Goal: Task Accomplishment & Management: Manage account settings

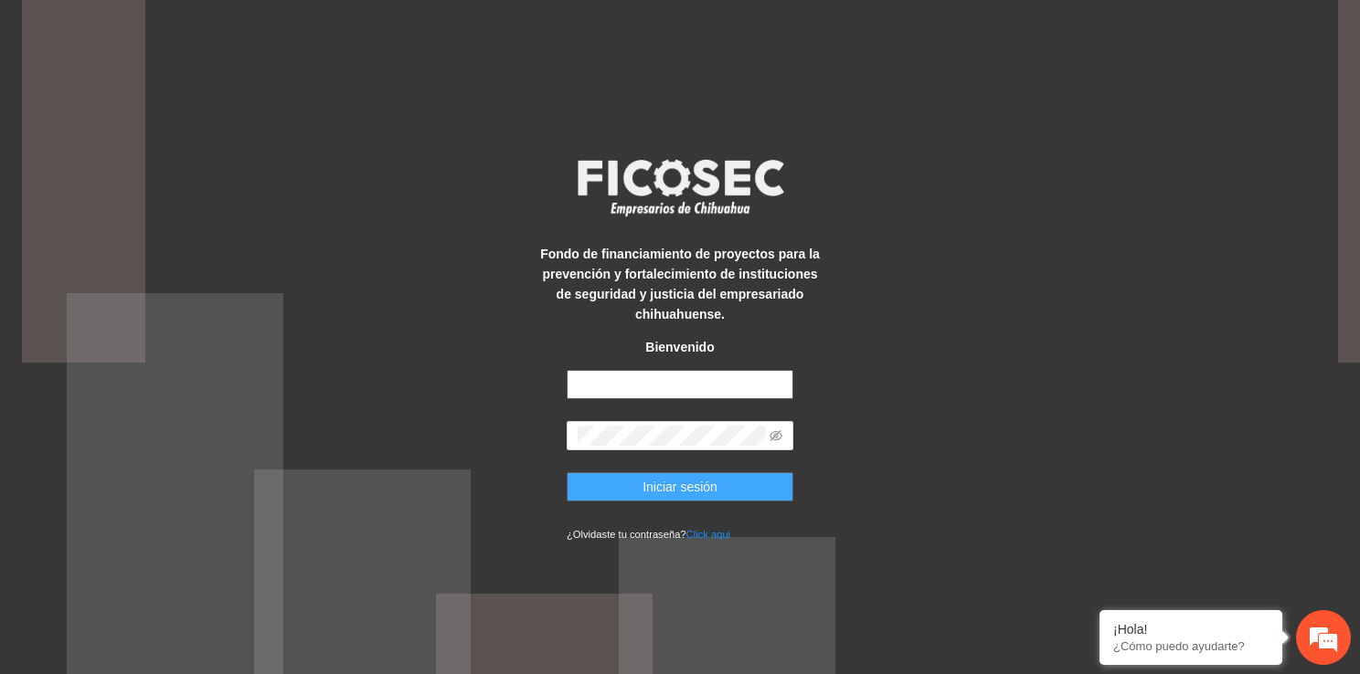
type input "**********"
click at [675, 492] on span "Iniciar sesión" at bounding box center [679, 487] width 75 height 20
type input "**********"
click at [652, 492] on span "Iniciar sesión" at bounding box center [679, 487] width 75 height 20
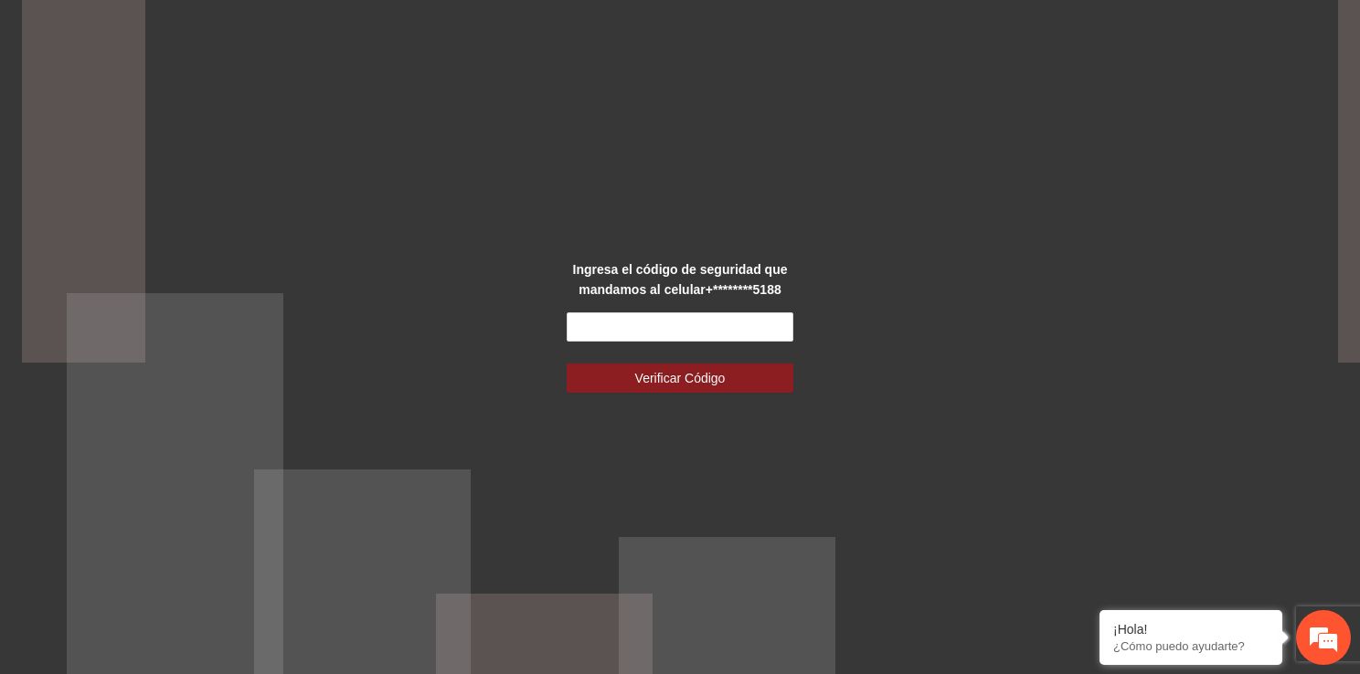
click at [669, 344] on form "Verificar Código" at bounding box center [680, 353] width 227 height 80
click at [669, 338] on input "text" at bounding box center [680, 327] width 227 height 29
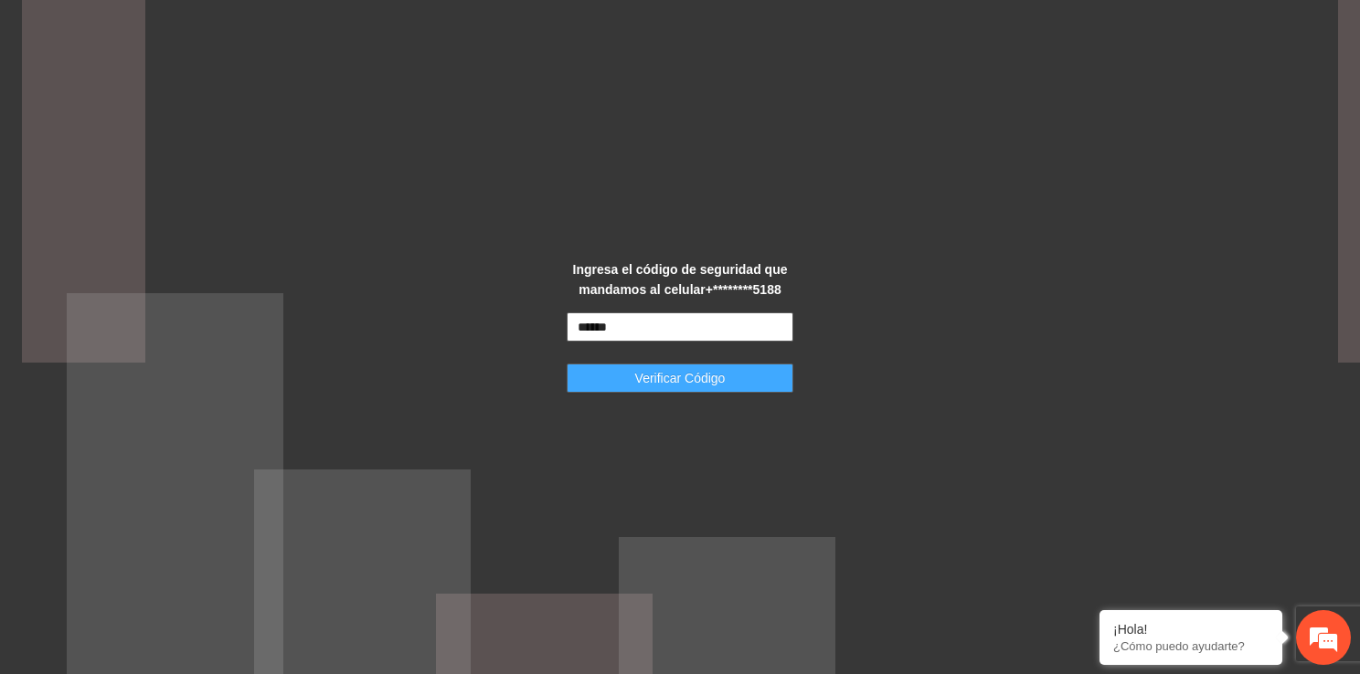
type input "******"
click at [673, 375] on span "Verificar Código" at bounding box center [680, 378] width 90 height 20
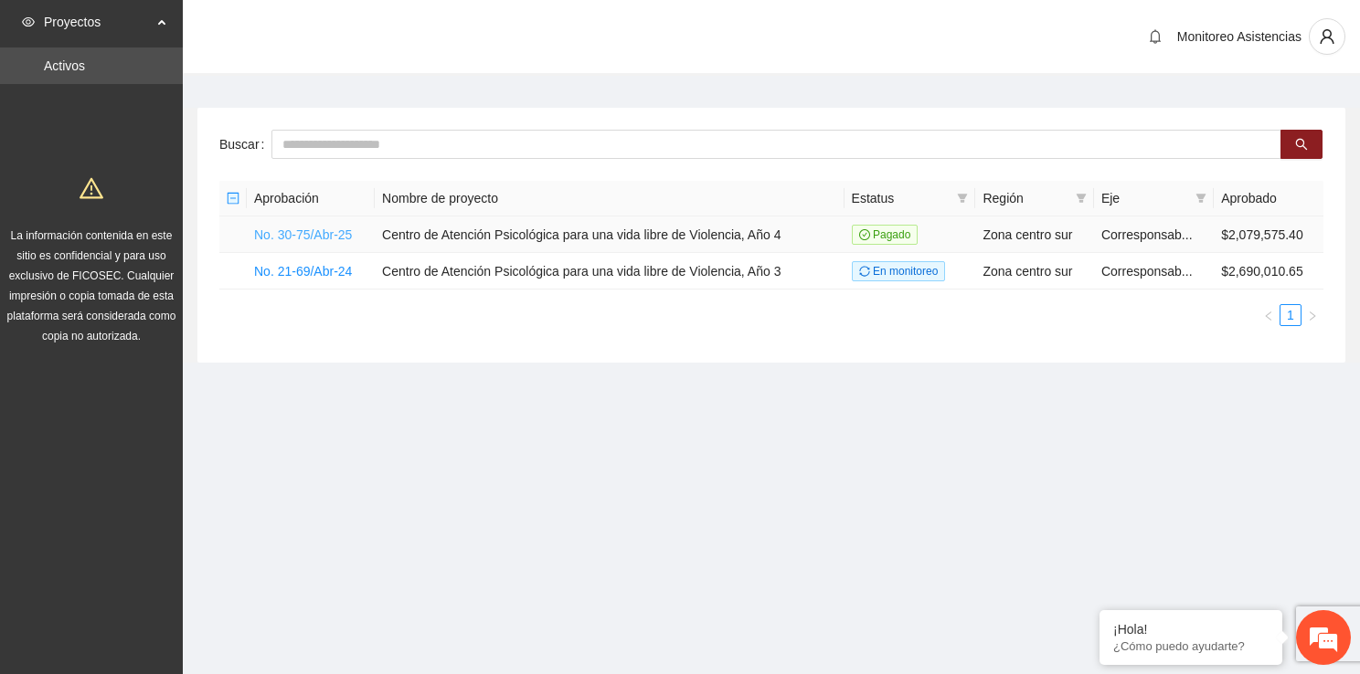
click at [328, 232] on link "No. 30-75/Abr-25" at bounding box center [303, 235] width 98 height 15
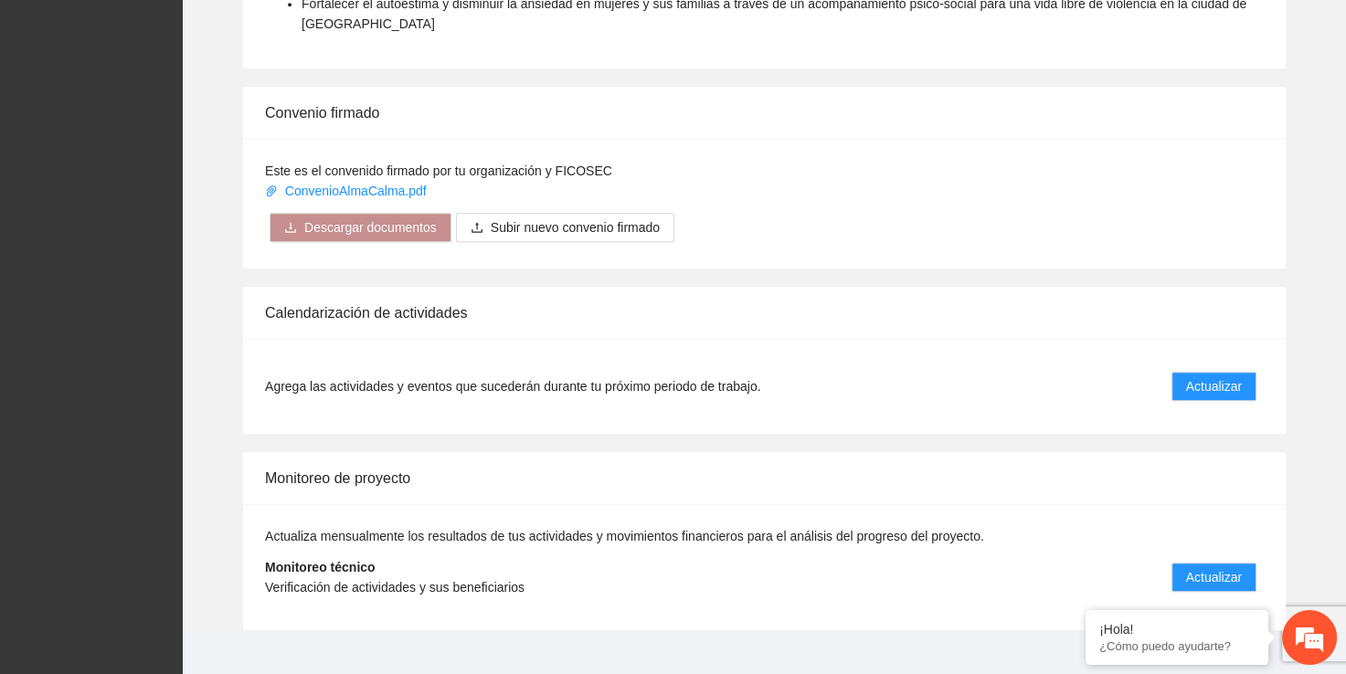
scroll to position [1100, 0]
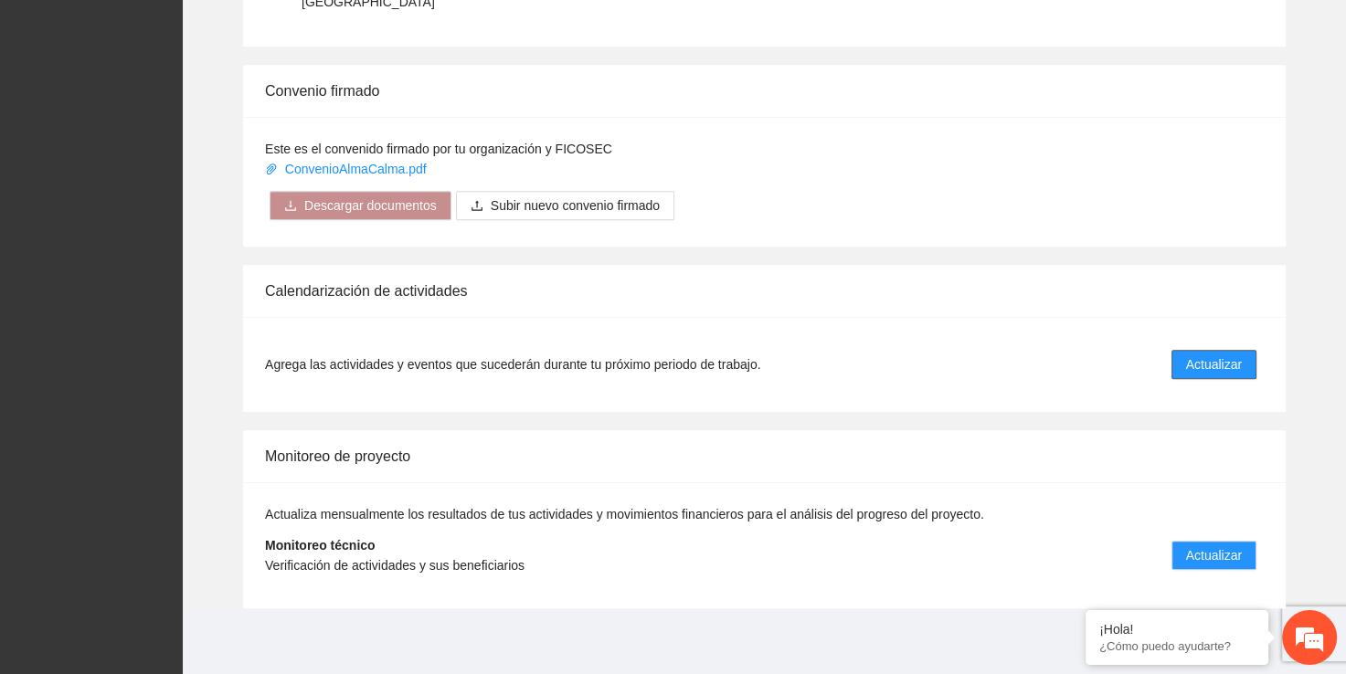
click at [1233, 370] on span "Actualizar" at bounding box center [1214, 365] width 56 height 20
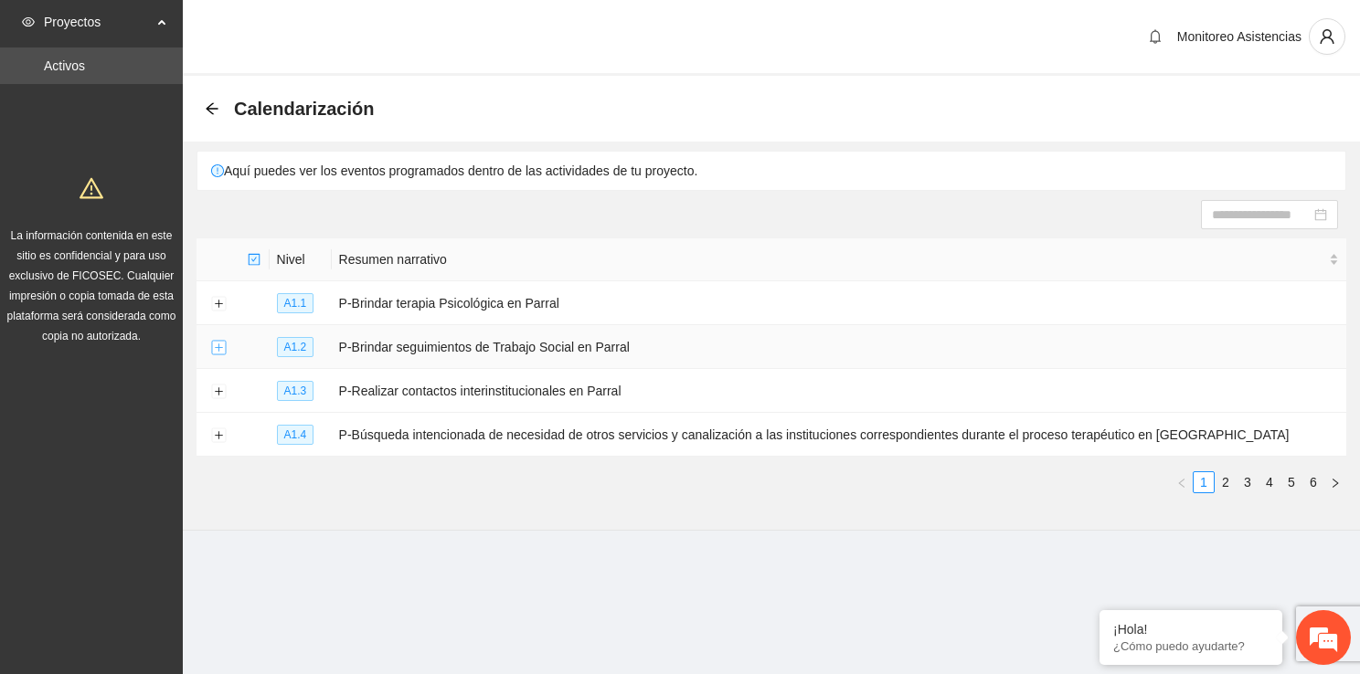
click at [219, 343] on button "Expand row" at bounding box center [218, 348] width 15 height 15
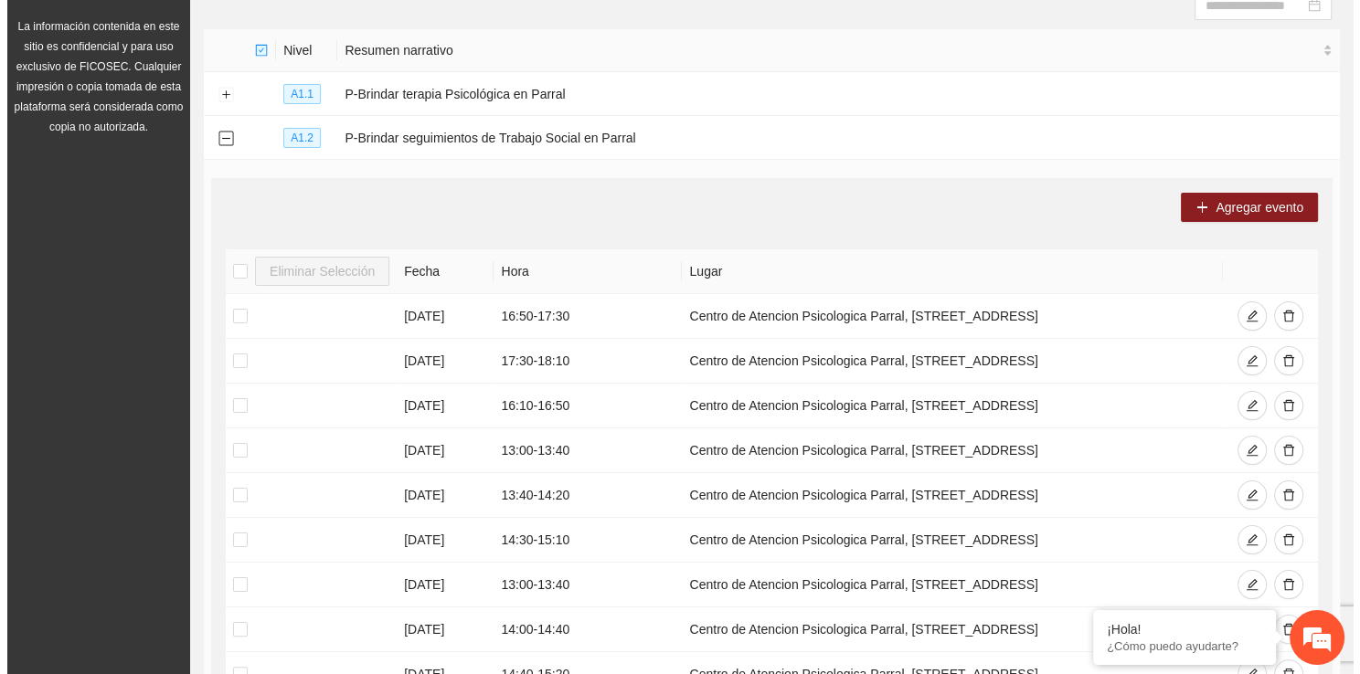
scroll to position [183, 0]
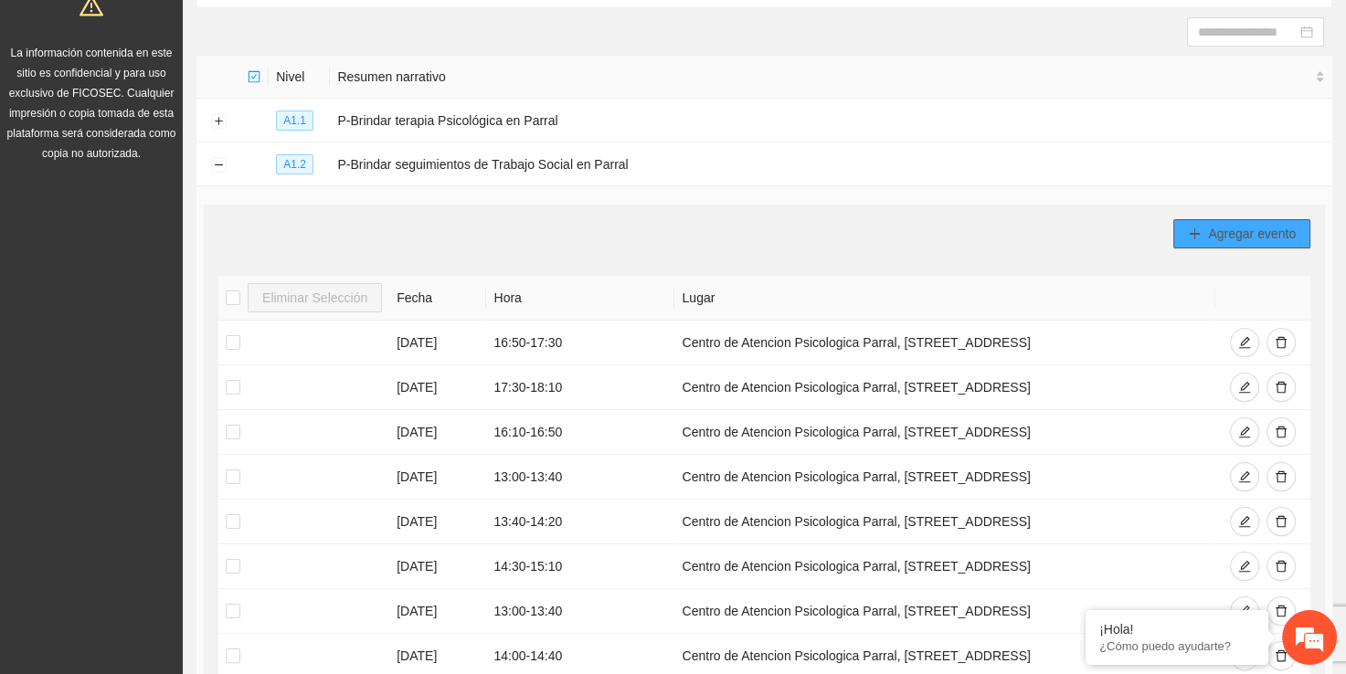
click at [1215, 232] on span "Agregar evento" at bounding box center [1252, 234] width 88 height 20
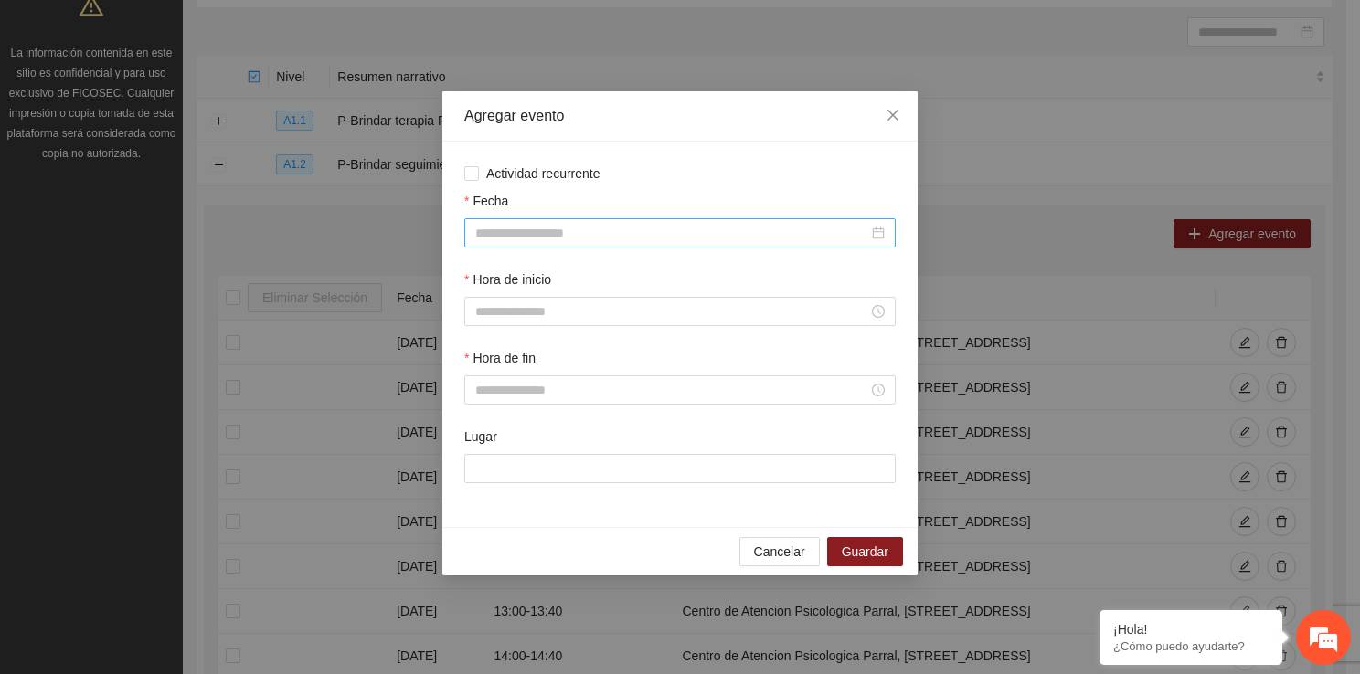
click at [499, 225] on input "Fecha" at bounding box center [671, 233] width 393 height 20
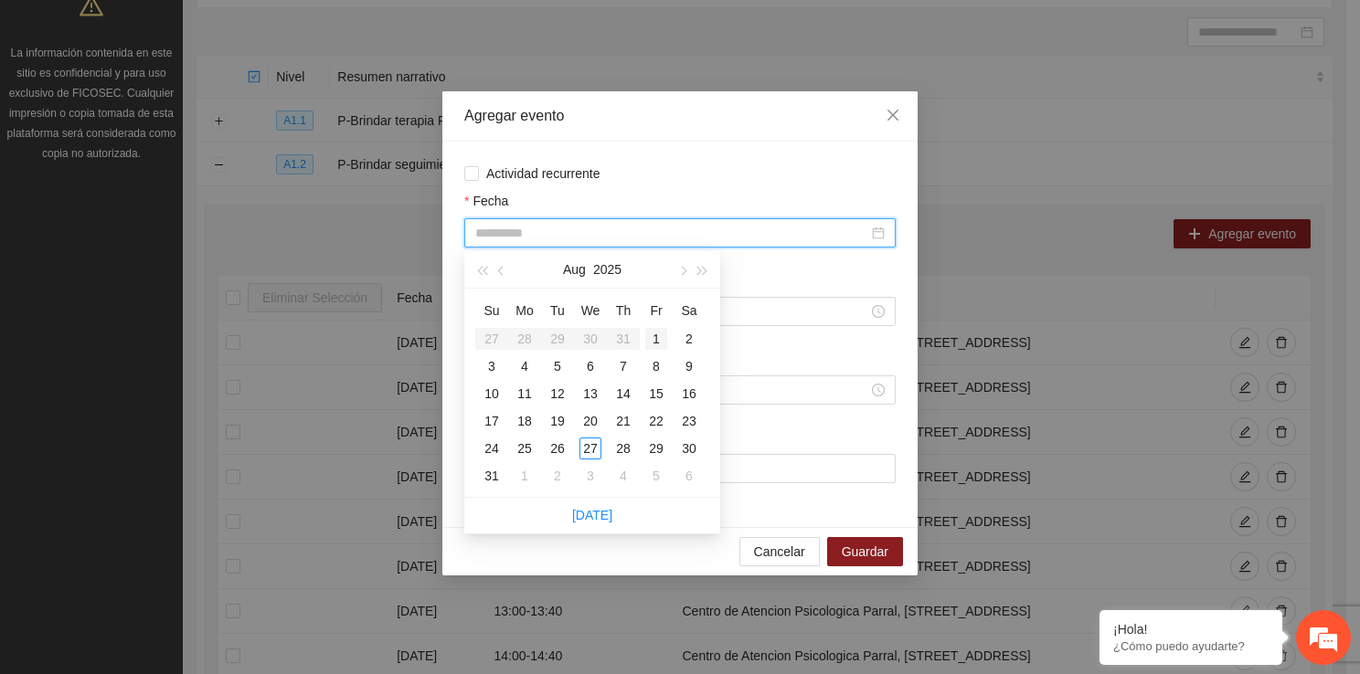
type input "**********"
click at [651, 342] on div "1" at bounding box center [656, 339] width 22 height 22
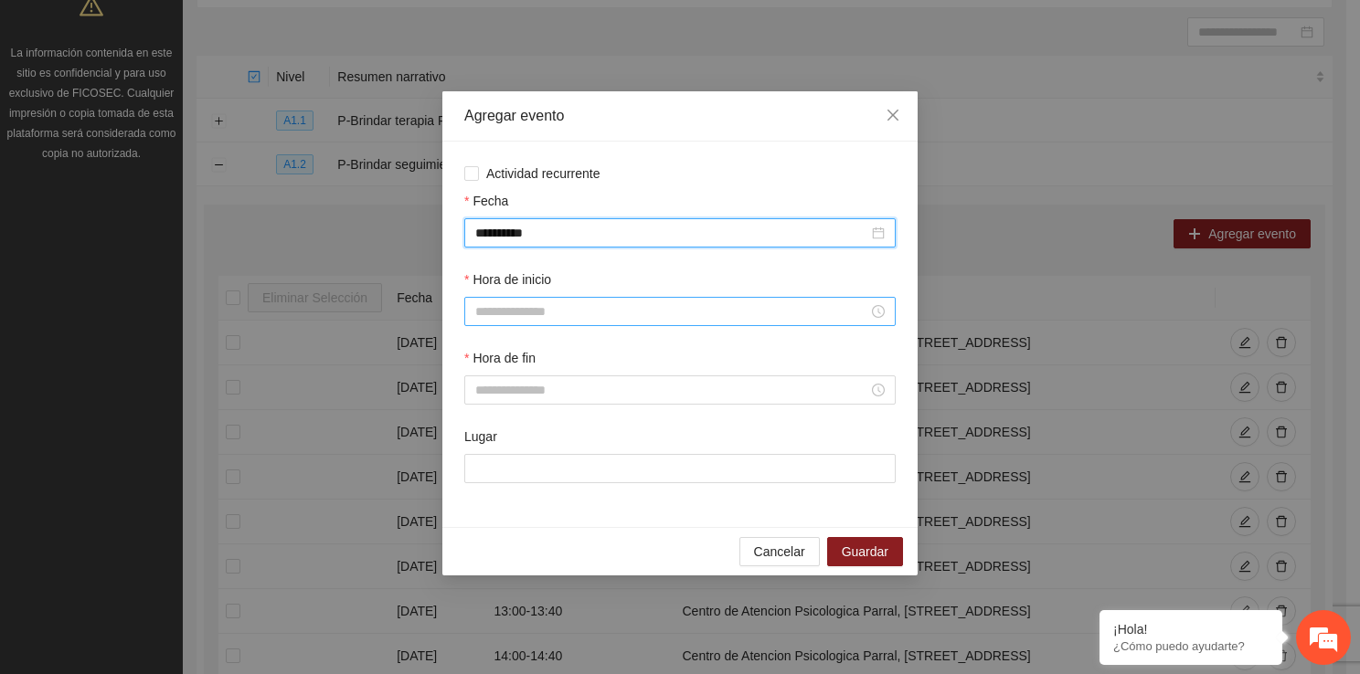
click at [578, 316] on input "Hora de inicio" at bounding box center [671, 312] width 393 height 20
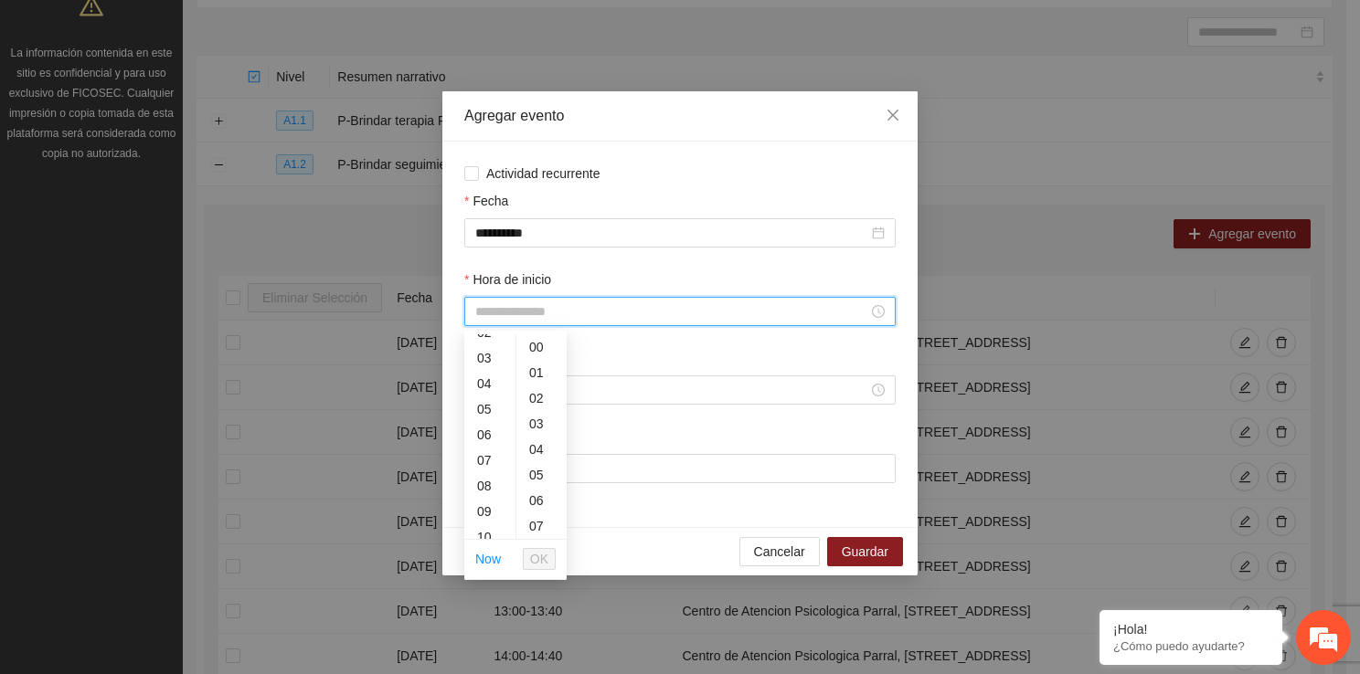
scroll to position [73, 0]
click at [481, 510] on div "09" at bounding box center [489, 505] width 51 height 26
type input "*****"
click at [546, 557] on span "OK" at bounding box center [539, 559] width 18 height 20
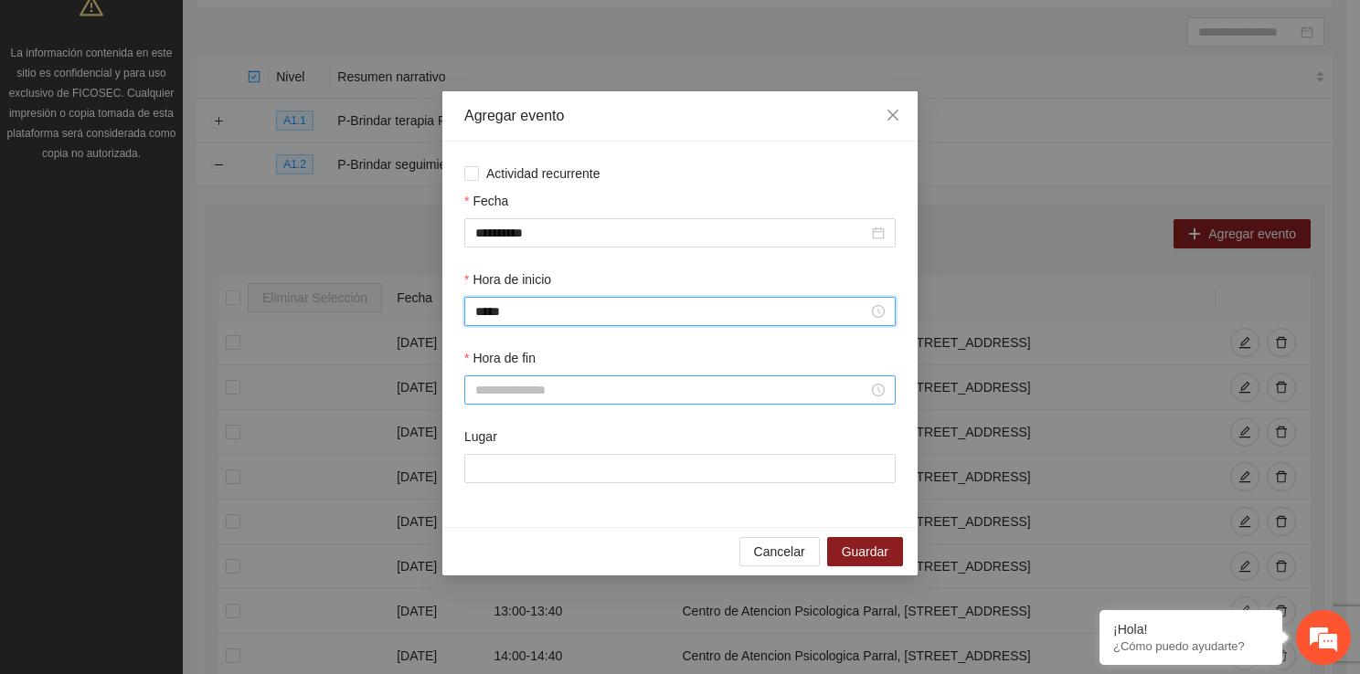
click at [498, 398] on input "Hora de fin" at bounding box center [671, 390] width 393 height 20
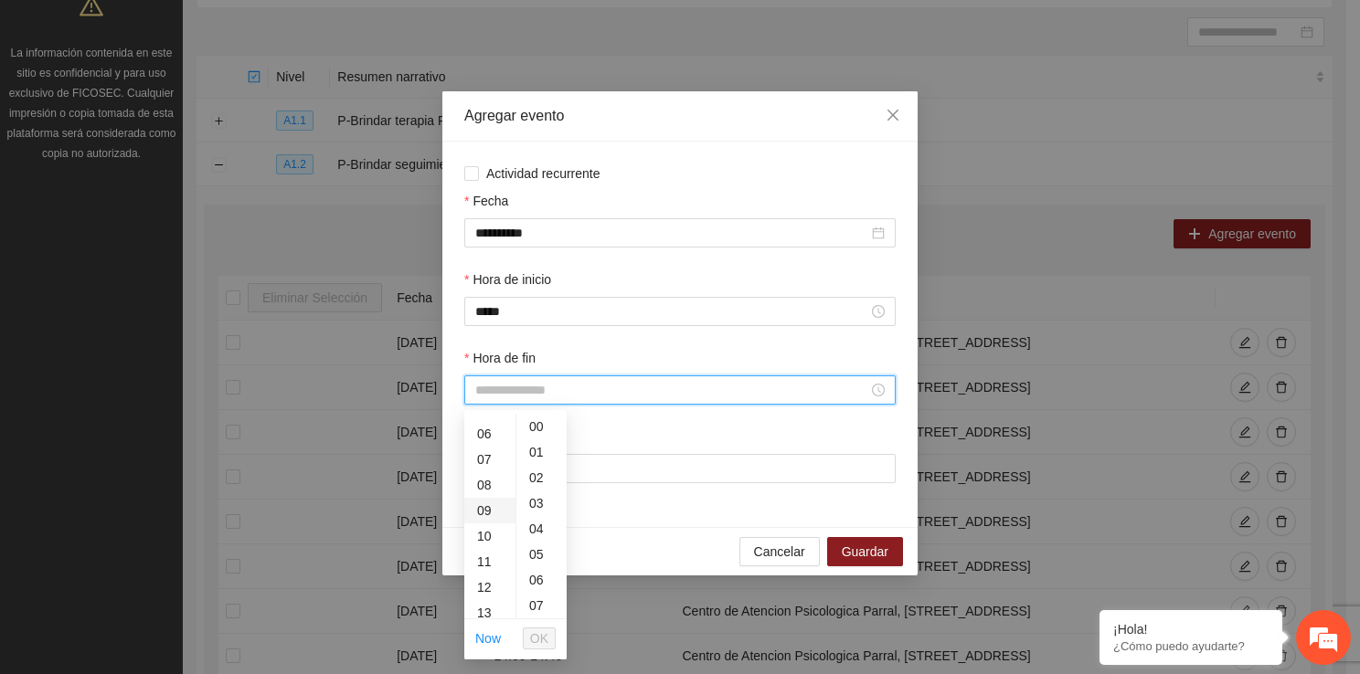
click at [478, 516] on div "09" at bounding box center [489, 511] width 51 height 26
click at [539, 526] on div "40" at bounding box center [541, 526] width 50 height 26
type input "*****"
click at [546, 638] on span "OK" at bounding box center [539, 639] width 18 height 20
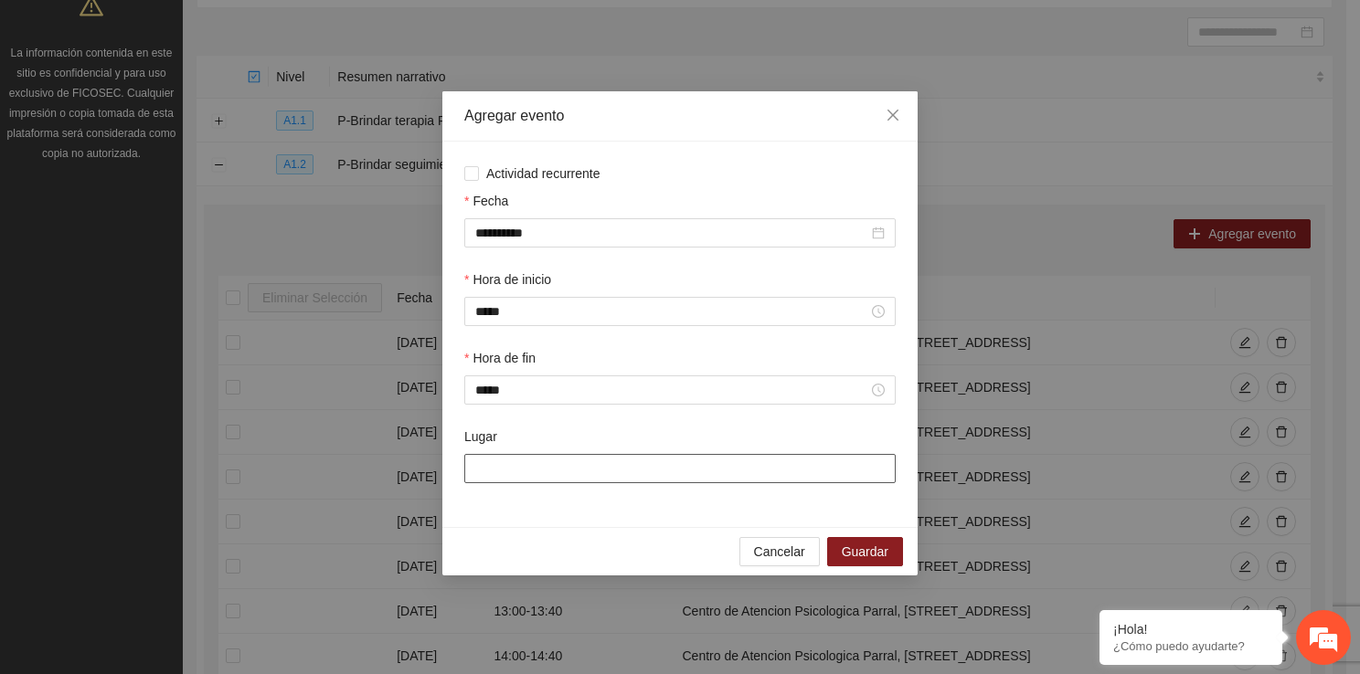
click at [540, 473] on input "Lugar" at bounding box center [679, 468] width 431 height 29
type input "**********"
click at [870, 547] on span "Guardar" at bounding box center [865, 552] width 47 height 20
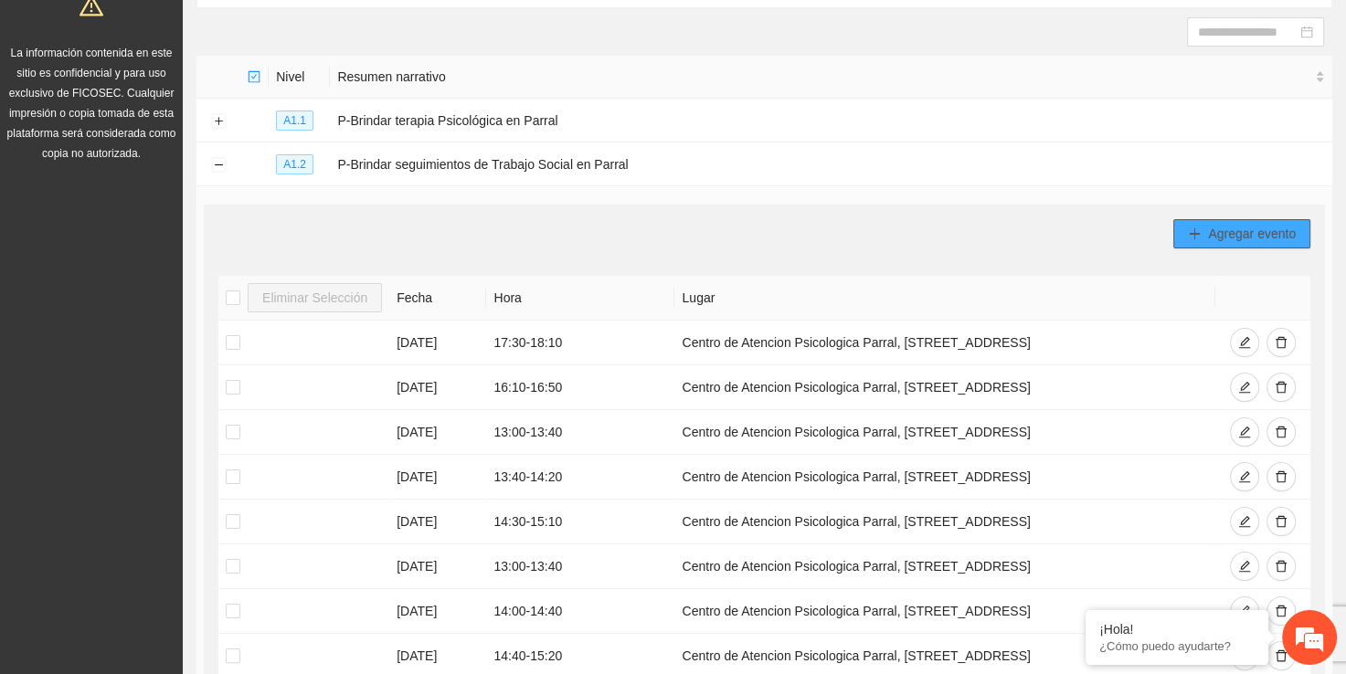
click at [1251, 239] on span "Agregar evento" at bounding box center [1252, 234] width 88 height 20
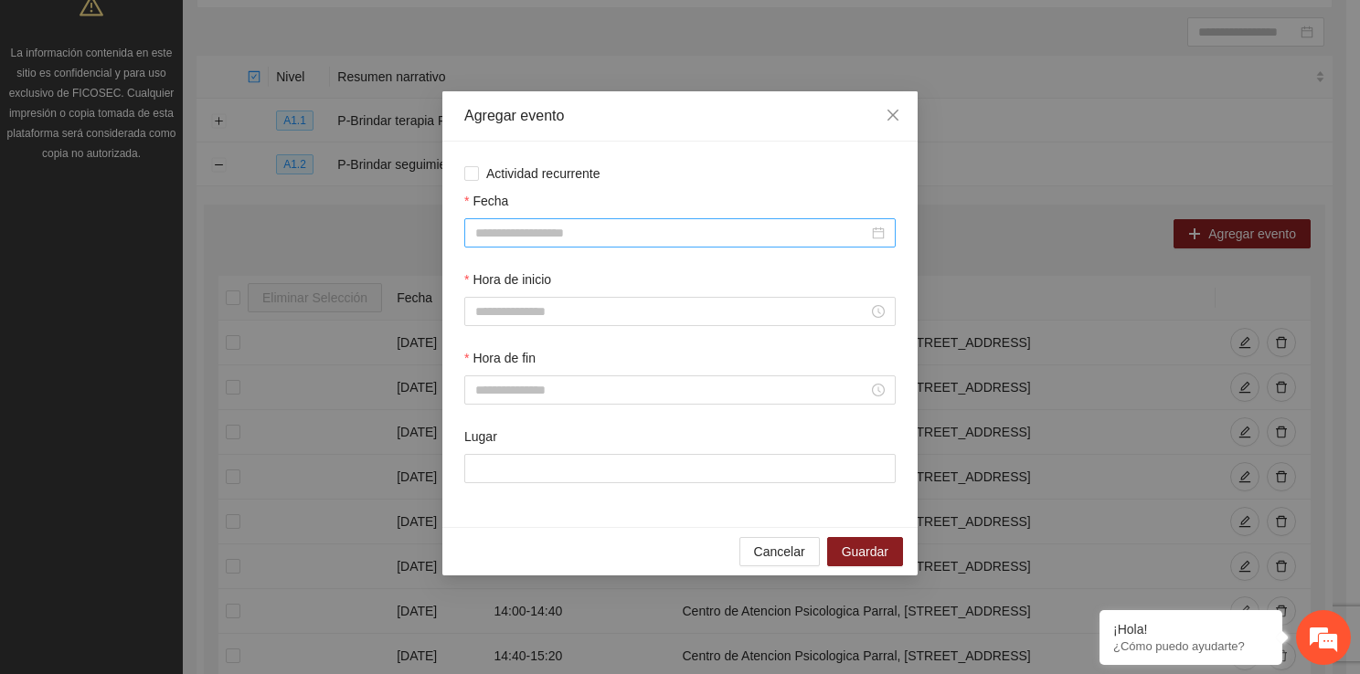
click at [592, 237] on input "Fecha" at bounding box center [671, 233] width 393 height 20
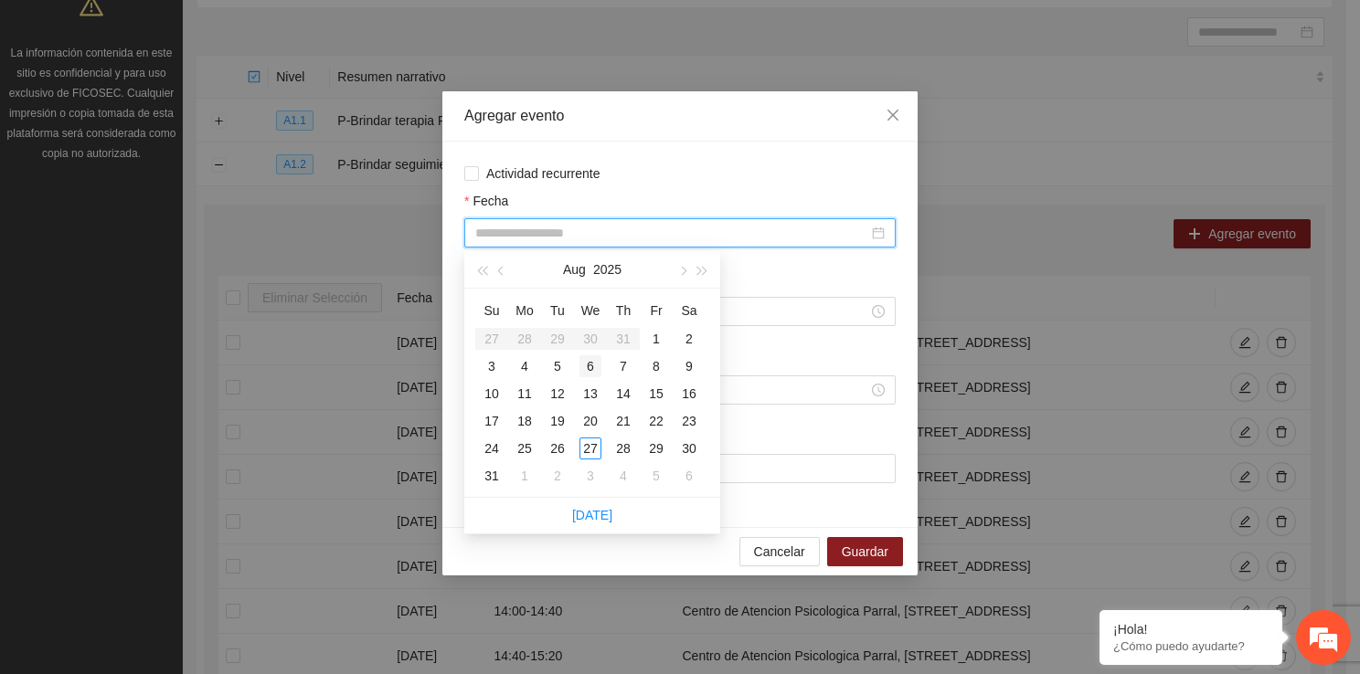
type input "**********"
click at [652, 334] on div "1" at bounding box center [656, 339] width 22 height 22
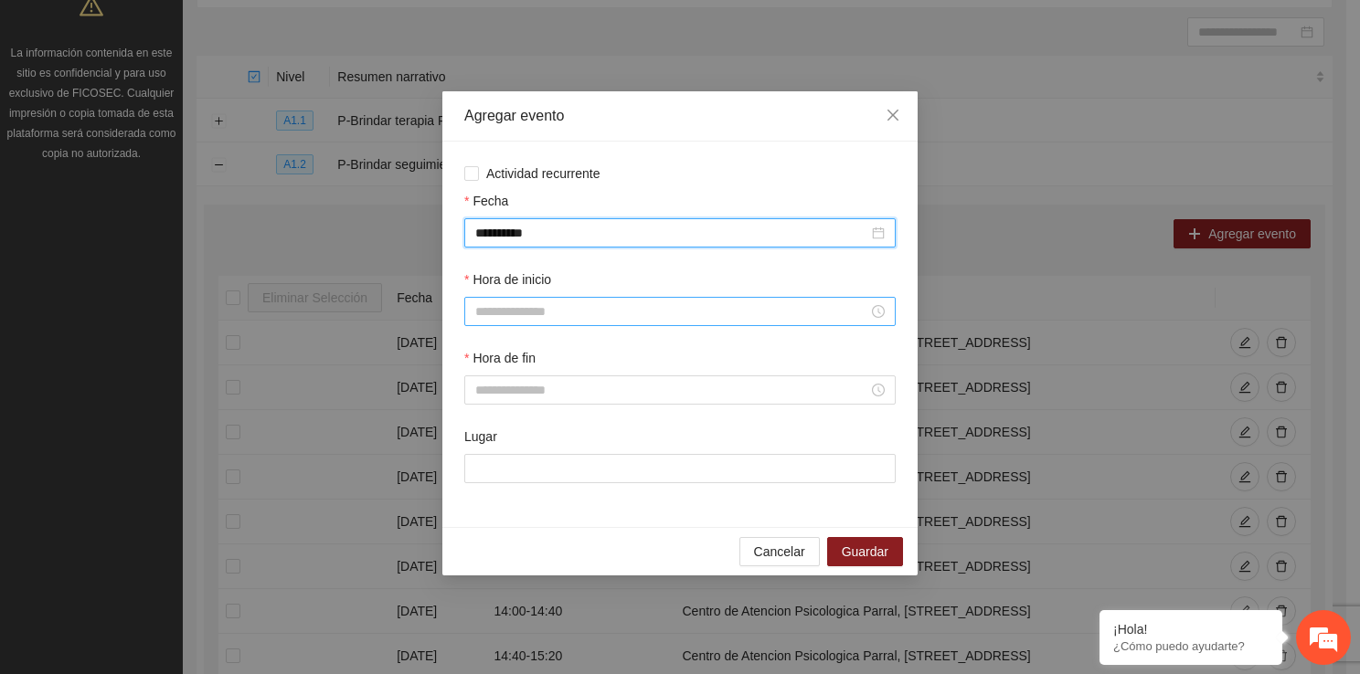
click at [504, 313] on input "Hora de inicio" at bounding box center [671, 312] width 393 height 20
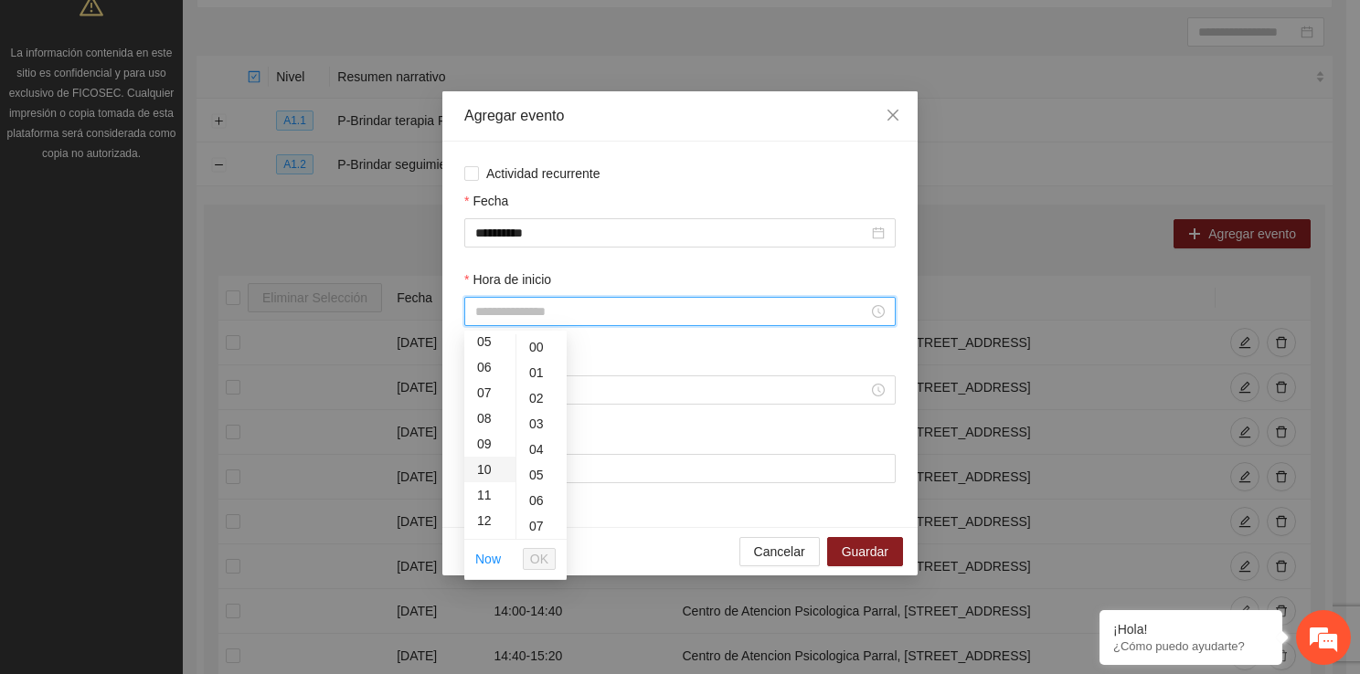
click at [488, 459] on div "10" at bounding box center [489, 470] width 51 height 26
type input "*****"
click at [542, 549] on span "OK" at bounding box center [539, 559] width 18 height 20
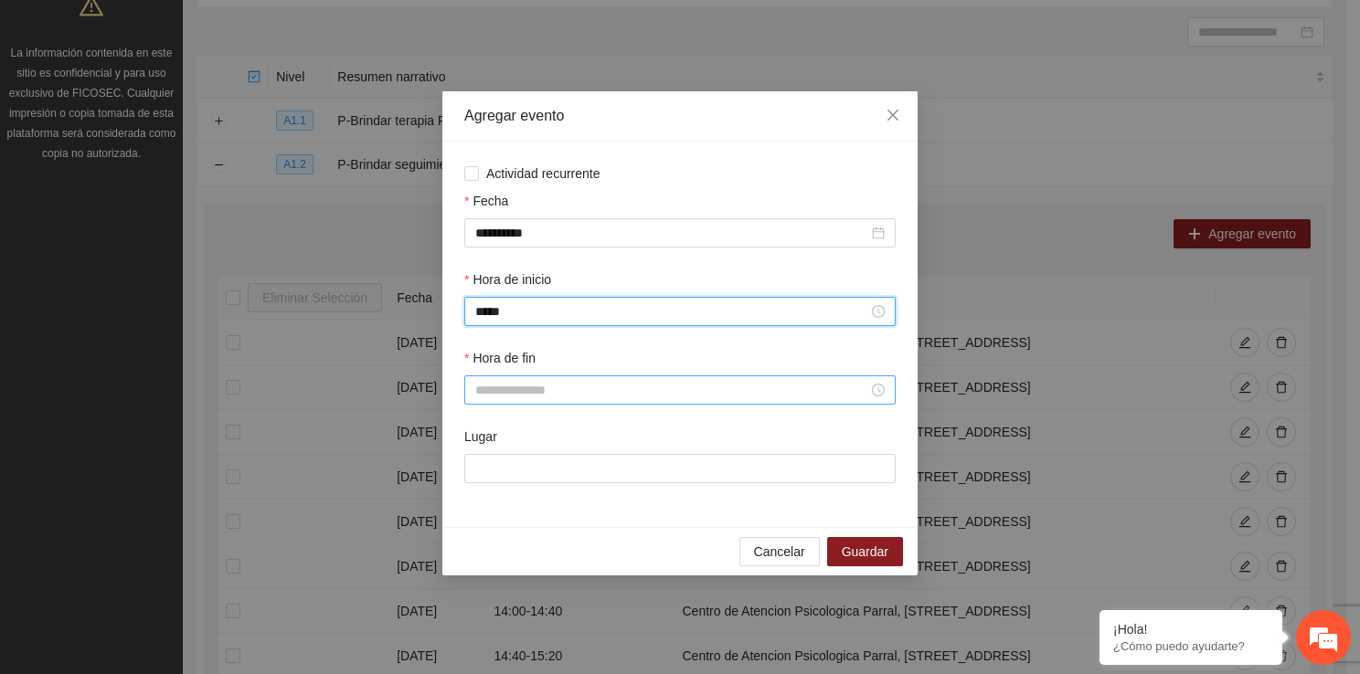
click at [519, 404] on div at bounding box center [679, 390] width 431 height 29
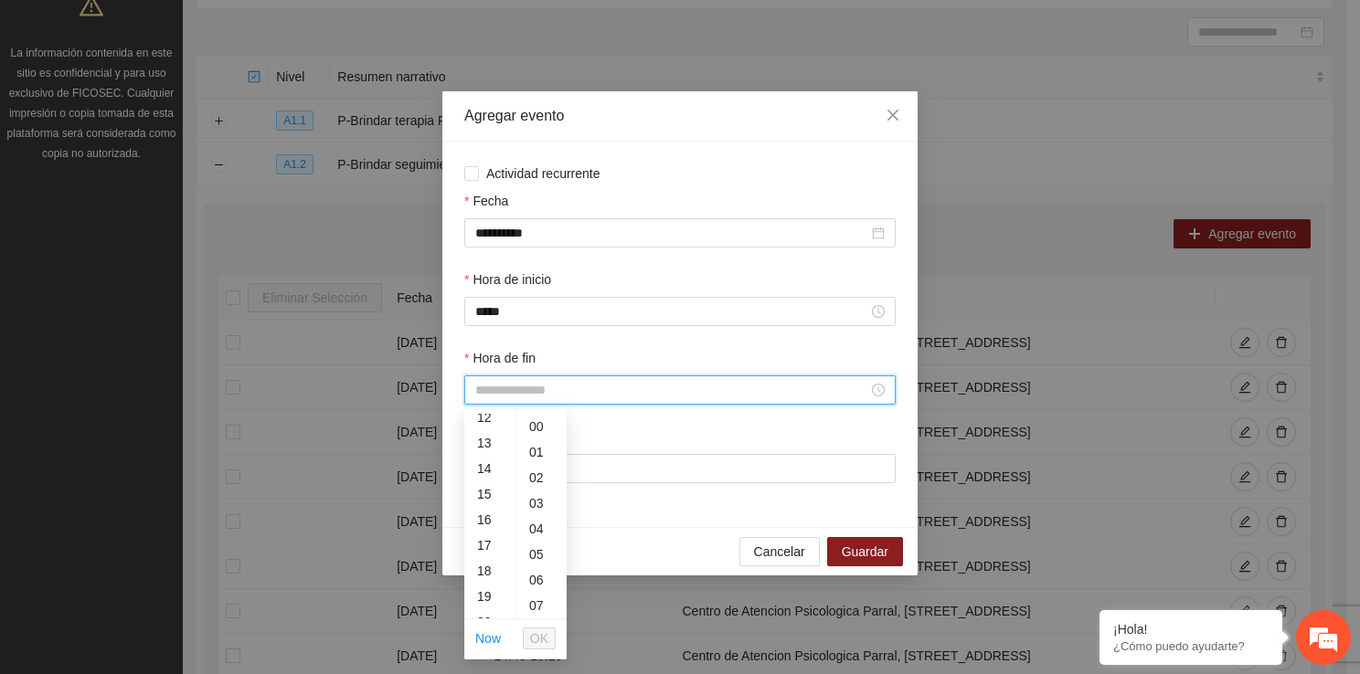
scroll to position [475, 0]
click at [487, 487] on div "10" at bounding box center [489, 500] width 51 height 26
click at [541, 555] on div "40" at bounding box center [541, 549] width 50 height 26
type input "*****"
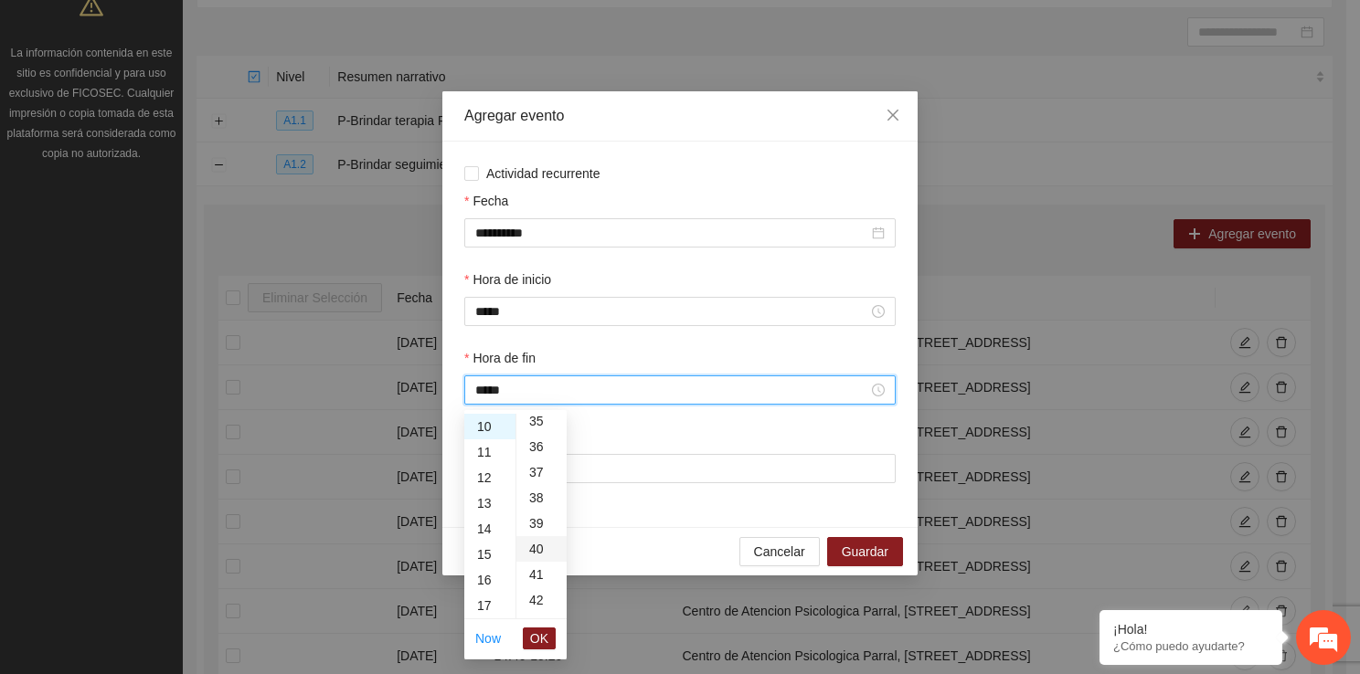
scroll to position [1023, 0]
click at [545, 641] on span "OK" at bounding box center [539, 639] width 18 height 20
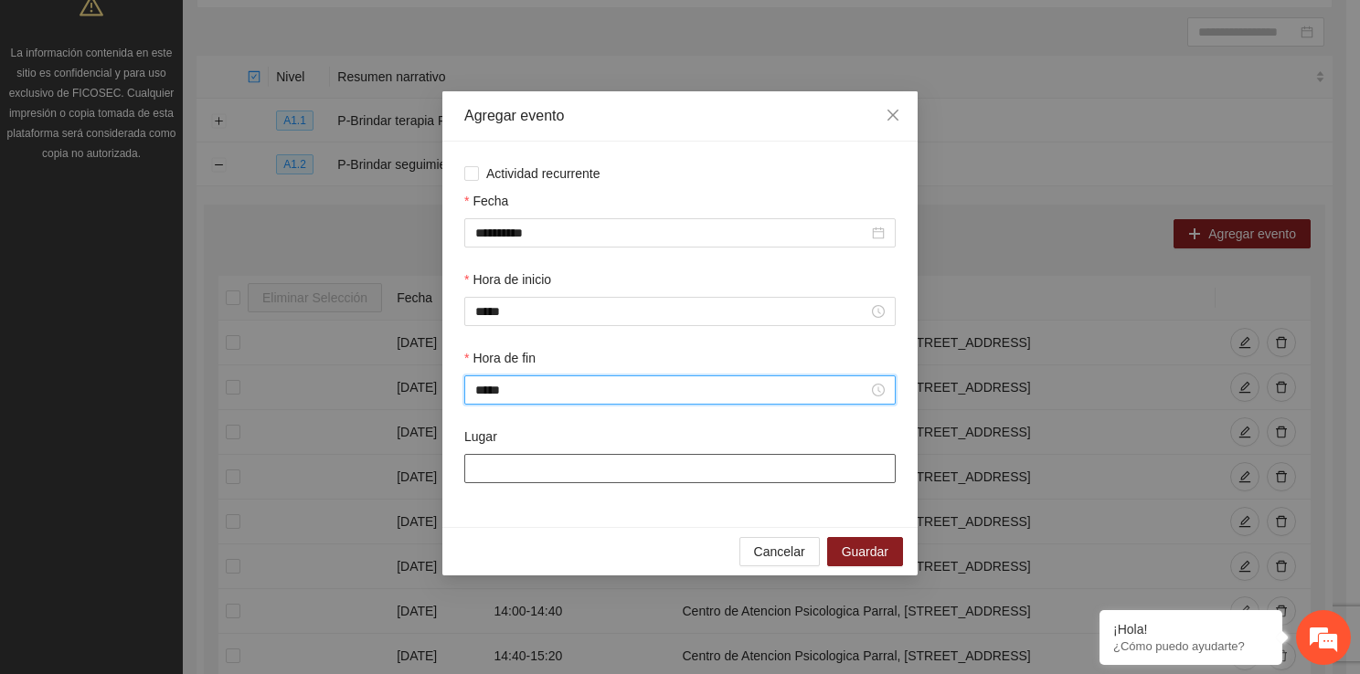
click at [534, 481] on input "Lugar" at bounding box center [679, 468] width 431 height 29
type input "**********"
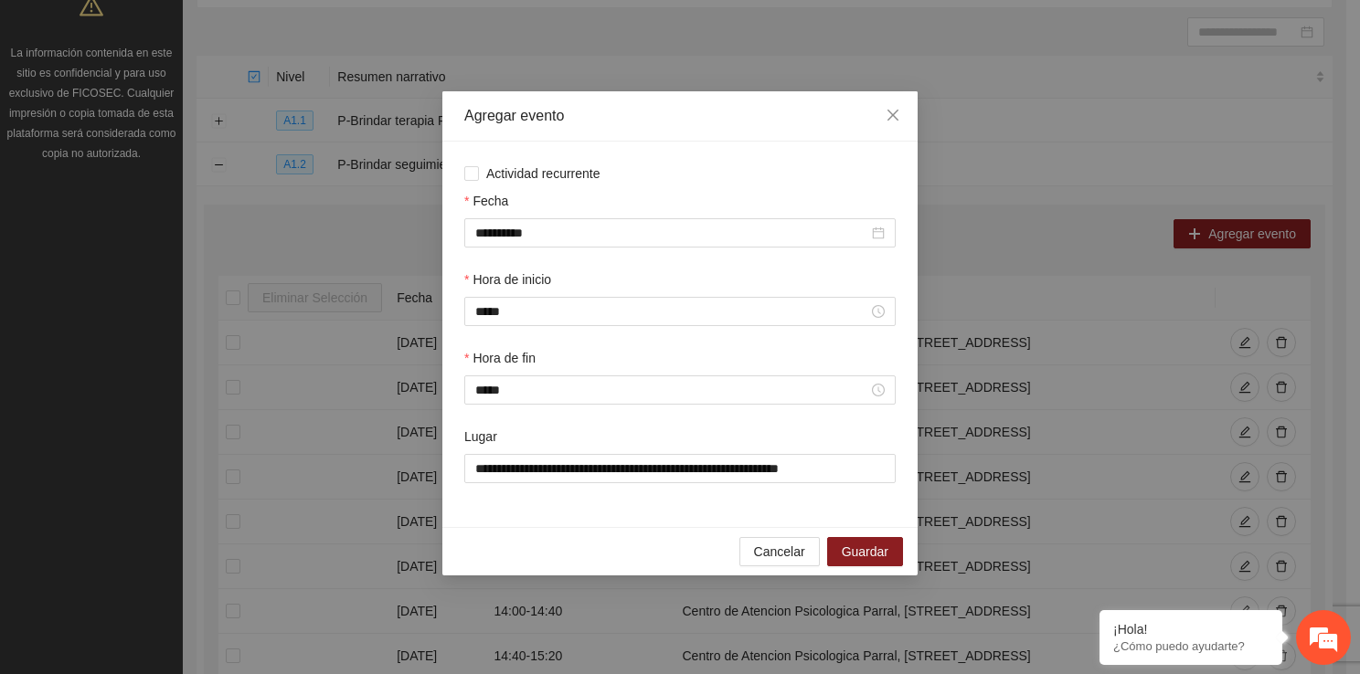
click at [861, 568] on div "Cancelar Guardar" at bounding box center [679, 551] width 475 height 48
click at [861, 561] on span "Guardar" at bounding box center [865, 552] width 47 height 20
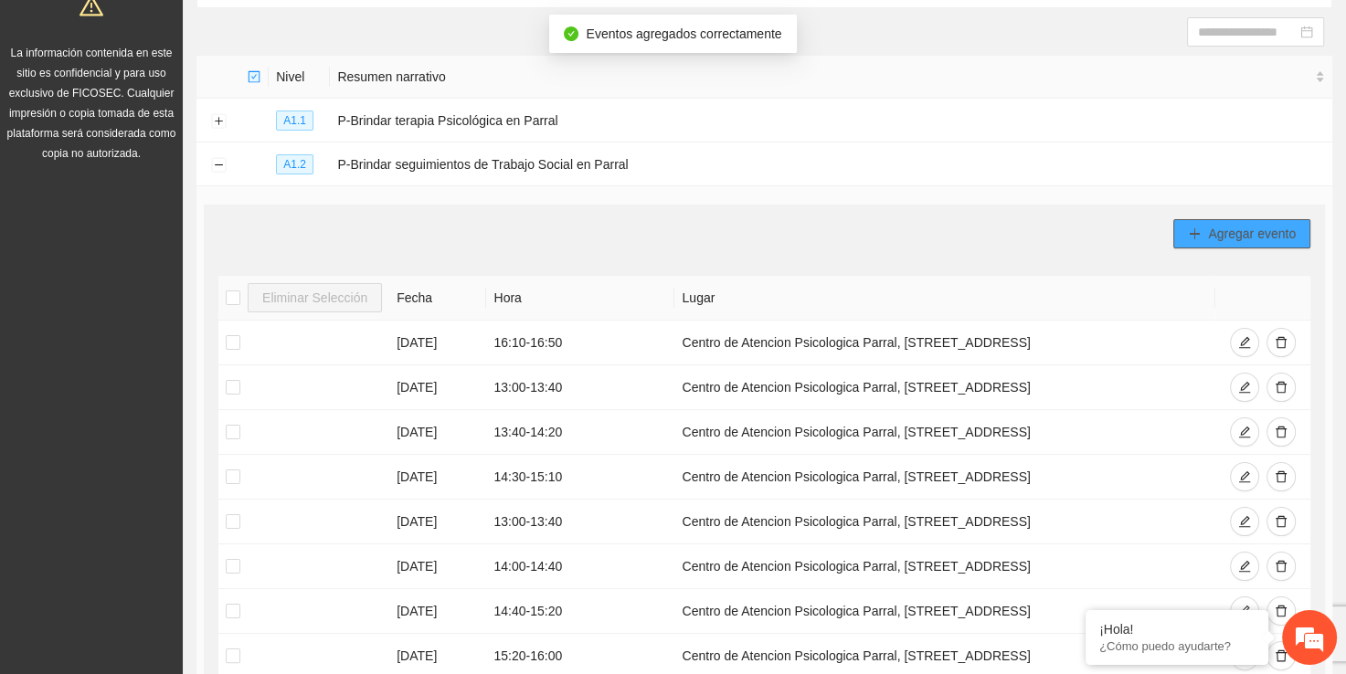
click at [1215, 232] on span "Agregar evento" at bounding box center [1252, 234] width 88 height 20
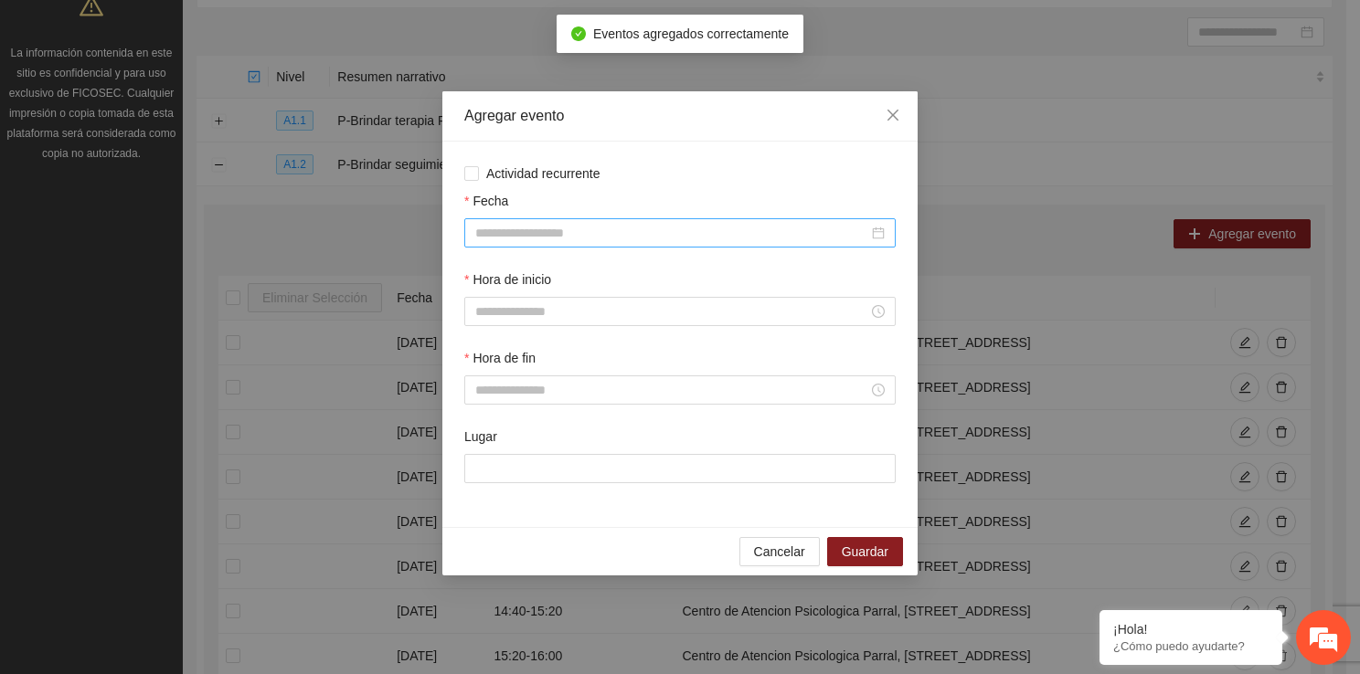
click at [548, 231] on input "Fecha" at bounding box center [671, 233] width 393 height 20
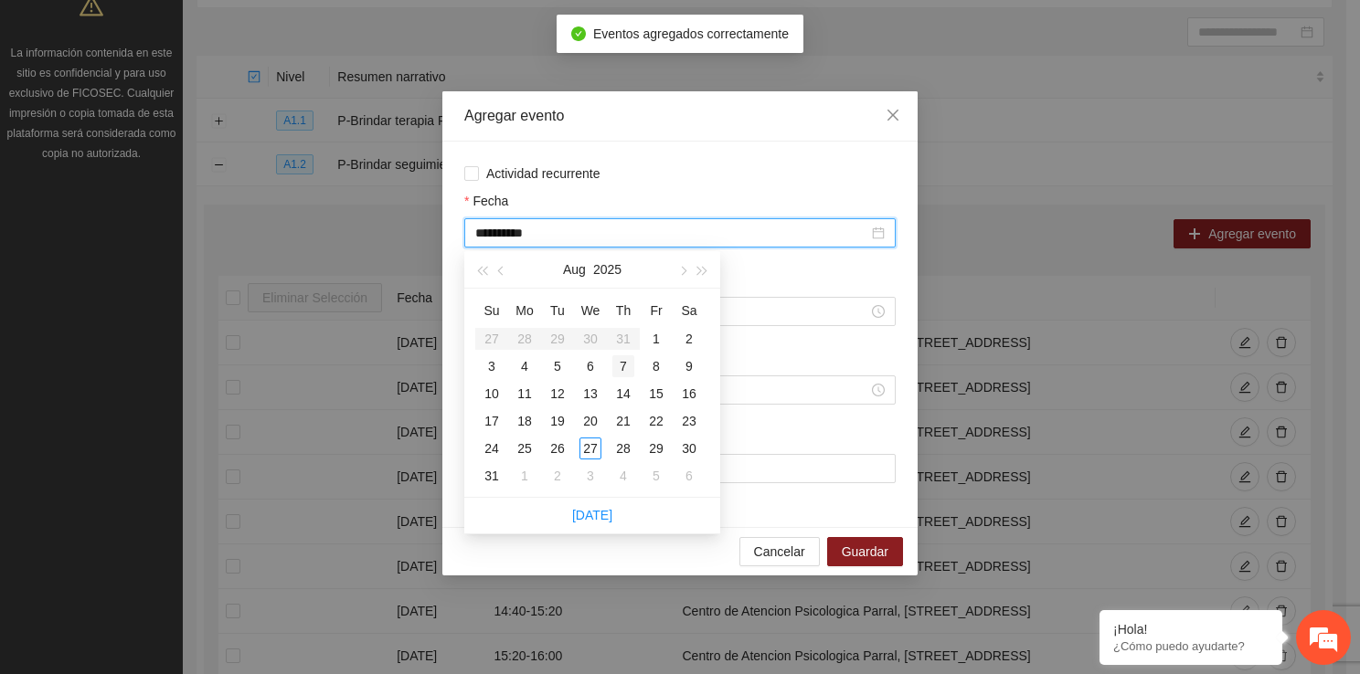
type input "**********"
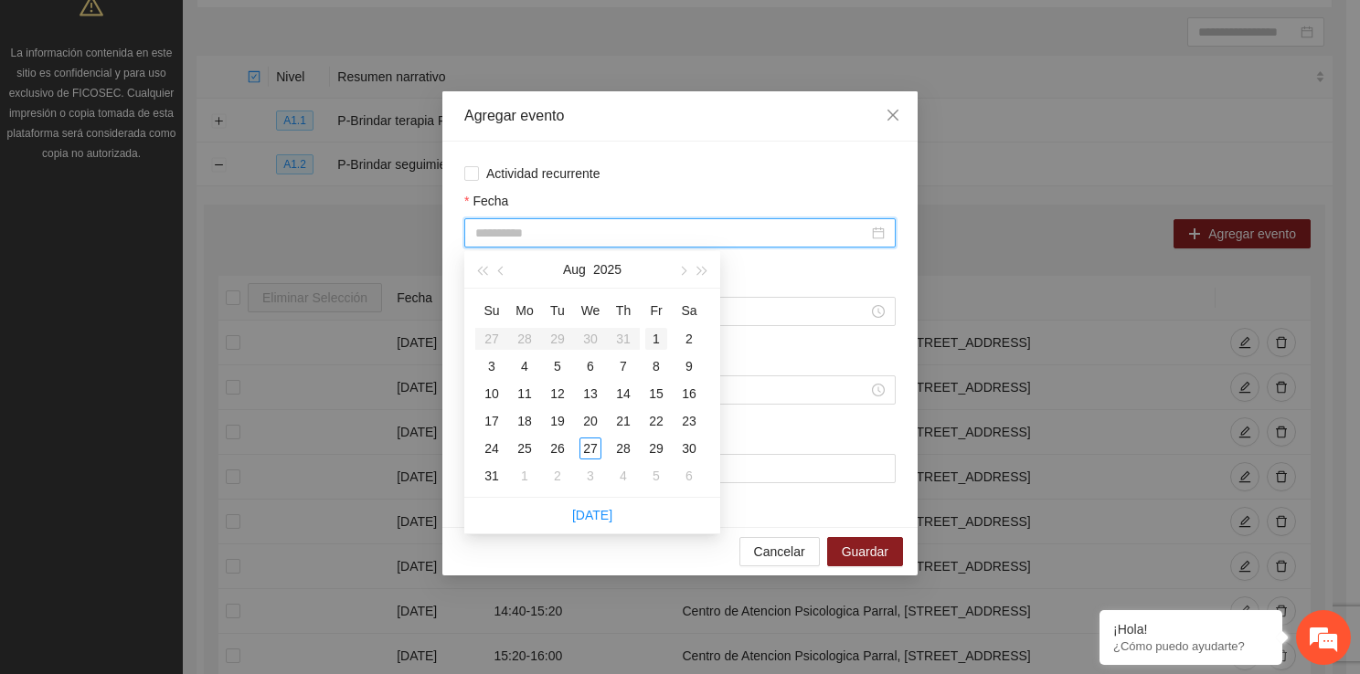
click at [658, 338] on div "1" at bounding box center [656, 339] width 22 height 22
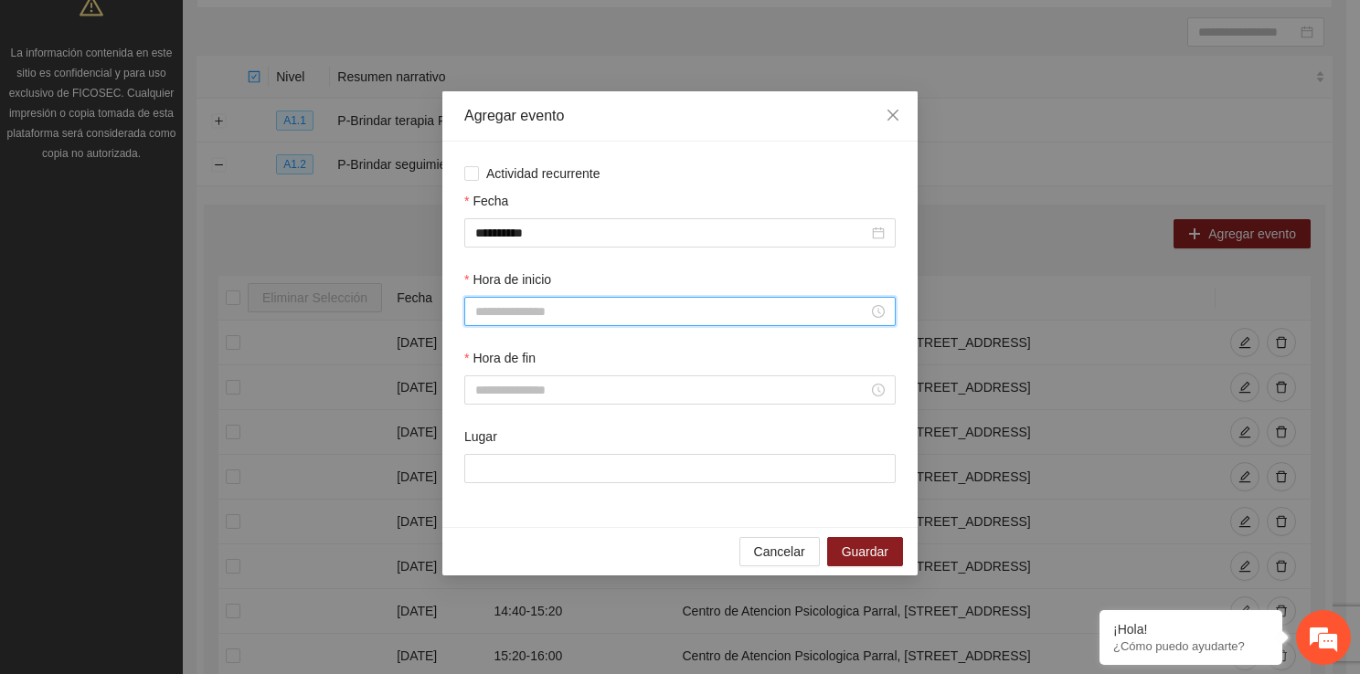
click at [535, 313] on input "Hora de inicio" at bounding box center [671, 312] width 393 height 20
click at [488, 500] on div "10" at bounding box center [489, 494] width 51 height 26
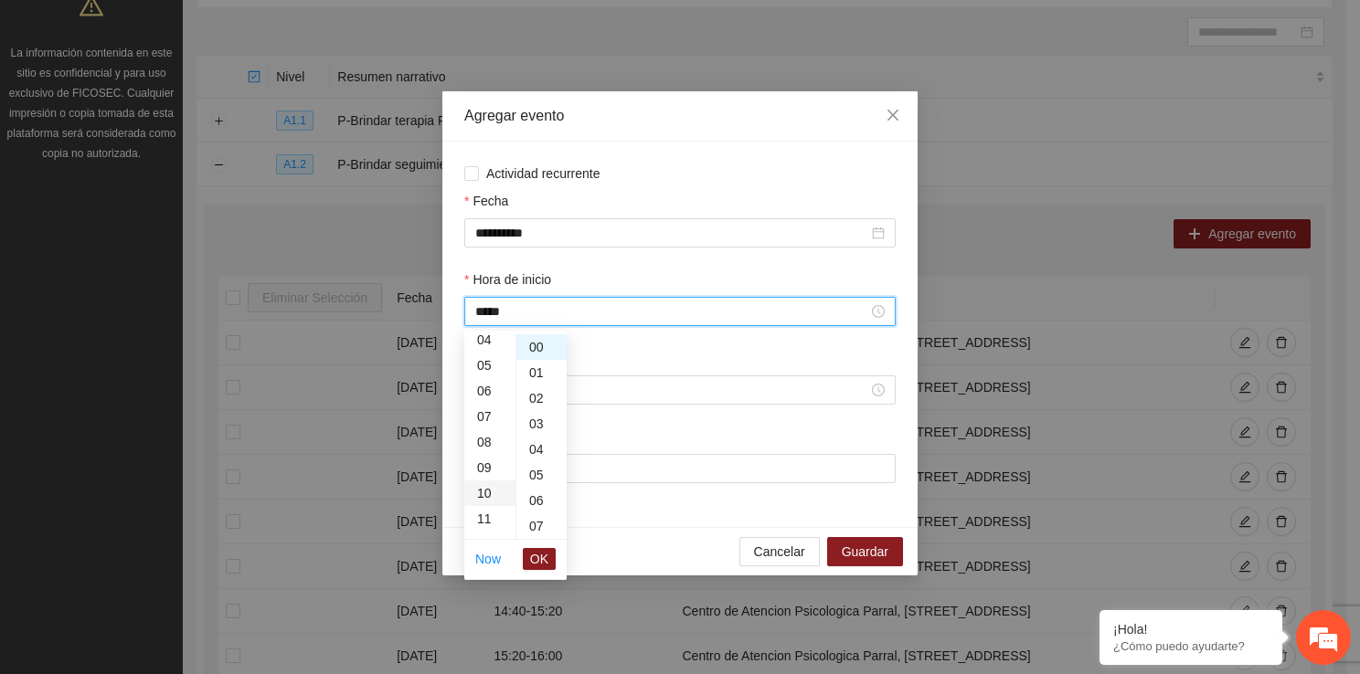
scroll to position [256, 0]
click at [541, 468] on div "40" at bounding box center [541, 470] width 50 height 26
type input "*****"
click at [538, 557] on span "OK" at bounding box center [539, 559] width 18 height 20
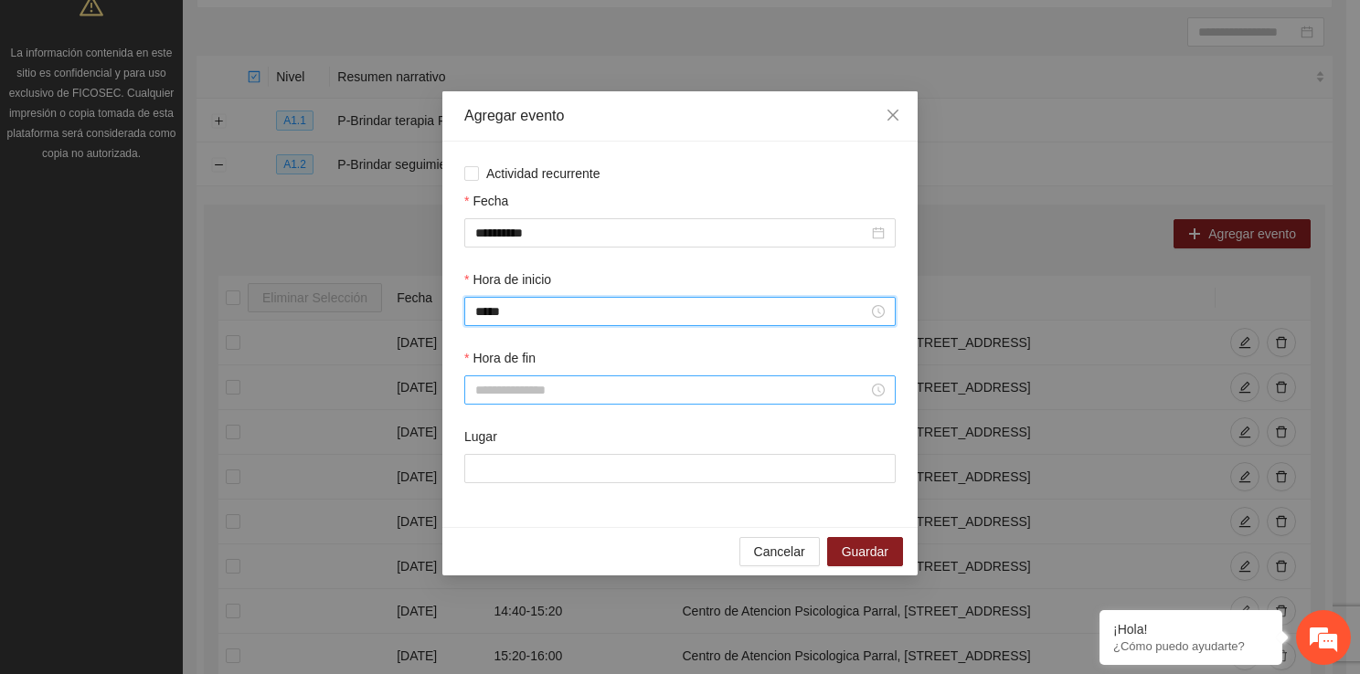
click at [523, 404] on div at bounding box center [679, 390] width 431 height 29
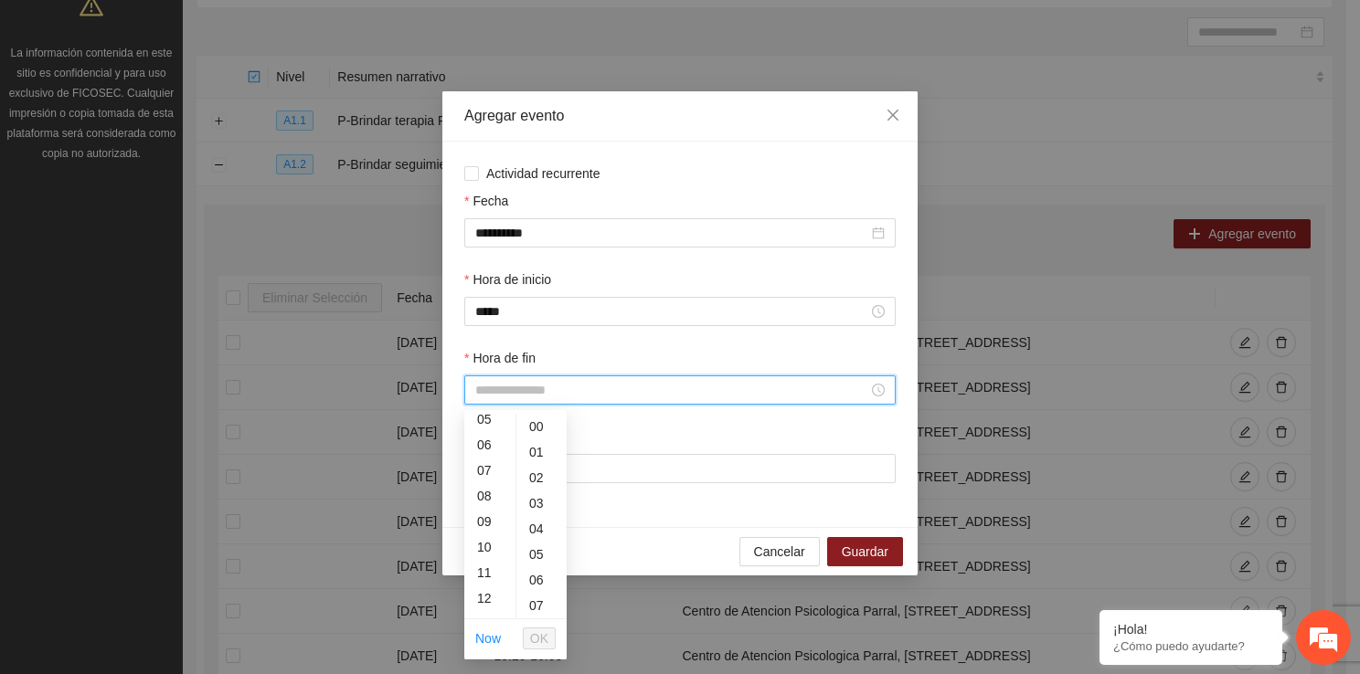
scroll to position [146, 0]
click at [487, 554] on div "11" at bounding box center [489, 562] width 51 height 26
click at [541, 543] on div "30" at bounding box center [541, 537] width 50 height 26
type input "*****"
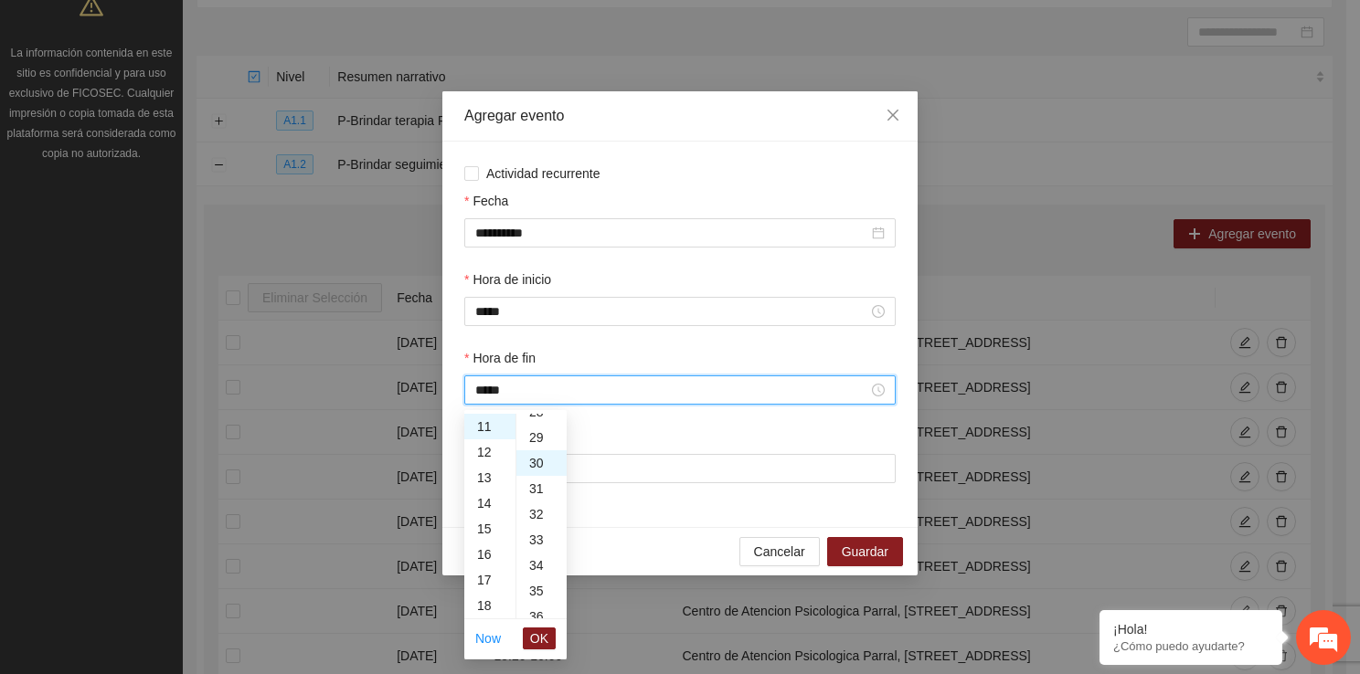
scroll to position [768, 0]
click at [541, 631] on span "OK" at bounding box center [539, 639] width 18 height 20
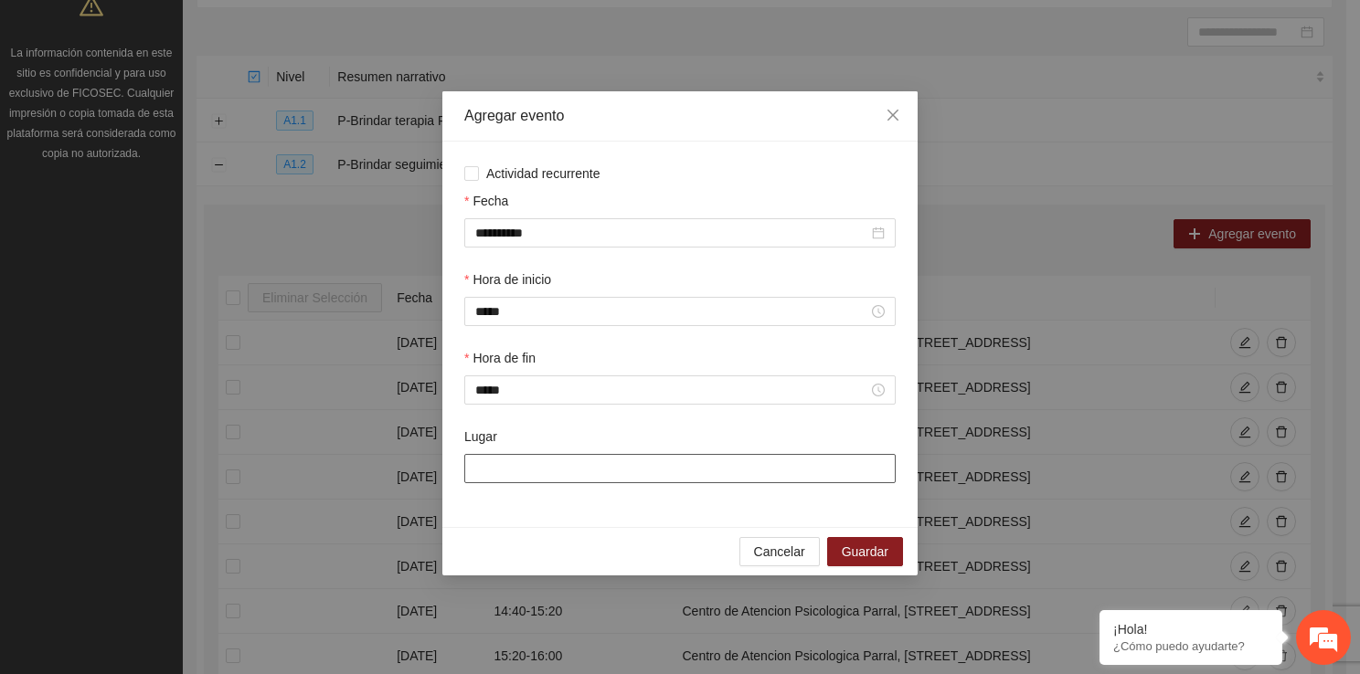
click at [522, 463] on input "Lugar" at bounding box center [679, 468] width 431 height 29
type input "**********"
click at [865, 550] on span "Guardar" at bounding box center [865, 552] width 47 height 20
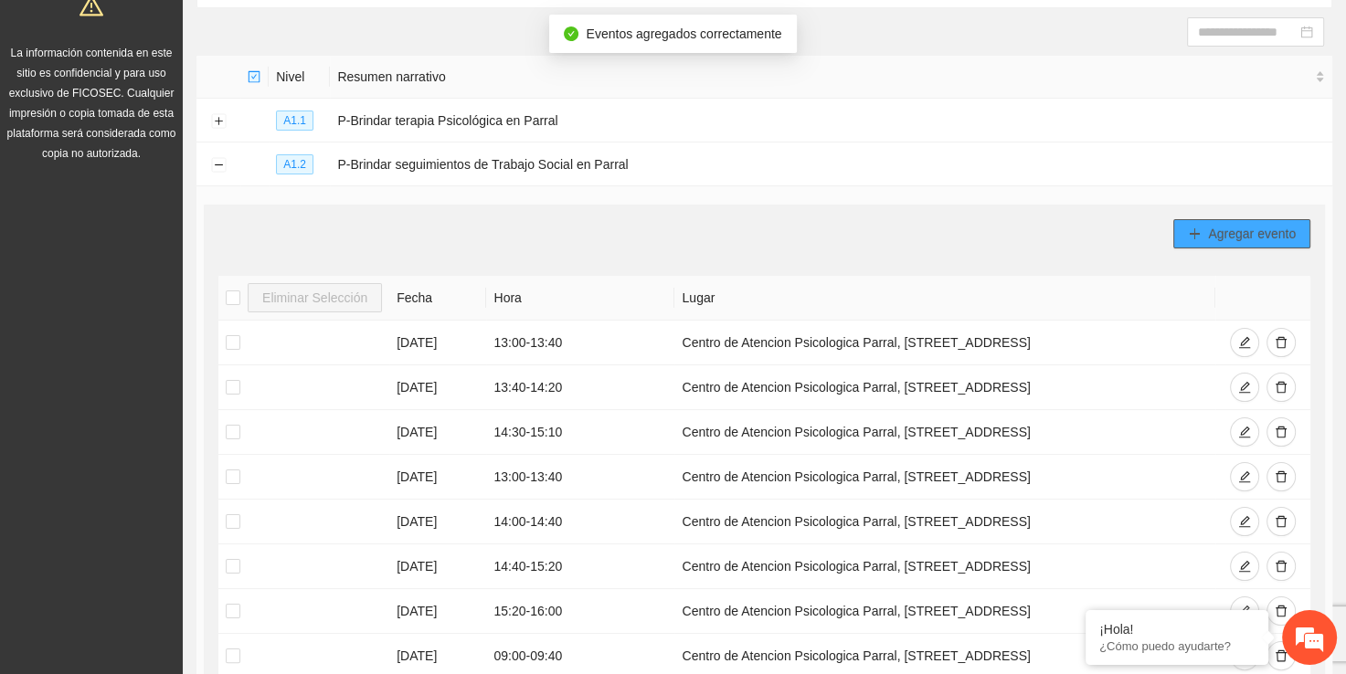
click at [1235, 229] on span "Agregar evento" at bounding box center [1252, 234] width 88 height 20
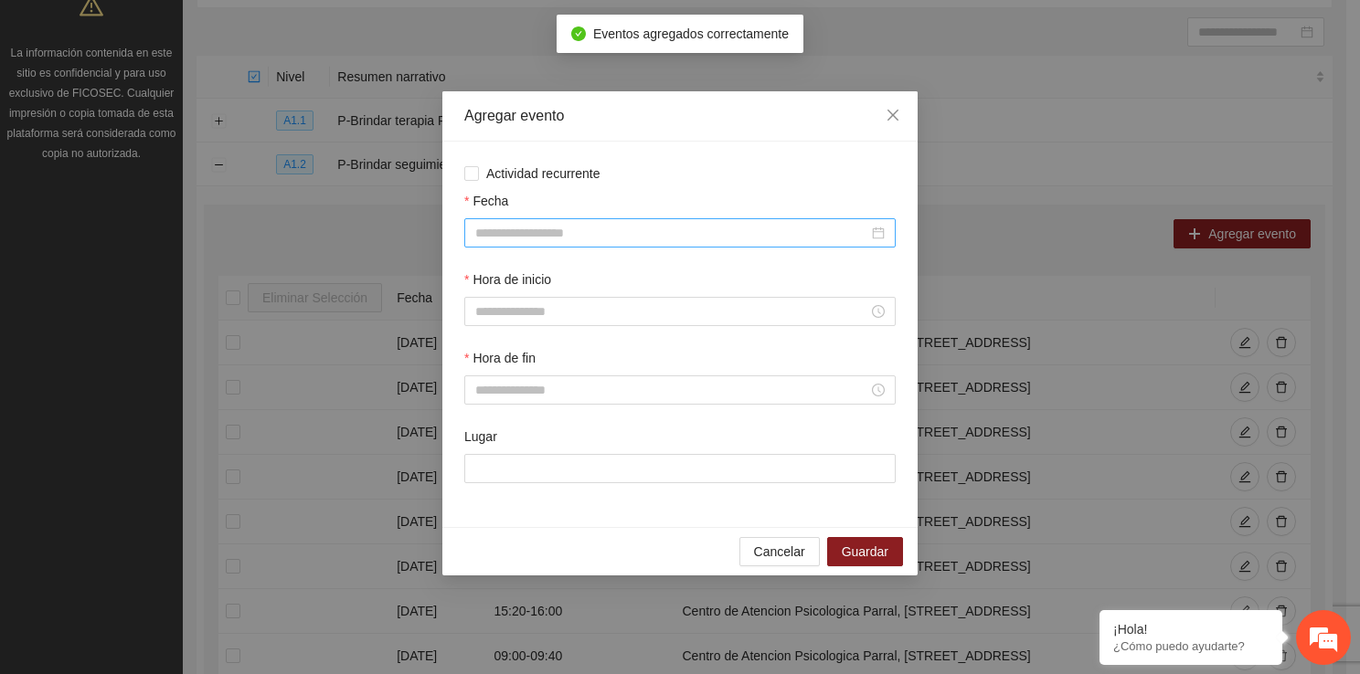
click at [614, 228] on input "Fecha" at bounding box center [671, 233] width 393 height 20
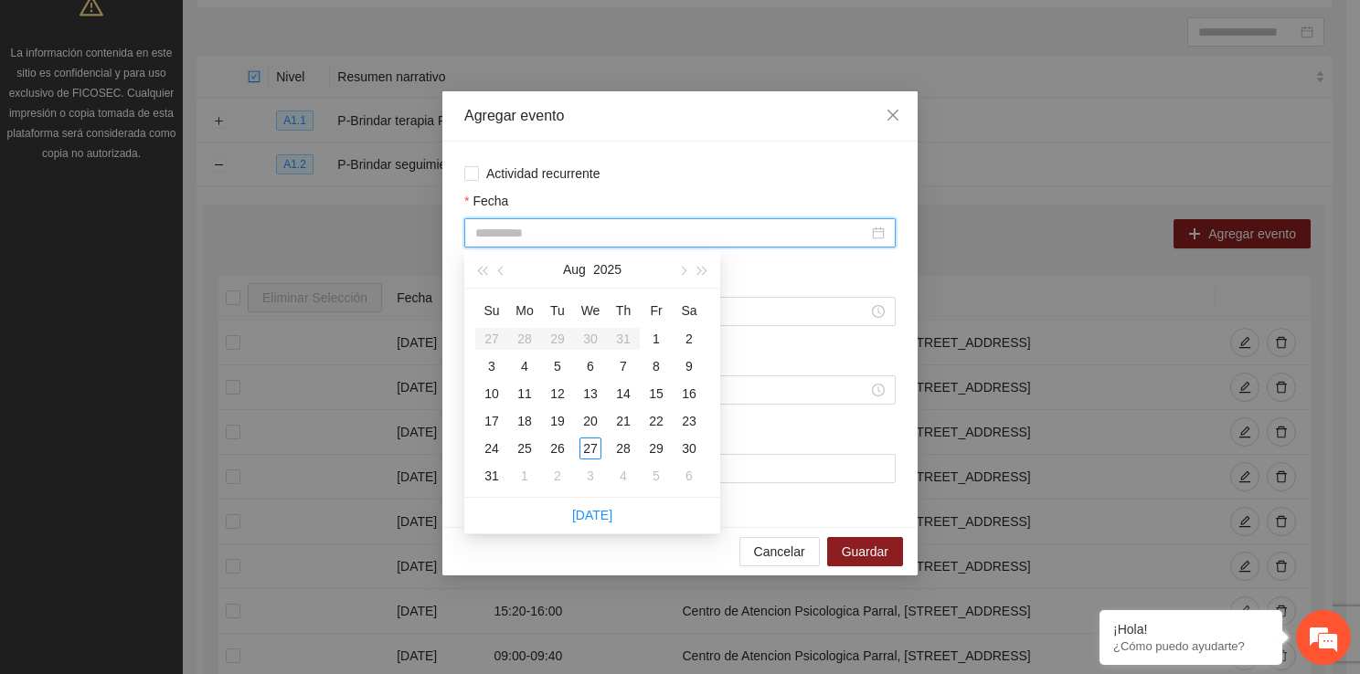
type input "**********"
click at [648, 331] on div "1" at bounding box center [656, 339] width 22 height 22
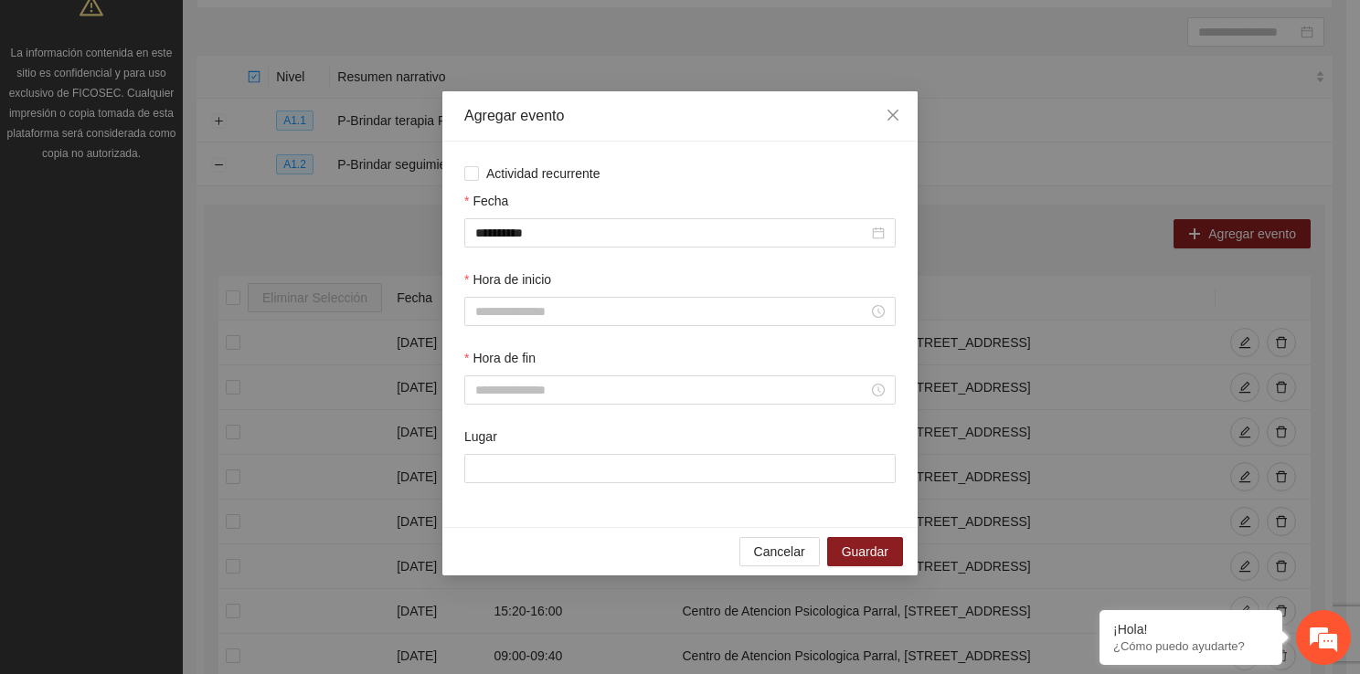
click at [501, 335] on div "Hora de inicio" at bounding box center [680, 309] width 439 height 79
click at [500, 309] on input "Hora de inicio" at bounding box center [671, 312] width 393 height 20
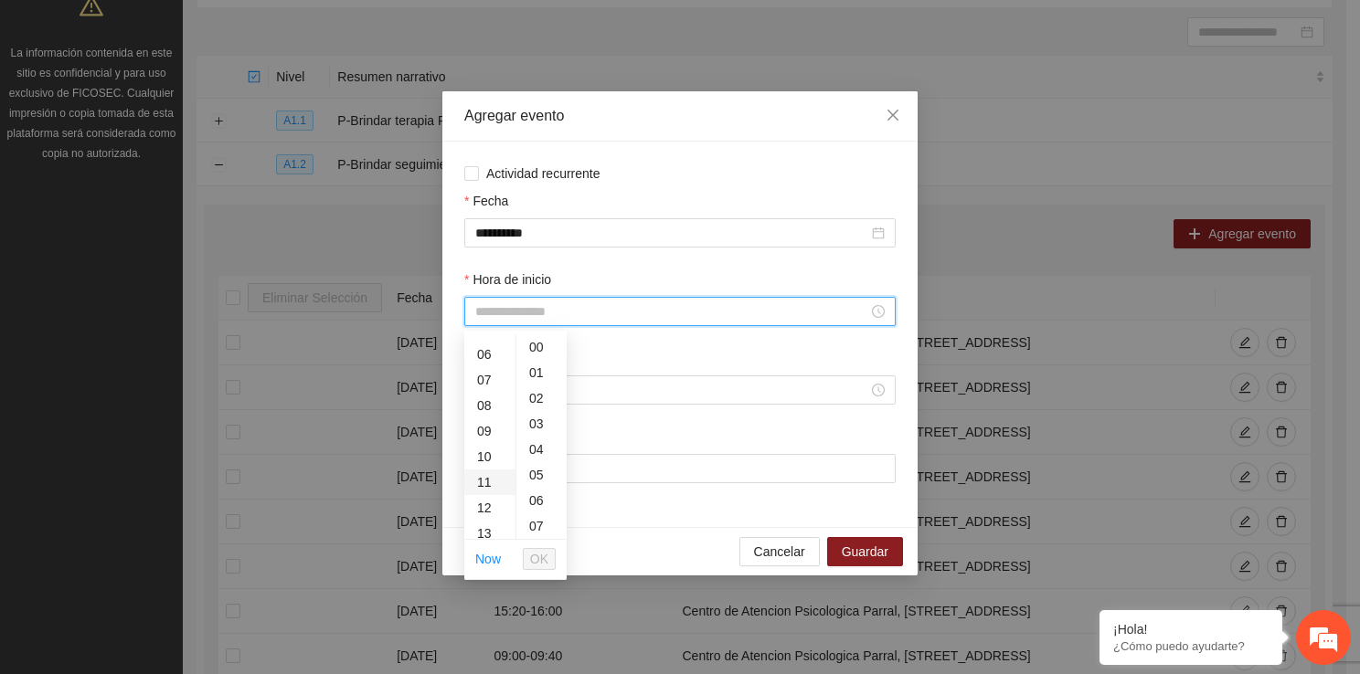
click at [482, 483] on div "11" at bounding box center [489, 483] width 51 height 26
click at [538, 426] on div "30" at bounding box center [541, 421] width 50 height 26
type input "*****"
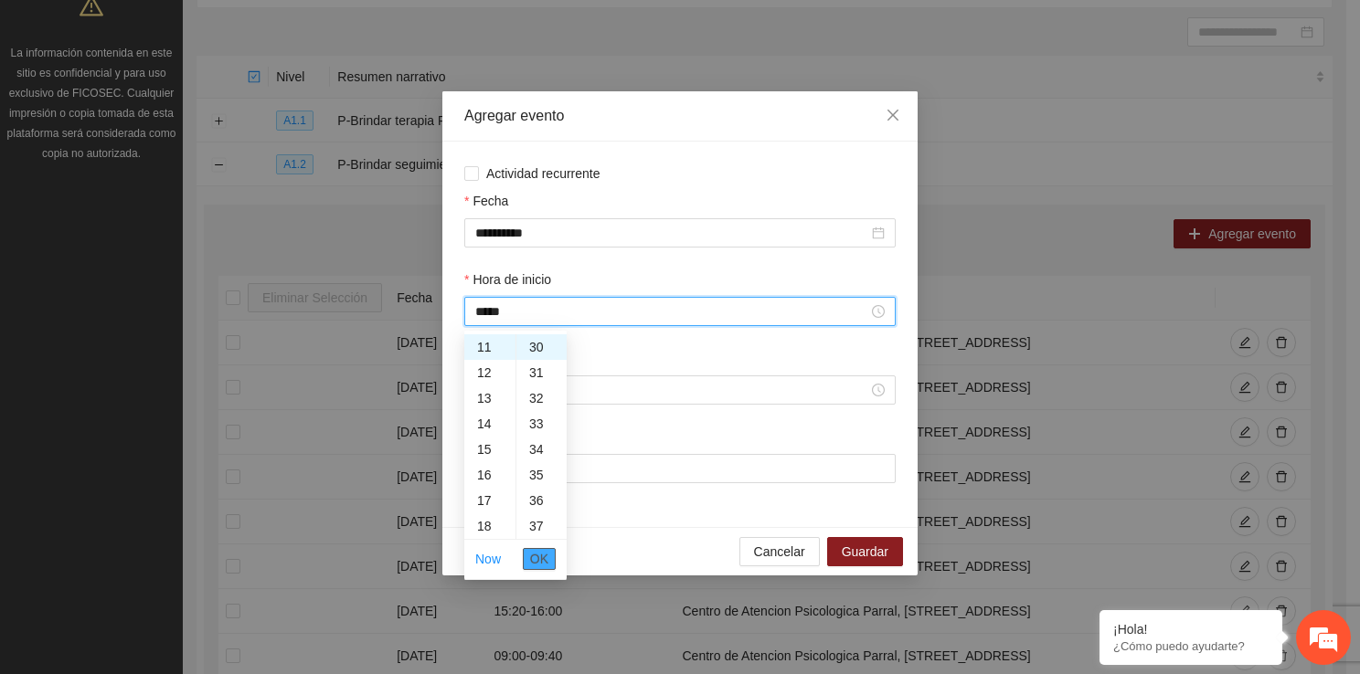
click at [527, 561] on button "OK" at bounding box center [539, 559] width 33 height 22
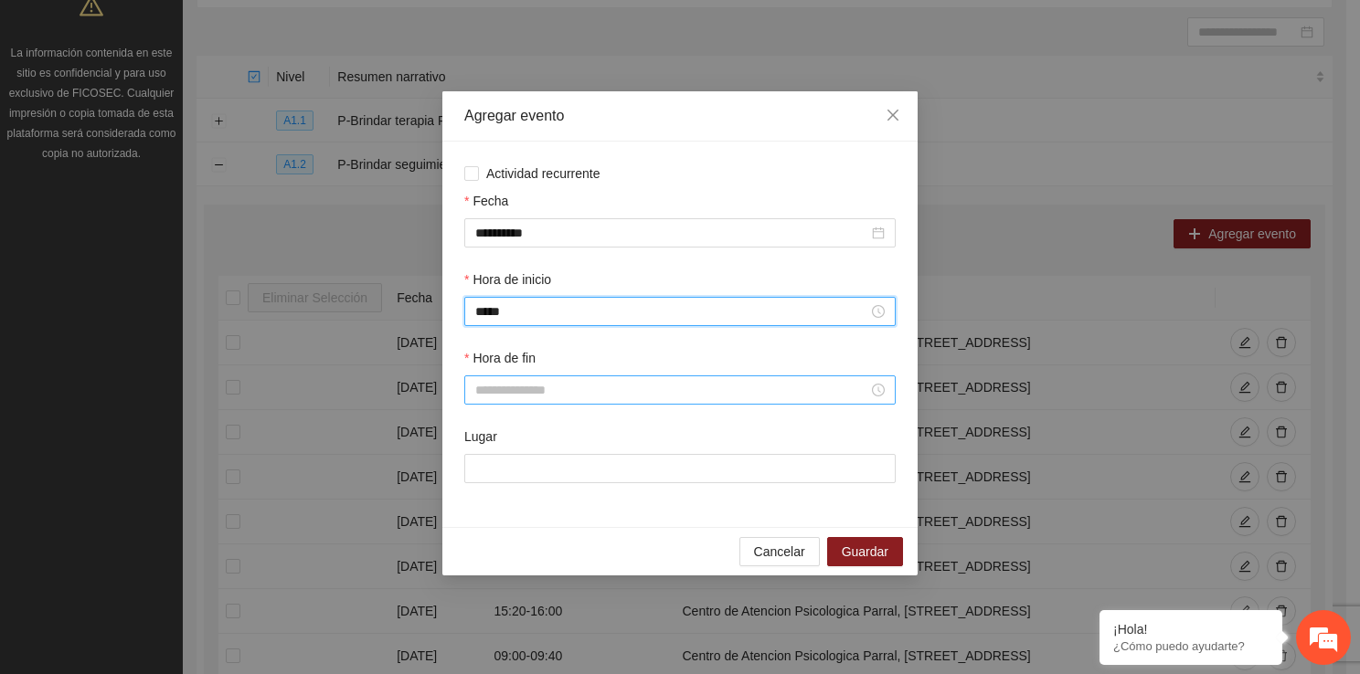
click at [499, 403] on div at bounding box center [679, 390] width 431 height 29
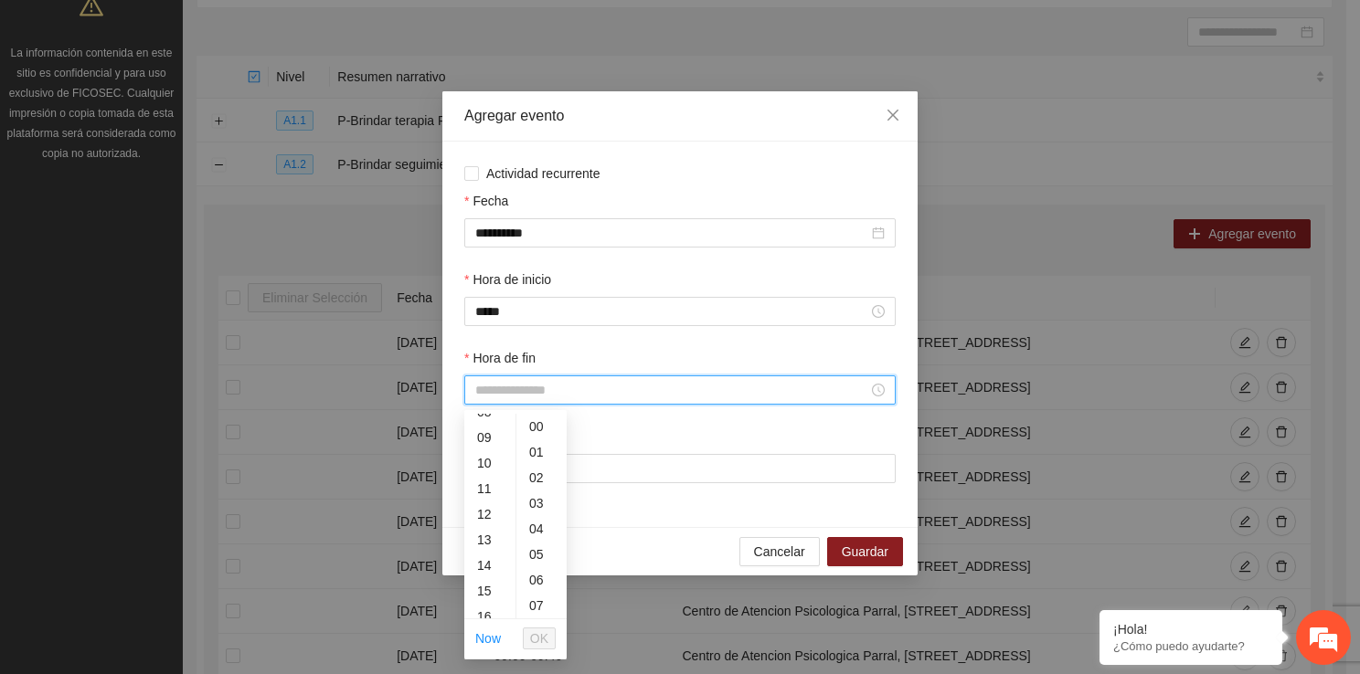
scroll to position [256, 0]
click at [490, 492] on div "13" at bounding box center [489, 504] width 51 height 26
click at [484, 436] on div "12" at bounding box center [489, 438] width 51 height 26
click at [539, 448] on div "20" at bounding box center [541, 452] width 50 height 26
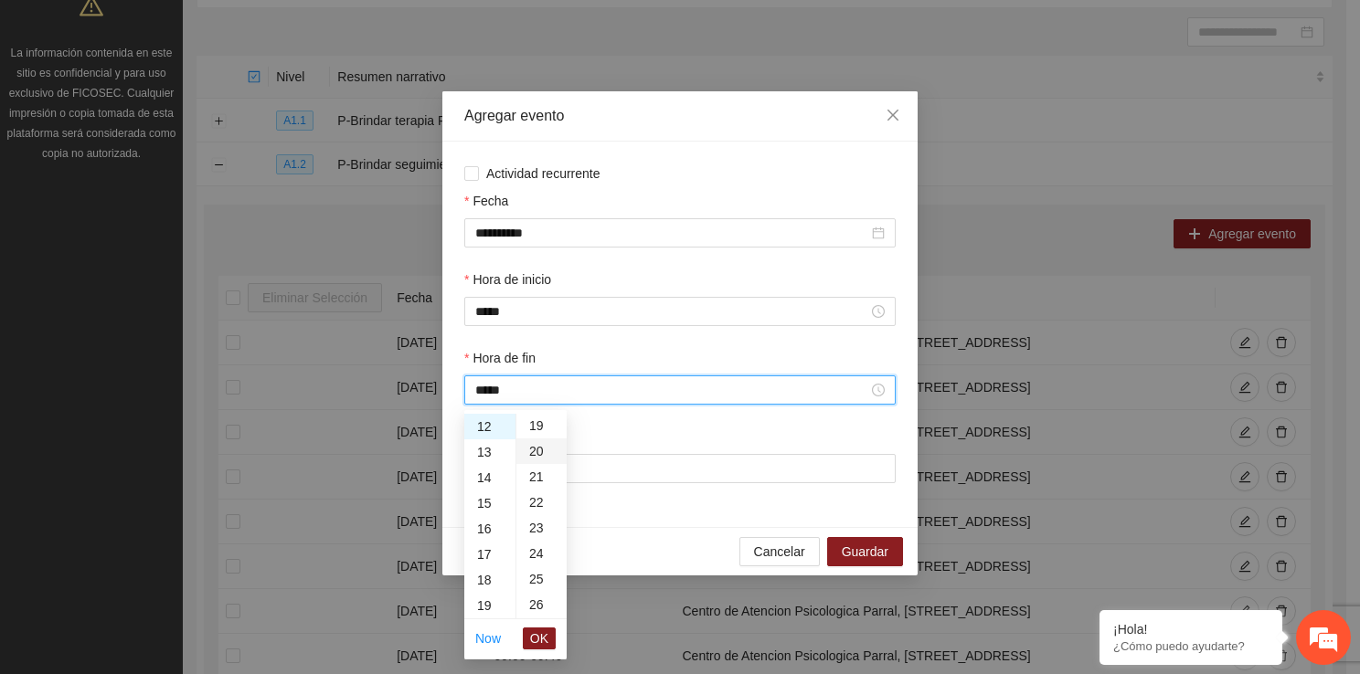
type input "*****"
click at [543, 647] on span "OK" at bounding box center [539, 639] width 18 height 20
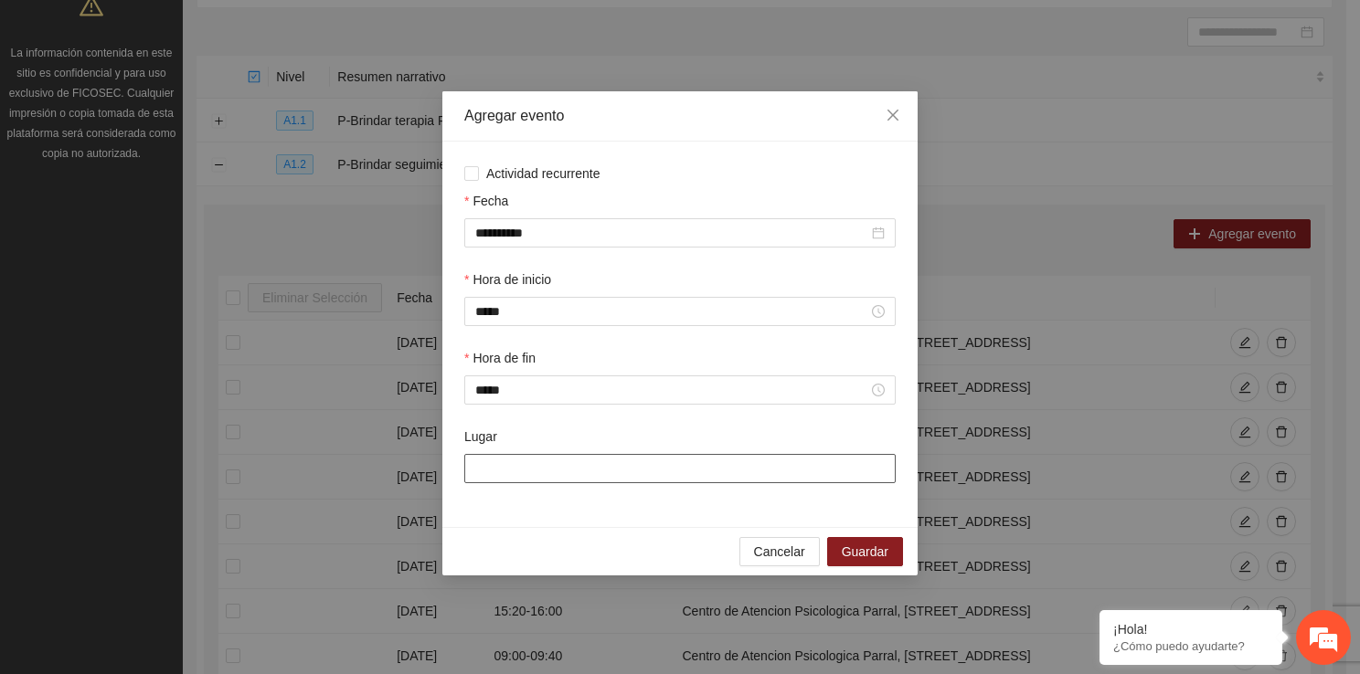
click at [523, 482] on input "Lugar" at bounding box center [679, 468] width 431 height 29
type input "**********"
click at [858, 554] on span "Guardar" at bounding box center [865, 552] width 47 height 20
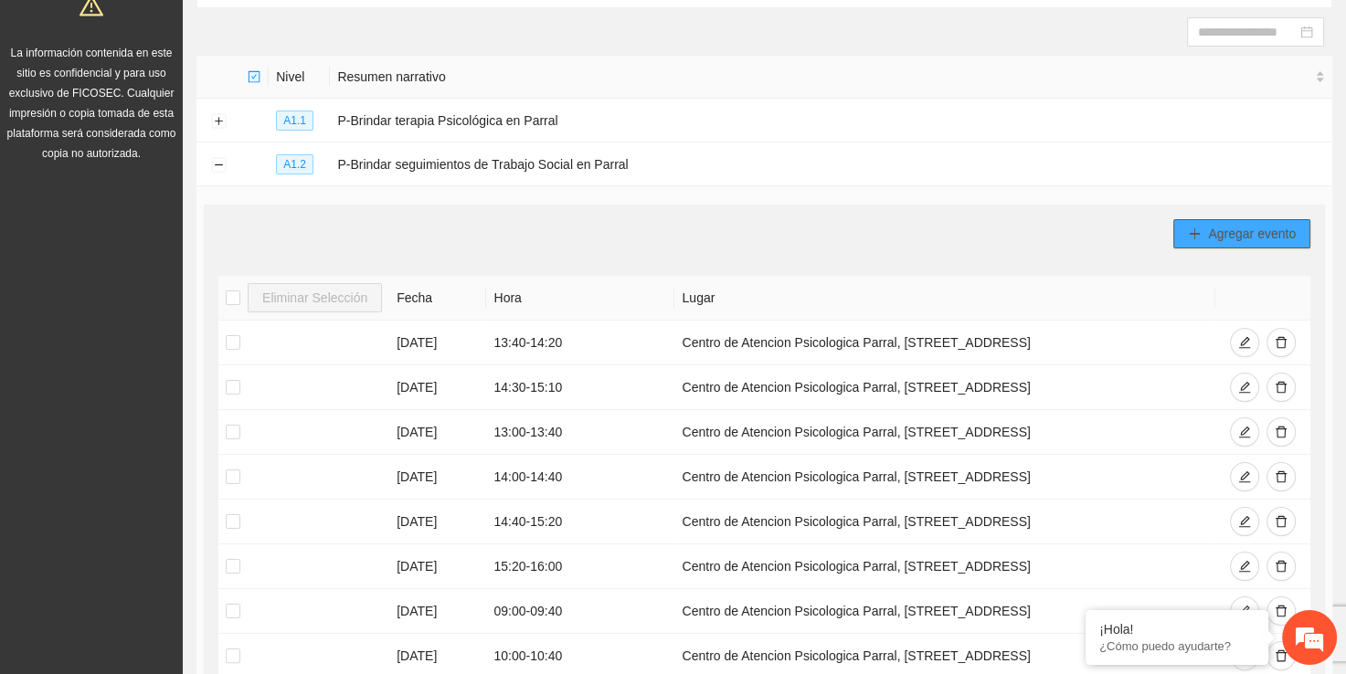
click at [1177, 234] on button "Agregar evento" at bounding box center [1241, 233] width 137 height 29
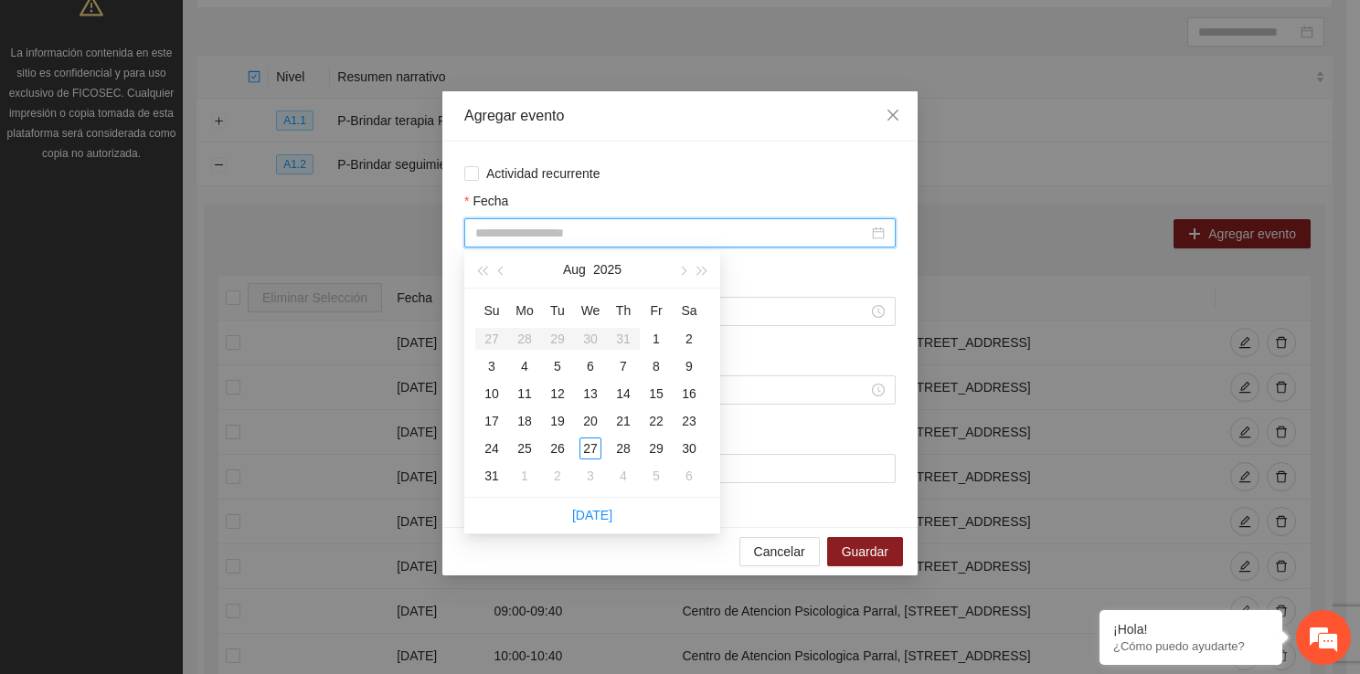
click at [551, 234] on input "Fecha" at bounding box center [671, 233] width 393 height 20
type input "**********"
click at [524, 366] on div "4" at bounding box center [525, 366] width 22 height 22
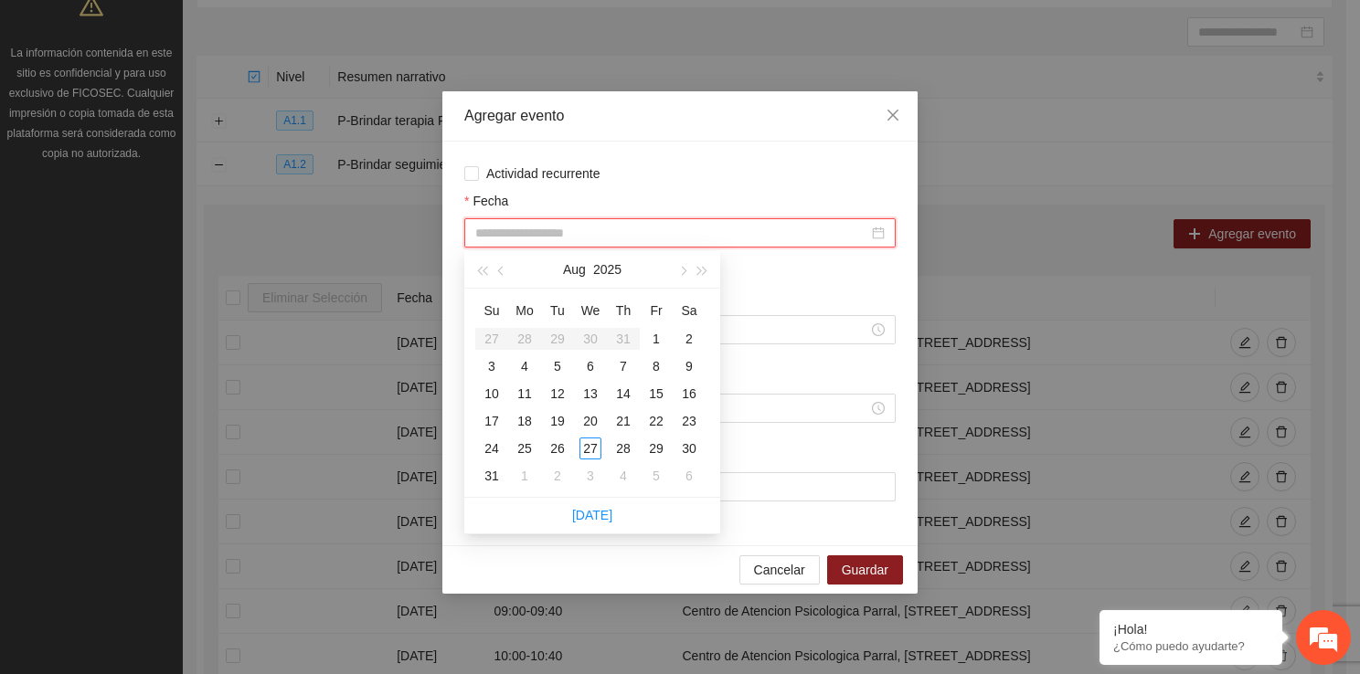
click at [520, 238] on input "Fecha" at bounding box center [671, 233] width 393 height 20
type input "**********"
click at [565, 364] on div "5" at bounding box center [557, 366] width 22 height 22
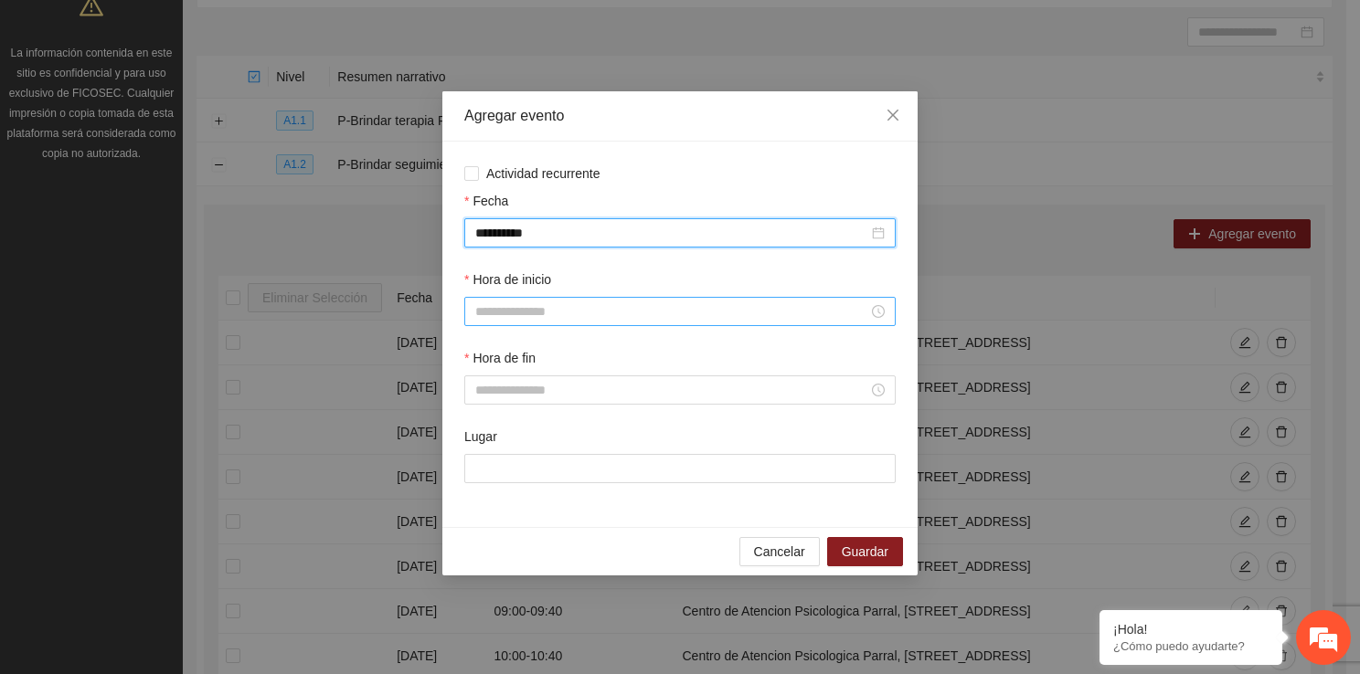
click at [530, 316] on input "Hora de inicio" at bounding box center [671, 312] width 393 height 20
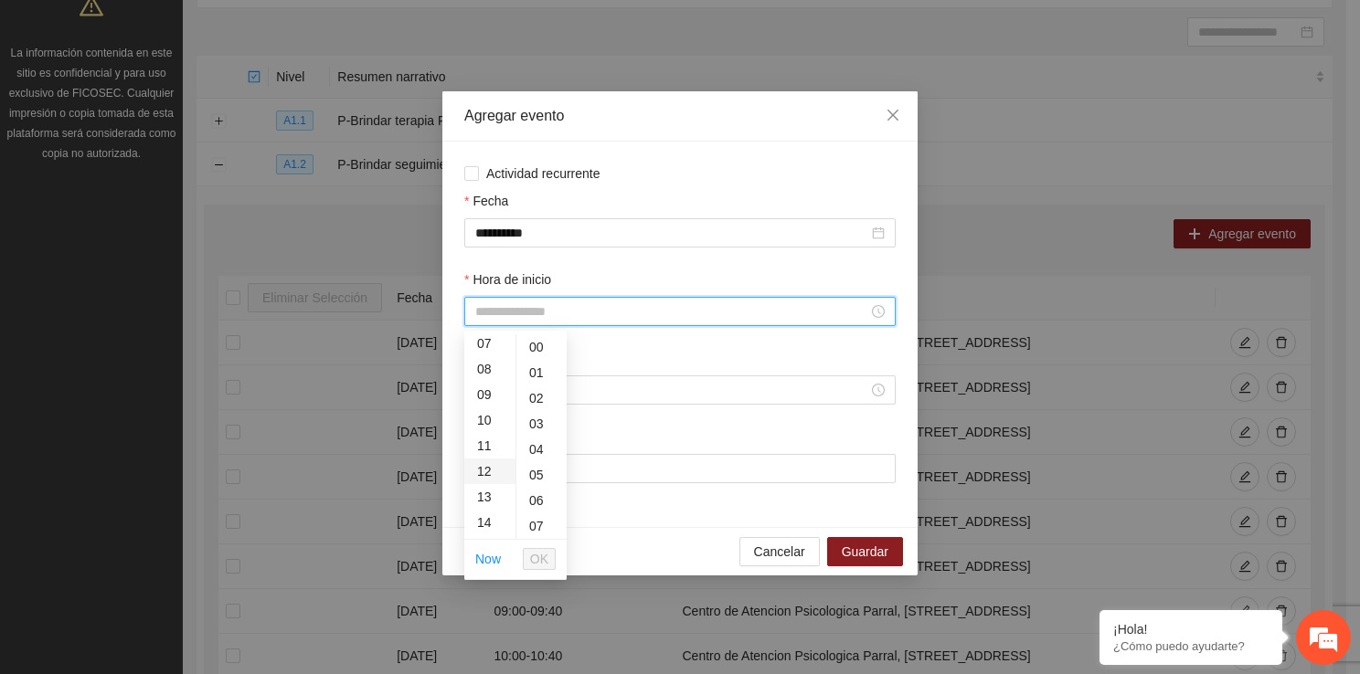
click at [485, 469] on div "12" at bounding box center [489, 472] width 51 height 26
type input "*****"
click at [538, 552] on span "OK" at bounding box center [539, 559] width 18 height 20
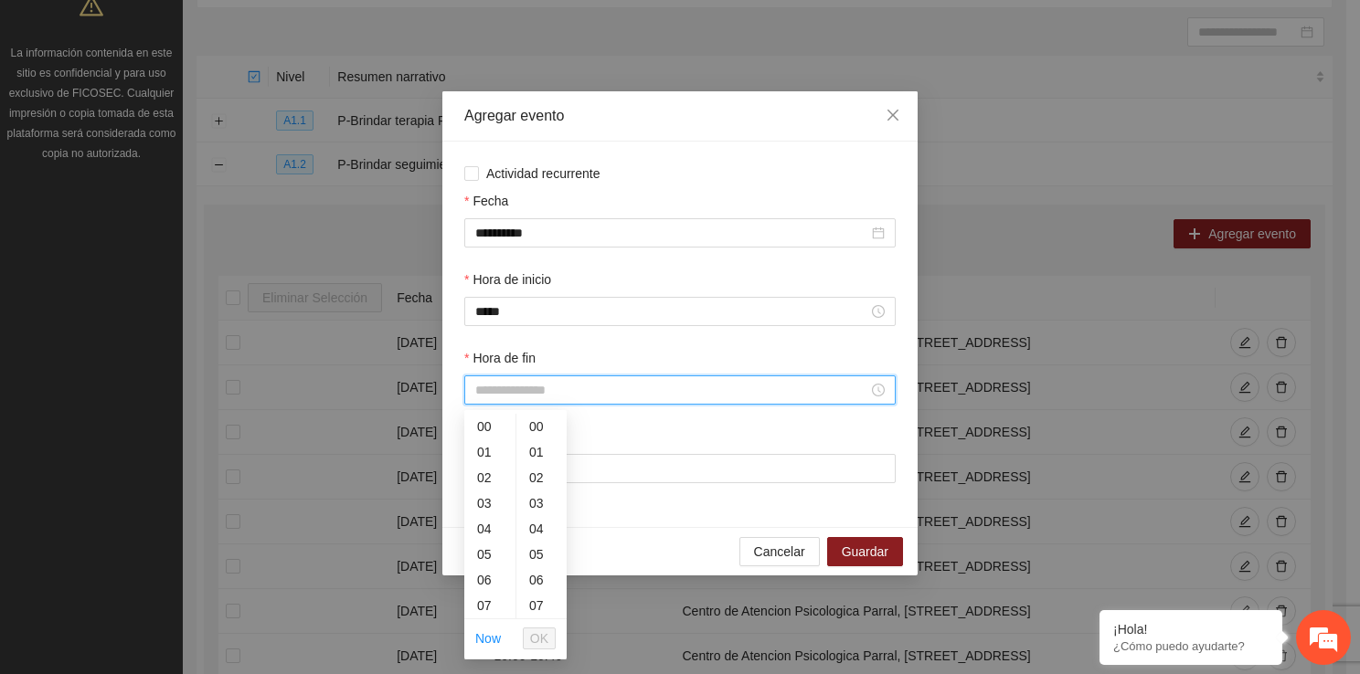
click at [485, 398] on input "Hora de fin" at bounding box center [671, 390] width 393 height 20
click at [483, 547] on div "12" at bounding box center [489, 551] width 51 height 26
click at [531, 574] on div "40" at bounding box center [541, 573] width 50 height 26
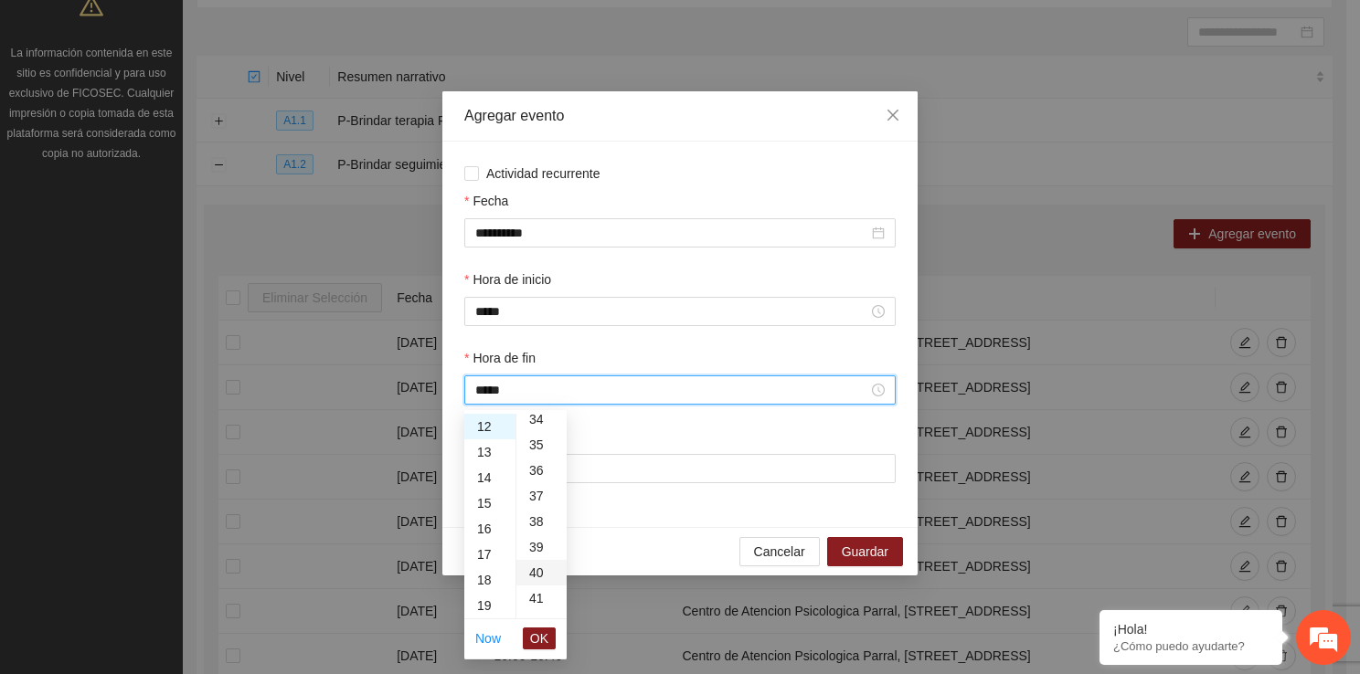
type input "*****"
click at [535, 646] on span "OK" at bounding box center [539, 639] width 18 height 20
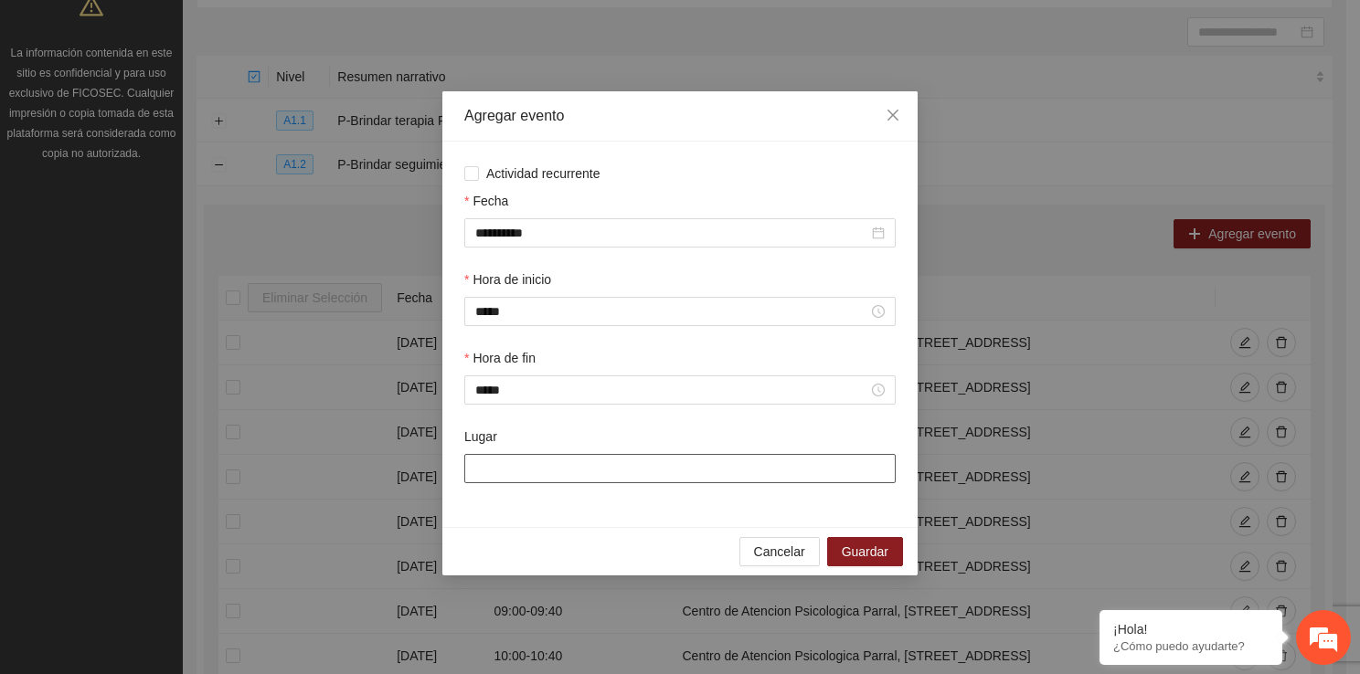
click at [510, 462] on input "Lugar" at bounding box center [679, 468] width 431 height 29
type input "**********"
click at [855, 565] on button "Guardar" at bounding box center [865, 551] width 76 height 29
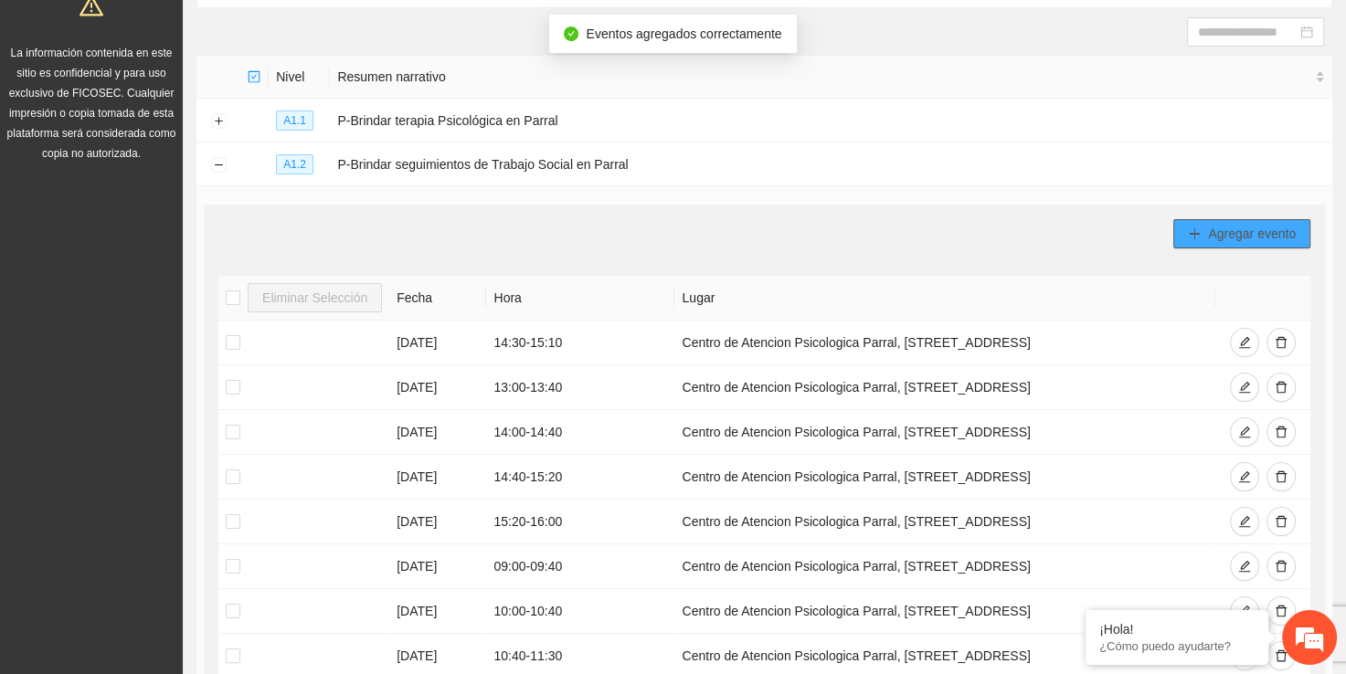
click at [1243, 239] on span "Agregar evento" at bounding box center [1252, 234] width 88 height 20
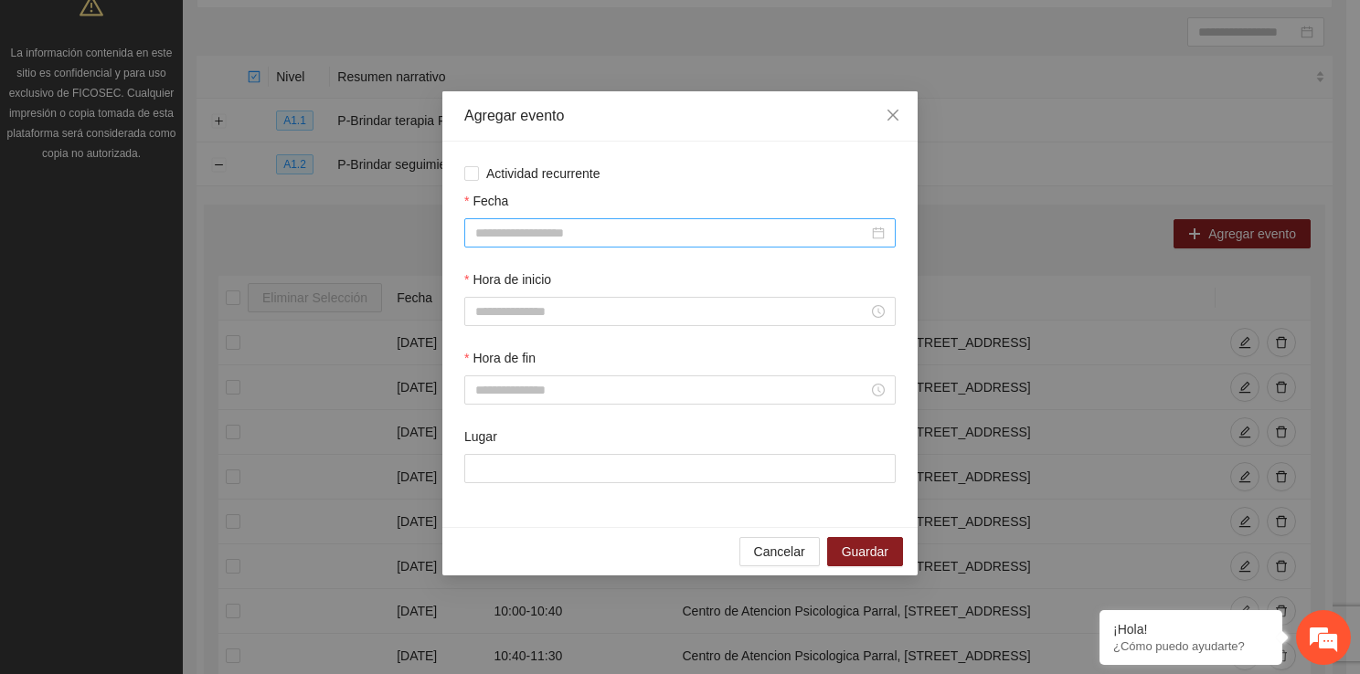
click at [614, 223] on input "Fecha" at bounding box center [671, 233] width 393 height 20
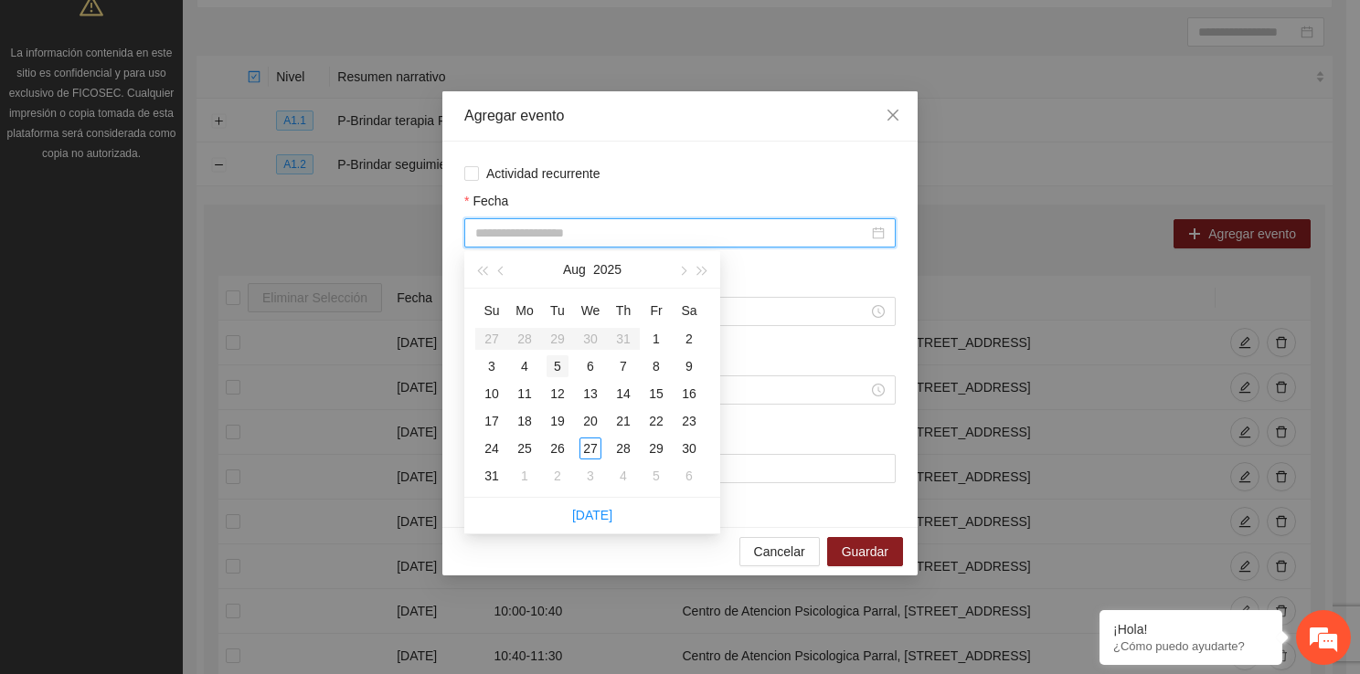
type input "**********"
click at [548, 364] on div "5" at bounding box center [557, 366] width 22 height 22
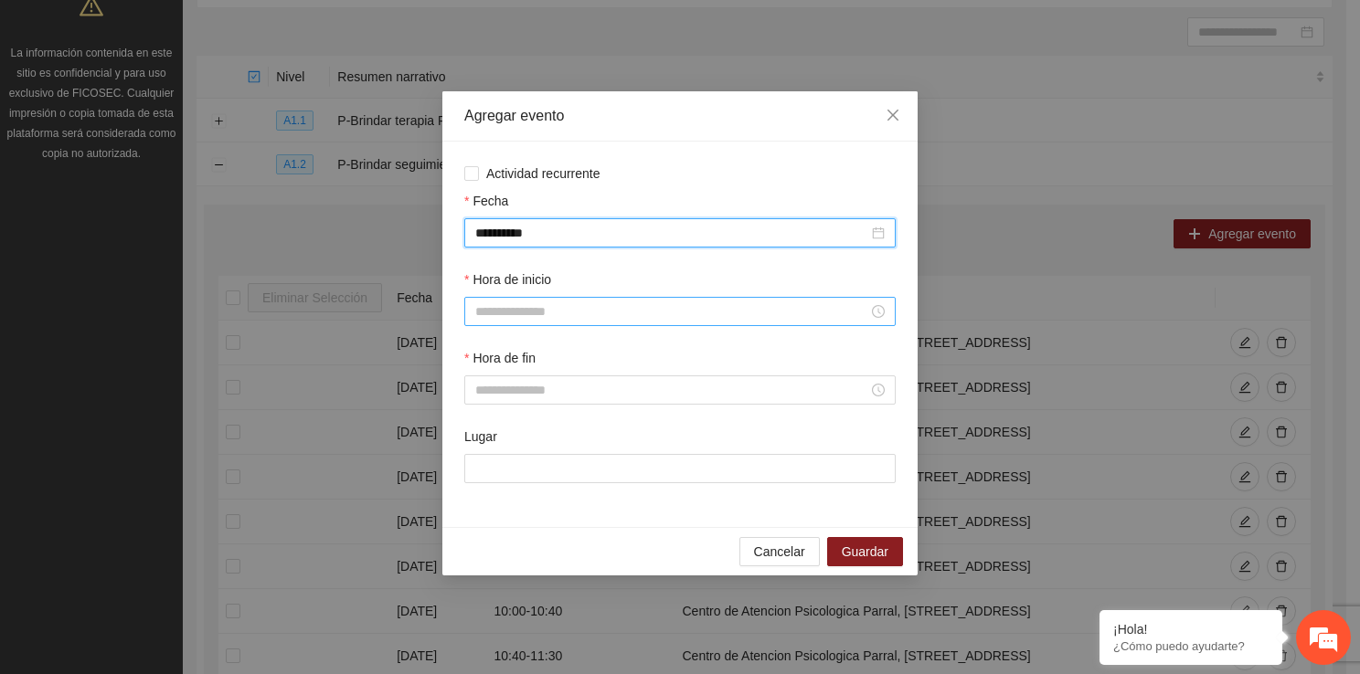
click at [483, 313] on input "Hora de inicio" at bounding box center [671, 312] width 393 height 20
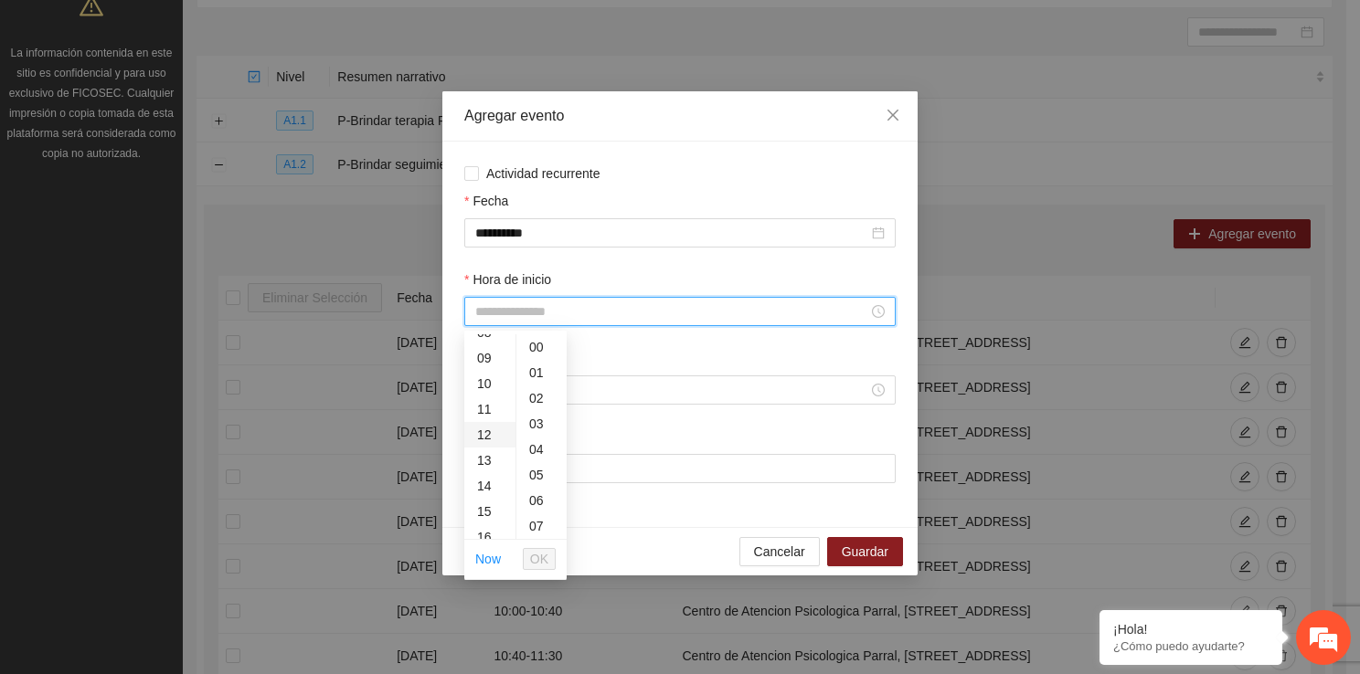
click at [490, 440] on div "12" at bounding box center [489, 435] width 51 height 26
click at [547, 530] on div "40" at bounding box center [541, 530] width 50 height 26
type input "*****"
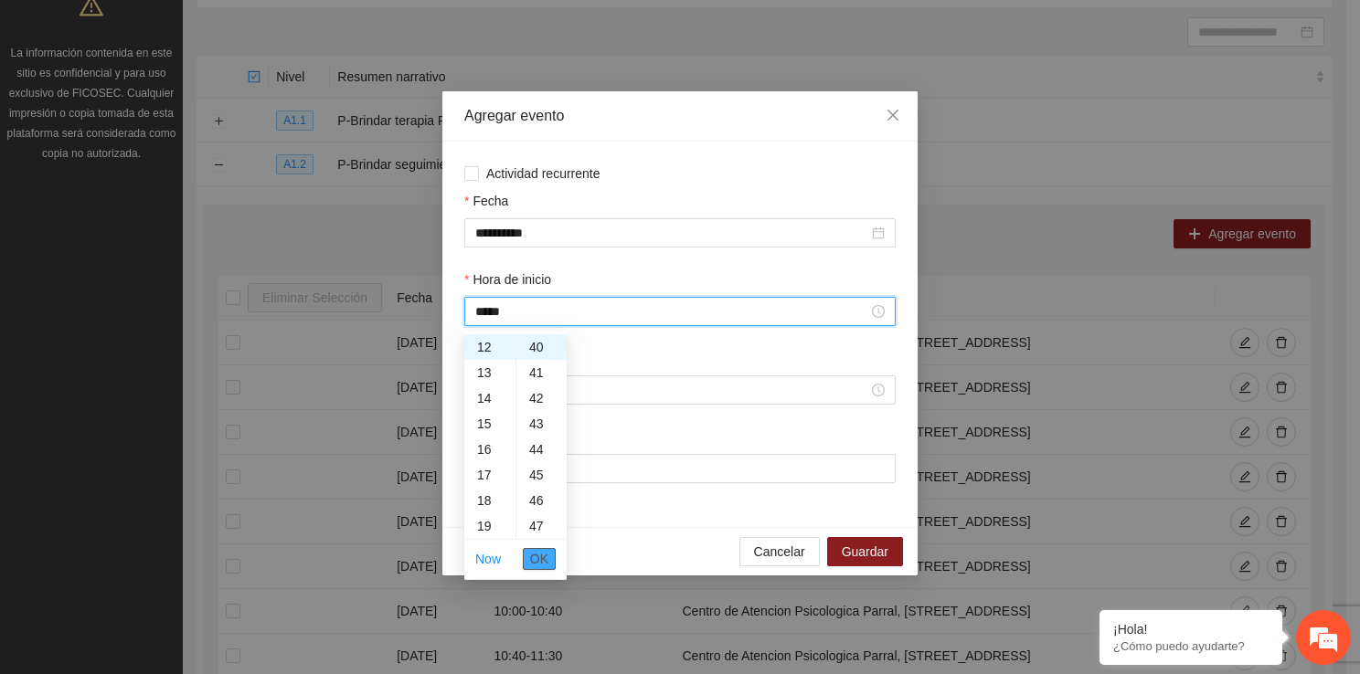
click at [543, 564] on span "OK" at bounding box center [539, 559] width 18 height 20
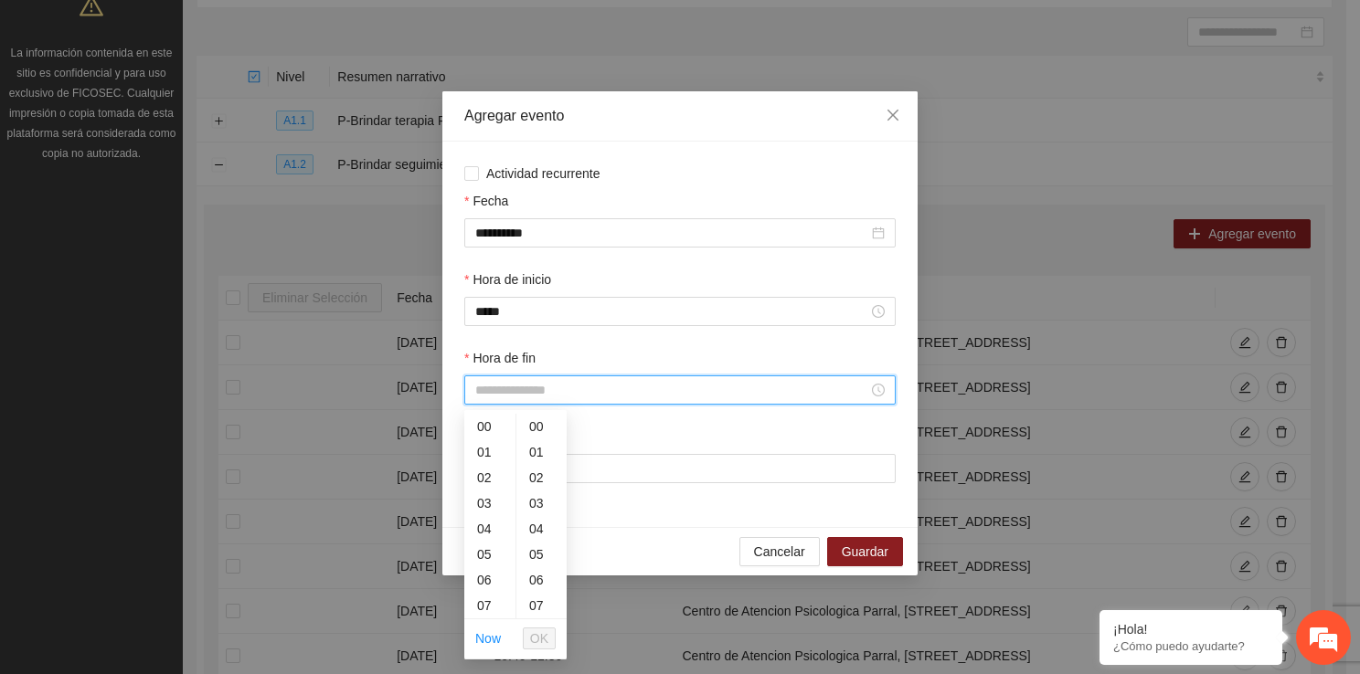
drag, startPoint x: 504, startPoint y: 382, endPoint x: 509, endPoint y: 615, distance: 233.1
click at [509, 492] on body "Proyectos Activos La información contenida en este sitio es confidencial y para…" at bounding box center [673, 154] width 1346 height 674
click at [483, 477] on div "13" at bounding box center [489, 480] width 51 height 26
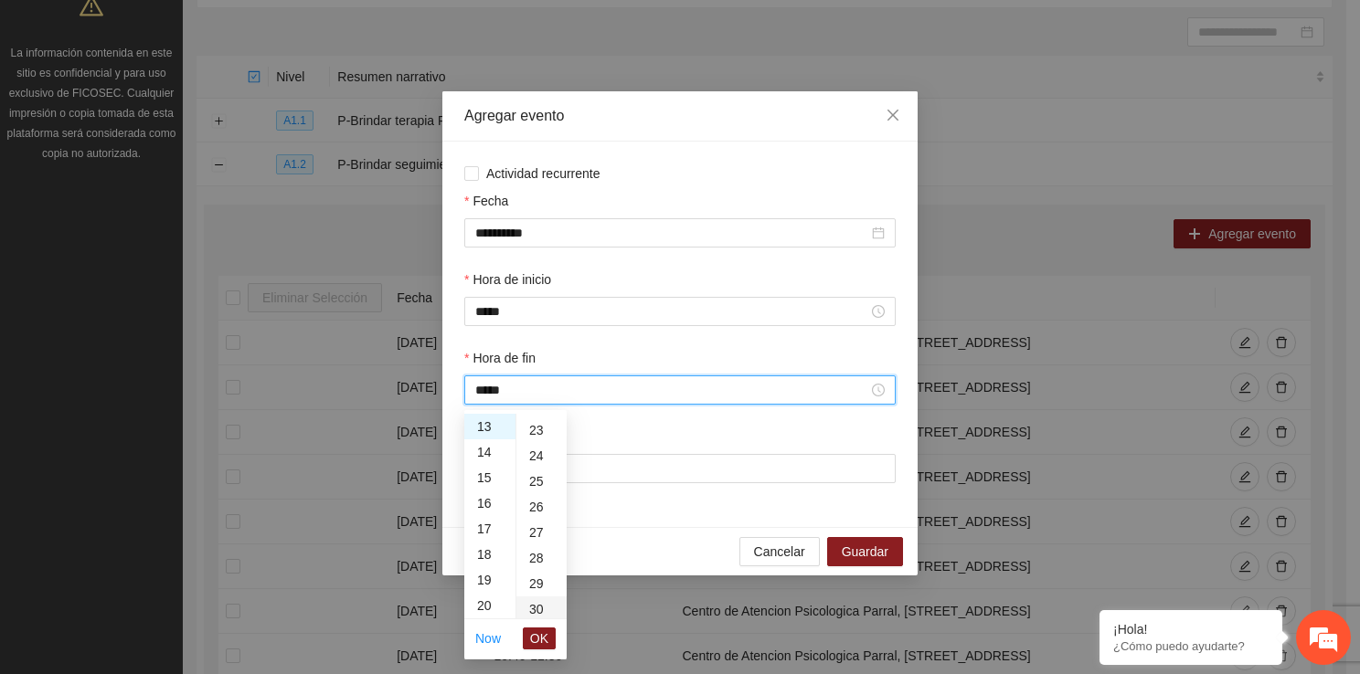
click at [535, 605] on div "30" at bounding box center [541, 610] width 50 height 26
type input "*****"
click at [536, 630] on span "OK" at bounding box center [539, 639] width 18 height 20
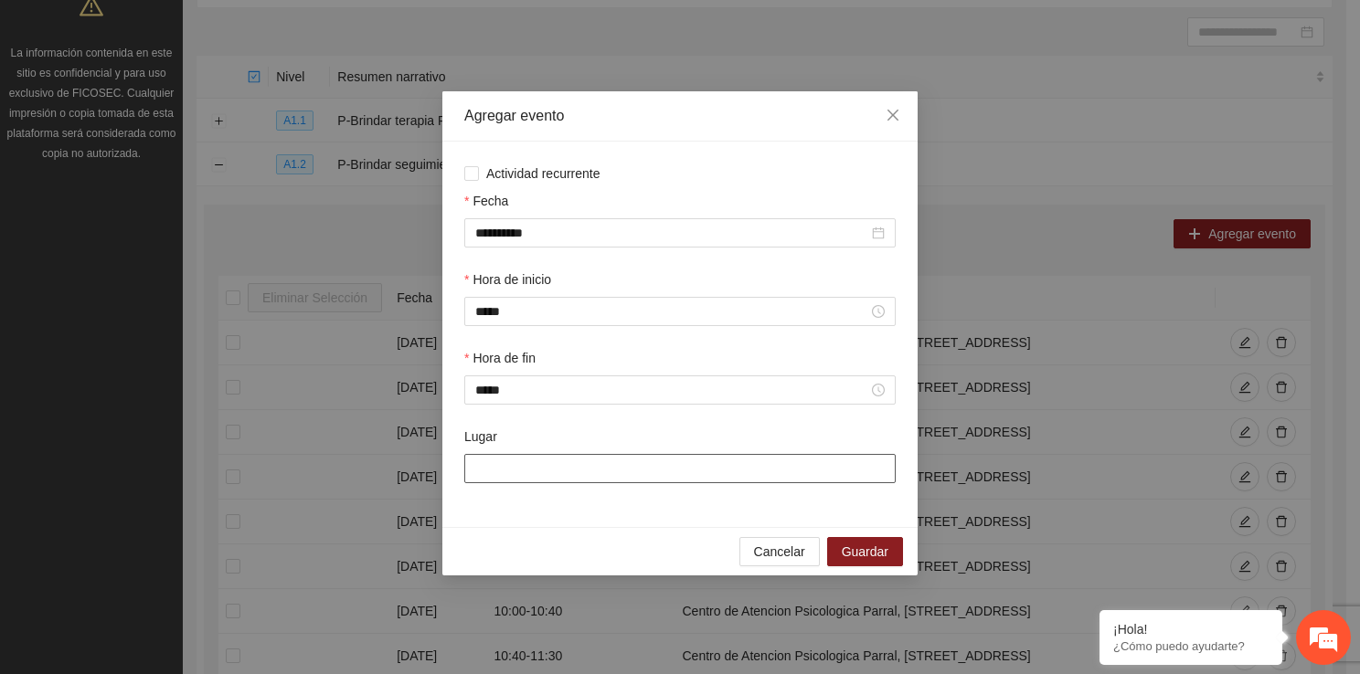
drag, startPoint x: 535, startPoint y: 474, endPoint x: 569, endPoint y: 529, distance: 64.9
click at [569, 529] on div "**********" at bounding box center [679, 333] width 475 height 484
type input "**********"
click at [858, 559] on span "Guardar" at bounding box center [865, 552] width 47 height 20
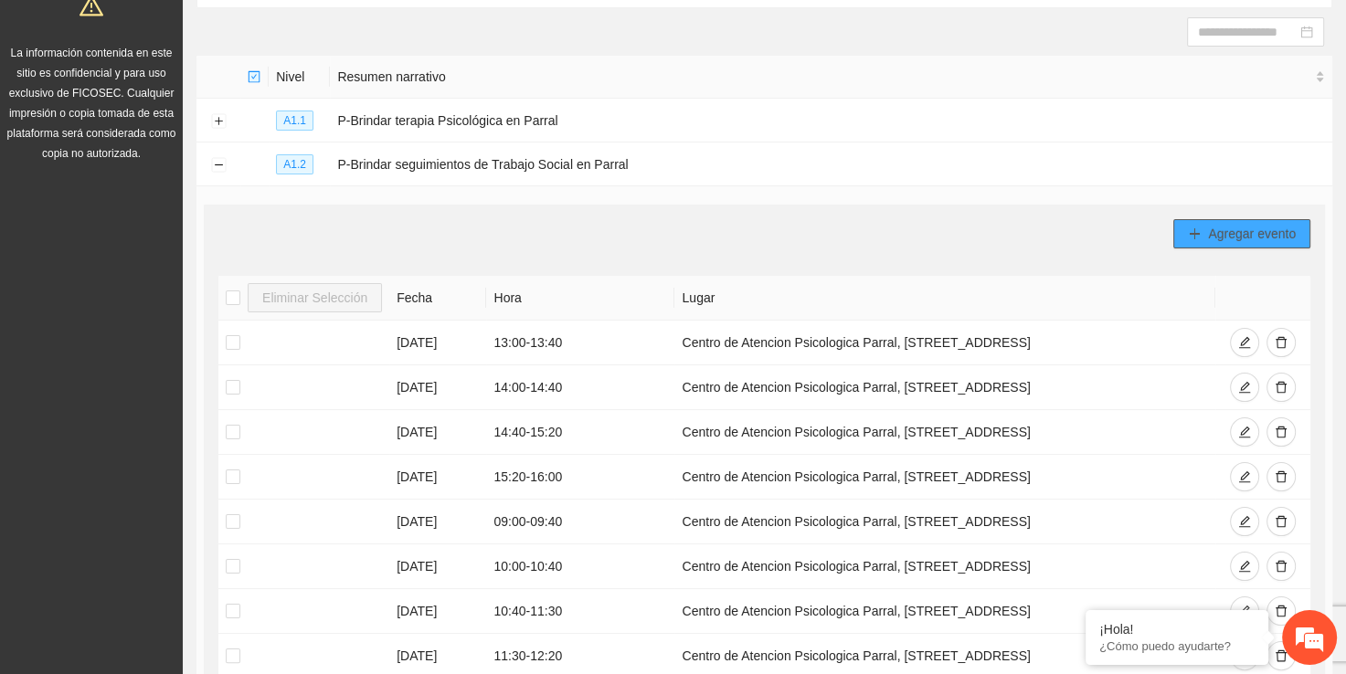
click at [1225, 238] on span "Agregar evento" at bounding box center [1252, 234] width 88 height 20
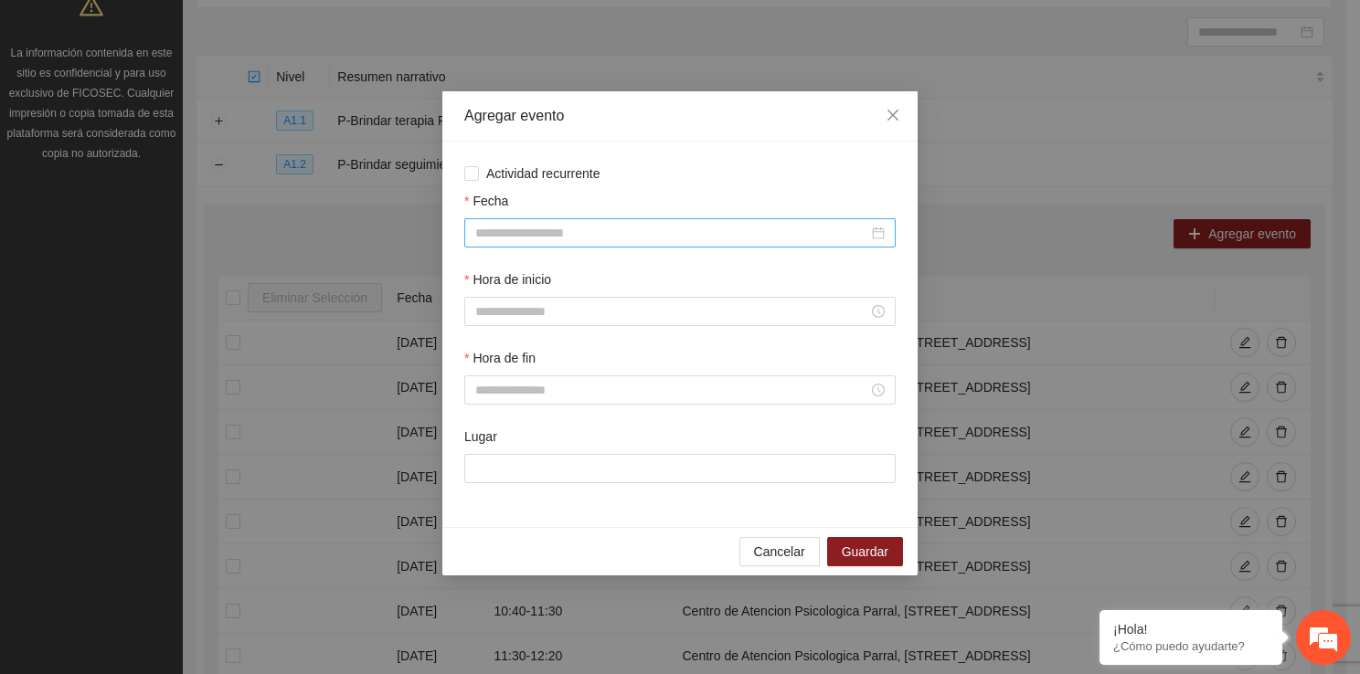
click at [616, 240] on input "Fecha" at bounding box center [671, 233] width 393 height 20
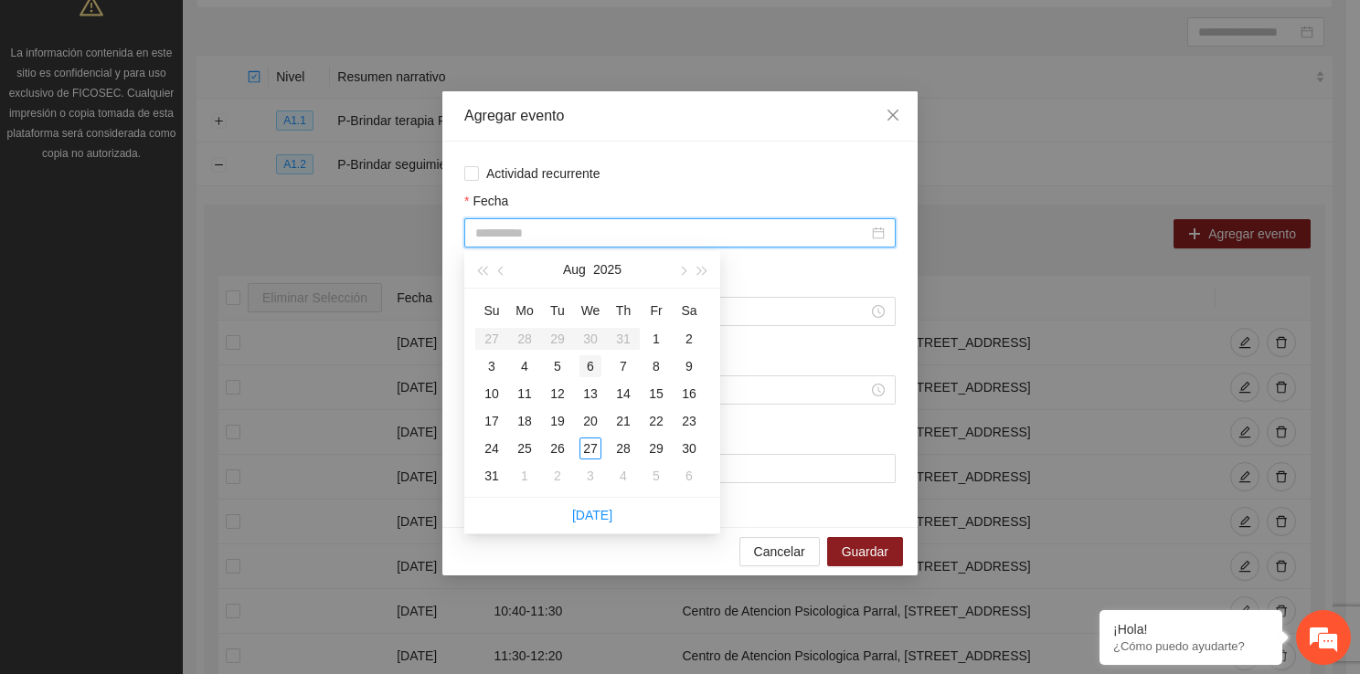
type input "**********"
click at [586, 367] on div "6" at bounding box center [590, 366] width 22 height 22
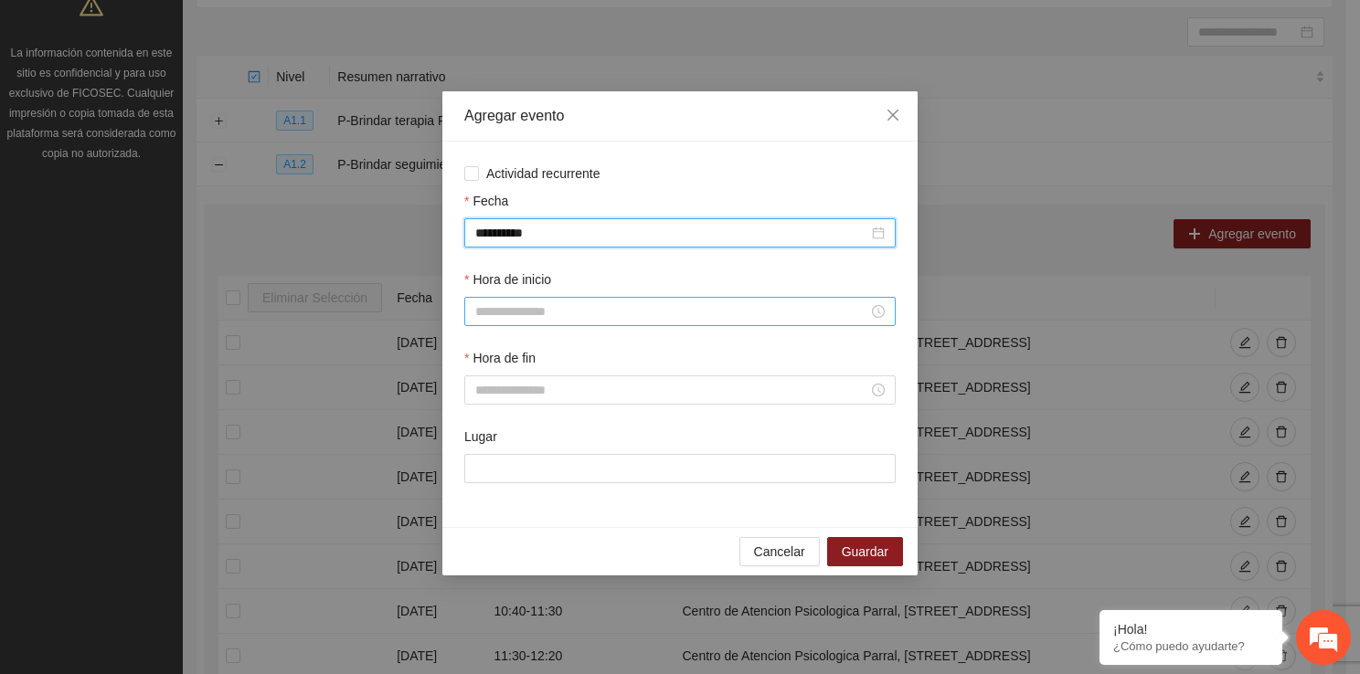
click at [532, 313] on input "Hora de inicio" at bounding box center [671, 312] width 393 height 20
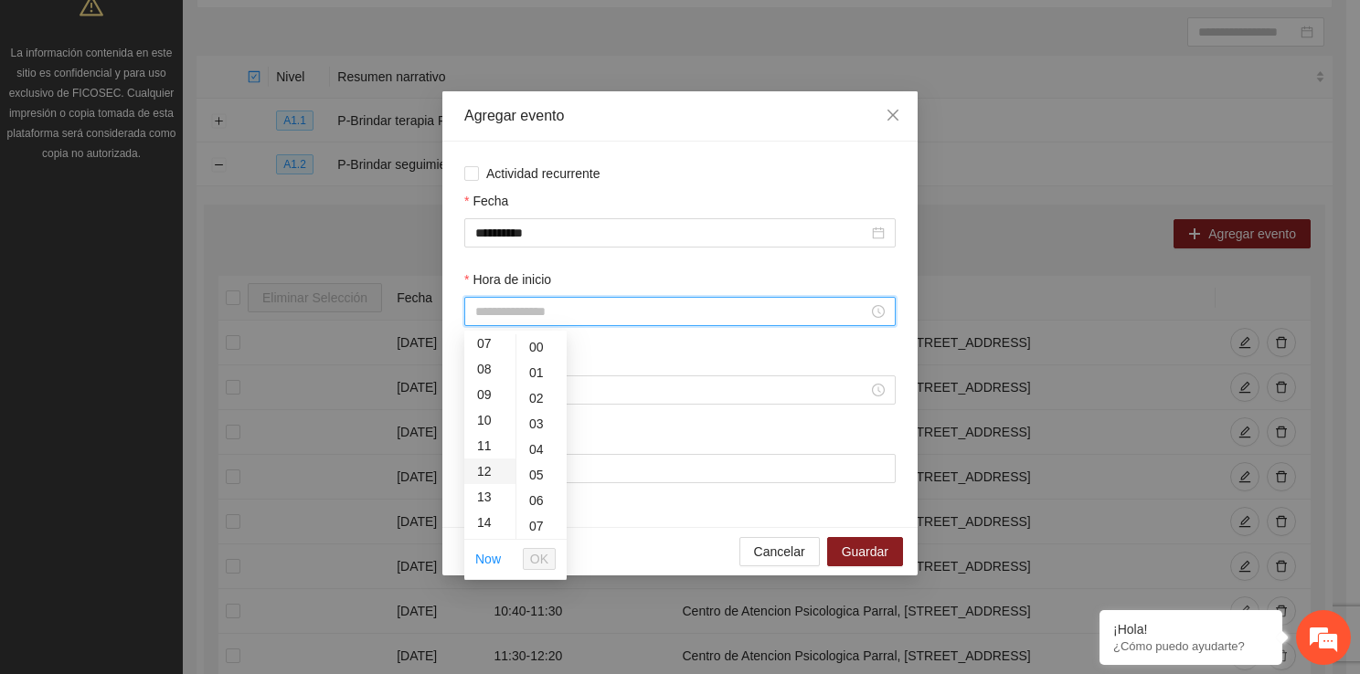
click at [489, 481] on div "12" at bounding box center [489, 472] width 51 height 26
type input "*****"
click at [538, 558] on span "OK" at bounding box center [539, 559] width 18 height 20
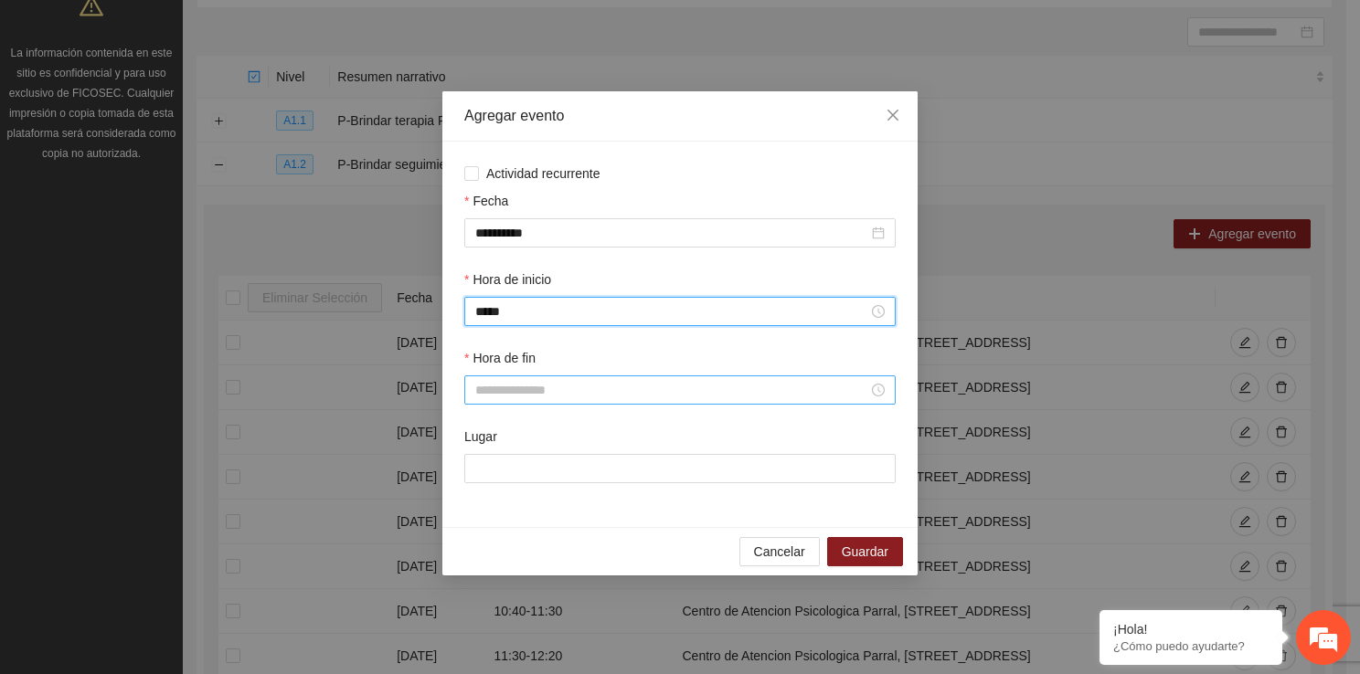
click at [521, 391] on input "Hora de fin" at bounding box center [671, 390] width 393 height 20
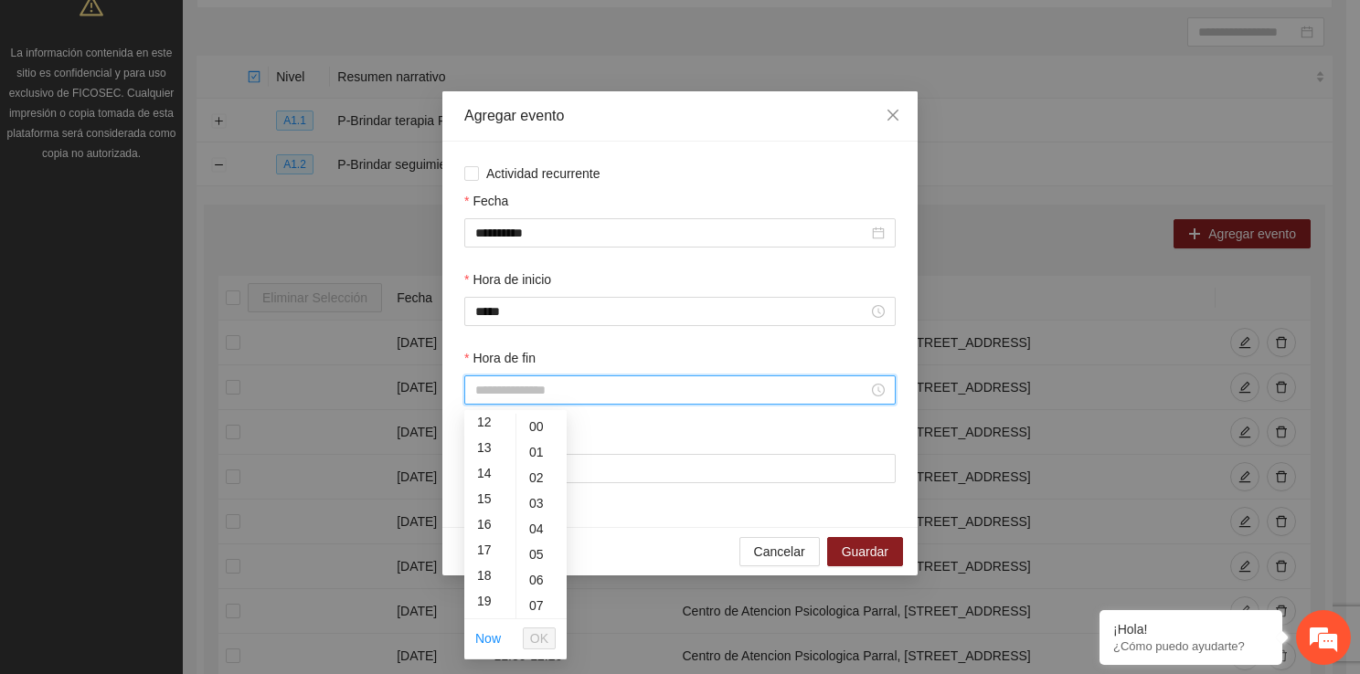
scroll to position [275, 0]
click at [483, 450] on div "12" at bounding box center [489, 459] width 51 height 26
click at [537, 597] on div "40" at bounding box center [541, 598] width 50 height 26
type input "*****"
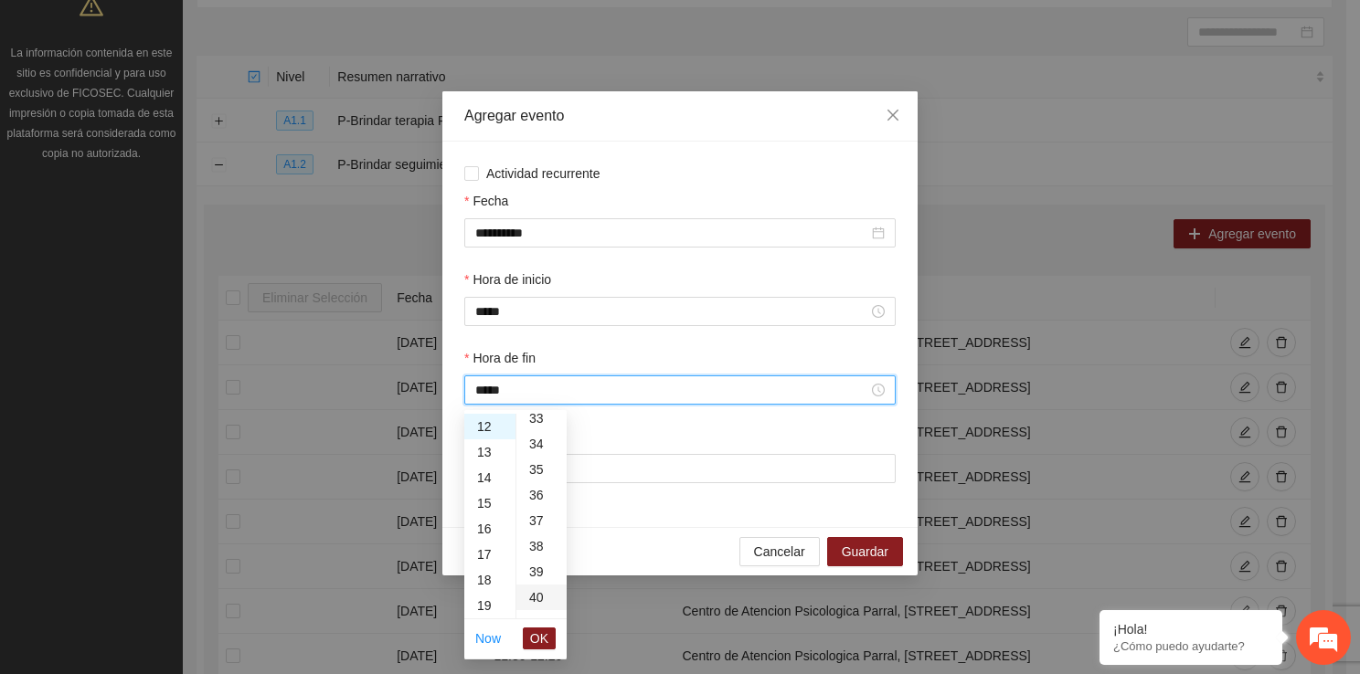
scroll to position [1023, 0]
click at [538, 645] on span "OK" at bounding box center [539, 639] width 18 height 20
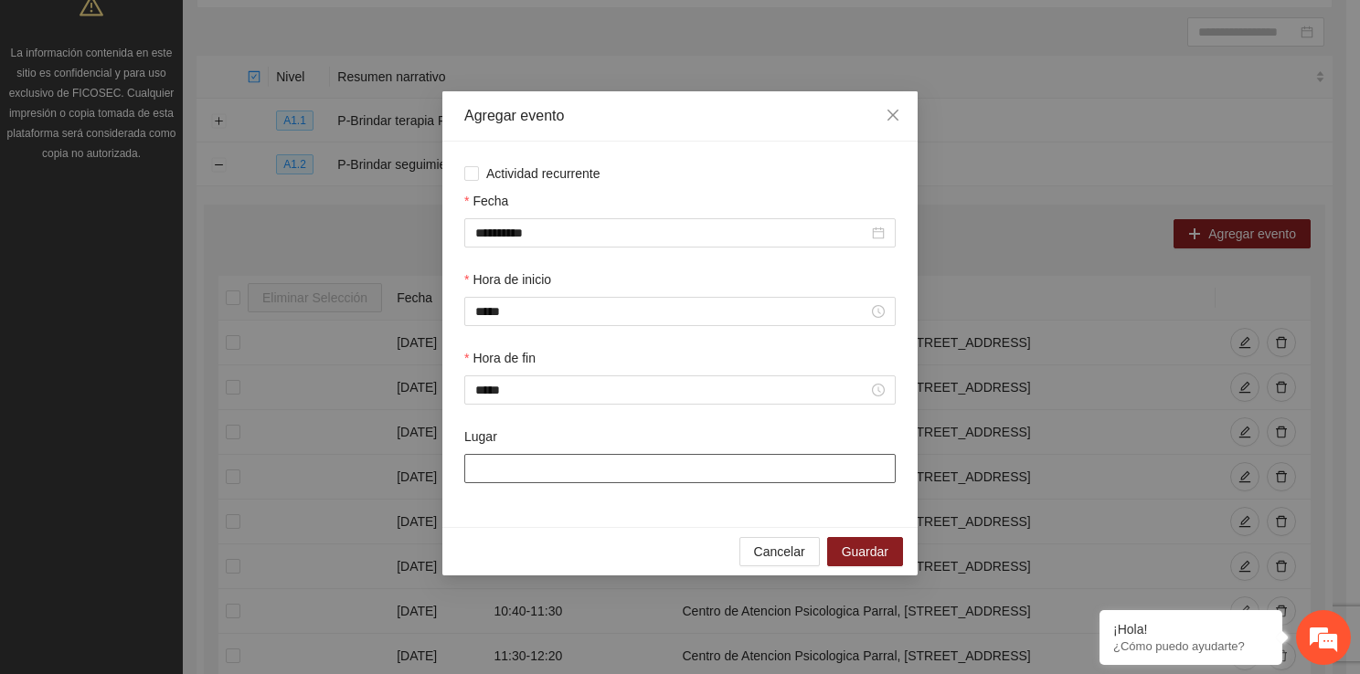
click at [530, 467] on input "Lugar" at bounding box center [679, 468] width 431 height 29
type input "**********"
click at [897, 546] on button "Guardar" at bounding box center [865, 551] width 76 height 29
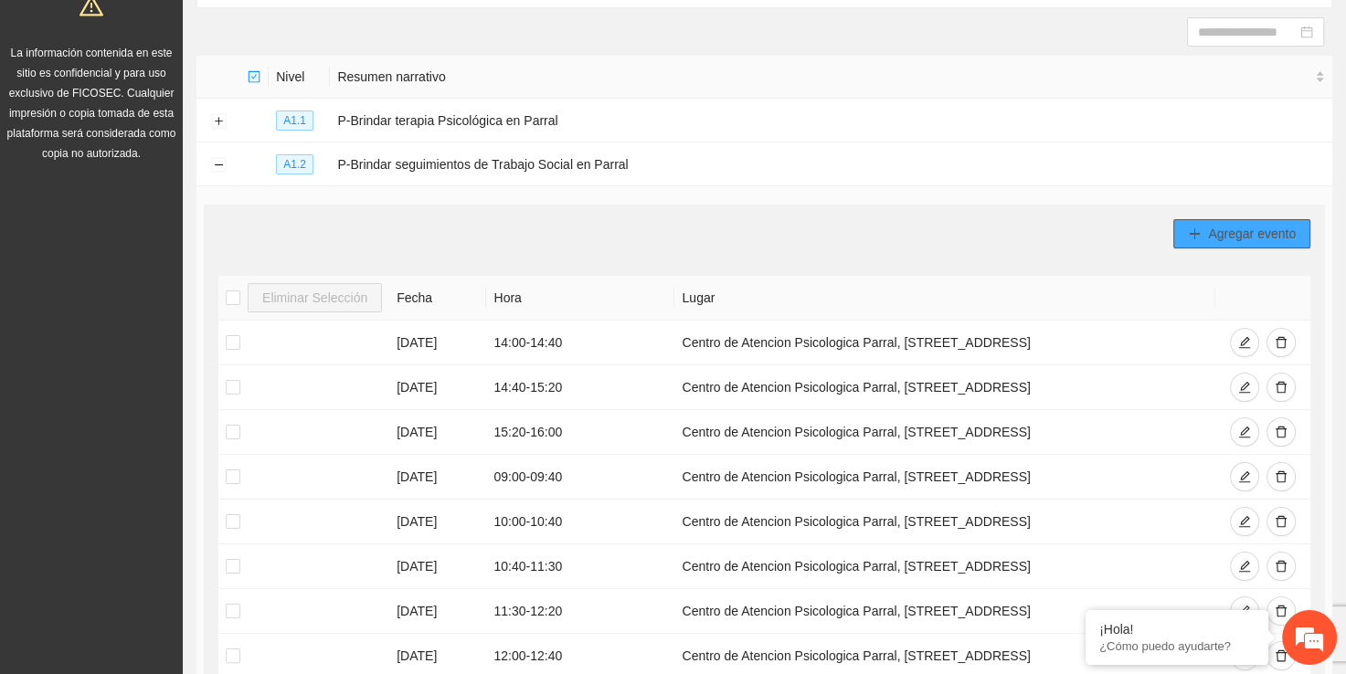
click at [1215, 233] on span "Agregar evento" at bounding box center [1252, 234] width 88 height 20
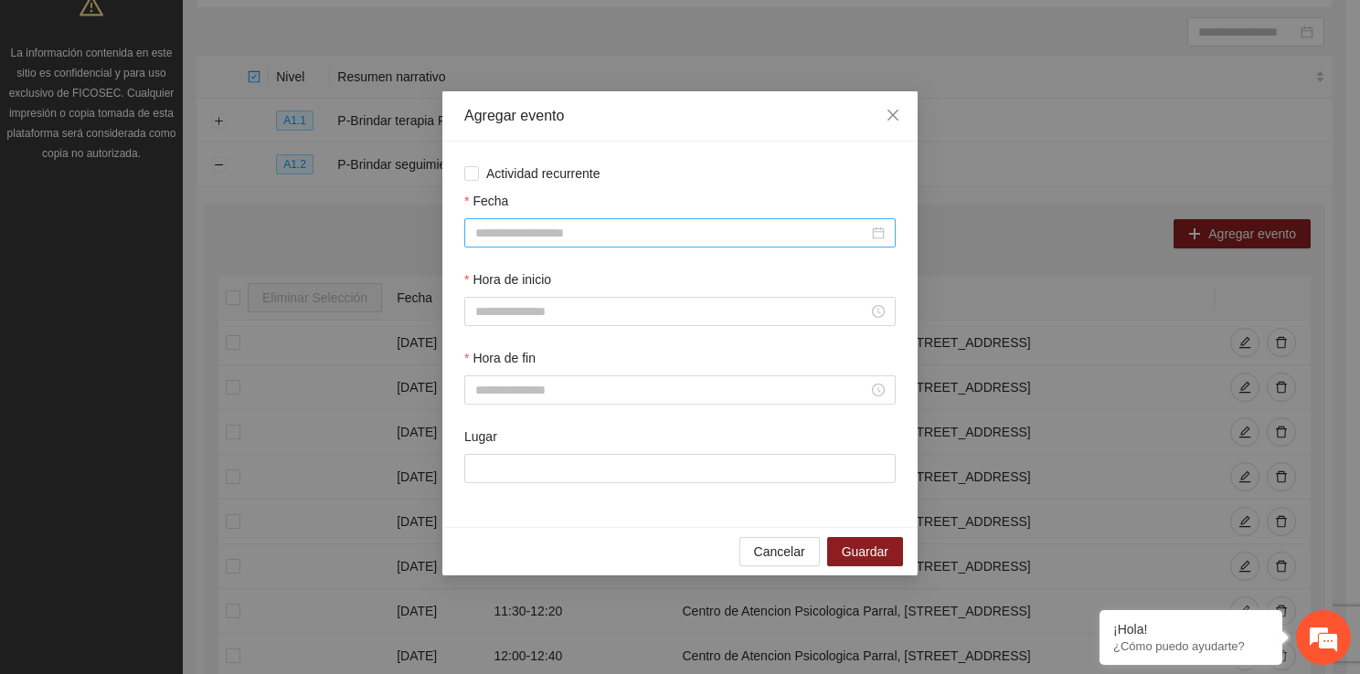
click at [597, 244] on div at bounding box center [679, 232] width 431 height 29
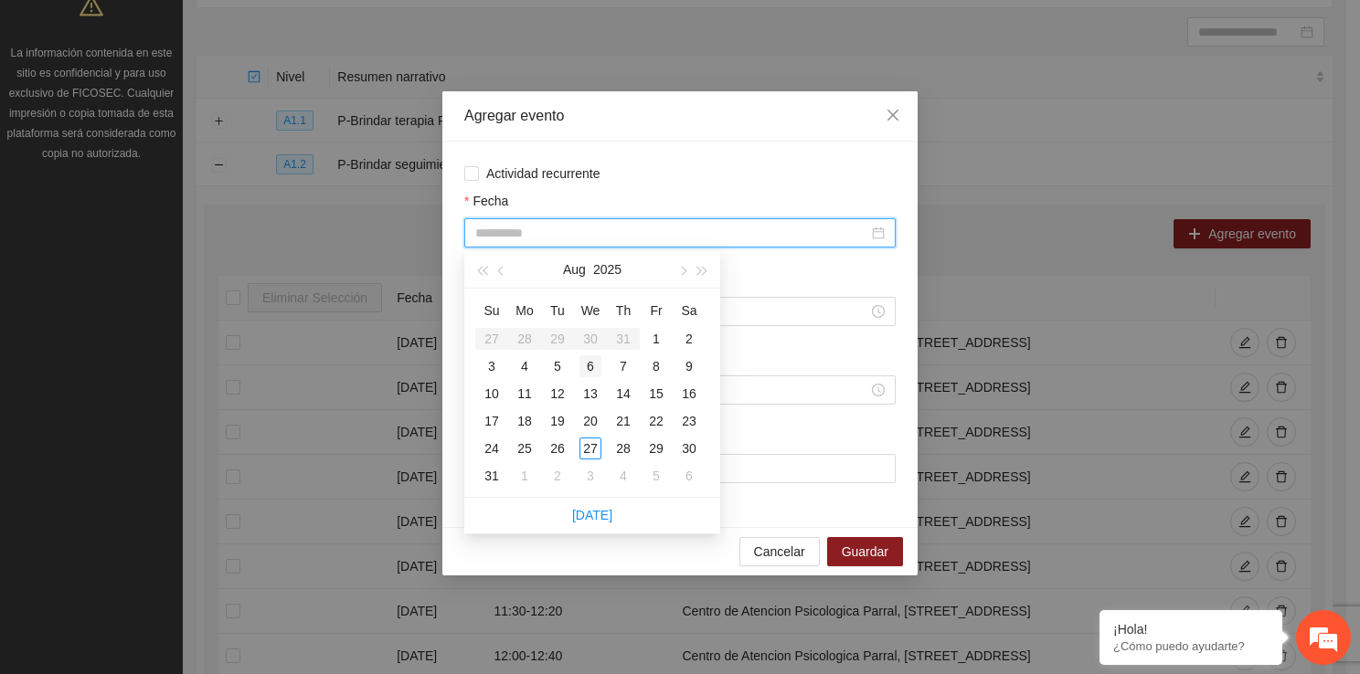
type input "**********"
click at [590, 366] on div "6" at bounding box center [590, 366] width 22 height 22
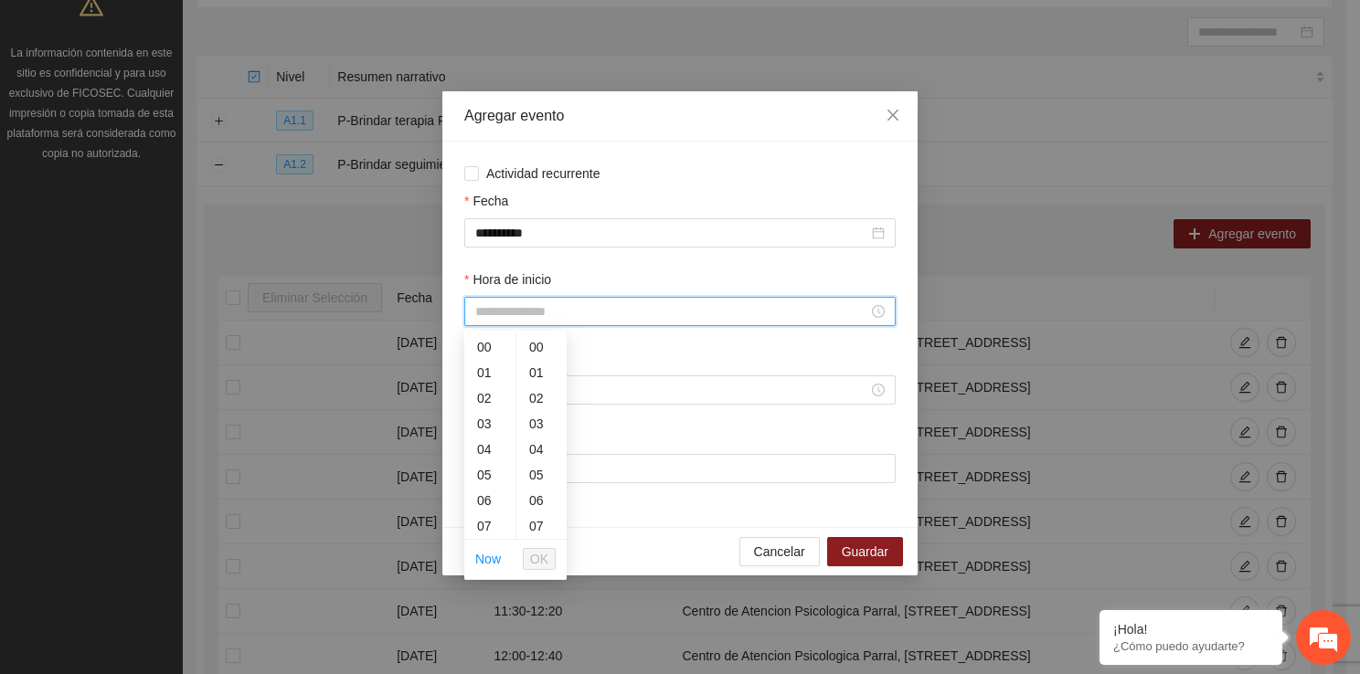
click at [516, 307] on input "Hora de inicio" at bounding box center [671, 312] width 393 height 20
click at [489, 516] on div "15" at bounding box center [489, 512] width 51 height 26
type input "*****"
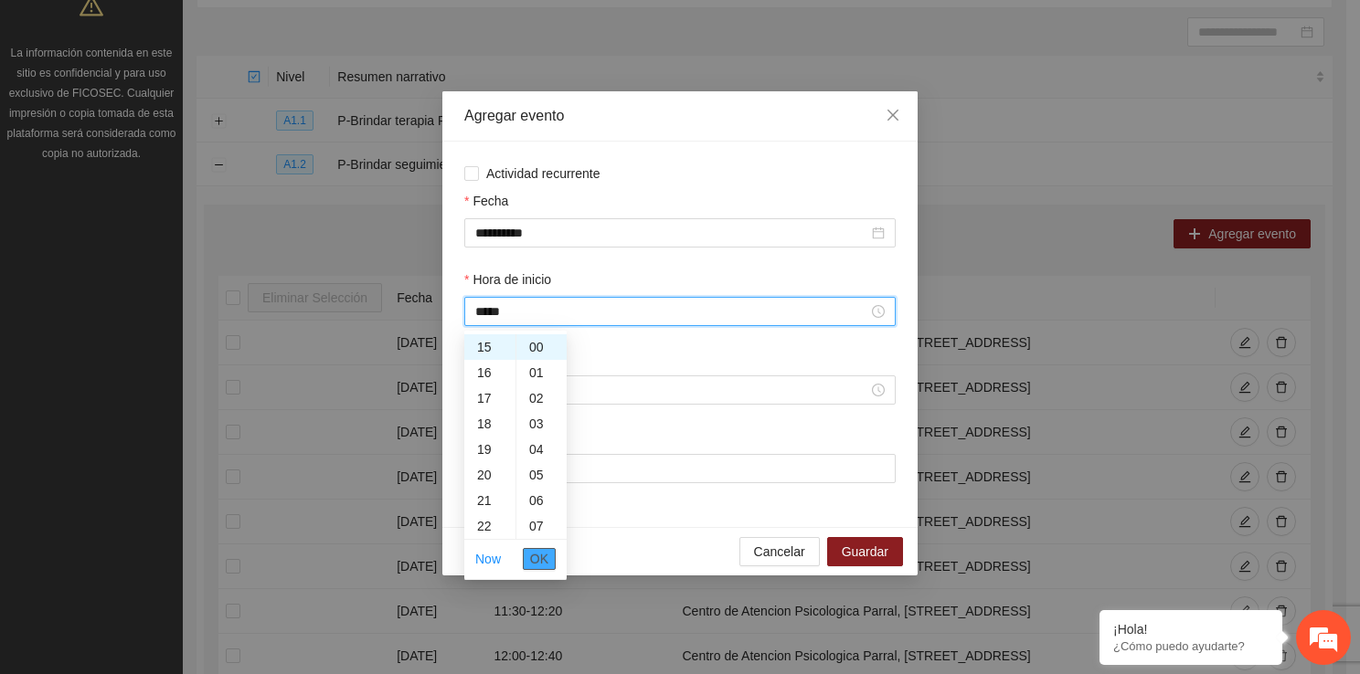
click at [547, 563] on span "OK" at bounding box center [539, 559] width 18 height 20
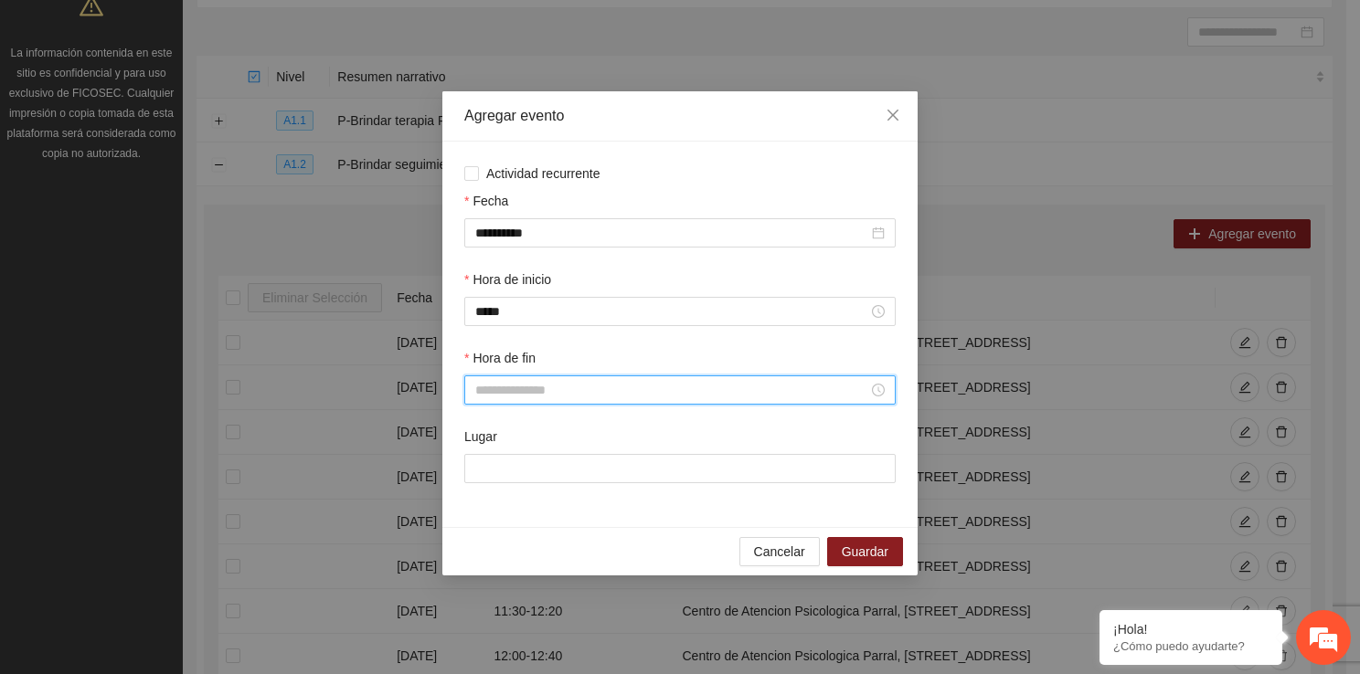
click at [501, 387] on input "Hora de fin" at bounding box center [671, 390] width 393 height 20
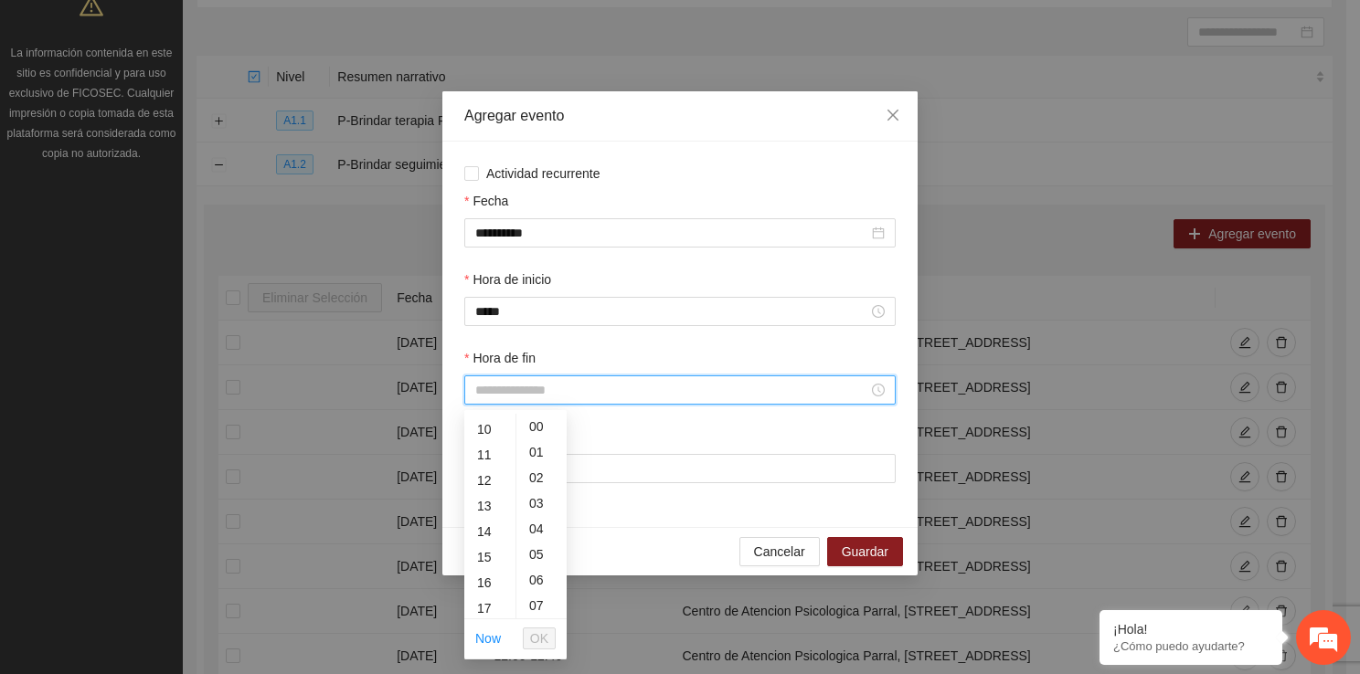
scroll to position [256, 0]
click at [486, 555] on div "15" at bounding box center [489, 555] width 51 height 26
click at [540, 568] on div "40" at bounding box center [541, 561] width 50 height 26
type input "*****"
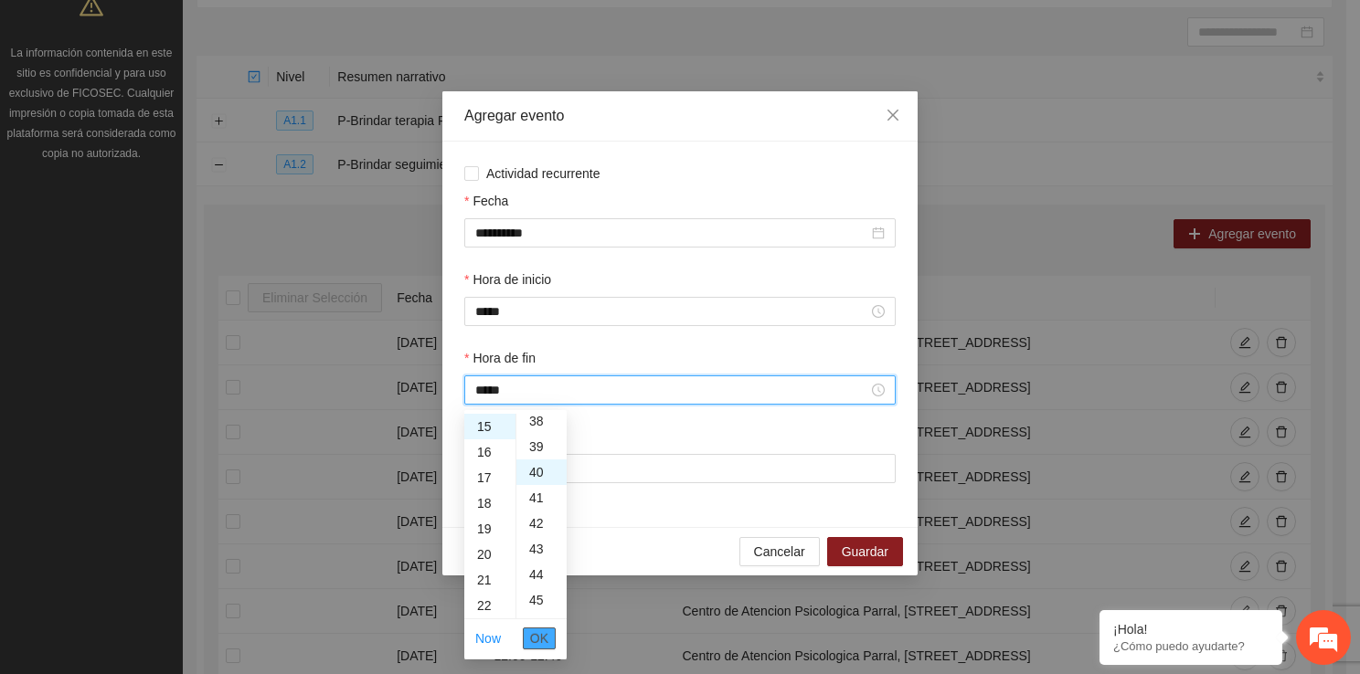
scroll to position [1023, 0]
click at [537, 638] on span "OK" at bounding box center [539, 639] width 18 height 20
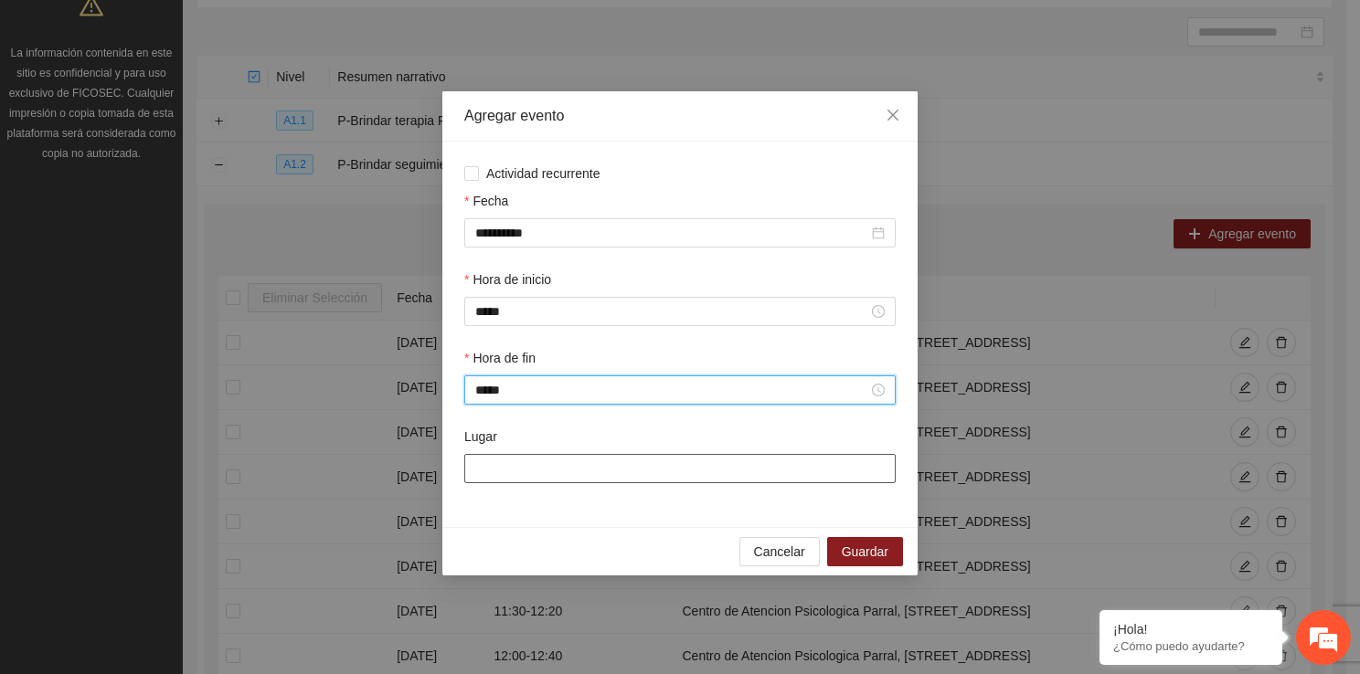
click at [513, 470] on input "Lugar" at bounding box center [679, 468] width 431 height 29
type input "**********"
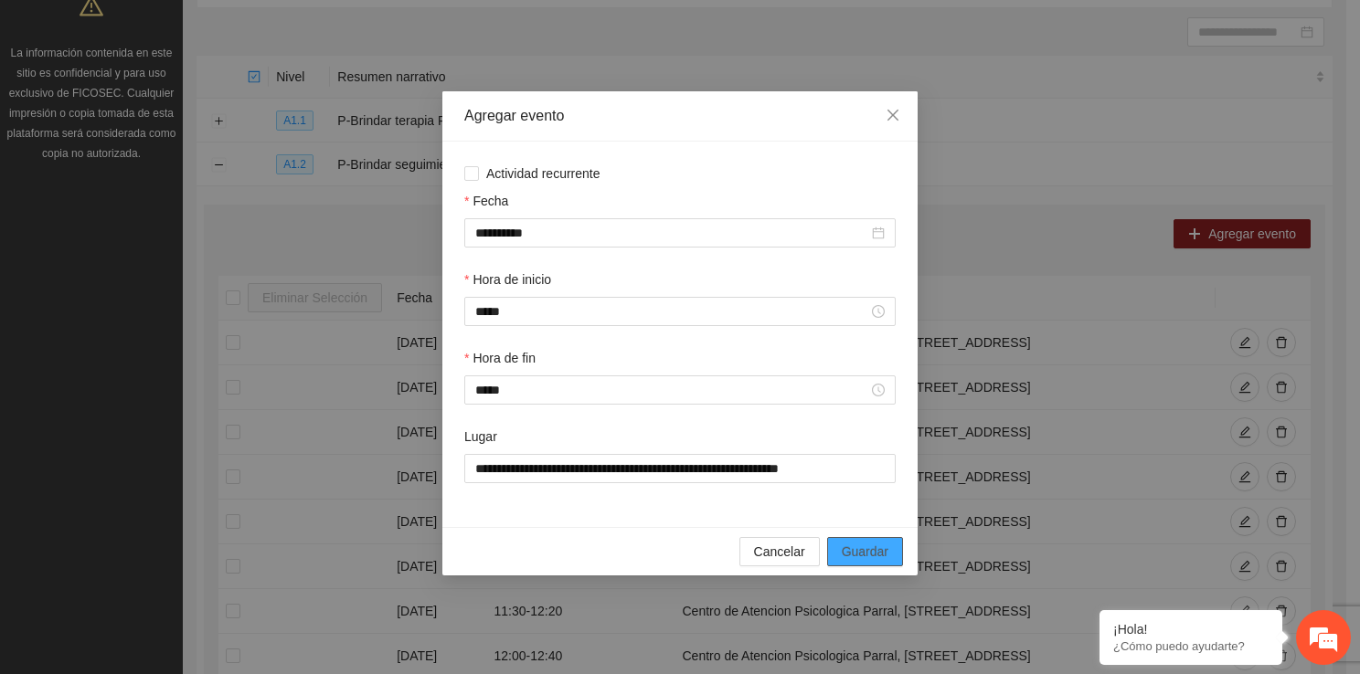
click at [870, 553] on span "Guardar" at bounding box center [865, 552] width 47 height 20
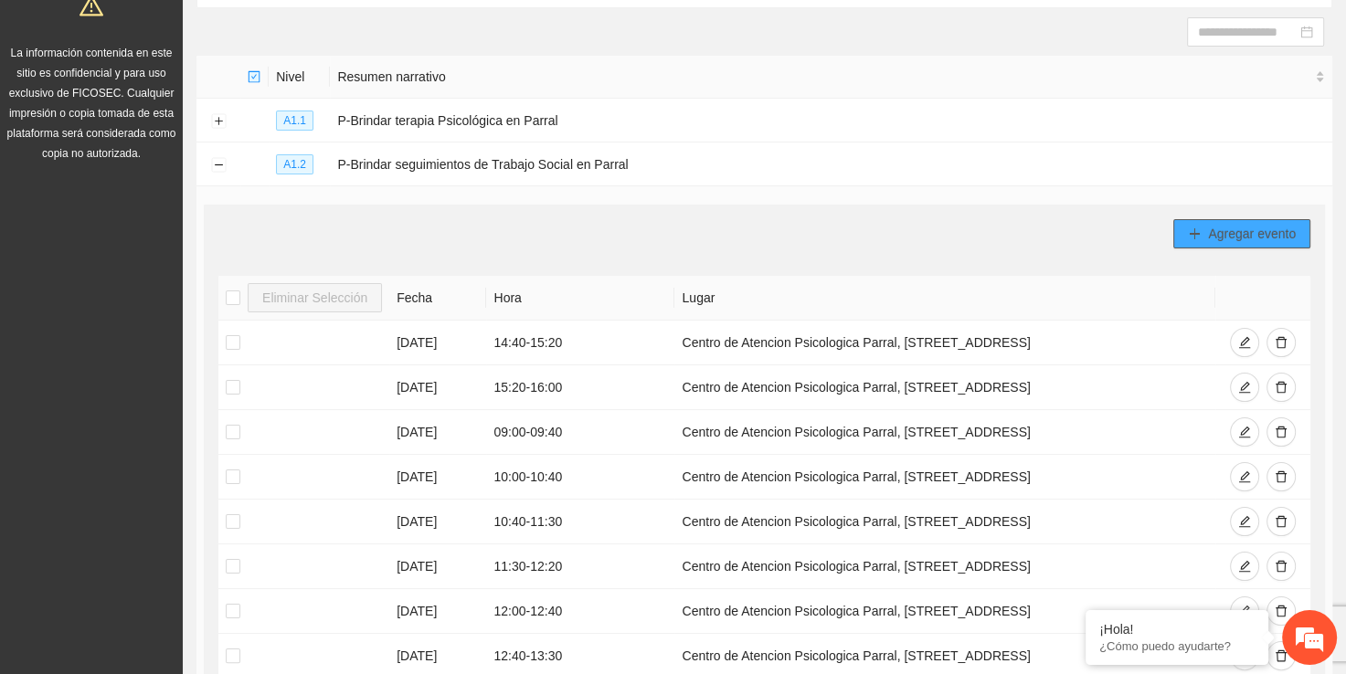
click at [1206, 228] on button "Agregar evento" at bounding box center [1241, 233] width 137 height 29
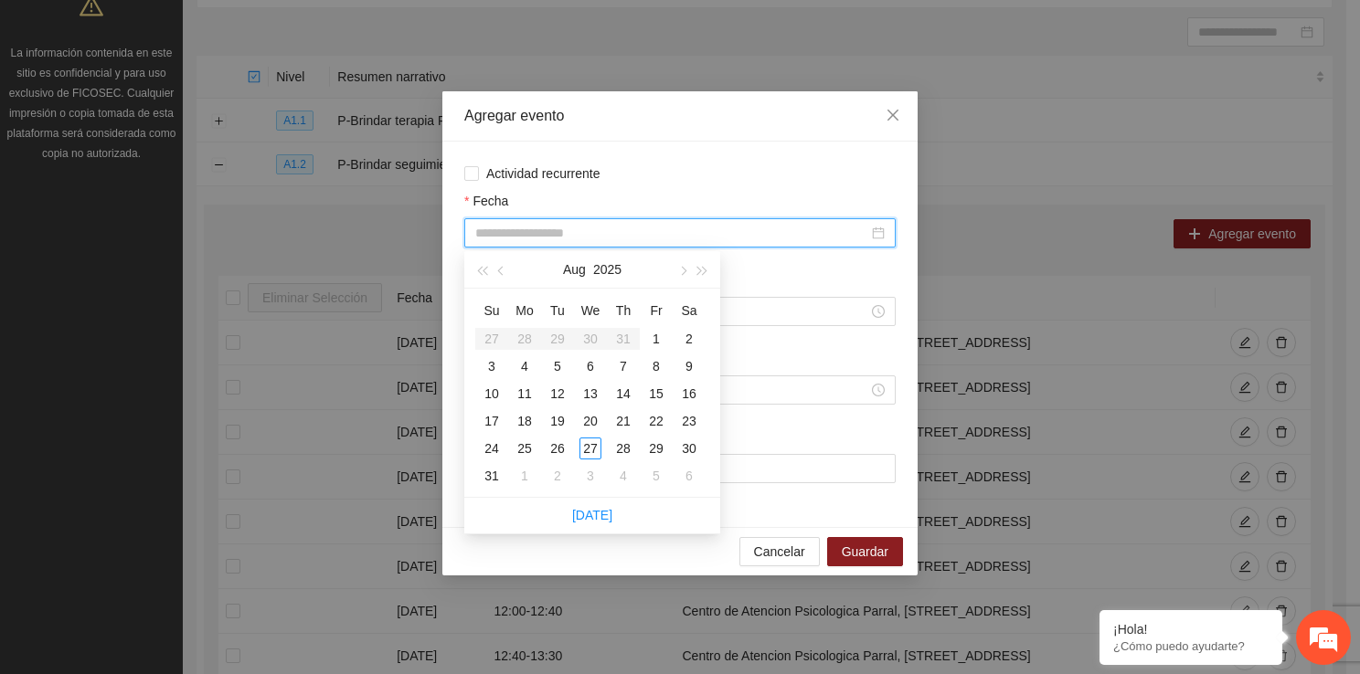
click at [520, 232] on input "Fecha" at bounding box center [671, 233] width 393 height 20
type input "**********"
click at [632, 367] on div "7" at bounding box center [623, 366] width 22 height 22
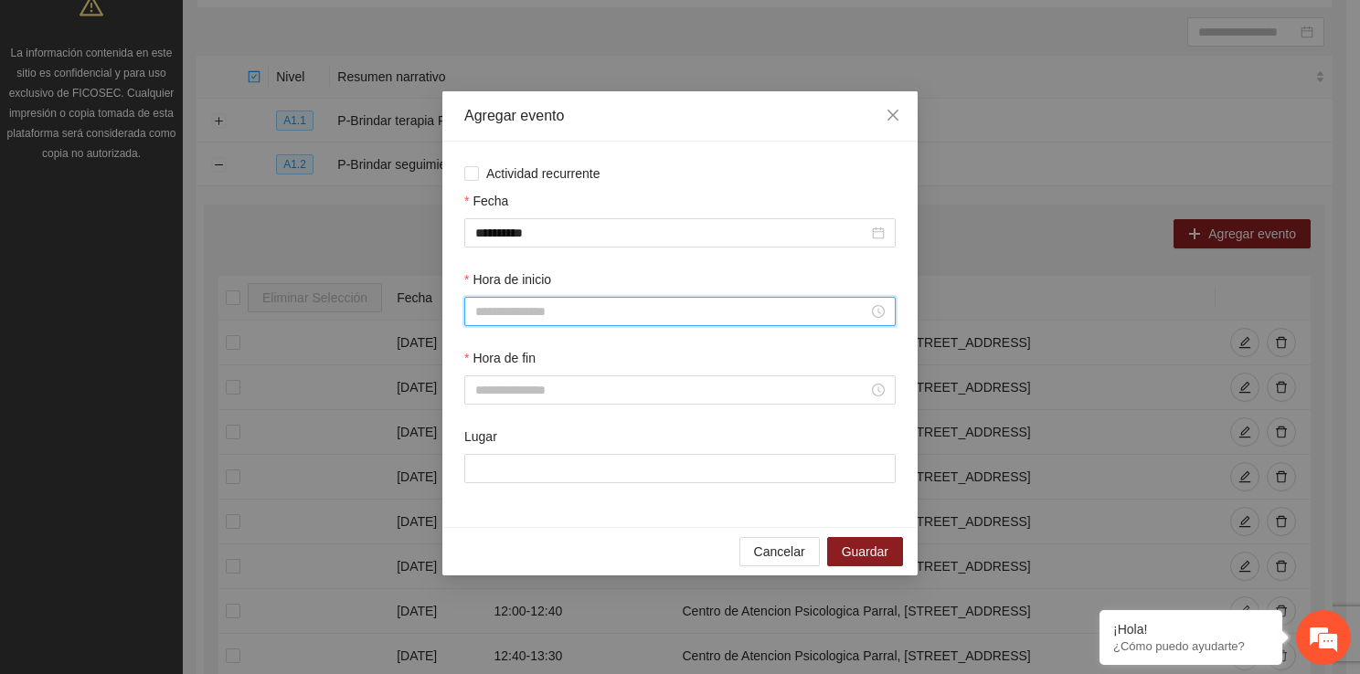
click at [556, 309] on input "Hora de inicio" at bounding box center [671, 312] width 393 height 20
click at [486, 509] on div "09" at bounding box center [489, 505] width 51 height 26
type input "*****"
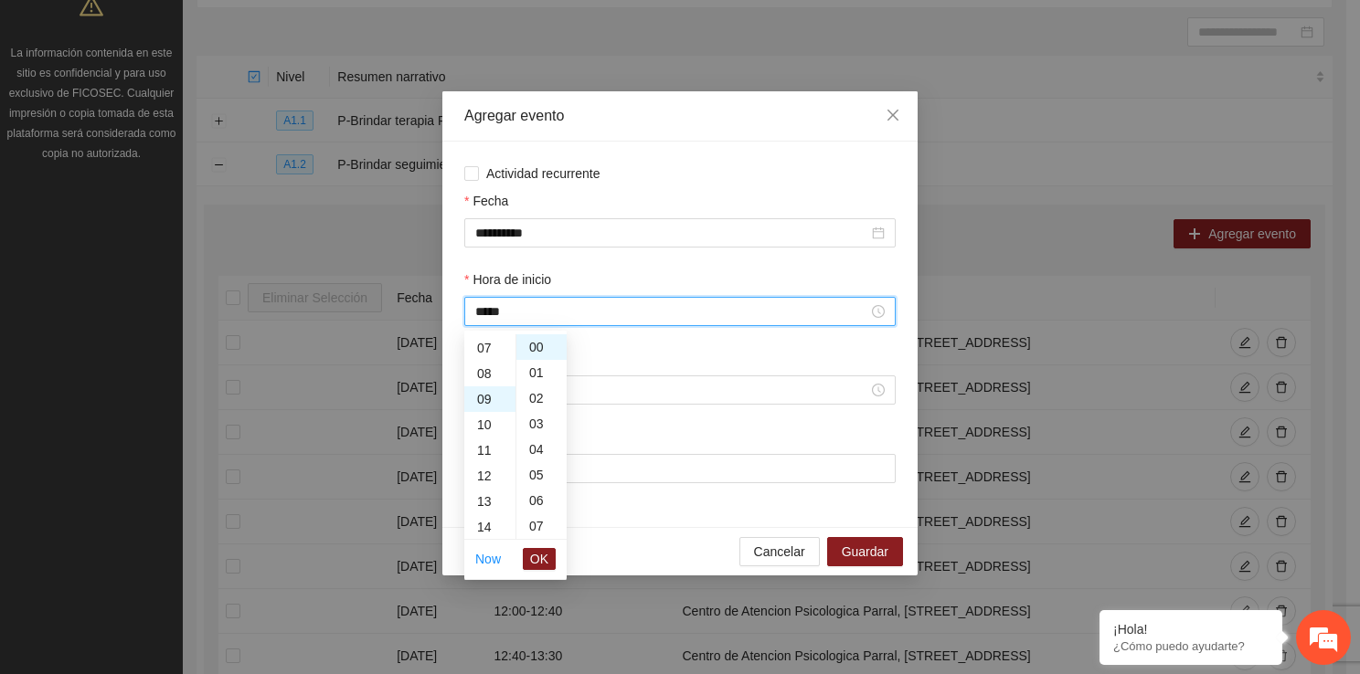
scroll to position [230, 0]
click at [535, 565] on span "OK" at bounding box center [539, 559] width 18 height 20
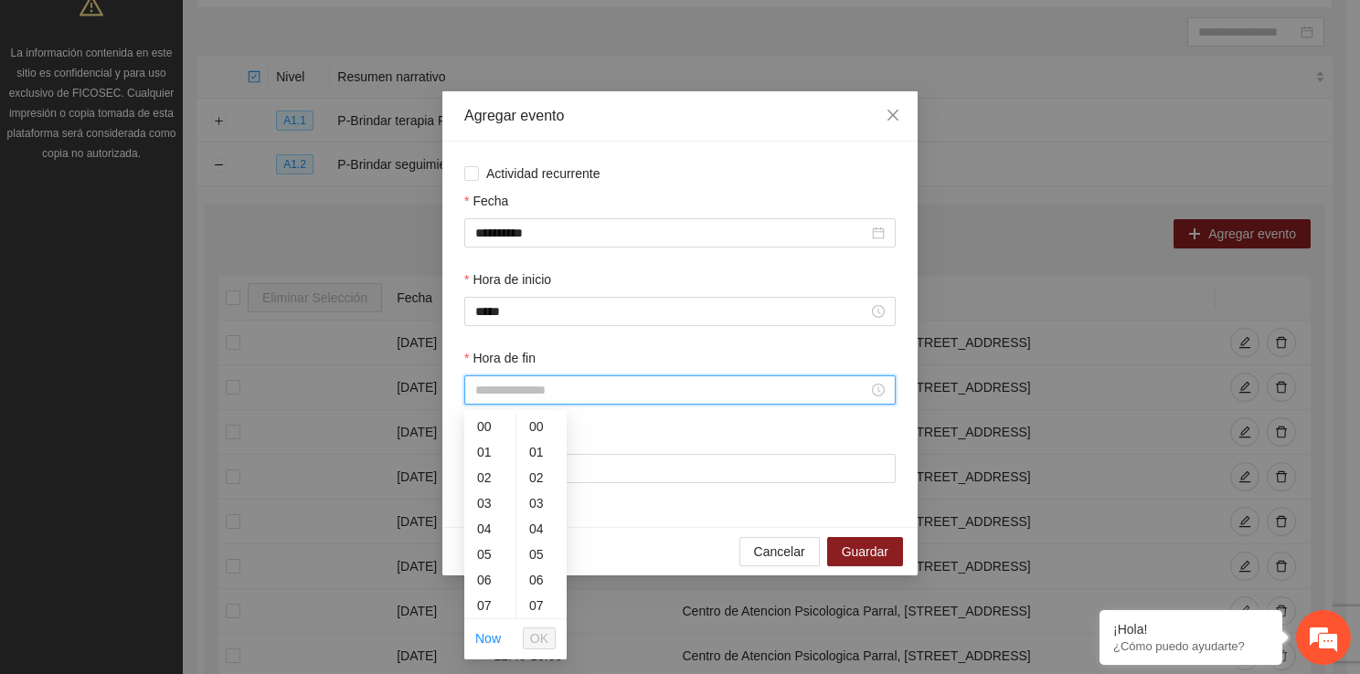
drag, startPoint x: 511, startPoint y: 400, endPoint x: 512, endPoint y: 607, distance: 206.5
click at [512, 492] on body "Proyectos Activos La información contenida en este sitio es confidencial y para…" at bounding box center [673, 154] width 1346 height 674
click at [483, 502] on div "09" at bounding box center [489, 511] width 51 height 26
click at [541, 580] on div "40" at bounding box center [541, 585] width 50 height 26
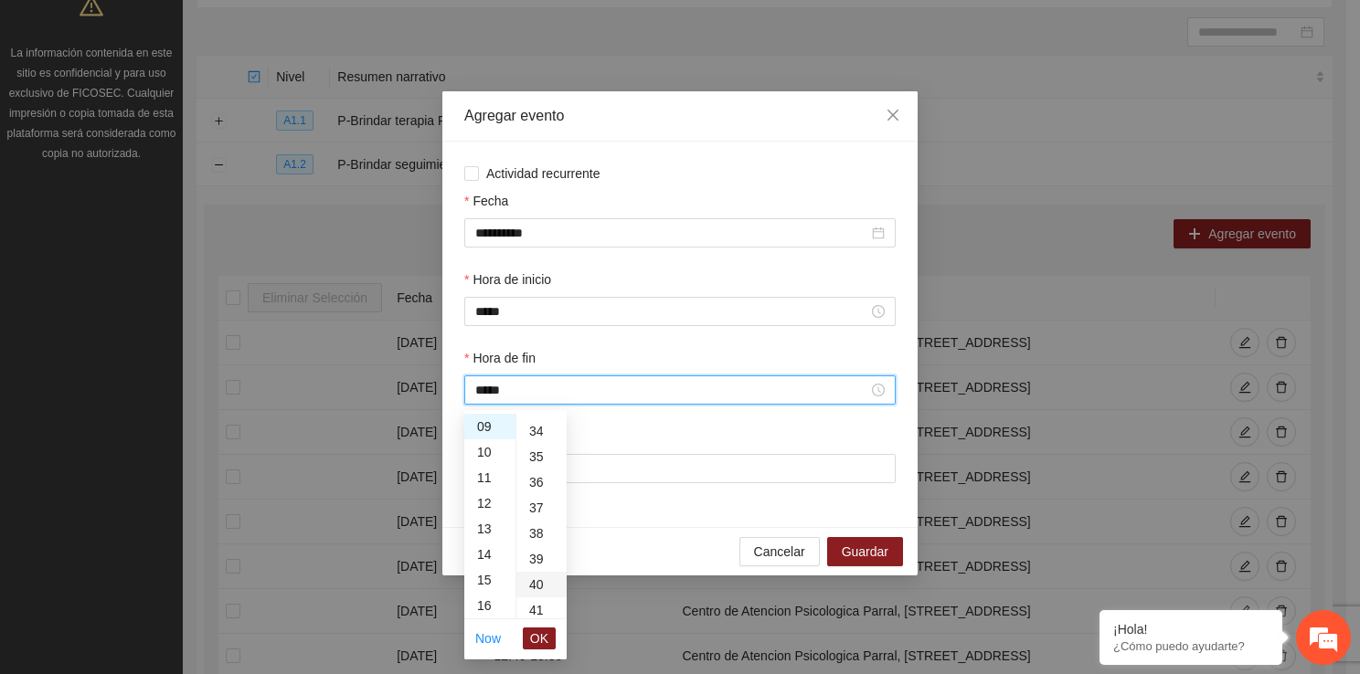
type input "*****"
click at [540, 636] on span "OK" at bounding box center [539, 639] width 18 height 20
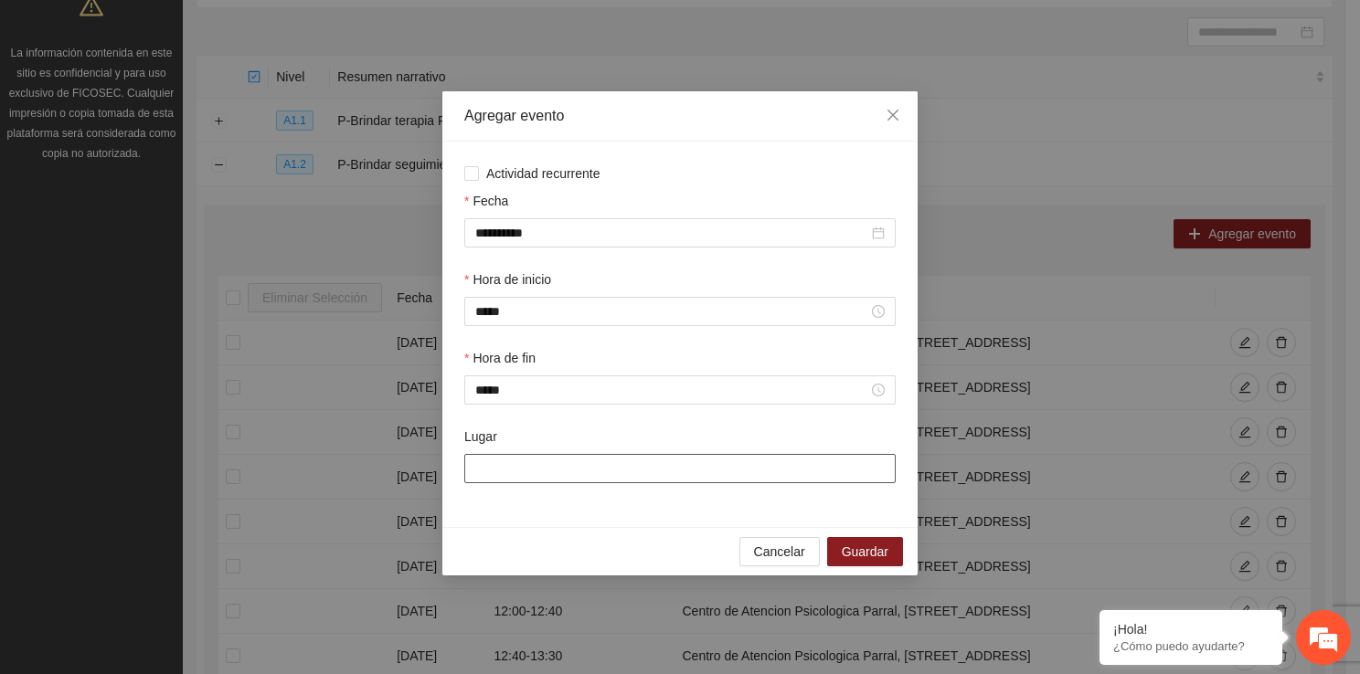
click at [521, 479] on input "Lugar" at bounding box center [679, 468] width 431 height 29
type input "**********"
click at [862, 556] on span "Guardar" at bounding box center [865, 552] width 47 height 20
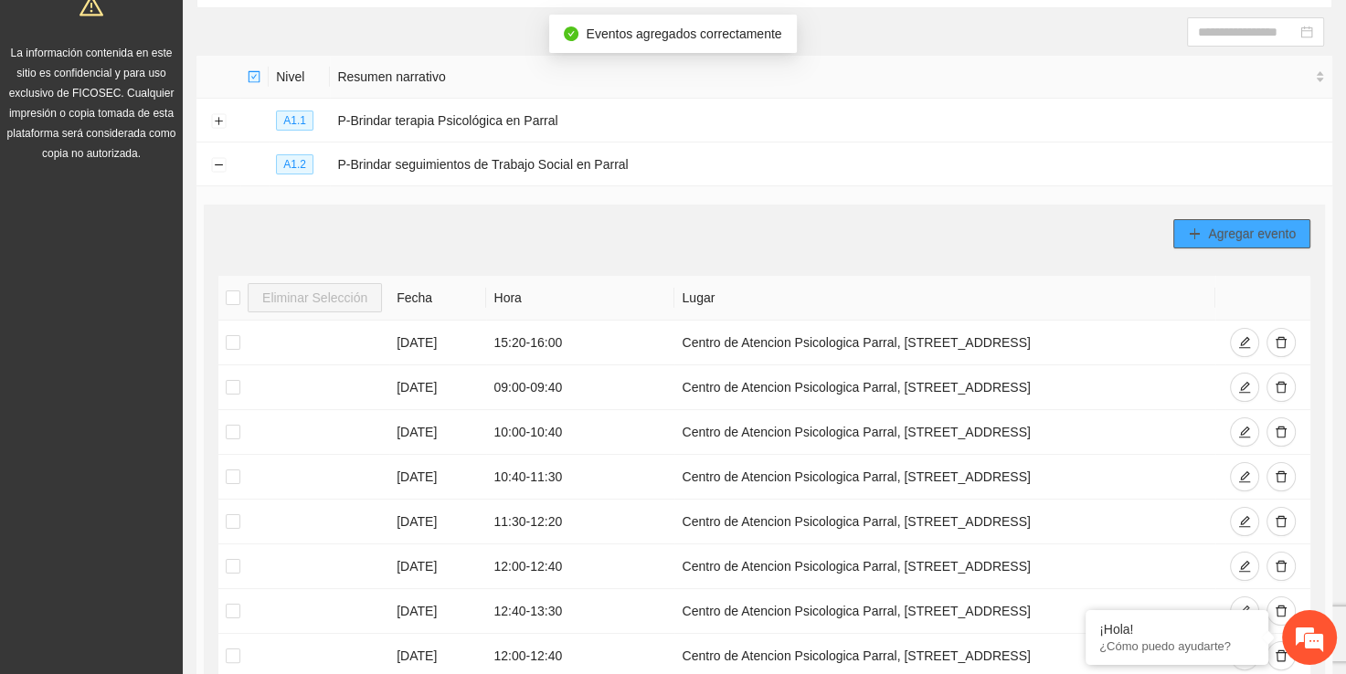
click at [1249, 224] on span "Agregar evento" at bounding box center [1252, 234] width 88 height 20
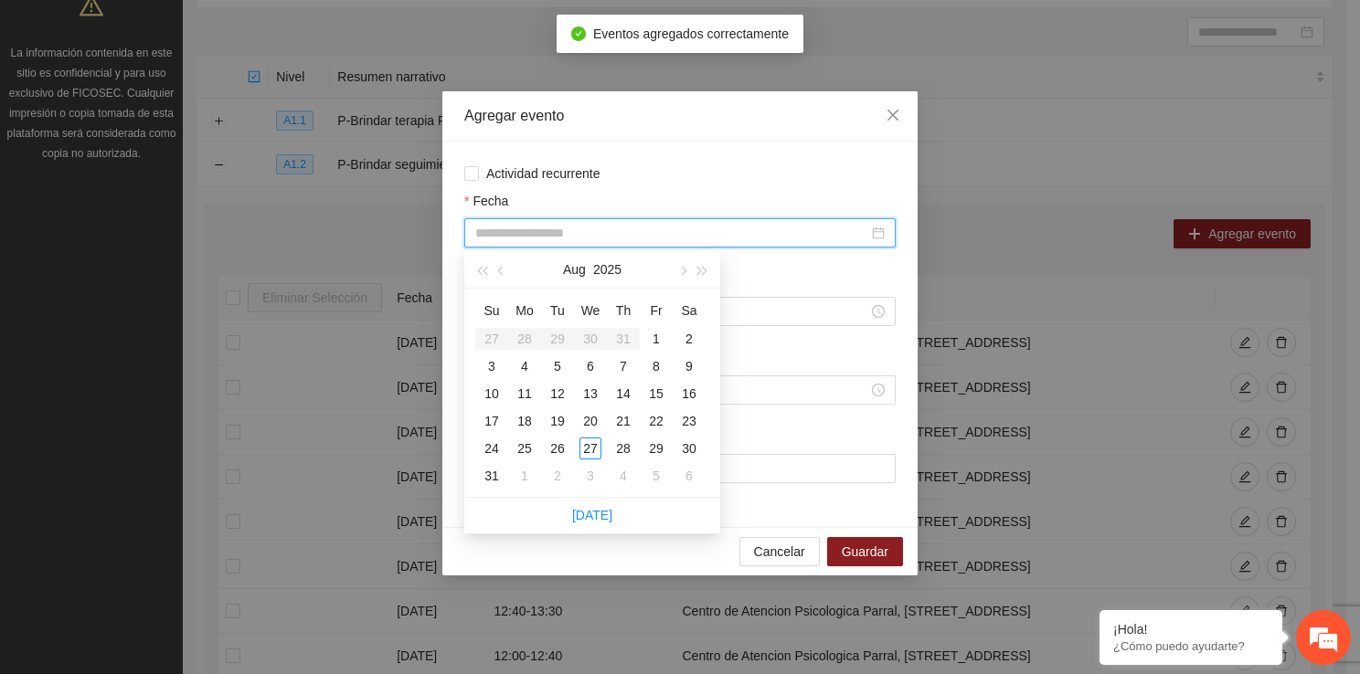
click at [628, 236] on input "Fecha" at bounding box center [671, 233] width 393 height 20
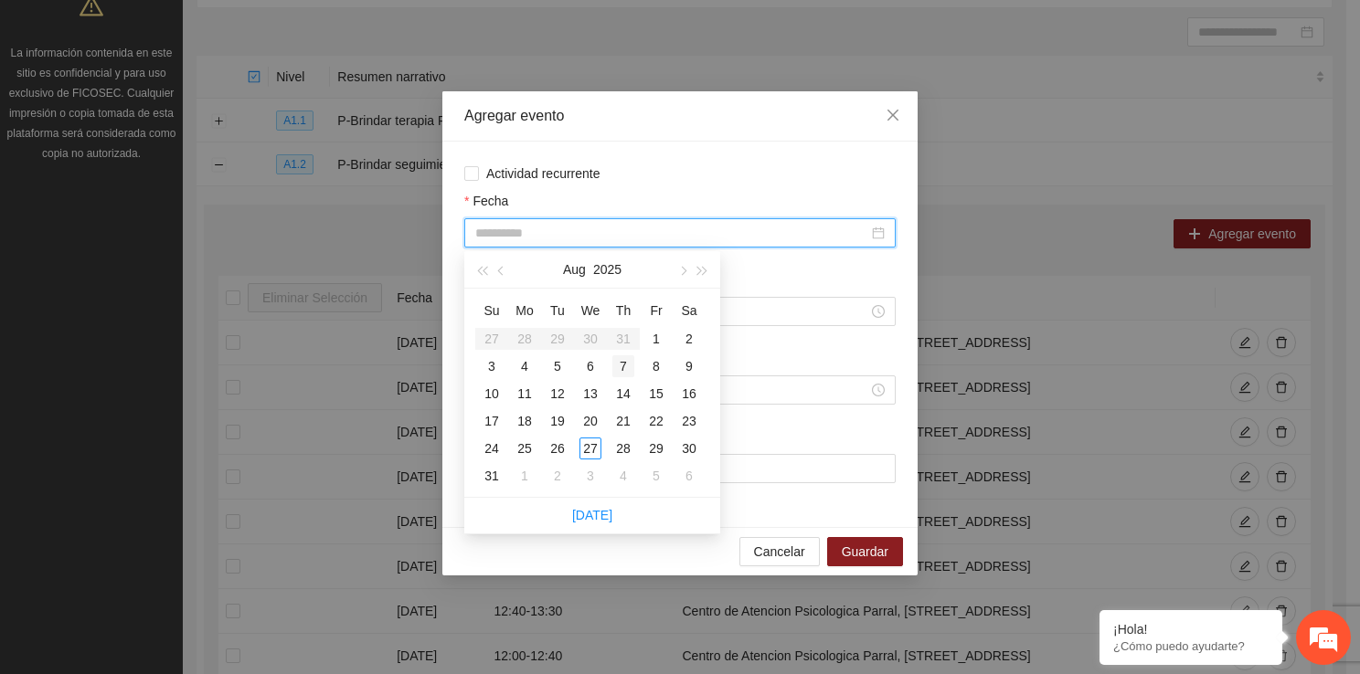
type input "**********"
click at [625, 363] on div "7" at bounding box center [623, 366] width 22 height 22
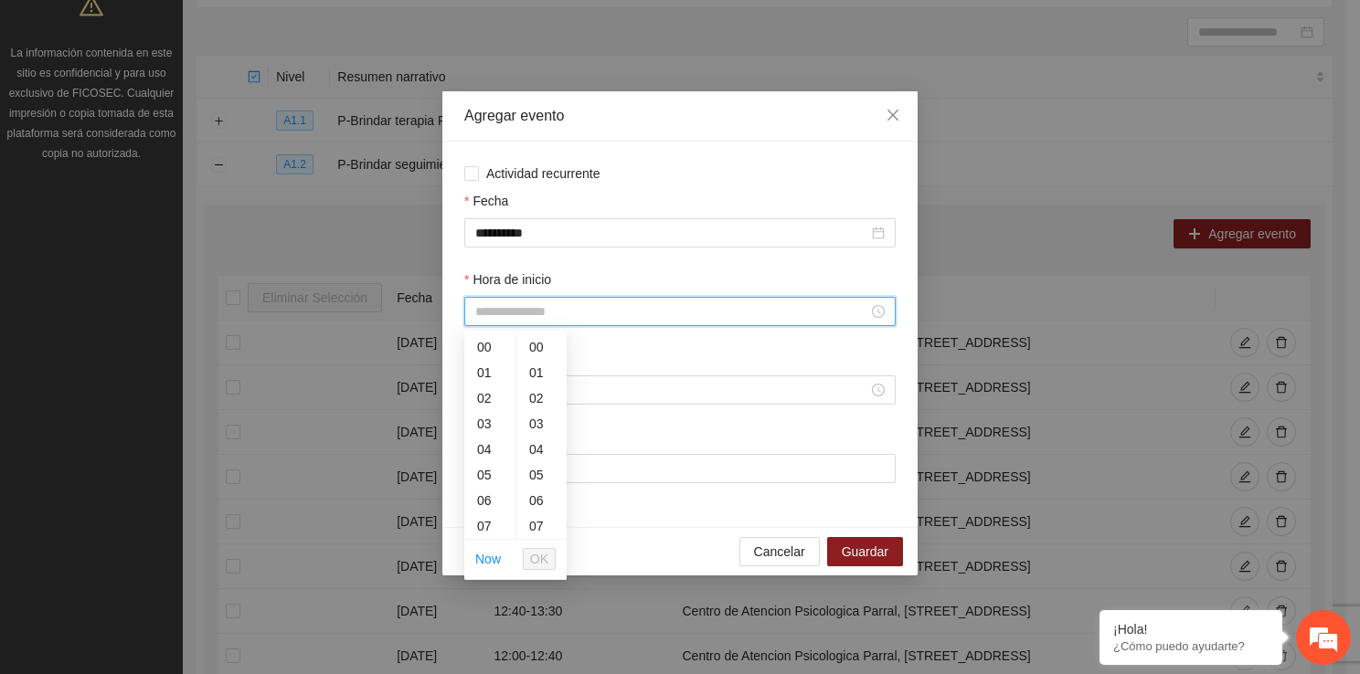
click at [567, 316] on input "Hora de inicio" at bounding box center [671, 312] width 393 height 20
click at [479, 493] on div "10" at bounding box center [489, 494] width 51 height 26
type input "*****"
click at [545, 562] on span "OK" at bounding box center [539, 559] width 18 height 20
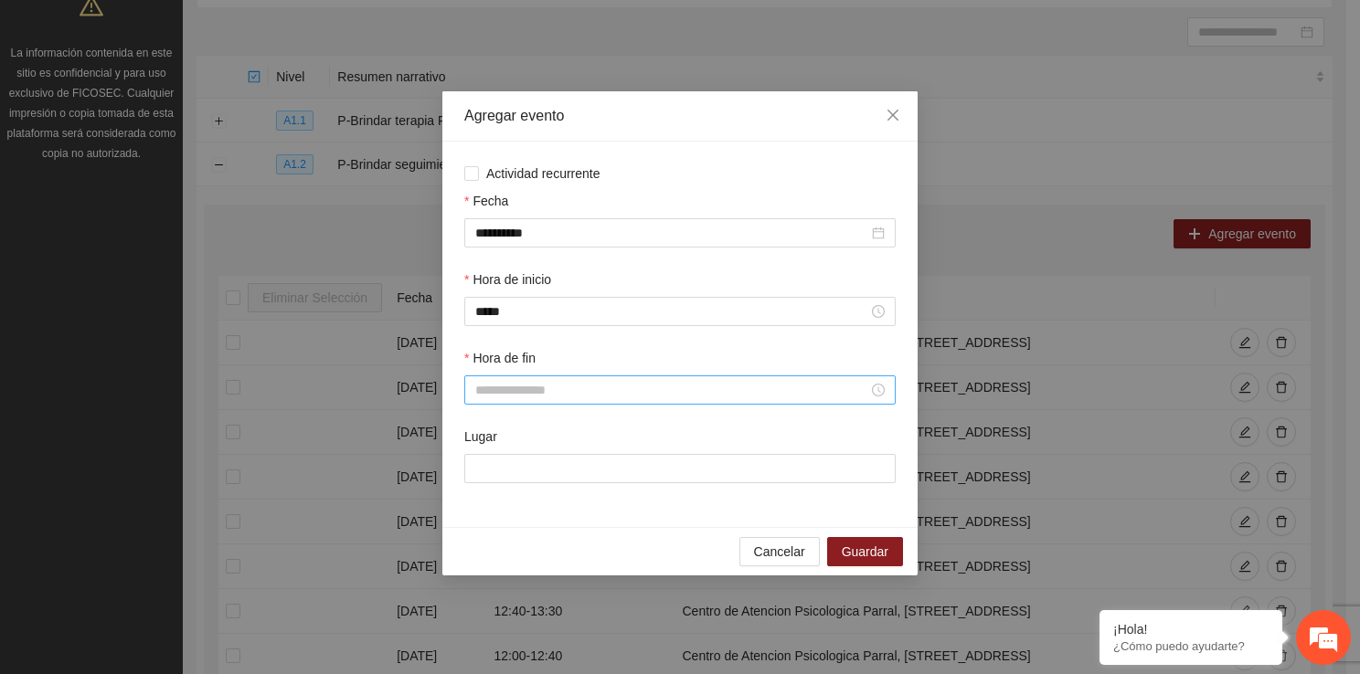
click at [520, 381] on div at bounding box center [679, 390] width 431 height 29
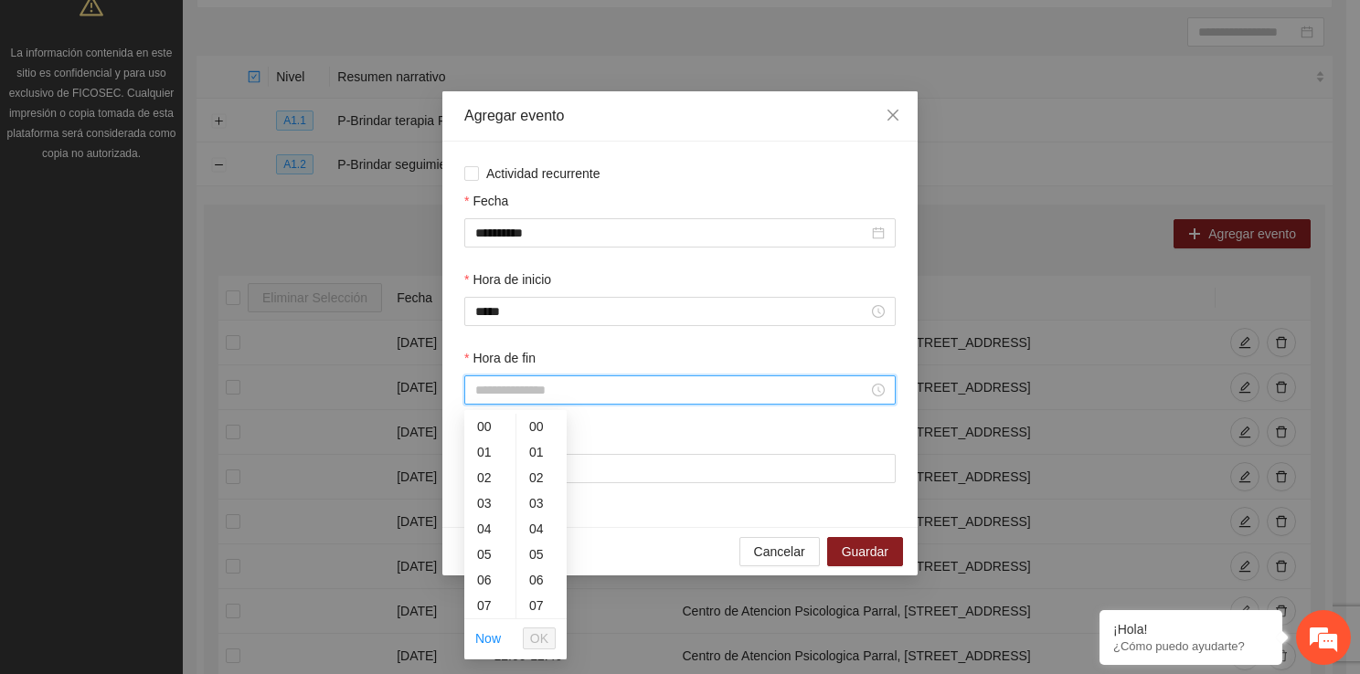
drag, startPoint x: 519, startPoint y: 389, endPoint x: 508, endPoint y: 604, distance: 215.0
click at [508, 492] on body "Proyectos Activos La información contenida en este sitio es confidencial y para…" at bounding box center [673, 154] width 1346 height 674
click at [482, 535] on div "10" at bounding box center [489, 537] width 51 height 26
click at [537, 583] on div "40" at bounding box center [541, 586] width 50 height 26
type input "*****"
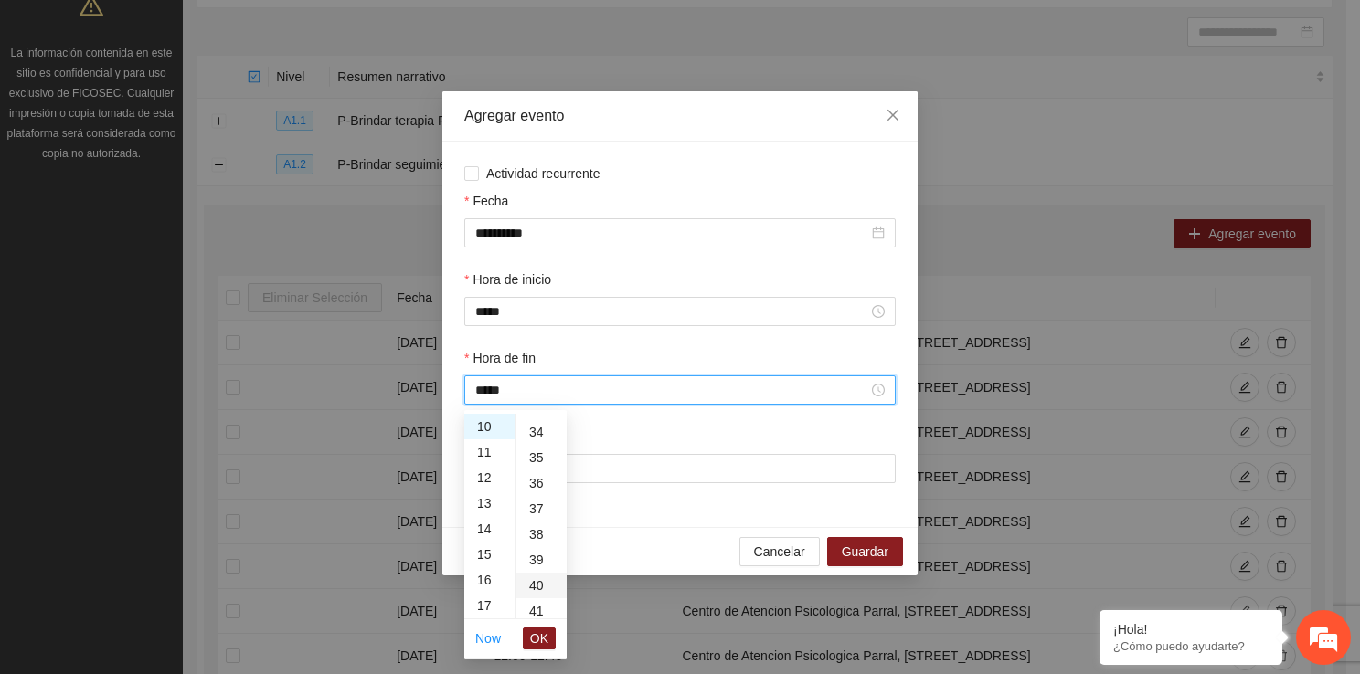
scroll to position [1023, 0]
click at [545, 634] on span "OK" at bounding box center [539, 639] width 18 height 20
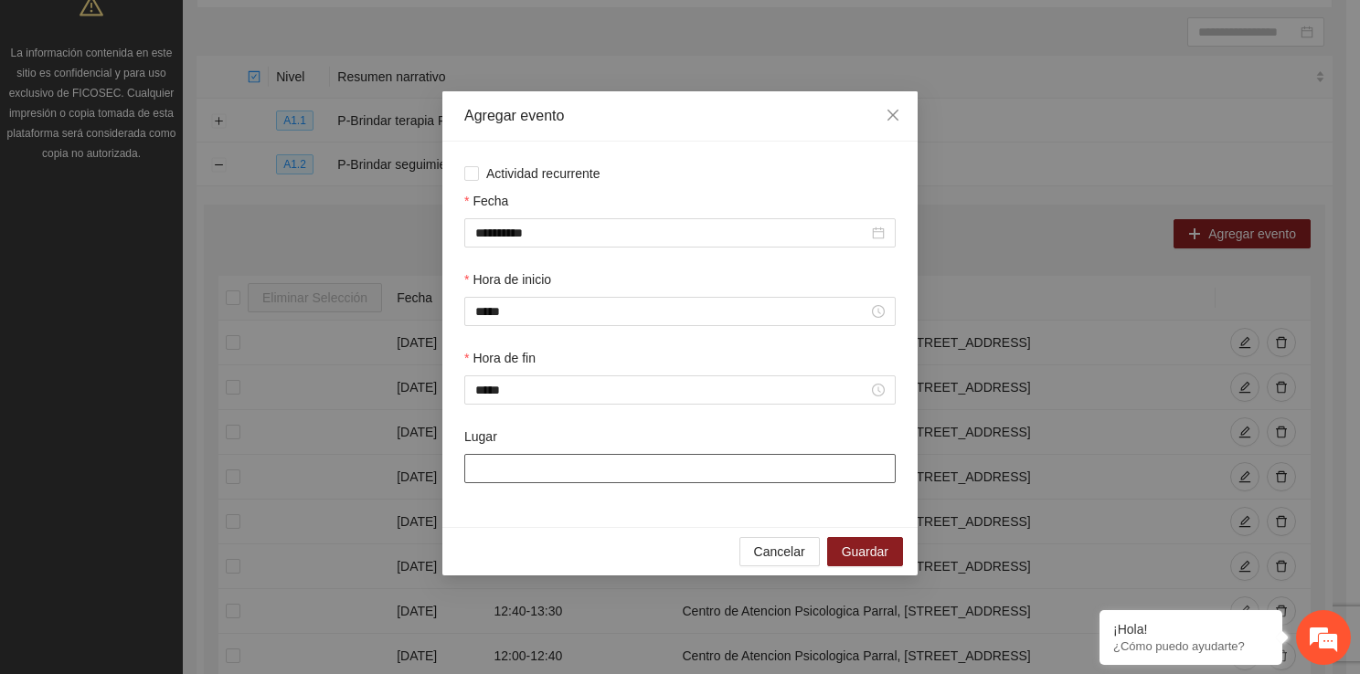
click at [530, 472] on input "Lugar" at bounding box center [679, 468] width 431 height 29
type input "**********"
click at [847, 554] on span "Guardar" at bounding box center [865, 552] width 47 height 20
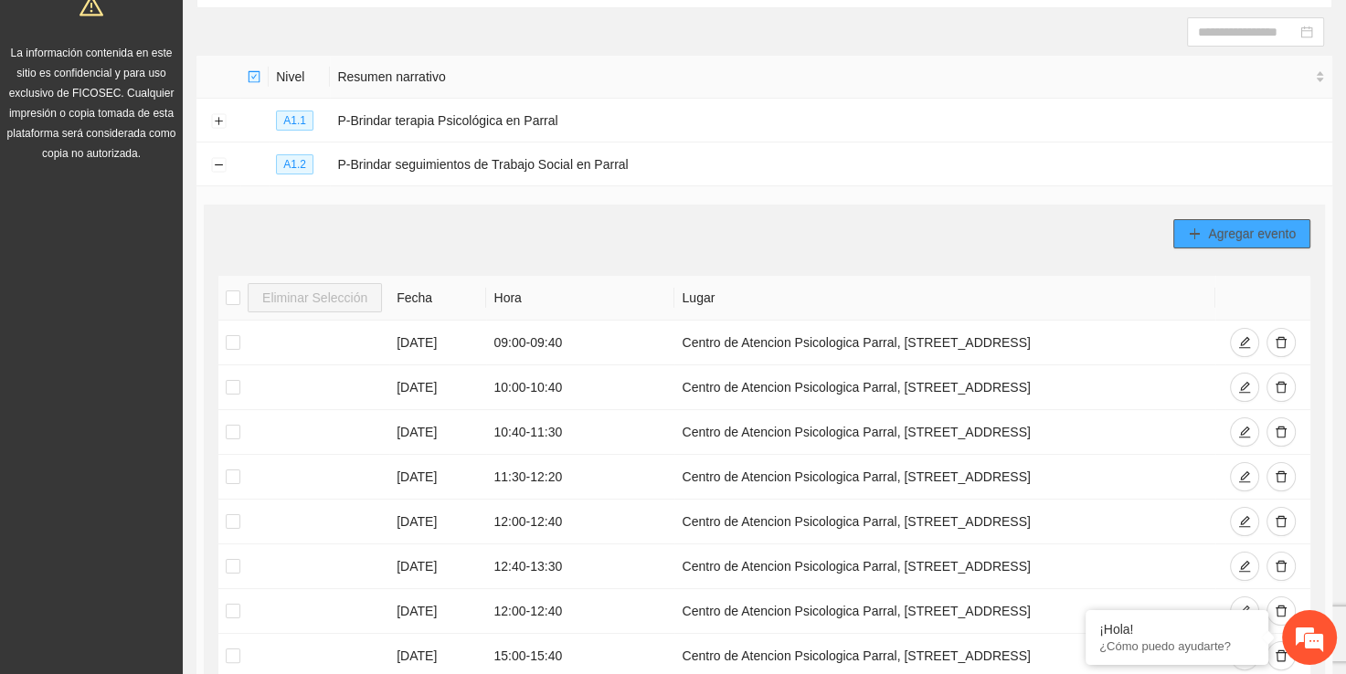
click at [1222, 227] on span "Agregar evento" at bounding box center [1252, 234] width 88 height 20
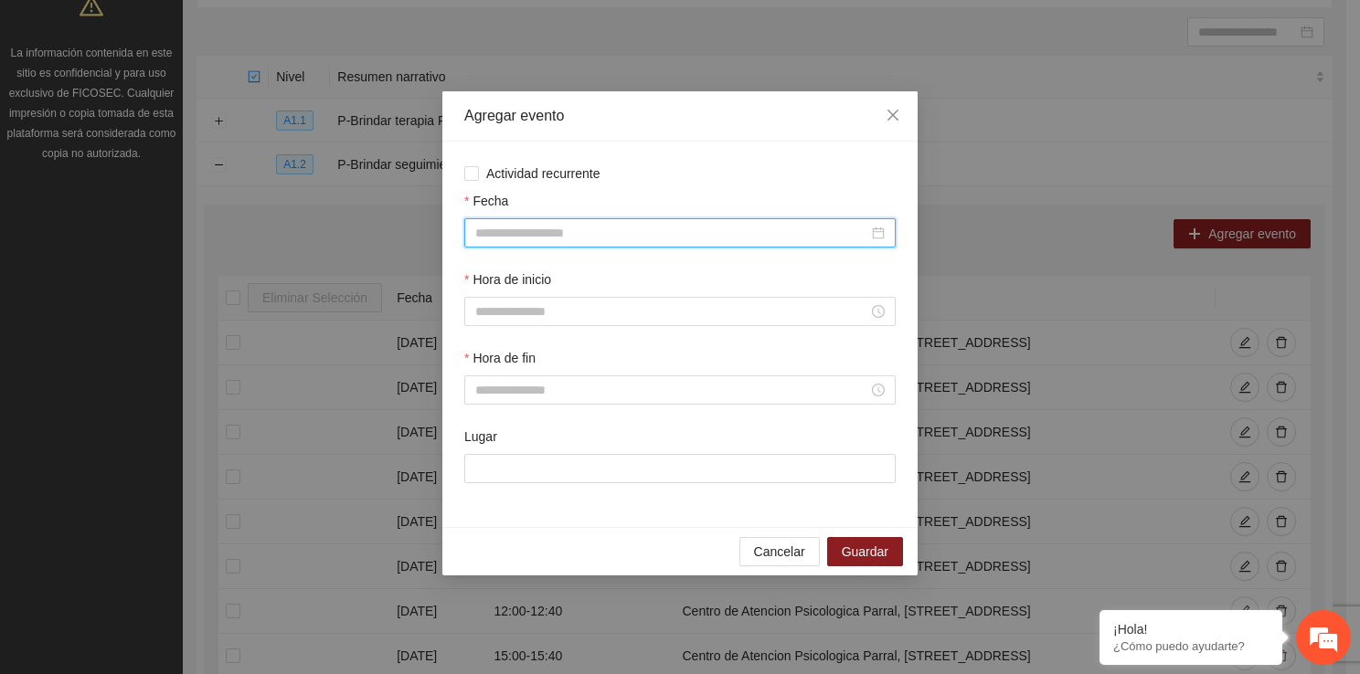
click at [509, 236] on input "Fecha" at bounding box center [671, 233] width 393 height 20
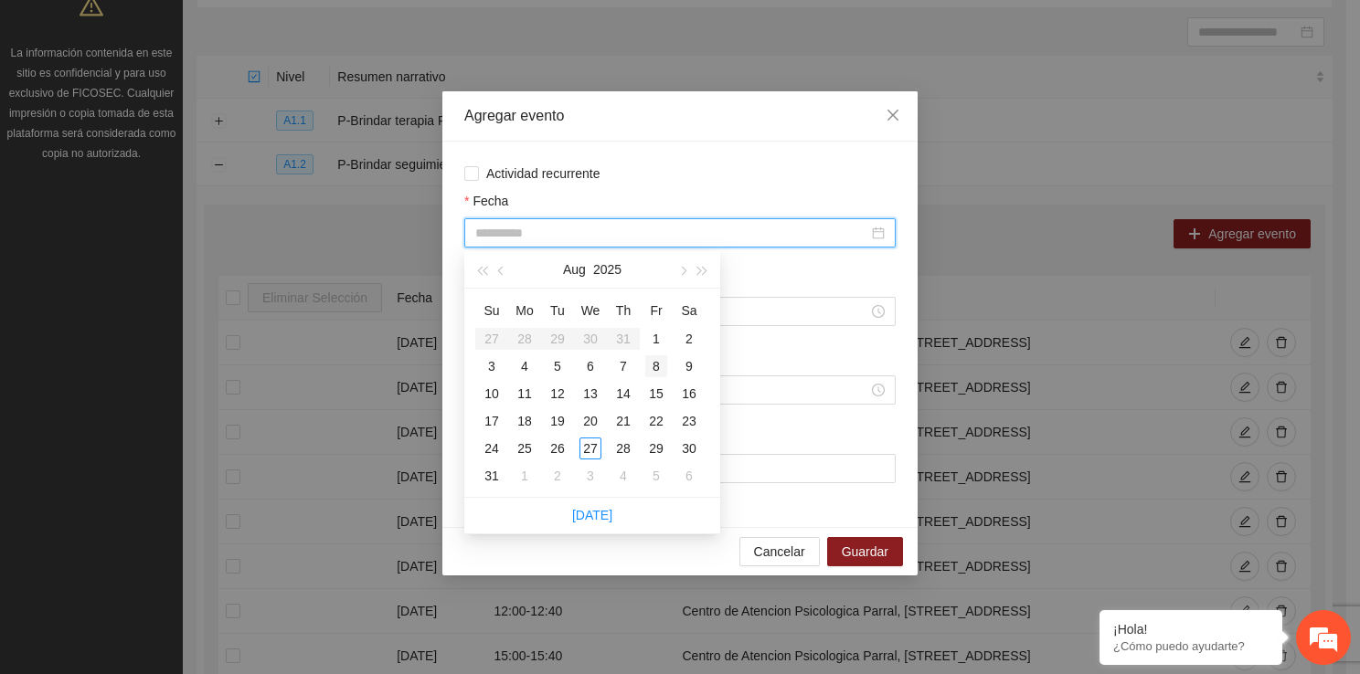
type input "**********"
click at [659, 370] on div "8" at bounding box center [656, 366] width 22 height 22
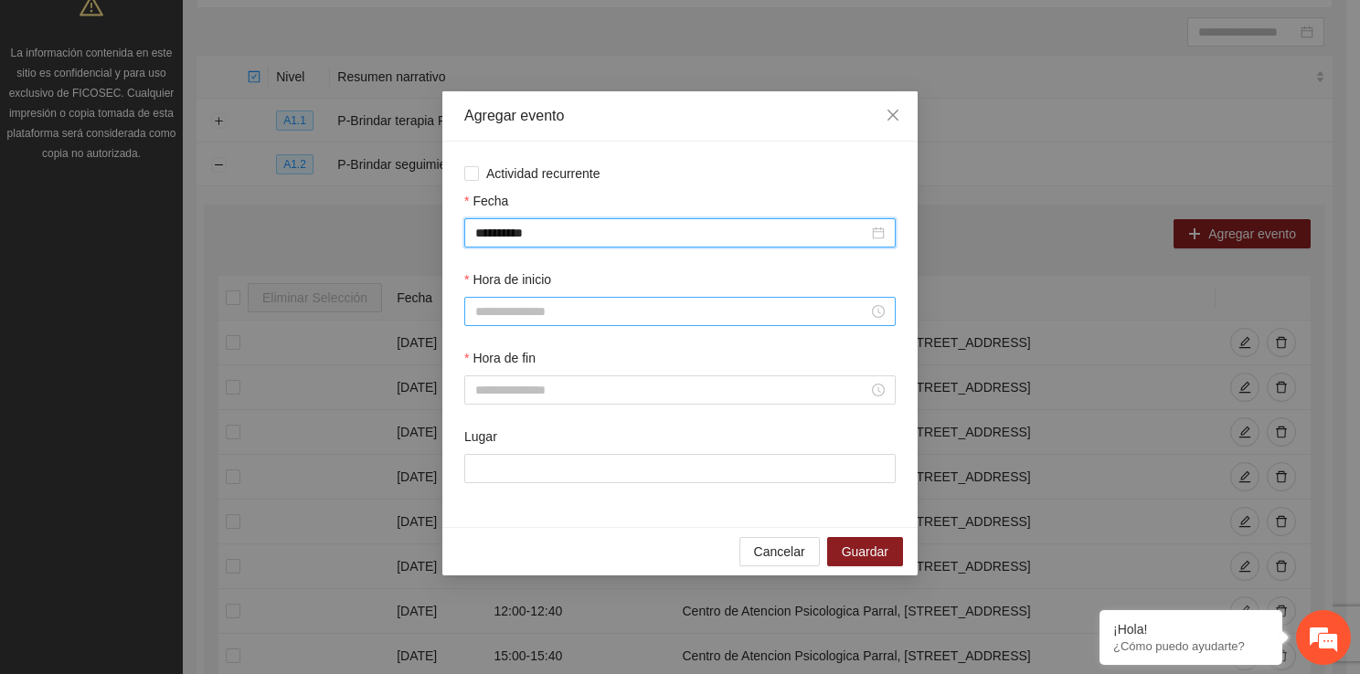
click at [549, 316] on input "Hora de inicio" at bounding box center [671, 312] width 393 height 20
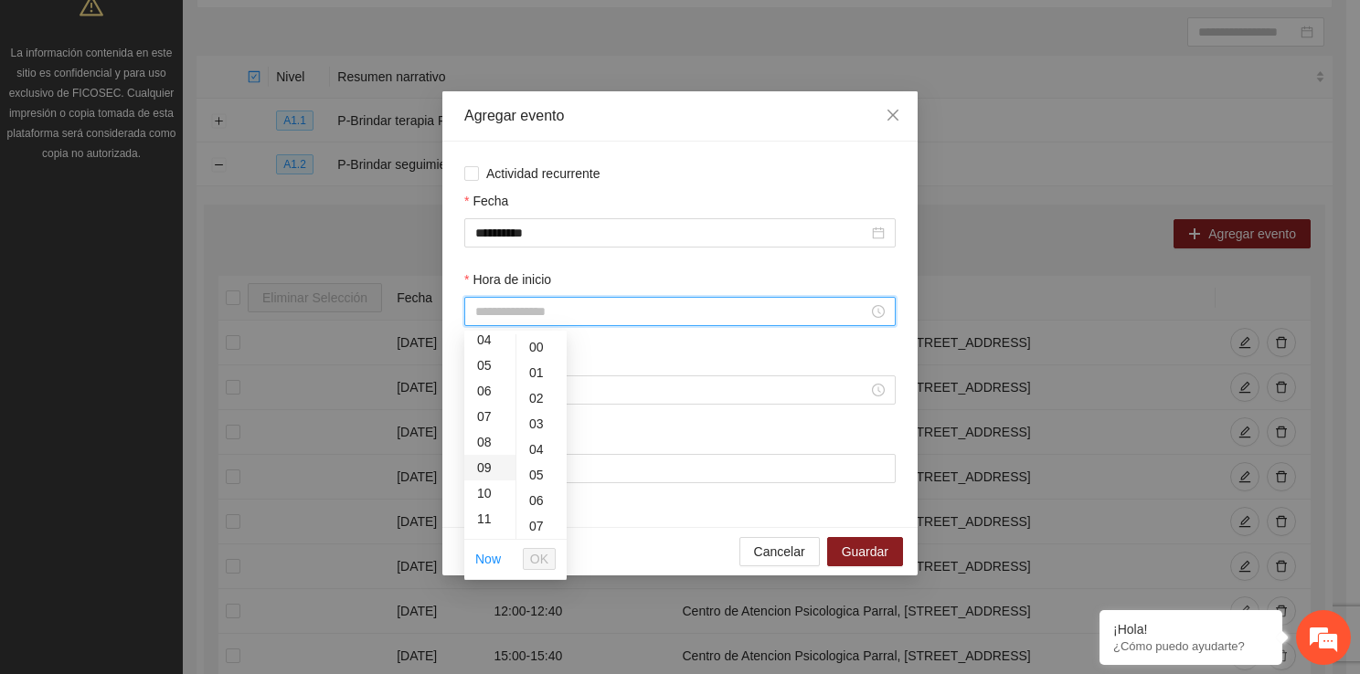
click at [477, 478] on div "09" at bounding box center [489, 468] width 51 height 26
type input "*****"
click at [541, 556] on span "OK" at bounding box center [539, 559] width 18 height 20
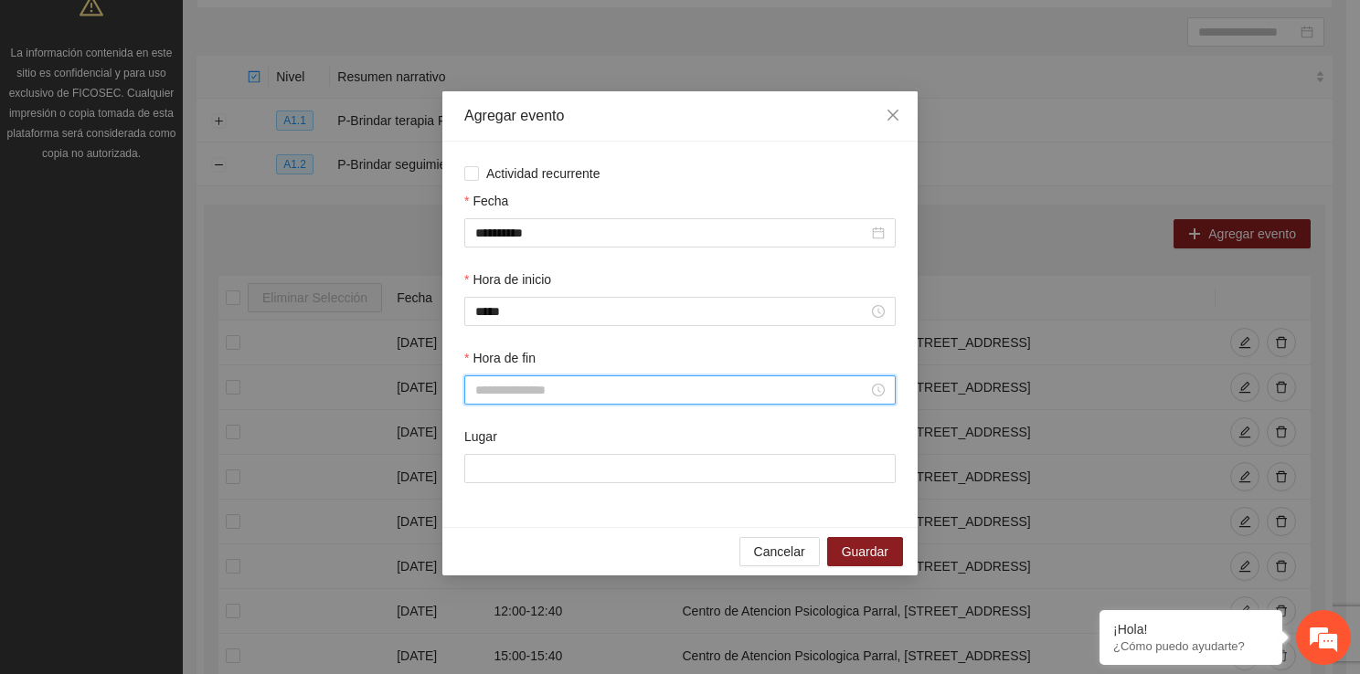
click at [509, 392] on input "Hora de fin" at bounding box center [671, 390] width 393 height 20
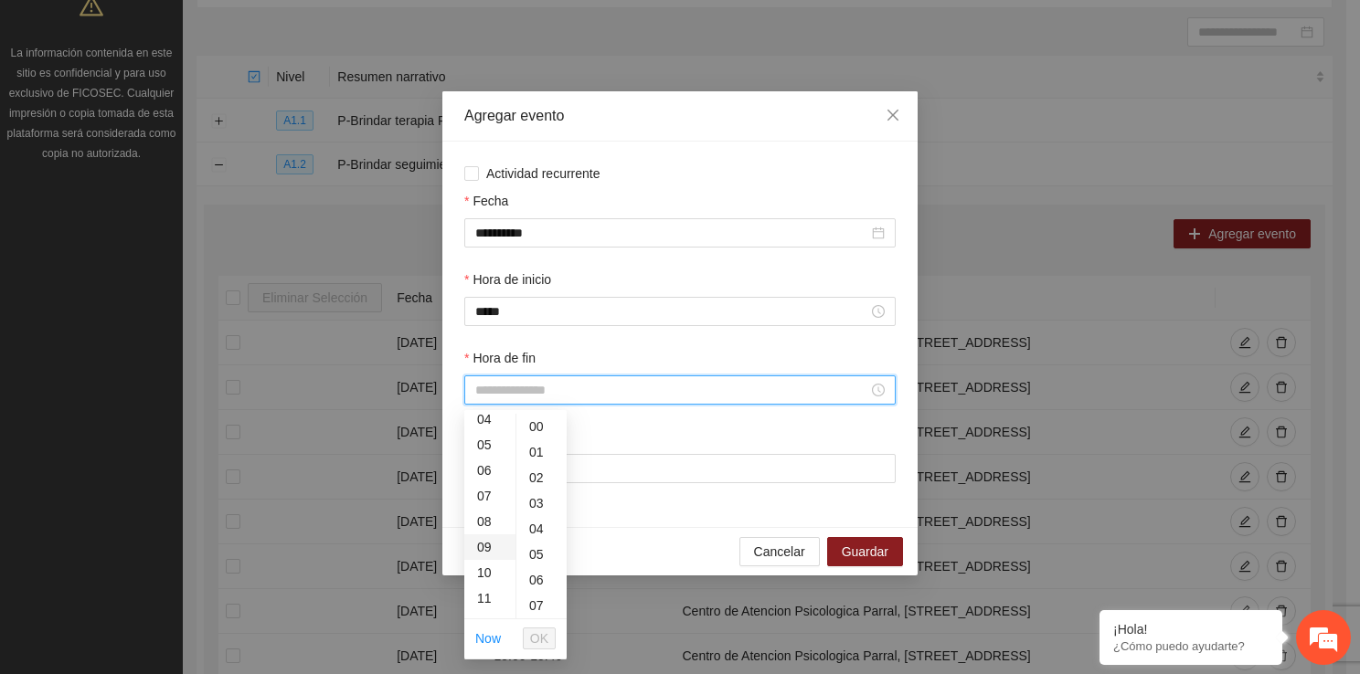
click at [486, 535] on div "09" at bounding box center [489, 548] width 51 height 26
click at [536, 514] on div "41" at bounding box center [541, 527] width 50 height 26
click at [541, 440] on div "40" at bounding box center [541, 438] width 50 height 26
type input "*****"
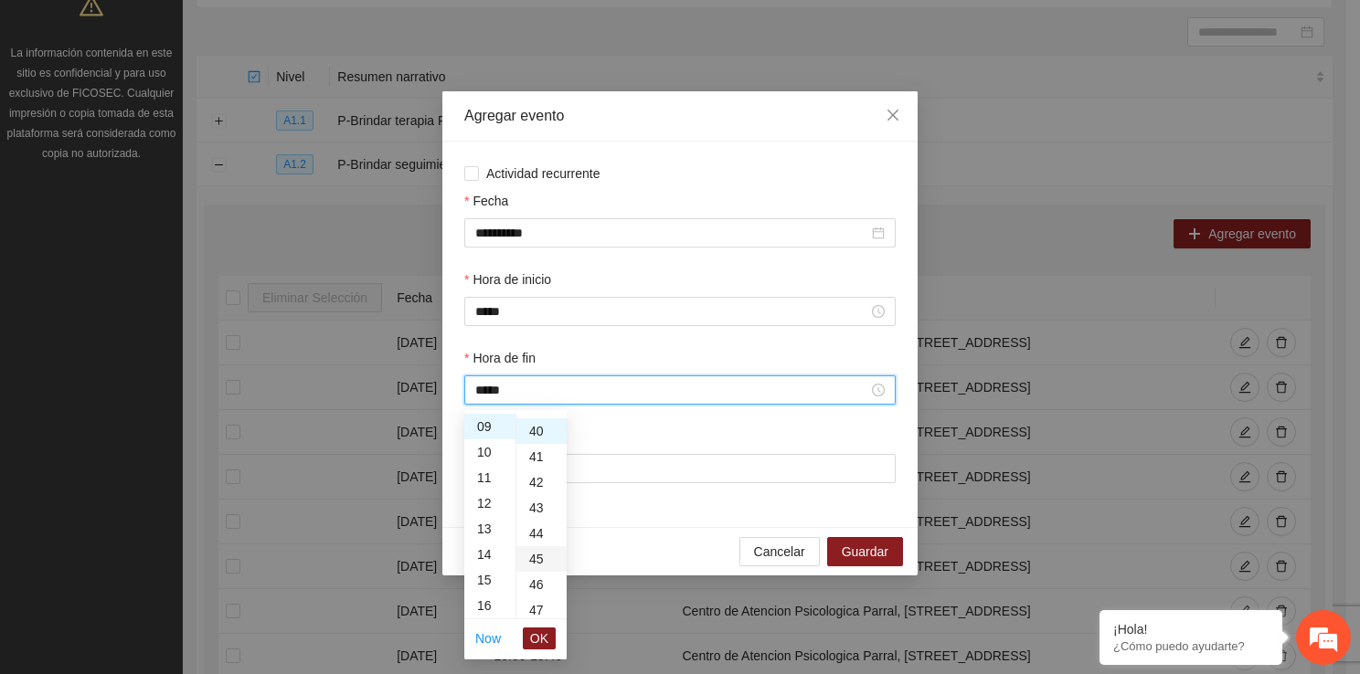
scroll to position [1023, 0]
click at [541, 629] on span "OK" at bounding box center [539, 639] width 18 height 20
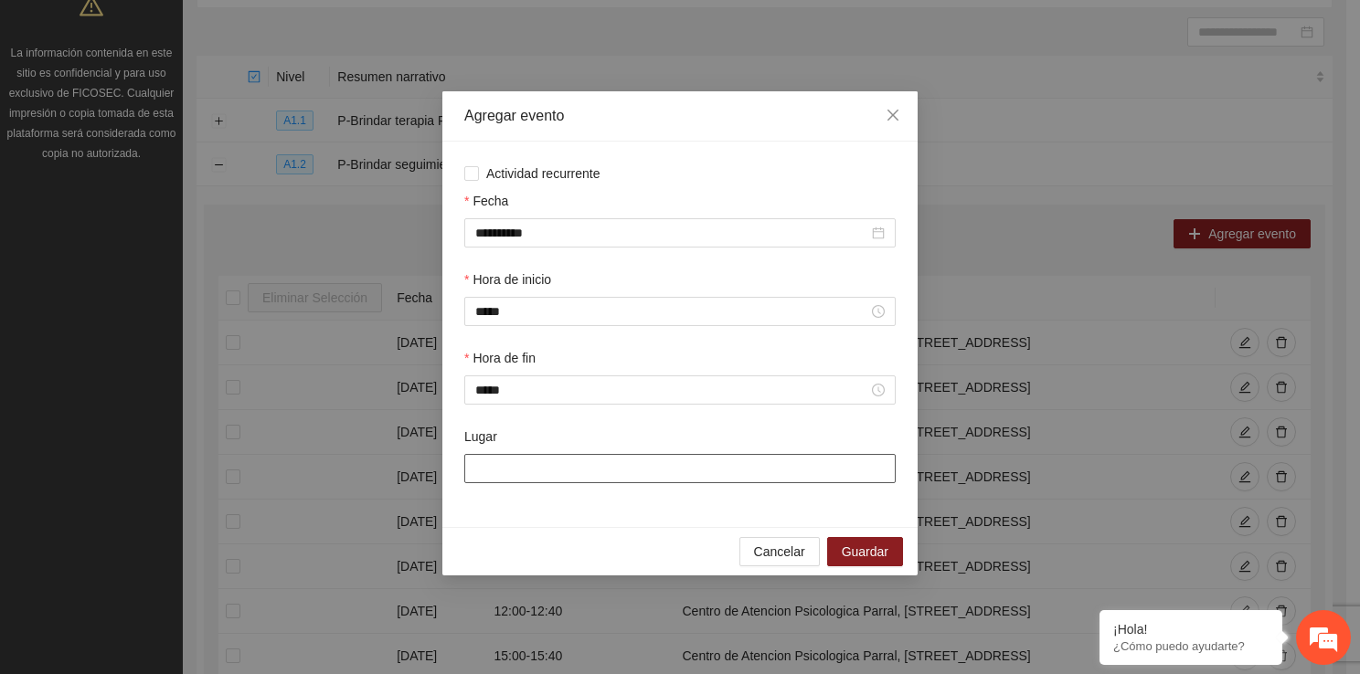
drag, startPoint x: 555, startPoint y: 482, endPoint x: 588, endPoint y: 545, distance: 70.7
click at [588, 545] on div "**********" at bounding box center [679, 333] width 475 height 484
type input "**********"
click at [874, 557] on span "Guardar" at bounding box center [865, 552] width 47 height 20
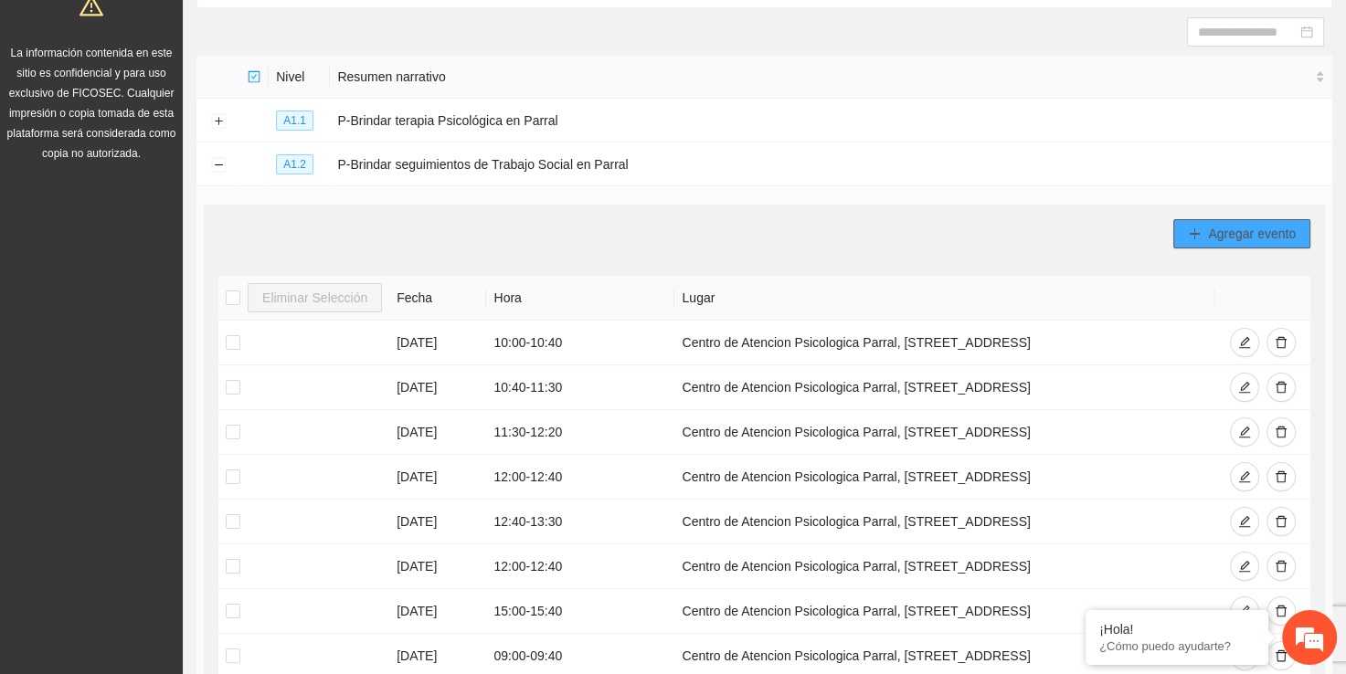
click at [1250, 225] on span "Agregar evento" at bounding box center [1252, 234] width 88 height 20
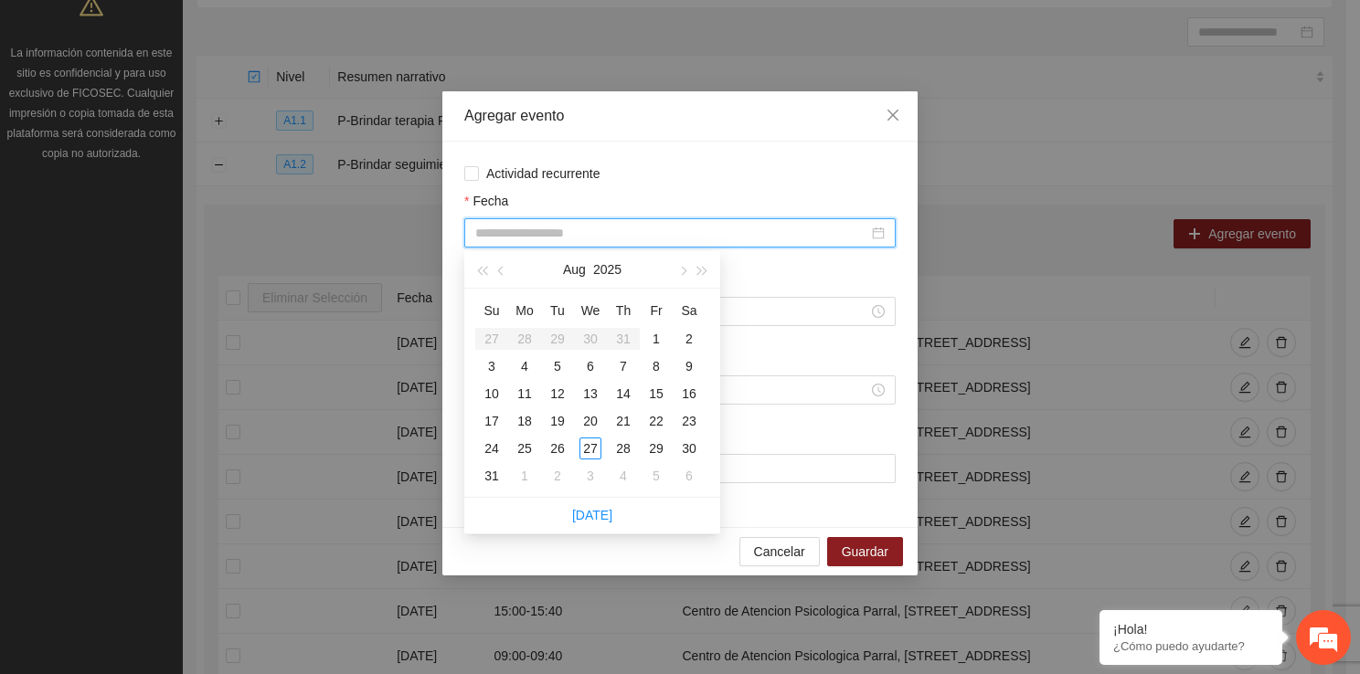
click at [586, 239] on input "Fecha" at bounding box center [671, 233] width 393 height 20
type input "**********"
click at [654, 376] on td "8" at bounding box center [656, 366] width 33 height 27
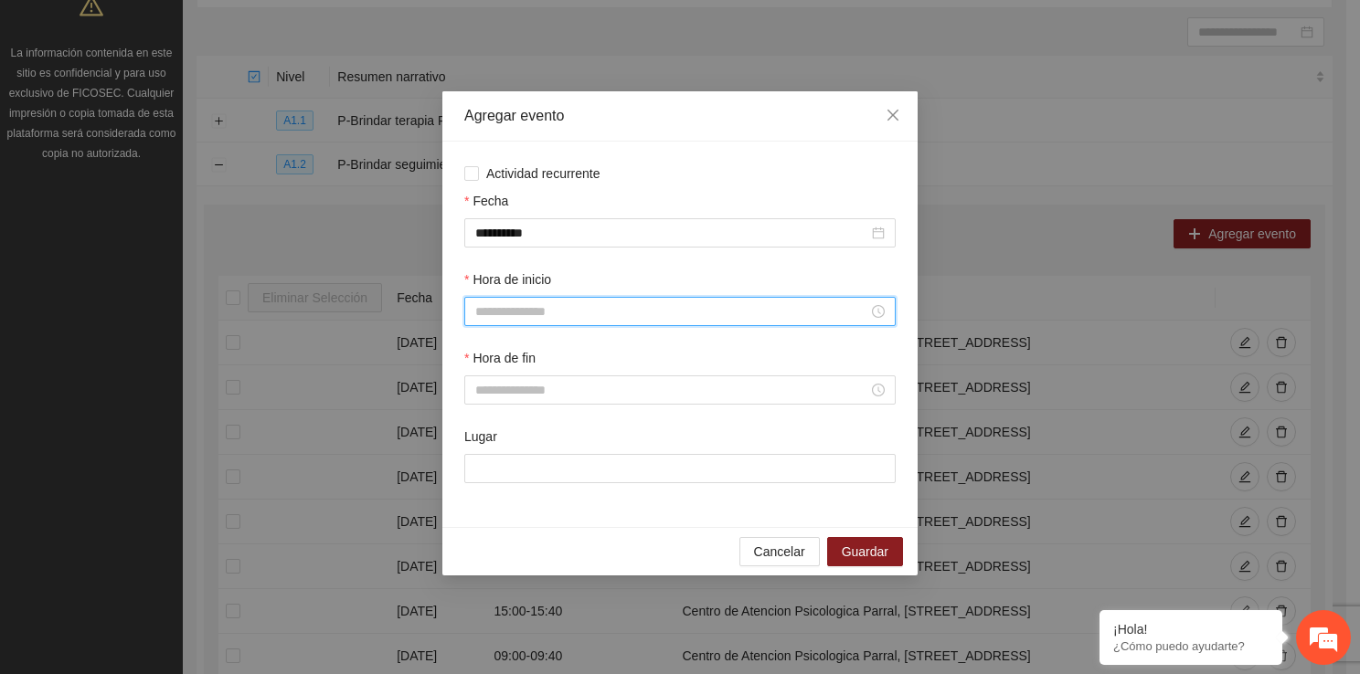
click at [513, 304] on input "Hora de inicio" at bounding box center [671, 312] width 393 height 20
drag, startPoint x: 486, startPoint y: 475, endPoint x: 482, endPoint y: 485, distance: 10.7
click at [482, 485] on ul "00 01 02 03 04 05 06 07 08 09 10 11 12 13 14 15 16 17 18 19 20 21 22 23" at bounding box center [489, 436] width 51 height 205
click at [482, 485] on div "10" at bounding box center [489, 494] width 51 height 26
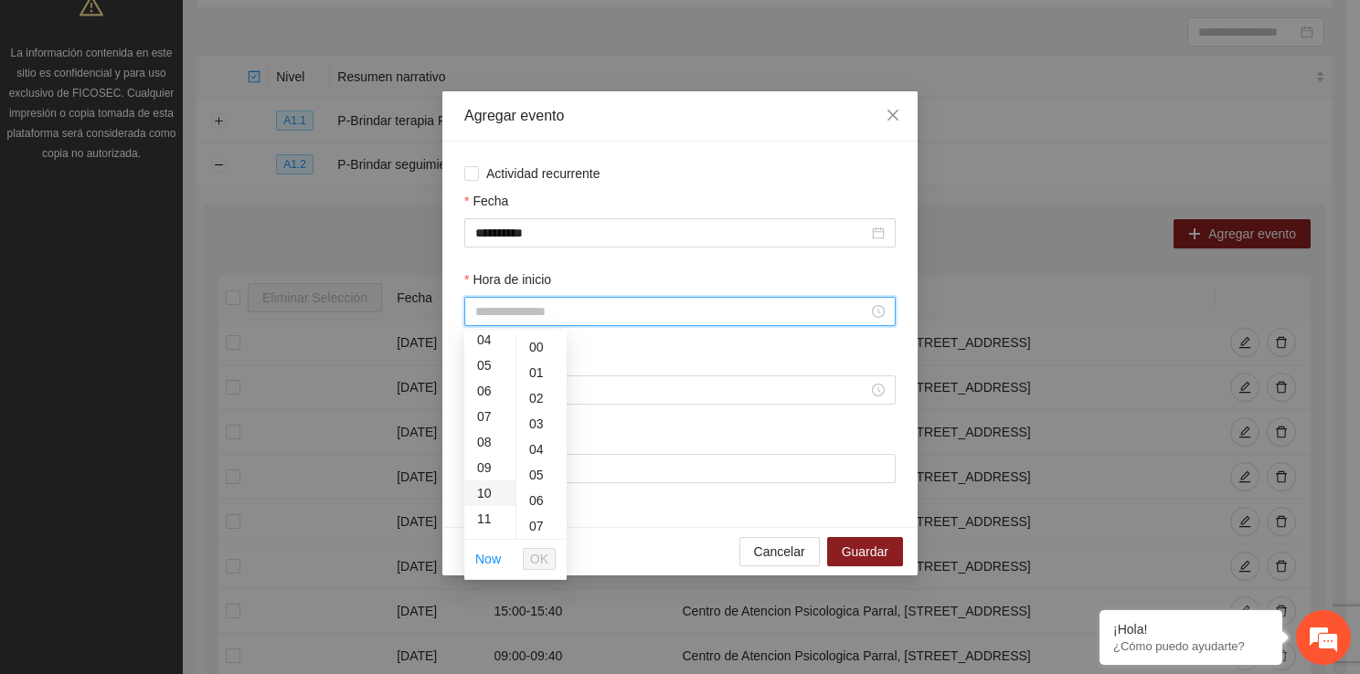
type input "*****"
drag, startPoint x: 541, startPoint y: 570, endPoint x: 541, endPoint y: 551, distance: 19.2
click at [541, 551] on li "OK" at bounding box center [539, 559] width 33 height 31
click at [541, 551] on span "OK" at bounding box center [539, 559] width 18 height 20
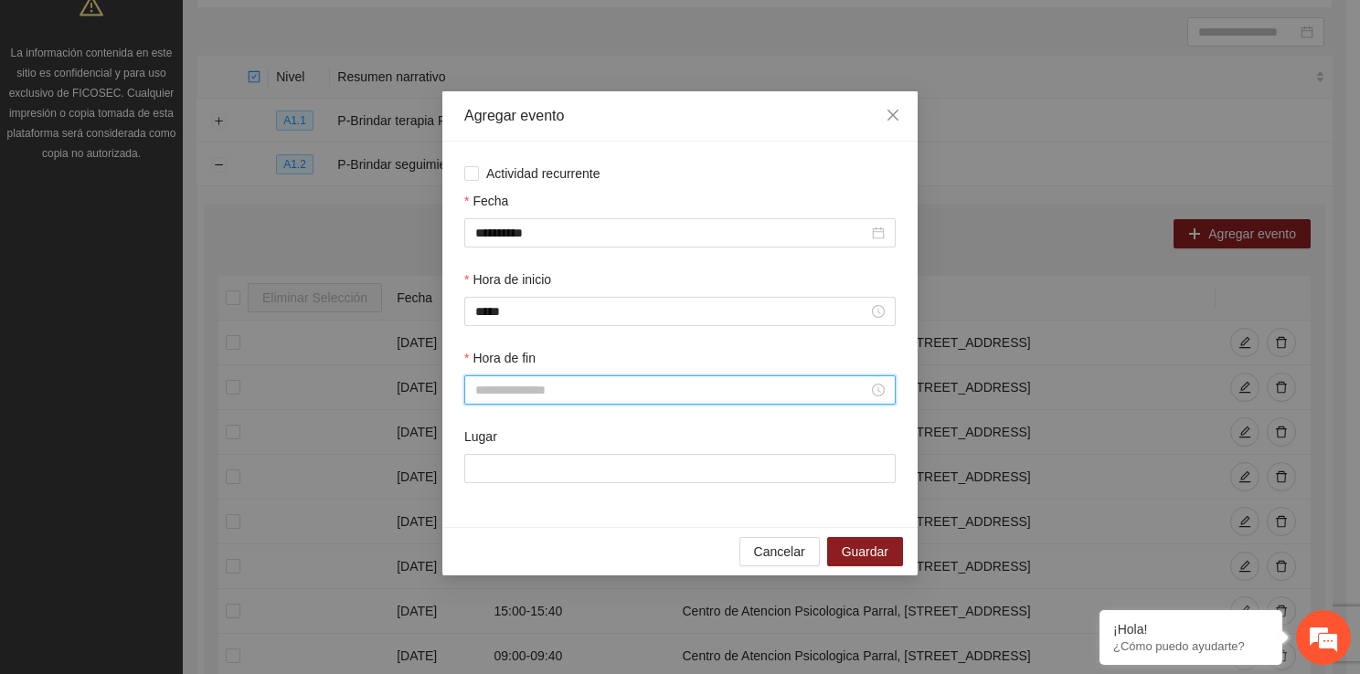
click at [508, 397] on input "Hora de fin" at bounding box center [671, 390] width 393 height 20
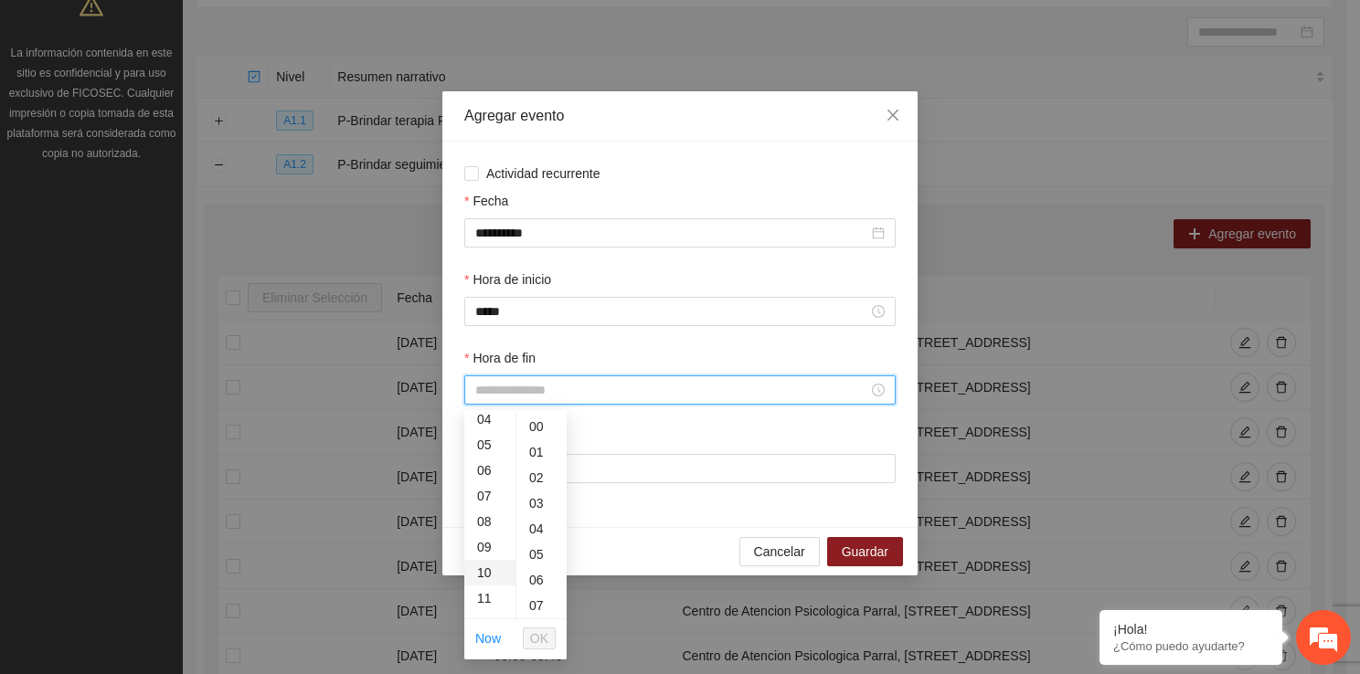
click at [491, 580] on div "10" at bounding box center [489, 573] width 51 height 26
click at [538, 583] on div "40" at bounding box center [541, 586] width 50 height 26
type input "*****"
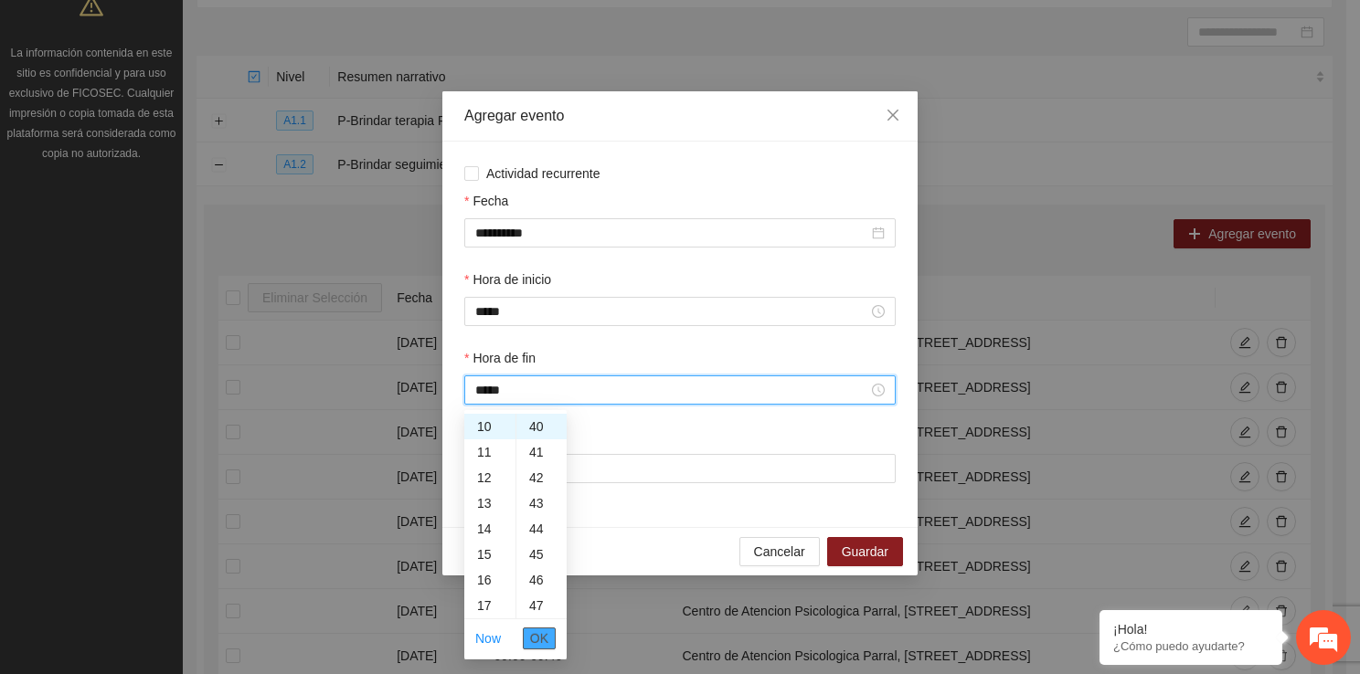
click at [544, 648] on button "OK" at bounding box center [539, 639] width 33 height 22
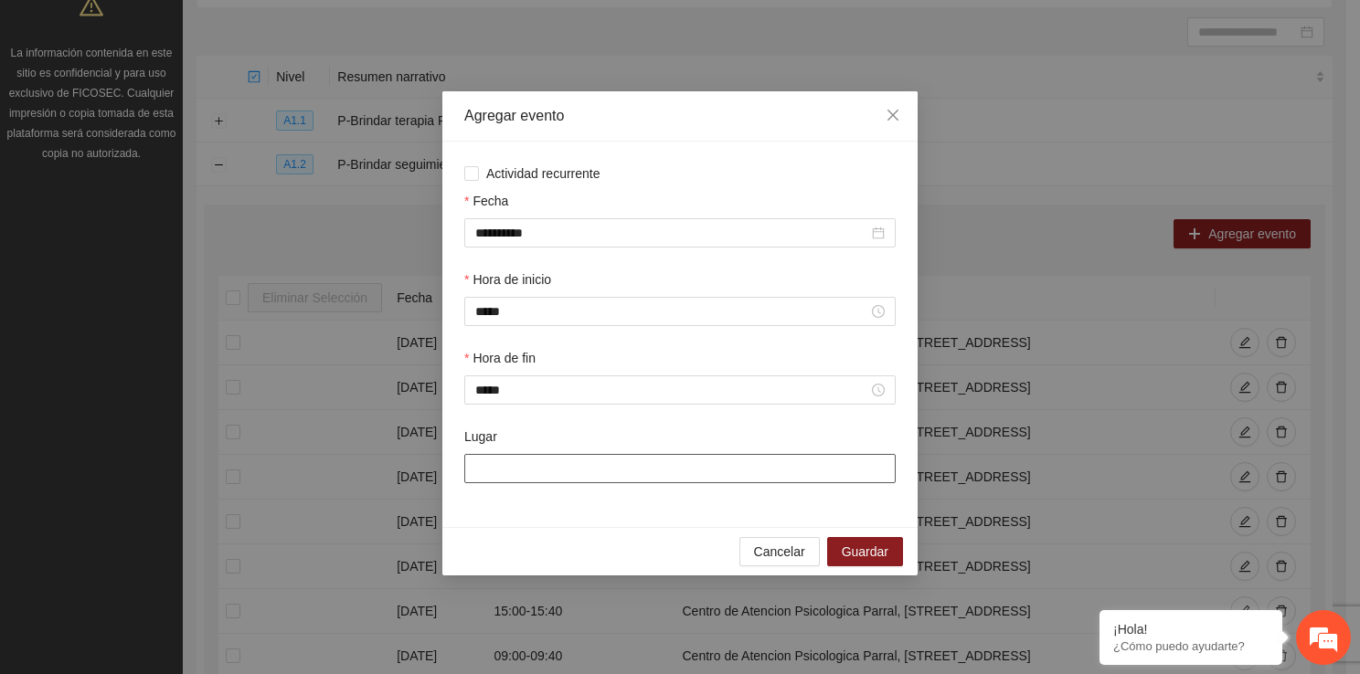
drag, startPoint x: 527, startPoint y: 475, endPoint x: 583, endPoint y: 533, distance: 80.1
click at [583, 533] on div "**********" at bounding box center [679, 333] width 475 height 484
type input "**********"
click at [870, 549] on span "Guardar" at bounding box center [865, 552] width 47 height 20
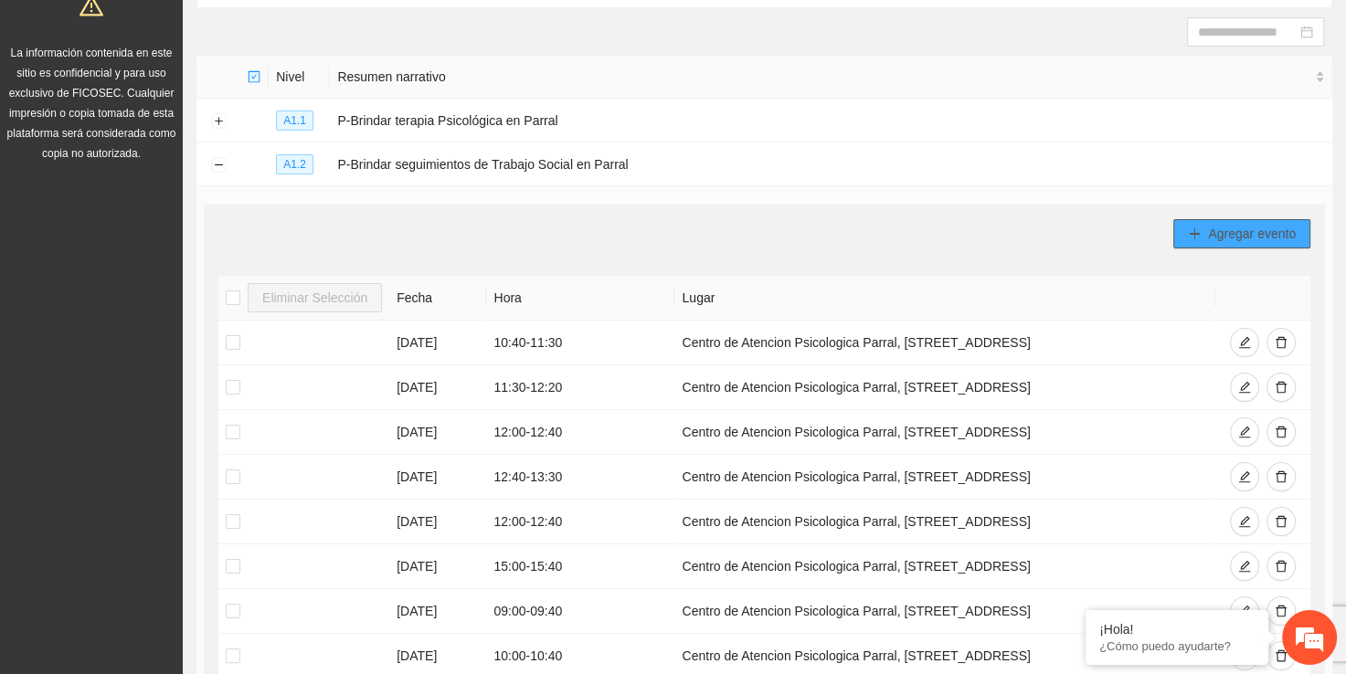
click at [1241, 227] on span "Agregar evento" at bounding box center [1252, 234] width 88 height 20
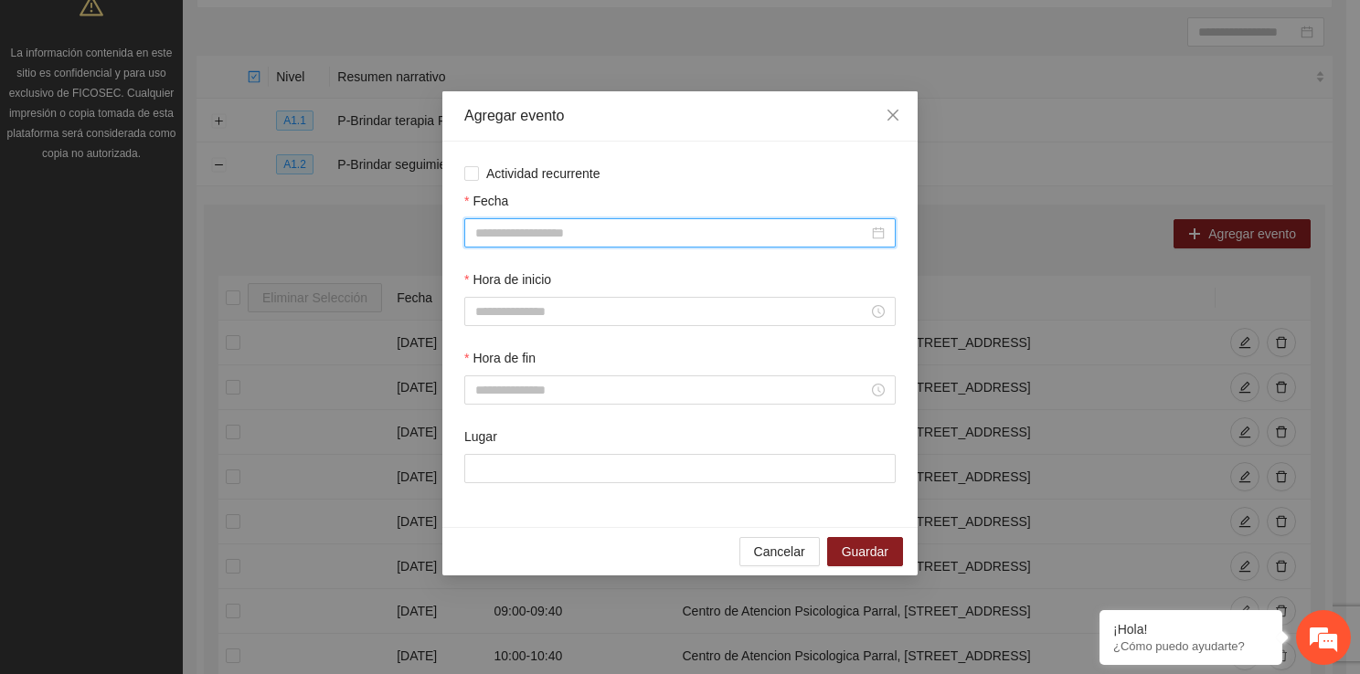
click at [594, 243] on input "Fecha" at bounding box center [671, 233] width 393 height 20
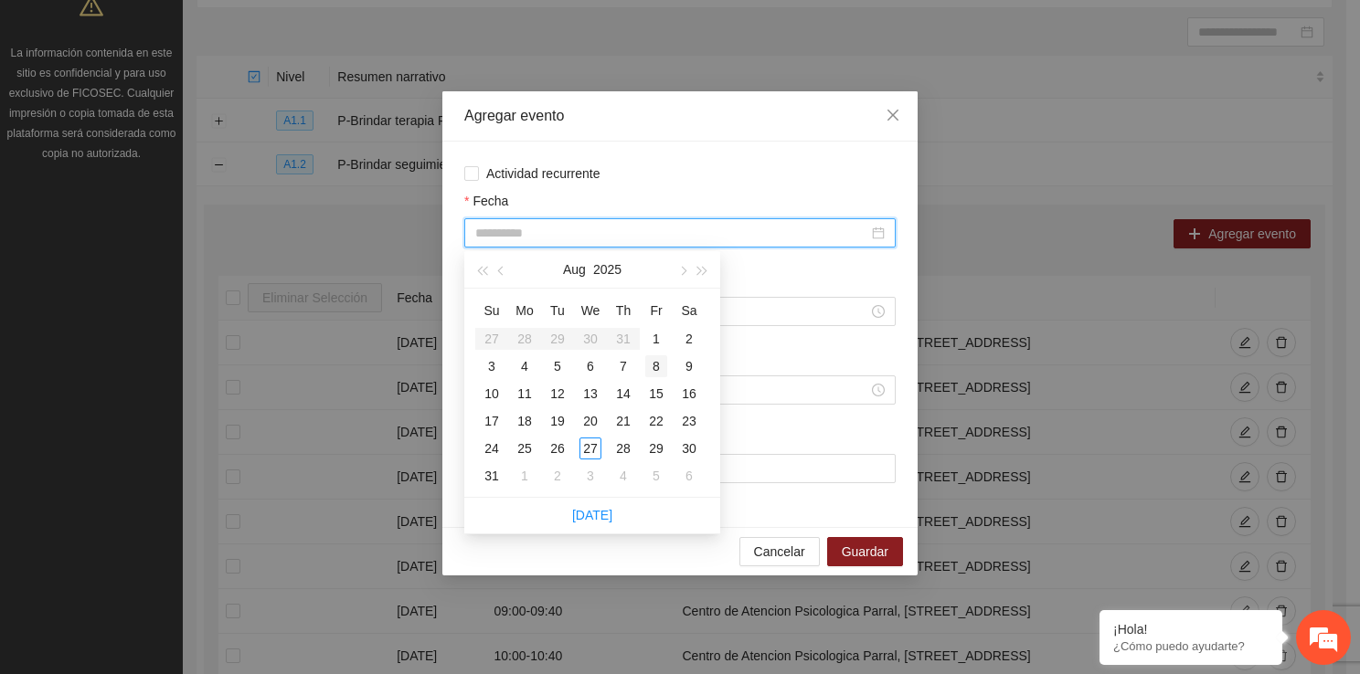
type input "**********"
click at [657, 368] on div "8" at bounding box center [656, 366] width 22 height 22
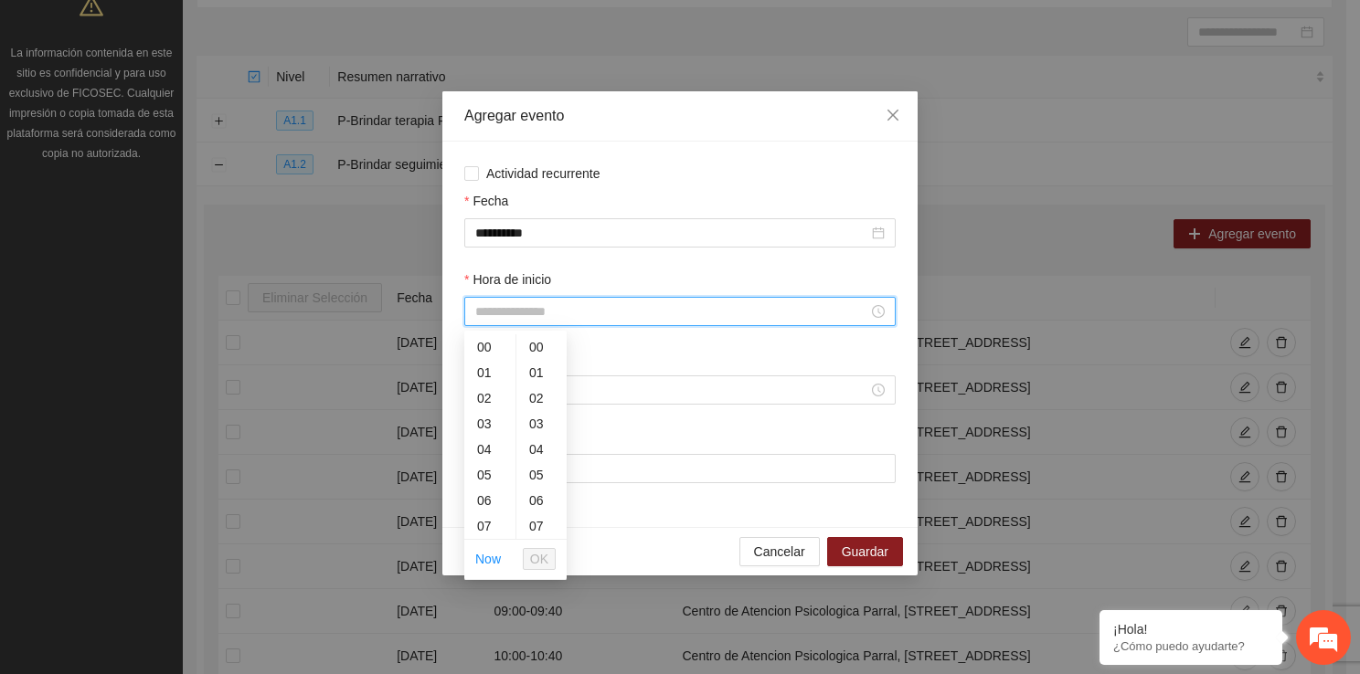
drag, startPoint x: 517, startPoint y: 320, endPoint x: 513, endPoint y: 527, distance: 207.5
click at [513, 492] on body "Proyectos Activos La información contenida en este sitio es confidencial y para…" at bounding box center [673, 154] width 1346 height 674
click at [481, 455] on div "10" at bounding box center [489, 457] width 51 height 26
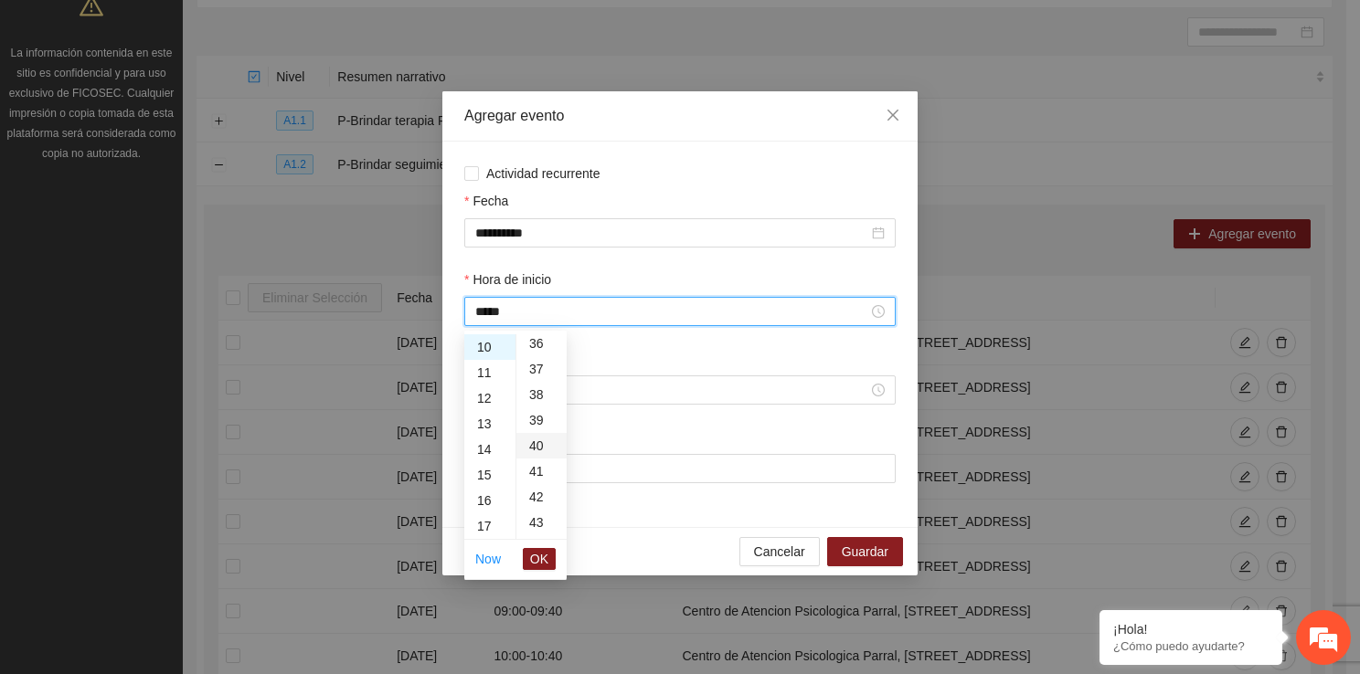
click at [533, 442] on div "40" at bounding box center [541, 446] width 50 height 26
type input "*****"
click at [537, 557] on span "OK" at bounding box center [539, 559] width 18 height 20
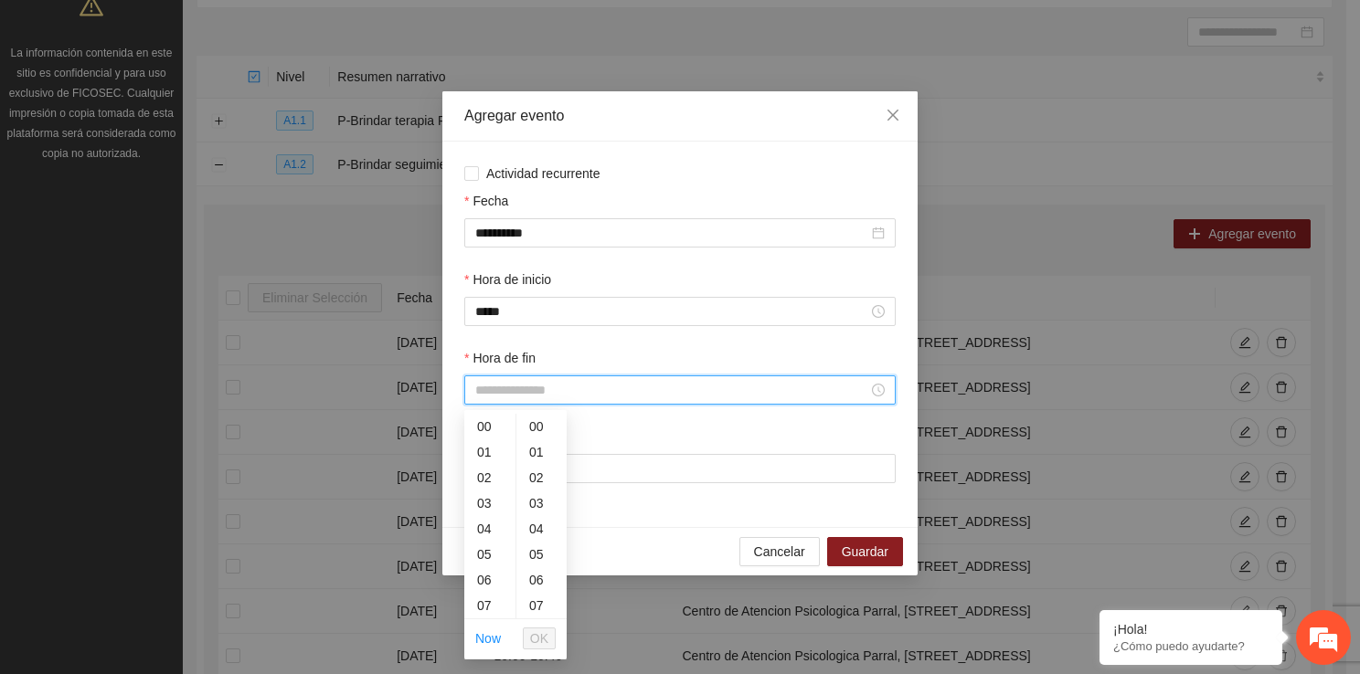
drag, startPoint x: 516, startPoint y: 386, endPoint x: 504, endPoint y: 610, distance: 225.1
click at [504, 492] on body "Proyectos Activos La información contenida en este sitio es confidencial y para…" at bounding box center [673, 154] width 1346 height 674
click at [479, 495] on div "11" at bounding box center [489, 489] width 51 height 26
click at [548, 599] on div "30" at bounding box center [541, 598] width 50 height 26
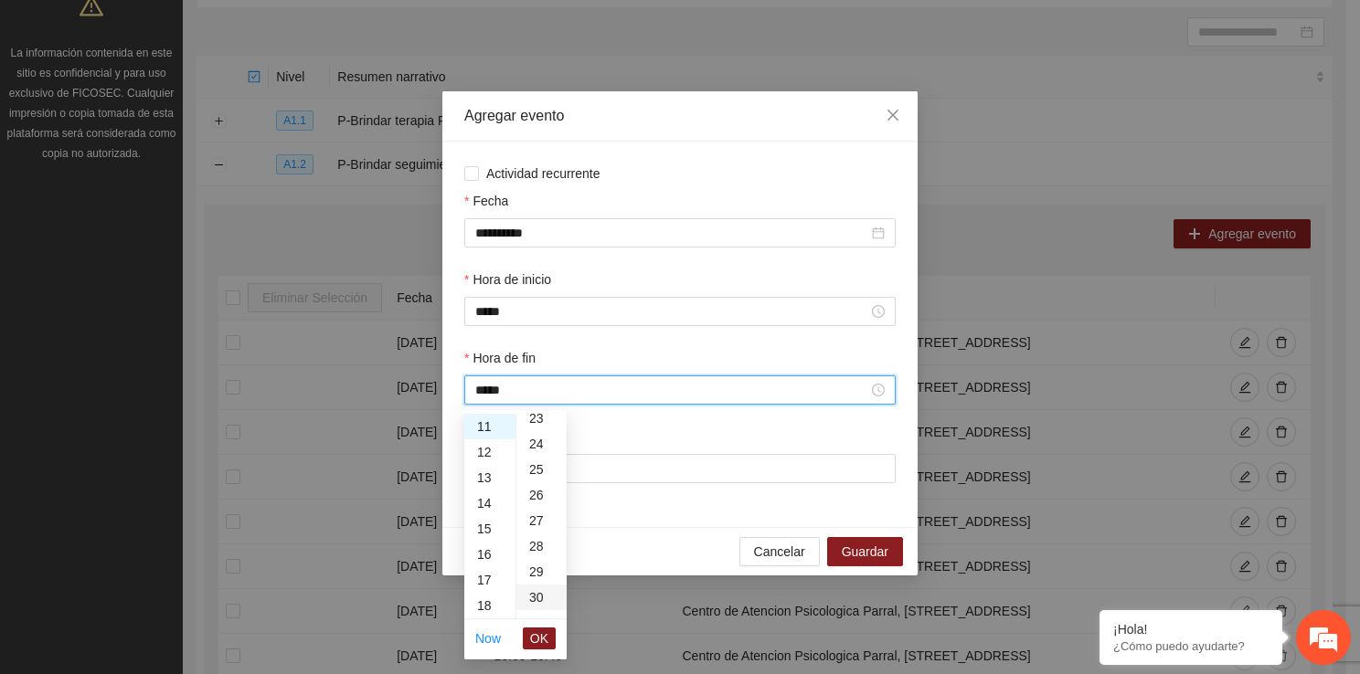
type input "*****"
click at [549, 638] on button "OK" at bounding box center [539, 639] width 33 height 22
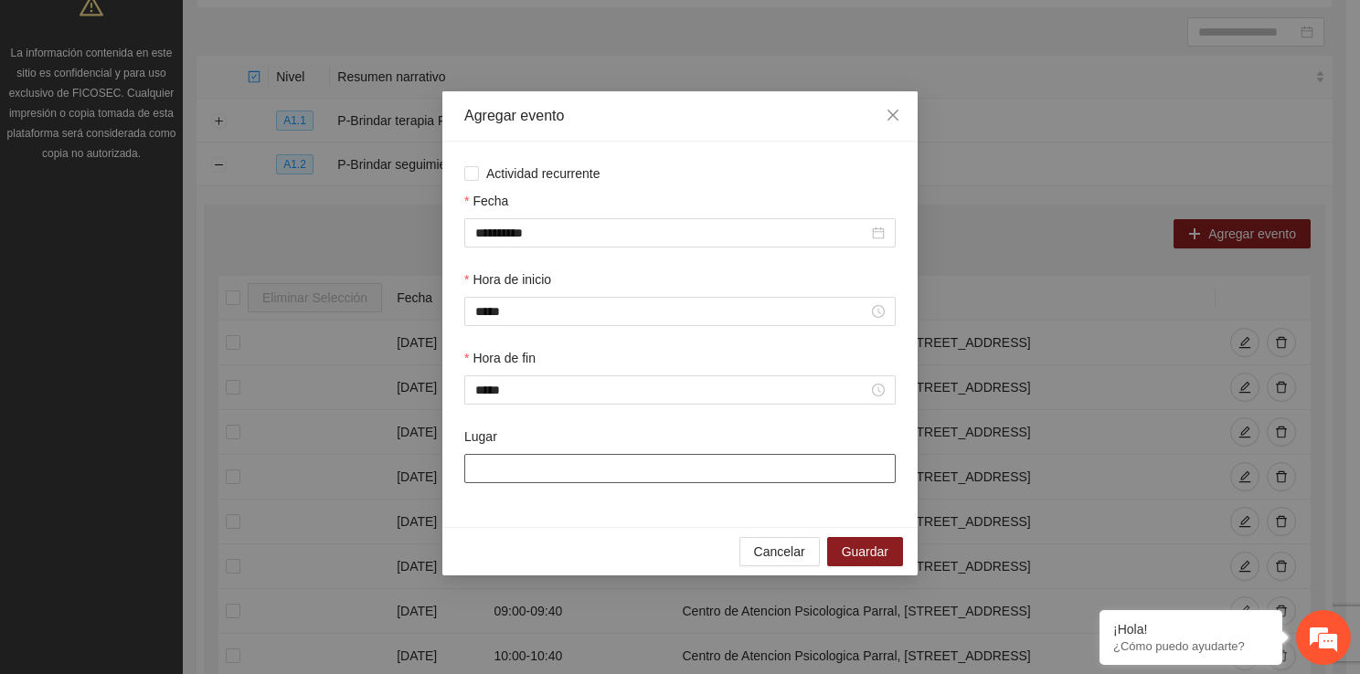
drag, startPoint x: 535, startPoint y: 461, endPoint x: 570, endPoint y: 529, distance: 77.2
click at [570, 529] on div "**********" at bounding box center [679, 333] width 475 height 484
type input "**********"
click at [848, 545] on span "Guardar" at bounding box center [865, 552] width 47 height 20
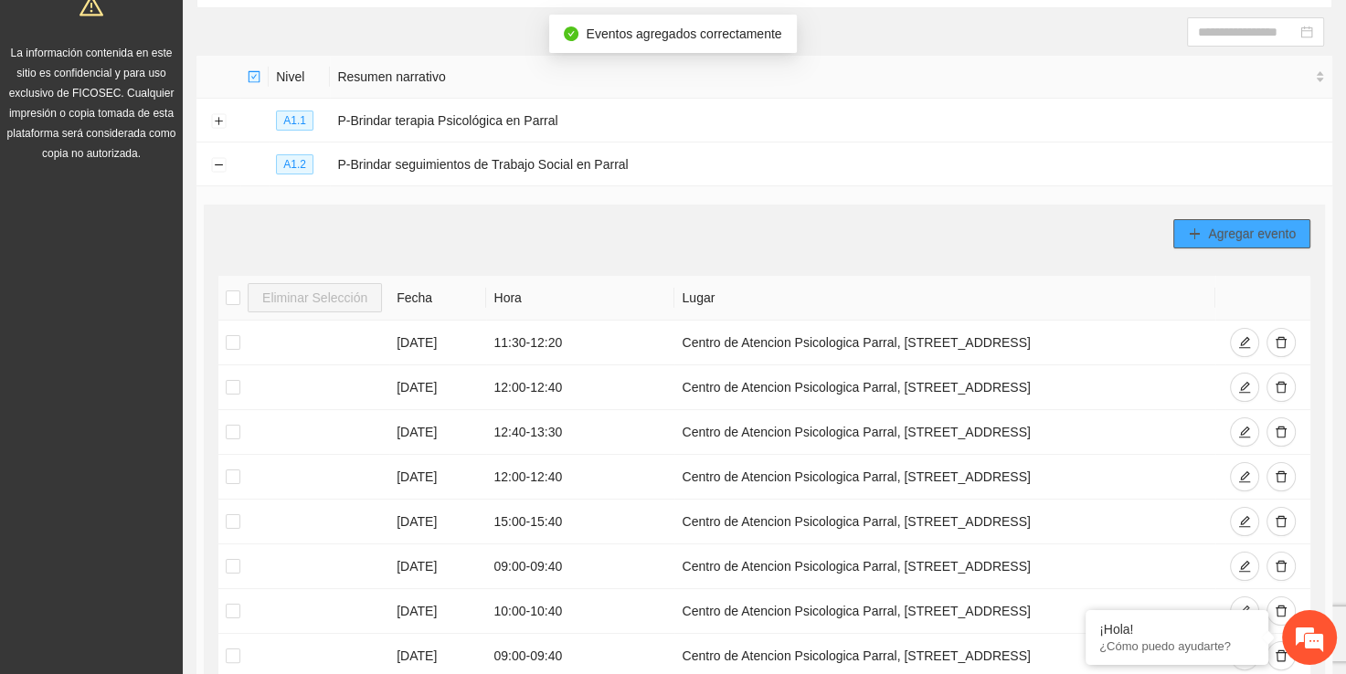
click at [1227, 234] on span "Agregar evento" at bounding box center [1252, 234] width 88 height 20
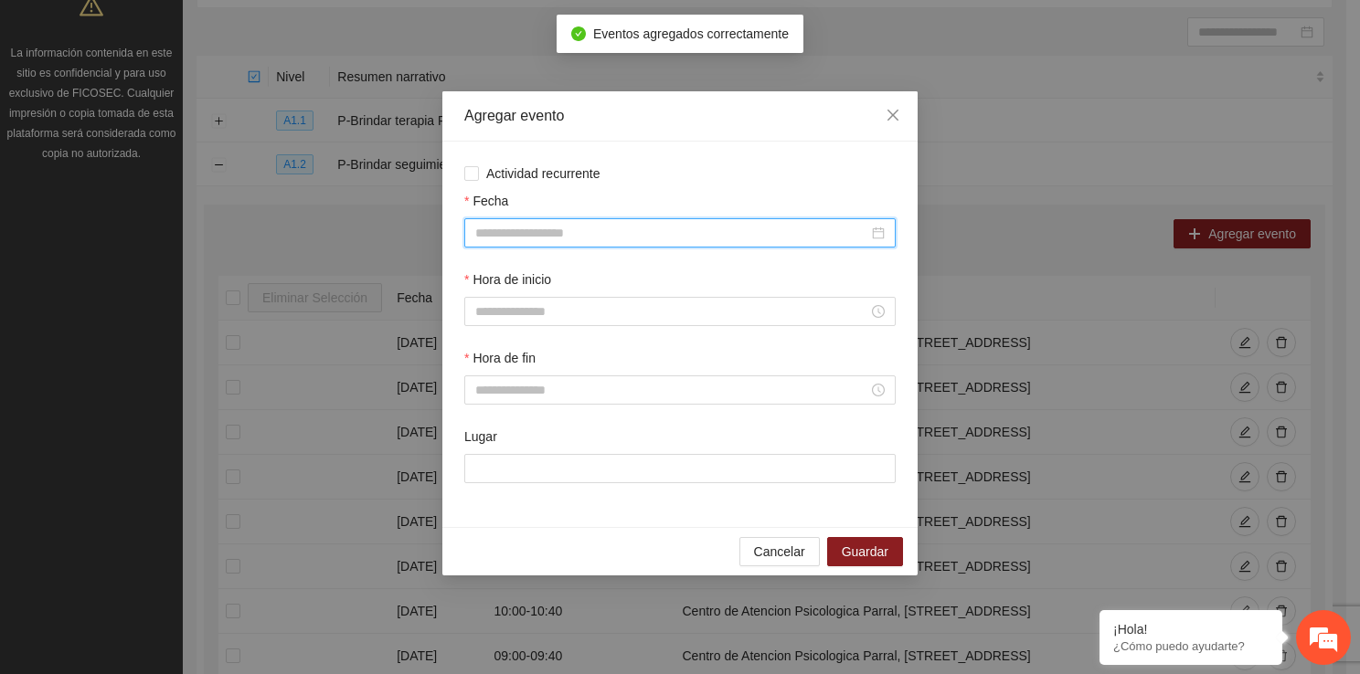
click at [725, 240] on input "Fecha" at bounding box center [671, 233] width 393 height 20
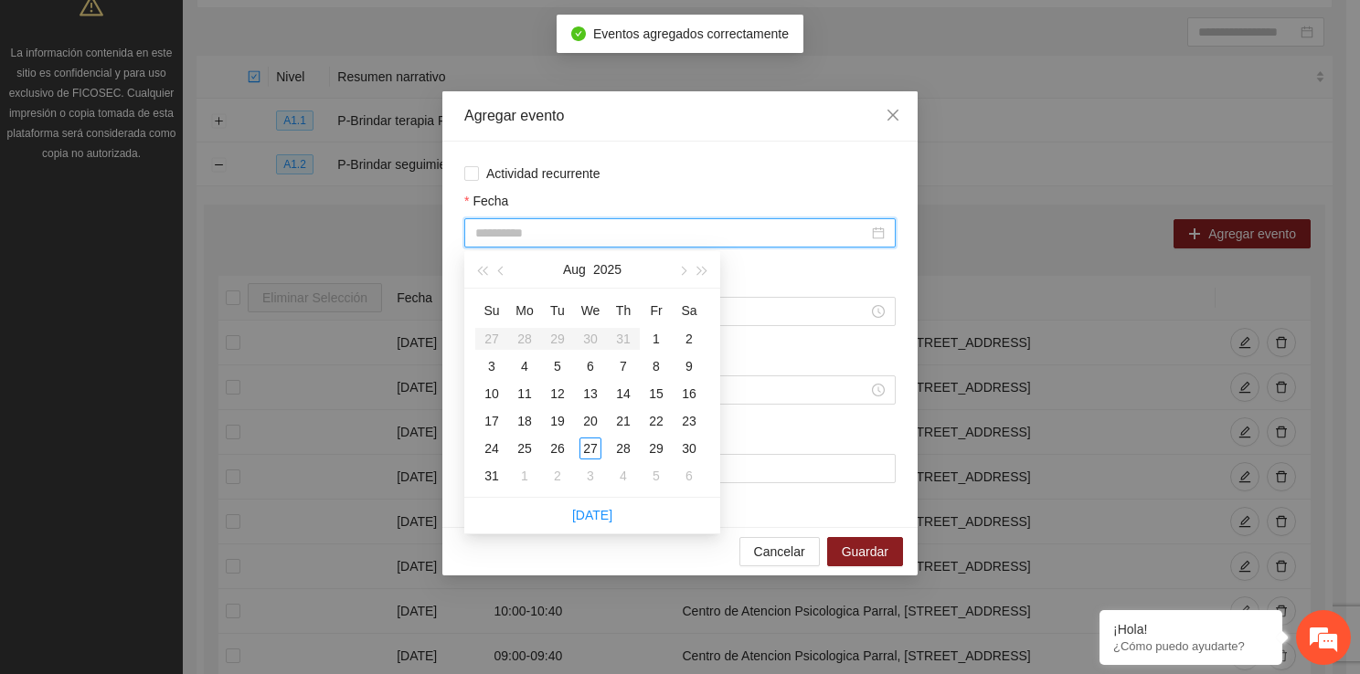
type input "**********"
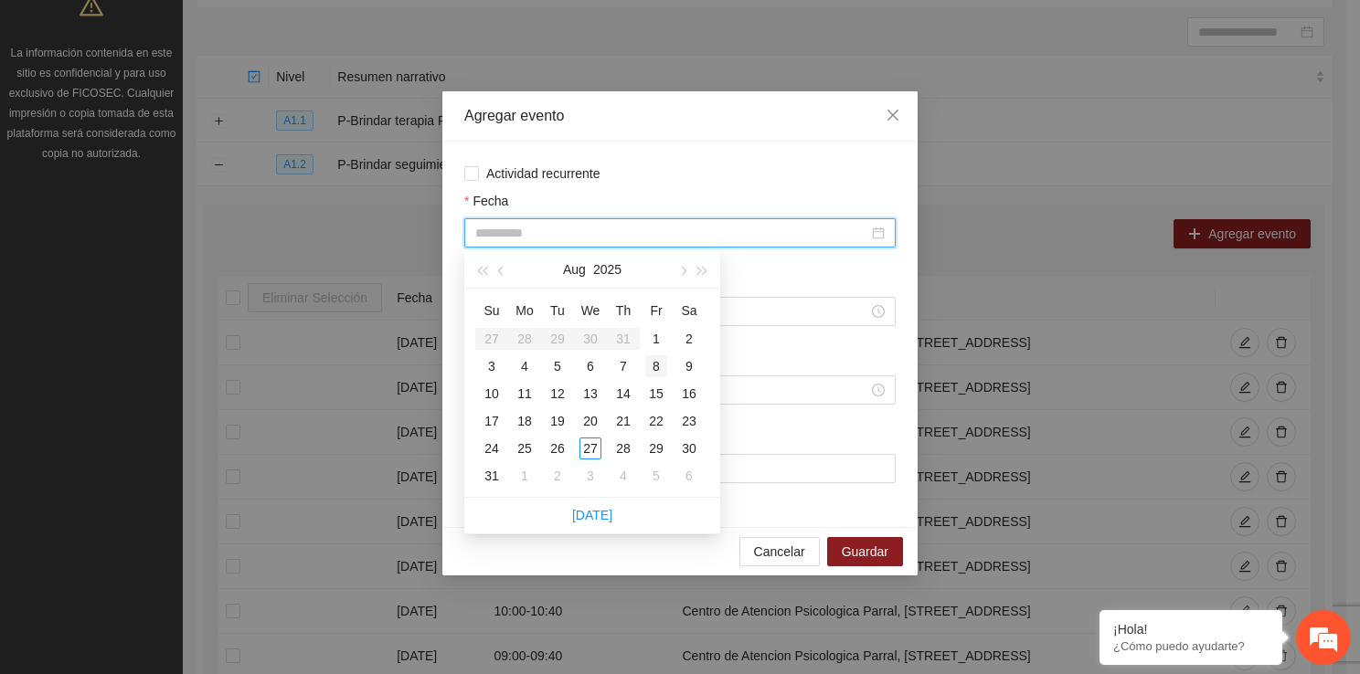
type input "**********"
click at [663, 359] on div "8" at bounding box center [656, 366] width 22 height 22
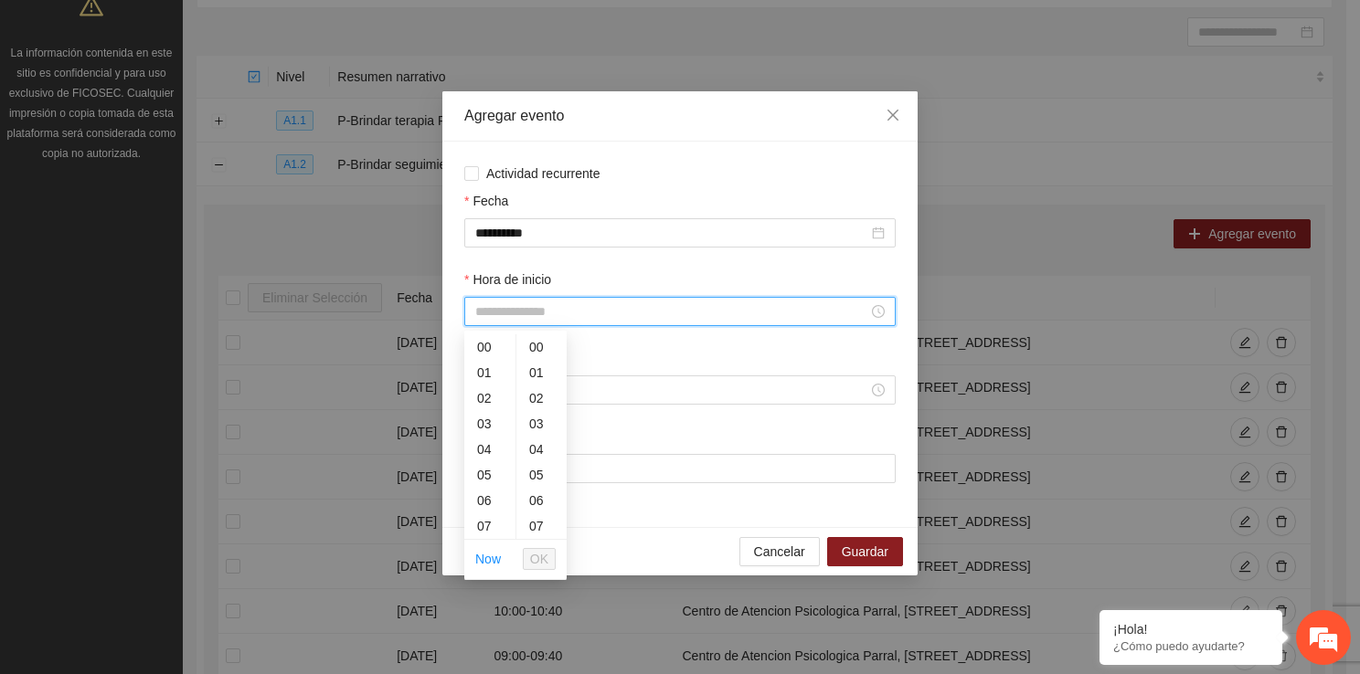
click at [569, 313] on input "Hora de inicio" at bounding box center [671, 312] width 393 height 20
click at [489, 486] on div "11" at bounding box center [489, 483] width 51 height 26
click at [536, 451] on div "30" at bounding box center [541, 445] width 50 height 26
type input "*****"
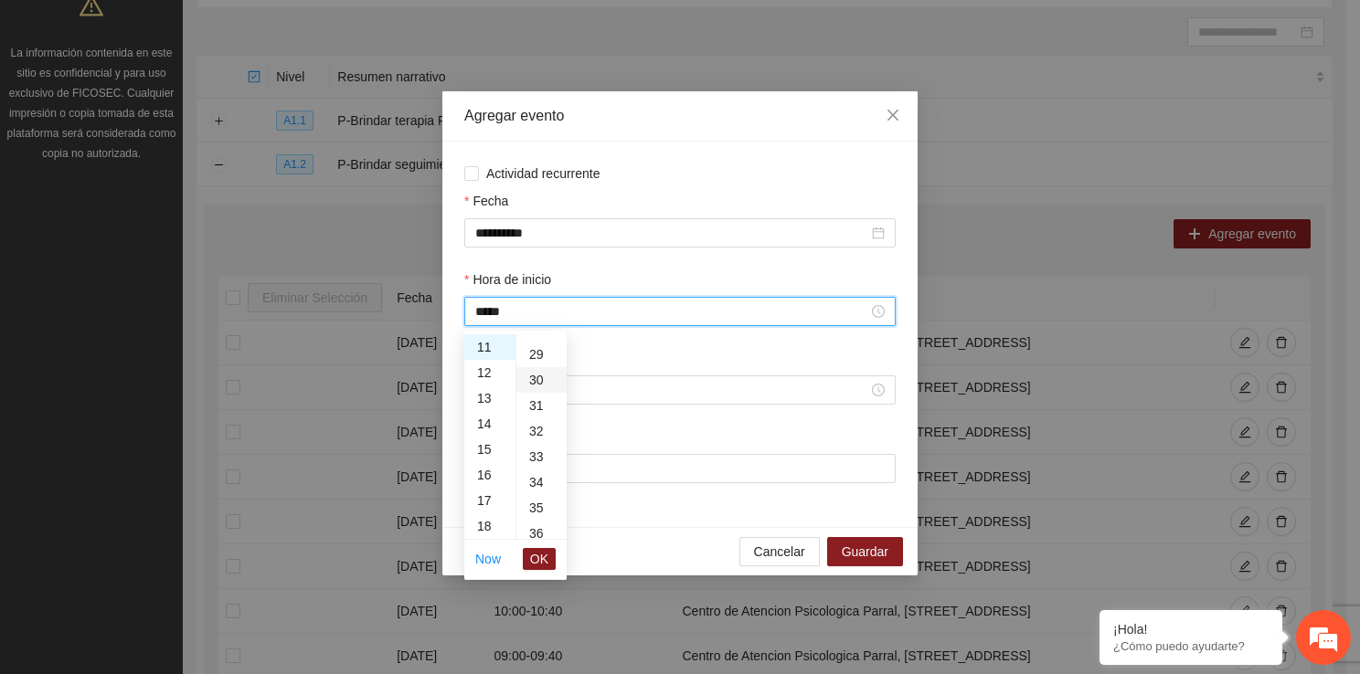
scroll to position [768, 0]
click at [539, 557] on span "OK" at bounding box center [539, 559] width 18 height 20
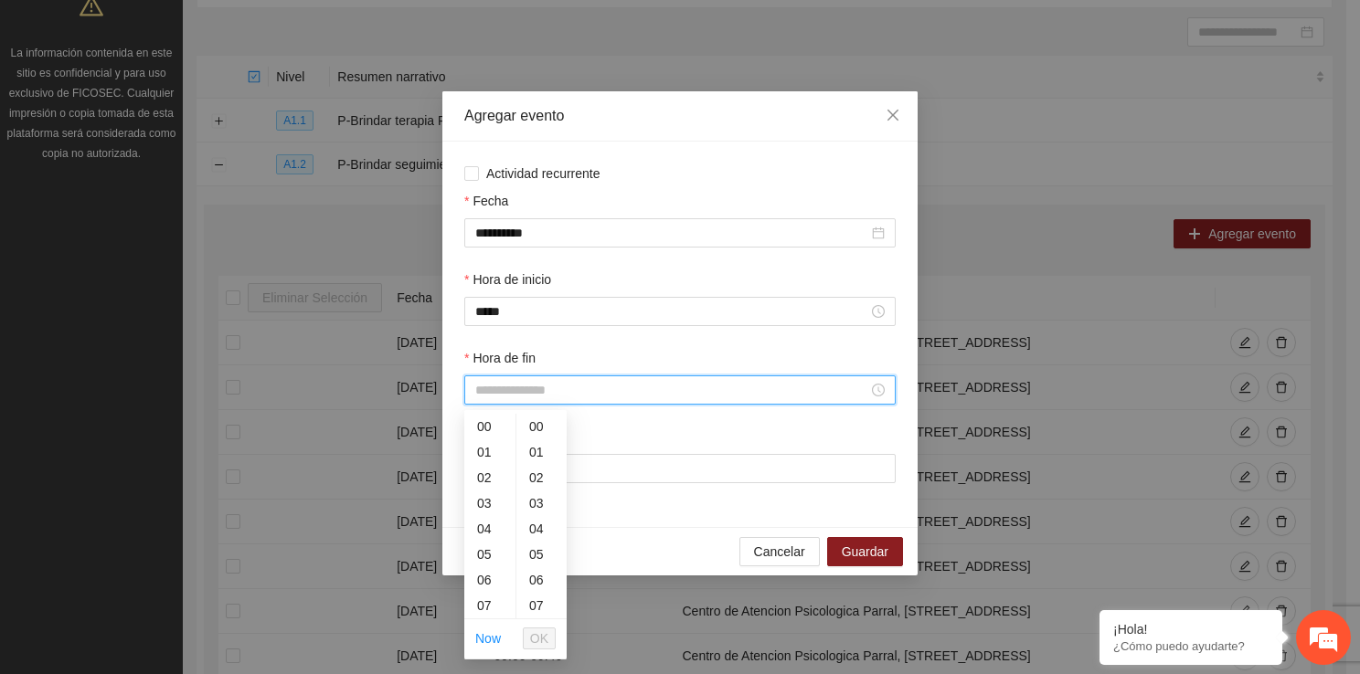
click at [508, 390] on input "Hora de fin" at bounding box center [671, 390] width 393 height 20
click at [490, 536] on div "12" at bounding box center [489, 539] width 51 height 26
click at [534, 484] on div "20" at bounding box center [541, 476] width 50 height 26
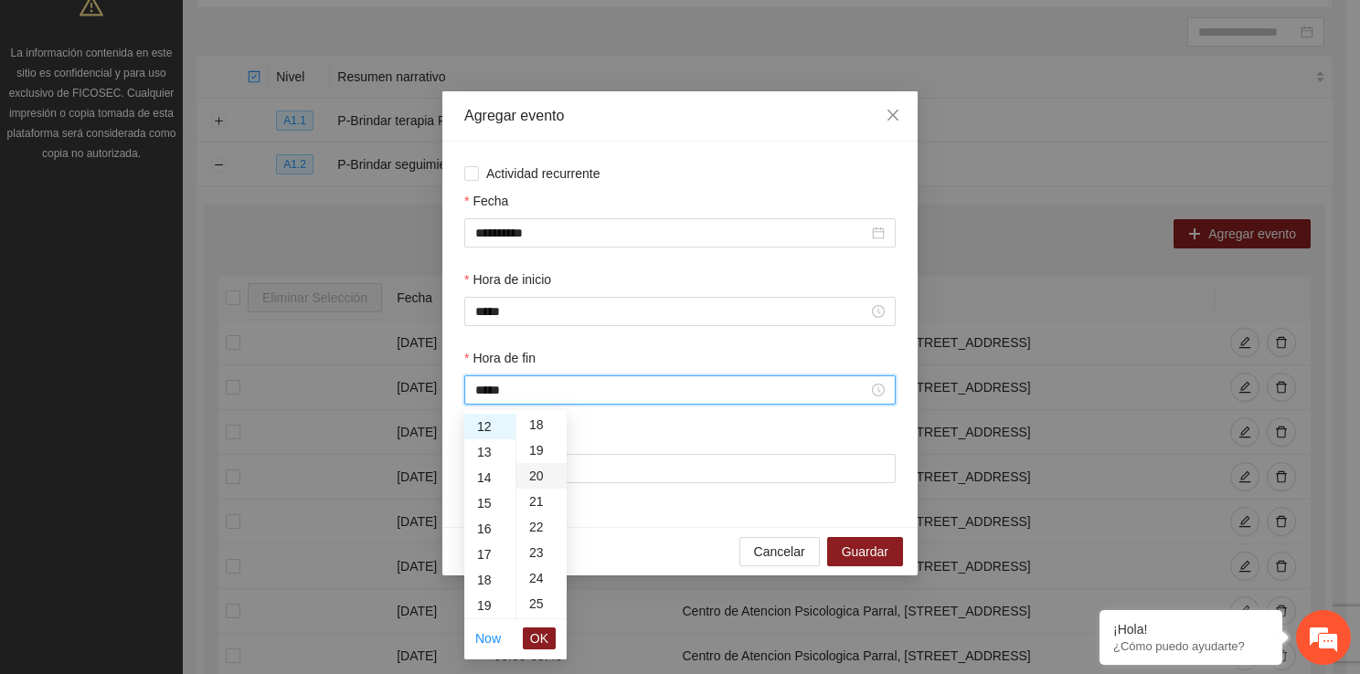
type input "*****"
click at [539, 645] on span "OK" at bounding box center [539, 639] width 18 height 20
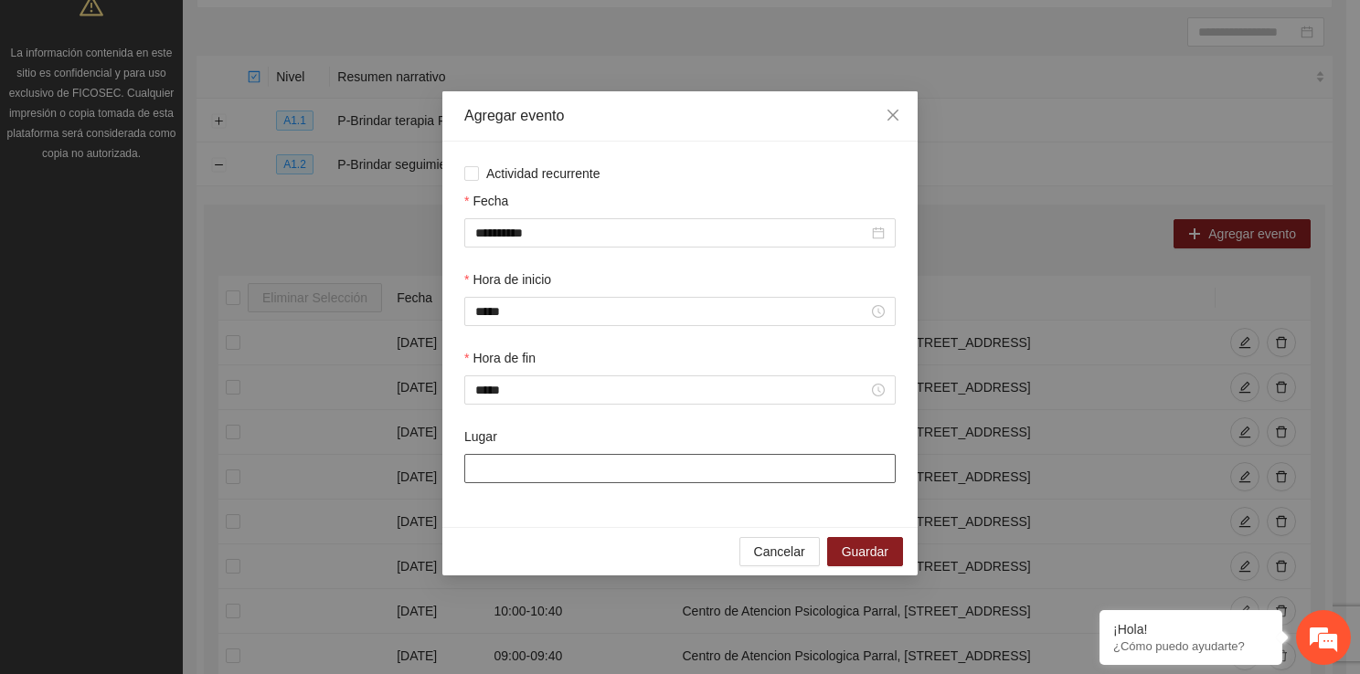
click at [563, 466] on input "Lugar" at bounding box center [679, 468] width 431 height 29
type input "**********"
click at [851, 562] on span "Guardar" at bounding box center [865, 552] width 47 height 20
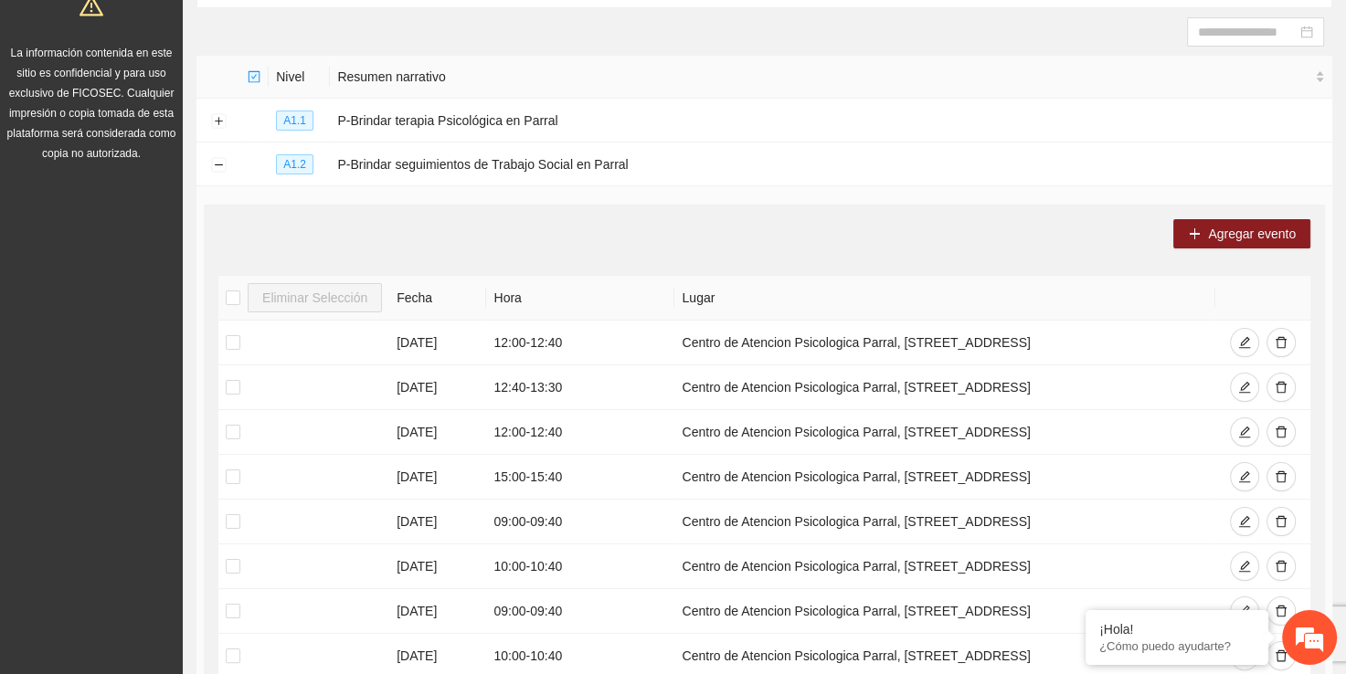
click at [1172, 243] on div "Agregar evento" at bounding box center [764, 233] width 1092 height 29
click at [1195, 236] on icon "plus" at bounding box center [1194, 234] width 13 height 13
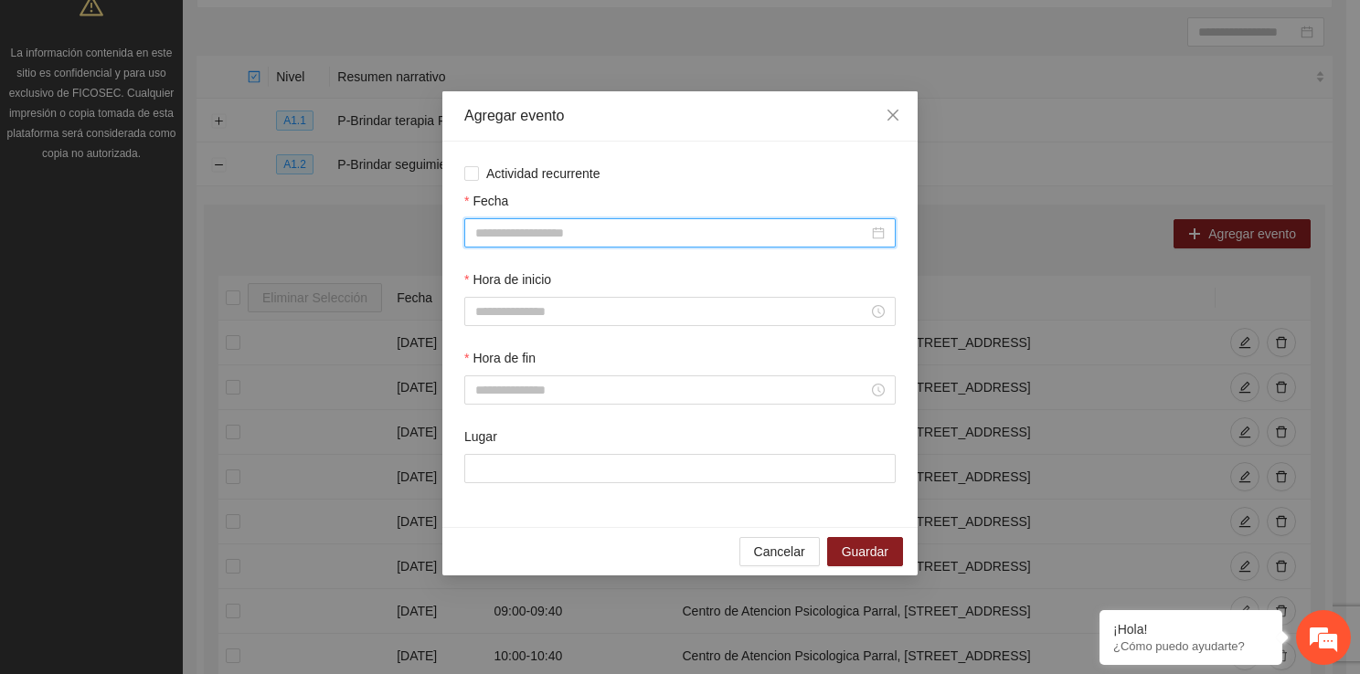
click at [498, 242] on input "Fecha" at bounding box center [671, 233] width 393 height 20
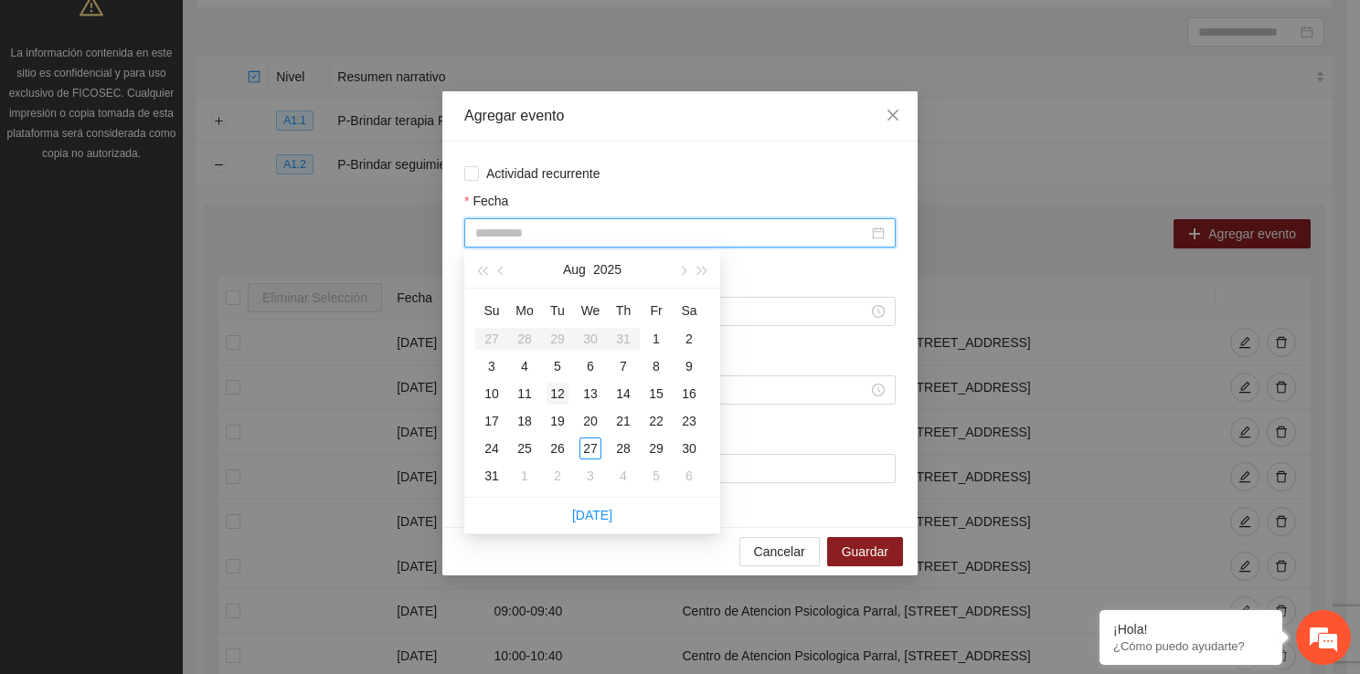
type input "**********"
click at [560, 392] on div "12" at bounding box center [557, 394] width 22 height 22
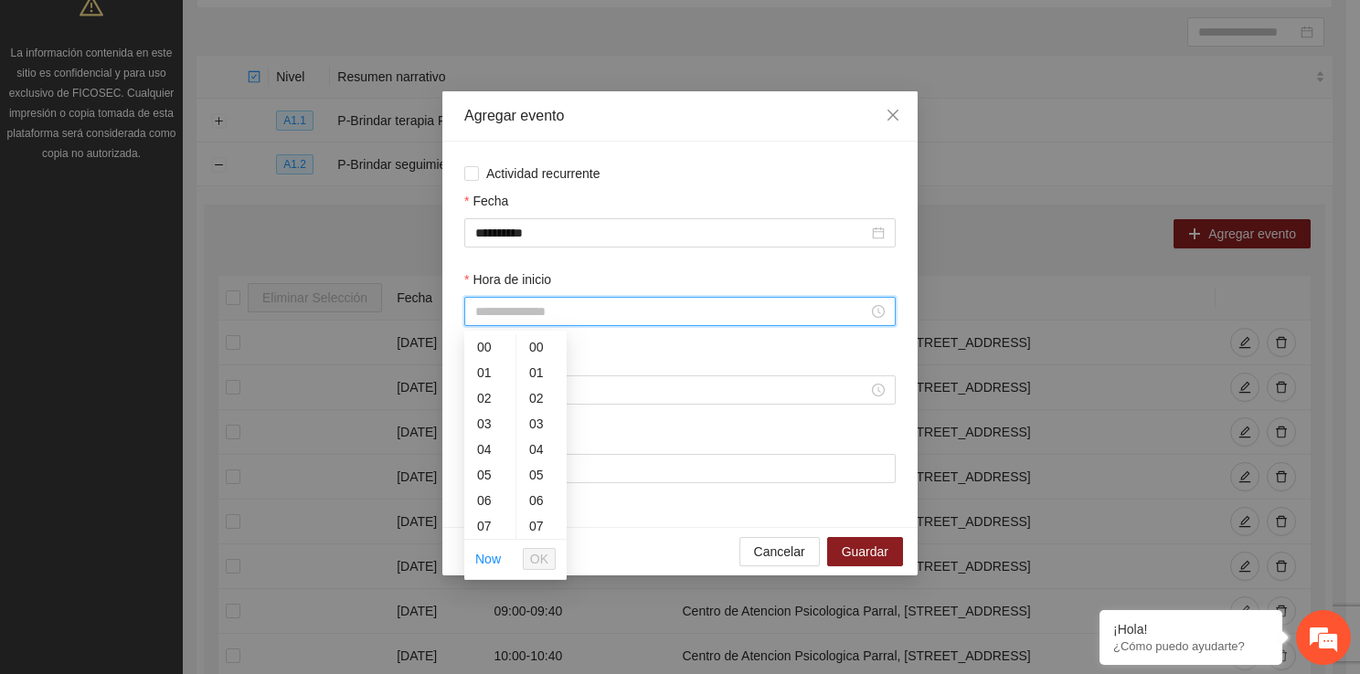
click at [546, 307] on input "Hora de inicio" at bounding box center [671, 312] width 393 height 20
click at [489, 505] on div "12" at bounding box center [489, 508] width 51 height 26
type input "*****"
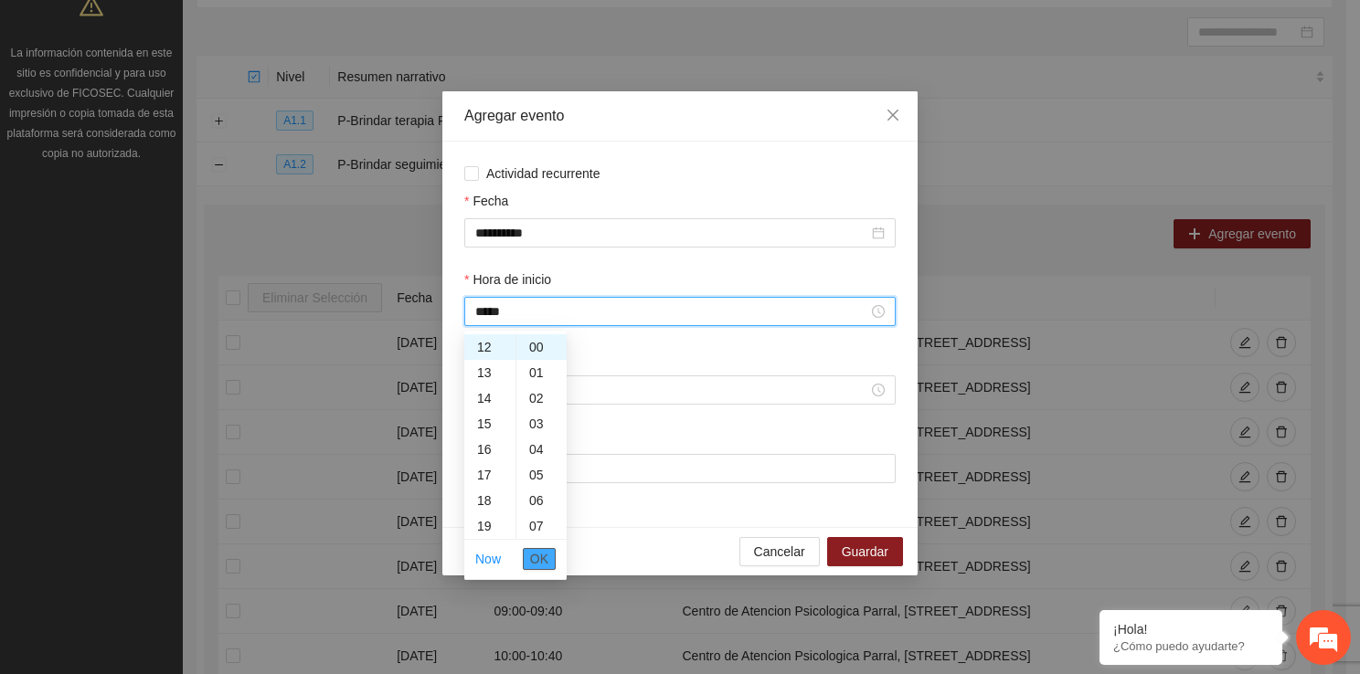
click at [533, 557] on span "OK" at bounding box center [539, 559] width 18 height 20
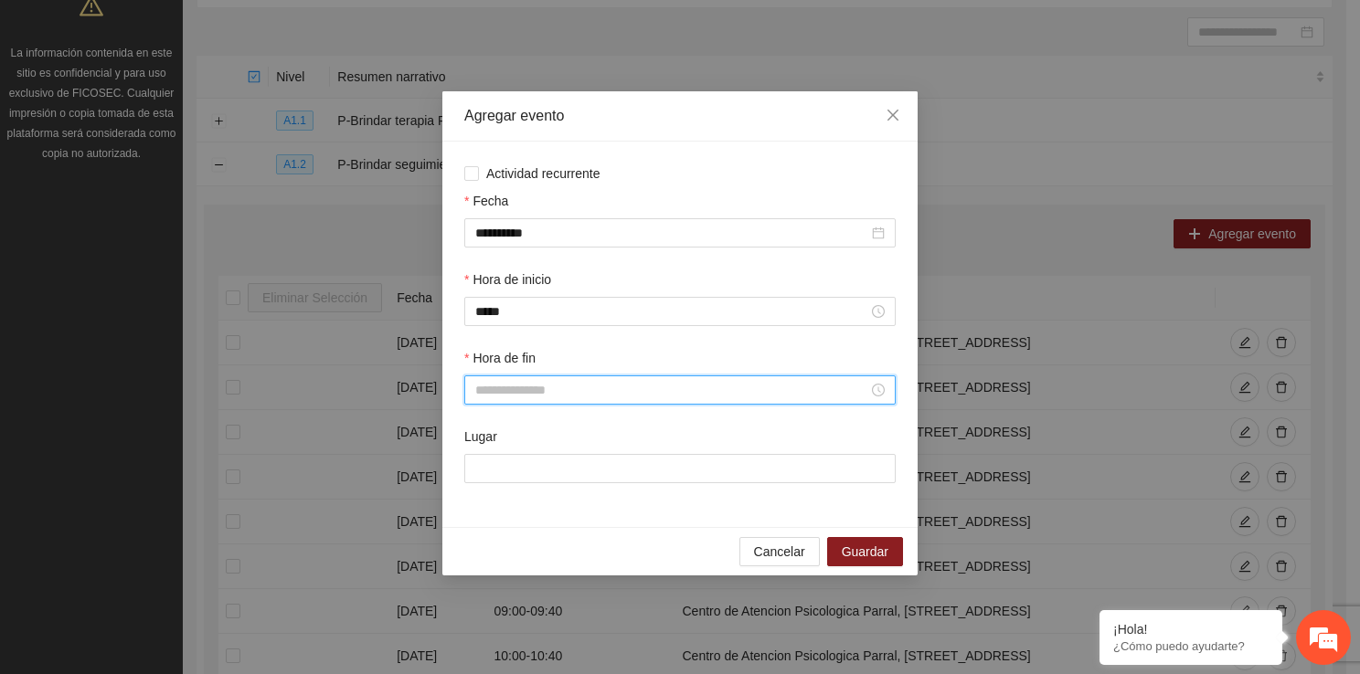
click at [500, 400] on input "Hora de fin" at bounding box center [671, 390] width 393 height 20
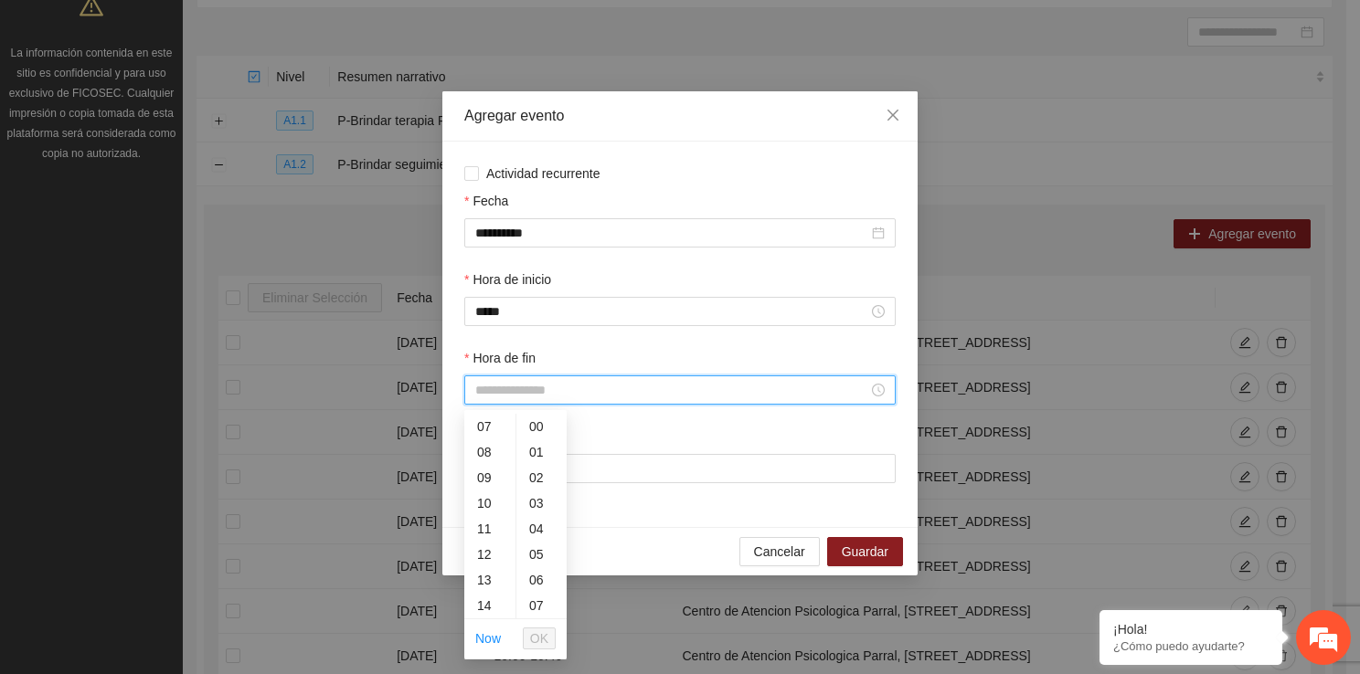
scroll to position [358, 0]
click at [500, 427] on div "14" at bounding box center [489, 427] width 51 height 26
click at [475, 455] on div "12" at bounding box center [489, 449] width 51 height 26
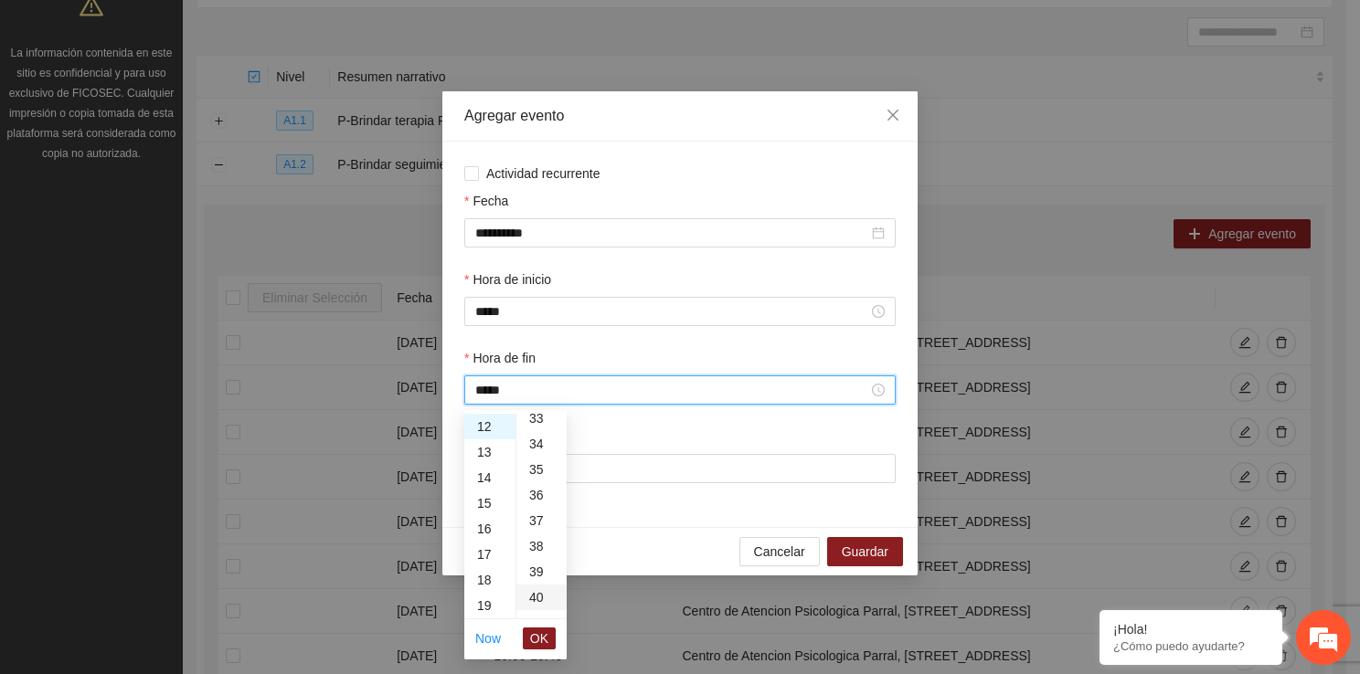
click at [541, 594] on div "40" at bounding box center [541, 598] width 50 height 26
type input "*****"
click at [547, 634] on span "OK" at bounding box center [539, 639] width 18 height 20
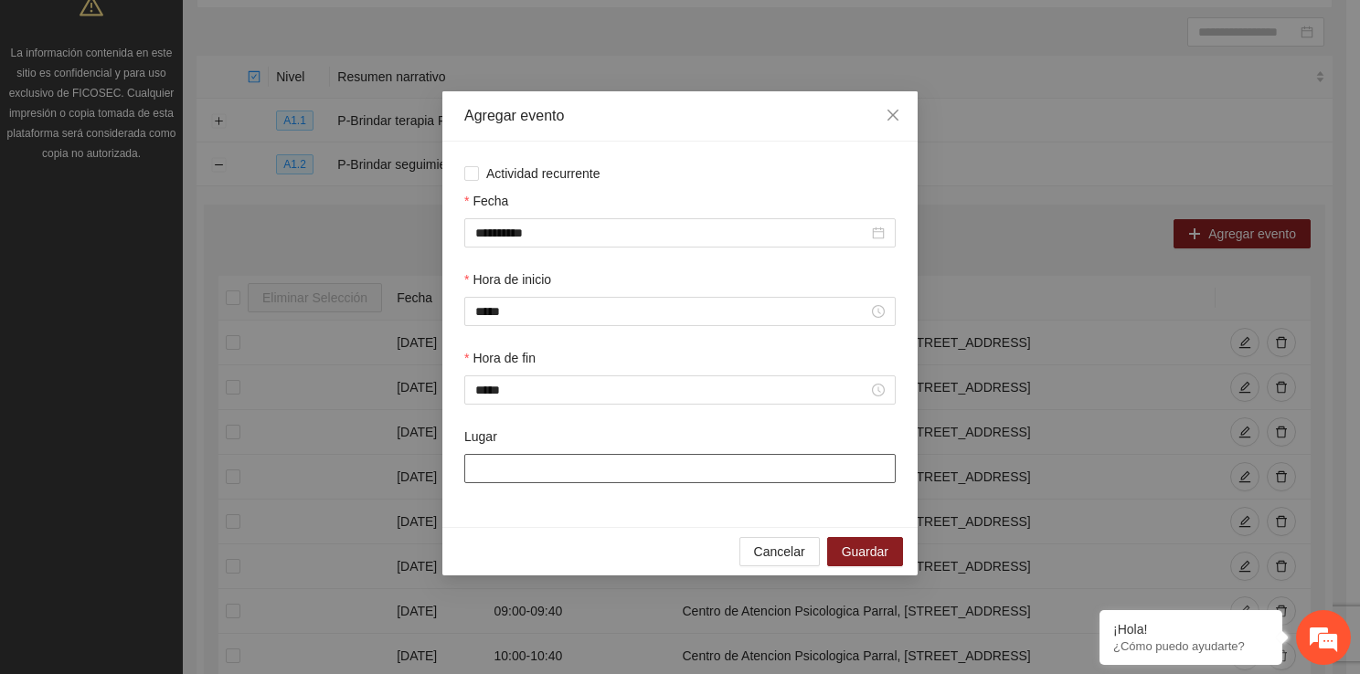
drag, startPoint x: 574, startPoint y: 468, endPoint x: 659, endPoint y: 529, distance: 104.7
click at [659, 529] on div "**********" at bounding box center [679, 333] width 475 height 484
type input "**********"
click at [859, 541] on button "Guardar" at bounding box center [865, 551] width 76 height 29
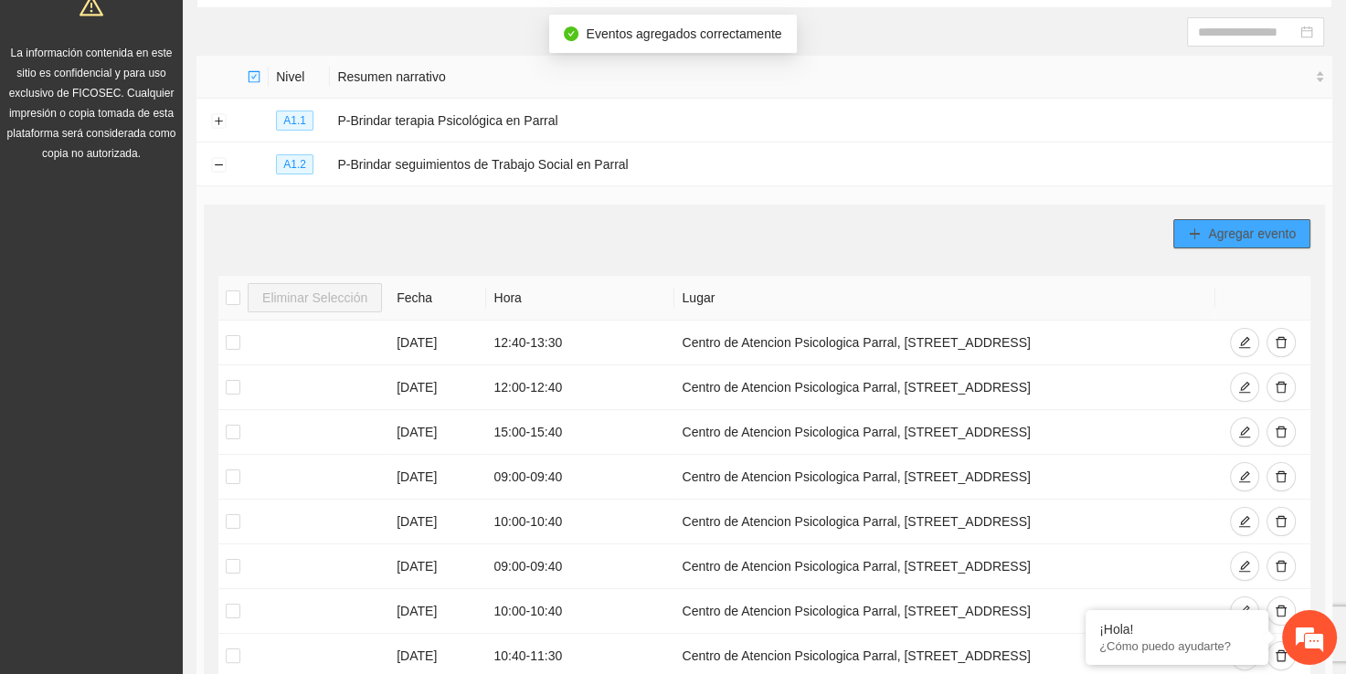
click at [1187, 239] on button "Agregar evento" at bounding box center [1241, 233] width 137 height 29
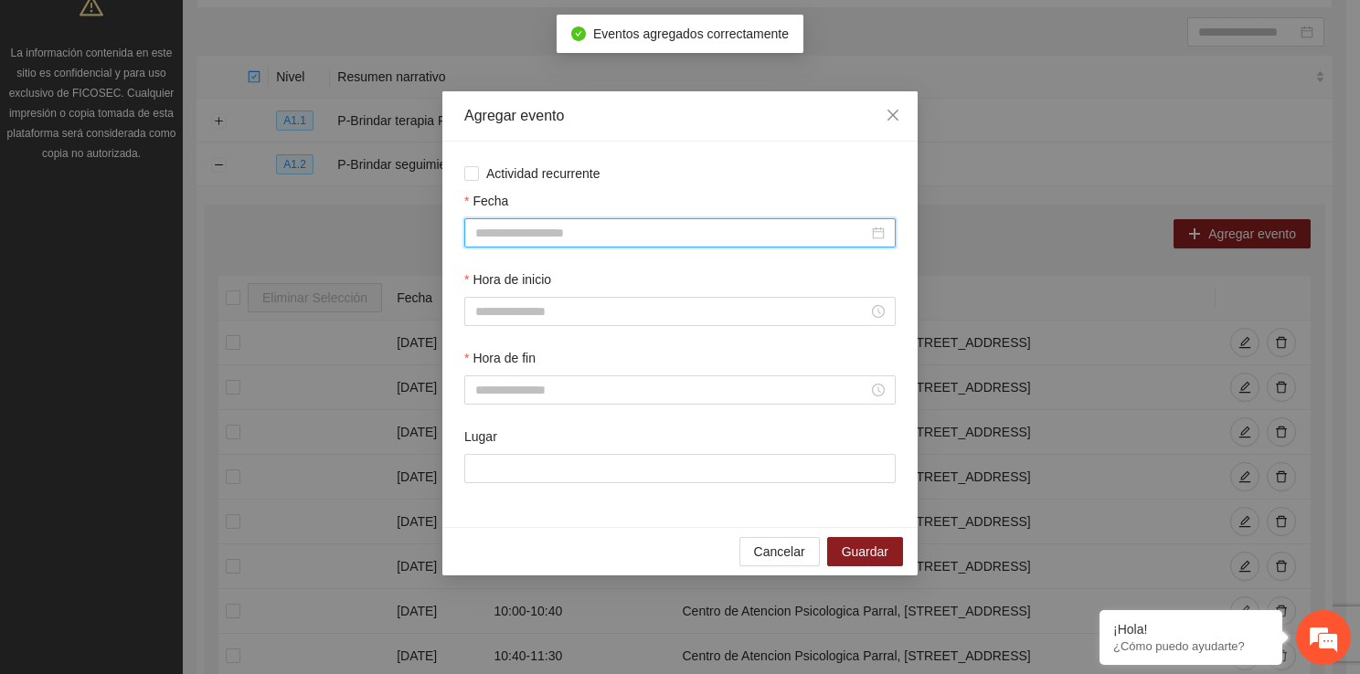
click at [554, 235] on input "Fecha" at bounding box center [671, 233] width 393 height 20
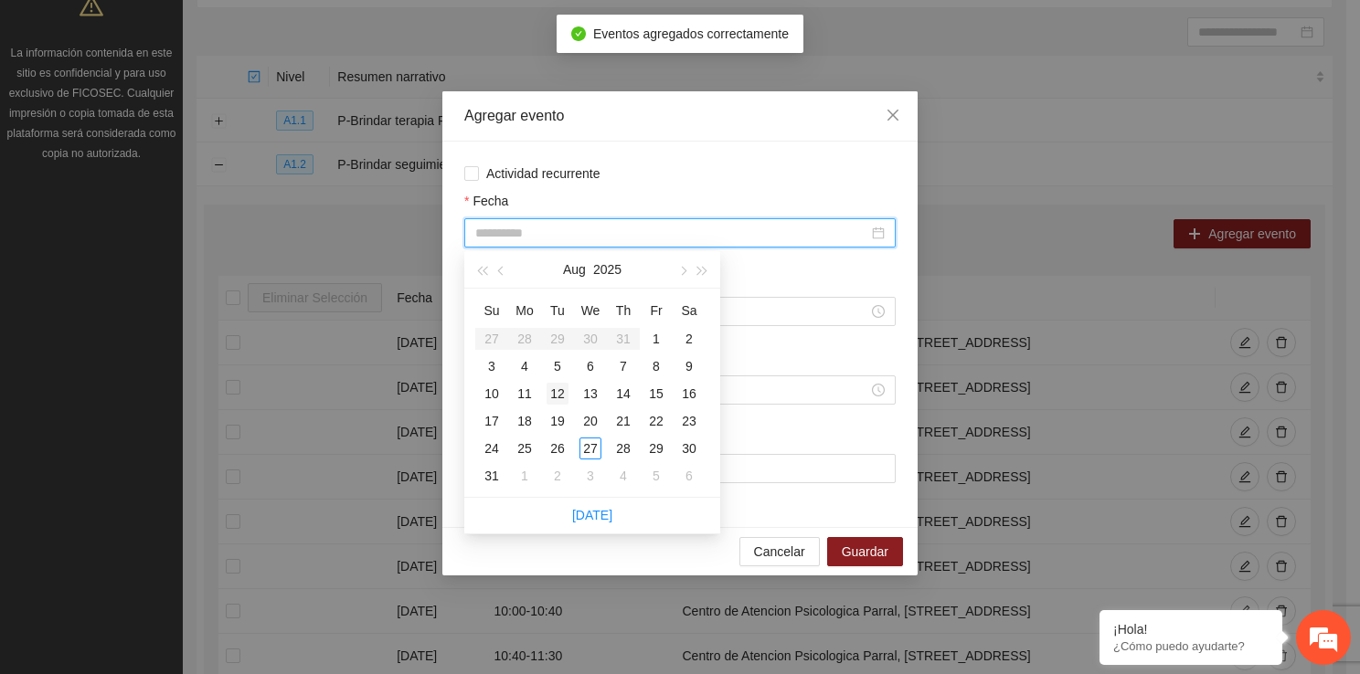
type input "**********"
click at [562, 393] on div "12" at bounding box center [557, 394] width 22 height 22
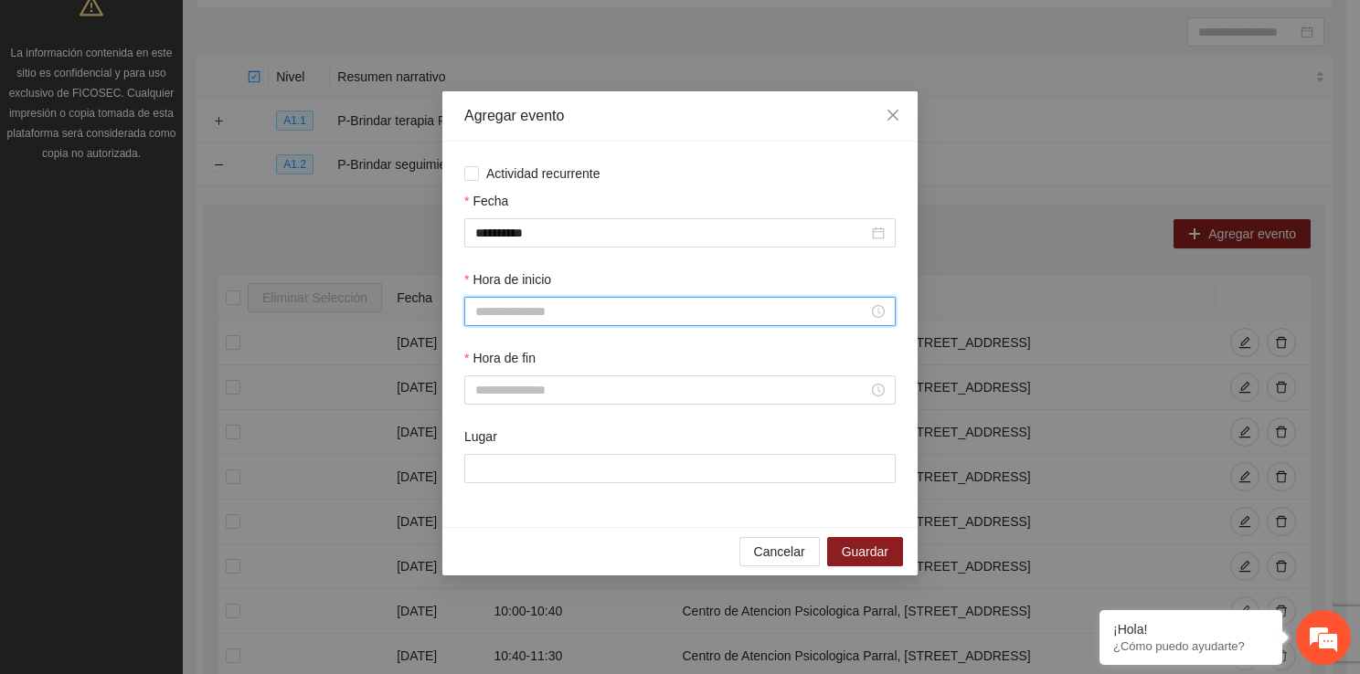
click at [558, 305] on input "Hora de inicio" at bounding box center [671, 312] width 393 height 20
click at [487, 502] on div "12" at bounding box center [489, 508] width 51 height 26
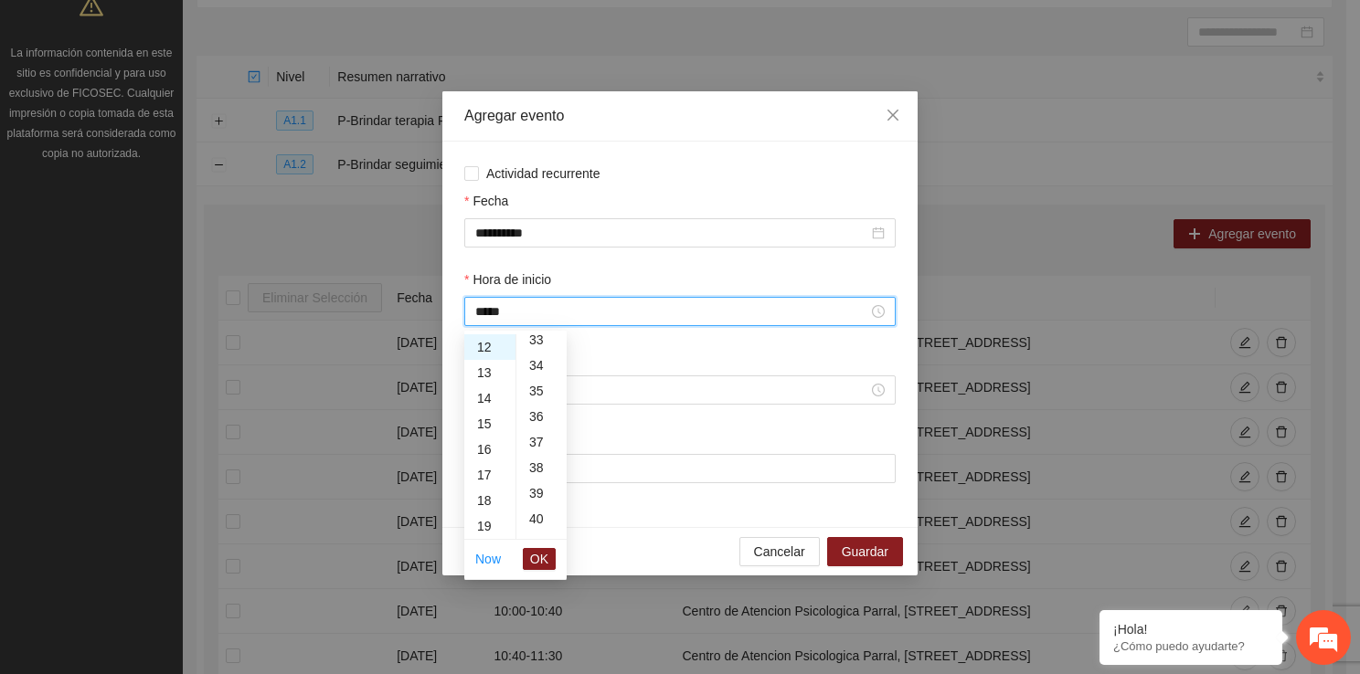
scroll to position [913, 0]
click at [541, 466] on div "40" at bounding box center [541, 458] width 50 height 26
type input "*****"
click at [542, 553] on span "OK" at bounding box center [539, 559] width 18 height 20
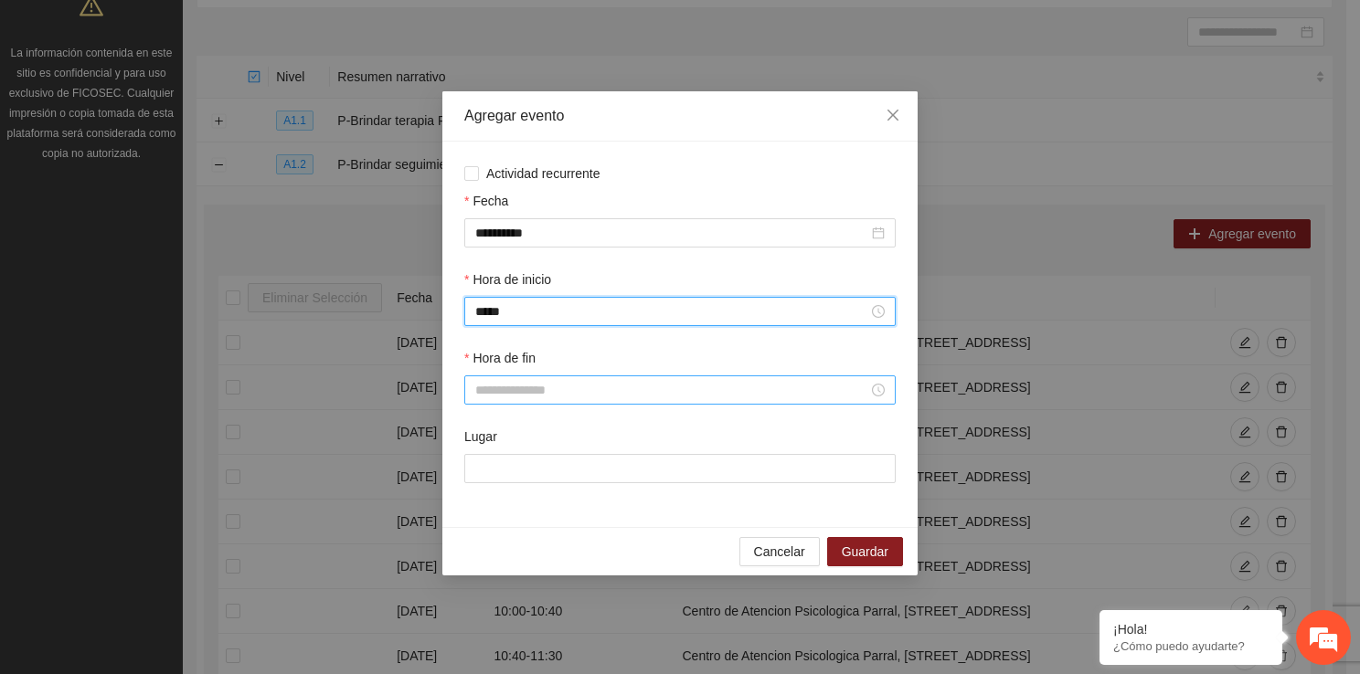
click at [501, 398] on input "Hora de fin" at bounding box center [671, 390] width 393 height 20
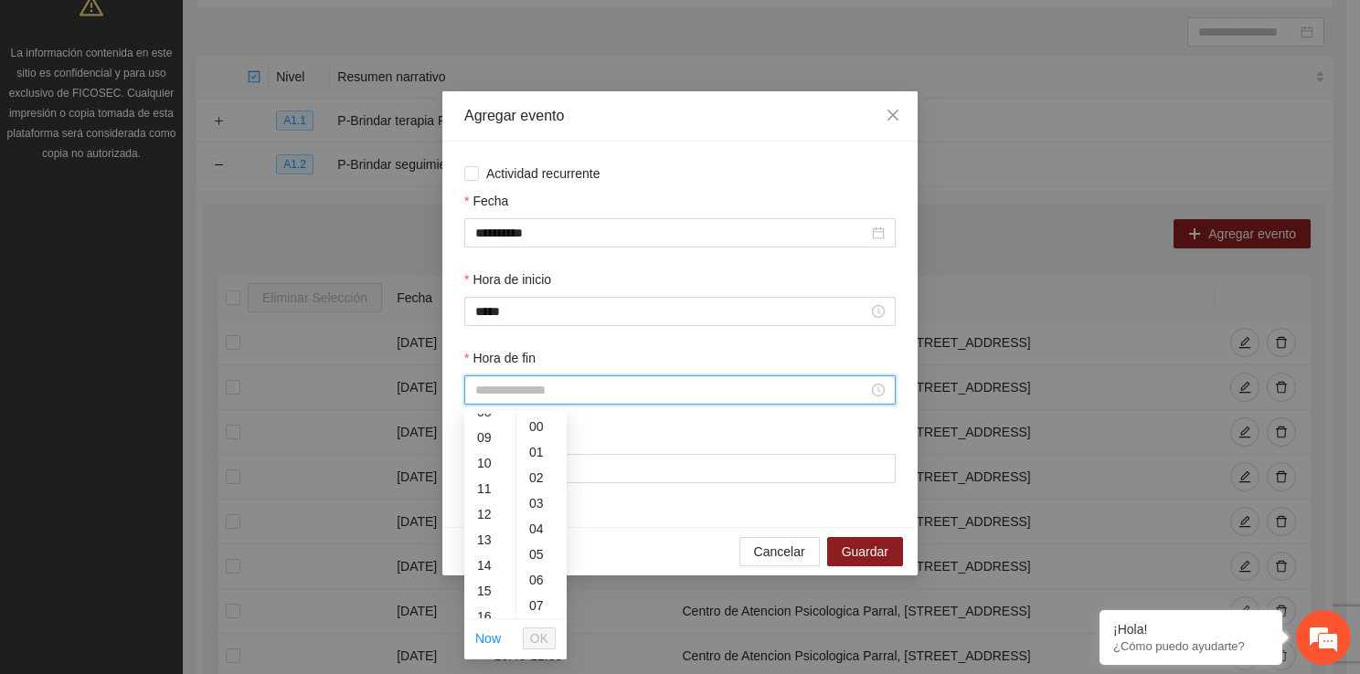
scroll to position [256, 0]
click at [493, 497] on div "13" at bounding box center [489, 504] width 51 height 26
click at [535, 485] on div "30" at bounding box center [541, 488] width 50 height 26
type input "*****"
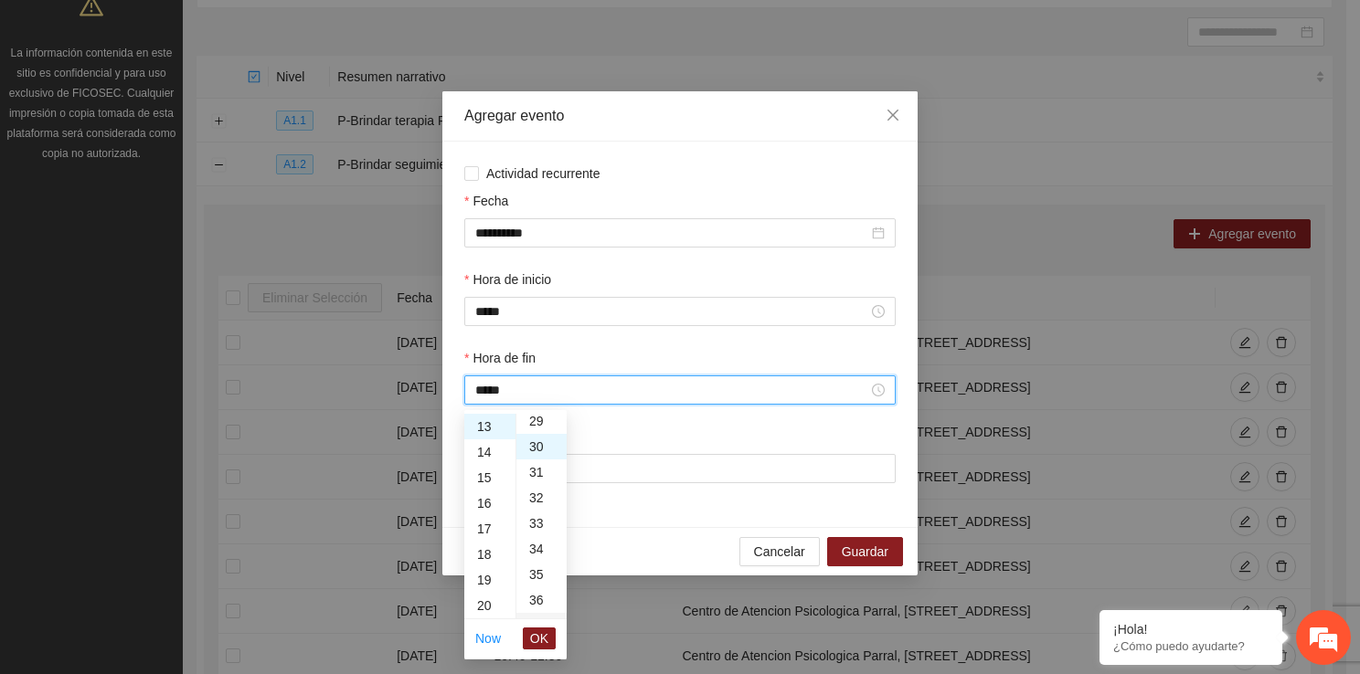
scroll to position [768, 0]
click at [534, 634] on span "OK" at bounding box center [539, 639] width 18 height 20
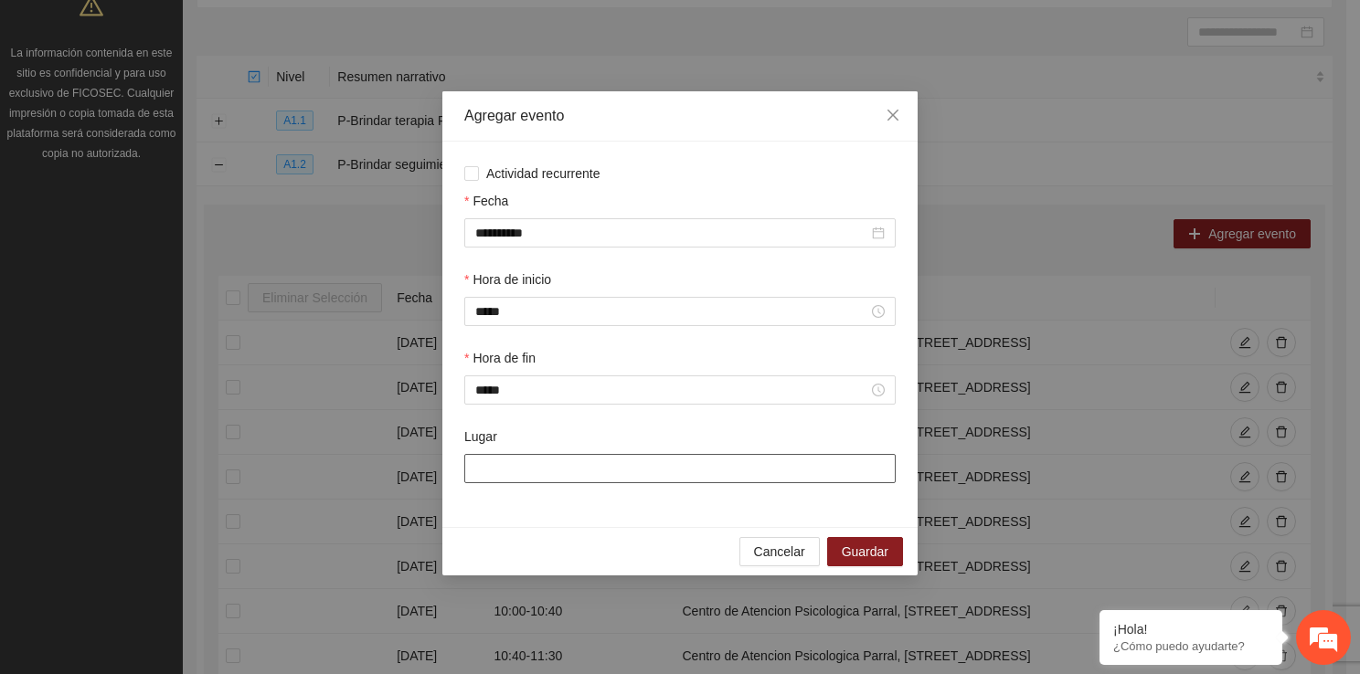
drag, startPoint x: 519, startPoint y: 471, endPoint x: 559, endPoint y: 535, distance: 75.6
click at [559, 535] on div "**********" at bounding box center [679, 333] width 475 height 484
type input "**********"
click at [870, 546] on span "Guardar" at bounding box center [865, 552] width 47 height 20
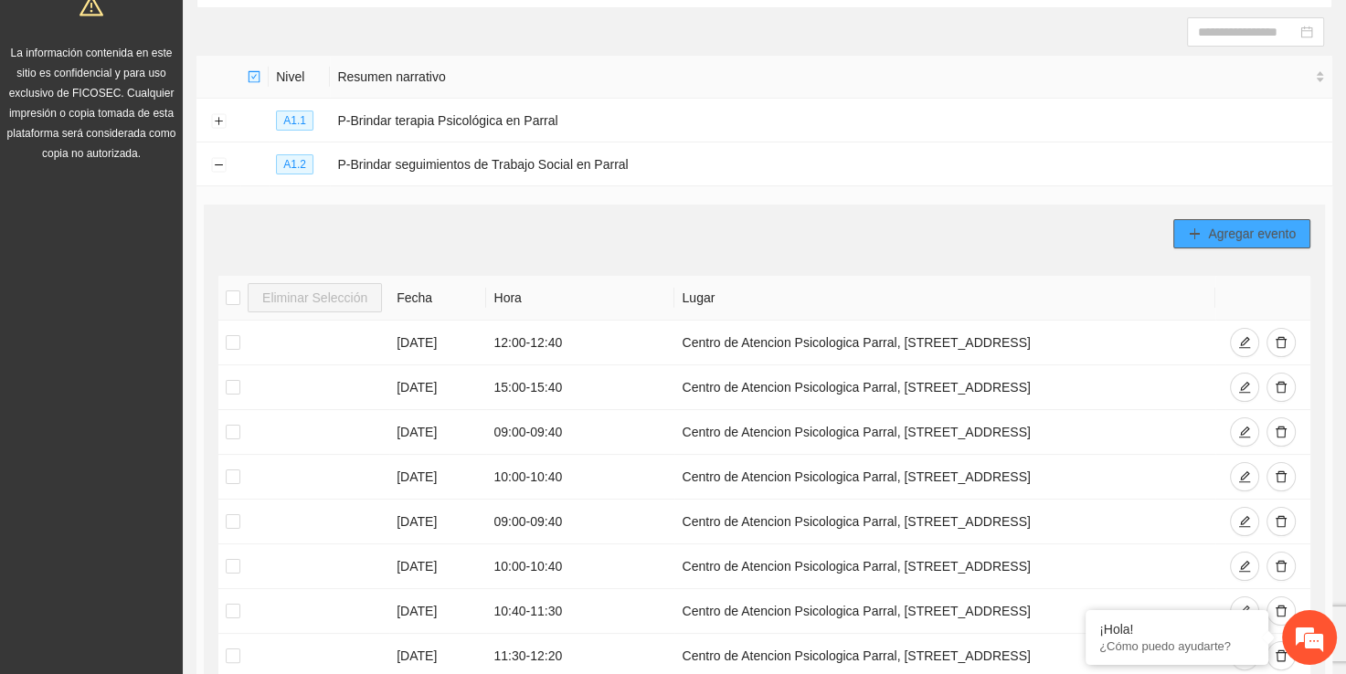
click at [1227, 224] on span "Agregar evento" at bounding box center [1252, 234] width 88 height 20
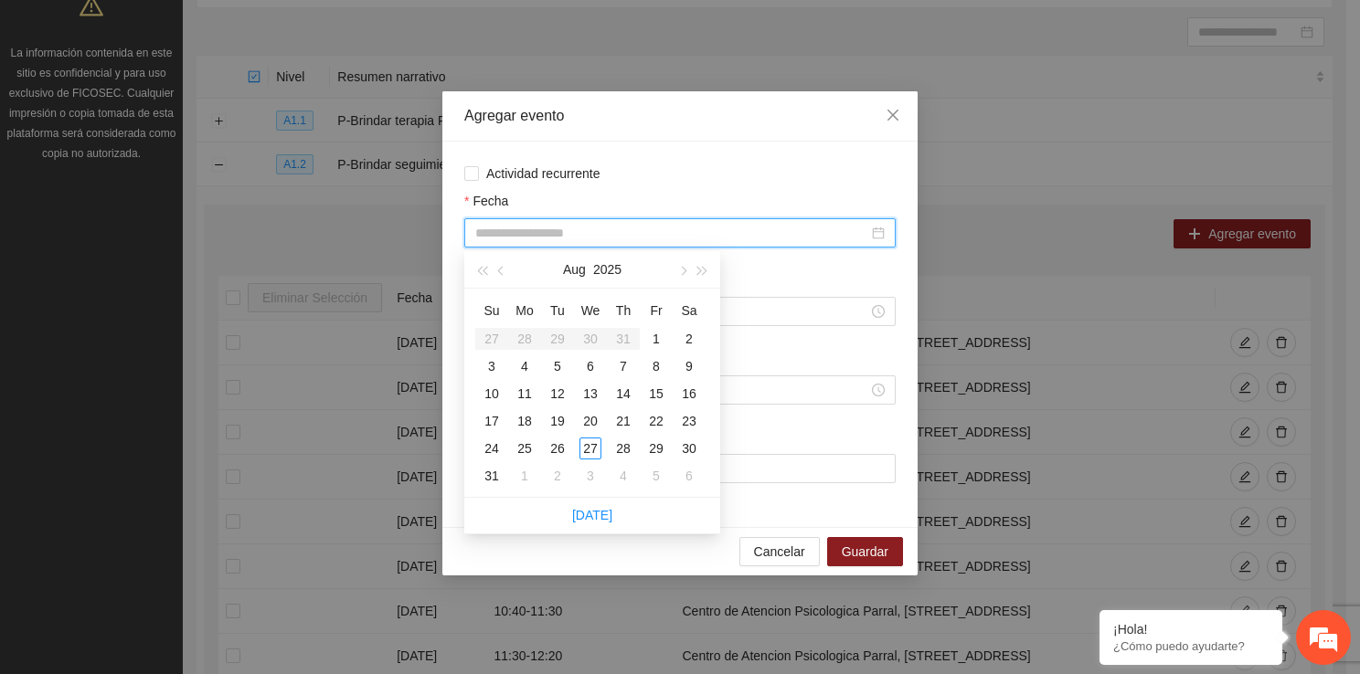
click at [657, 232] on input "Fecha" at bounding box center [671, 233] width 393 height 20
type input "**********"
click at [561, 392] on div "12" at bounding box center [557, 394] width 22 height 22
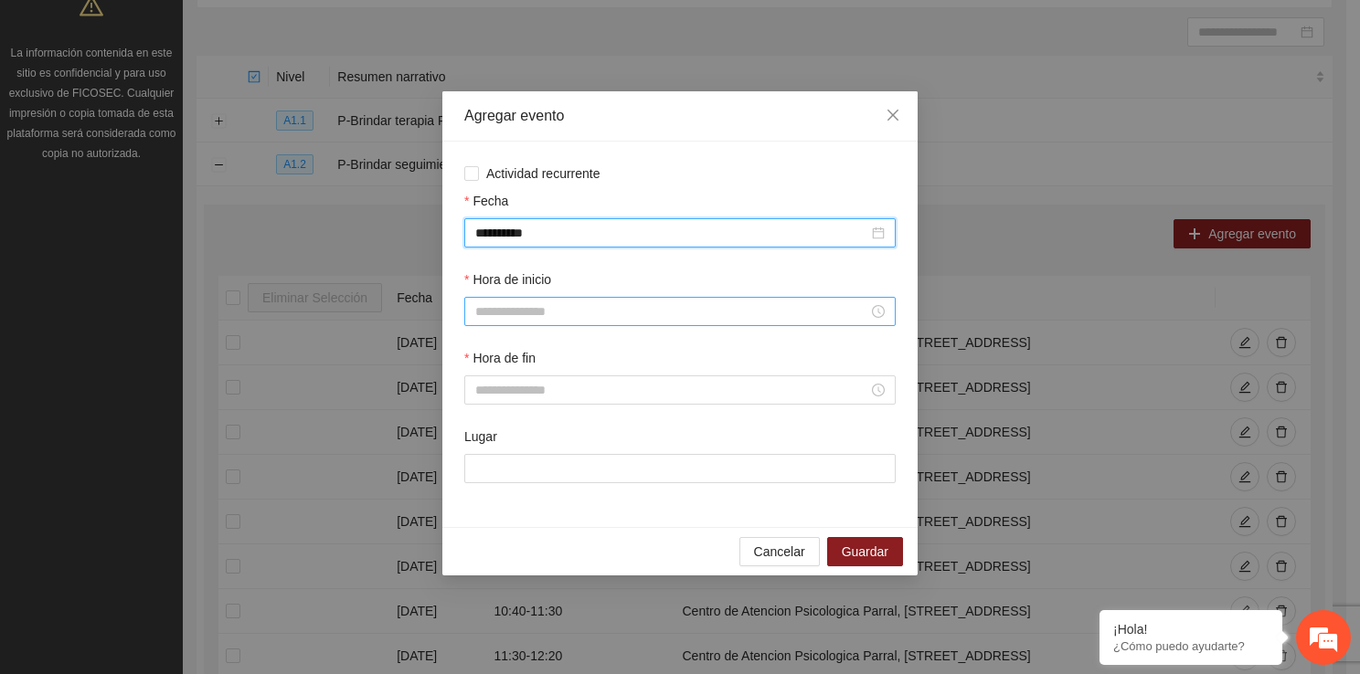
click at [527, 313] on input "Hora de inicio" at bounding box center [671, 312] width 393 height 20
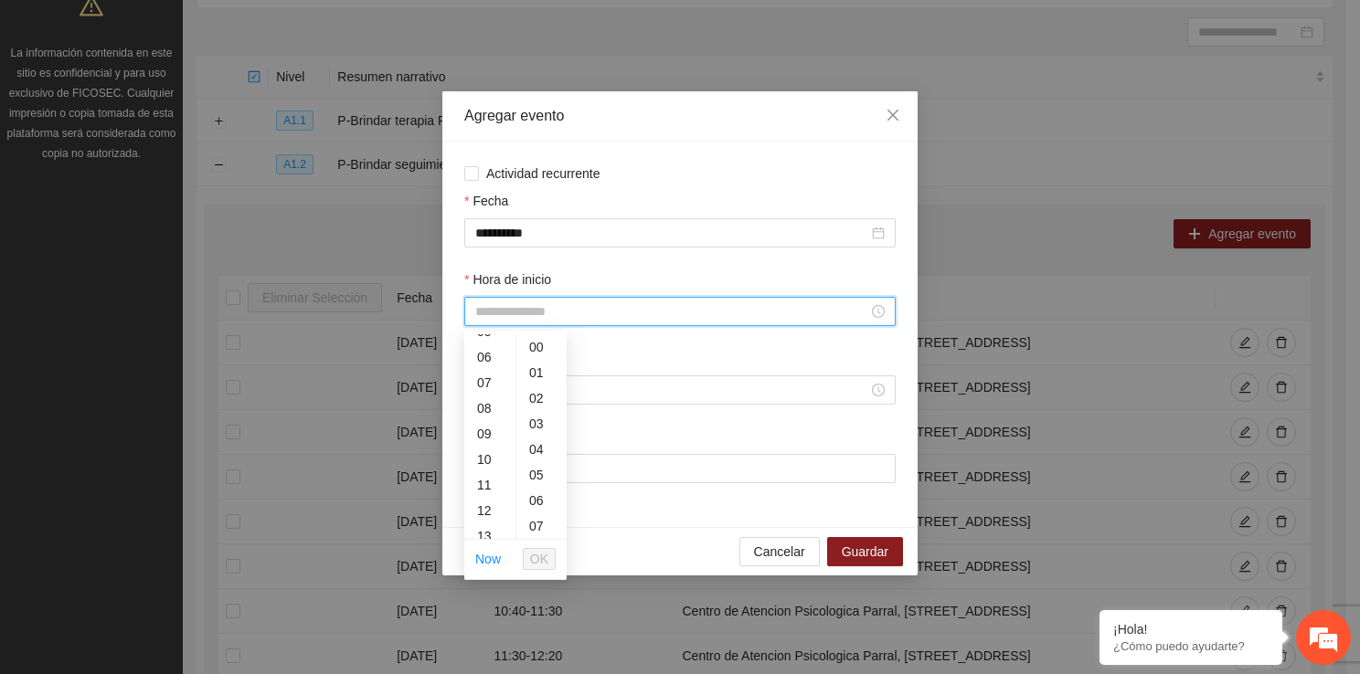
scroll to position [146, 0]
click at [483, 525] on div "13" at bounding box center [489, 534] width 51 height 26
click at [541, 444] on div "30" at bounding box center [541, 457] width 50 height 26
type input "*****"
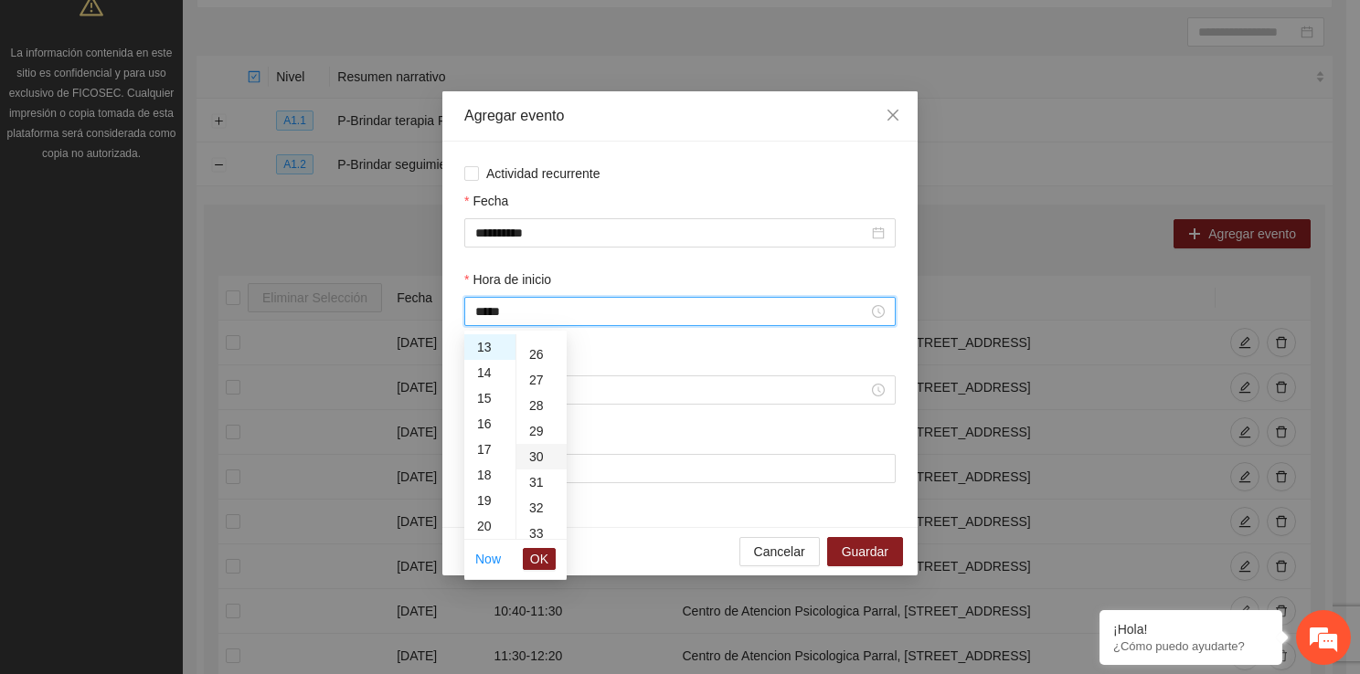
scroll to position [768, 0]
click at [538, 570] on li "OK" at bounding box center [539, 559] width 33 height 31
click at [538, 566] on span "OK" at bounding box center [539, 559] width 18 height 20
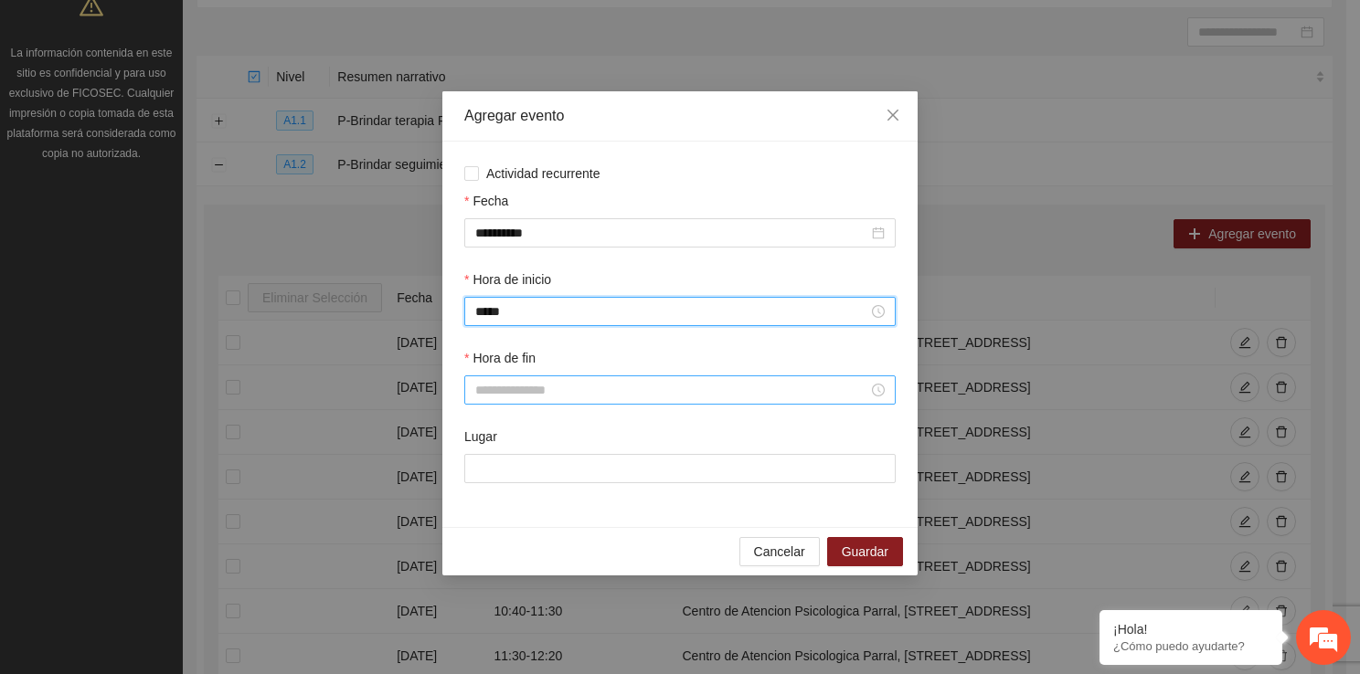
click at [530, 400] on input "Hora de fin" at bounding box center [671, 390] width 393 height 20
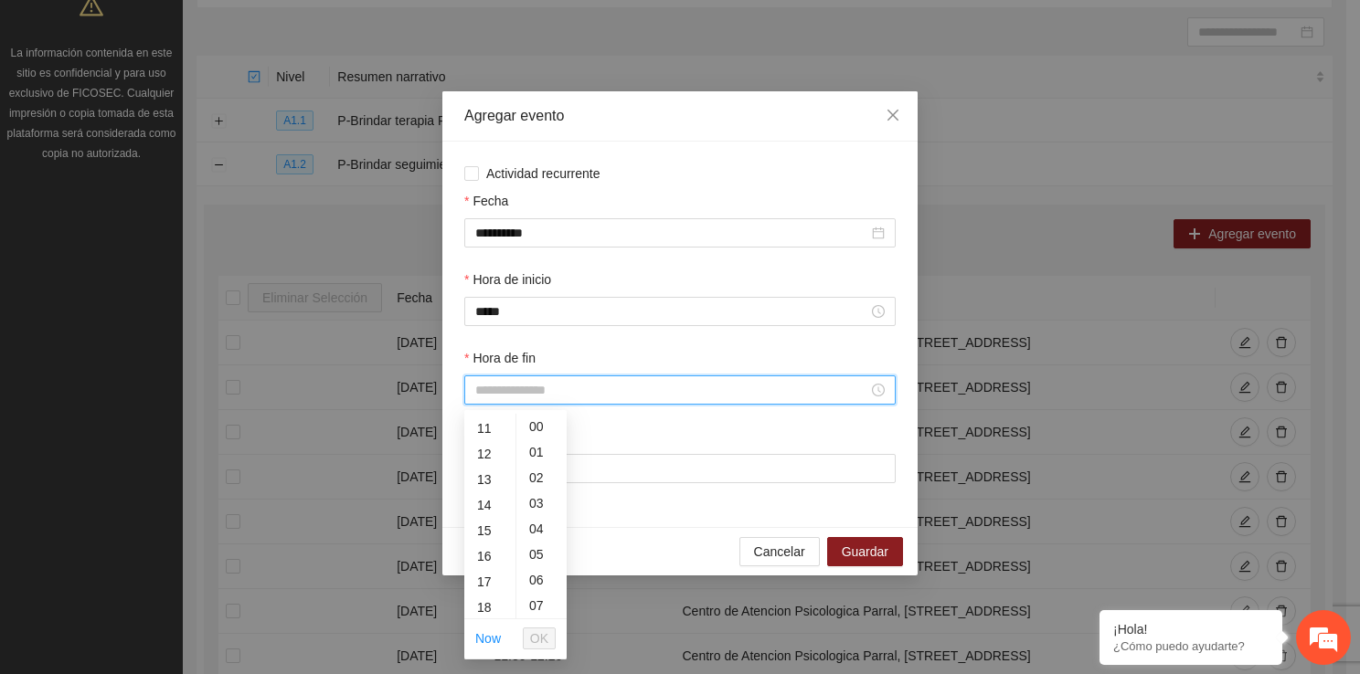
scroll to position [292, 0]
click at [485, 503] on div "14" at bounding box center [489, 493] width 51 height 26
click at [537, 422] on div "20" at bounding box center [541, 427] width 50 height 26
type input "*****"
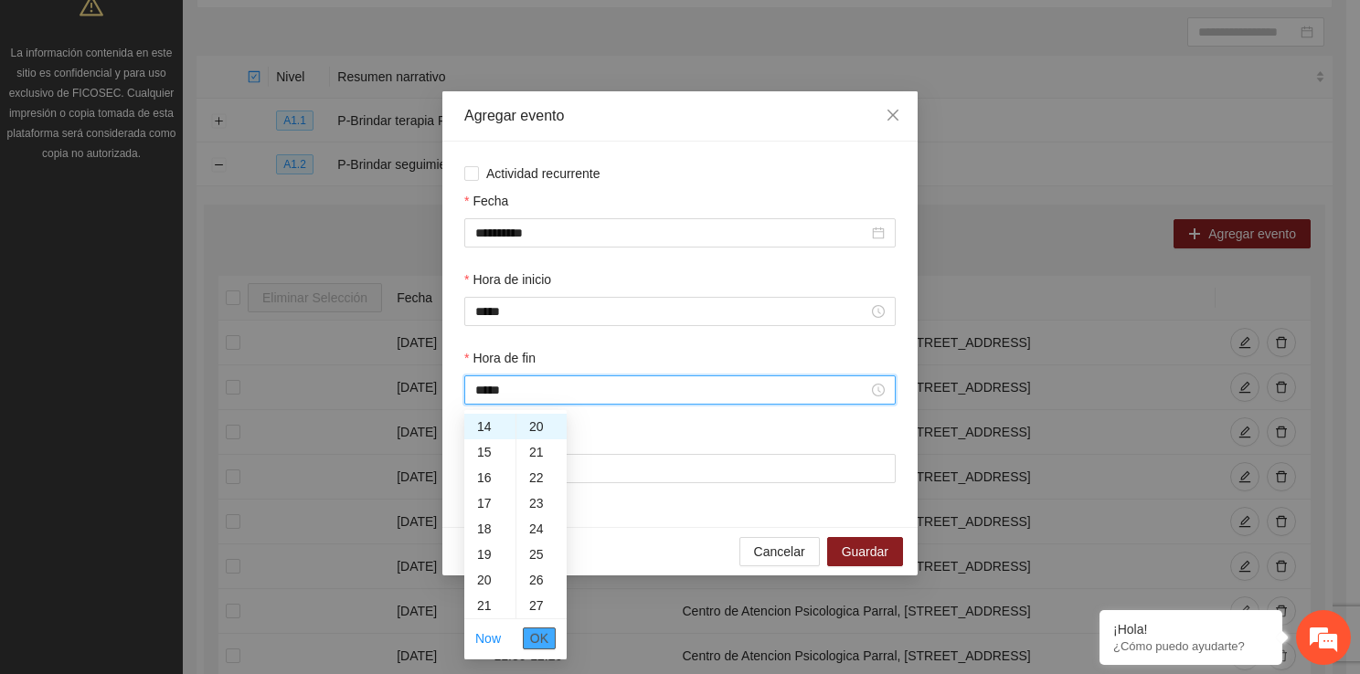
click at [545, 632] on span "OK" at bounding box center [539, 639] width 18 height 20
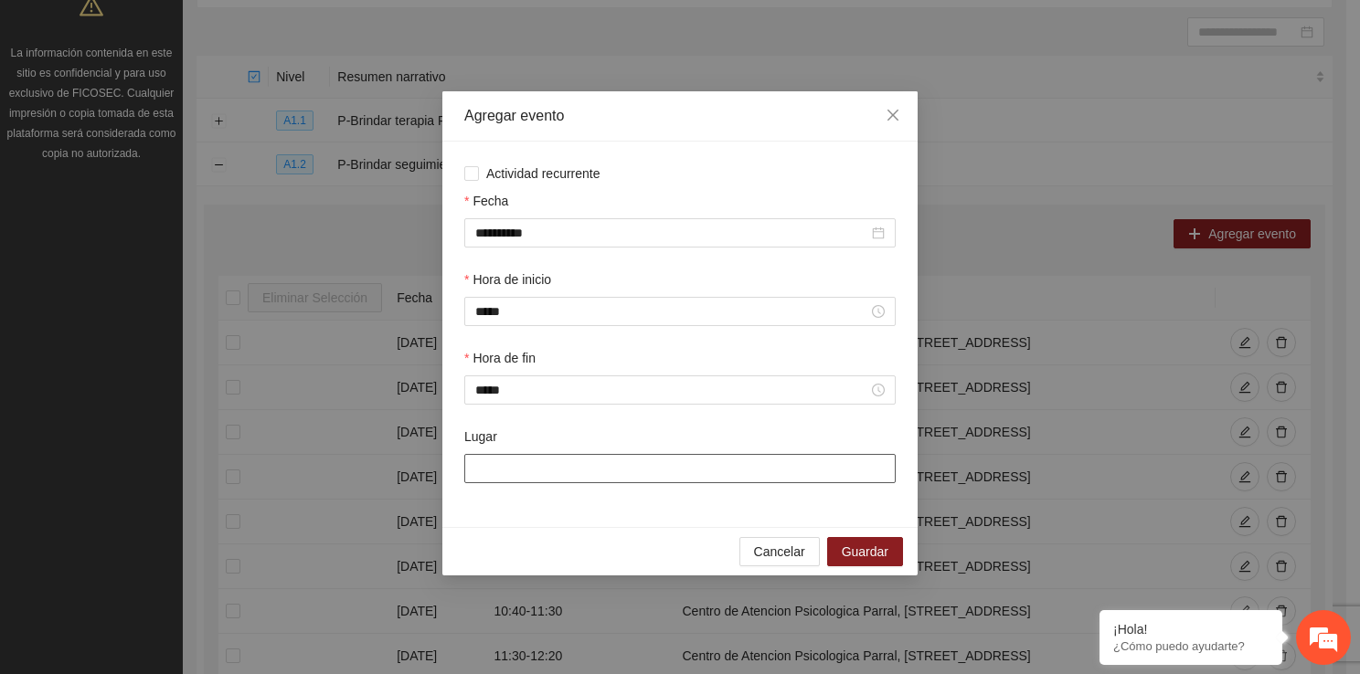
click at [534, 466] on input "Lugar" at bounding box center [679, 468] width 431 height 29
type input "**********"
click at [865, 561] on span "Guardar" at bounding box center [865, 552] width 47 height 20
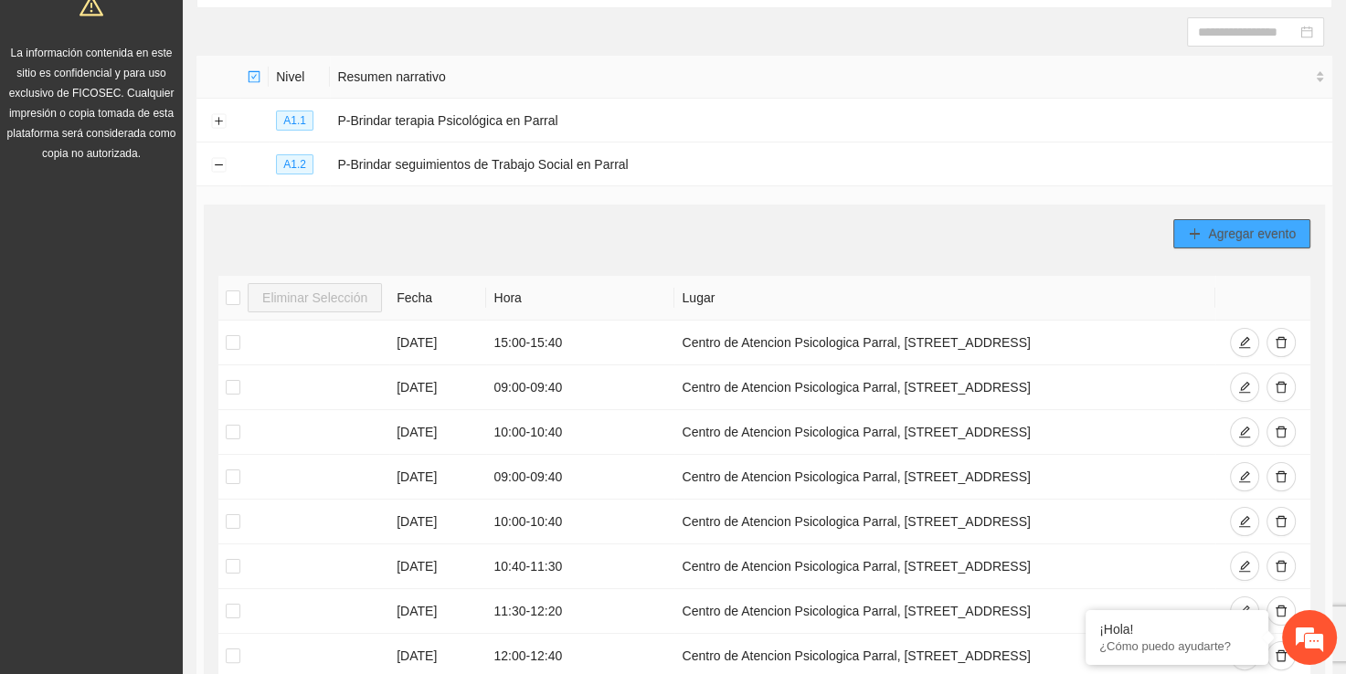
click at [1250, 237] on span "Agregar evento" at bounding box center [1252, 234] width 88 height 20
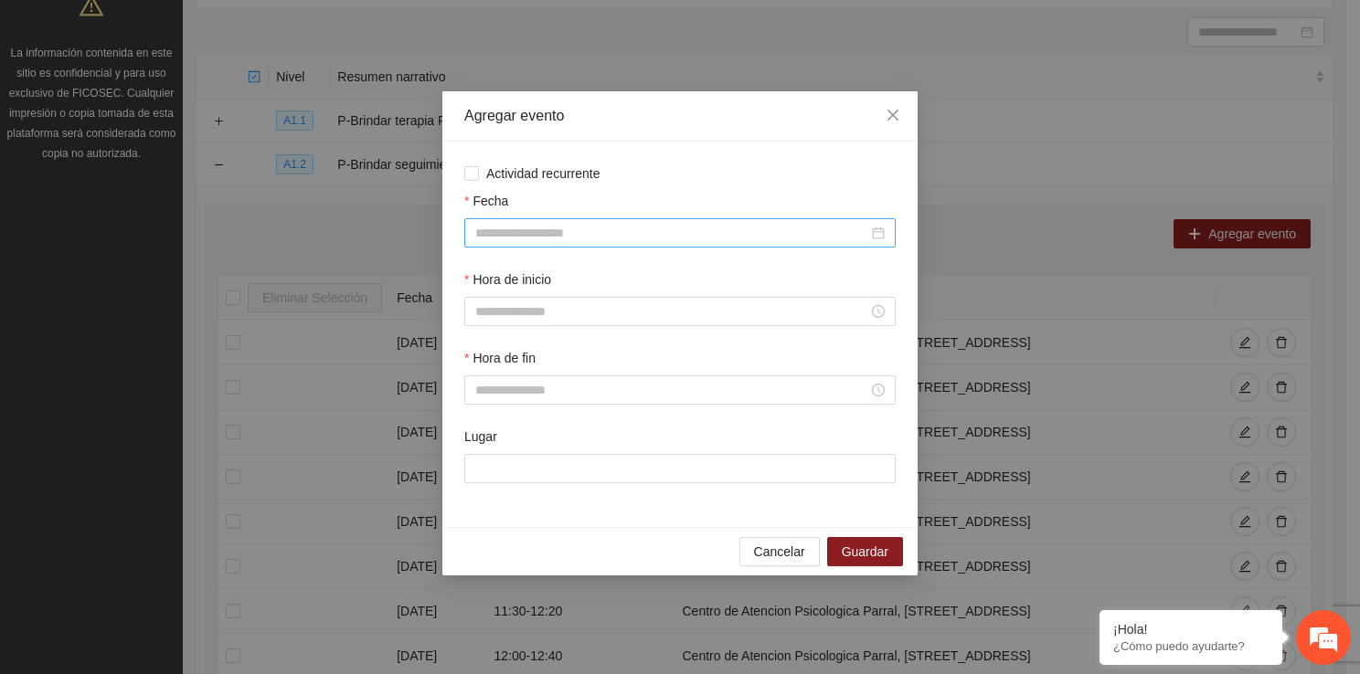
click at [555, 232] on input "Fecha" at bounding box center [671, 233] width 393 height 20
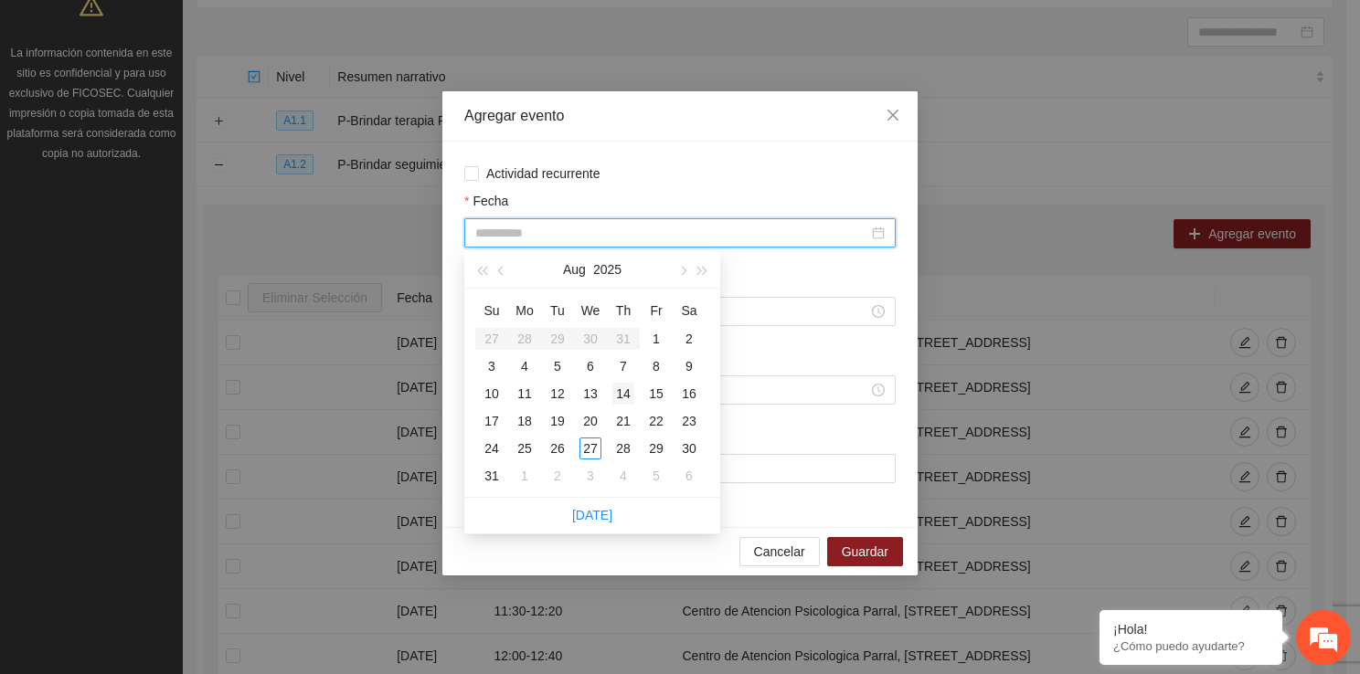
type input "**********"
click at [620, 395] on div "14" at bounding box center [623, 394] width 22 height 22
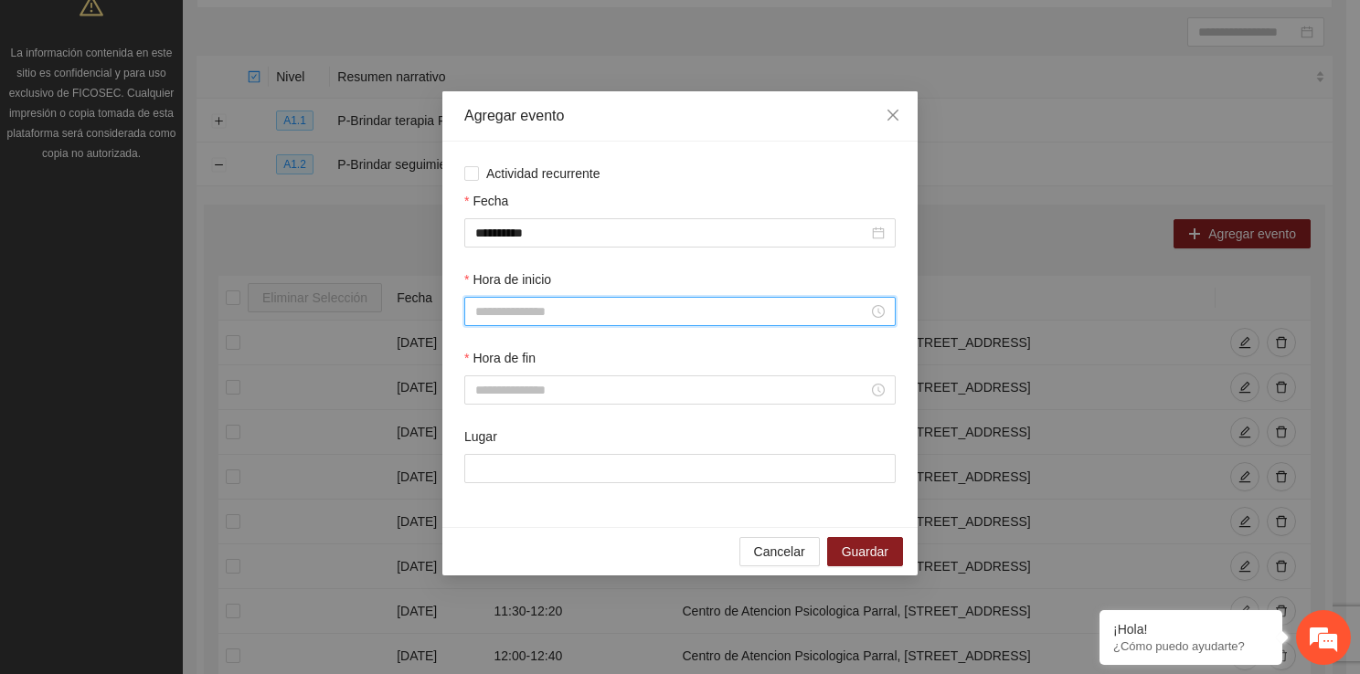
click at [549, 308] on input "Hora de inicio" at bounding box center [671, 312] width 393 height 20
click at [482, 470] on div "09" at bounding box center [489, 468] width 51 height 26
type input "*****"
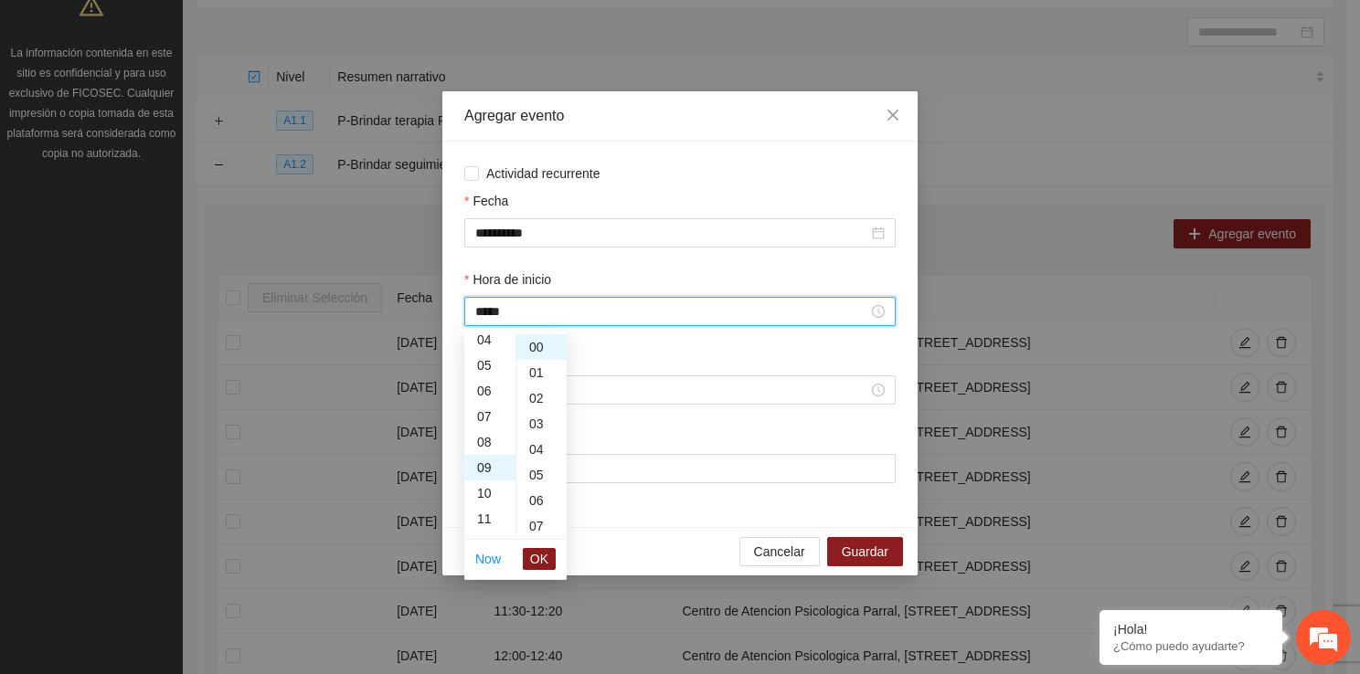
scroll to position [230, 0]
click at [535, 555] on span "OK" at bounding box center [539, 559] width 18 height 20
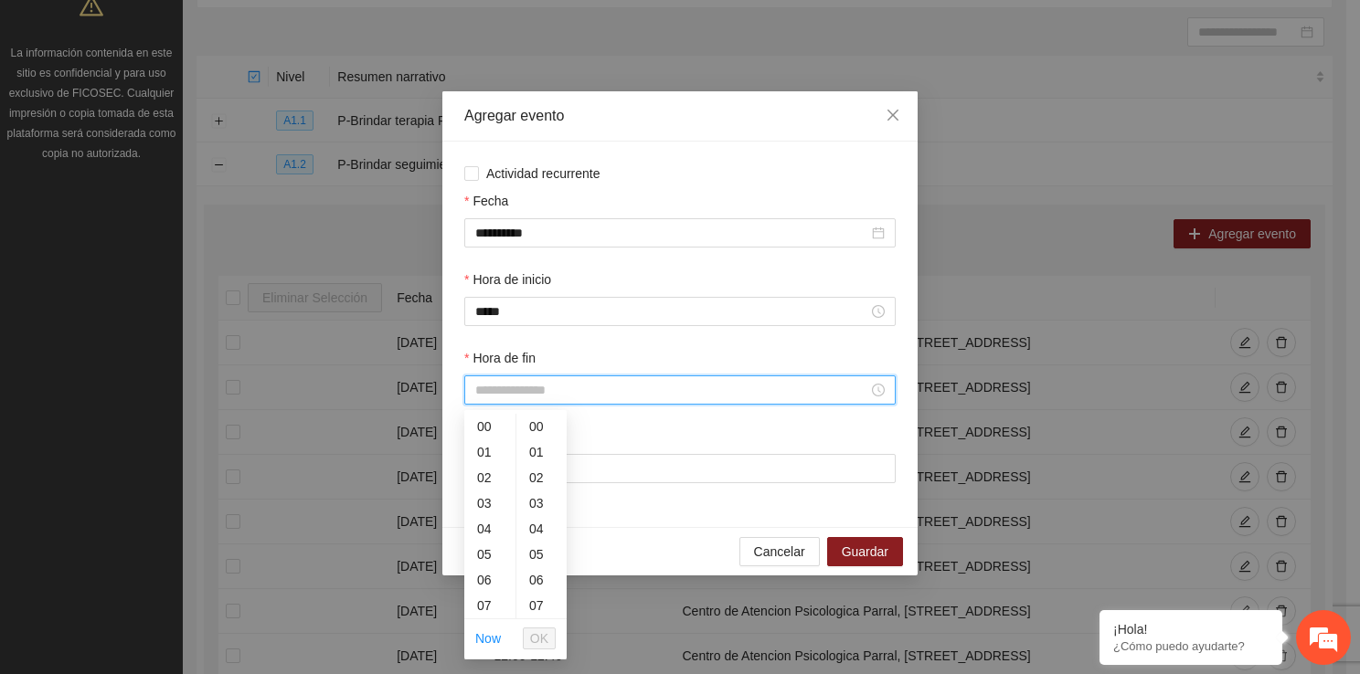
click at [525, 394] on input "Hora de fin" at bounding box center [671, 390] width 393 height 20
click at [487, 547] on div "09" at bounding box center [489, 548] width 51 height 26
click at [538, 598] on div "40" at bounding box center [541, 610] width 50 height 26
type input "*****"
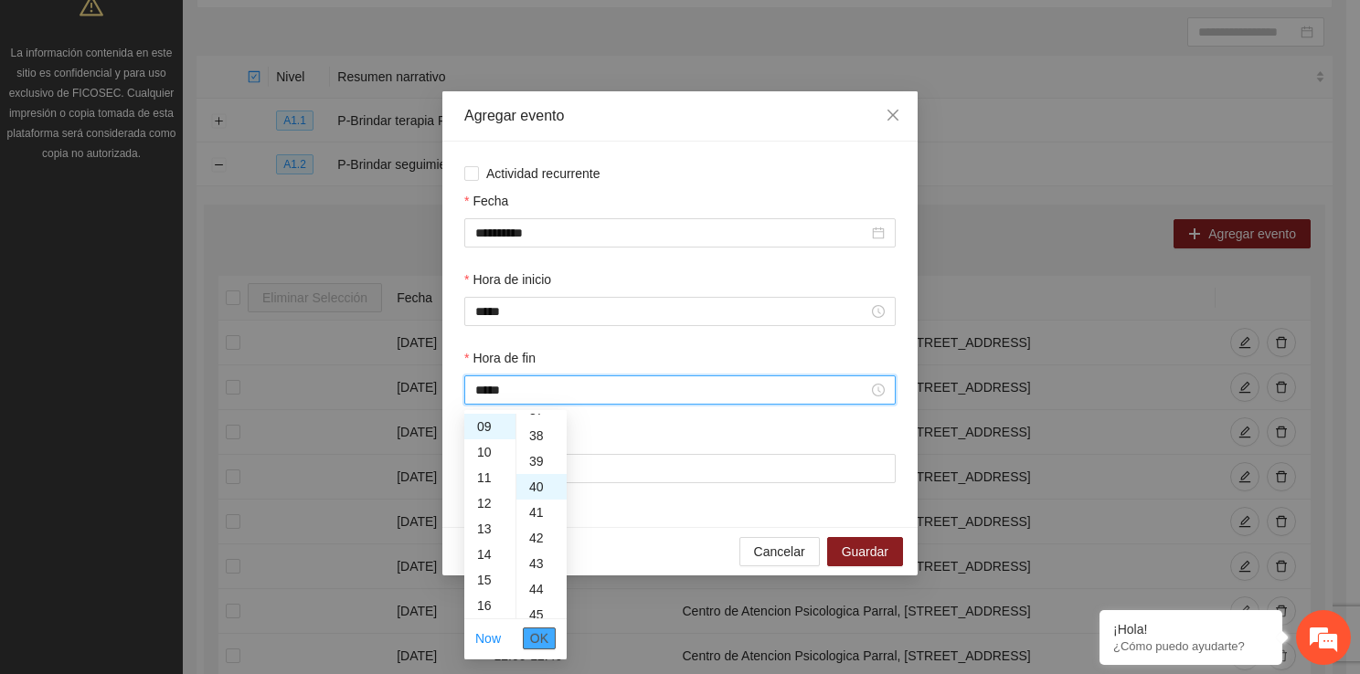
scroll to position [1023, 0]
click at [544, 641] on span "OK" at bounding box center [539, 639] width 18 height 20
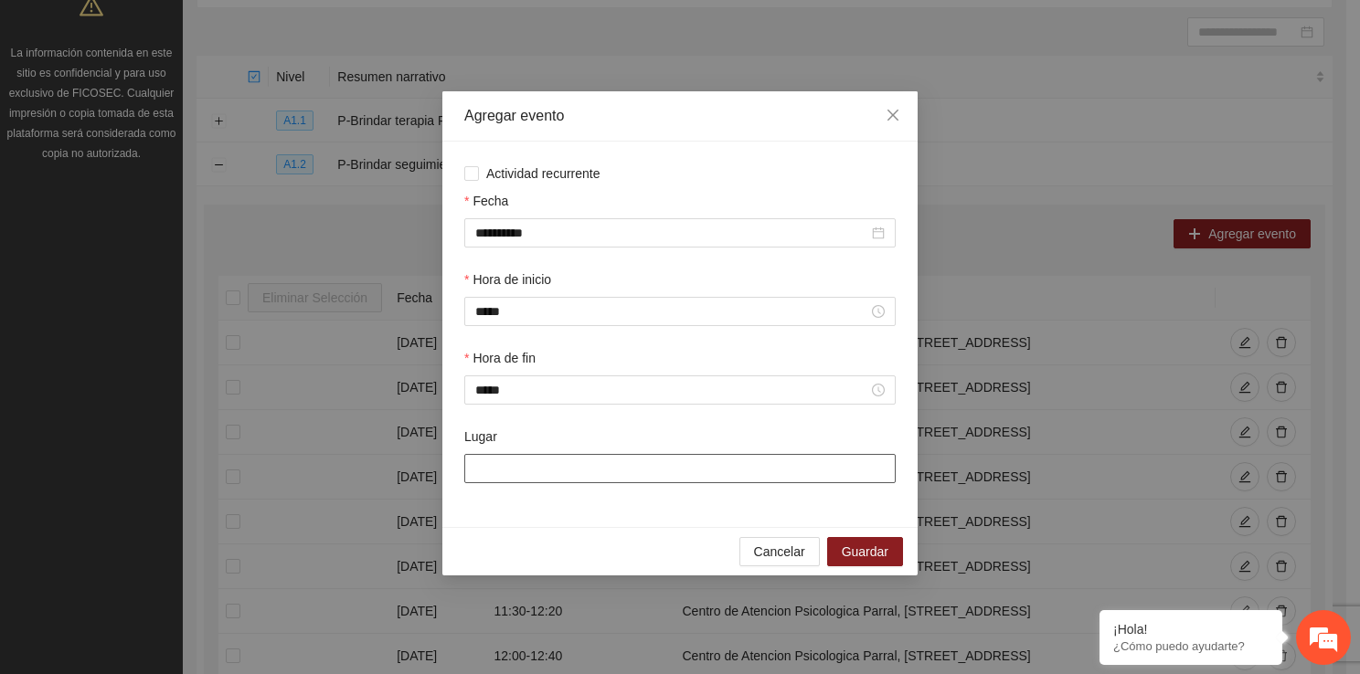
click at [529, 480] on input "Lugar" at bounding box center [679, 468] width 431 height 29
type input "**********"
click at [834, 558] on button "Guardar" at bounding box center [865, 551] width 76 height 29
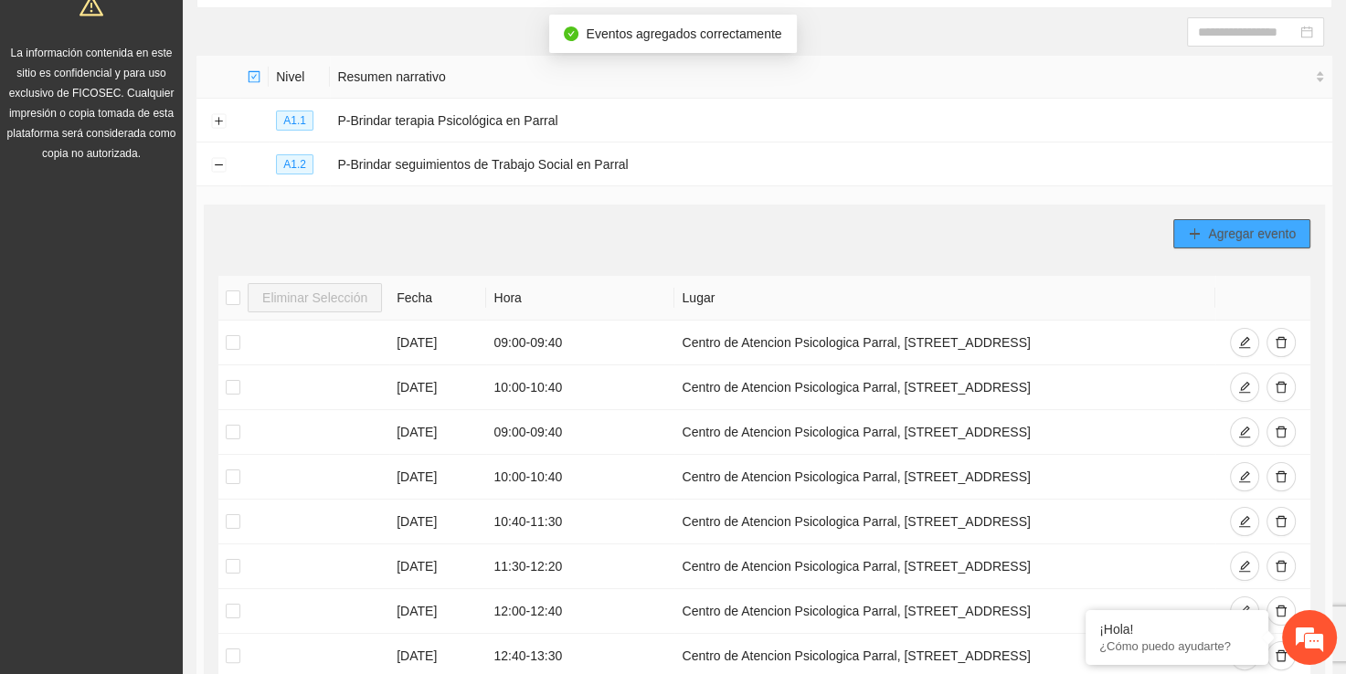
click at [1229, 233] on span "Agregar evento" at bounding box center [1252, 234] width 88 height 20
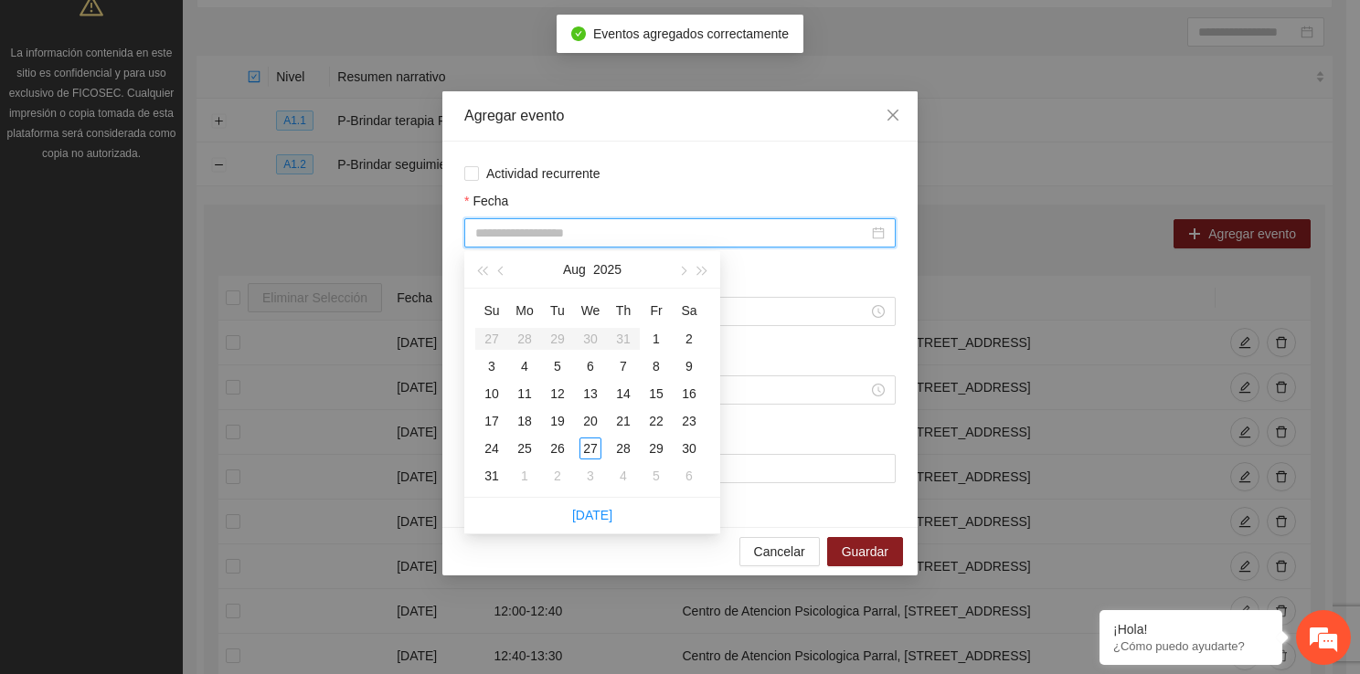
click at [649, 227] on input "Fecha" at bounding box center [671, 233] width 393 height 20
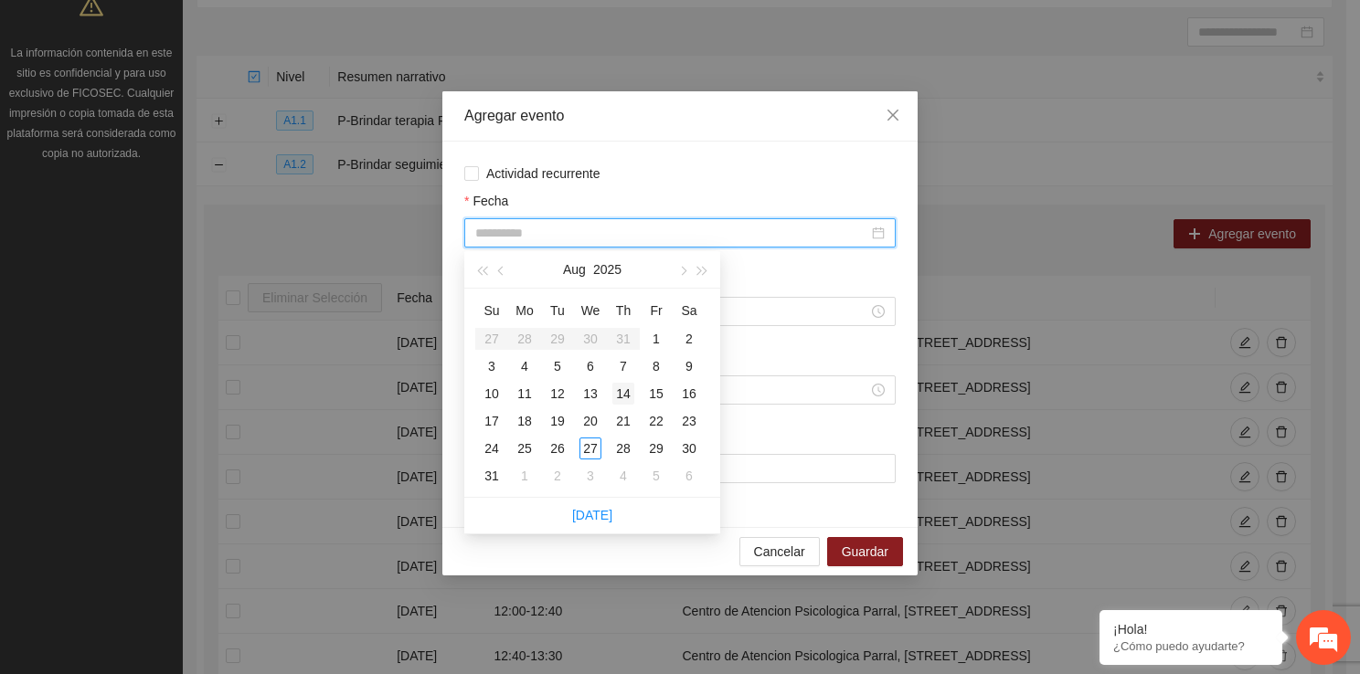
type input "**********"
click at [629, 389] on div "14" at bounding box center [623, 394] width 22 height 22
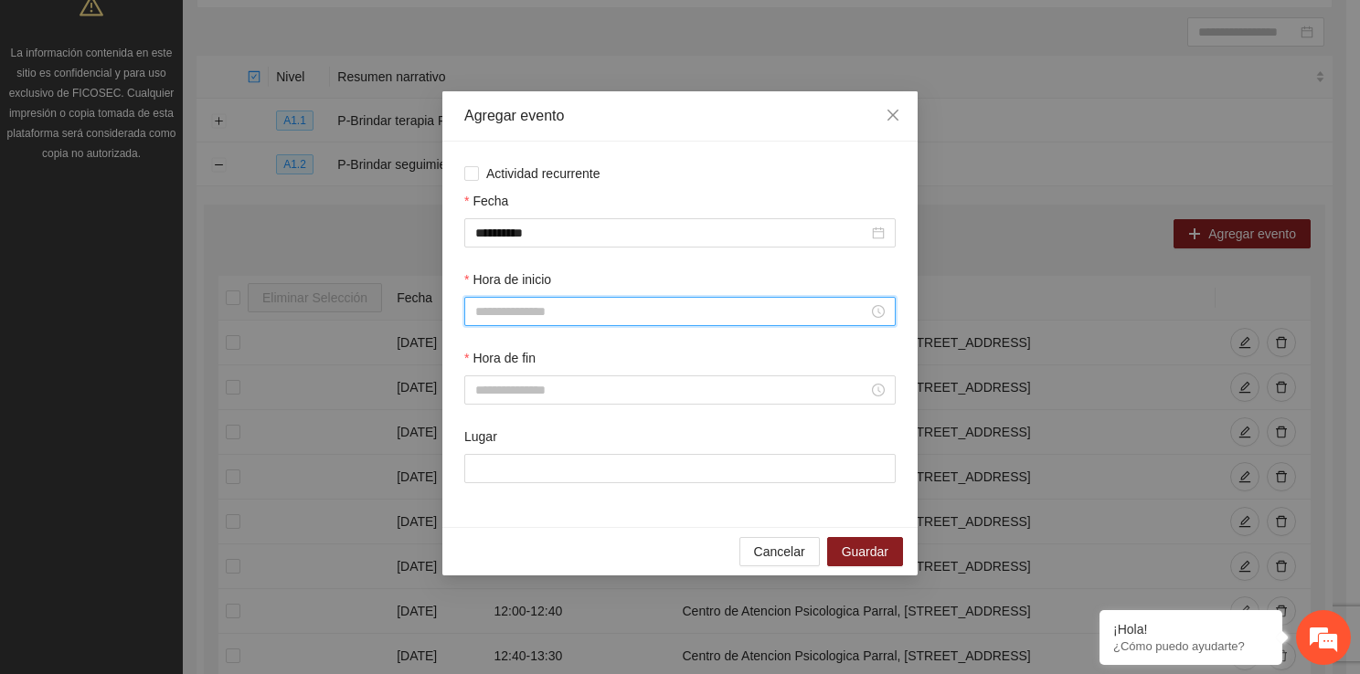
click at [521, 319] on input "Hora de inicio" at bounding box center [671, 312] width 393 height 20
click at [474, 497] on div "10" at bounding box center [489, 494] width 51 height 26
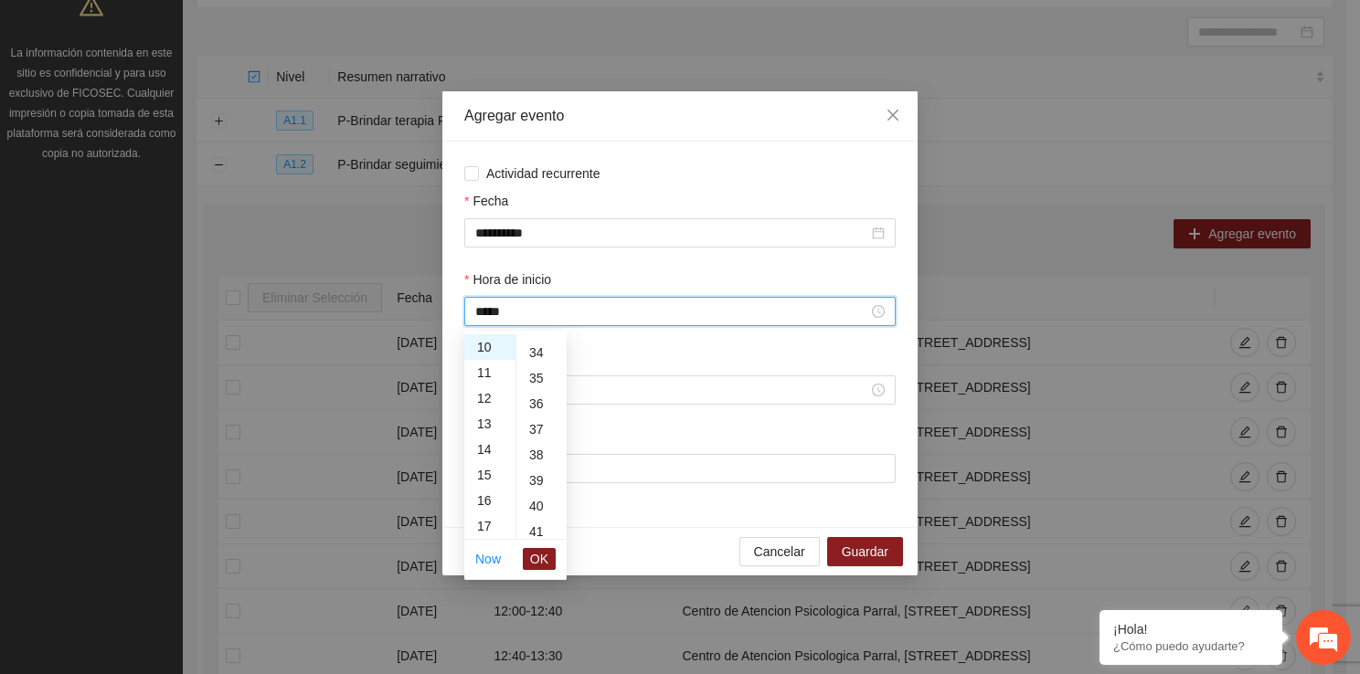
scroll to position [925, 0]
click at [535, 437] on div "40" at bounding box center [541, 446] width 50 height 26
type input "*****"
click at [536, 551] on span "OK" at bounding box center [539, 559] width 18 height 20
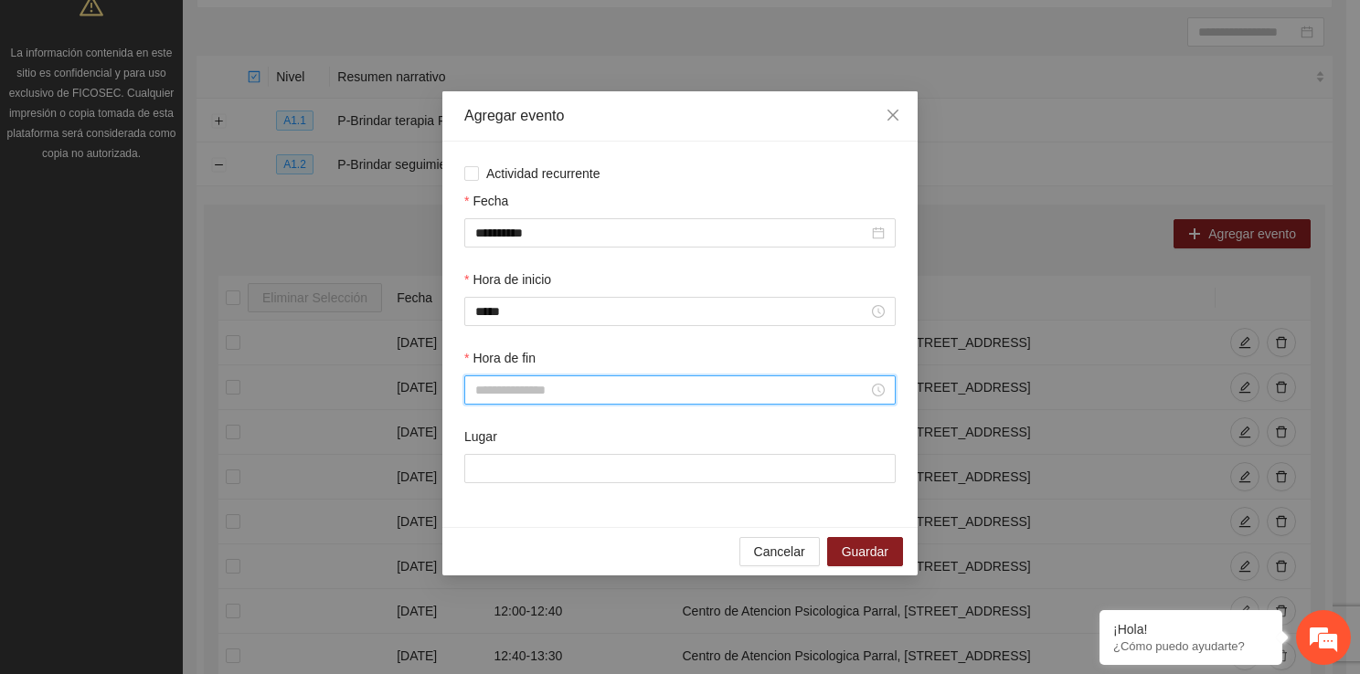
click at [525, 389] on input "Hora de fin" at bounding box center [671, 390] width 393 height 20
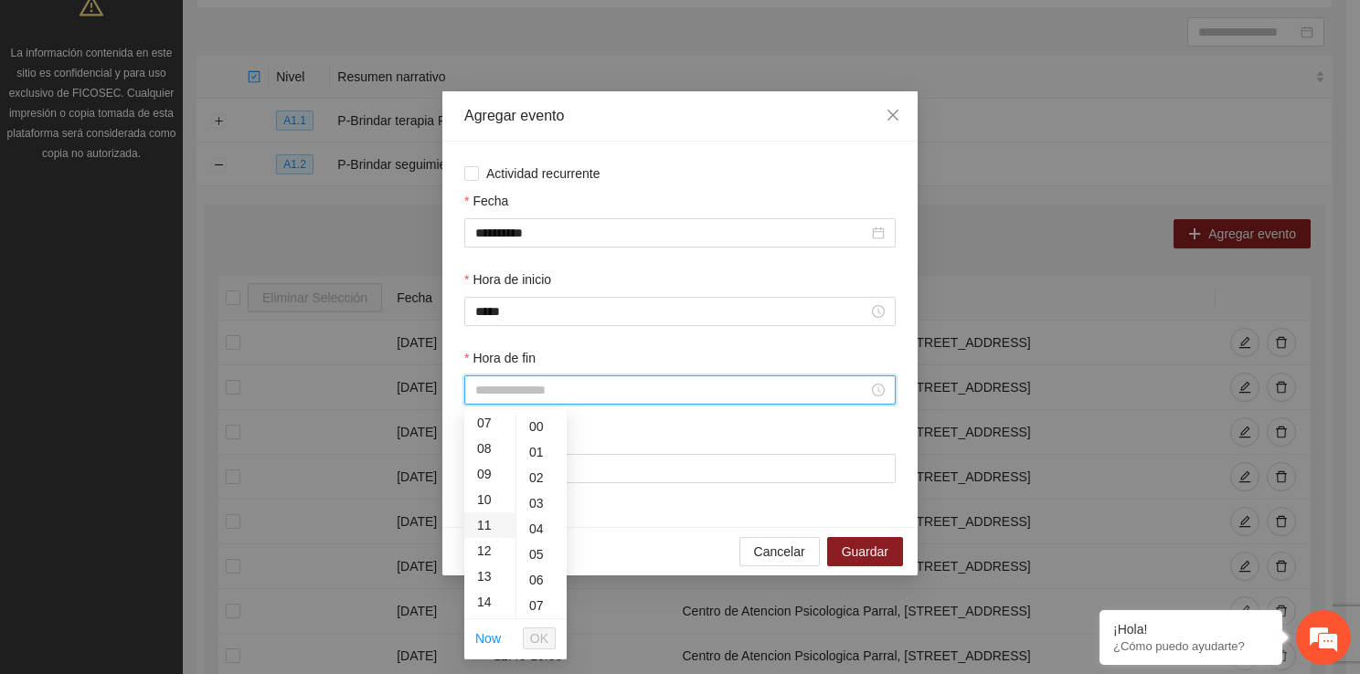
click at [487, 521] on div "11" at bounding box center [489, 526] width 51 height 26
click at [534, 544] on div "30" at bounding box center [541, 537] width 50 height 26
type input "*****"
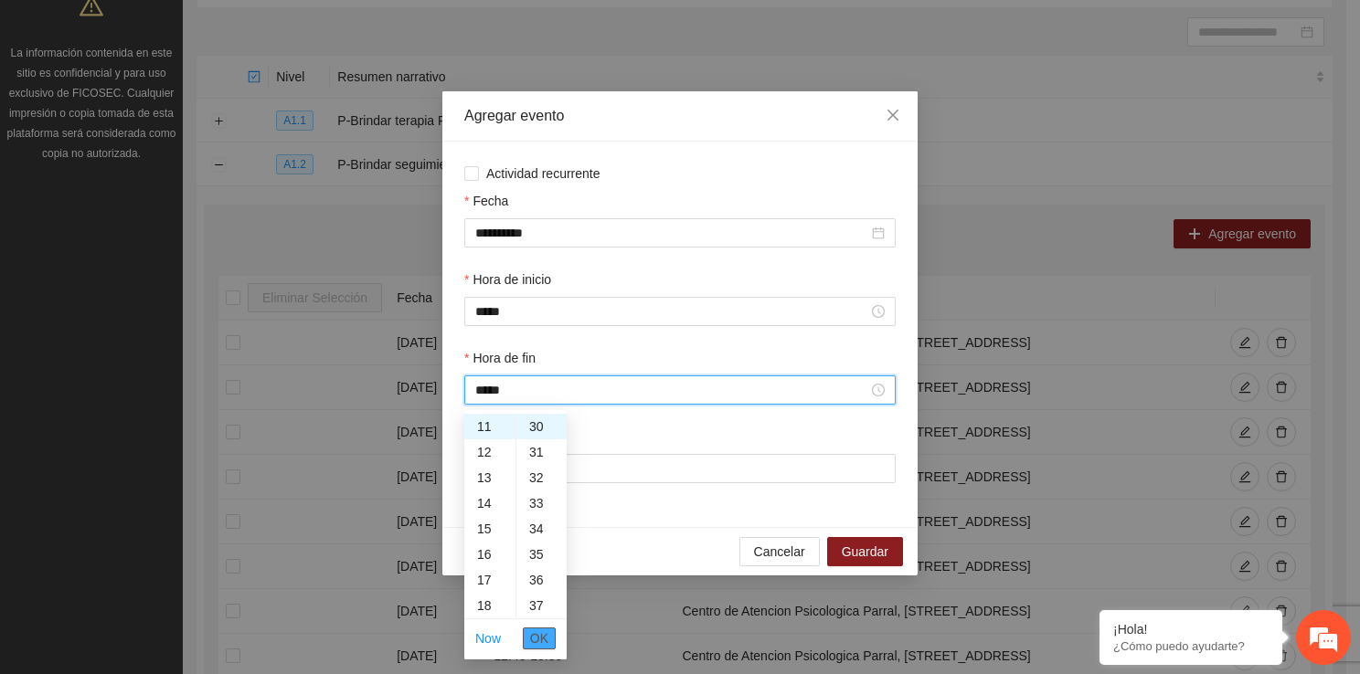
click at [540, 634] on span "OK" at bounding box center [539, 639] width 18 height 20
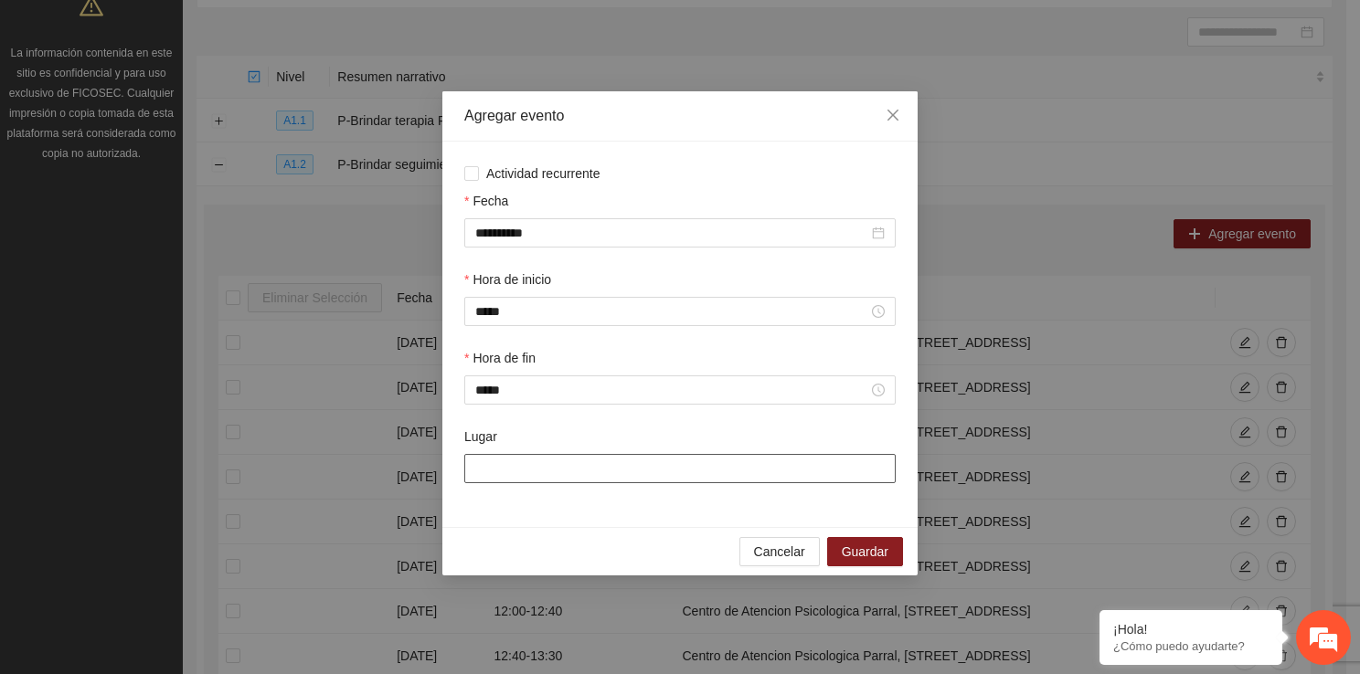
click at [550, 480] on input "Lugar" at bounding box center [679, 468] width 431 height 29
type input "**********"
click at [857, 554] on span "Guardar" at bounding box center [865, 552] width 47 height 20
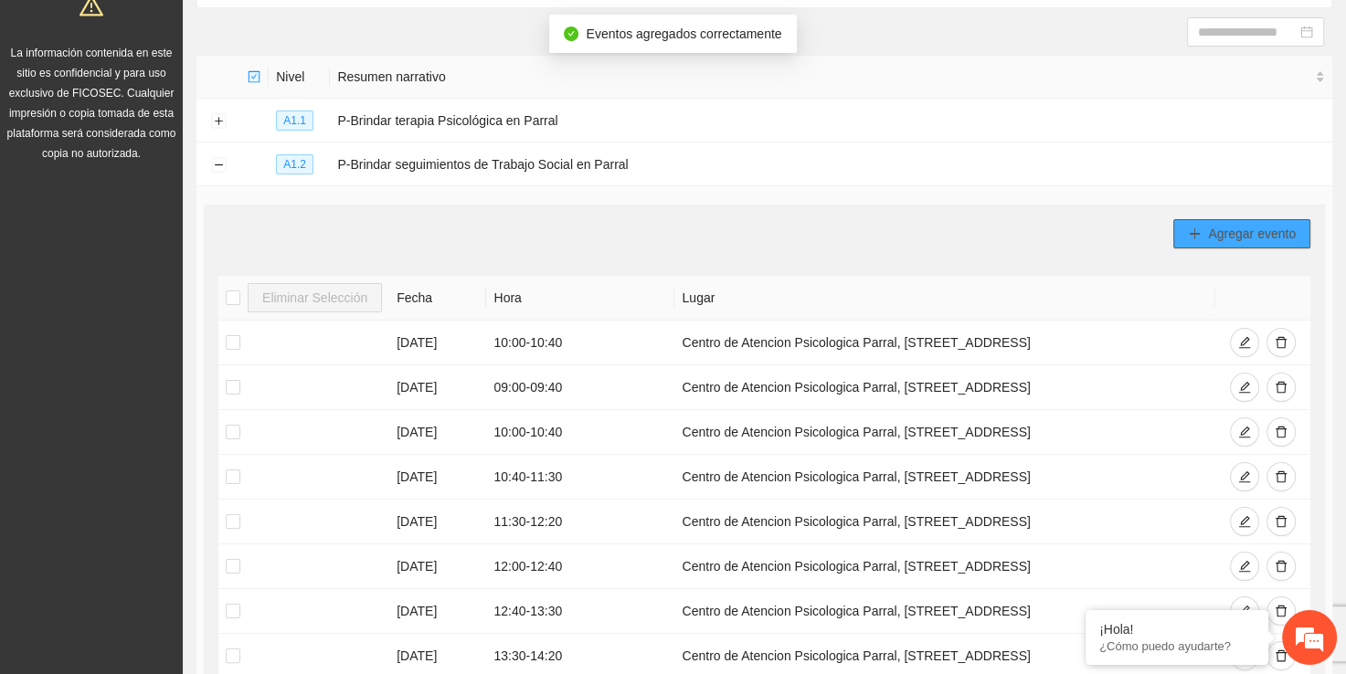
click at [1256, 230] on span "Agregar evento" at bounding box center [1252, 234] width 88 height 20
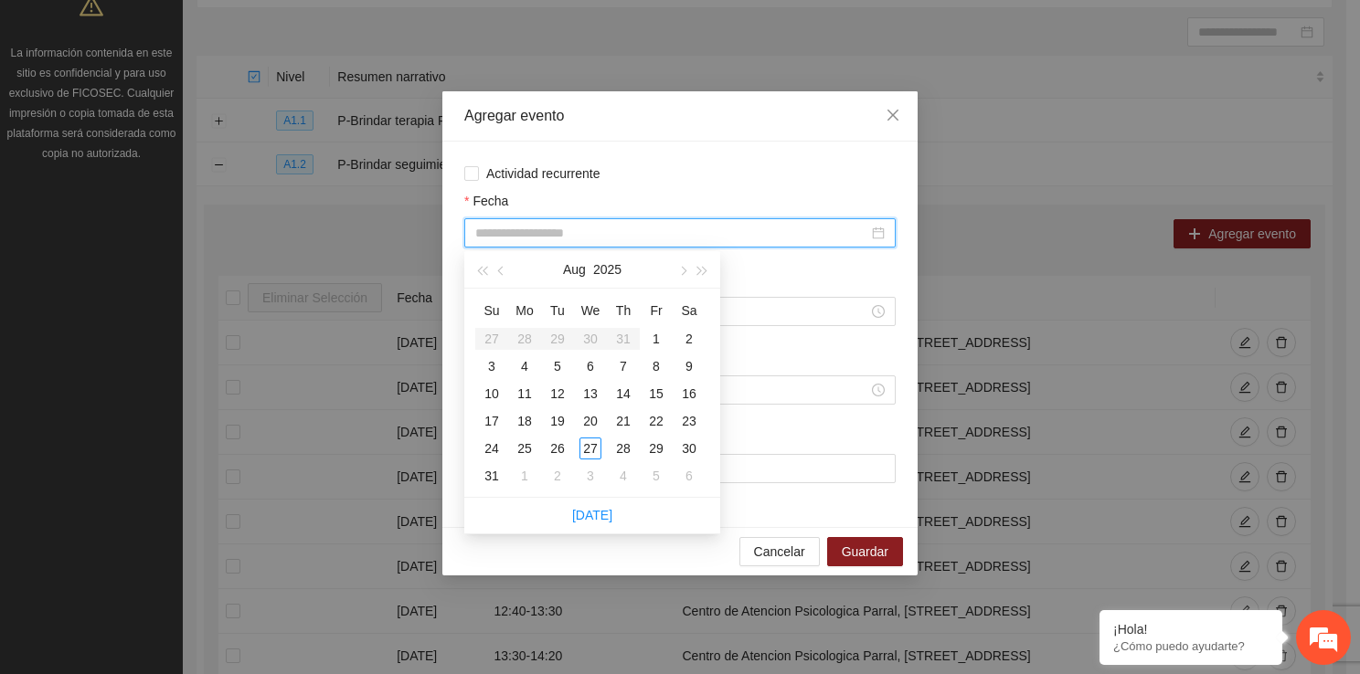
click at [615, 239] on input "Fecha" at bounding box center [671, 233] width 393 height 20
type input "**********"
click at [628, 398] on div "14" at bounding box center [623, 394] width 22 height 22
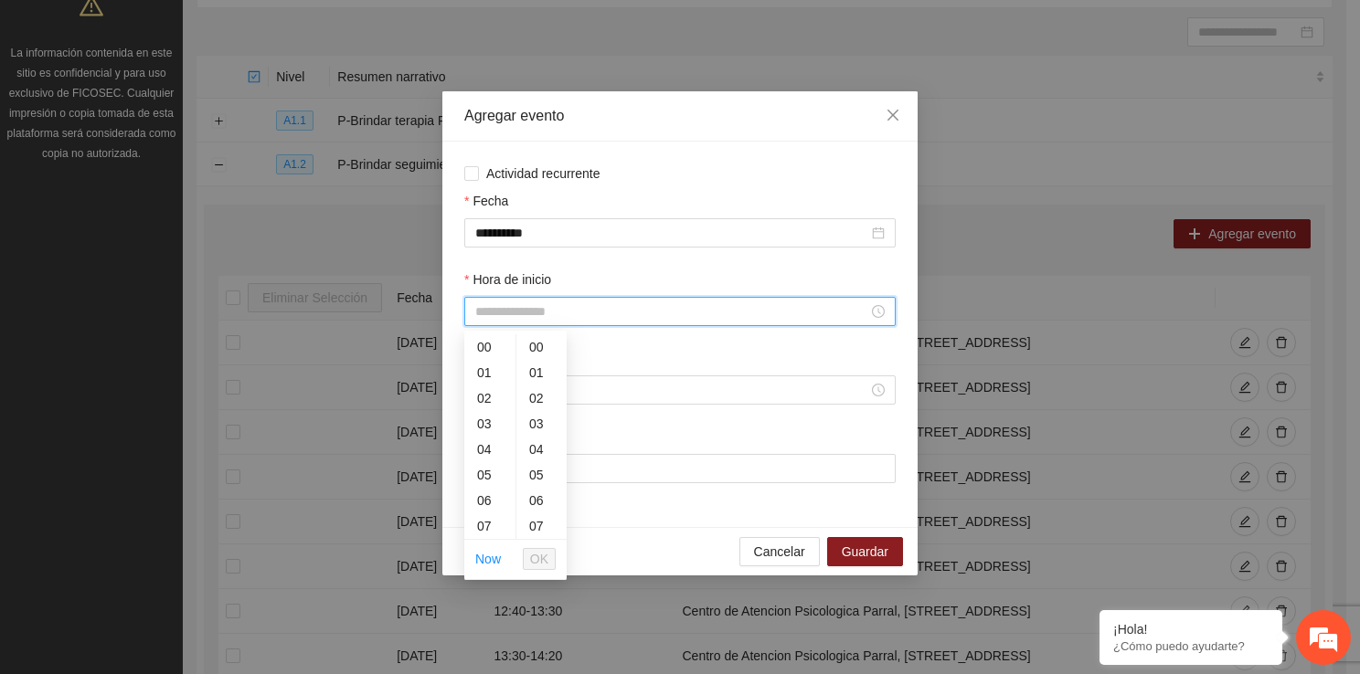
drag, startPoint x: 544, startPoint y: 304, endPoint x: 504, endPoint y: 534, distance: 232.7
click at [504, 492] on body "Proyectos Activos La información contenida en este sitio es confidencial y para…" at bounding box center [673, 154] width 1346 height 674
drag, startPoint x: 486, startPoint y: 514, endPoint x: 489, endPoint y: 472, distance: 43.0
click at [489, 472] on ul "00 01 02 03 04 05 06 07 08 09 10 11 12 13 14 15 16 17 18 19 20 21 22 23" at bounding box center [489, 436] width 51 height 205
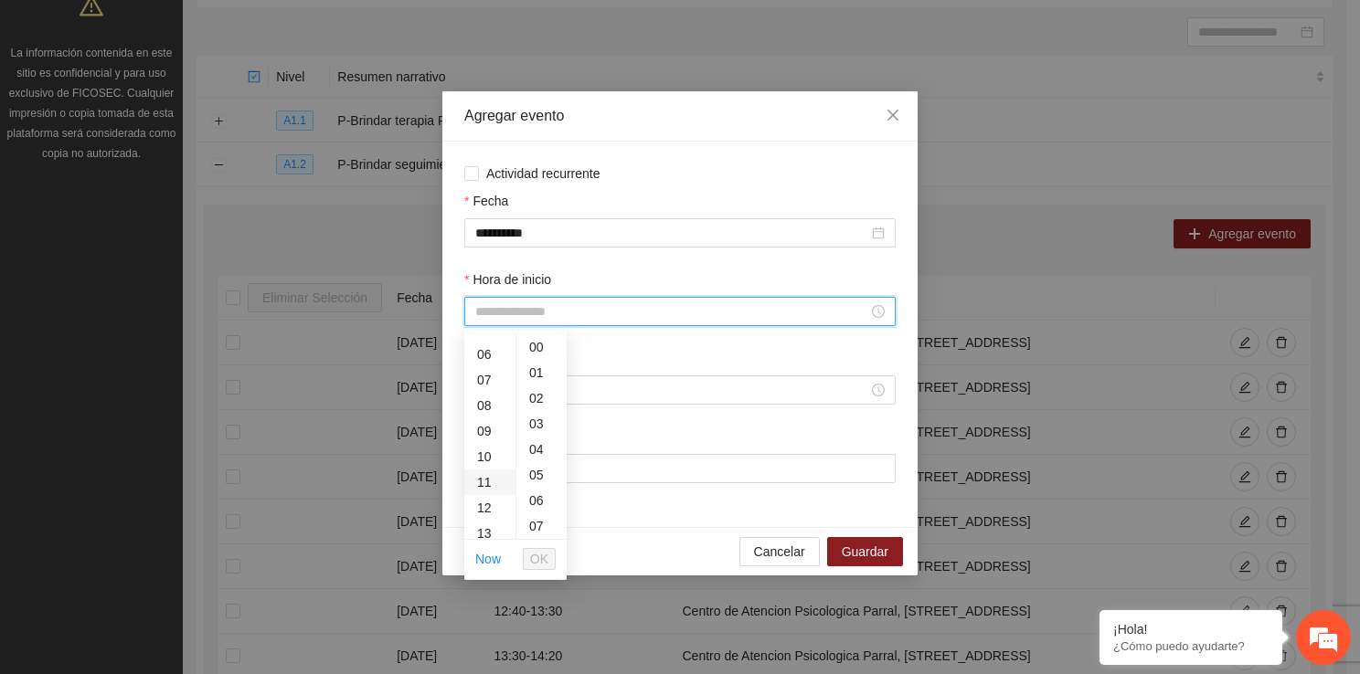
click at [489, 472] on div "11" at bounding box center [489, 483] width 51 height 26
click at [548, 515] on div "30" at bounding box center [541, 518] width 50 height 26
type input "*****"
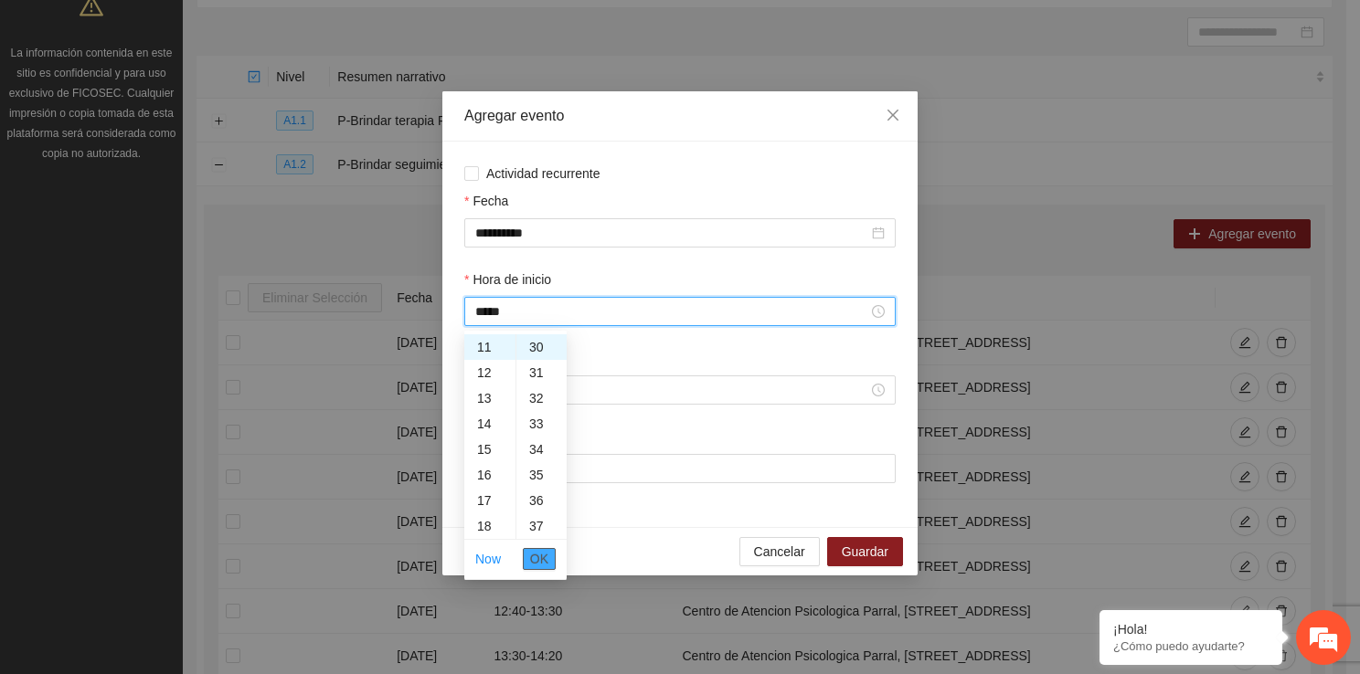
click at [546, 556] on span "OK" at bounding box center [539, 559] width 18 height 20
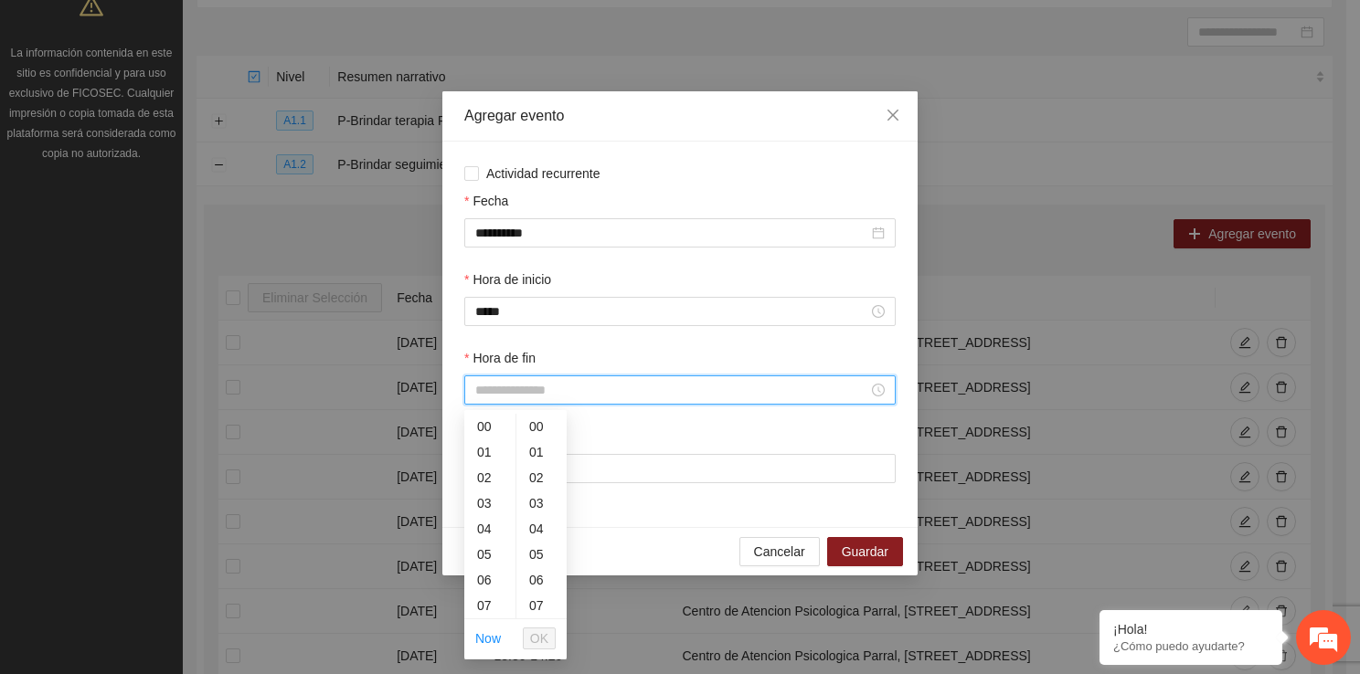
click at [545, 400] on input "Hora de fin" at bounding box center [671, 390] width 393 height 20
click at [493, 521] on div "12" at bounding box center [489, 515] width 51 height 26
click at [536, 477] on div "20" at bounding box center [541, 476] width 50 height 26
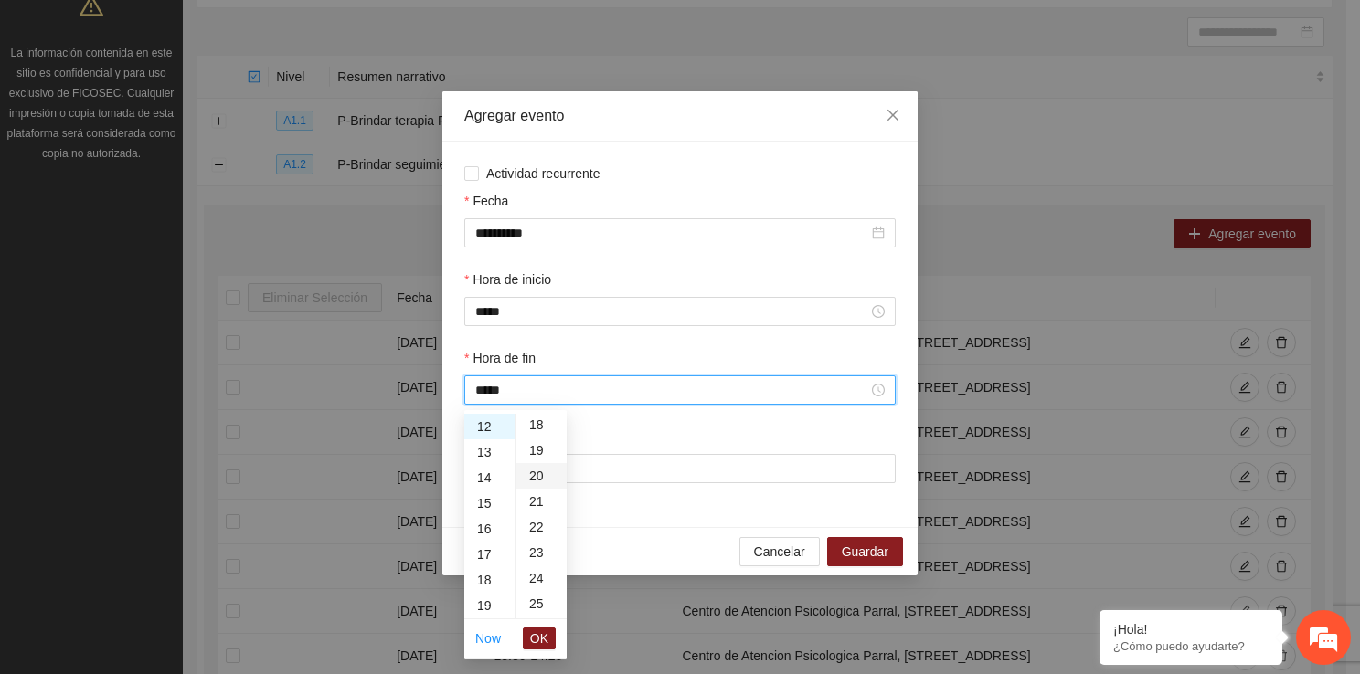
type input "*****"
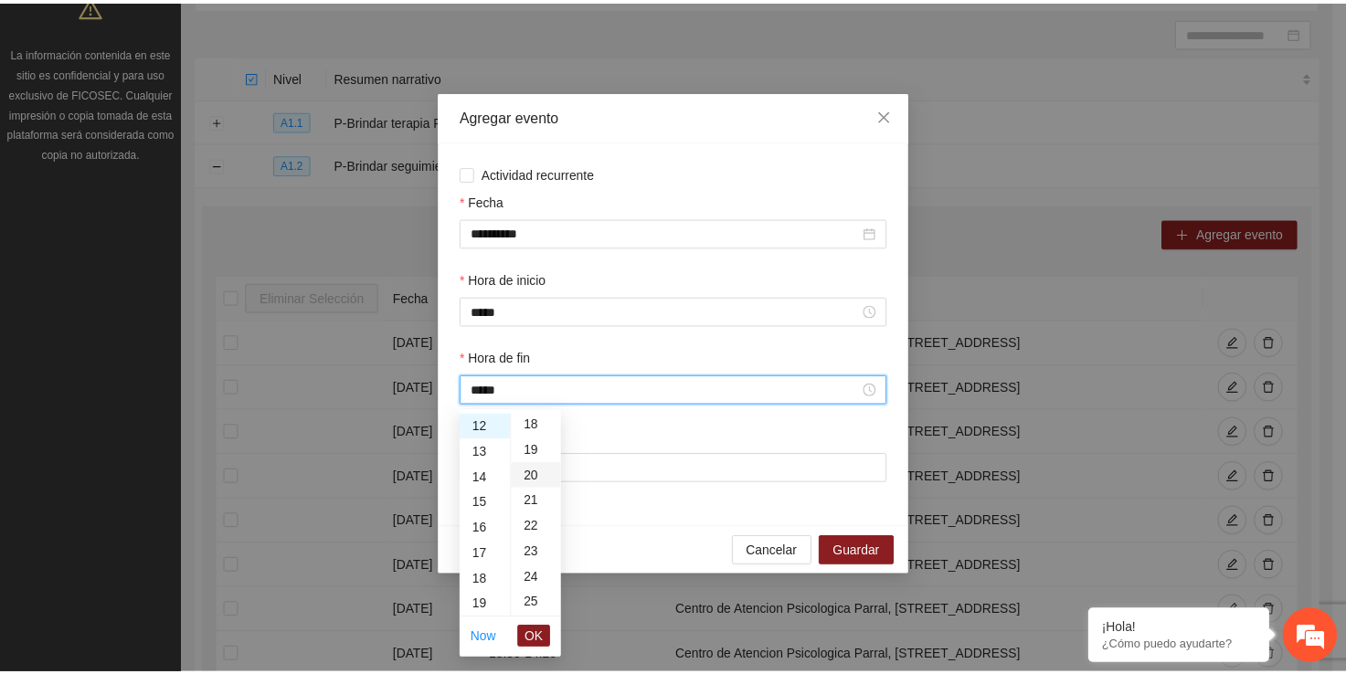
scroll to position [512, 0]
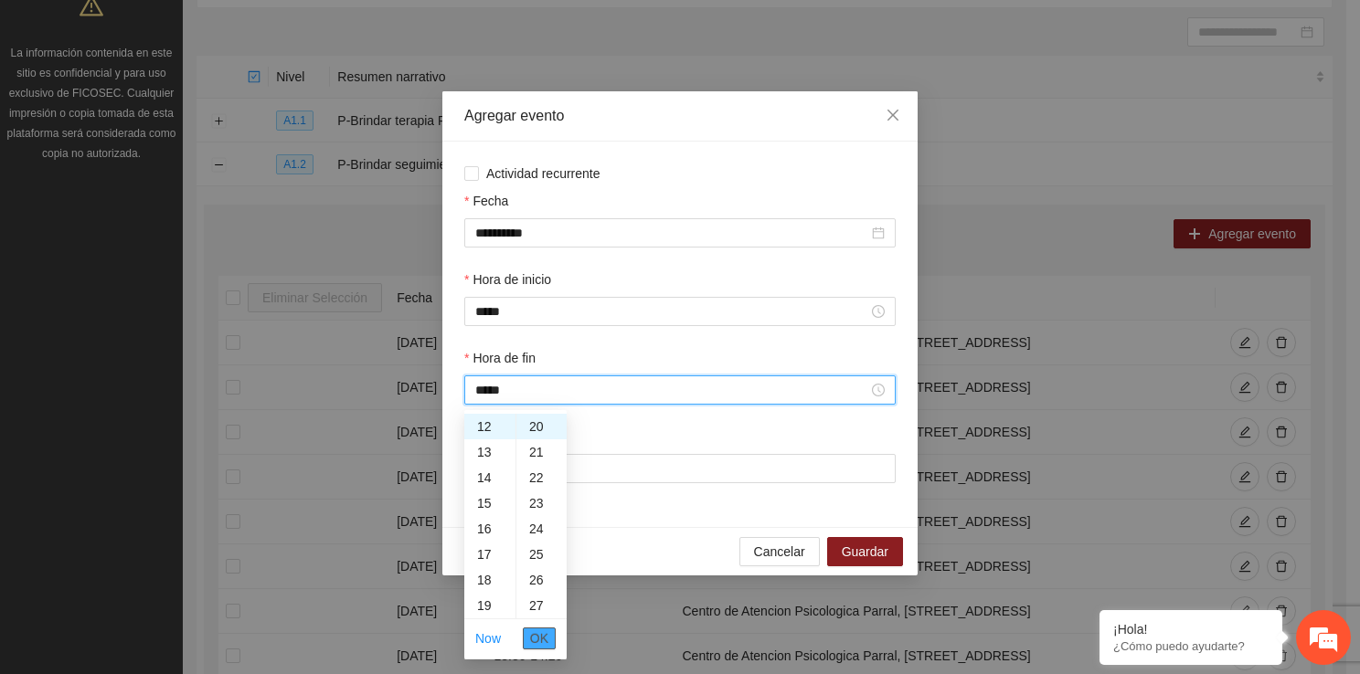
click at [532, 647] on span "OK" at bounding box center [539, 639] width 18 height 20
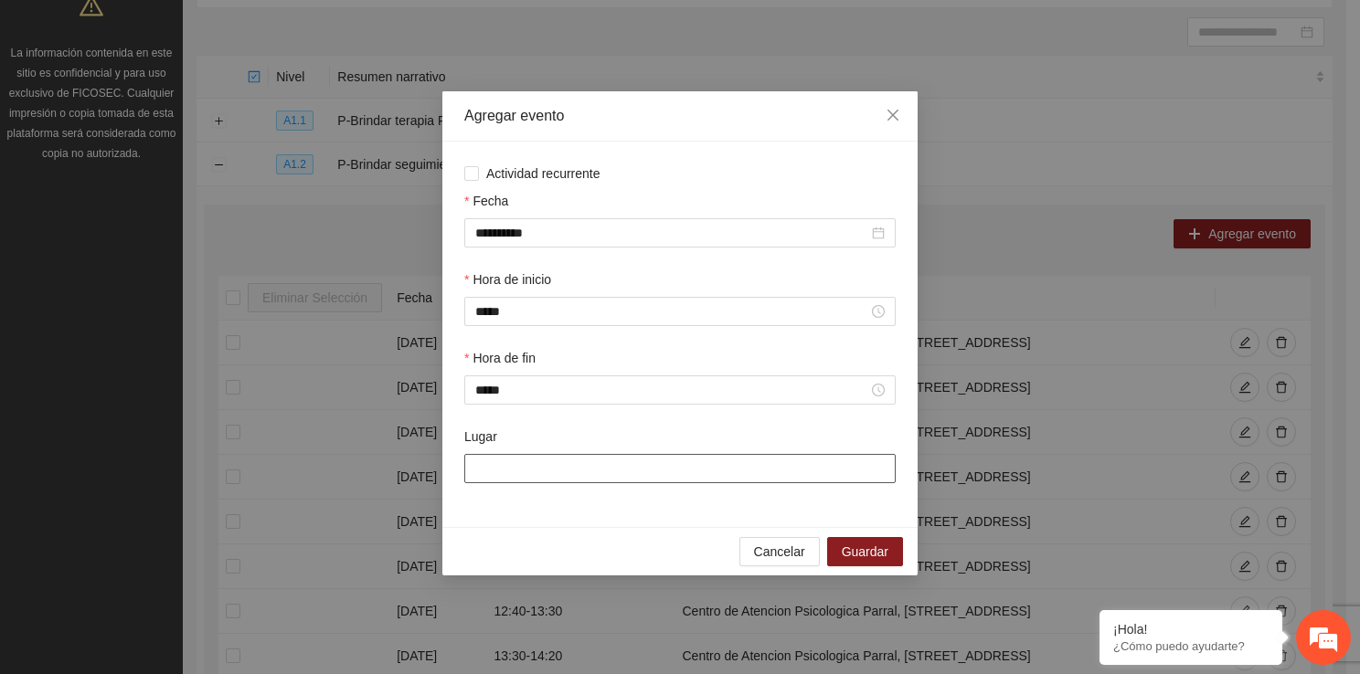
drag, startPoint x: 537, startPoint y: 481, endPoint x: 592, endPoint y: 518, distance: 66.4
click at [592, 518] on div "**********" at bounding box center [679, 335] width 475 height 386
type input "**********"
click at [871, 562] on span "Guardar" at bounding box center [865, 552] width 47 height 20
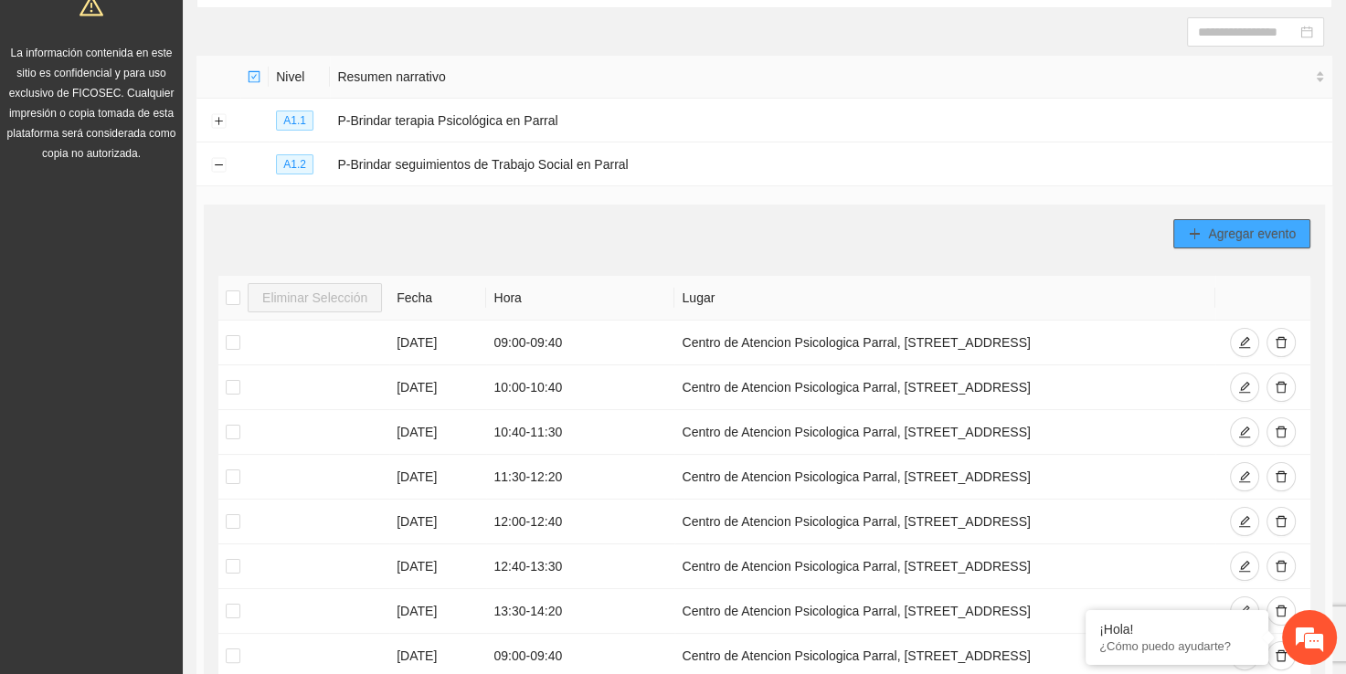
click at [1253, 233] on span "Agregar evento" at bounding box center [1252, 234] width 88 height 20
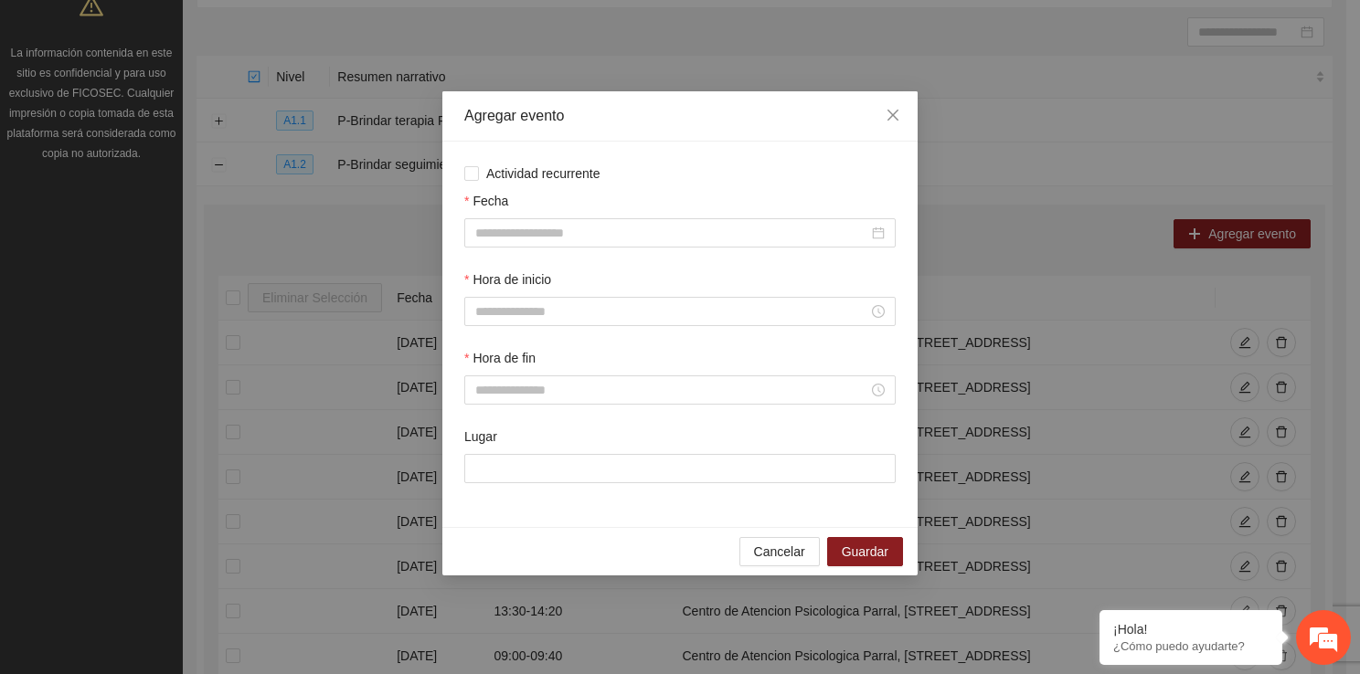
click at [1011, 297] on div "Agregar evento Actividad recurrente Fecha Hora de inicio Hora de fin Lugar Canc…" at bounding box center [680, 337] width 1360 height 674
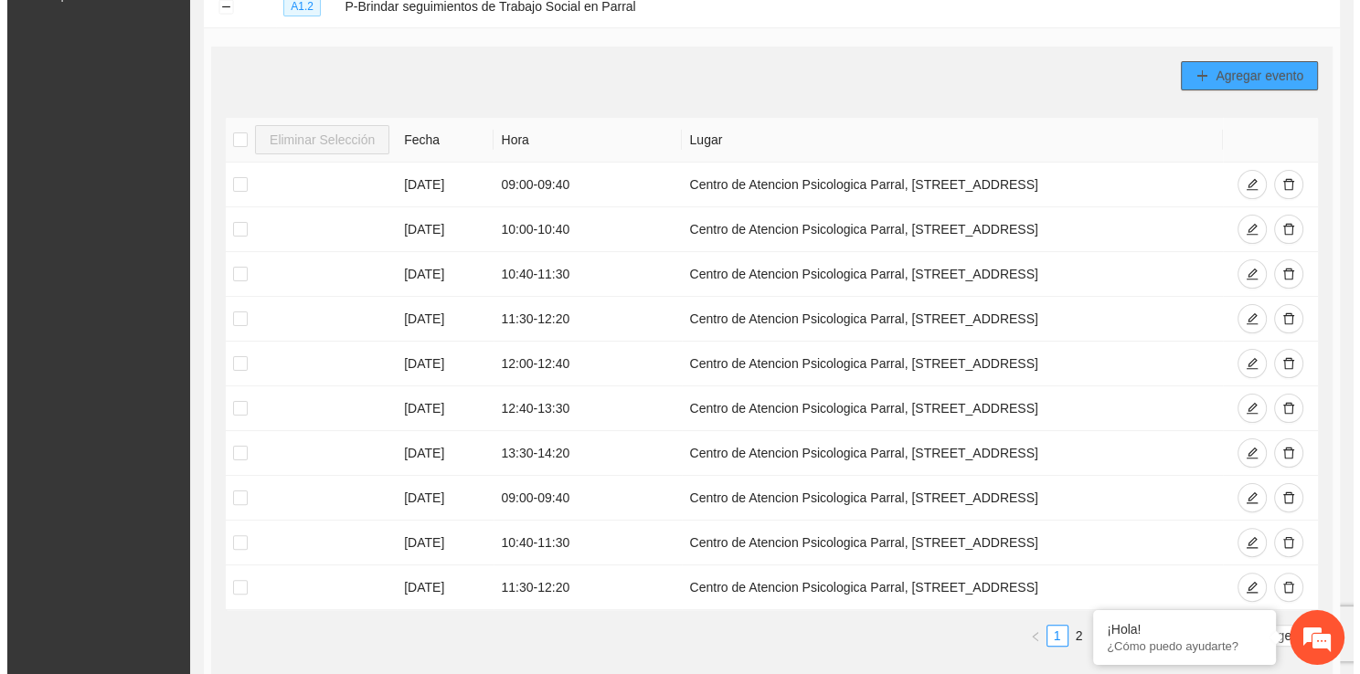
scroll to position [355, 0]
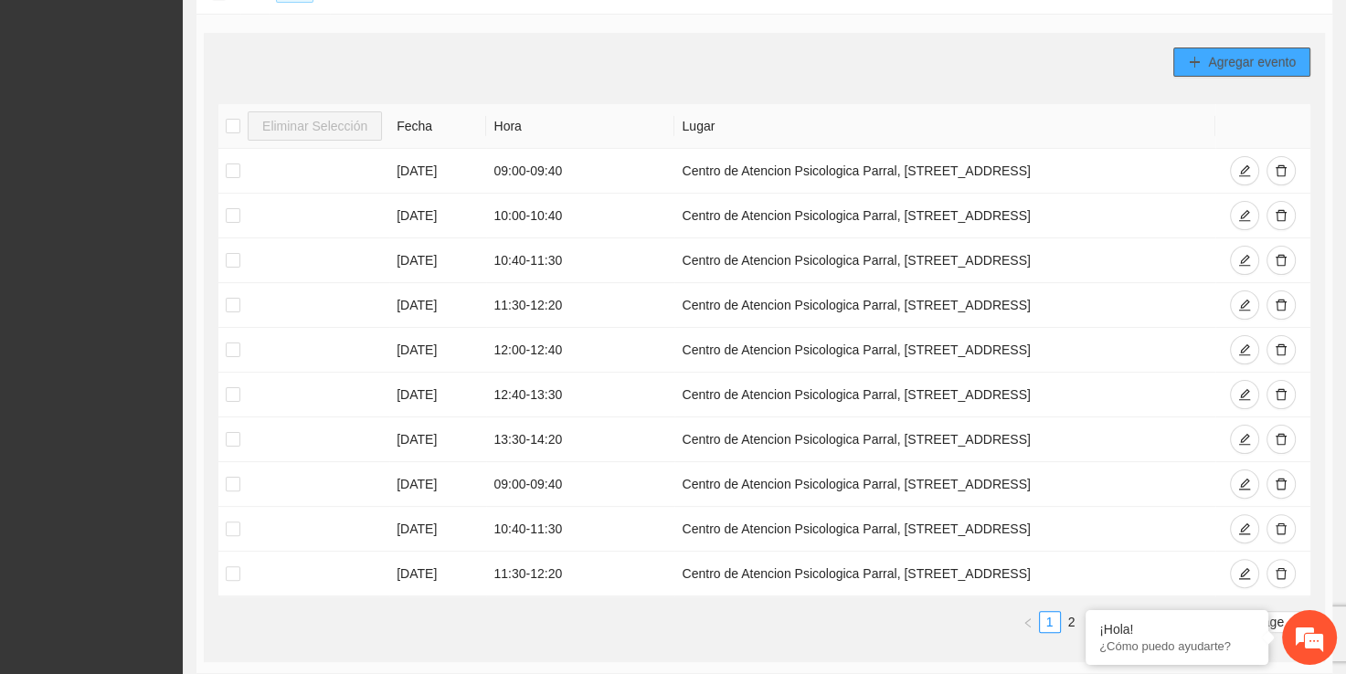
click at [1249, 69] on span "Agregar evento" at bounding box center [1252, 62] width 88 height 20
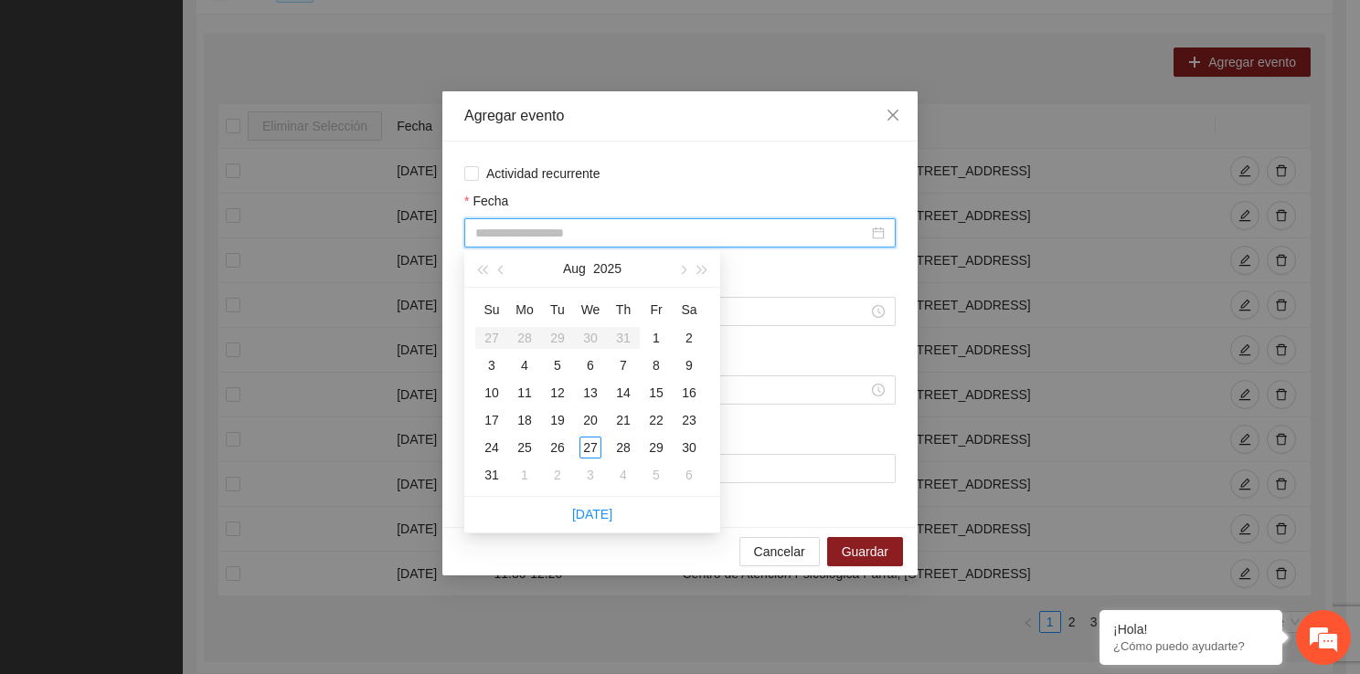
click at [511, 232] on input "Fecha" at bounding box center [671, 233] width 393 height 20
type input "**********"
click at [621, 393] on div "14" at bounding box center [623, 393] width 22 height 22
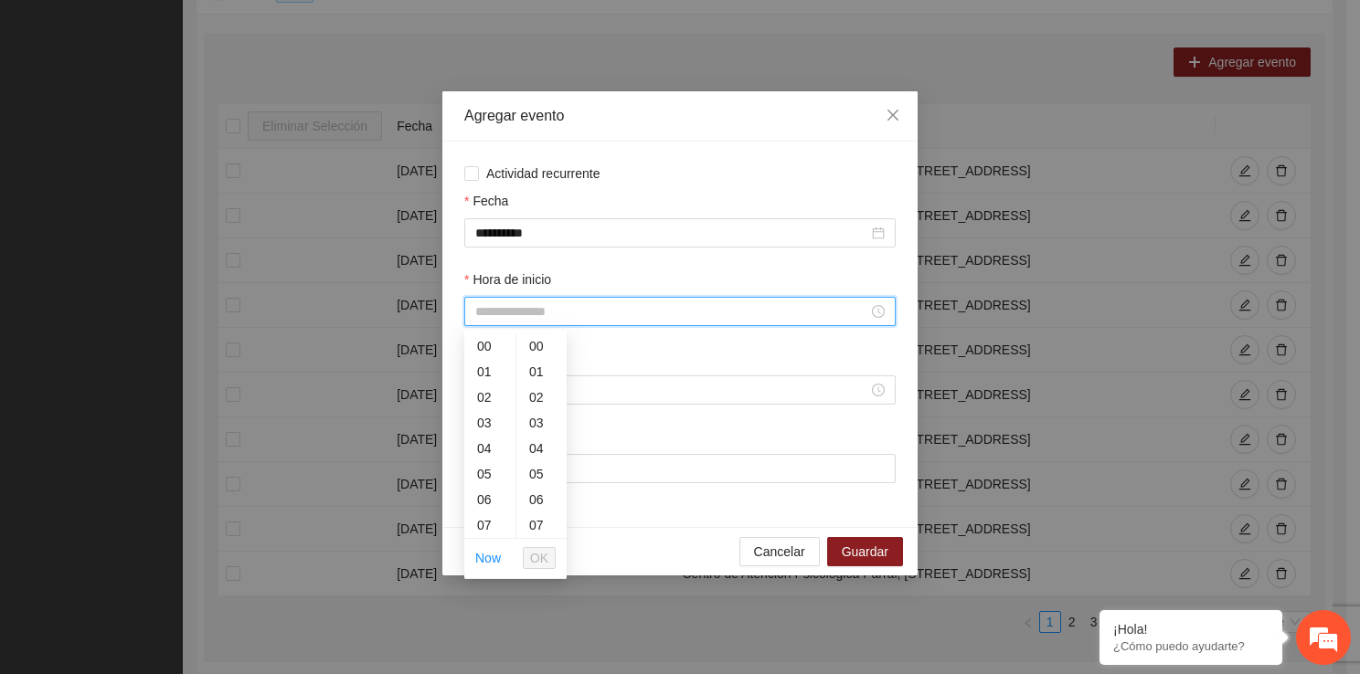
drag, startPoint x: 563, startPoint y: 307, endPoint x: 502, endPoint y: 525, distance: 226.8
click at [471, 506] on div "12" at bounding box center [489, 507] width 51 height 26
click at [541, 495] on div "20" at bounding box center [541, 493] width 50 height 26
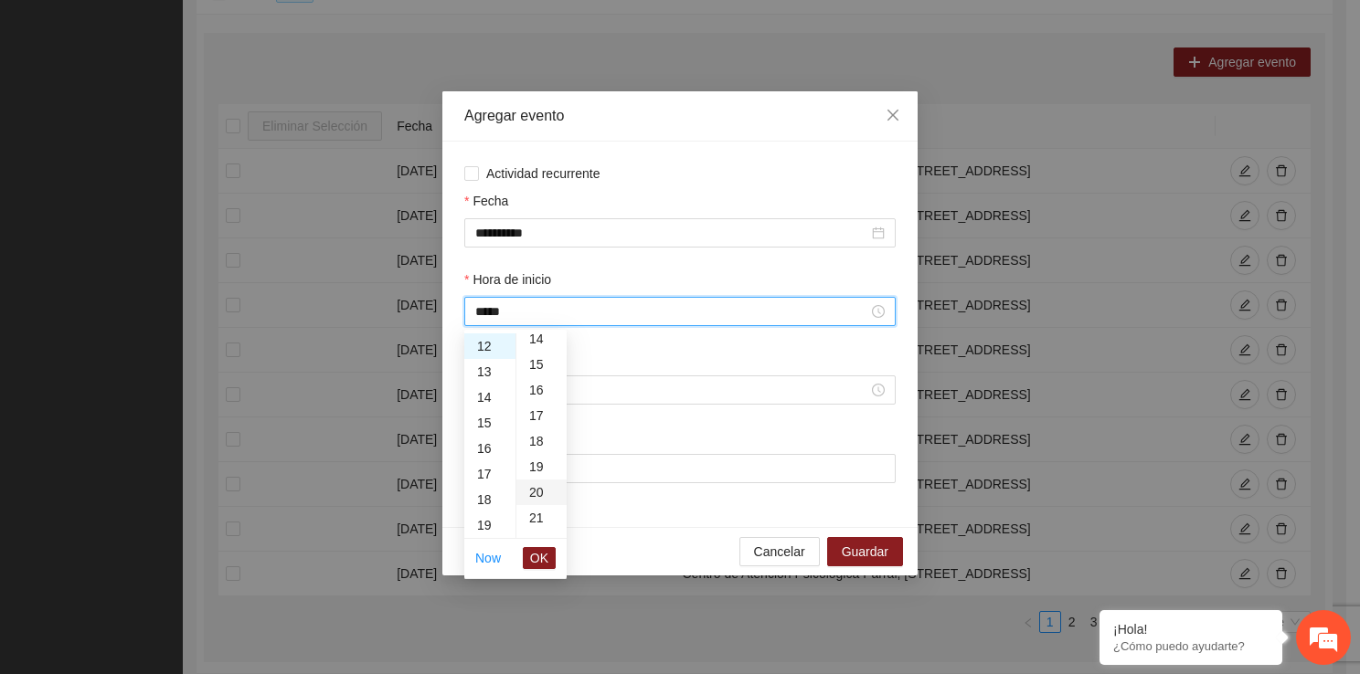
type input "*****"
click at [543, 552] on span "OK" at bounding box center [539, 558] width 18 height 20
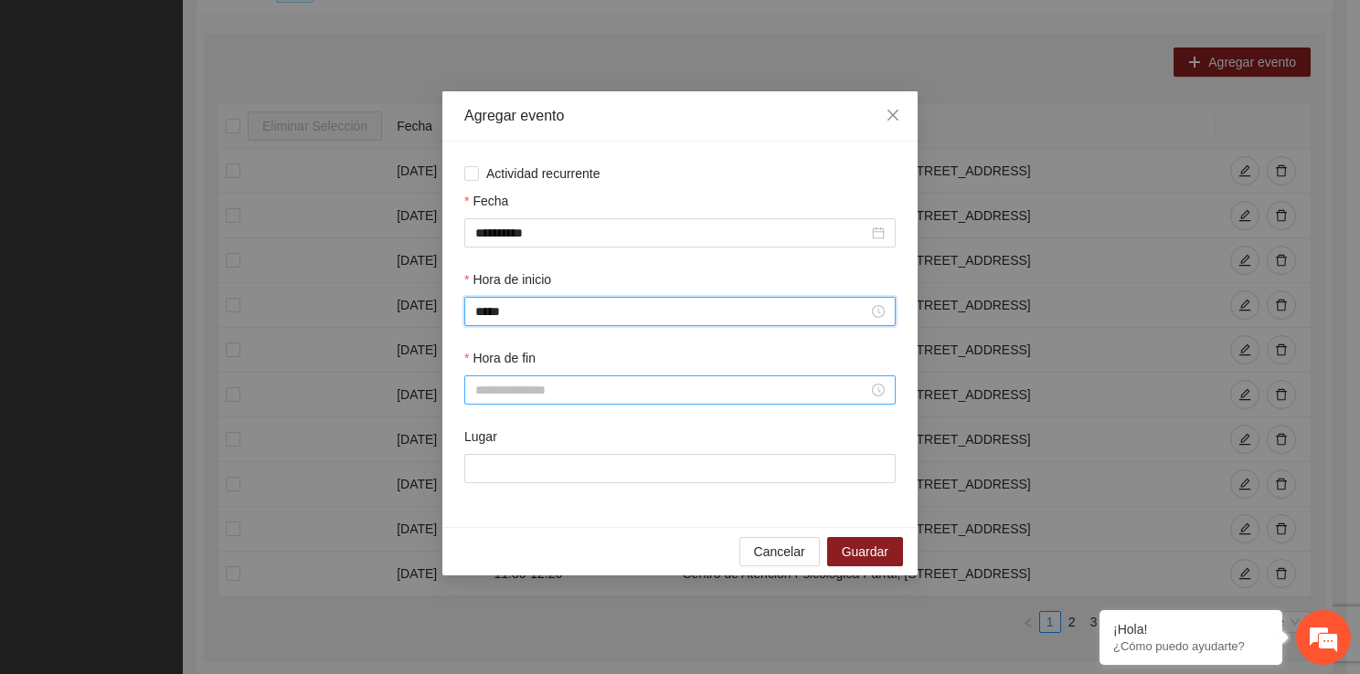
click at [498, 400] on input "Hora de fin" at bounding box center [671, 390] width 393 height 20
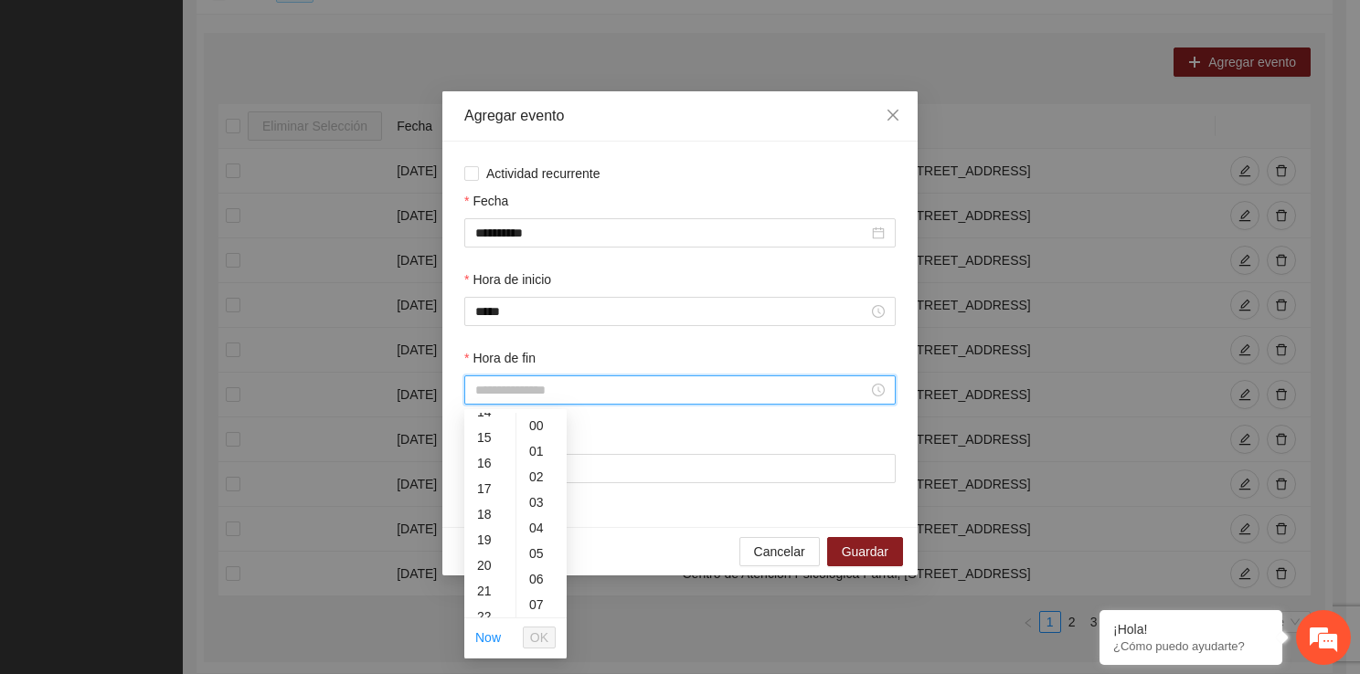
scroll to position [336, 0]
click at [486, 426] on div "13" at bounding box center [489, 422] width 51 height 26
click at [545, 413] on div "10" at bounding box center [541, 414] width 50 height 26
type input "*****"
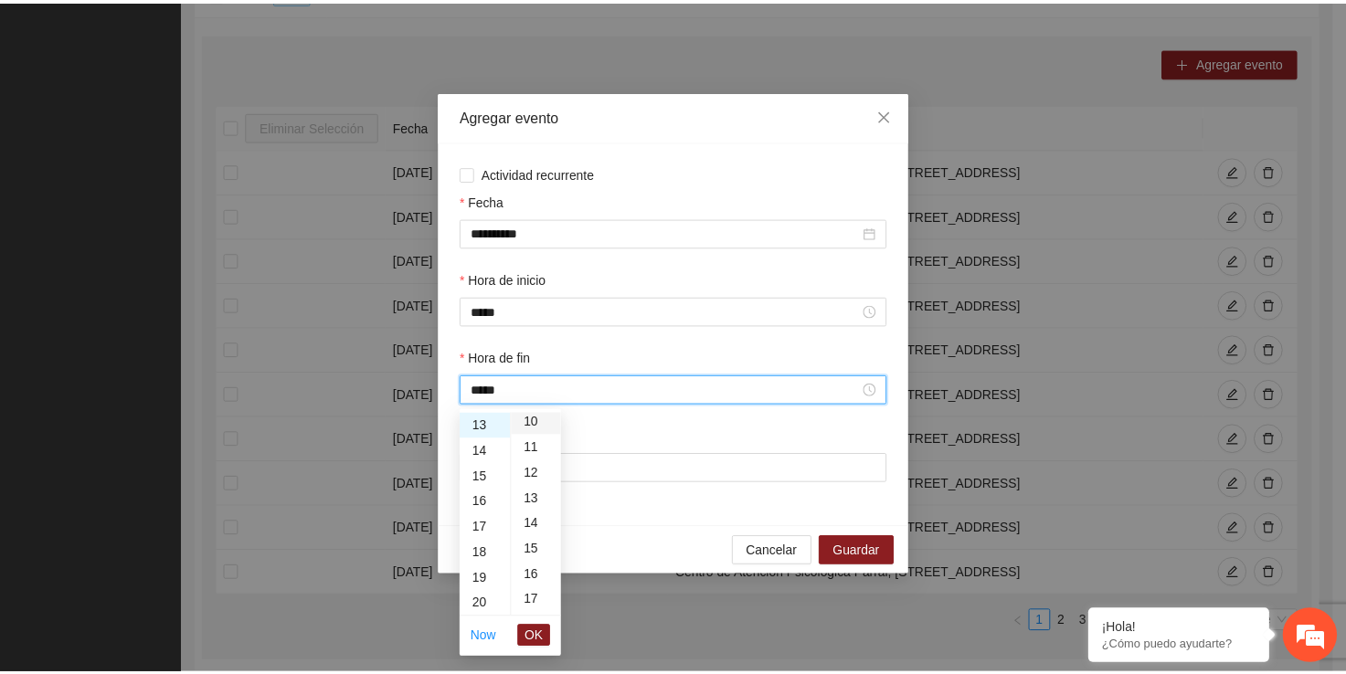
scroll to position [256, 0]
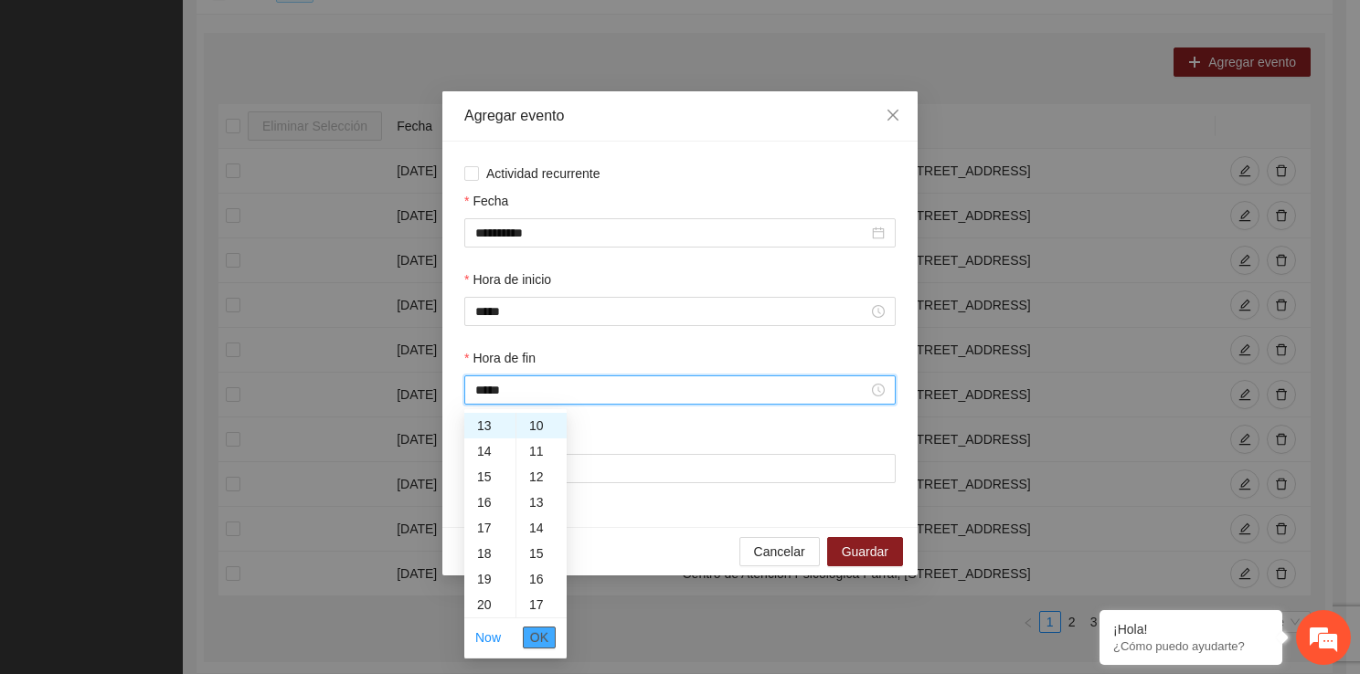
click at [543, 628] on span "OK" at bounding box center [539, 638] width 18 height 20
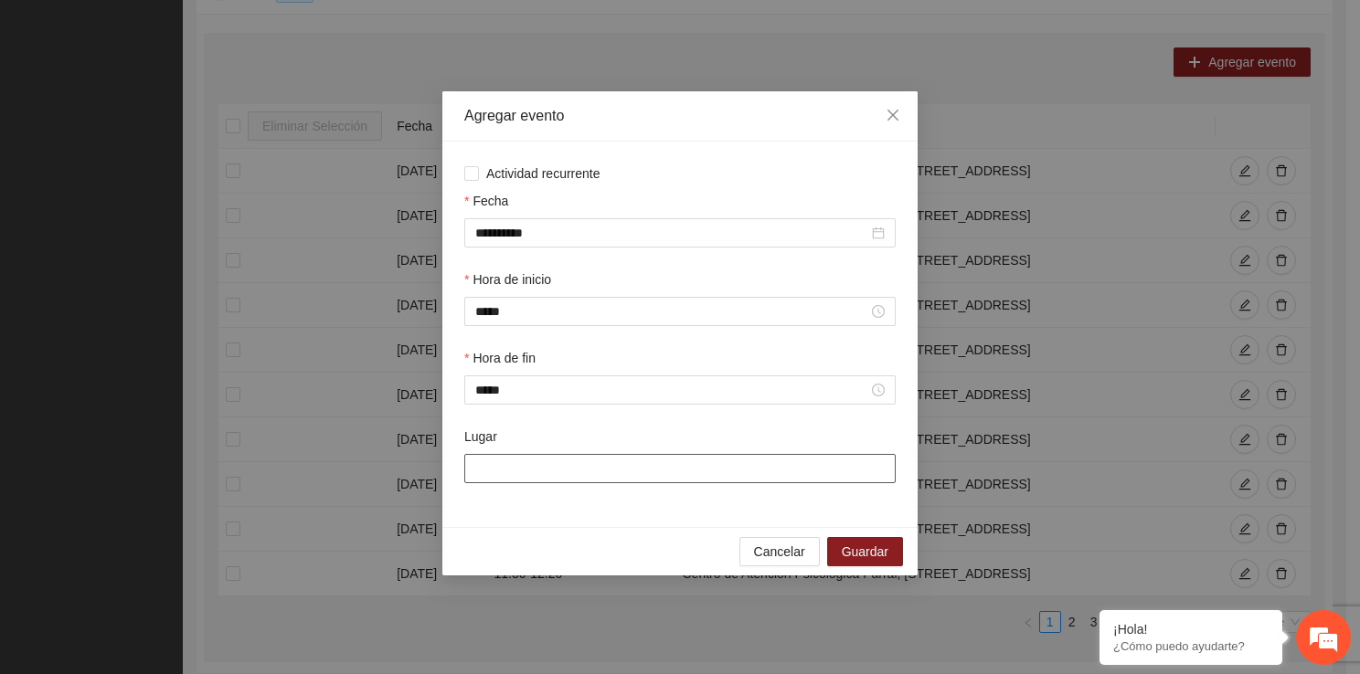
click at [541, 480] on input "Lugar" at bounding box center [679, 468] width 431 height 29
type input "**********"
click at [847, 543] on span "Guardar" at bounding box center [865, 552] width 47 height 20
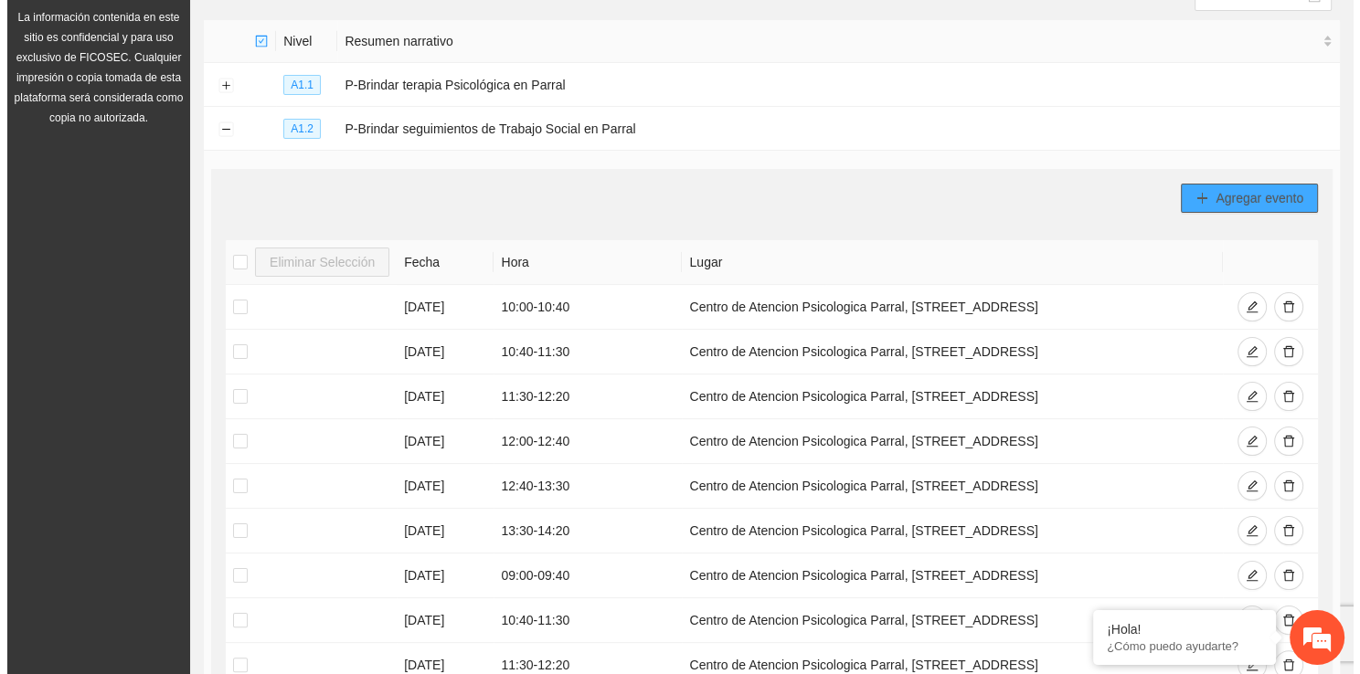
scroll to position [183, 0]
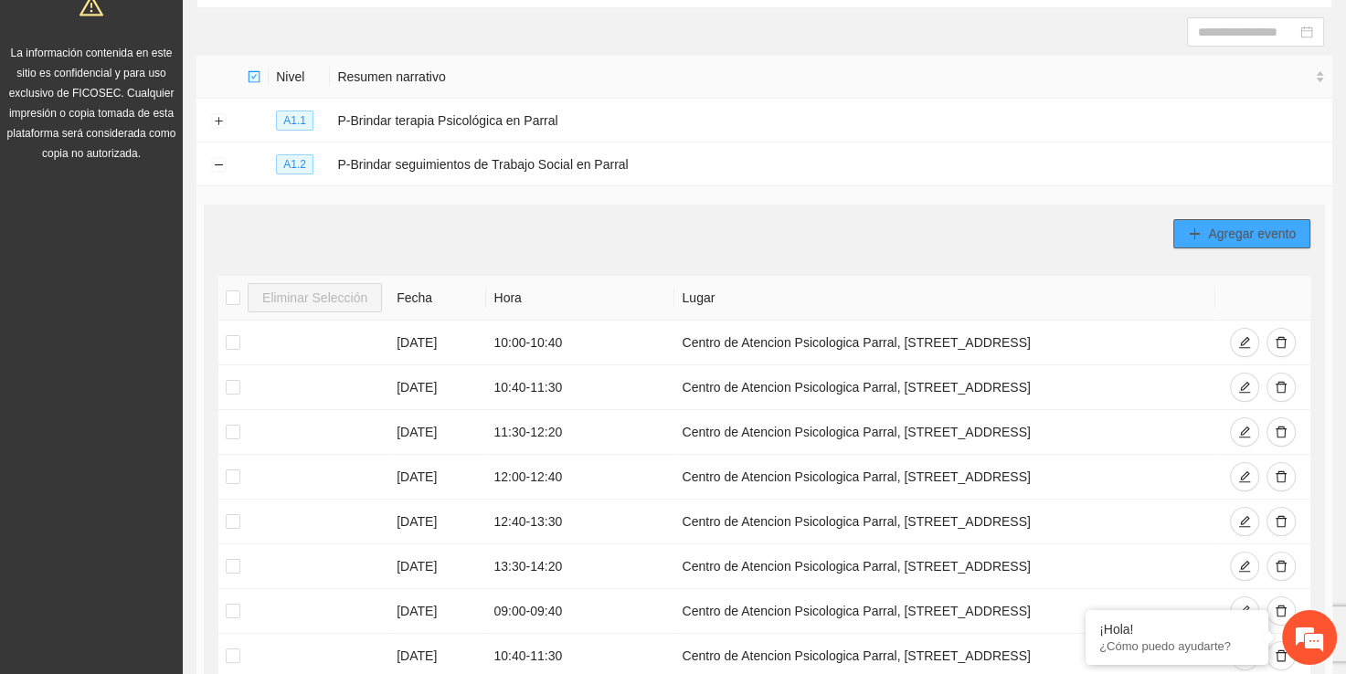
click at [1211, 224] on span "Agregar evento" at bounding box center [1252, 234] width 88 height 20
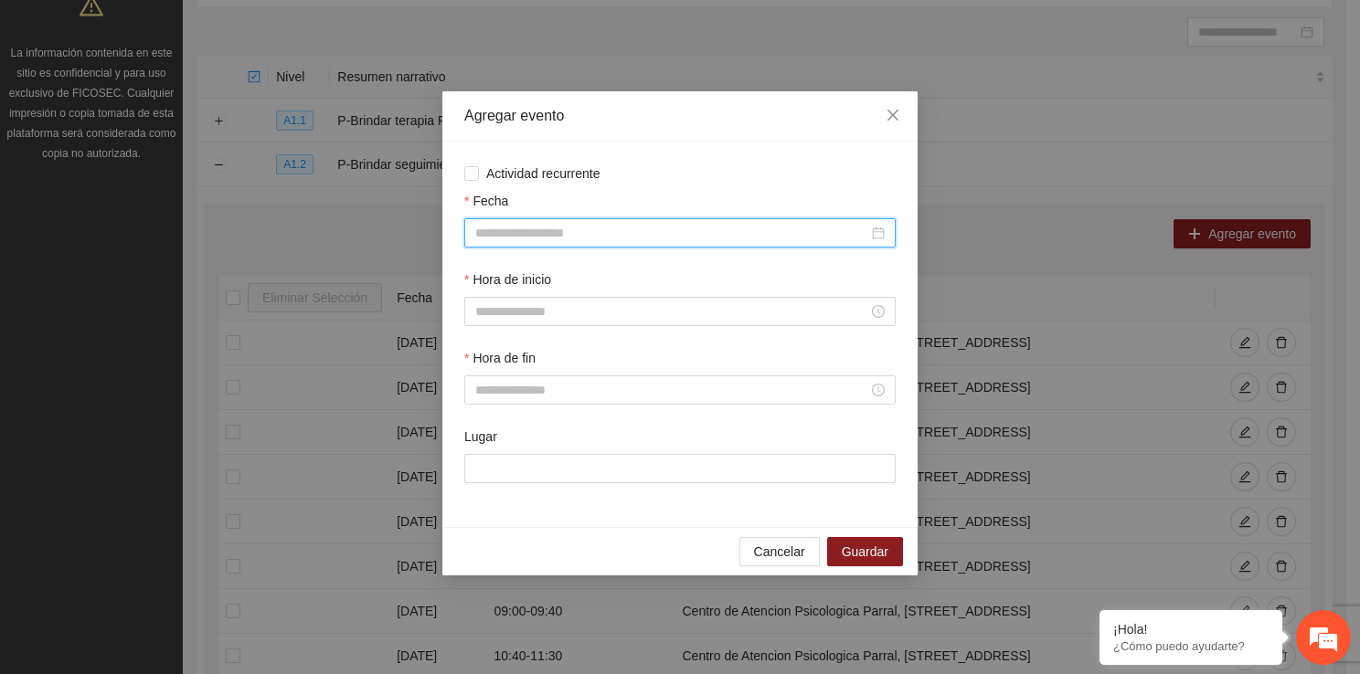
click at [570, 239] on input "Fecha" at bounding box center [671, 233] width 393 height 20
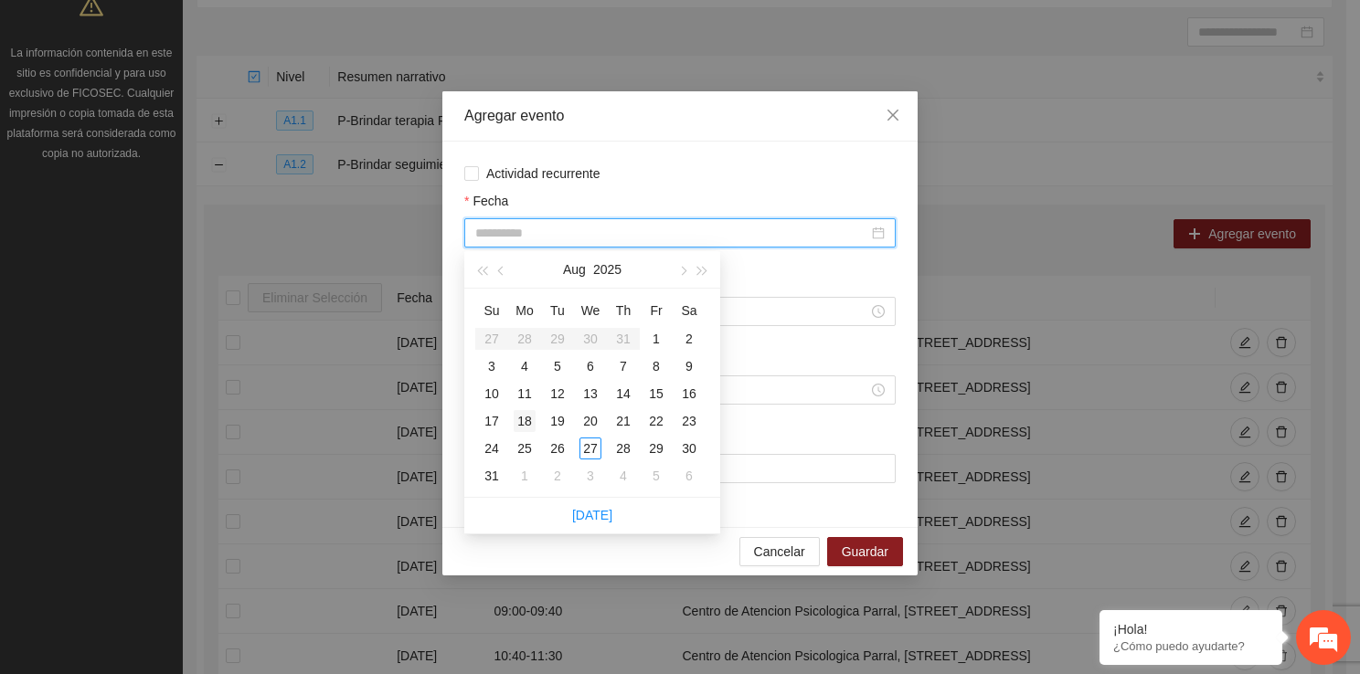
type input "**********"
click at [514, 426] on div "18" at bounding box center [525, 421] width 22 height 22
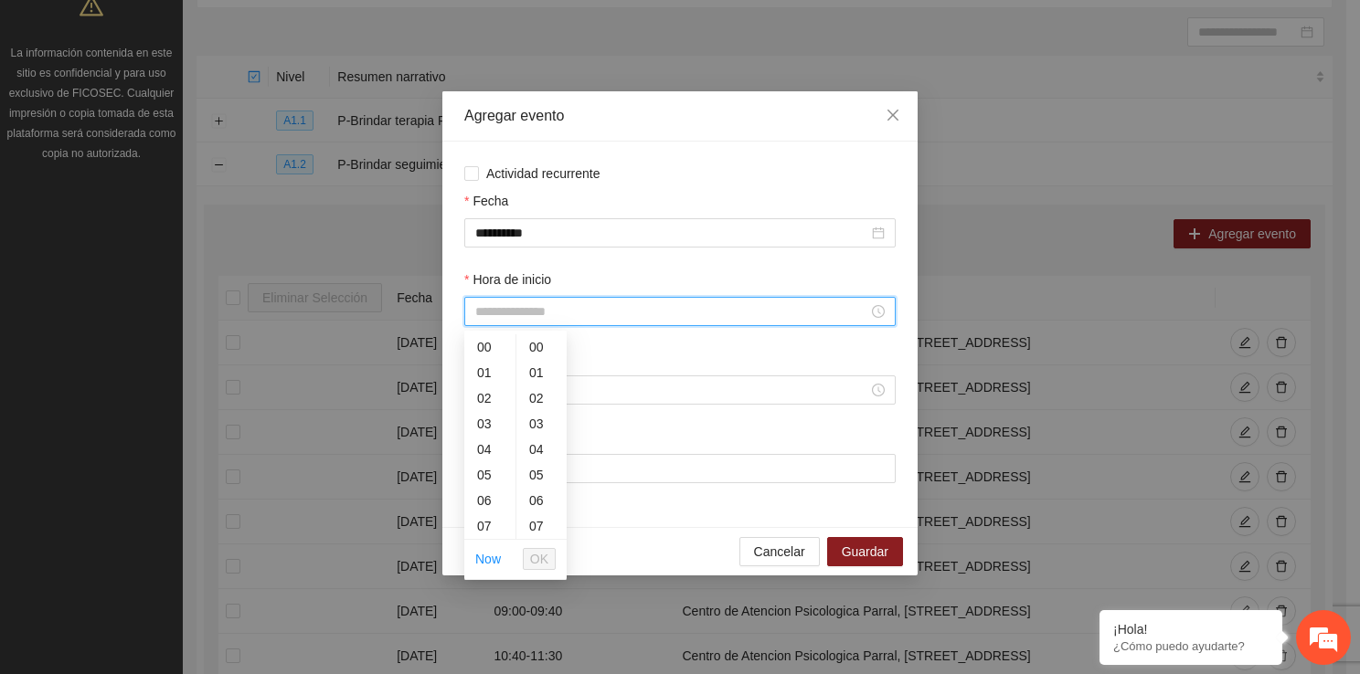
click at [491, 316] on input "Hora de inicio" at bounding box center [671, 312] width 393 height 20
click at [485, 441] on div "12" at bounding box center [489, 435] width 51 height 26
type input "*****"
click at [548, 557] on span "OK" at bounding box center [539, 559] width 18 height 20
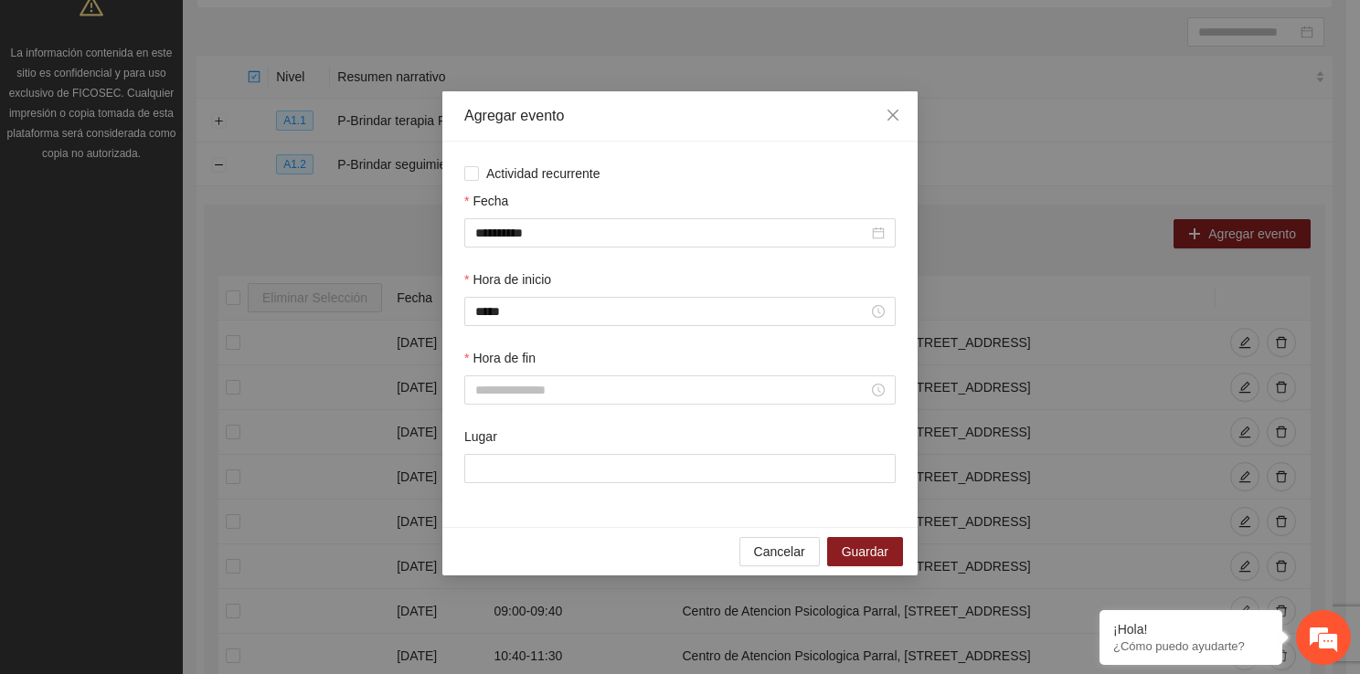
drag, startPoint x: 525, startPoint y: 372, endPoint x: 525, endPoint y: 408, distance: 35.6
click at [525, 408] on div "Hora de fin" at bounding box center [680, 387] width 439 height 79
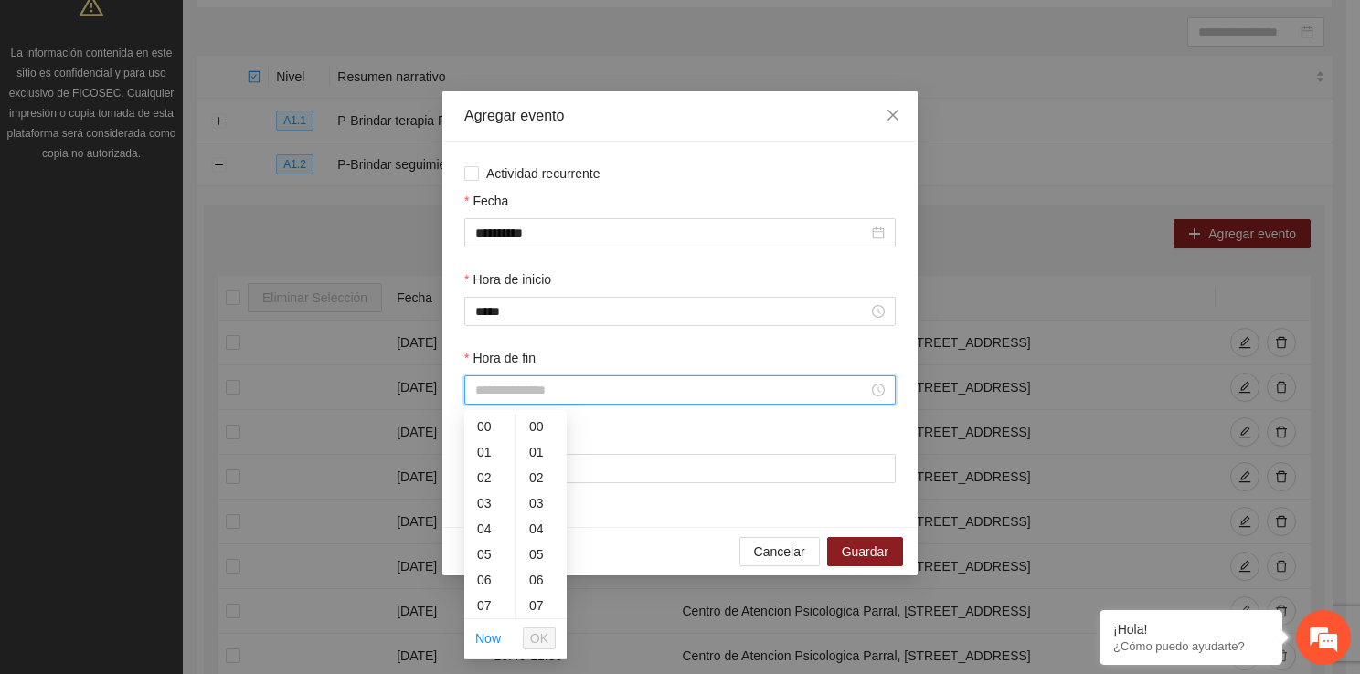
drag, startPoint x: 523, startPoint y: 400, endPoint x: 503, endPoint y: 600, distance: 201.1
click at [503, 492] on body "Proyectos Activos La información contenida en este sitio es confidencial y para…" at bounding box center [673, 154] width 1346 height 674
click at [483, 557] on div "12" at bounding box center [489, 551] width 51 height 26
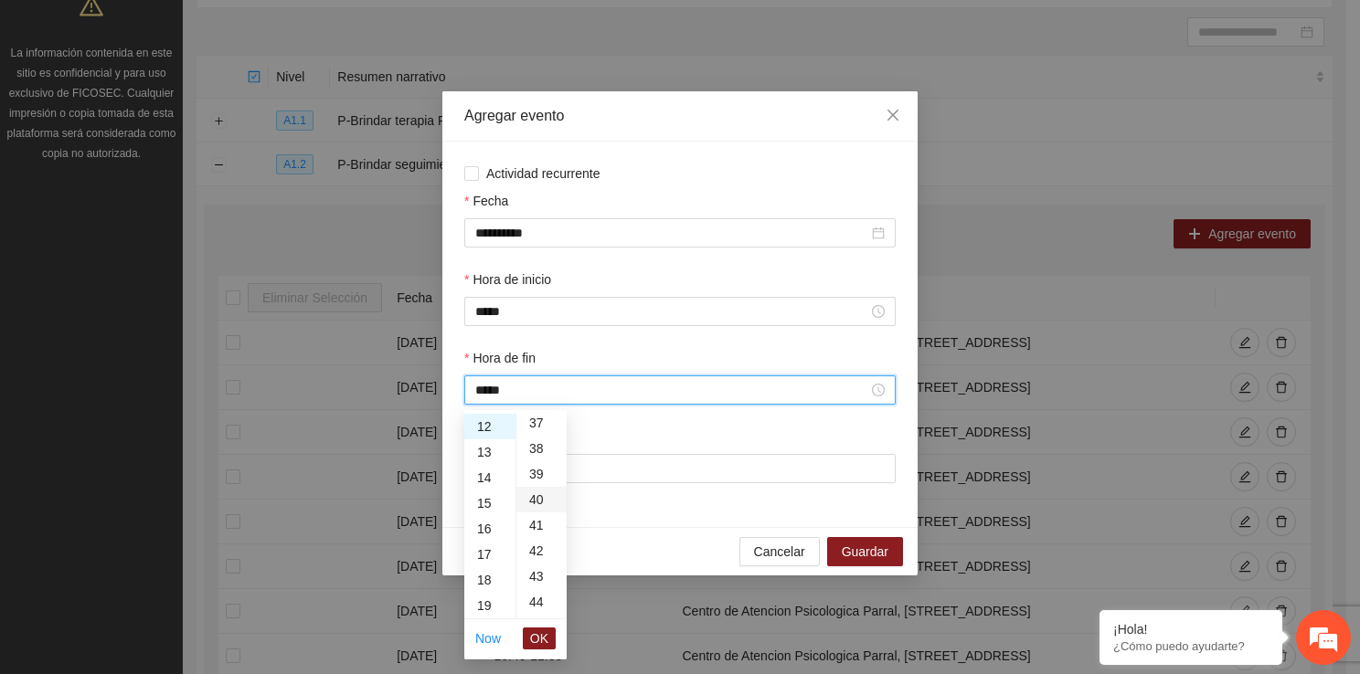
click at [537, 500] on div "40" at bounding box center [541, 500] width 50 height 26
type input "*****"
click at [541, 638] on span "OK" at bounding box center [539, 639] width 18 height 20
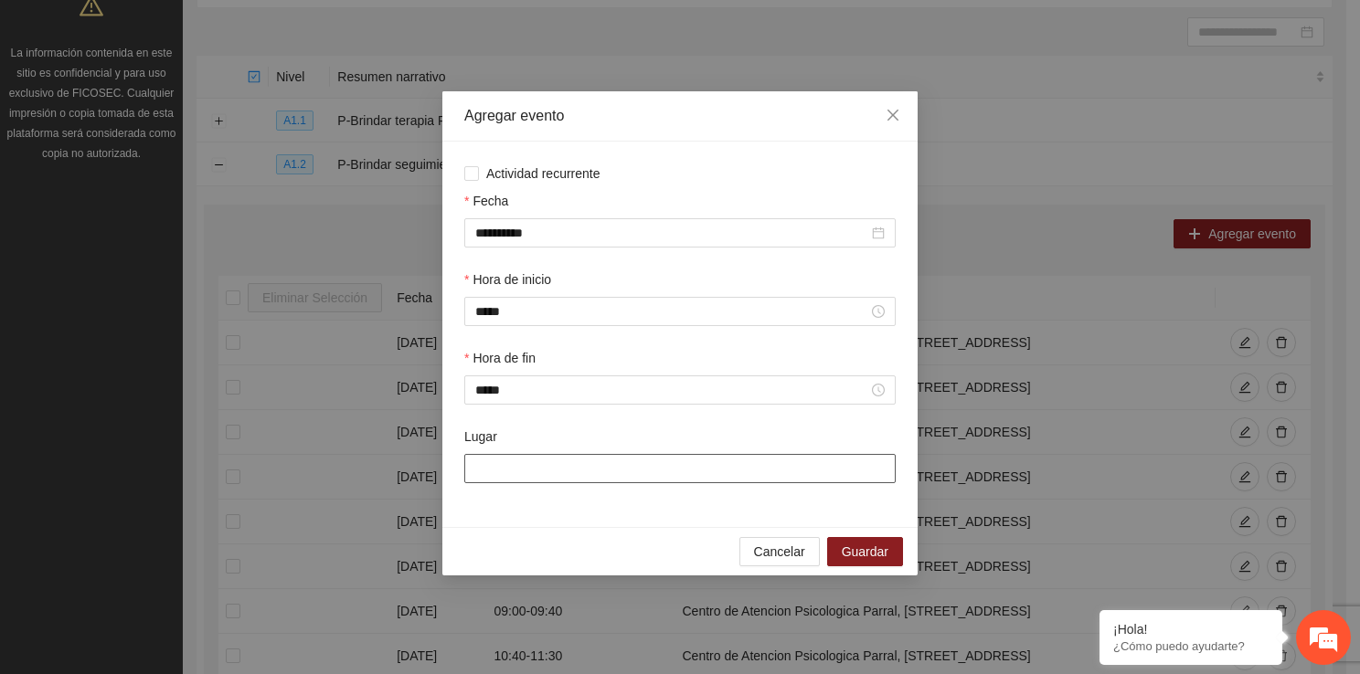
drag, startPoint x: 524, startPoint y: 464, endPoint x: 548, endPoint y: 527, distance: 67.7
click at [548, 527] on div "**********" at bounding box center [679, 335] width 475 height 386
type input "**********"
click at [850, 557] on span "Guardar" at bounding box center [865, 552] width 47 height 20
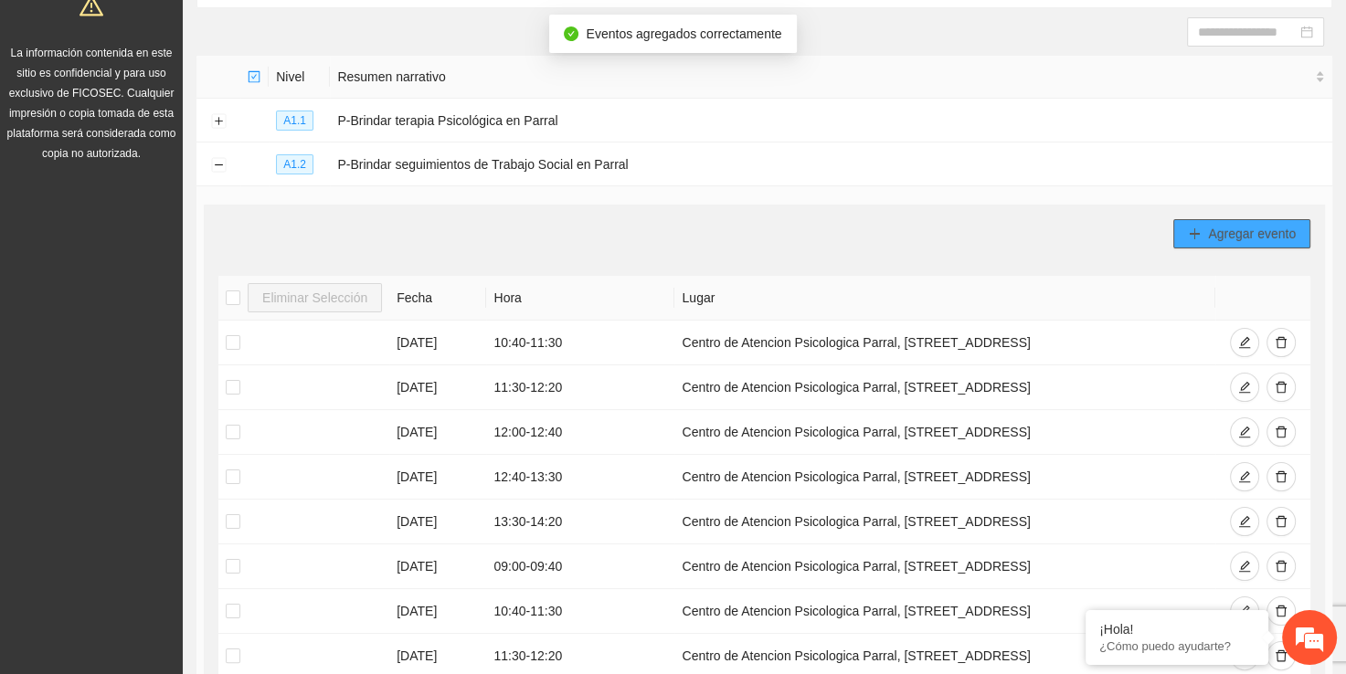
click at [1242, 230] on span "Agregar evento" at bounding box center [1252, 234] width 88 height 20
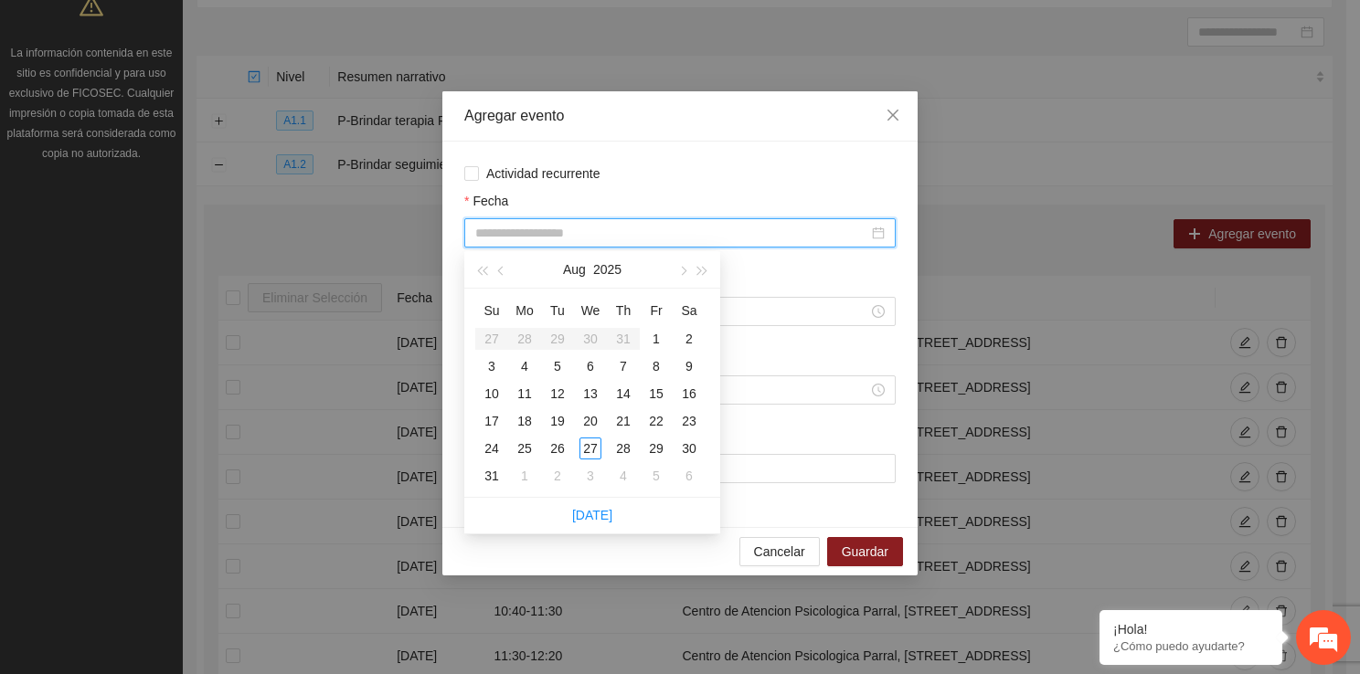
click at [521, 231] on input "Fecha" at bounding box center [671, 233] width 393 height 20
type input "**********"
click at [529, 419] on div "18" at bounding box center [525, 421] width 22 height 22
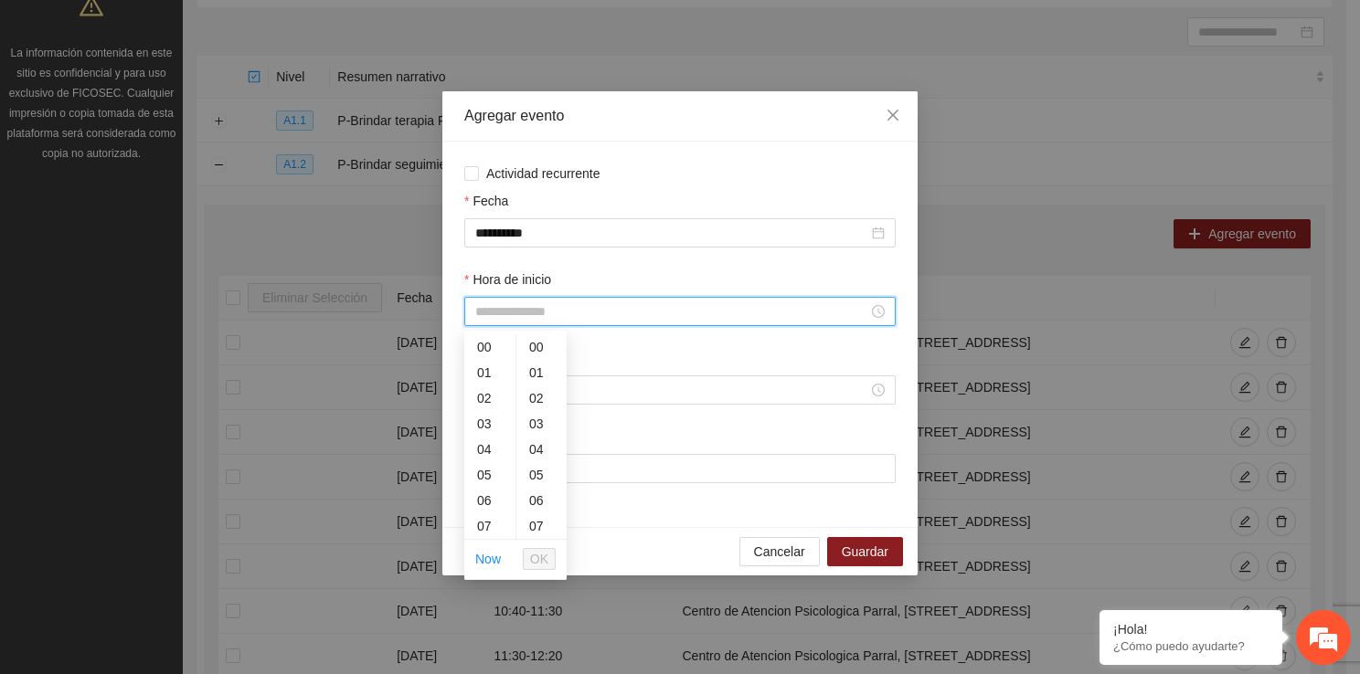
drag, startPoint x: 590, startPoint y: 316, endPoint x: 508, endPoint y: 529, distance: 228.2
click at [508, 492] on body "Proyectos Activos La información contenida en este sitio es confidencial y para…" at bounding box center [673, 154] width 1346 height 674
click at [482, 375] on div "12" at bounding box center [489, 375] width 51 height 26
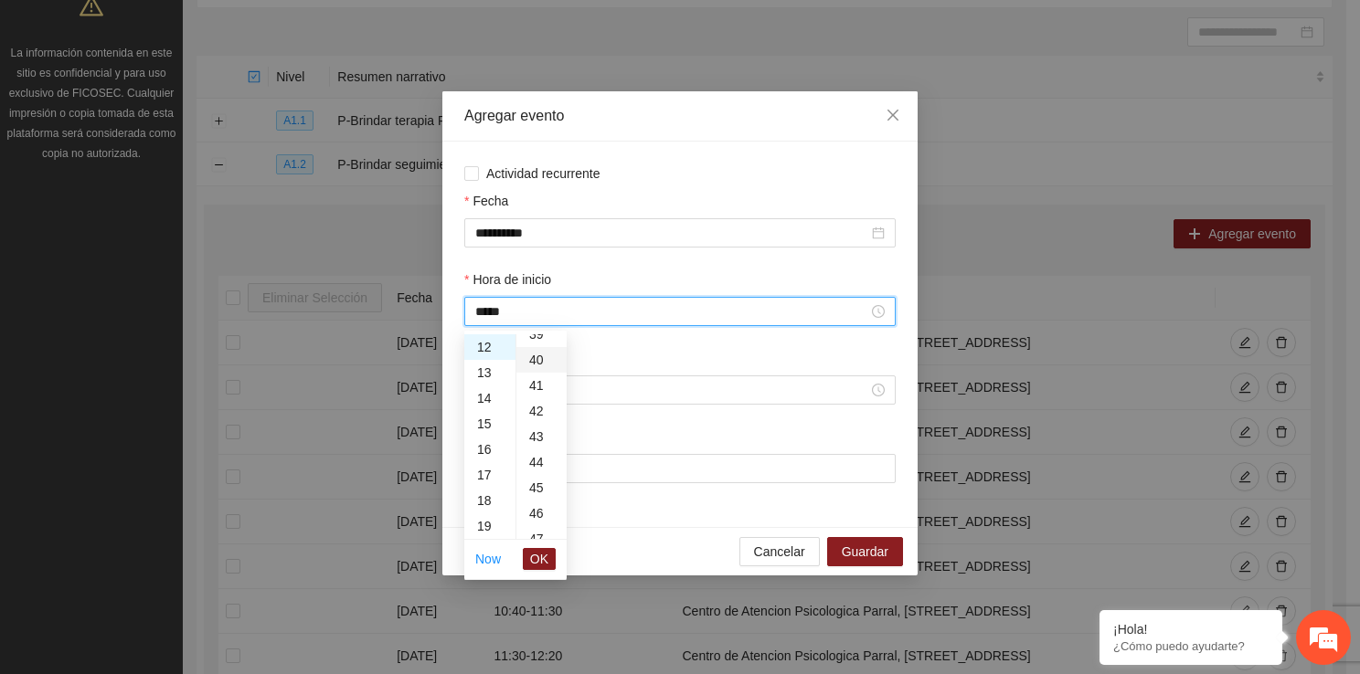
click at [537, 366] on div "40" at bounding box center [541, 360] width 50 height 26
type input "*****"
click at [541, 557] on span "OK" at bounding box center [539, 559] width 18 height 20
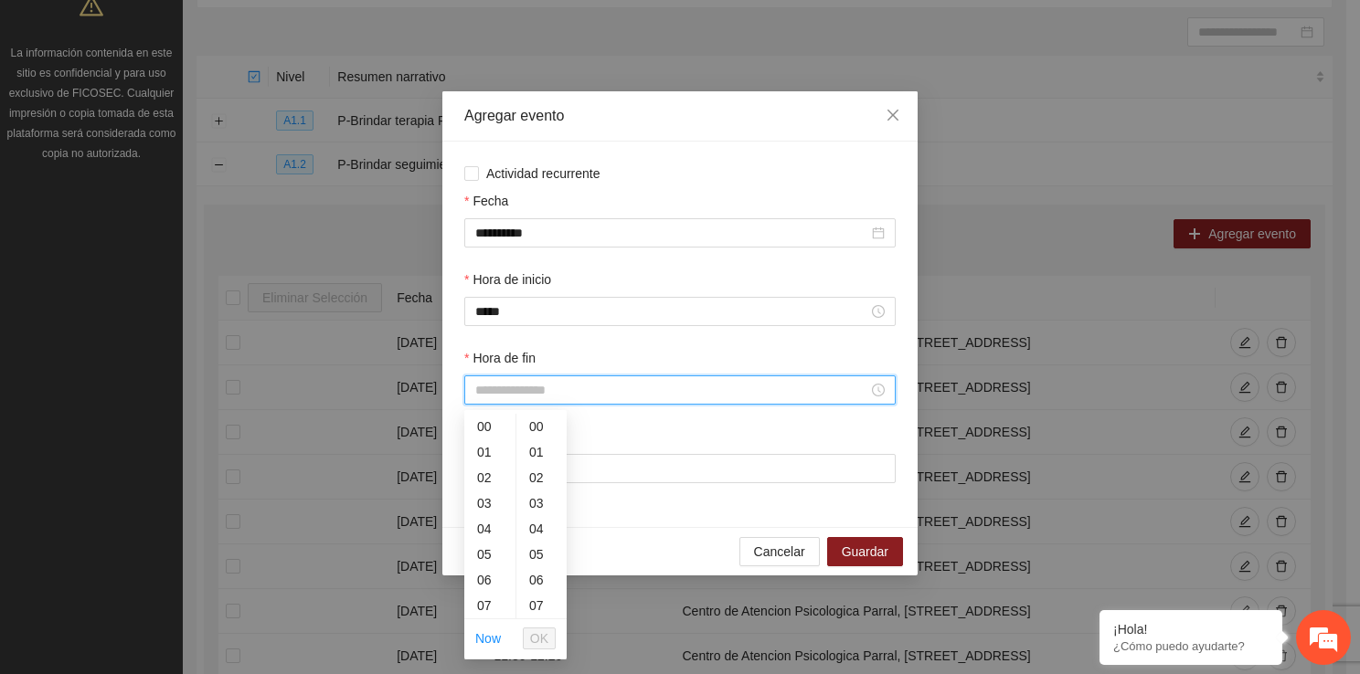
drag, startPoint x: 490, startPoint y: 396, endPoint x: 503, endPoint y: 609, distance: 213.3
click at [503, 492] on body "Proyectos Activos La información contenida en este sitio es confidencial y para…" at bounding box center [673, 154] width 1346 height 674
click at [488, 510] on div "13" at bounding box center [489, 517] width 51 height 26
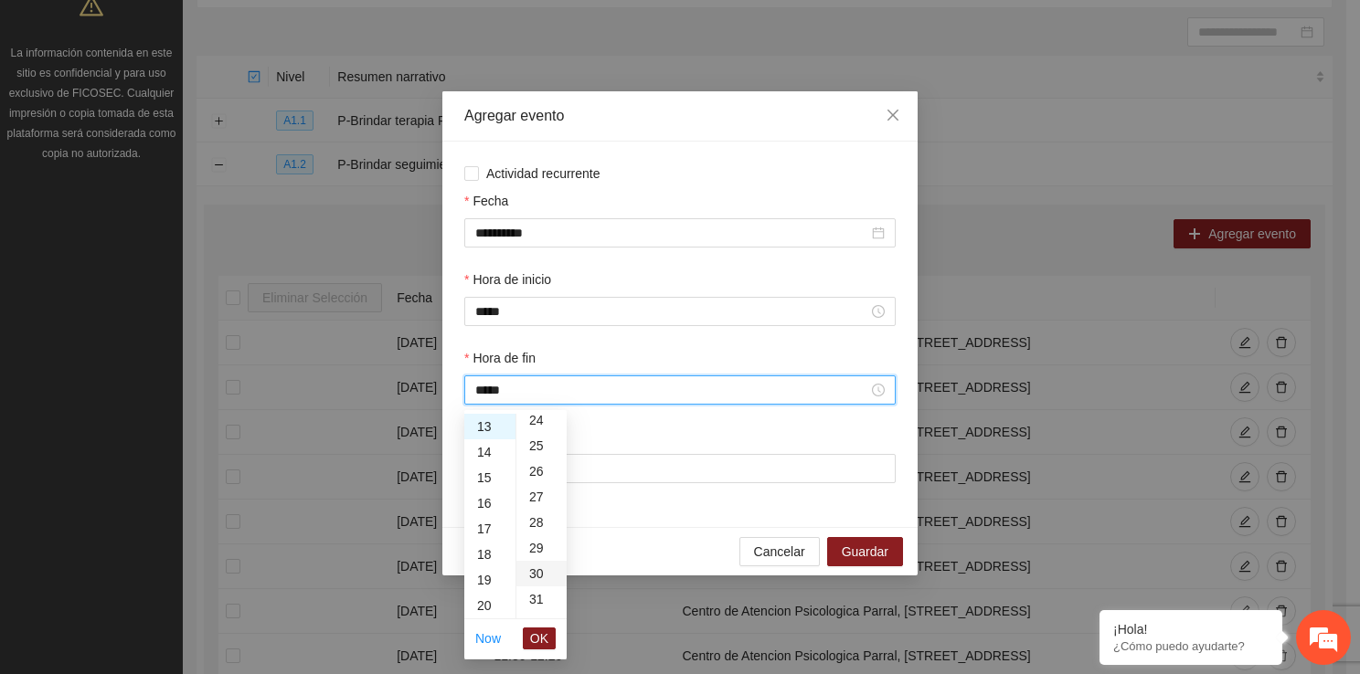
click at [544, 574] on div "30" at bounding box center [541, 574] width 50 height 26
type input "*****"
click at [546, 641] on span "OK" at bounding box center [539, 639] width 18 height 20
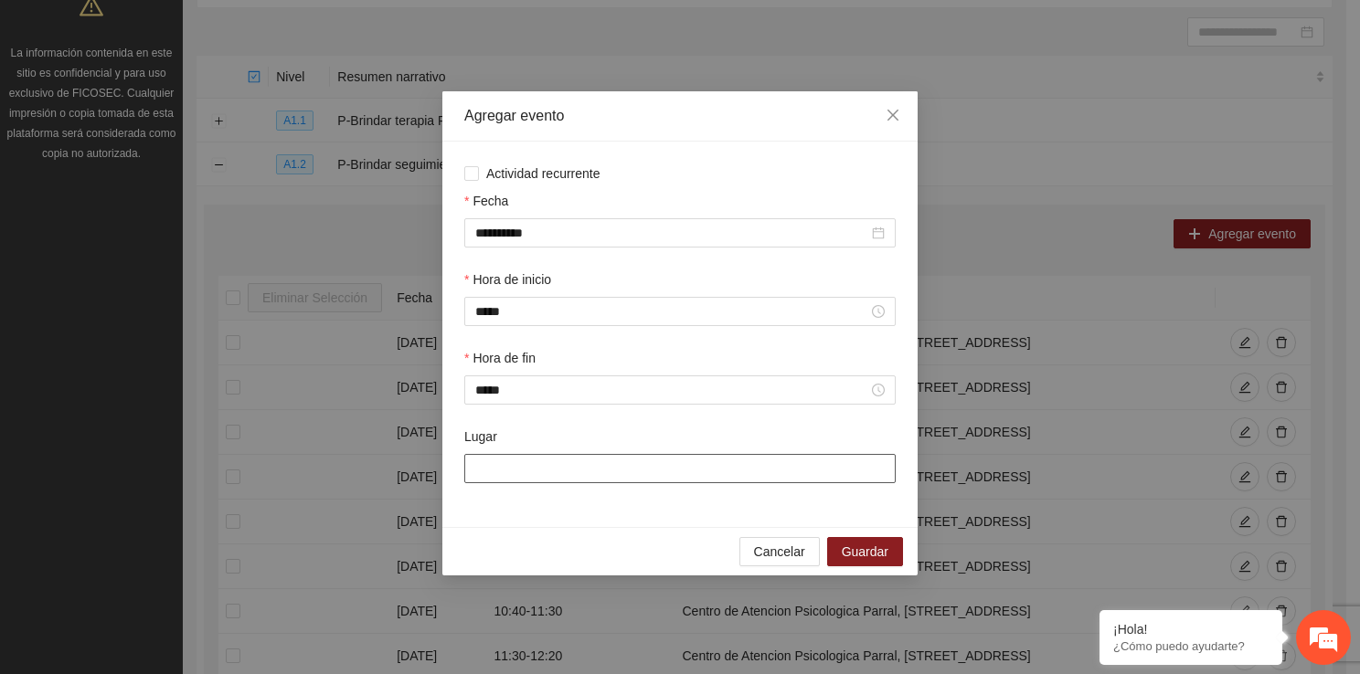
drag, startPoint x: 523, startPoint y: 476, endPoint x: 550, endPoint y: 525, distance: 55.7
click at [550, 525] on div "**********" at bounding box center [679, 335] width 475 height 386
type input "**********"
click at [839, 561] on button "Guardar" at bounding box center [865, 551] width 76 height 29
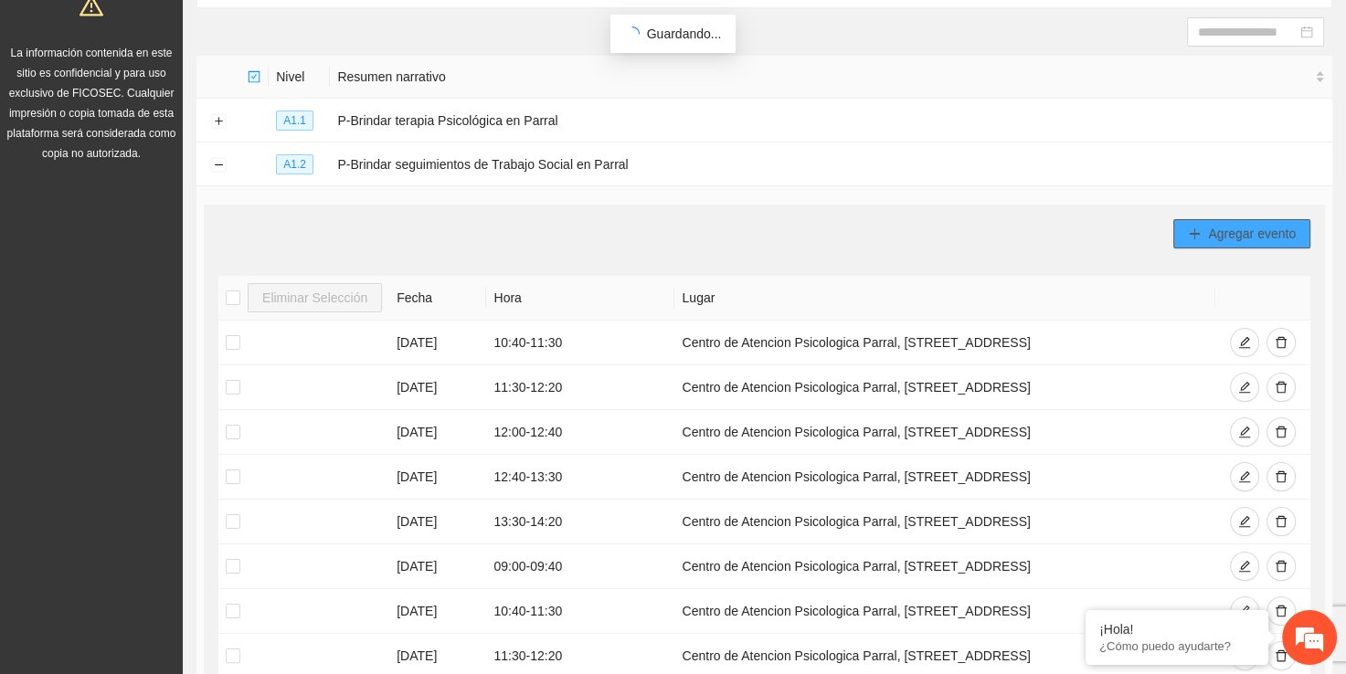
click at [1232, 245] on button "Agregar evento" at bounding box center [1241, 233] width 137 height 29
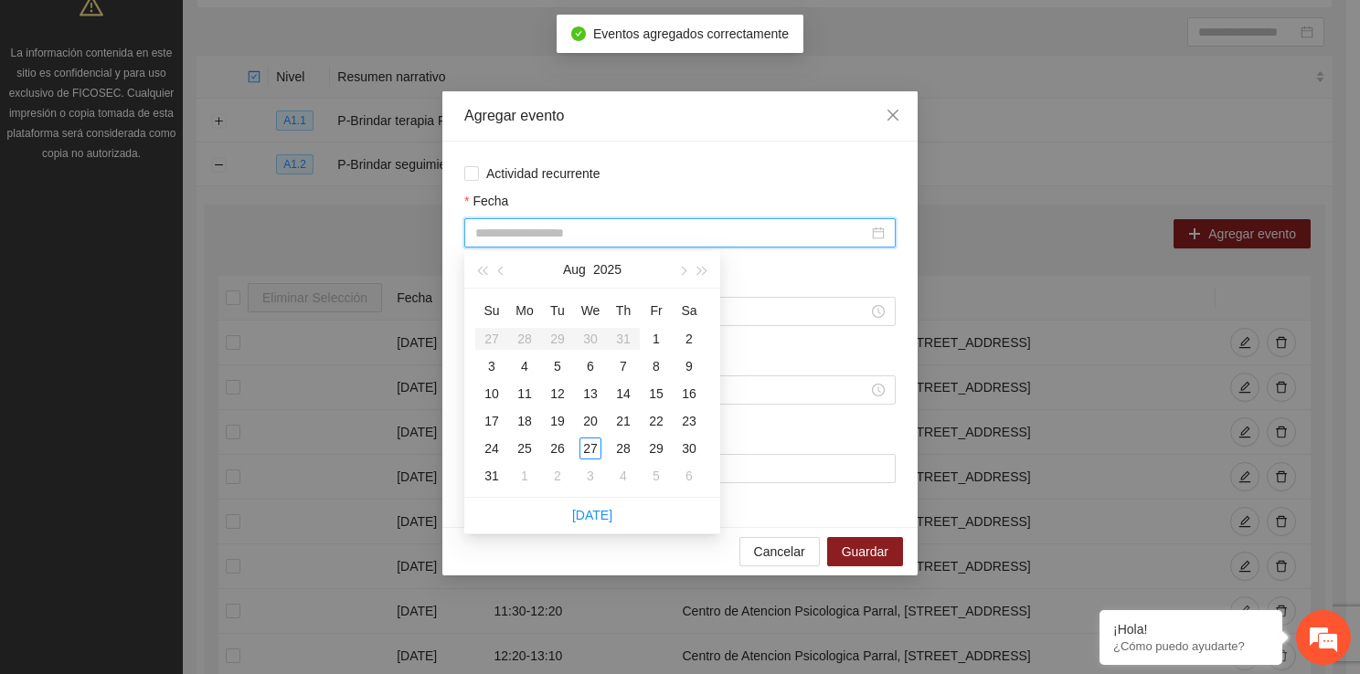
click at [504, 239] on input "Fecha" at bounding box center [671, 233] width 393 height 20
type input "**********"
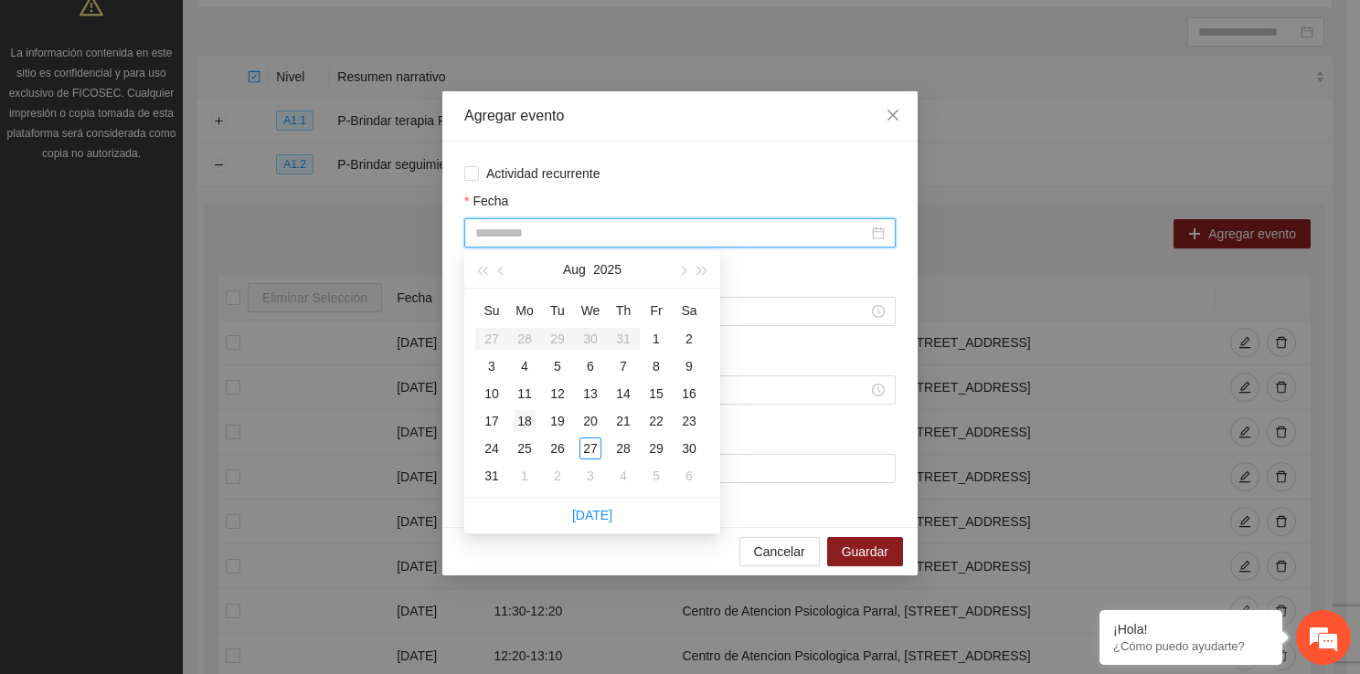
click at [524, 412] on div "18" at bounding box center [525, 421] width 22 height 22
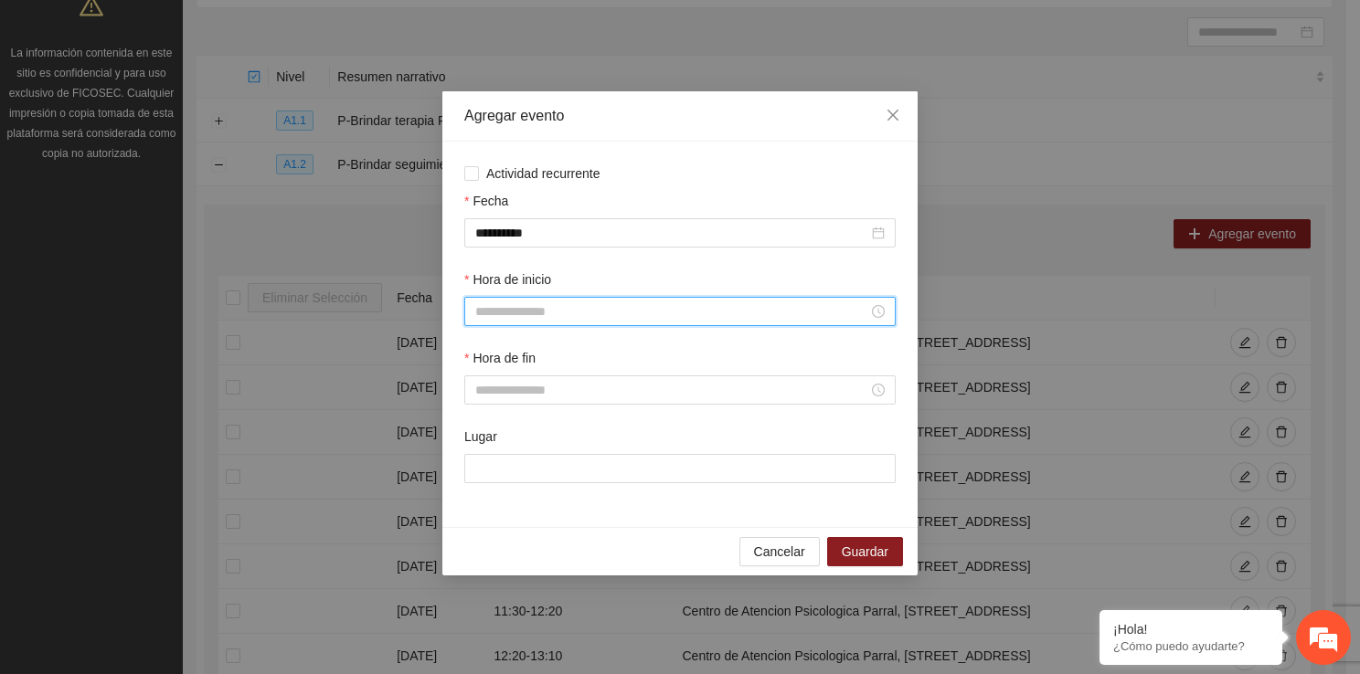
click at [545, 321] on input "Hora de inicio" at bounding box center [671, 312] width 393 height 20
click at [500, 522] on div "07" at bounding box center [489, 527] width 51 height 26
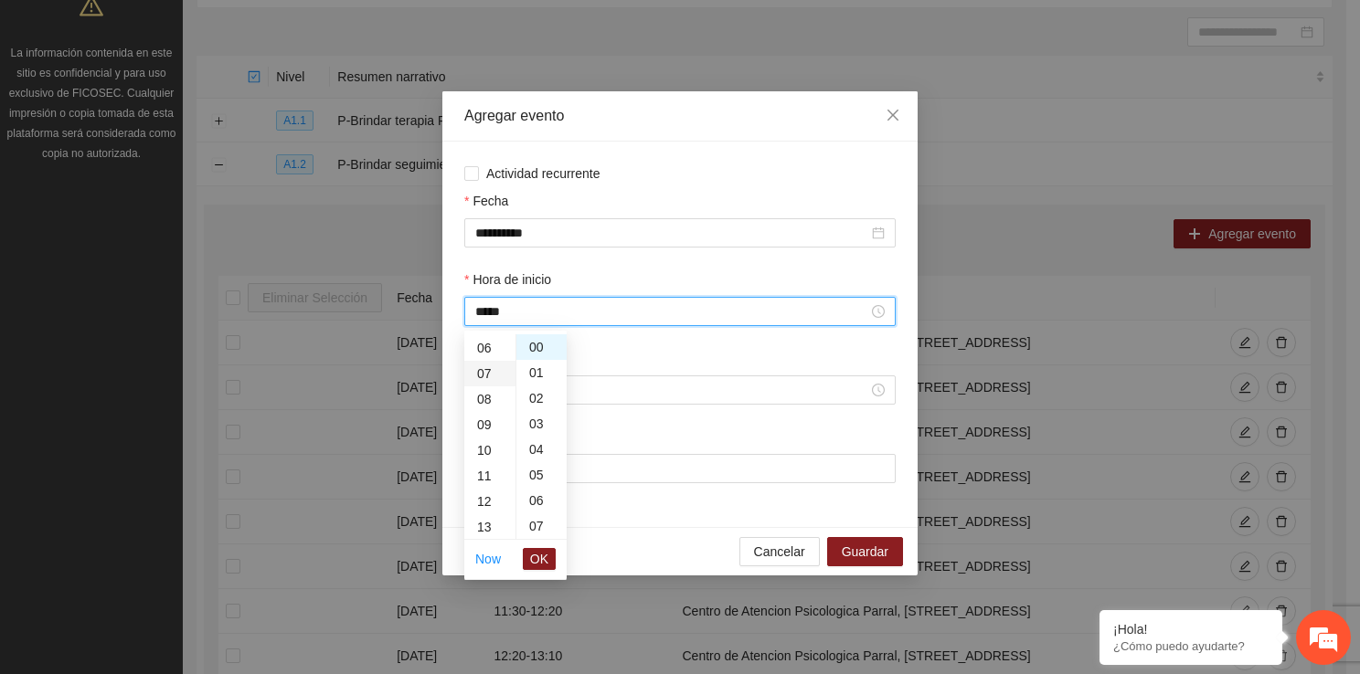
click at [500, 522] on ul "00 01 02 03 04 05 06 07 08 09 10 11 12 13 14 15 16 17 18 19 20 21 22 23" at bounding box center [489, 436] width 51 height 205
click at [500, 522] on div "14" at bounding box center [489, 527] width 51 height 26
click at [486, 378] on div "13" at bounding box center [489, 383] width 51 height 26
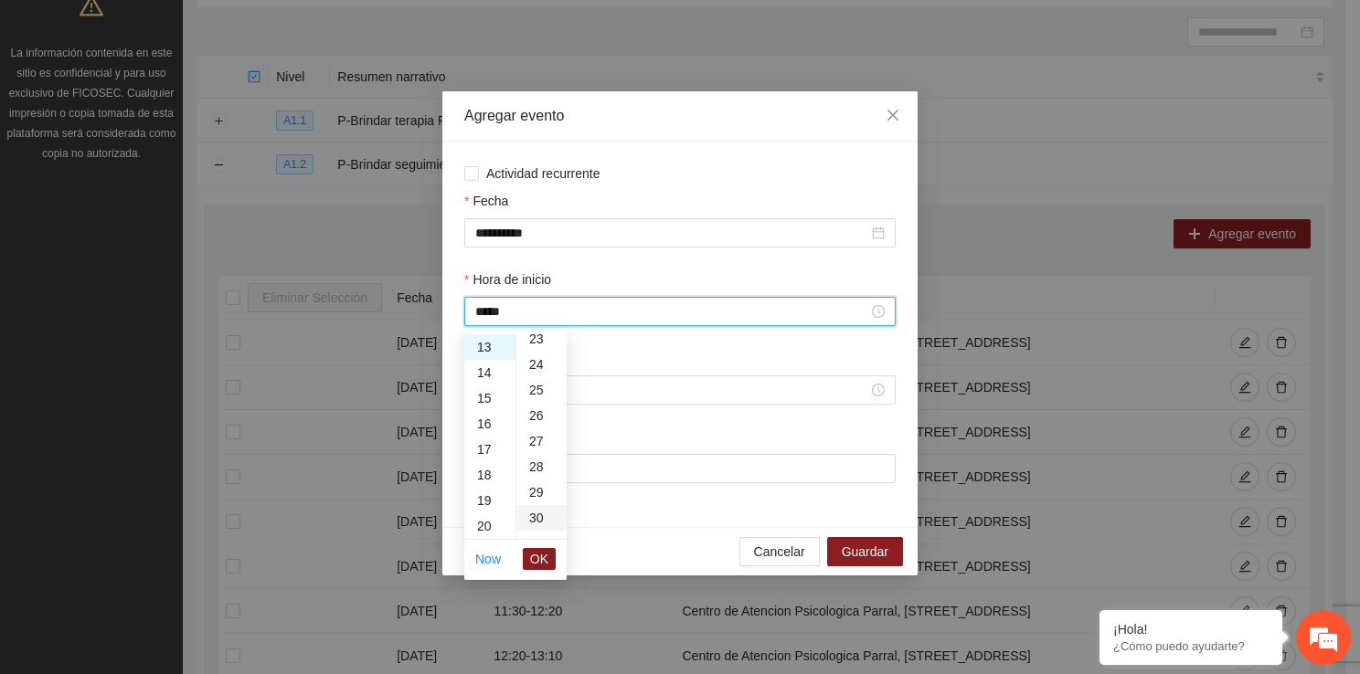
click at [535, 514] on div "30" at bounding box center [541, 518] width 50 height 26
type input "*****"
click at [541, 557] on span "OK" at bounding box center [539, 559] width 18 height 20
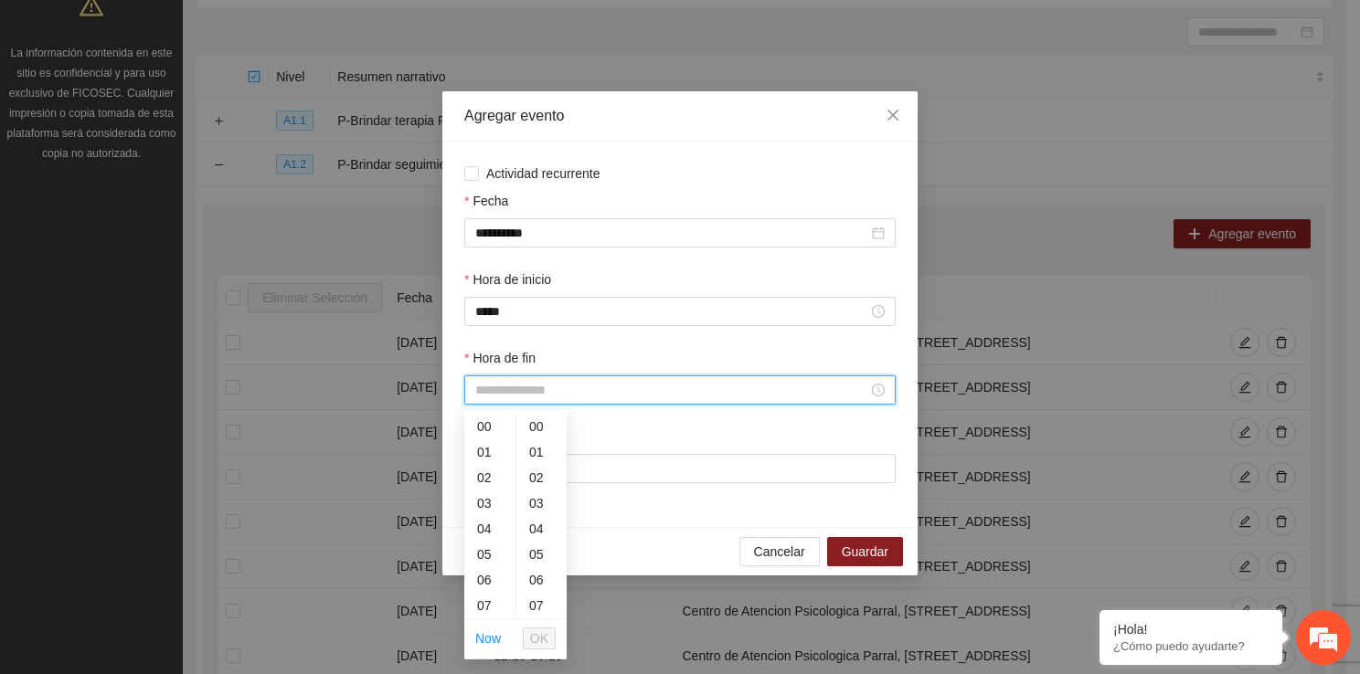
click at [523, 387] on input "Hora de fin" at bounding box center [671, 390] width 393 height 20
click at [481, 496] on div "14" at bounding box center [489, 493] width 51 height 26
click at [535, 469] on div "20" at bounding box center [541, 464] width 50 height 26
type input "*****"
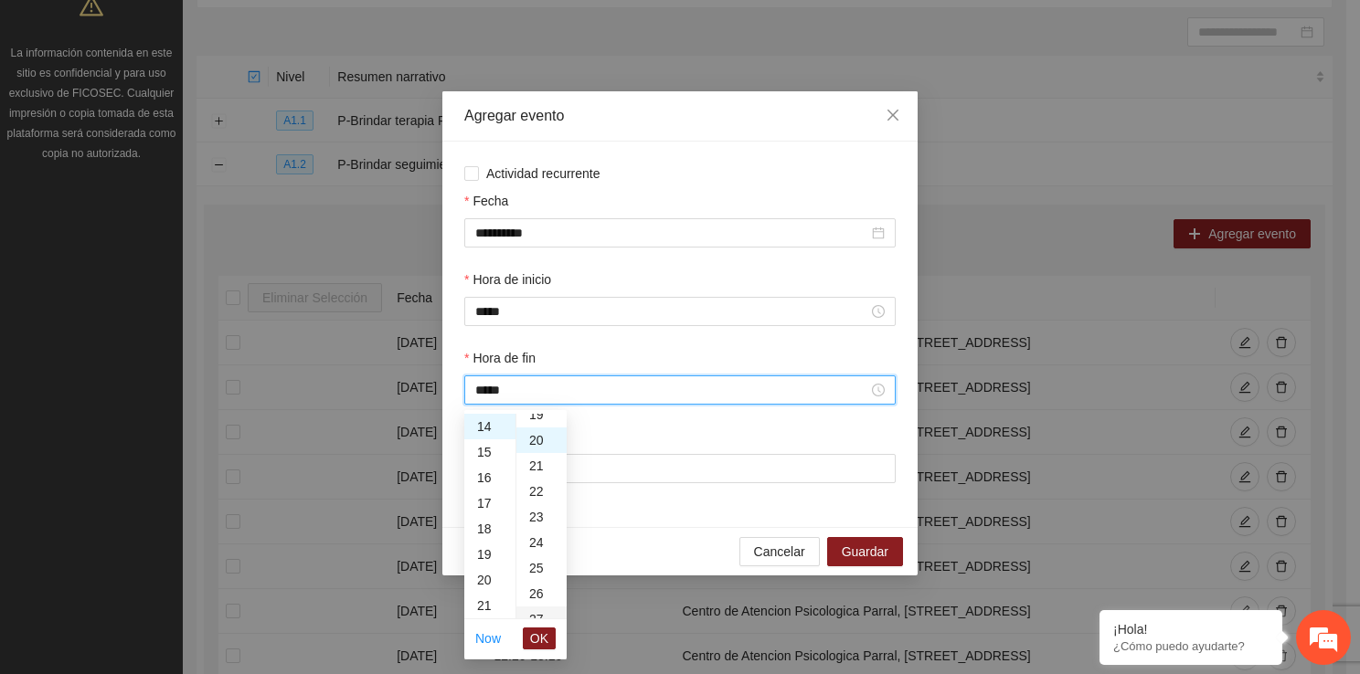
scroll to position [512, 0]
click at [543, 638] on span "OK" at bounding box center [539, 639] width 18 height 20
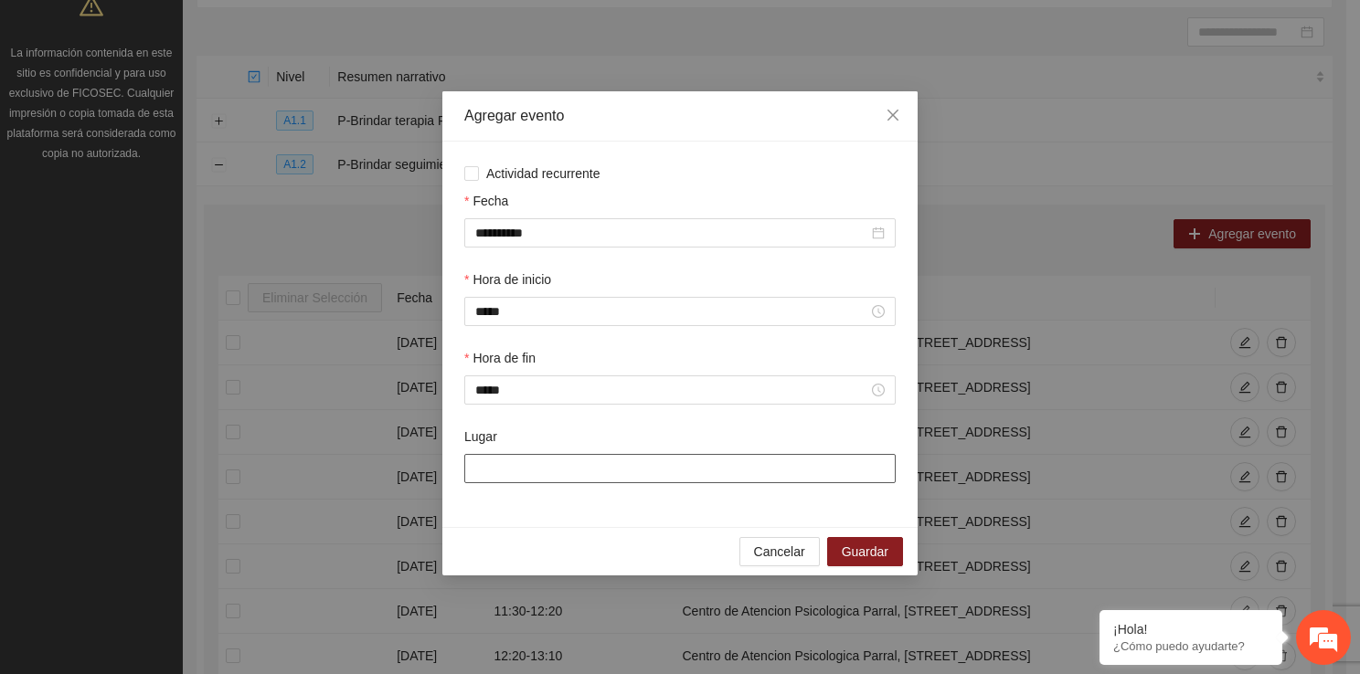
drag, startPoint x: 528, startPoint y: 484, endPoint x: 587, endPoint y: 537, distance: 78.9
click at [587, 537] on div "**********" at bounding box center [679, 333] width 475 height 484
type input "**********"
click at [880, 552] on span "Guardar" at bounding box center [865, 552] width 47 height 20
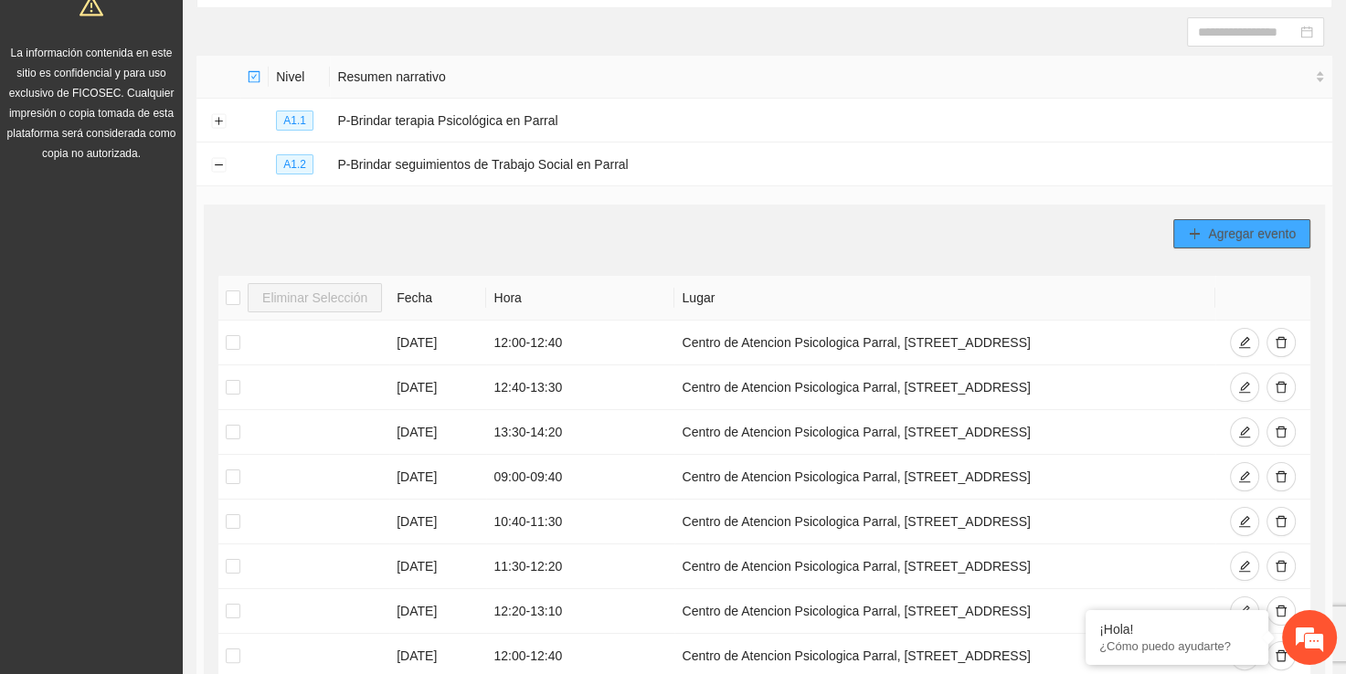
click at [1219, 238] on span "Agregar evento" at bounding box center [1252, 234] width 88 height 20
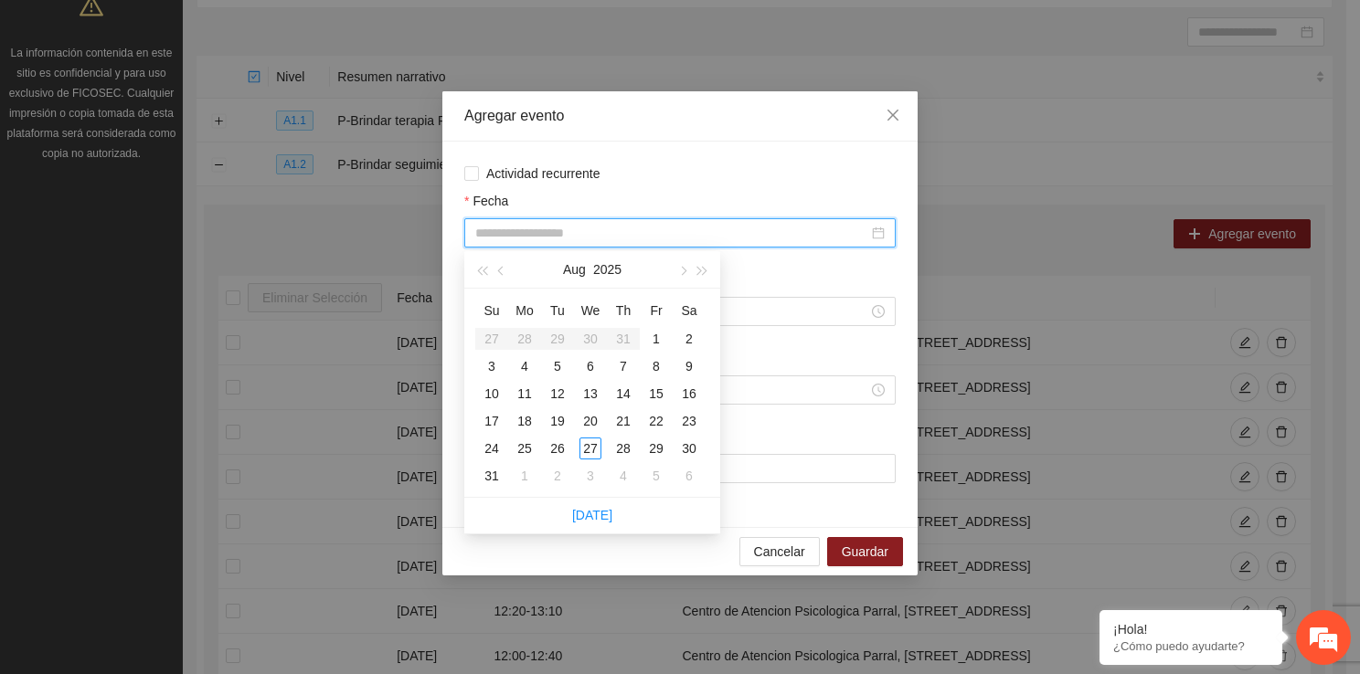
click at [562, 236] on input "Fecha" at bounding box center [671, 233] width 393 height 20
type input "**********"
click at [557, 419] on div "19" at bounding box center [557, 421] width 22 height 22
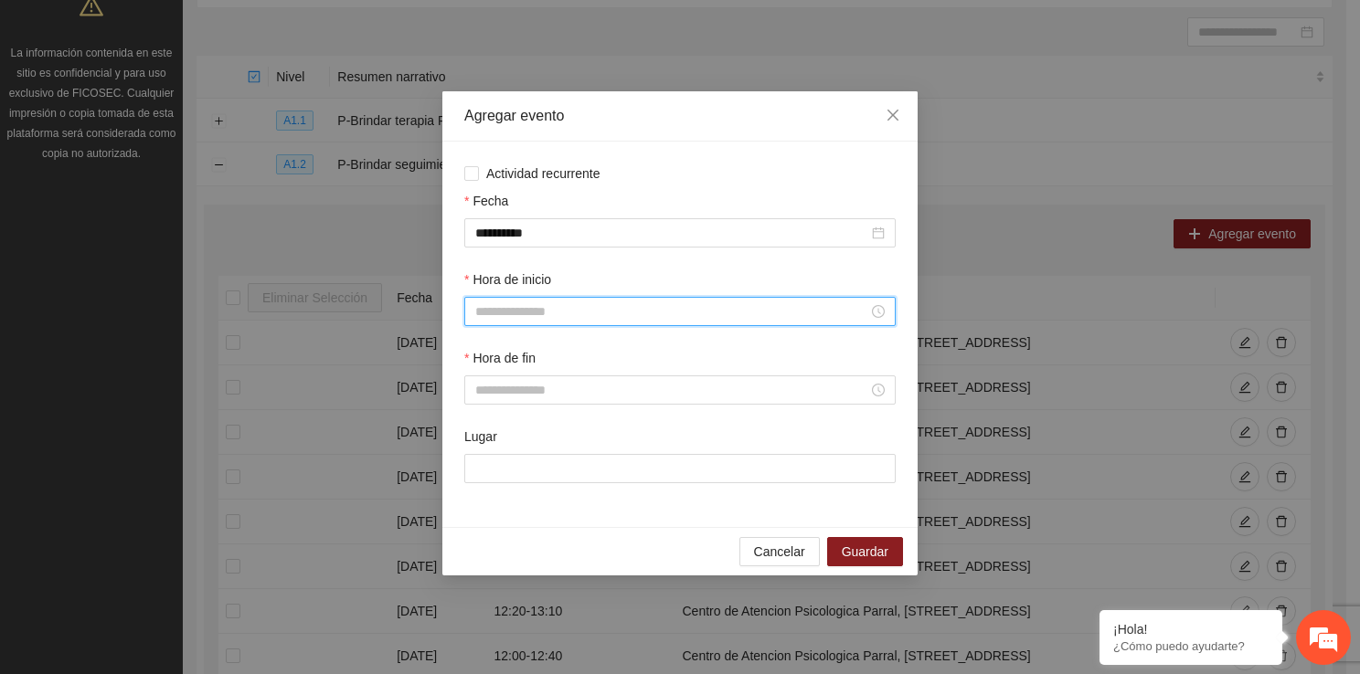
click at [516, 314] on input "Hora de inicio" at bounding box center [671, 312] width 393 height 20
click at [482, 459] on div "16" at bounding box center [489, 464] width 51 height 26
type input "*****"
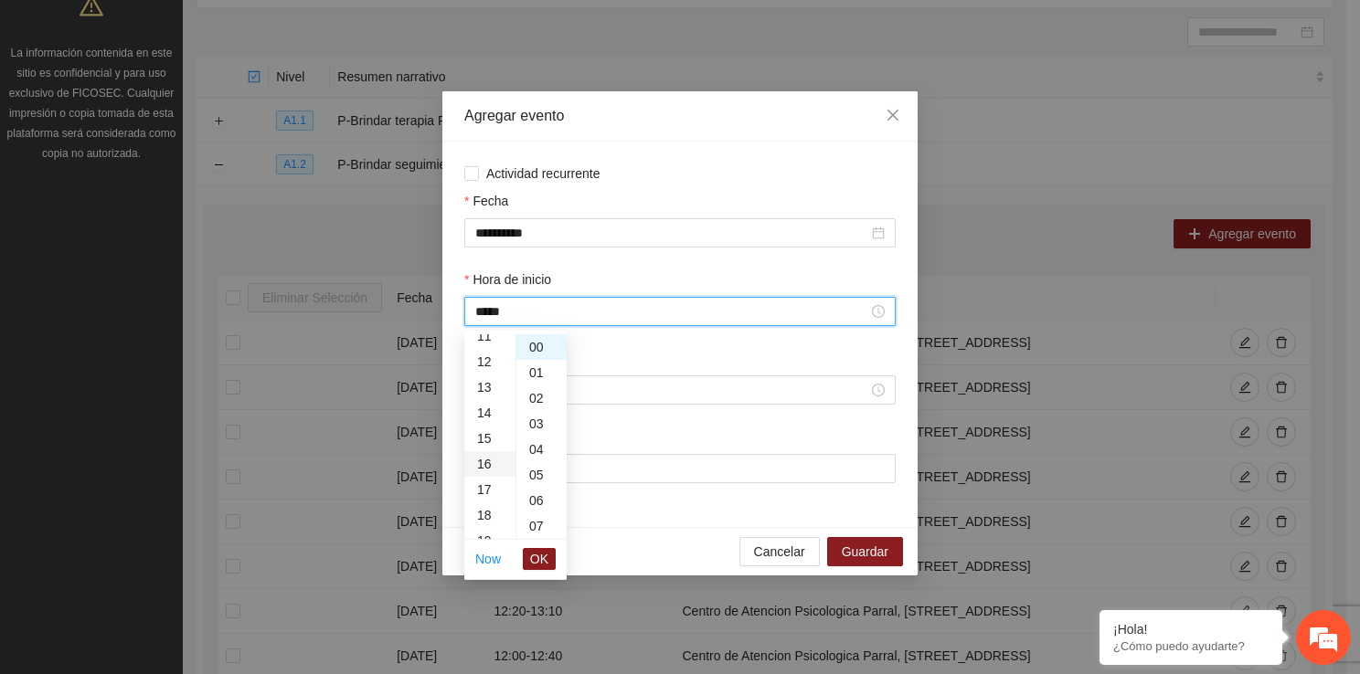
scroll to position [409, 0]
click at [547, 557] on span "OK" at bounding box center [539, 559] width 18 height 20
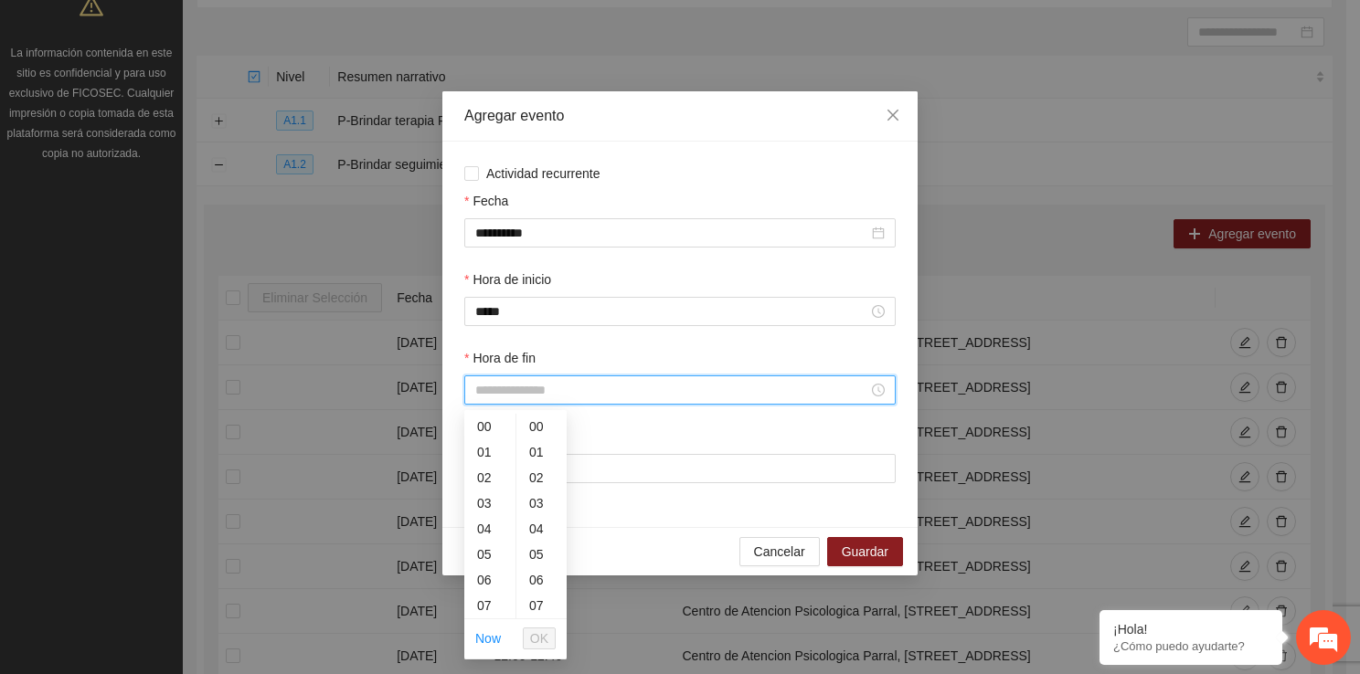
drag, startPoint x: 535, startPoint y: 398, endPoint x: 506, endPoint y: 609, distance: 213.1
click at [506, 492] on body "Proyectos Activos La información contenida en este sitio es confidencial y para…" at bounding box center [673, 154] width 1346 height 674
click at [484, 610] on div "16" at bounding box center [489, 617] width 51 height 26
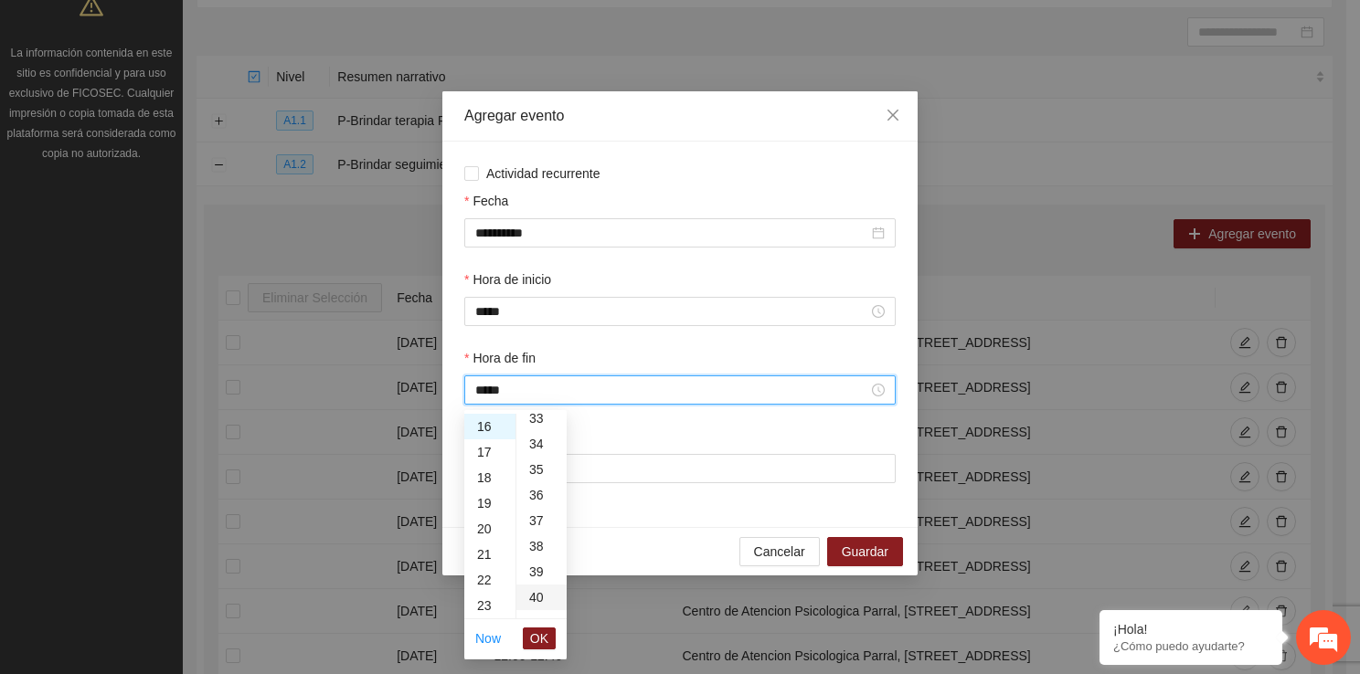
click at [547, 605] on div "40" at bounding box center [541, 598] width 50 height 26
type input "*****"
click at [547, 641] on span "OK" at bounding box center [539, 639] width 18 height 20
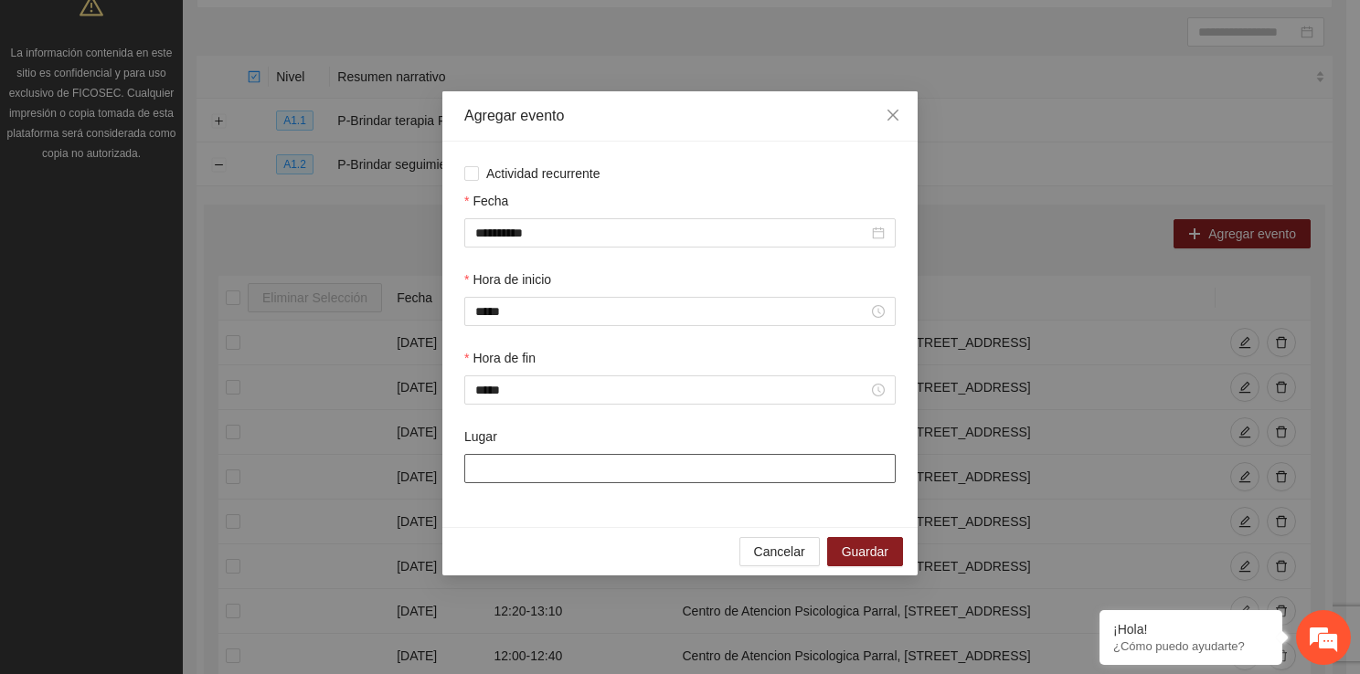
click at [517, 471] on input "Lugar" at bounding box center [679, 468] width 431 height 29
type input "**********"
click at [842, 556] on button "Guardar" at bounding box center [865, 551] width 76 height 29
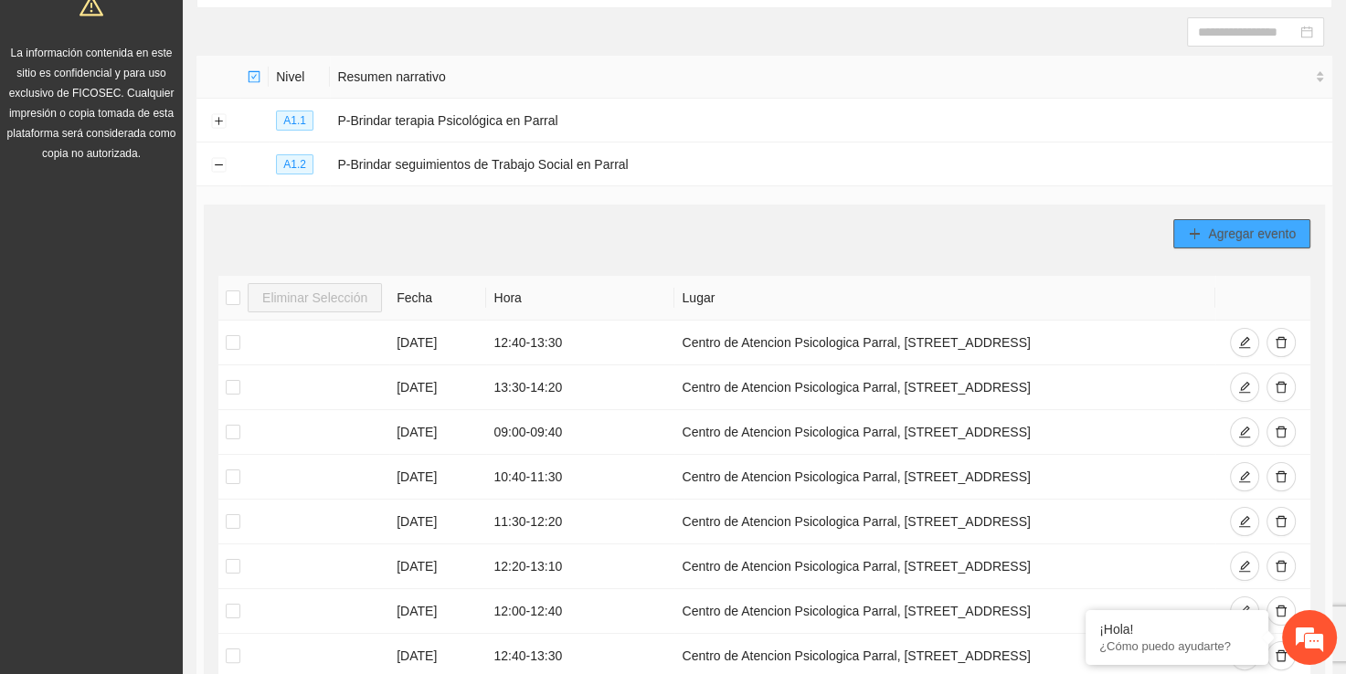
click at [1248, 224] on span "Agregar evento" at bounding box center [1252, 234] width 88 height 20
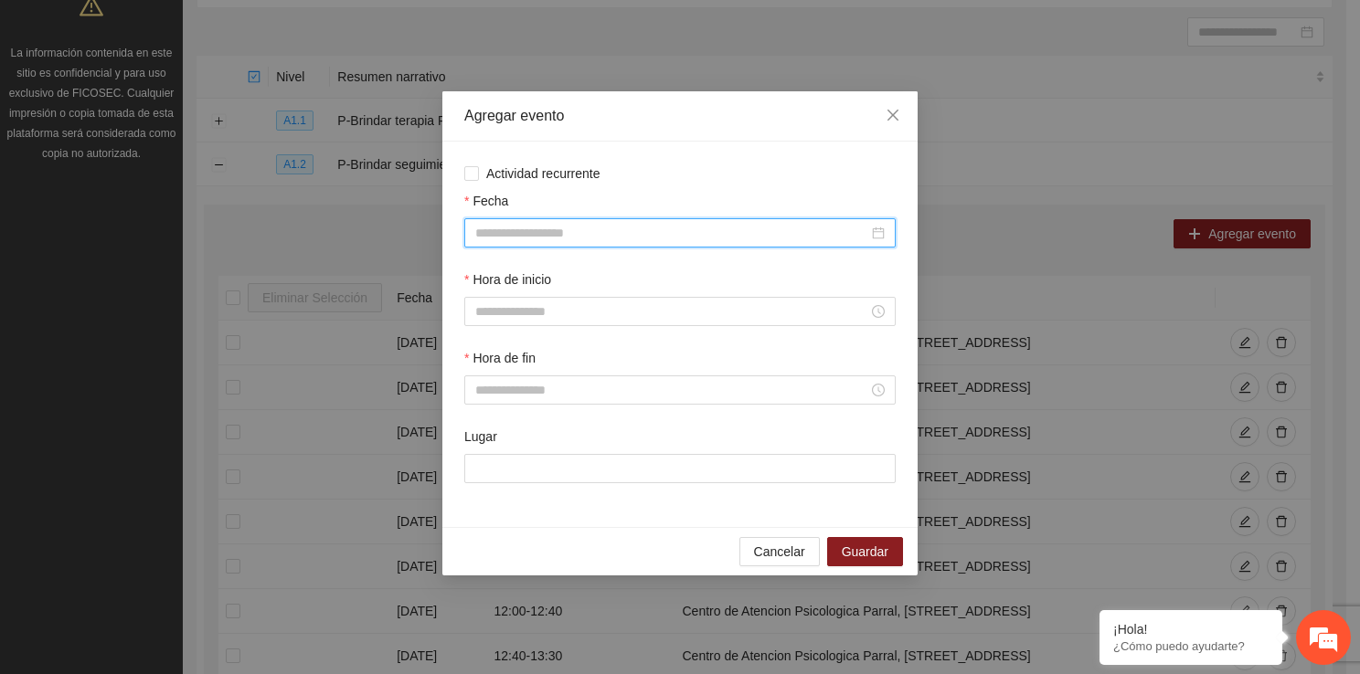
click at [570, 235] on input "Fecha" at bounding box center [671, 233] width 393 height 20
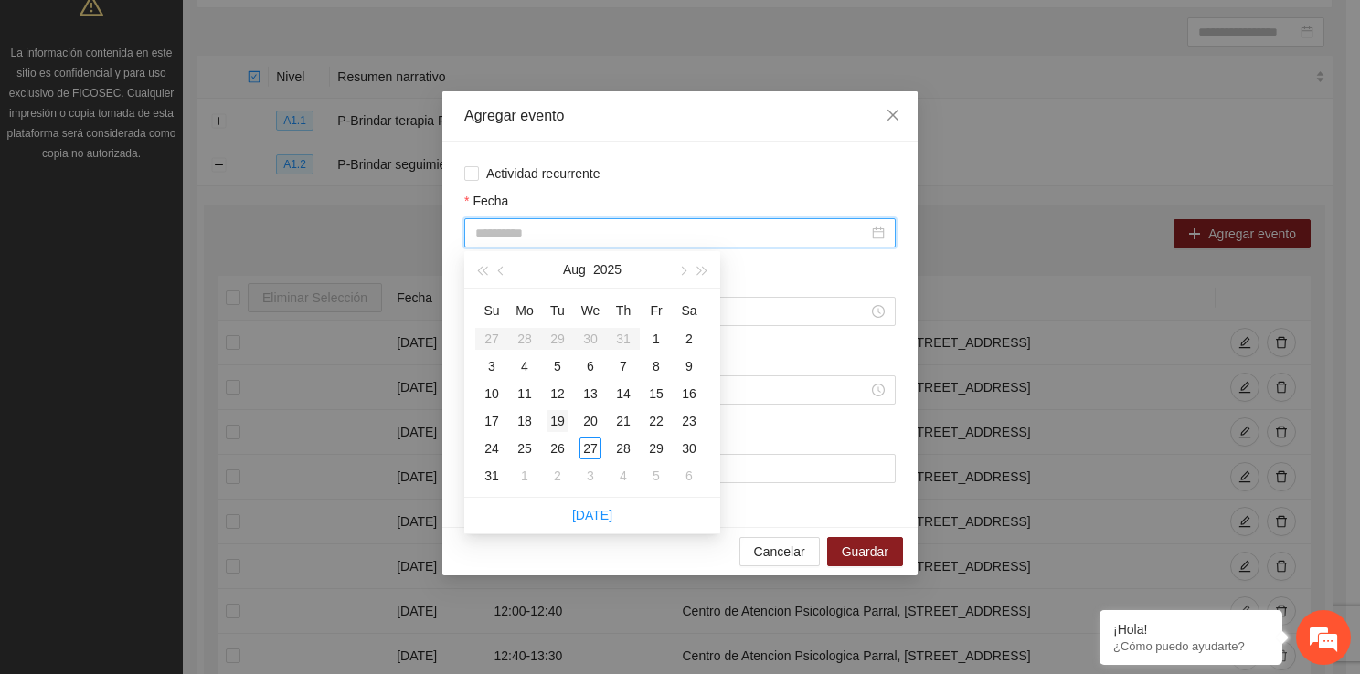
type input "**********"
click at [564, 419] on div "19" at bounding box center [557, 421] width 22 height 22
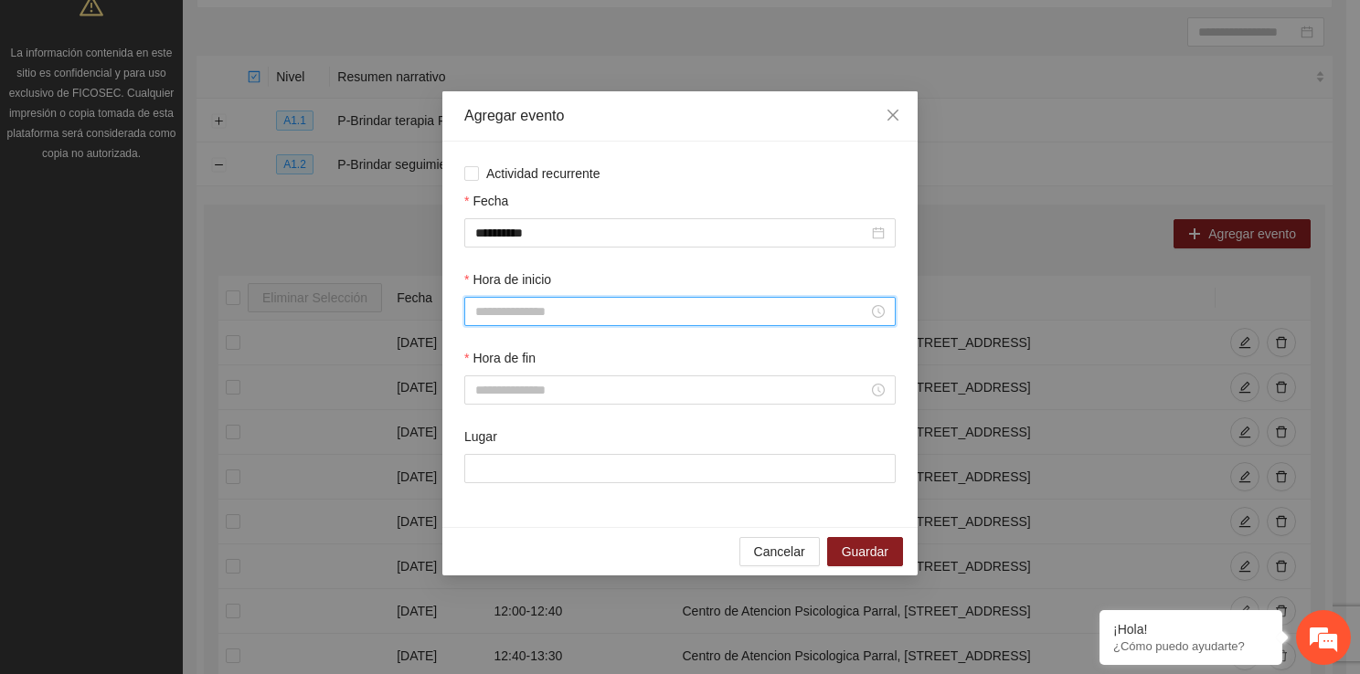
click at [526, 305] on input "Hora de inicio" at bounding box center [671, 312] width 393 height 20
click at [488, 502] on div "16" at bounding box center [489, 501] width 51 height 26
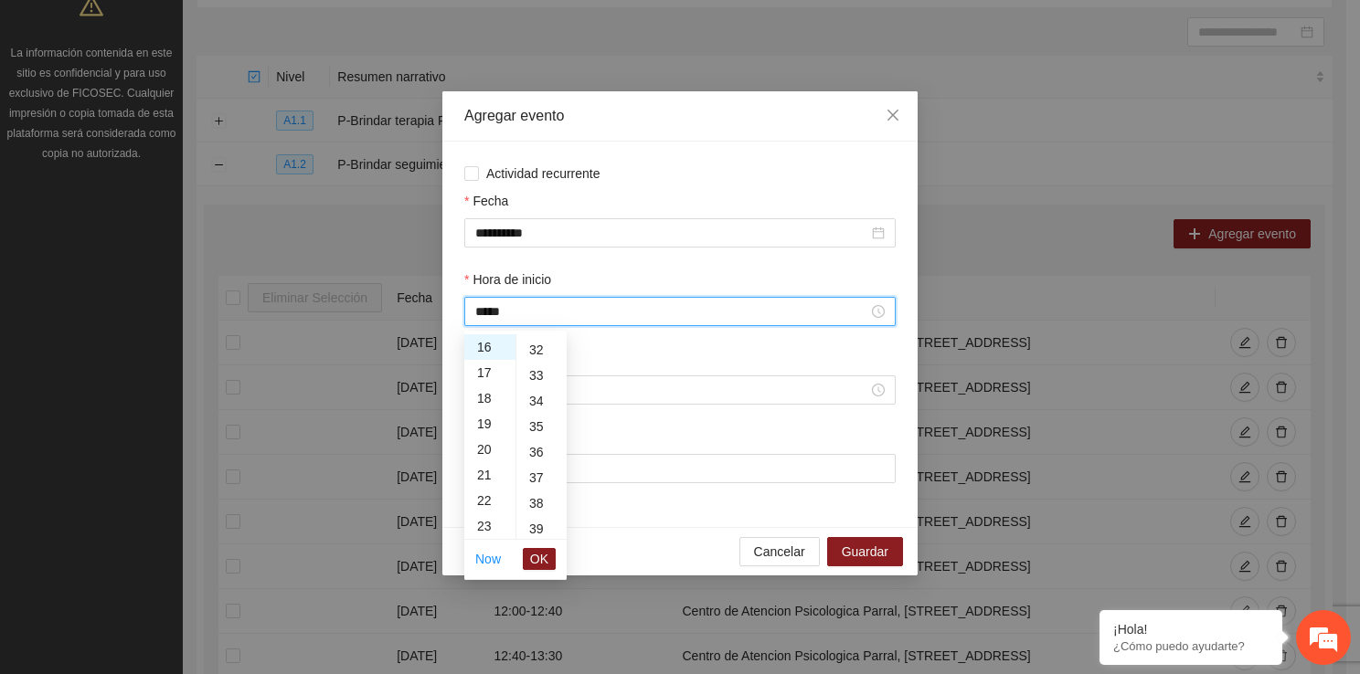
scroll to position [853, 0]
click at [544, 517] on div "40" at bounding box center [541, 518] width 50 height 26
type input "*****"
click at [547, 557] on span "OK" at bounding box center [539, 559] width 18 height 20
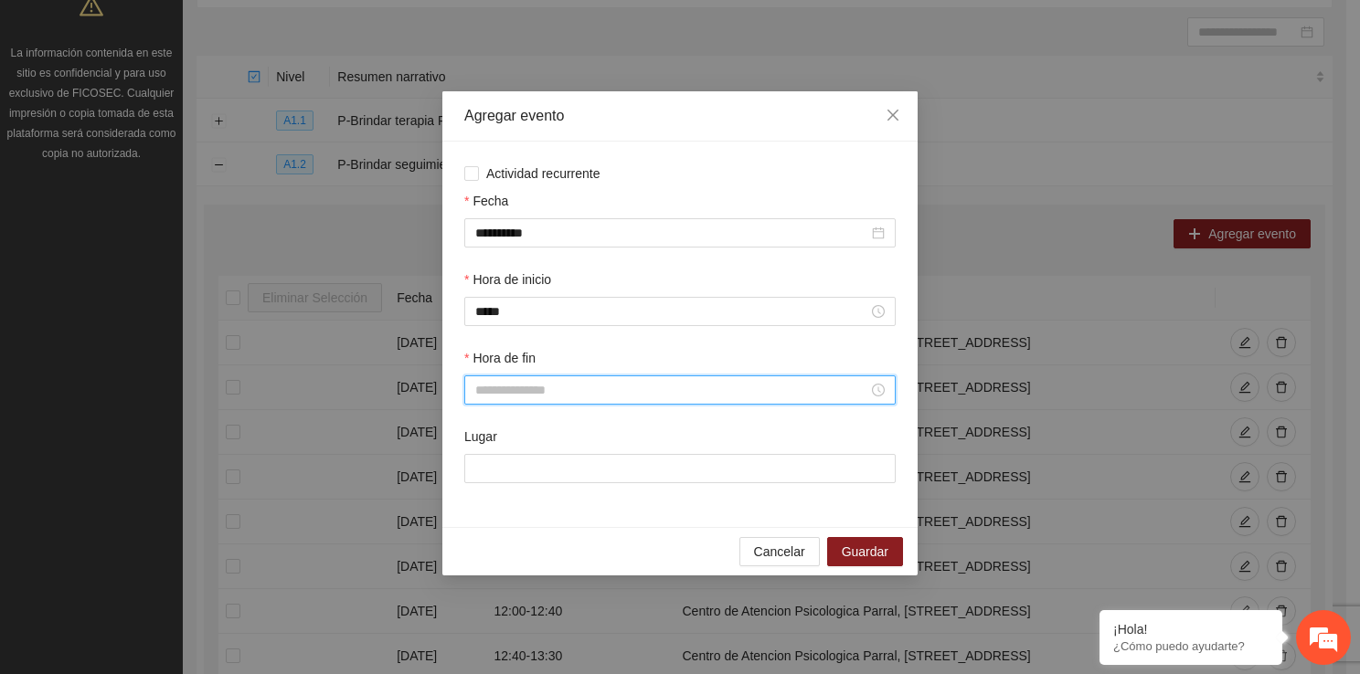
click at [598, 397] on input "Hora de fin" at bounding box center [671, 390] width 393 height 20
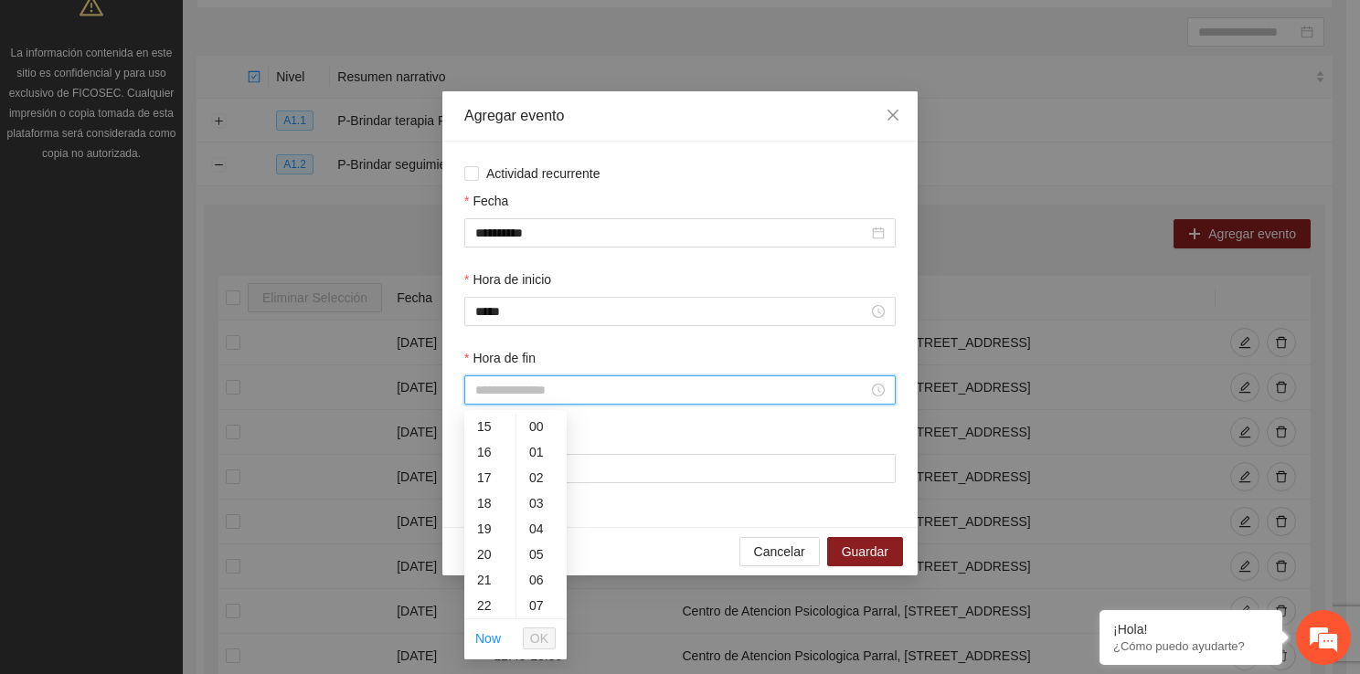
scroll to position [414, 0]
click at [491, 448] on div "17" at bounding box center [489, 448] width 51 height 26
click at [533, 467] on div "30" at bounding box center [541, 464] width 50 height 26
type input "*****"
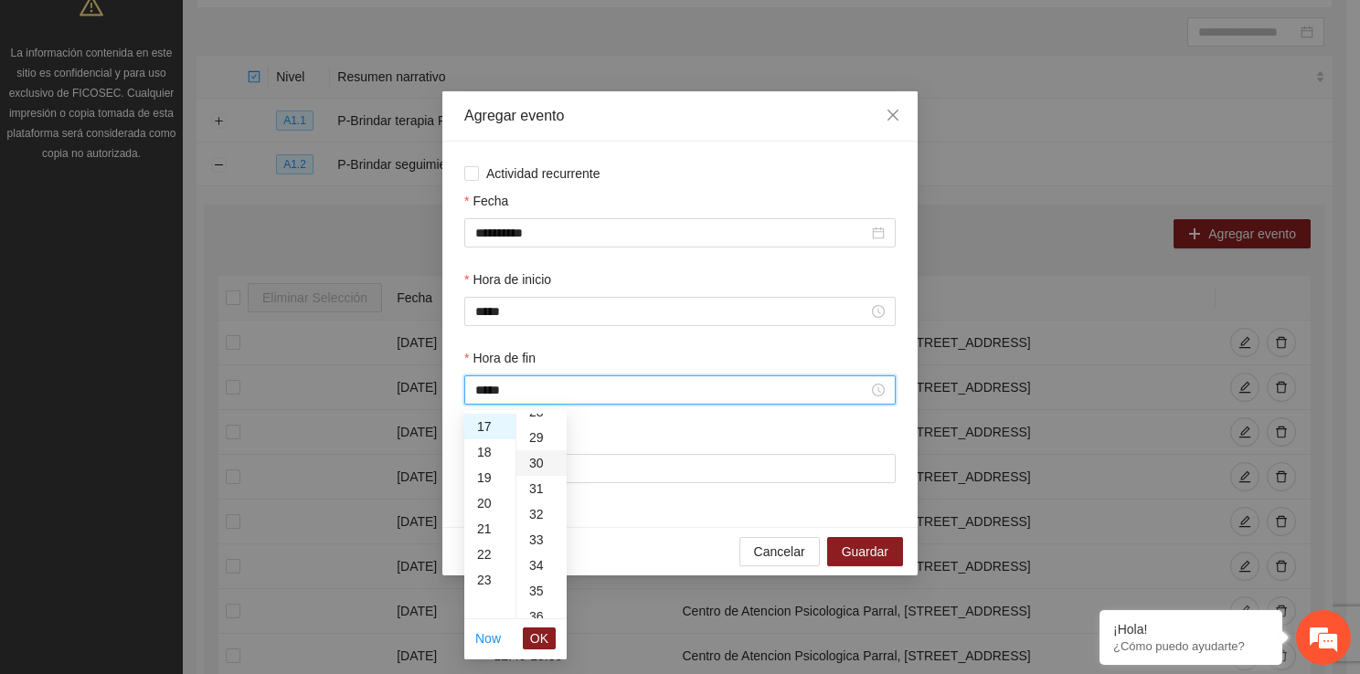
scroll to position [768, 0]
click at [547, 641] on span "OK" at bounding box center [539, 639] width 18 height 20
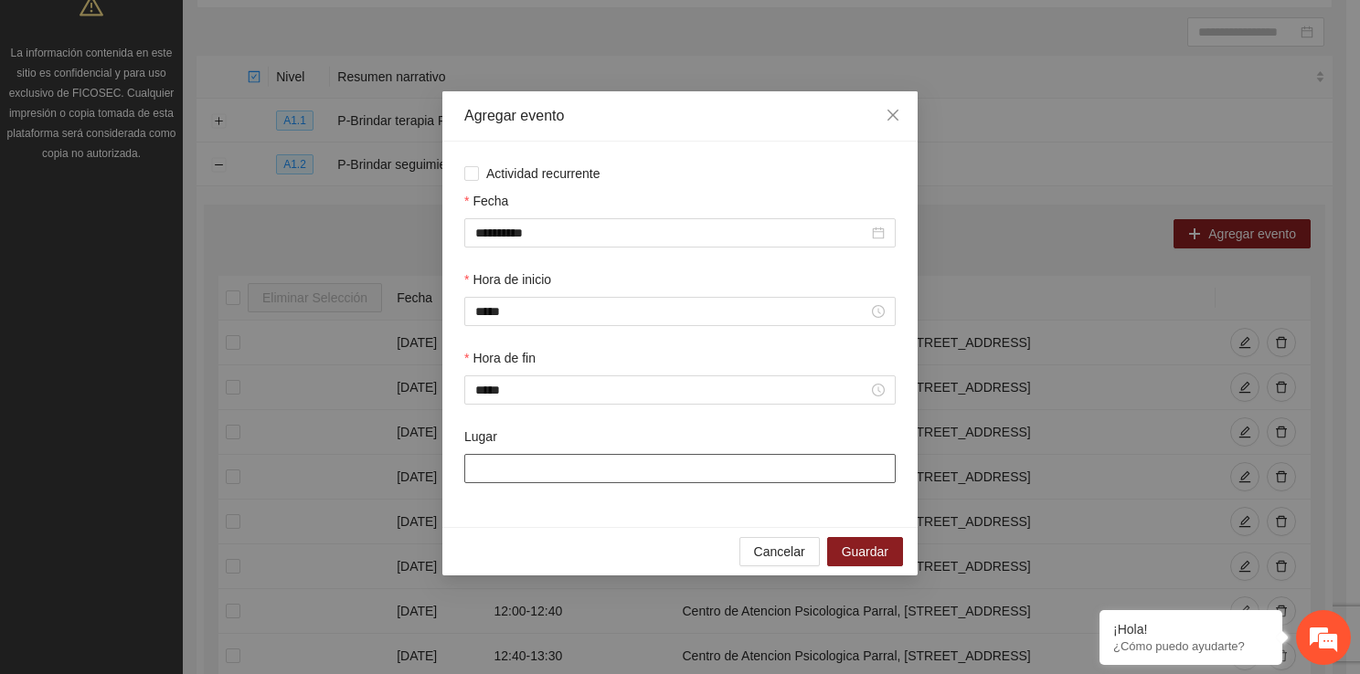
drag, startPoint x: 542, startPoint y: 459, endPoint x: 564, endPoint y: 527, distance: 72.0
click at [564, 527] on div "**********" at bounding box center [679, 335] width 475 height 386
type input "**********"
click at [846, 557] on span "Guardar" at bounding box center [865, 552] width 47 height 20
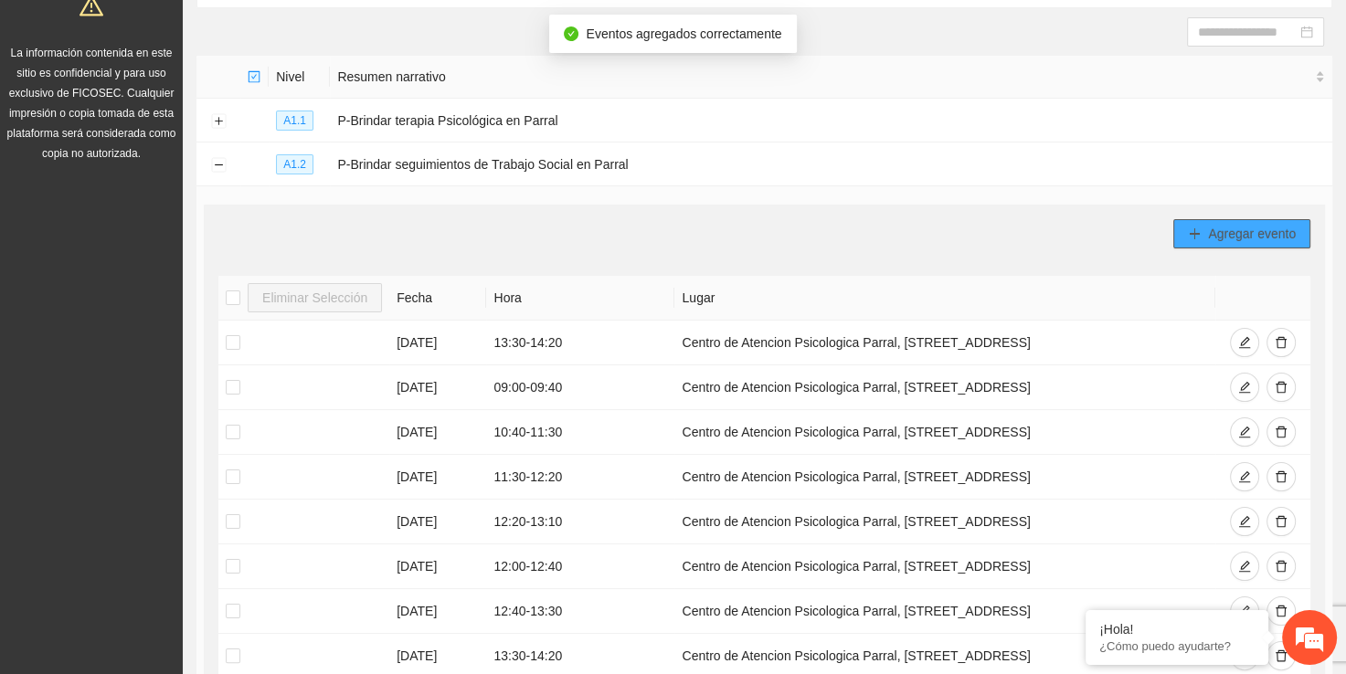
click at [1217, 239] on span "Agregar evento" at bounding box center [1252, 234] width 88 height 20
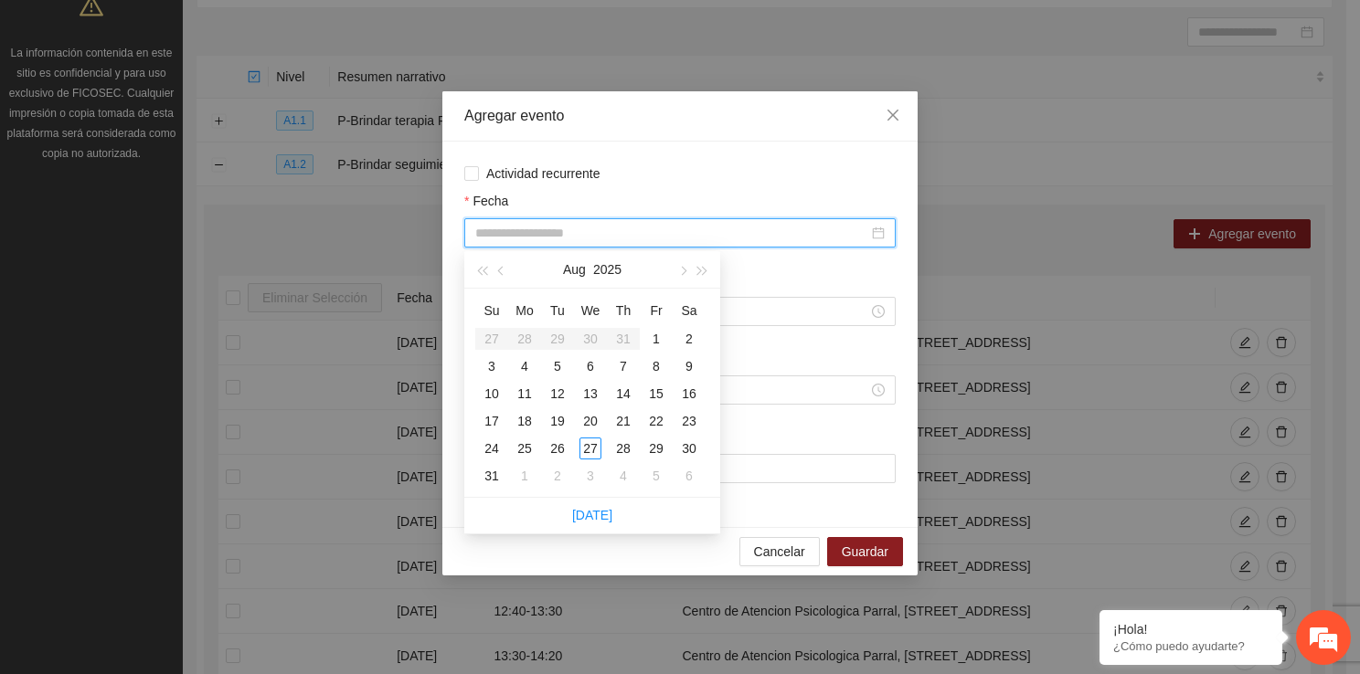
click at [526, 235] on input "Fecha" at bounding box center [671, 233] width 393 height 20
type input "**********"
click at [556, 421] on div "19" at bounding box center [557, 421] width 22 height 22
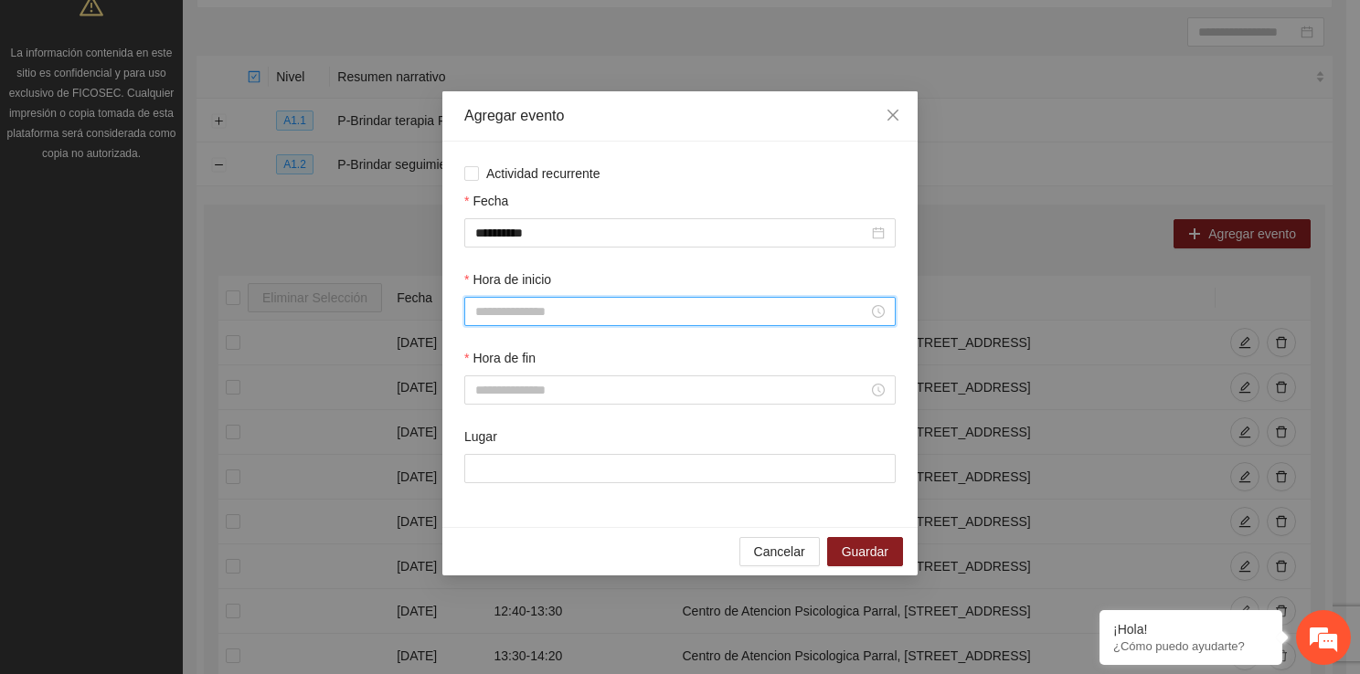
click at [534, 317] on input "Hora de inicio" at bounding box center [671, 312] width 393 height 20
click at [483, 514] on div "17" at bounding box center [489, 527] width 51 height 26
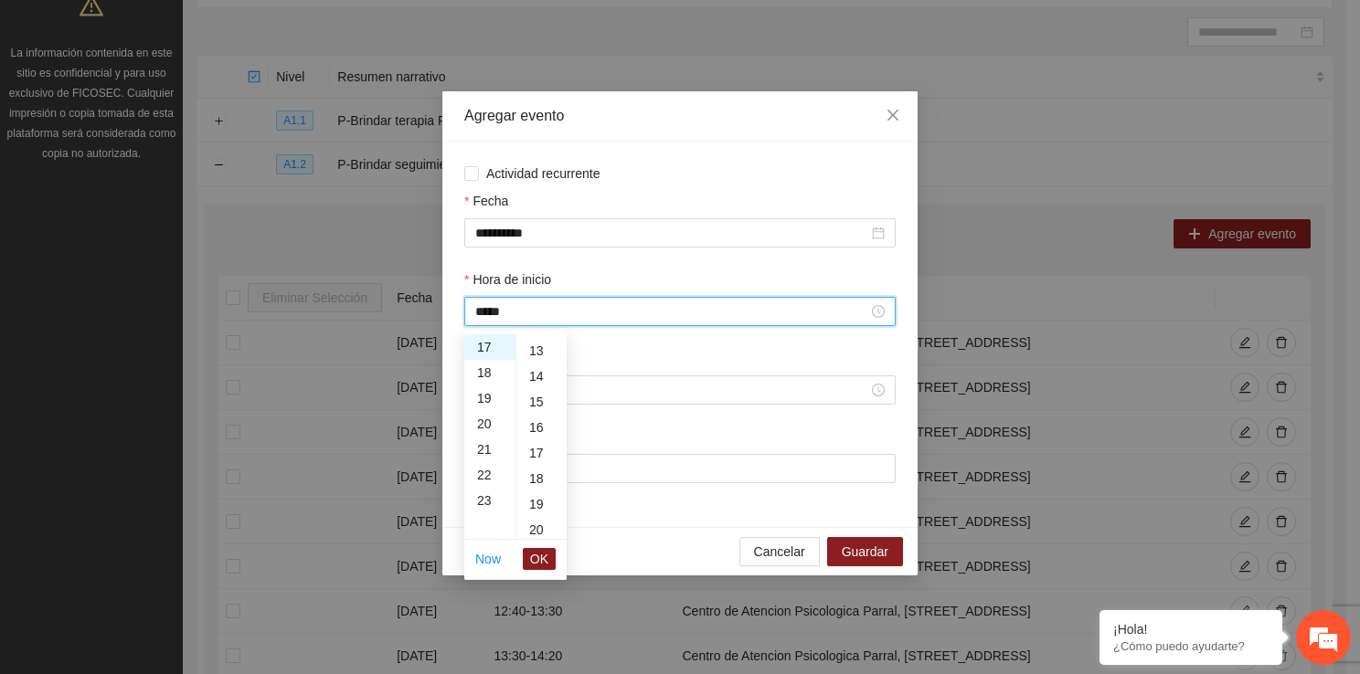
scroll to position [499, 0]
click at [537, 355] on div "20" at bounding box center [541, 360] width 50 height 26
type input "*****"
click at [542, 558] on span "OK" at bounding box center [539, 559] width 18 height 20
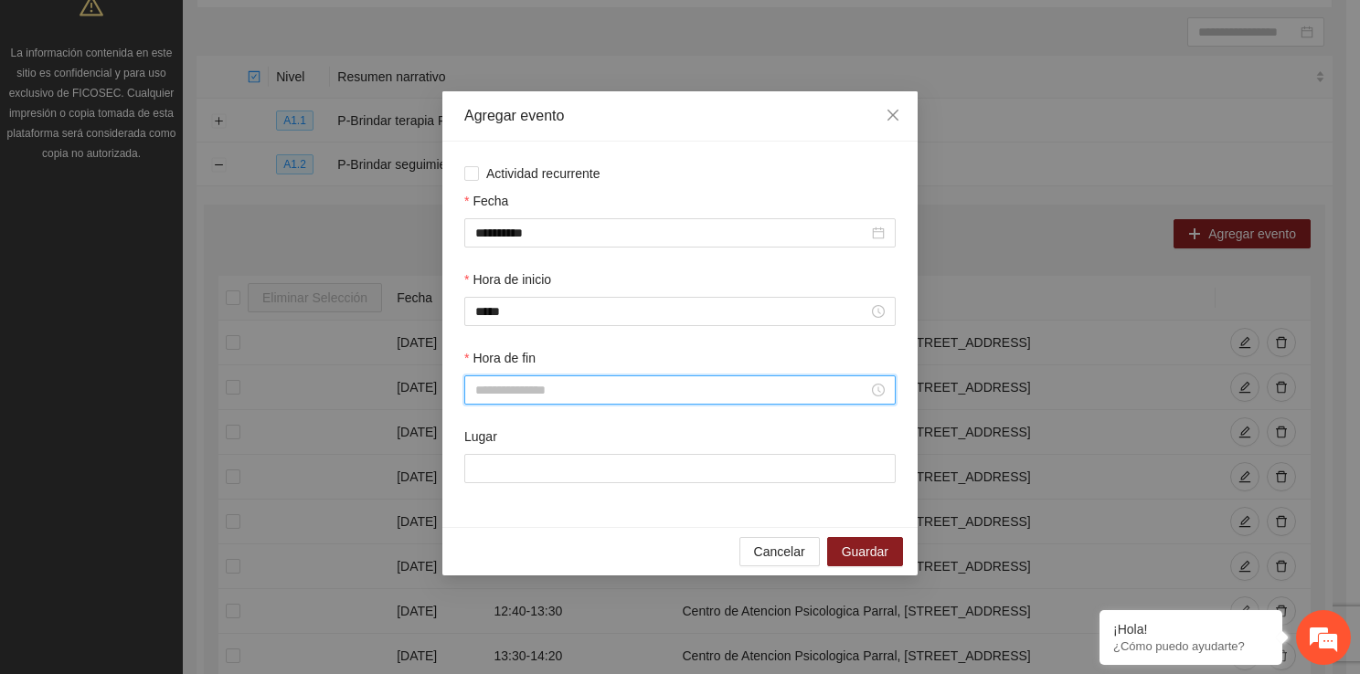
click at [501, 391] on input "Hora de fin" at bounding box center [671, 390] width 393 height 20
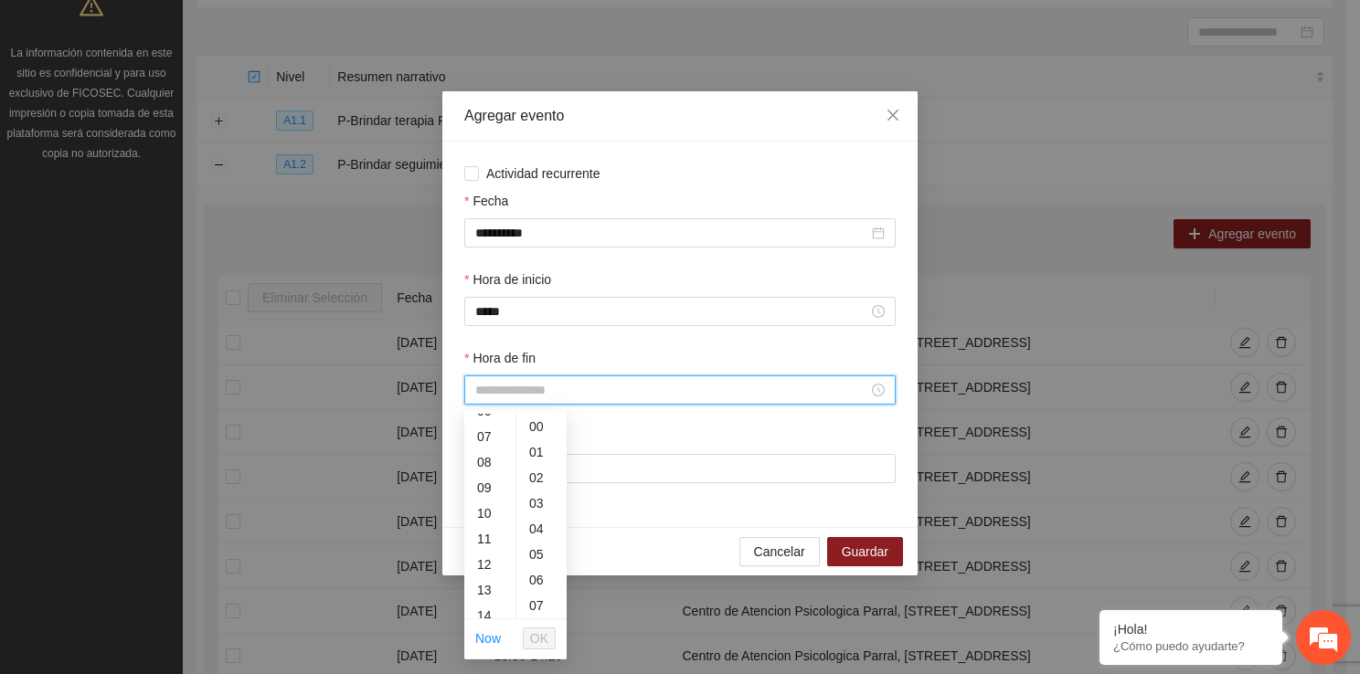
scroll to position [219, 0]
click at [490, 560] on div "18" at bounding box center [489, 559] width 51 height 26
click at [537, 607] on div "10" at bounding box center [541, 610] width 50 height 26
type input "*****"
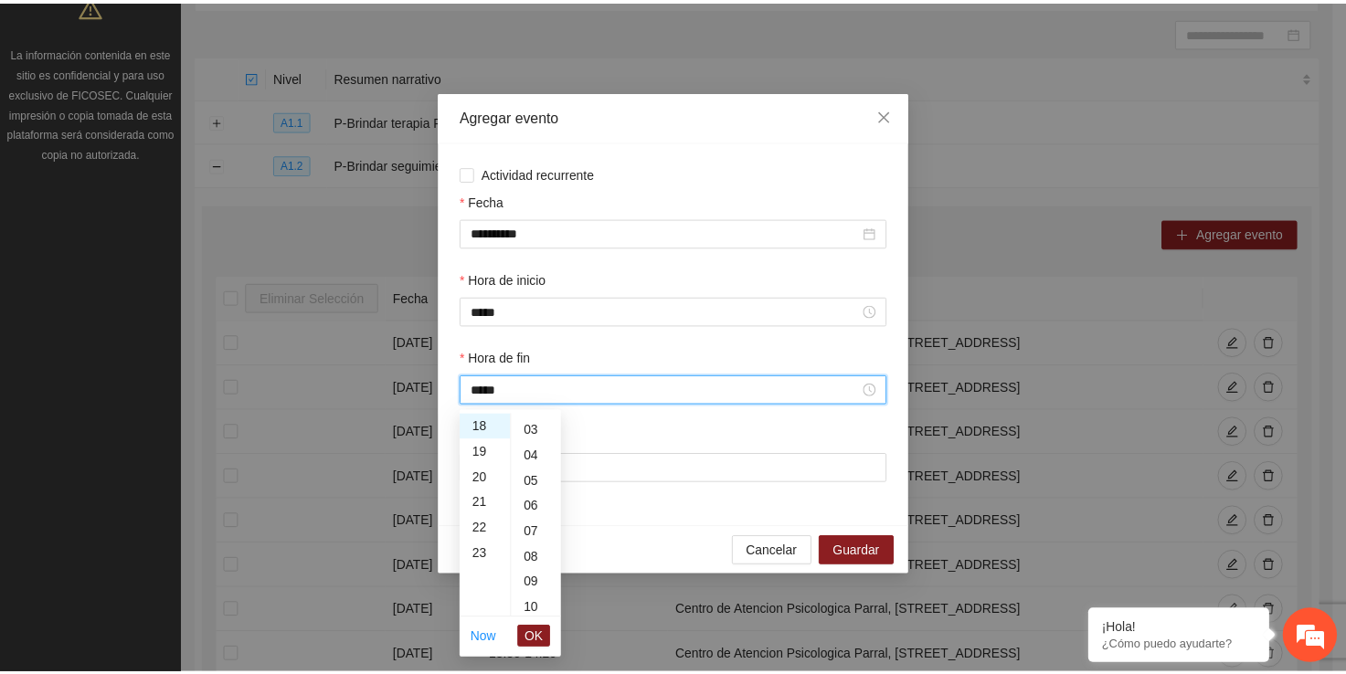
scroll to position [256, 0]
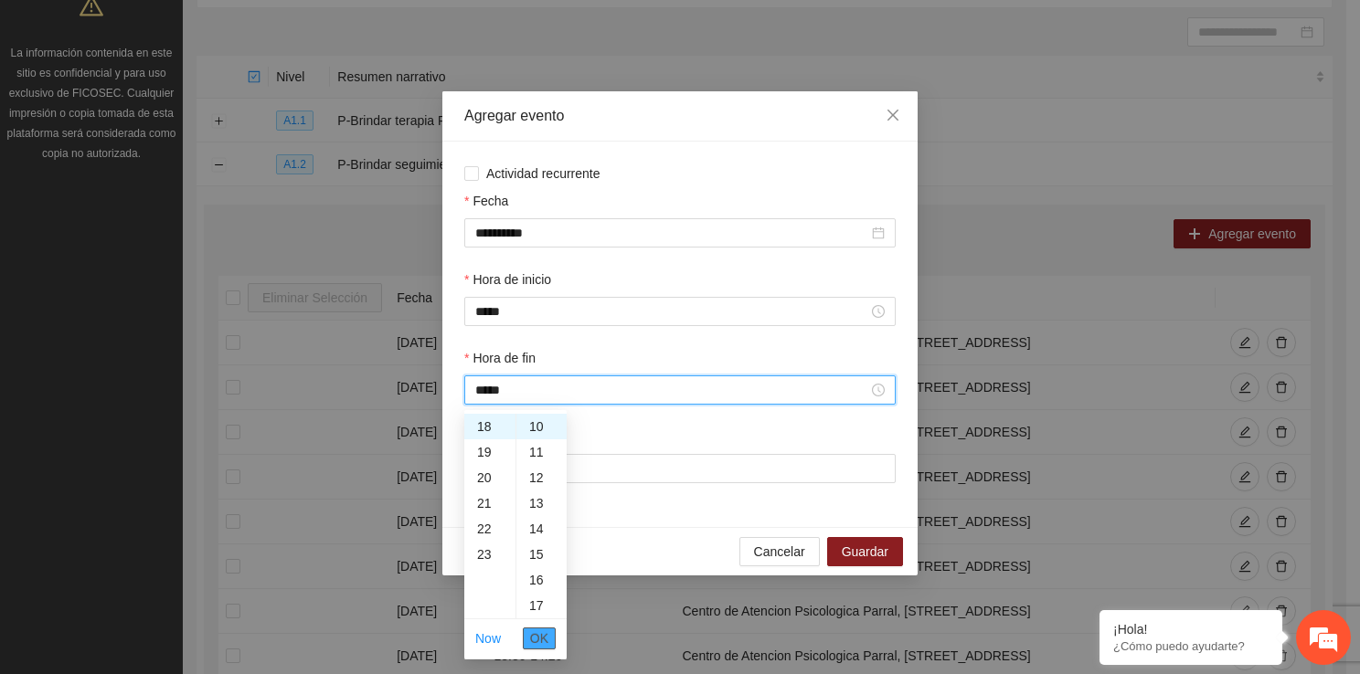
click at [543, 636] on span "OK" at bounding box center [539, 639] width 18 height 20
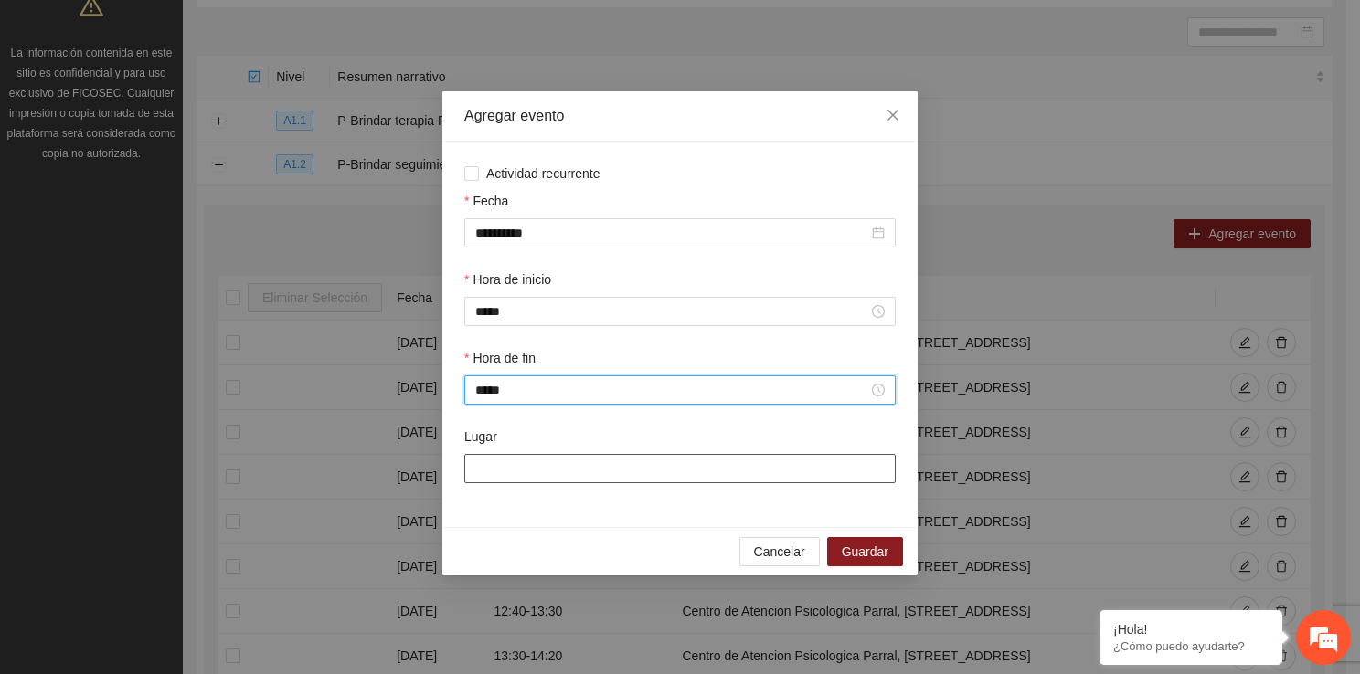
click at [617, 474] on input "Lugar" at bounding box center [679, 468] width 431 height 29
type input "**********"
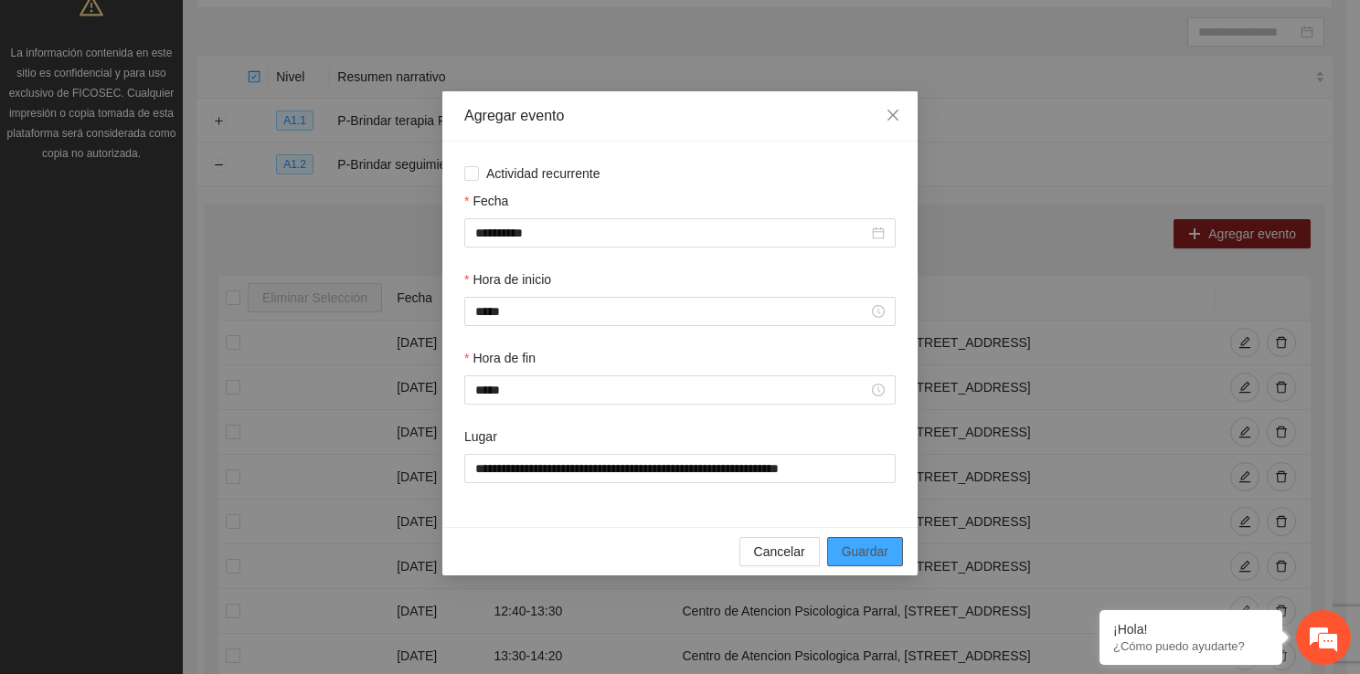
click at [850, 548] on span "Guardar" at bounding box center [865, 552] width 47 height 20
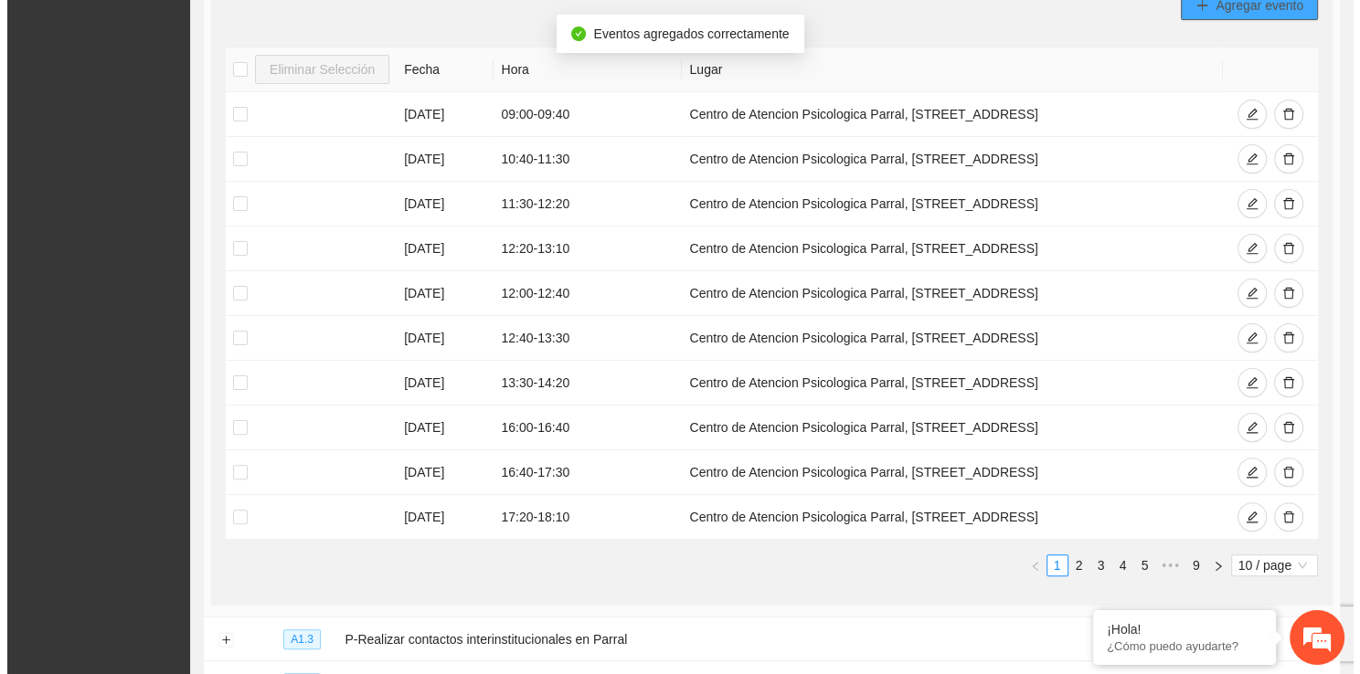
scroll to position [421, 0]
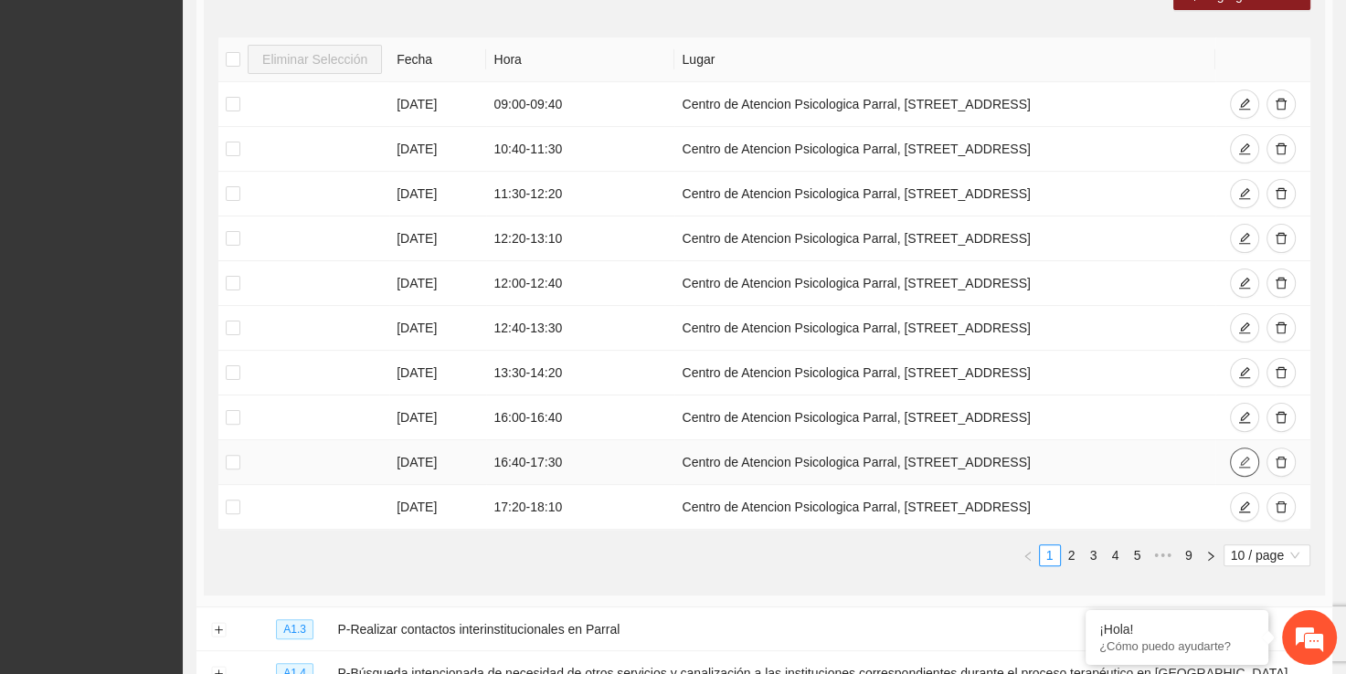
click at [1248, 456] on icon "edit" at bounding box center [1244, 462] width 13 height 13
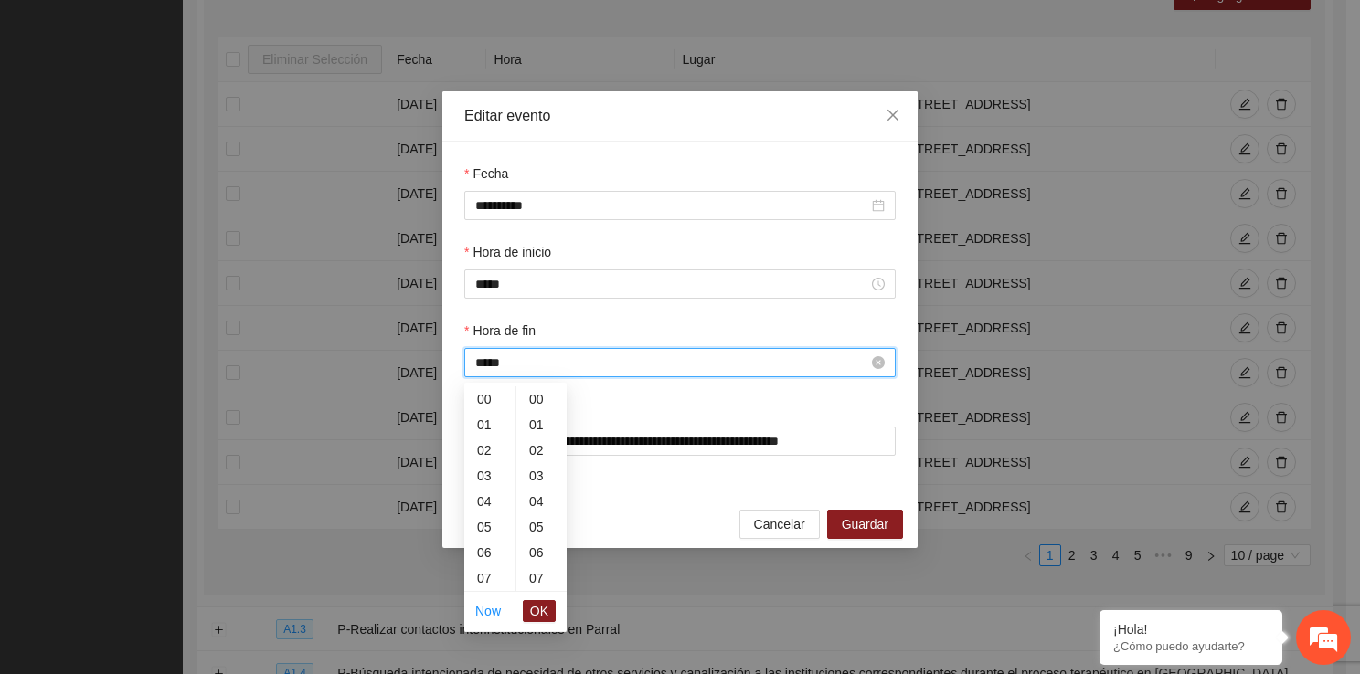
click at [610, 371] on input "*****" at bounding box center [671, 363] width 393 height 20
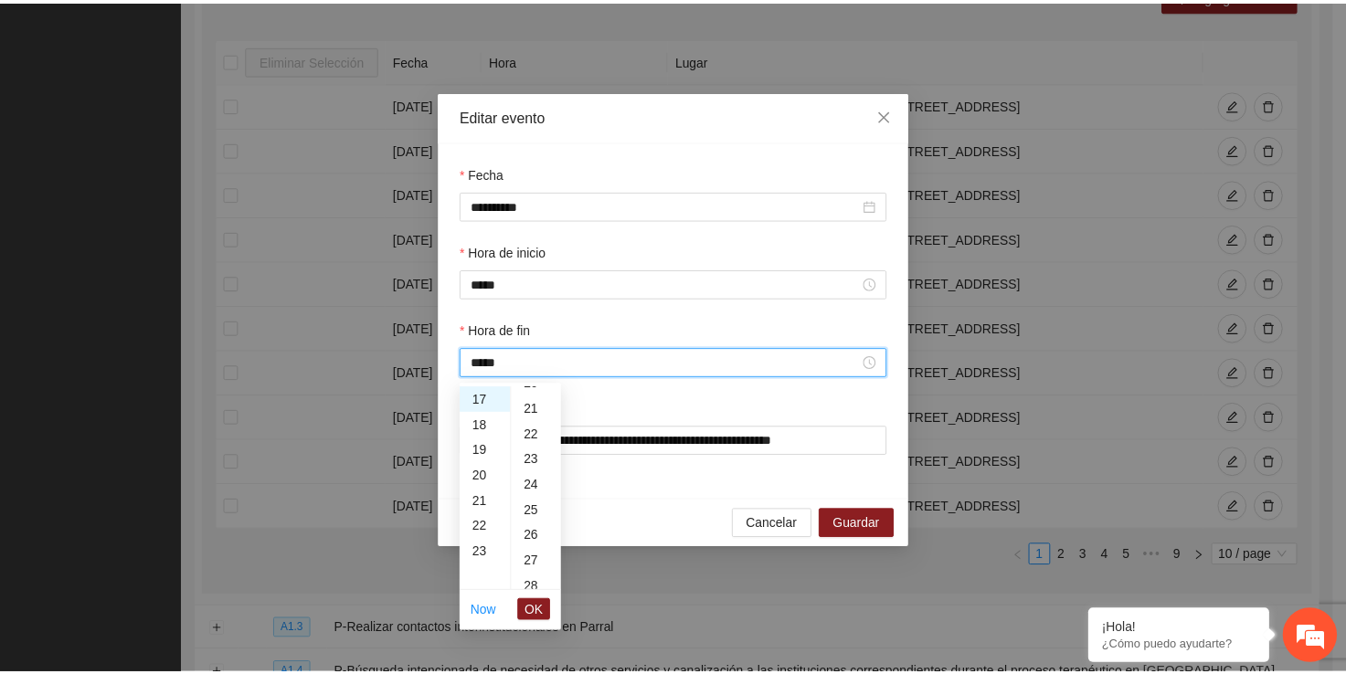
scroll to position [512, 0]
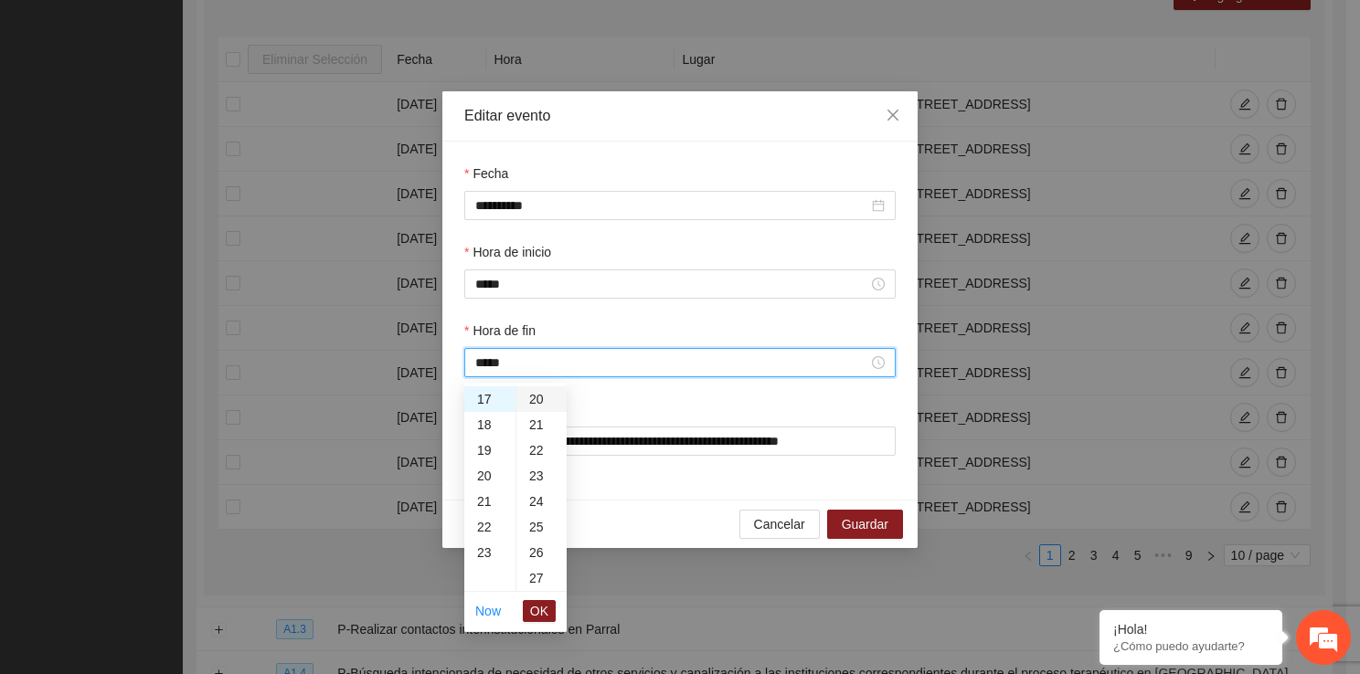
click at [534, 397] on div "20" at bounding box center [541, 400] width 50 height 26
type input "*****"
click at [542, 605] on span "OK" at bounding box center [539, 611] width 18 height 20
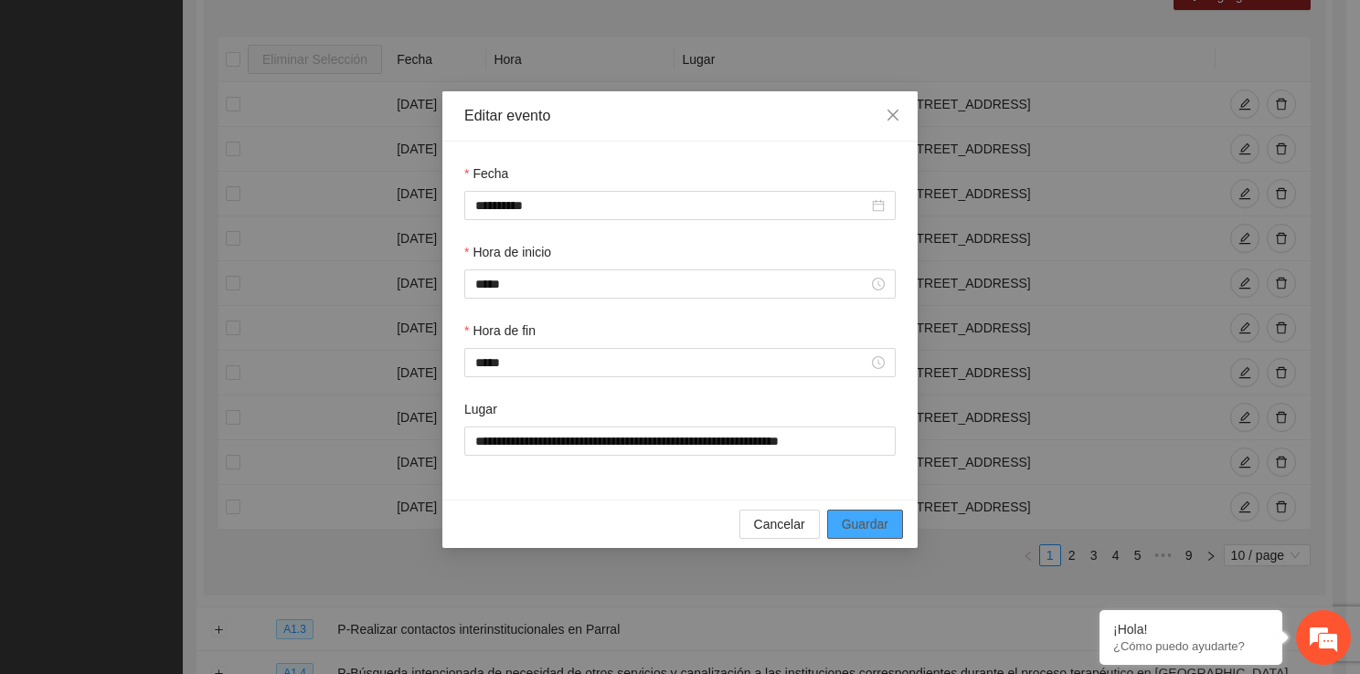
click at [874, 522] on span "Guardar" at bounding box center [865, 524] width 47 height 20
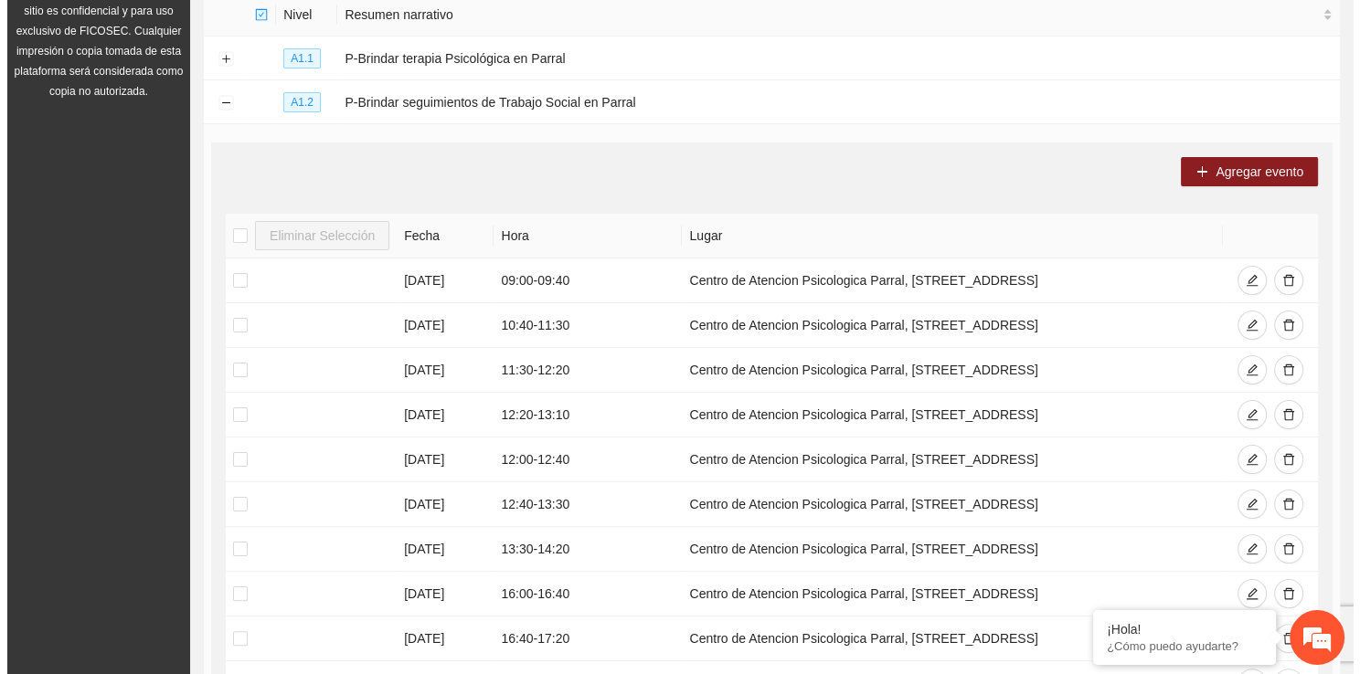
scroll to position [244, 0]
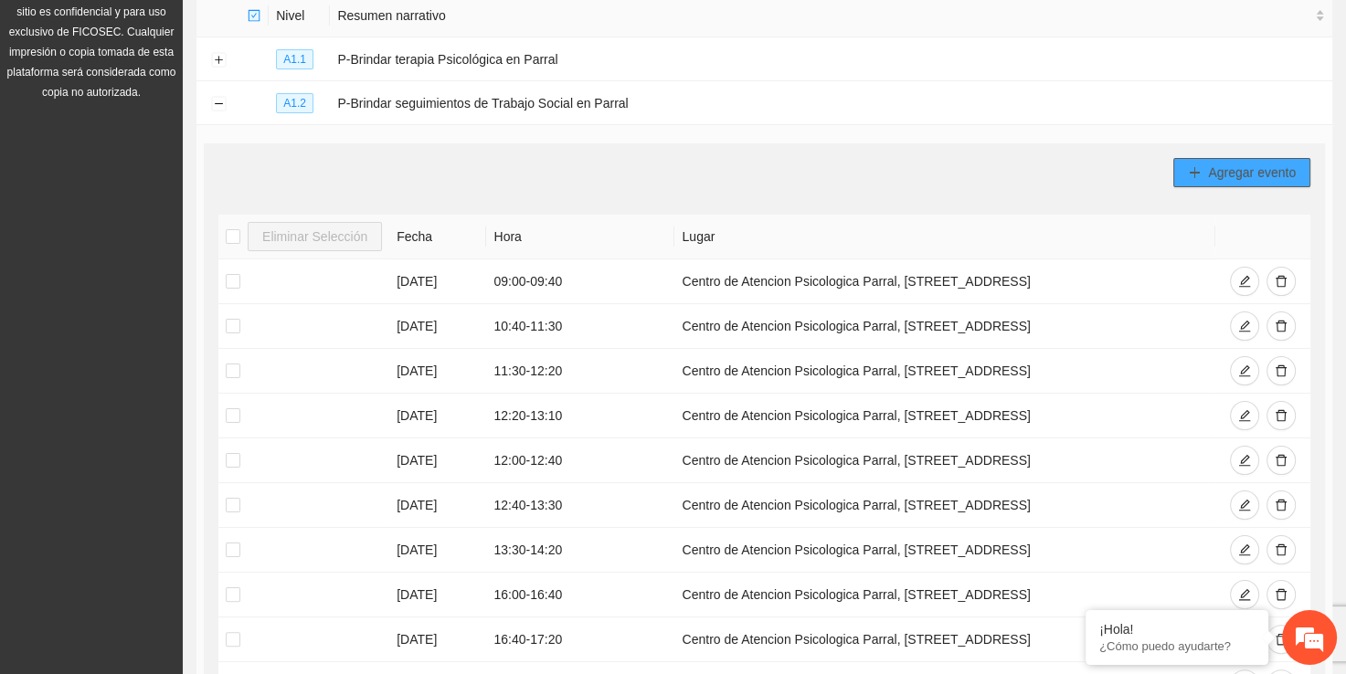
click at [1264, 174] on span "Agregar evento" at bounding box center [1252, 173] width 88 height 20
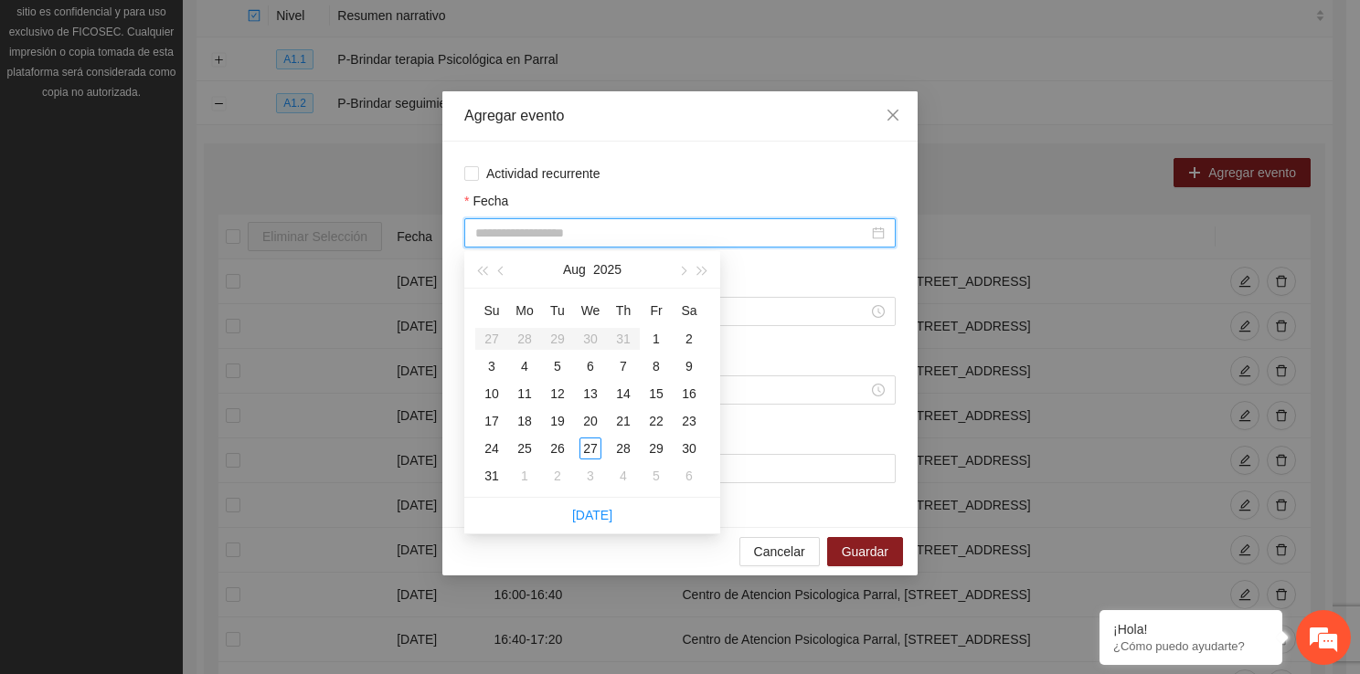
click at [521, 240] on input "Fecha" at bounding box center [671, 233] width 393 height 20
type input "**********"
click at [556, 418] on div "19" at bounding box center [557, 421] width 22 height 22
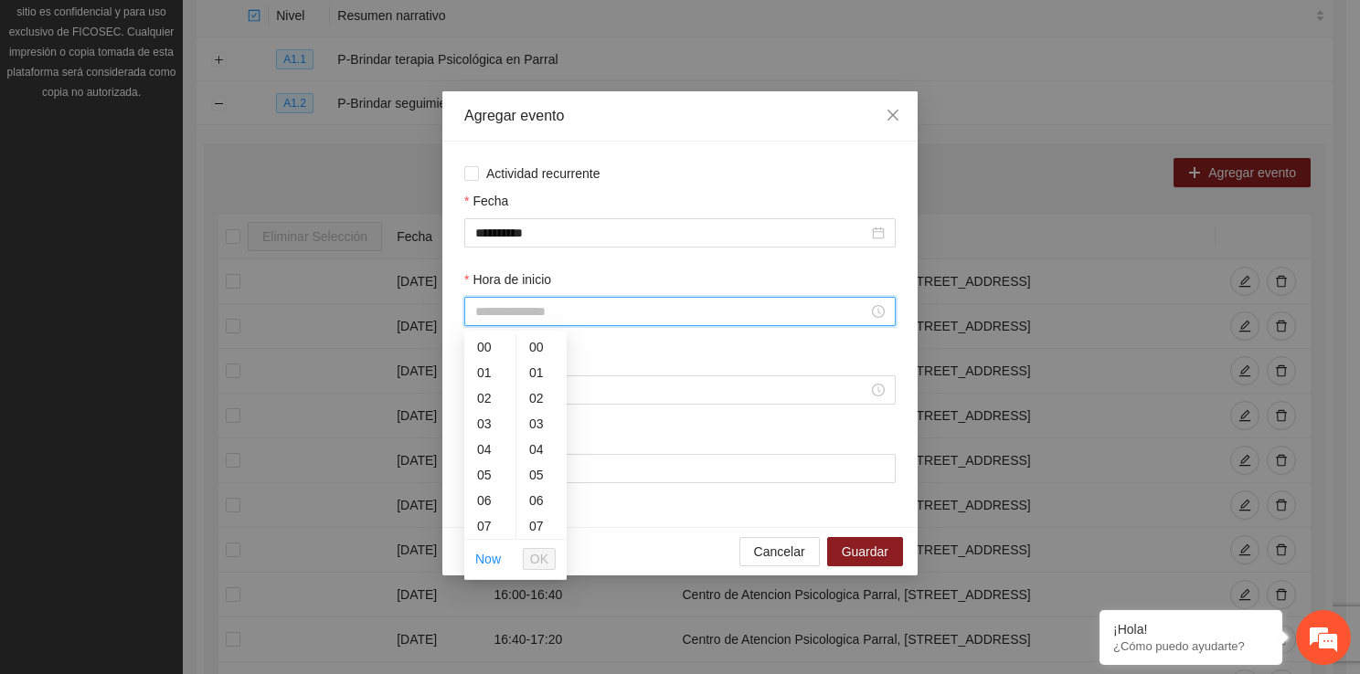
click at [534, 309] on input "Hora de inicio" at bounding box center [671, 312] width 393 height 20
click at [482, 404] on div "18" at bounding box center [489, 406] width 51 height 26
click at [533, 426] on div "10" at bounding box center [541, 421] width 50 height 26
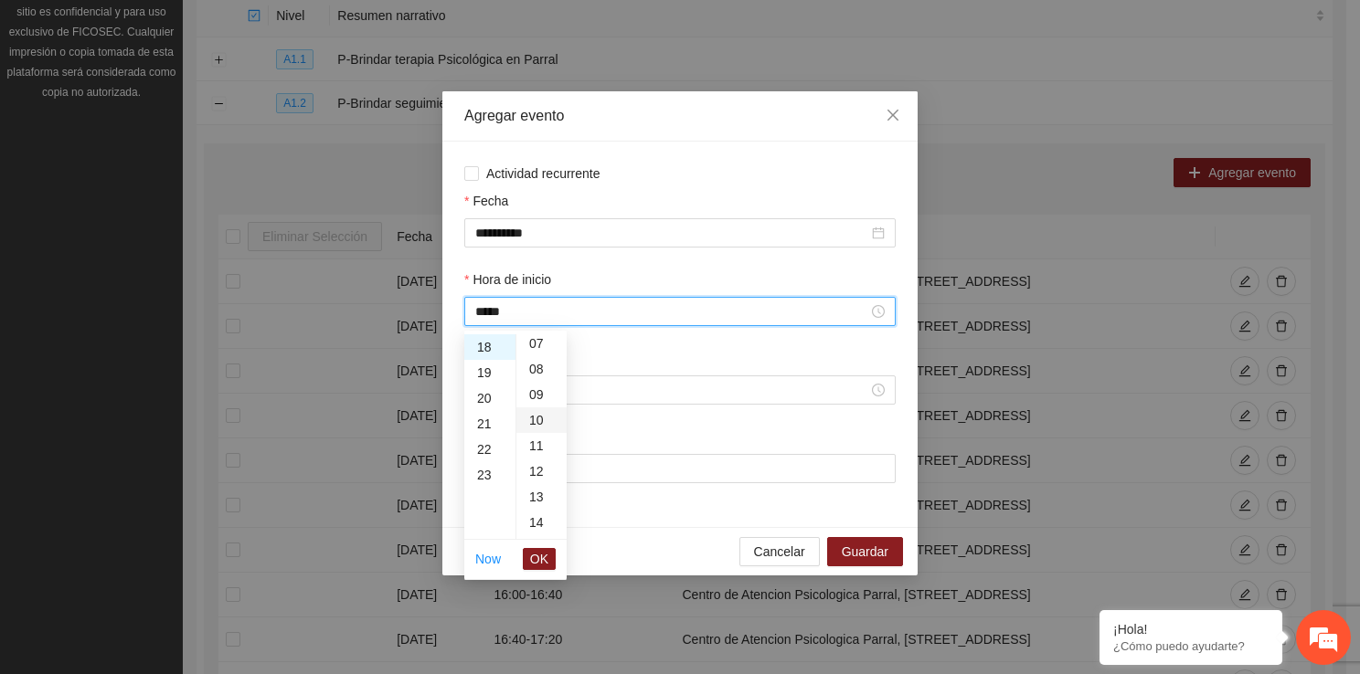
type input "*****"
click at [536, 558] on span "OK" at bounding box center [539, 559] width 18 height 20
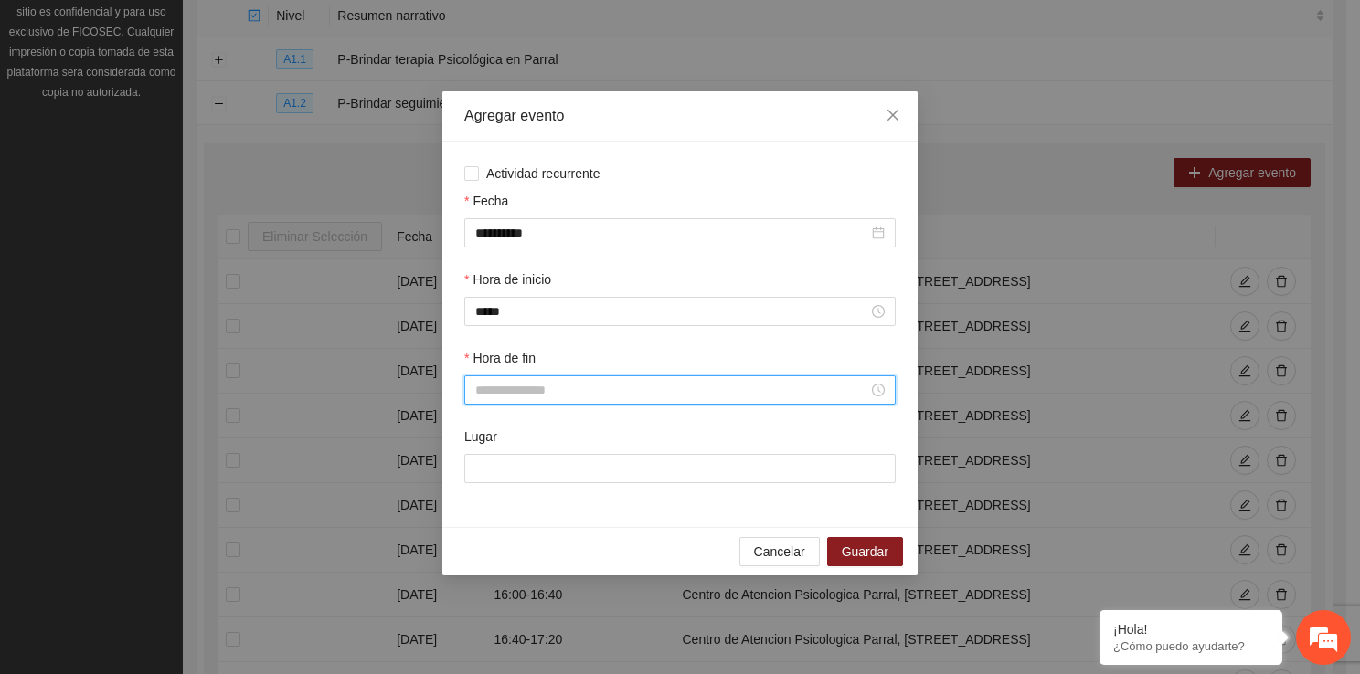
click at [486, 394] on input "Hora de fin" at bounding box center [671, 390] width 393 height 20
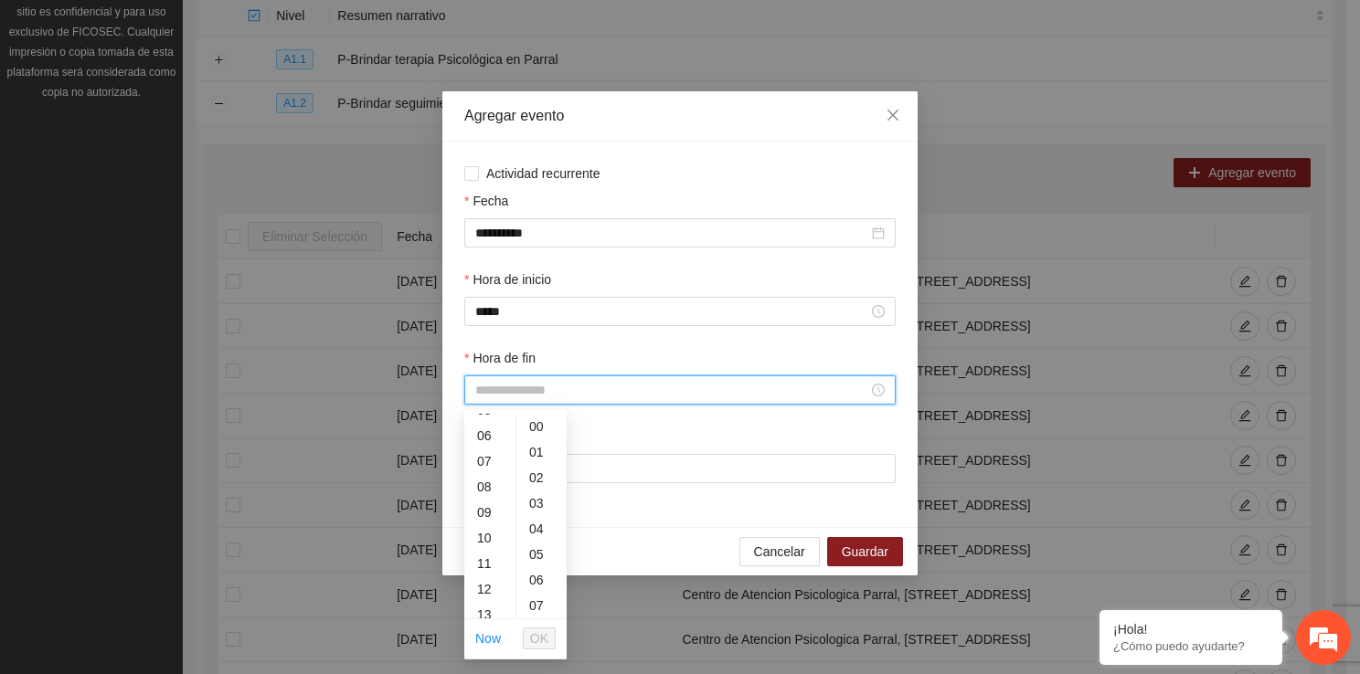
scroll to position [146, 0]
click at [485, 438] on div "06" at bounding box center [489, 434] width 51 height 26
click at [534, 512] on div "50" at bounding box center [541, 513] width 50 height 26
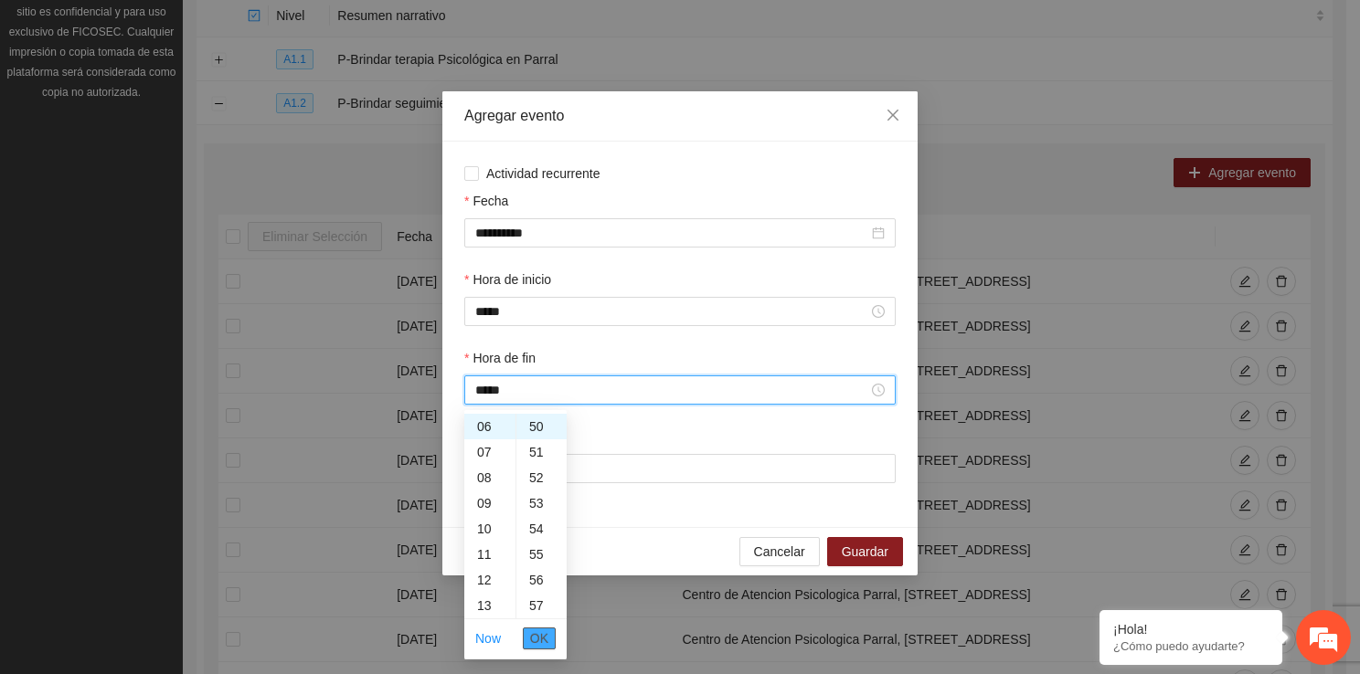
click at [536, 629] on span "OK" at bounding box center [539, 639] width 18 height 20
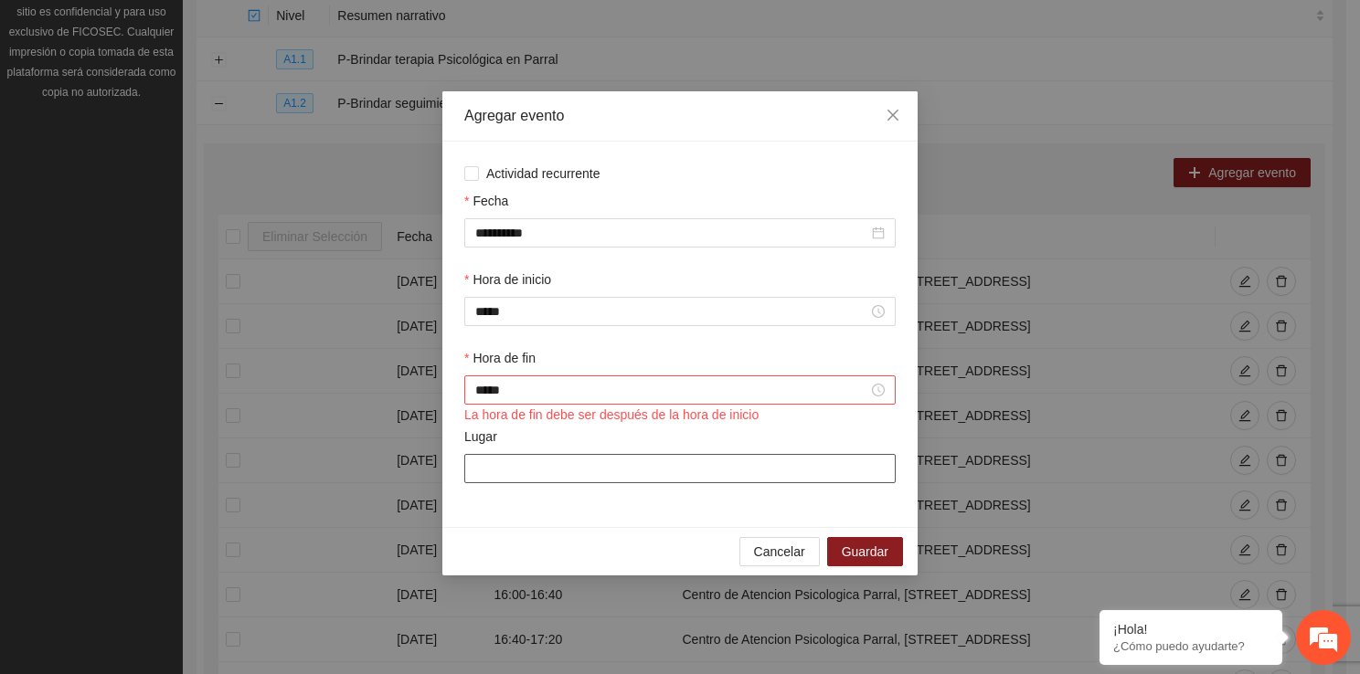
click at [528, 462] on input "Lugar" at bounding box center [679, 468] width 431 height 29
click at [490, 385] on input "*****" at bounding box center [671, 390] width 393 height 20
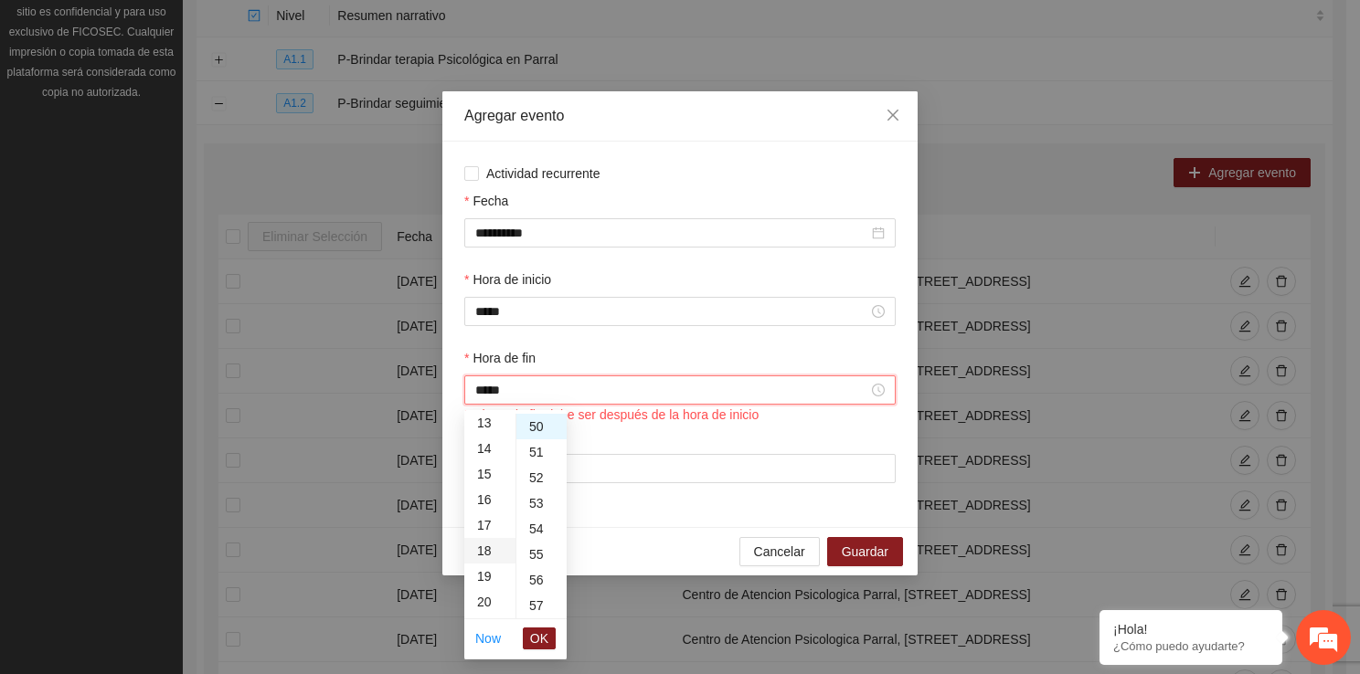
click at [486, 557] on div "18" at bounding box center [489, 551] width 51 height 26
type input "*****"
click at [541, 645] on span "OK" at bounding box center [539, 639] width 18 height 20
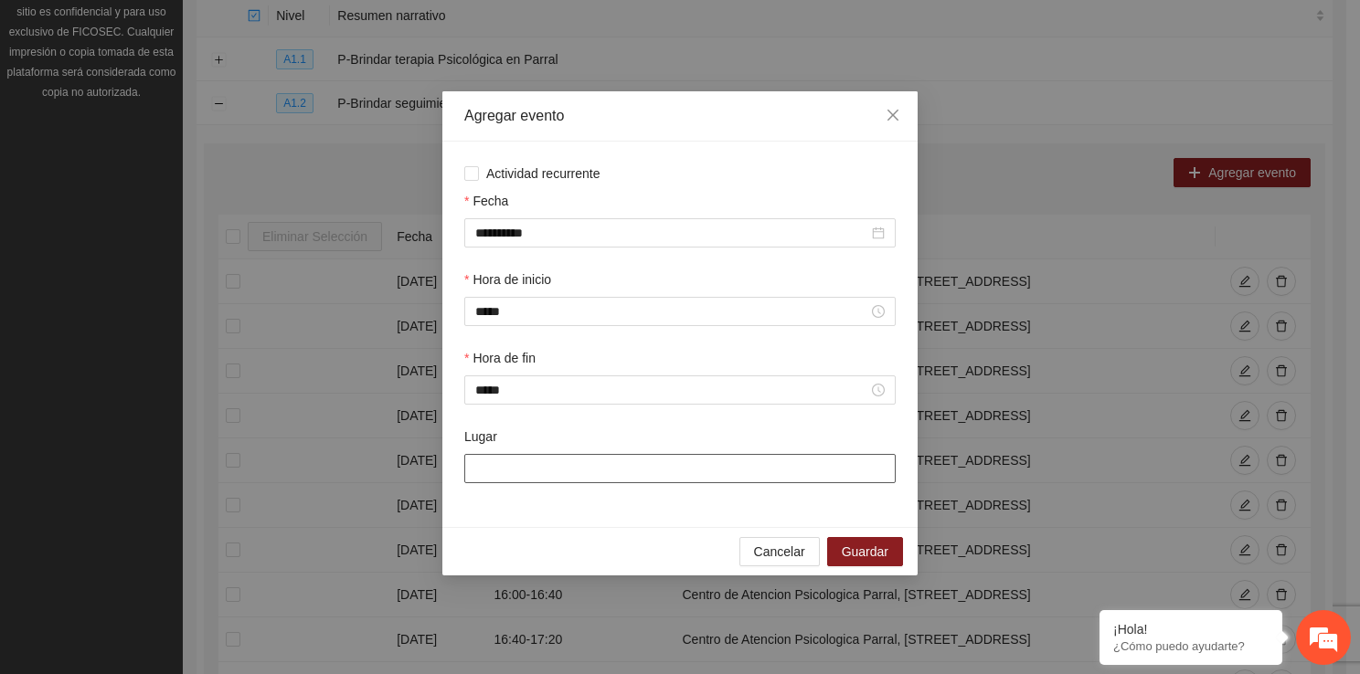
click at [520, 466] on input "Lugar" at bounding box center [679, 468] width 431 height 29
type input "**********"
click at [846, 551] on span "Guardar" at bounding box center [865, 552] width 47 height 20
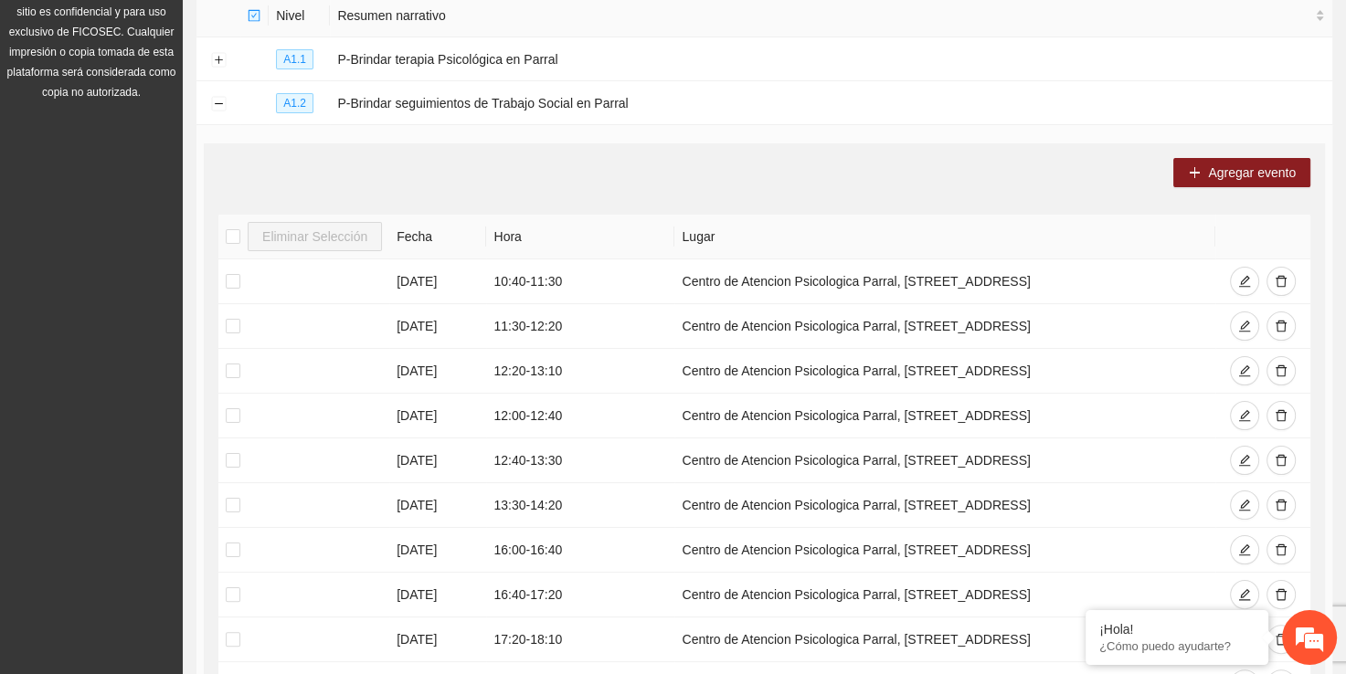
click at [1217, 186] on div "Agregar evento Eliminar Selección Fecha Hora Lugar [DATE] 10:40 - 11:30 Centro …" at bounding box center [764, 458] width 1121 height 630
click at [1205, 177] on button "Agregar evento" at bounding box center [1241, 172] width 137 height 29
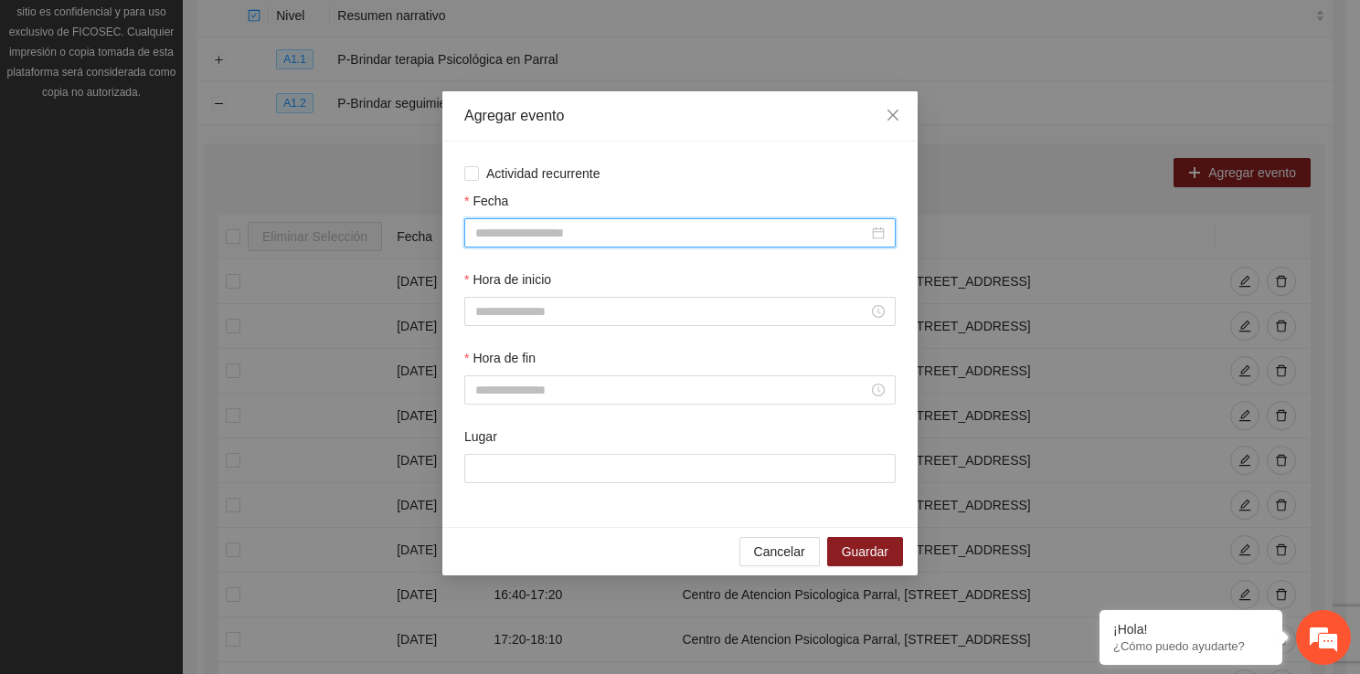
click at [654, 242] on input "Fecha" at bounding box center [671, 233] width 393 height 20
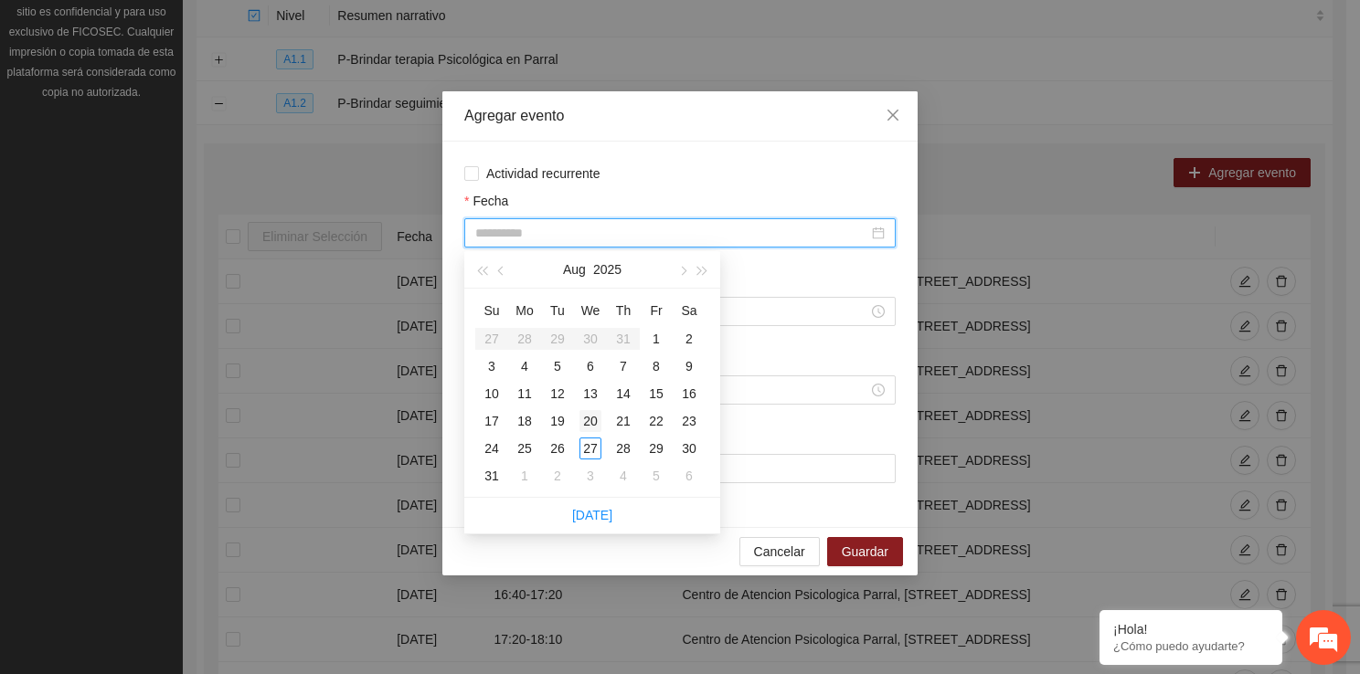
type input "**********"
click at [599, 424] on div "20" at bounding box center [590, 421] width 22 height 22
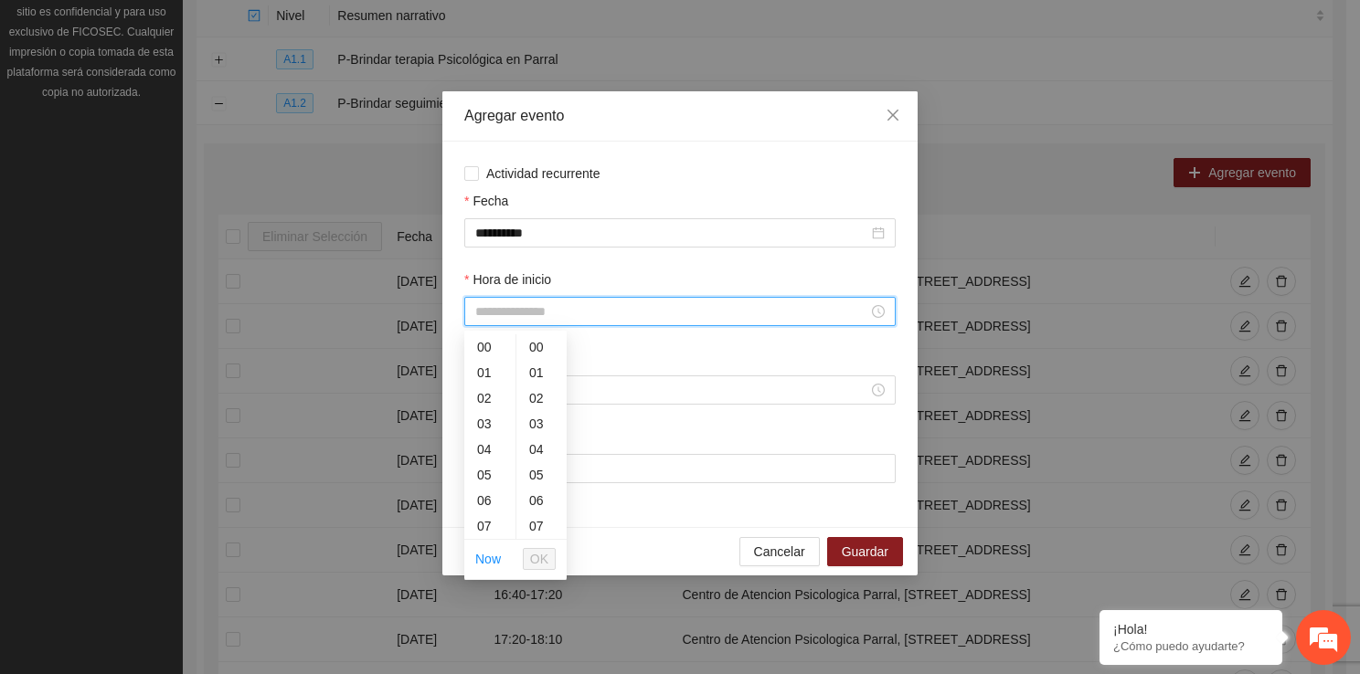
click at [552, 311] on input "Hora de inicio" at bounding box center [671, 312] width 393 height 20
click at [484, 528] on div "13" at bounding box center [489, 534] width 51 height 26
type input "*****"
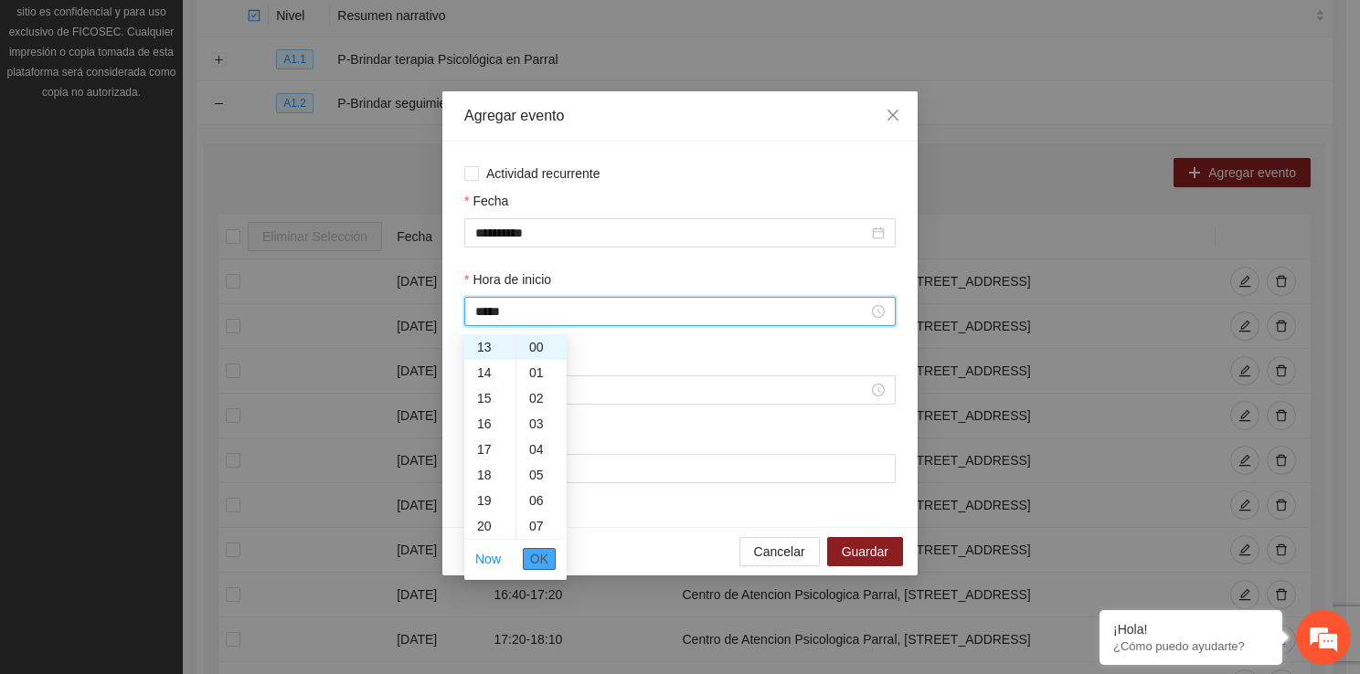
click at [551, 563] on button "OK" at bounding box center [539, 559] width 33 height 22
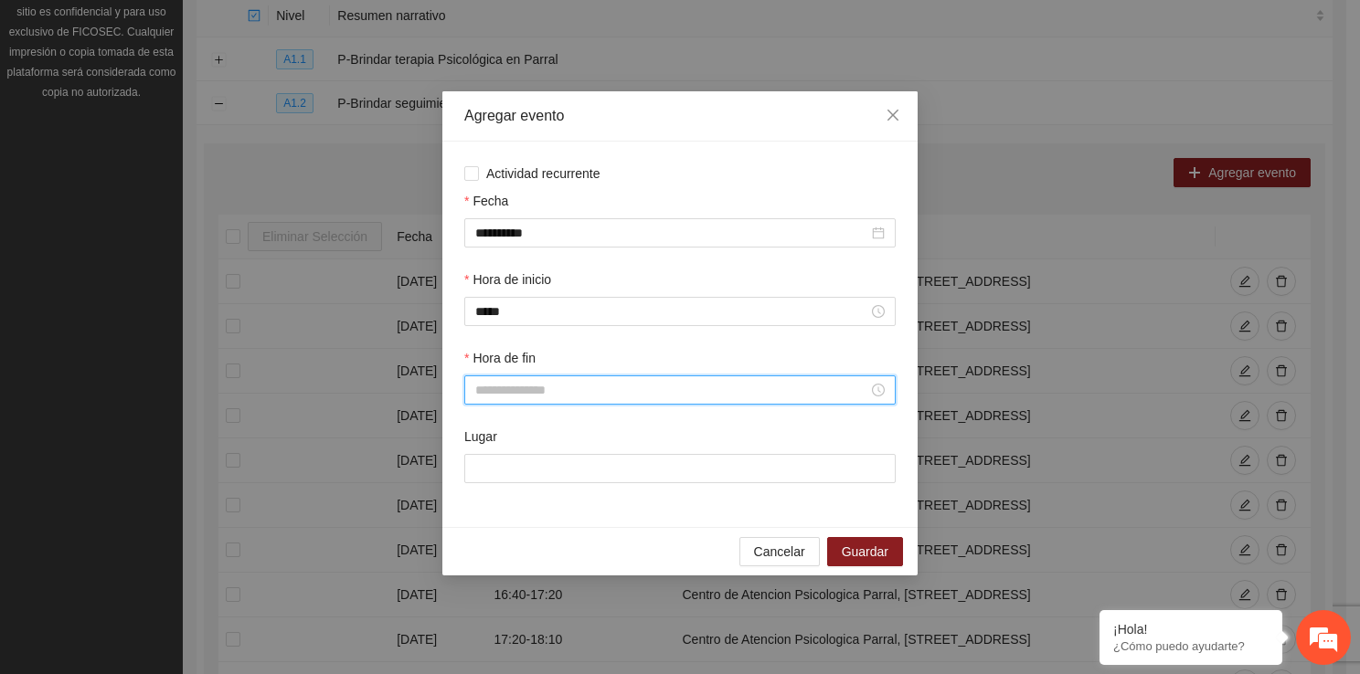
click at [505, 384] on input "Hora de fin" at bounding box center [671, 390] width 393 height 20
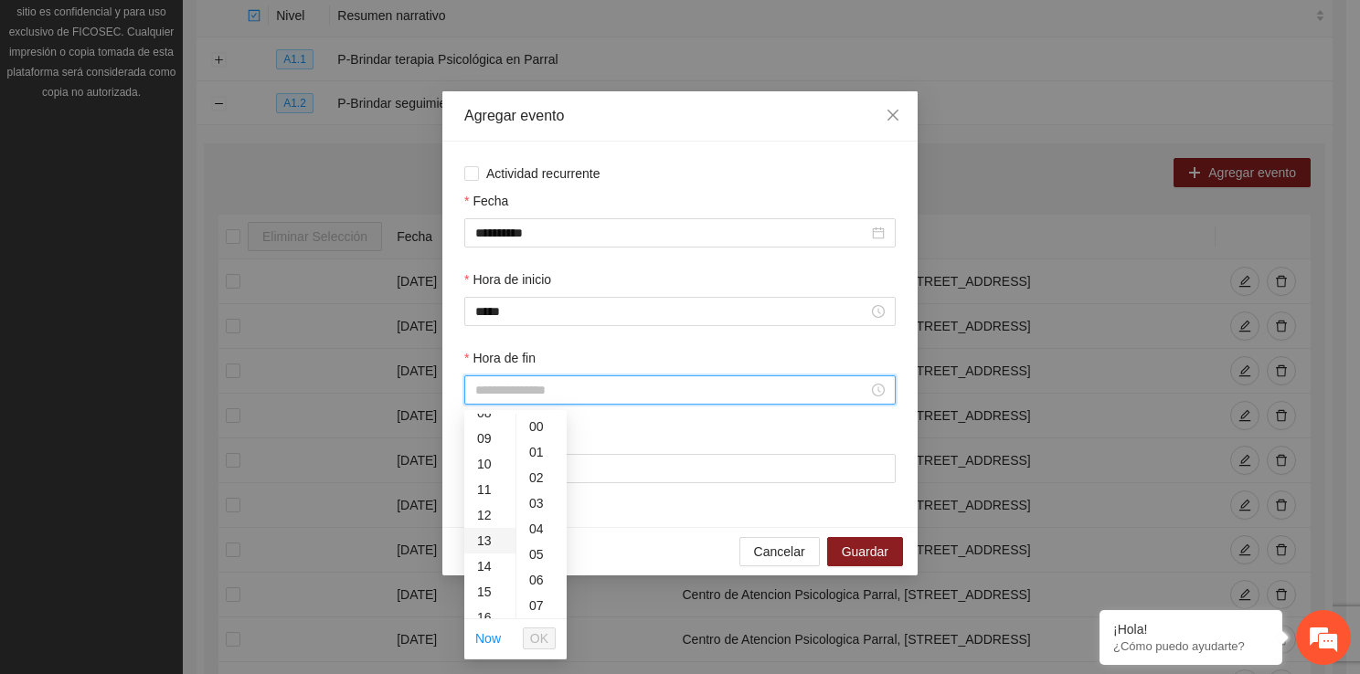
scroll to position [219, 0]
drag, startPoint x: 489, startPoint y: 541, endPoint x: 561, endPoint y: 609, distance: 98.9
click at [561, 609] on div "00 01 02 03 04 05 06 07 08 09 10 11 12 13 14 15 16 17 18 19 20 21 22 23 00 01 0…" at bounding box center [515, 516] width 102 height 205
click at [475, 537] on div "13" at bounding box center [489, 540] width 51 height 26
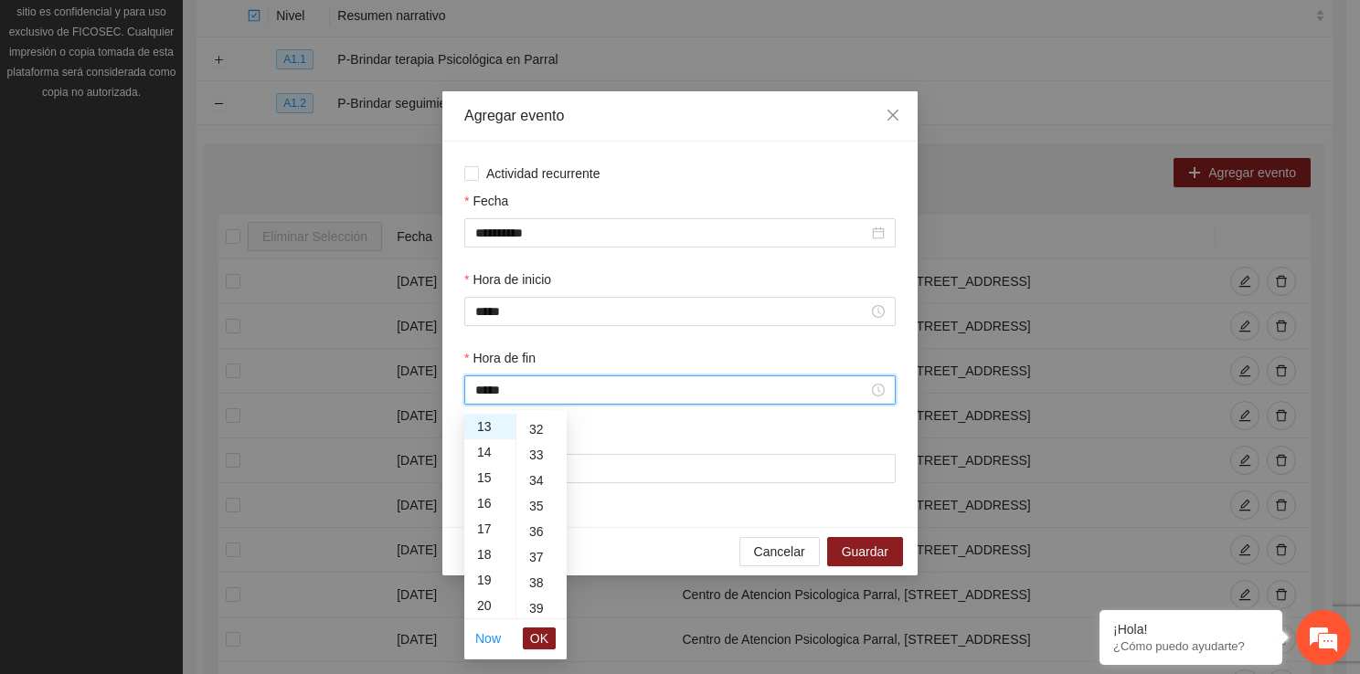
scroll to position [864, 0]
click at [539, 576] on div "40" at bounding box center [541, 586] width 50 height 26
type input "*****"
click at [537, 637] on span "OK" at bounding box center [539, 639] width 18 height 20
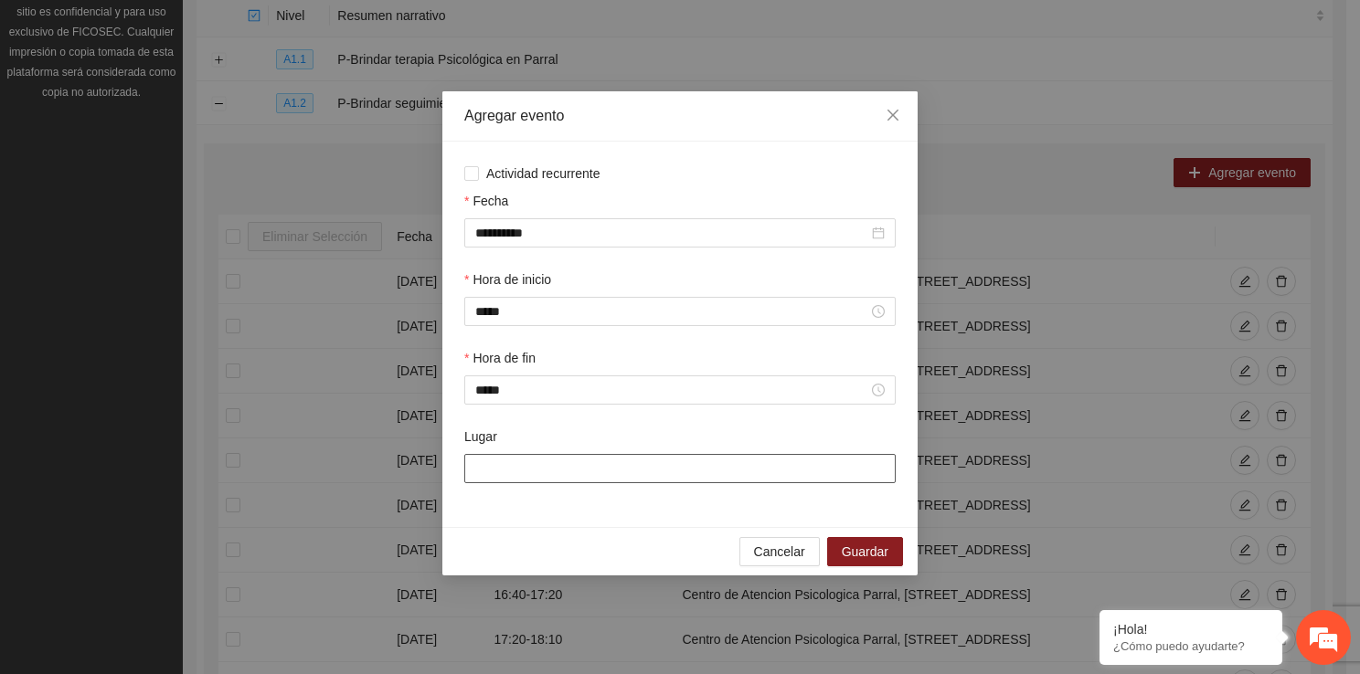
drag, startPoint x: 502, startPoint y: 470, endPoint x: 537, endPoint y: 521, distance: 62.4
click at [537, 521] on div "**********" at bounding box center [679, 335] width 475 height 386
type input "**********"
click at [855, 548] on span "Guardar" at bounding box center [865, 552] width 47 height 20
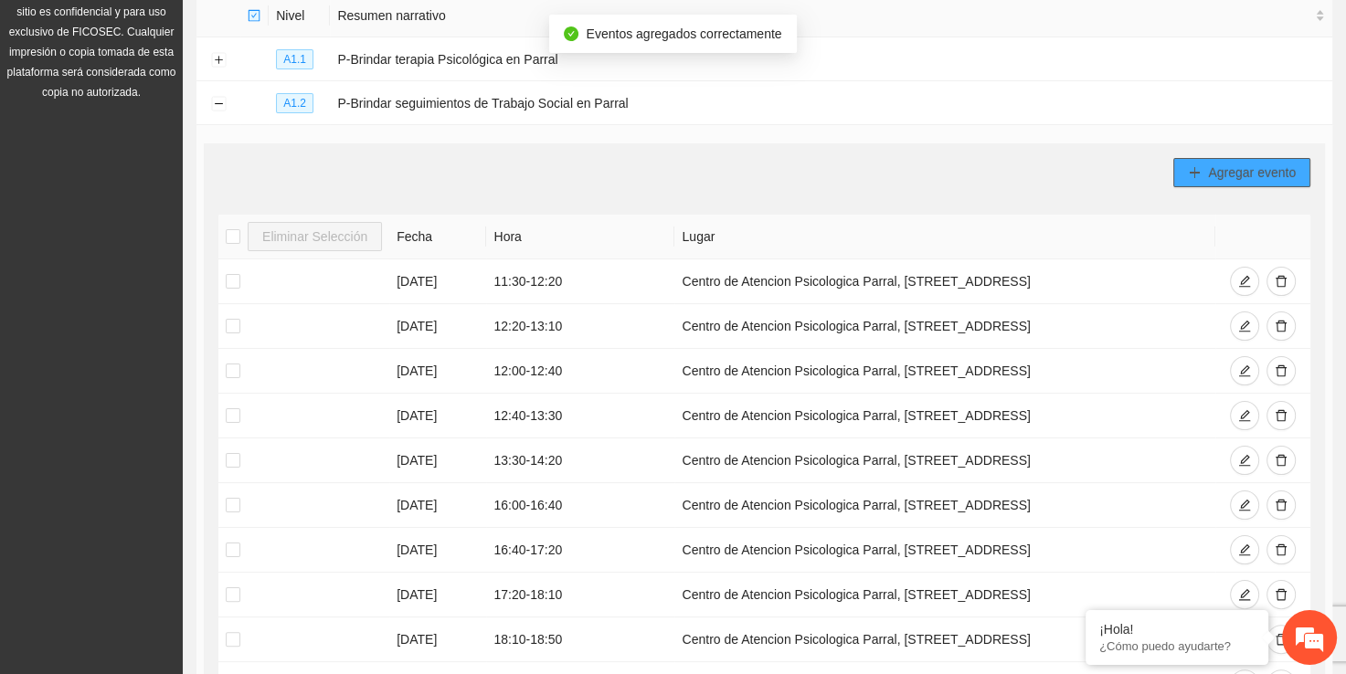
click at [1242, 175] on span "Agregar evento" at bounding box center [1252, 173] width 88 height 20
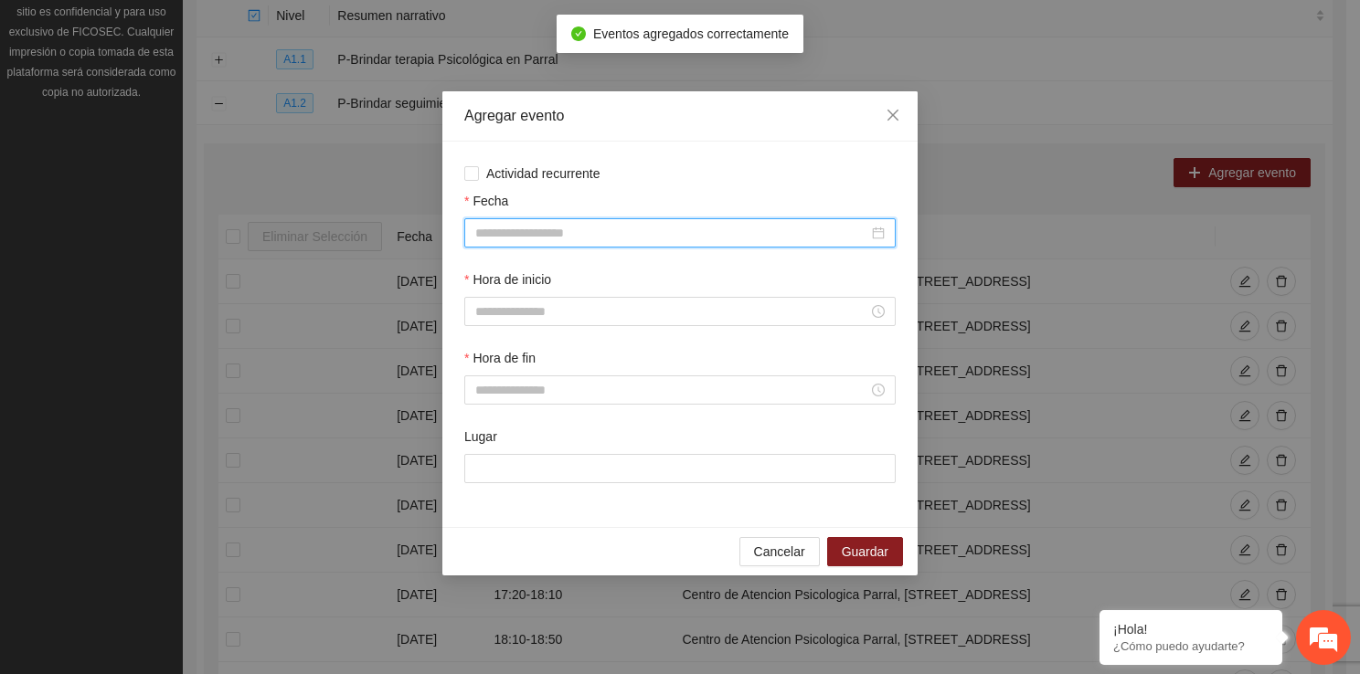
click at [576, 237] on input "Fecha" at bounding box center [671, 233] width 393 height 20
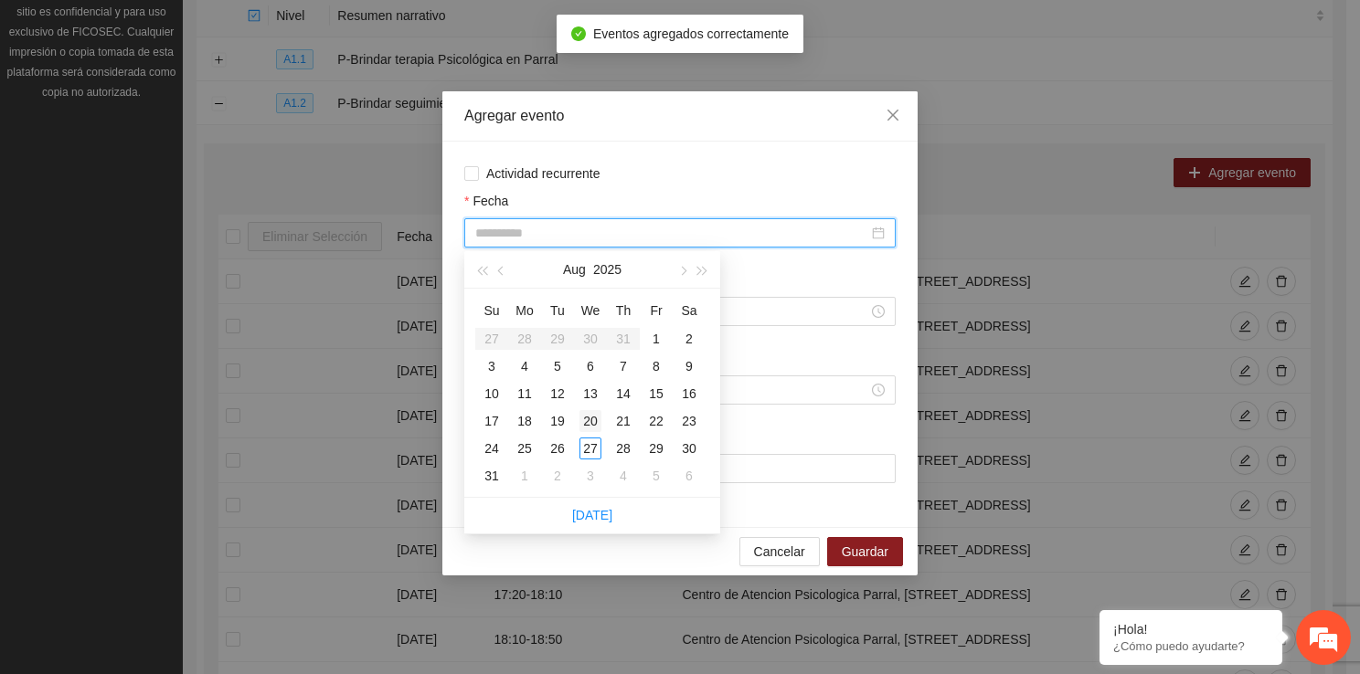
type input "**********"
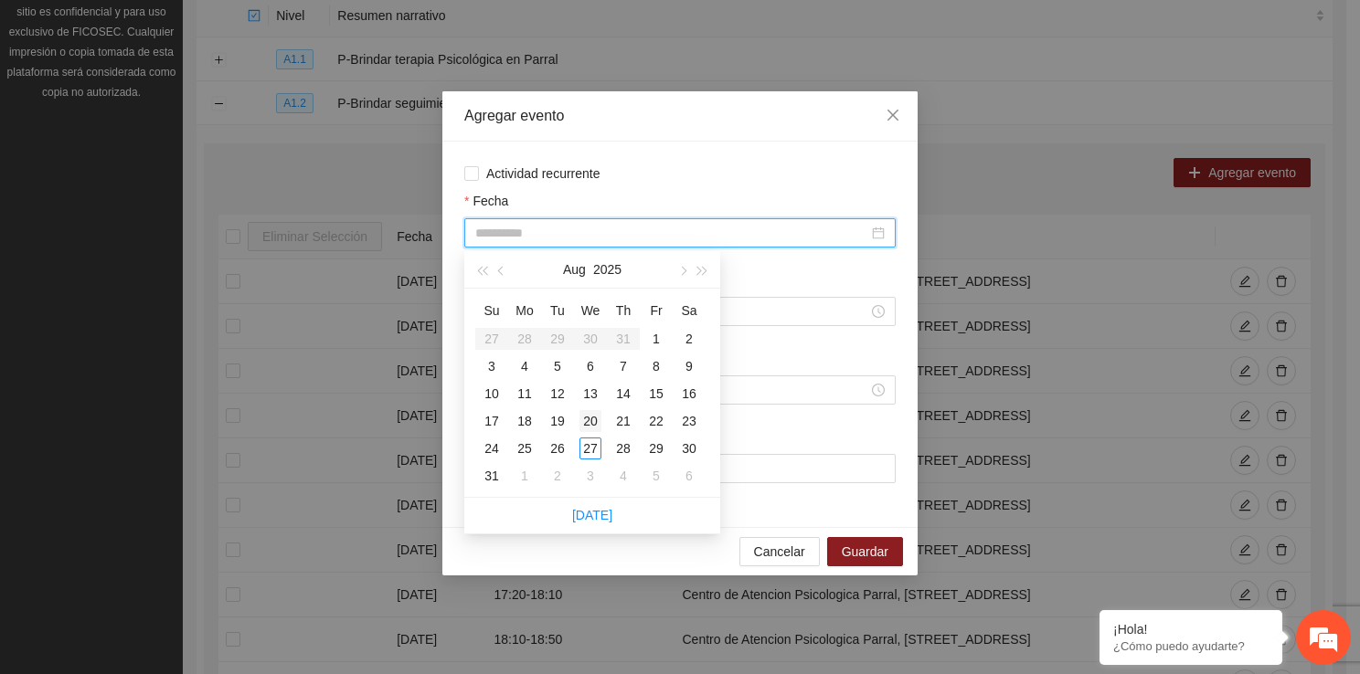
click at [588, 422] on div "20" at bounding box center [590, 421] width 22 height 22
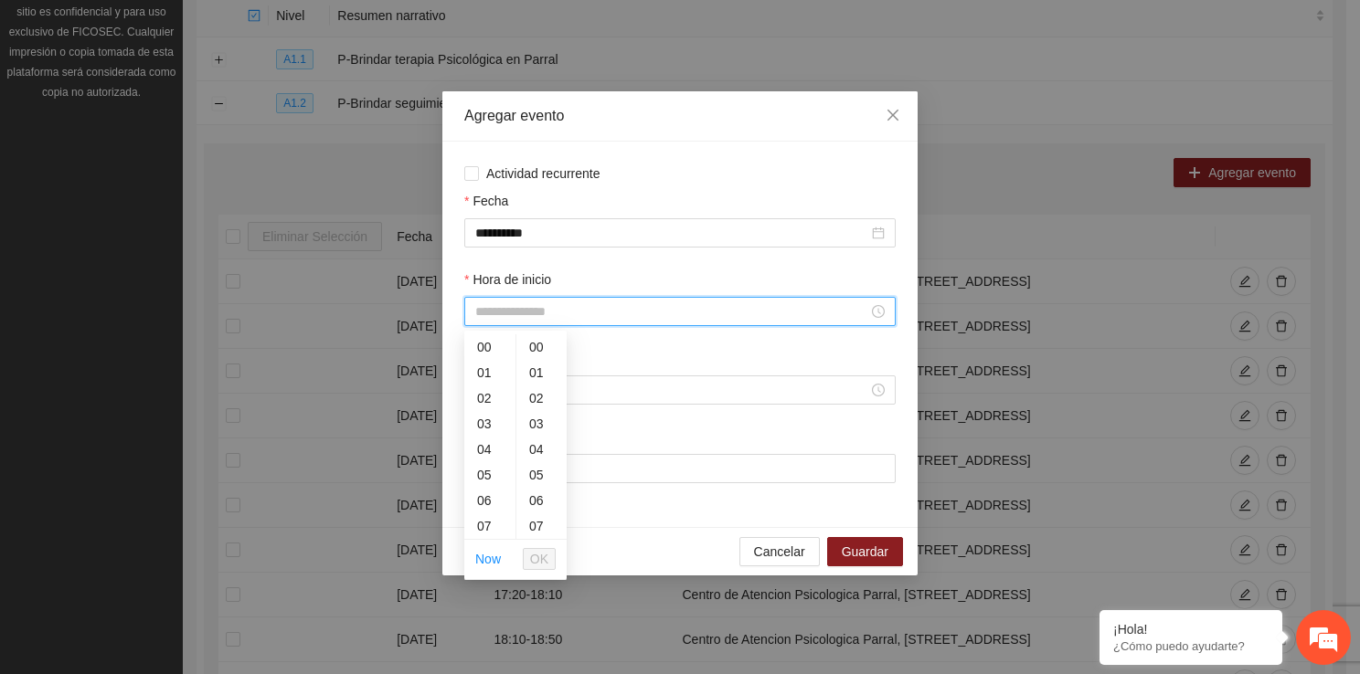
drag, startPoint x: 552, startPoint y: 321, endPoint x: 512, endPoint y: 525, distance: 207.7
click at [512, 430] on body "Proyectos Activos La información contenida en este sitio es confidencial y para…" at bounding box center [673, 93] width 1346 height 674
click at [491, 504] on div "13" at bounding box center [489, 497] width 51 height 26
click at [522, 488] on div "40" at bounding box center [541, 494] width 50 height 26
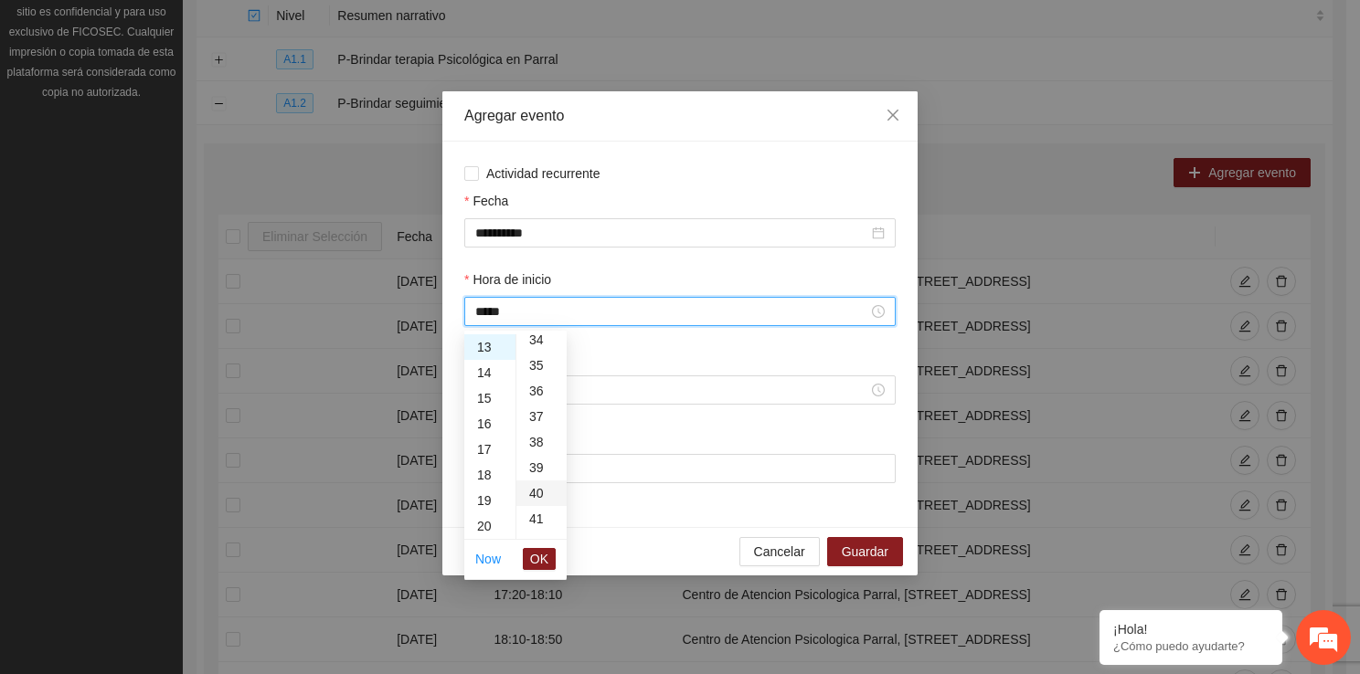
type input "*****"
click at [548, 554] on span "OK" at bounding box center [539, 559] width 18 height 20
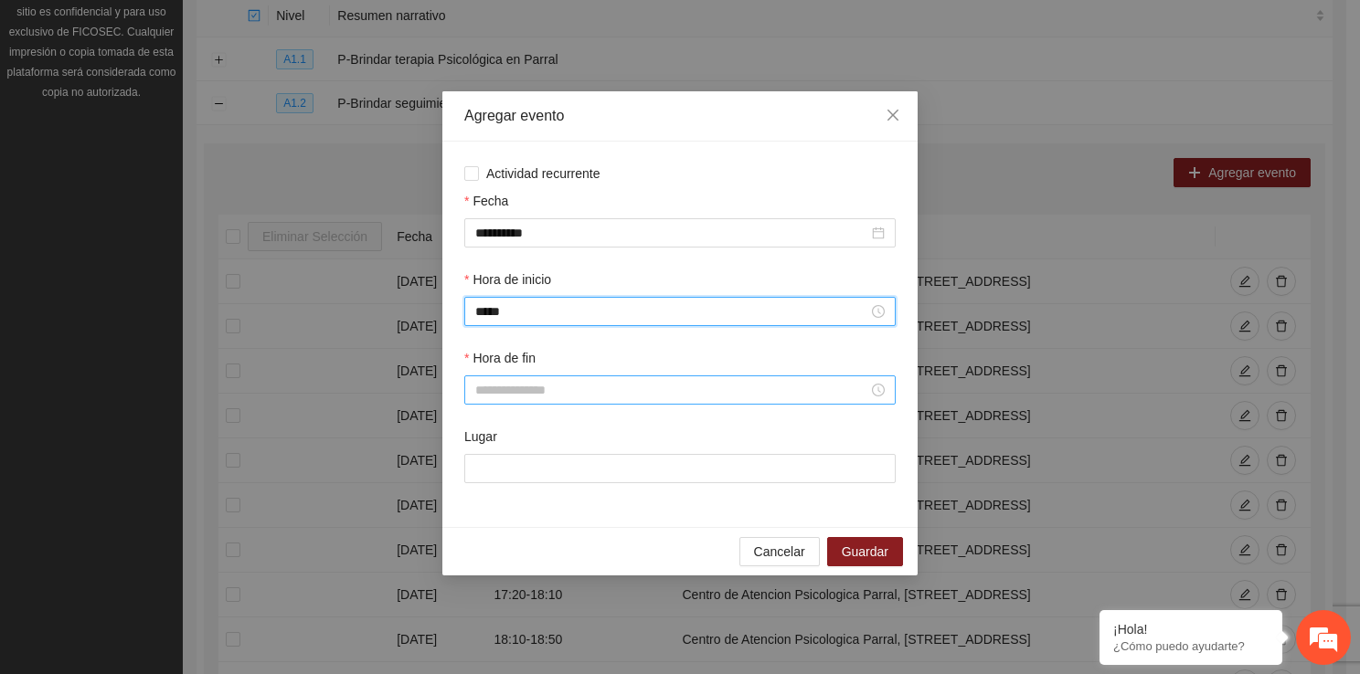
click at [493, 387] on input "Hora de fin" at bounding box center [671, 390] width 393 height 20
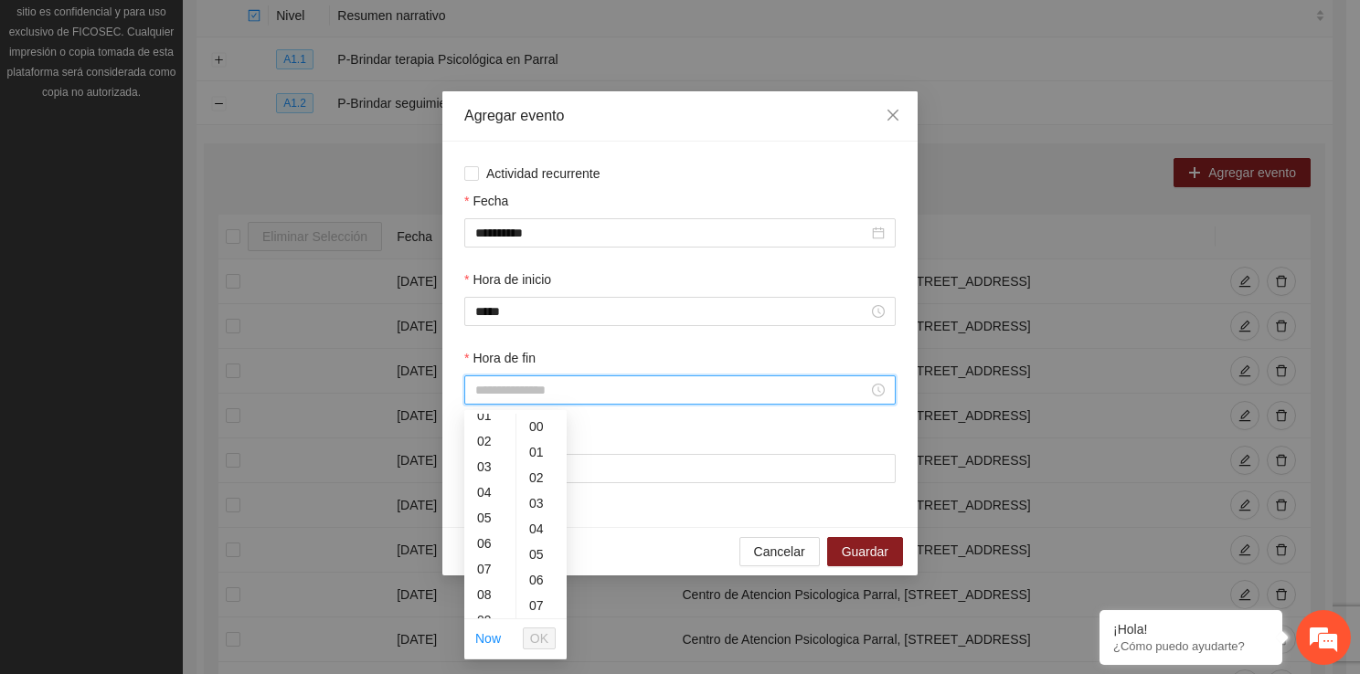
scroll to position [207, 0]
click at [486, 572] on div "14" at bounding box center [489, 579] width 51 height 26
click at [535, 481] on div "20" at bounding box center [541, 488] width 50 height 26
type input "*****"
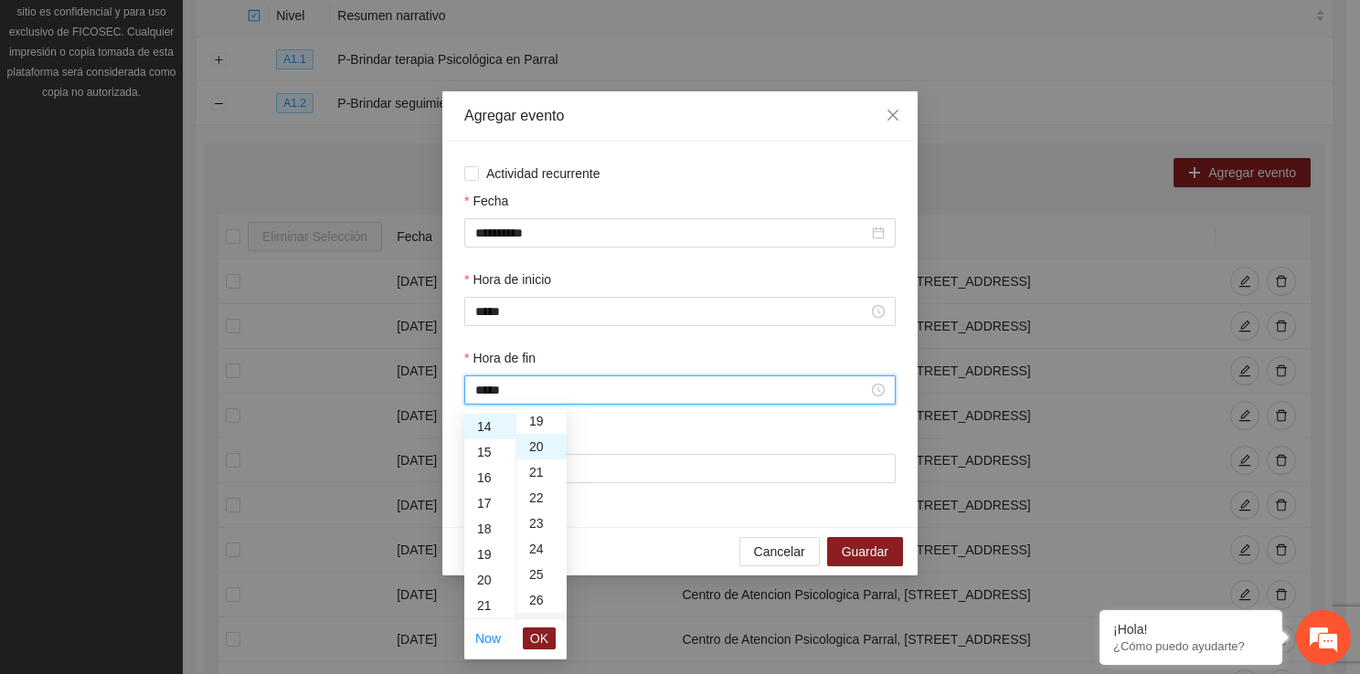
scroll to position [512, 0]
click at [541, 636] on span "OK" at bounding box center [539, 639] width 18 height 20
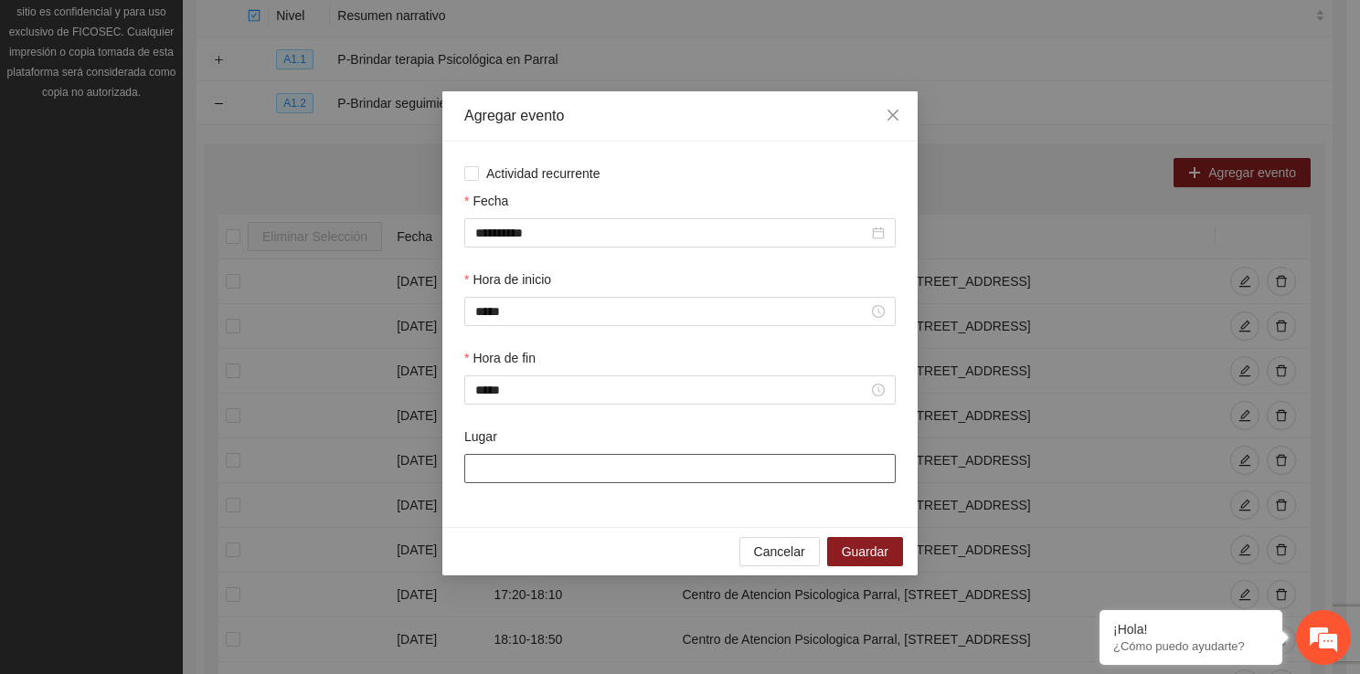
drag, startPoint x: 516, startPoint y: 479, endPoint x: 592, endPoint y: 528, distance: 90.5
click at [592, 527] on div "**********" at bounding box center [679, 335] width 475 height 386
type input "**********"
click at [859, 539] on button "Guardar" at bounding box center [865, 551] width 76 height 29
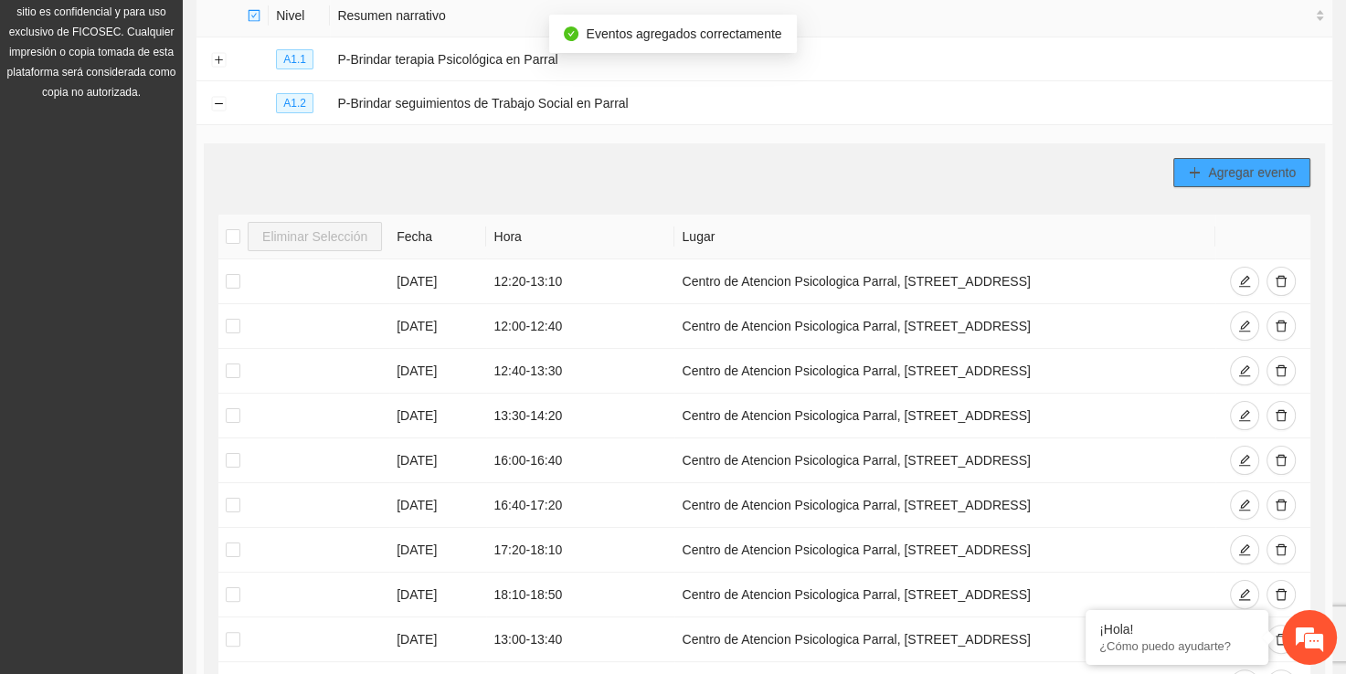
click at [1239, 173] on span "Agregar evento" at bounding box center [1252, 173] width 88 height 20
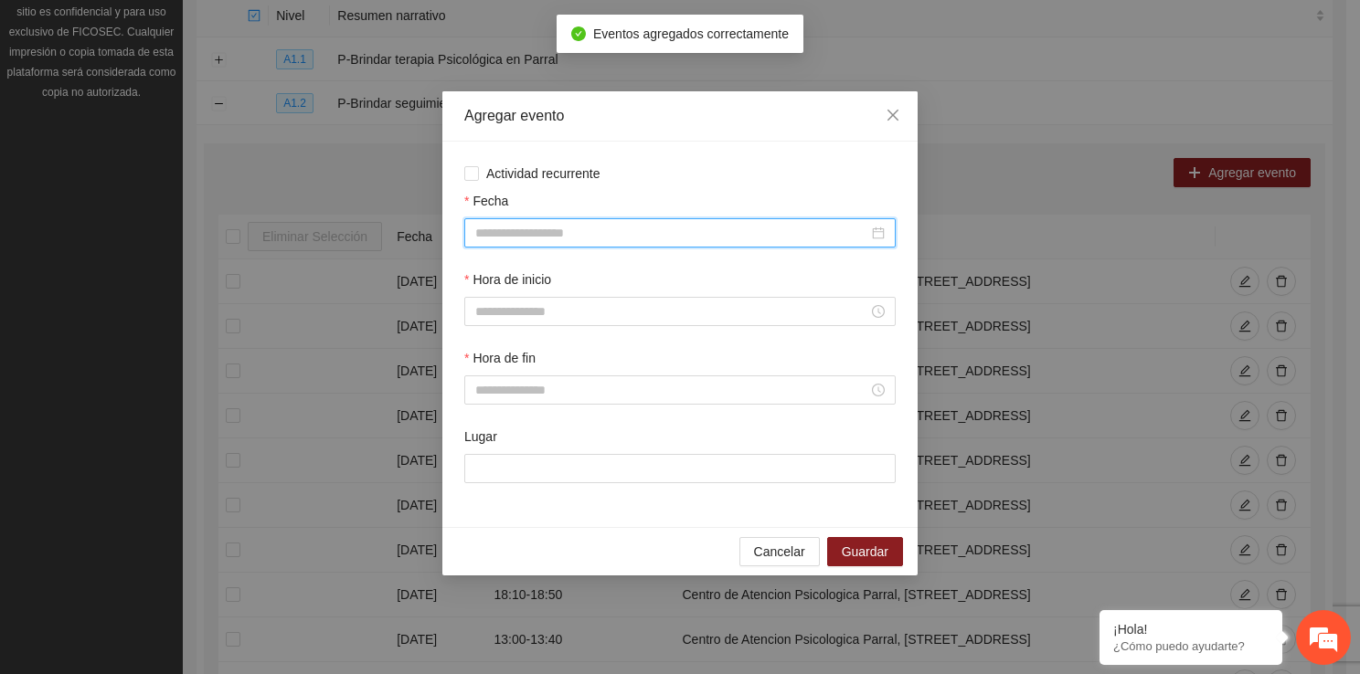
click at [632, 229] on input "Fecha" at bounding box center [671, 233] width 393 height 20
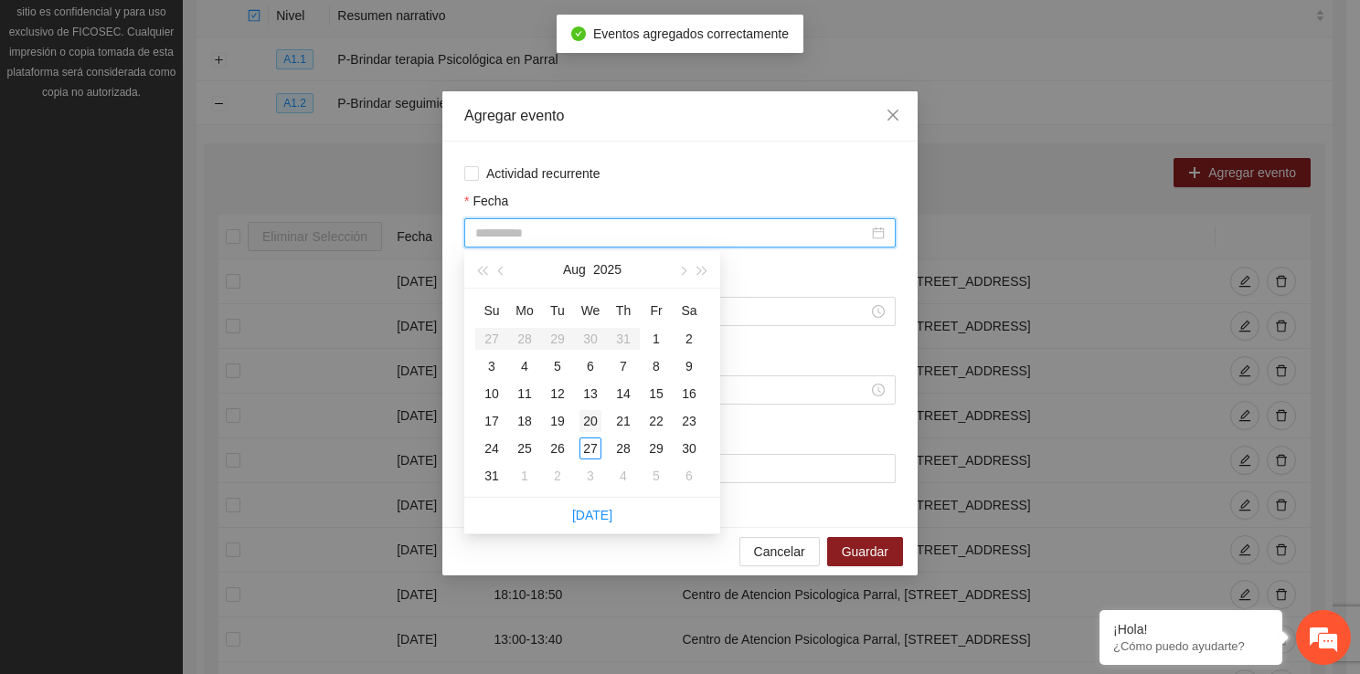
type input "**********"
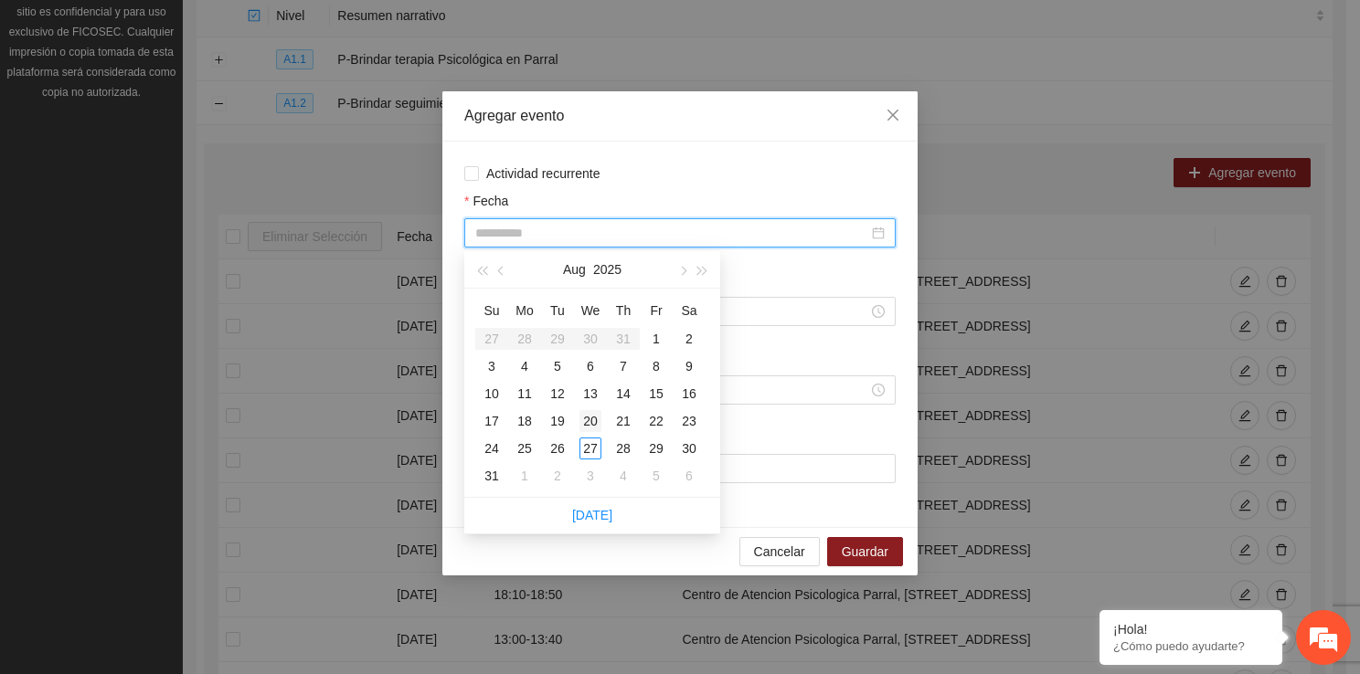
click at [596, 422] on div "20" at bounding box center [590, 421] width 22 height 22
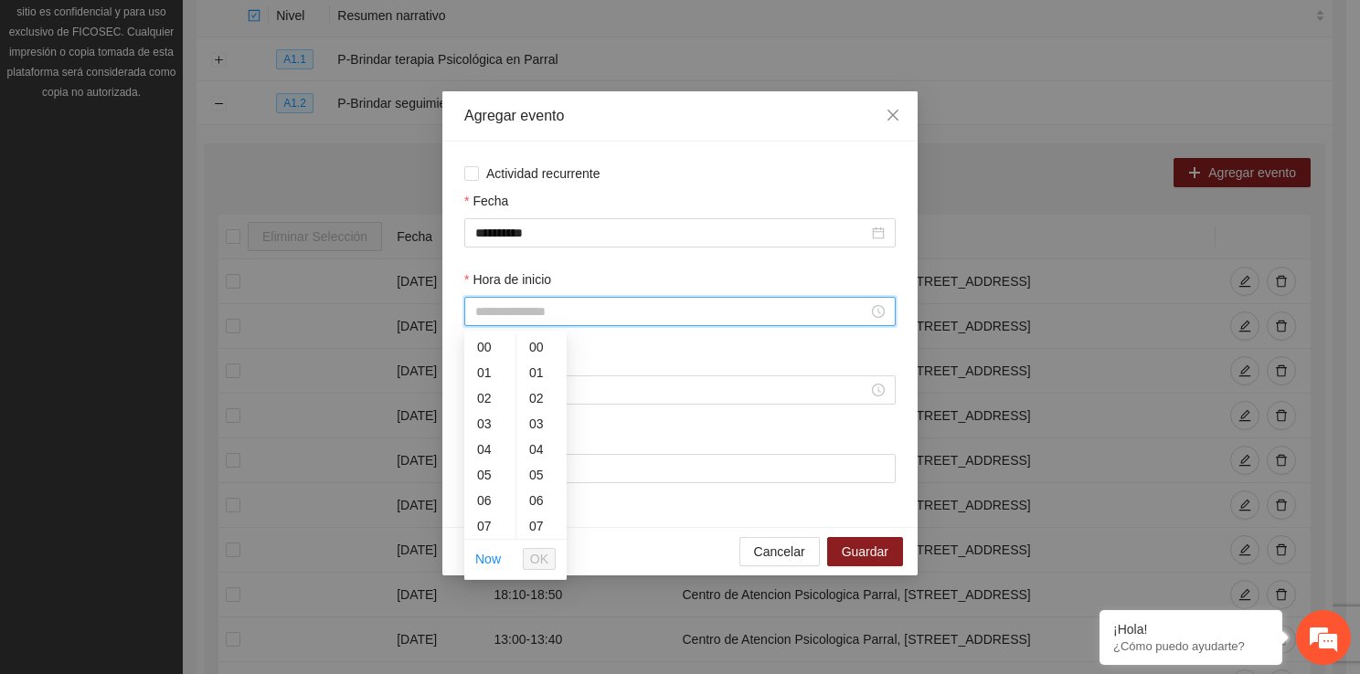
drag, startPoint x: 531, startPoint y: 309, endPoint x: 507, endPoint y: 531, distance: 223.3
click at [507, 430] on body "Proyectos Activos La información contenida en este sitio es confidencial y para…" at bounding box center [673, 93] width 1346 height 674
click at [490, 493] on div "14" at bounding box center [489, 486] width 51 height 26
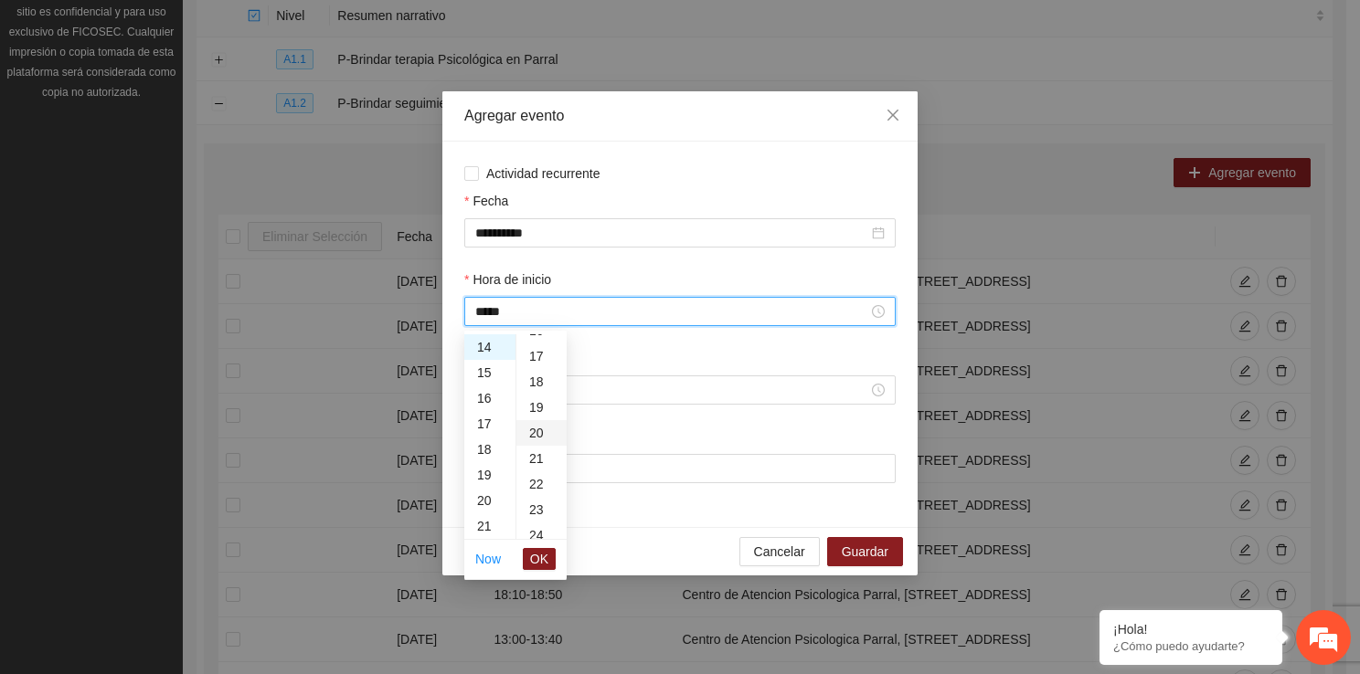
click at [535, 440] on div "20" at bounding box center [541, 433] width 50 height 26
type input "*****"
click at [546, 565] on span "OK" at bounding box center [539, 559] width 18 height 20
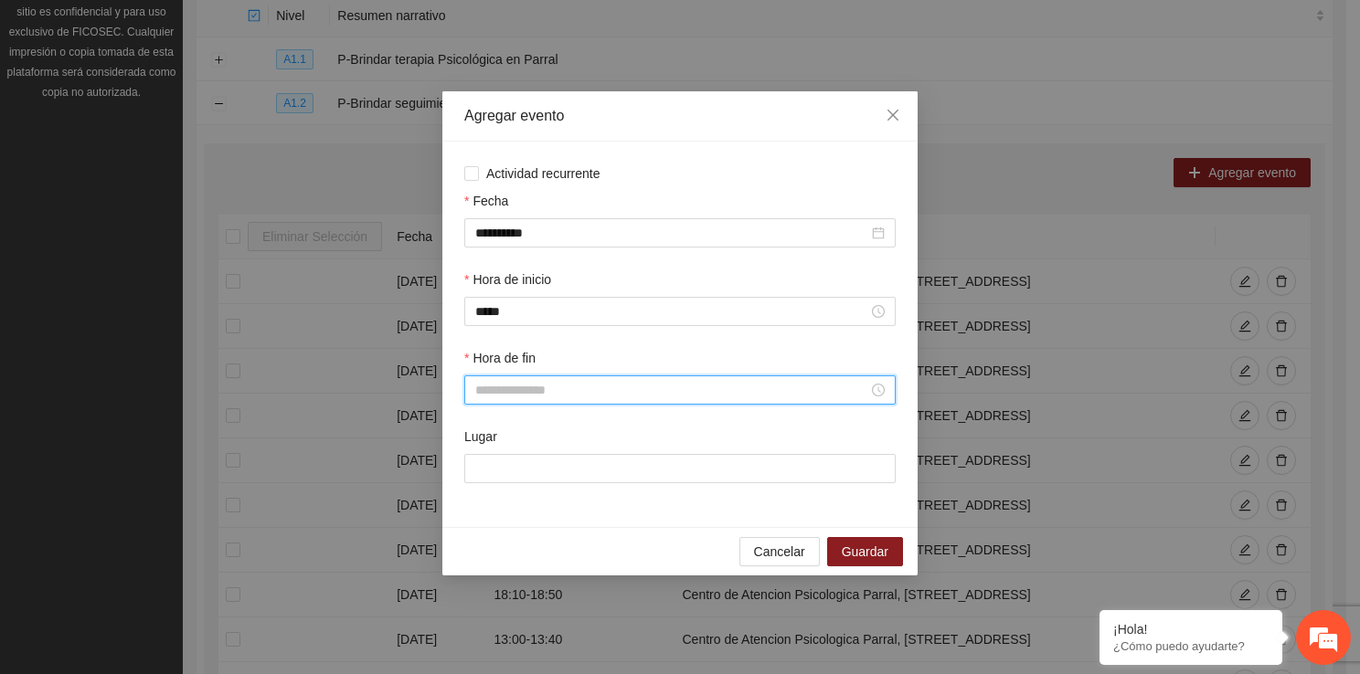
click at [525, 394] on input "Hora de fin" at bounding box center [671, 390] width 393 height 20
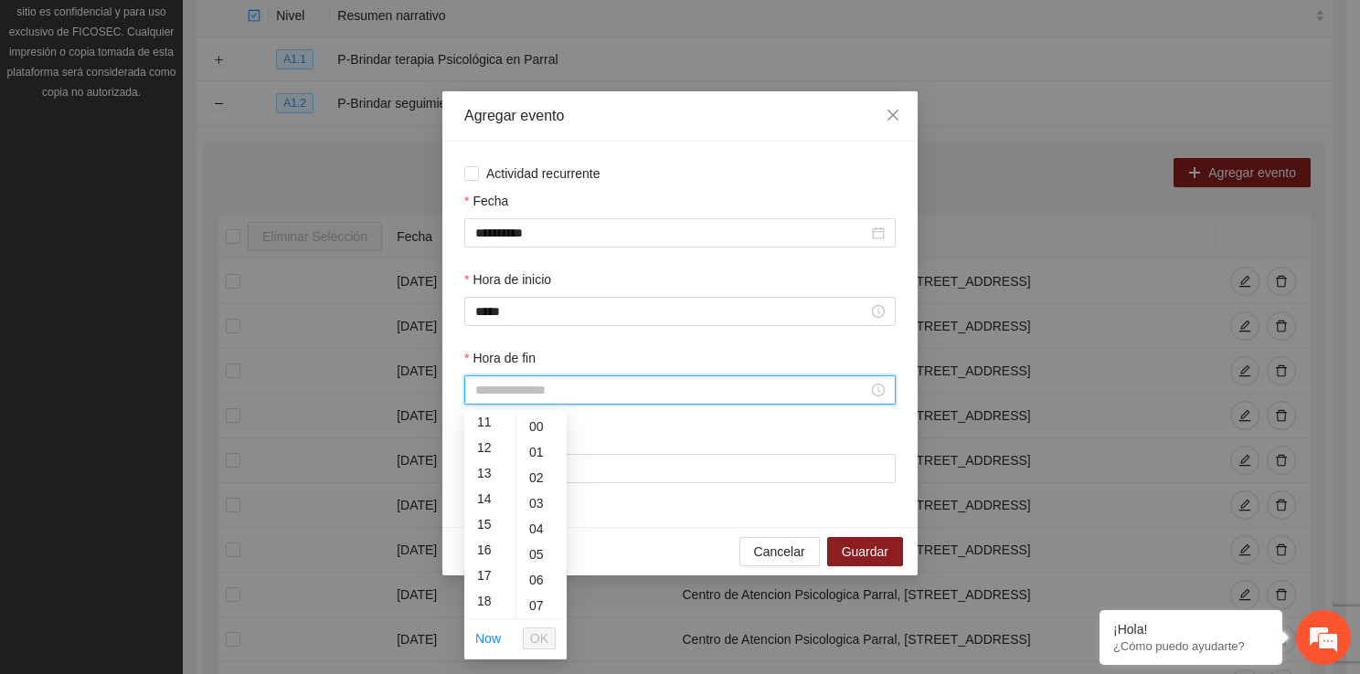
scroll to position [292, 0]
click at [484, 519] on div "15" at bounding box center [489, 518] width 51 height 26
type input "*****"
click at [549, 647] on button "OK" at bounding box center [539, 639] width 33 height 22
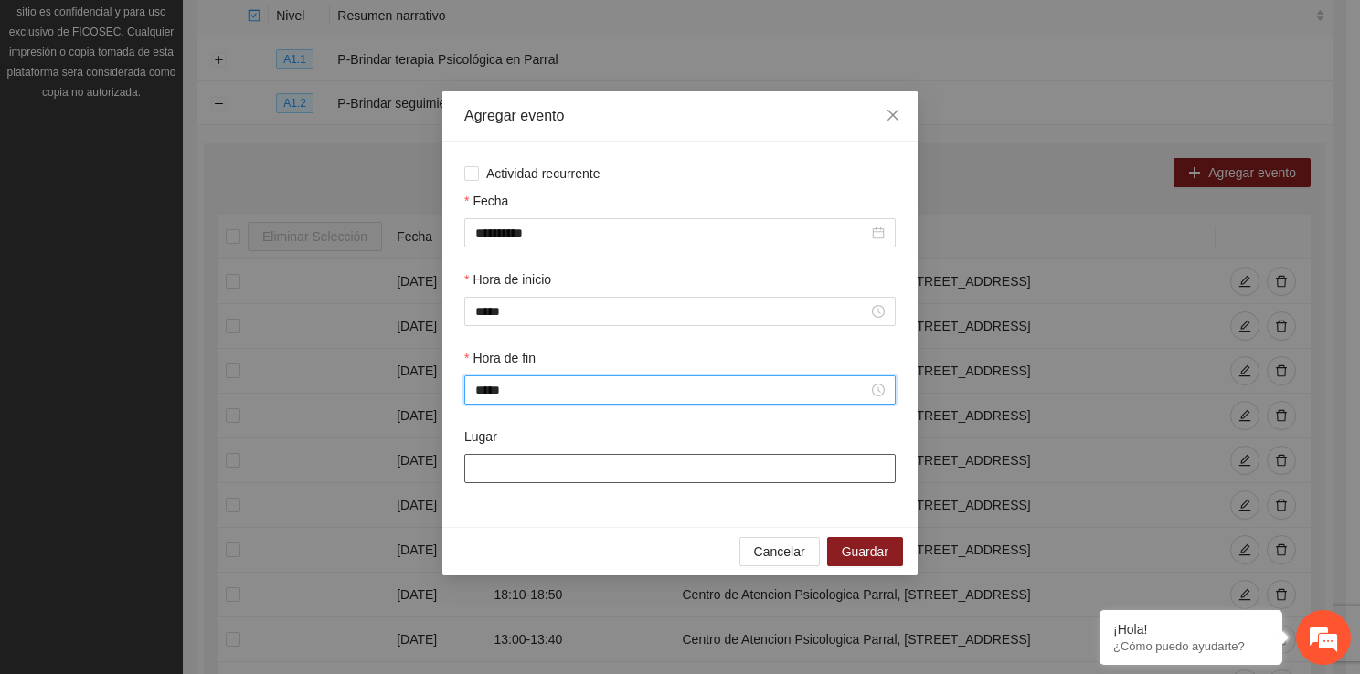
click at [540, 477] on input "Lugar" at bounding box center [679, 468] width 431 height 29
type input "**********"
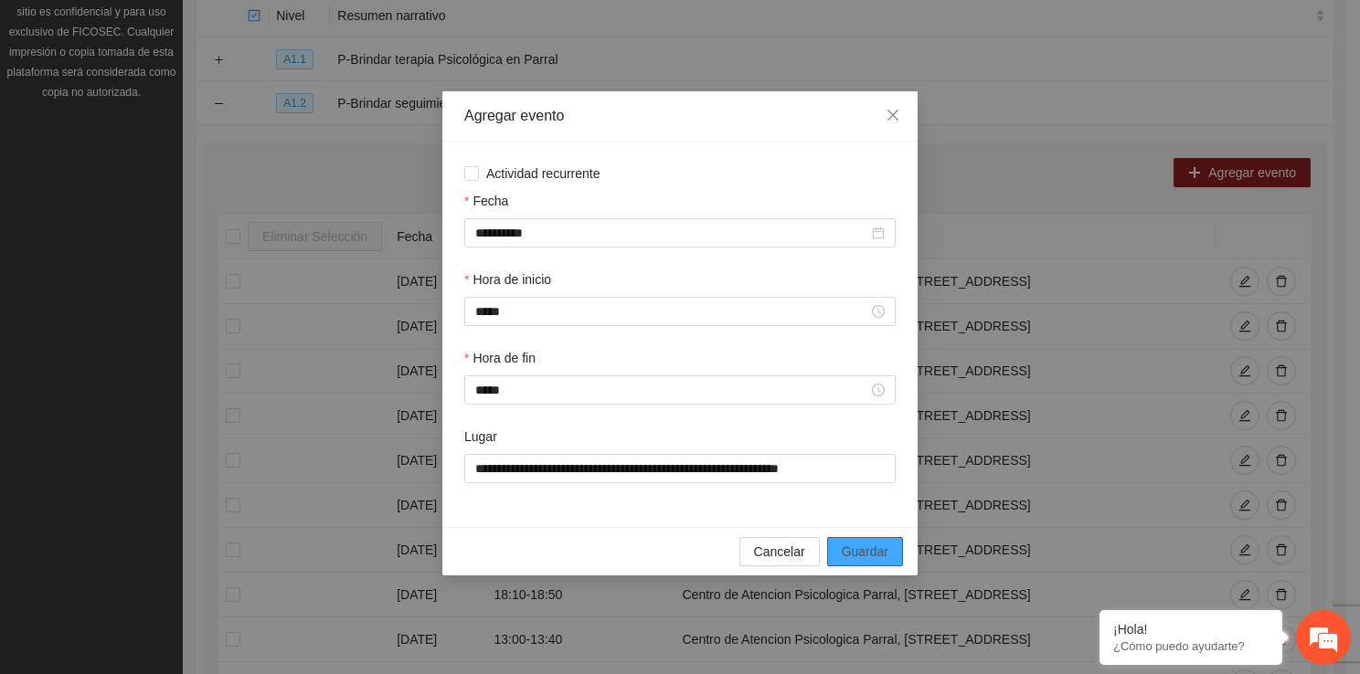
click at [852, 552] on span "Guardar" at bounding box center [865, 552] width 47 height 20
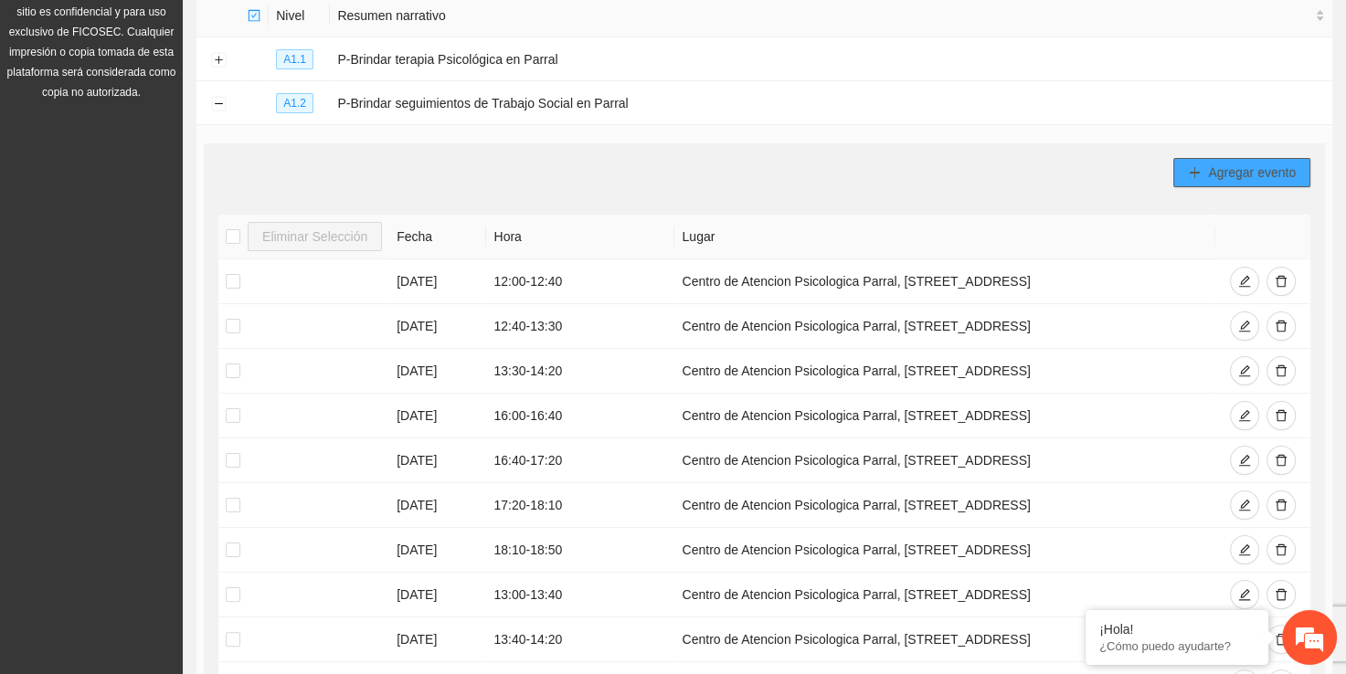
click at [1197, 180] on button "Agregar evento" at bounding box center [1241, 172] width 137 height 29
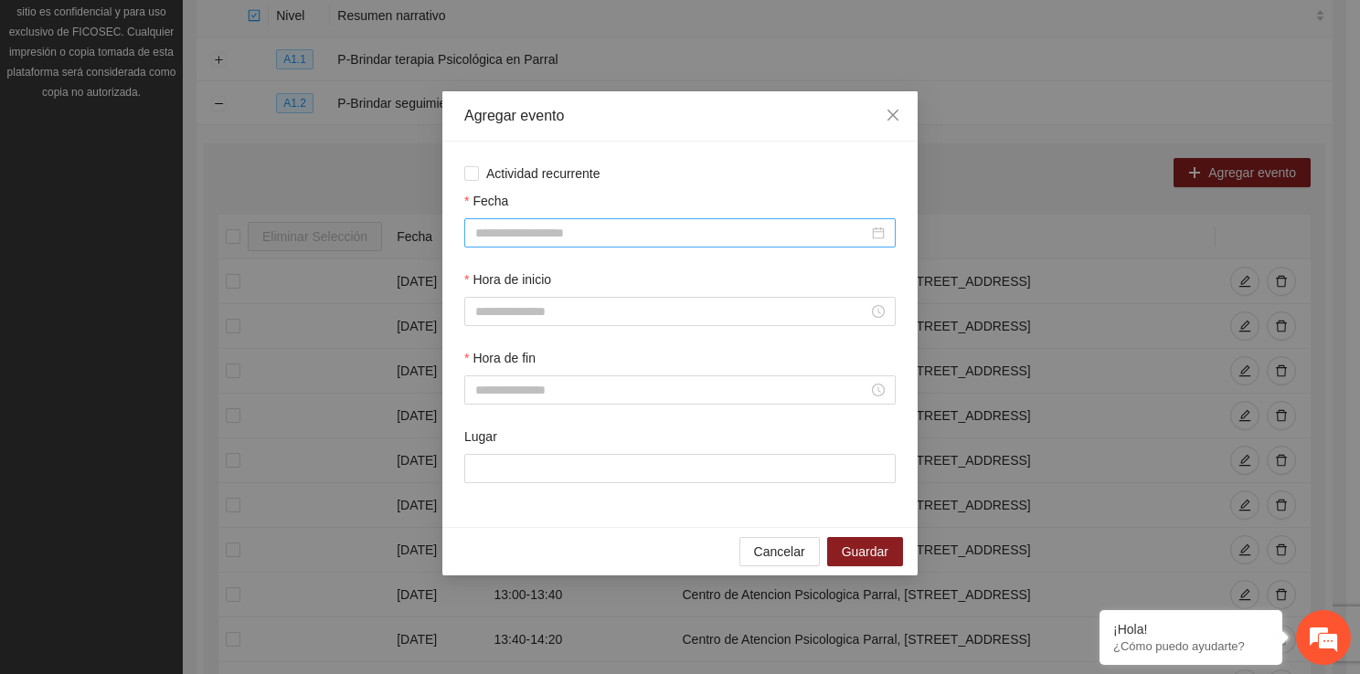
drag, startPoint x: 655, startPoint y: 255, endPoint x: 643, endPoint y: 235, distance: 23.4
click at [643, 235] on div "Fecha" at bounding box center [680, 230] width 439 height 79
click at [643, 235] on input "Fecha" at bounding box center [671, 233] width 393 height 20
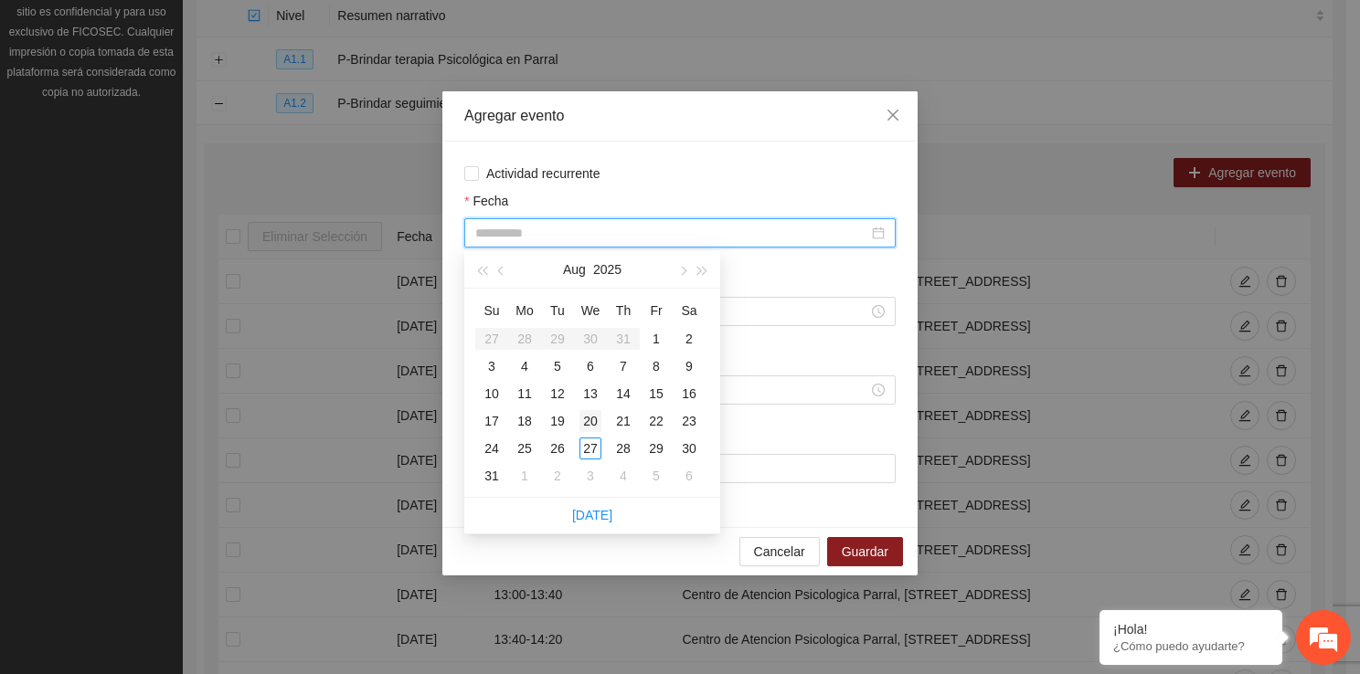
type input "**********"
click at [588, 423] on div "20" at bounding box center [590, 421] width 22 height 22
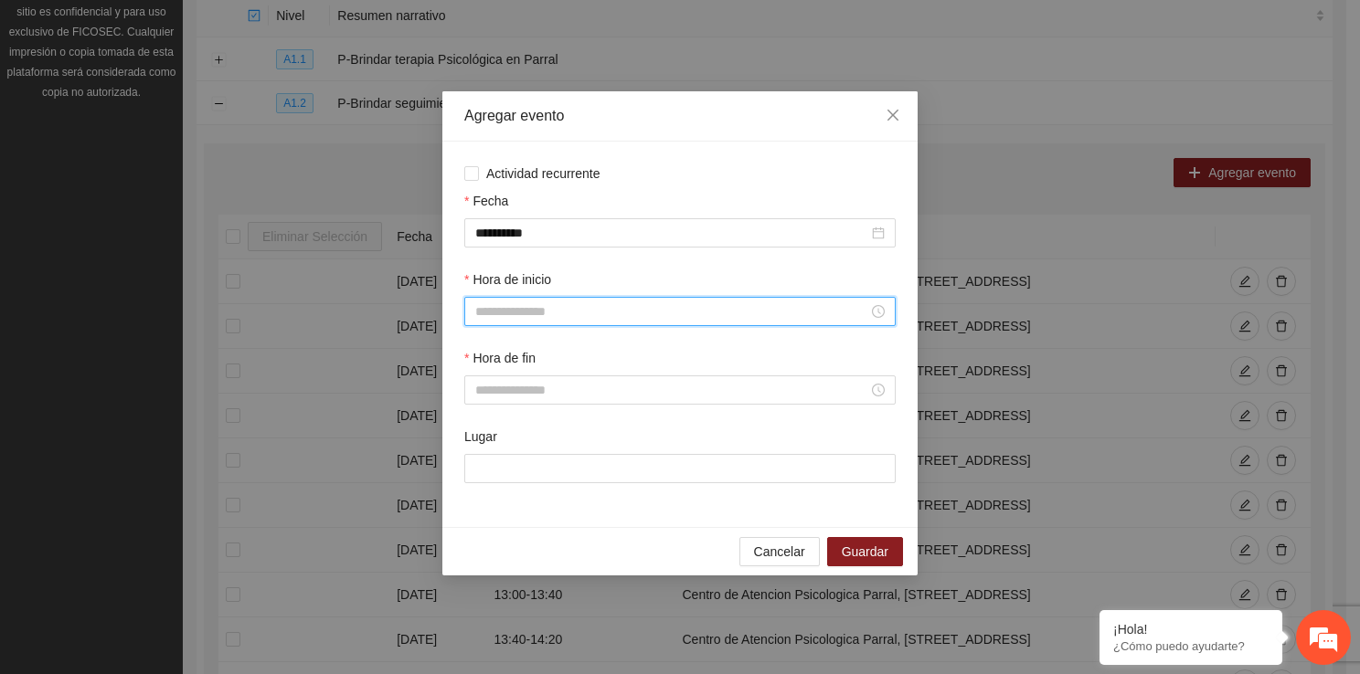
click at [510, 316] on input "Hora de inicio" at bounding box center [671, 312] width 393 height 20
click at [483, 517] on div "15" at bounding box center [489, 512] width 51 height 26
type input "*****"
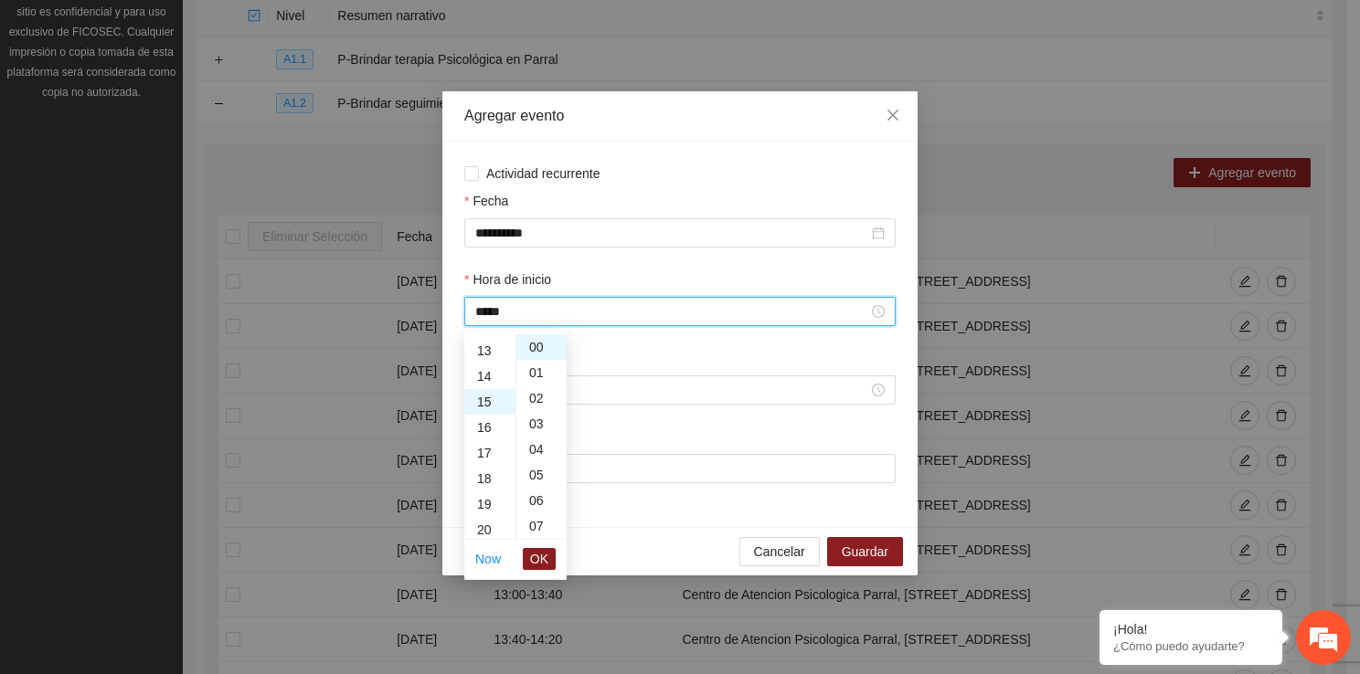
scroll to position [384, 0]
click at [530, 561] on span "OK" at bounding box center [539, 559] width 18 height 20
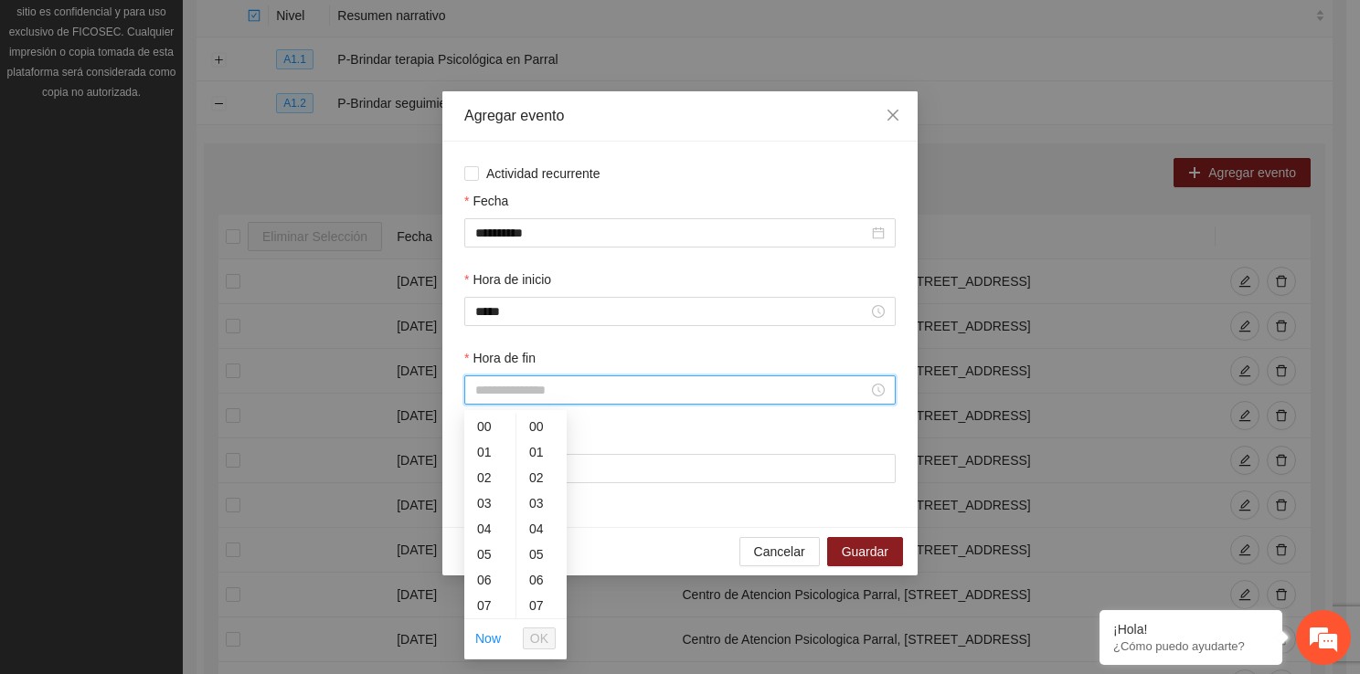
drag, startPoint x: 512, startPoint y: 387, endPoint x: 511, endPoint y: 612, distance: 224.8
click at [511, 430] on body "Proyectos Activos La información contenida en este sitio es confidencial y para…" at bounding box center [673, 93] width 1346 height 674
click at [482, 578] on div "15" at bounding box center [489, 591] width 51 height 26
click at [540, 571] on div "40" at bounding box center [541, 573] width 50 height 26
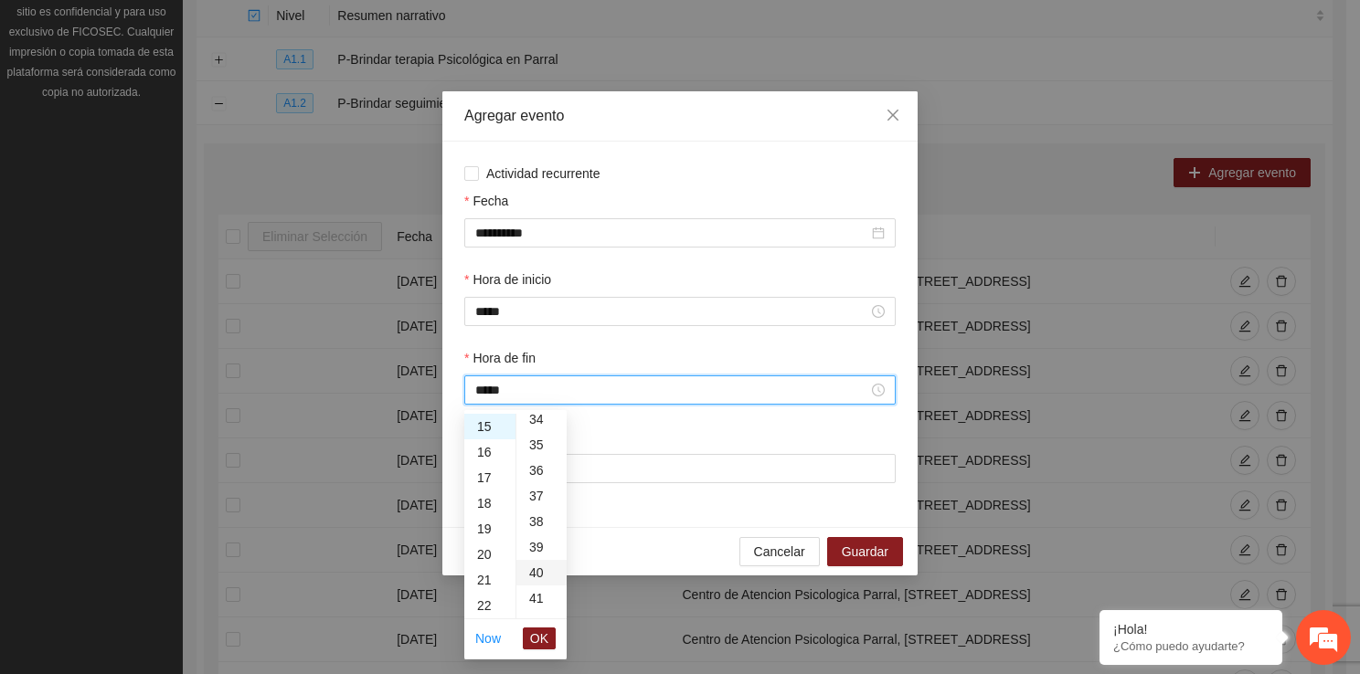
type input "*****"
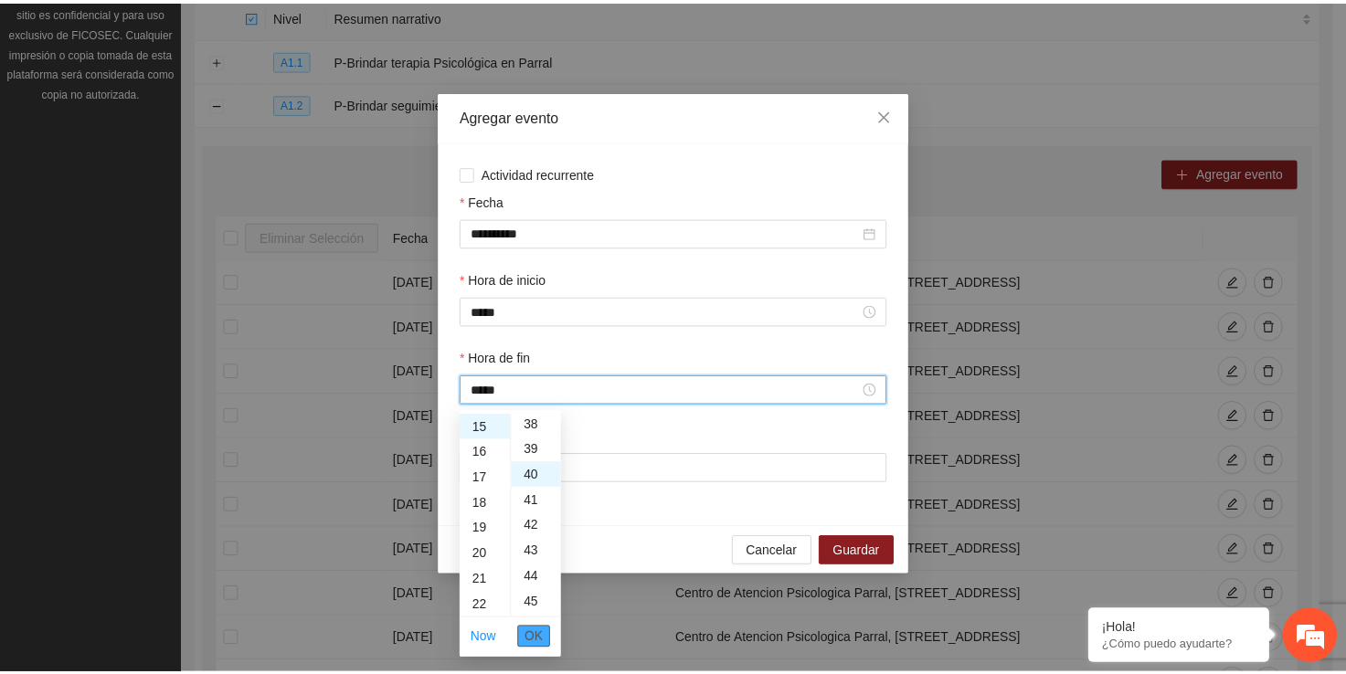
scroll to position [1023, 0]
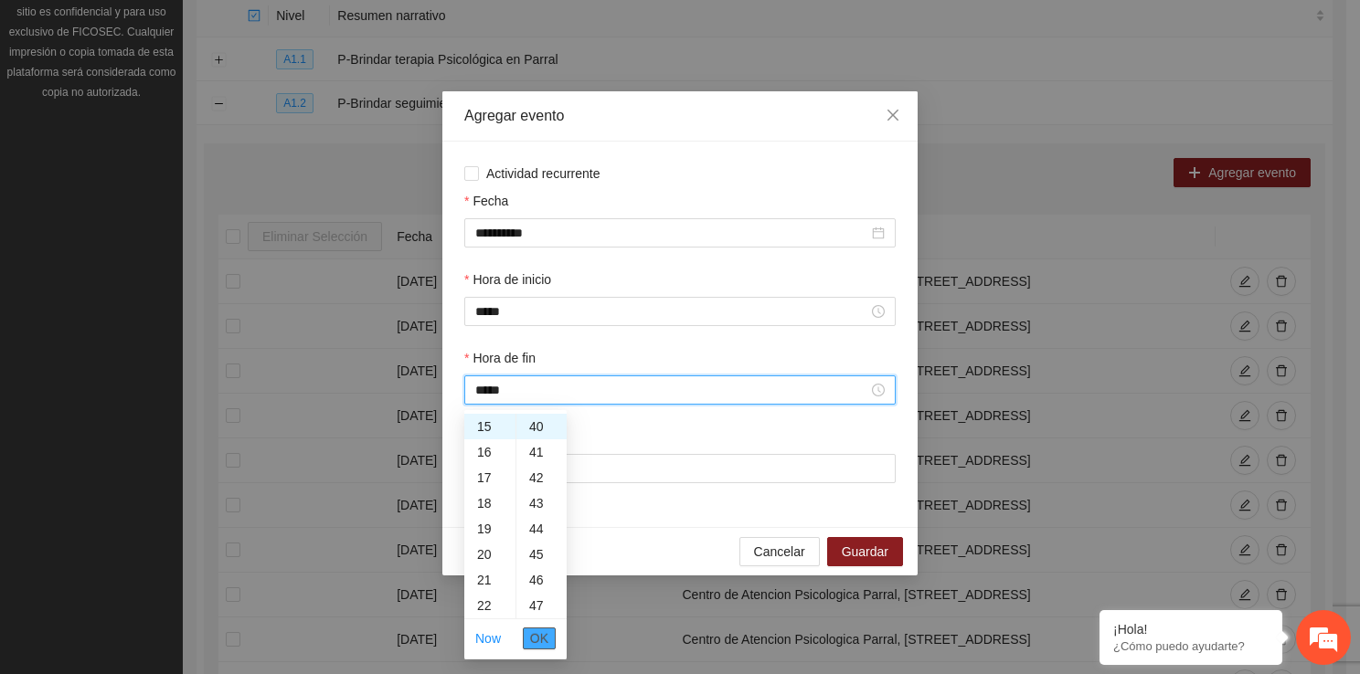
click at [544, 636] on span "OK" at bounding box center [539, 639] width 18 height 20
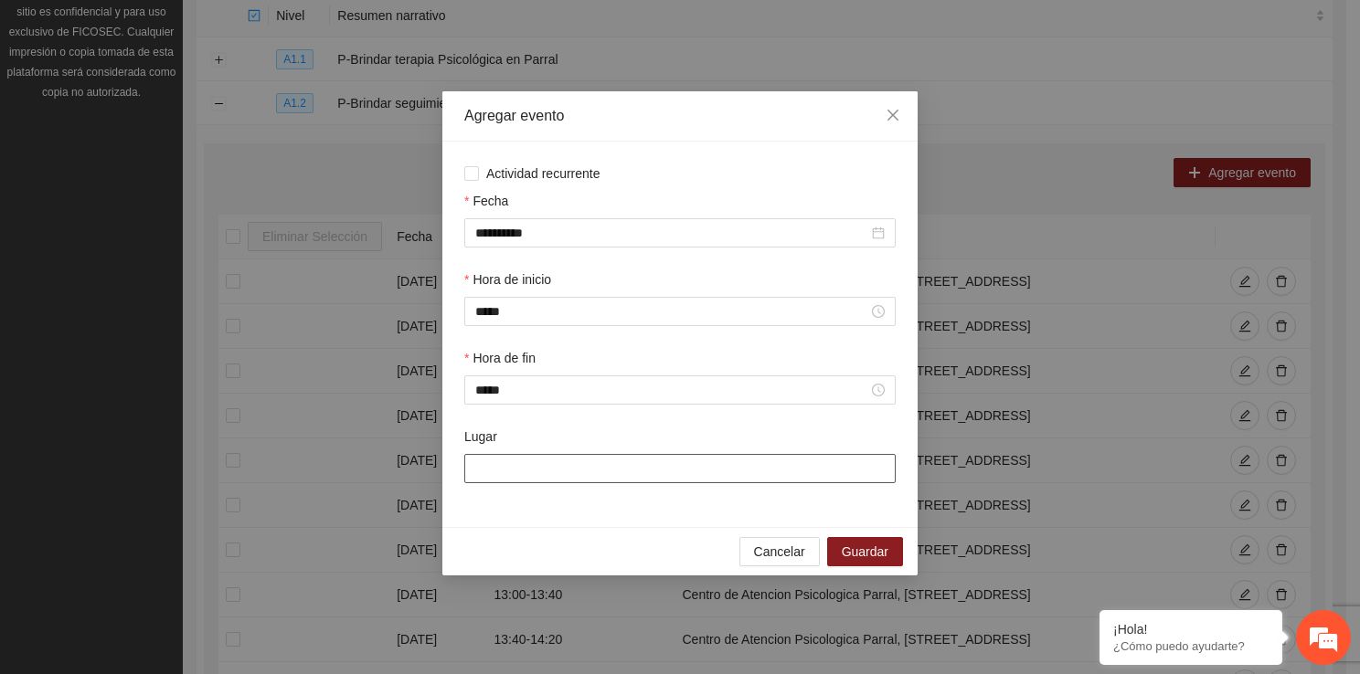
drag, startPoint x: 538, startPoint y: 464, endPoint x: 564, endPoint y: 525, distance: 66.4
click at [564, 525] on div "**********" at bounding box center [679, 335] width 475 height 386
type input "**********"
click at [844, 543] on span "Guardar" at bounding box center [865, 552] width 47 height 20
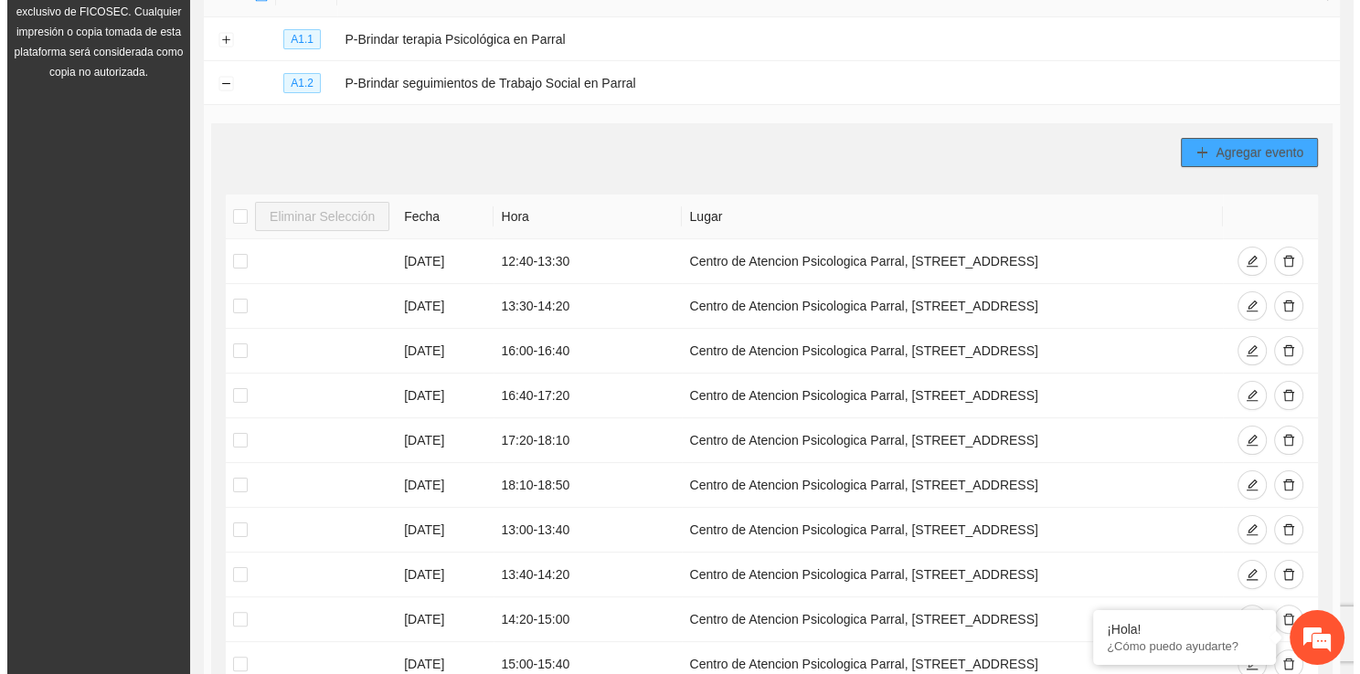
scroll to position [259, 0]
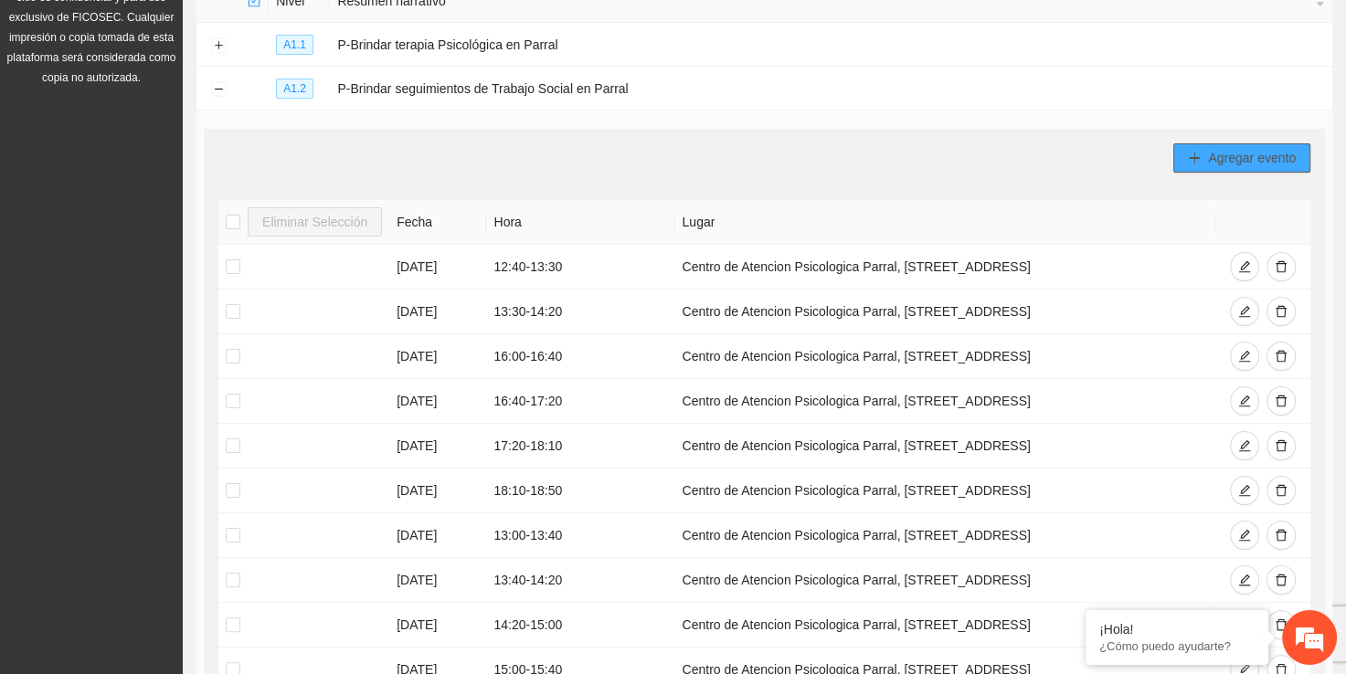
click at [1253, 161] on span "Agregar evento" at bounding box center [1252, 158] width 88 height 20
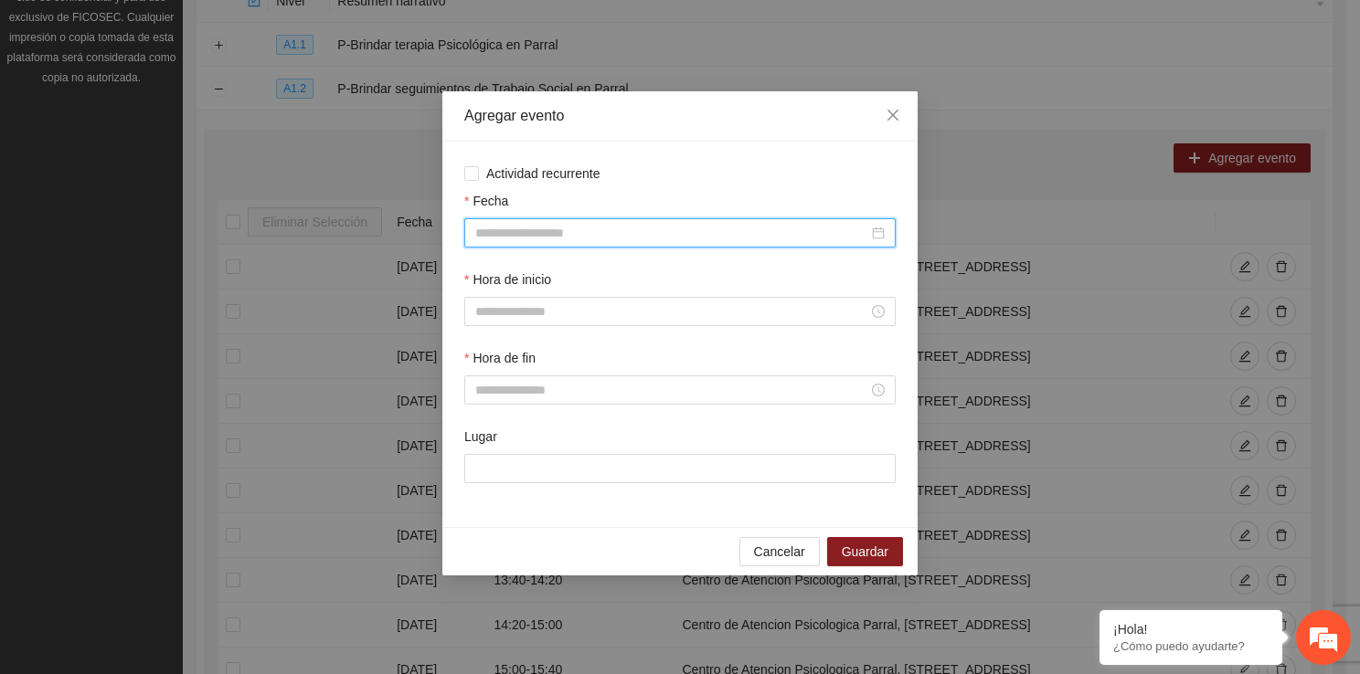
click at [613, 225] on input "Fecha" at bounding box center [671, 233] width 393 height 20
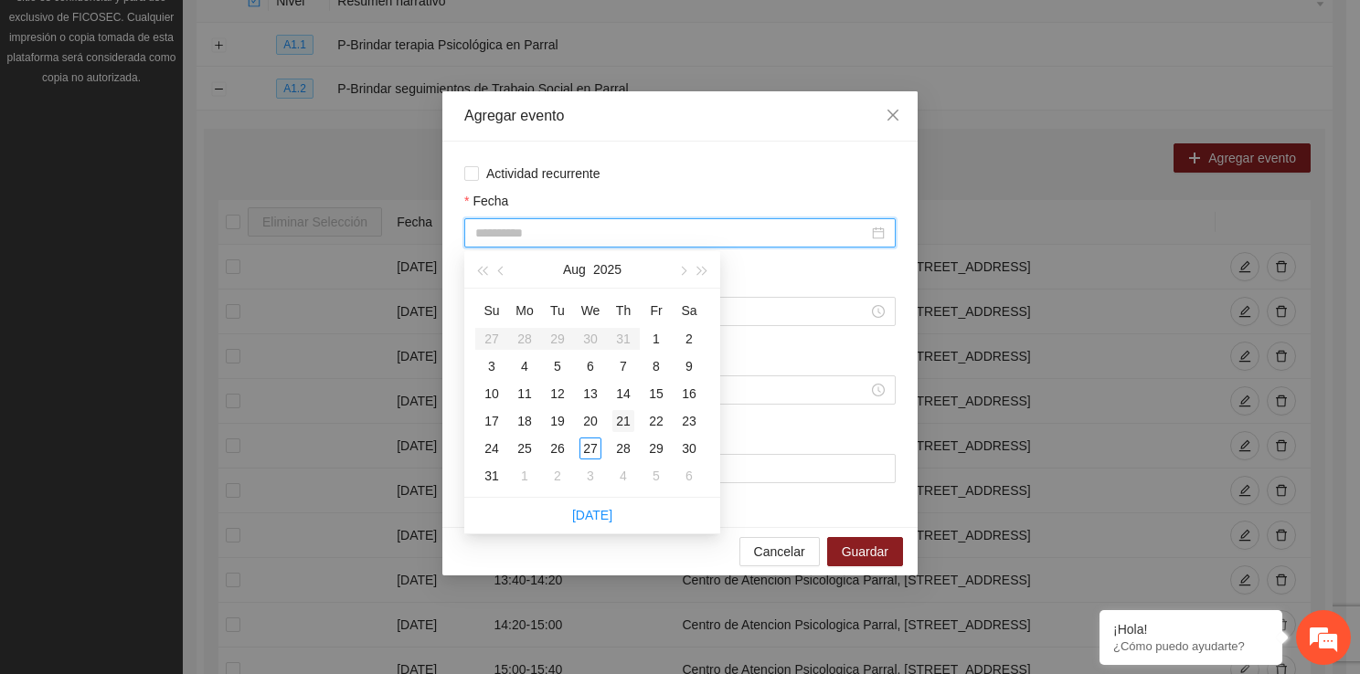
type input "**********"
click at [631, 422] on div "21" at bounding box center [623, 421] width 22 height 22
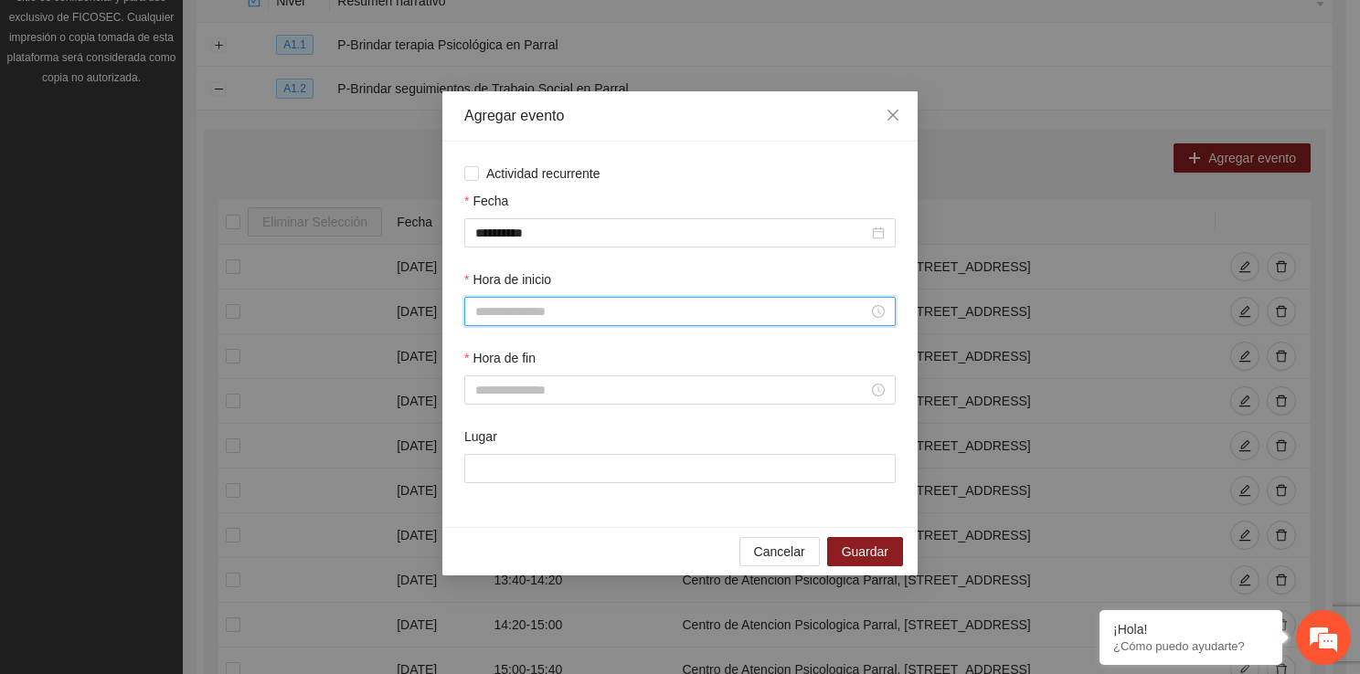
click at [546, 310] on input "Hora de inicio" at bounding box center [671, 312] width 393 height 20
click at [486, 514] on div "12" at bounding box center [489, 508] width 51 height 26
type input "*****"
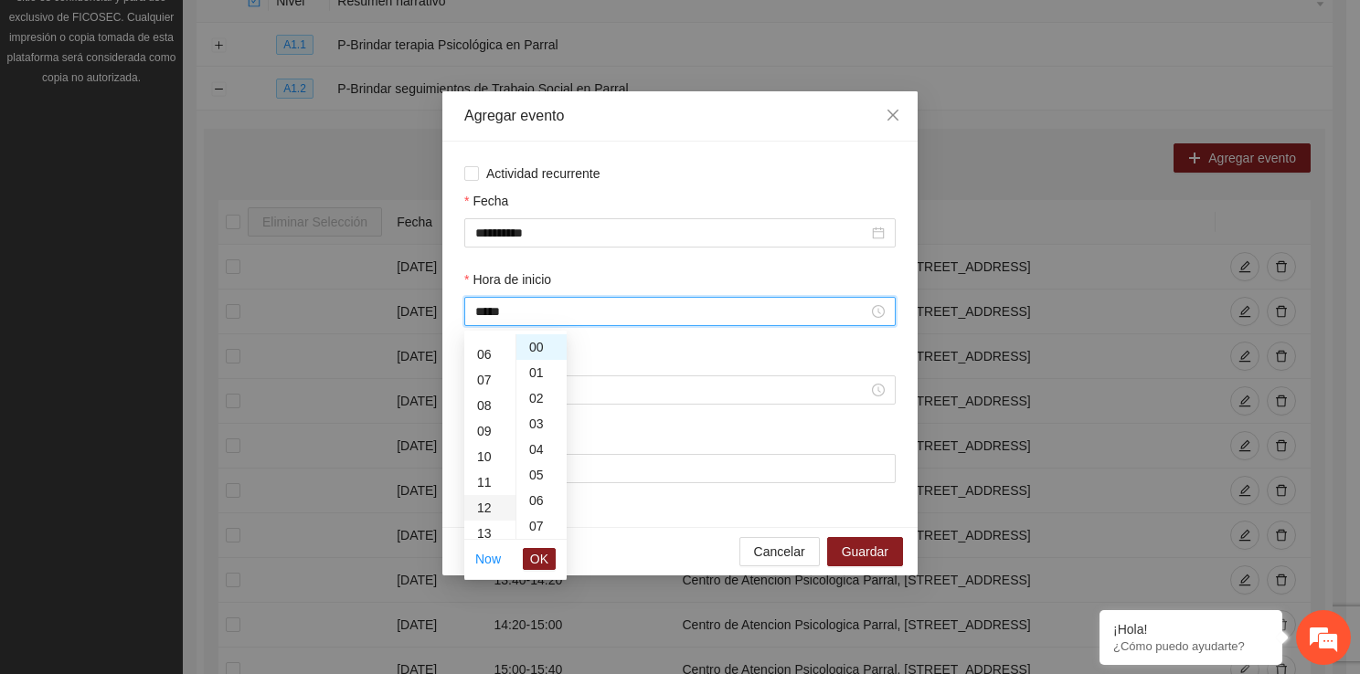
scroll to position [307, 0]
click at [537, 557] on span "OK" at bounding box center [539, 559] width 18 height 20
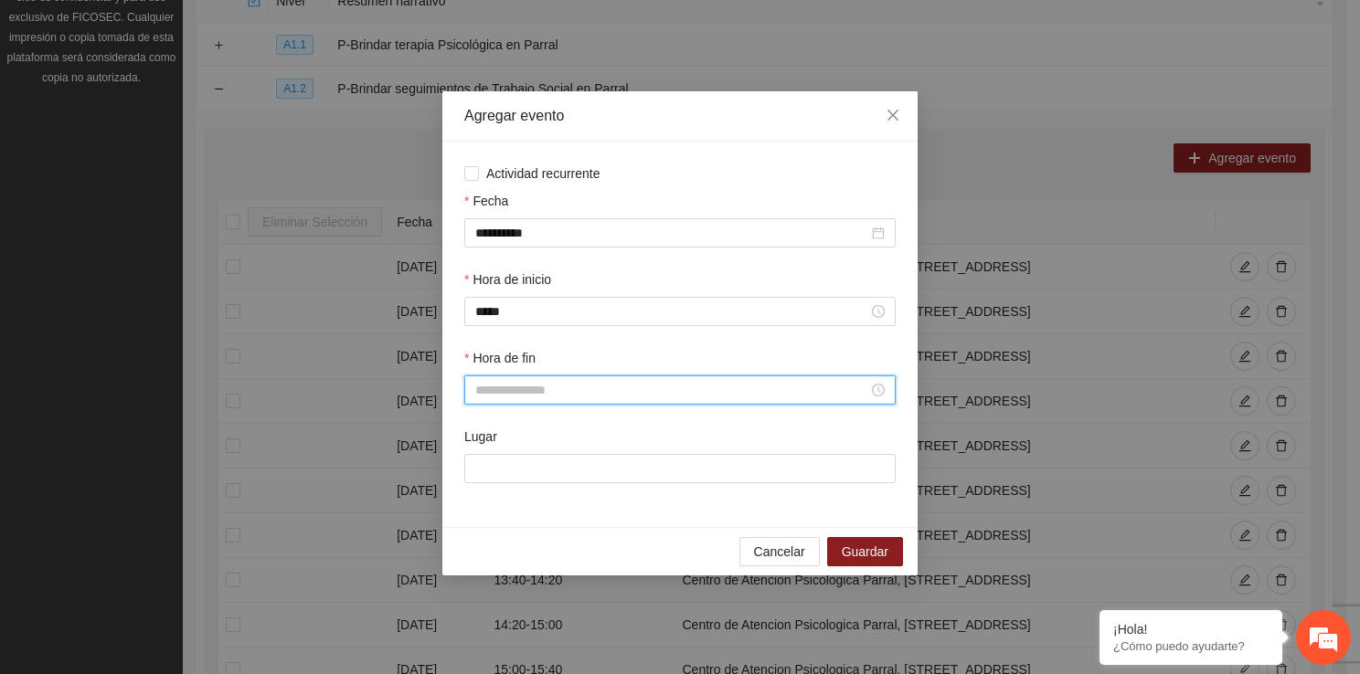
click at [522, 398] on input "Hora de fin" at bounding box center [671, 390] width 393 height 20
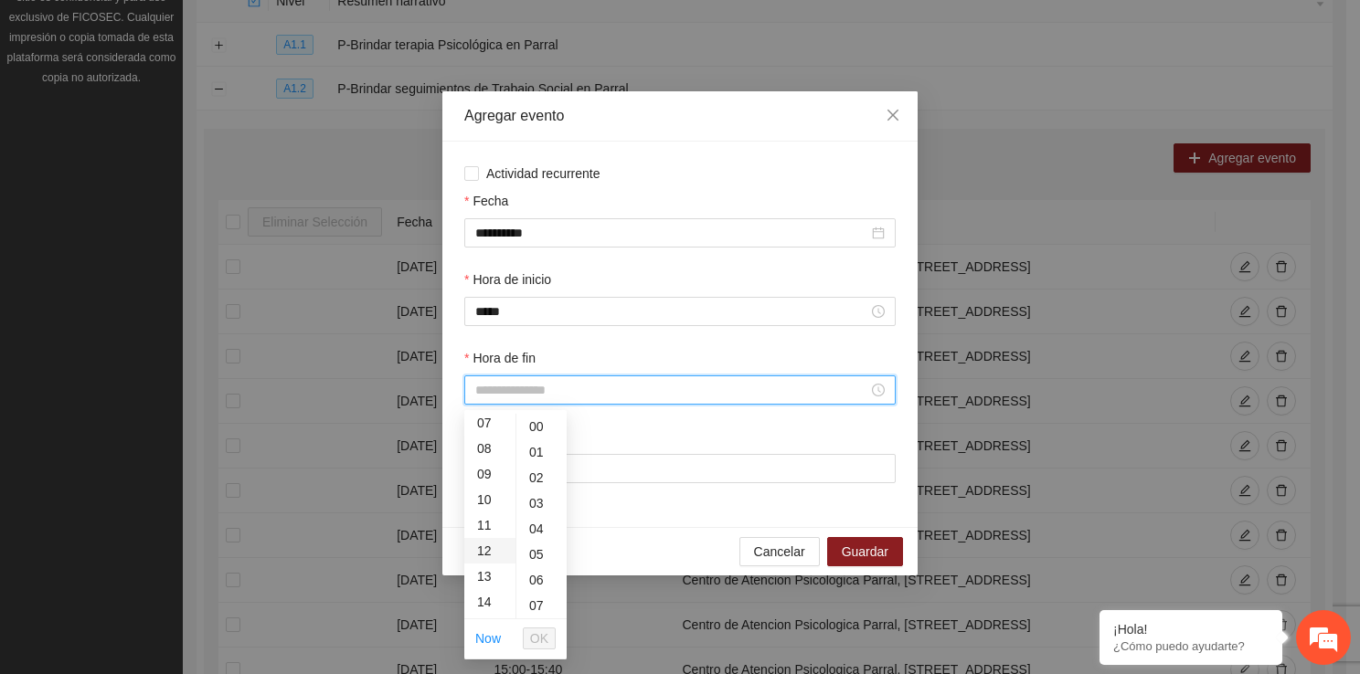
click at [482, 546] on div "12" at bounding box center [489, 551] width 51 height 26
click at [526, 500] on div "40" at bounding box center [541, 499] width 50 height 26
type input "*****"
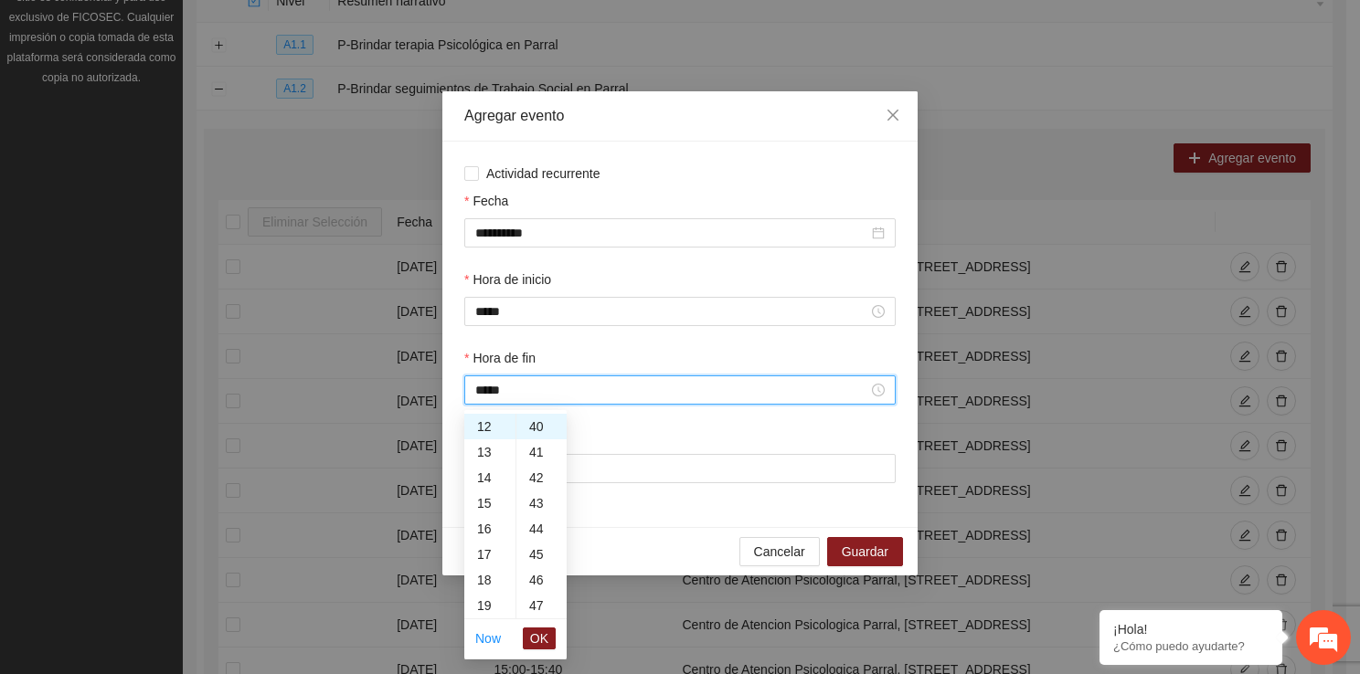
click at [556, 632] on ul "Now OK" at bounding box center [515, 639] width 102 height 38
click at [550, 638] on button "OK" at bounding box center [539, 639] width 33 height 22
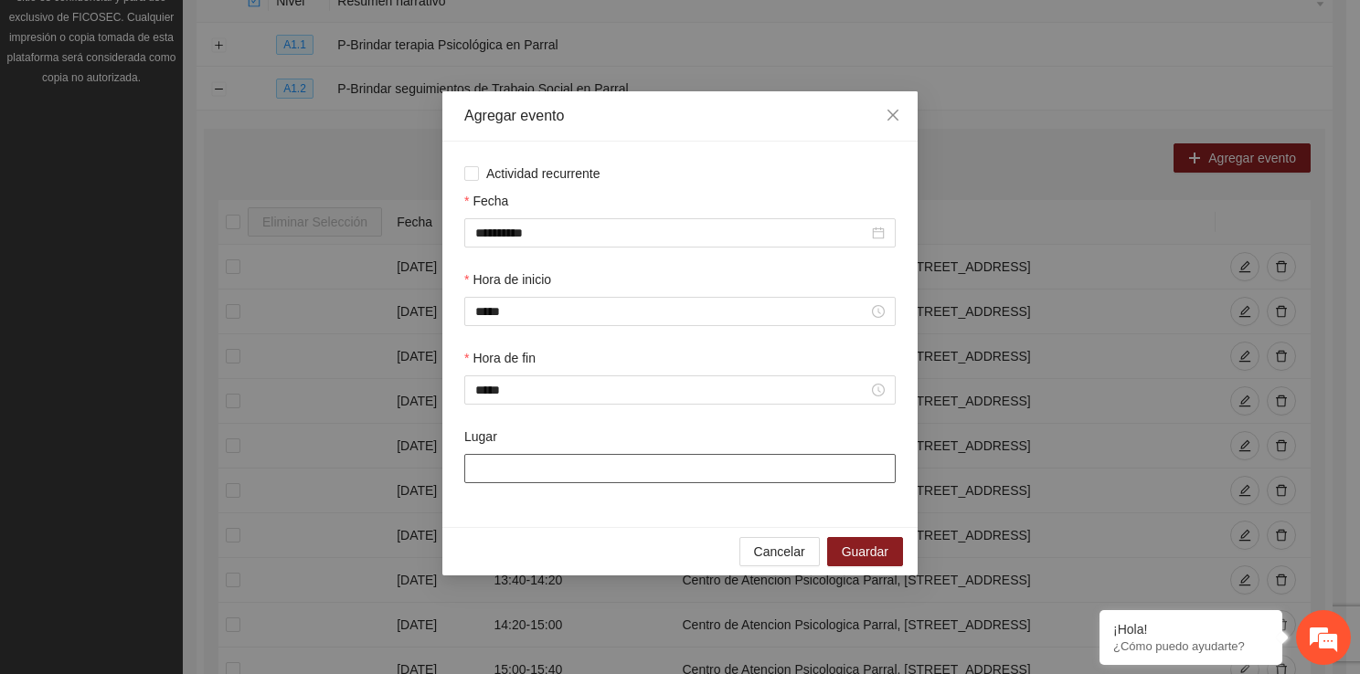
drag, startPoint x: 549, startPoint y: 467, endPoint x: 582, endPoint y: 538, distance: 78.5
click at [582, 538] on div "**********" at bounding box center [679, 333] width 475 height 484
type input "**********"
click at [865, 556] on span "Guardar" at bounding box center [865, 552] width 47 height 20
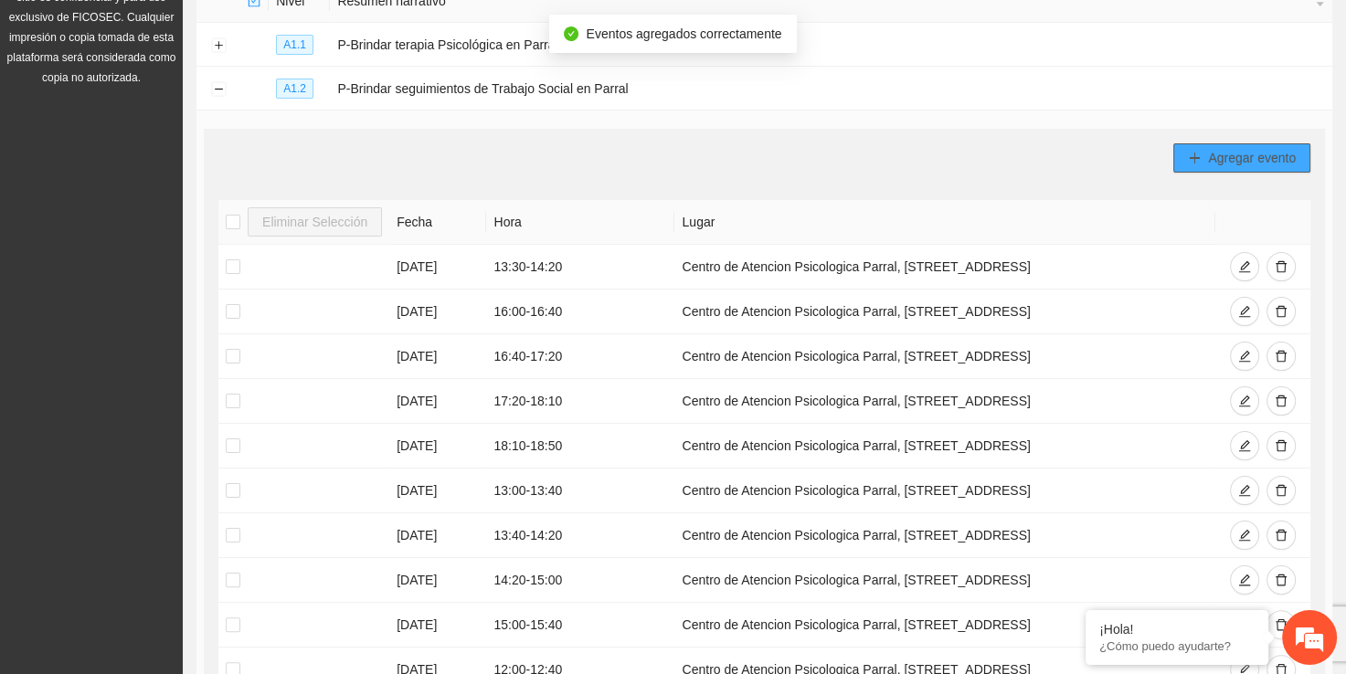
click at [1202, 161] on button "Agregar evento" at bounding box center [1241, 157] width 137 height 29
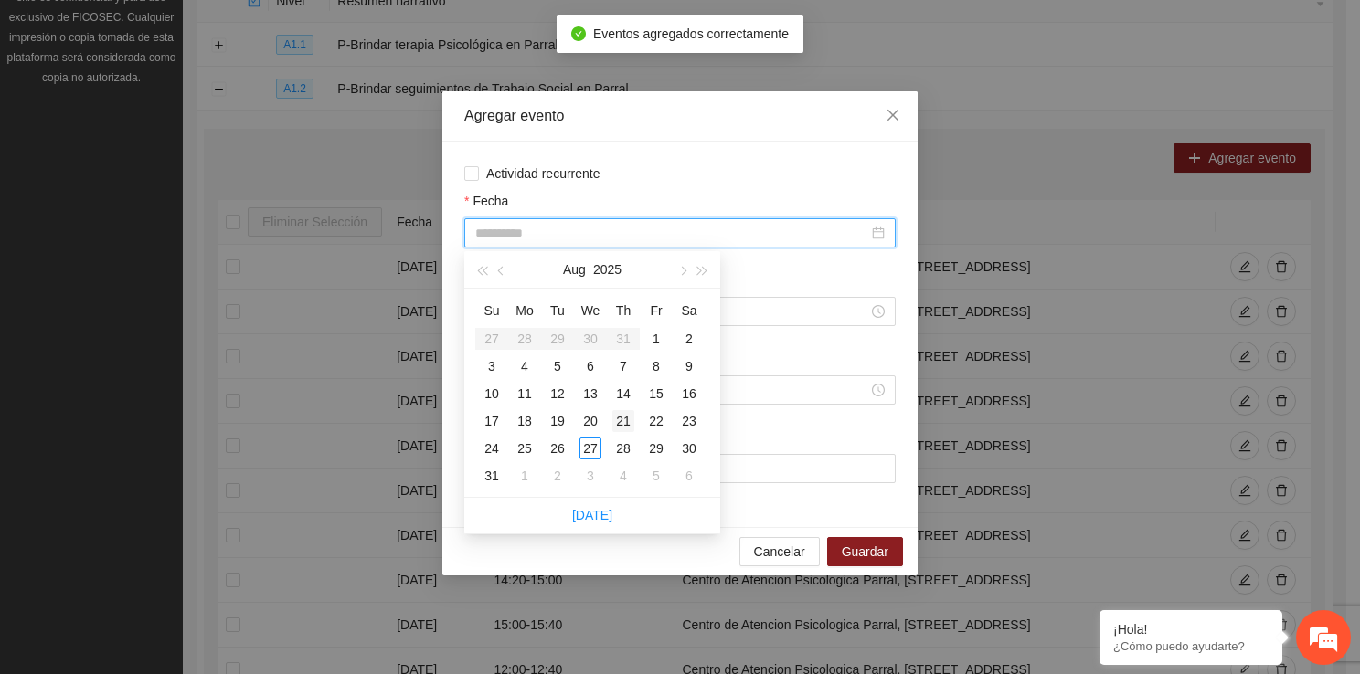
type input "**********"
drag, startPoint x: 582, startPoint y: 241, endPoint x: 621, endPoint y: 432, distance: 195.0
click at [621, 416] on body "Proyectos Activos La información contenida en este sitio es confidencial y para…" at bounding box center [673, 78] width 1346 height 674
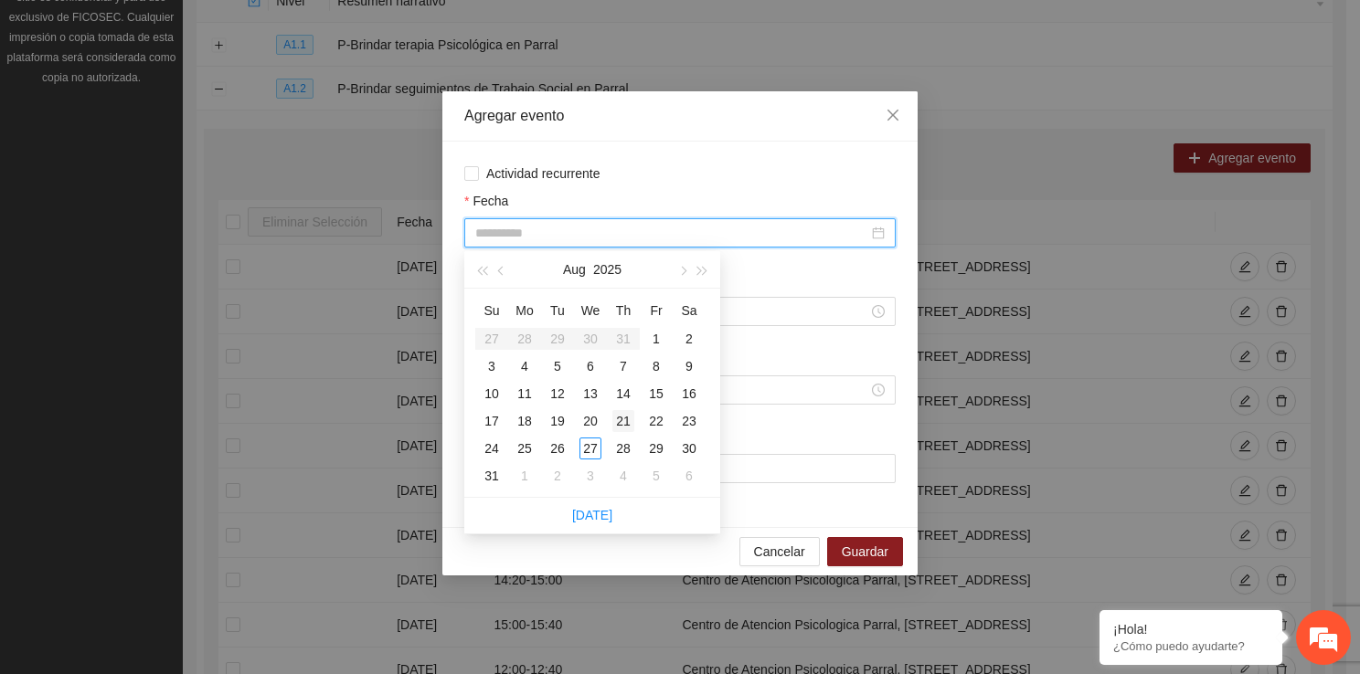
click at [621, 432] on td "21" at bounding box center [623, 421] width 33 height 27
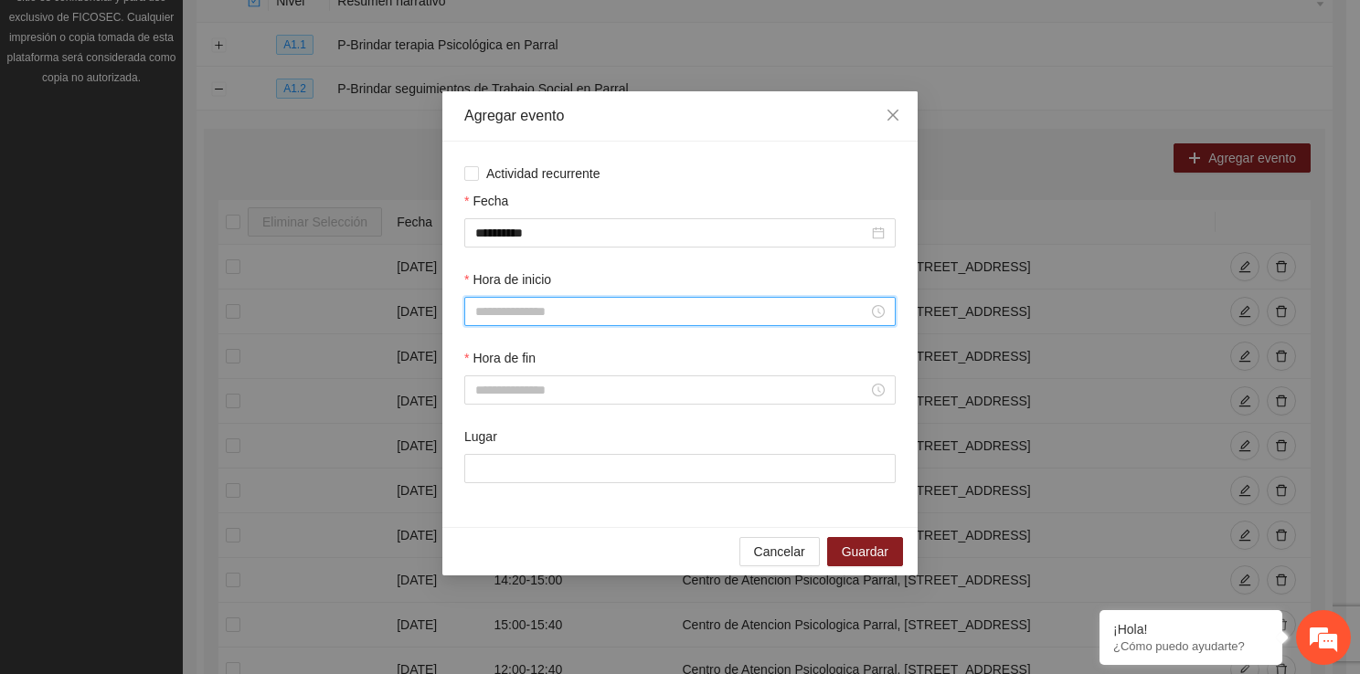
click at [490, 309] on input "Hora de inicio" at bounding box center [671, 312] width 393 height 20
click at [488, 462] on div "12" at bounding box center [489, 472] width 51 height 26
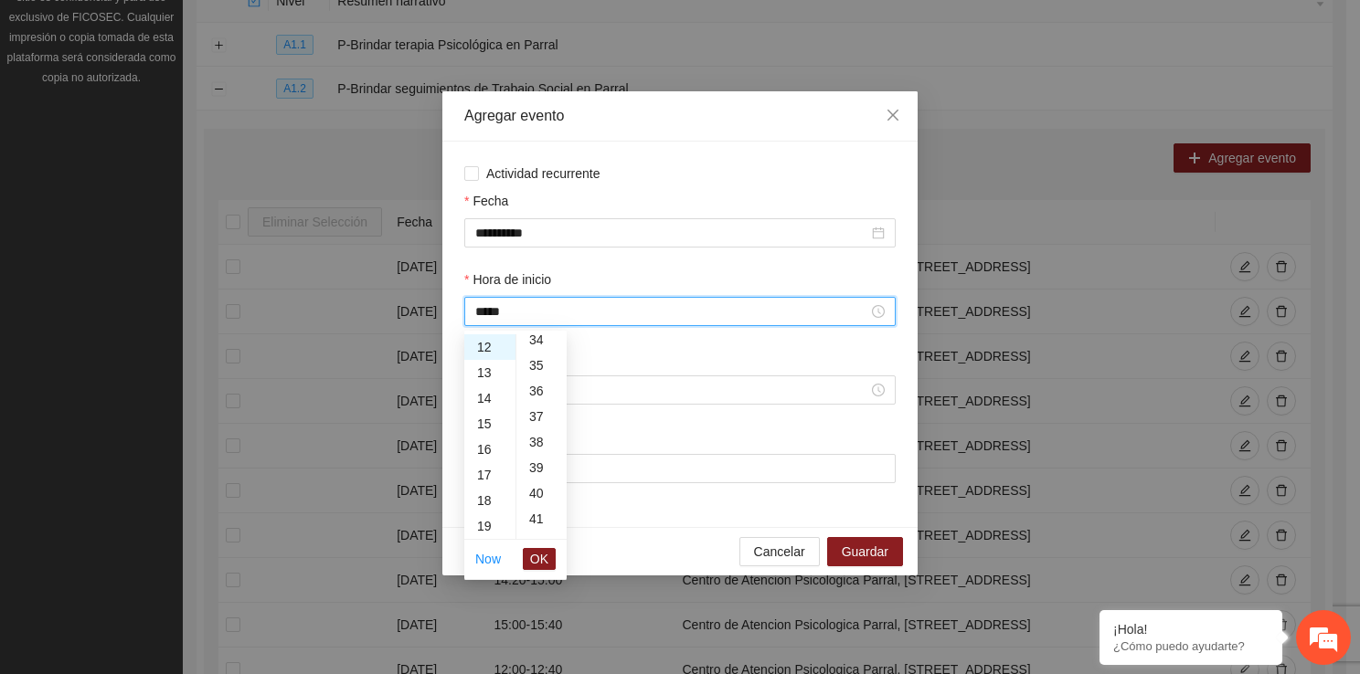
scroll to position [889, 0]
click at [532, 485] on div "40" at bounding box center [541, 482] width 50 height 26
type input "*****"
click at [542, 567] on span "OK" at bounding box center [539, 559] width 18 height 20
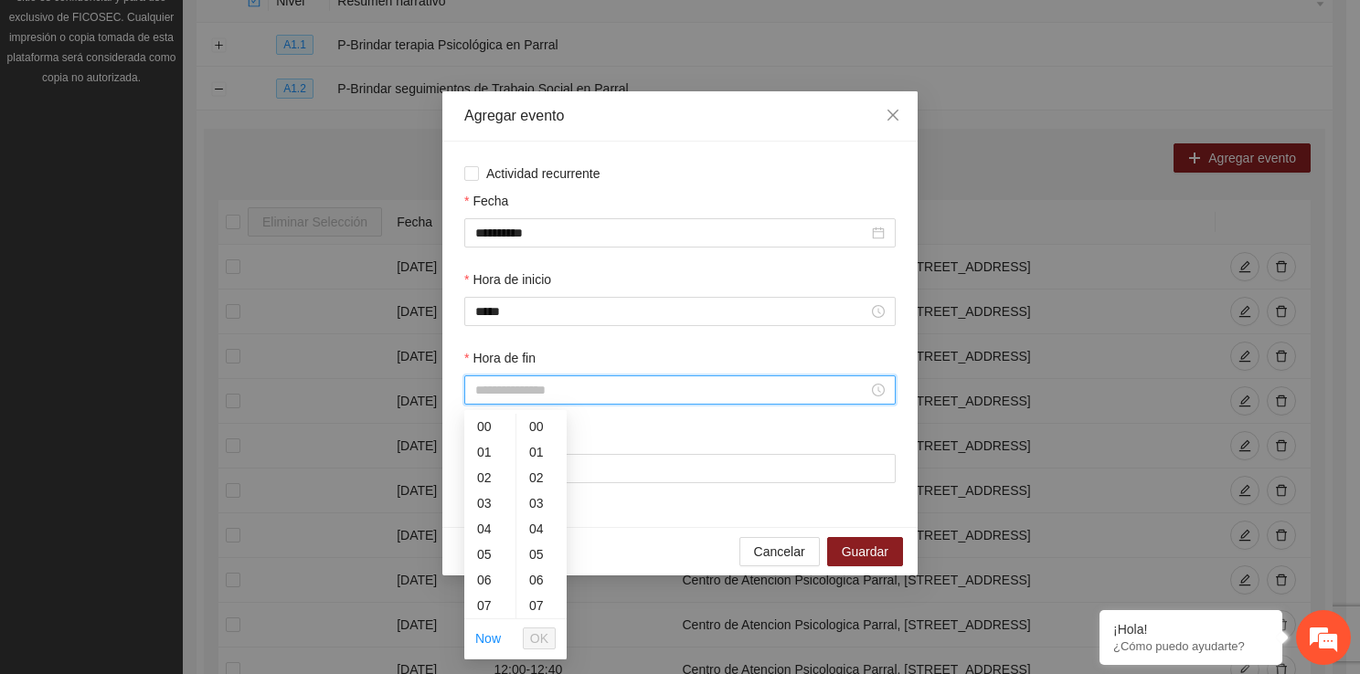
click at [499, 397] on input "Hora de fin" at bounding box center [671, 390] width 393 height 20
click at [483, 445] on div "13" at bounding box center [489, 443] width 51 height 26
click at [538, 463] on div "20" at bounding box center [541, 464] width 50 height 26
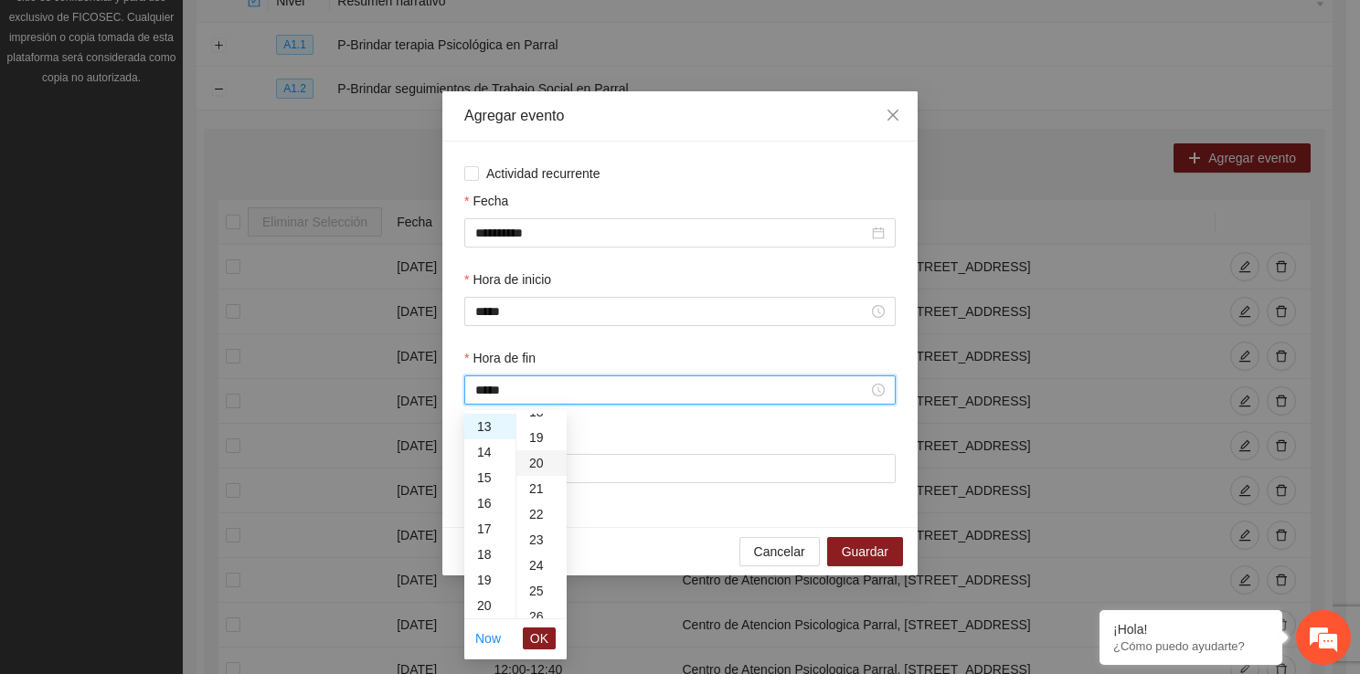
type input "*****"
click at [539, 641] on span "OK" at bounding box center [539, 639] width 18 height 20
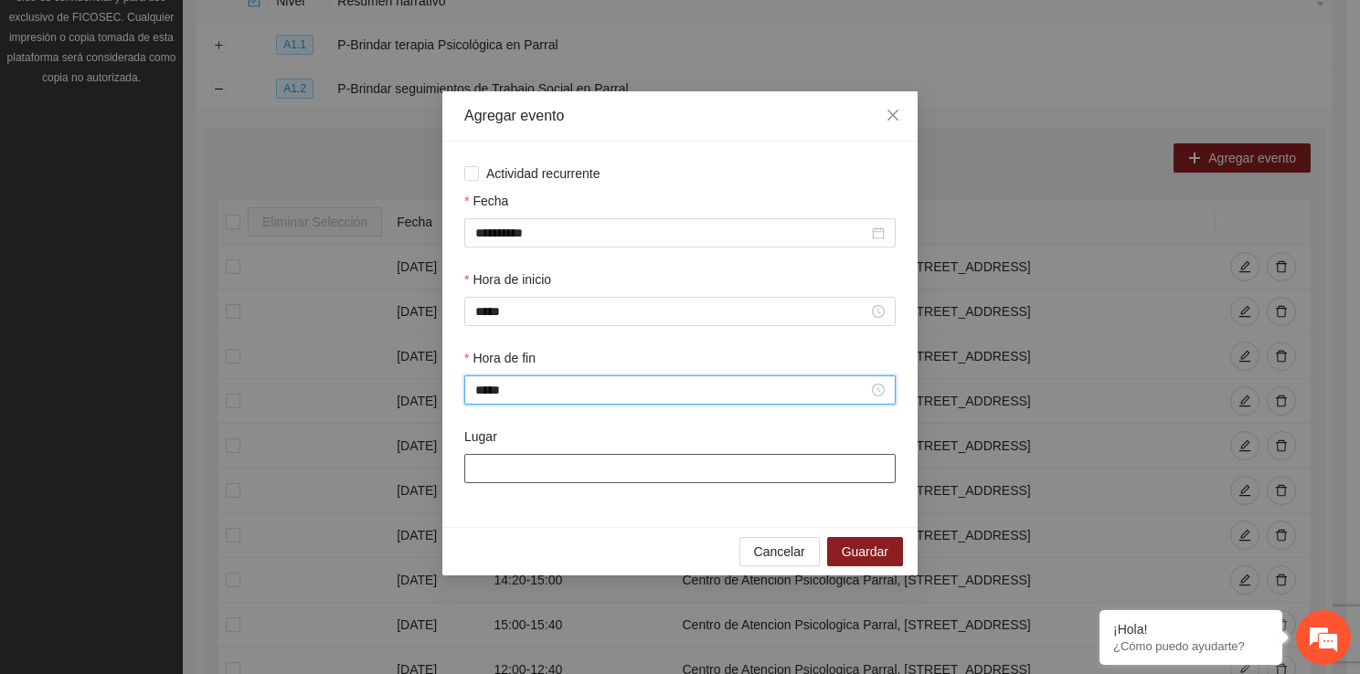
click at [585, 456] on input "Lugar" at bounding box center [679, 468] width 431 height 29
type input "**********"
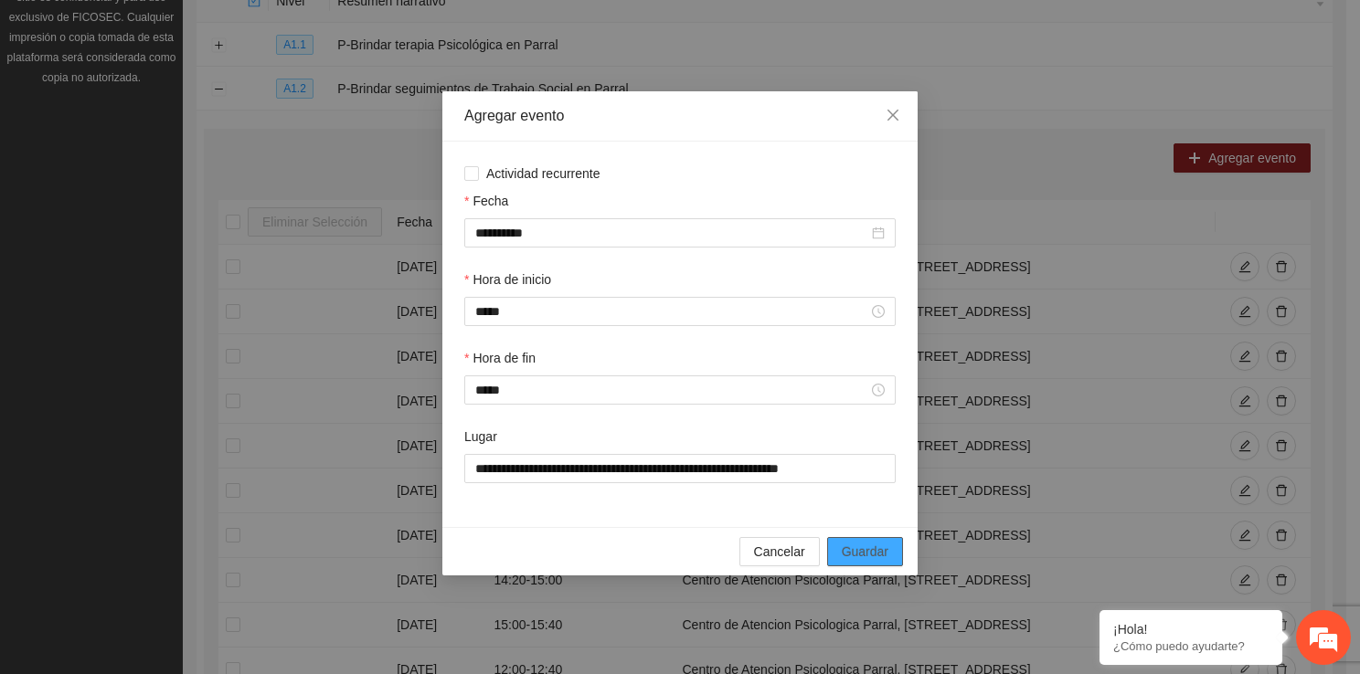
click at [857, 549] on span "Guardar" at bounding box center [865, 552] width 47 height 20
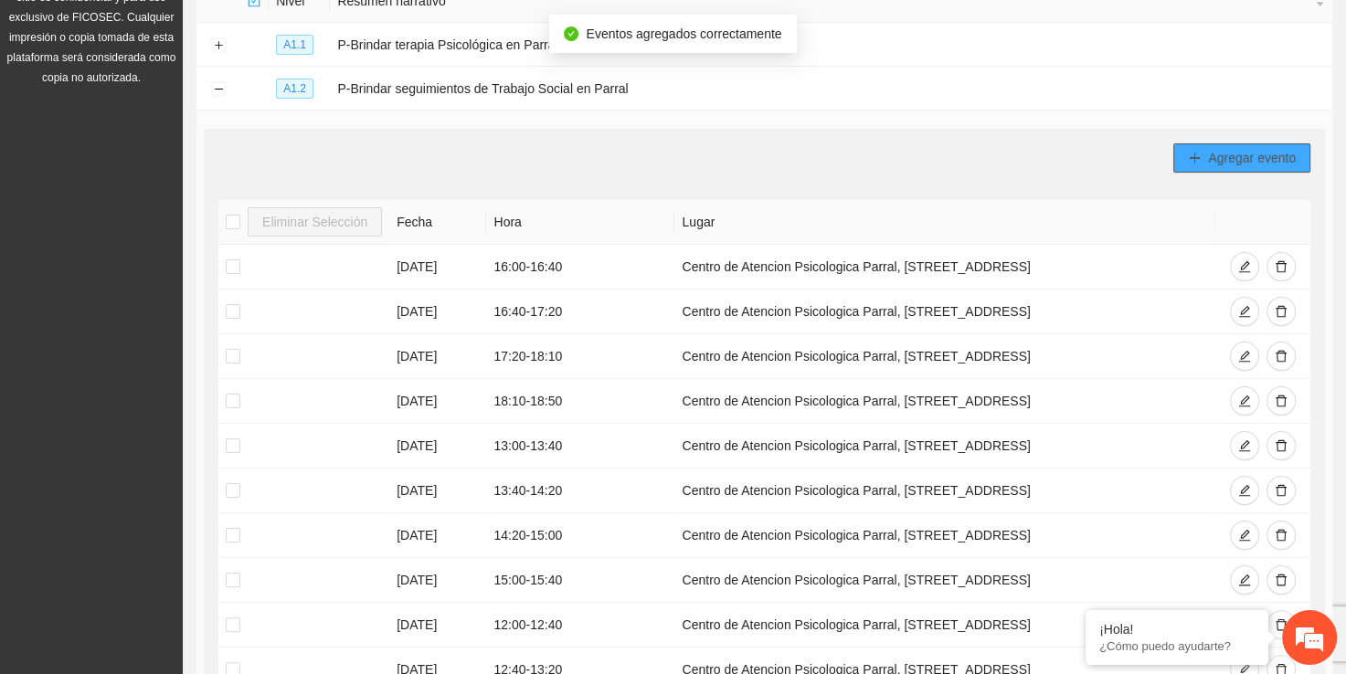
click at [1195, 153] on icon "plus" at bounding box center [1194, 158] width 13 height 13
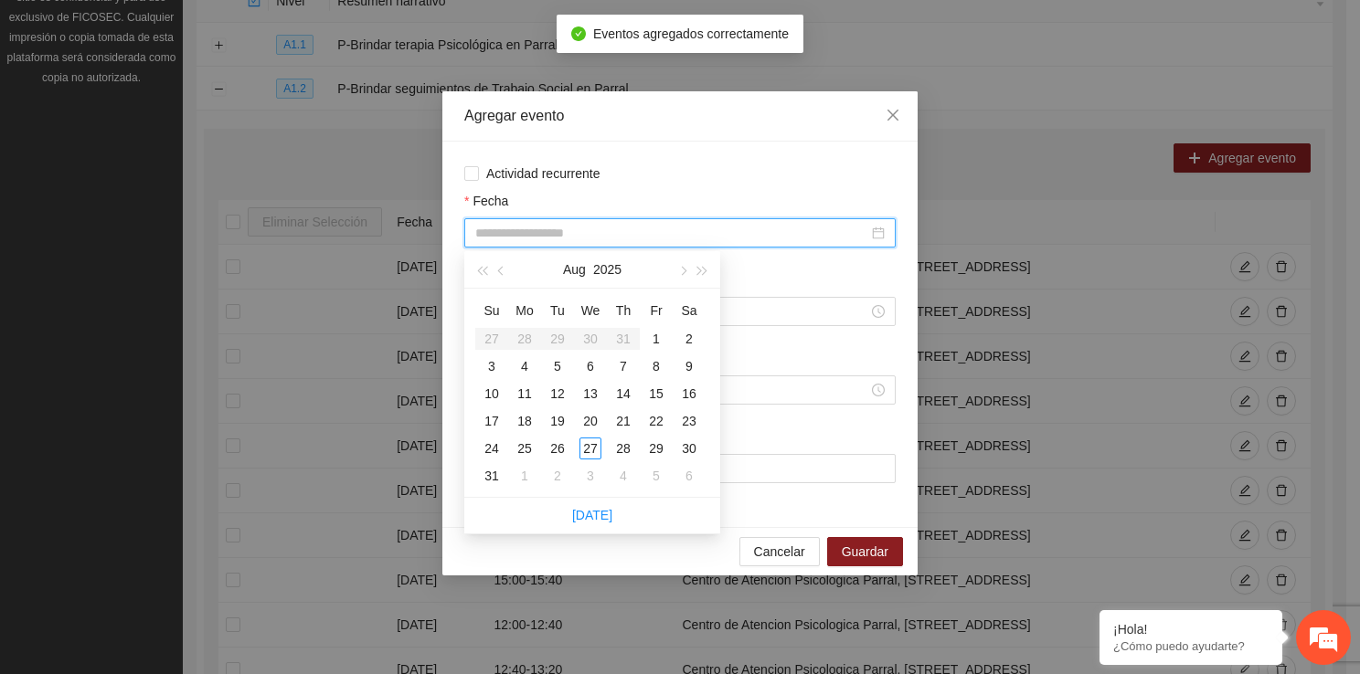
click at [523, 230] on input "Fecha" at bounding box center [671, 233] width 393 height 20
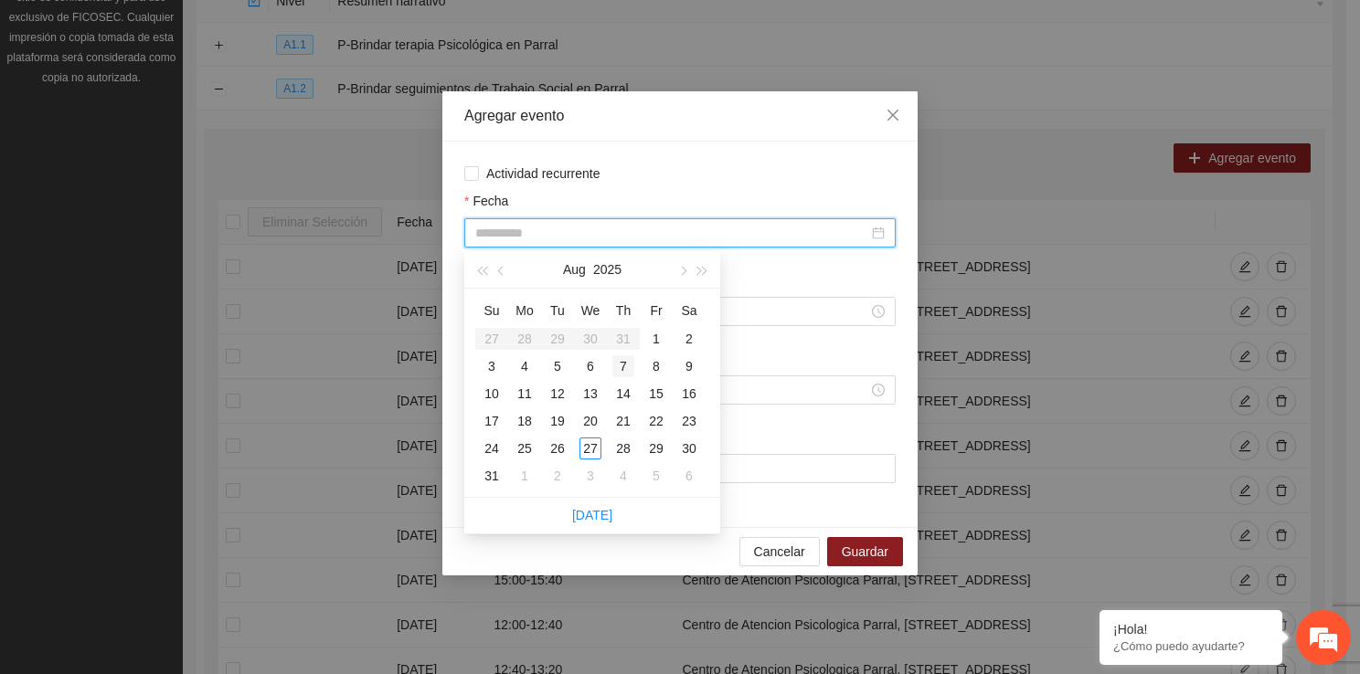
type input "**********"
click at [627, 421] on div "21" at bounding box center [623, 421] width 22 height 22
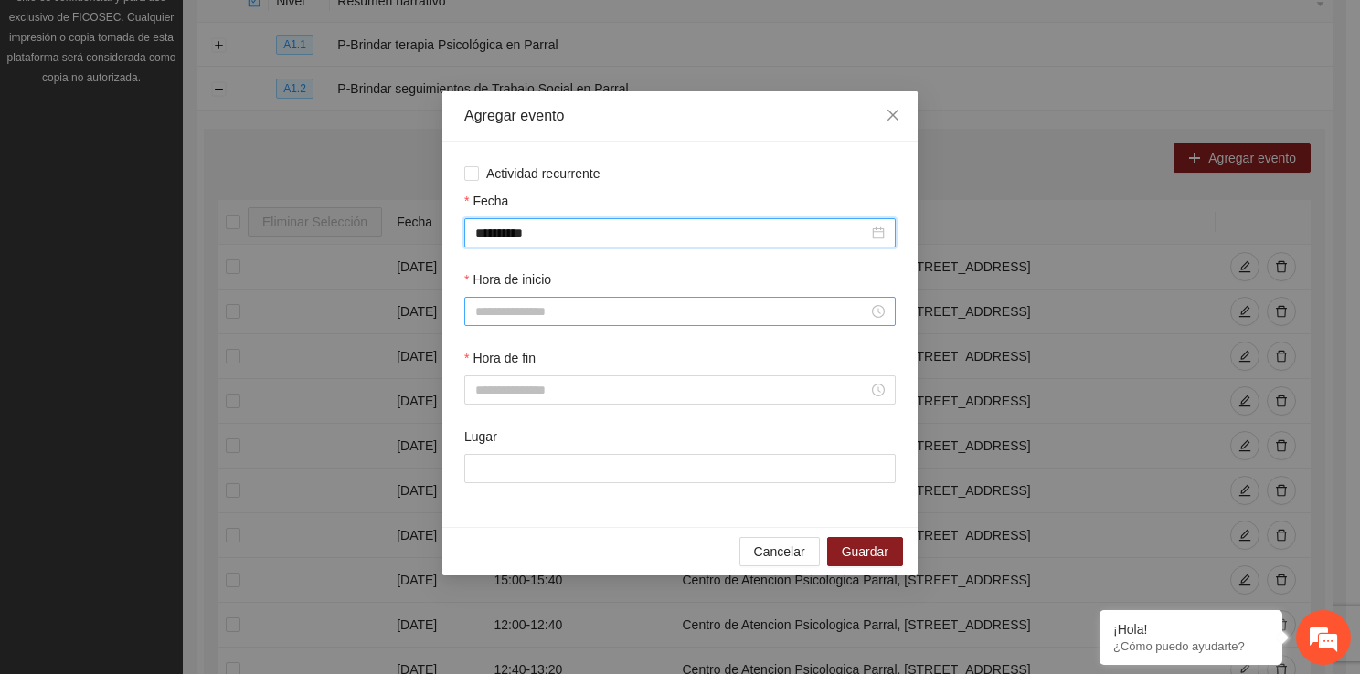
click at [600, 302] on input "Hora de inicio" at bounding box center [671, 312] width 393 height 20
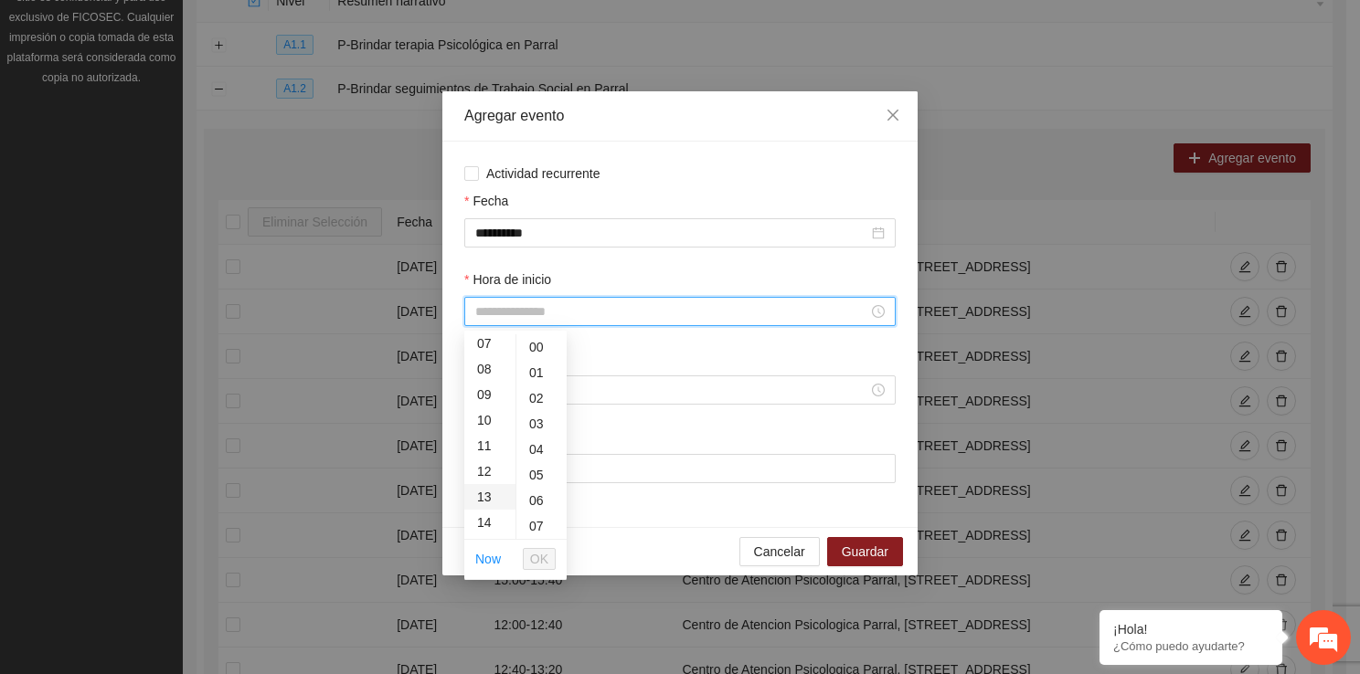
click at [486, 502] on div "13" at bounding box center [489, 497] width 51 height 26
click at [548, 517] on div "30" at bounding box center [541, 518] width 50 height 26
type input "*****"
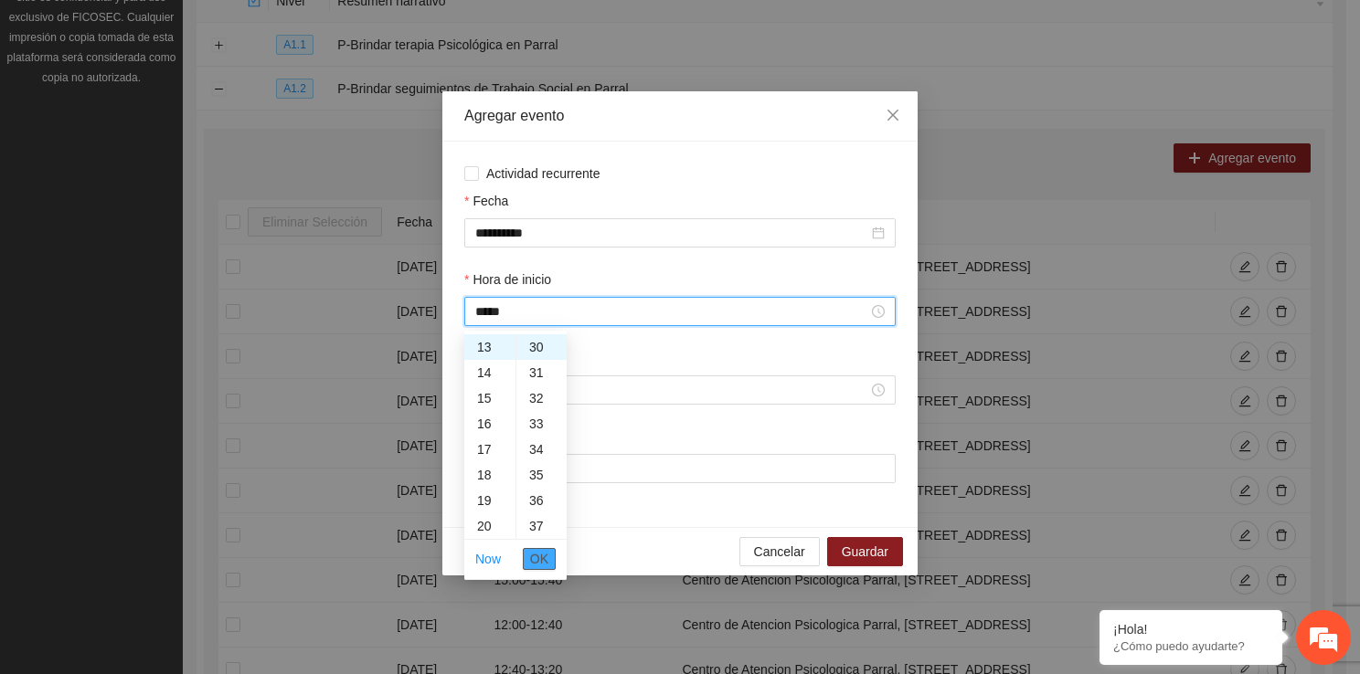
click at [545, 556] on span "OK" at bounding box center [539, 559] width 18 height 20
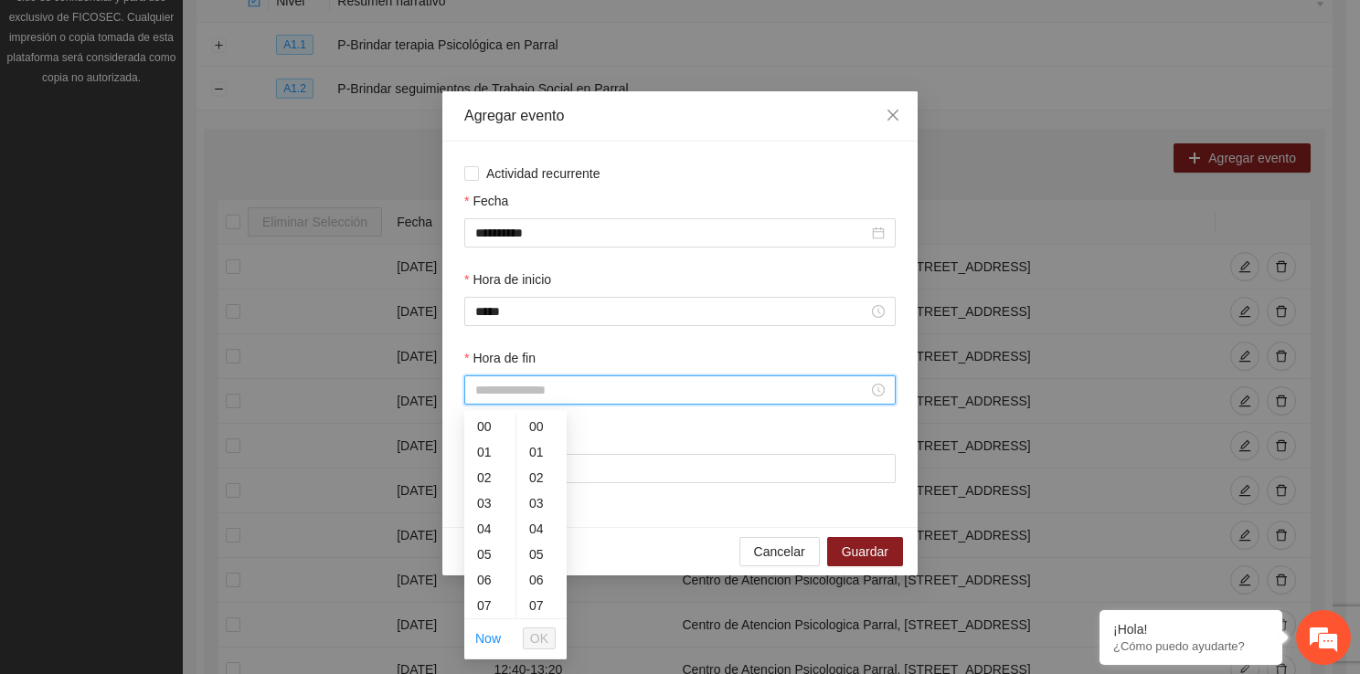
click at [493, 398] on input "Hora de fin" at bounding box center [671, 390] width 393 height 20
click at [482, 587] on div "14" at bounding box center [489, 579] width 51 height 26
click at [534, 460] on div "10" at bounding box center [541, 452] width 50 height 26
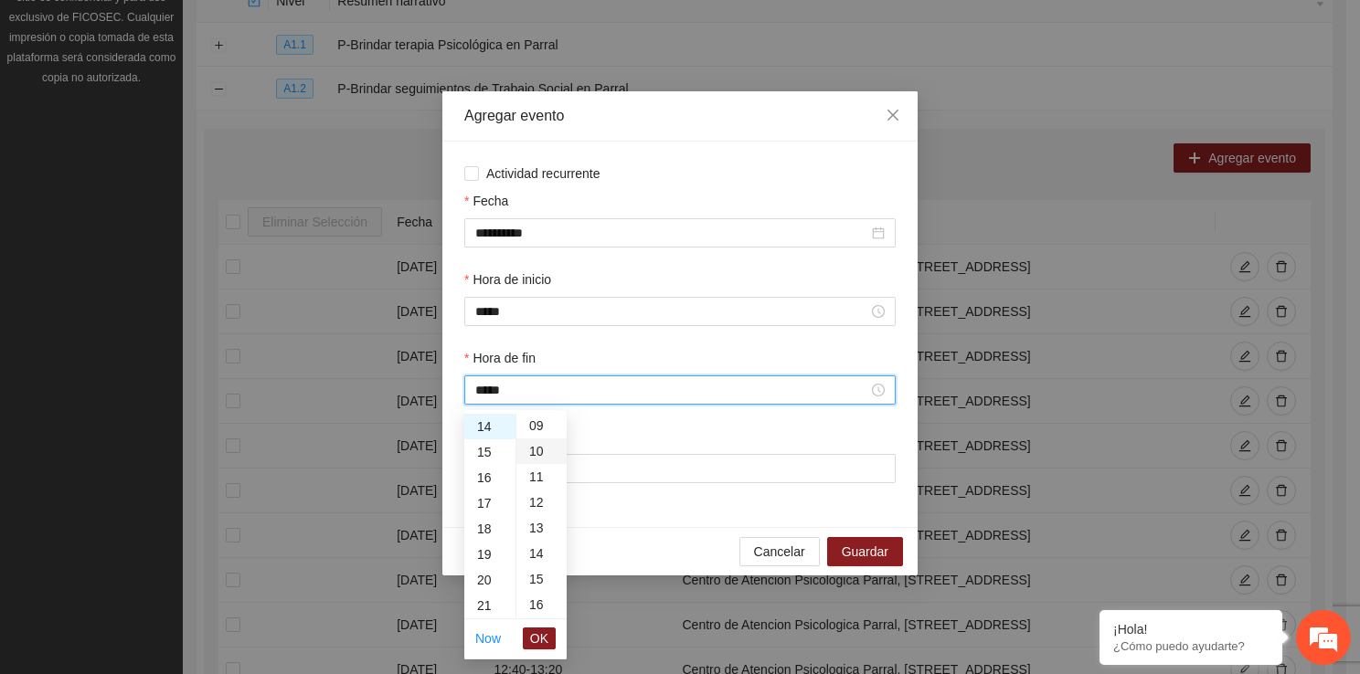
type input "*****"
click at [548, 641] on span "OK" at bounding box center [539, 639] width 18 height 20
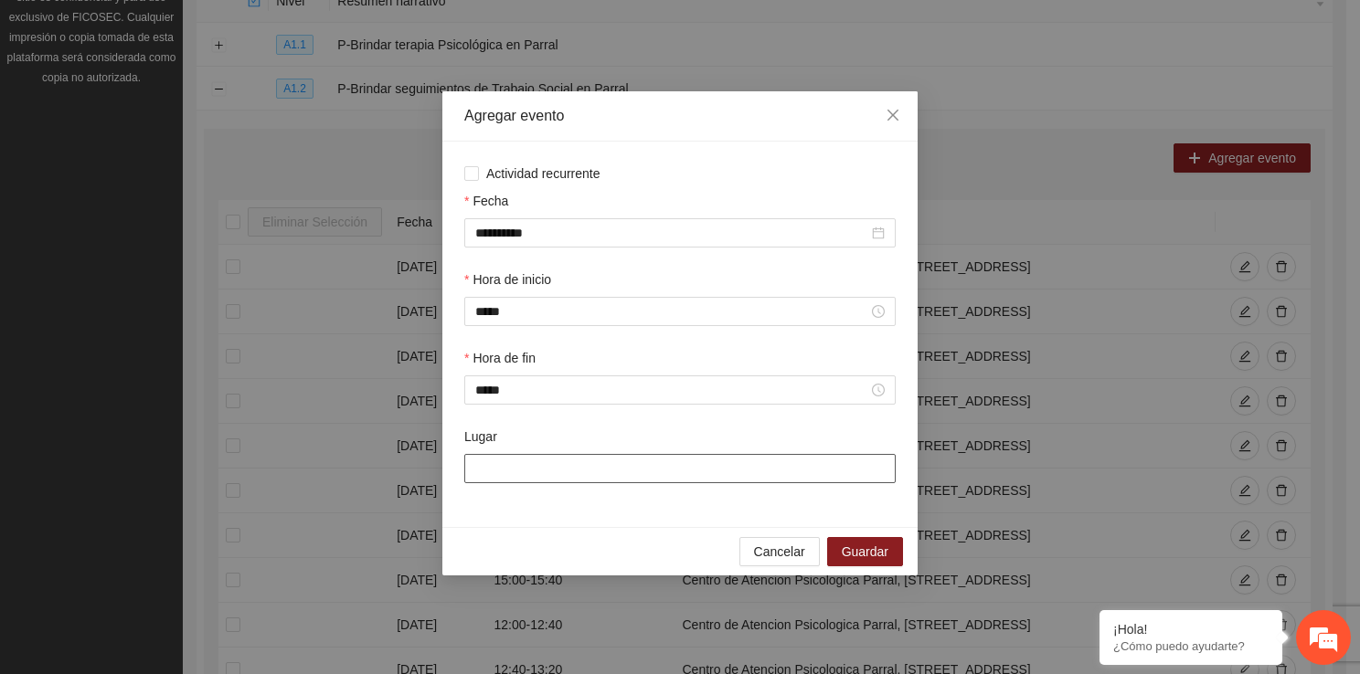
click at [519, 472] on input "Lugar" at bounding box center [679, 468] width 431 height 29
type input "**********"
click at [877, 554] on span "Guardar" at bounding box center [865, 552] width 47 height 20
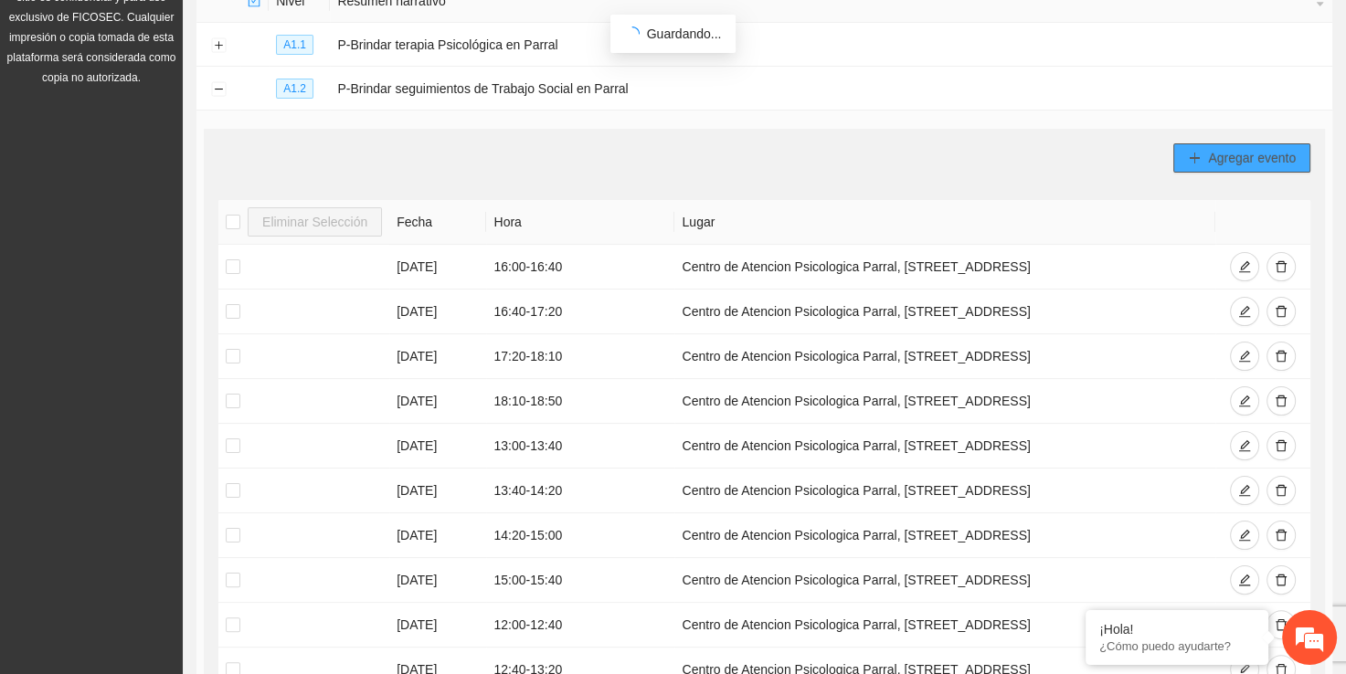
click at [1223, 165] on span "Agregar evento" at bounding box center [1252, 158] width 88 height 20
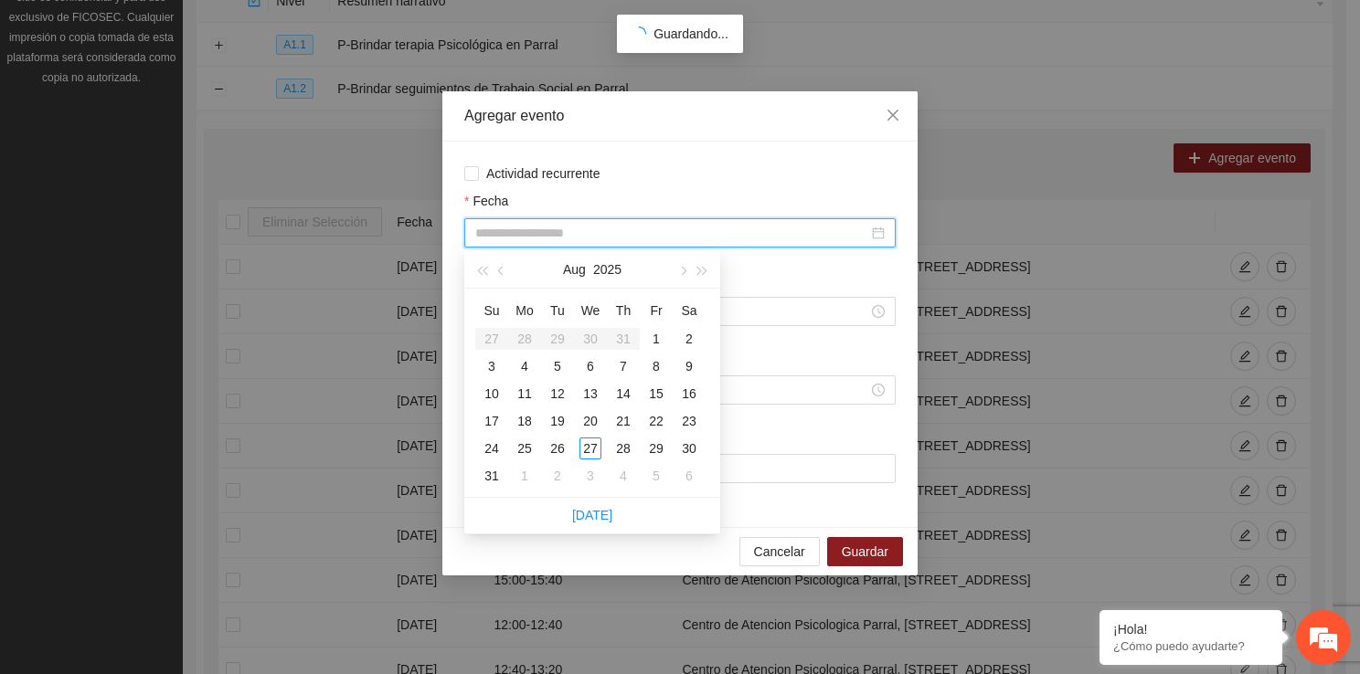
click at [567, 235] on input "Fecha" at bounding box center [671, 233] width 393 height 20
type input "**********"
click at [621, 424] on div "21" at bounding box center [623, 421] width 22 height 22
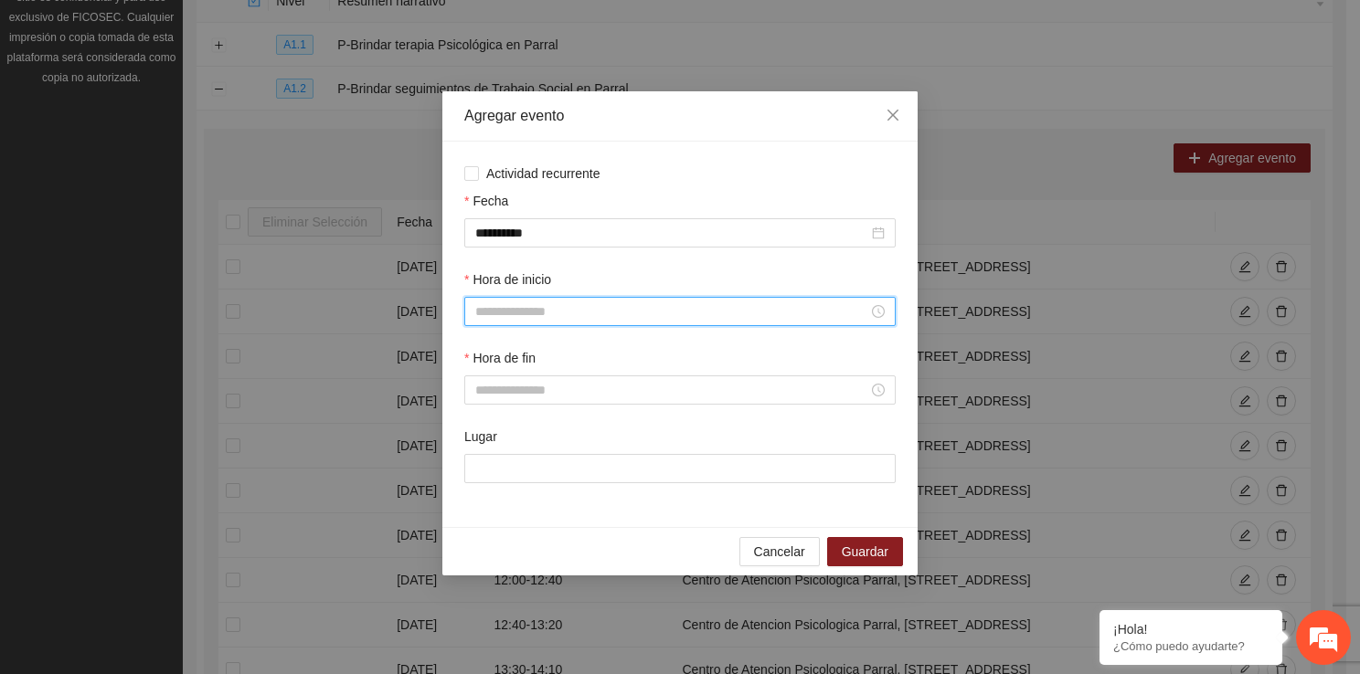
click at [513, 315] on input "Hora de inicio" at bounding box center [671, 312] width 393 height 20
click at [493, 517] on div "14" at bounding box center [489, 523] width 51 height 26
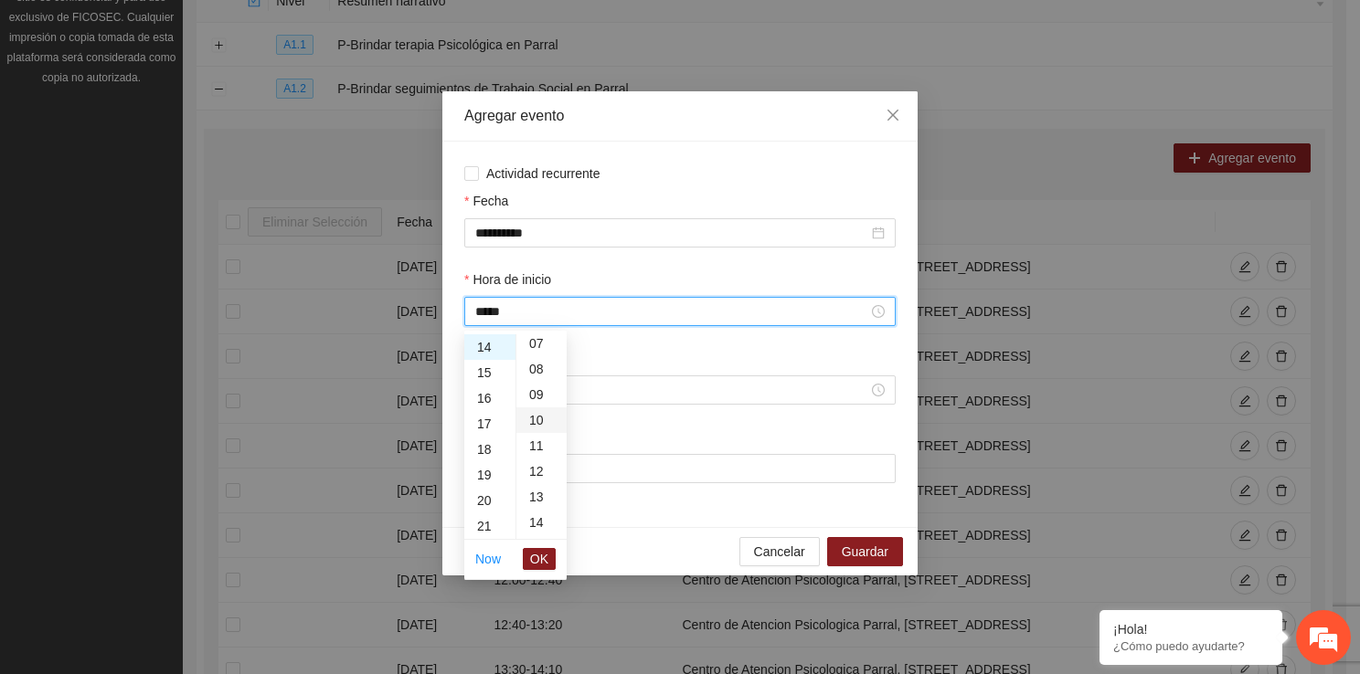
click at [540, 426] on div "10" at bounding box center [541, 421] width 50 height 26
type input "*****"
click at [537, 559] on span "OK" at bounding box center [539, 559] width 18 height 20
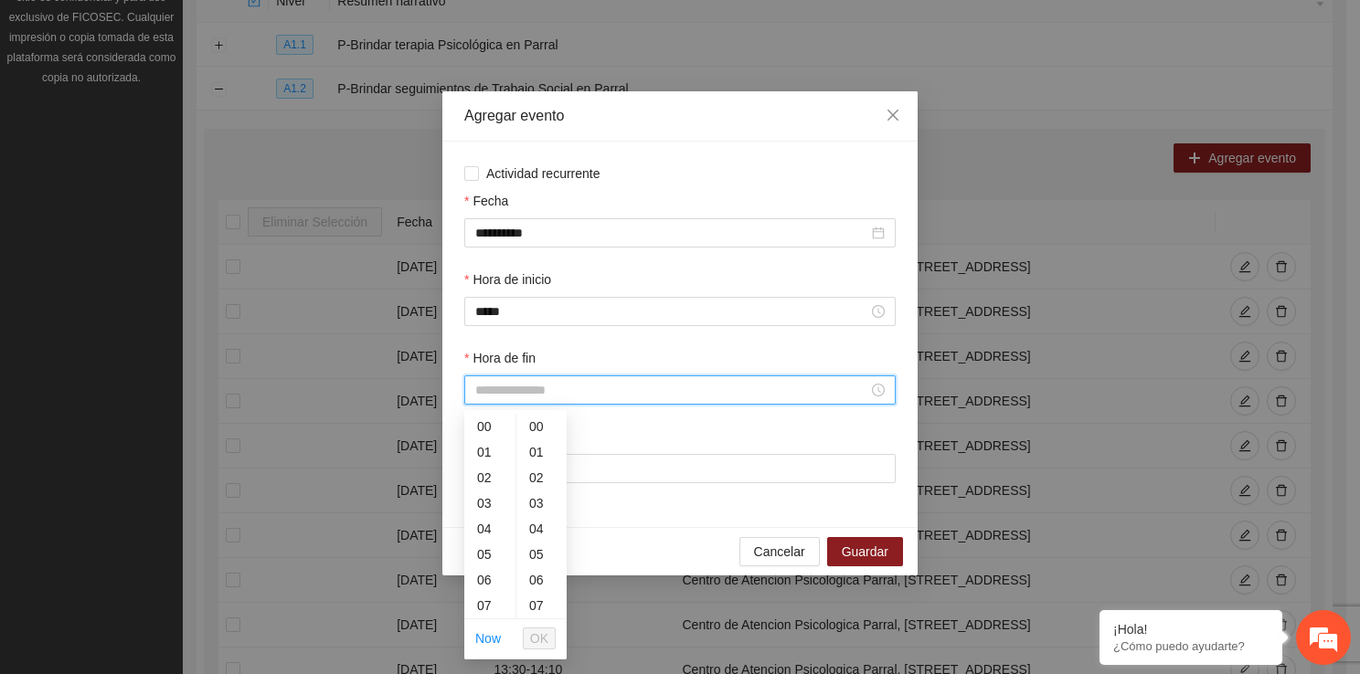
click at [484, 397] on input "Hora de fin" at bounding box center [671, 390] width 393 height 20
click at [493, 599] on div "14" at bounding box center [489, 602] width 51 height 26
click at [532, 564] on div "50" at bounding box center [541, 573] width 50 height 26
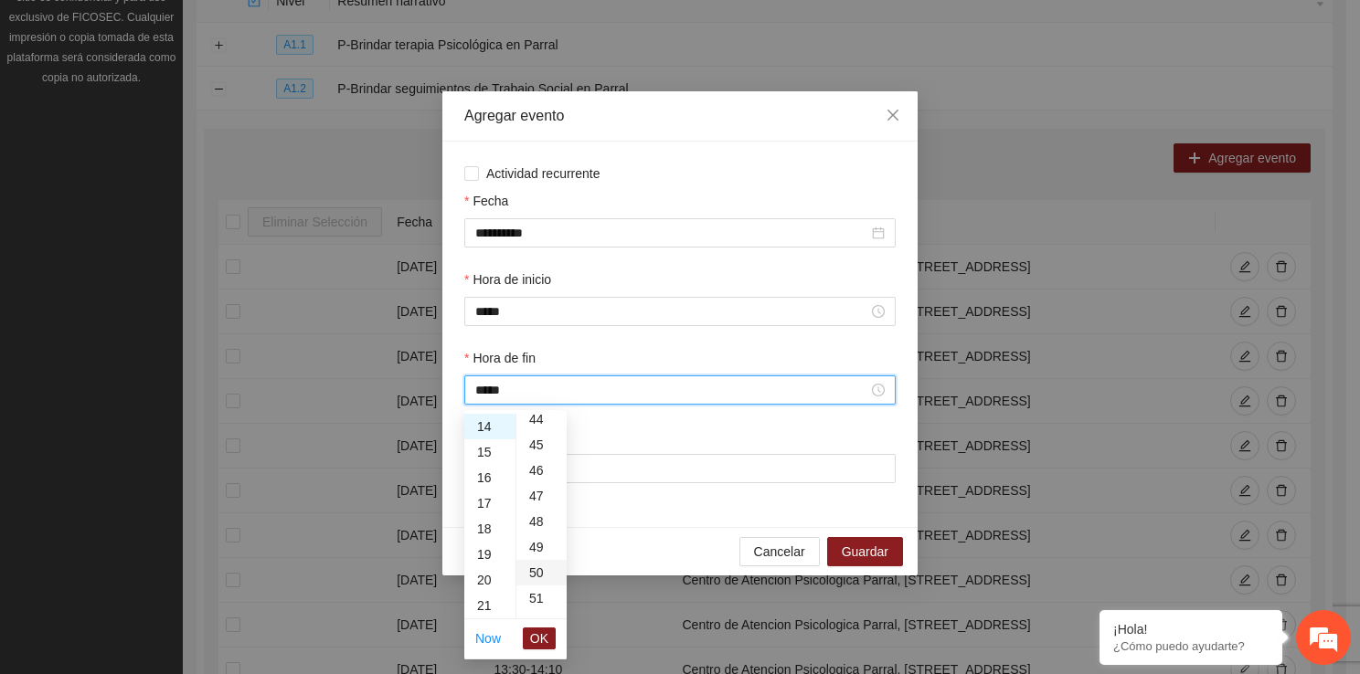
type input "*****"
click at [537, 634] on li "OK" at bounding box center [539, 638] width 33 height 31
click at [537, 634] on span "OK" at bounding box center [539, 639] width 18 height 20
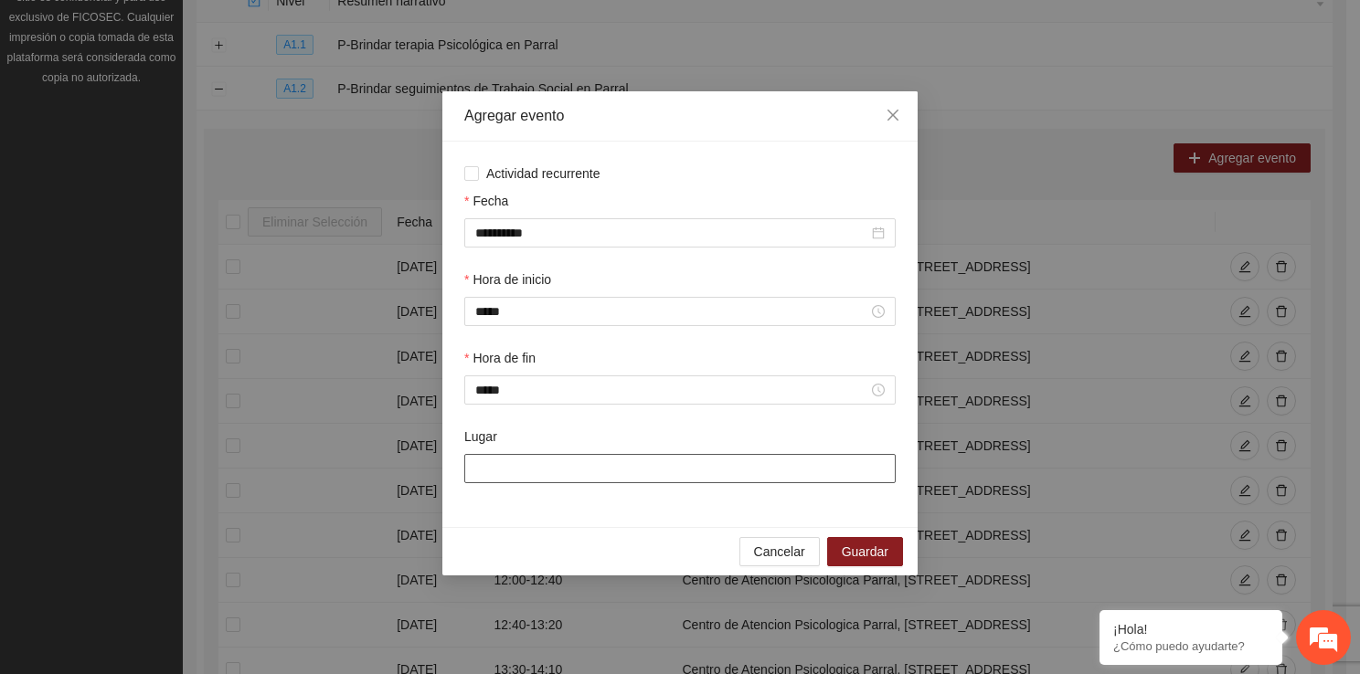
click at [549, 474] on input "Lugar" at bounding box center [679, 468] width 431 height 29
type input "**********"
click at [881, 547] on span "Guardar" at bounding box center [865, 552] width 47 height 20
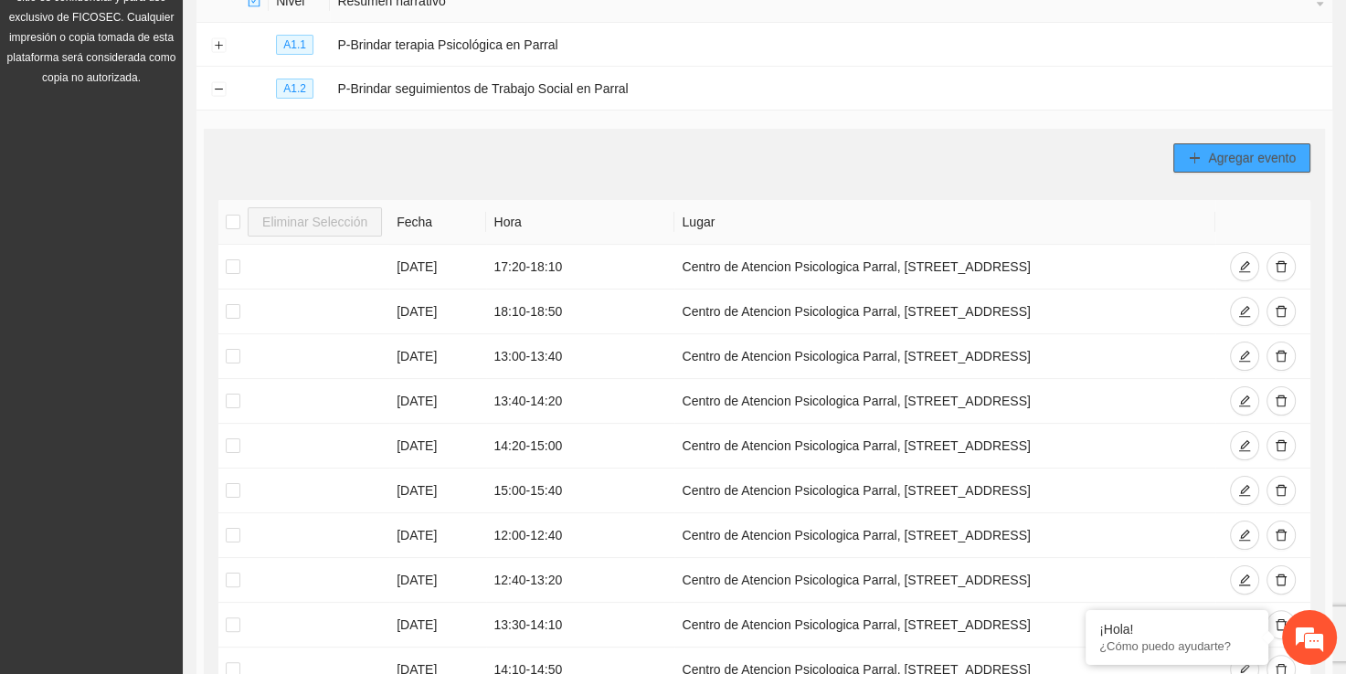
click at [1244, 159] on span "Agregar evento" at bounding box center [1252, 158] width 88 height 20
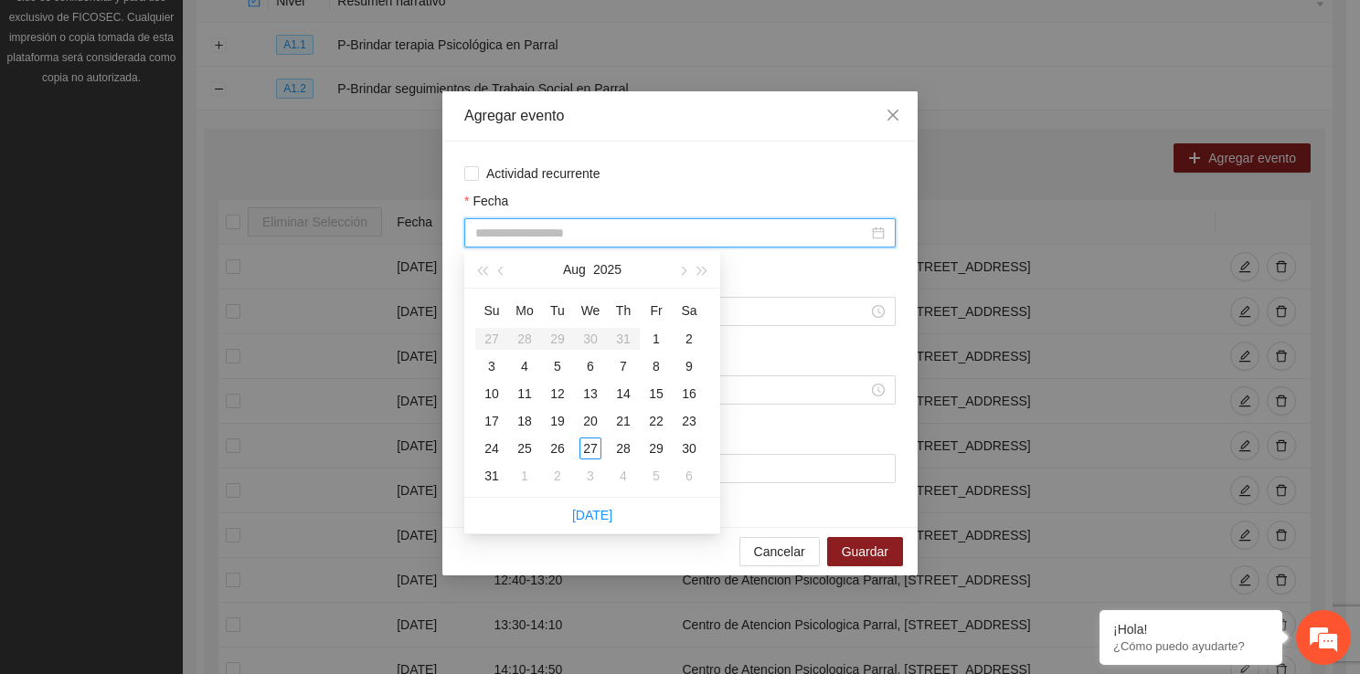
click at [700, 226] on input "Fecha" at bounding box center [671, 233] width 393 height 20
type input "**********"
click at [527, 451] on div "25" at bounding box center [525, 449] width 22 height 22
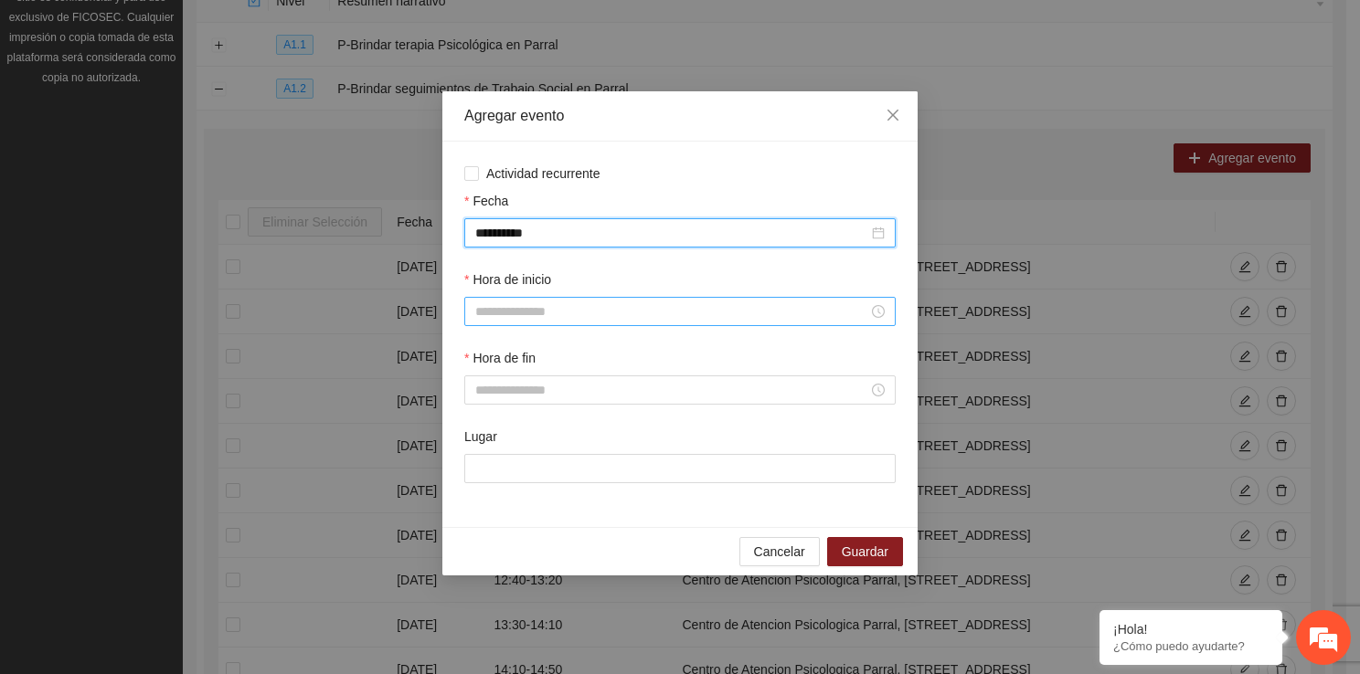
click at [523, 309] on input "Hora de inicio" at bounding box center [671, 312] width 393 height 20
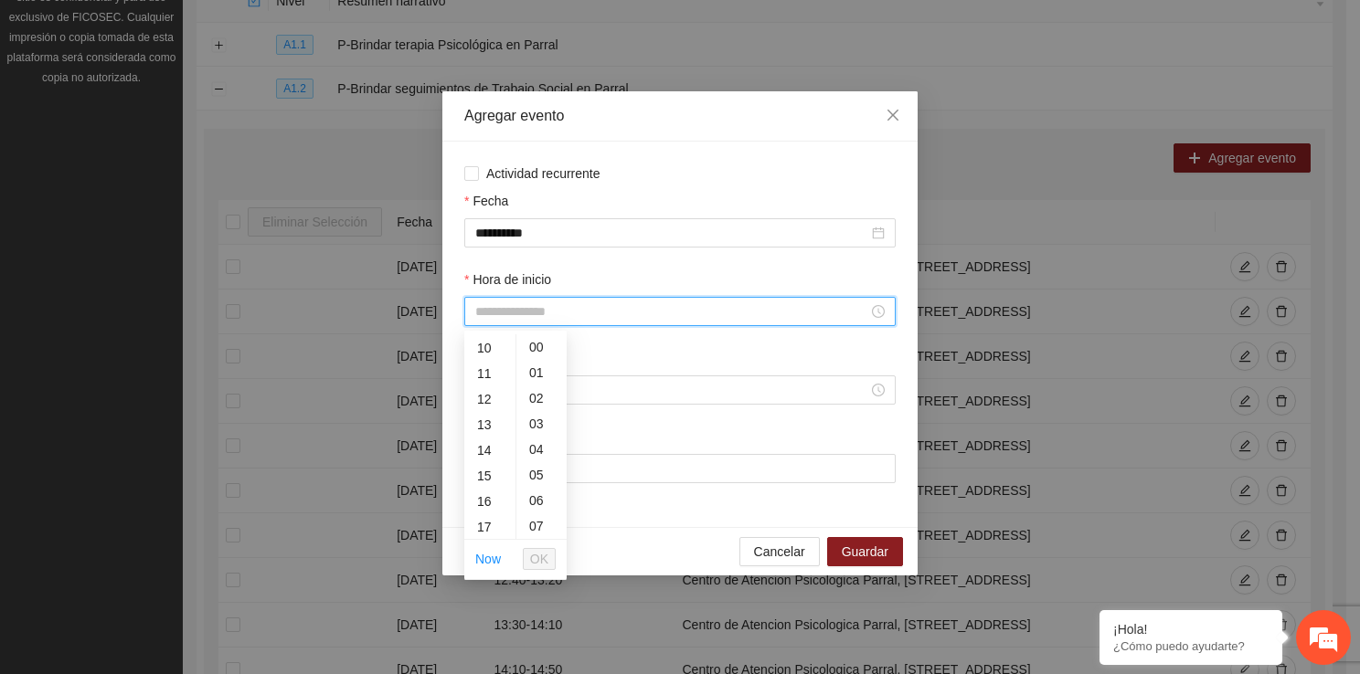
scroll to position [256, 0]
click at [482, 459] on div "14" at bounding box center [489, 450] width 51 height 26
drag, startPoint x: 543, startPoint y: 495, endPoint x: 541, endPoint y: 557, distance: 62.2
click at [541, 557] on div "00 01 02 03 04 05 06 07 08 09 10 11 12 13 14 15 16 17 18 19 20 21 22 23 00 01 0…" at bounding box center [515, 455] width 102 height 249
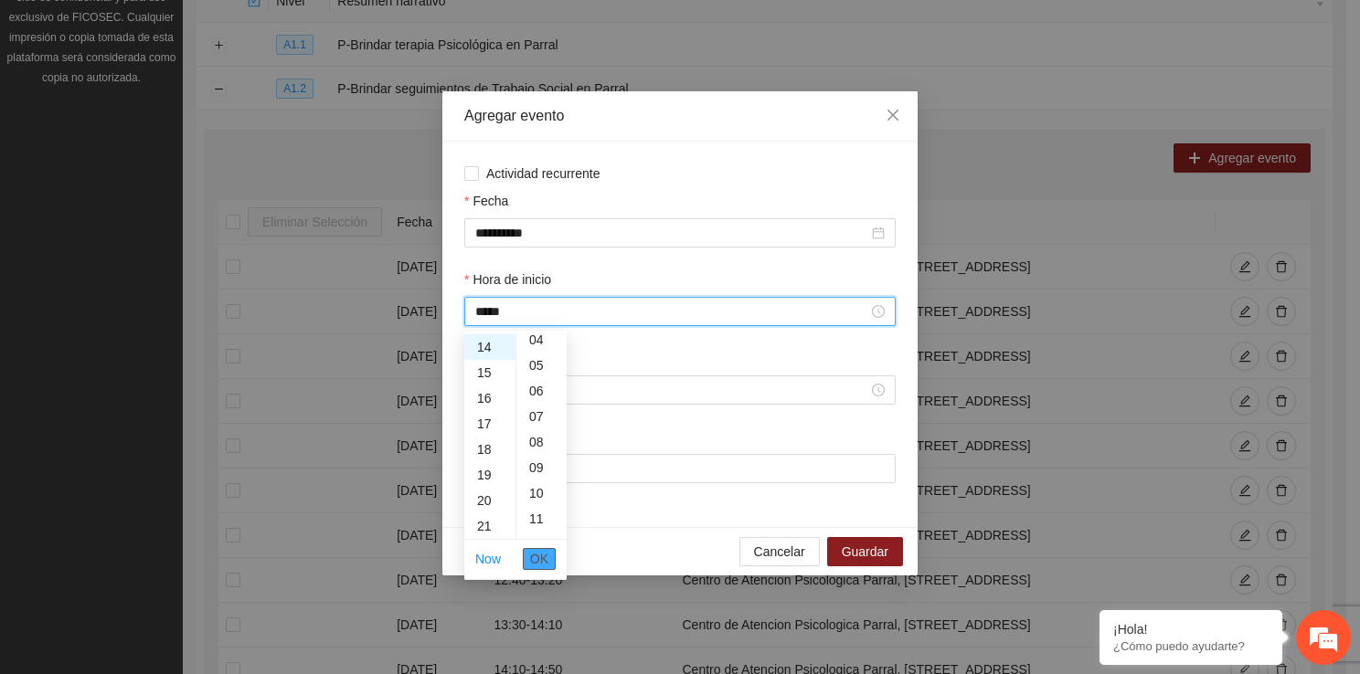
click at [541, 557] on span "OK" at bounding box center [539, 559] width 18 height 20
click at [530, 321] on input "*****" at bounding box center [671, 312] width 393 height 20
click at [531, 519] on div "10" at bounding box center [541, 530] width 50 height 26
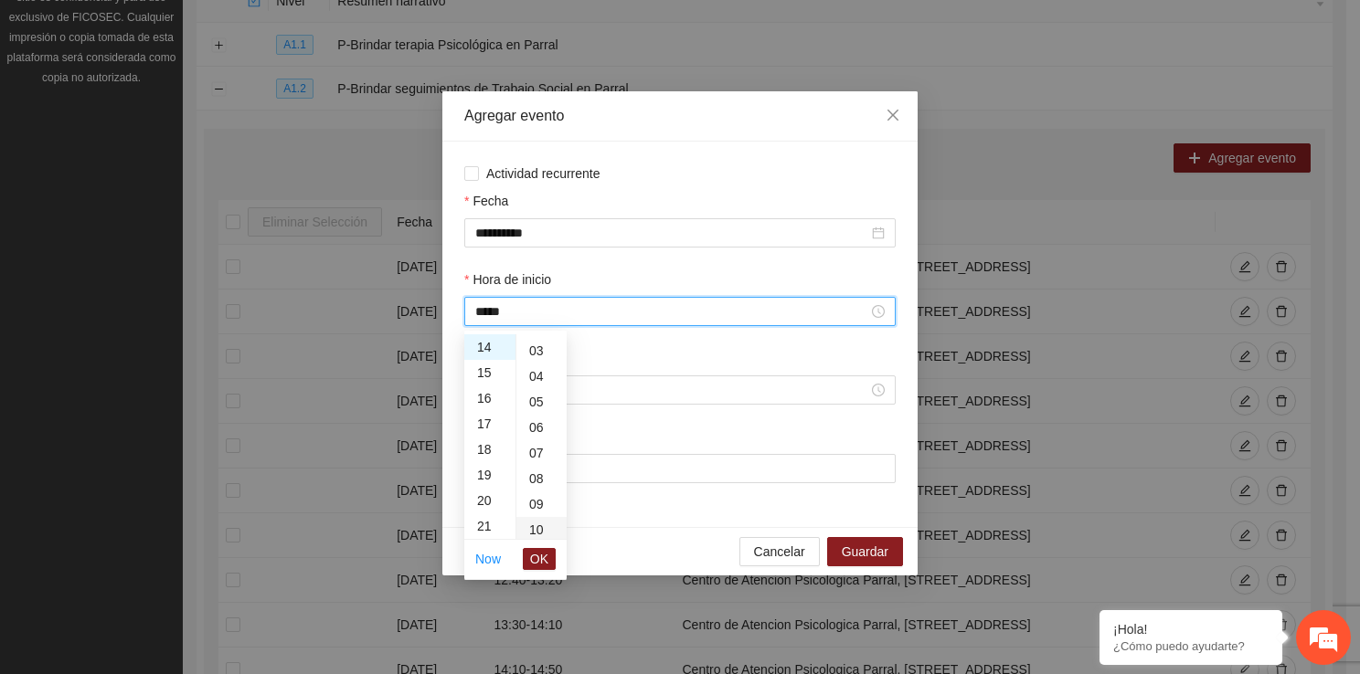
type input "*****"
click at [541, 553] on span "OK" at bounding box center [539, 559] width 18 height 20
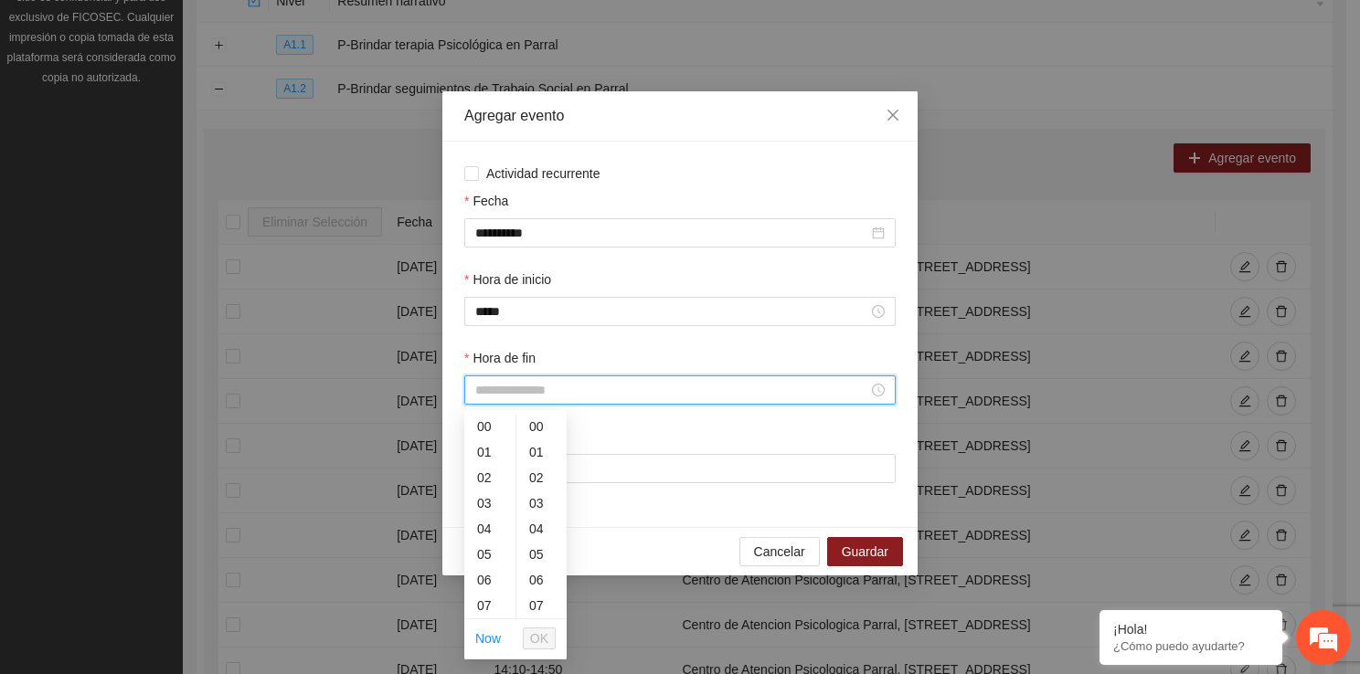
drag, startPoint x: 501, startPoint y: 382, endPoint x: 509, endPoint y: 607, distance: 224.9
click at [509, 416] on body "Proyectos Activos La información contenida en este sitio es confidencial y para…" at bounding box center [673, 78] width 1346 height 674
click at [483, 554] on div "14" at bounding box center [489, 566] width 51 height 26
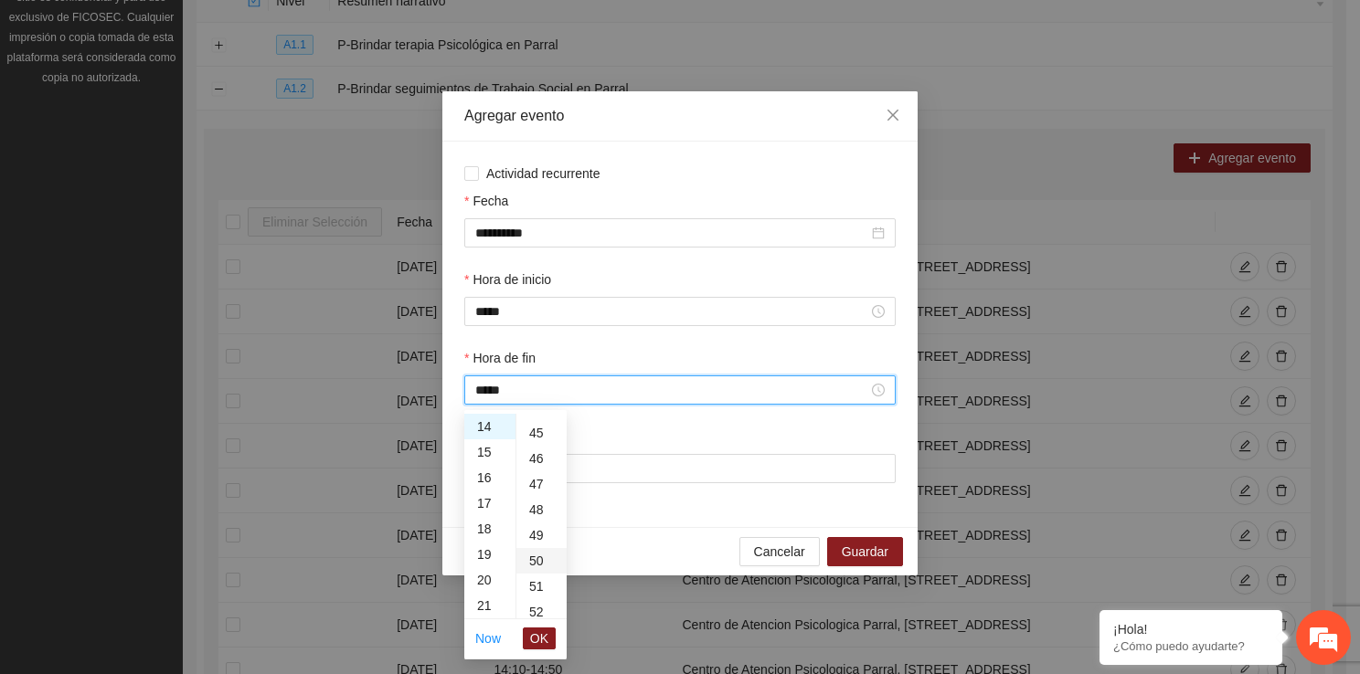
click at [529, 561] on div "50" at bounding box center [541, 561] width 50 height 26
type input "*****"
click at [541, 638] on span "OK" at bounding box center [539, 639] width 18 height 20
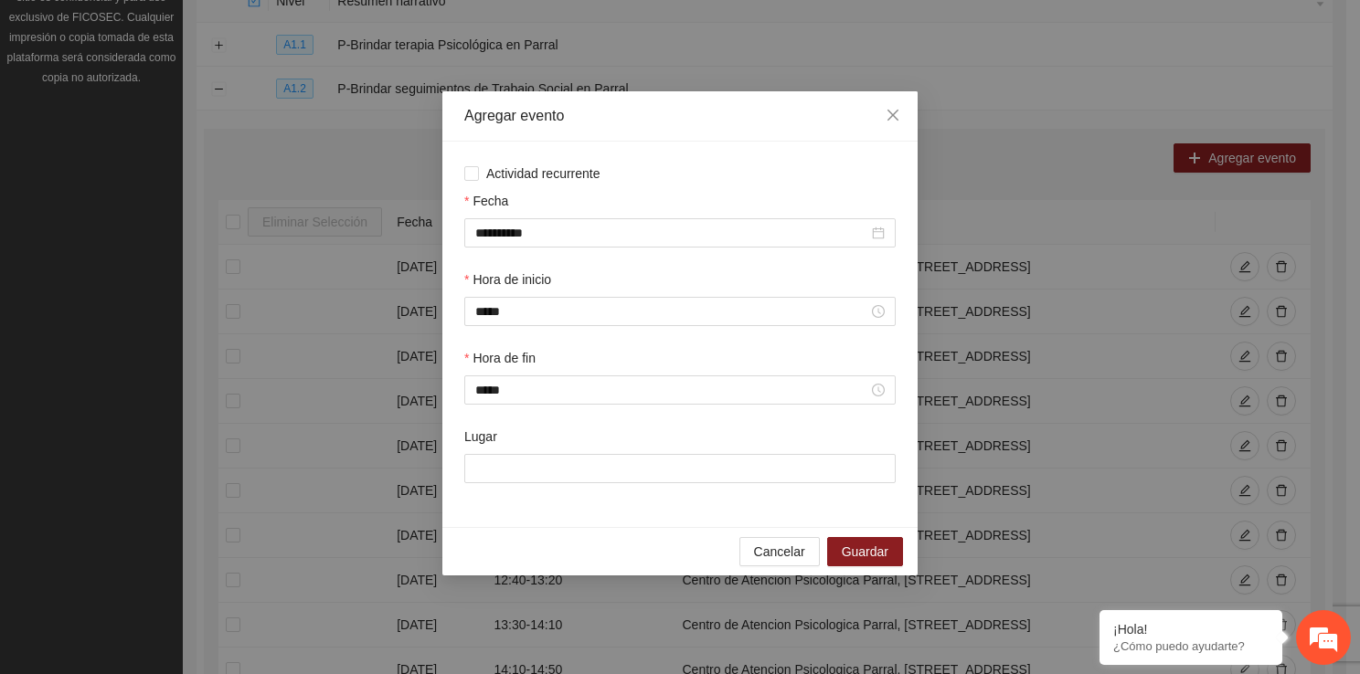
click at [493, 486] on div "Lugar" at bounding box center [680, 466] width 439 height 79
drag, startPoint x: 493, startPoint y: 482, endPoint x: 565, endPoint y: 536, distance: 89.9
click at [565, 536] on div "**********" at bounding box center [679, 333] width 475 height 484
type input "**********"
click at [867, 561] on span "Guardar" at bounding box center [865, 552] width 47 height 20
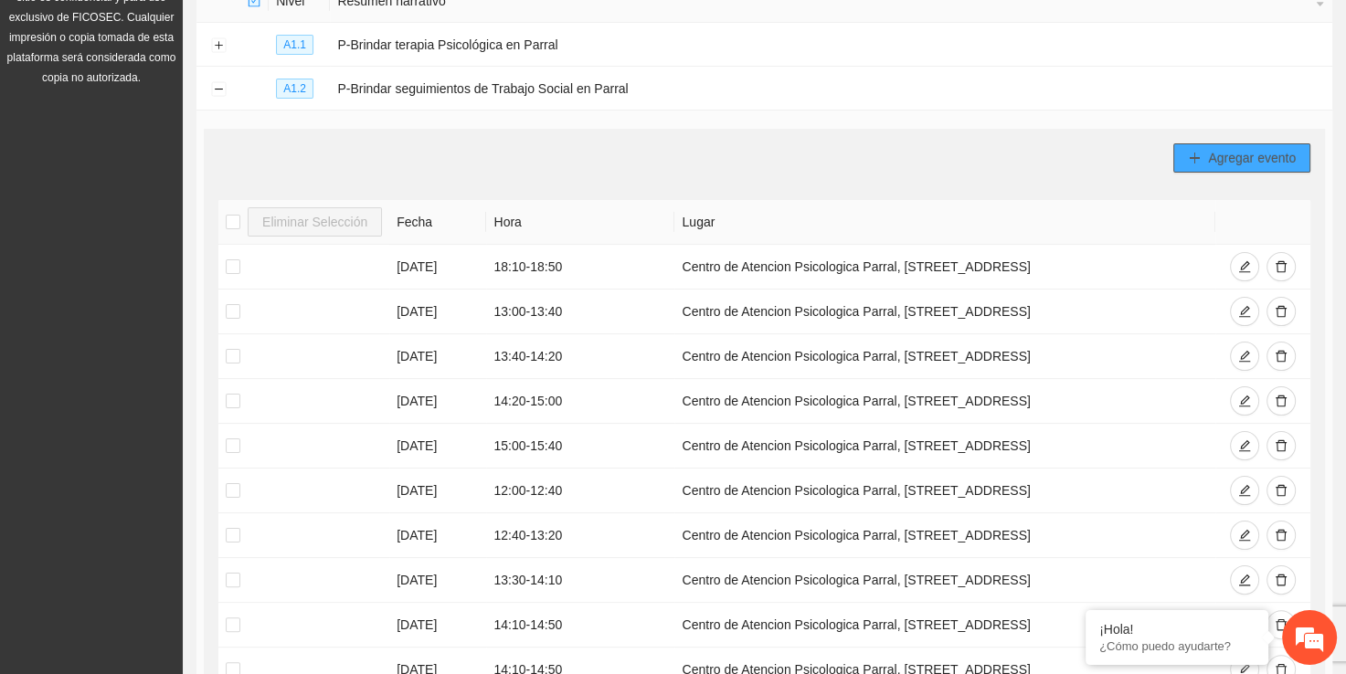
click at [1241, 158] on span "Agregar evento" at bounding box center [1252, 158] width 88 height 20
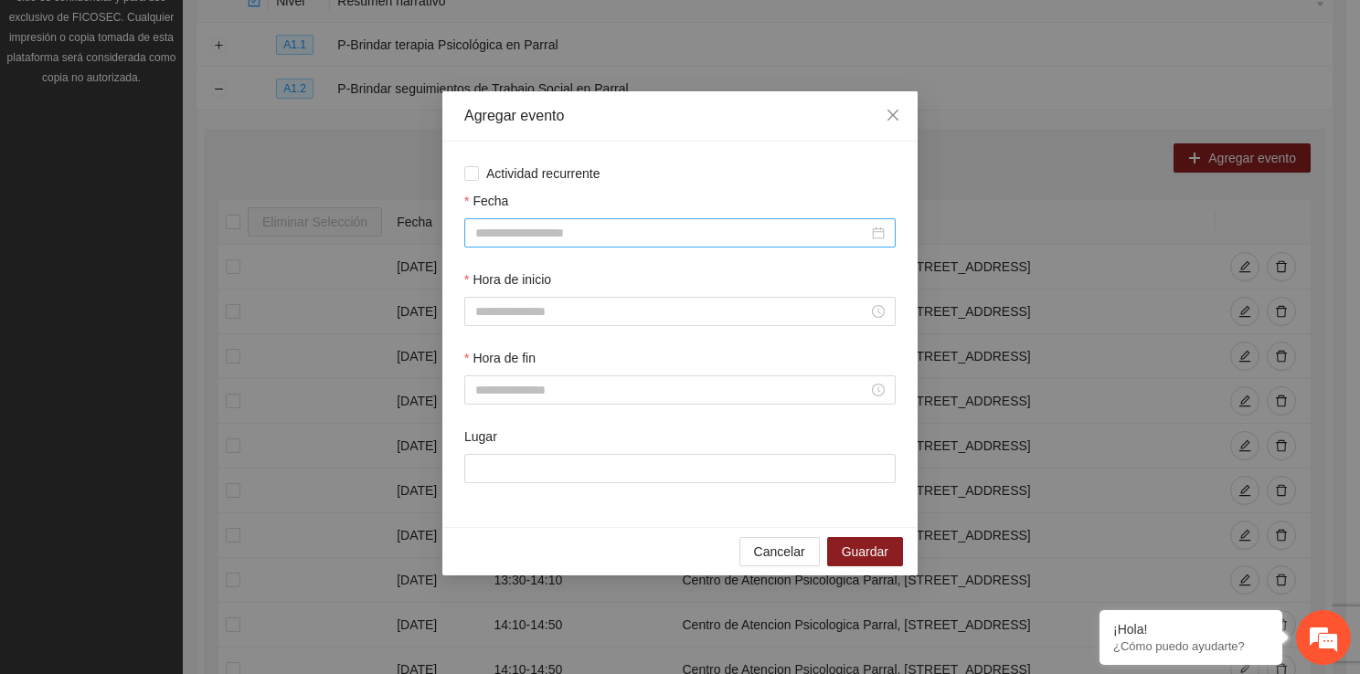
click at [514, 225] on input "Fecha" at bounding box center [671, 233] width 393 height 20
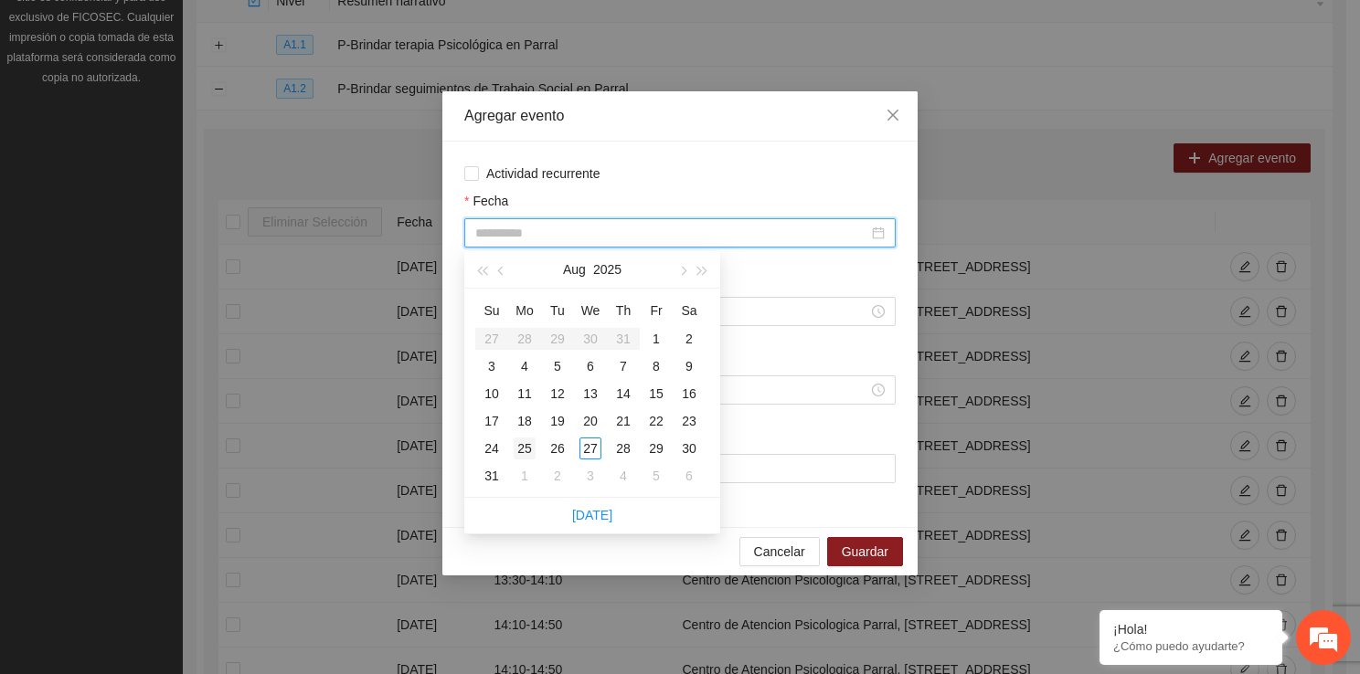
type input "**********"
click at [519, 440] on div "25" at bounding box center [525, 449] width 22 height 22
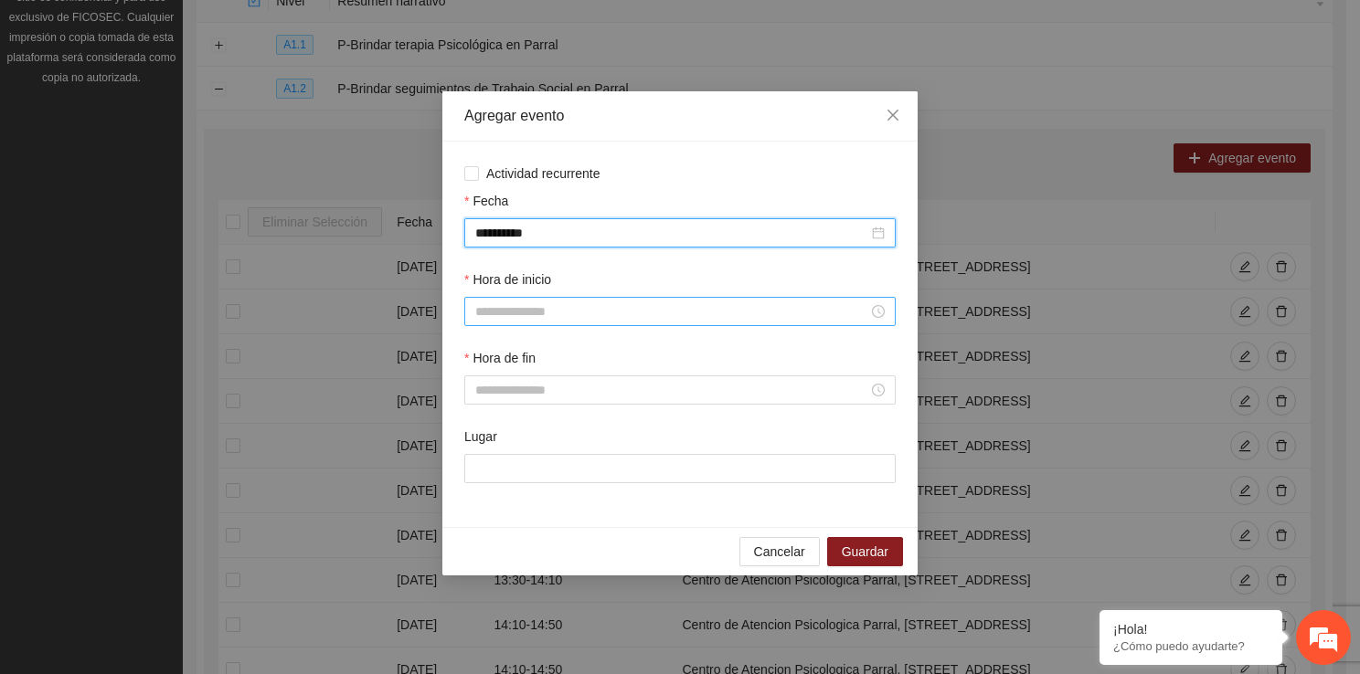
click at [502, 317] on input "Hora de inicio" at bounding box center [671, 312] width 393 height 20
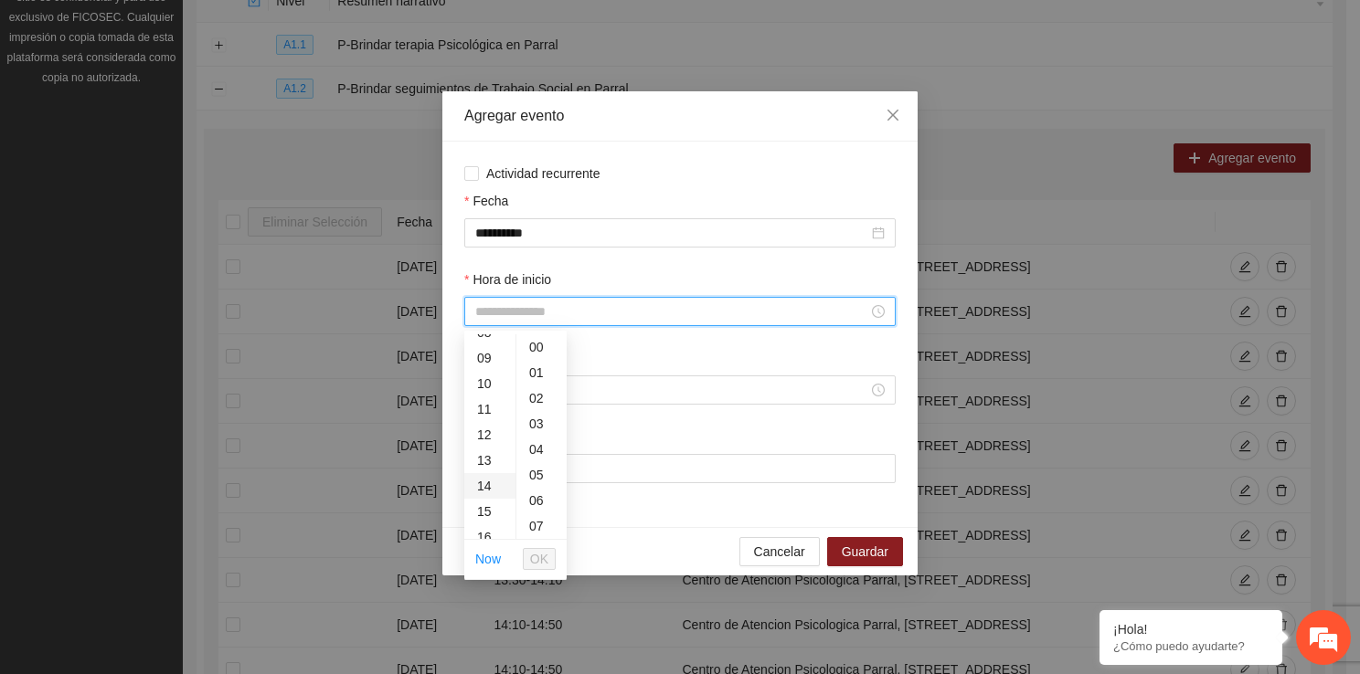
click at [490, 493] on div "14" at bounding box center [489, 486] width 51 height 26
click at [540, 471] on div "50" at bounding box center [541, 481] width 50 height 26
type input "*****"
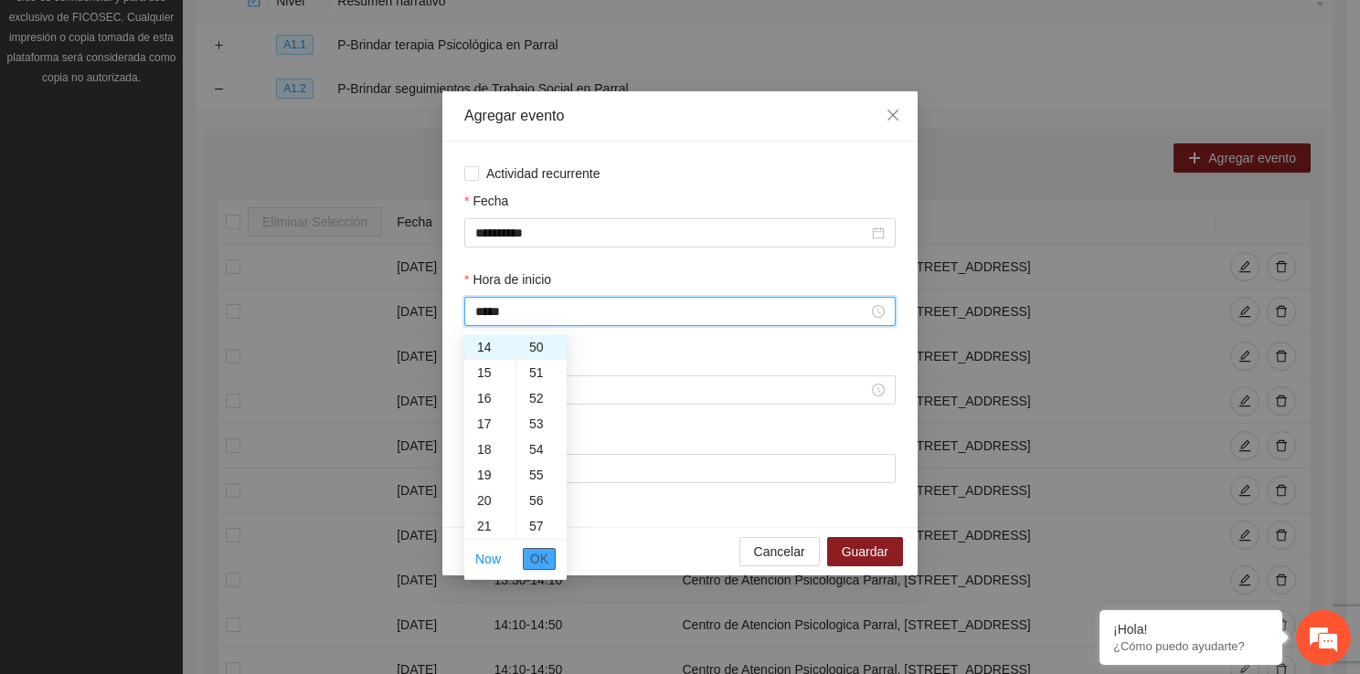
click at [537, 562] on span "OK" at bounding box center [539, 559] width 18 height 20
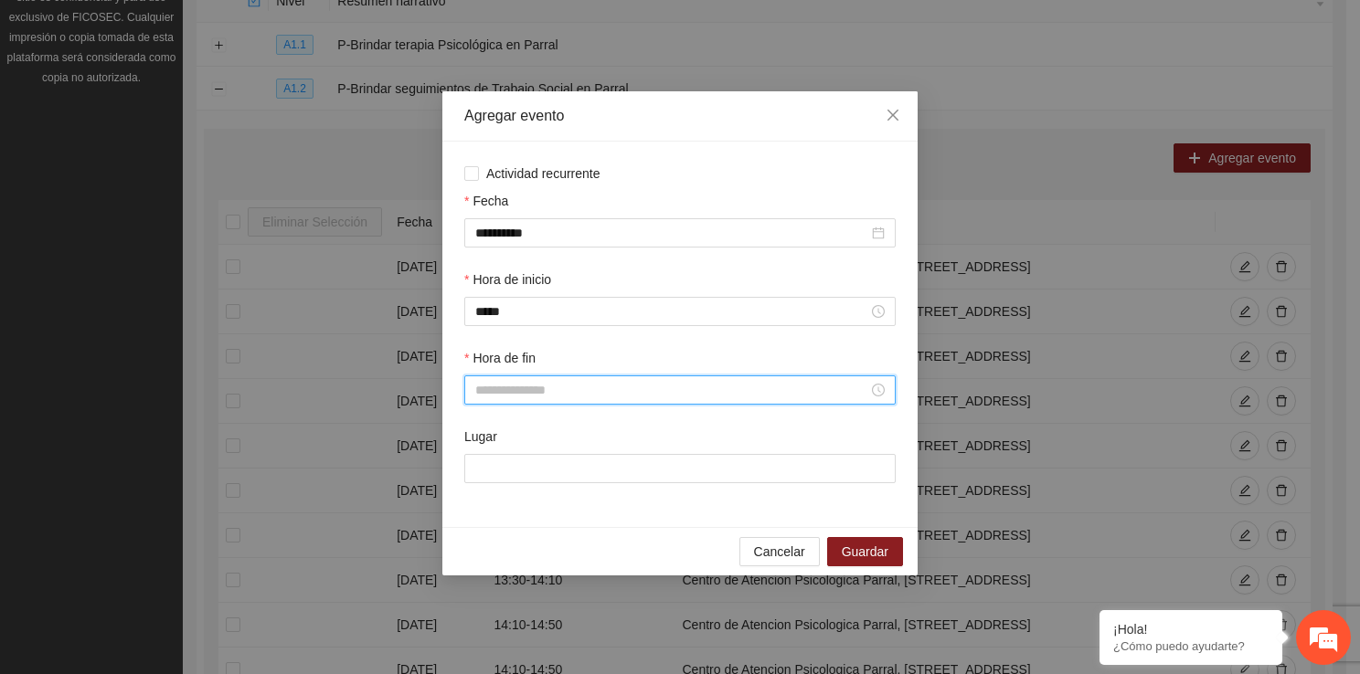
click at [510, 388] on input "Hora de fin" at bounding box center [671, 390] width 393 height 20
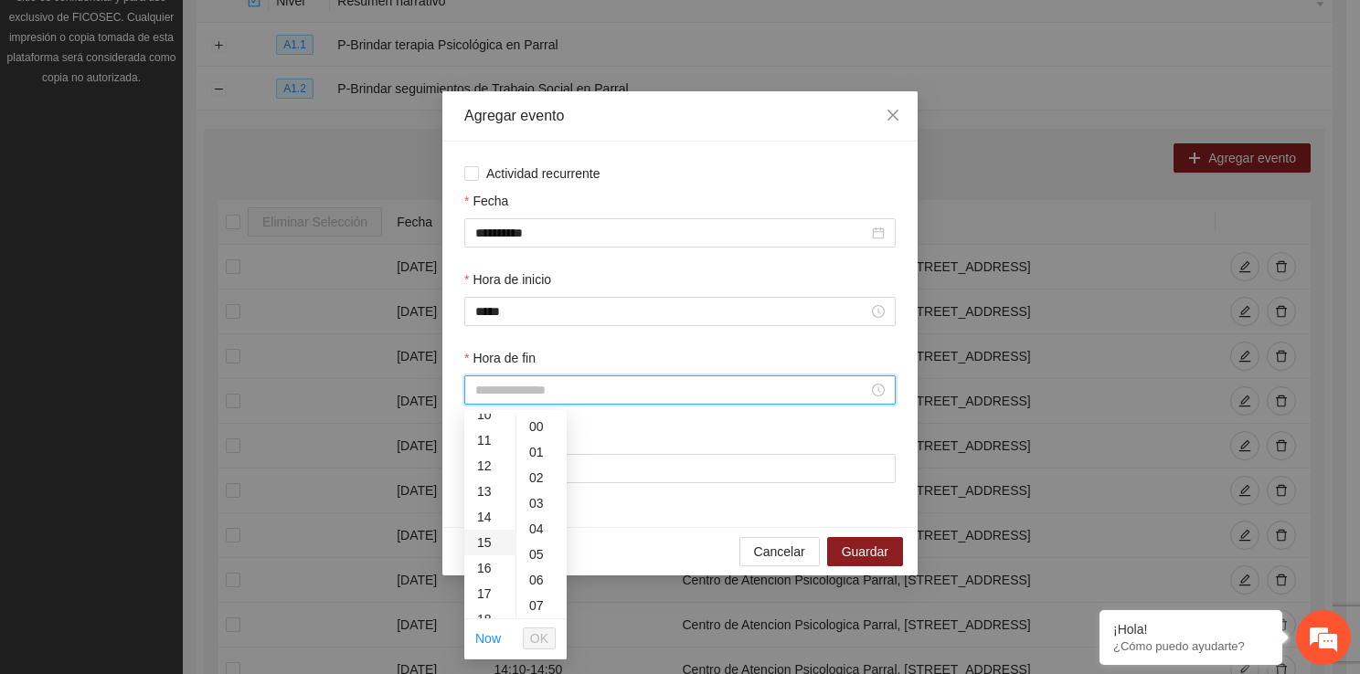
click at [492, 542] on div "15" at bounding box center [489, 543] width 51 height 26
click at [545, 546] on div "20" at bounding box center [541, 537] width 50 height 26
type input "*****"
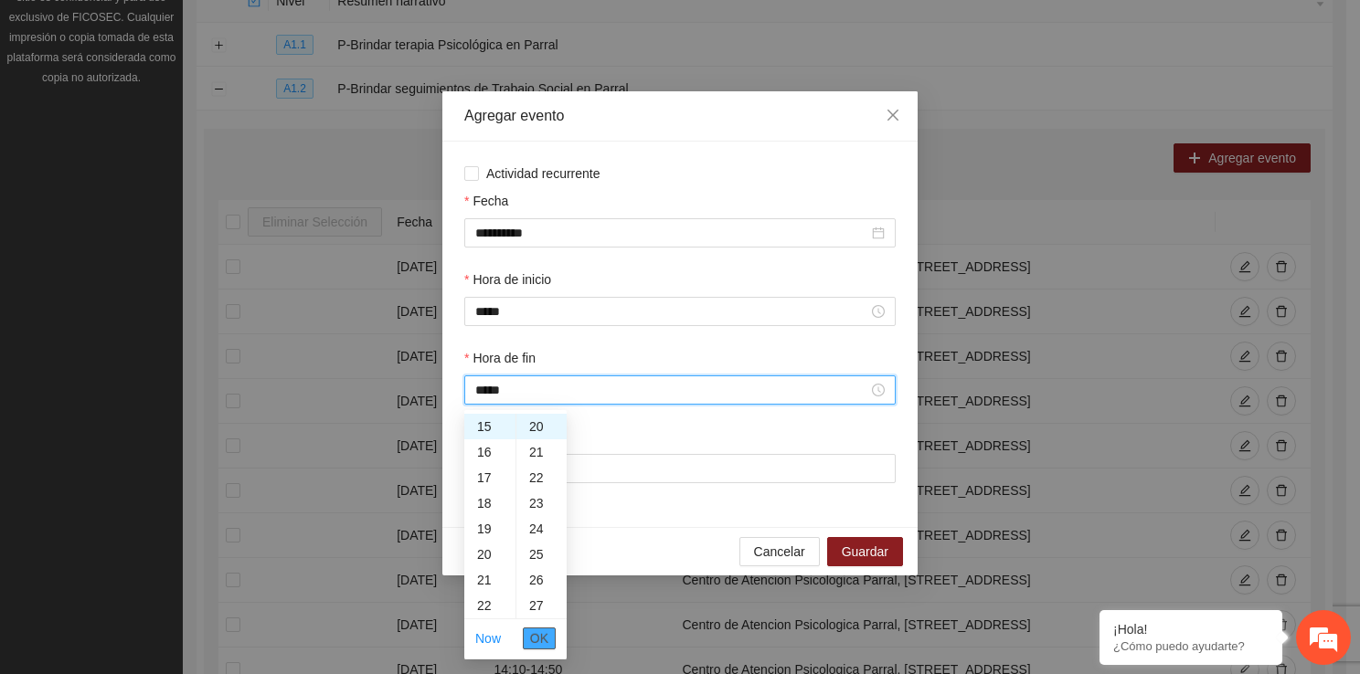
click at [541, 631] on span "OK" at bounding box center [539, 639] width 18 height 20
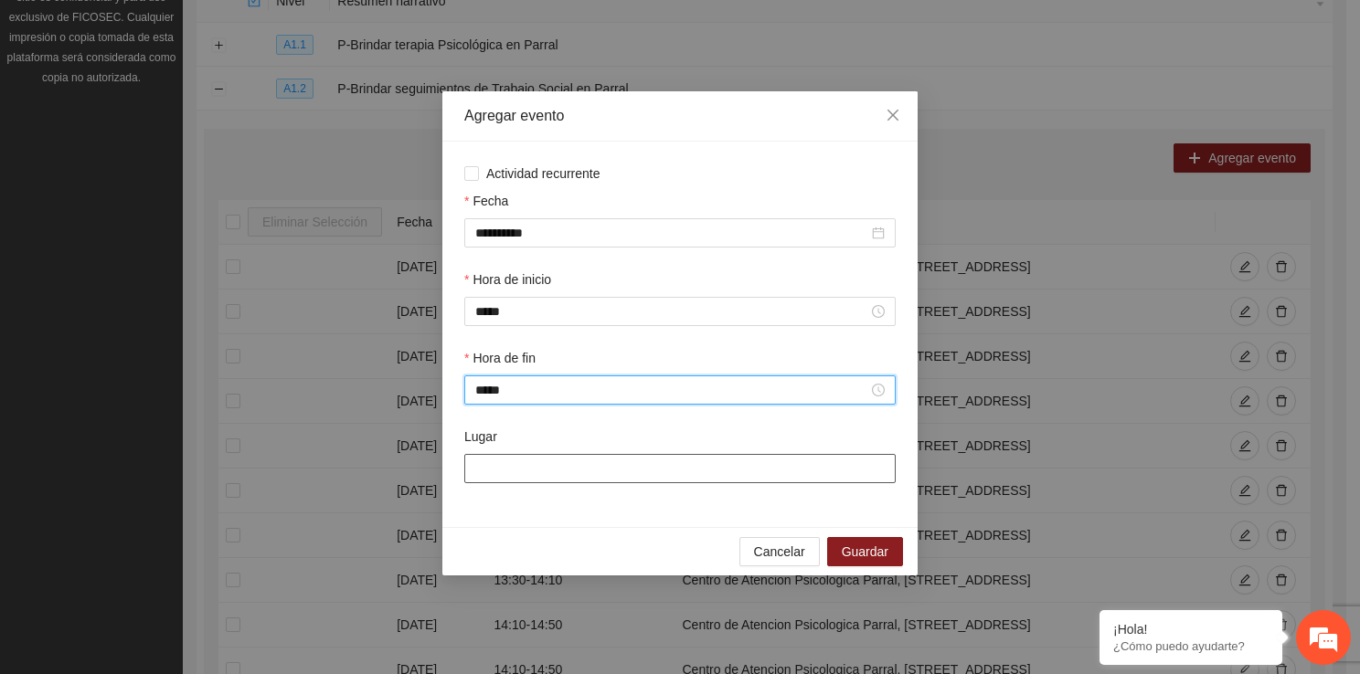
click at [523, 473] on input "Lugar" at bounding box center [679, 468] width 431 height 29
type input "**********"
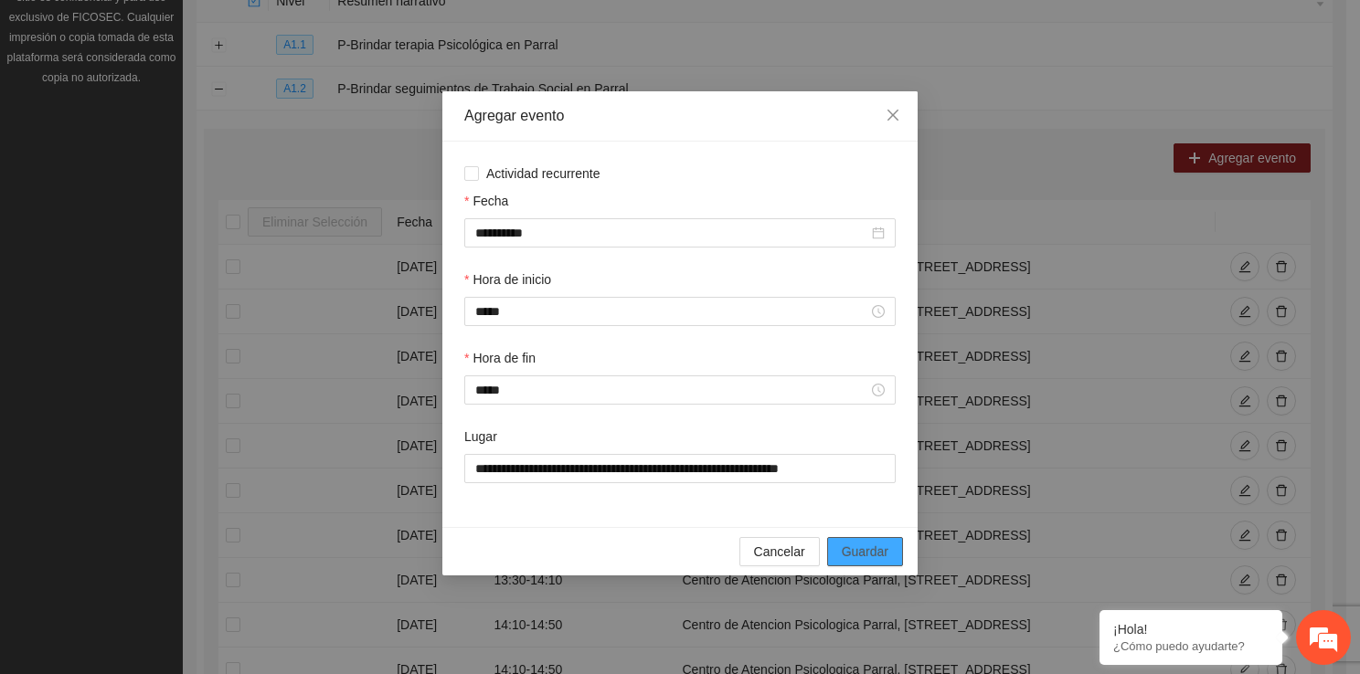
click at [843, 548] on span "Guardar" at bounding box center [865, 552] width 47 height 20
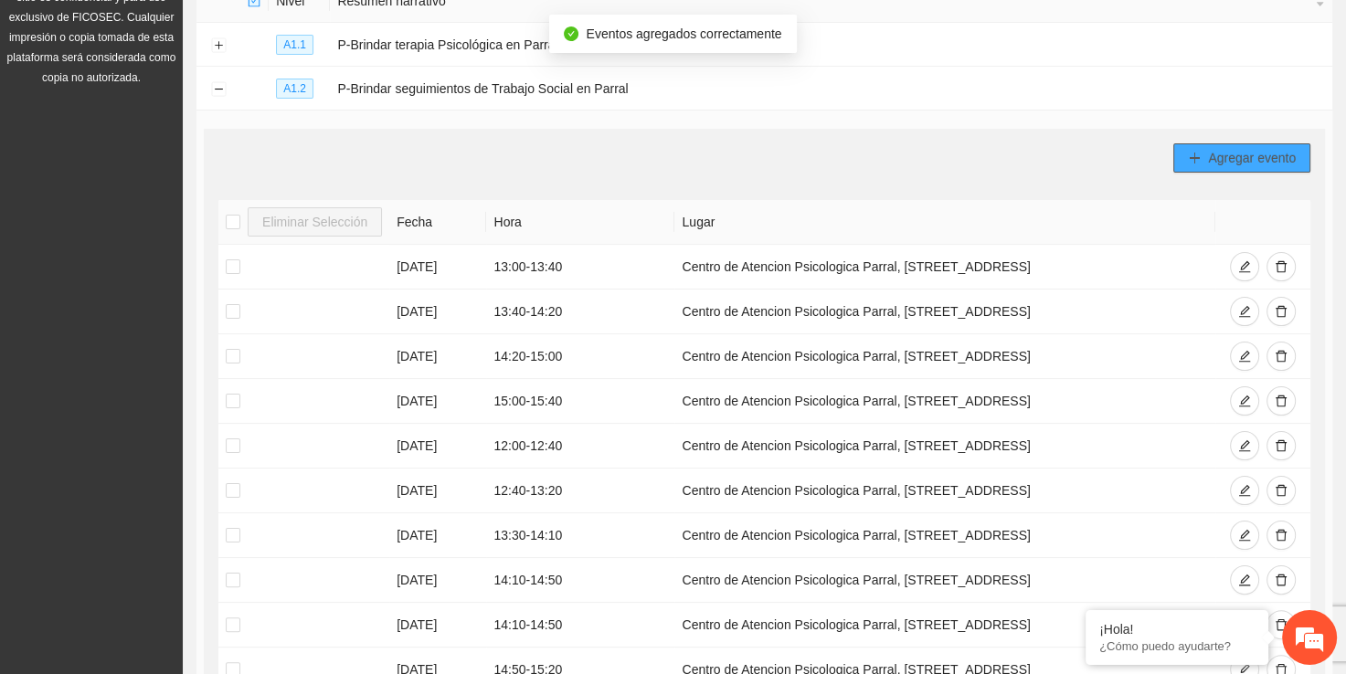
click at [1185, 170] on button "Agregar evento" at bounding box center [1241, 157] width 137 height 29
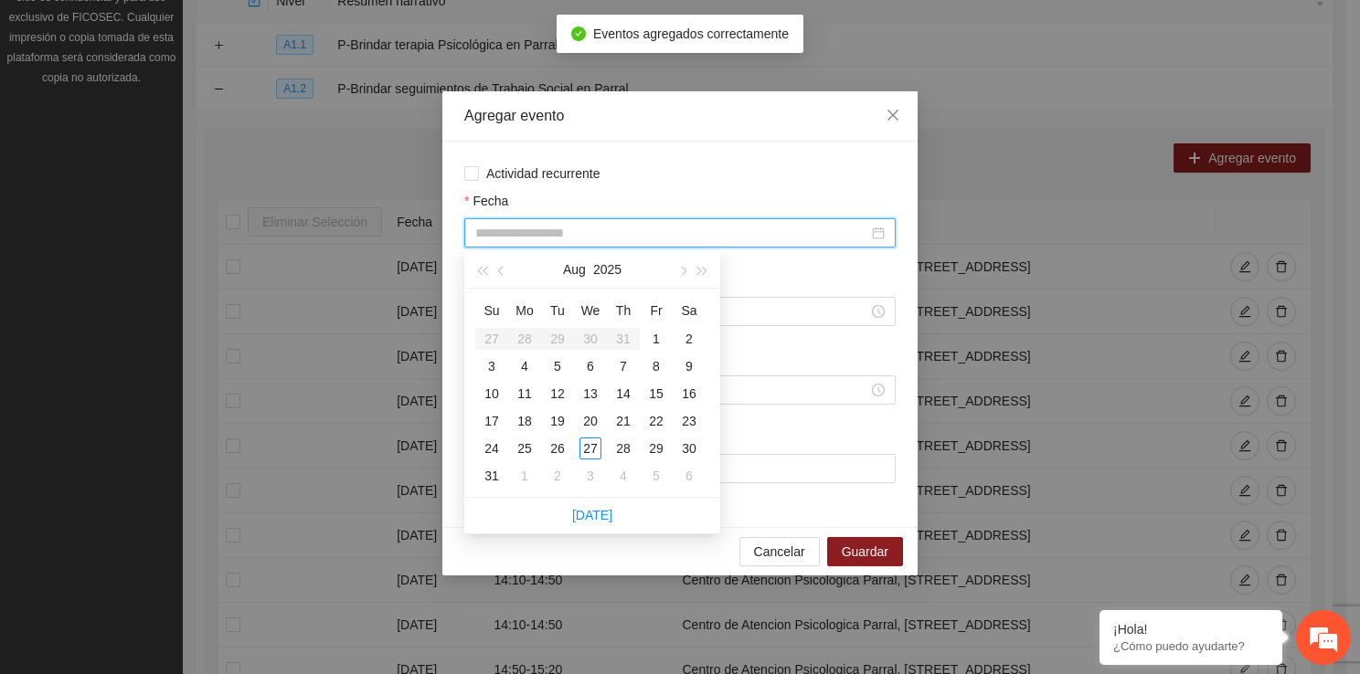
click at [524, 233] on input "Fecha" at bounding box center [671, 233] width 393 height 20
type input "**********"
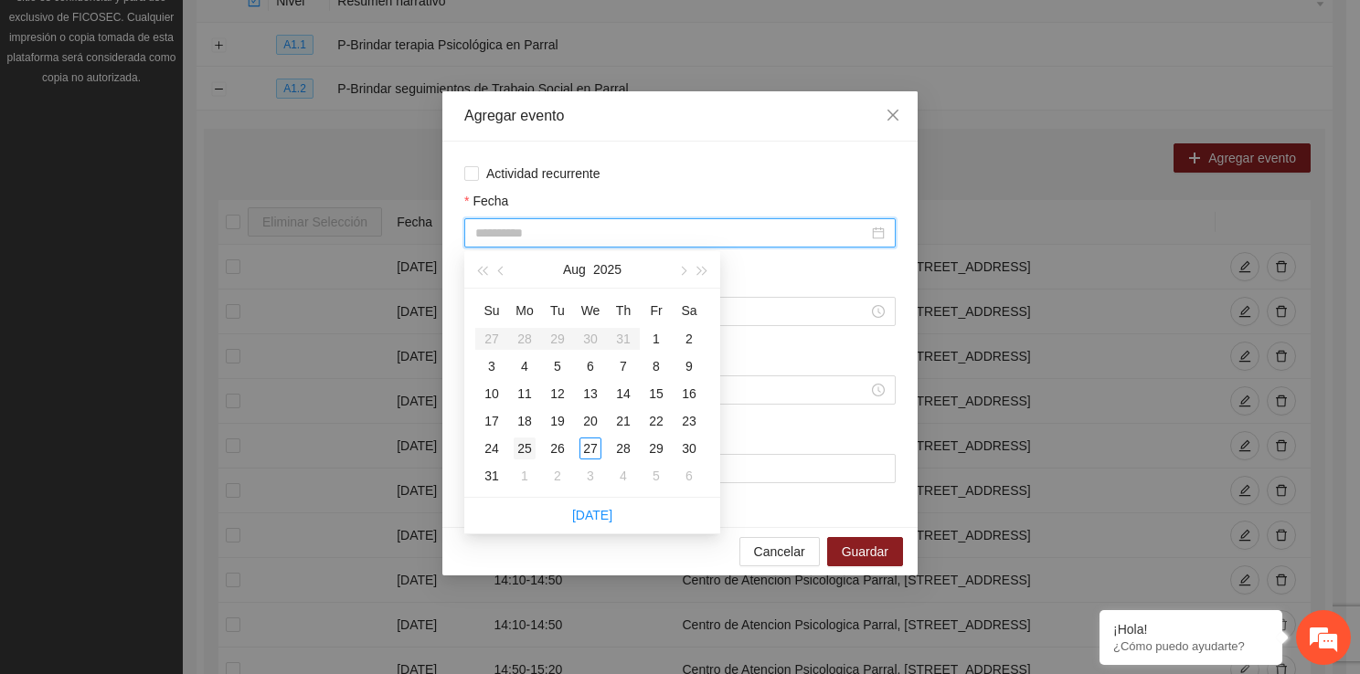
click at [530, 450] on div "25" at bounding box center [525, 449] width 22 height 22
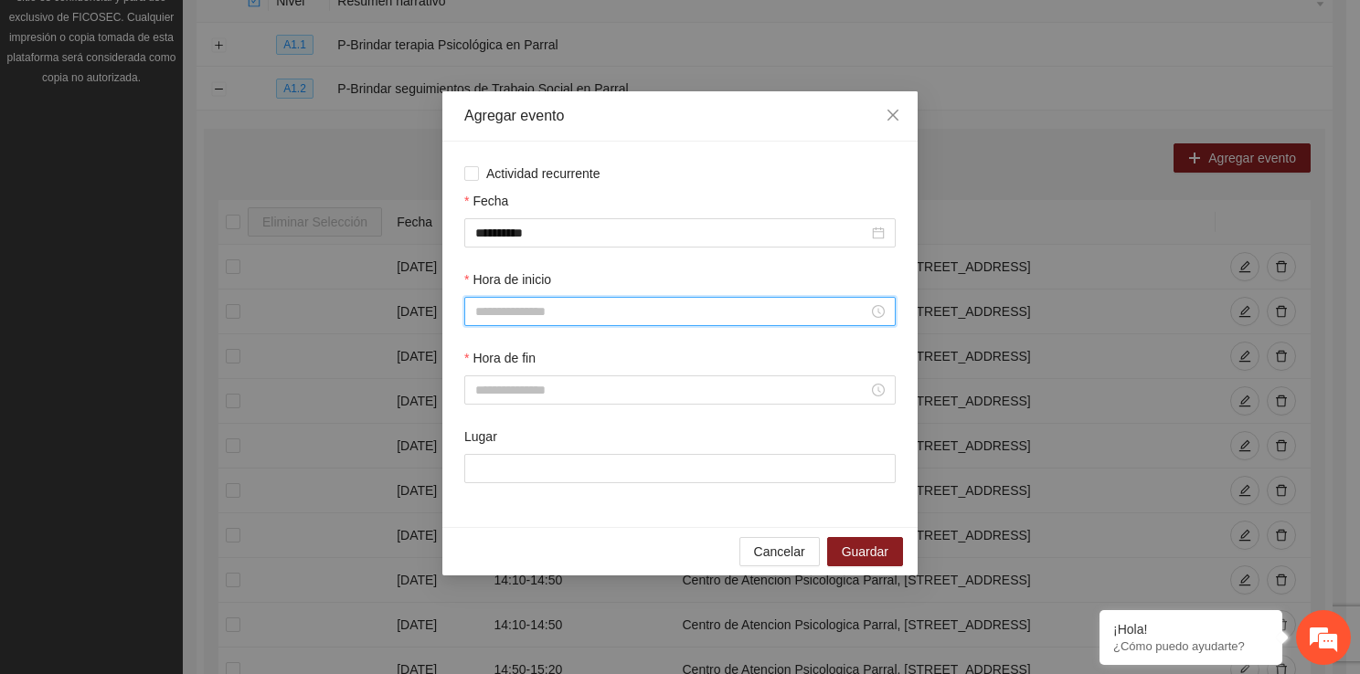
click at [570, 313] on input "Hora de inicio" at bounding box center [671, 312] width 393 height 20
click at [490, 517] on div "15" at bounding box center [489, 512] width 51 height 26
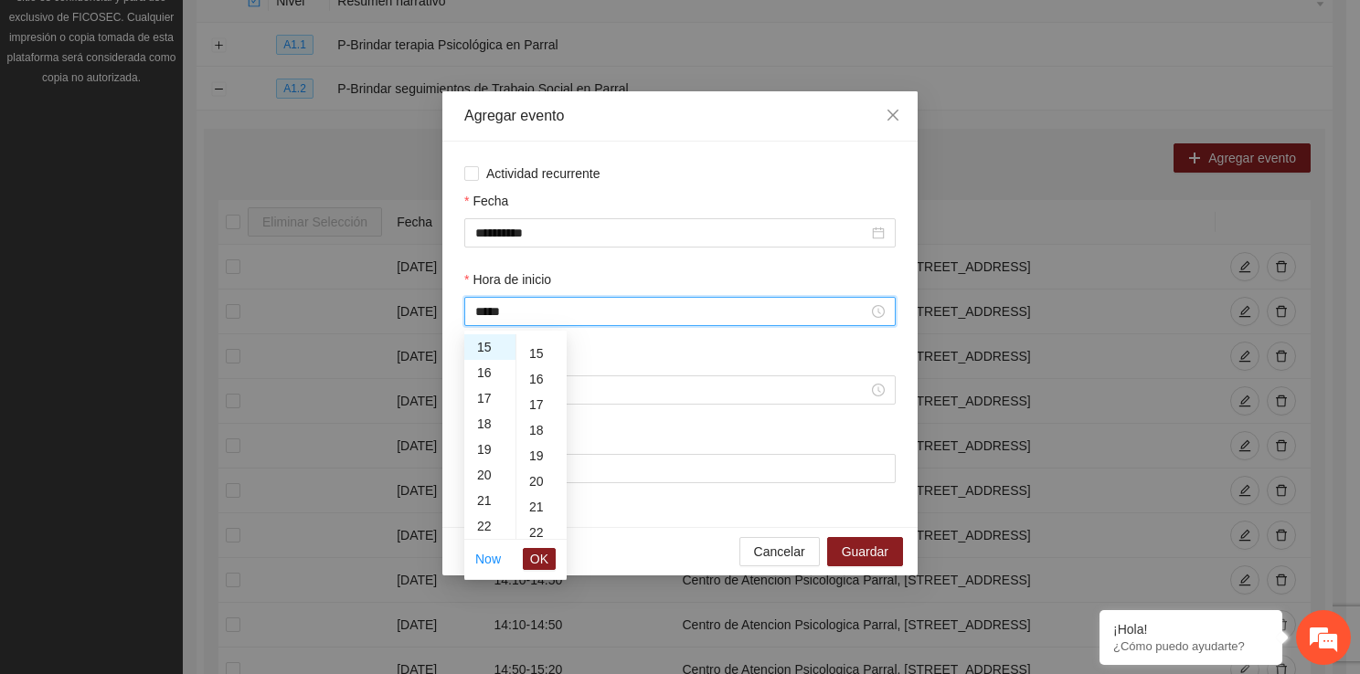
scroll to position [389, 0]
click at [533, 477] on div "20" at bounding box center [541, 470] width 50 height 26
type input "*****"
click at [533, 557] on span "OK" at bounding box center [539, 559] width 18 height 20
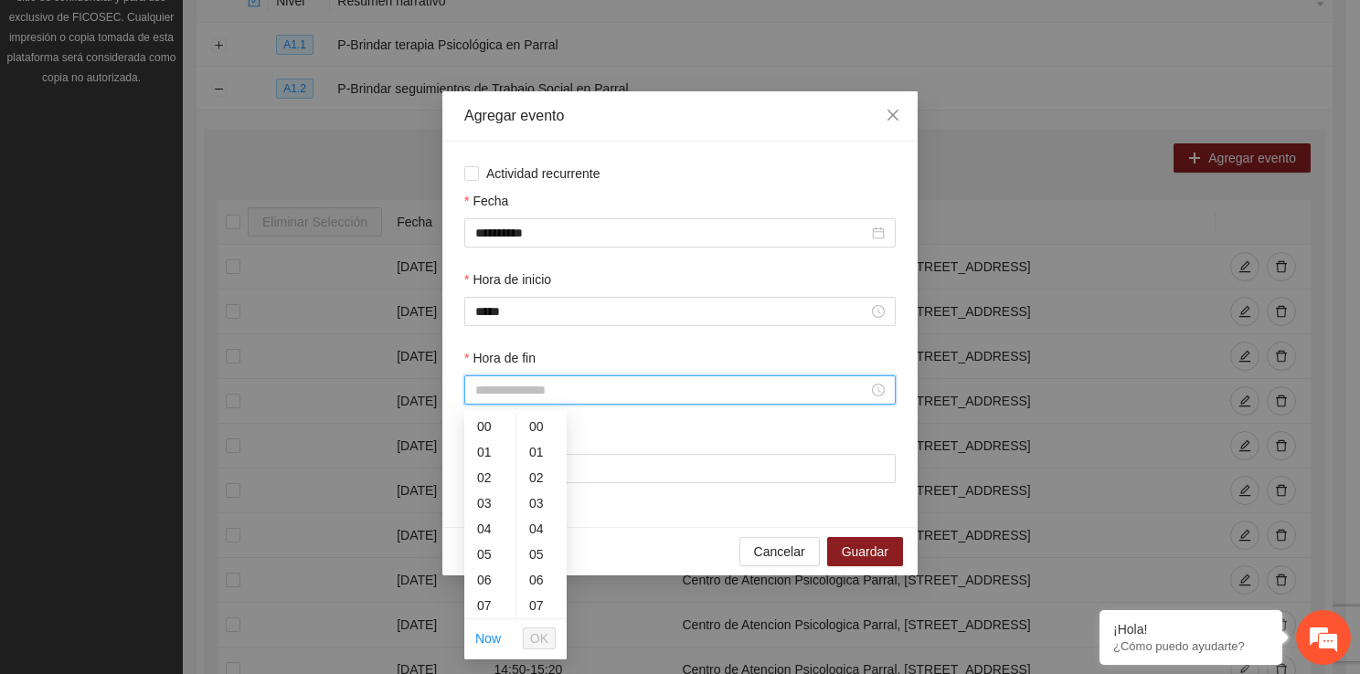
click at [502, 397] on input "Hora de fin" at bounding box center [671, 390] width 393 height 20
click at [485, 503] on div "16" at bounding box center [489, 495] width 51 height 26
click at [536, 599] on div "10" at bounding box center [541, 610] width 50 height 26
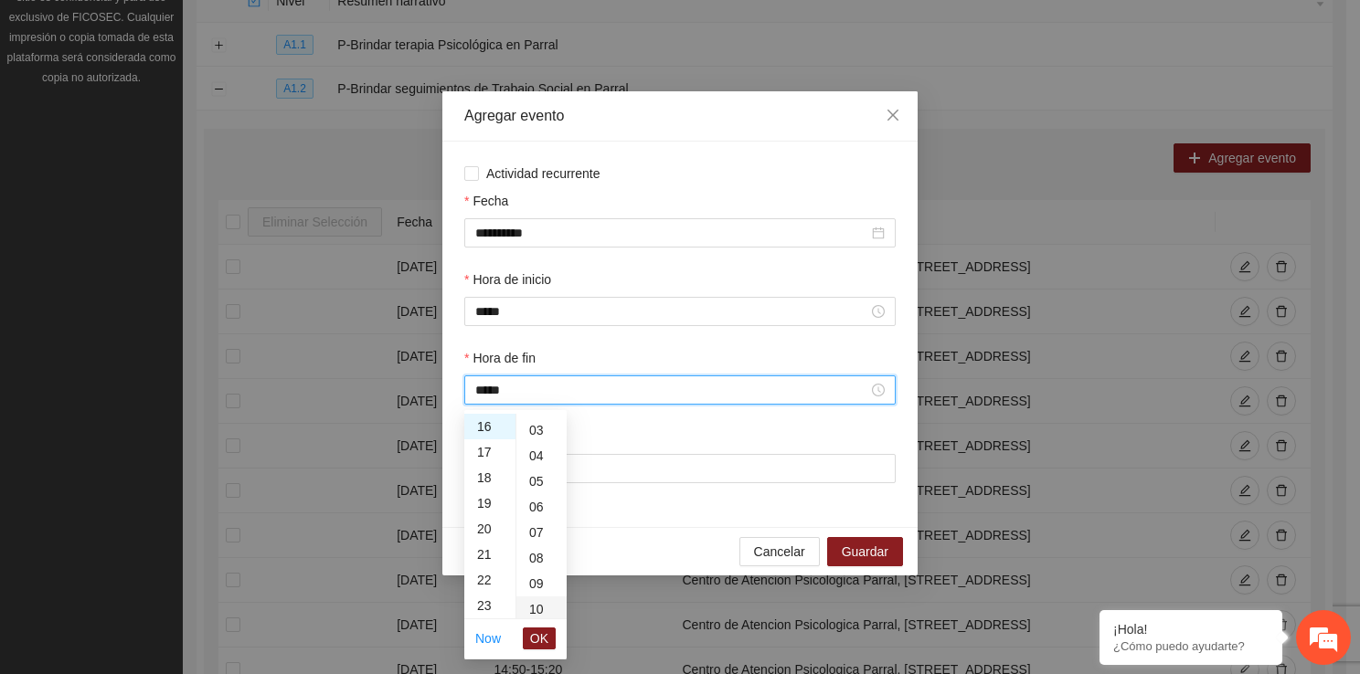
type input "*****"
click at [542, 638] on span "OK" at bounding box center [539, 639] width 18 height 20
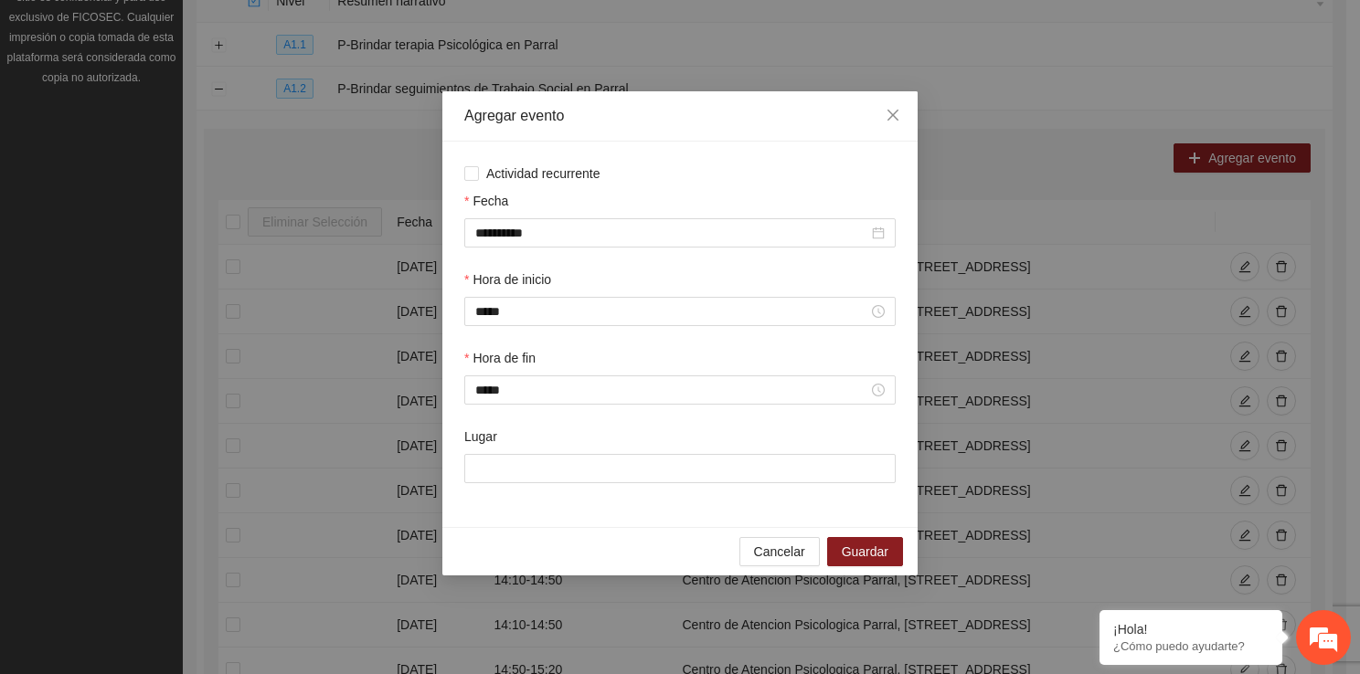
click at [542, 638] on div "**********" at bounding box center [680, 337] width 1360 height 674
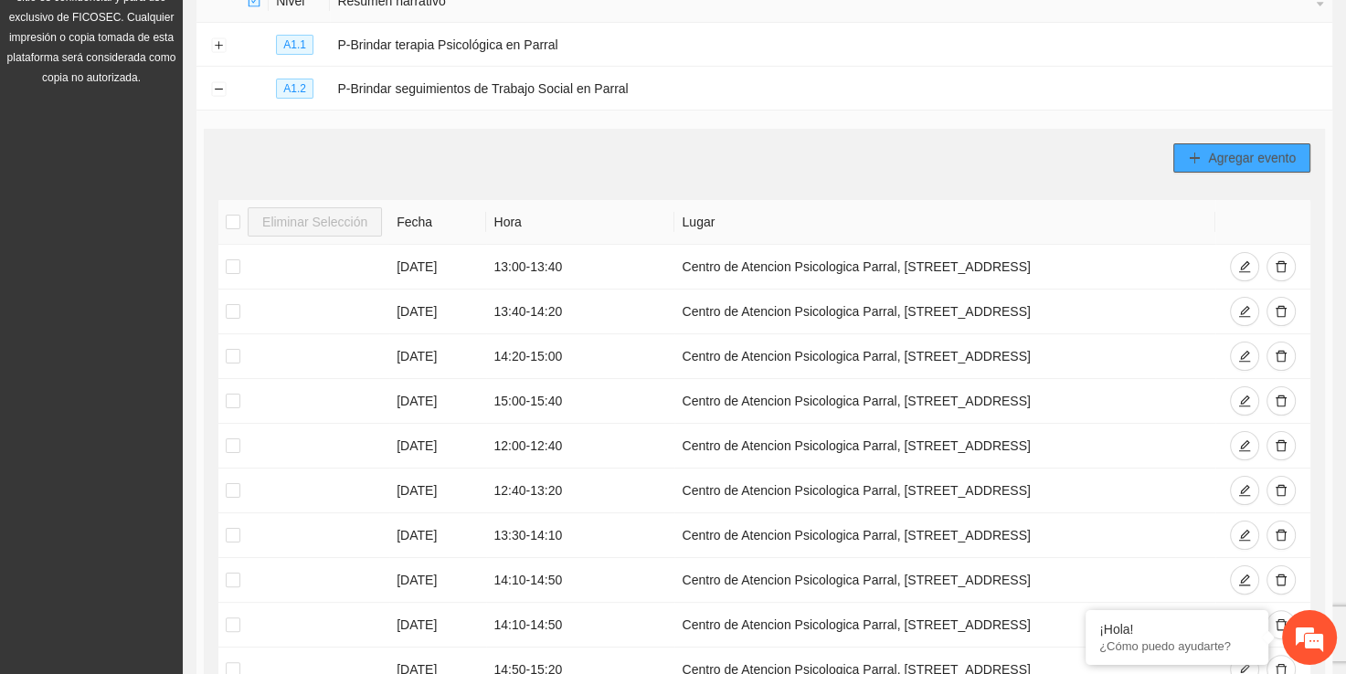
click at [1246, 143] on button "Agregar evento" at bounding box center [1241, 157] width 137 height 29
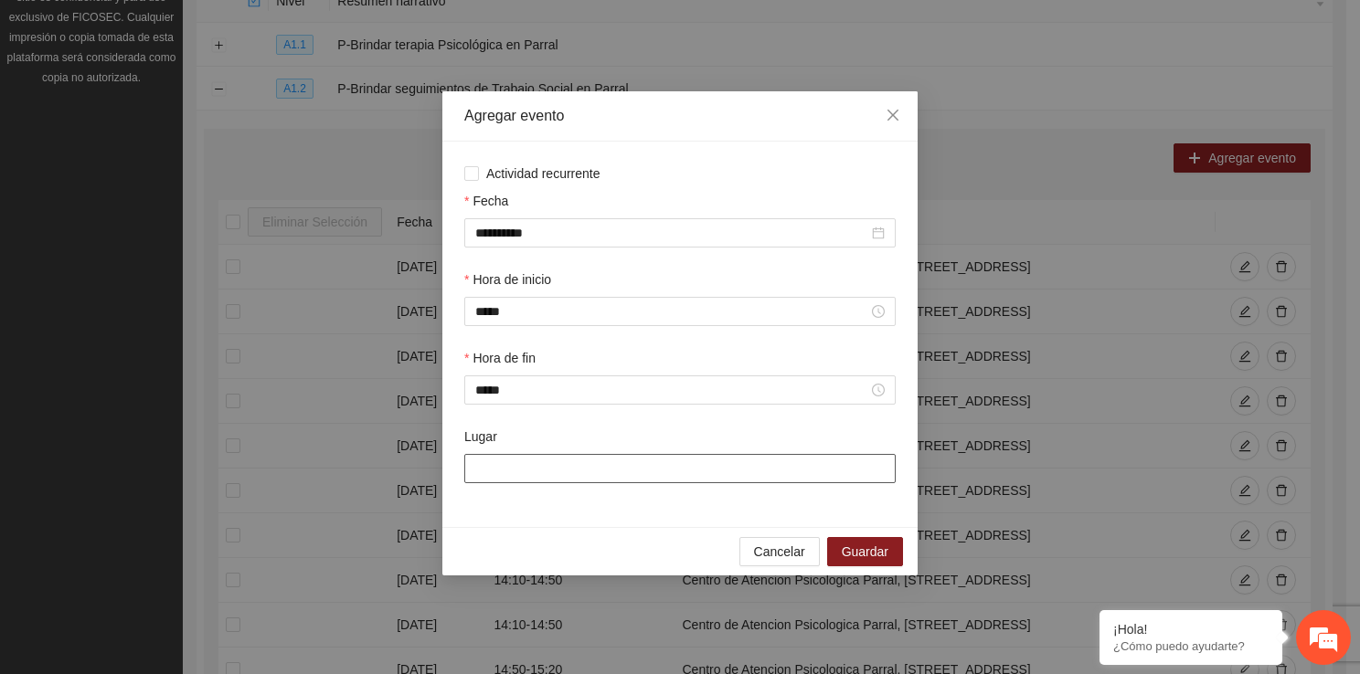
click at [494, 483] on input "Lugar" at bounding box center [679, 468] width 431 height 29
type input "**********"
click at [848, 550] on span "Guardar" at bounding box center [865, 552] width 47 height 20
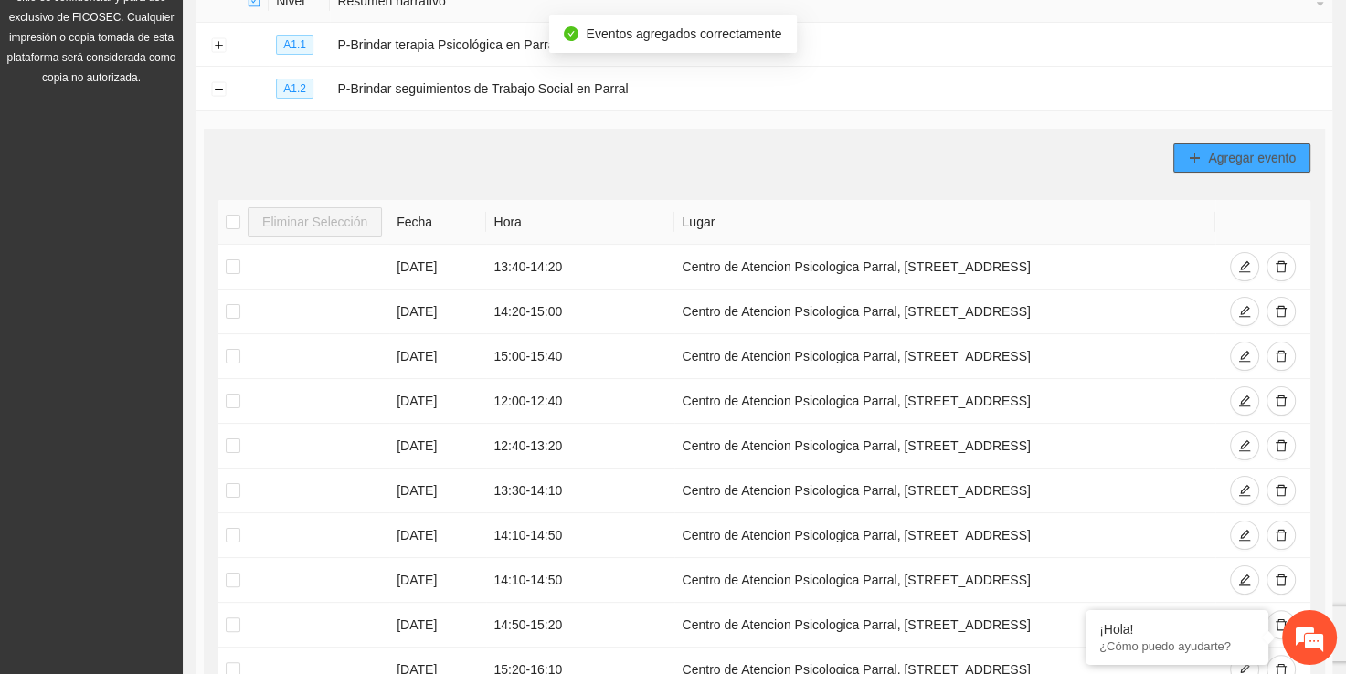
click at [1227, 167] on button "Agregar evento" at bounding box center [1241, 157] width 137 height 29
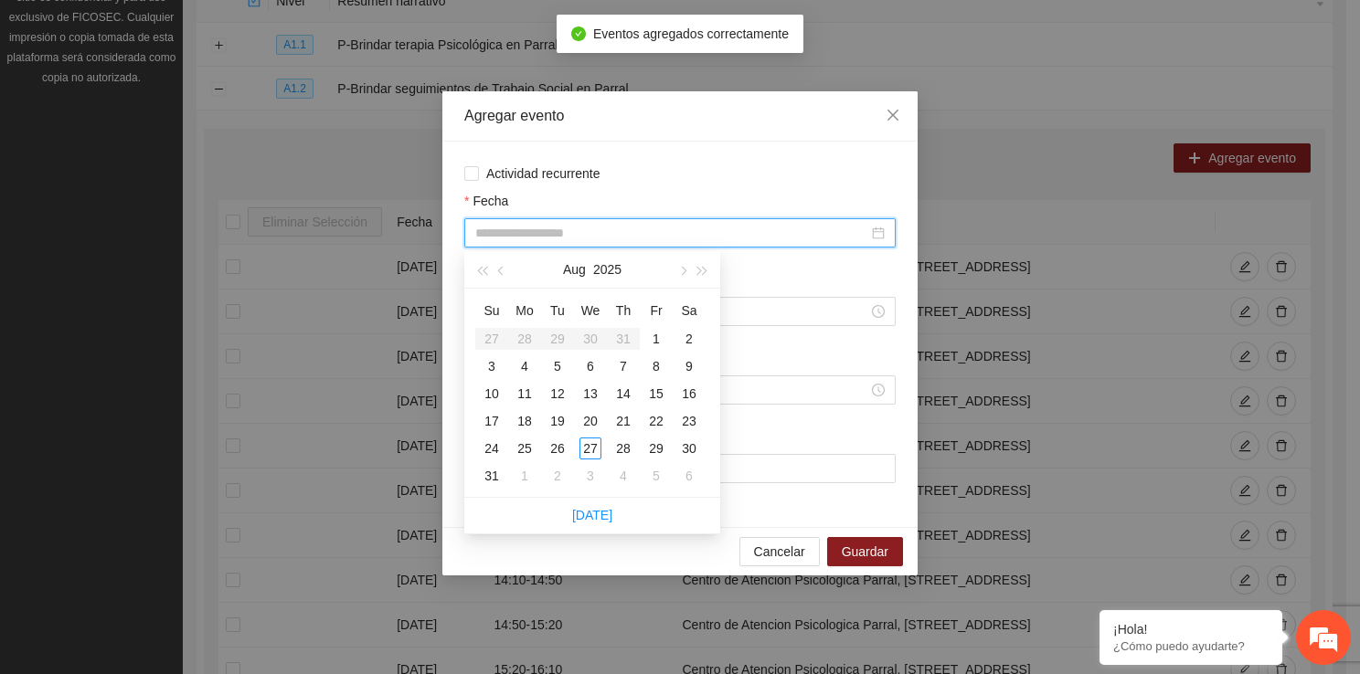
click at [624, 228] on input "Fecha" at bounding box center [671, 233] width 393 height 20
type input "**********"
click at [526, 451] on div "25" at bounding box center [525, 449] width 22 height 22
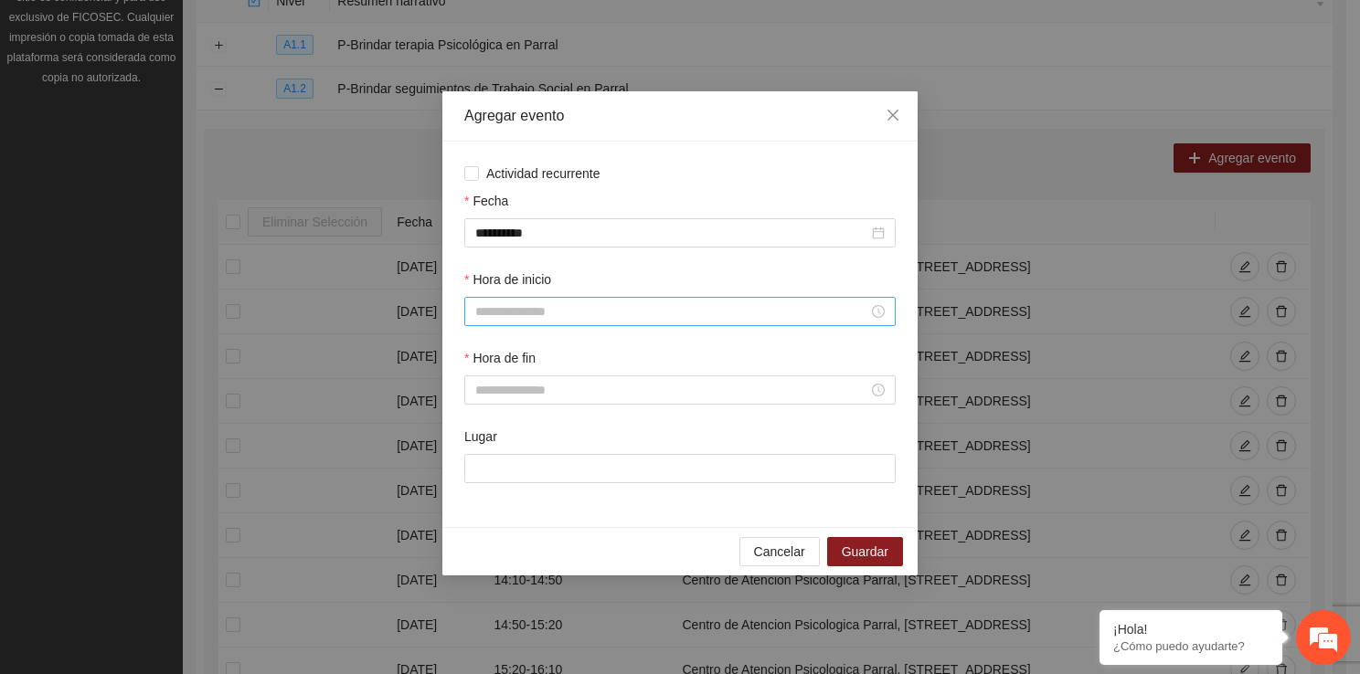
drag, startPoint x: 535, startPoint y: 332, endPoint x: 527, endPoint y: 304, distance: 28.4
click at [527, 304] on div "Hora de inicio" at bounding box center [680, 309] width 439 height 79
click at [527, 304] on input "Hora de inicio" at bounding box center [671, 312] width 393 height 20
click at [487, 505] on div "16" at bounding box center [489, 501] width 51 height 26
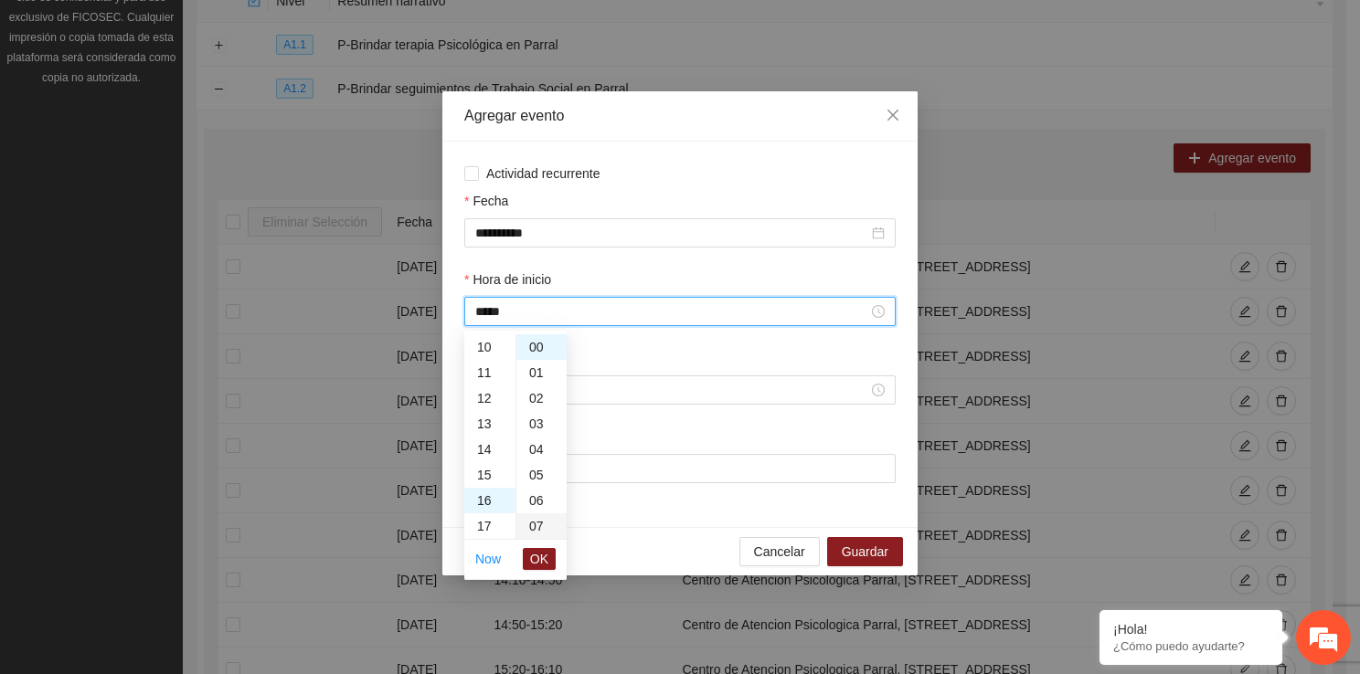
scroll to position [409, 0]
click at [545, 514] on div "10" at bounding box center [541, 518] width 50 height 26
type input "*****"
click at [552, 560] on button "OK" at bounding box center [539, 559] width 33 height 22
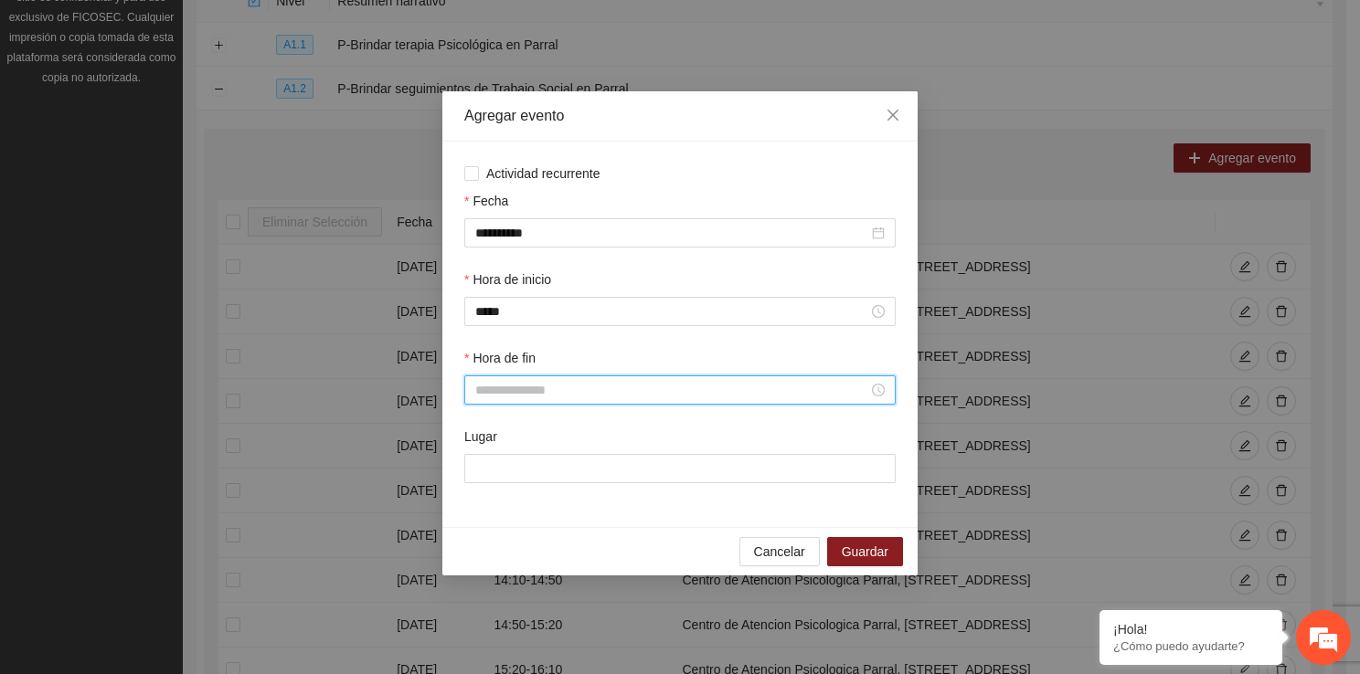
click at [504, 400] on input "Hora de fin" at bounding box center [671, 390] width 393 height 20
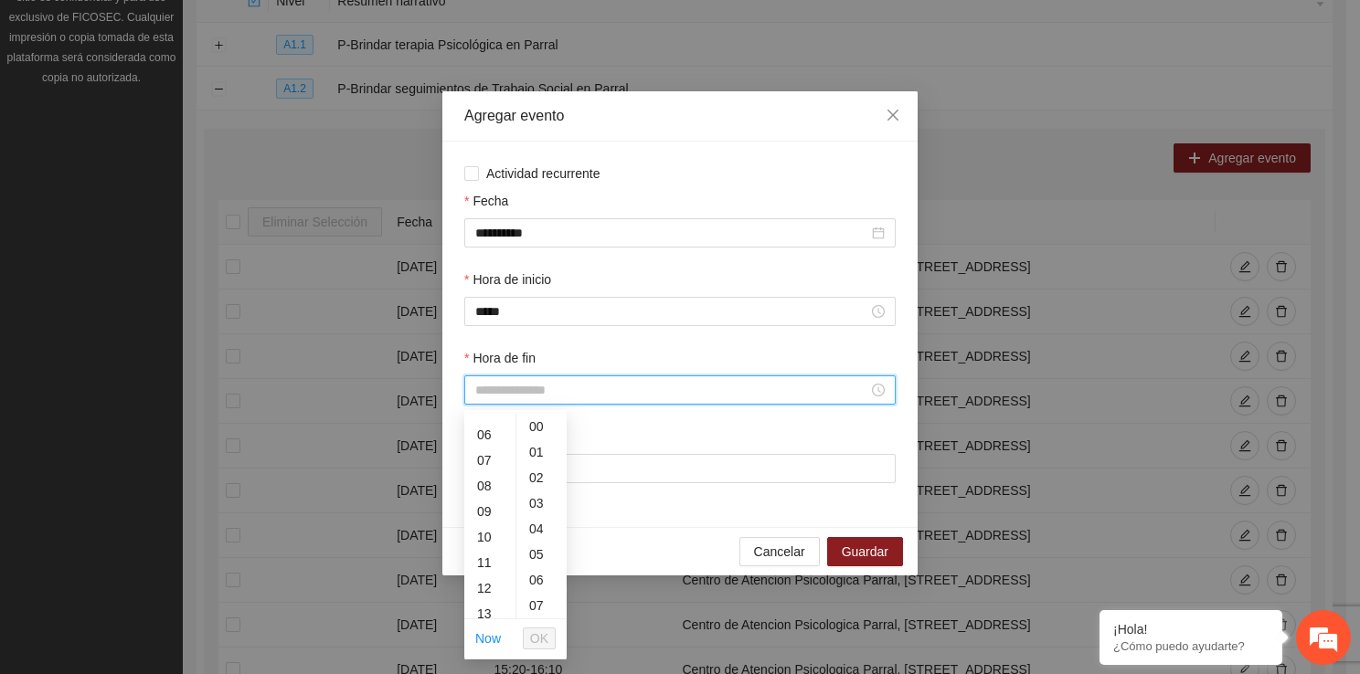
scroll to position [146, 0]
click at [493, 546] on div "16" at bounding box center [489, 544] width 51 height 26
click at [523, 599] on div "50" at bounding box center [541, 599] width 50 height 26
type input "*****"
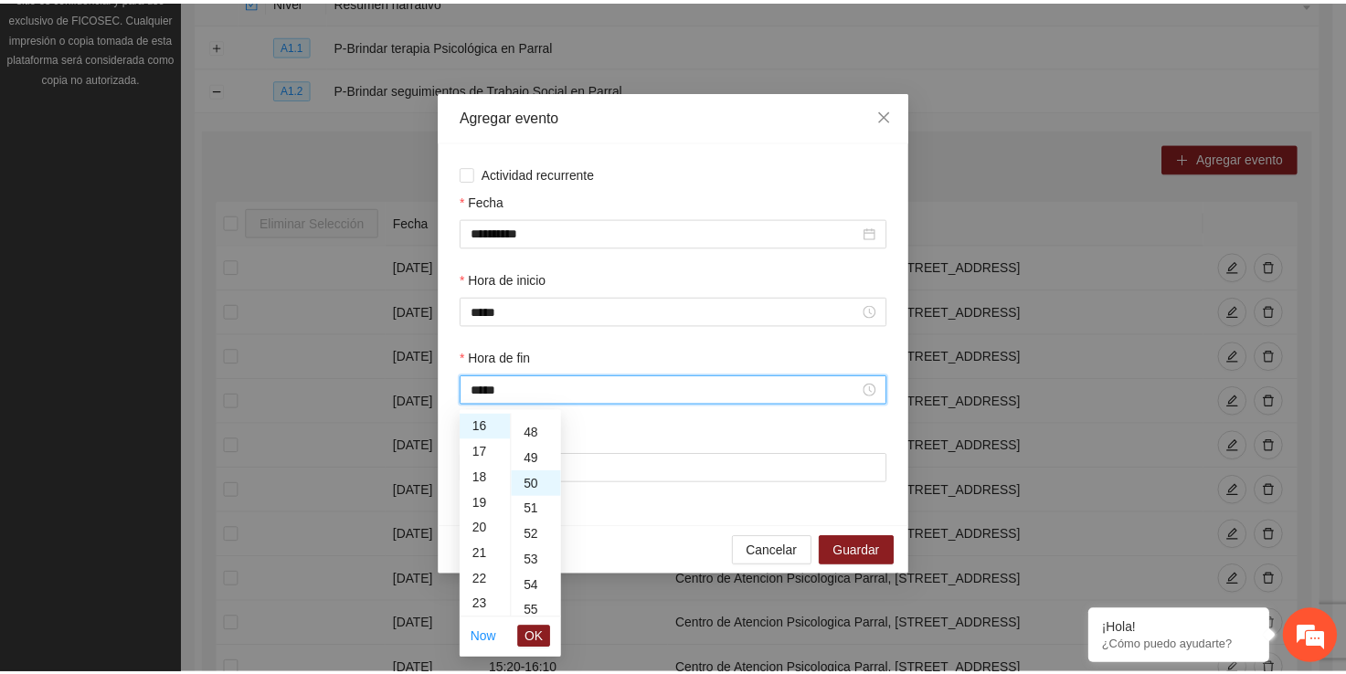
scroll to position [1279, 0]
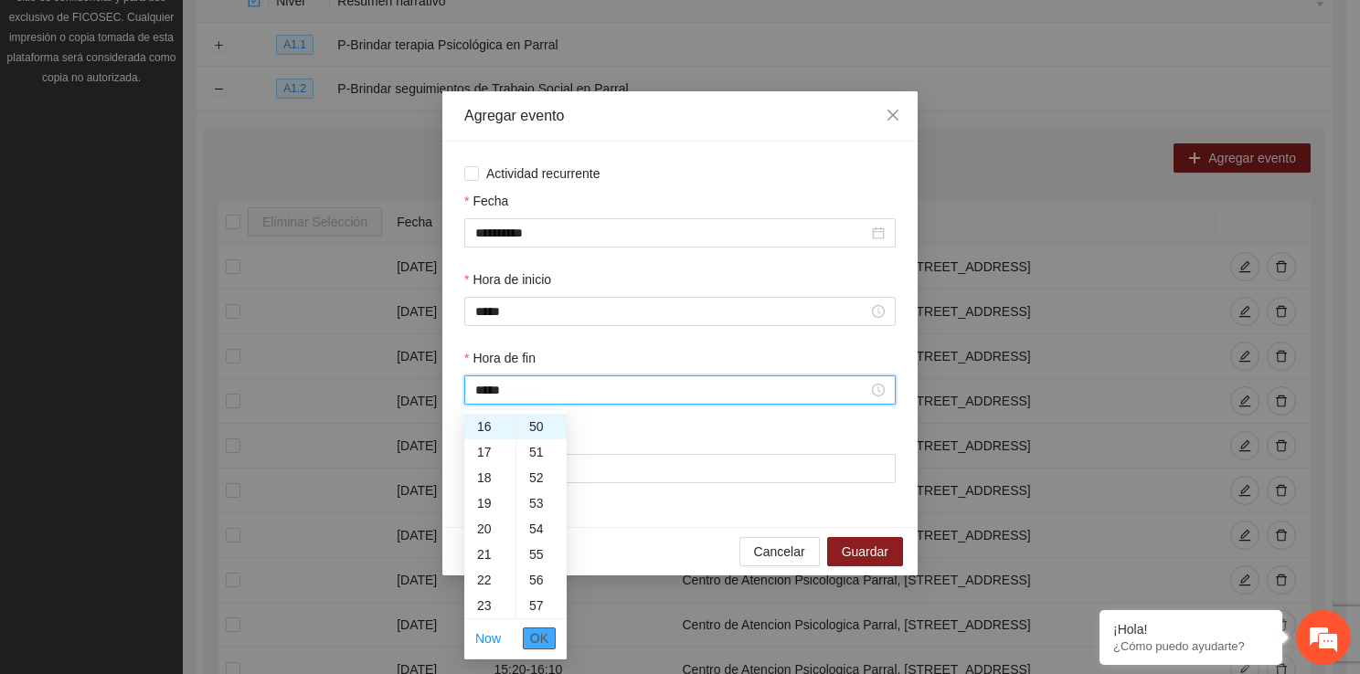
click at [532, 629] on span "OK" at bounding box center [539, 639] width 18 height 20
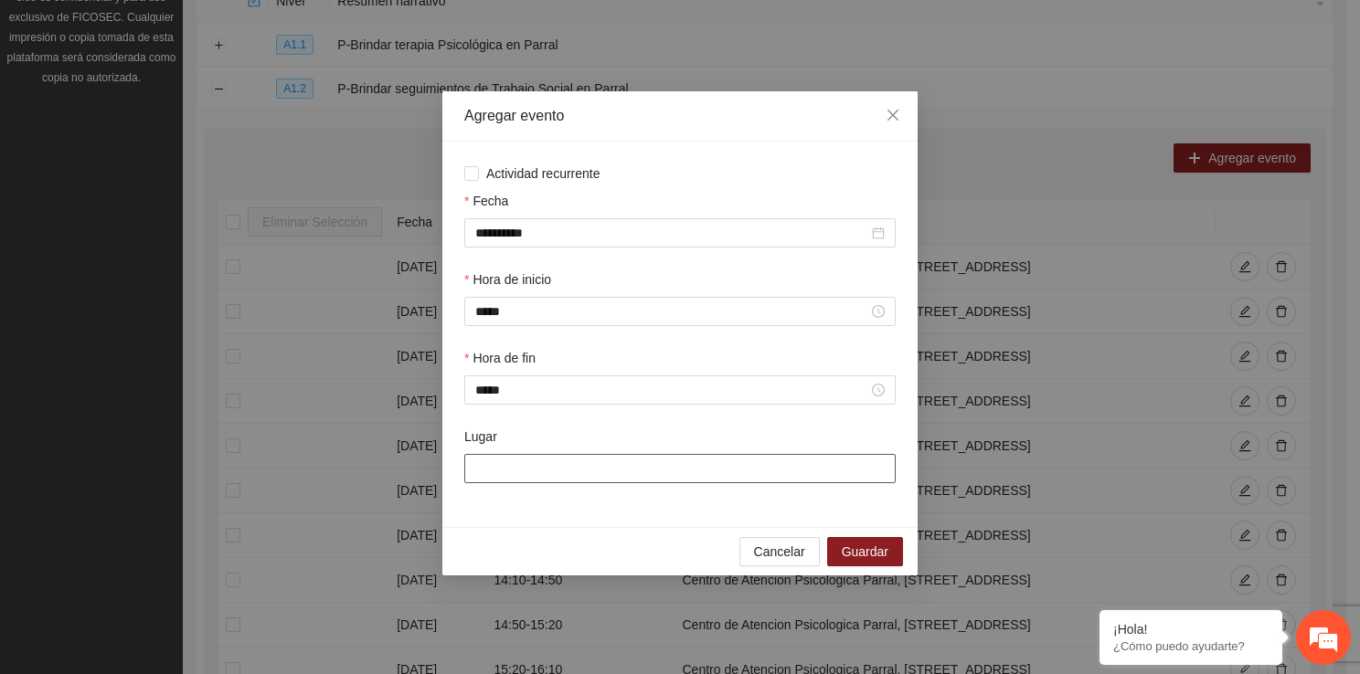
drag, startPoint x: 526, startPoint y: 481, endPoint x: 559, endPoint y: 527, distance: 57.0
click at [559, 527] on div "**********" at bounding box center [679, 335] width 475 height 386
type input "**********"
click at [850, 550] on span "Guardar" at bounding box center [865, 552] width 47 height 20
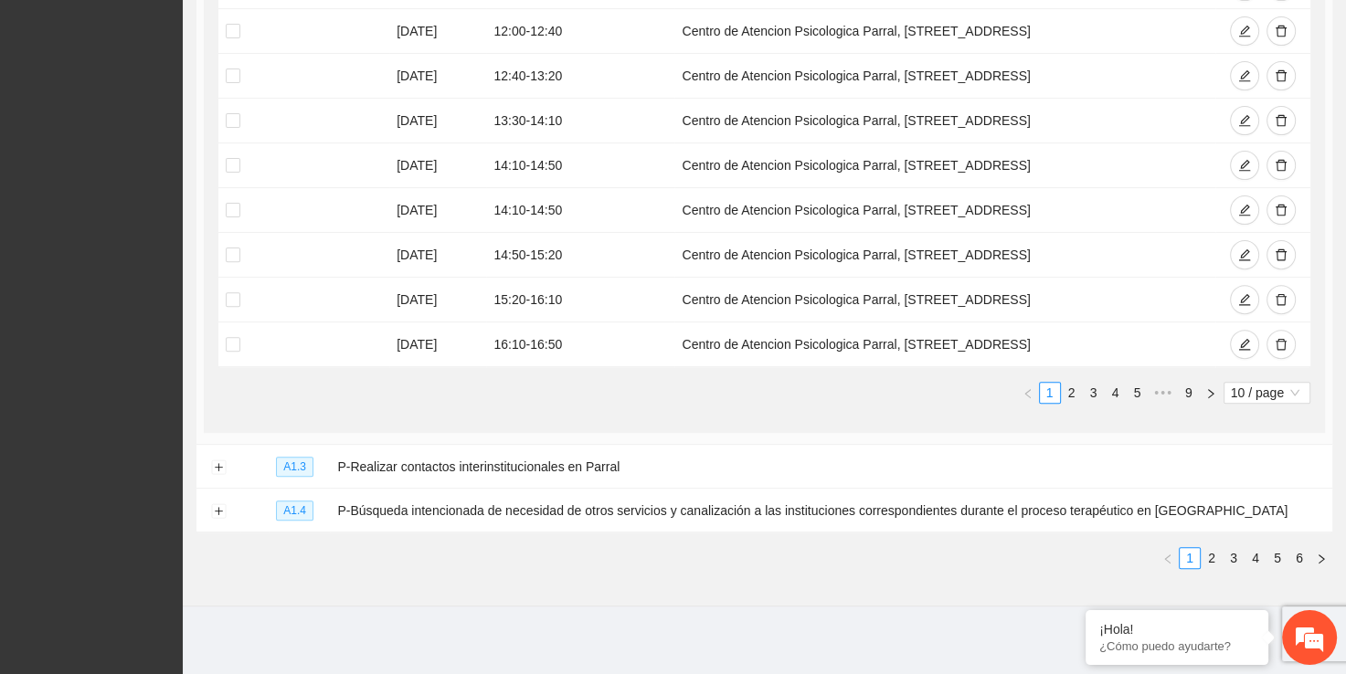
scroll to position [585, 0]
click at [217, 470] on td at bounding box center [218, 466] width 44 height 44
click at [215, 463] on button "Expand row" at bounding box center [218, 467] width 15 height 15
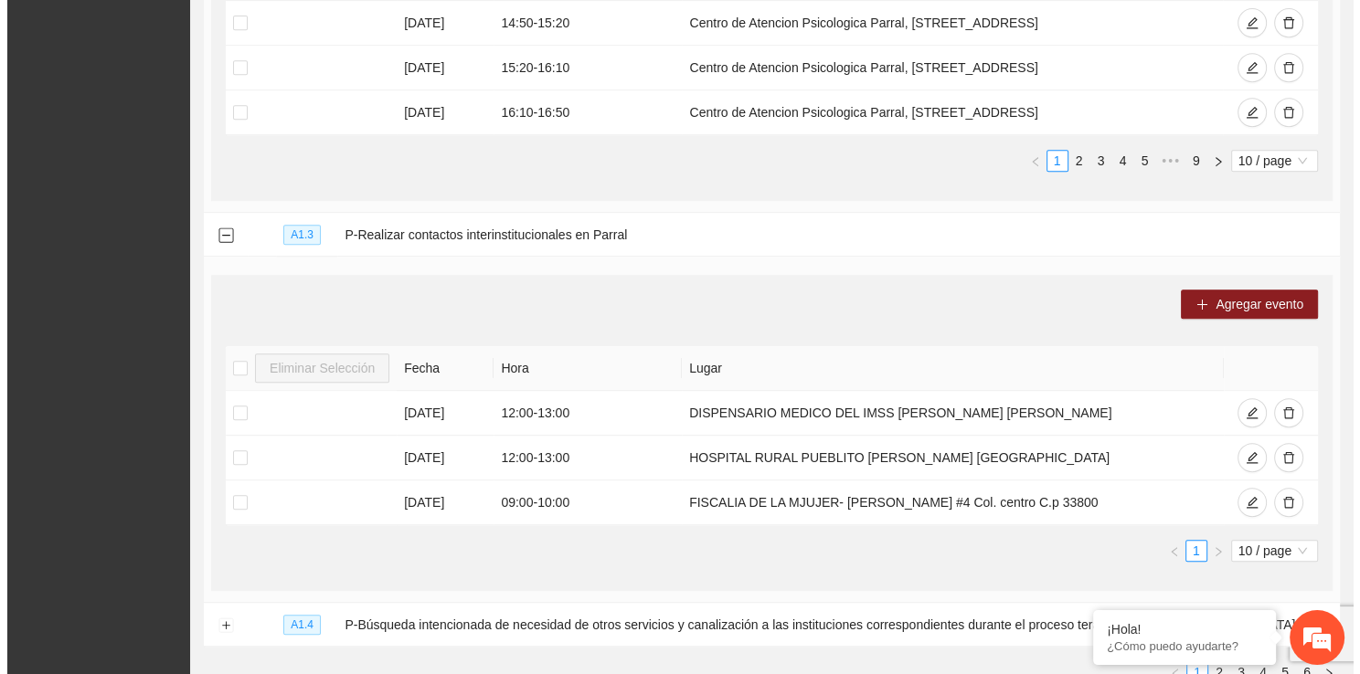
scroll to position [907, 0]
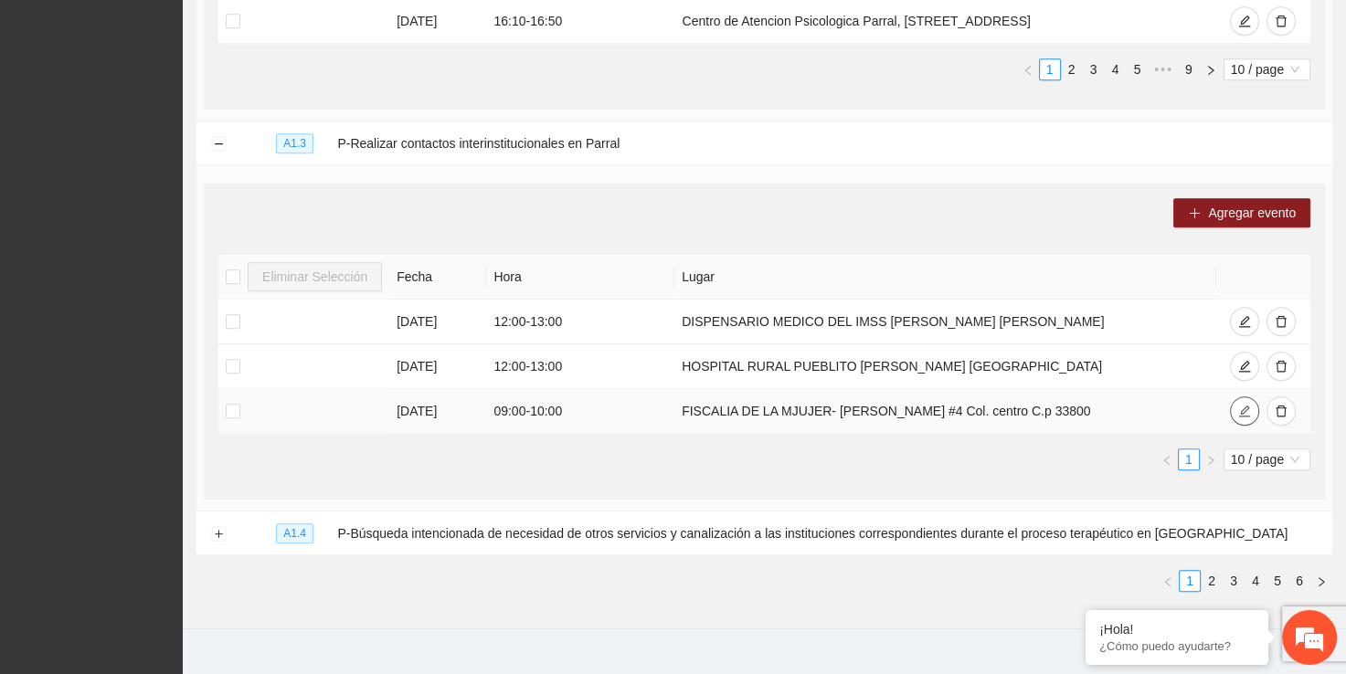
click at [1241, 408] on icon "edit" at bounding box center [1244, 411] width 13 height 13
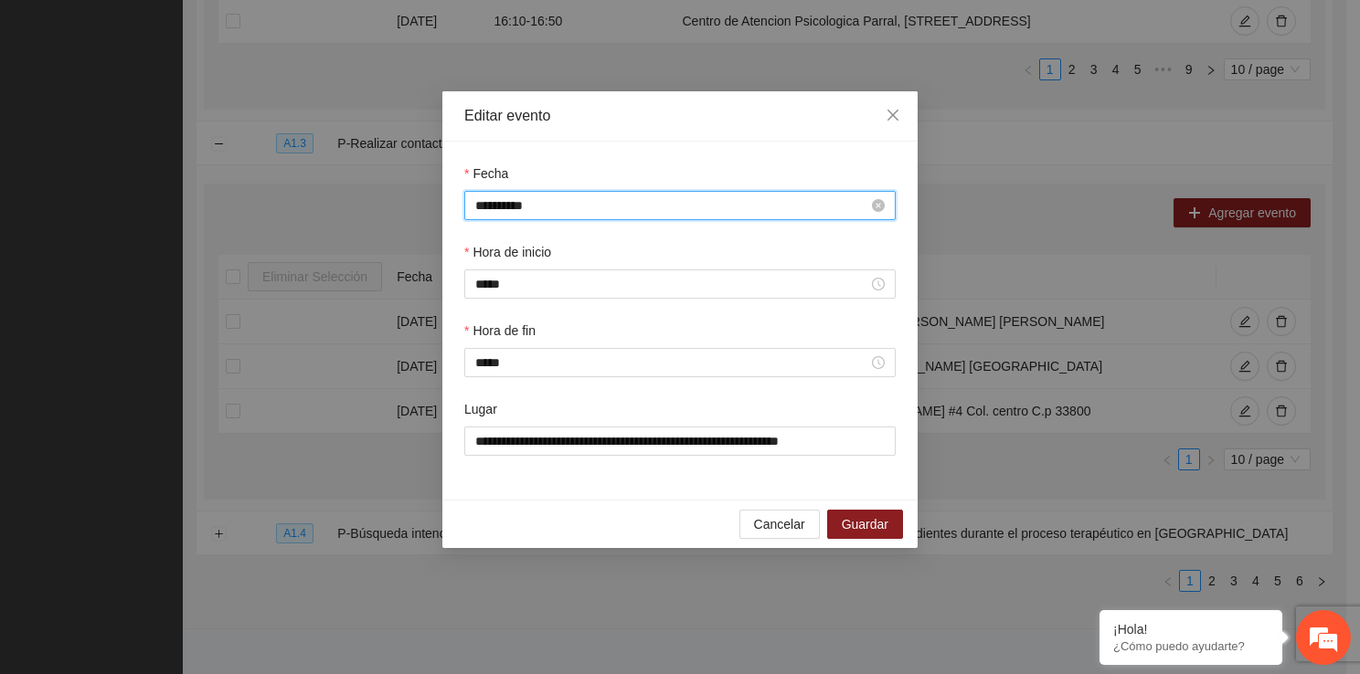
click at [680, 214] on input "**********" at bounding box center [671, 206] width 393 height 20
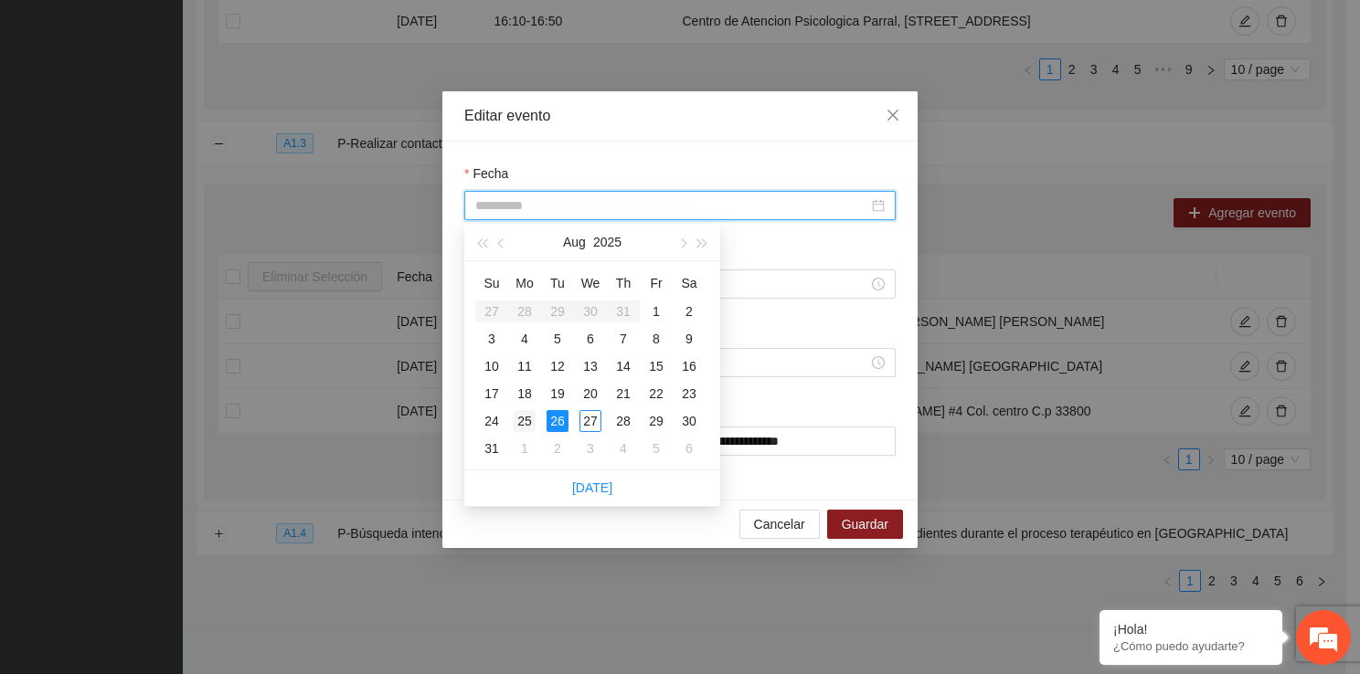
type input "**********"
click at [526, 422] on div "25" at bounding box center [525, 421] width 22 height 22
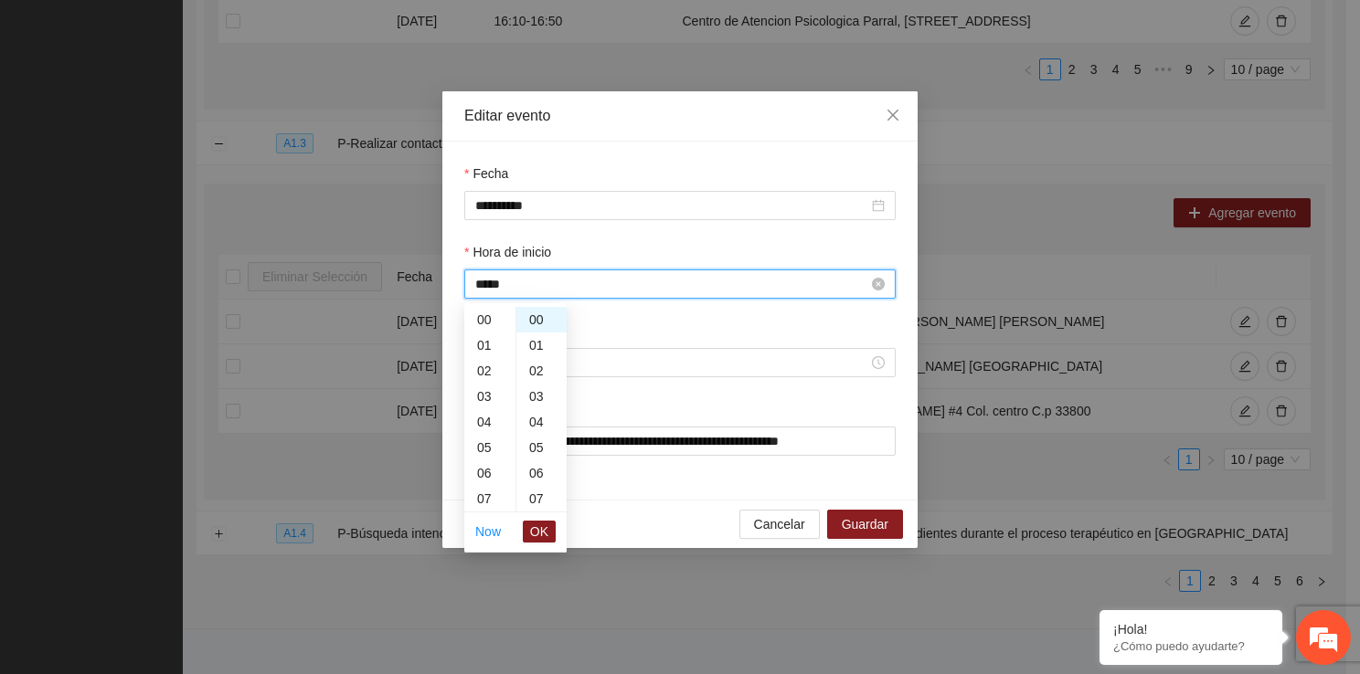
click at [515, 292] on input "*****" at bounding box center [671, 284] width 393 height 20
click at [488, 423] on div "13" at bounding box center [489, 422] width 51 height 26
click at [534, 373] on div "30" at bounding box center [541, 369] width 50 height 26
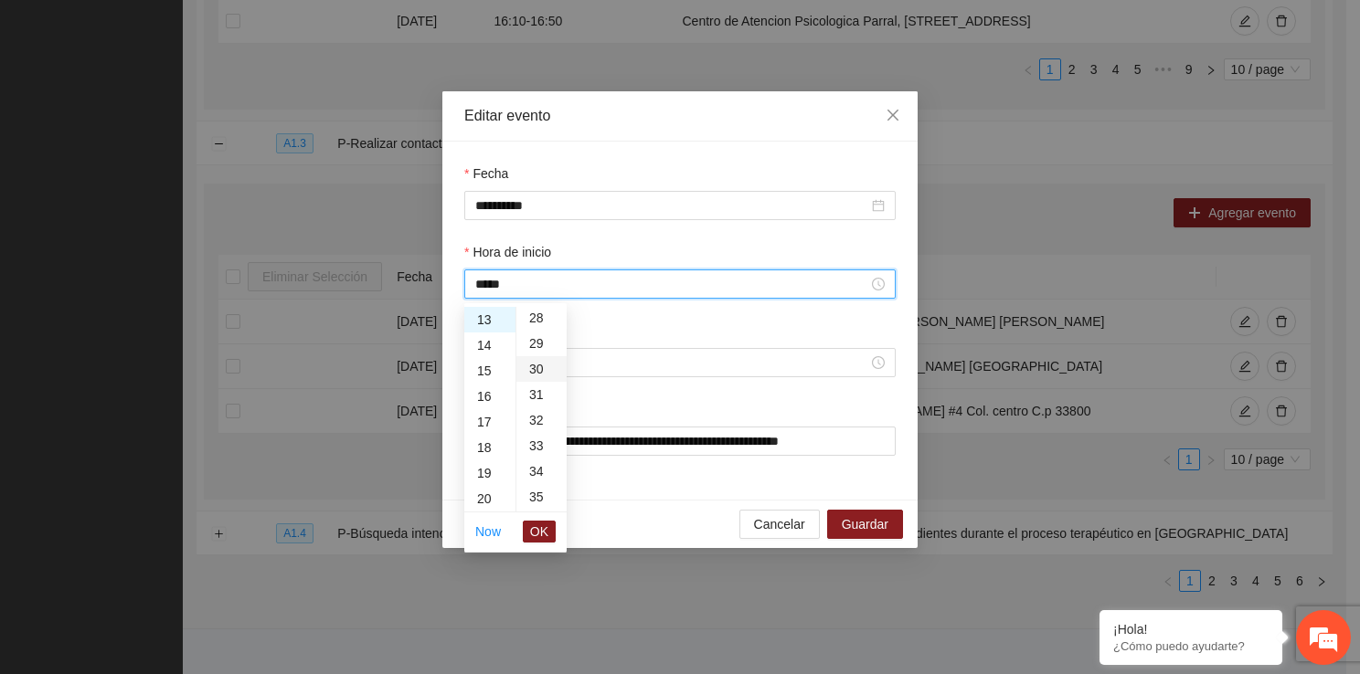
type input "*****"
click at [539, 529] on span "OK" at bounding box center [539, 532] width 18 height 20
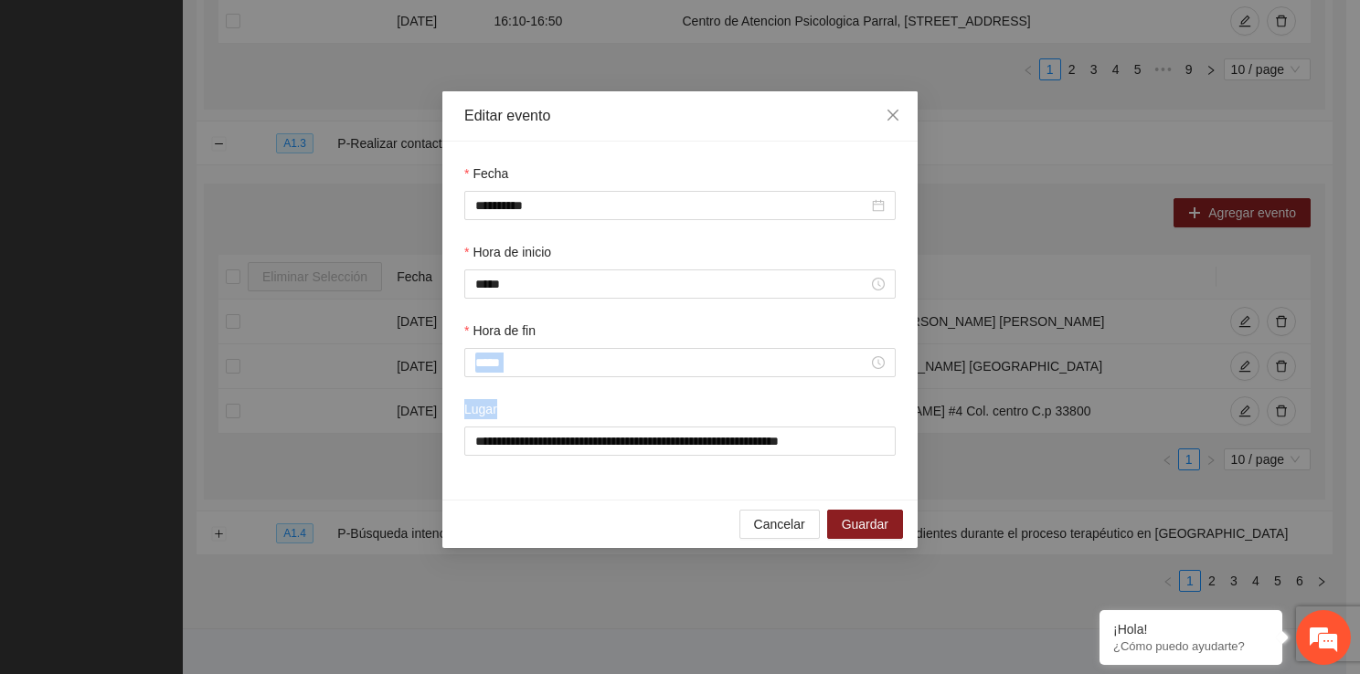
drag, startPoint x: 487, startPoint y: 572, endPoint x: 517, endPoint y: 383, distance: 191.5
click at [517, 383] on div "**********" at bounding box center [680, 337] width 1360 height 674
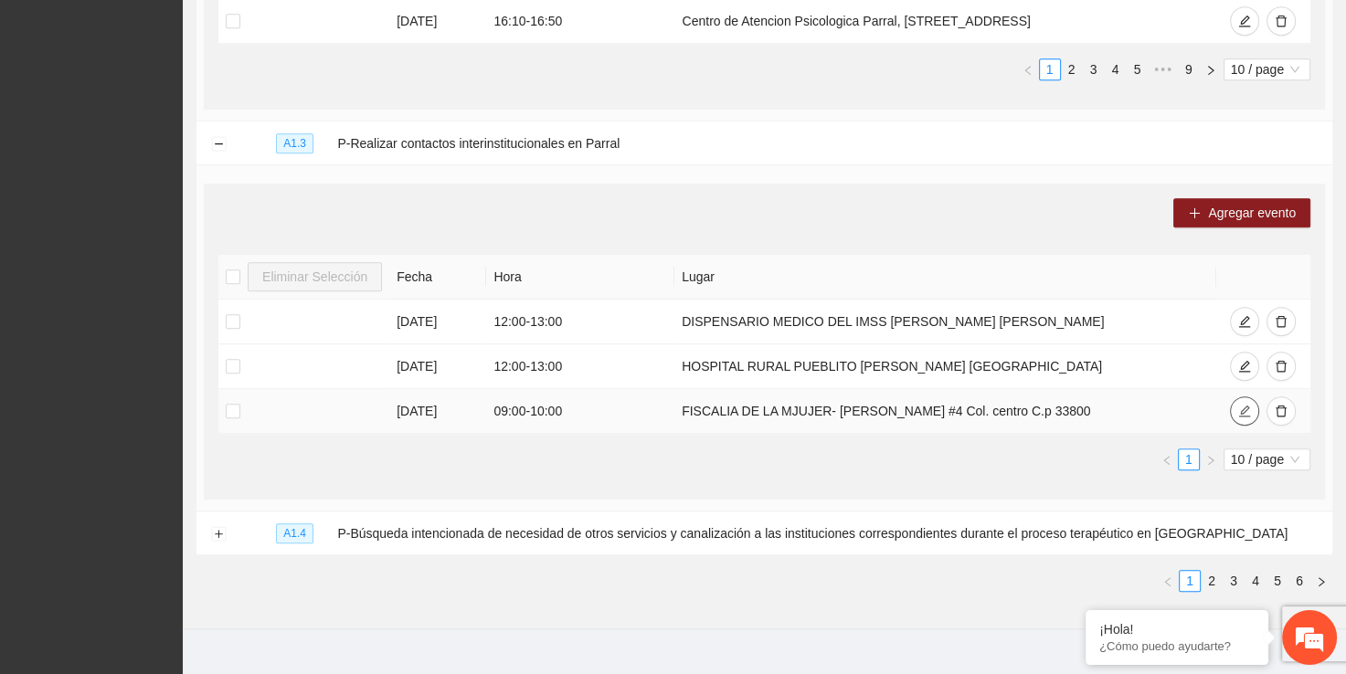
click at [1235, 403] on button "button" at bounding box center [1244, 411] width 29 height 29
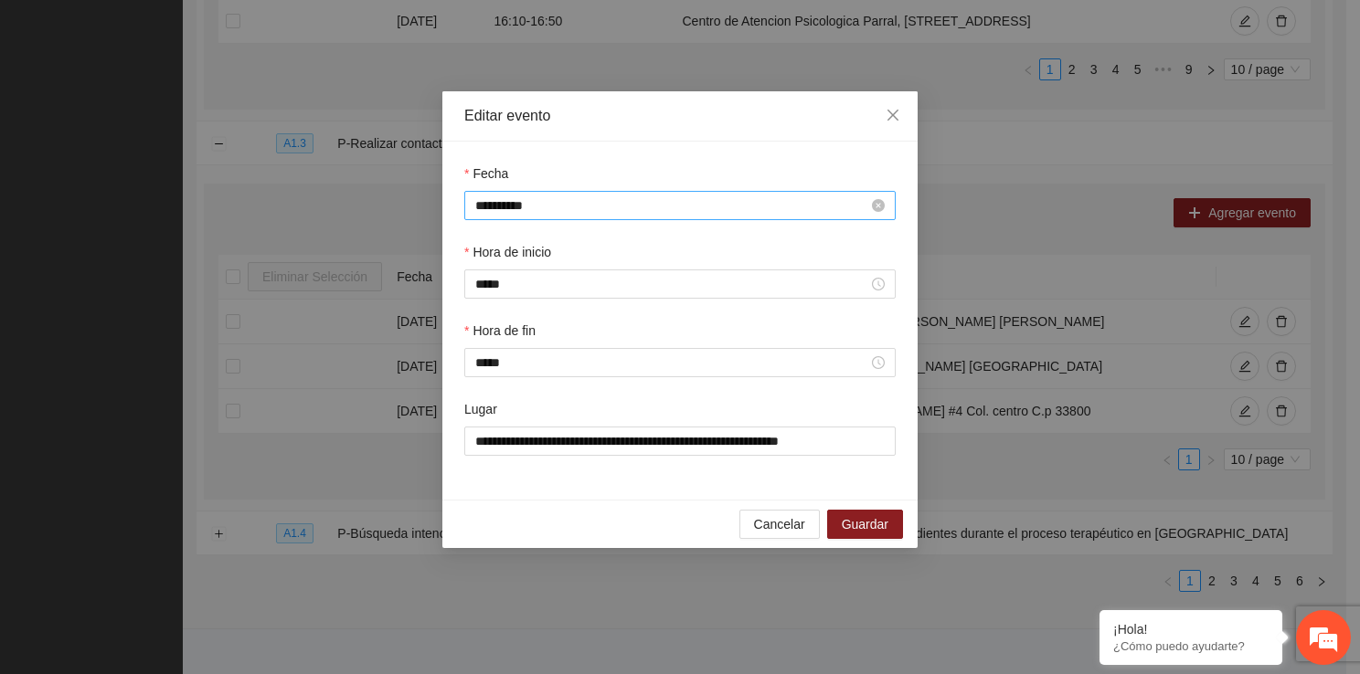
click at [501, 207] on input "**********" at bounding box center [671, 206] width 393 height 20
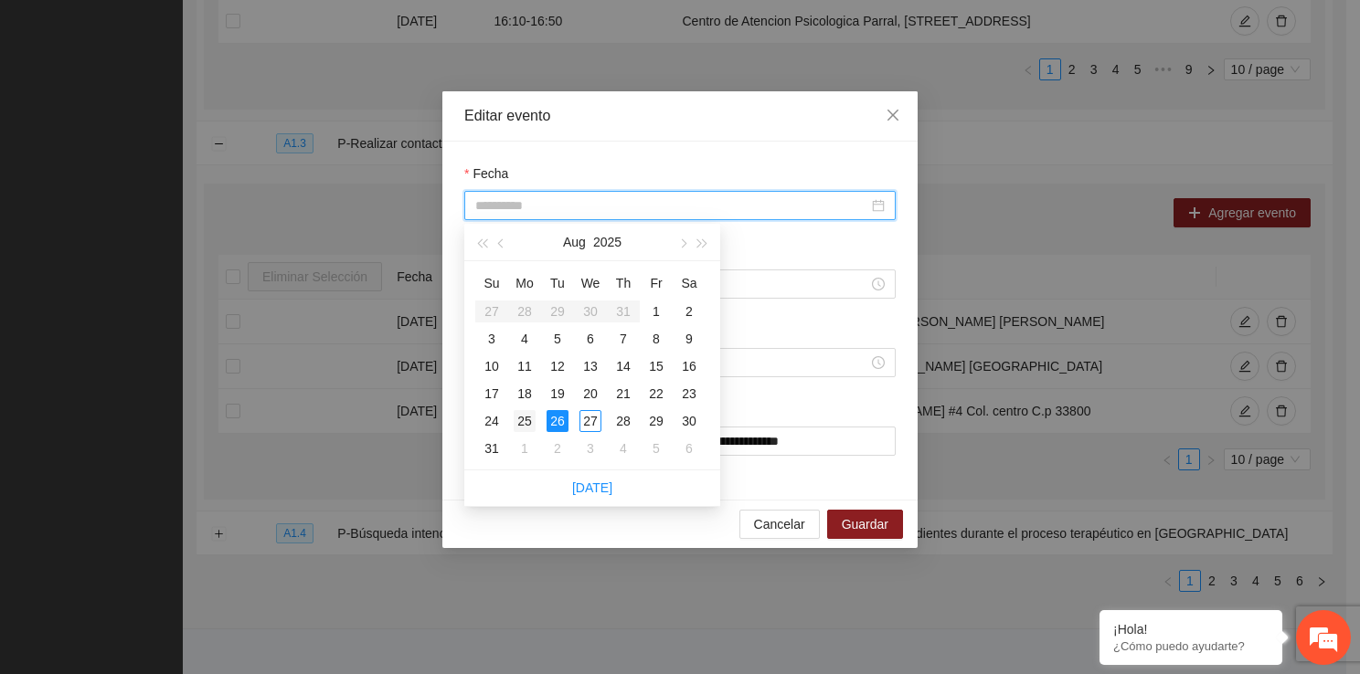
type input "**********"
click at [532, 410] on div "25" at bounding box center [525, 421] width 22 height 22
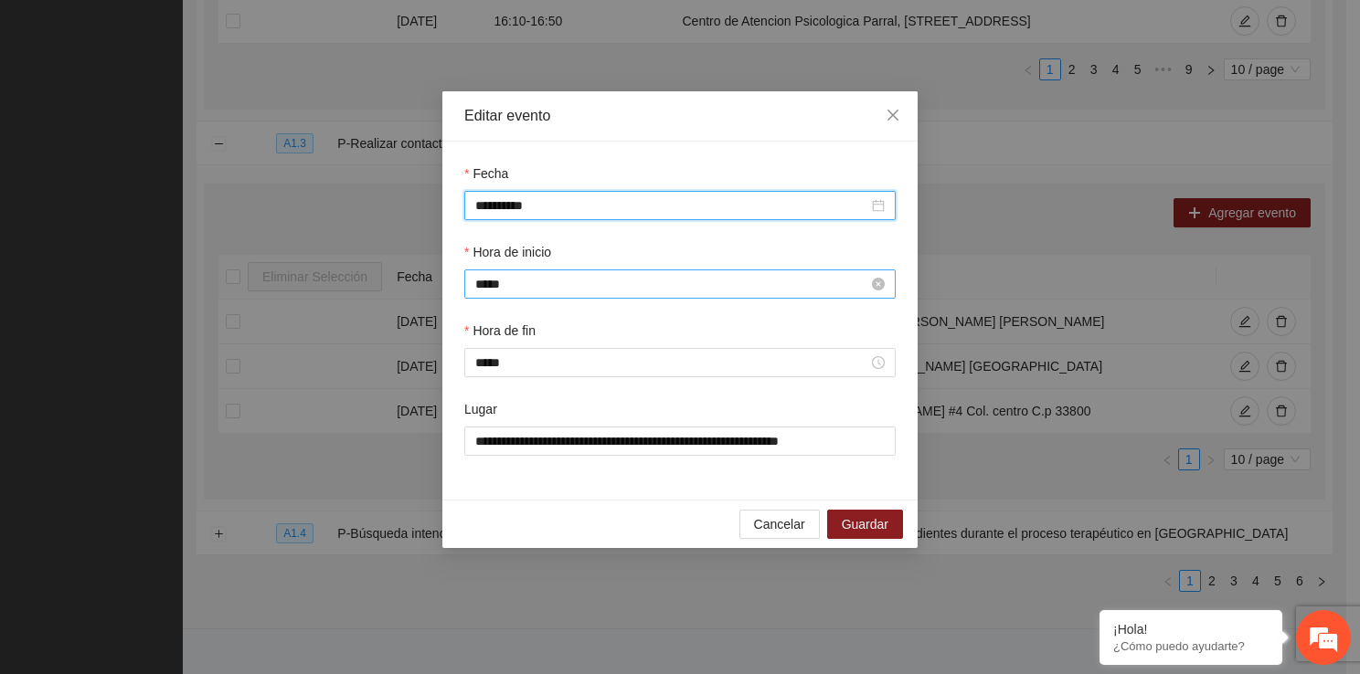
click at [487, 275] on input "*****" at bounding box center [671, 284] width 393 height 20
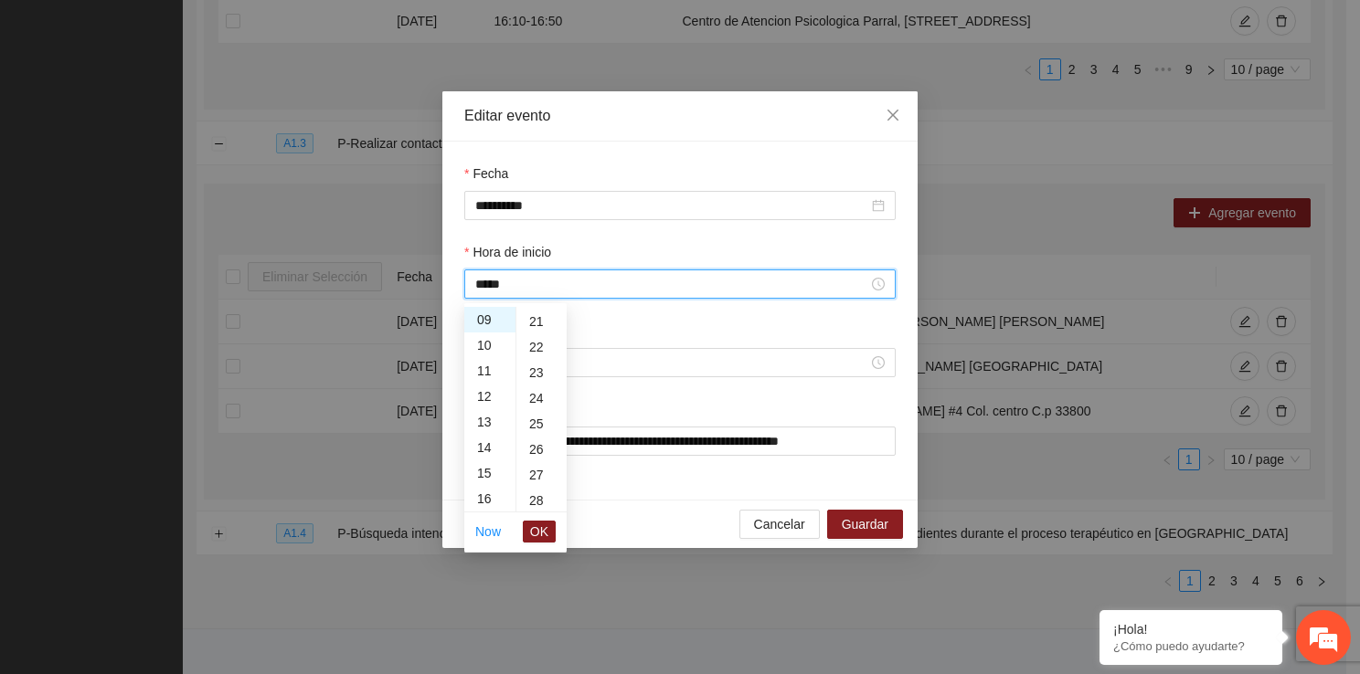
scroll to position [632, 0]
click at [541, 455] on div "30" at bounding box center [541, 455] width 50 height 26
click at [485, 426] on div "13" at bounding box center [489, 422] width 51 height 26
type input "*****"
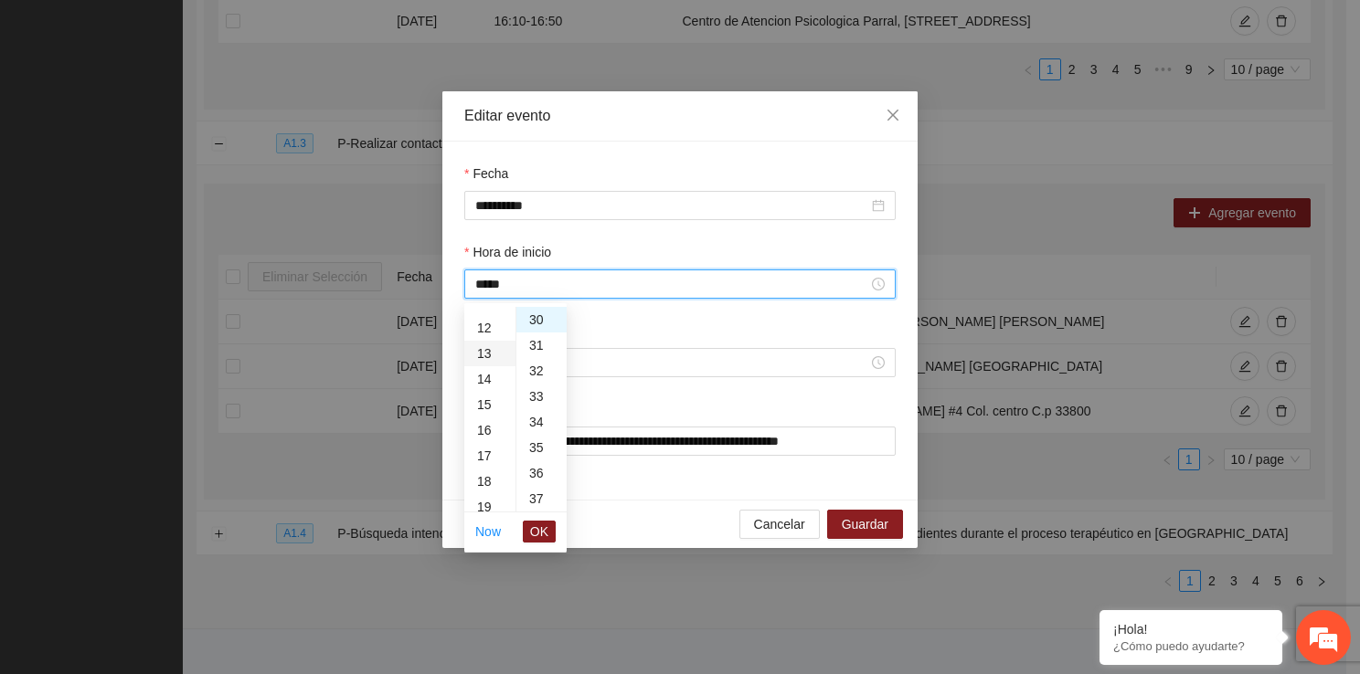
scroll to position [333, 0]
click at [547, 535] on span "OK" at bounding box center [539, 532] width 18 height 20
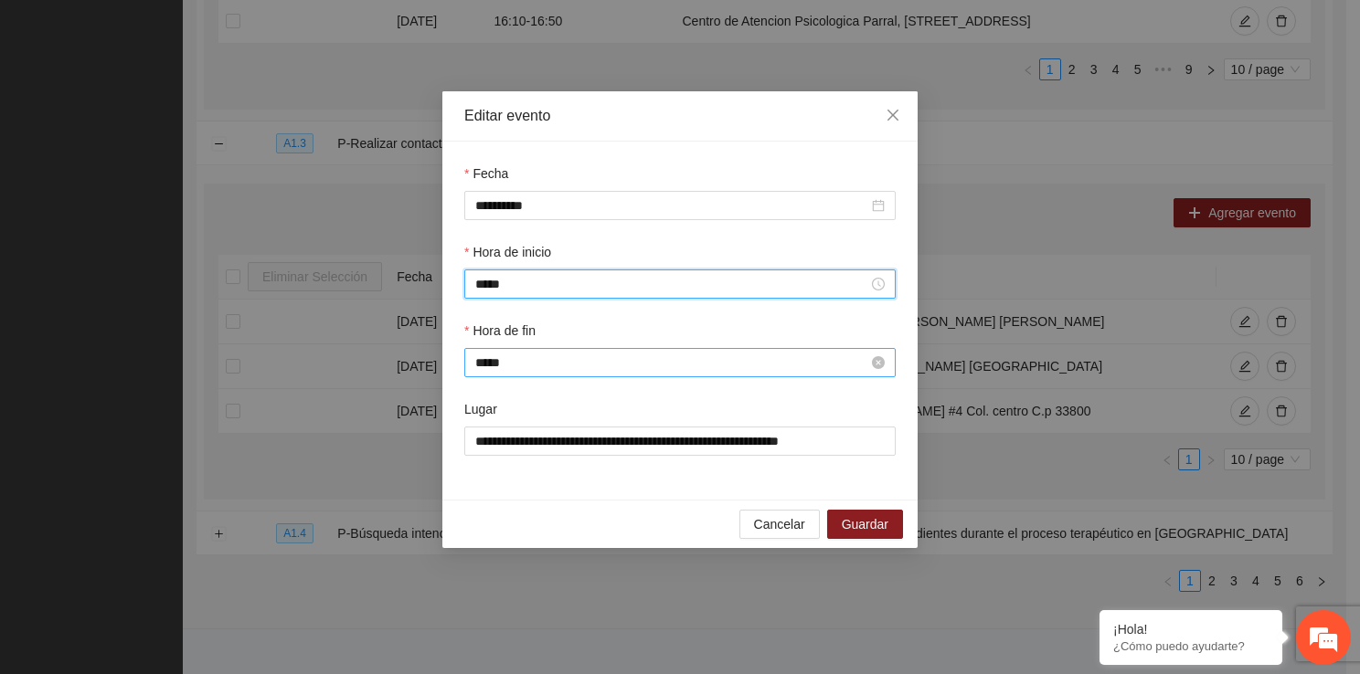
click at [518, 368] on input "*****" at bounding box center [671, 363] width 393 height 20
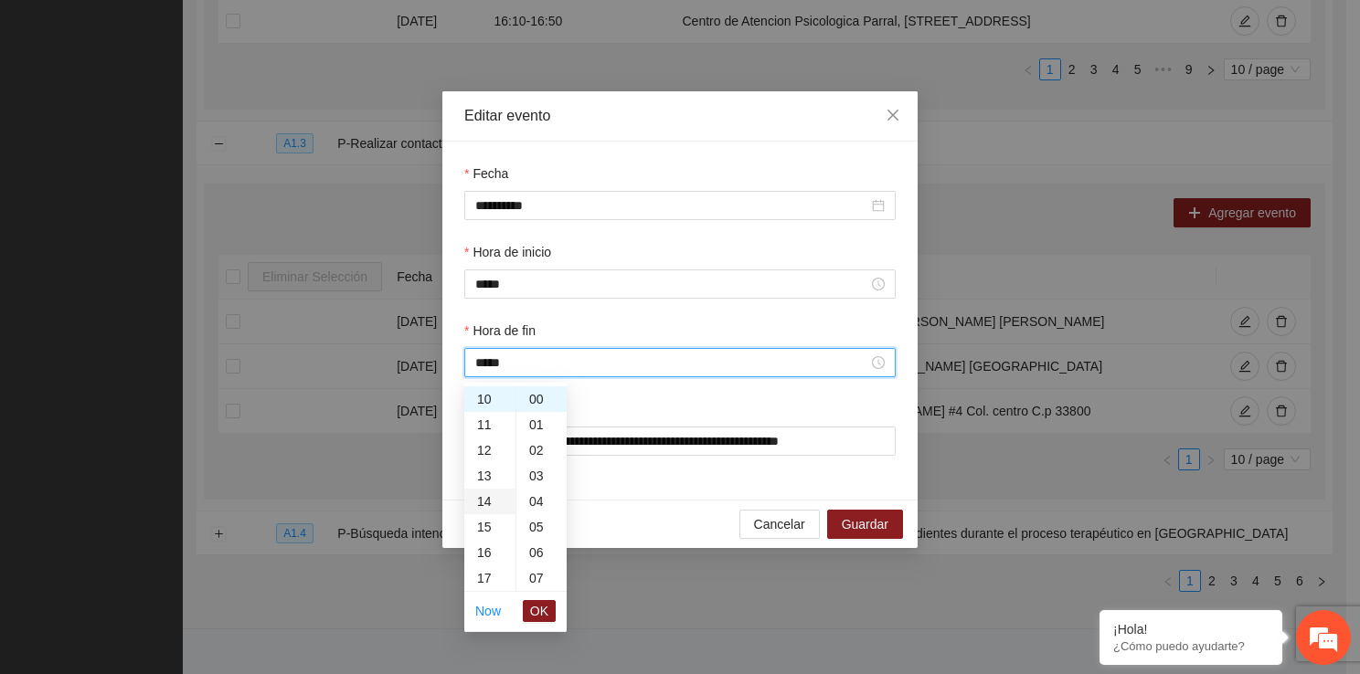
click at [487, 503] on div "14" at bounding box center [489, 502] width 51 height 26
click at [535, 408] on div "30" at bounding box center [541, 418] width 50 height 26
type input "*****"
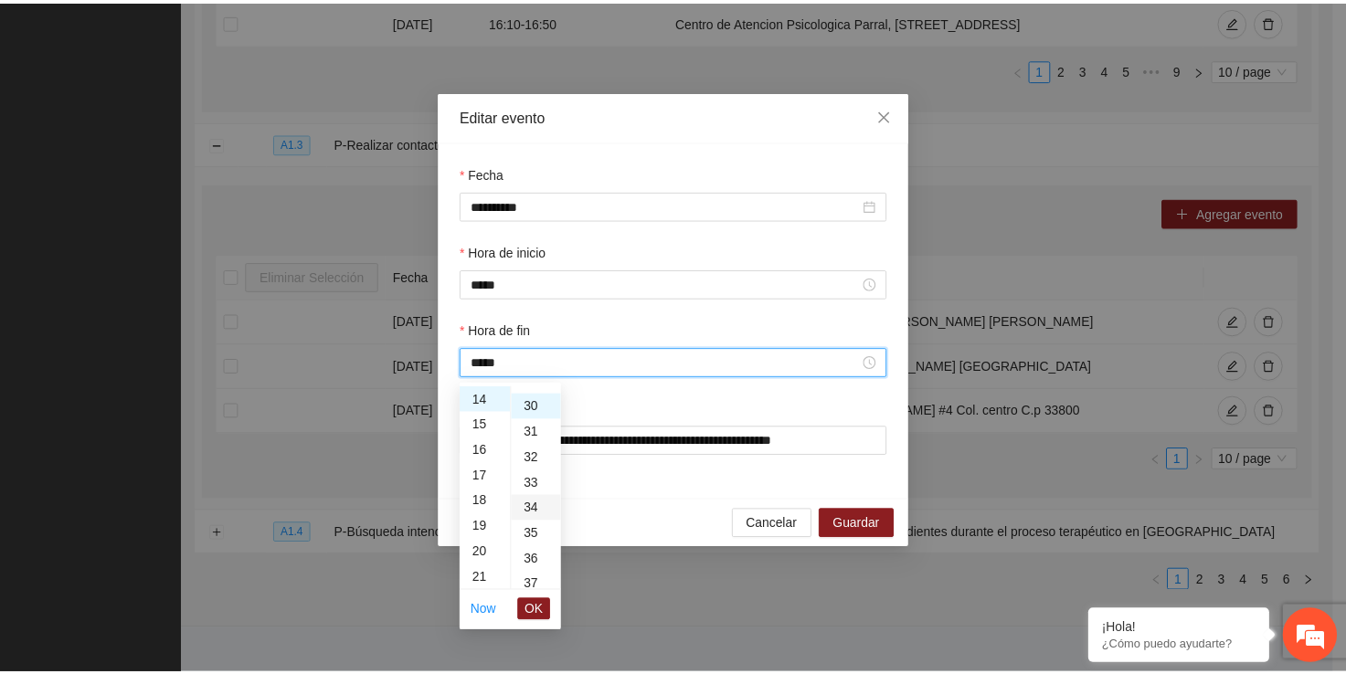
scroll to position [768, 0]
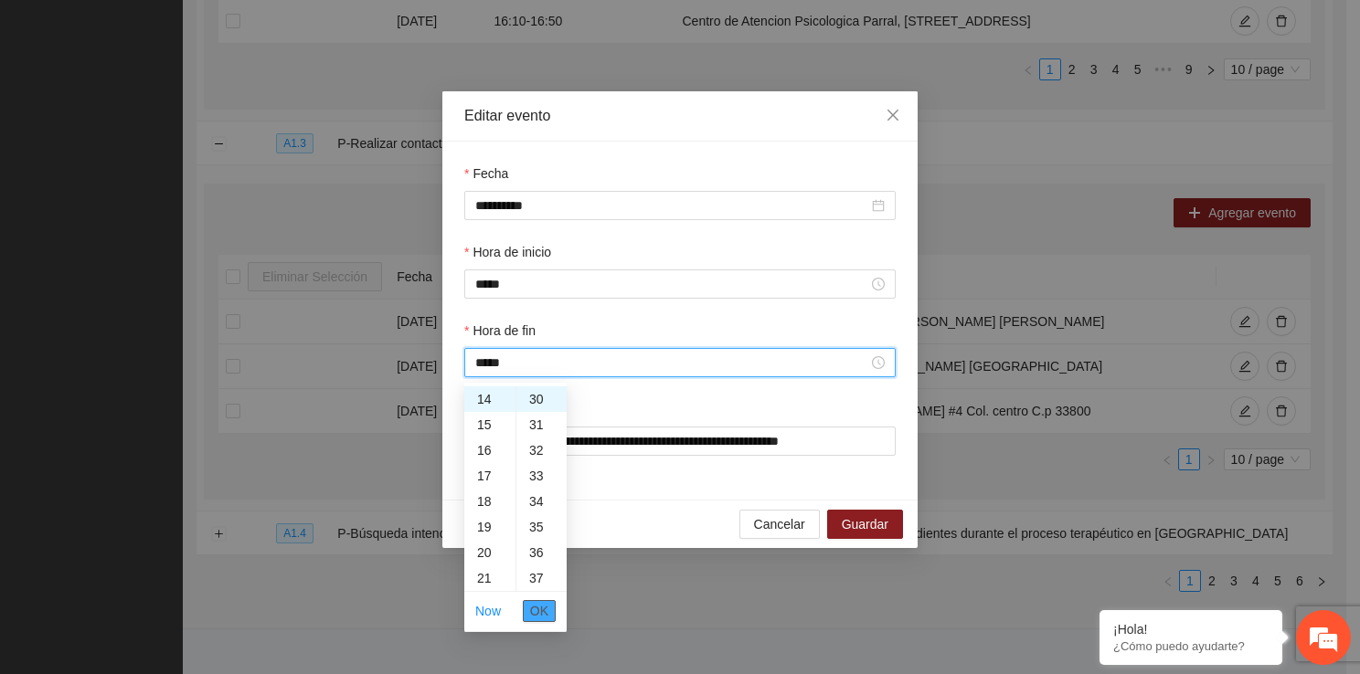
click at [539, 600] on button "OK" at bounding box center [539, 611] width 33 height 22
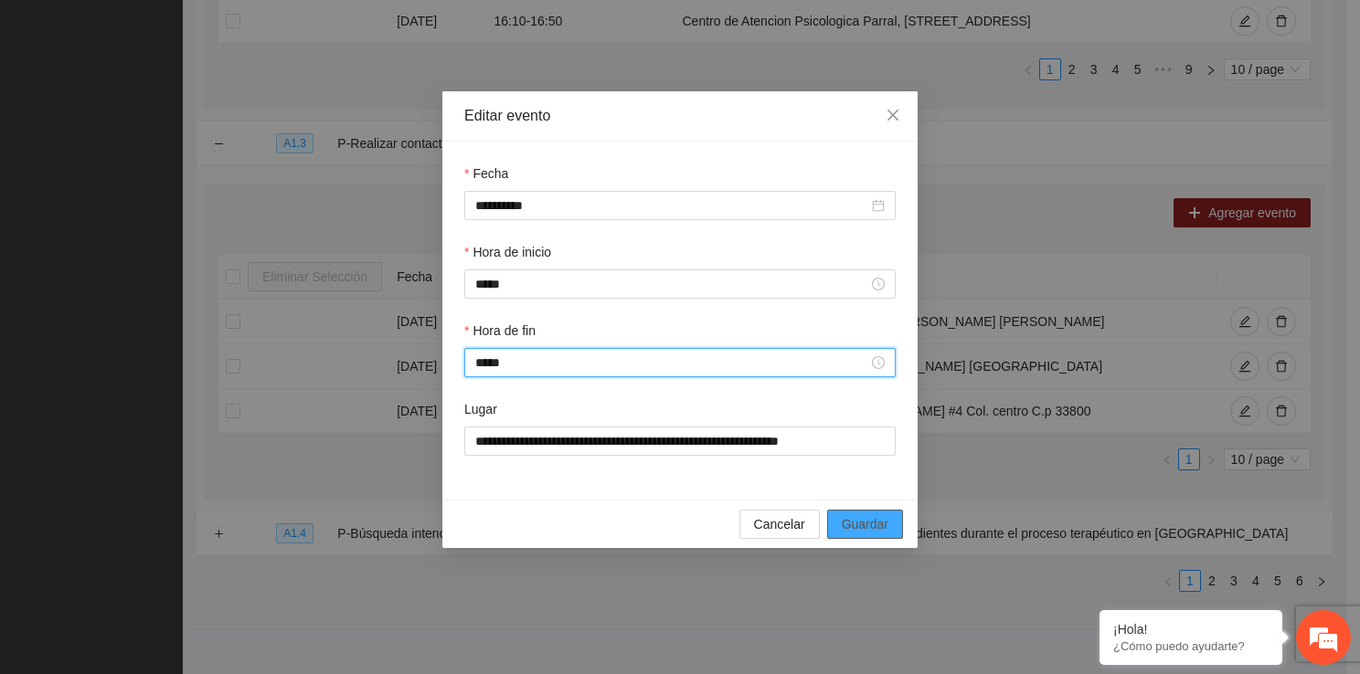
click at [864, 521] on span "Guardar" at bounding box center [865, 524] width 47 height 20
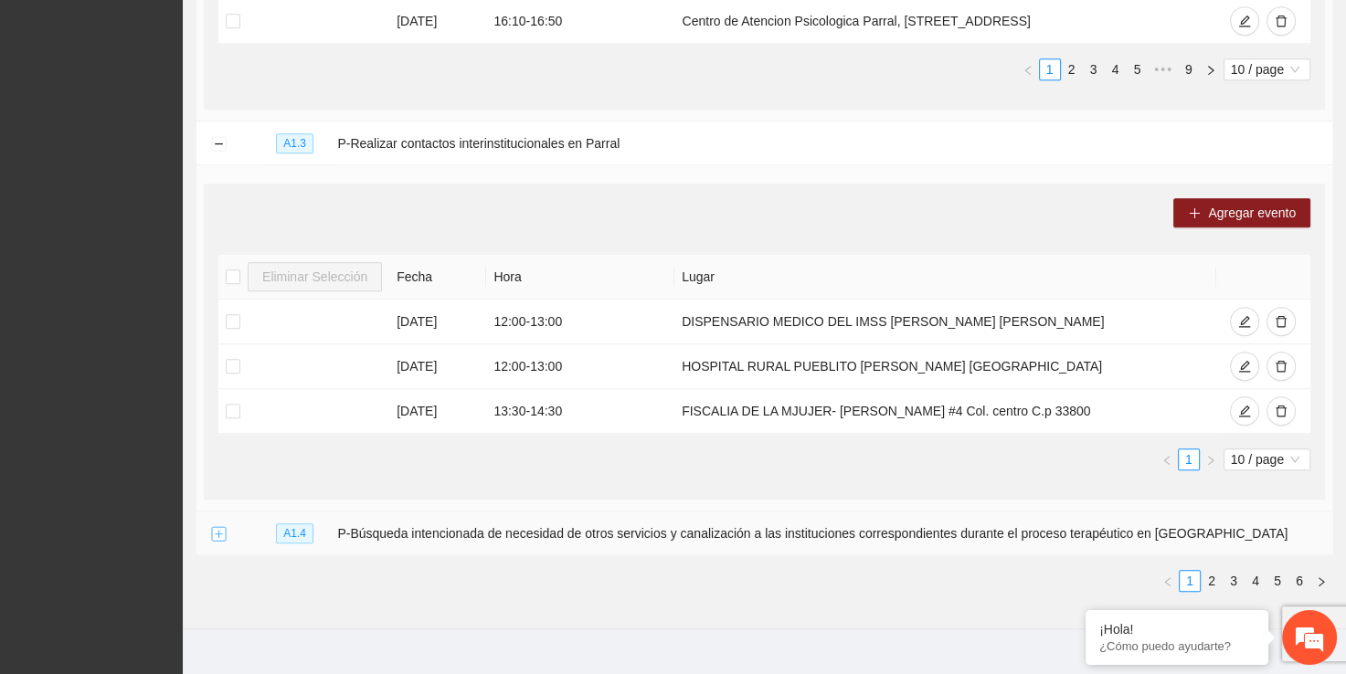
click at [219, 532] on button "Expand row" at bounding box center [218, 534] width 15 height 15
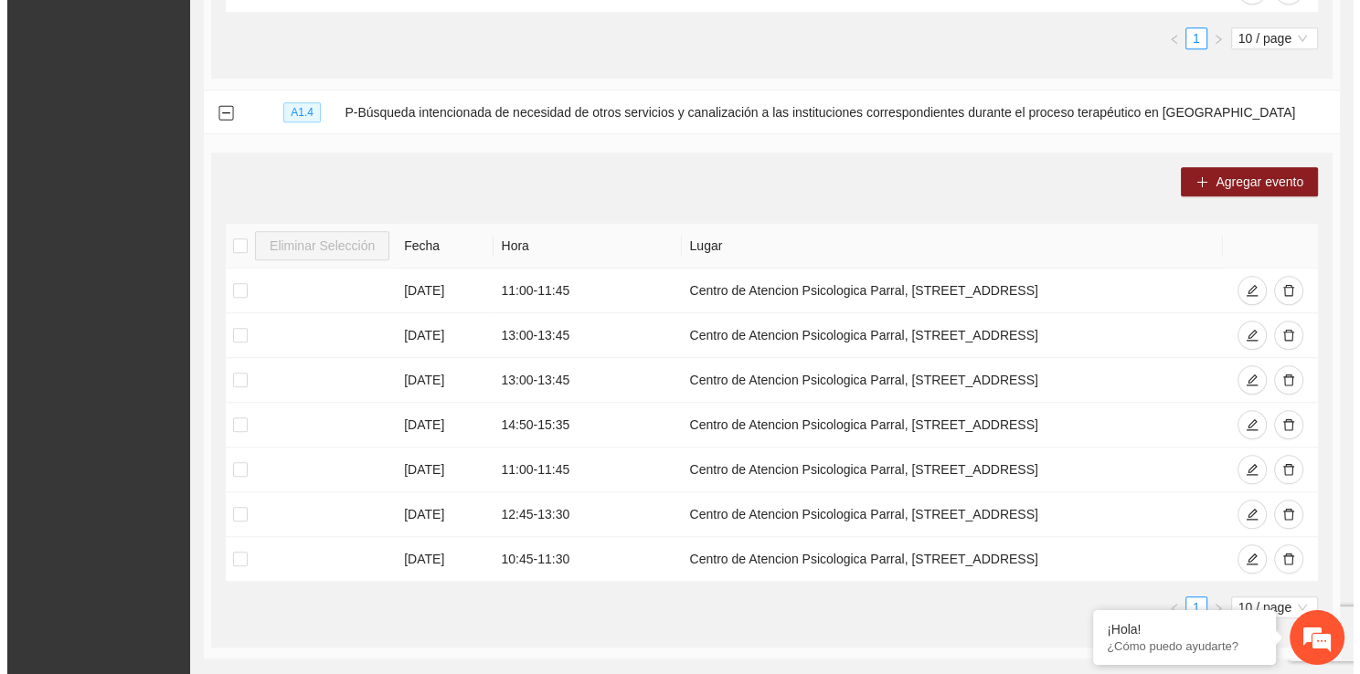
scroll to position [1330, 0]
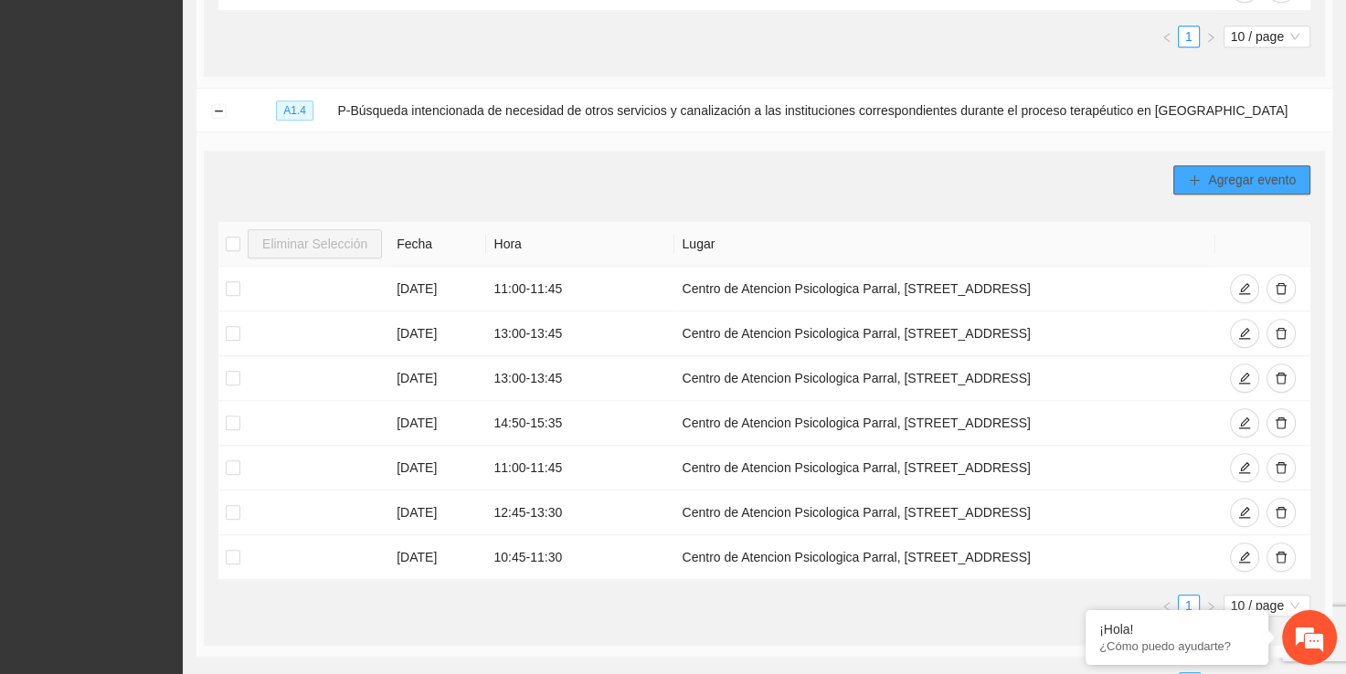
click at [1241, 170] on span "Agregar evento" at bounding box center [1252, 180] width 88 height 20
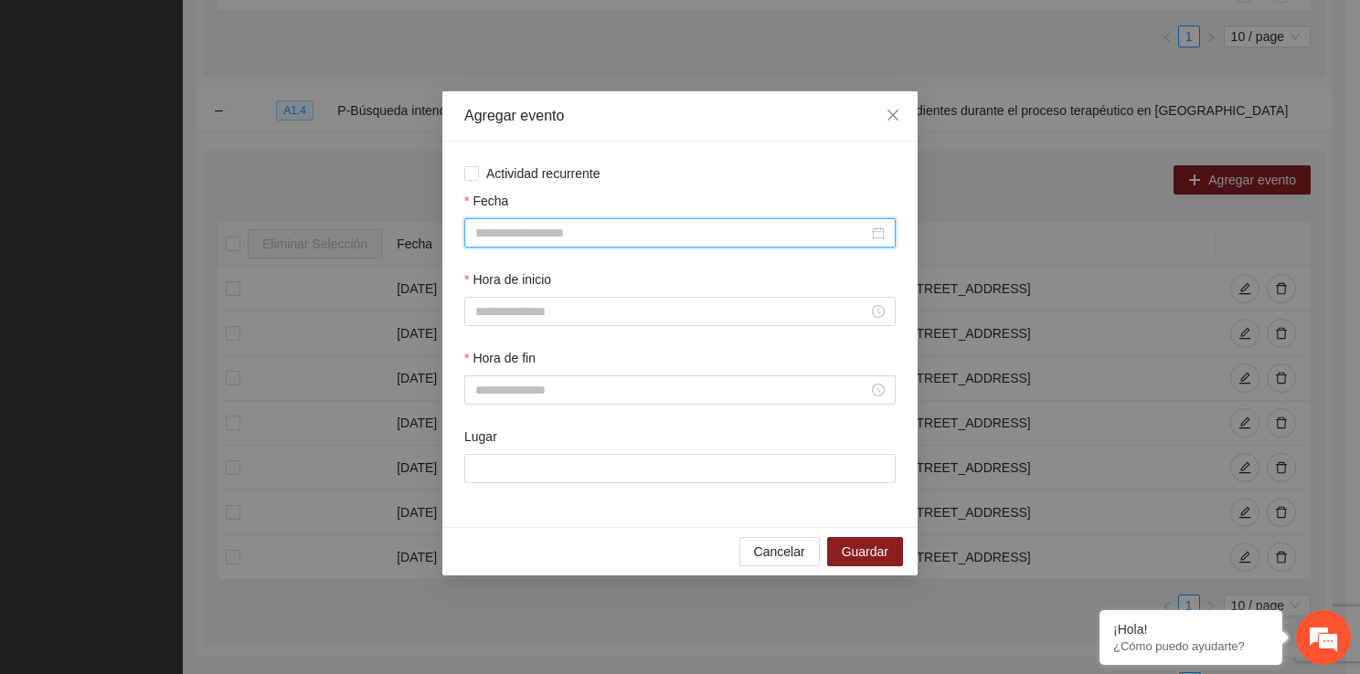
click at [588, 232] on input "Fecha" at bounding box center [671, 233] width 393 height 20
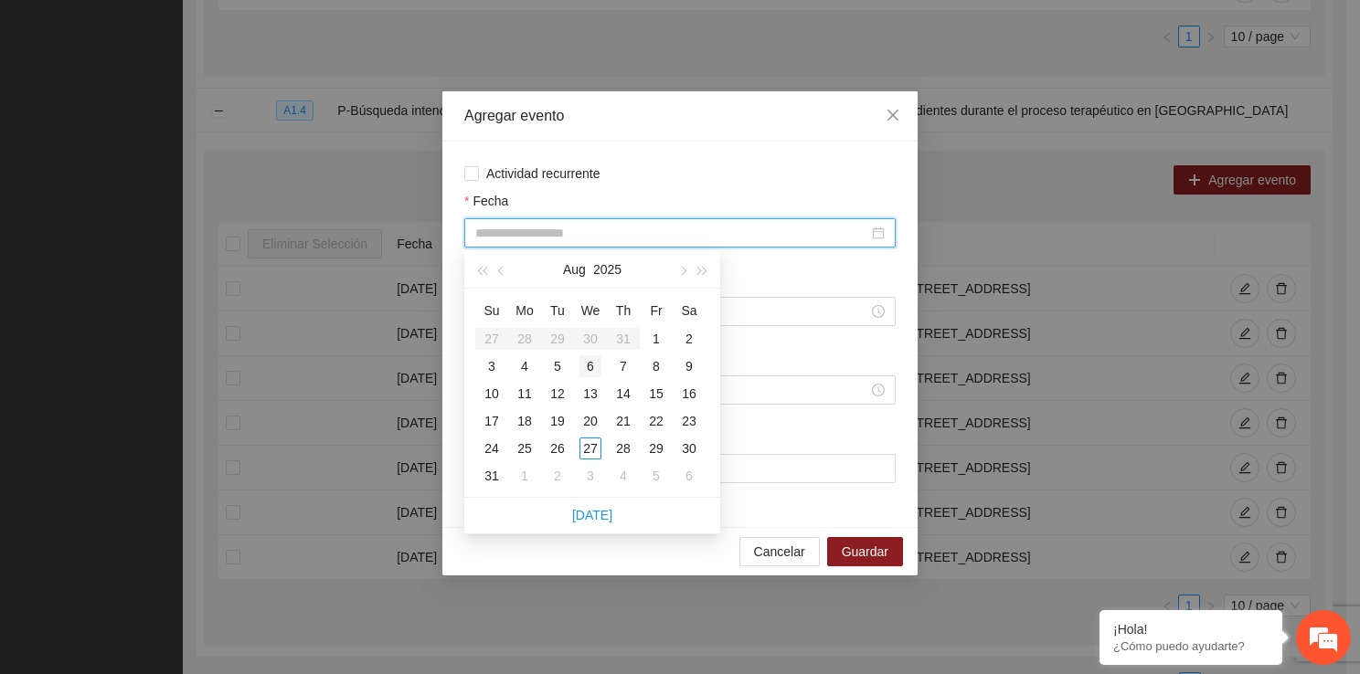
type input "**********"
click at [586, 375] on div "6" at bounding box center [590, 366] width 22 height 22
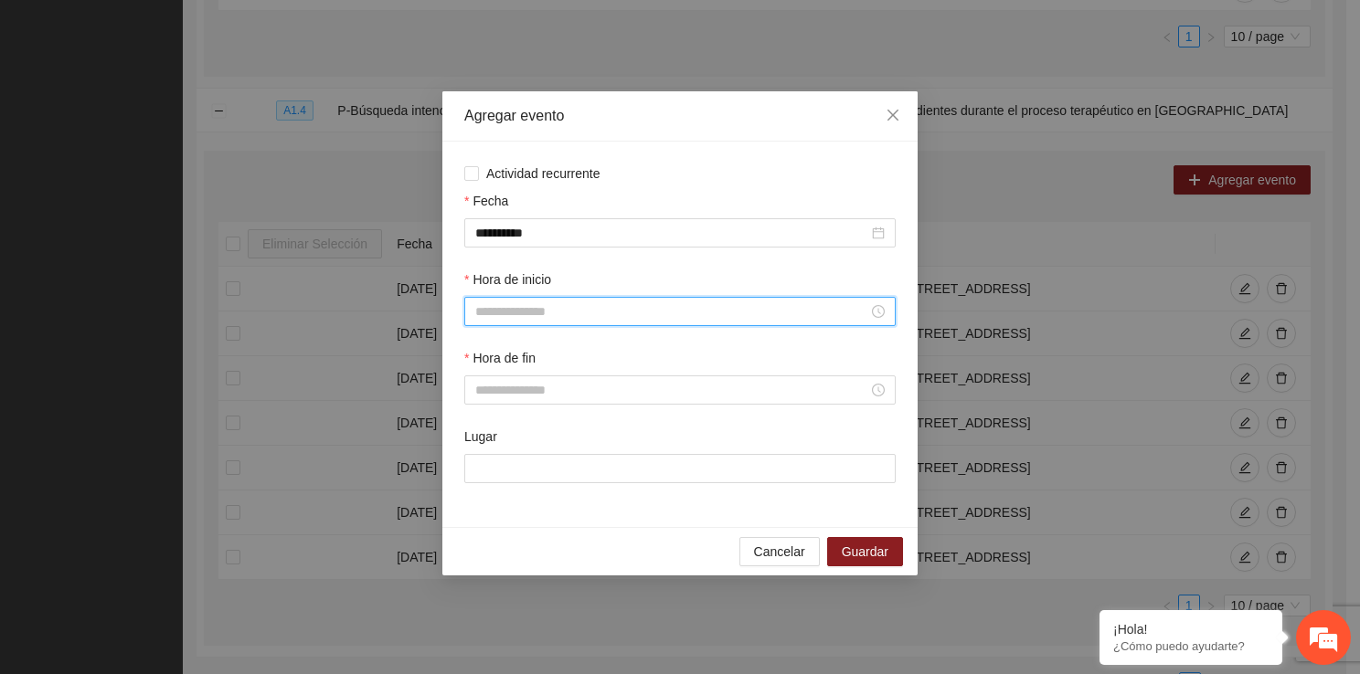
click at [546, 308] on input "Hora de inicio" at bounding box center [671, 312] width 393 height 20
click at [486, 501] on div "16" at bounding box center [489, 501] width 51 height 26
type input "*****"
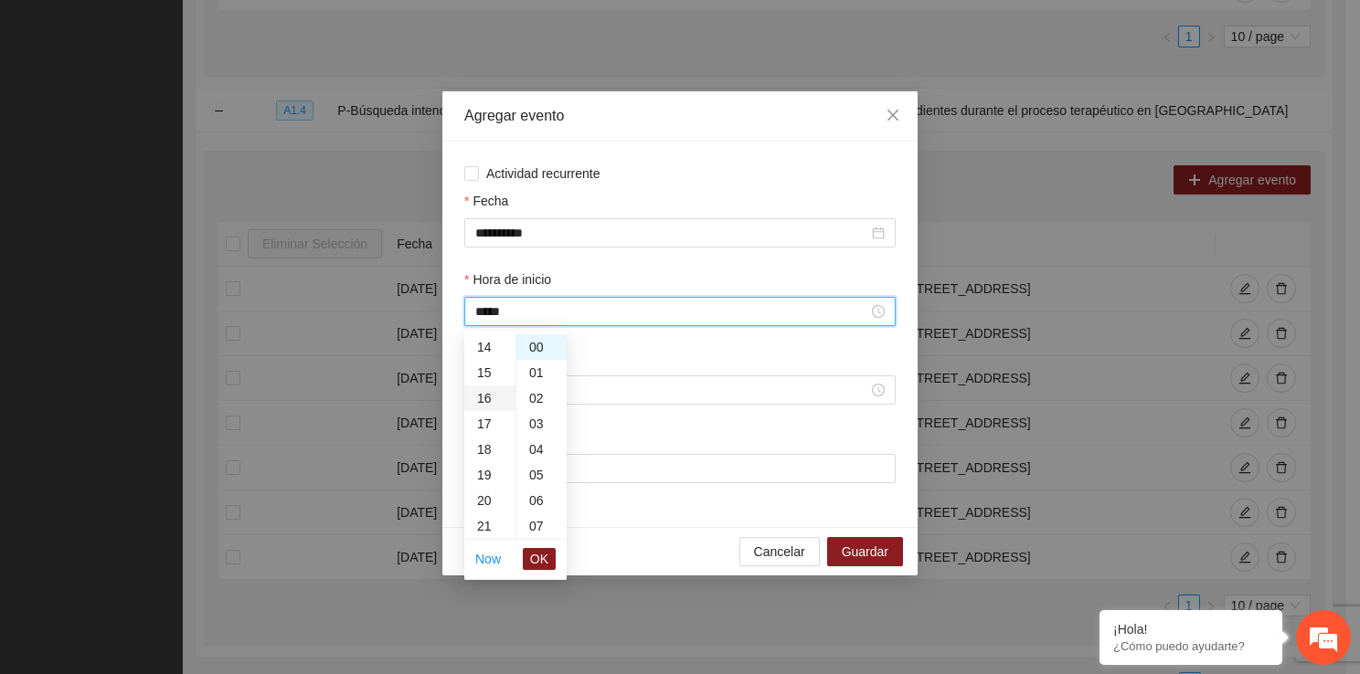
scroll to position [409, 0]
click at [535, 550] on span "OK" at bounding box center [539, 559] width 18 height 20
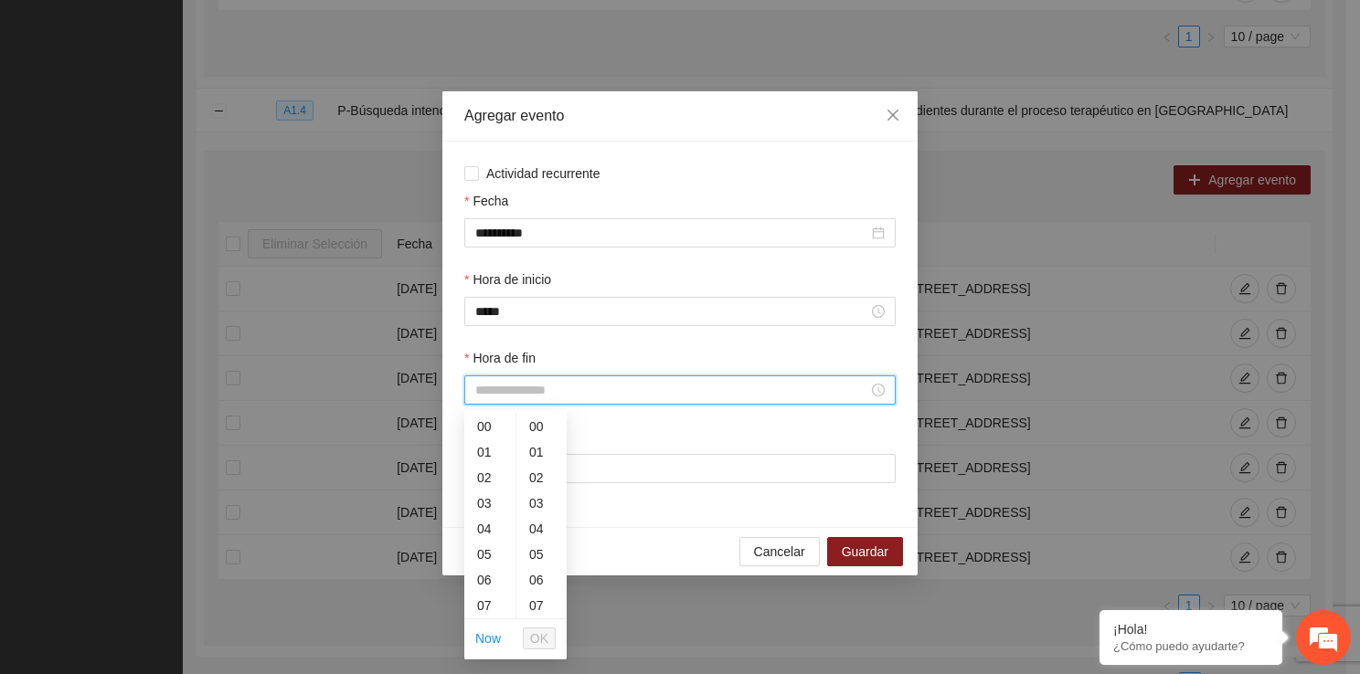
click at [520, 399] on input "Hora de fin" at bounding box center [671, 390] width 393 height 20
click at [493, 550] on div "16" at bounding box center [489, 544] width 51 height 26
click at [544, 521] on div "45" at bounding box center [541, 518] width 50 height 26
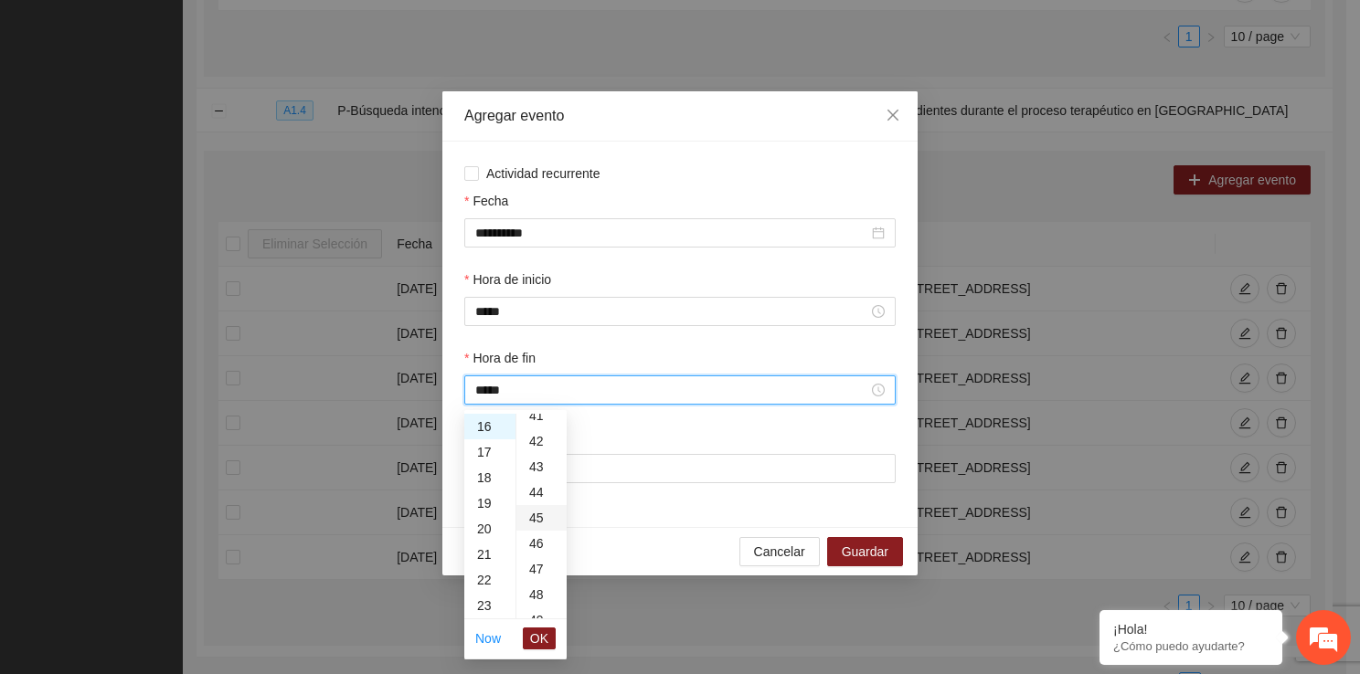
type input "*****"
click at [541, 634] on span "OK" at bounding box center [539, 639] width 18 height 20
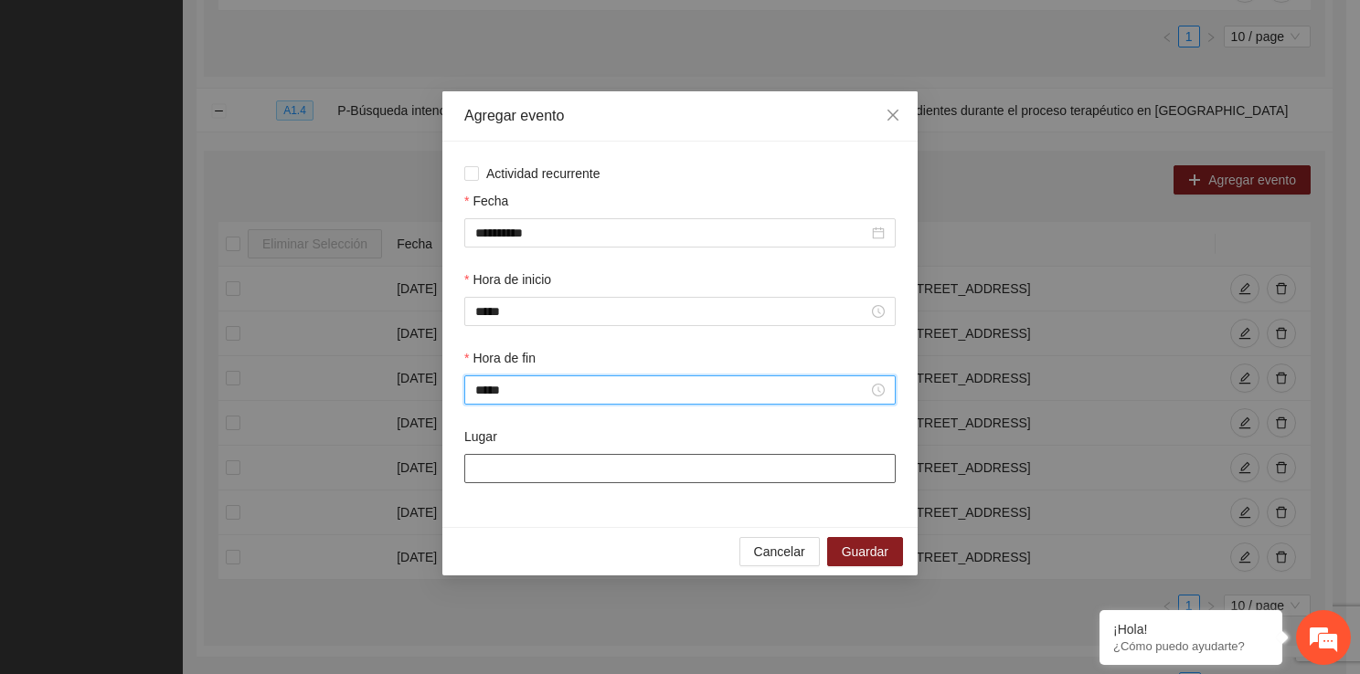
click at [543, 481] on input "Lugar" at bounding box center [679, 468] width 431 height 29
type input "**********"
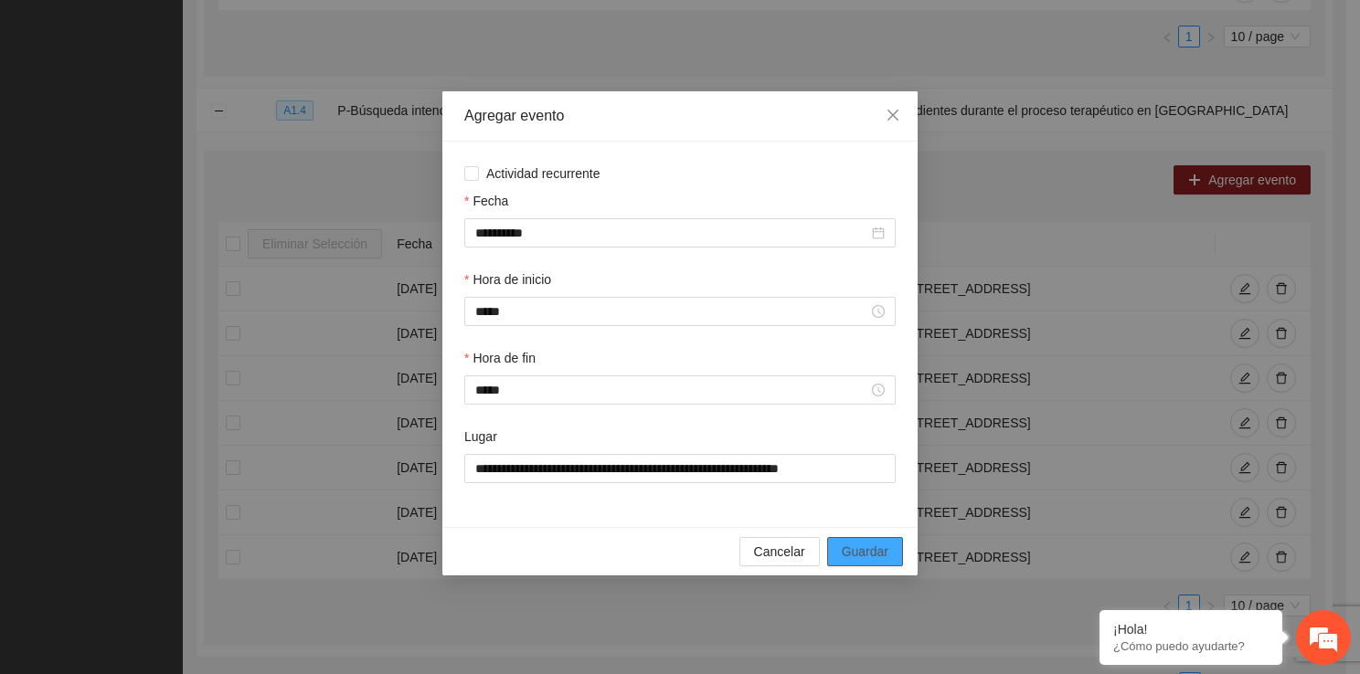
click at [868, 553] on span "Guardar" at bounding box center [865, 552] width 47 height 20
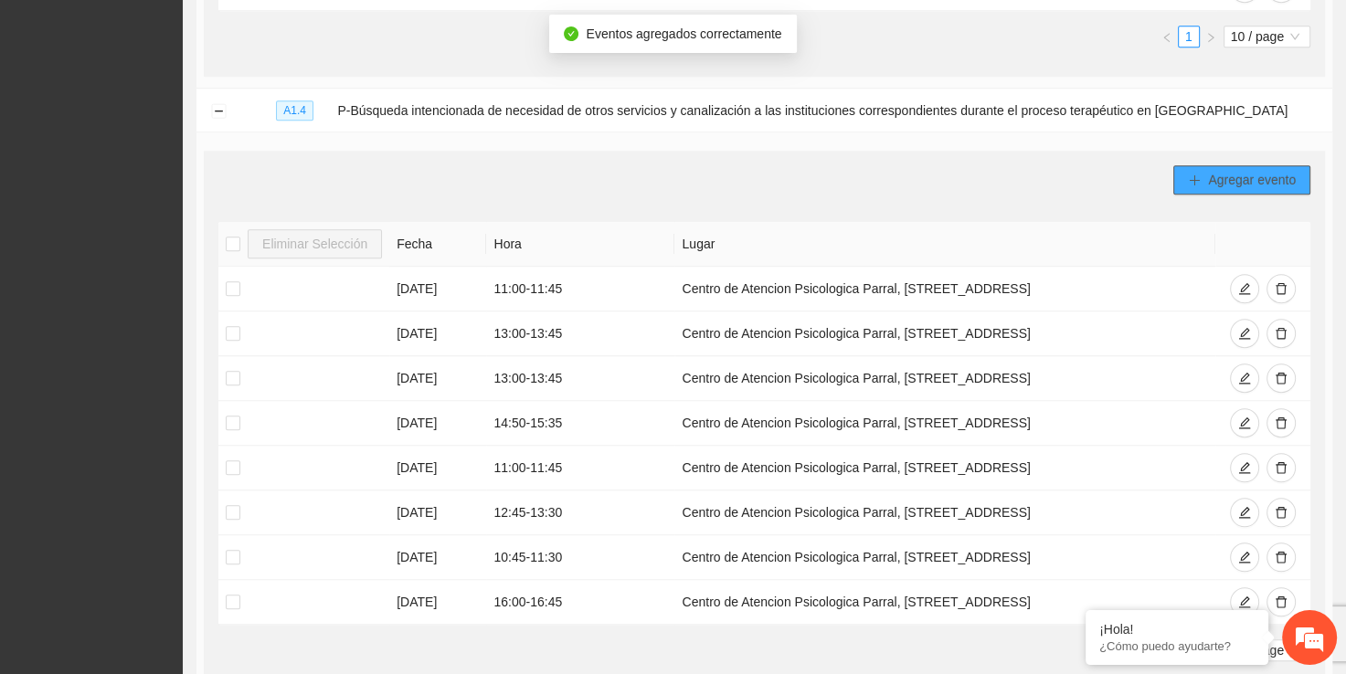
click at [1204, 175] on button "Agregar evento" at bounding box center [1241, 179] width 137 height 29
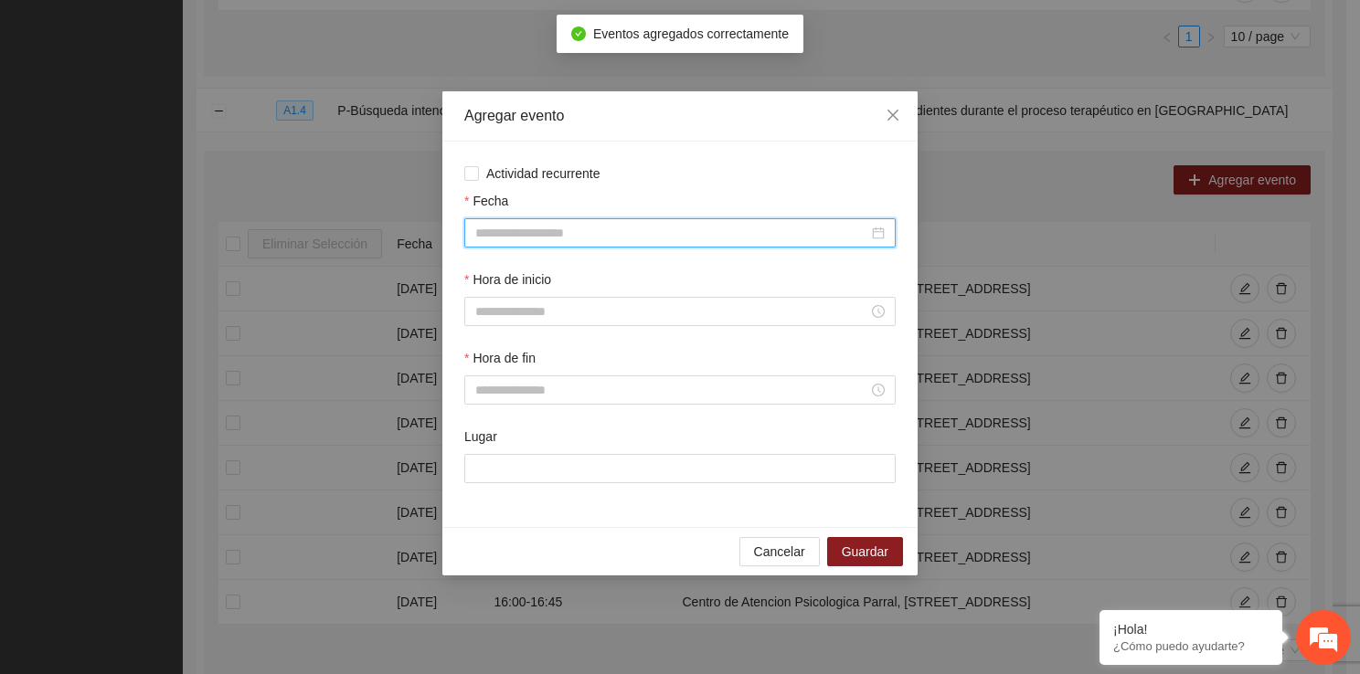
click at [596, 235] on input "Fecha" at bounding box center [671, 233] width 393 height 20
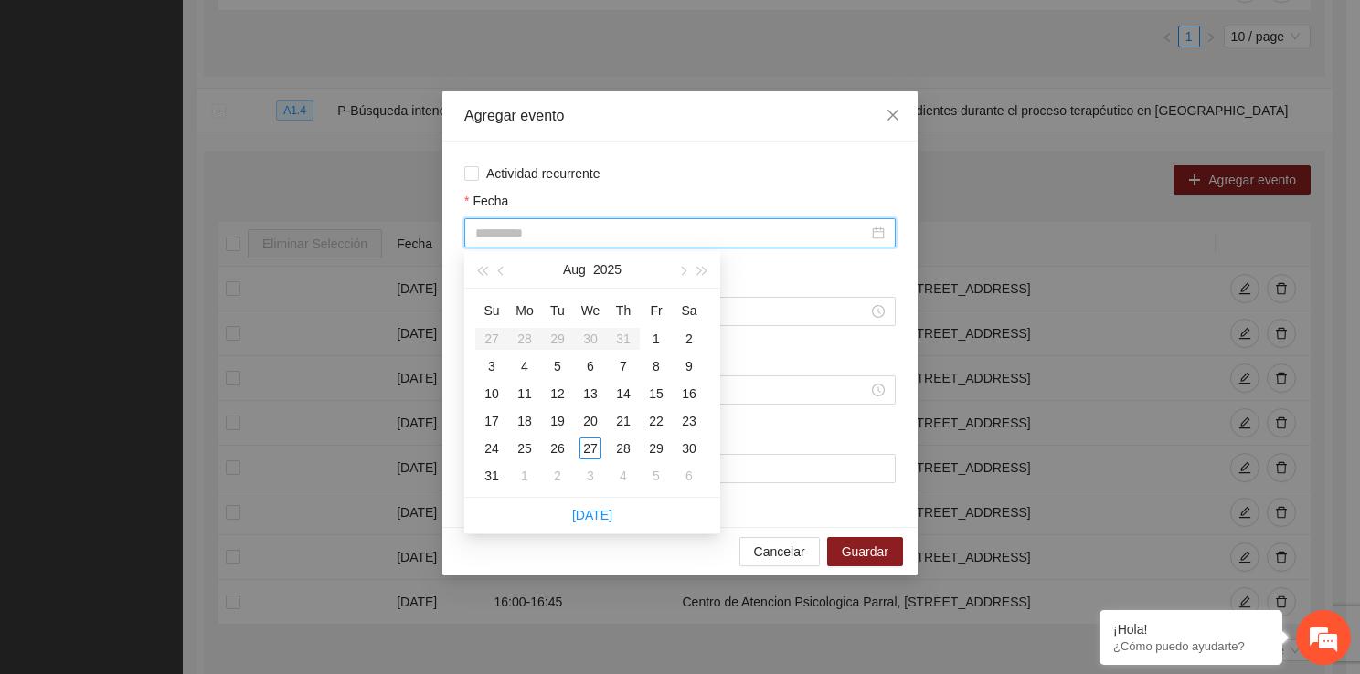
type input "**********"
click at [595, 359] on div "6" at bounding box center [590, 366] width 22 height 22
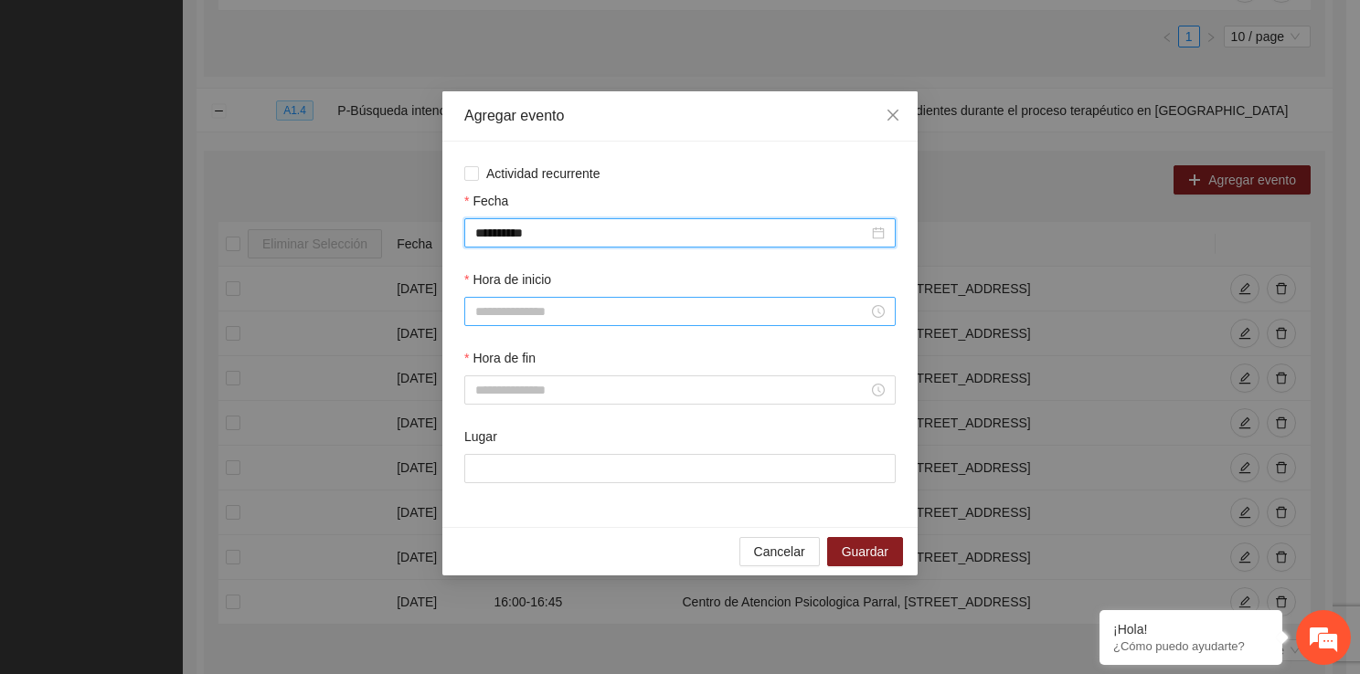
click at [546, 312] on input "Hora de inicio" at bounding box center [671, 312] width 393 height 20
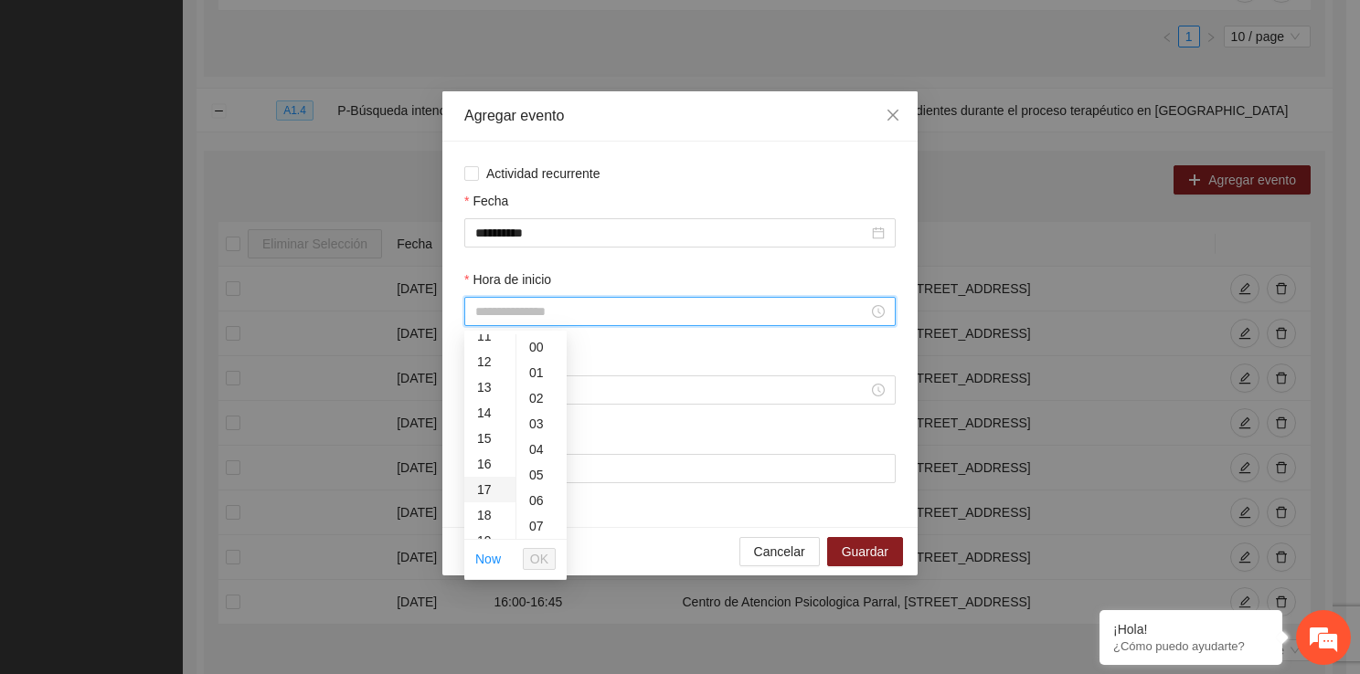
click at [488, 488] on div "17" at bounding box center [489, 490] width 51 height 26
type input "*****"
click at [542, 552] on span "OK" at bounding box center [539, 559] width 18 height 20
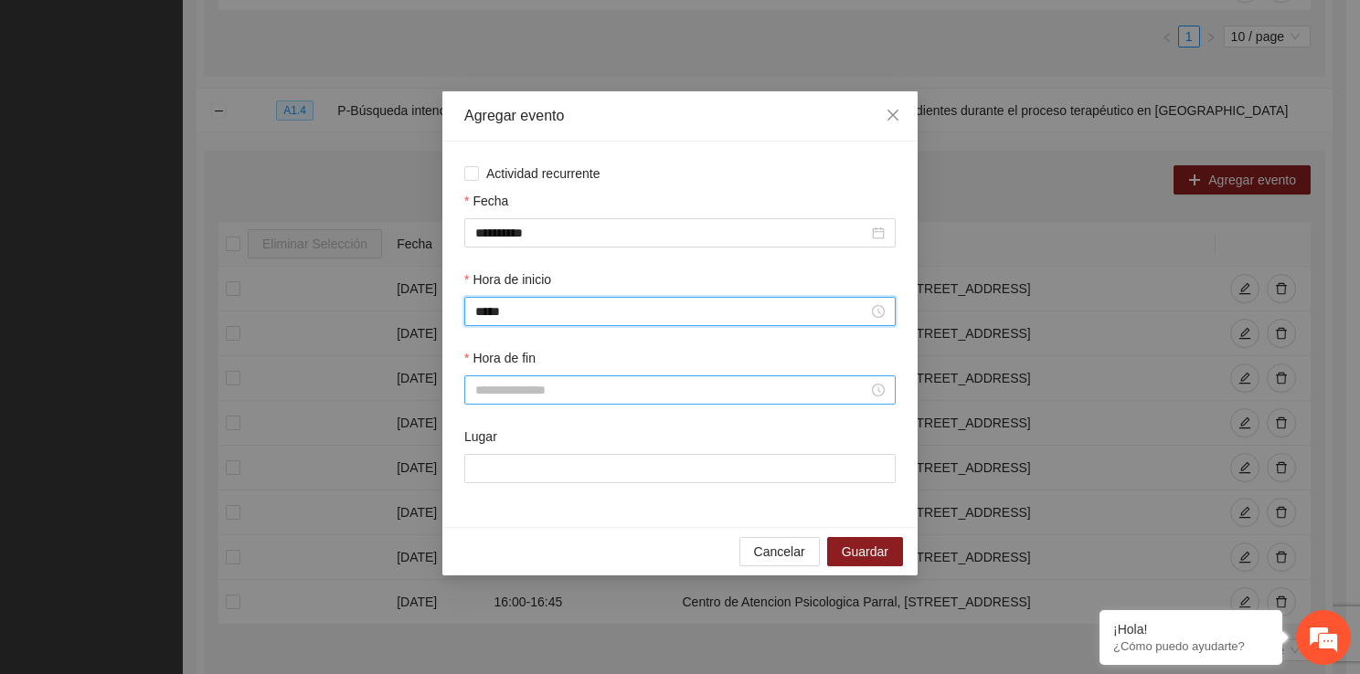
click at [521, 397] on input "Hora de fin" at bounding box center [671, 390] width 393 height 20
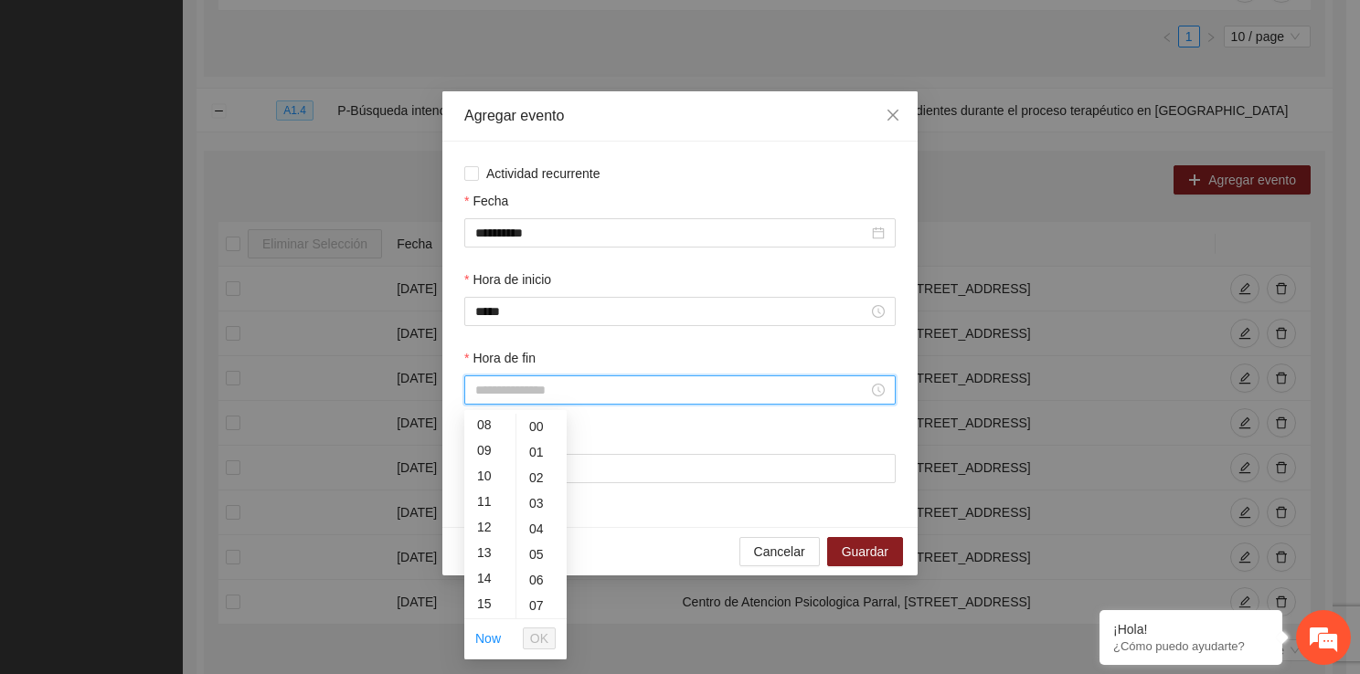
scroll to position [243, 0]
drag, startPoint x: 508, startPoint y: 610, endPoint x: 491, endPoint y: 608, distance: 17.5
click at [491, 608] on div "17" at bounding box center [489, 619] width 51 height 26
click at [535, 547] on div "45" at bounding box center [541, 543] width 50 height 26
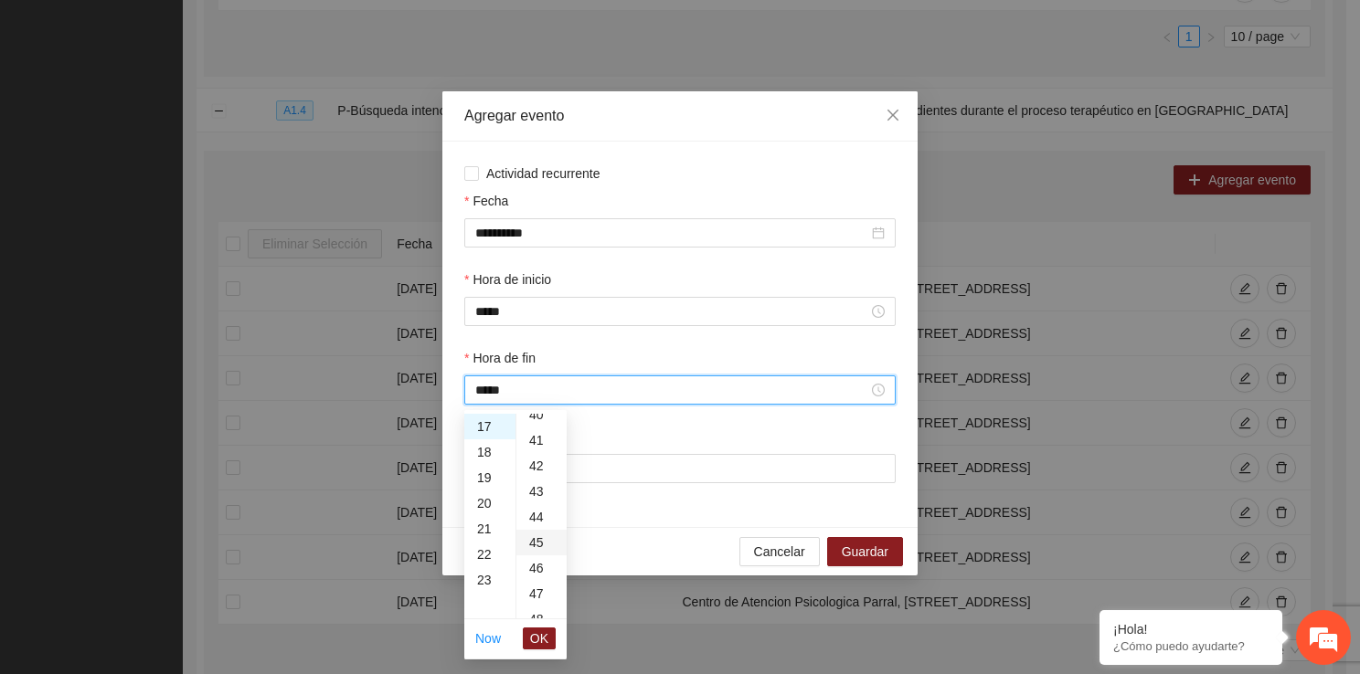
type input "*****"
click at [544, 634] on span "OK" at bounding box center [539, 639] width 18 height 20
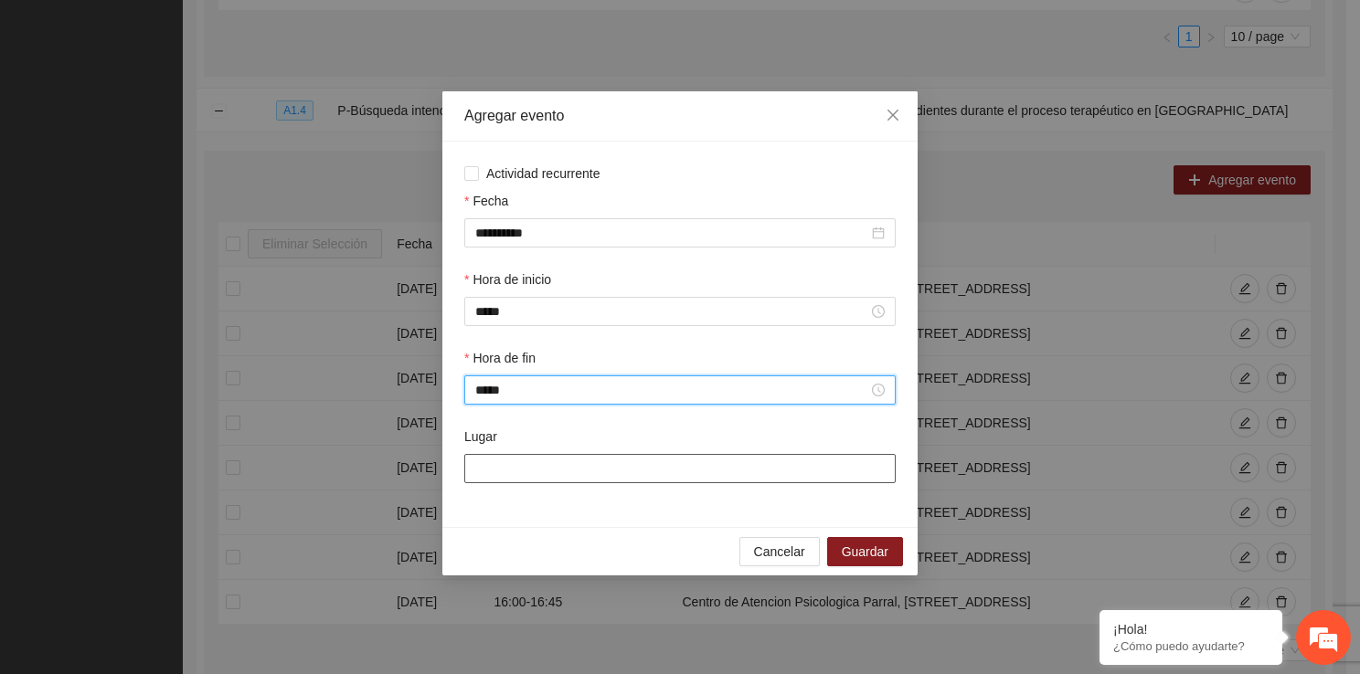
click at [541, 465] on input "Lugar" at bounding box center [679, 468] width 431 height 29
type input "**********"
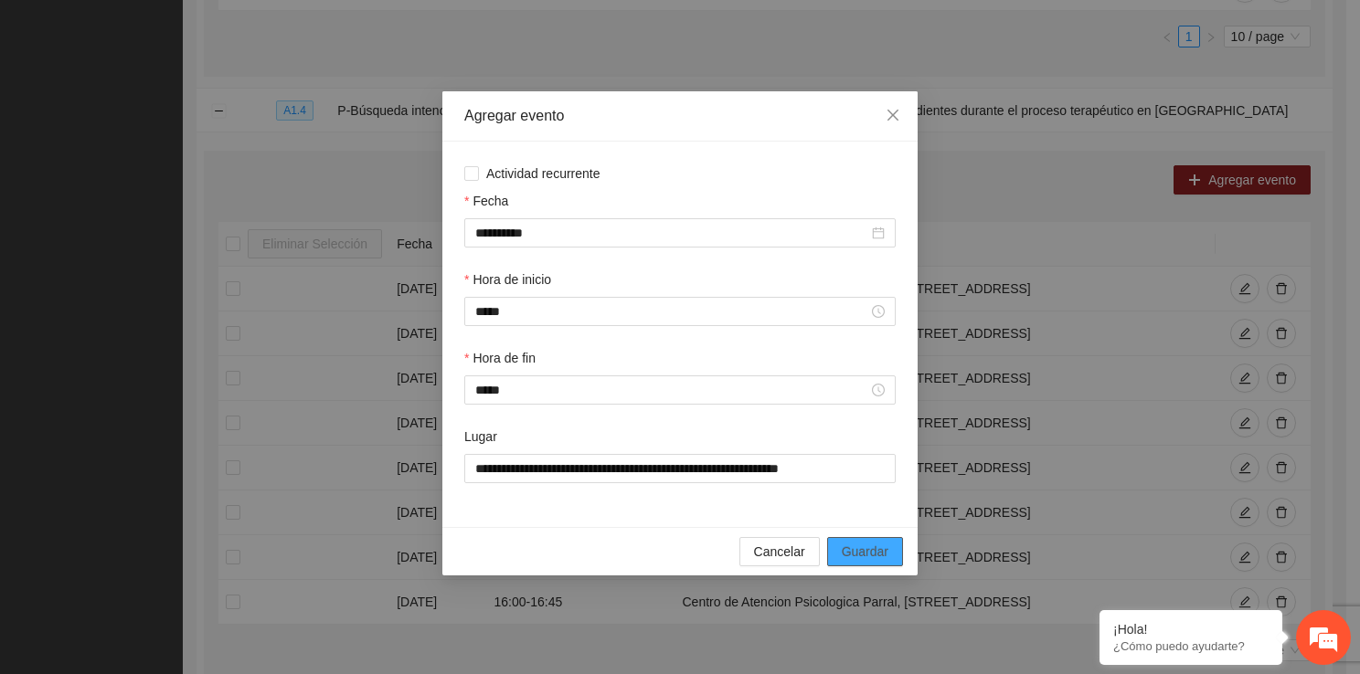
click at [852, 560] on span "Guardar" at bounding box center [865, 552] width 47 height 20
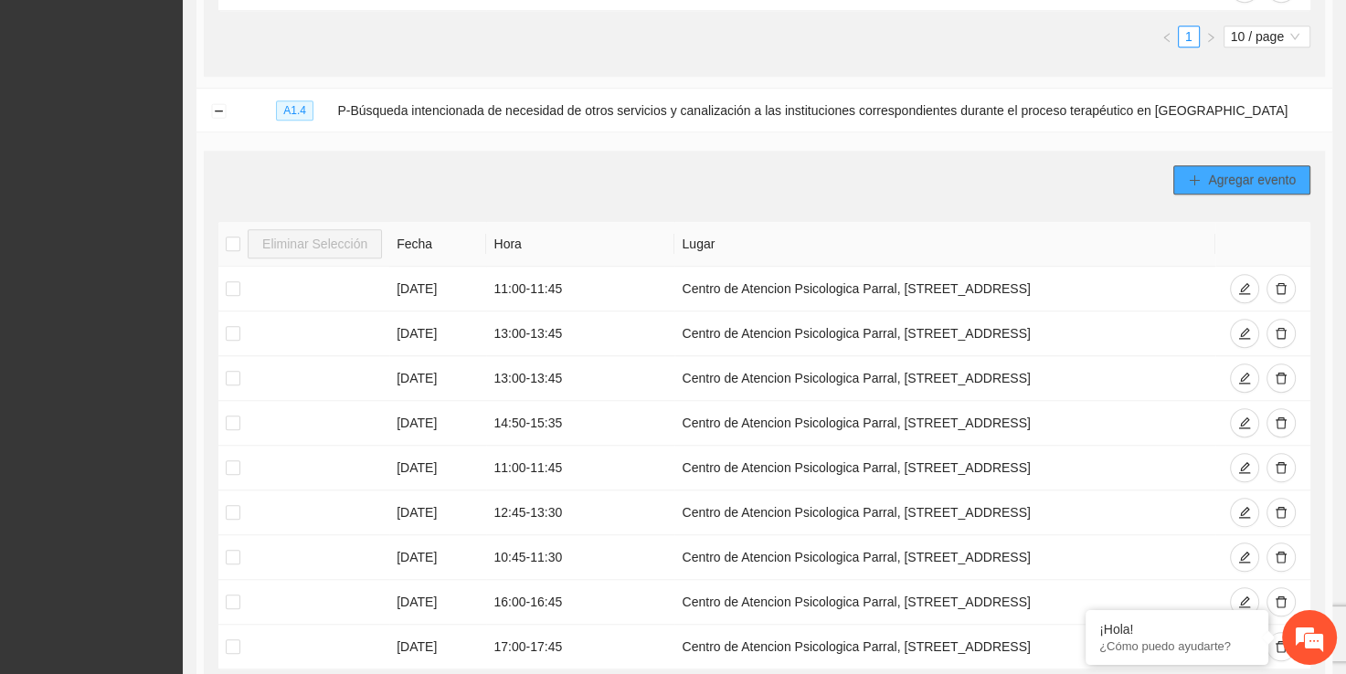
click at [1226, 170] on span "Agregar evento" at bounding box center [1252, 180] width 88 height 20
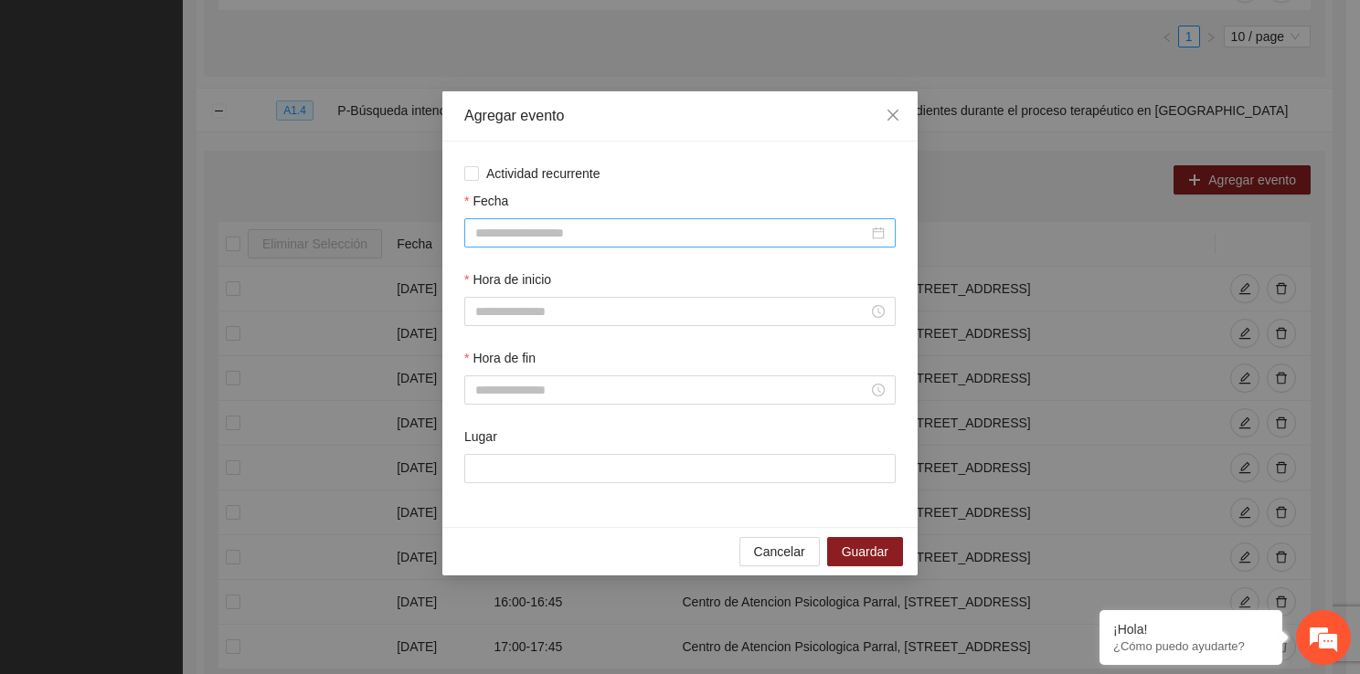
click at [552, 232] on input "Fecha" at bounding box center [671, 233] width 393 height 20
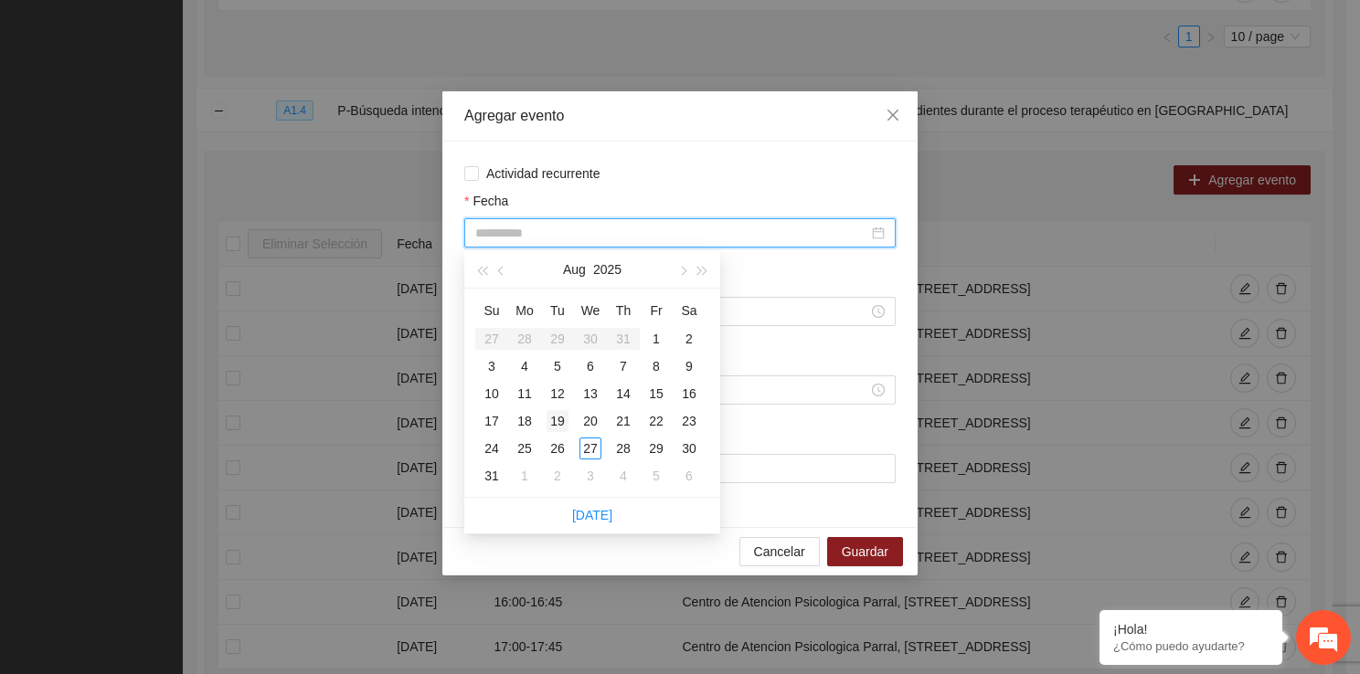
type input "**********"
click at [556, 415] on div "19" at bounding box center [557, 421] width 22 height 22
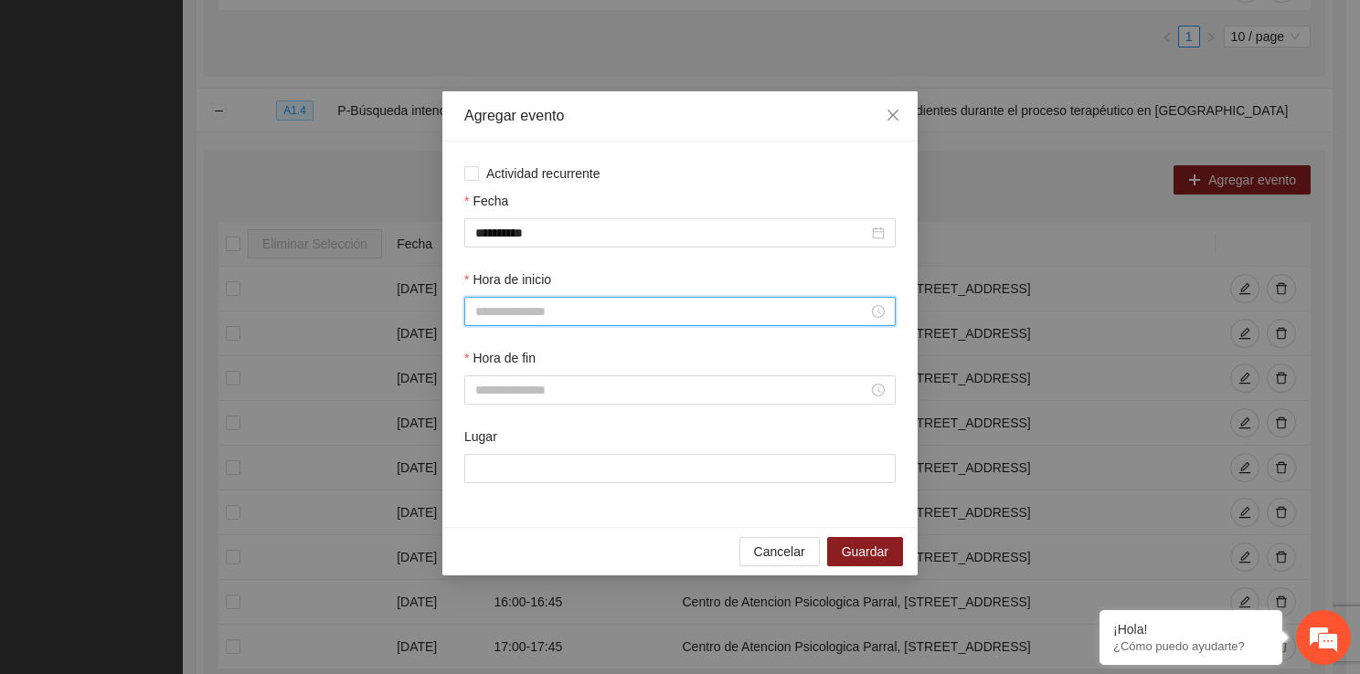
click at [561, 318] on input "Hora de inicio" at bounding box center [671, 312] width 393 height 20
click at [480, 473] on div "12" at bounding box center [489, 472] width 51 height 26
type input "*****"
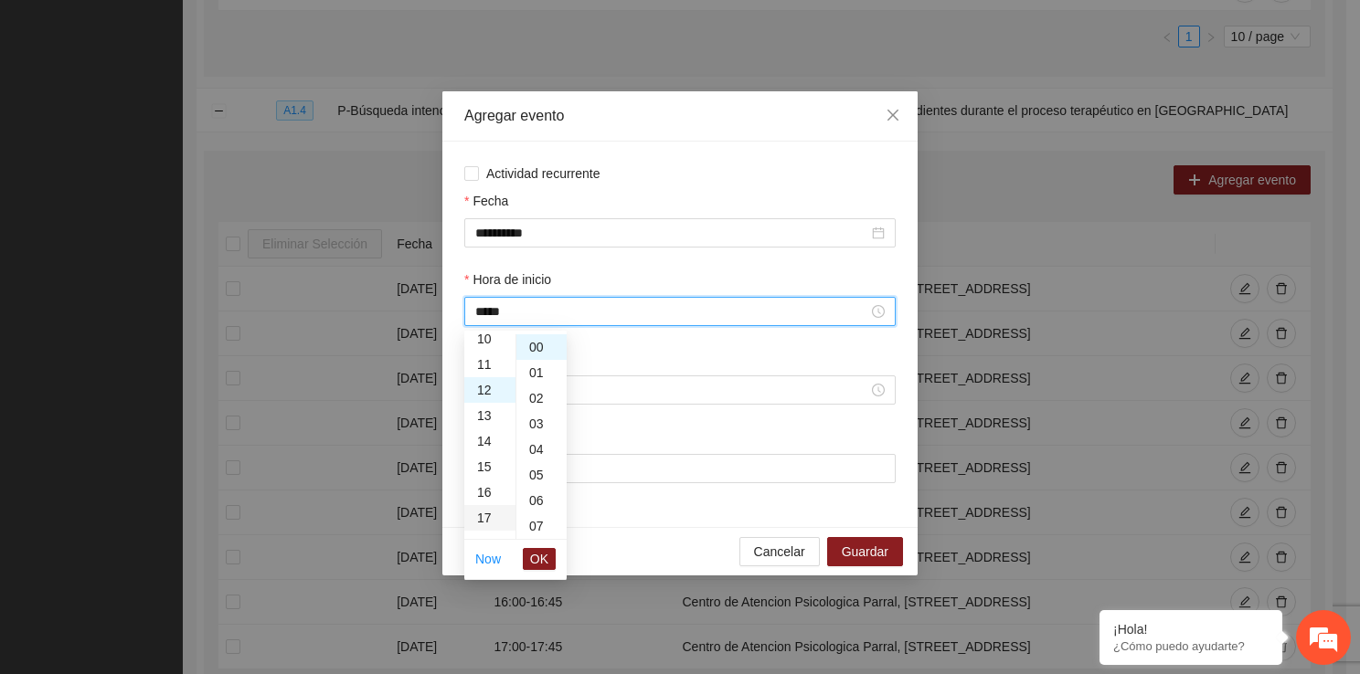
scroll to position [307, 0]
click at [548, 553] on span "OK" at bounding box center [539, 559] width 18 height 20
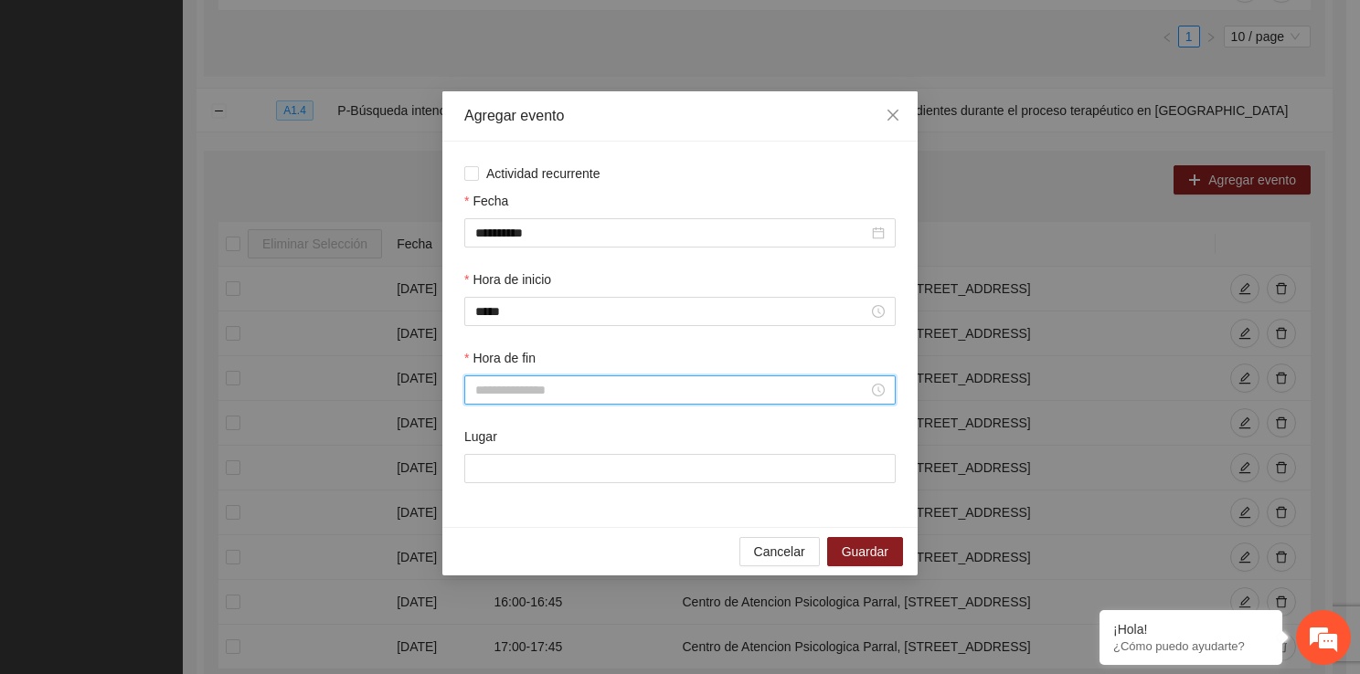
click at [531, 400] on input "Hora de fin" at bounding box center [671, 390] width 393 height 20
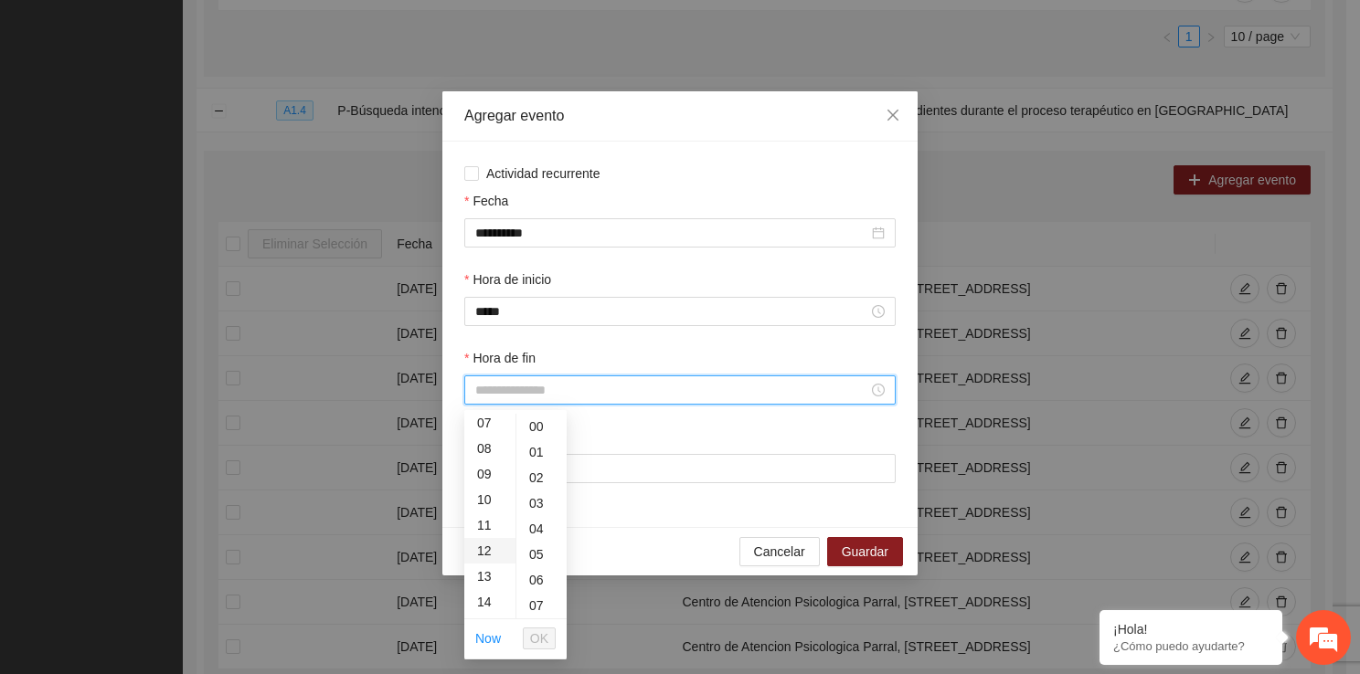
click at [486, 554] on div "12" at bounding box center [489, 551] width 51 height 26
click at [535, 593] on div "45" at bounding box center [541, 591] width 50 height 26
type input "*****"
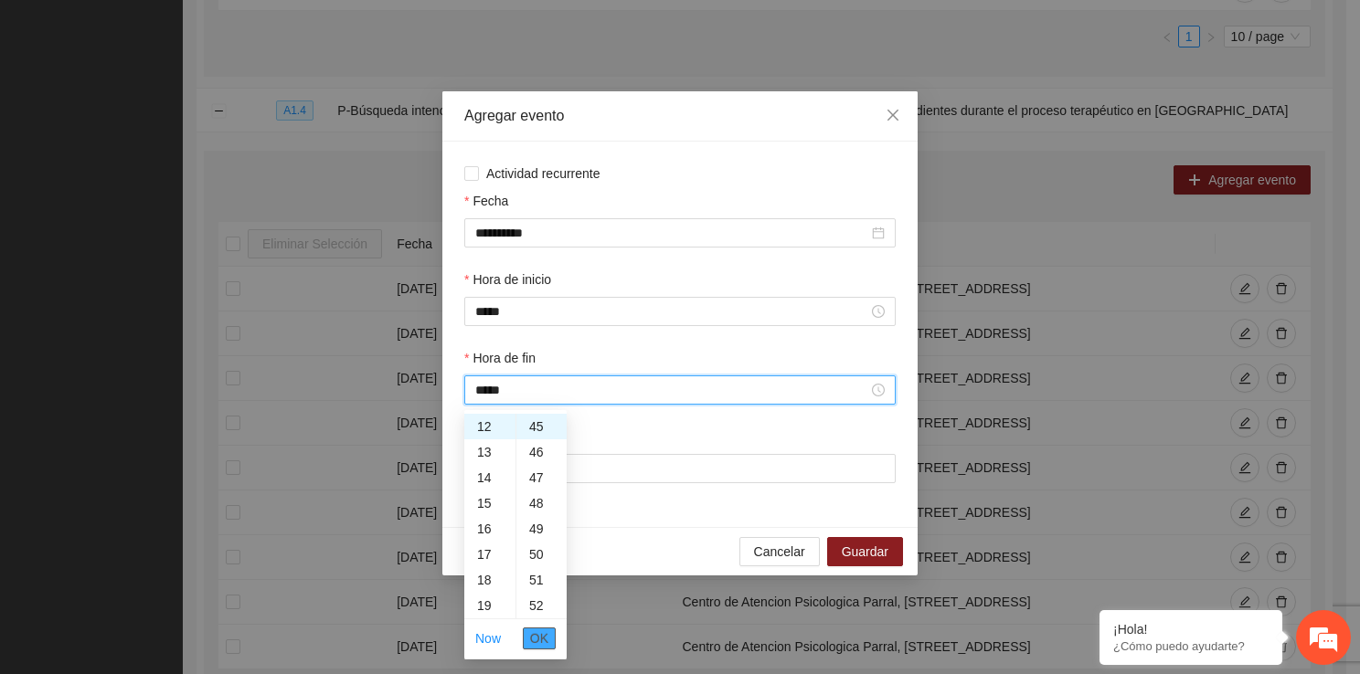
click at [535, 638] on span "OK" at bounding box center [539, 639] width 18 height 20
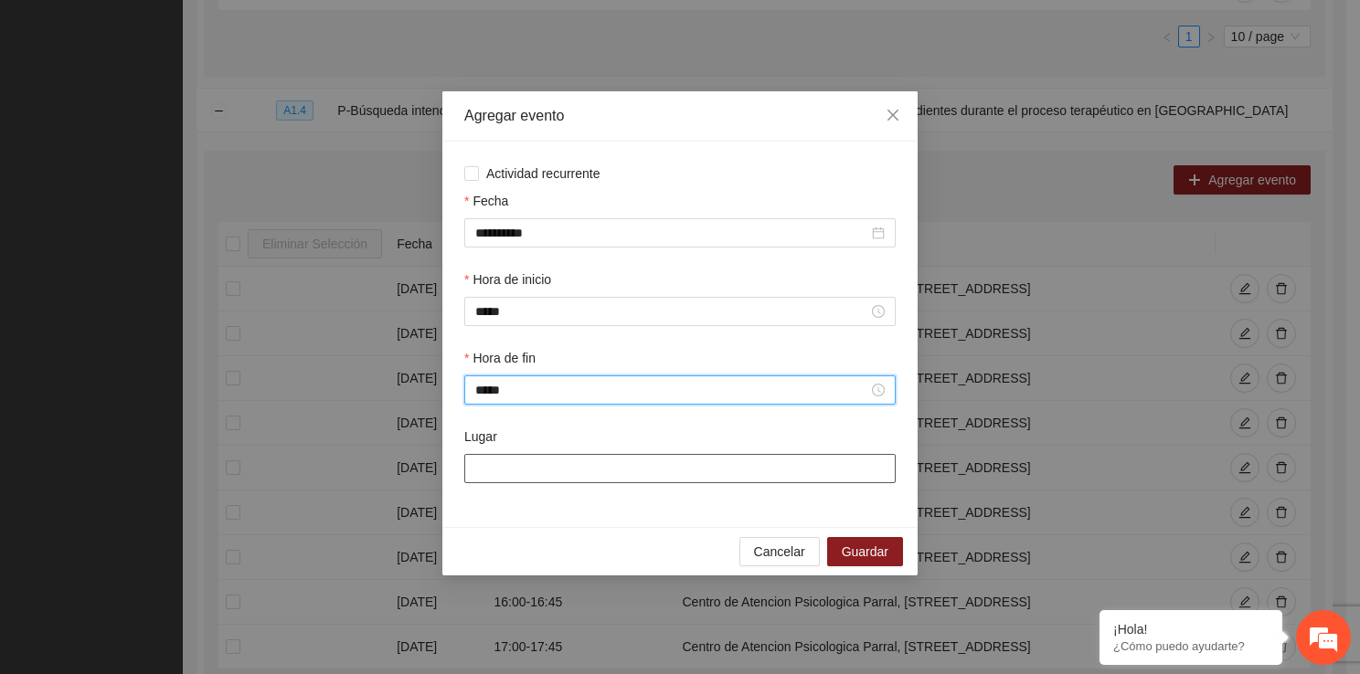
click at [534, 477] on input "Lugar" at bounding box center [679, 468] width 431 height 29
type input "**********"
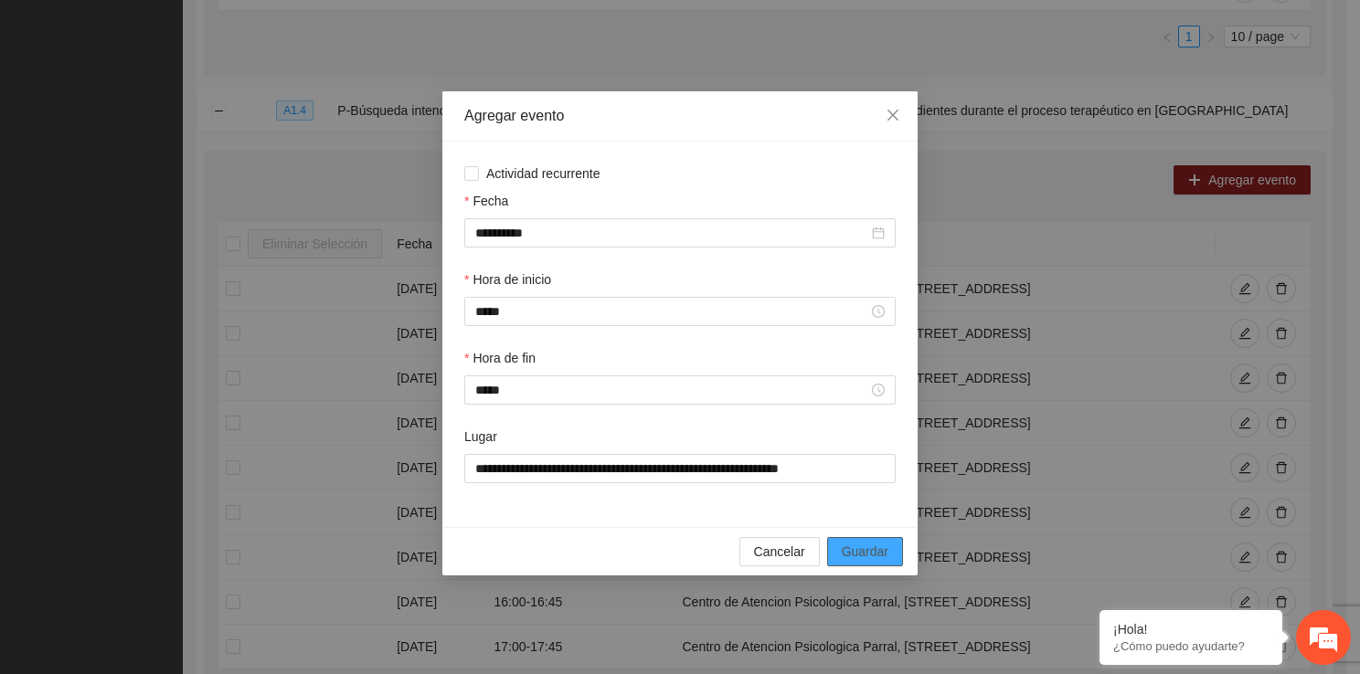
click at [833, 542] on button "Guardar" at bounding box center [865, 551] width 76 height 29
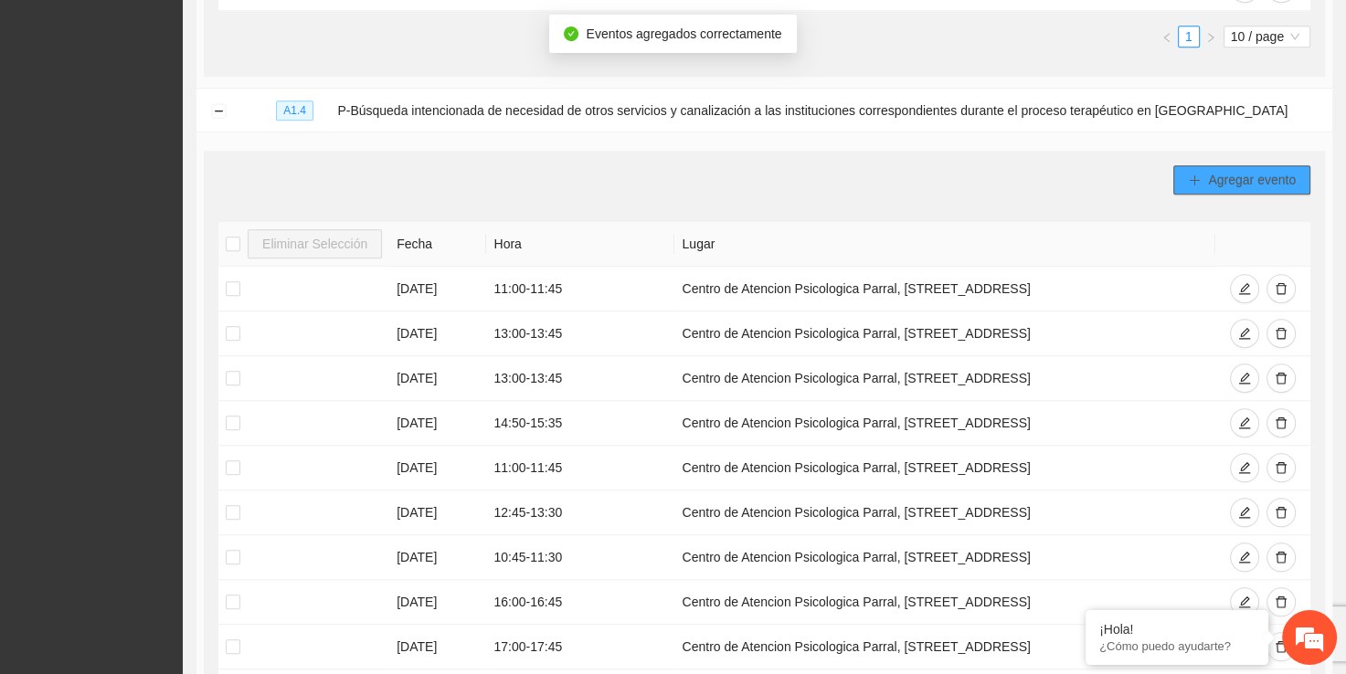
click at [1234, 174] on span "Agregar evento" at bounding box center [1252, 180] width 88 height 20
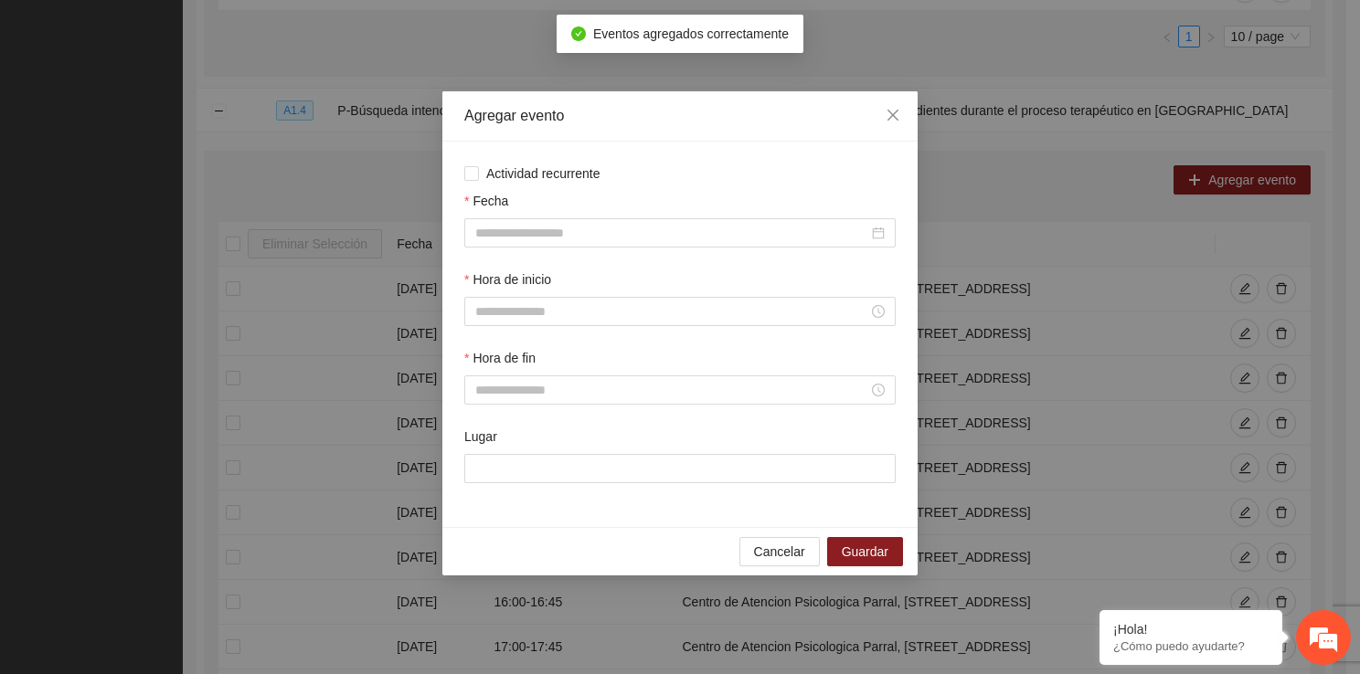
click at [545, 249] on div "Fecha" at bounding box center [680, 230] width 439 height 79
click at [541, 227] on input "Fecha" at bounding box center [671, 233] width 393 height 20
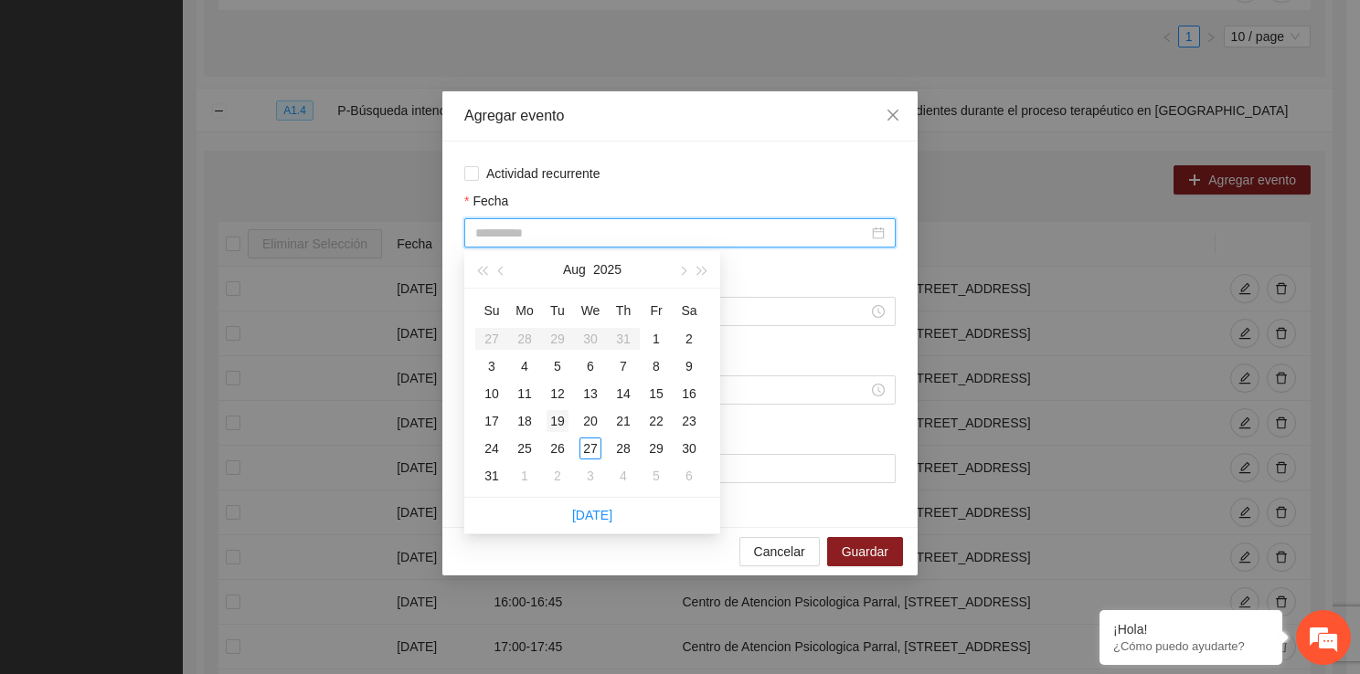
type input "**********"
click at [562, 416] on div "19" at bounding box center [557, 421] width 22 height 22
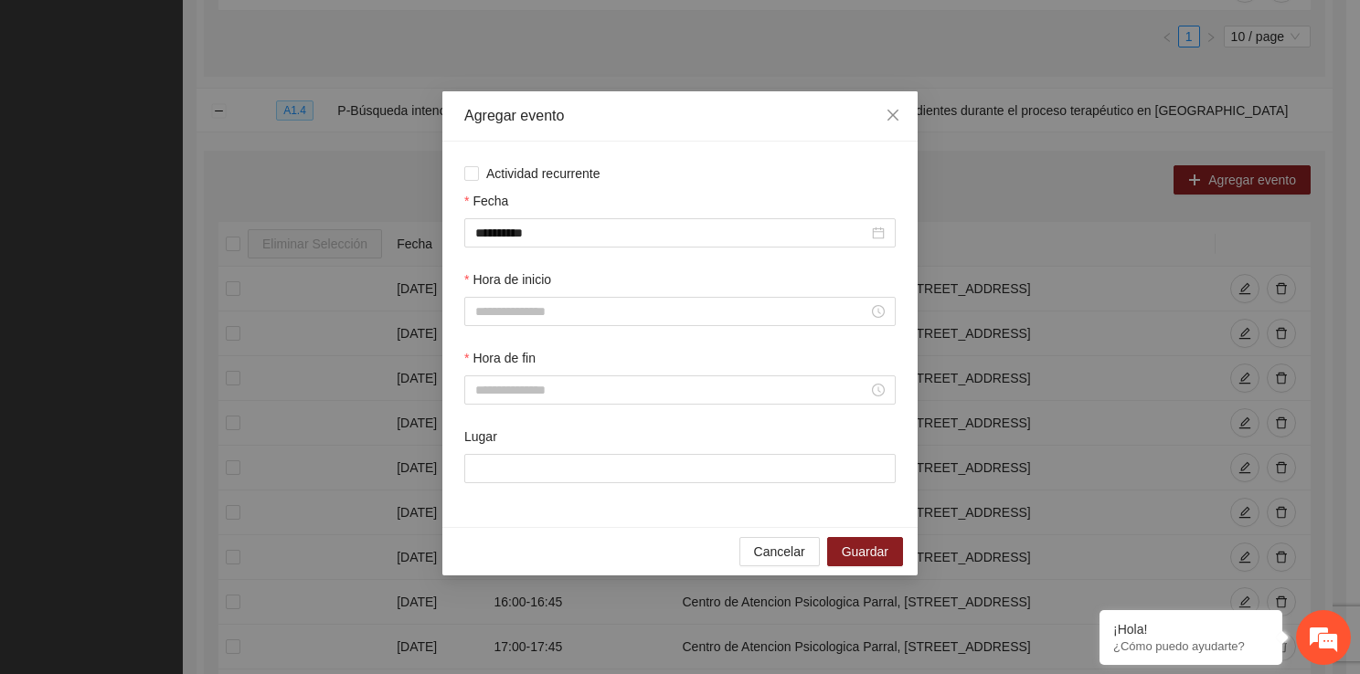
click at [537, 294] on div "Hora de inicio" at bounding box center [679, 283] width 431 height 27
click at [526, 331] on div "Hora de inicio" at bounding box center [680, 309] width 439 height 79
click at [524, 320] on input "Hora de inicio" at bounding box center [671, 312] width 393 height 20
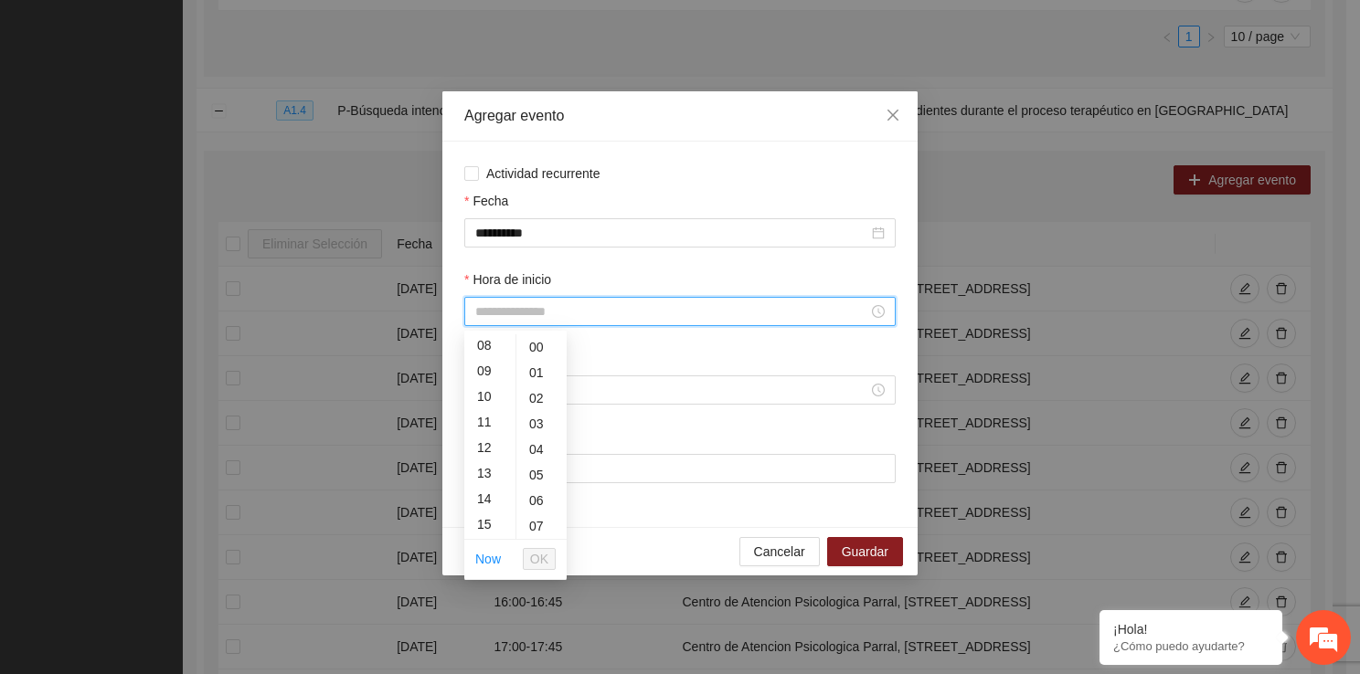
scroll to position [219, 0]
click at [482, 471] on div "13" at bounding box center [489, 461] width 51 height 26
type input "*****"
click at [536, 554] on span "OK" at bounding box center [539, 559] width 18 height 20
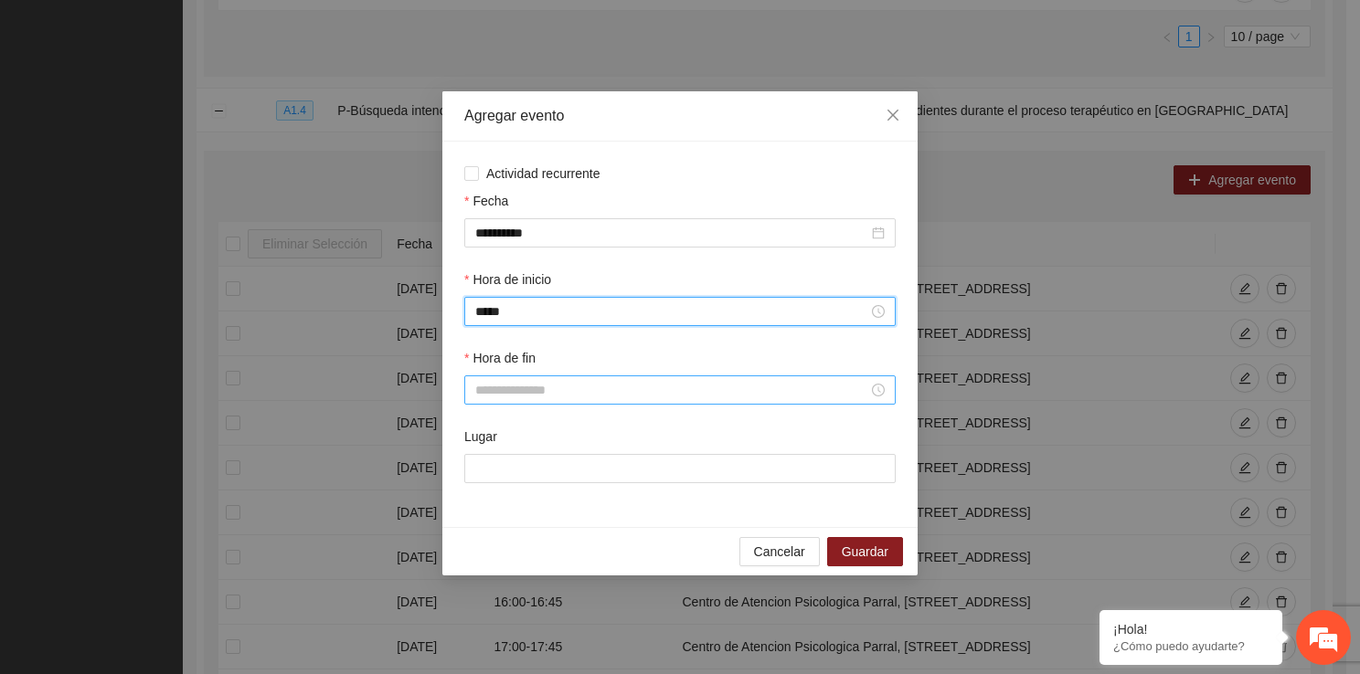
click at [500, 402] on div at bounding box center [679, 390] width 431 height 29
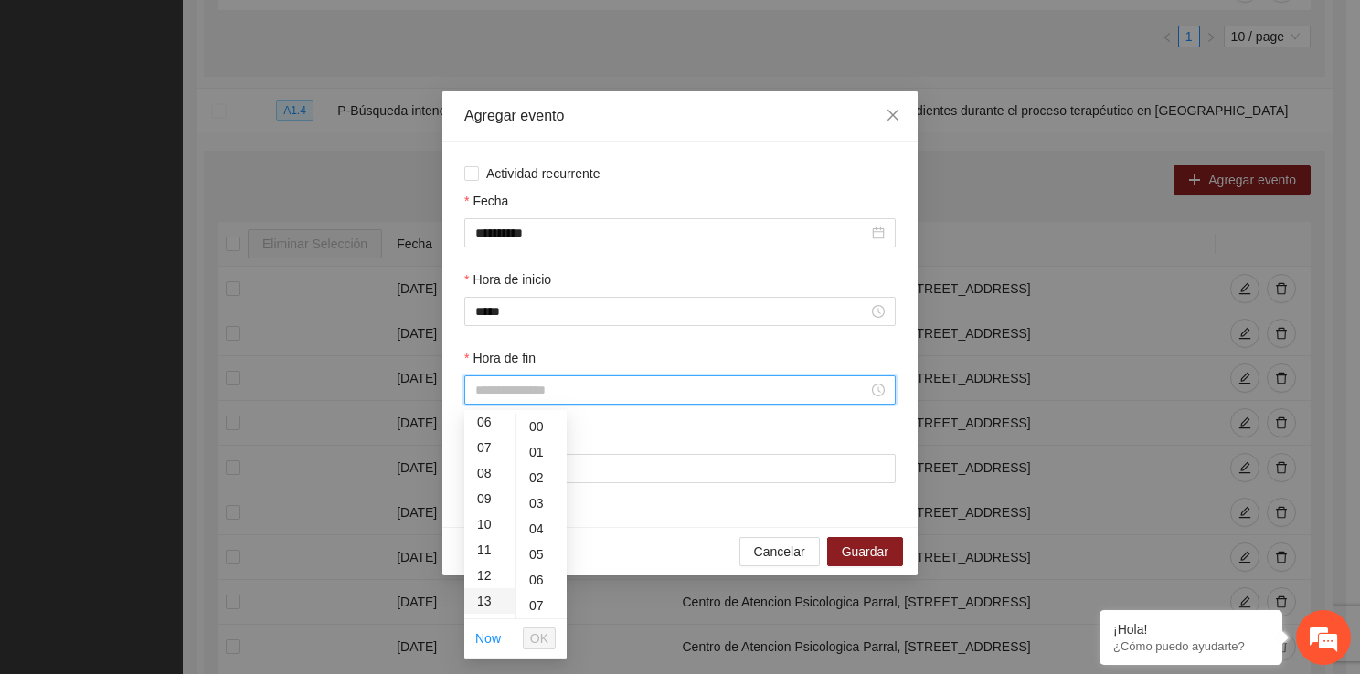
click at [490, 594] on div "13" at bounding box center [489, 601] width 51 height 26
click at [535, 588] on div "45" at bounding box center [541, 591] width 50 height 26
type input "*****"
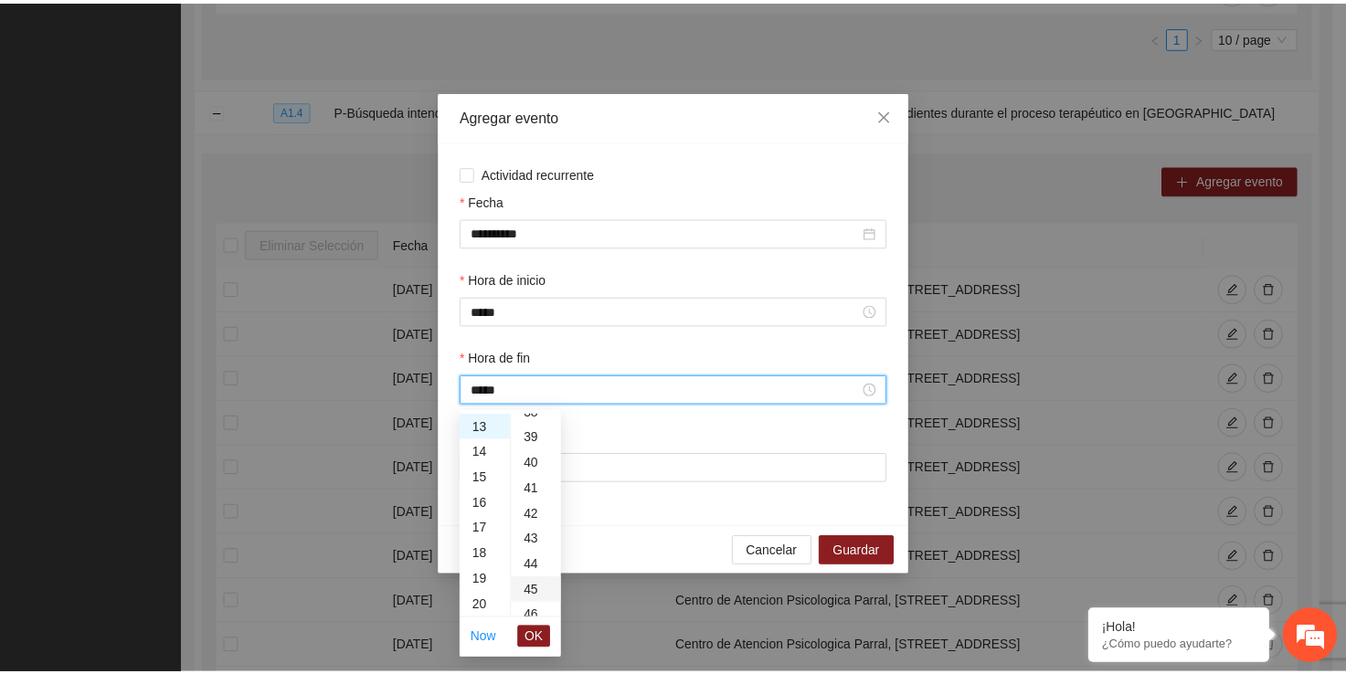
scroll to position [1151, 0]
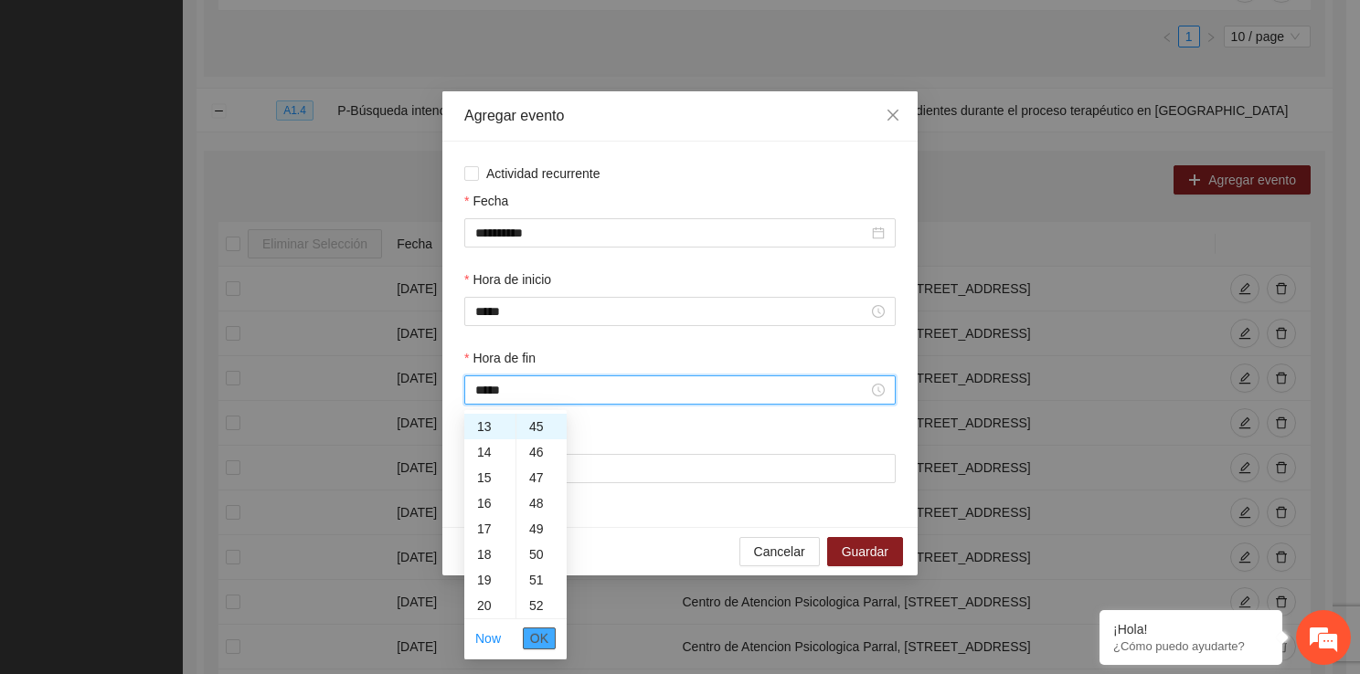
click at [539, 639] on span "OK" at bounding box center [539, 639] width 18 height 20
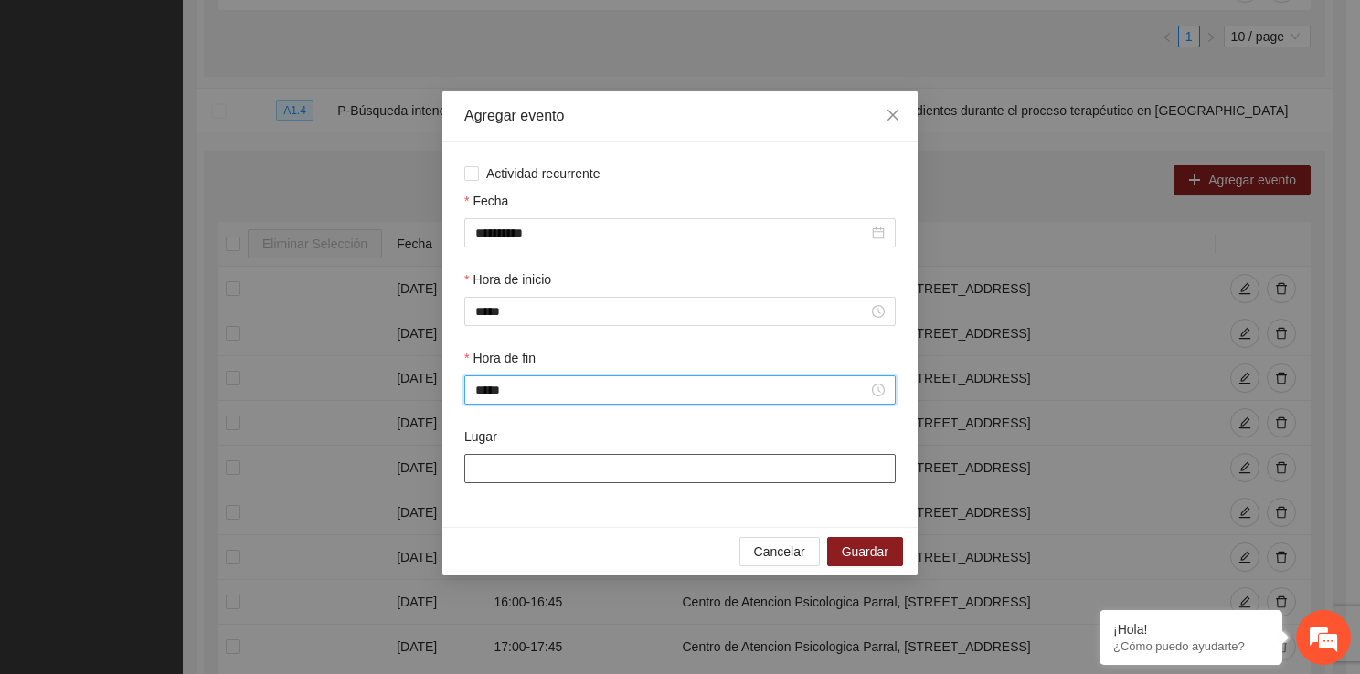
click at [524, 466] on input "Lugar" at bounding box center [679, 468] width 431 height 29
type input "**********"
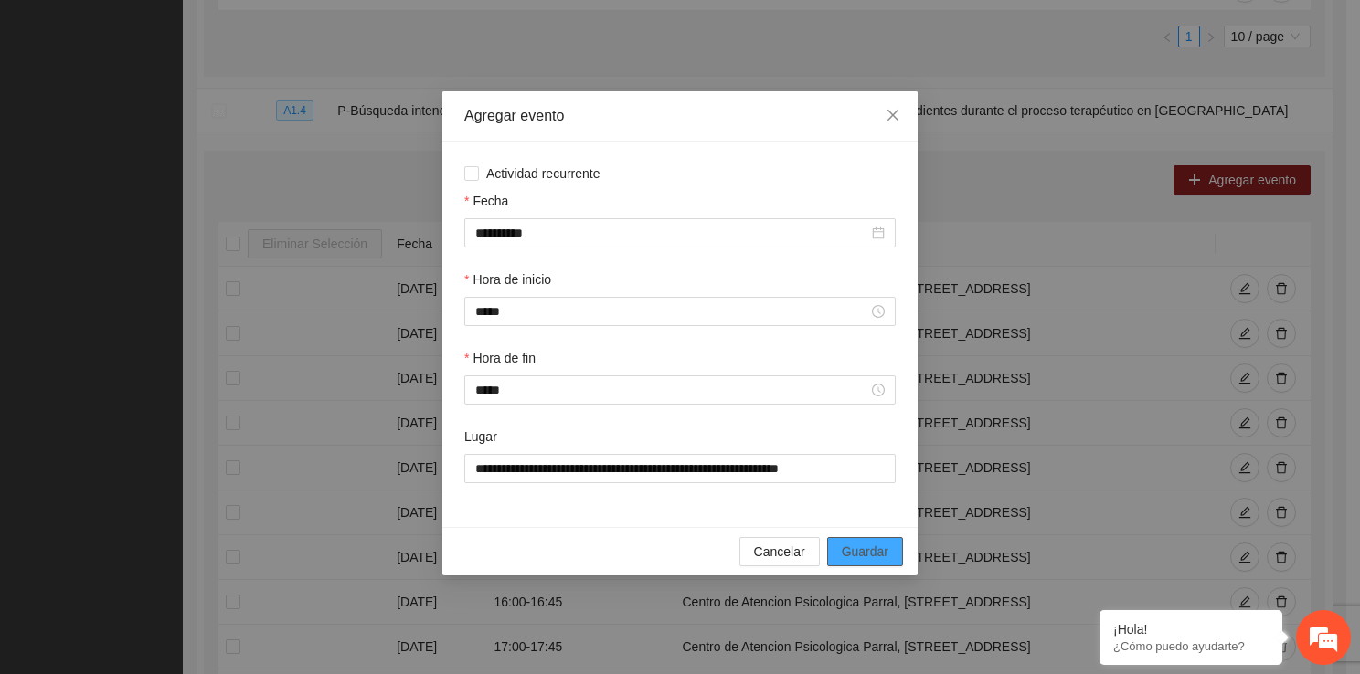
click at [840, 543] on button "Guardar" at bounding box center [865, 551] width 76 height 29
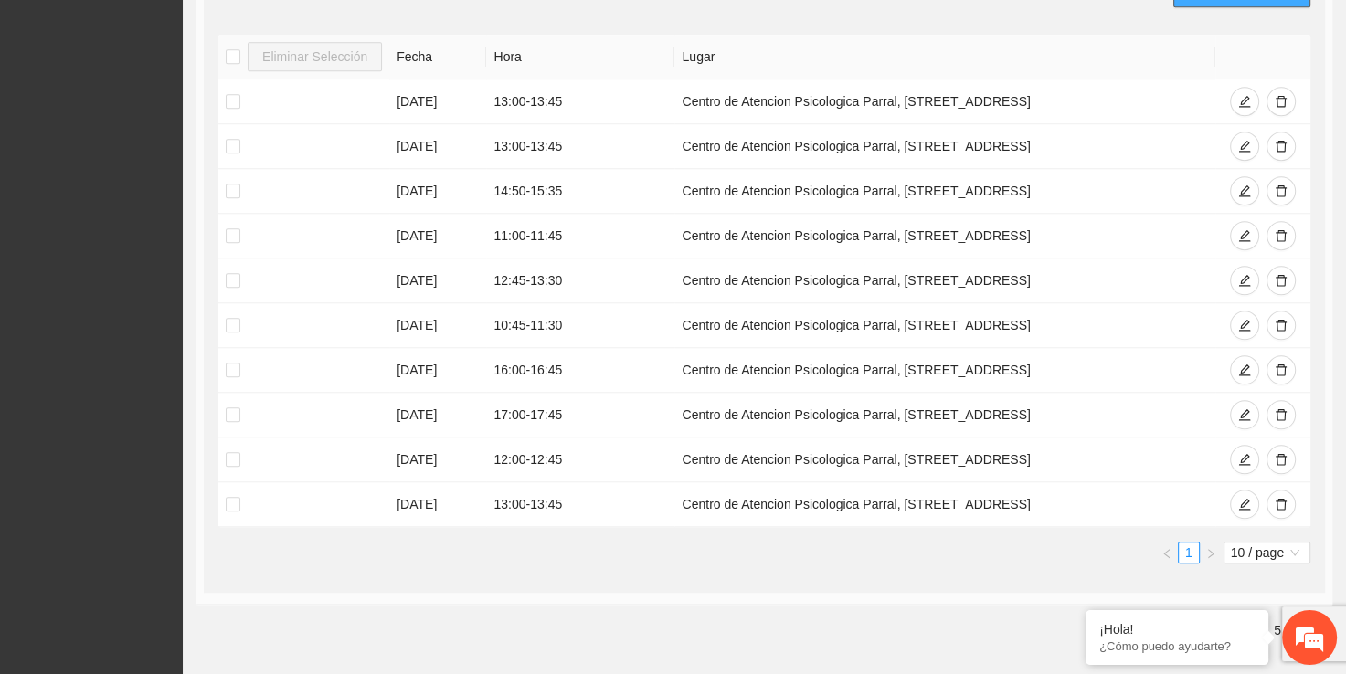
scroll to position [1588, 0]
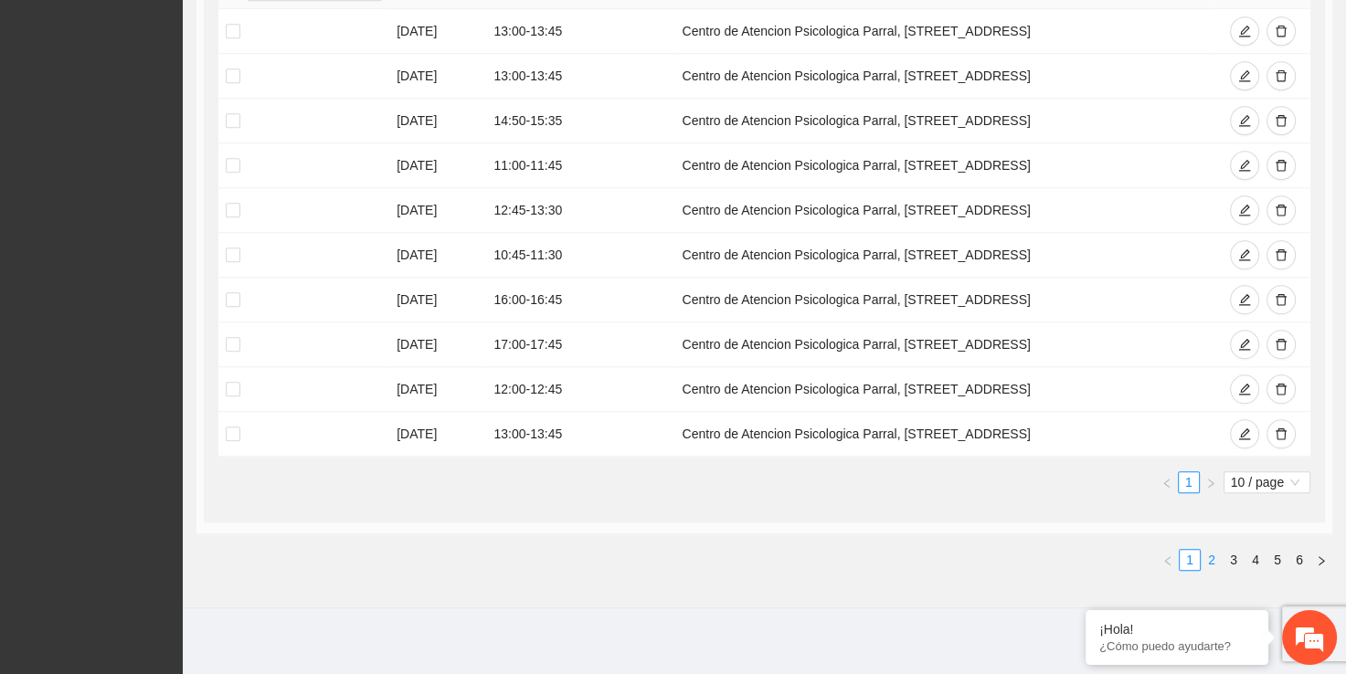
click at [1210, 550] on link "2" at bounding box center [1212, 560] width 20 height 20
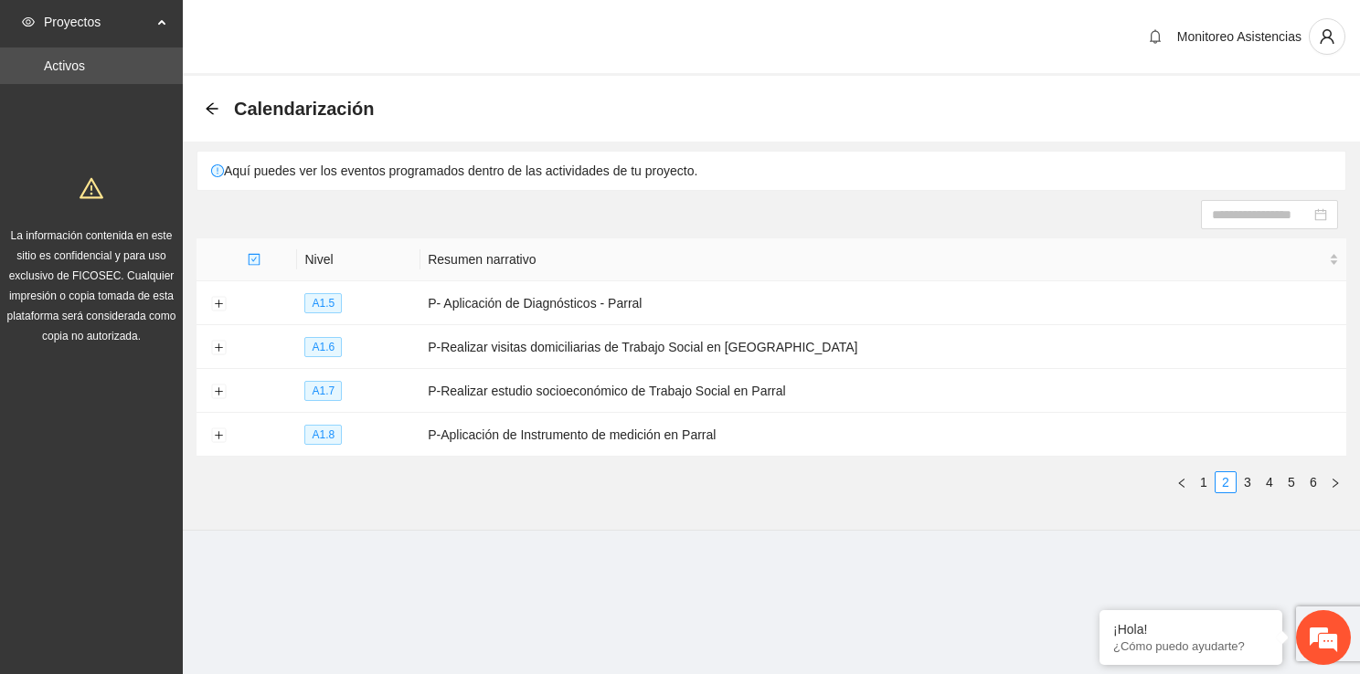
click at [876, 489] on ul "1 2 3 4 5 6" at bounding box center [771, 483] width 1150 height 22
click at [217, 305] on button "Expand row" at bounding box center [218, 304] width 15 height 15
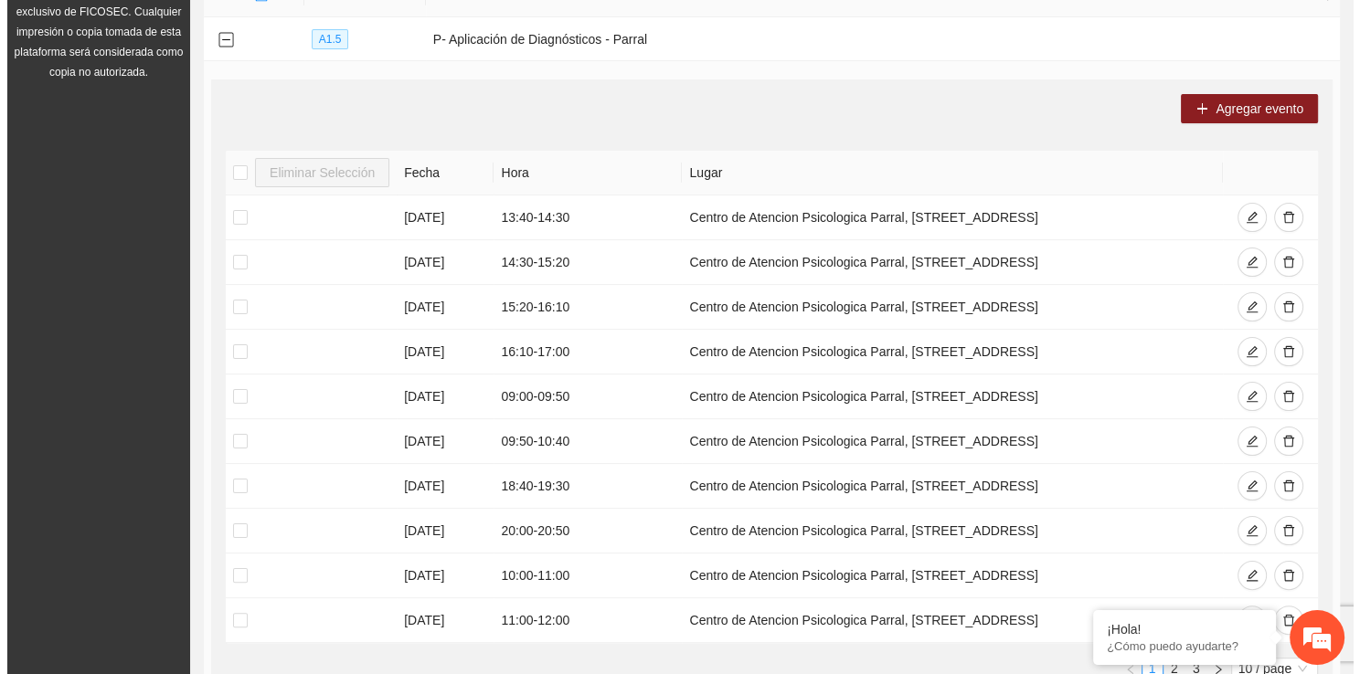
scroll to position [232, 0]
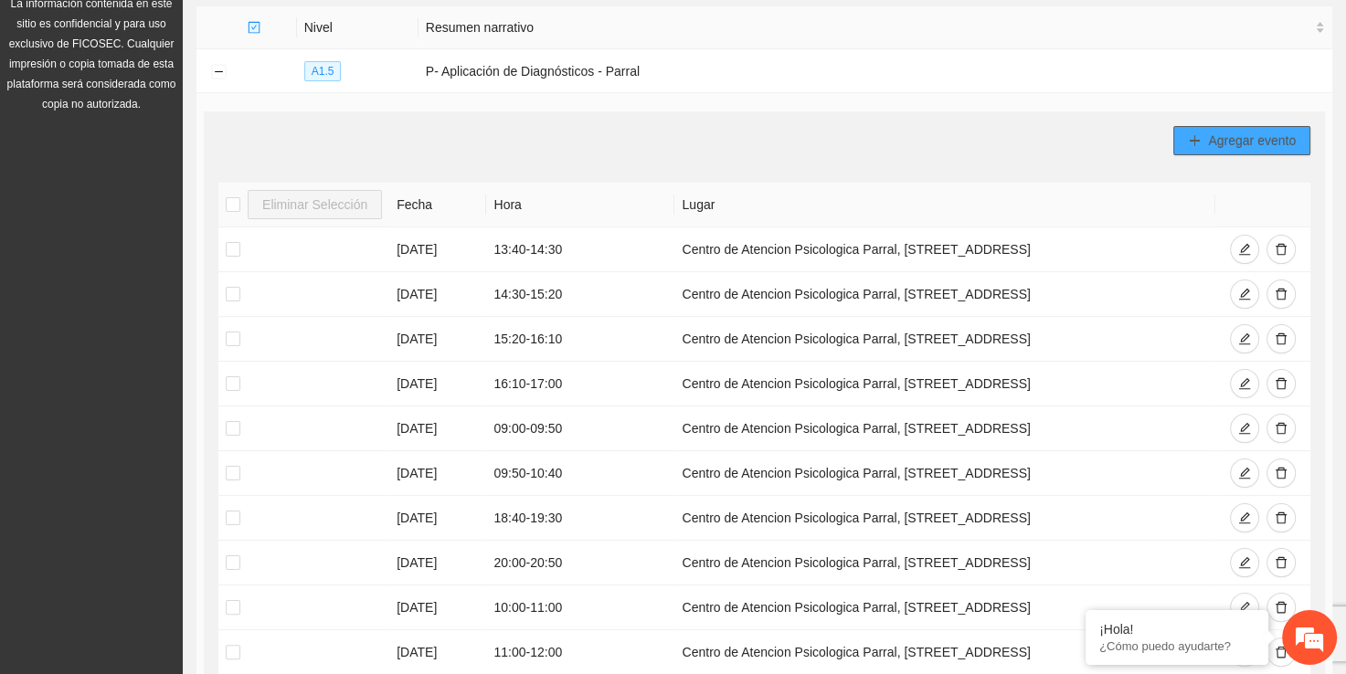
click at [1210, 143] on span "Agregar evento" at bounding box center [1252, 141] width 88 height 20
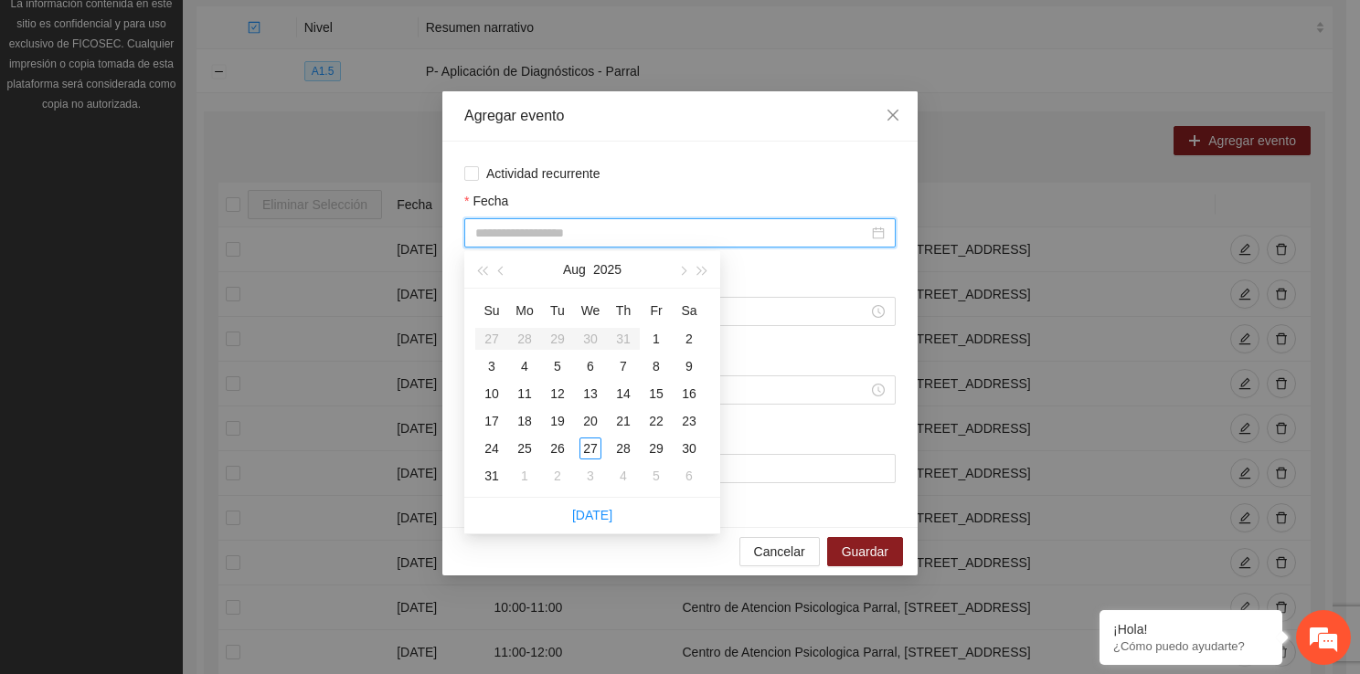
click at [581, 229] on input "Fecha" at bounding box center [671, 233] width 393 height 20
type input "**********"
click at [529, 383] on div "11" at bounding box center [525, 394] width 22 height 22
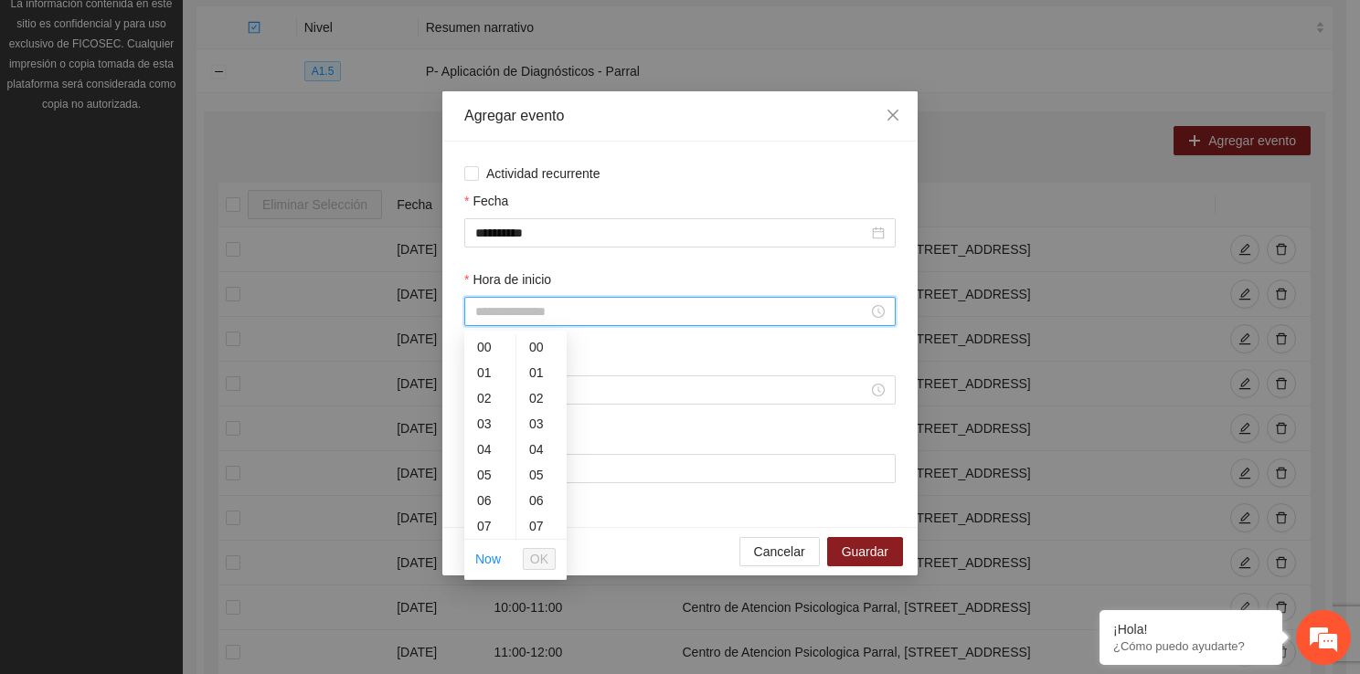
click at [546, 316] on input "Hora de inicio" at bounding box center [671, 312] width 393 height 20
click at [478, 466] on div "13" at bounding box center [489, 461] width 51 height 26
type input "*****"
click at [548, 548] on button "OK" at bounding box center [539, 559] width 33 height 22
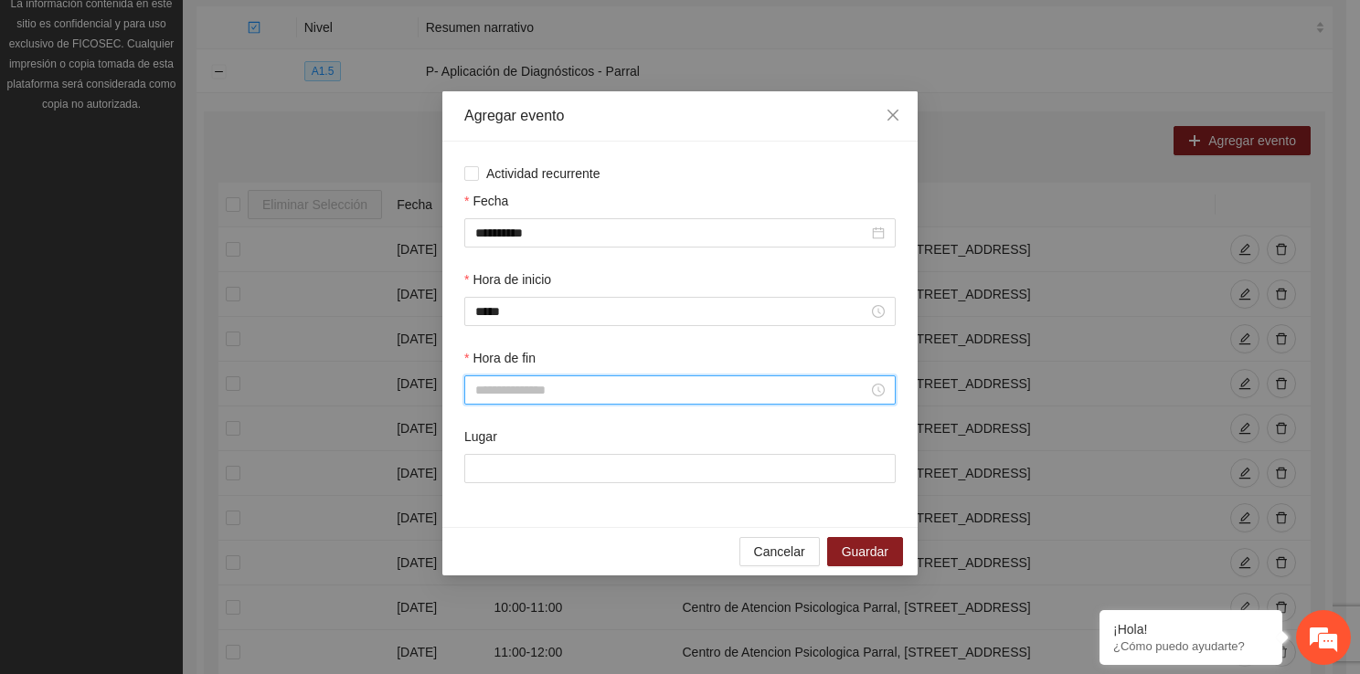
click at [505, 383] on input "Hora de fin" at bounding box center [671, 390] width 393 height 20
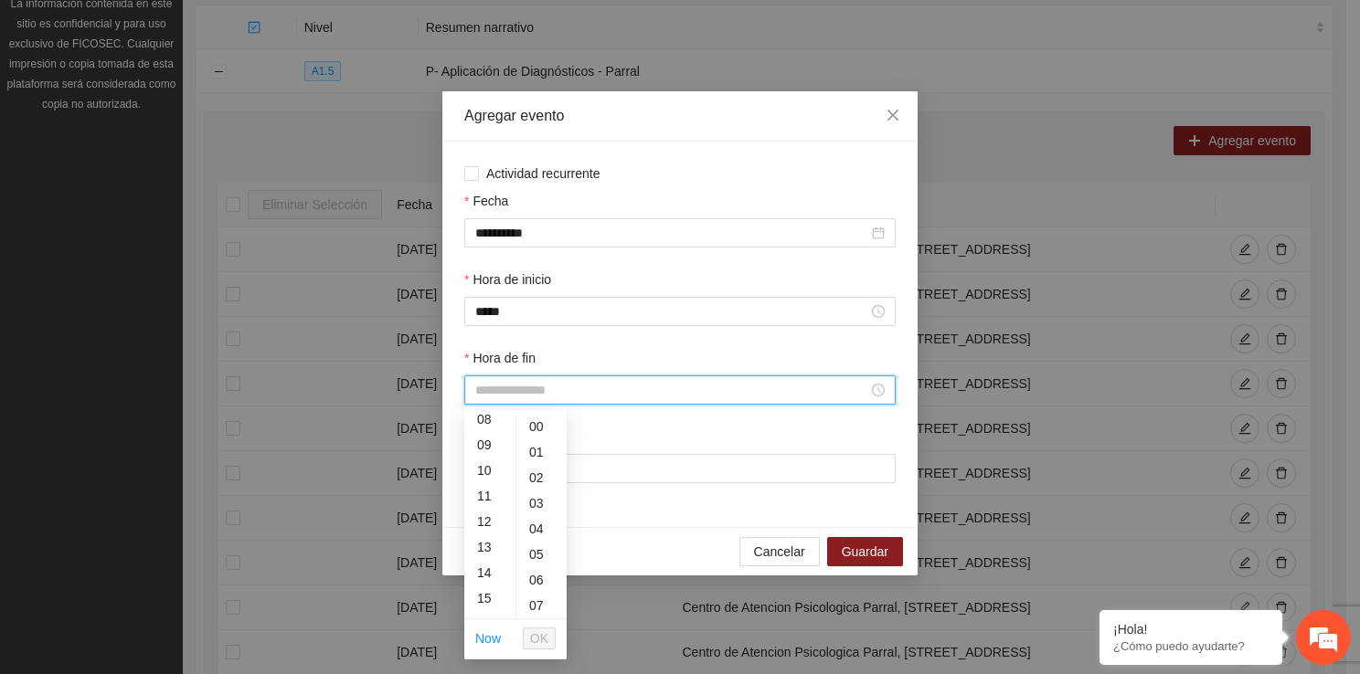
scroll to position [219, 0]
drag, startPoint x: 481, startPoint y: 541, endPoint x: 560, endPoint y: 607, distance: 103.2
click at [560, 607] on div "00 01 02 03 04 05 06 07 08 09 10 11 12 13 14 15 16 17 18 19 20 21 22 23 00 01 0…" at bounding box center [515, 516] width 102 height 205
click at [493, 527] on div "13" at bounding box center [489, 540] width 51 height 26
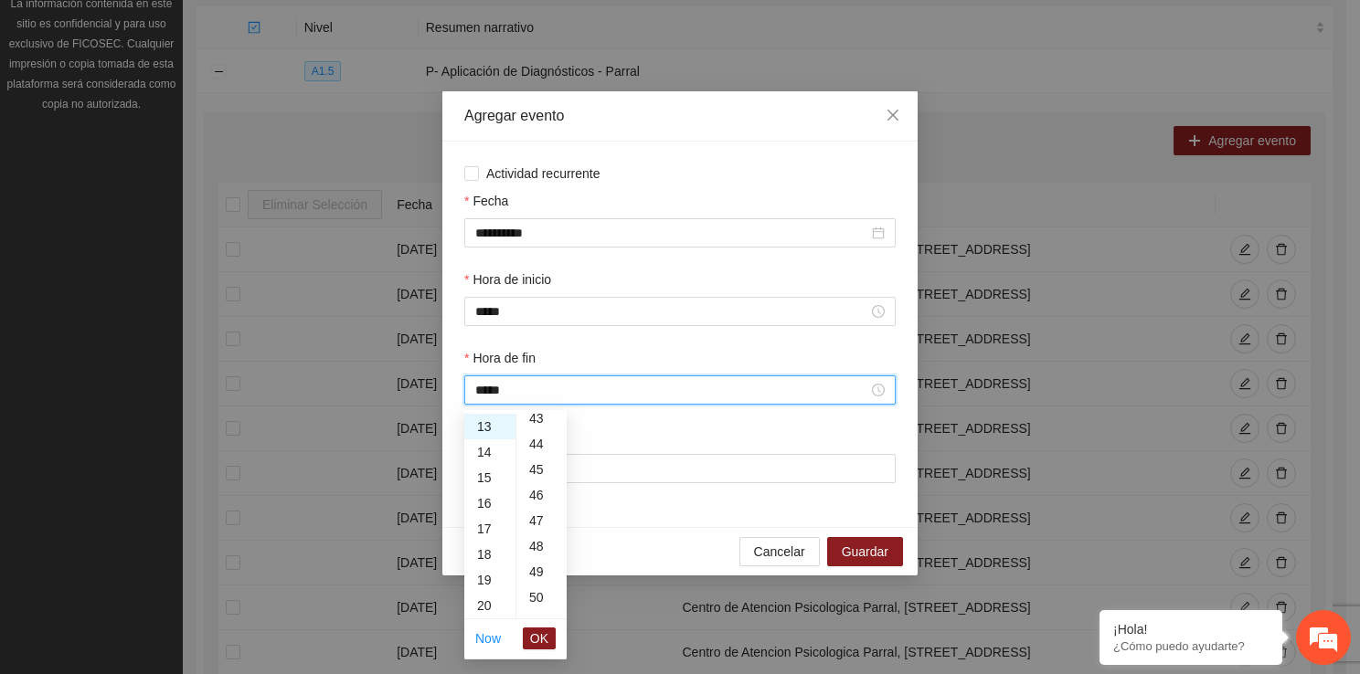
scroll to position [1145, 0]
click at [545, 565] on div "50" at bounding box center [541, 561] width 50 height 26
type input "*****"
click at [551, 638] on button "OK" at bounding box center [539, 639] width 33 height 22
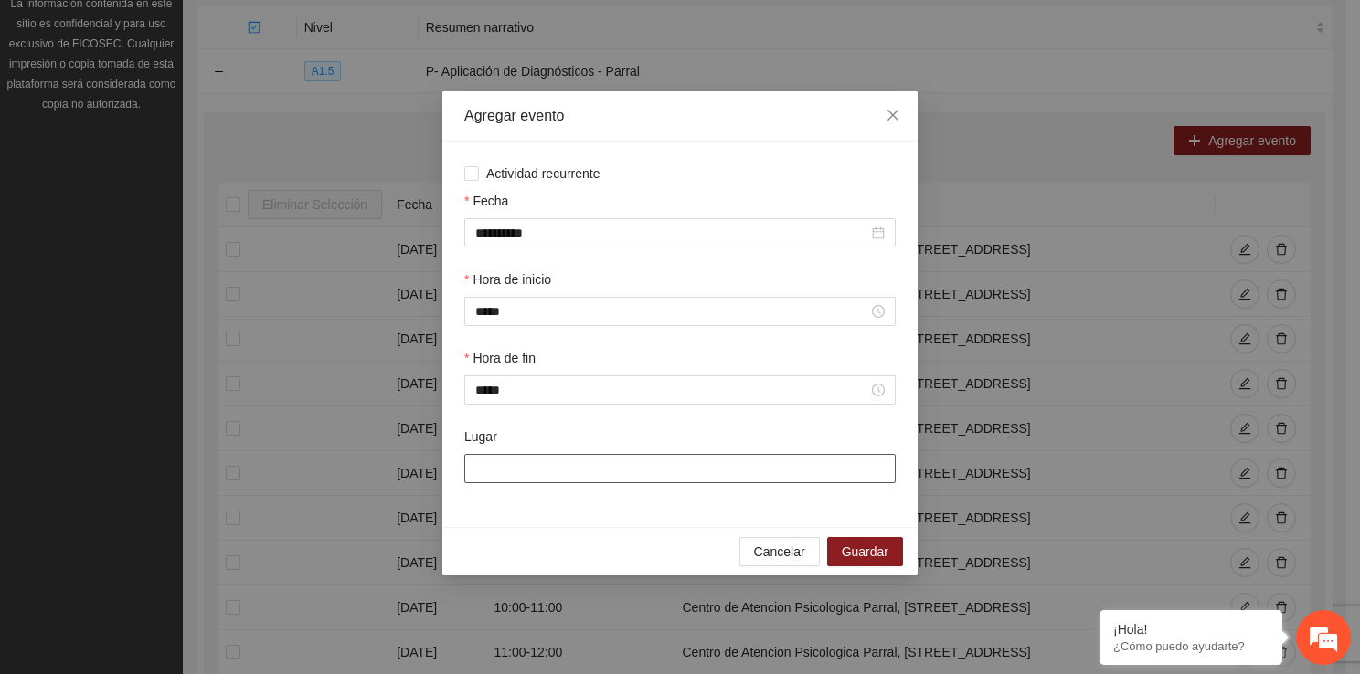
drag, startPoint x: 501, startPoint y: 461, endPoint x: 545, endPoint y: 522, distance: 74.6
click at [545, 522] on div "**********" at bounding box center [679, 335] width 475 height 386
click at [847, 550] on span "Guardar" at bounding box center [865, 552] width 47 height 20
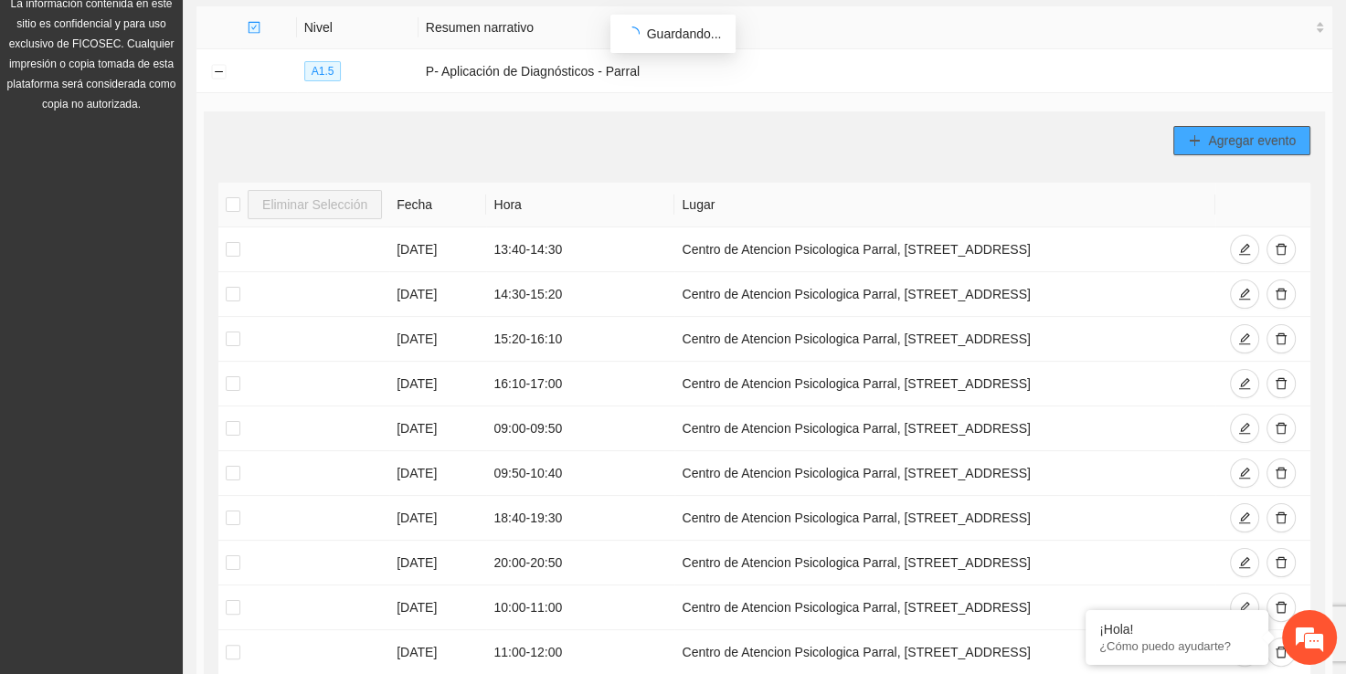
click at [1216, 140] on span "Agregar evento" at bounding box center [1252, 141] width 88 height 20
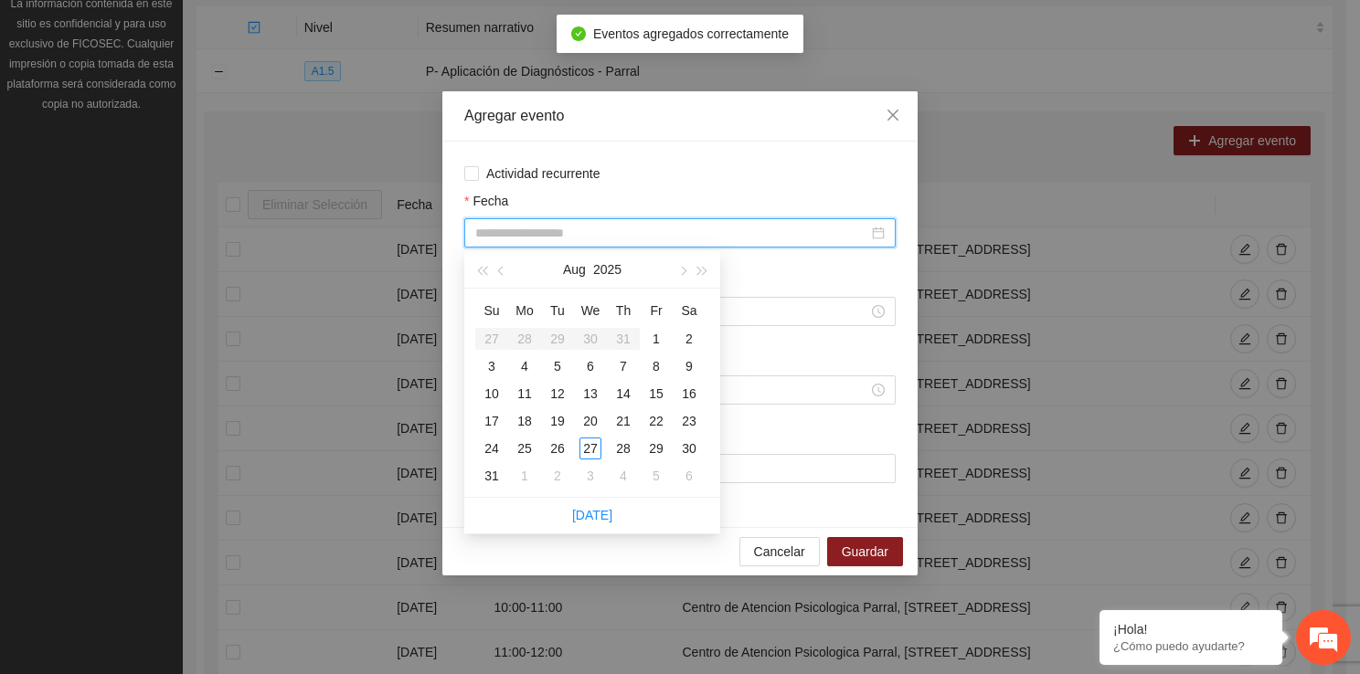
click at [585, 233] on input "Fecha" at bounding box center [671, 233] width 393 height 20
click at [526, 398] on div "11" at bounding box center [525, 394] width 22 height 22
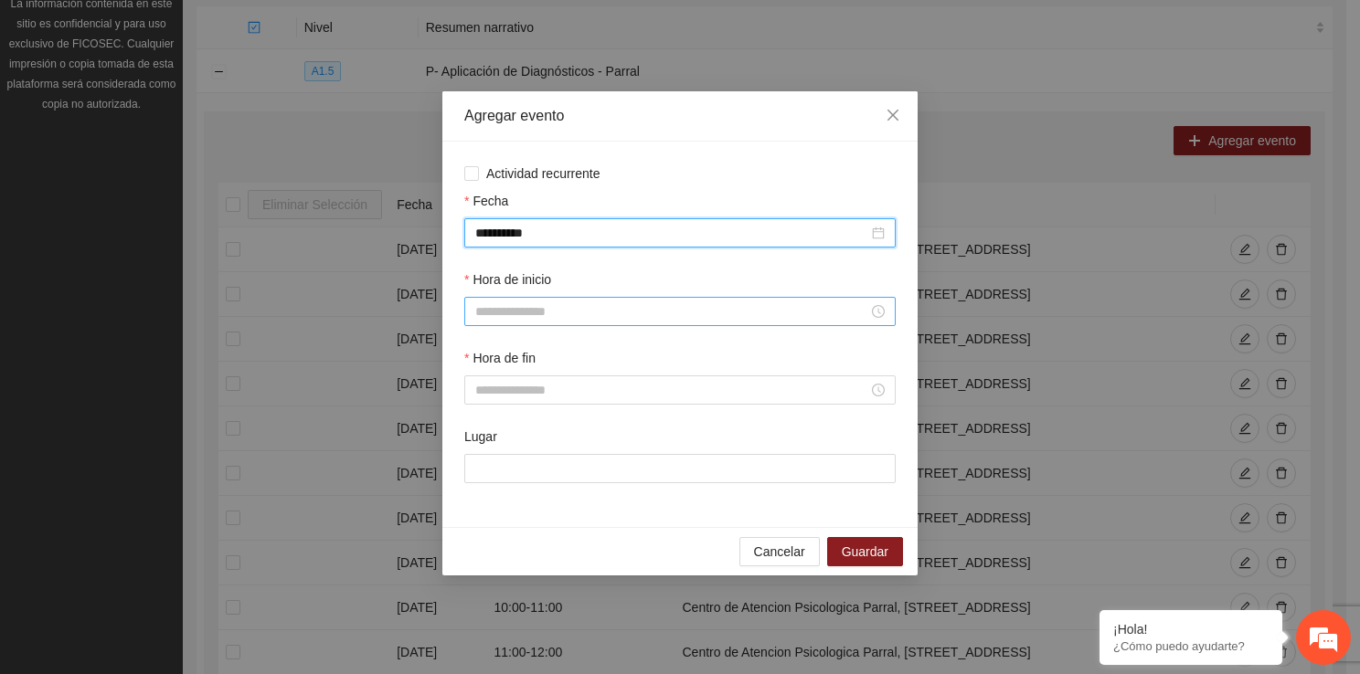
click at [504, 321] on input "Hora de inicio" at bounding box center [671, 312] width 393 height 20
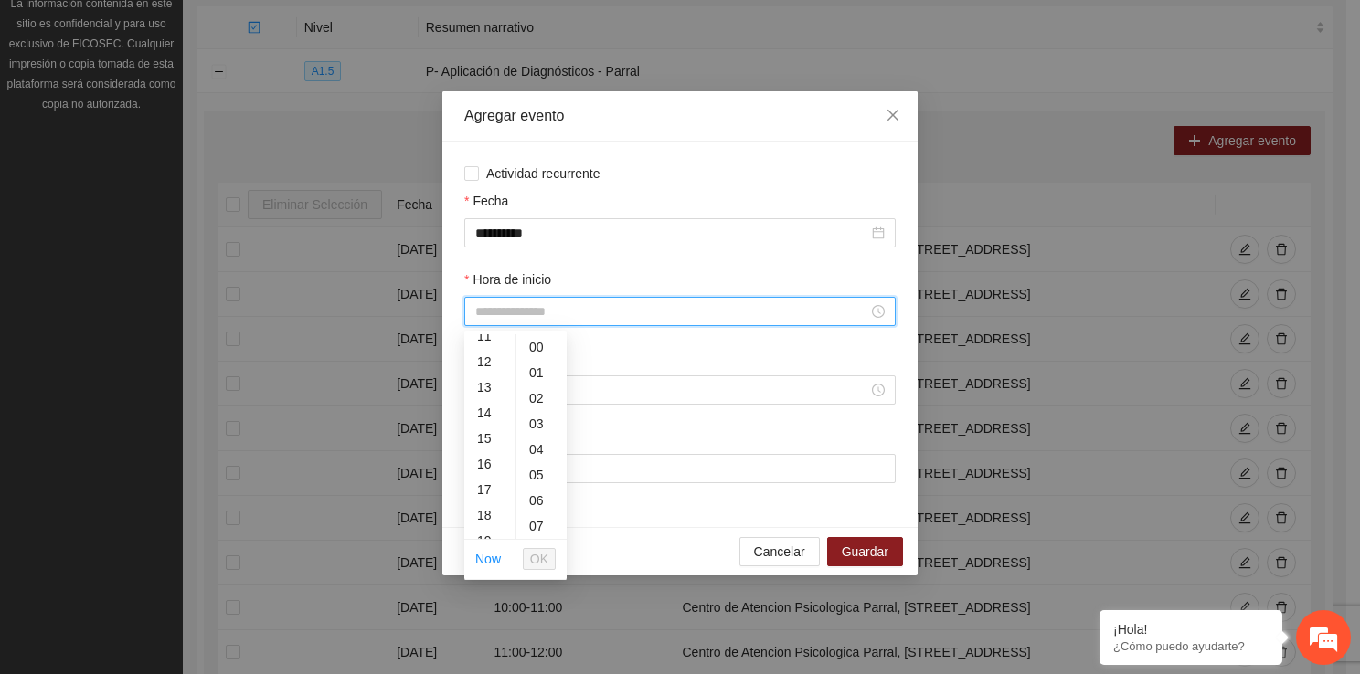
scroll to position [353, 0]
click at [488, 360] on div "14" at bounding box center [489, 353] width 51 height 26
click at [548, 555] on button "OK" at bounding box center [539, 559] width 33 height 22
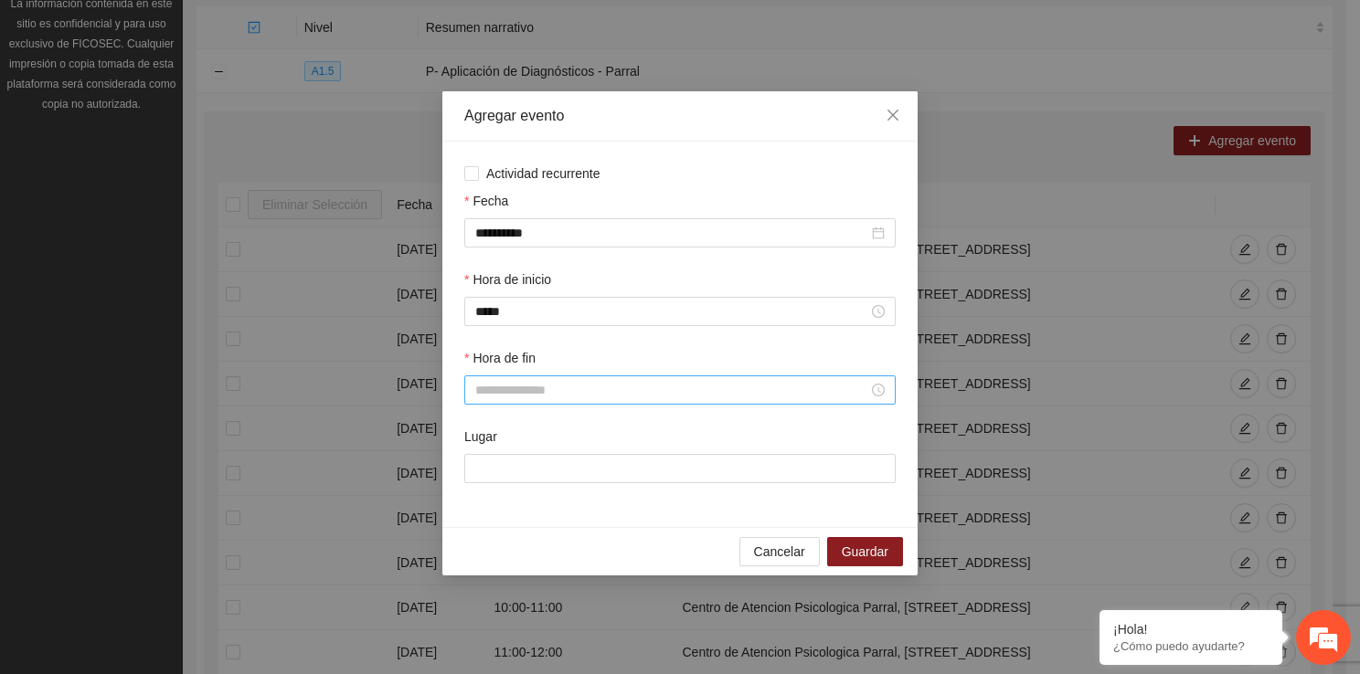
click at [499, 379] on div at bounding box center [679, 390] width 431 height 29
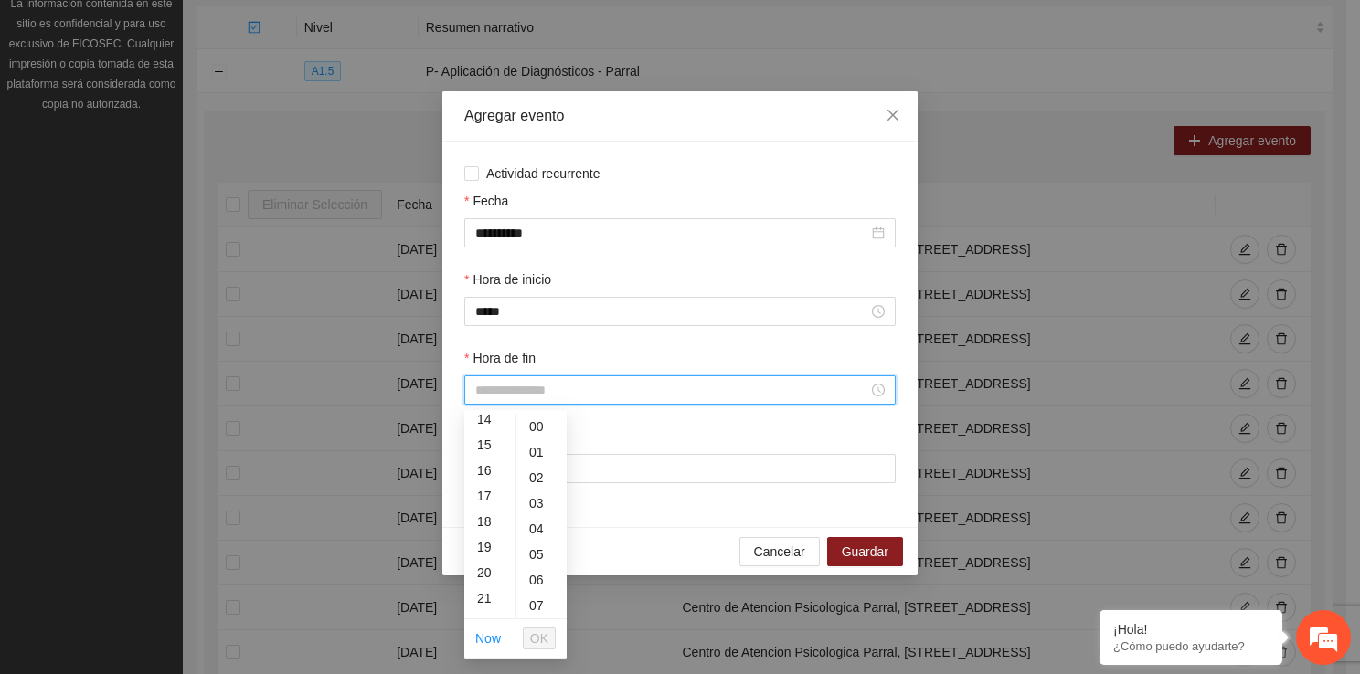
scroll to position [402, 0]
click at [480, 483] on div "14" at bounding box center [489, 493] width 51 height 26
click at [541, 557] on div "50" at bounding box center [541, 549] width 50 height 26
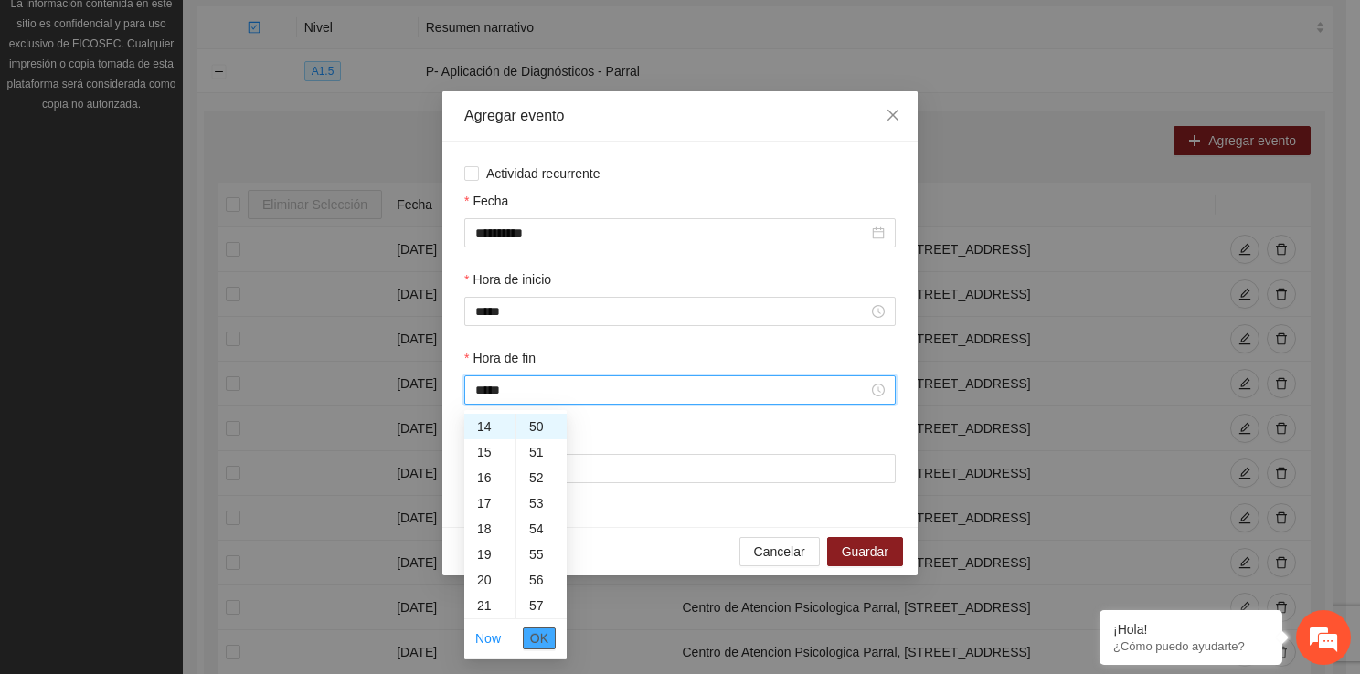
click at [544, 641] on span "OK" at bounding box center [539, 639] width 18 height 20
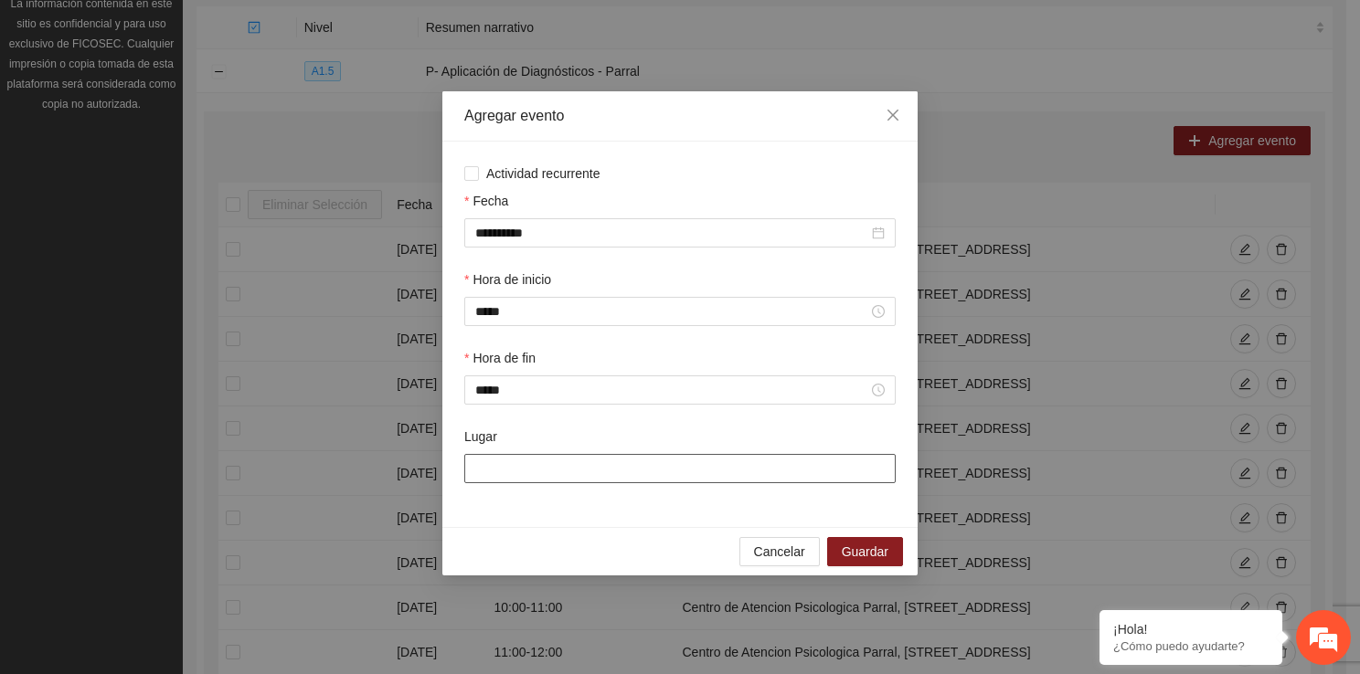
click at [629, 481] on input "Lugar" at bounding box center [679, 468] width 431 height 29
click at [857, 553] on span "Guardar" at bounding box center [865, 552] width 47 height 20
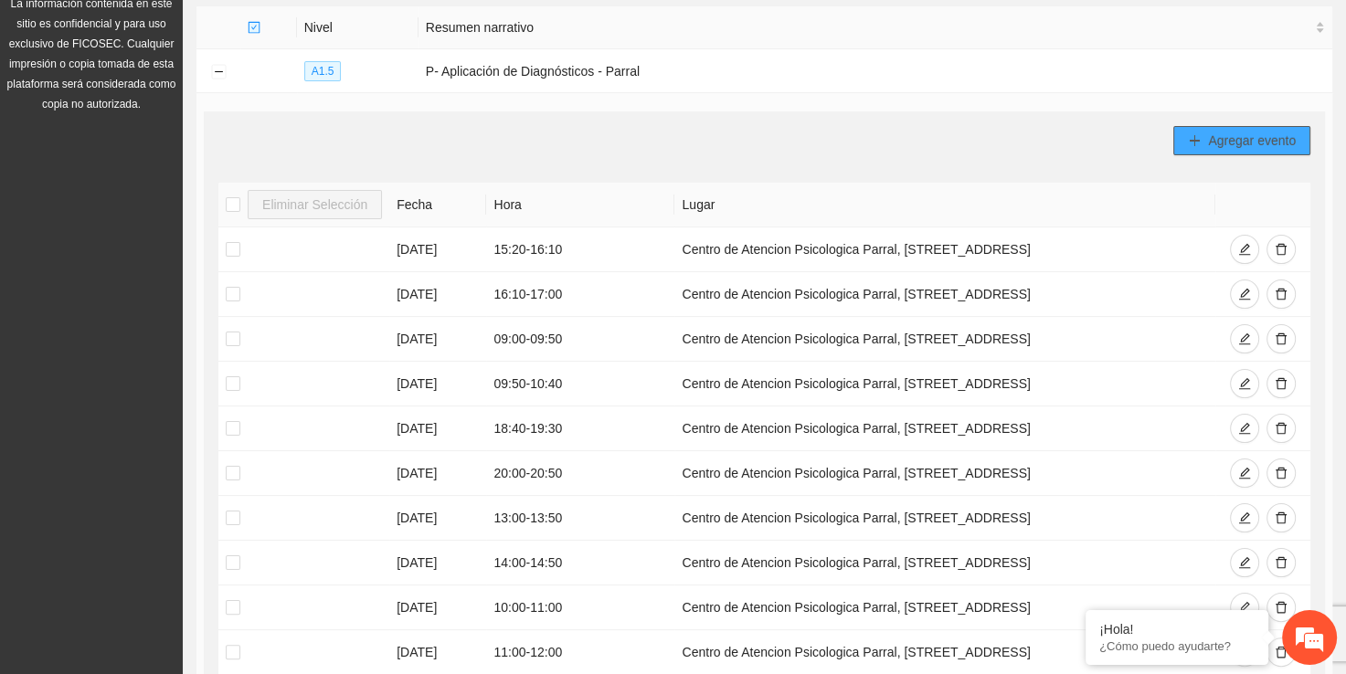
click at [1234, 131] on span "Agregar evento" at bounding box center [1252, 141] width 88 height 20
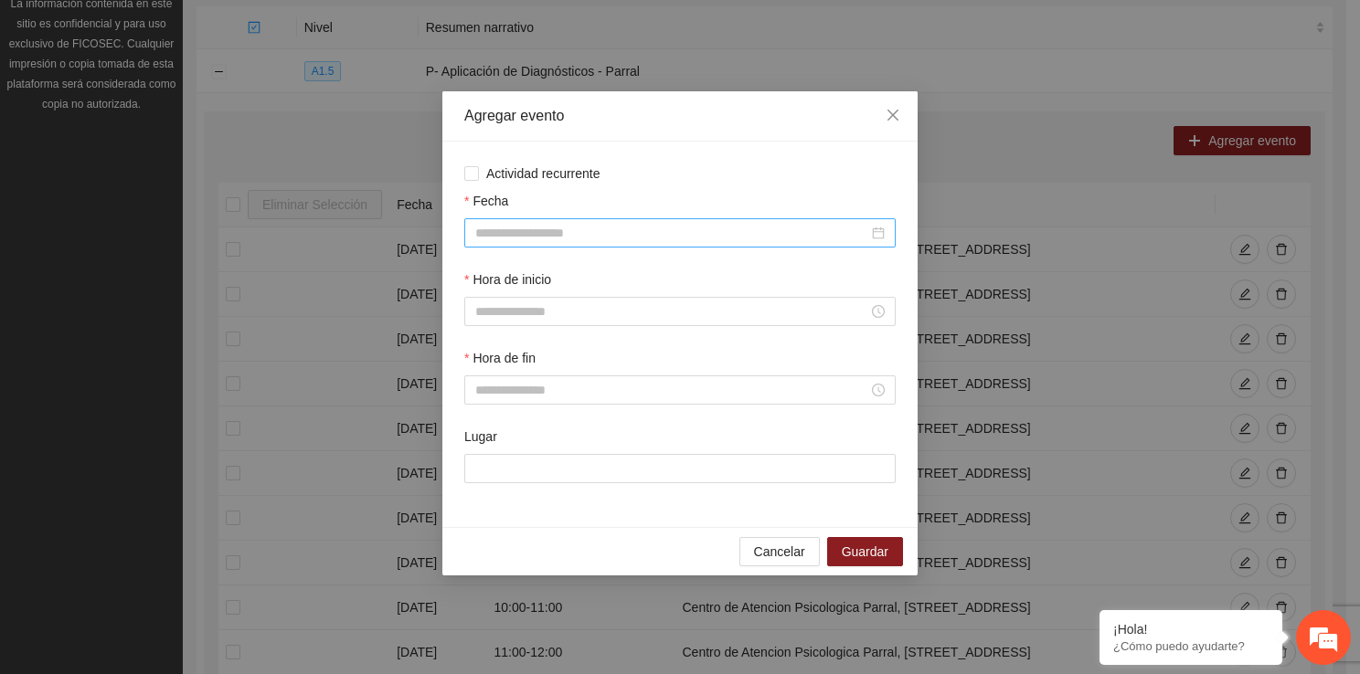
click at [742, 221] on div at bounding box center [679, 232] width 431 height 29
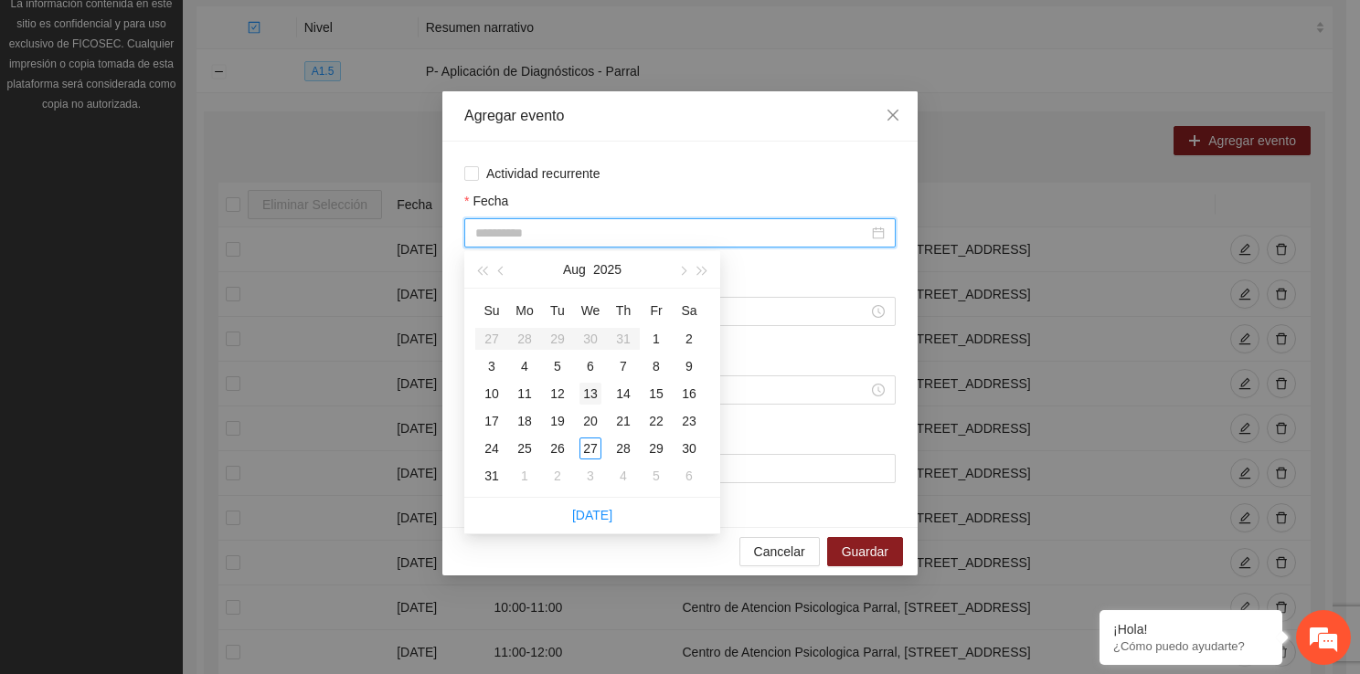
click at [588, 403] on div "13" at bounding box center [590, 394] width 22 height 22
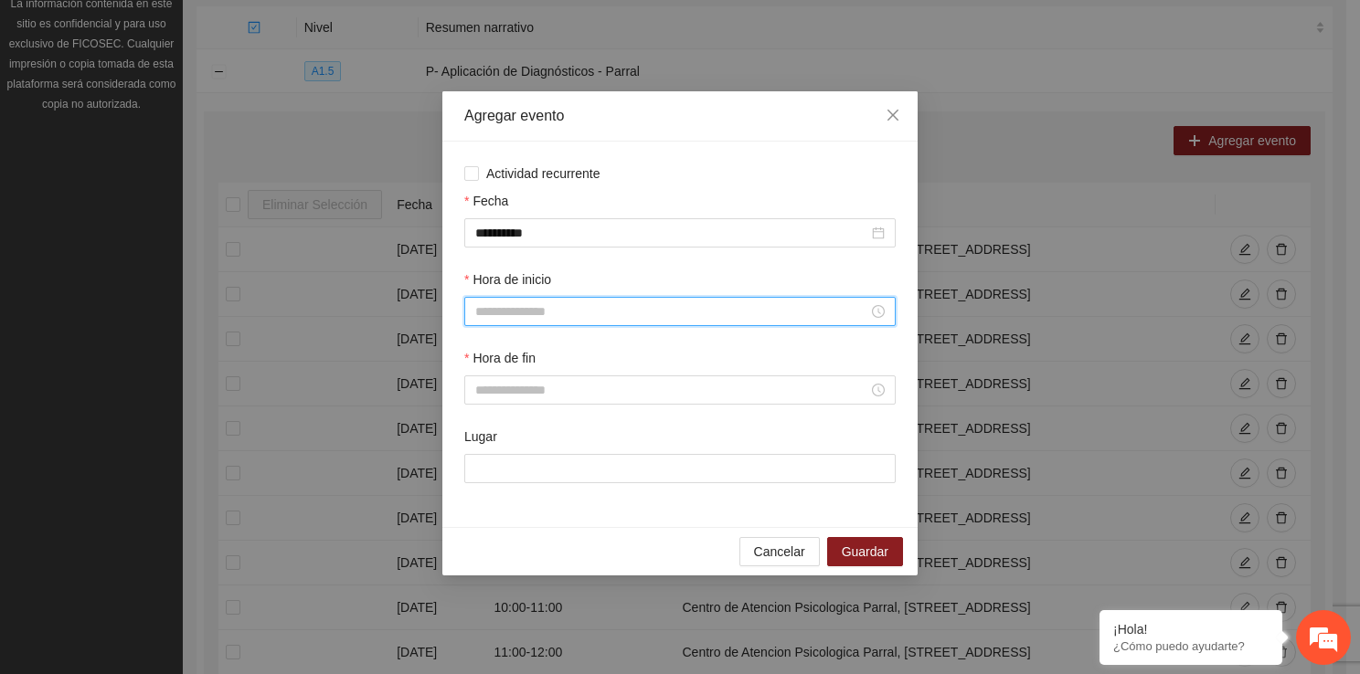
click at [497, 311] on input "Hora de inicio" at bounding box center [671, 312] width 393 height 20
click at [490, 525] on ul "00 01 02 03 04 05 06 07 08 09 10 11 12 13 14 15 16 17 18 19 20 21 22 23" at bounding box center [489, 436] width 51 height 205
click at [490, 525] on div "13" at bounding box center [489, 534] width 51 height 26
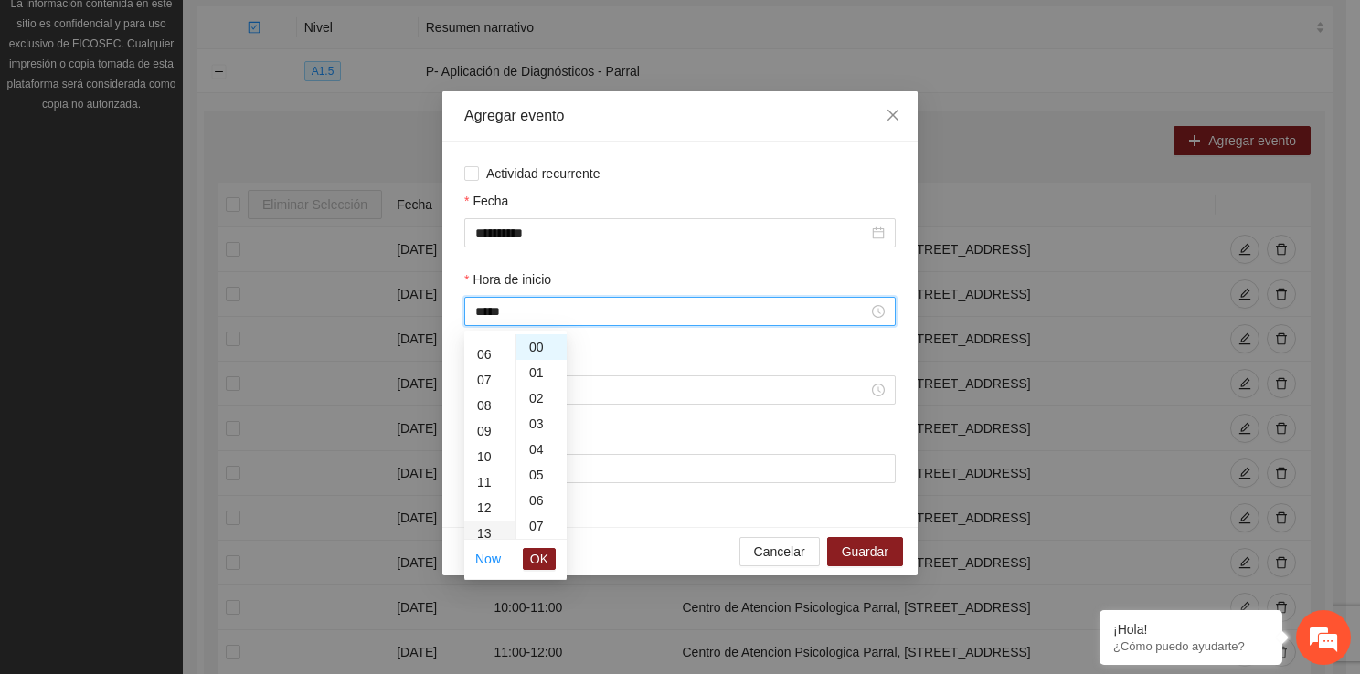
scroll to position [333, 0]
click at [546, 557] on span "OK" at bounding box center [539, 559] width 18 height 20
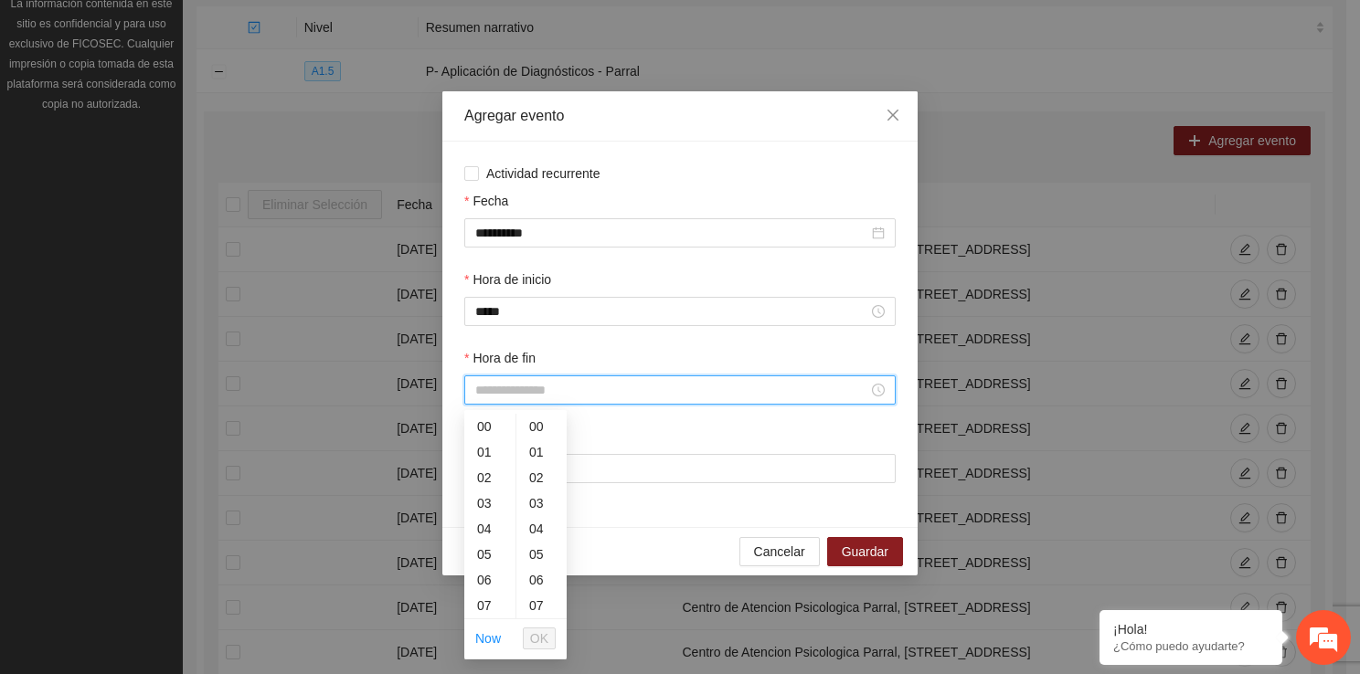
drag, startPoint x: 525, startPoint y: 384, endPoint x: 509, endPoint y: 604, distance: 220.8
click at [509, 442] on body "Proyectos Activos La información contenida en este sitio es confidencial y para…" at bounding box center [673, 105] width 1346 height 674
click at [493, 586] on div "13" at bounding box center [489, 577] width 51 height 26
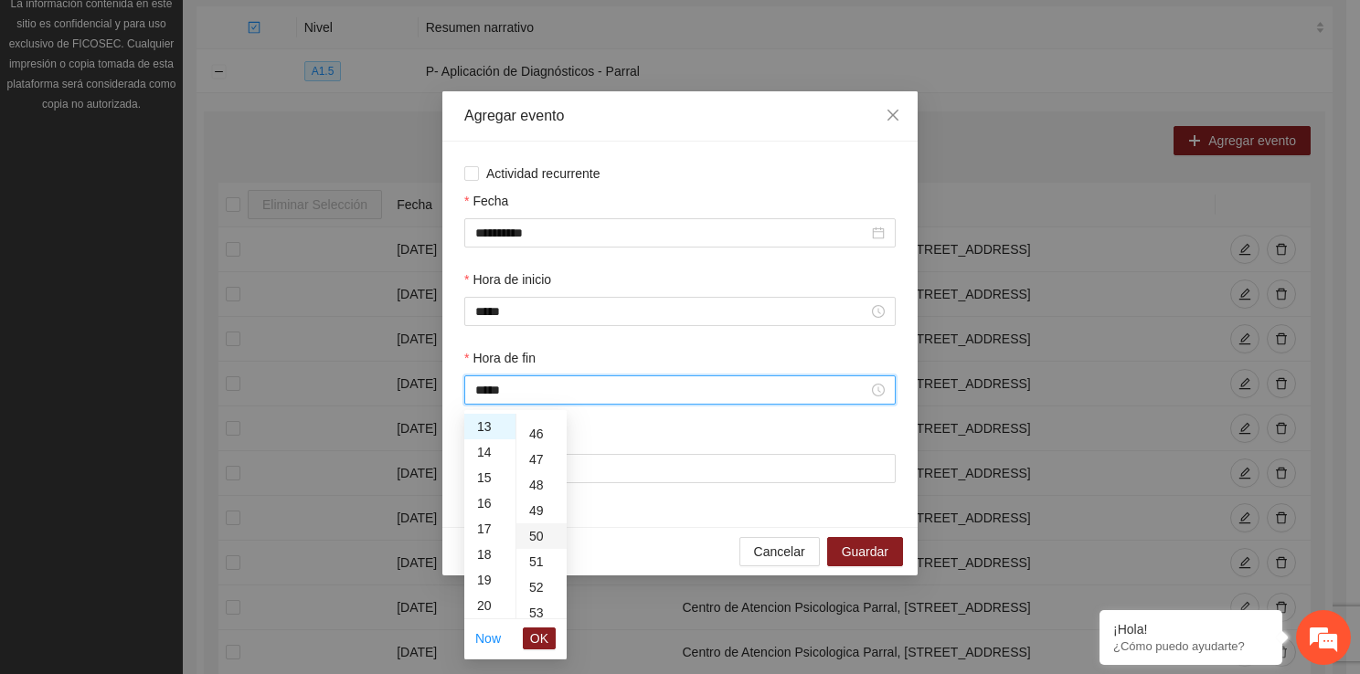
click at [535, 539] on div "50" at bounding box center [541, 537] width 50 height 26
click at [546, 646] on span "OK" at bounding box center [539, 639] width 18 height 20
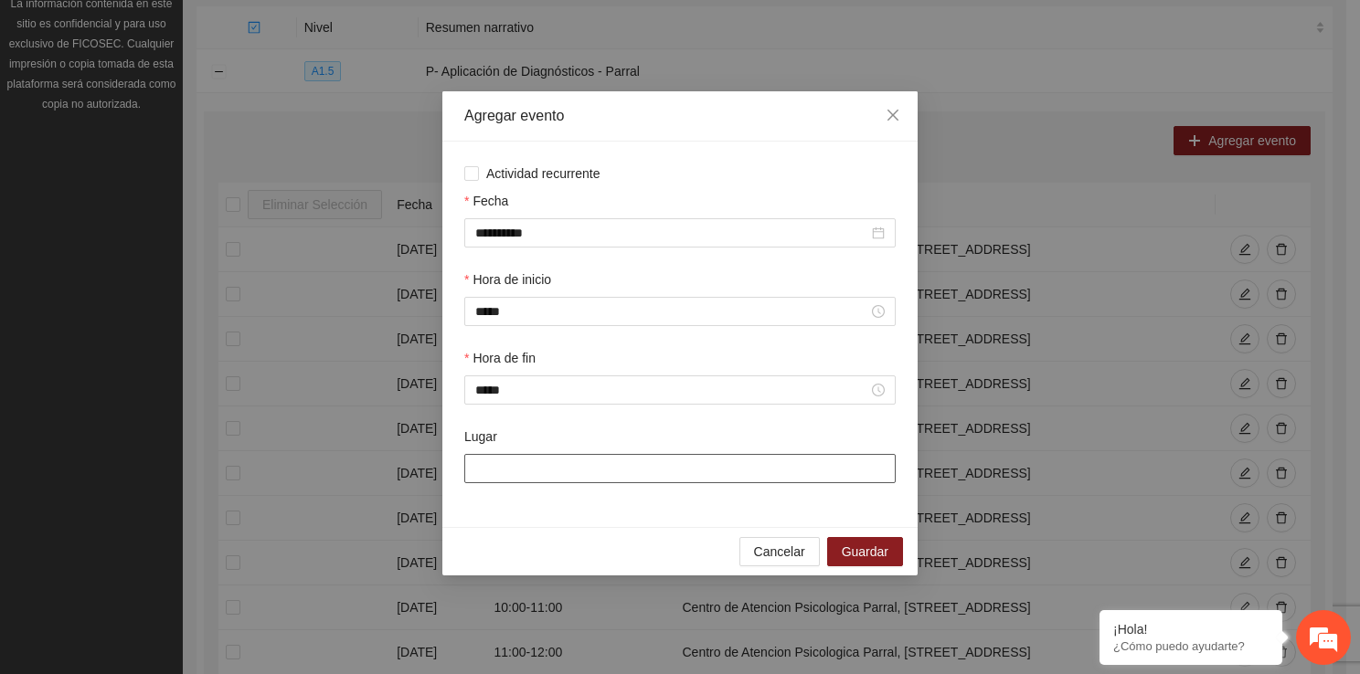
click at [553, 460] on input "Lugar" at bounding box center [679, 468] width 431 height 29
click at [862, 545] on span "Guardar" at bounding box center [865, 552] width 47 height 20
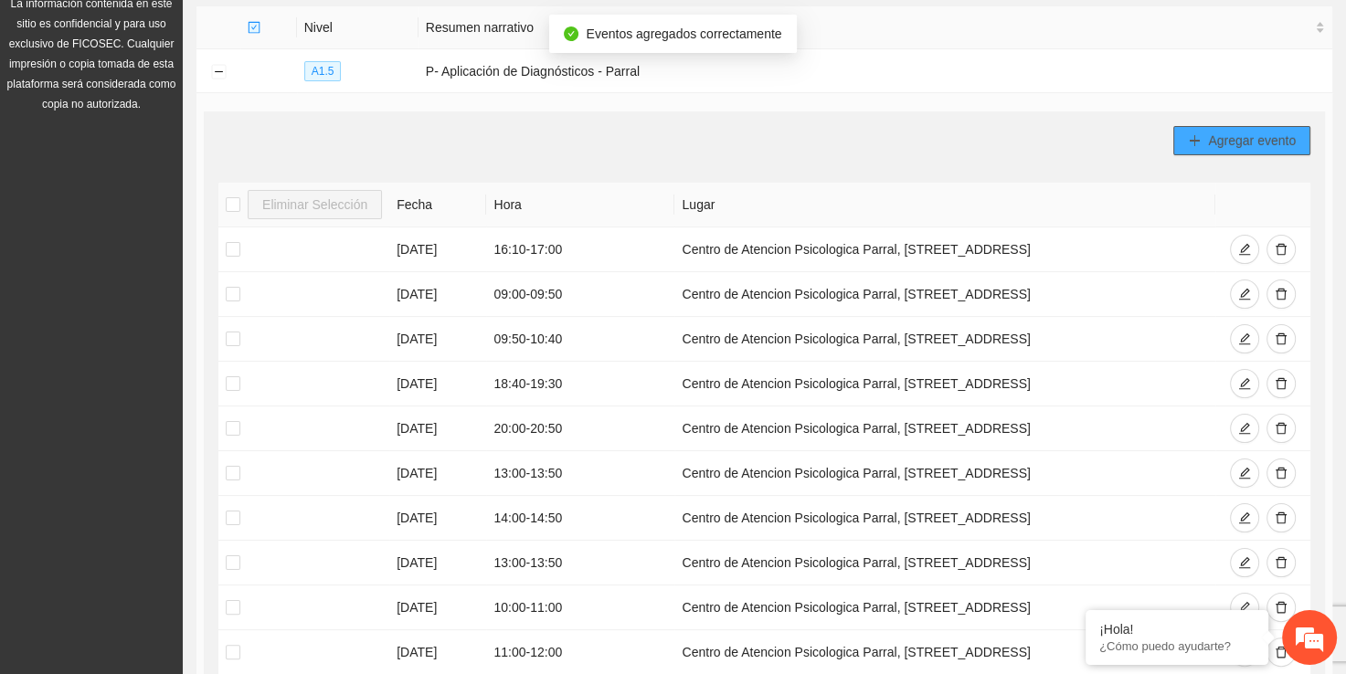
click at [1224, 137] on span "Agregar evento" at bounding box center [1252, 141] width 88 height 20
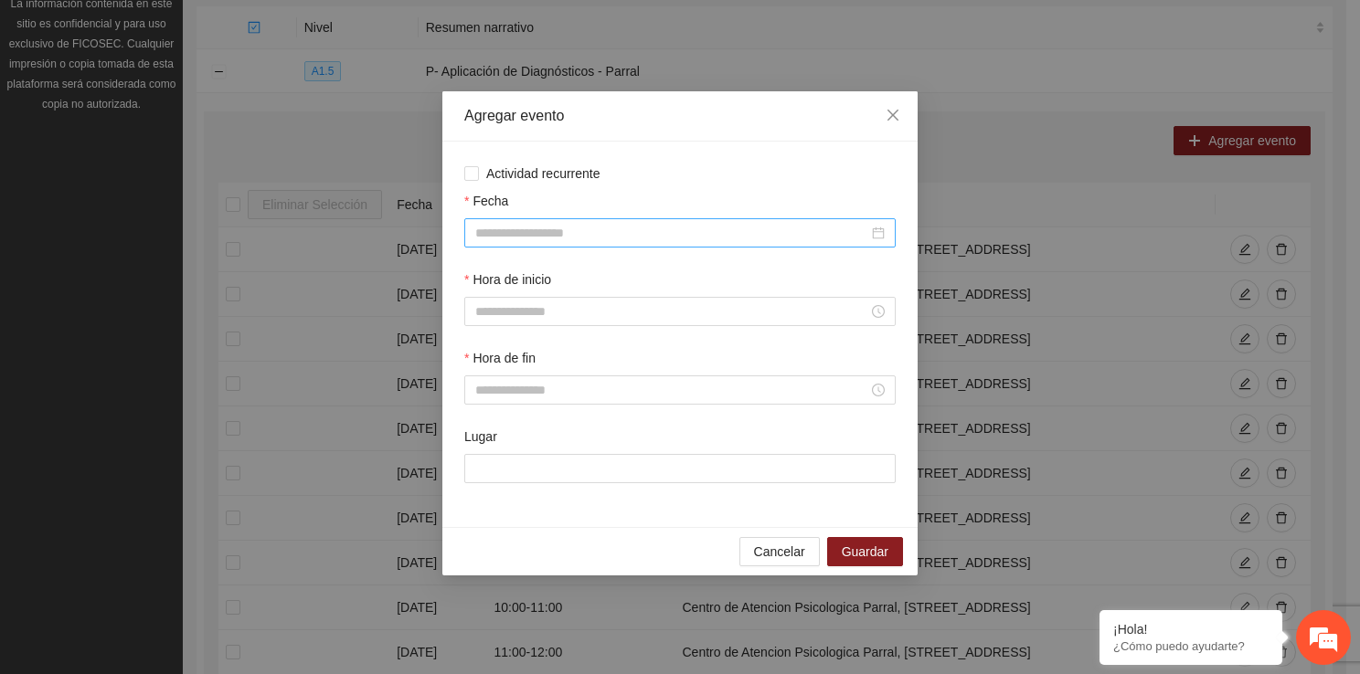
click at [536, 239] on input "Fecha" at bounding box center [671, 233] width 393 height 20
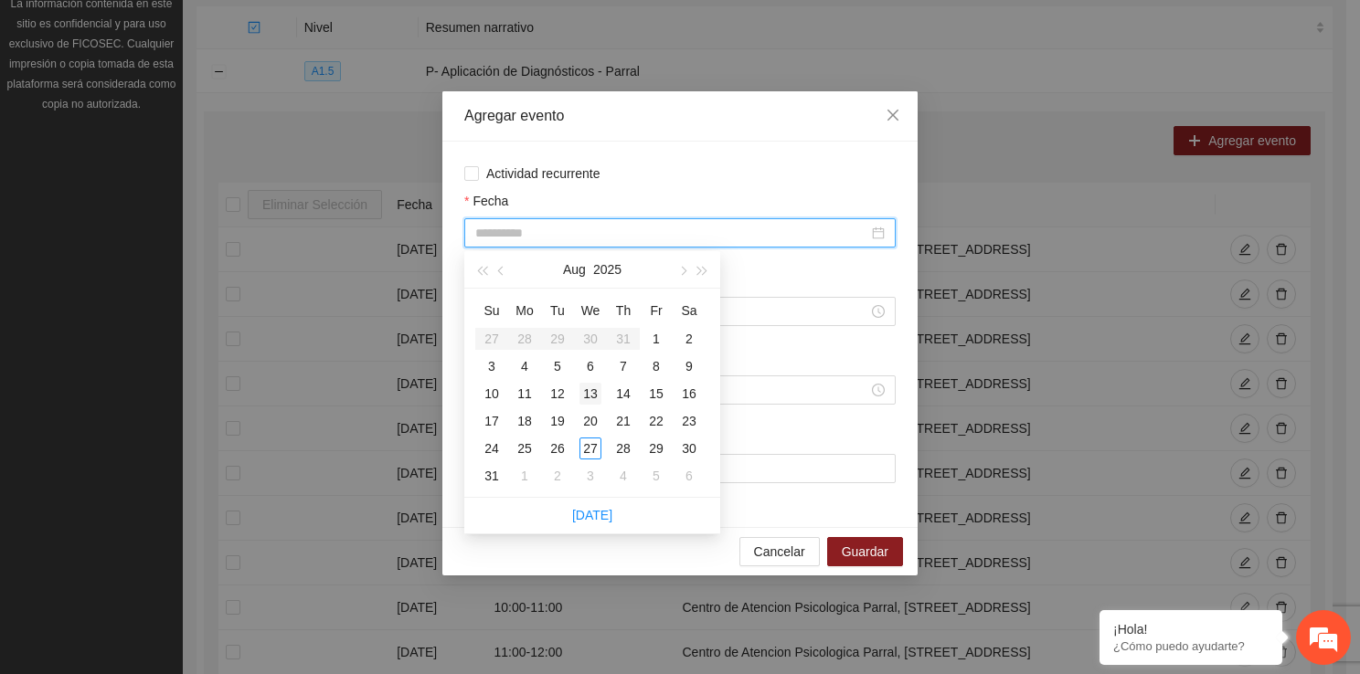
click at [599, 389] on div "13" at bounding box center [590, 394] width 22 height 22
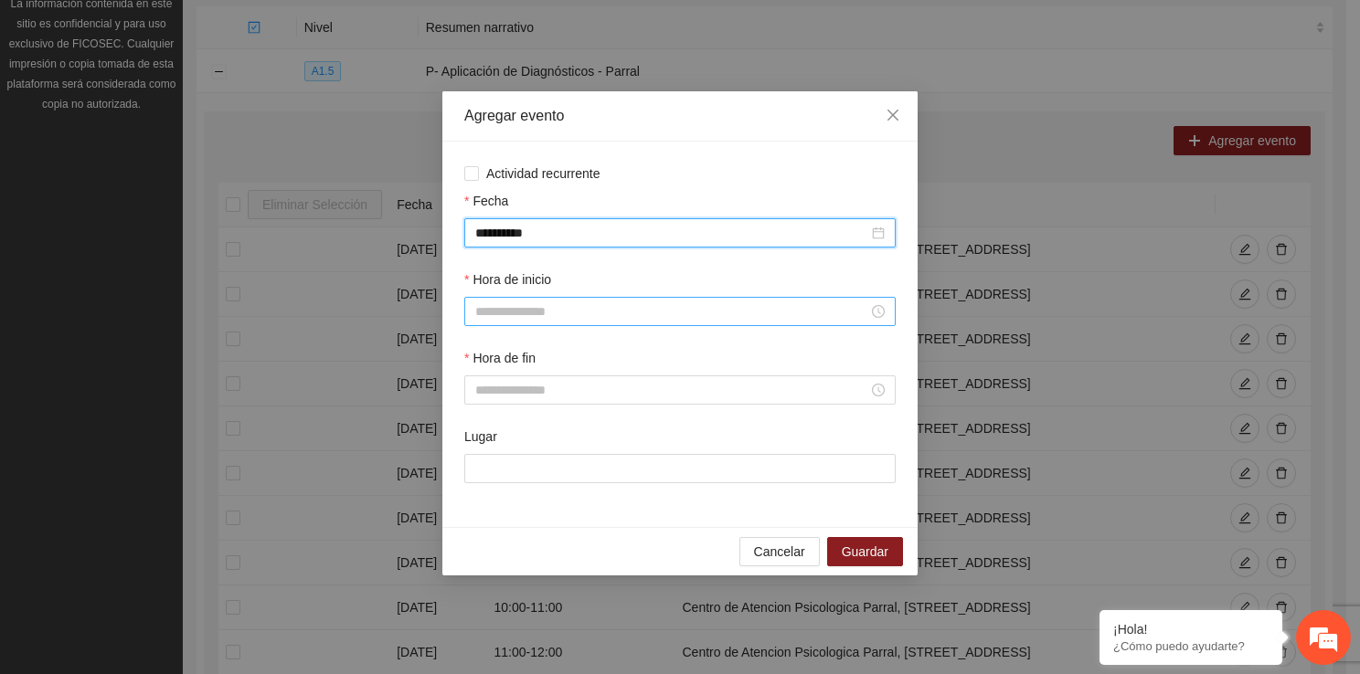
click at [533, 316] on input "Hora de inicio" at bounding box center [671, 312] width 393 height 20
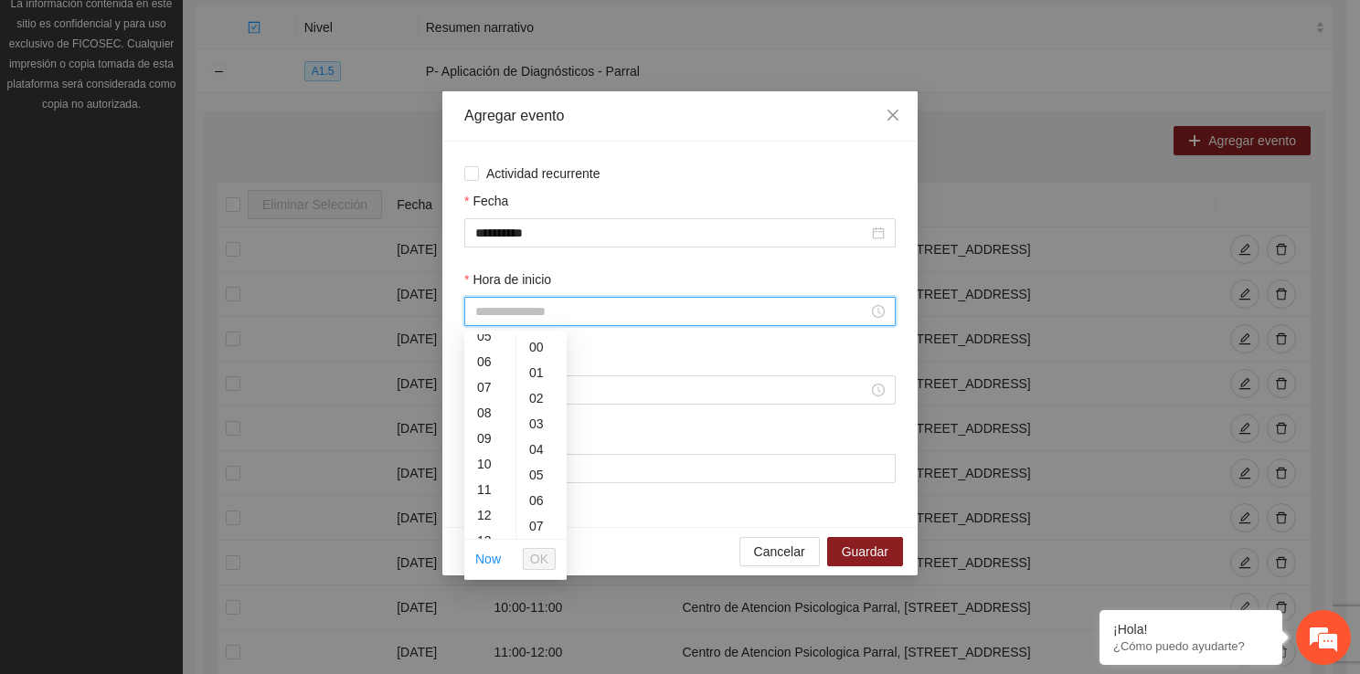
scroll to position [183, 0]
click at [484, 525] on div "14" at bounding box center [489, 523] width 51 height 26
click at [546, 560] on span "OK" at bounding box center [539, 559] width 18 height 20
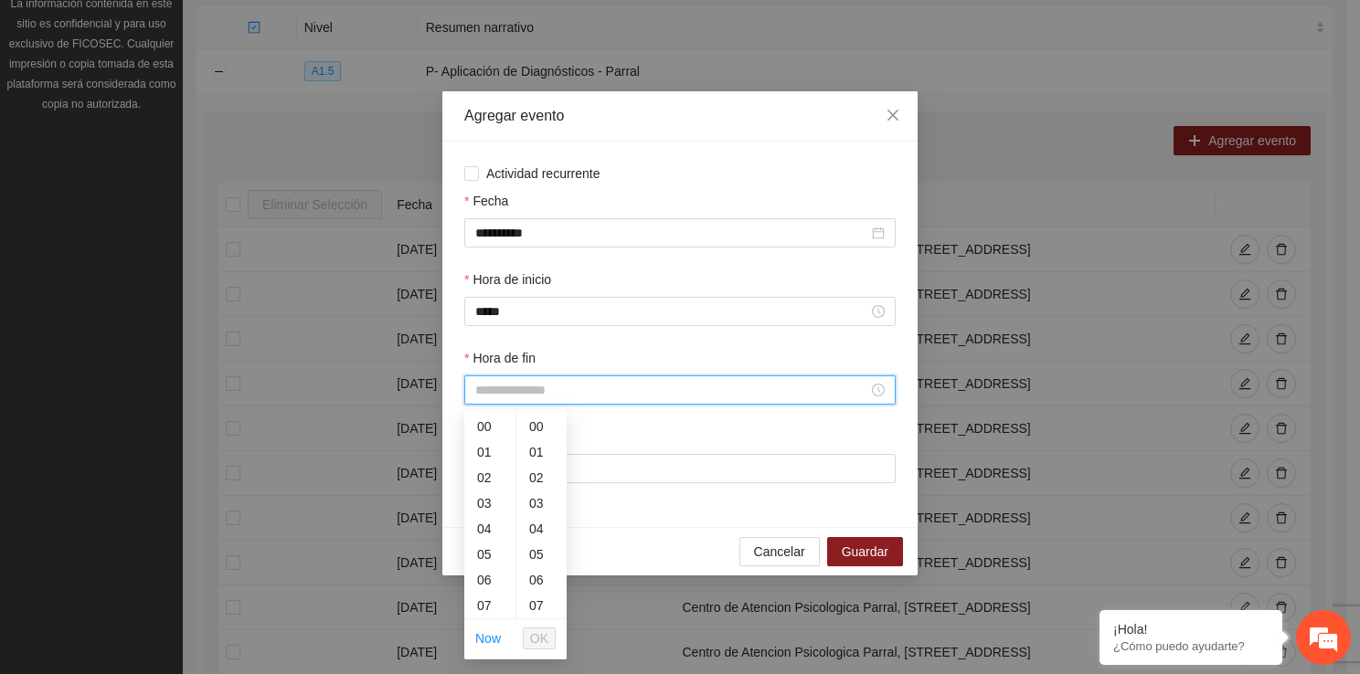
drag, startPoint x: 506, startPoint y: 394, endPoint x: 504, endPoint y: 609, distance: 214.7
click at [504, 442] on body "Proyectos Activos La información contenida en este sitio es confidencial y para…" at bounding box center [673, 105] width 1346 height 674
click at [483, 547] on div "14" at bounding box center [489, 554] width 51 height 26
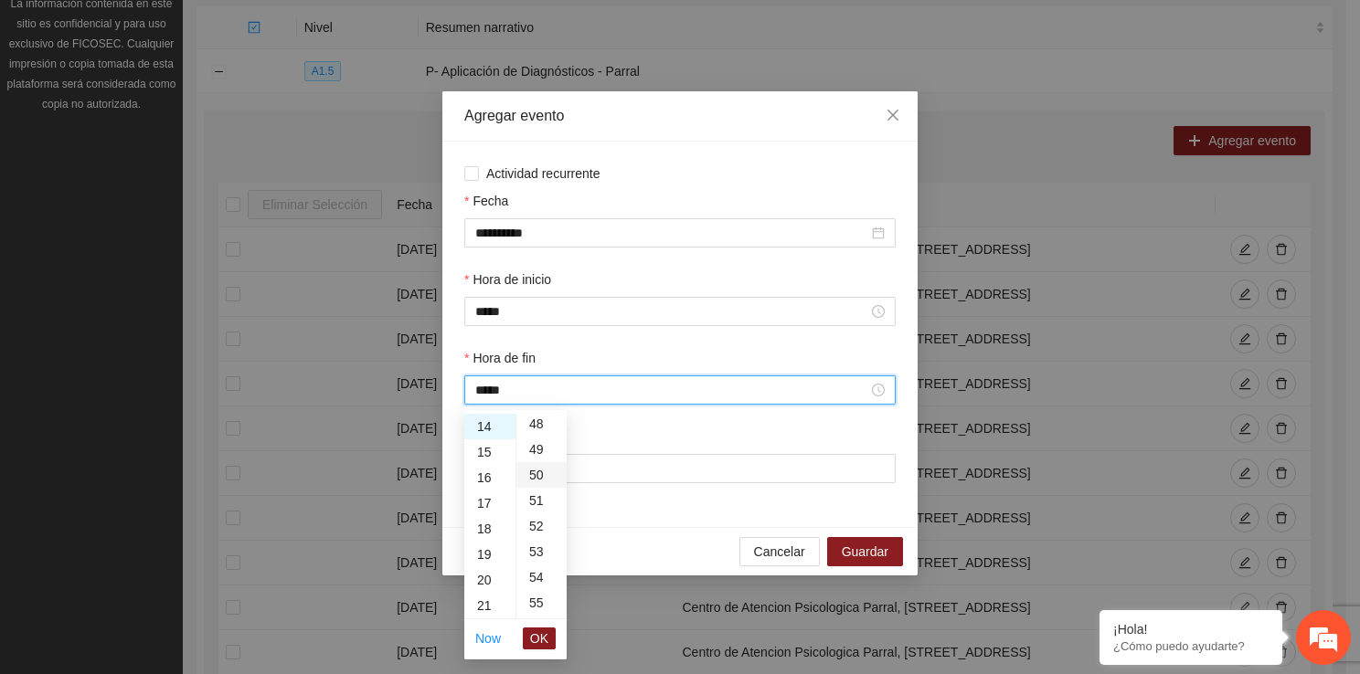
click at [535, 480] on div "50" at bounding box center [541, 475] width 50 height 26
click at [538, 631] on span "OK" at bounding box center [539, 639] width 18 height 20
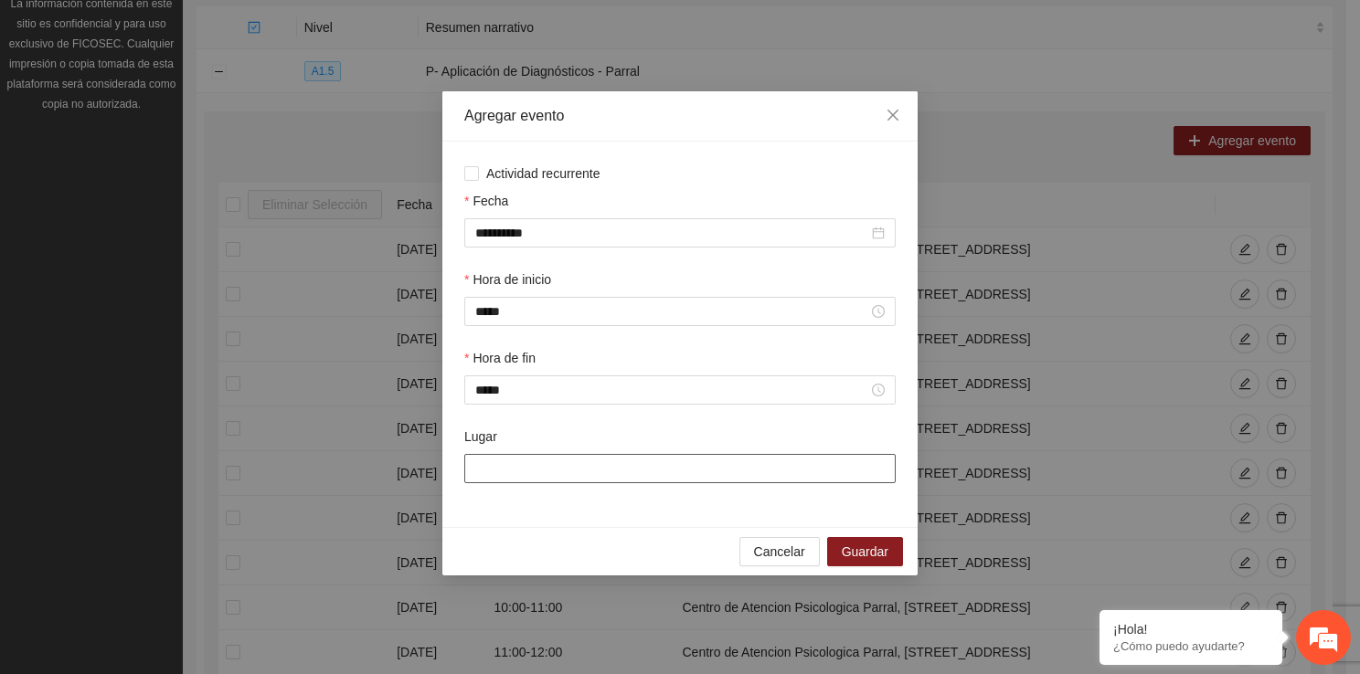
drag, startPoint x: 552, startPoint y: 466, endPoint x: 599, endPoint y: 534, distance: 82.6
click at [599, 534] on div "**********" at bounding box center [679, 333] width 475 height 484
click at [897, 554] on button "Guardar" at bounding box center [865, 551] width 76 height 29
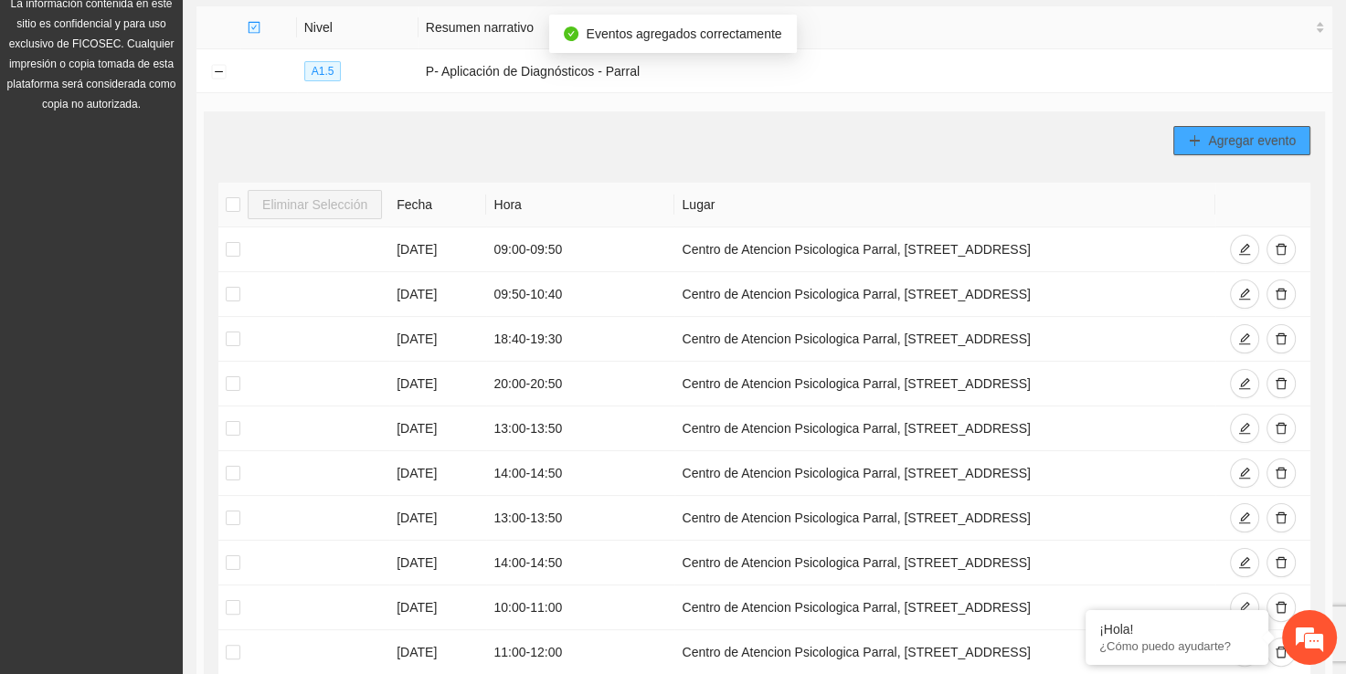
click at [1253, 131] on span "Agregar evento" at bounding box center [1252, 141] width 88 height 20
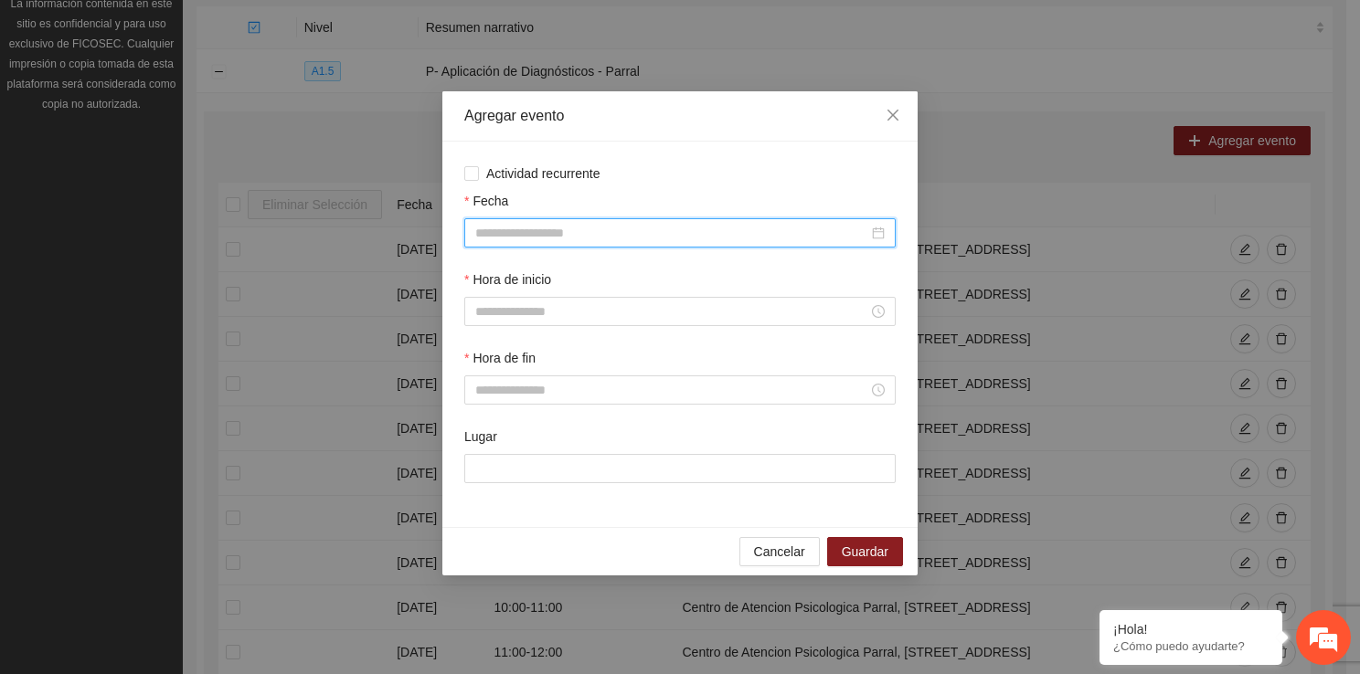
click at [497, 242] on input "Fecha" at bounding box center [671, 233] width 393 height 20
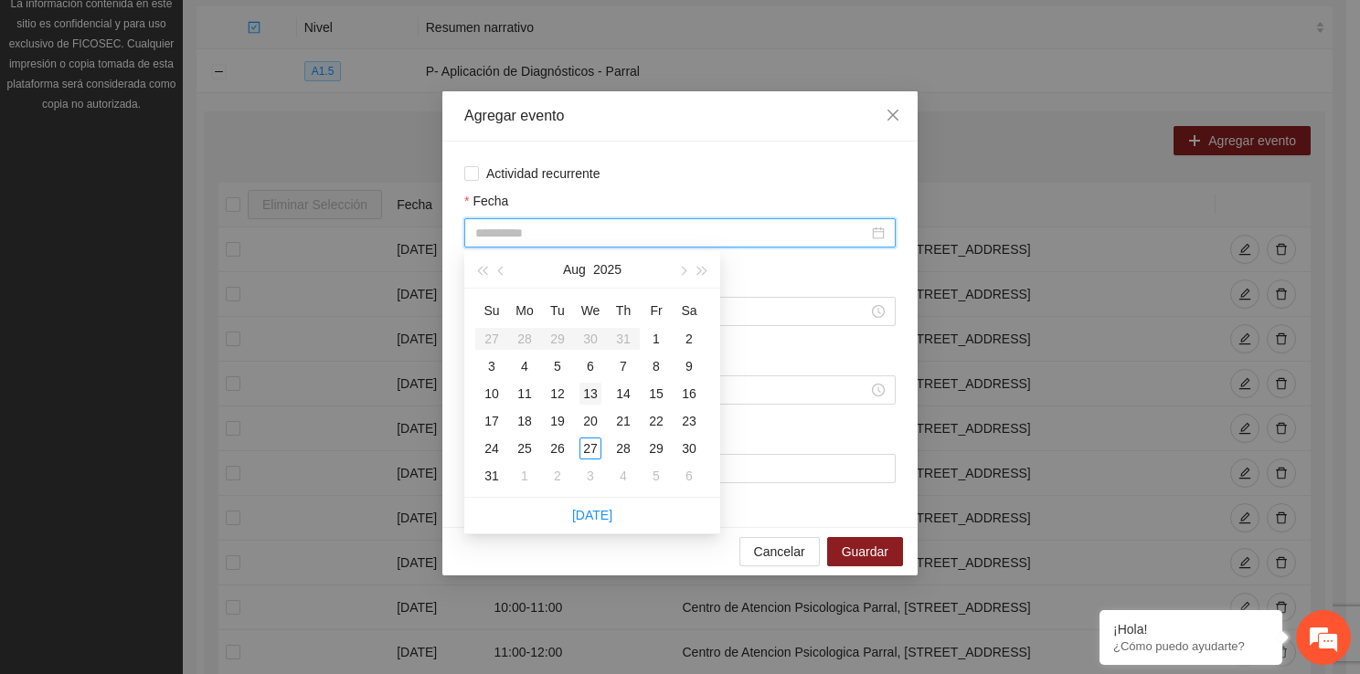
click at [596, 386] on div "13" at bounding box center [590, 394] width 22 height 22
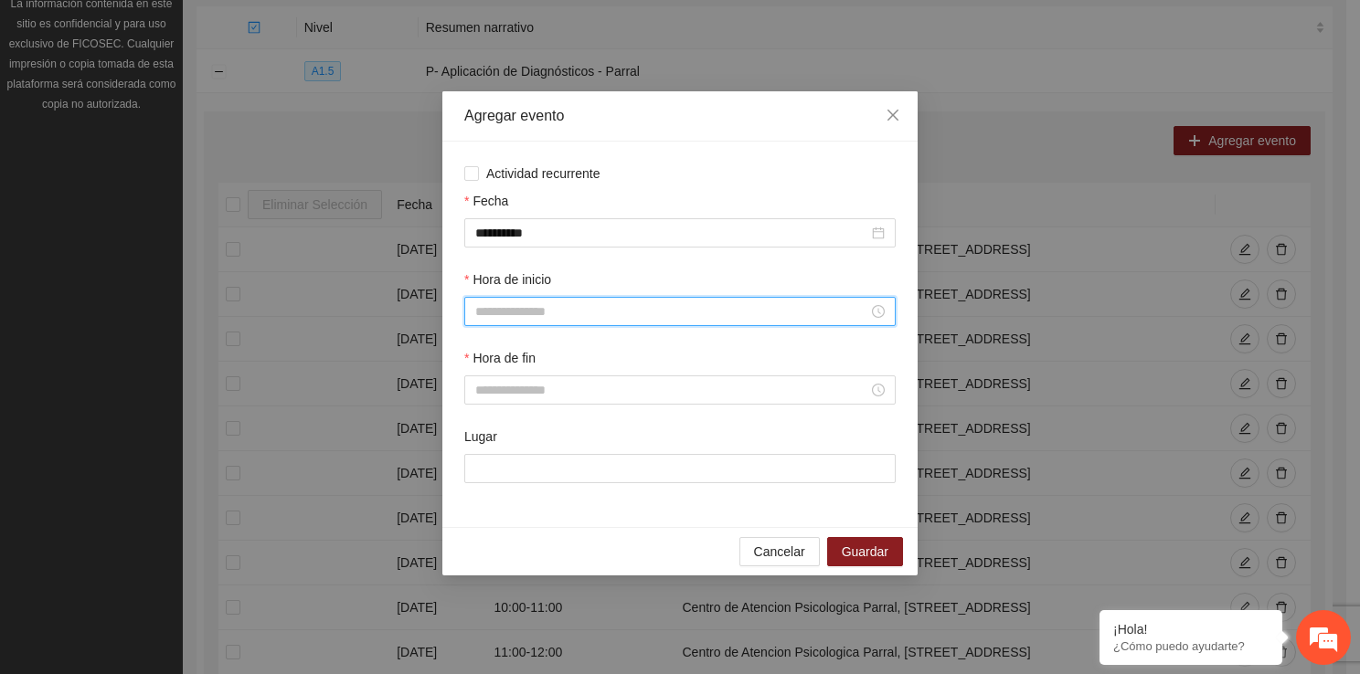
click at [530, 319] on input "Hora de inicio" at bounding box center [671, 312] width 393 height 20
click at [482, 373] on div "14" at bounding box center [489, 369] width 51 height 26
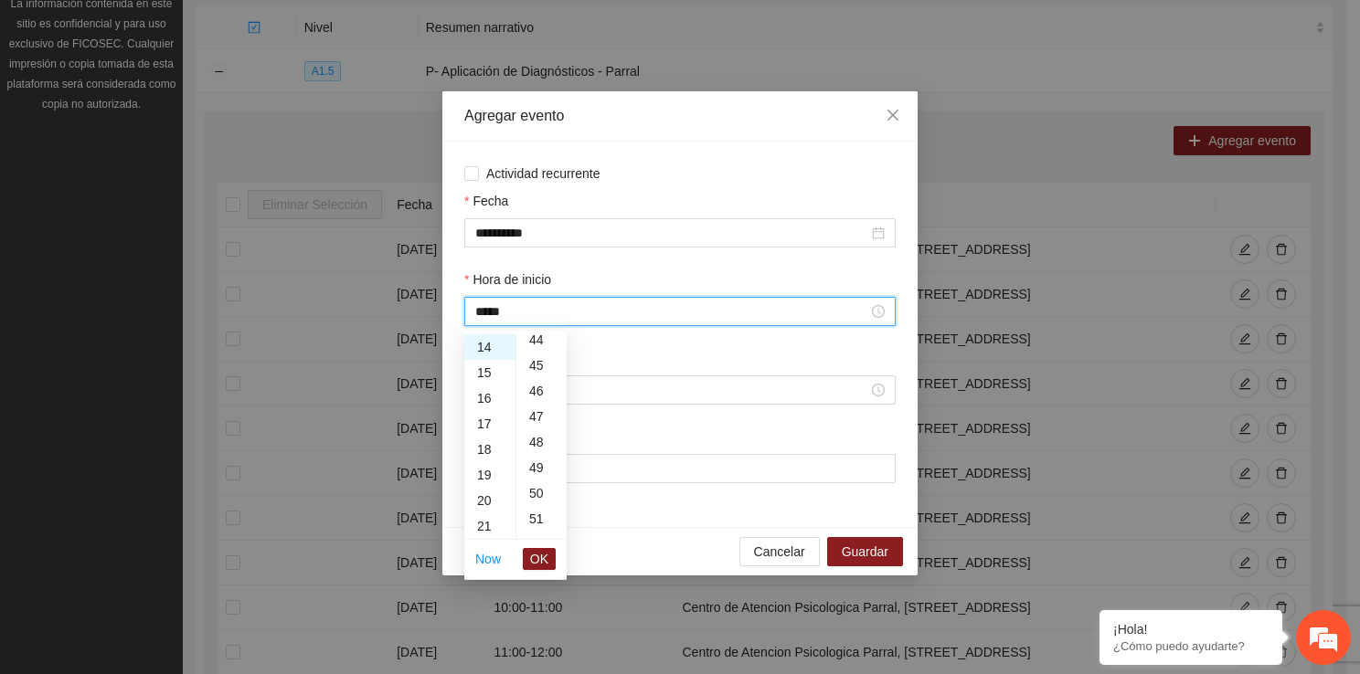
scroll to position [1170, 0]
click at [546, 445] on div "50" at bounding box center [541, 457] width 50 height 26
click at [538, 557] on span "OK" at bounding box center [539, 559] width 18 height 20
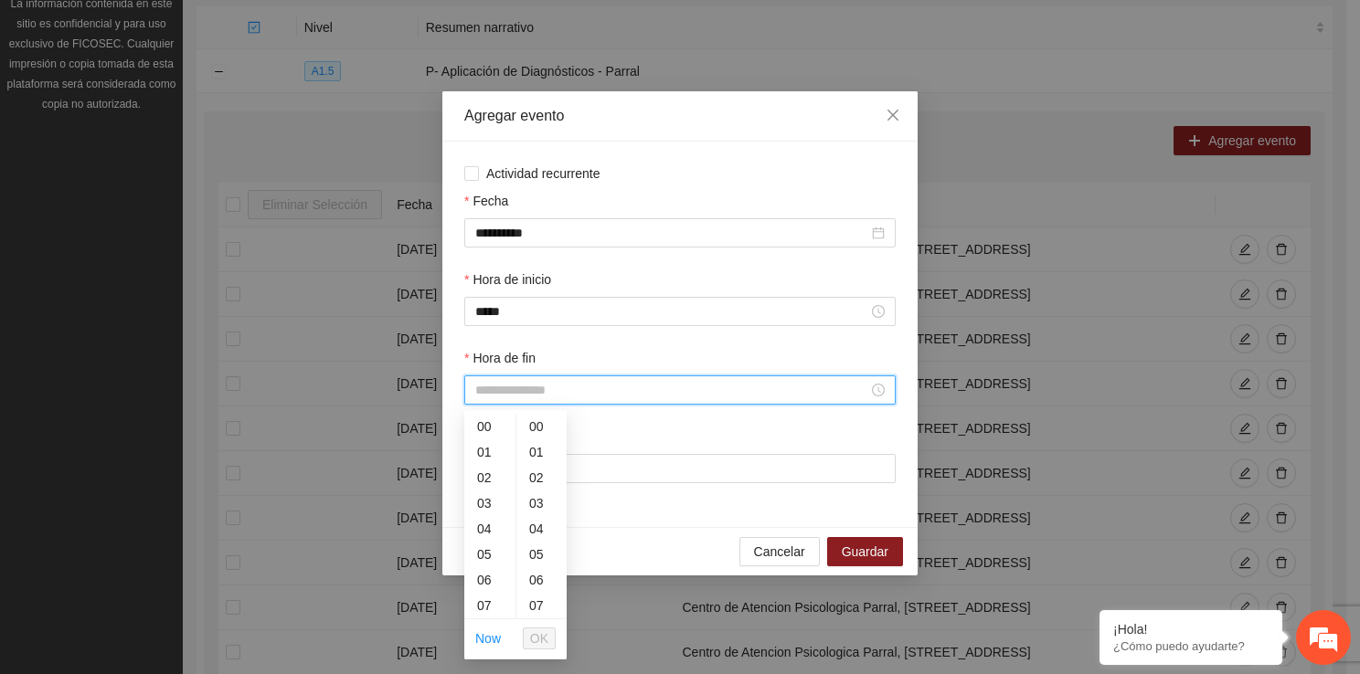
drag, startPoint x: 534, startPoint y: 399, endPoint x: 508, endPoint y: 603, distance: 205.4
click at [508, 442] on body "Proyectos Activos La información contenida en este sitio es confidencial y para…" at bounding box center [673, 105] width 1346 height 674
click at [491, 565] on div "15" at bounding box center [489, 555] width 51 height 26
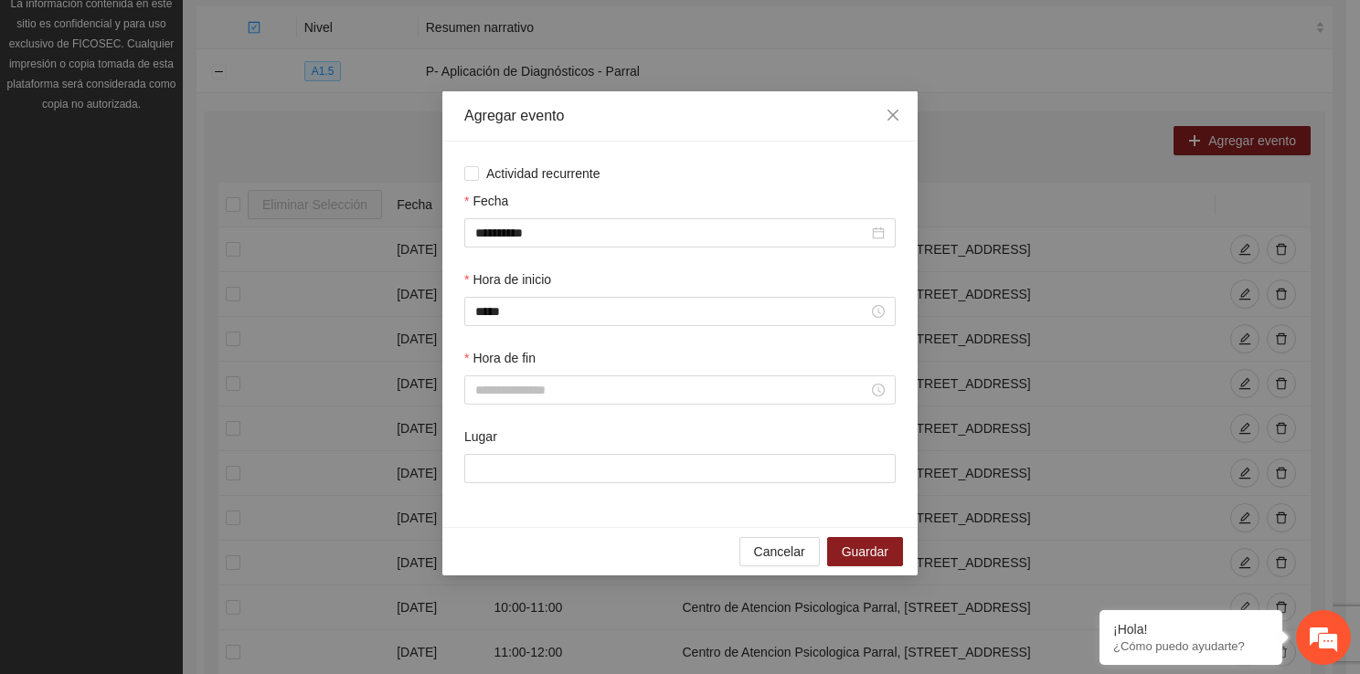
click at [567, 605] on div "**********" at bounding box center [680, 337] width 1360 height 674
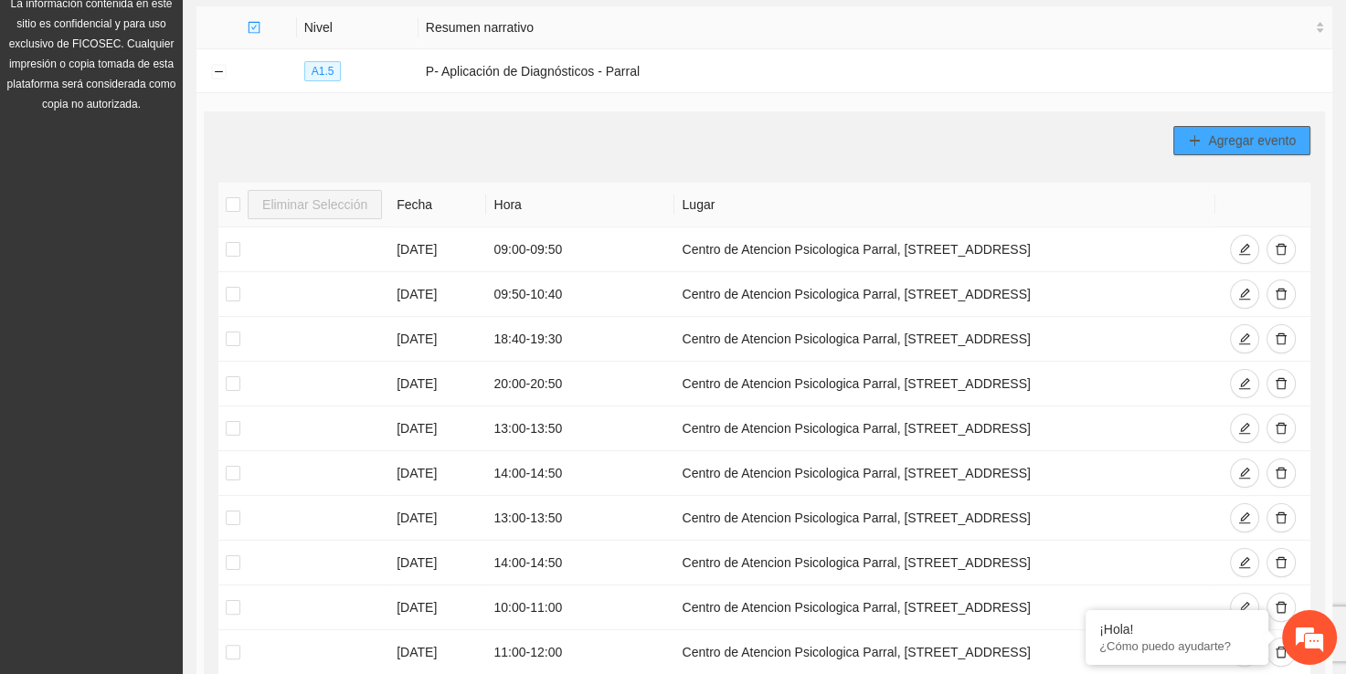
click at [1270, 137] on span "Agregar evento" at bounding box center [1252, 141] width 88 height 20
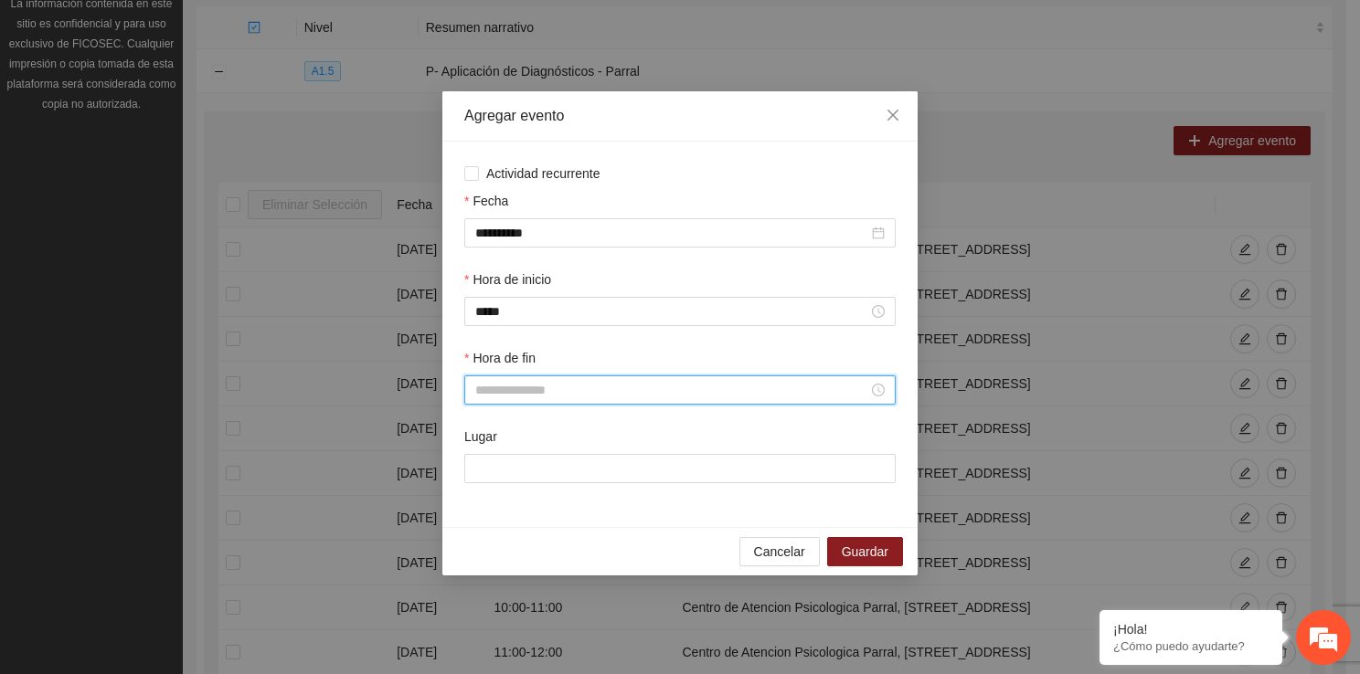
click at [498, 386] on input "Hora de fin" at bounding box center [671, 390] width 393 height 20
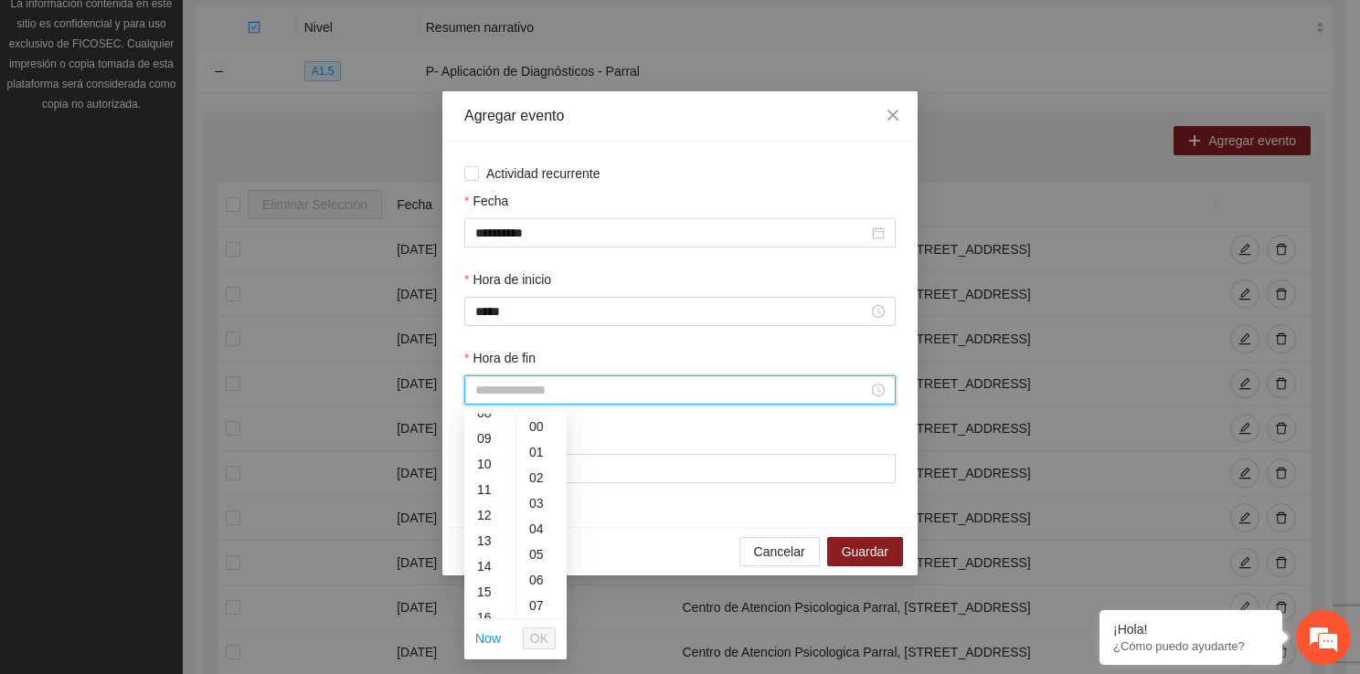
scroll to position [256, 0]
click at [491, 552] on div "15" at bounding box center [489, 555] width 51 height 26
click at [532, 503] on div "40" at bounding box center [541, 513] width 50 height 26
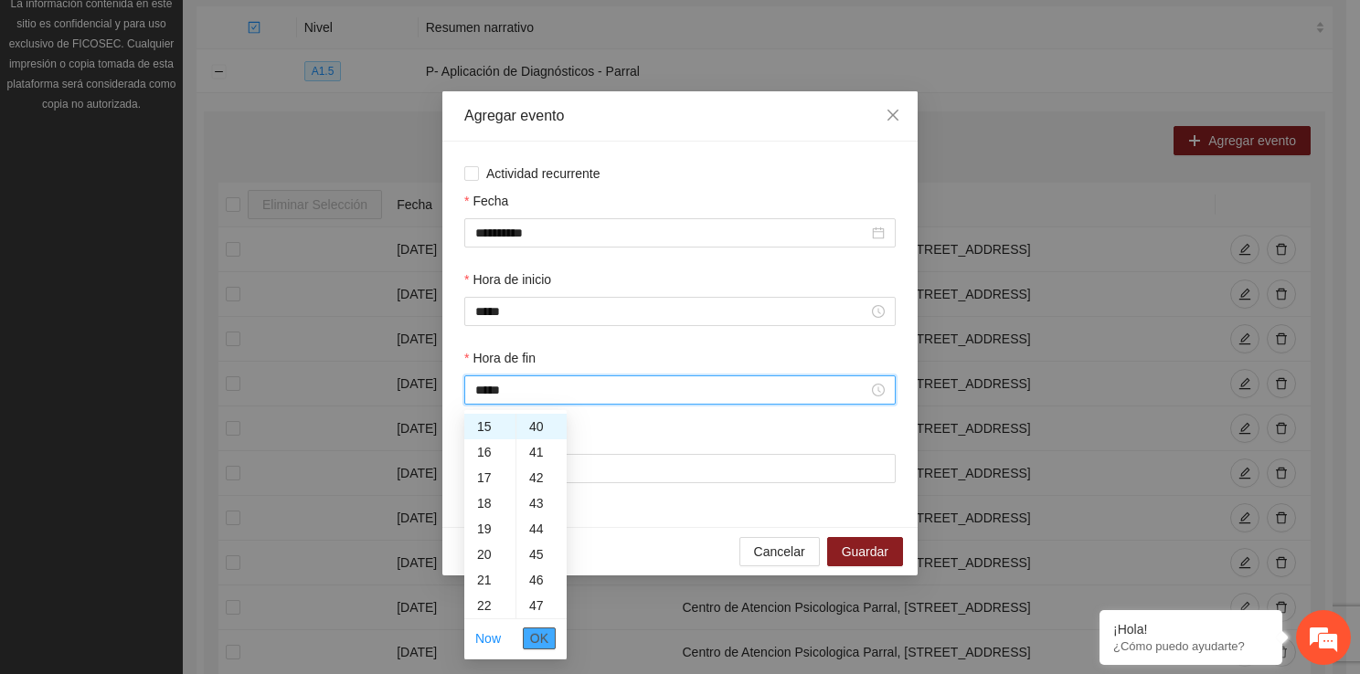
click at [530, 633] on span "OK" at bounding box center [539, 639] width 18 height 20
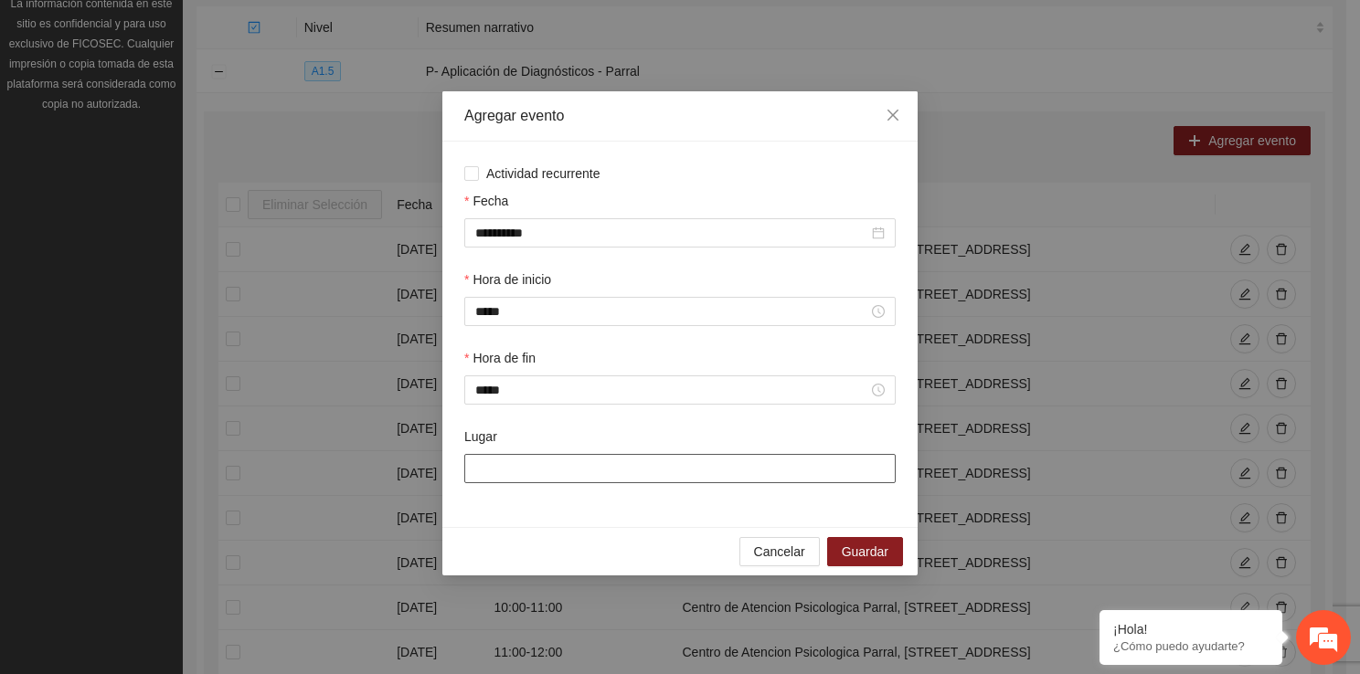
click at [522, 474] on input "Lugar" at bounding box center [679, 468] width 431 height 29
click at [877, 556] on span "Guardar" at bounding box center [865, 552] width 47 height 20
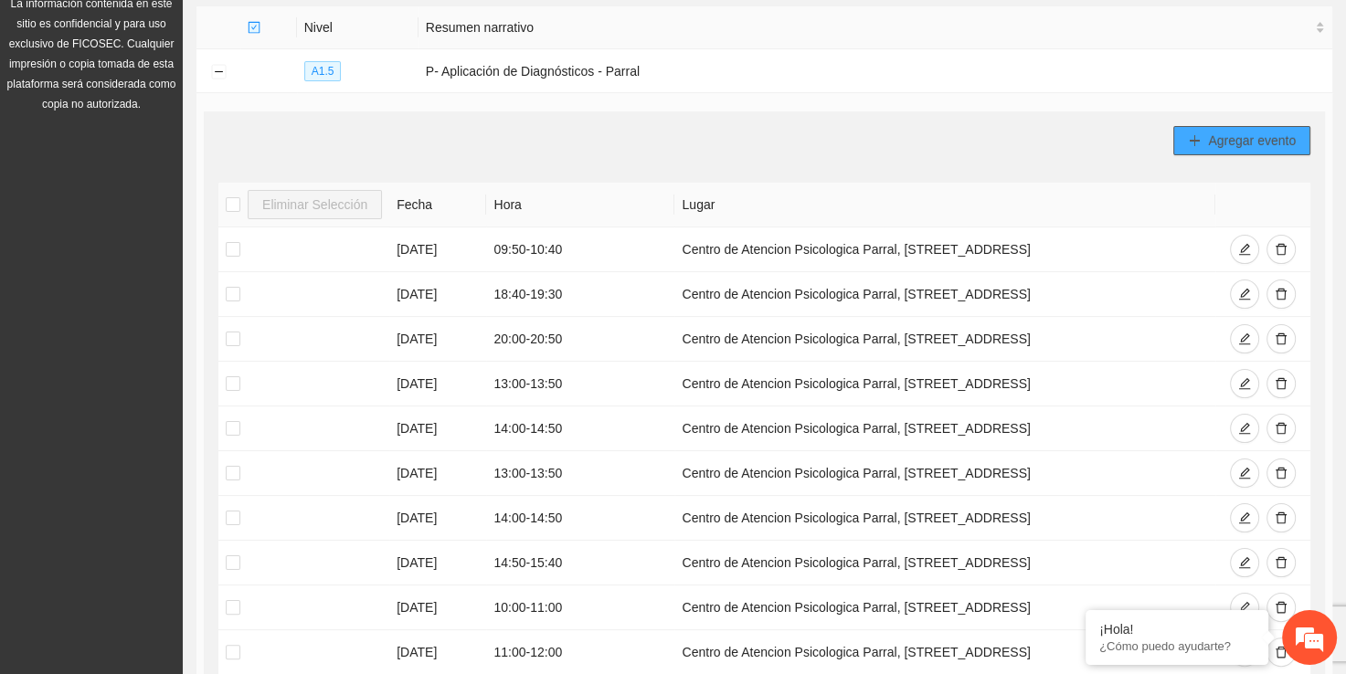
click at [1221, 148] on span "Agregar evento" at bounding box center [1252, 141] width 88 height 20
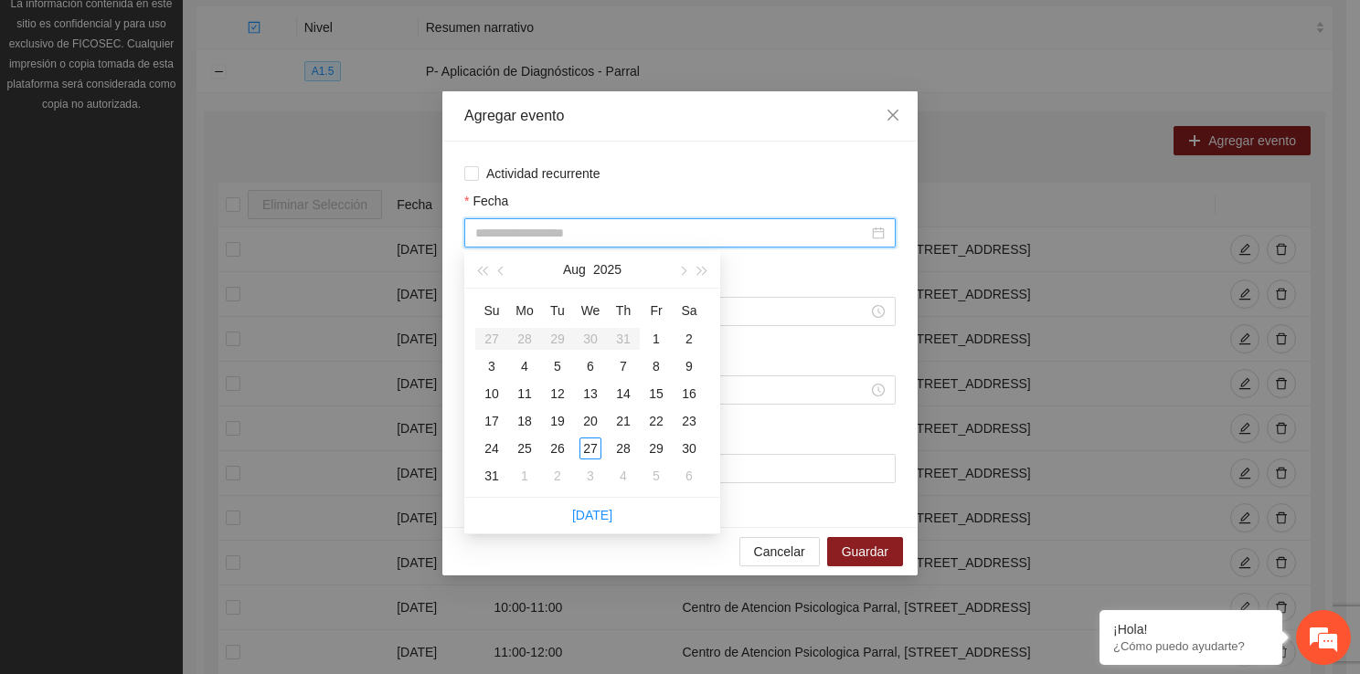
click at [508, 237] on input "Fecha" at bounding box center [671, 233] width 393 height 20
click at [647, 400] on div "15" at bounding box center [656, 394] width 22 height 22
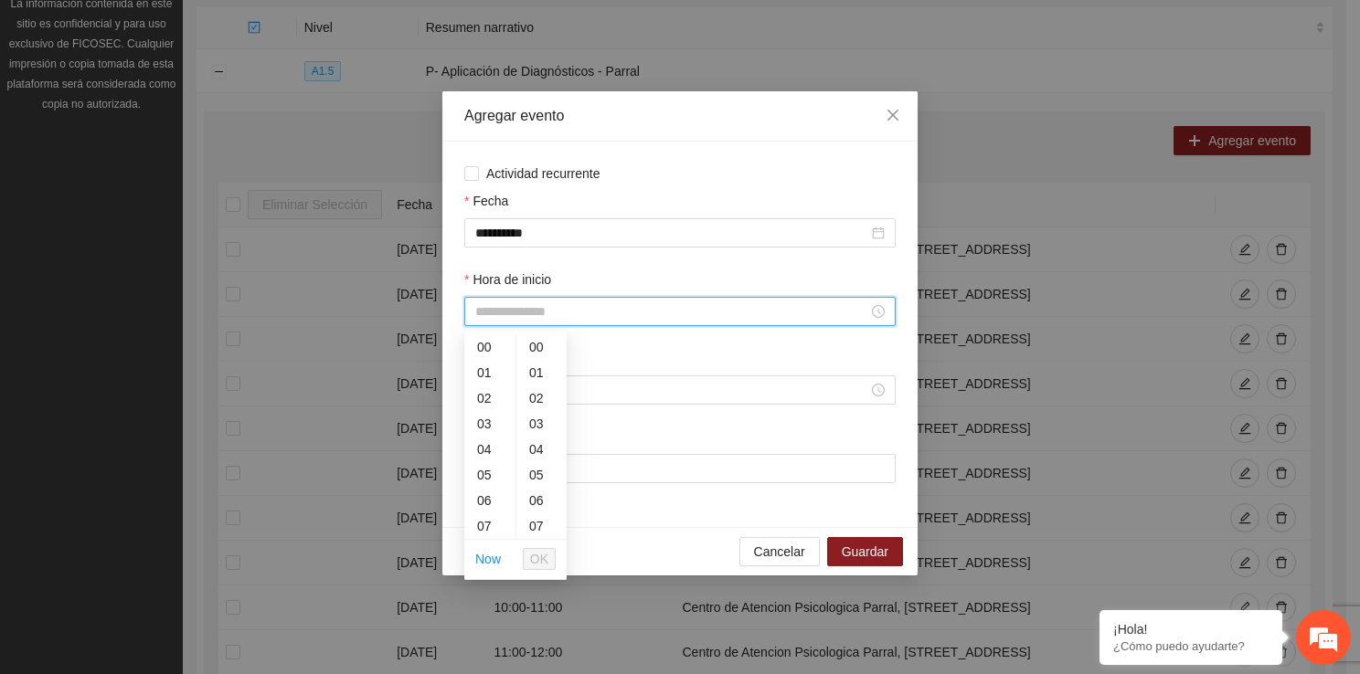
drag, startPoint x: 559, startPoint y: 309, endPoint x: 508, endPoint y: 535, distance: 232.3
click at [508, 442] on body "Proyectos Activos La información contenida en este sitio es confidencial y para…" at bounding box center [673, 105] width 1346 height 674
drag, startPoint x: 476, startPoint y: 422, endPoint x: 490, endPoint y: 418, distance: 14.4
click at [490, 419] on div "09" at bounding box center [489, 432] width 51 height 26
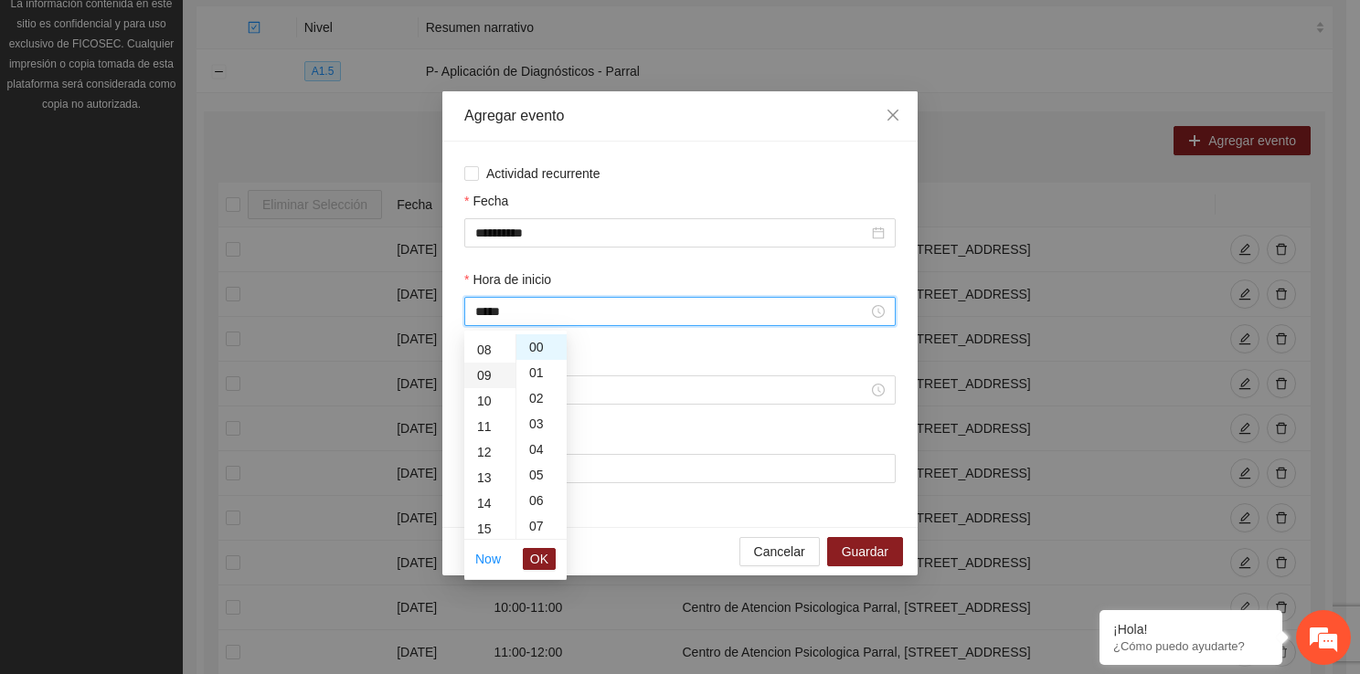
scroll to position [230, 0]
click at [490, 418] on ul "00 01 02 03 04 05 06 07 08 09 10 11 12 13 14 15 16 17 18 19 20 21 22 23" at bounding box center [489, 436] width 51 height 205
click at [543, 558] on span "OK" at bounding box center [539, 559] width 18 height 20
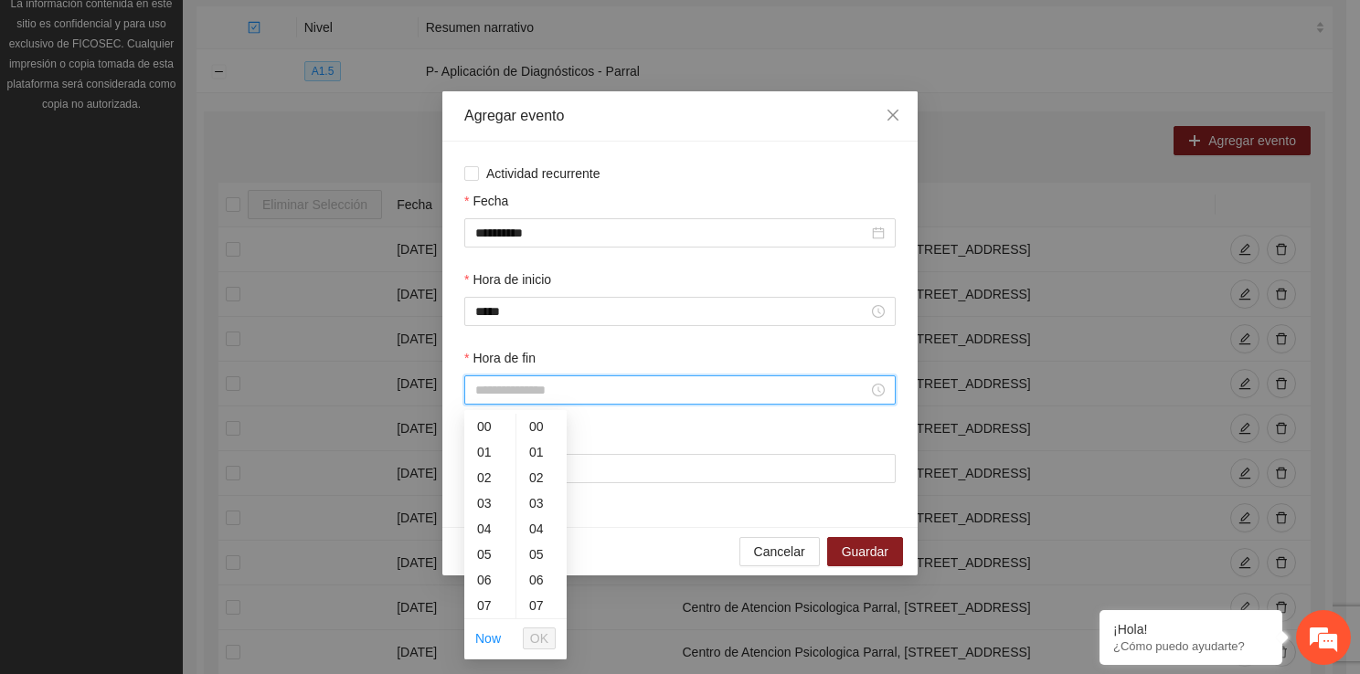
drag, startPoint x: 524, startPoint y: 390, endPoint x: 504, endPoint y: 597, distance: 207.4
click at [504, 442] on body "Proyectos Activos La información contenida en este sitio es confidencial y para…" at bounding box center [673, 105] width 1346 height 674
click at [477, 546] on div "09" at bounding box center [489, 548] width 51 height 26
click at [536, 467] on div "50" at bounding box center [541, 476] width 50 height 26
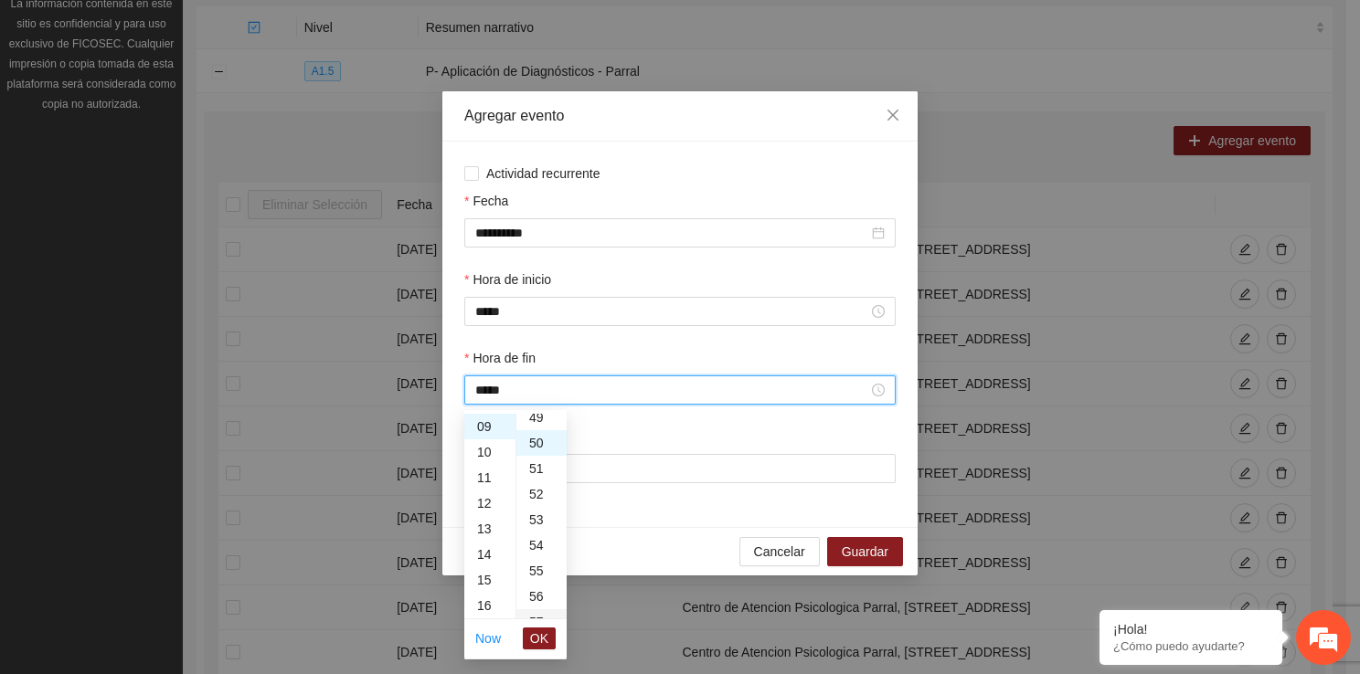
scroll to position [1279, 0]
click at [535, 636] on span "OK" at bounding box center [539, 639] width 18 height 20
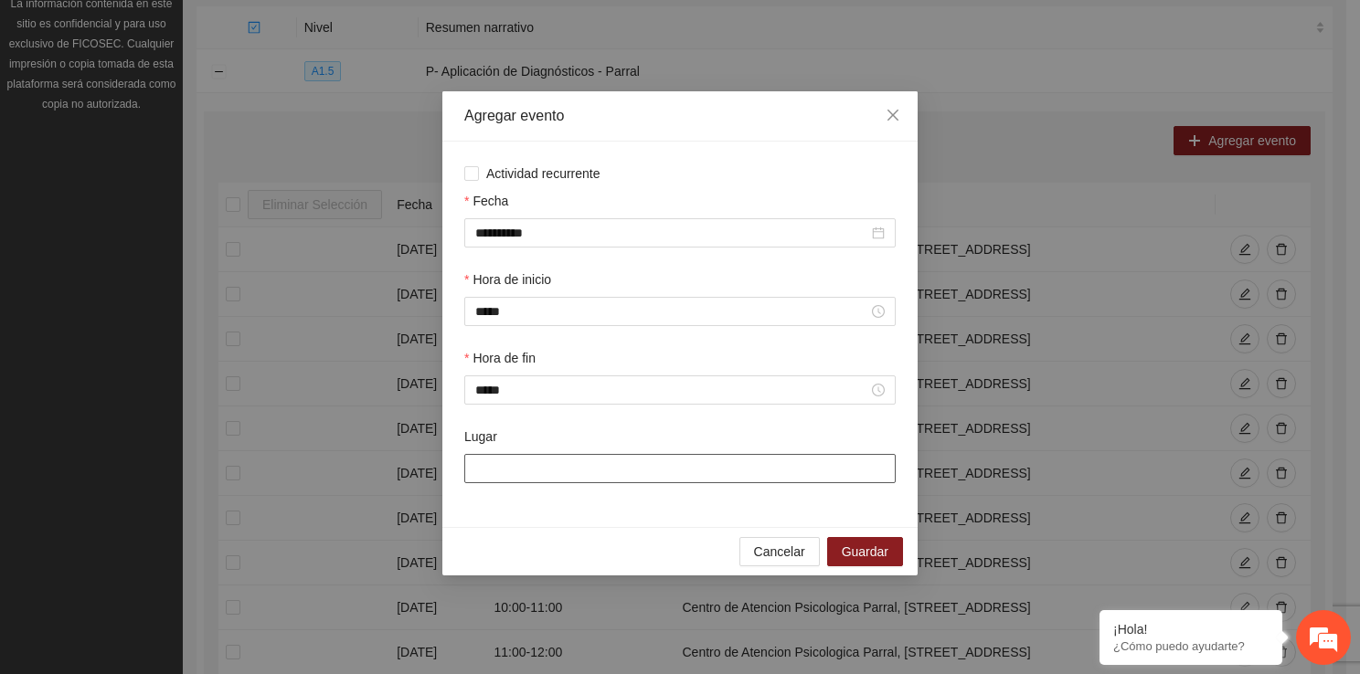
click at [515, 456] on input "Lugar" at bounding box center [679, 468] width 431 height 29
click at [853, 551] on span "Guardar" at bounding box center [865, 552] width 47 height 20
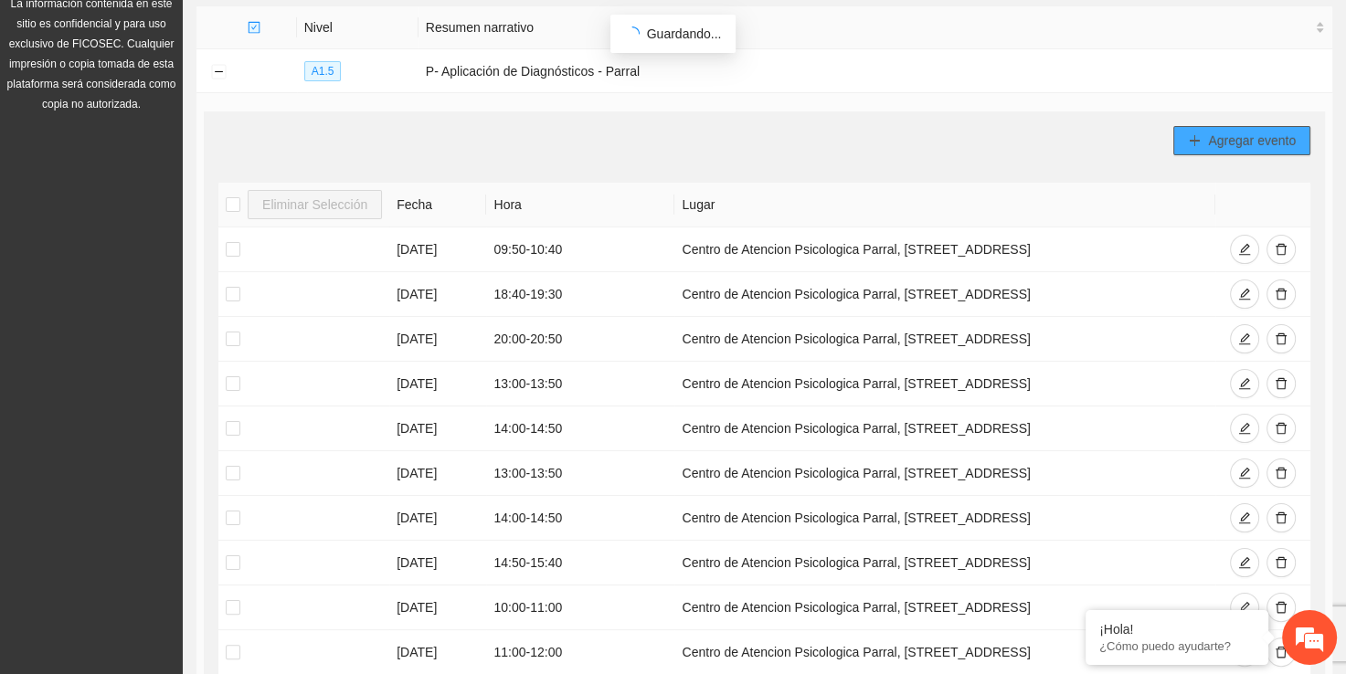
click at [1233, 141] on span "Agregar evento" at bounding box center [1252, 141] width 88 height 20
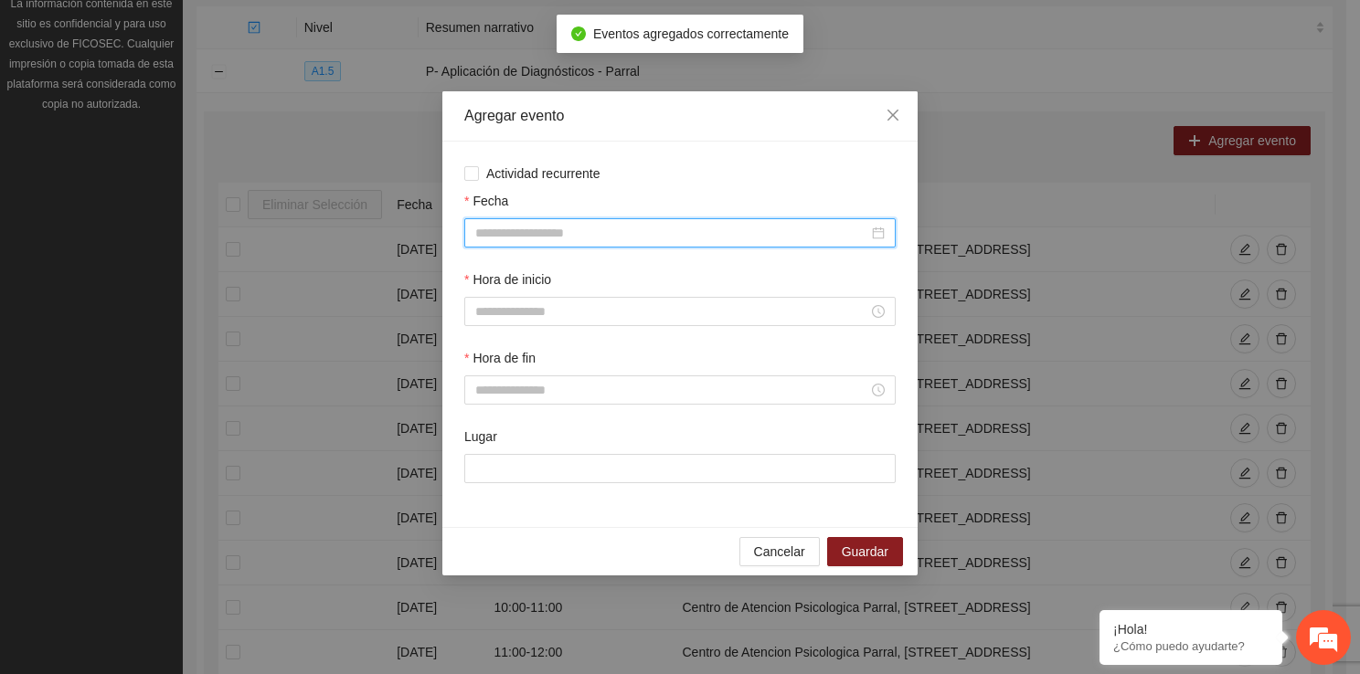
click at [702, 242] on input "Fecha" at bounding box center [671, 233] width 393 height 20
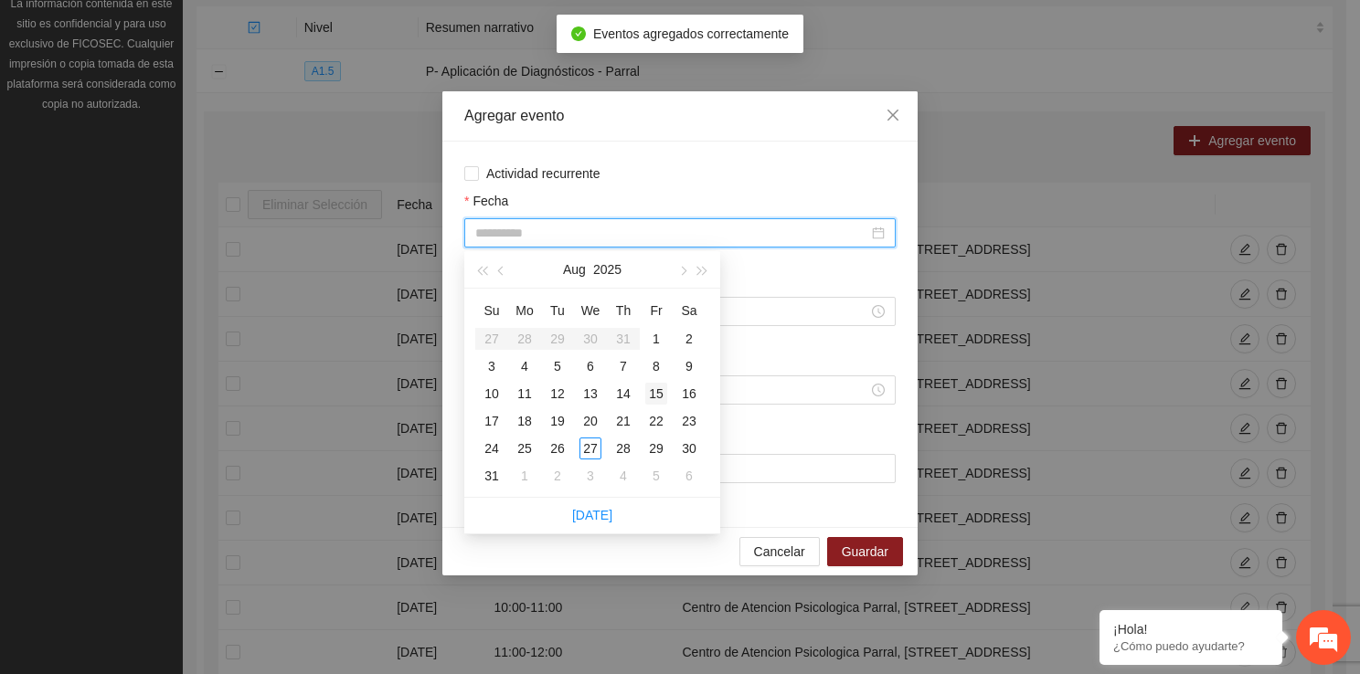
click at [659, 383] on div "15" at bounding box center [656, 394] width 22 height 22
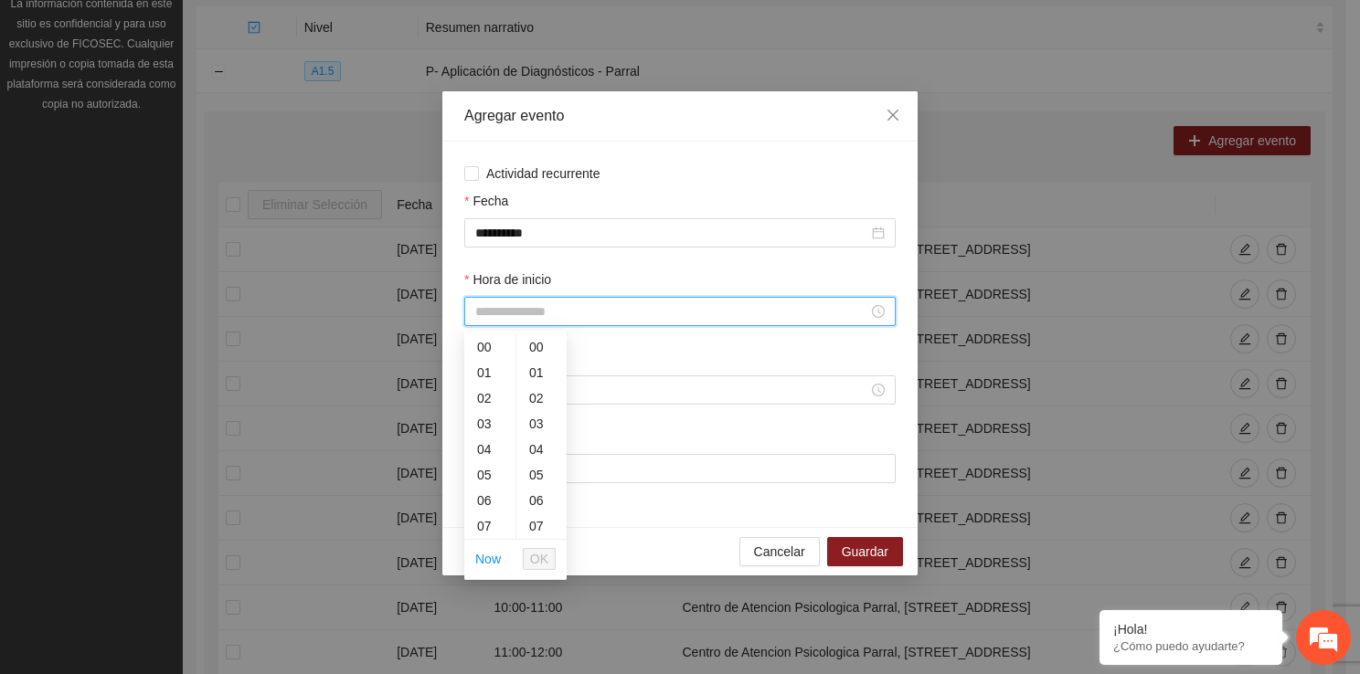
click at [537, 313] on input "Hora de inicio" at bounding box center [671, 312] width 393 height 20
click at [484, 462] on div "10" at bounding box center [489, 457] width 51 height 26
click at [535, 514] on div "20" at bounding box center [541, 518] width 50 height 26
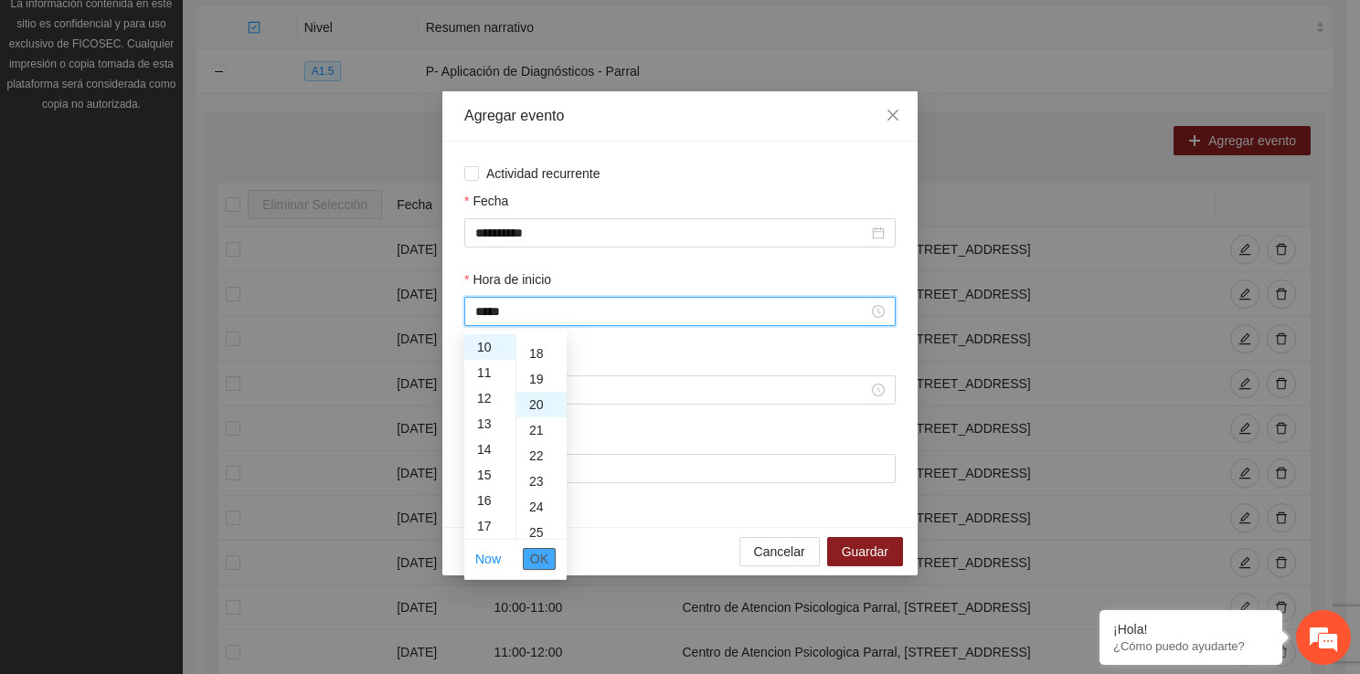
scroll to position [512, 0]
click at [542, 548] on button "OK" at bounding box center [539, 559] width 33 height 22
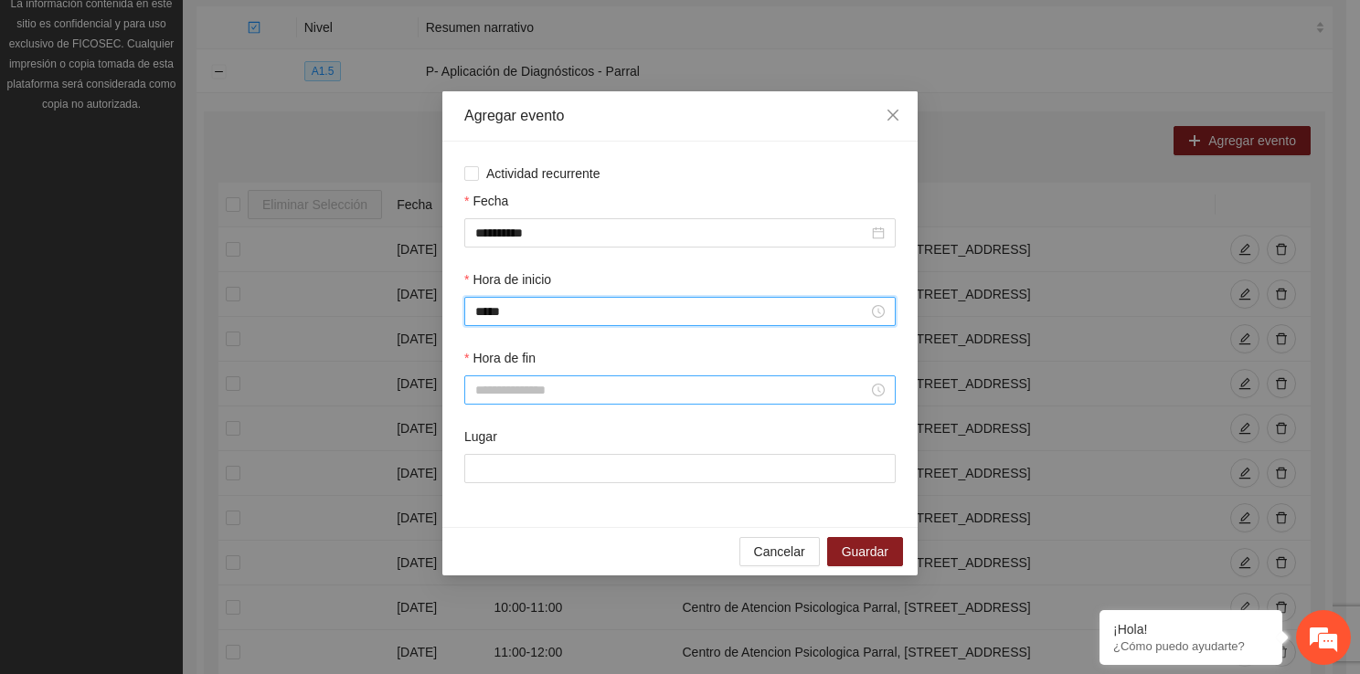
click at [504, 394] on input "Hora de fin" at bounding box center [671, 390] width 393 height 20
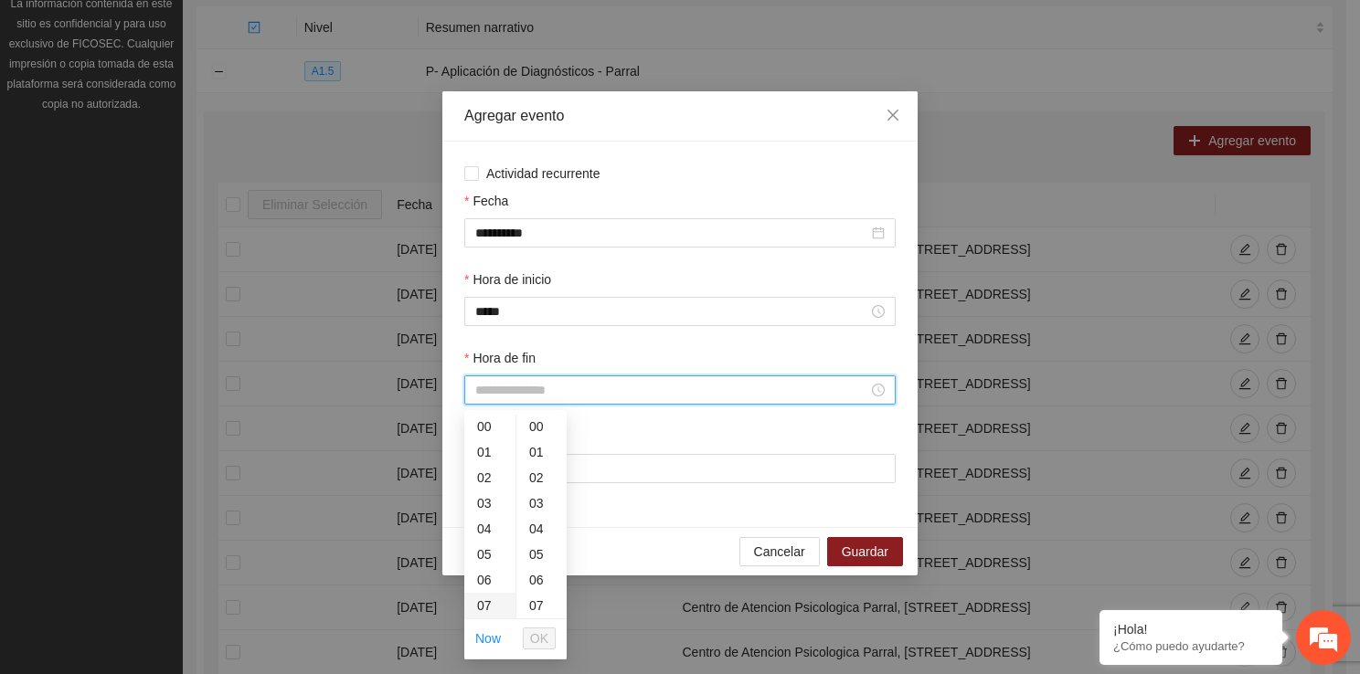
click at [499, 599] on div "07" at bounding box center [489, 606] width 51 height 26
click at [515, 613] on ul "00 01 02 03 04 05 06 07 08 09 10 11 12 13 14 15 16 17 18 19 20 21 22 23 24 25 2…" at bounding box center [540, 516] width 51 height 205
click at [491, 503] on div "11" at bounding box center [489, 493] width 51 height 26
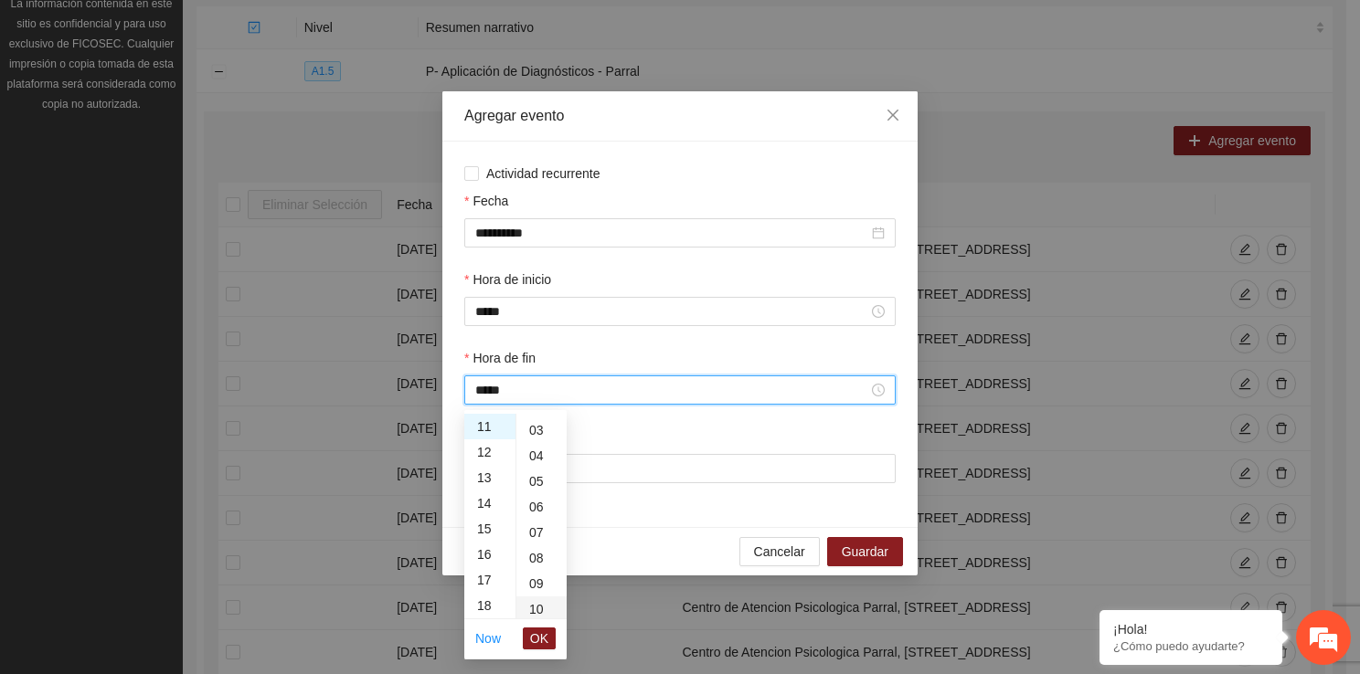
click at [546, 598] on div "10" at bounding box center [541, 610] width 50 height 26
click at [542, 640] on span "OK" at bounding box center [539, 639] width 18 height 20
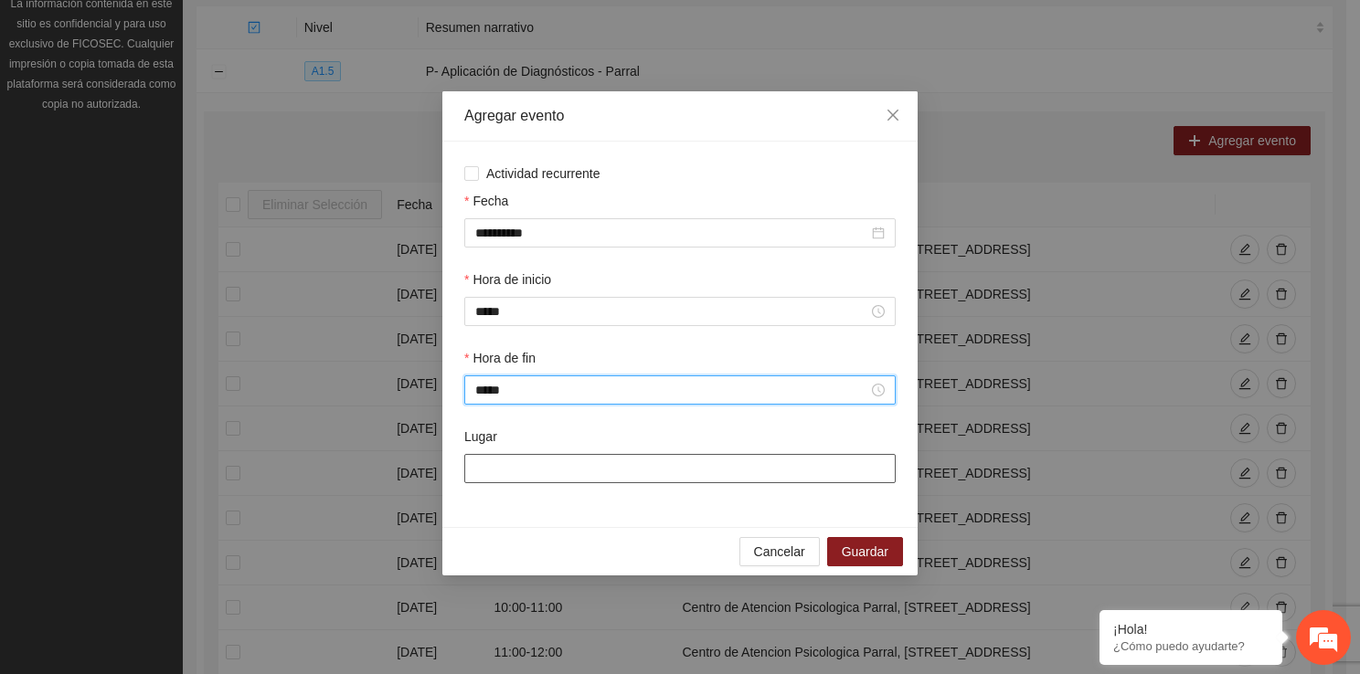
click at [514, 466] on input "Lugar" at bounding box center [679, 468] width 431 height 29
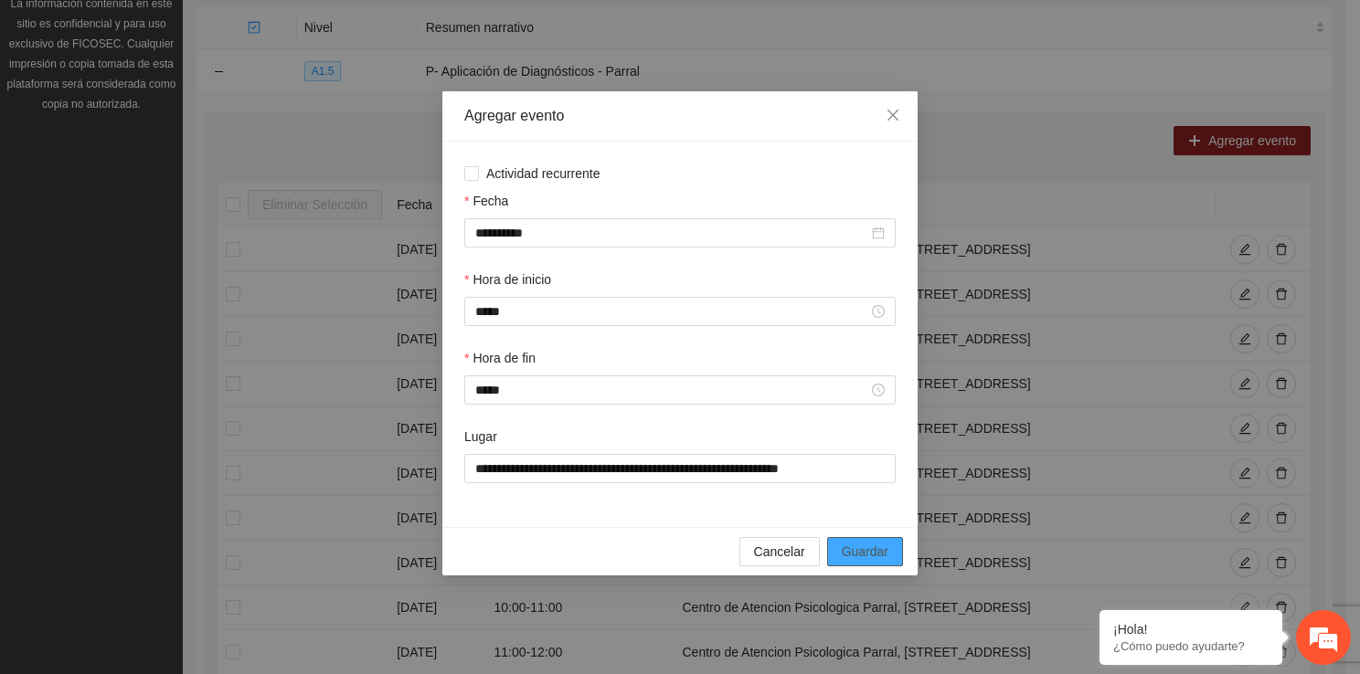
click at [859, 541] on button "Guardar" at bounding box center [865, 551] width 76 height 29
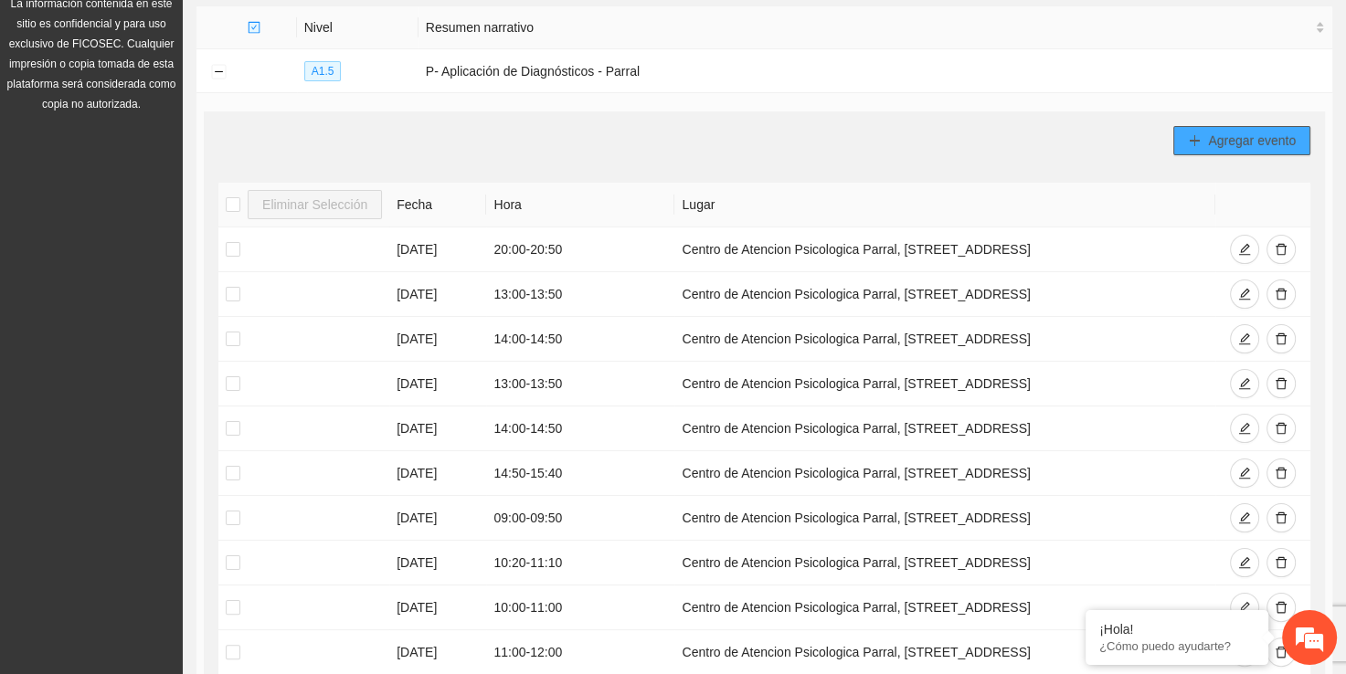
click at [1193, 138] on icon "plus" at bounding box center [1194, 140] width 13 height 13
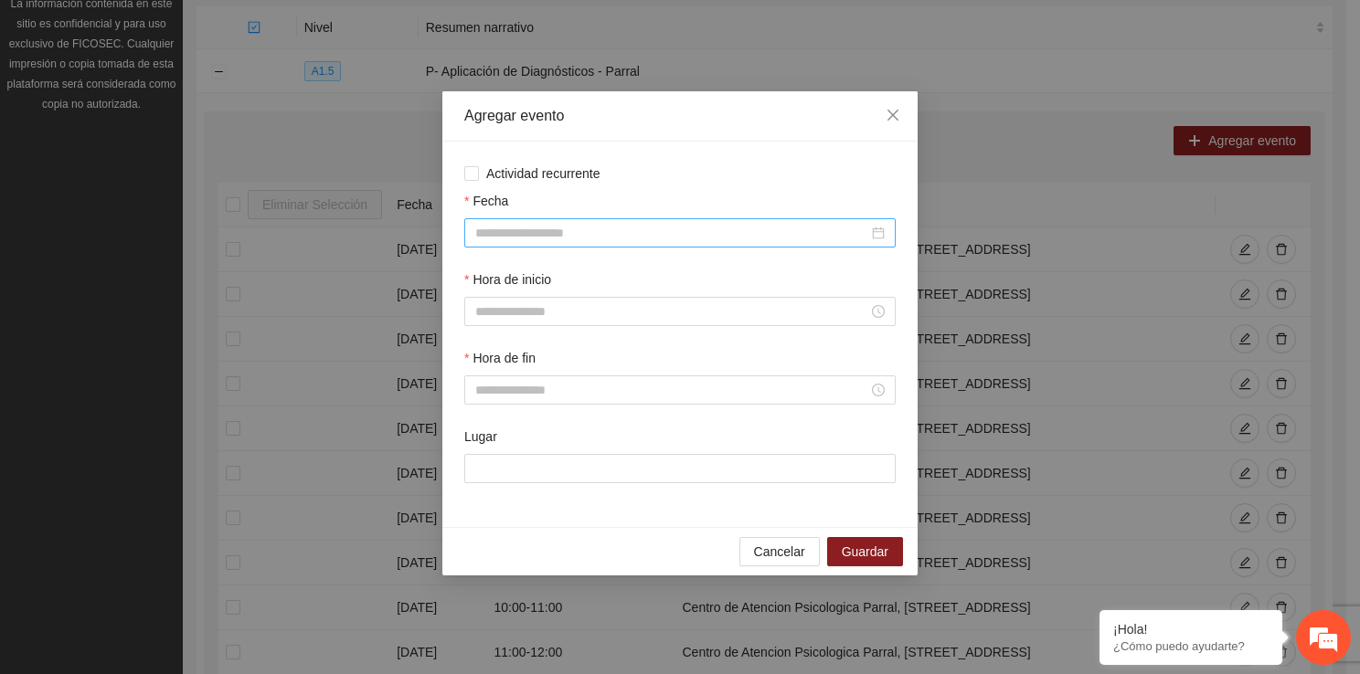
click at [514, 244] on div at bounding box center [679, 232] width 431 height 29
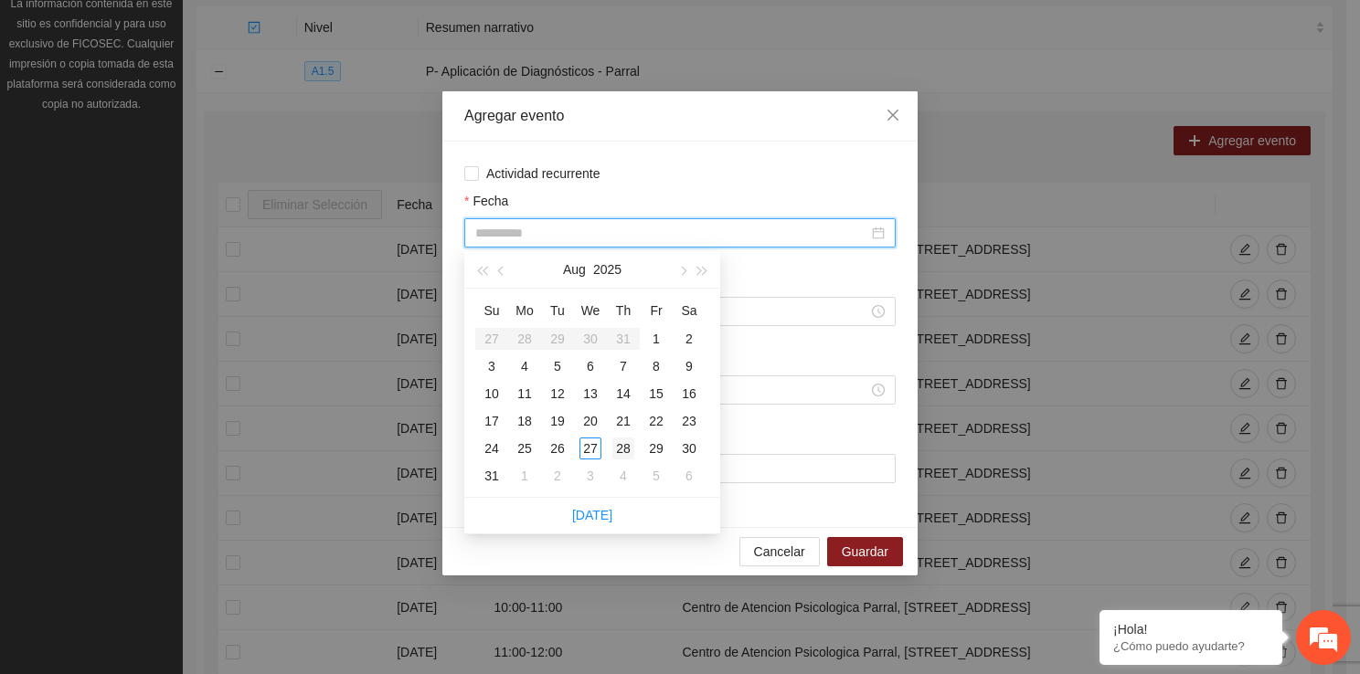
click at [629, 448] on div "28" at bounding box center [623, 449] width 22 height 22
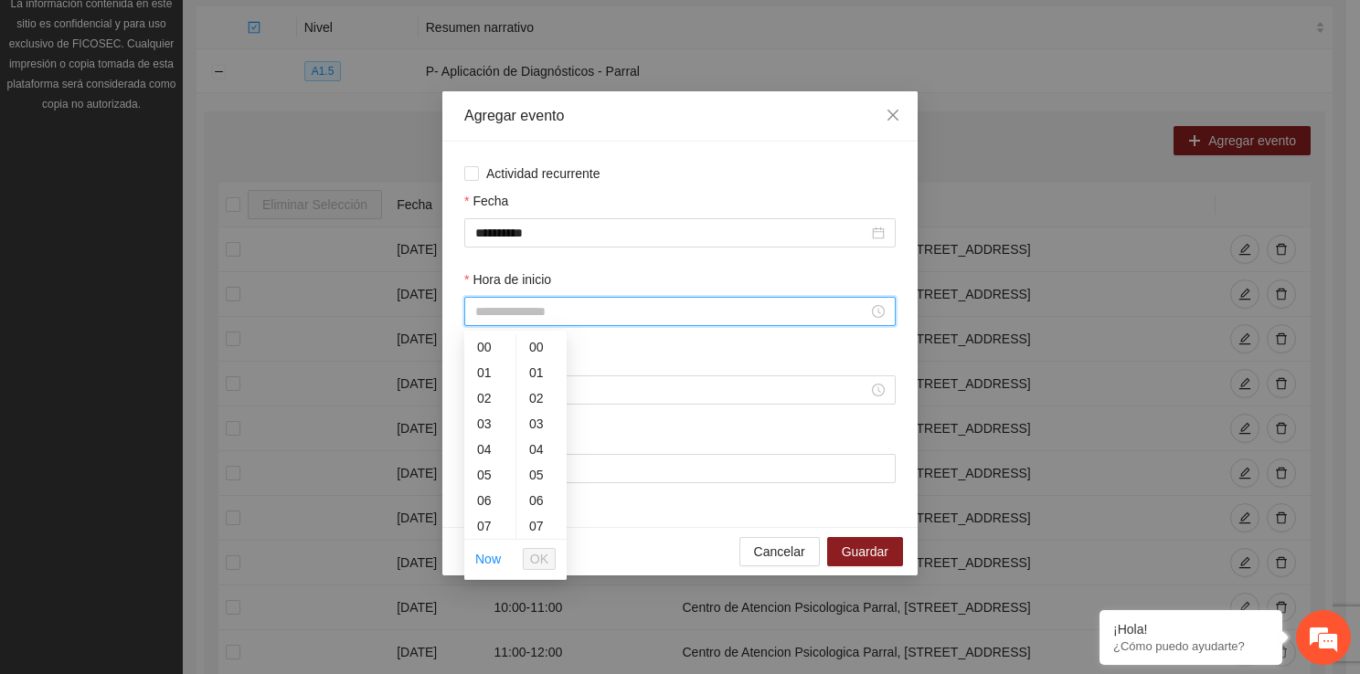
click at [561, 322] on input "Hora de inicio" at bounding box center [671, 312] width 393 height 20
click at [500, 527] on div "07" at bounding box center [489, 527] width 51 height 26
drag, startPoint x: 500, startPoint y: 527, endPoint x: 487, endPoint y: 398, distance: 129.5
click at [487, 398] on div "09" at bounding box center [489, 399] width 51 height 26
click at [487, 398] on div "11" at bounding box center [489, 399] width 51 height 26
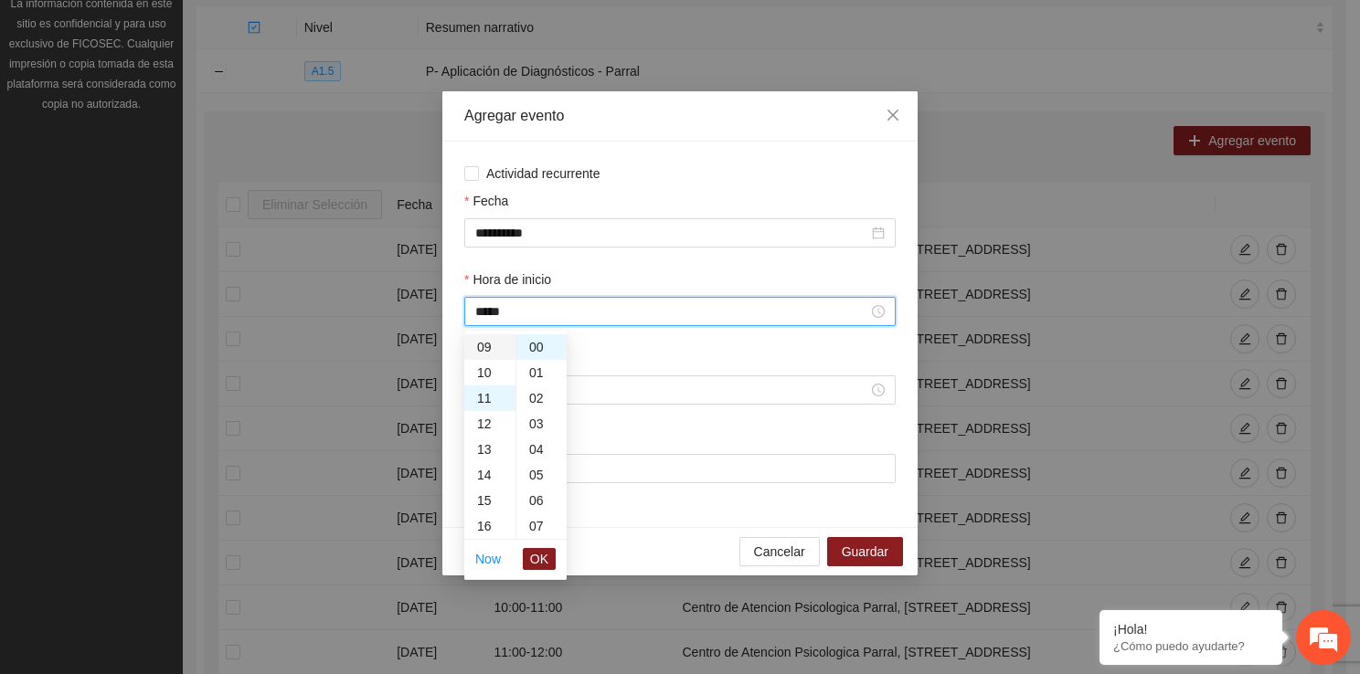
scroll to position [281, 0]
click at [482, 408] on div "09" at bounding box center [489, 406] width 51 height 26
click at [536, 556] on span "OK" at bounding box center [539, 559] width 18 height 20
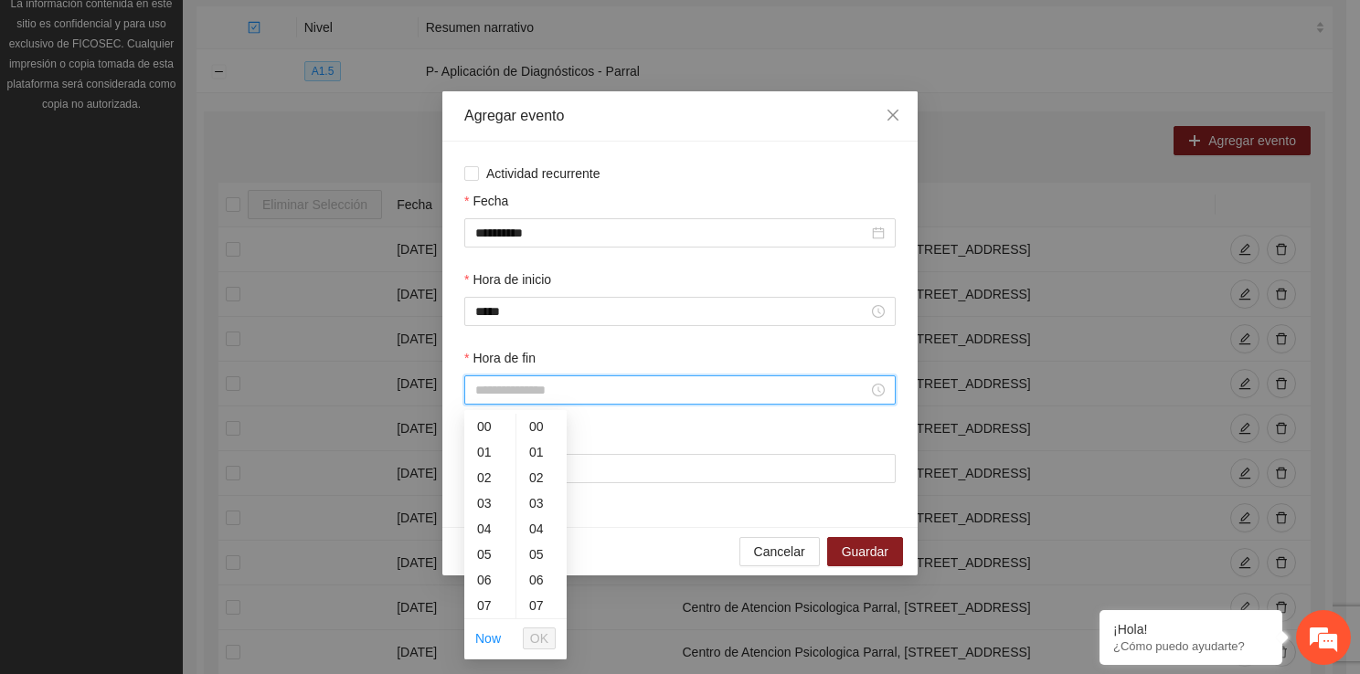
drag, startPoint x: 504, startPoint y: 400, endPoint x: 513, endPoint y: 607, distance: 206.7
click at [513, 442] on body "Proyectos Activos La información contenida en este sitio es confidencial y para…" at bounding box center [673, 105] width 1346 height 674
click at [481, 589] on div "09" at bounding box center [489, 584] width 51 height 26
click at [536, 583] on div "50" at bounding box center [541, 573] width 50 height 26
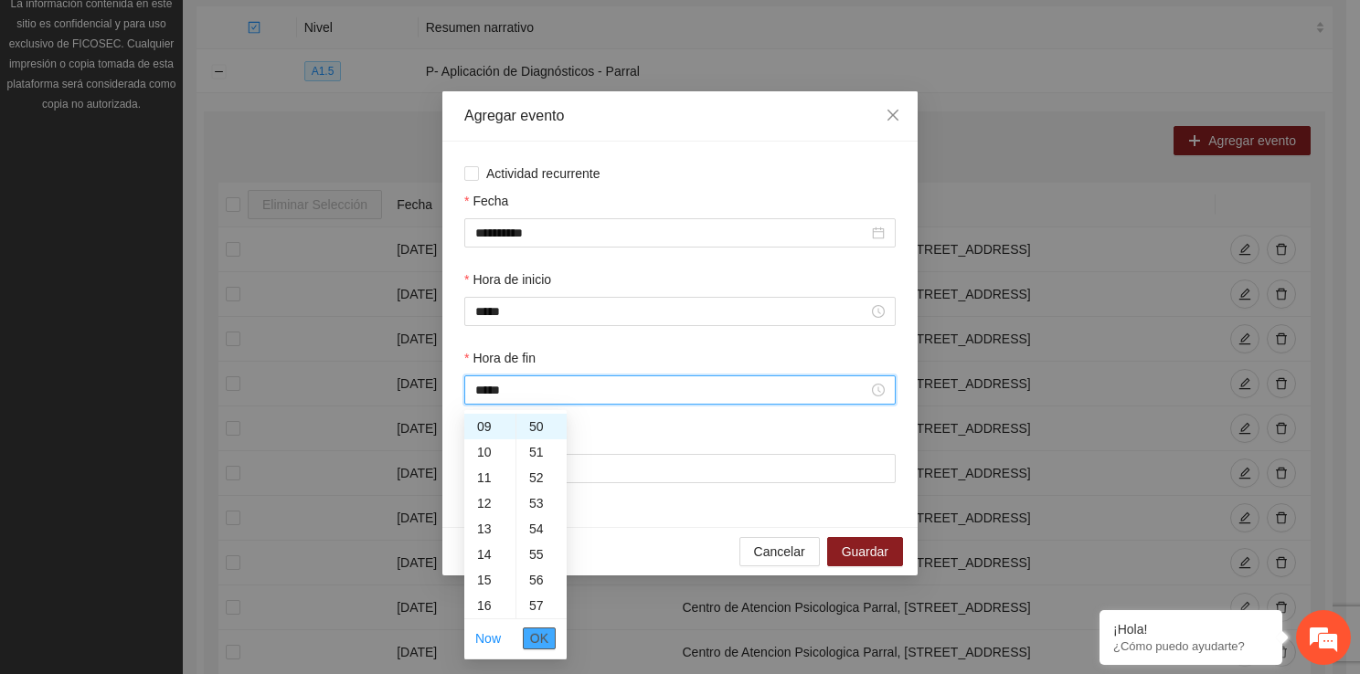
click at [545, 637] on span "OK" at bounding box center [539, 639] width 18 height 20
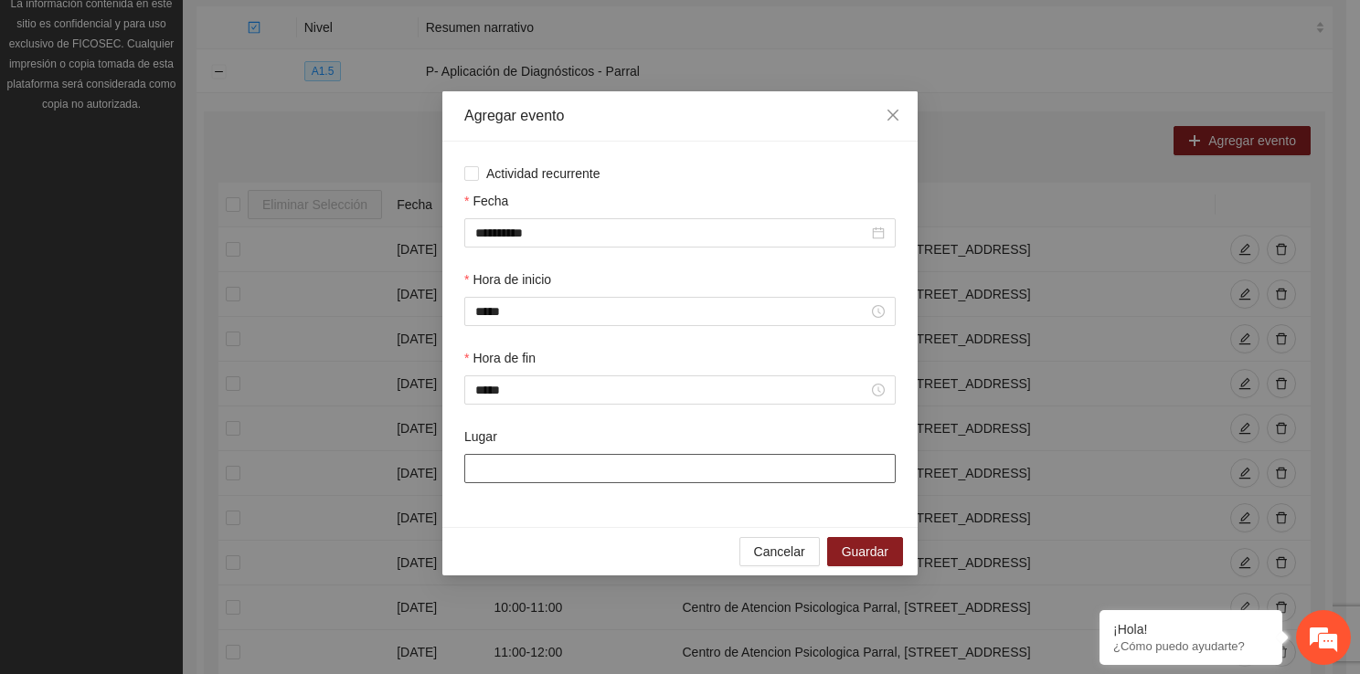
drag, startPoint x: 531, startPoint y: 460, endPoint x: 559, endPoint y: 548, distance: 93.1
click at [559, 548] on div "**********" at bounding box center [679, 333] width 475 height 484
click at [872, 541] on button "Guardar" at bounding box center [865, 551] width 76 height 29
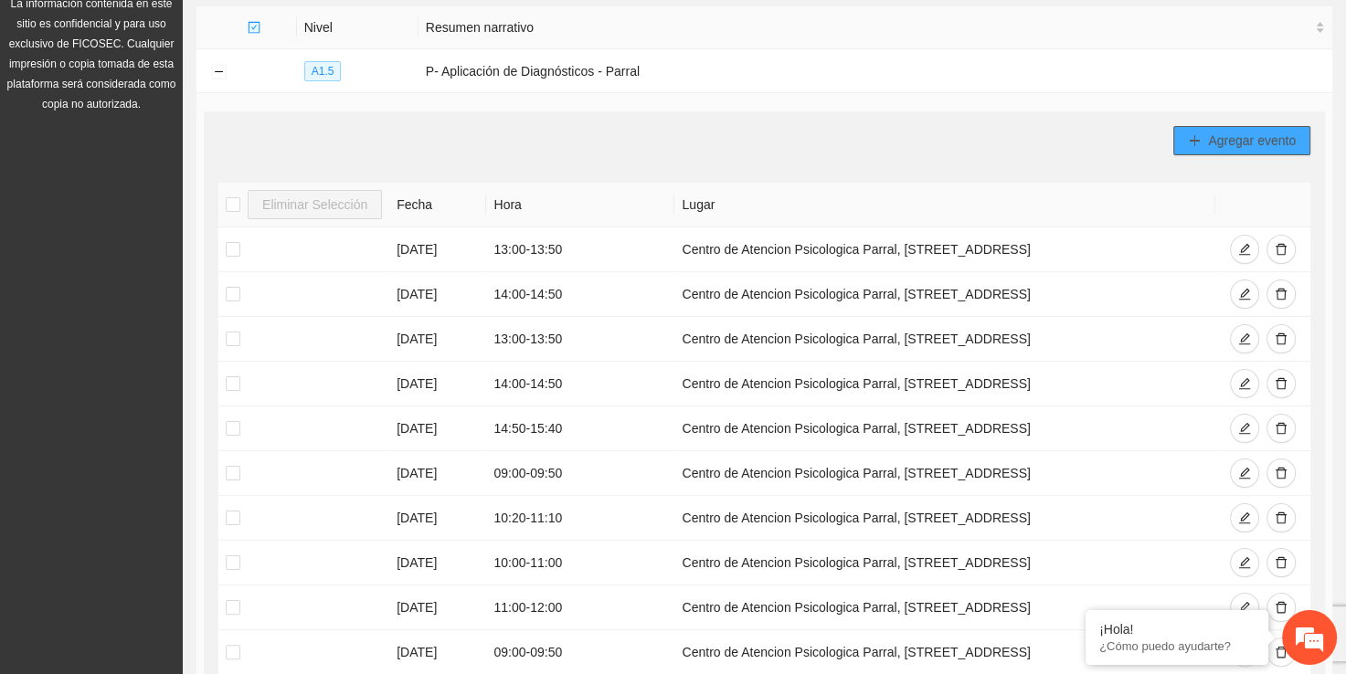
click at [1244, 145] on span "Agregar evento" at bounding box center [1252, 141] width 88 height 20
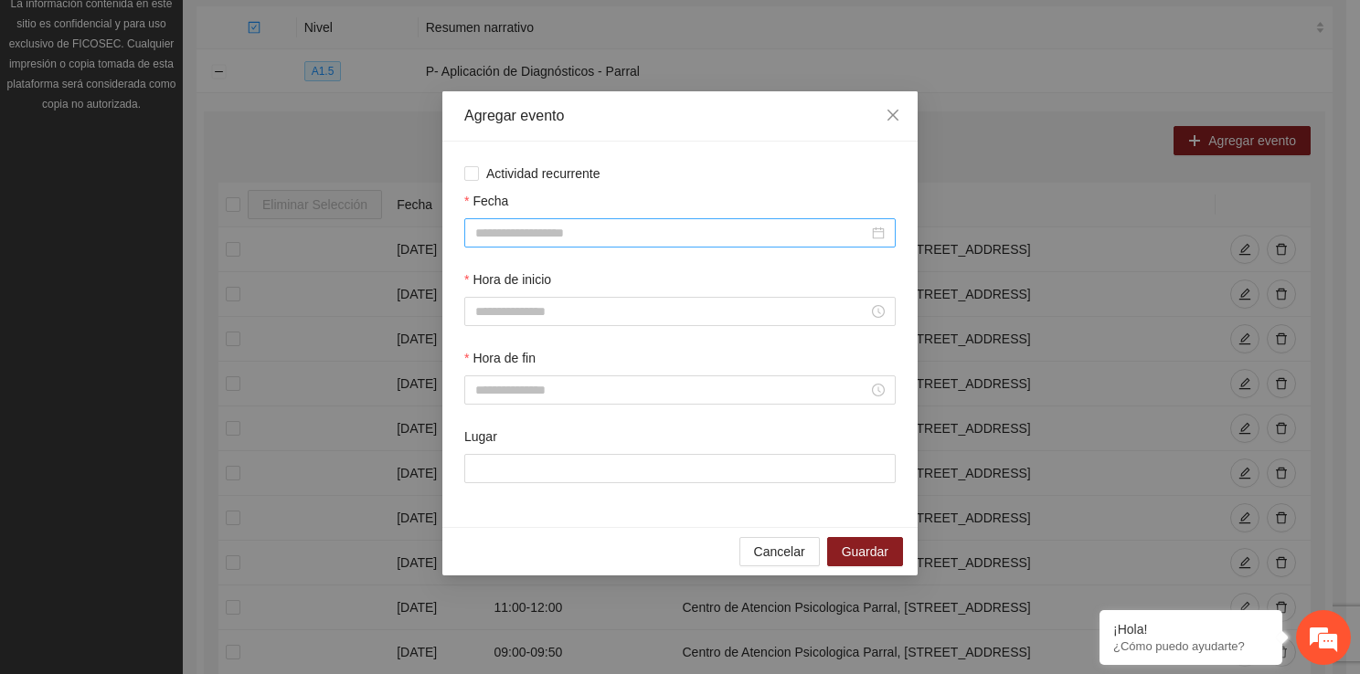
click at [543, 218] on div at bounding box center [679, 232] width 431 height 29
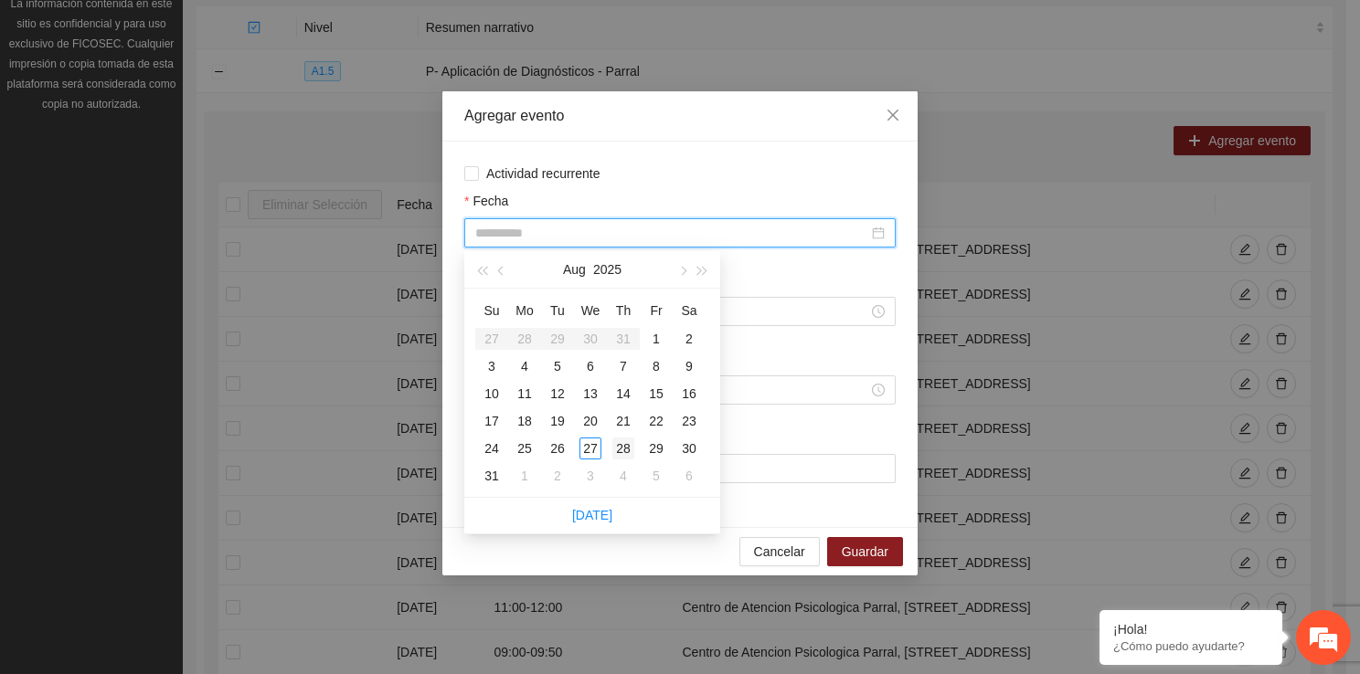
click at [624, 446] on div "28" at bounding box center [623, 449] width 22 height 22
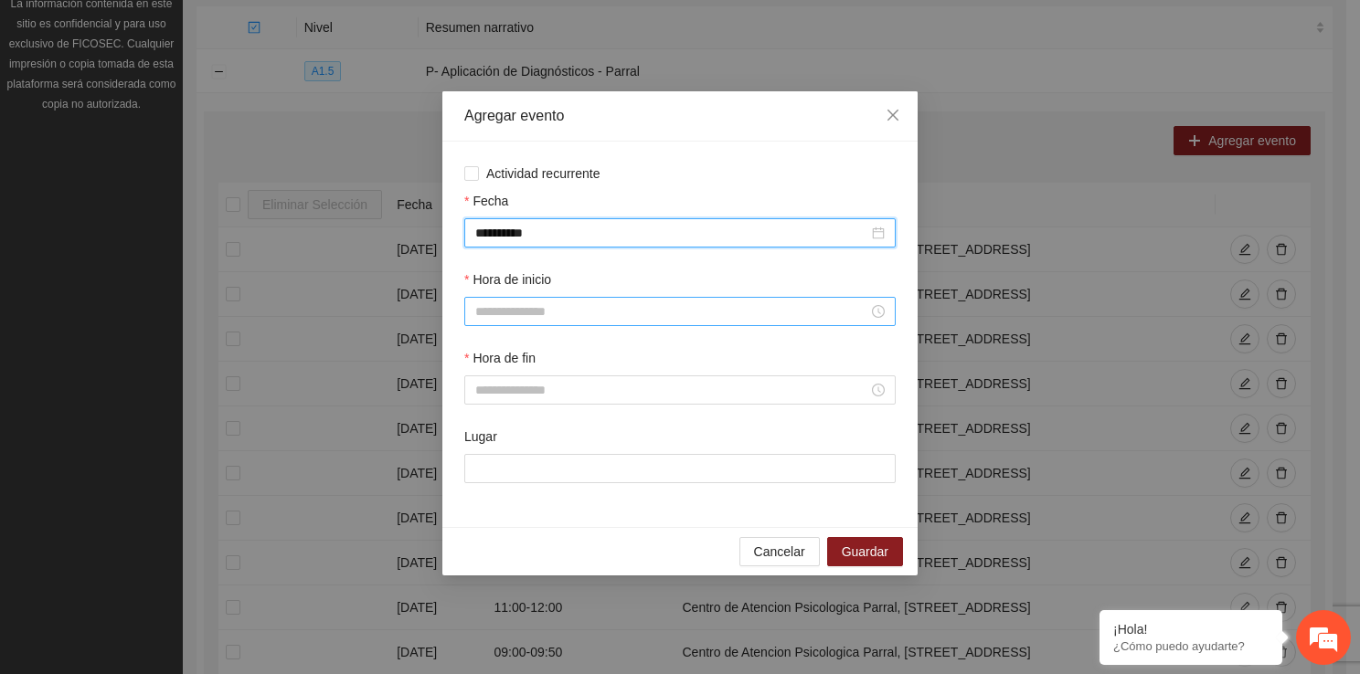
click at [520, 316] on input "Hora de inicio" at bounding box center [671, 312] width 393 height 20
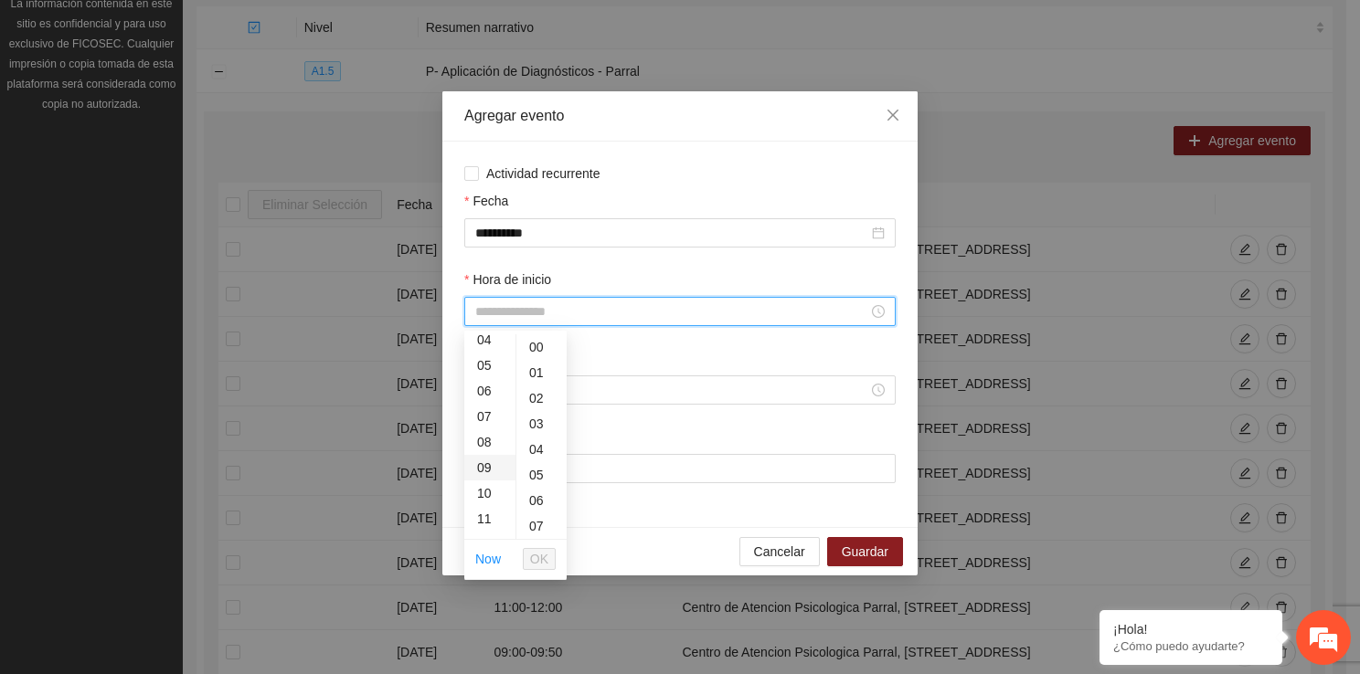
click at [480, 473] on div "09" at bounding box center [489, 468] width 51 height 26
click at [540, 503] on div "50" at bounding box center [541, 506] width 50 height 26
click at [541, 552] on span "OK" at bounding box center [539, 559] width 18 height 20
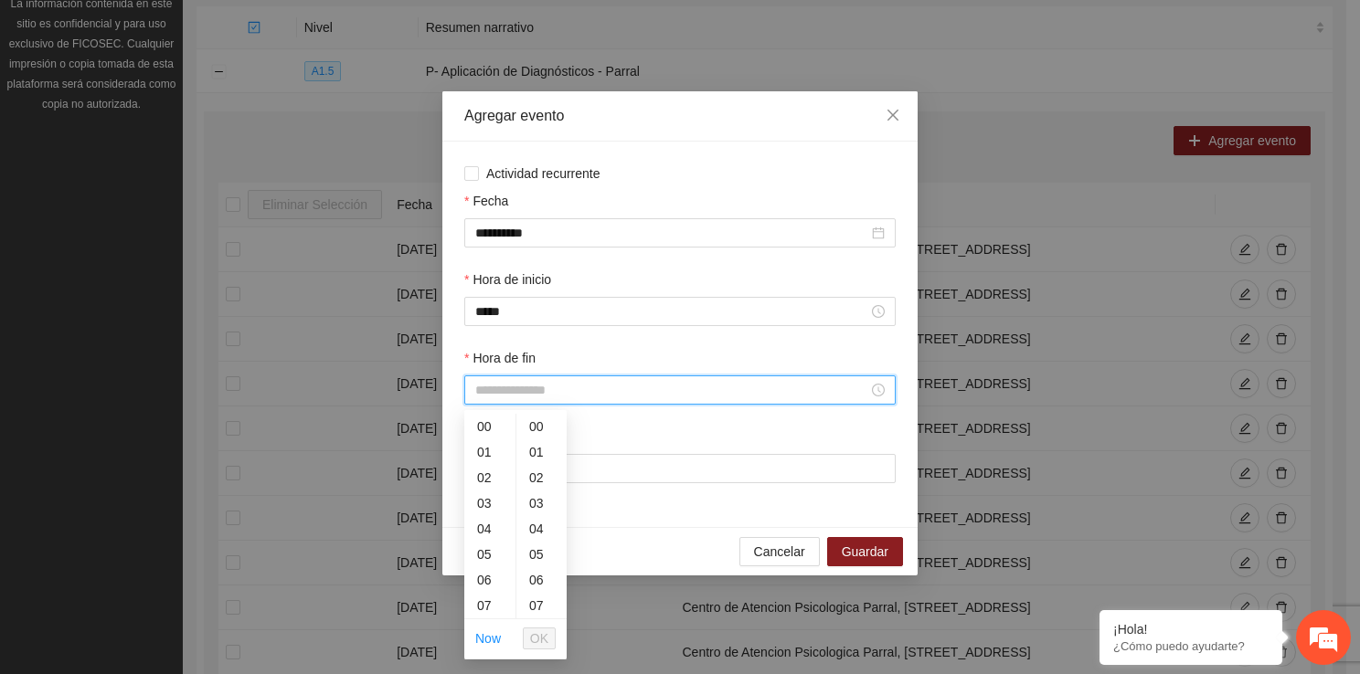
click at [525, 390] on input "Hora de fin" at bounding box center [671, 390] width 393 height 20
click at [479, 522] on div "11" at bounding box center [489, 526] width 51 height 26
click at [493, 433] on div "10" at bounding box center [489, 438] width 51 height 26
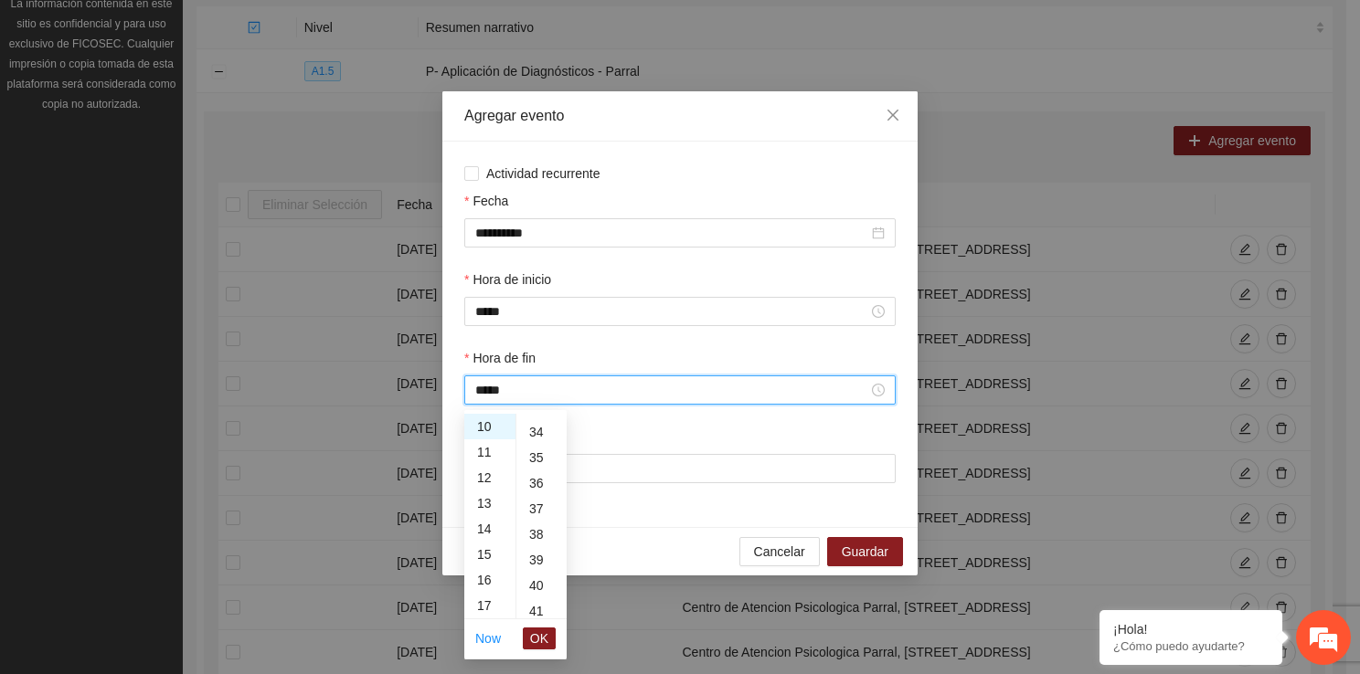
scroll to position [926, 0]
click at [525, 518] on div "40" at bounding box center [541, 525] width 50 height 26
click at [550, 629] on button "OK" at bounding box center [539, 639] width 33 height 22
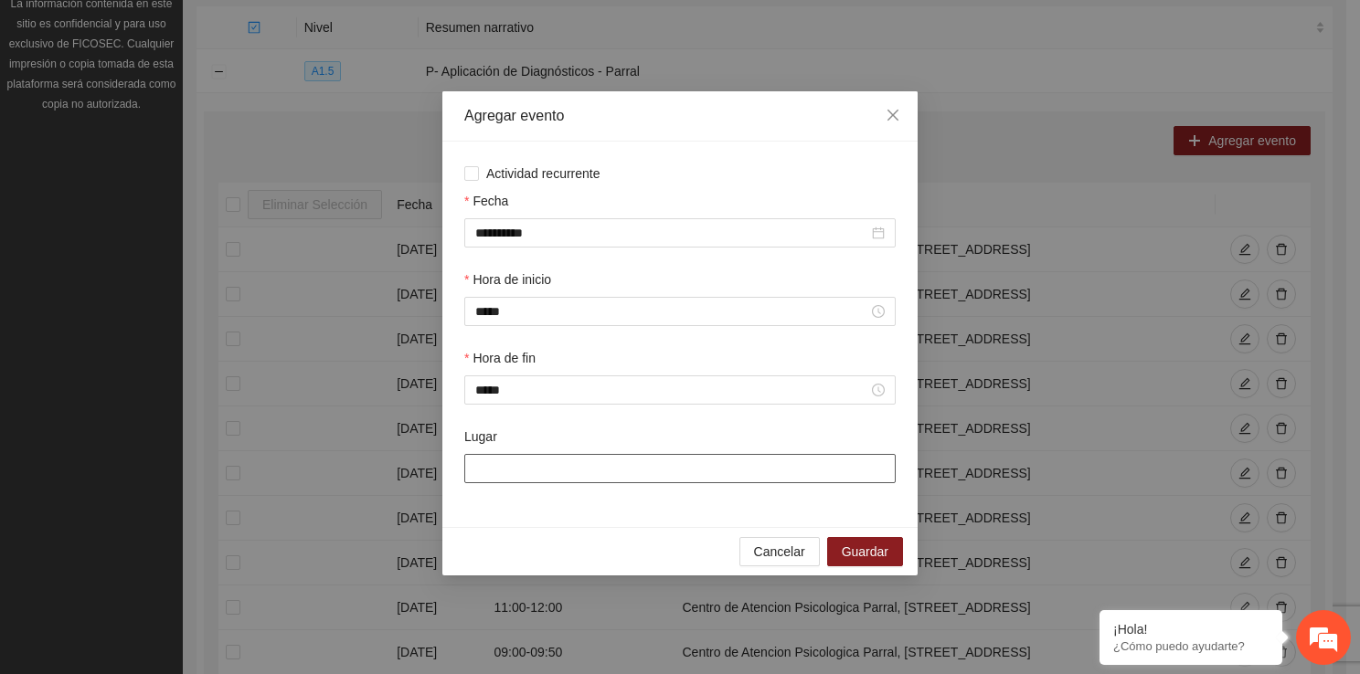
drag, startPoint x: 555, startPoint y: 475, endPoint x: 652, endPoint y: 524, distance: 109.1
click at [652, 524] on div "**********" at bounding box center [679, 335] width 475 height 386
click at [856, 550] on span "Guardar" at bounding box center [865, 552] width 47 height 20
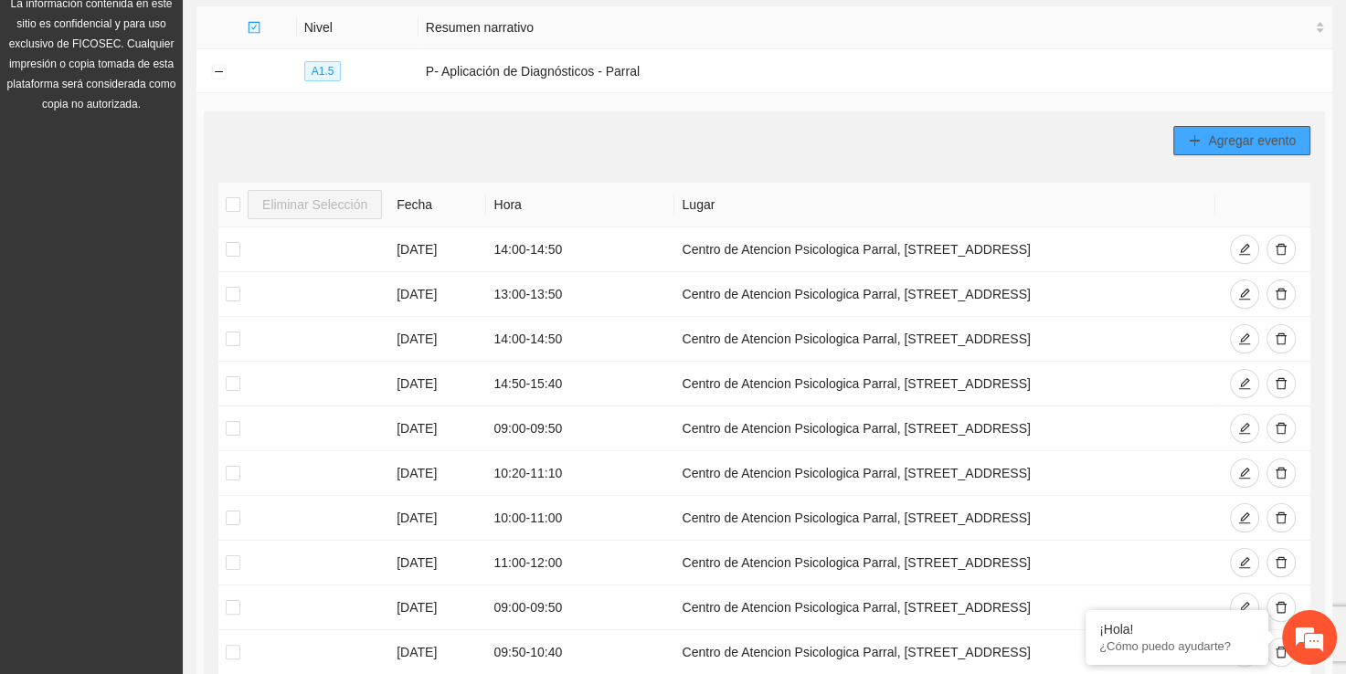
click at [1297, 151] on button "Agregar evento" at bounding box center [1241, 140] width 137 height 29
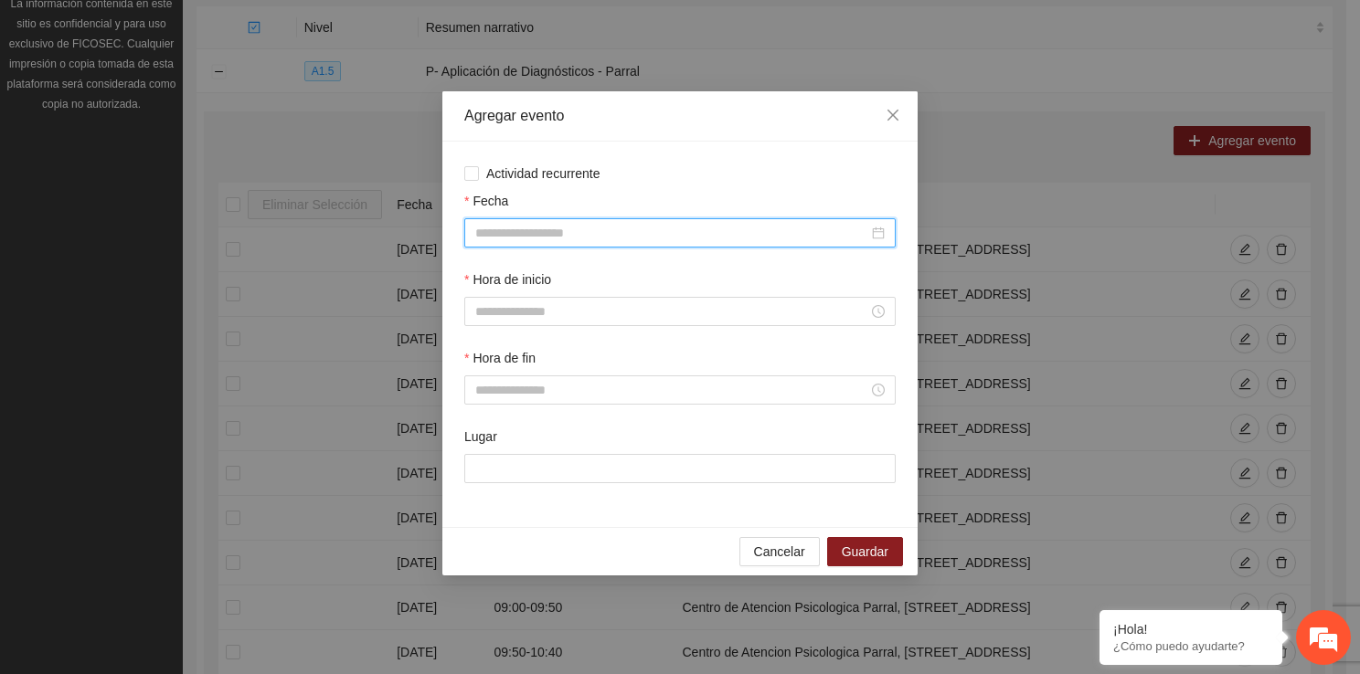
click at [638, 227] on input "Fecha" at bounding box center [671, 233] width 393 height 20
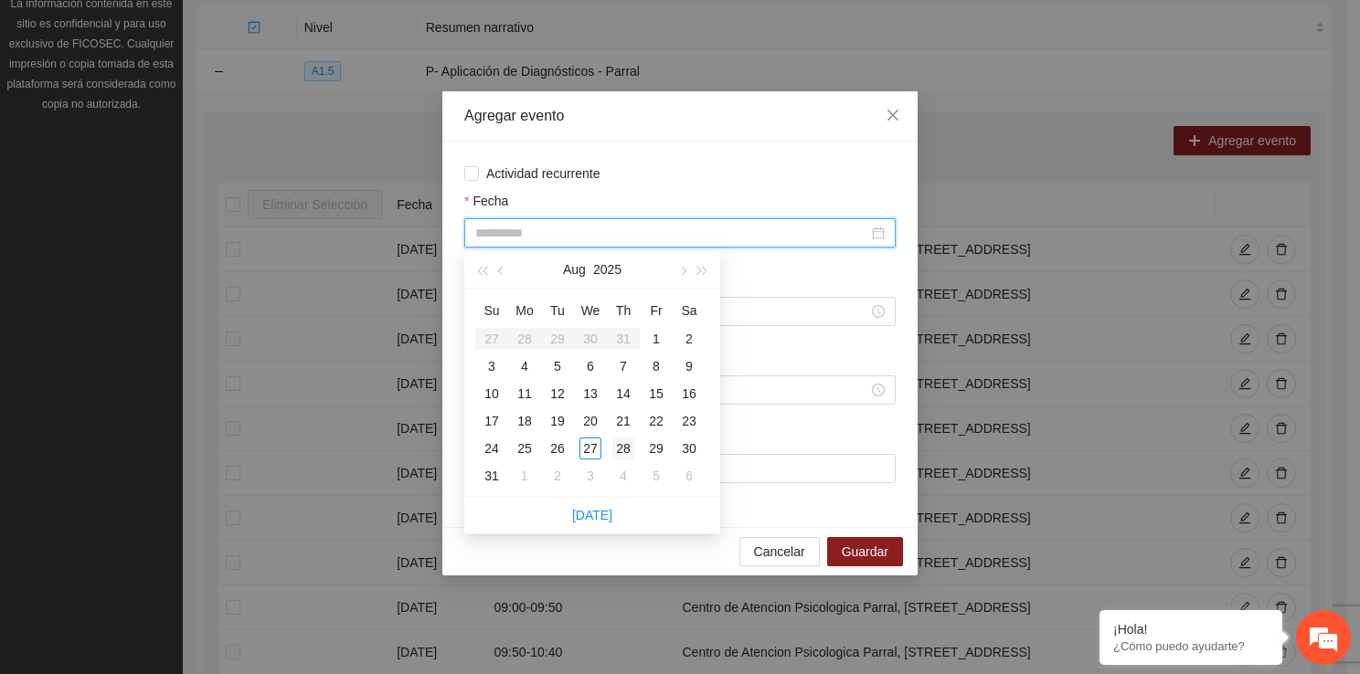
click at [626, 435] on td "28" at bounding box center [623, 448] width 33 height 27
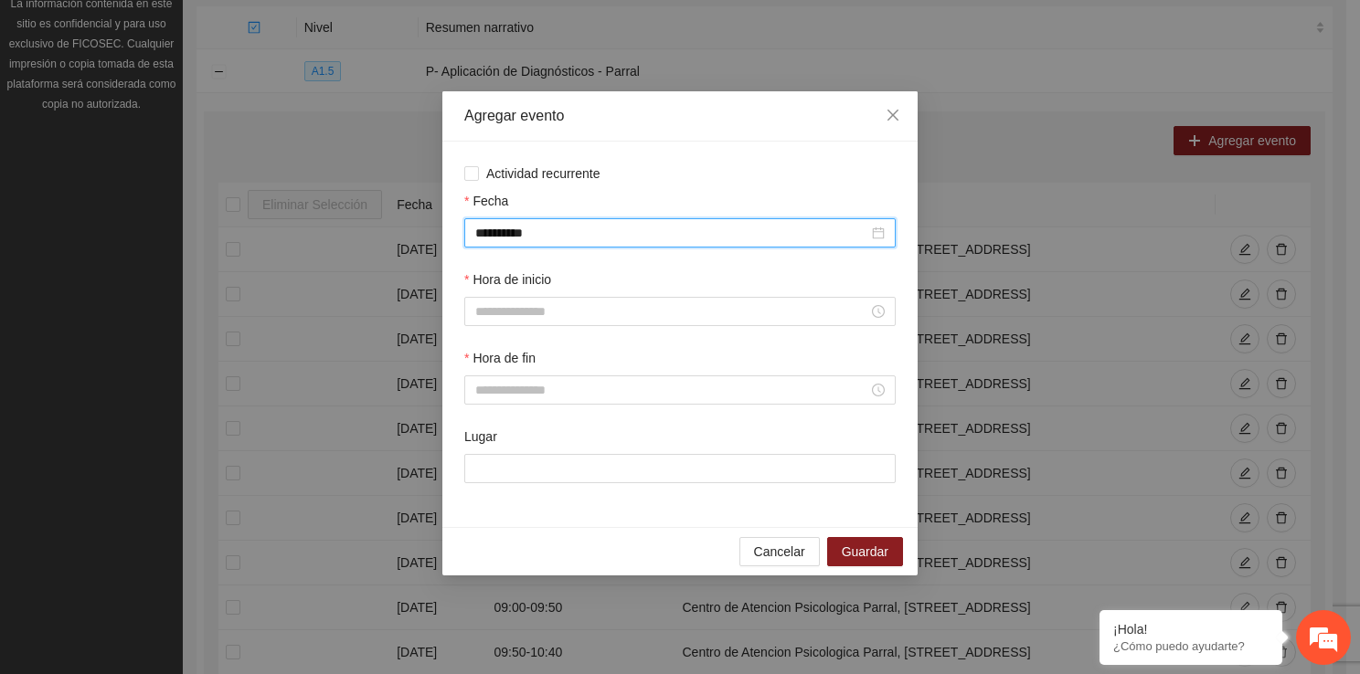
click at [533, 326] on div at bounding box center [679, 311] width 431 height 29
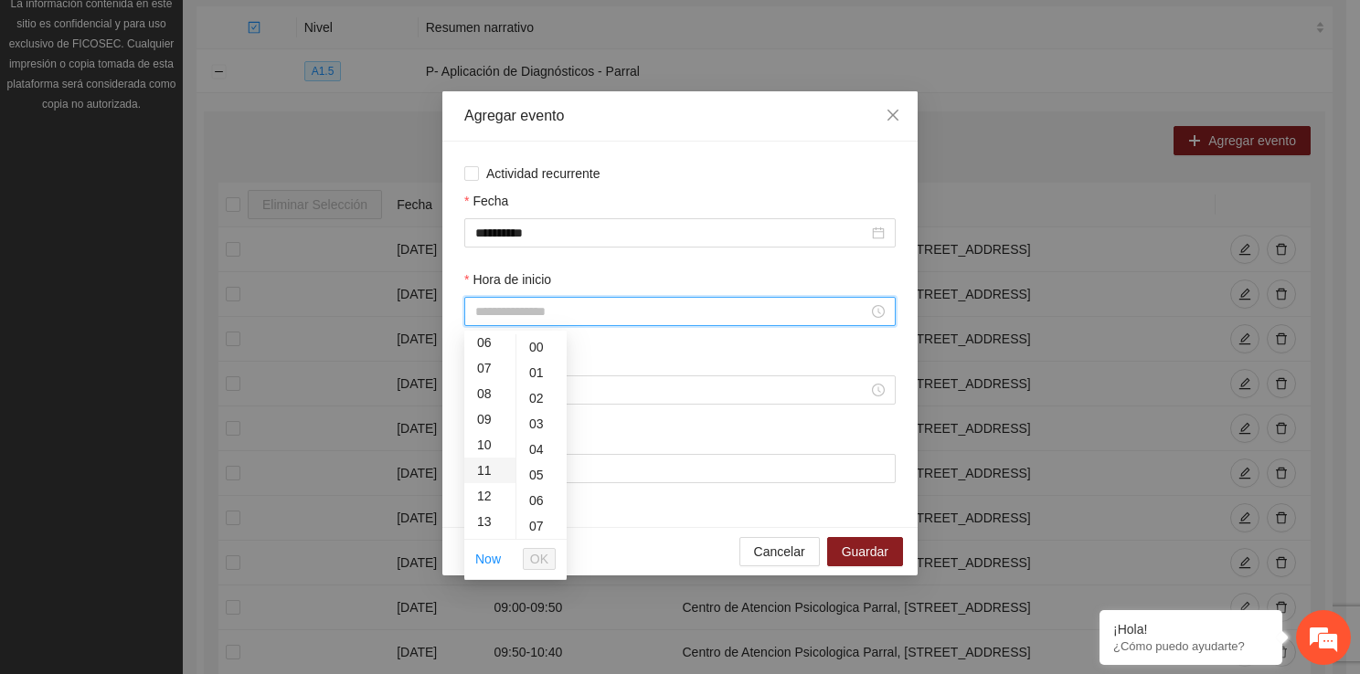
click at [479, 472] on div "11" at bounding box center [489, 471] width 51 height 26
click at [548, 563] on span "OK" at bounding box center [539, 559] width 18 height 20
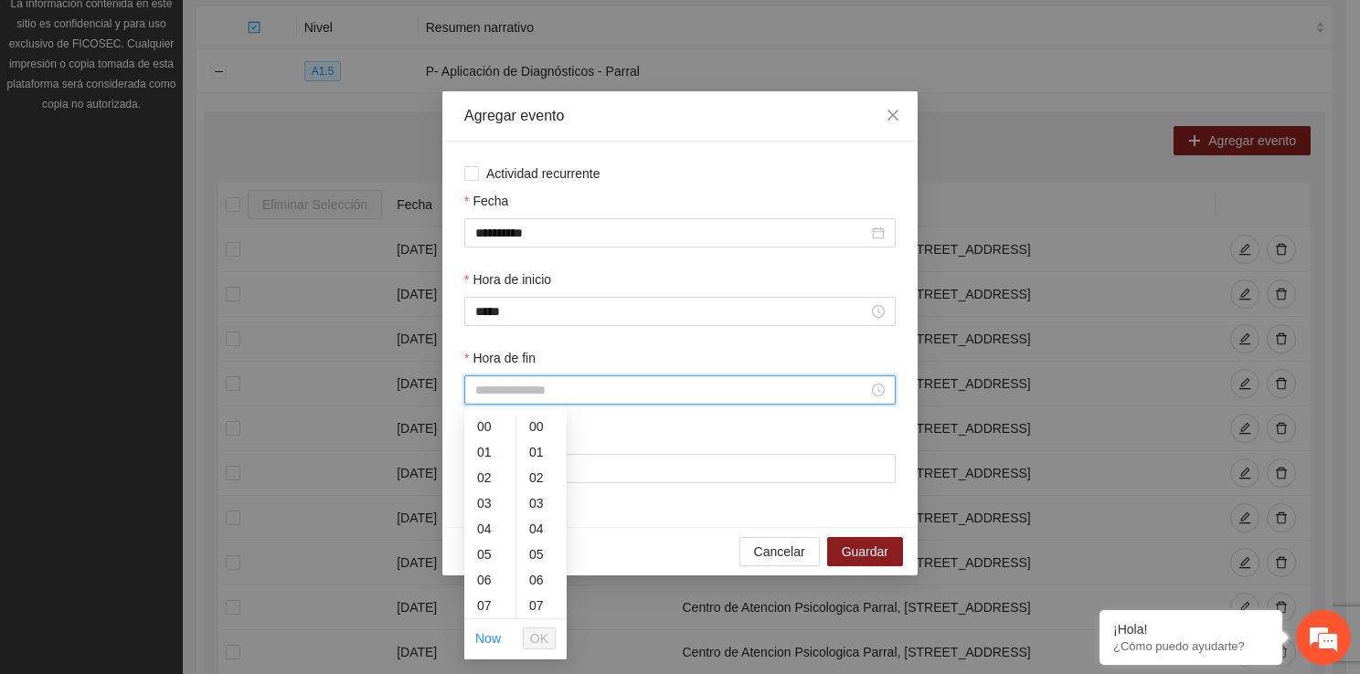
click at [524, 398] on input "Hora de fin" at bounding box center [671, 390] width 393 height 20
click at [483, 528] on div "11" at bounding box center [489, 526] width 51 height 26
click at [545, 444] on div "50" at bounding box center [541, 452] width 50 height 26
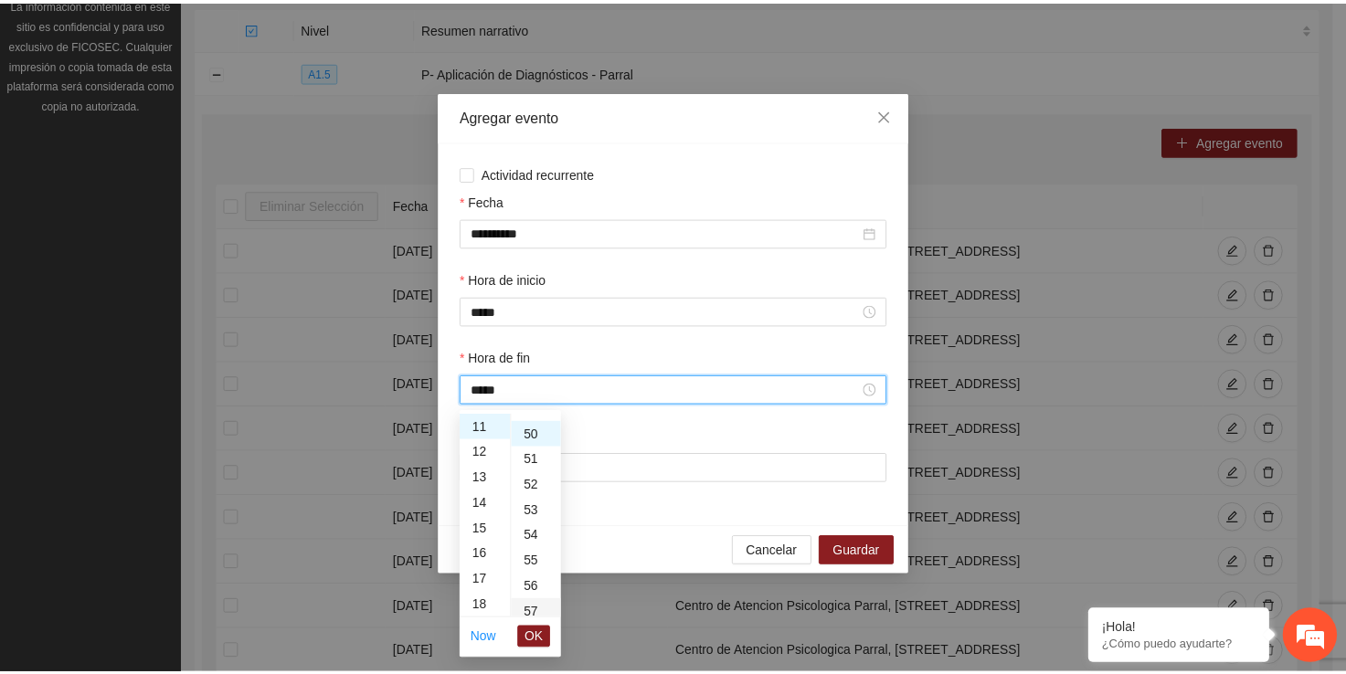
scroll to position [1279, 0]
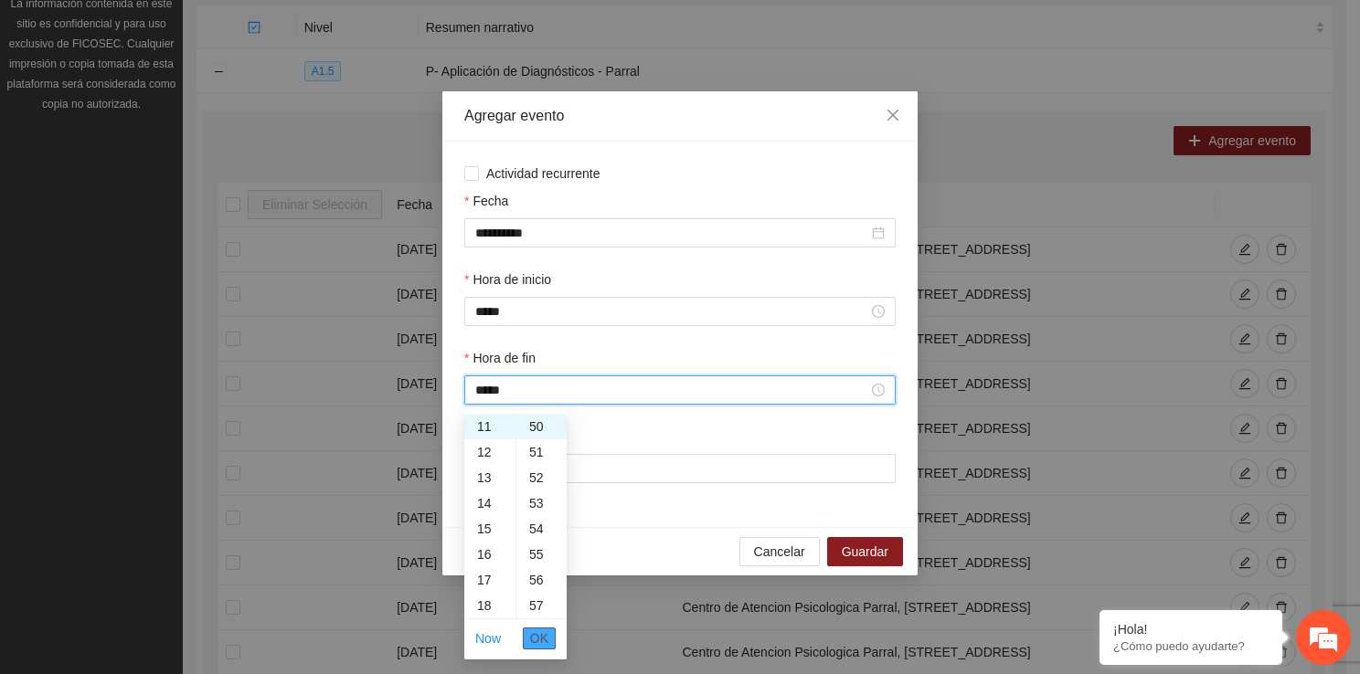
click at [547, 629] on span "OK" at bounding box center [539, 639] width 18 height 20
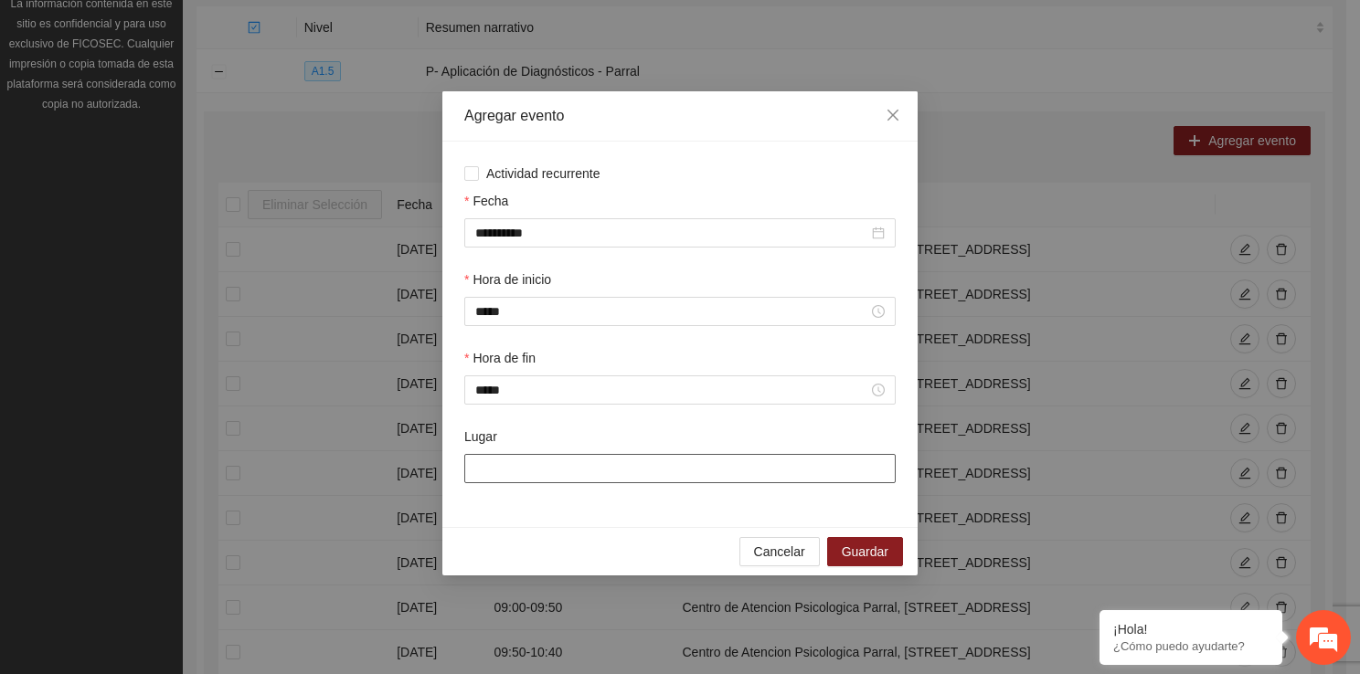
drag, startPoint x: 565, startPoint y: 472, endPoint x: 628, endPoint y: 532, distance: 86.6
click at [628, 532] on div "**********" at bounding box center [679, 333] width 475 height 484
click at [895, 546] on button "Guardar" at bounding box center [865, 551] width 76 height 29
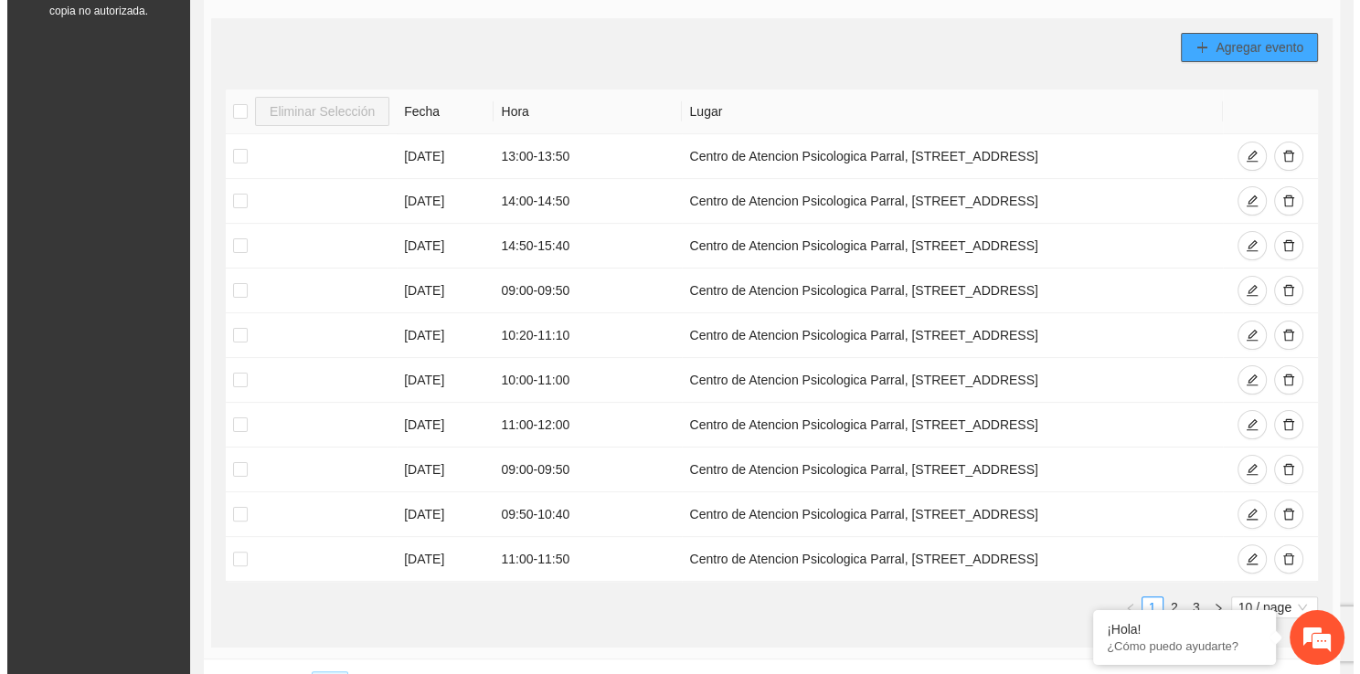
scroll to position [342, 0]
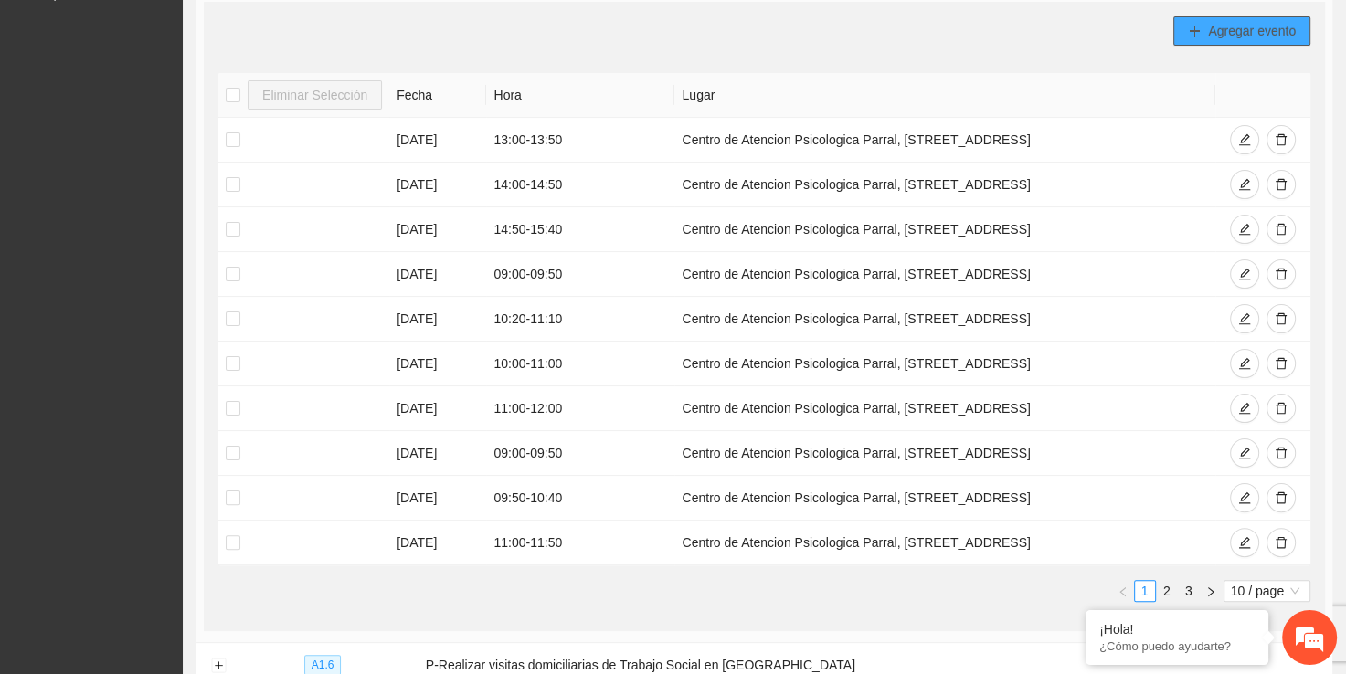
click at [1225, 16] on button "Agregar evento" at bounding box center [1241, 30] width 137 height 29
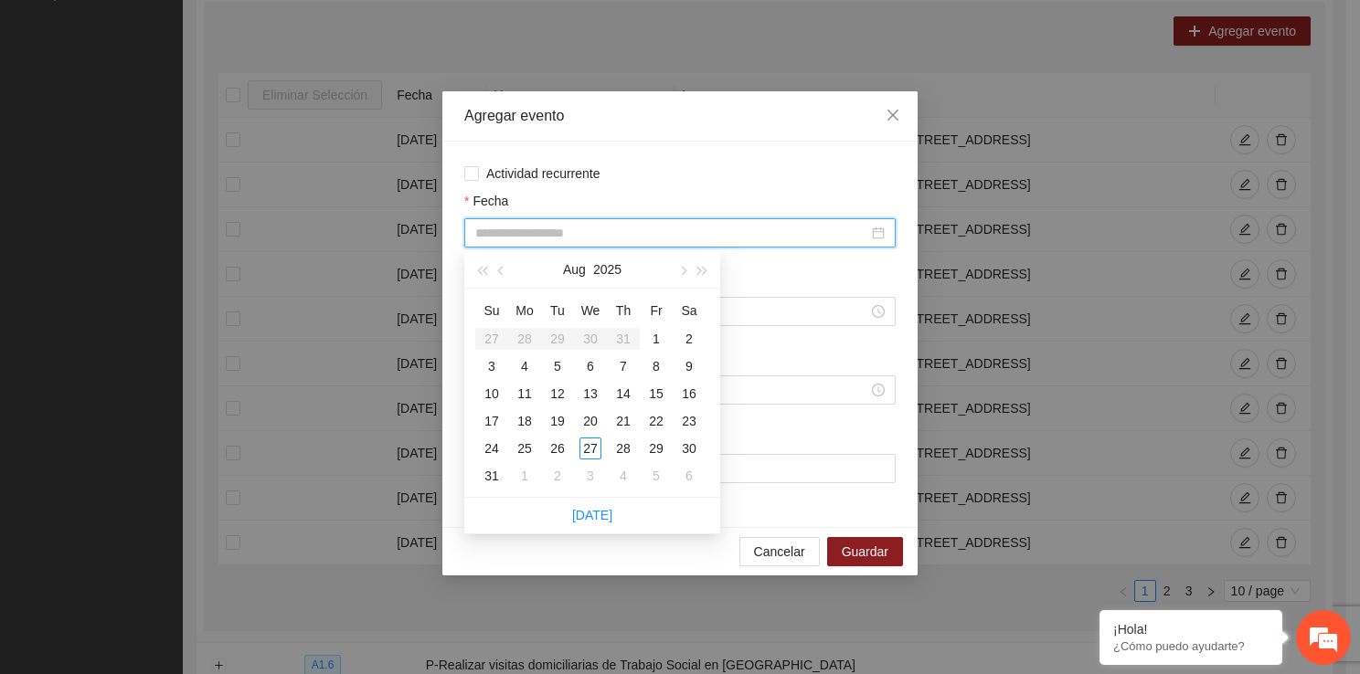
click at [574, 227] on input "Fecha" at bounding box center [671, 233] width 393 height 20
click at [658, 444] on div "29" at bounding box center [656, 449] width 22 height 22
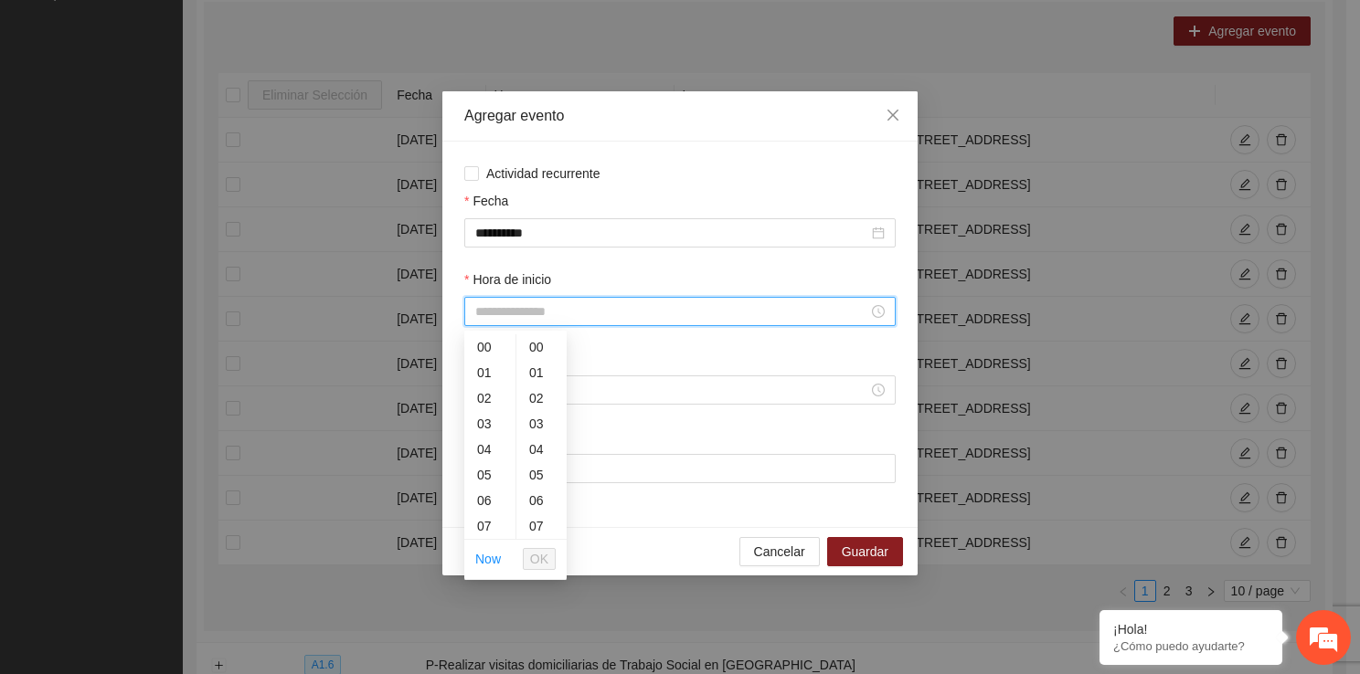
click at [562, 314] on input "Hora de inicio" at bounding box center [671, 312] width 393 height 20
click at [489, 392] on div "10" at bounding box center [489, 384] width 51 height 26
click at [545, 549] on span "OK" at bounding box center [539, 559] width 18 height 20
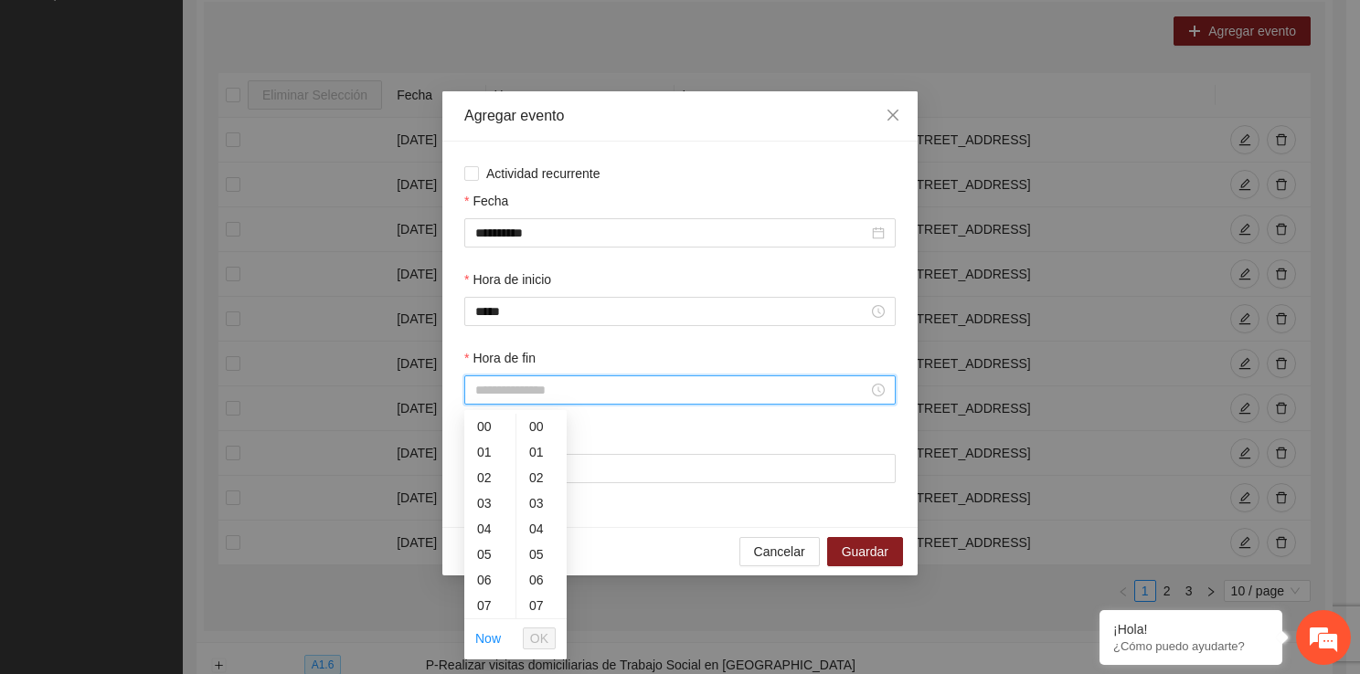
click at [531, 399] on input "Hora de fin" at bounding box center [671, 390] width 393 height 20
click at [481, 567] on div "10" at bounding box center [489, 573] width 51 height 26
click at [537, 586] on div "50" at bounding box center [541, 586] width 50 height 26
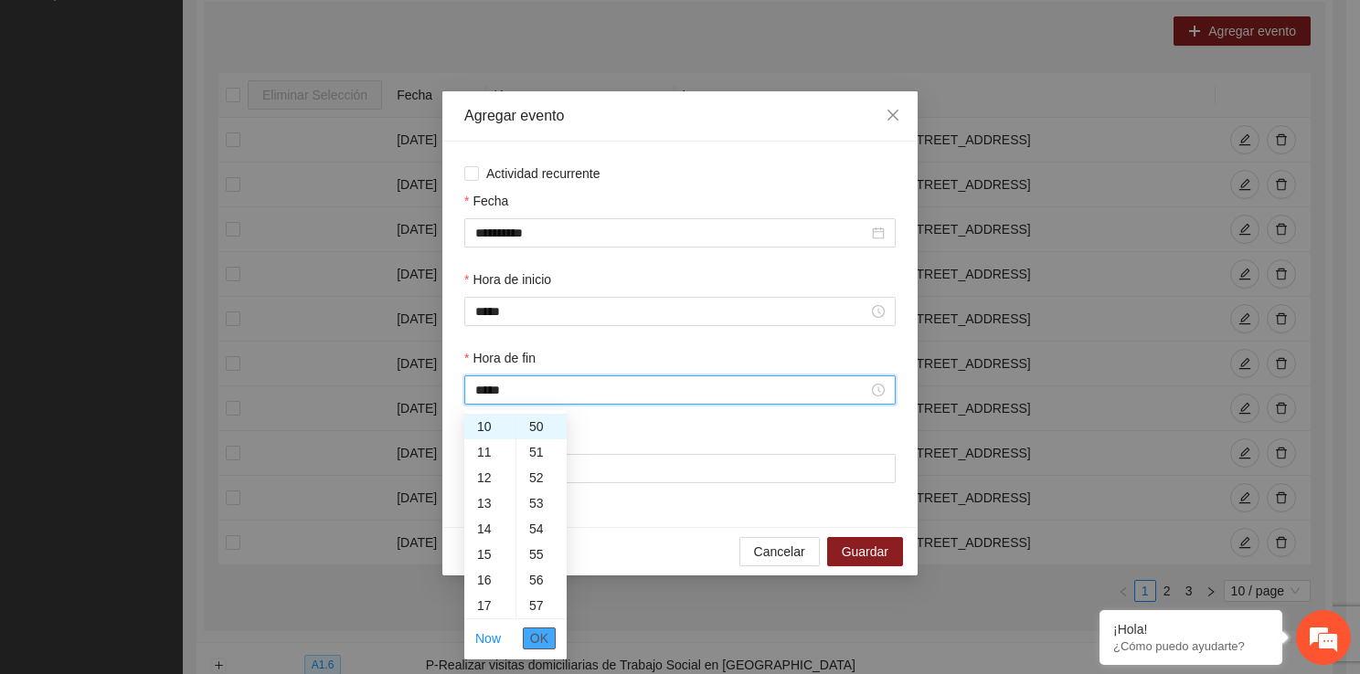
click at [544, 629] on span "OK" at bounding box center [539, 639] width 18 height 20
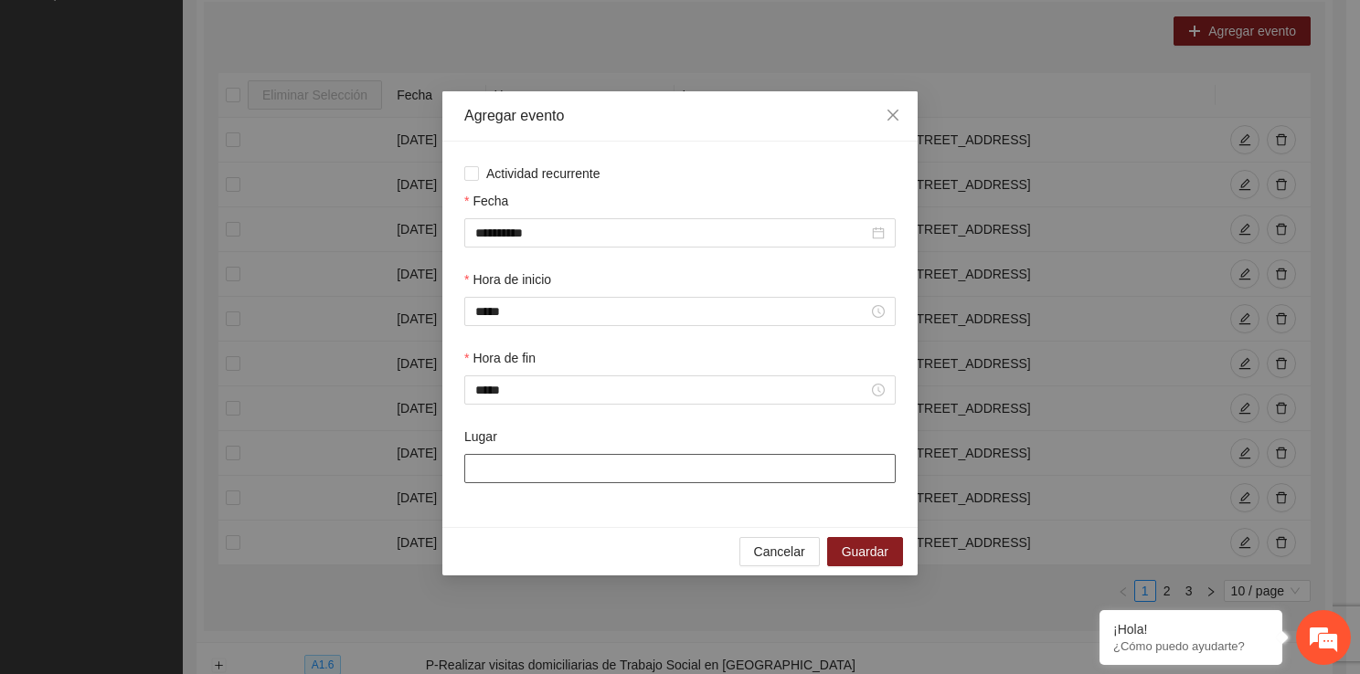
drag, startPoint x: 552, startPoint y: 461, endPoint x: 578, endPoint y: 528, distance: 72.6
click at [578, 528] on div "**********" at bounding box center [679, 333] width 475 height 484
click at [875, 565] on button "Guardar" at bounding box center [865, 551] width 76 height 29
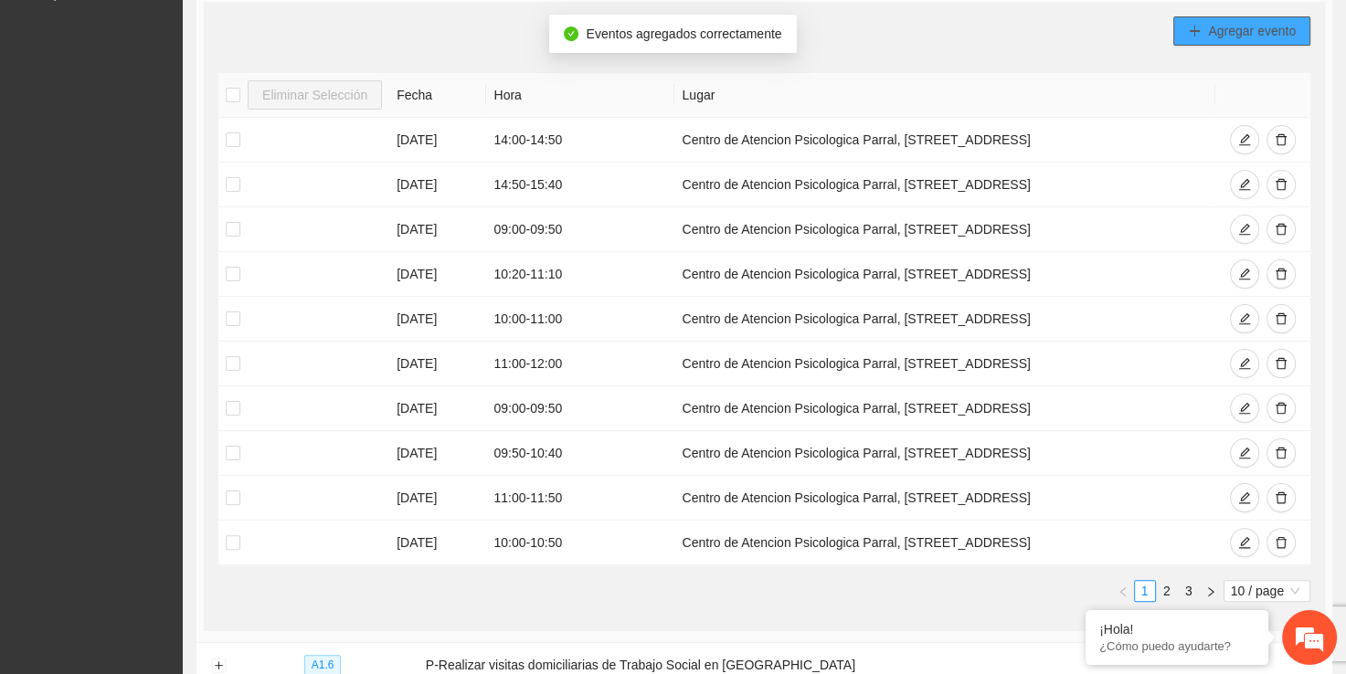
click at [1213, 37] on span "Agregar evento" at bounding box center [1252, 31] width 88 height 20
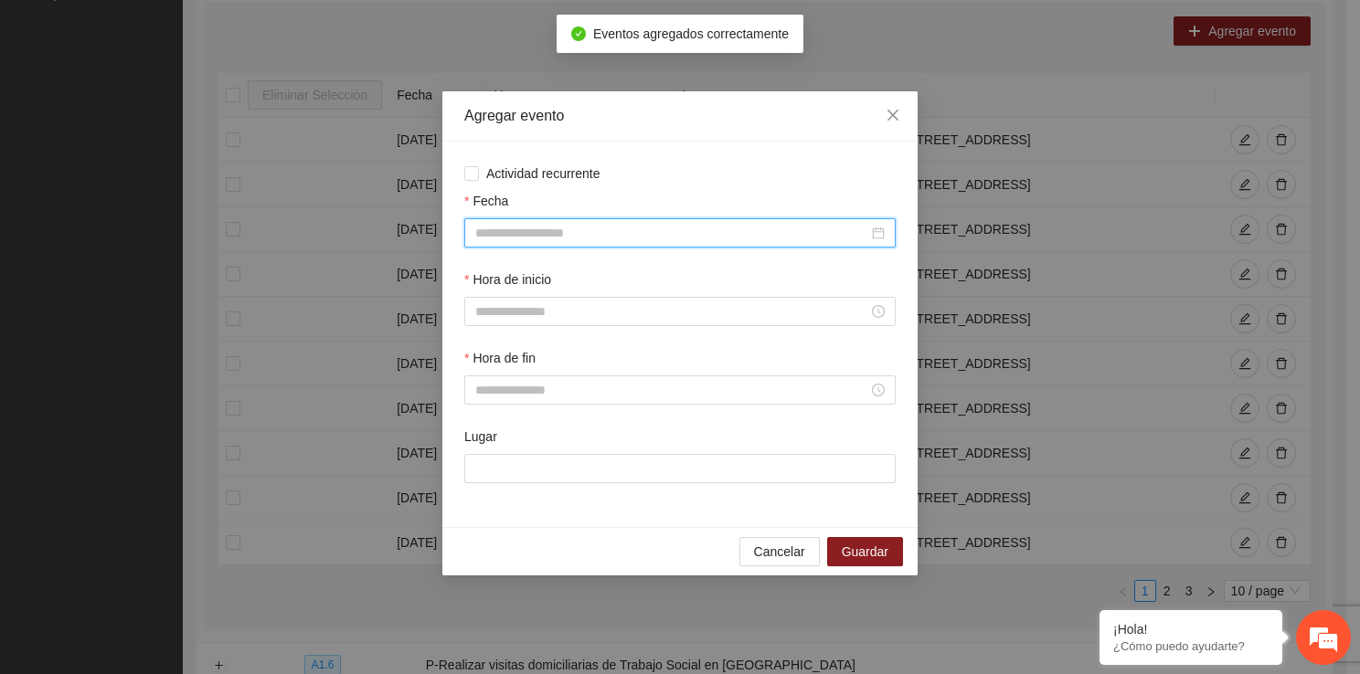
click at [624, 229] on input "Fecha" at bounding box center [671, 233] width 393 height 20
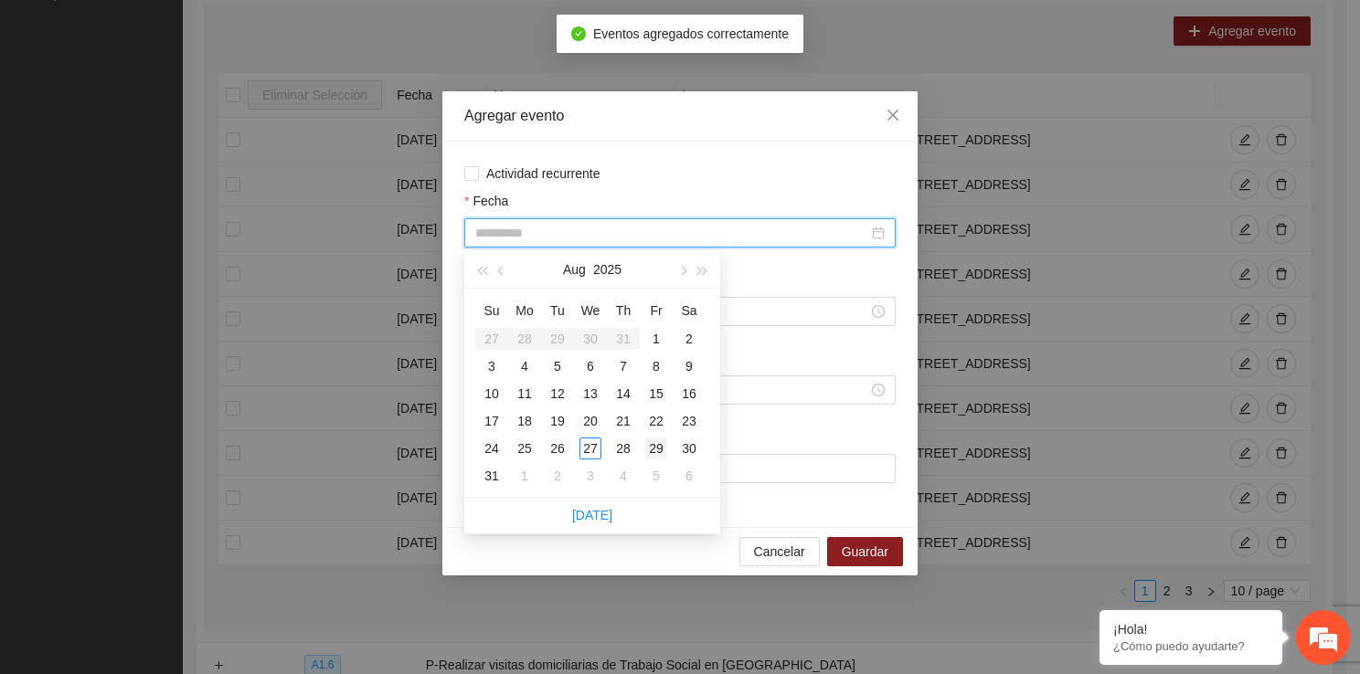
click at [660, 449] on div "29" at bounding box center [656, 449] width 22 height 22
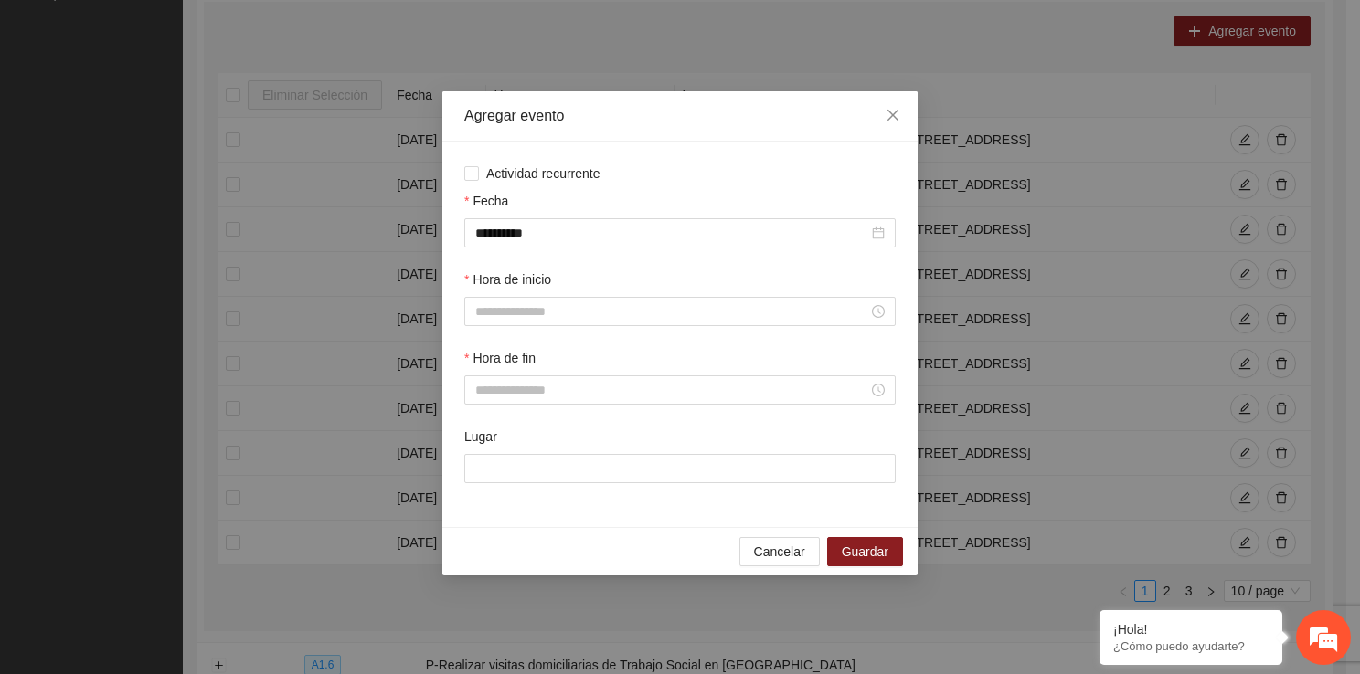
click at [547, 294] on div "Hora de inicio" at bounding box center [679, 283] width 431 height 27
click at [546, 310] on input "Hora de inicio" at bounding box center [671, 312] width 393 height 20
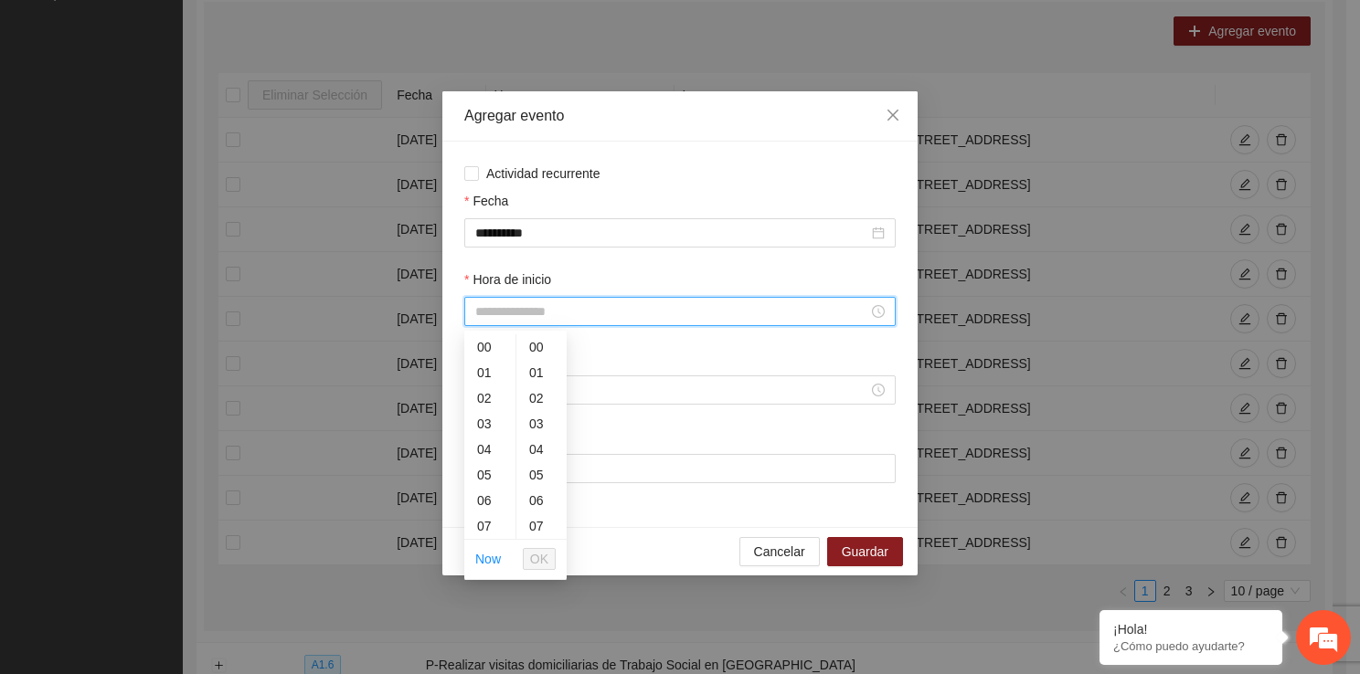
scroll to position [37, 0]
click at [480, 503] on div "12" at bounding box center [489, 508] width 51 height 26
click at [536, 544] on li "OK" at bounding box center [539, 559] width 33 height 31
click at [537, 554] on span "OK" at bounding box center [539, 559] width 18 height 20
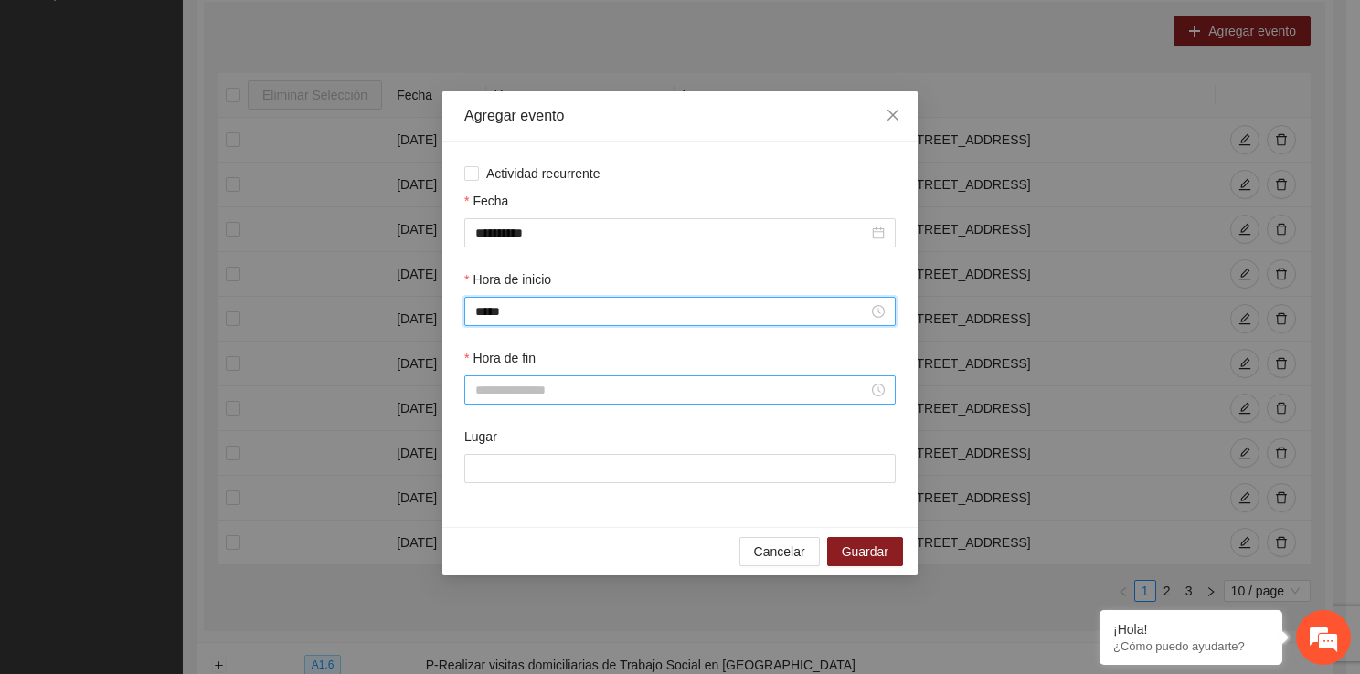
click at [519, 400] on input "Hora de fin" at bounding box center [671, 390] width 393 height 20
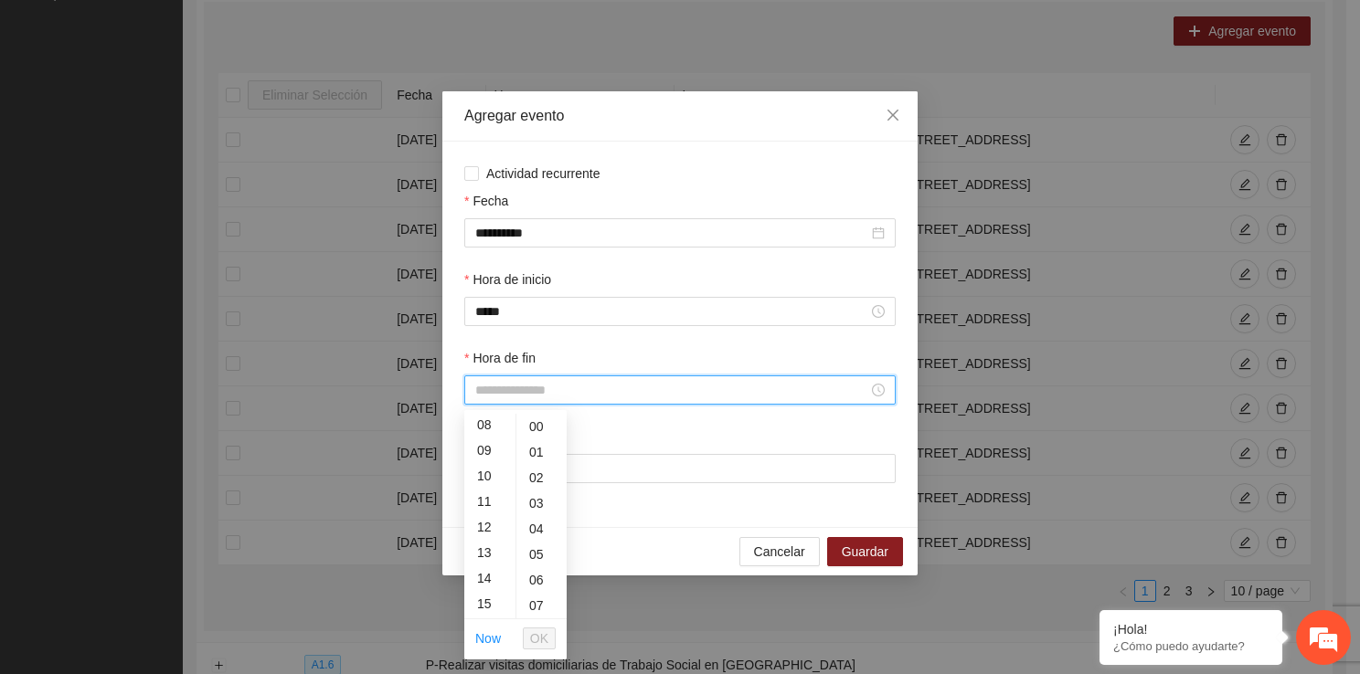
scroll to position [256, 0]
click at [485, 480] on div "12" at bounding box center [489, 478] width 51 height 26
click at [539, 521] on div "50" at bounding box center [541, 526] width 50 height 26
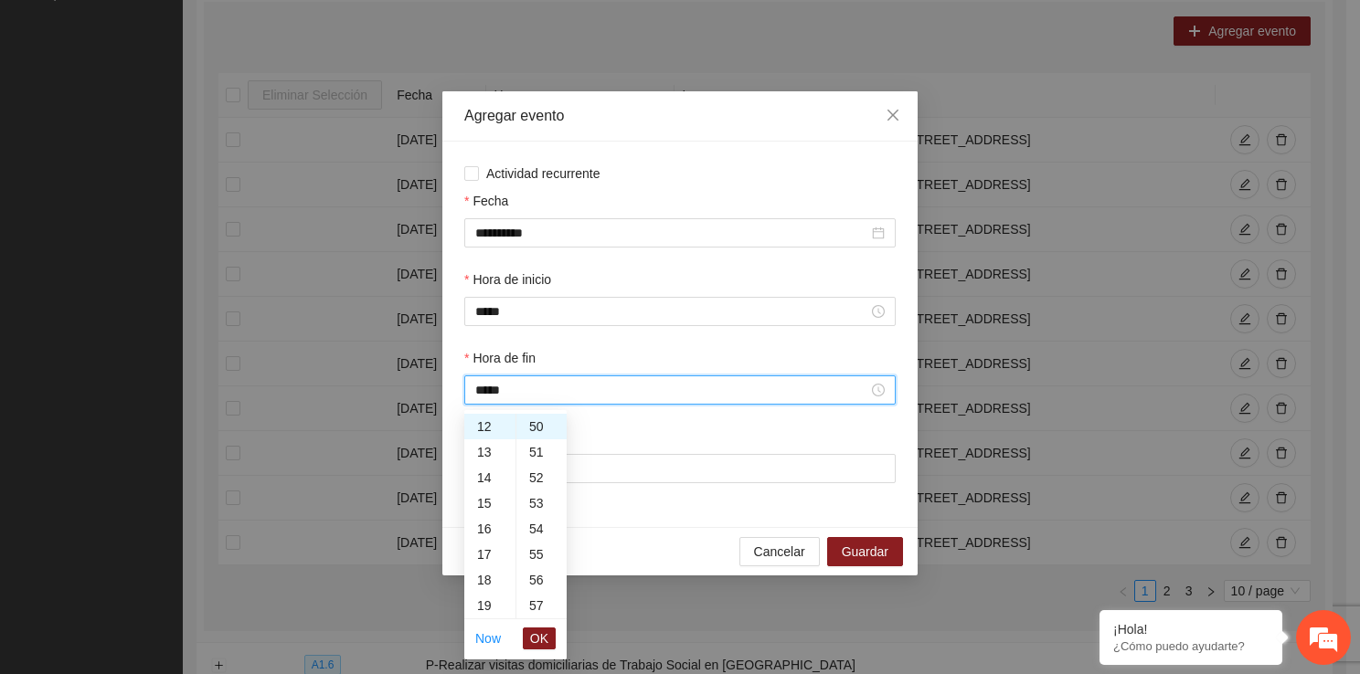
click at [557, 645] on ul "Now OK" at bounding box center [515, 639] width 102 height 38
click at [541, 635] on span "OK" at bounding box center [539, 639] width 18 height 20
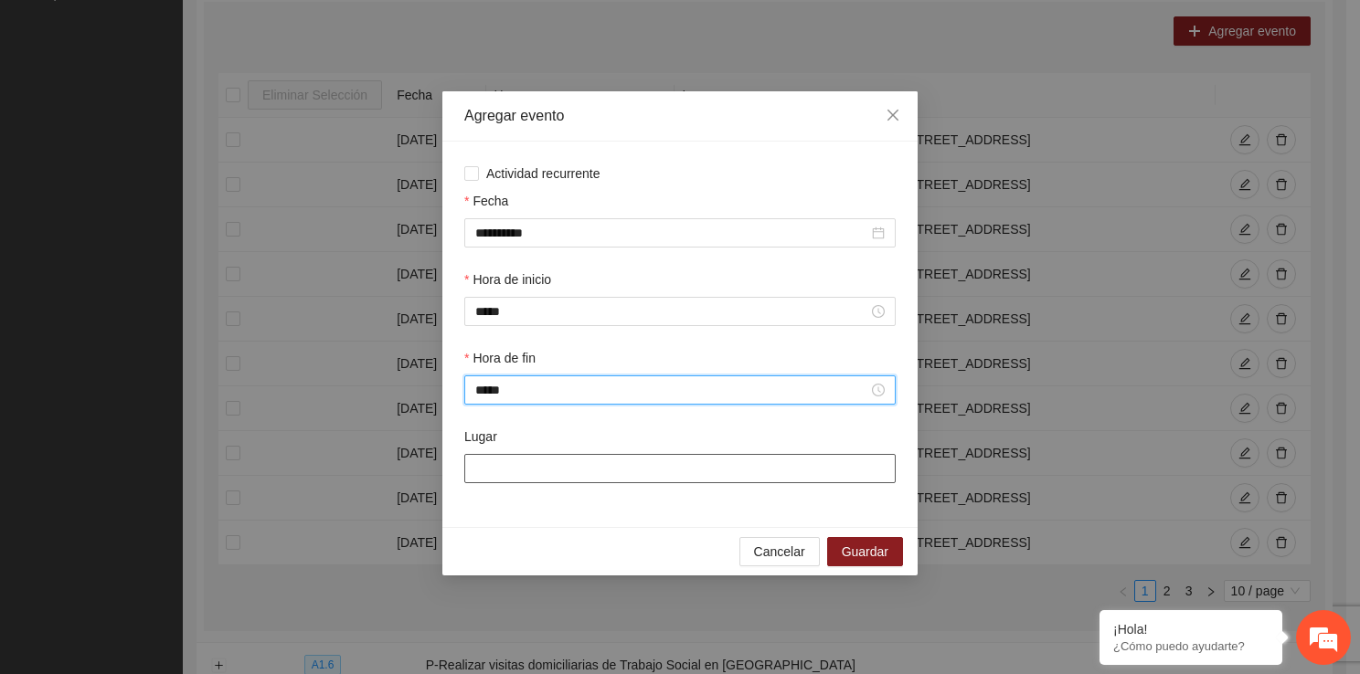
click at [560, 480] on input "Lugar" at bounding box center [679, 468] width 431 height 29
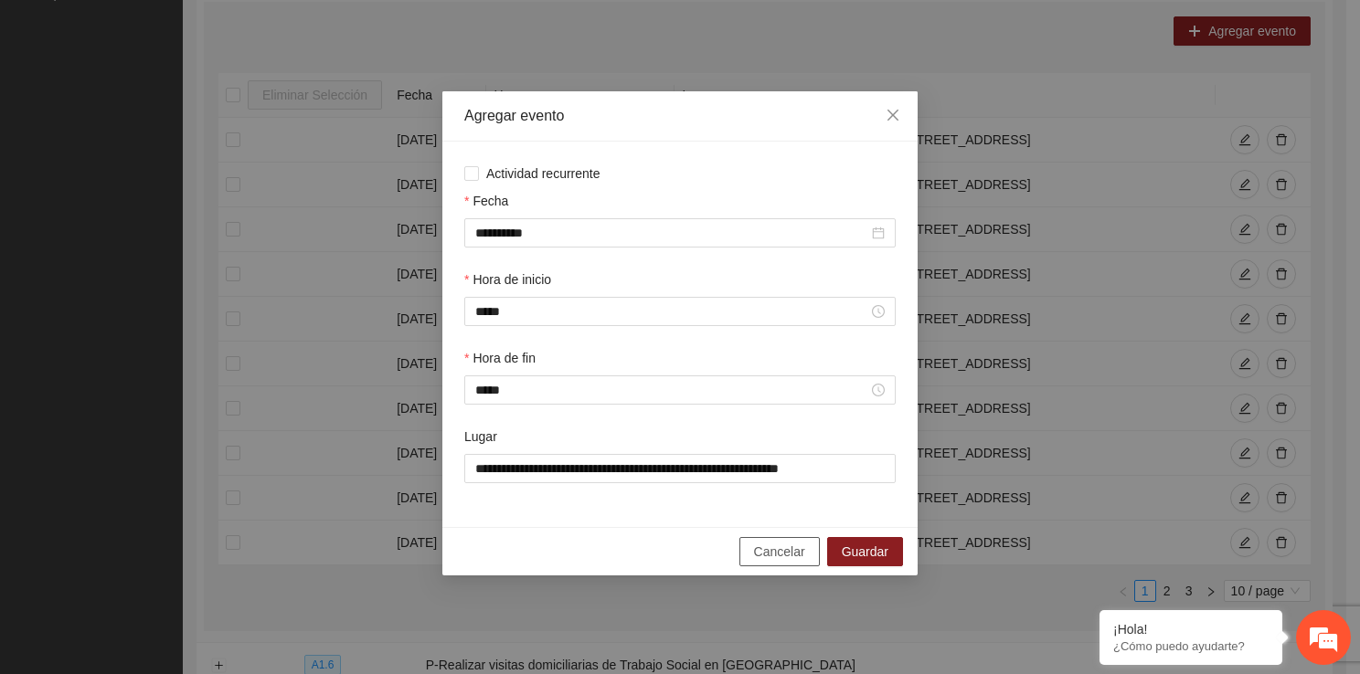
click at [808, 542] on button "Cancelar" at bounding box center [779, 551] width 80 height 29
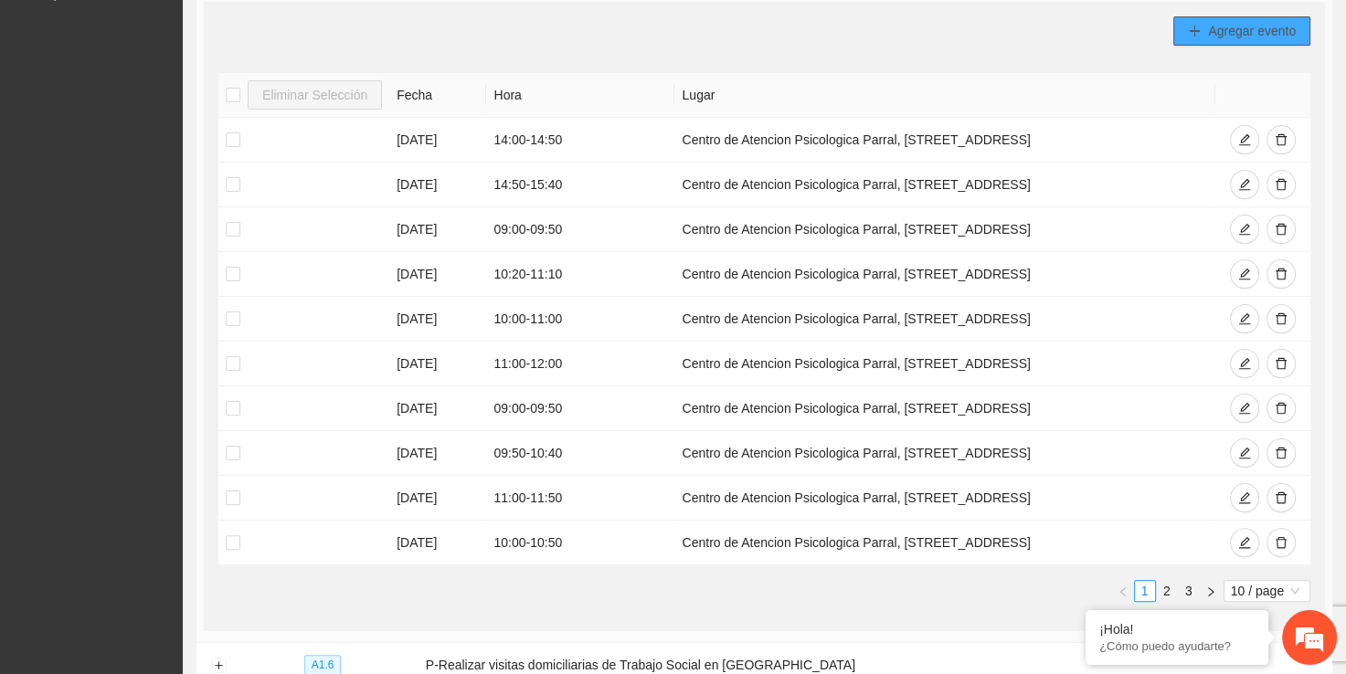
click at [1232, 43] on button "Agregar evento" at bounding box center [1241, 30] width 137 height 29
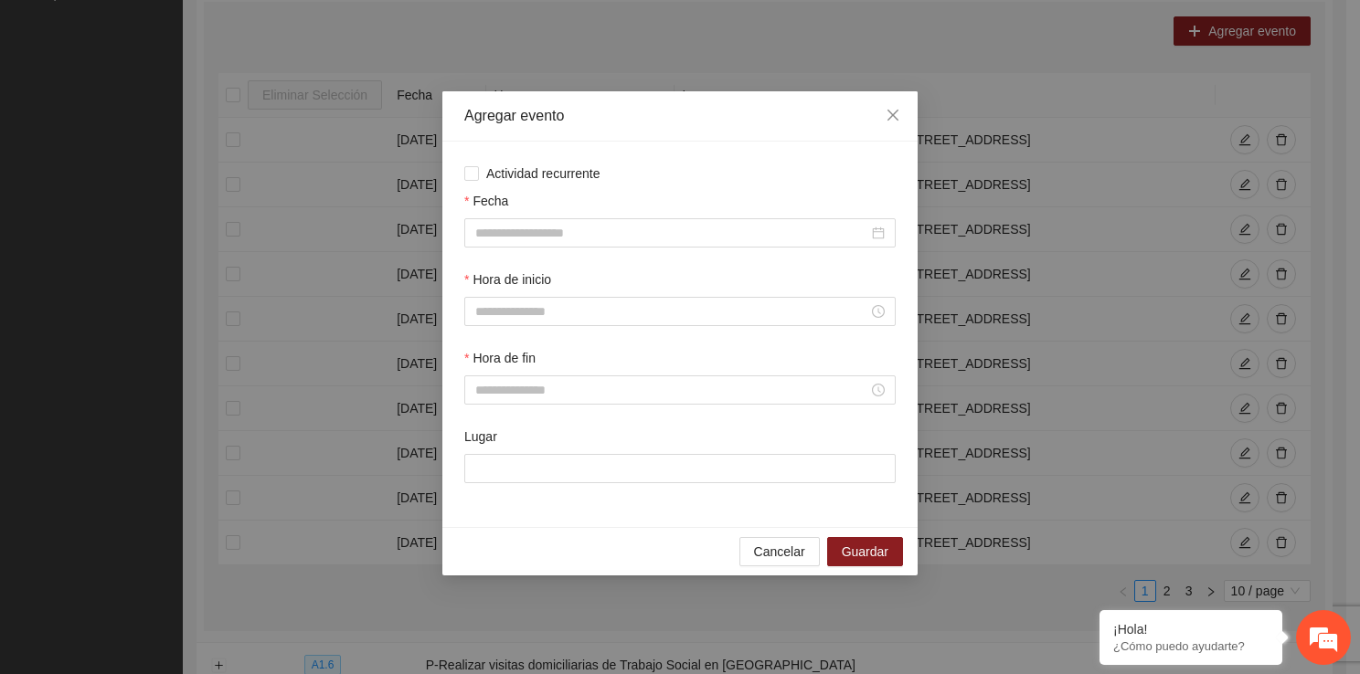
click at [548, 248] on div "Fecha" at bounding box center [680, 230] width 439 height 79
click at [547, 243] on div at bounding box center [679, 232] width 431 height 29
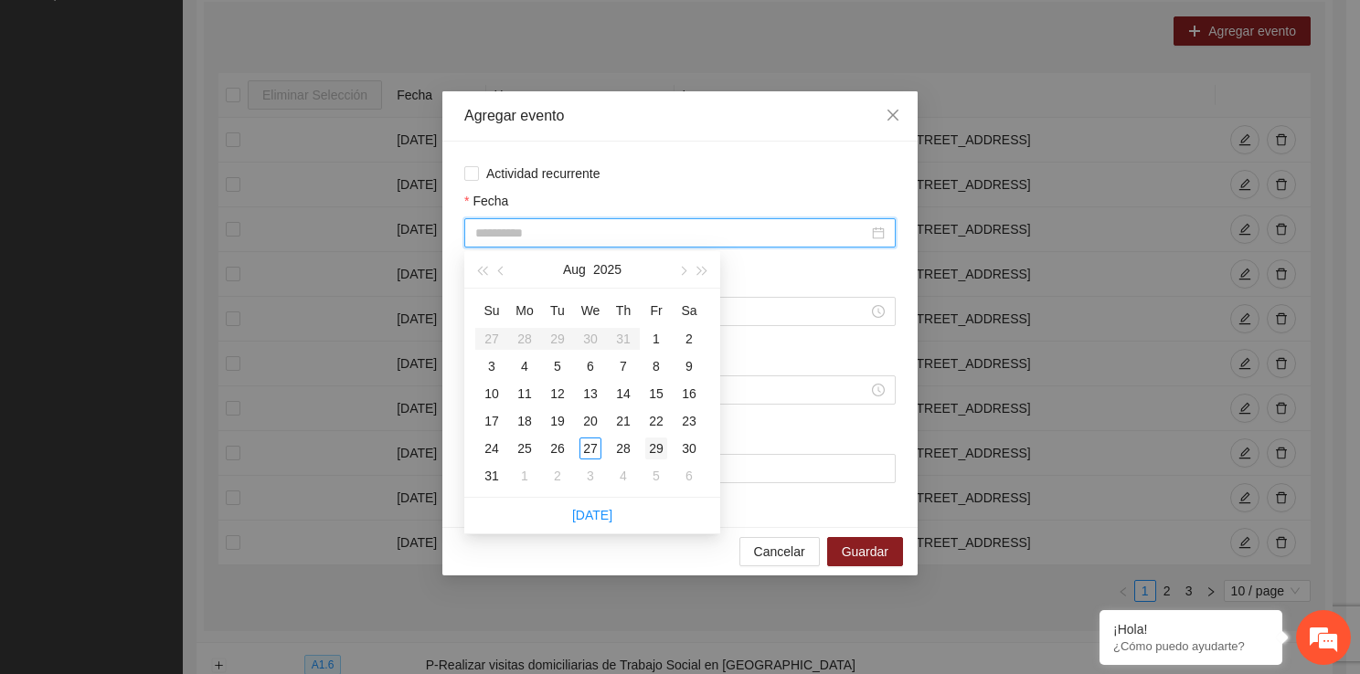
click at [657, 444] on div "29" at bounding box center [656, 449] width 22 height 22
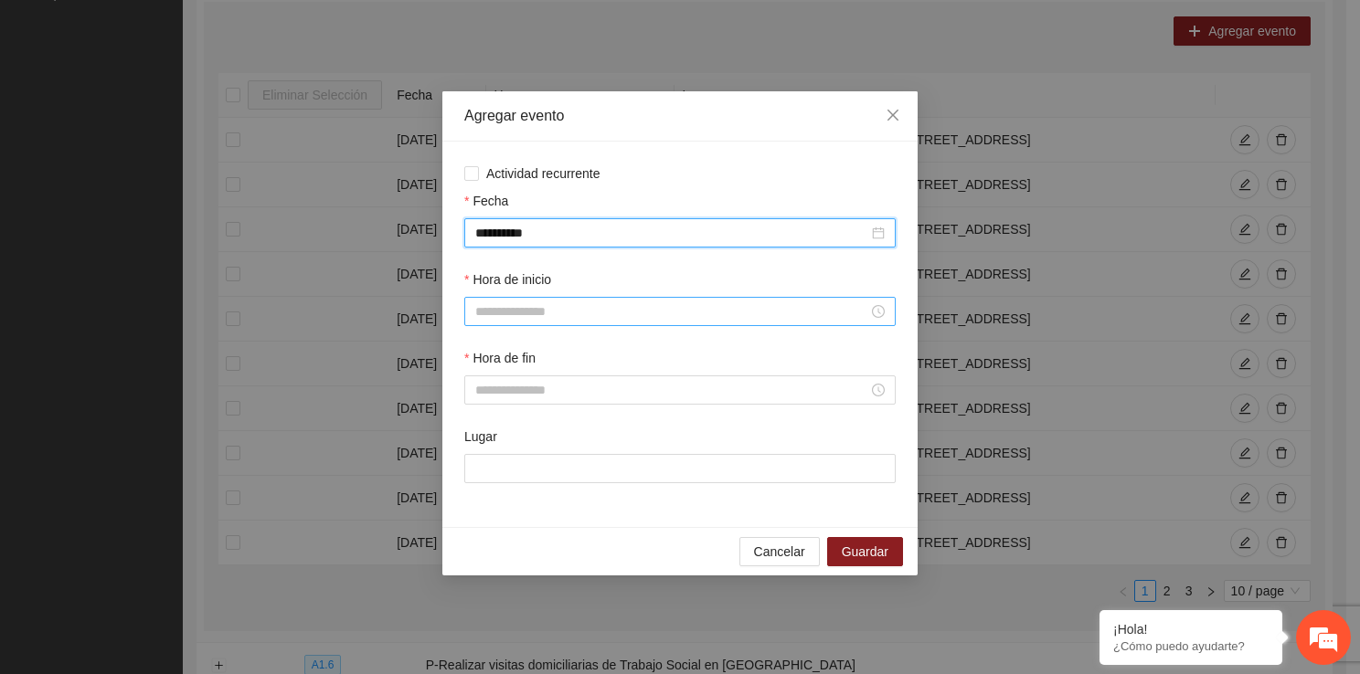
click at [578, 312] on input "Hora de inicio" at bounding box center [671, 312] width 393 height 20
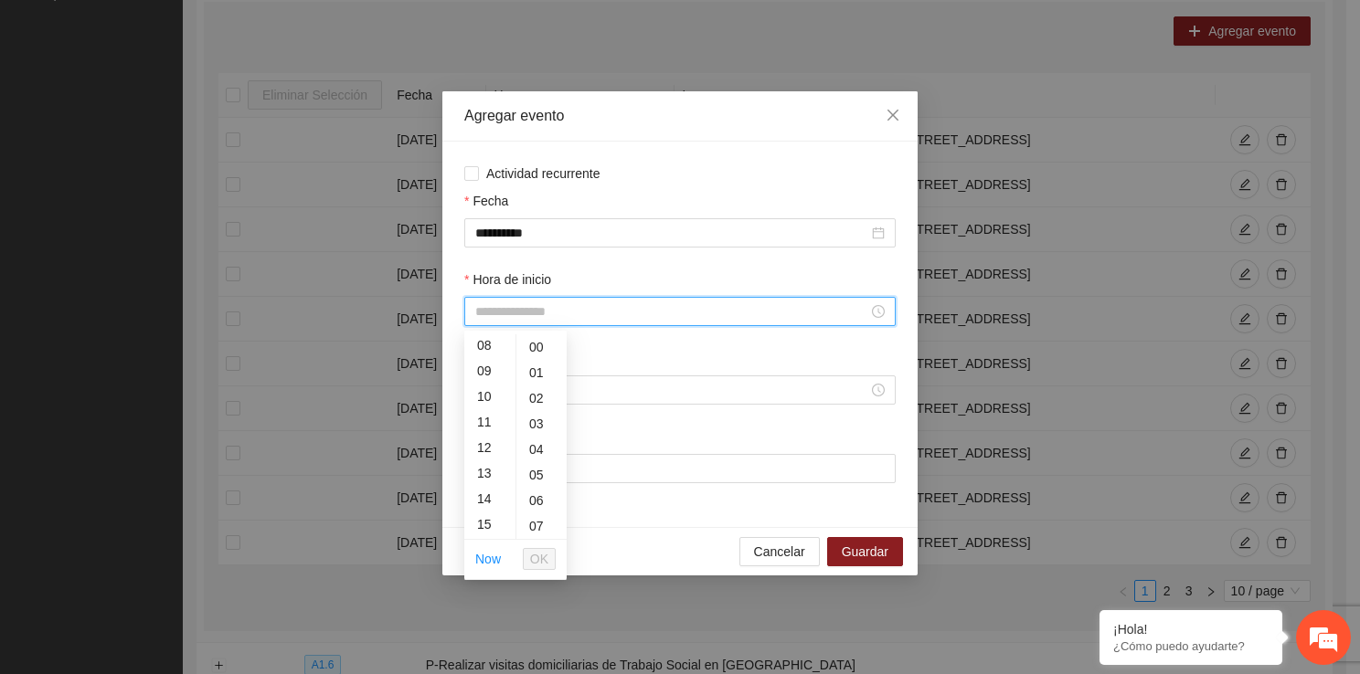
scroll to position [256, 0]
click at [484, 406] on div "12" at bounding box center [489, 399] width 51 height 26
click at [538, 551] on span "OK" at bounding box center [539, 559] width 18 height 20
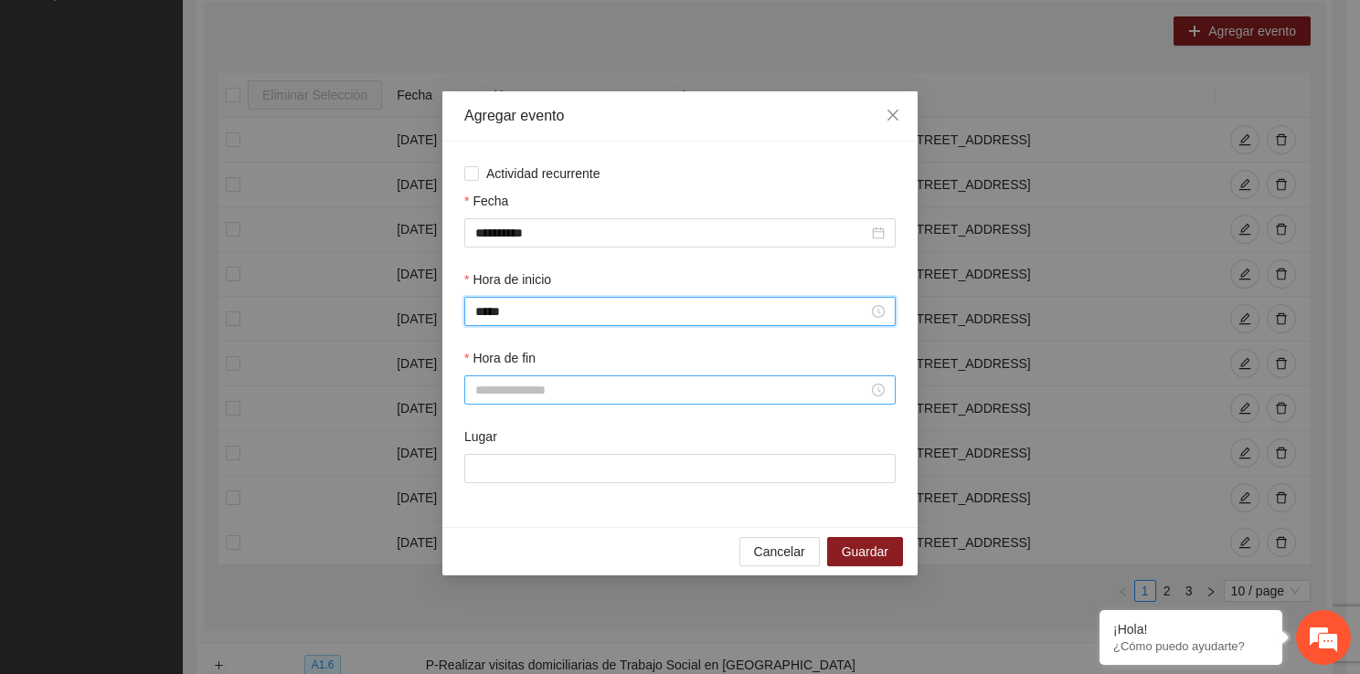
click at [517, 383] on input "Hora de fin" at bounding box center [671, 390] width 393 height 20
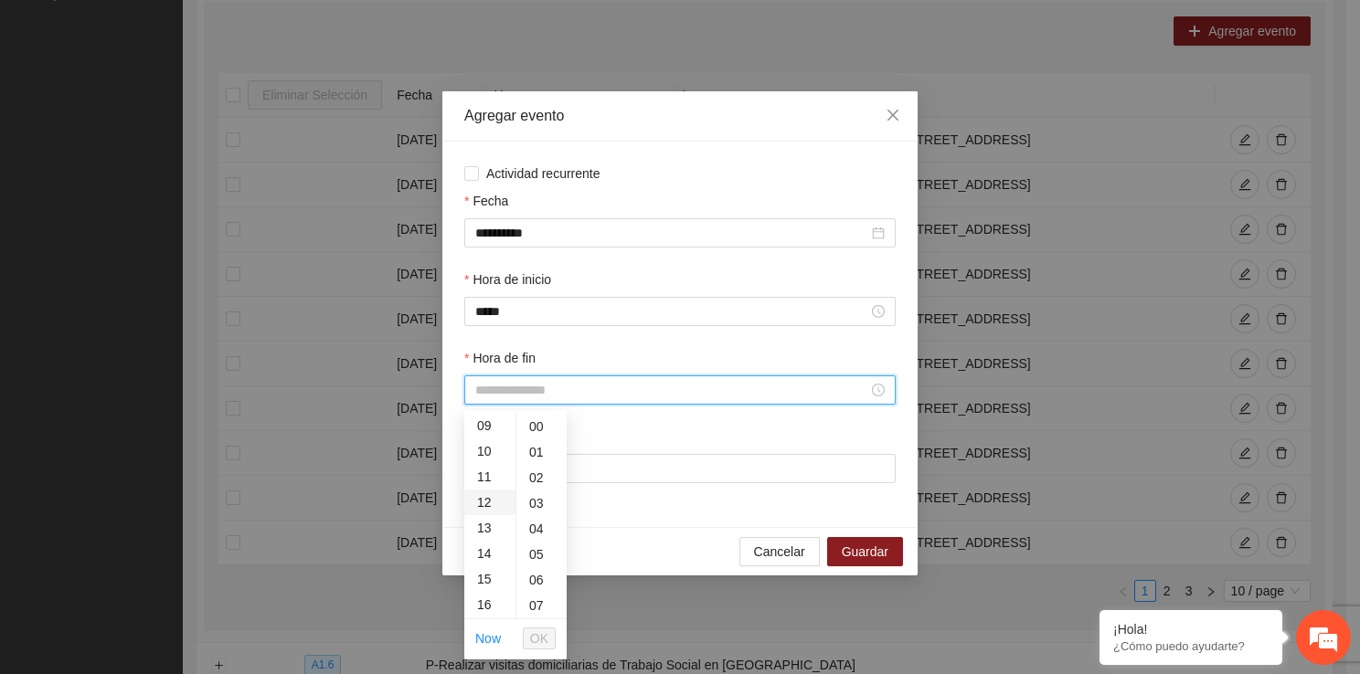
click at [480, 508] on div "12" at bounding box center [489, 503] width 51 height 26
click at [542, 534] on div "50" at bounding box center [541, 537] width 50 height 26
click at [546, 653] on ul "Now OK" at bounding box center [515, 639] width 102 height 38
click at [545, 645] on span "OK" at bounding box center [539, 639] width 18 height 20
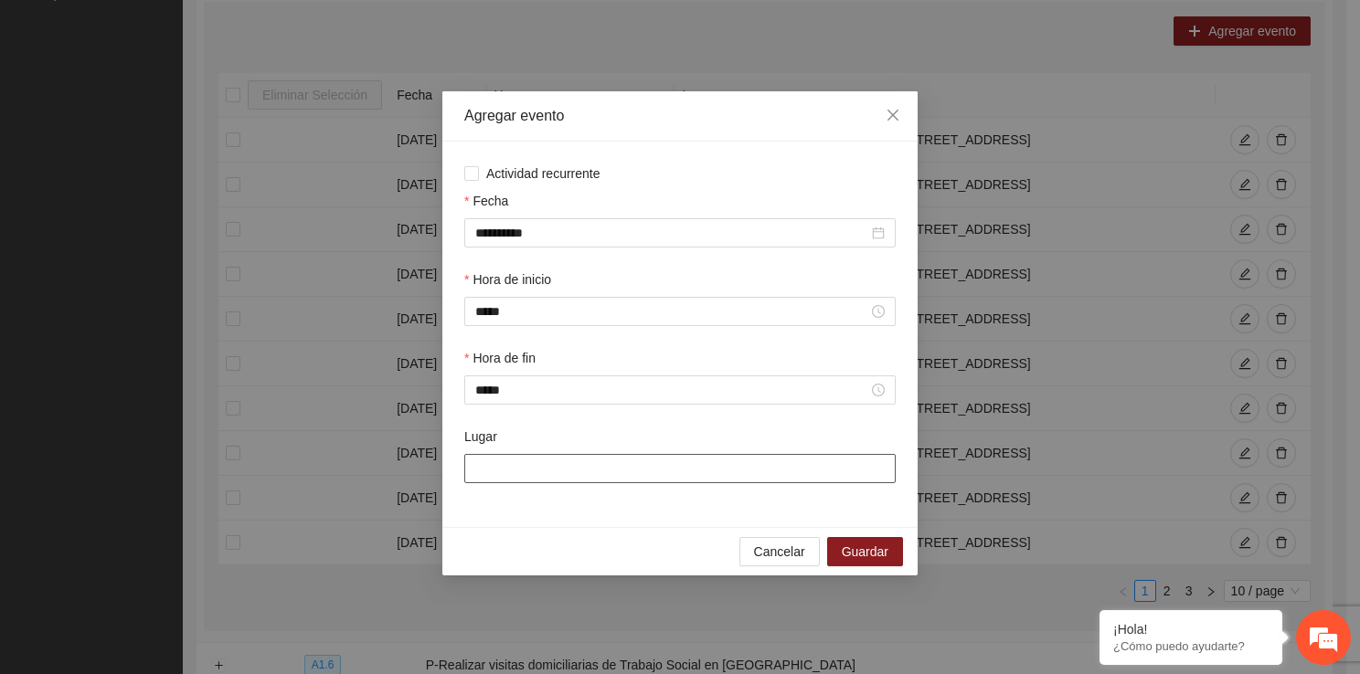
click at [545, 483] on input "Lugar" at bounding box center [679, 468] width 431 height 29
click at [878, 555] on span "Guardar" at bounding box center [865, 552] width 47 height 20
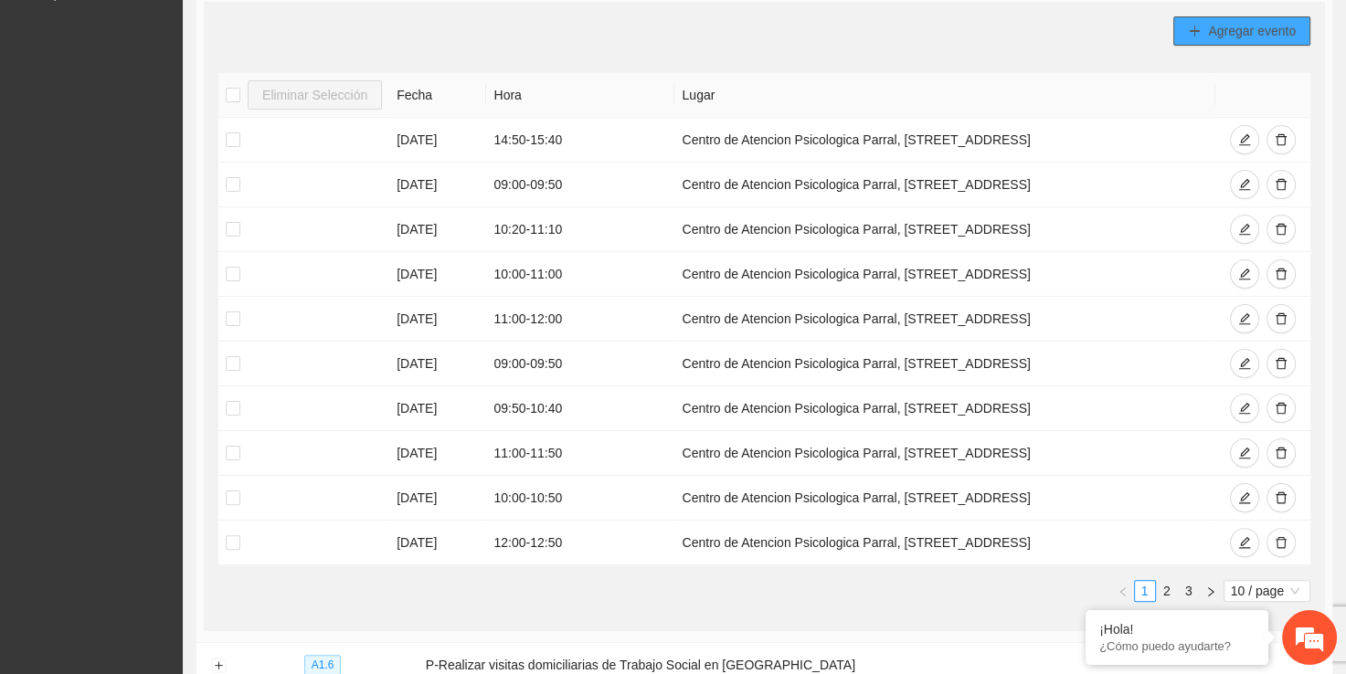
click at [1250, 39] on button "Agregar evento" at bounding box center [1241, 30] width 137 height 29
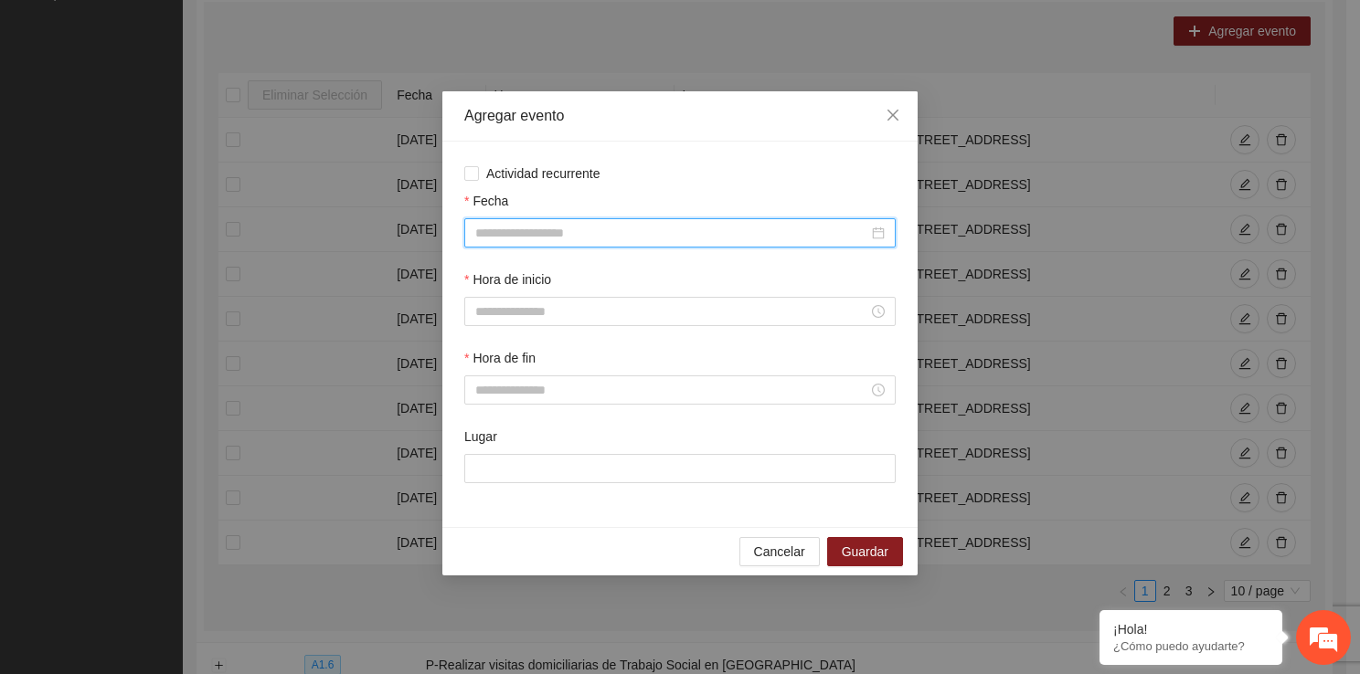
click at [555, 240] on input "Fecha" at bounding box center [671, 233] width 393 height 20
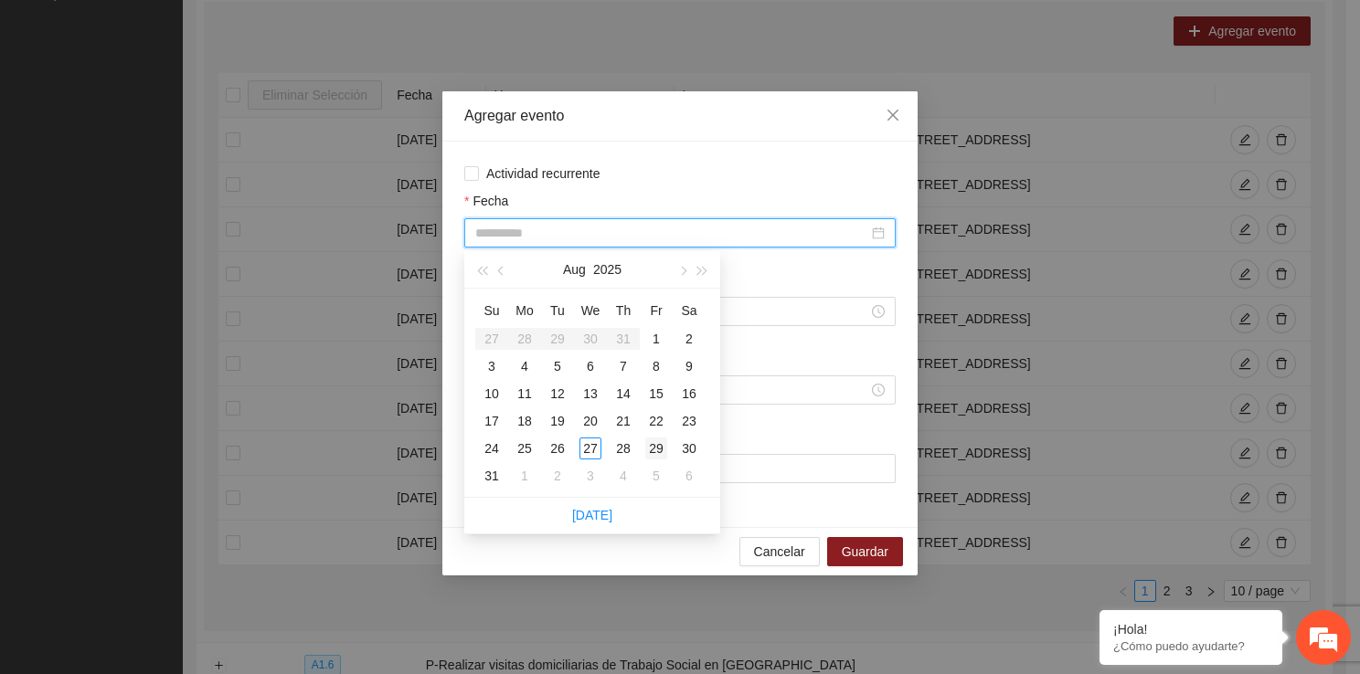
click at [659, 447] on div "29" at bounding box center [656, 449] width 22 height 22
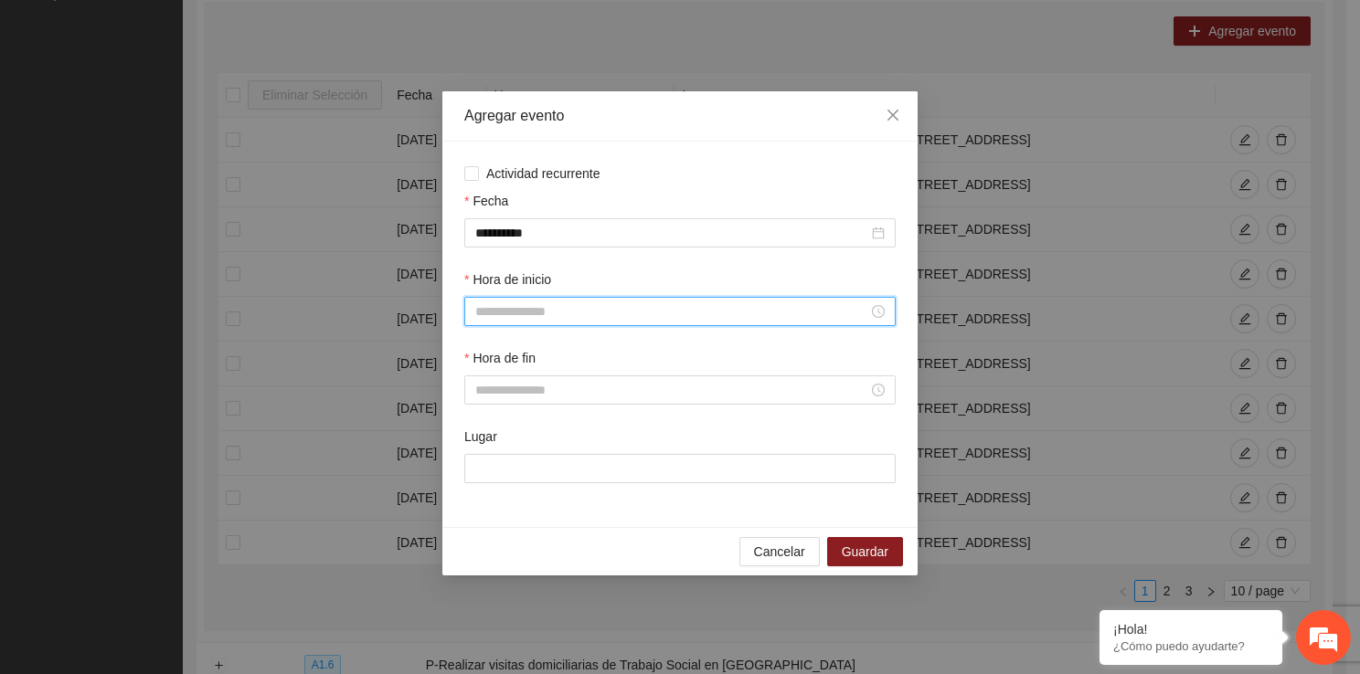
click at [568, 313] on input "Hora de inicio" at bounding box center [671, 312] width 393 height 20
click at [485, 458] on div "13" at bounding box center [489, 461] width 51 height 26
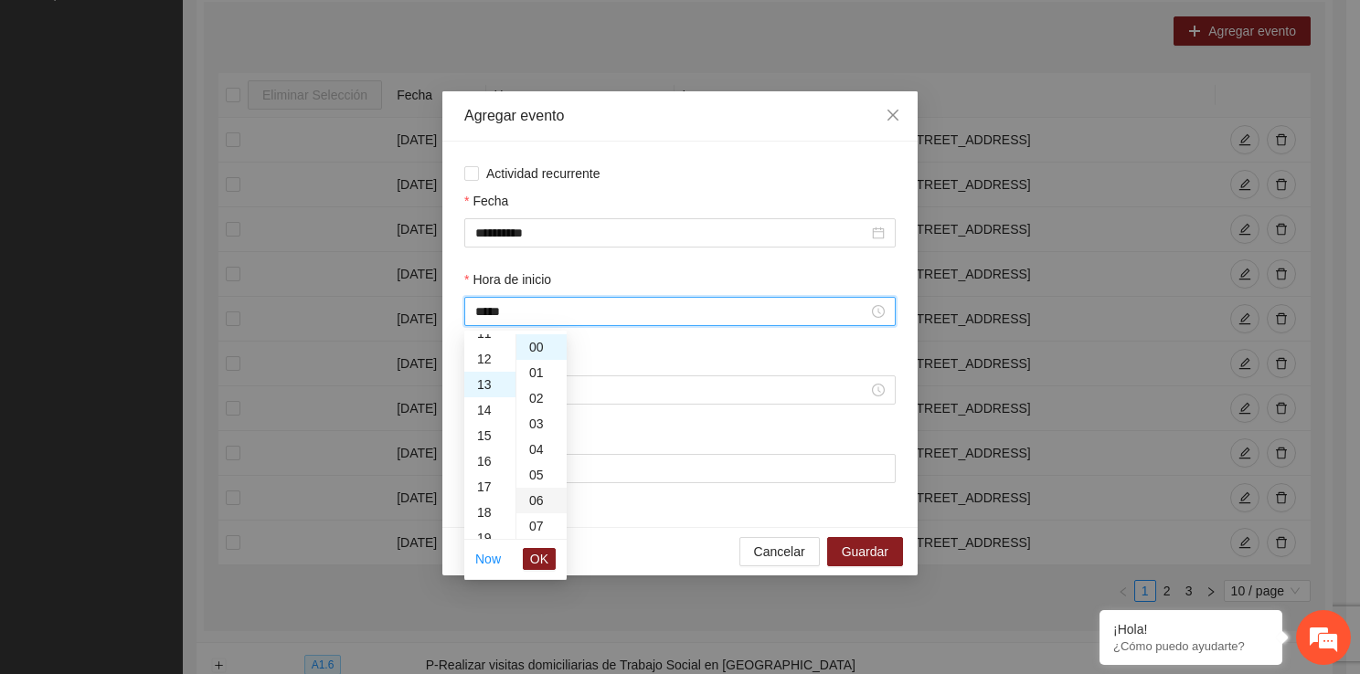
scroll to position [333, 0]
click at [537, 554] on span "OK" at bounding box center [539, 559] width 18 height 20
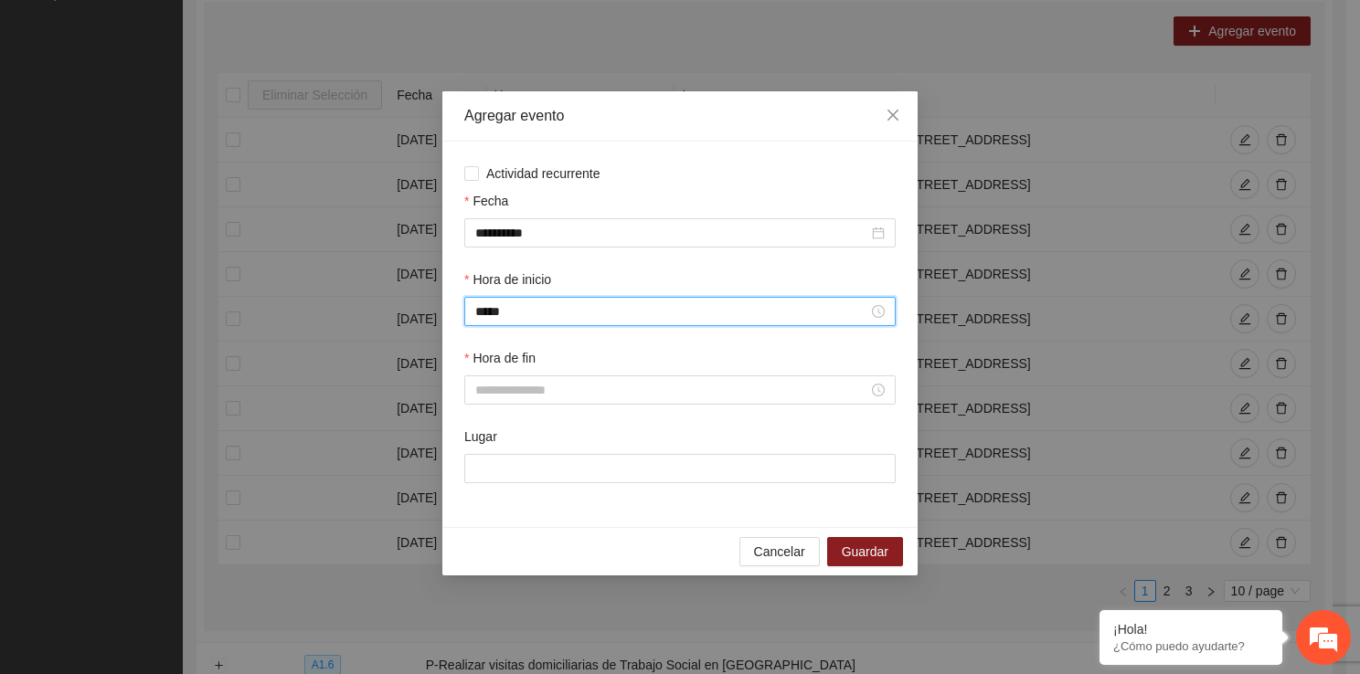
click at [520, 372] on div "Hora de fin" at bounding box center [679, 361] width 431 height 27
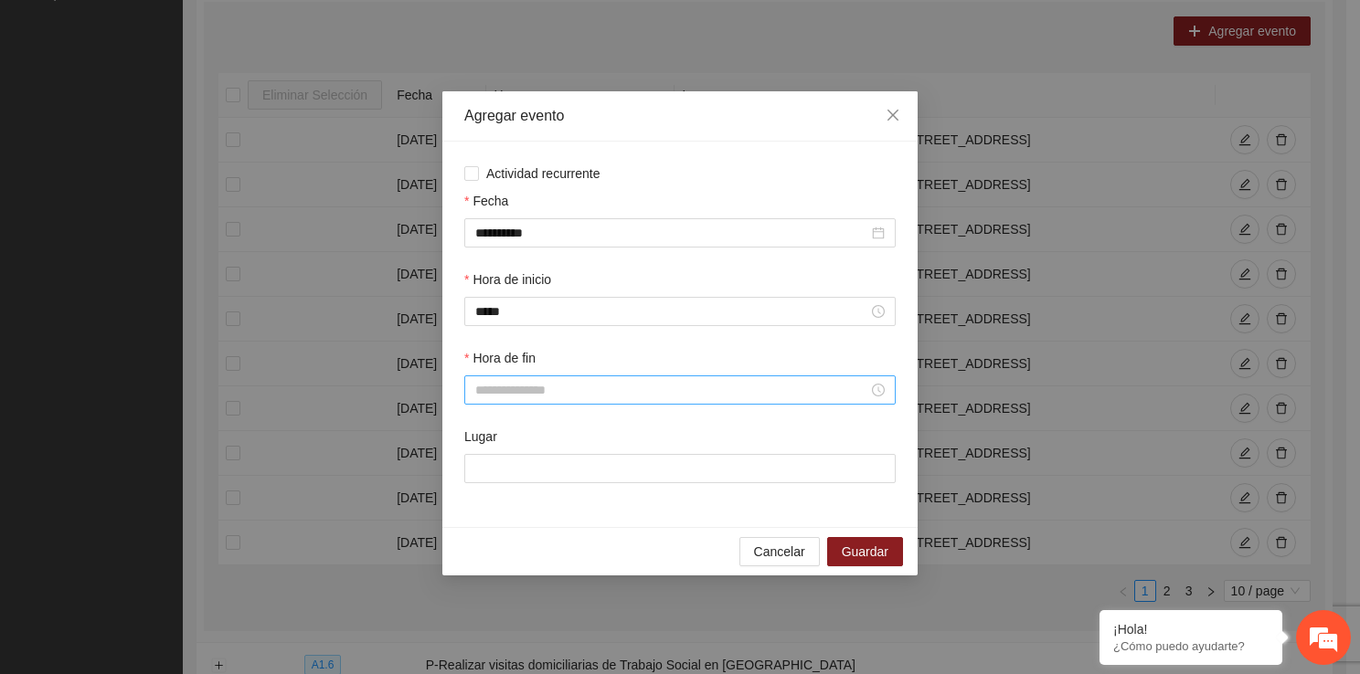
click at [519, 395] on input "Hora de fin" at bounding box center [671, 390] width 393 height 20
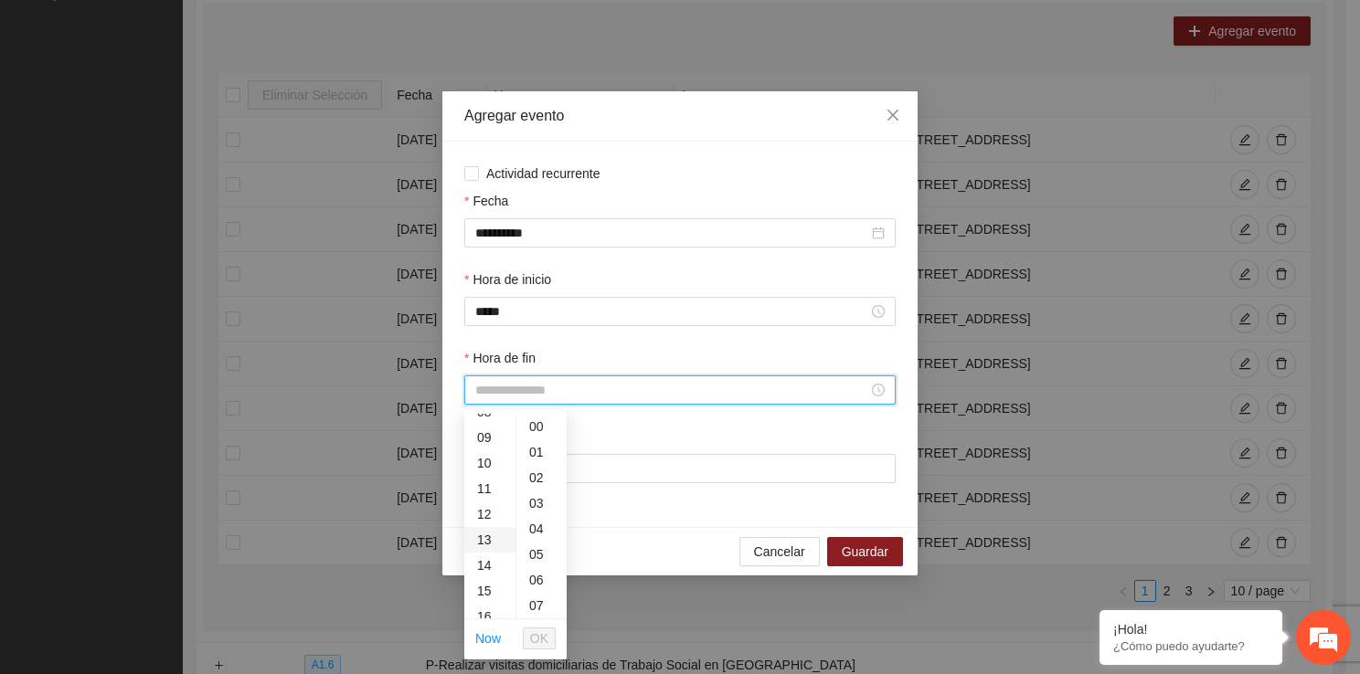
click at [480, 542] on div "13" at bounding box center [489, 540] width 51 height 26
click at [543, 535] on div "50" at bounding box center [541, 537] width 50 height 26
click at [538, 652] on li "OK" at bounding box center [539, 638] width 33 height 31
click at [537, 634] on span "OK" at bounding box center [539, 639] width 18 height 20
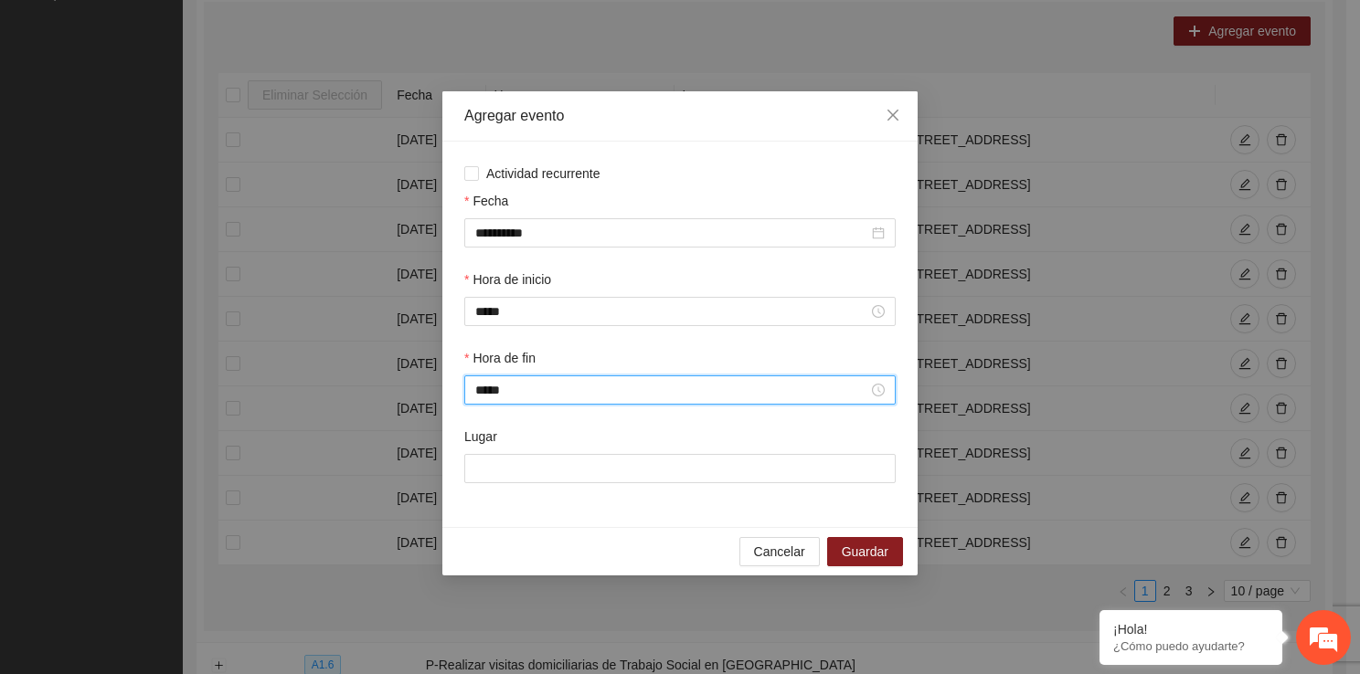
click at [523, 485] on div "Lugar" at bounding box center [680, 466] width 439 height 79
click at [523, 482] on input "Lugar" at bounding box center [679, 468] width 431 height 29
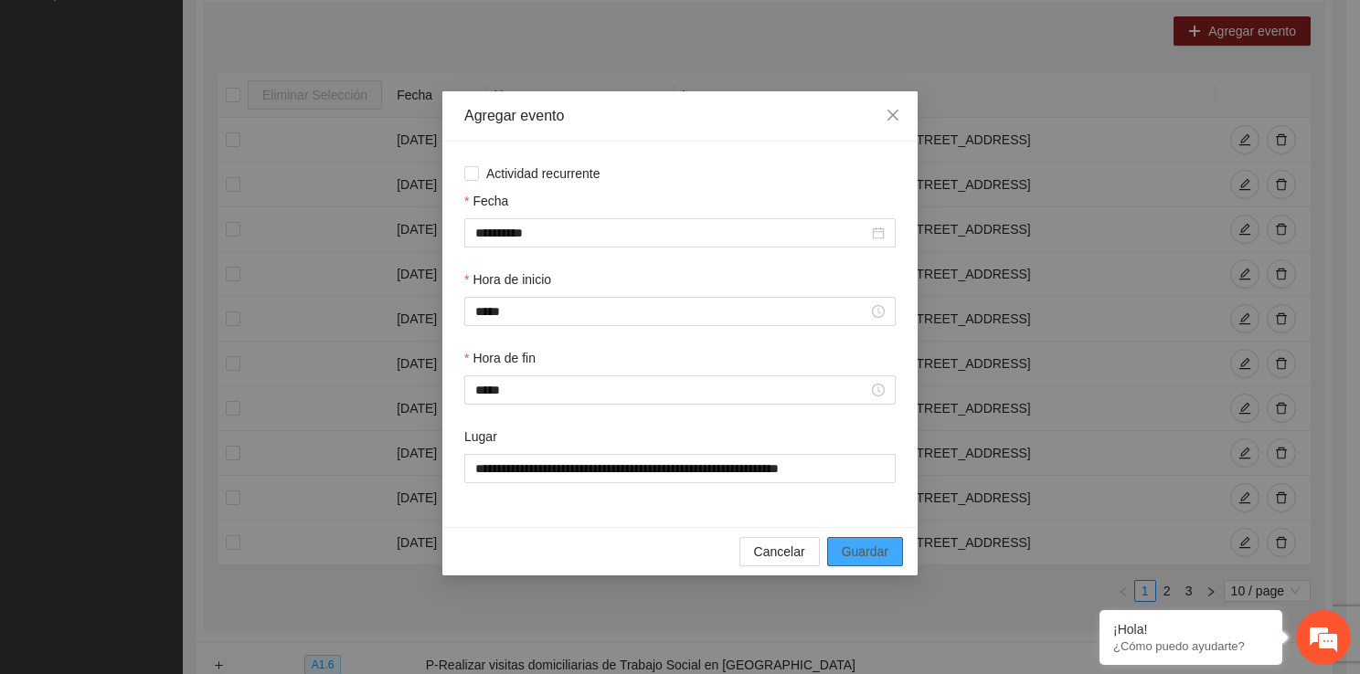
click at [866, 546] on span "Guardar" at bounding box center [865, 552] width 47 height 20
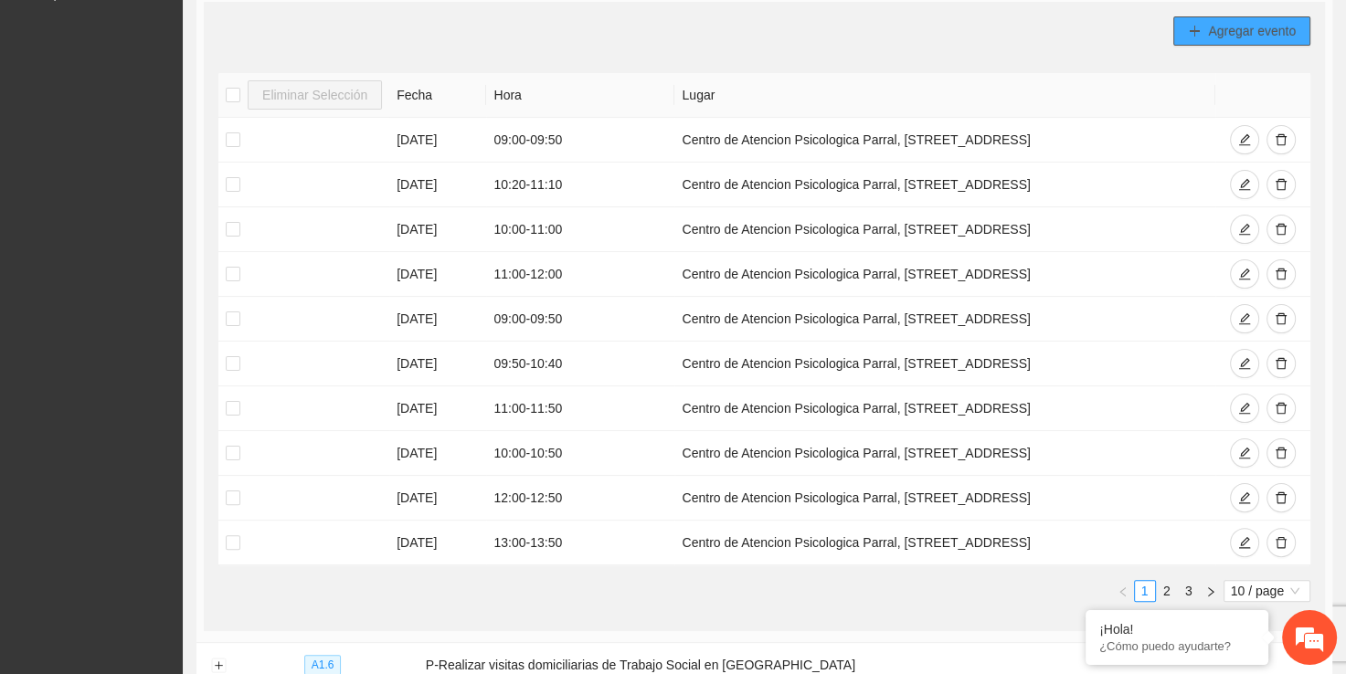
click at [1203, 37] on button "Agregar evento" at bounding box center [1241, 30] width 137 height 29
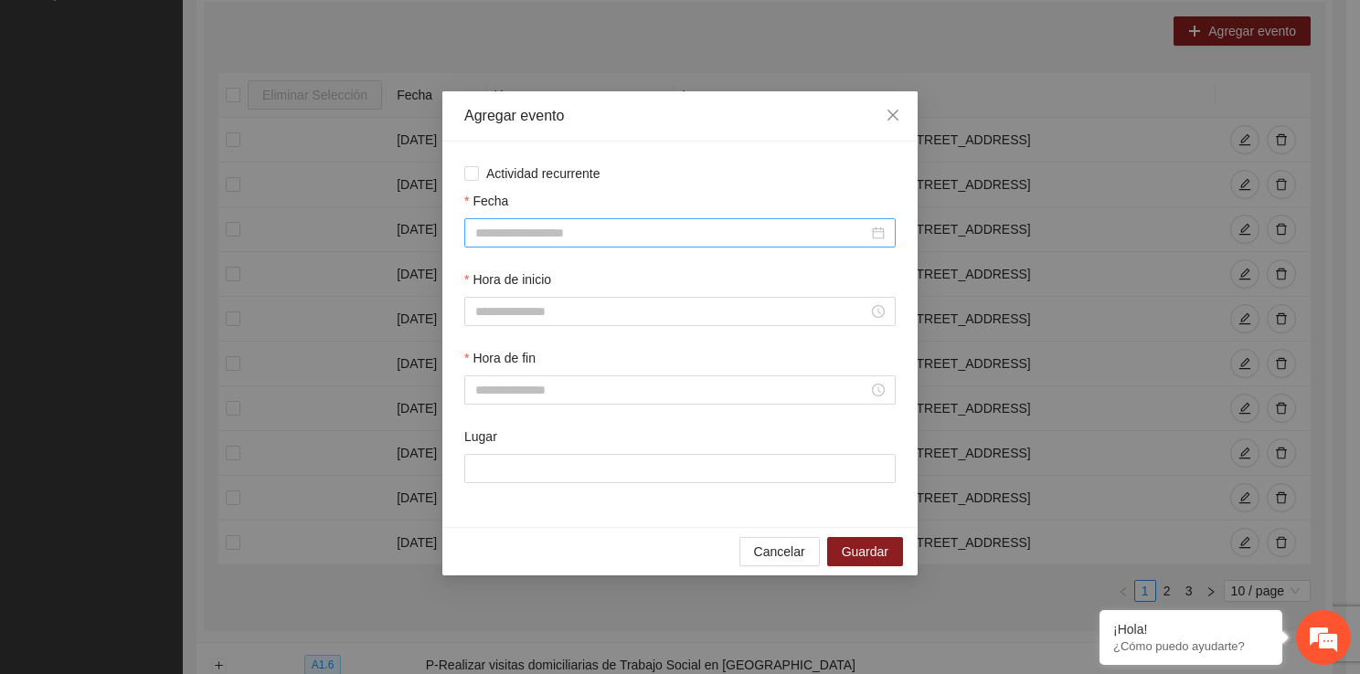
click at [541, 247] on div at bounding box center [679, 232] width 431 height 29
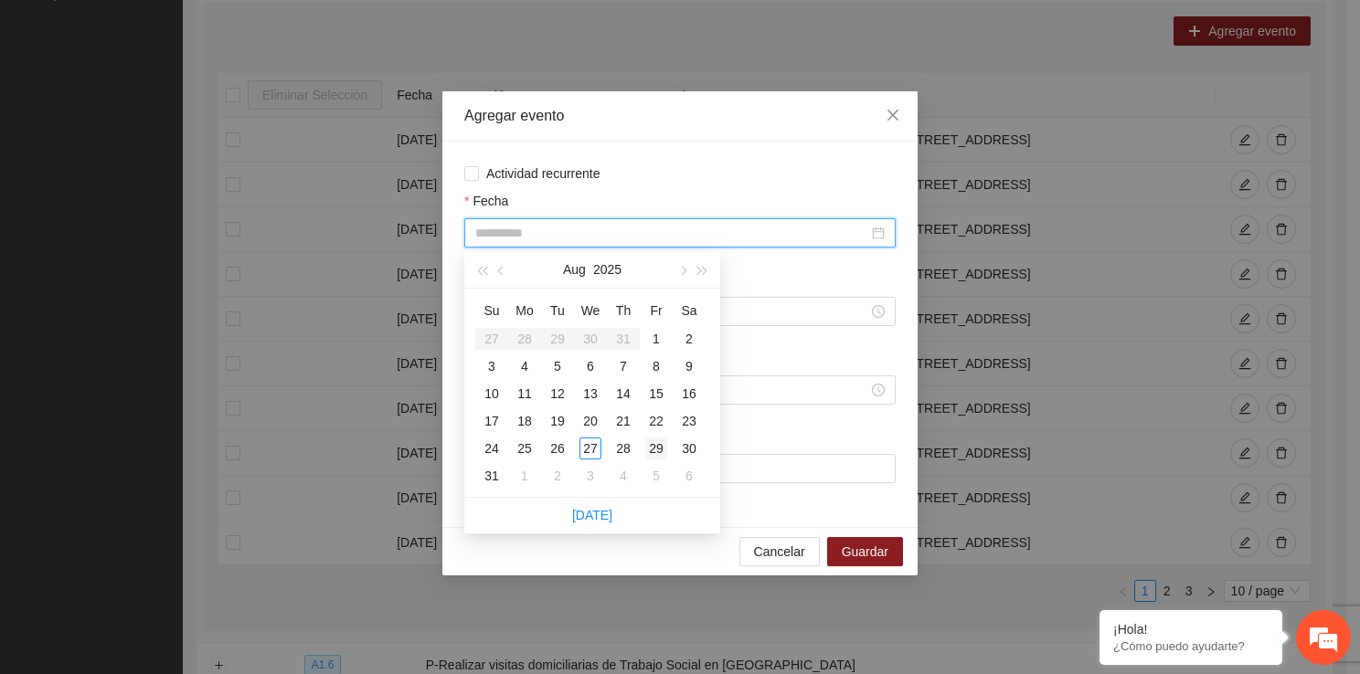
click at [649, 447] on div "29" at bounding box center [656, 449] width 22 height 22
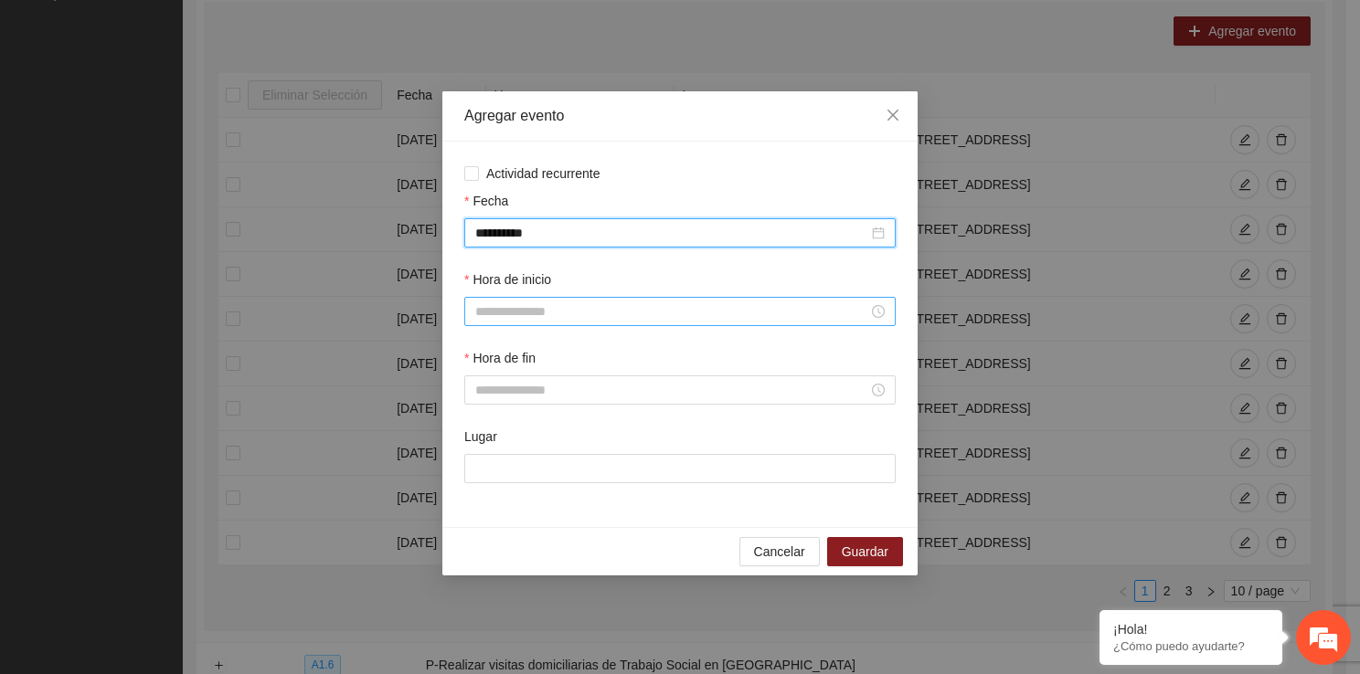
click at [541, 309] on input "Hora de inicio" at bounding box center [671, 312] width 393 height 20
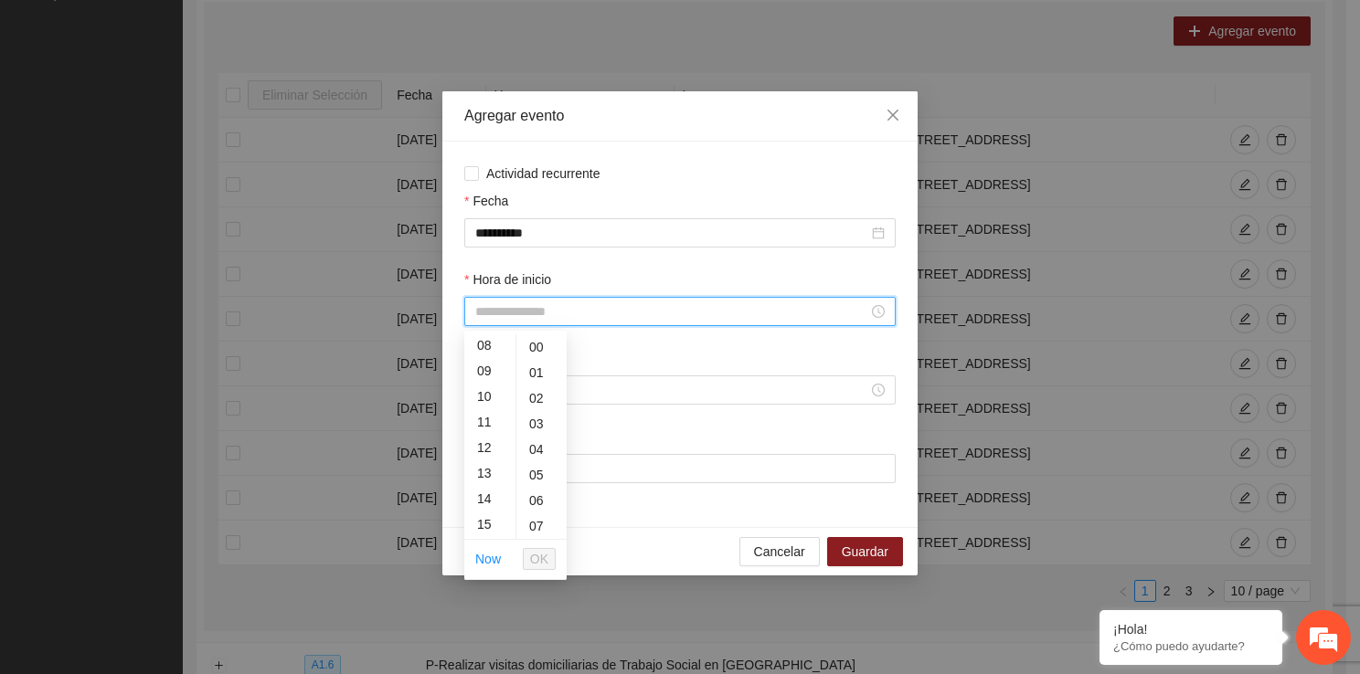
scroll to position [231, 0]
click at [488, 477] on div "14" at bounding box center [489, 474] width 51 height 26
click at [540, 549] on span "OK" at bounding box center [539, 559] width 18 height 20
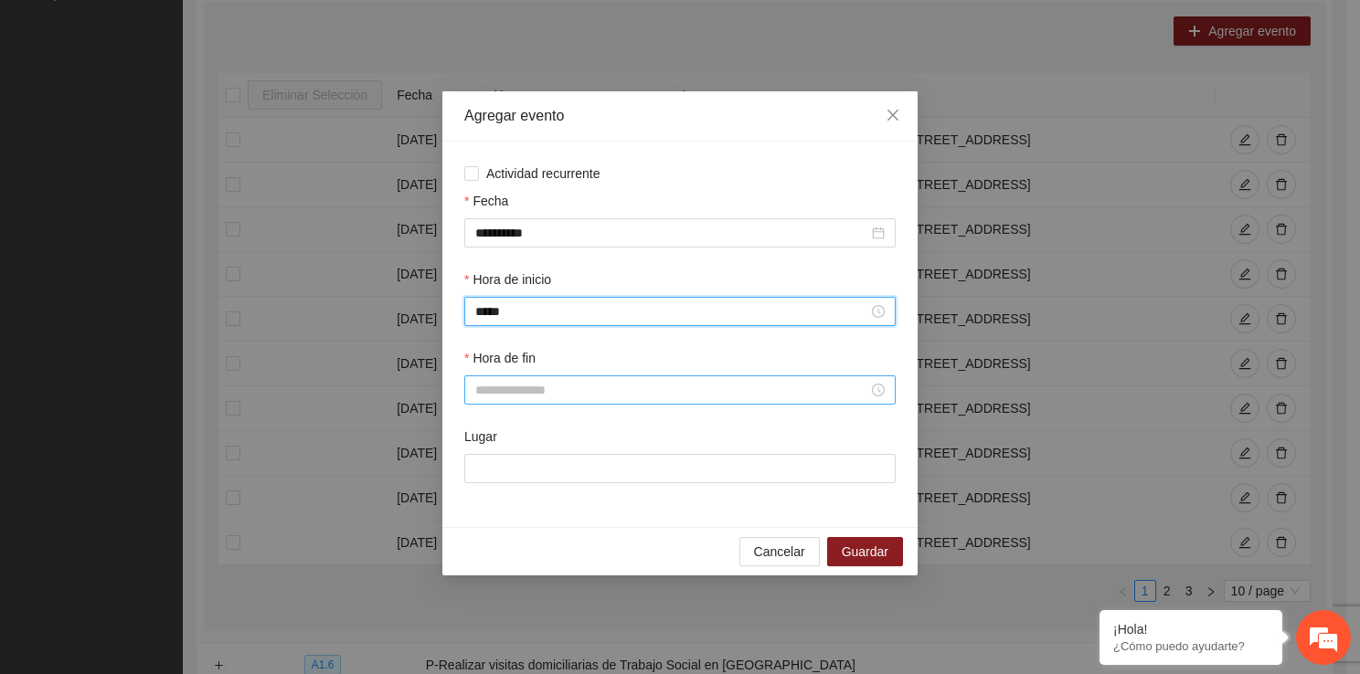
click at [507, 400] on input "Hora de fin" at bounding box center [671, 390] width 393 height 20
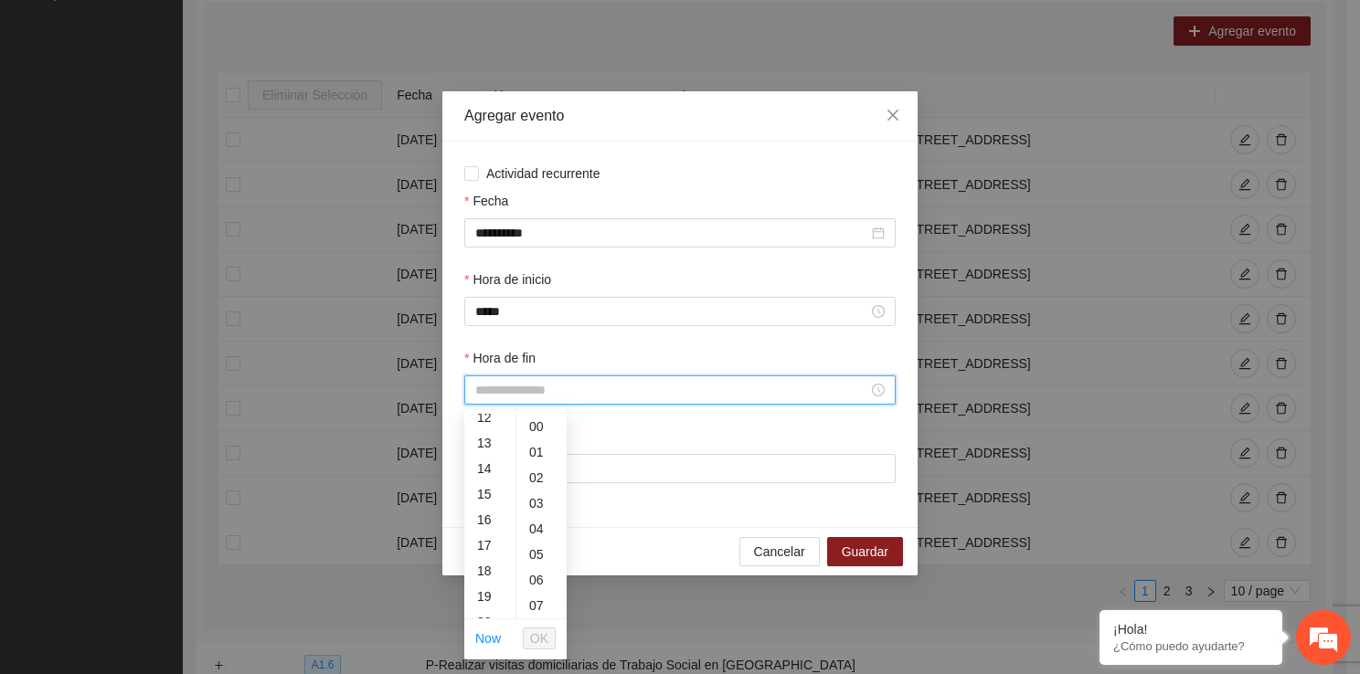
scroll to position [353, 0]
click at [486, 426] on div "14" at bounding box center [489, 432] width 51 height 26
click at [535, 567] on div "49" at bounding box center [541, 560] width 50 height 26
click at [540, 447] on div "50" at bounding box center [541, 453] width 50 height 26
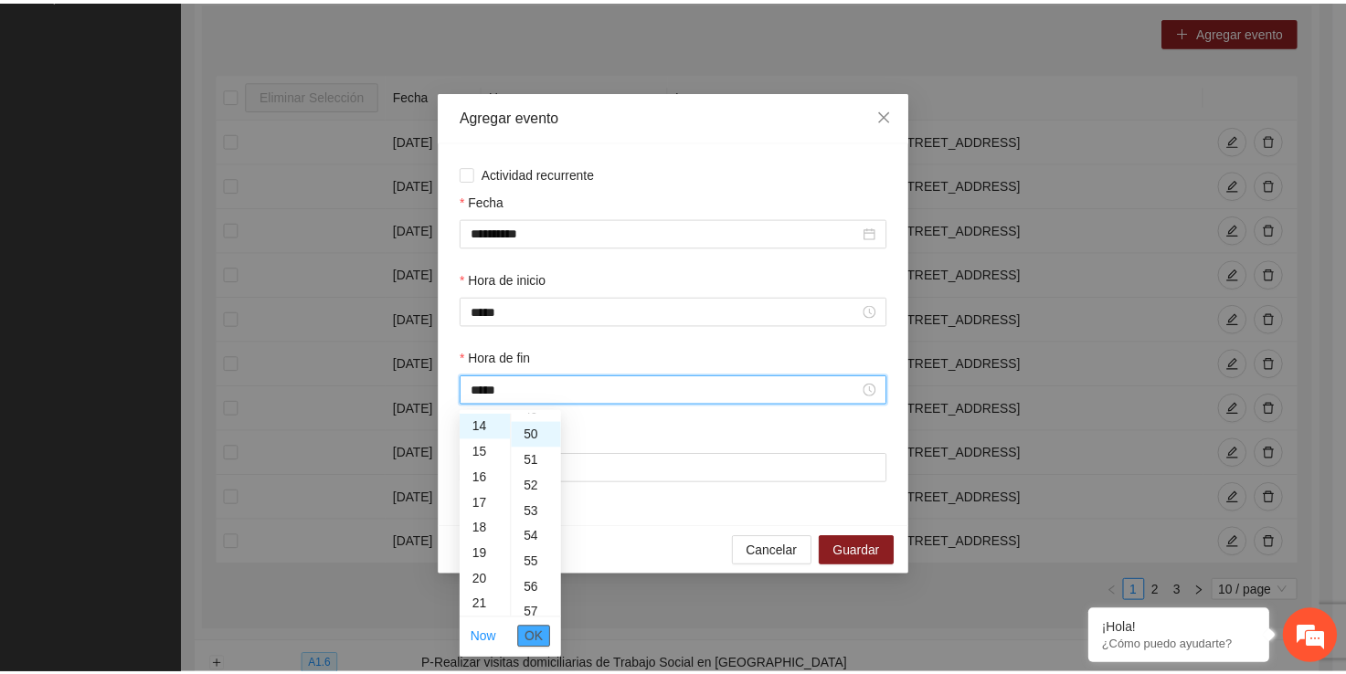
scroll to position [1279, 0]
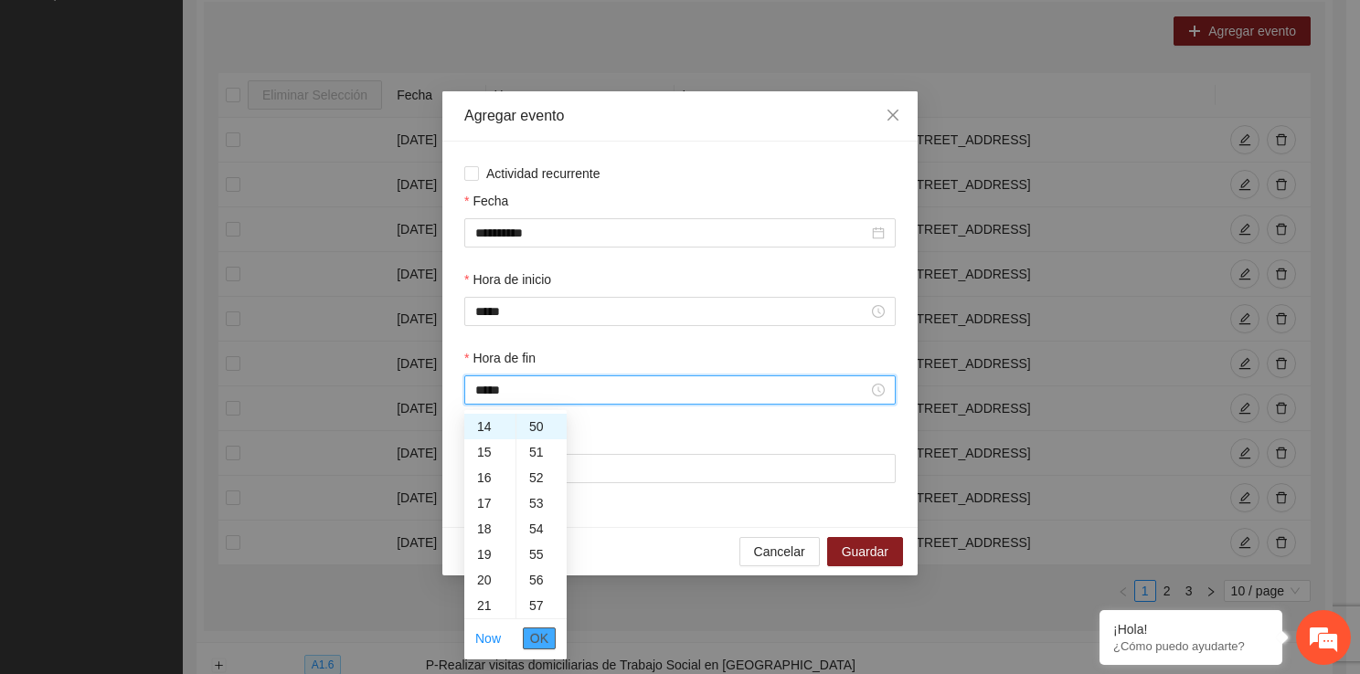
click at [544, 641] on span "OK" at bounding box center [539, 639] width 18 height 20
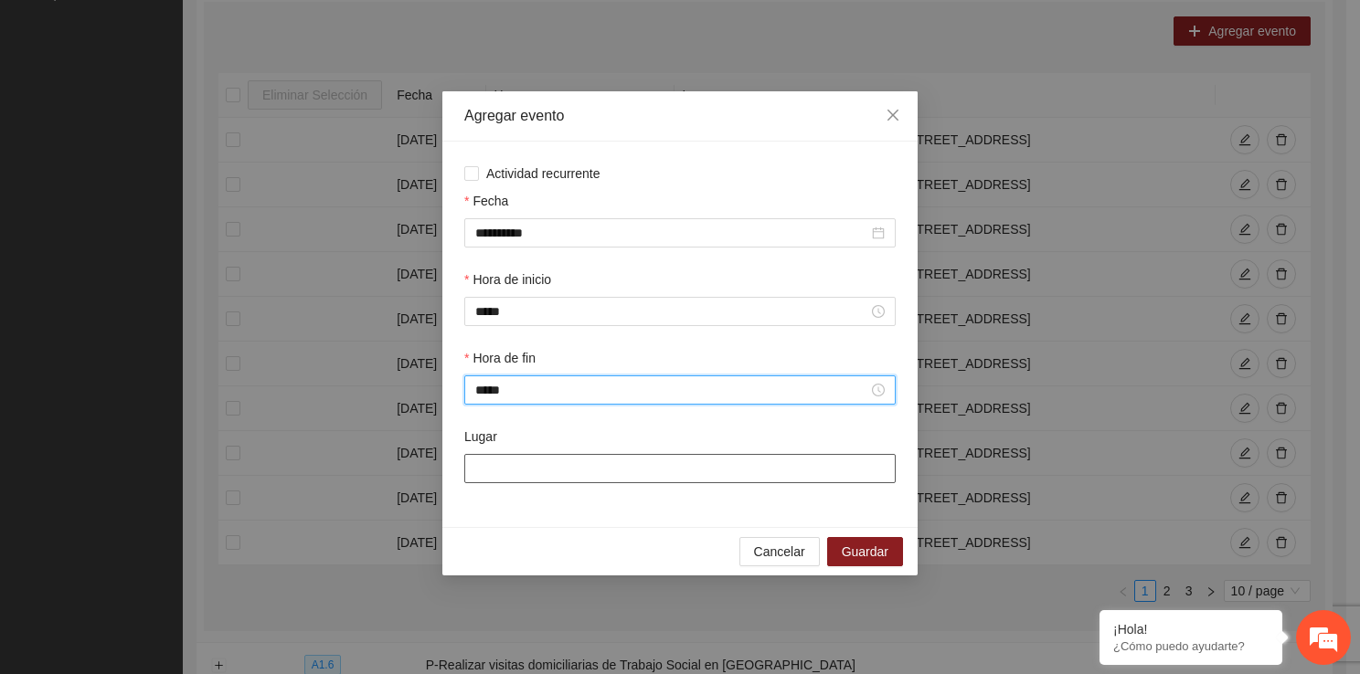
click at [564, 459] on input "Lugar" at bounding box center [679, 468] width 431 height 29
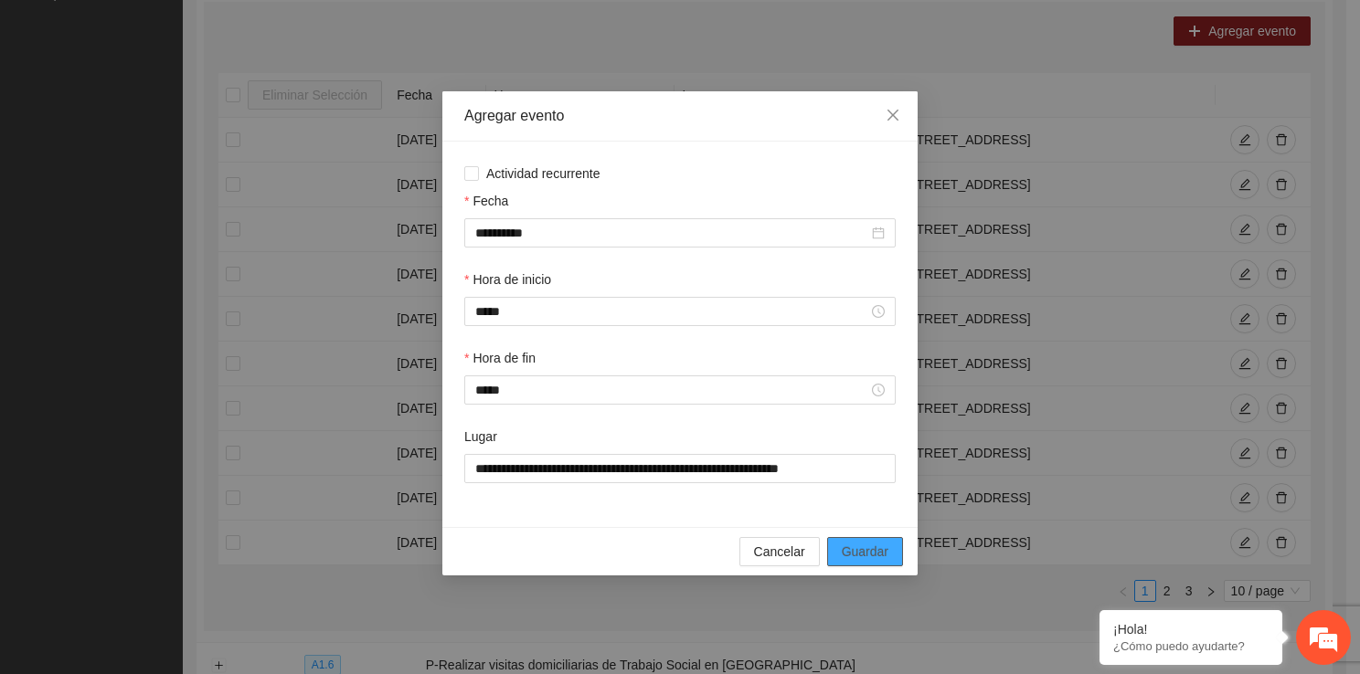
click at [843, 550] on span "Guardar" at bounding box center [865, 552] width 47 height 20
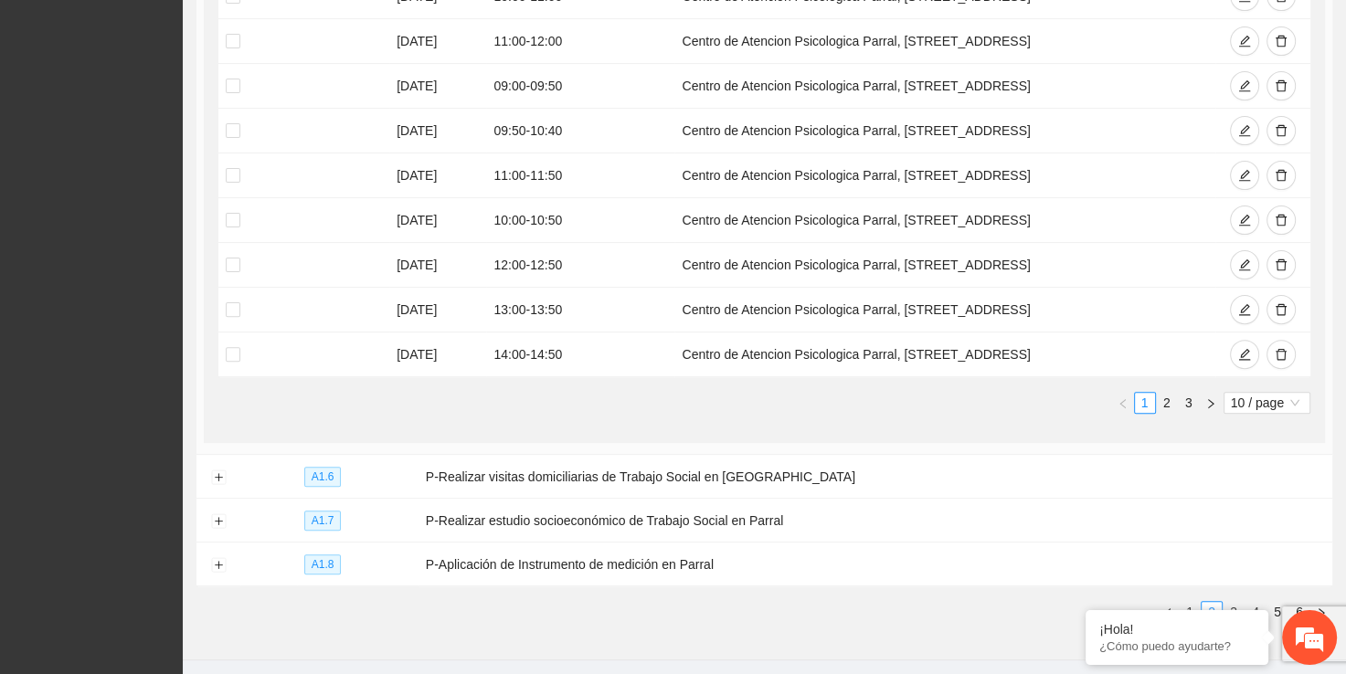
scroll to position [585, 0]
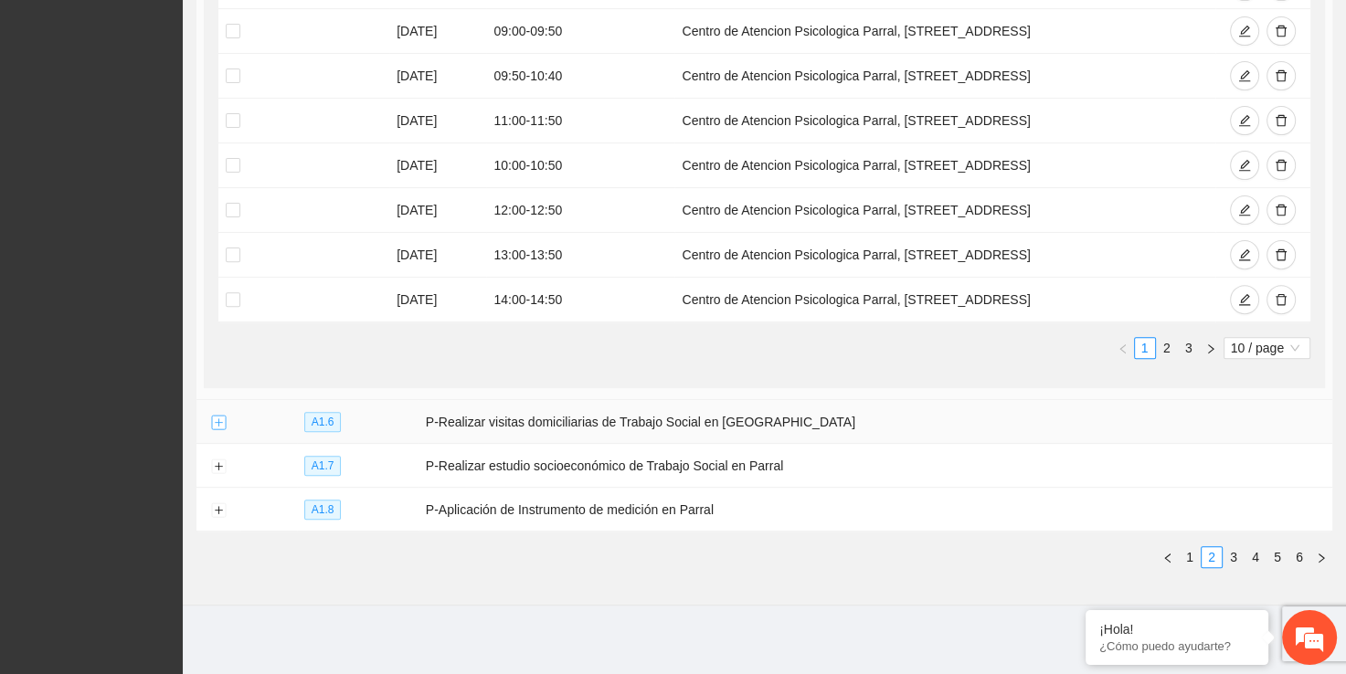
click at [220, 419] on button "Expand row" at bounding box center [218, 423] width 15 height 15
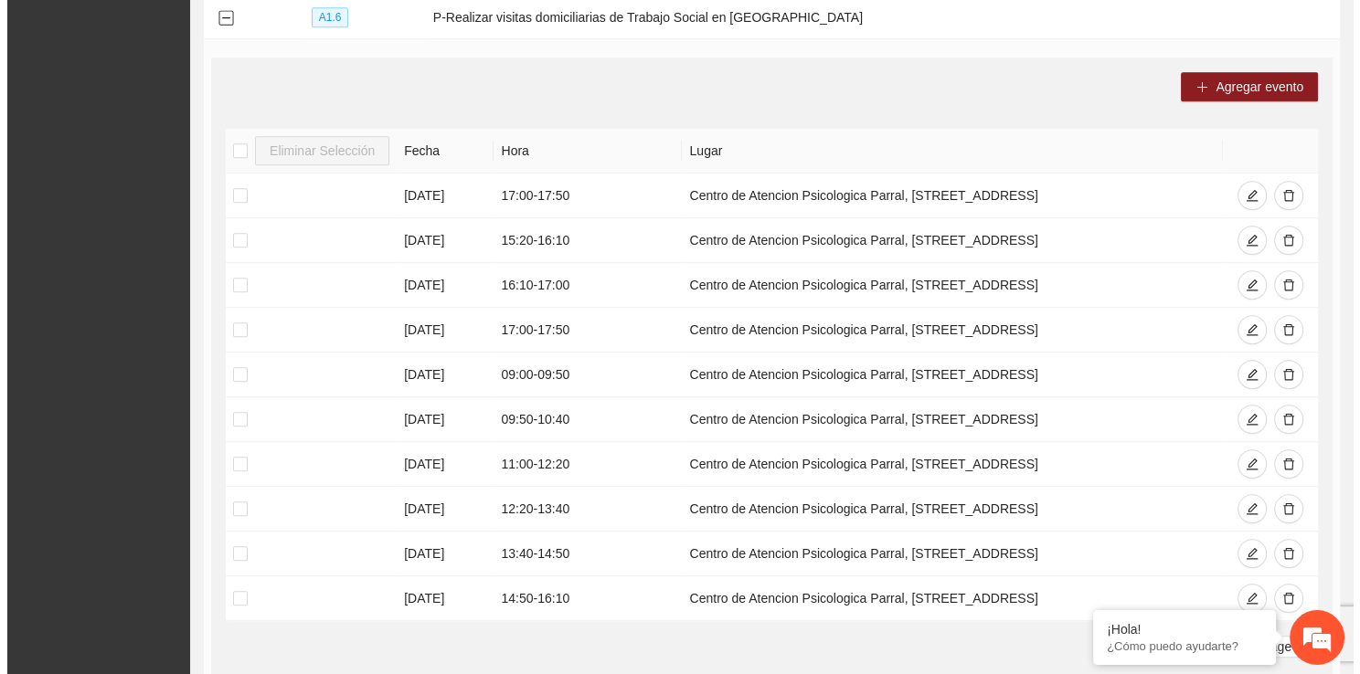
scroll to position [987, 0]
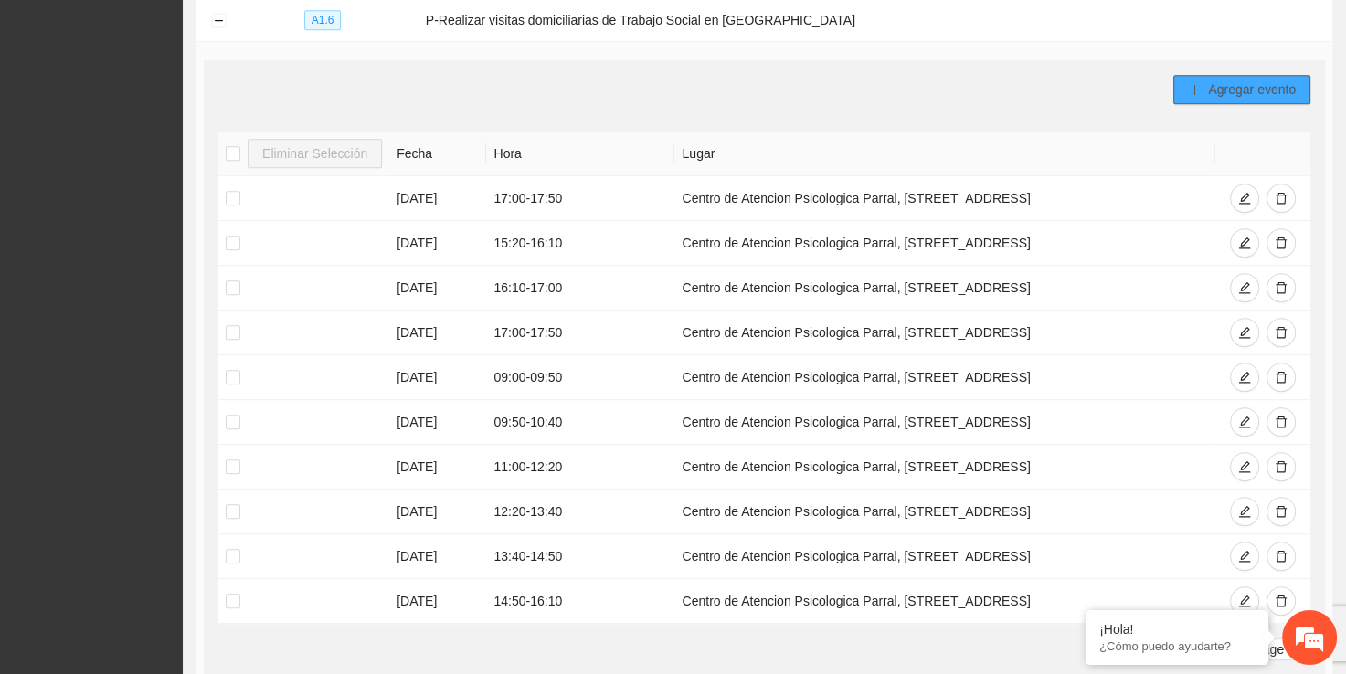
click at [1280, 80] on span "Agregar evento" at bounding box center [1252, 90] width 88 height 20
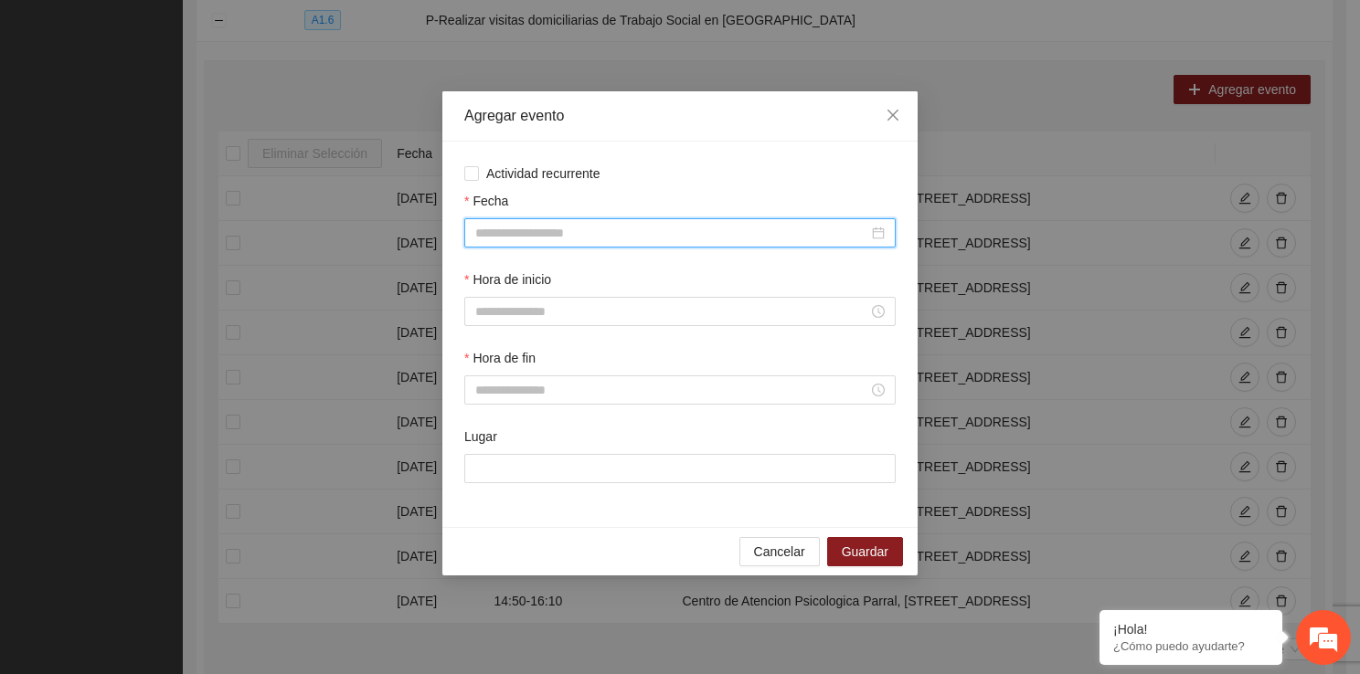
click at [545, 224] on input "Fecha" at bounding box center [671, 233] width 393 height 20
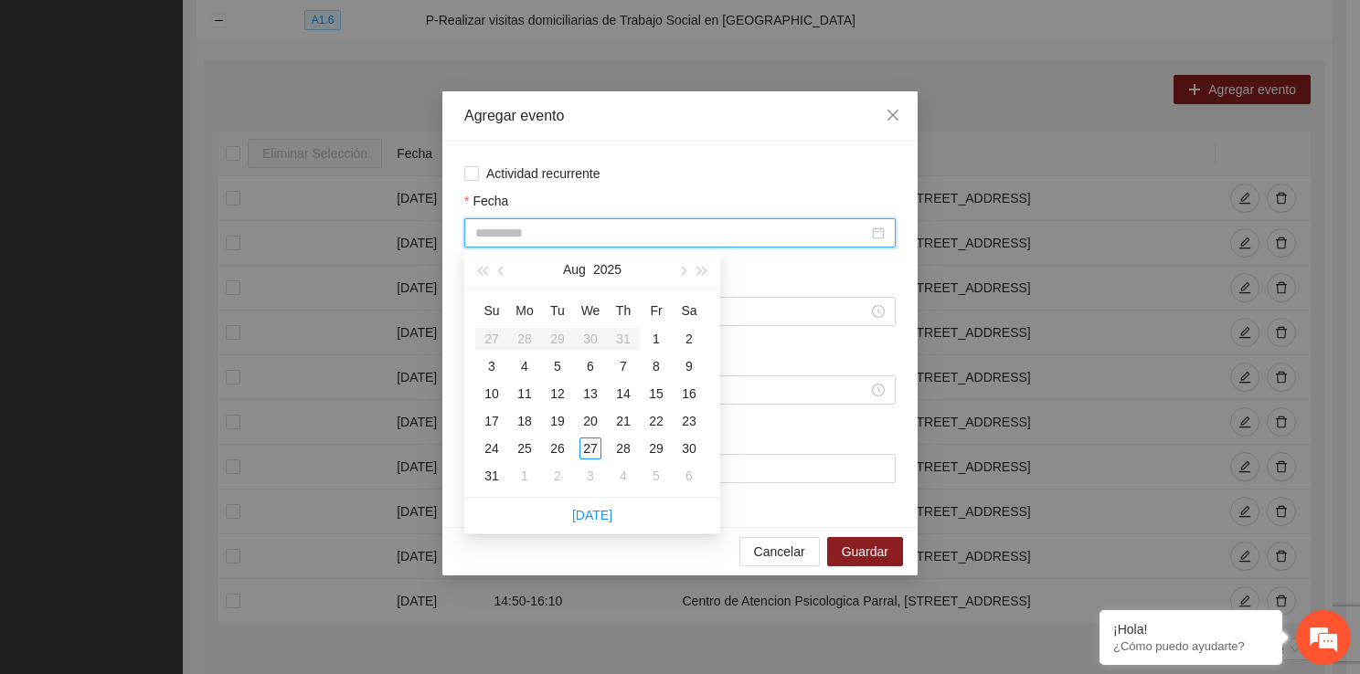
click at [585, 444] on div "27" at bounding box center [590, 449] width 22 height 22
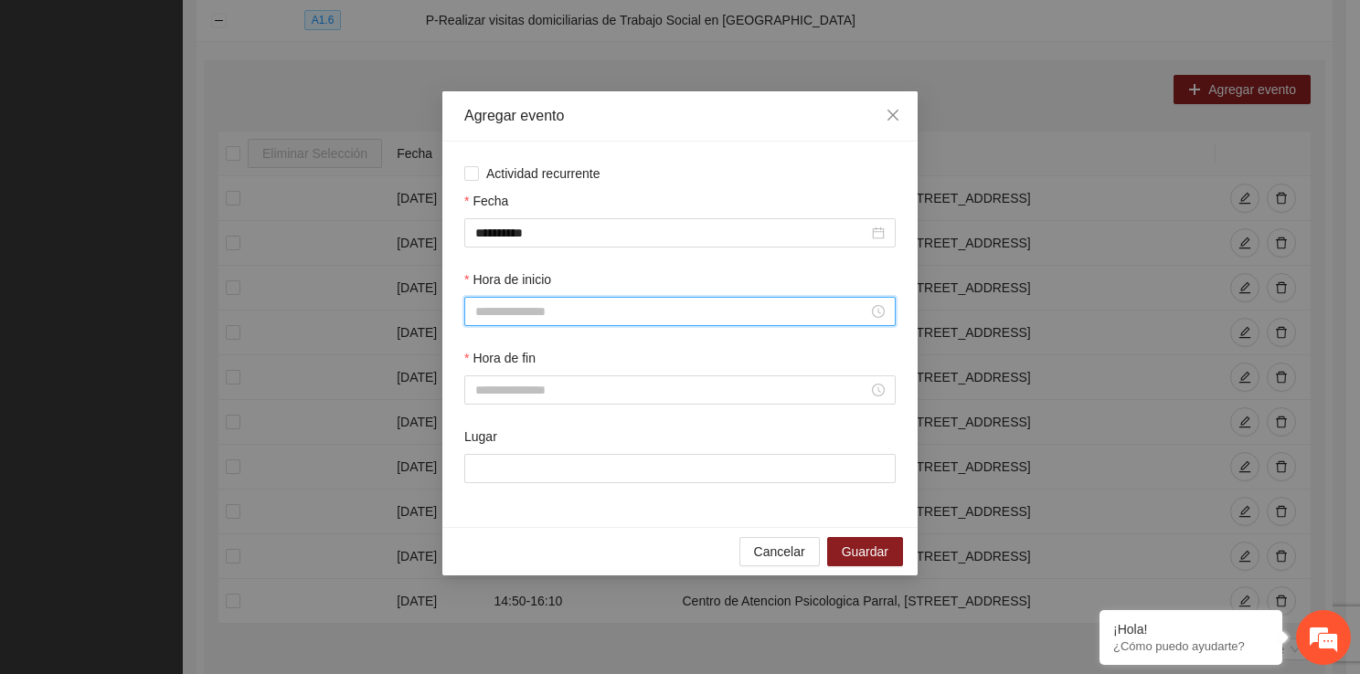
click at [603, 302] on input "Hora de inicio" at bounding box center [671, 312] width 393 height 20
click at [491, 518] on div "11" at bounding box center [489, 519] width 51 height 26
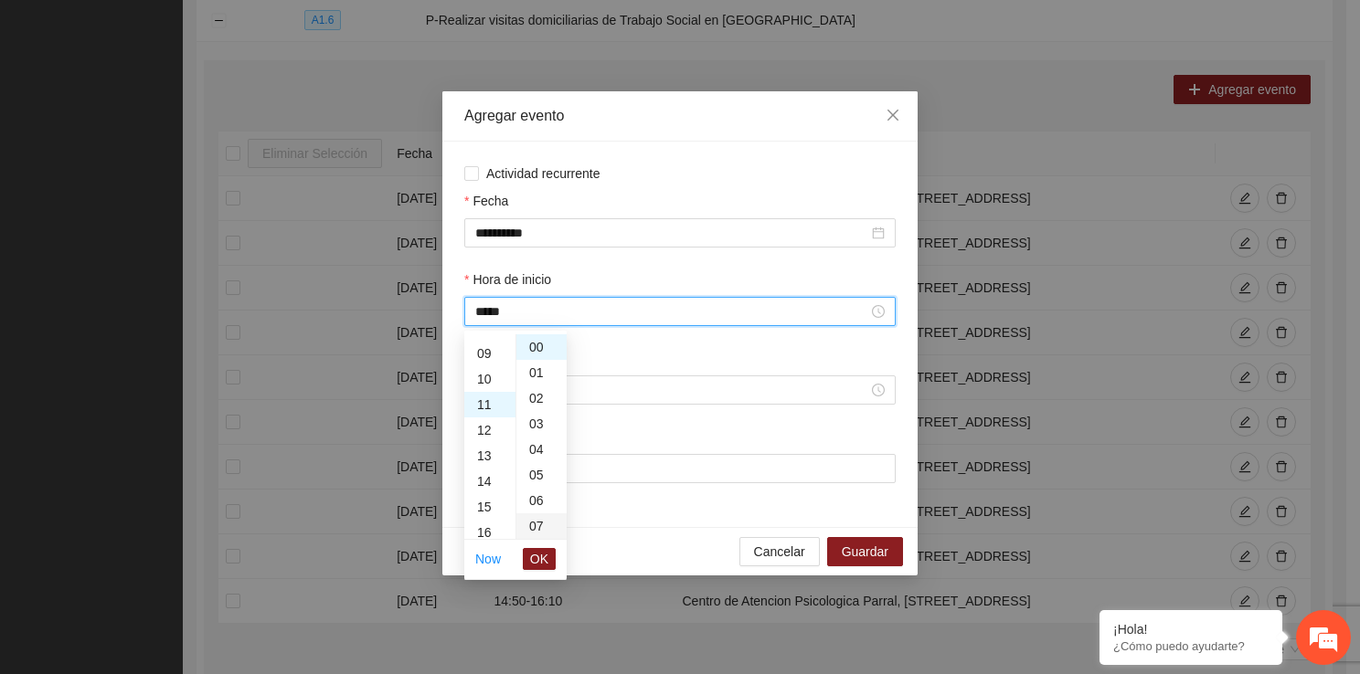
scroll to position [281, 0]
click at [538, 559] on span "OK" at bounding box center [539, 559] width 18 height 20
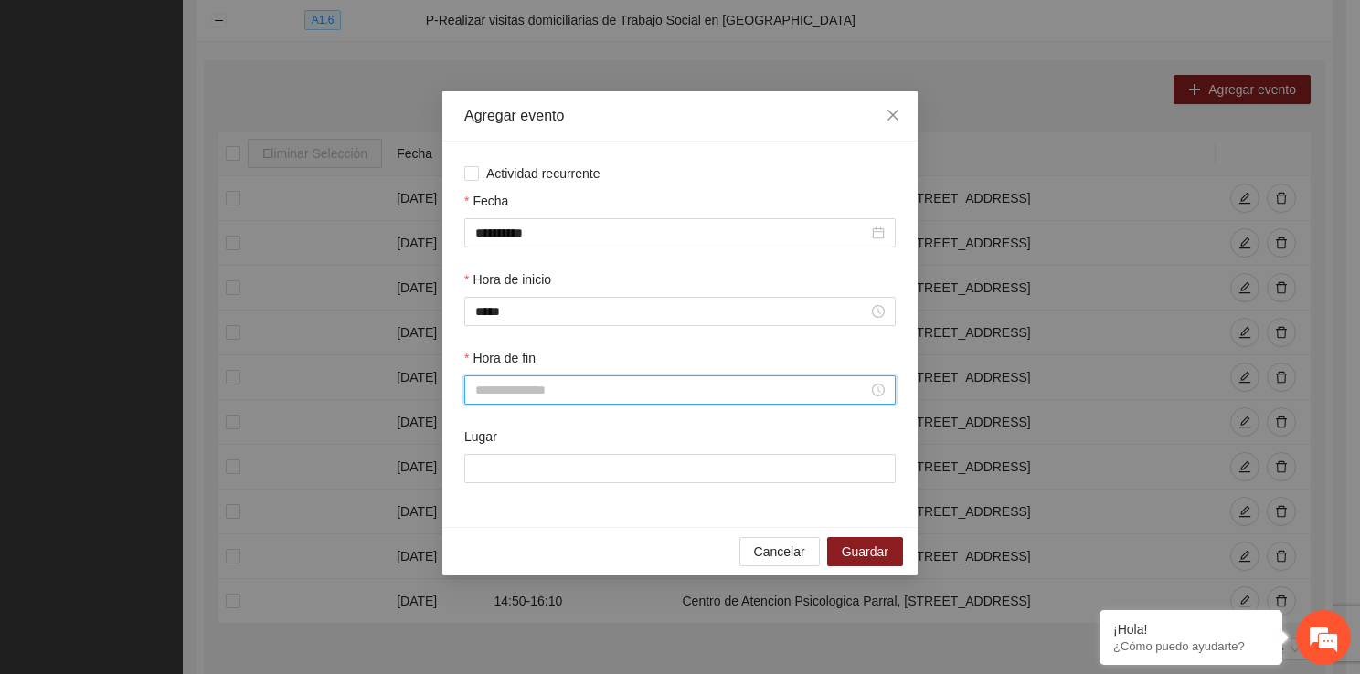
click at [509, 391] on input "Hora de fin" at bounding box center [671, 390] width 393 height 20
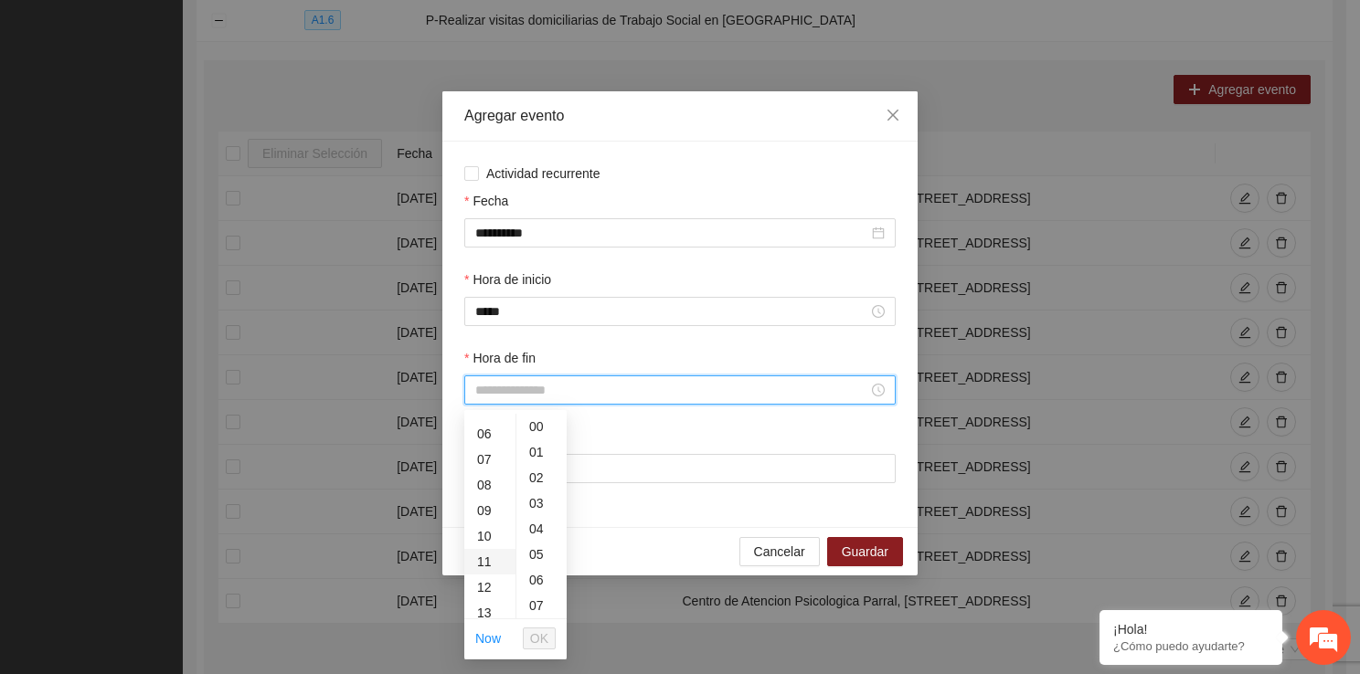
click at [479, 550] on div "11" at bounding box center [489, 562] width 51 height 26
click at [527, 522] on div "50" at bounding box center [541, 525] width 50 height 26
click at [542, 641] on span "OK" at bounding box center [539, 639] width 18 height 20
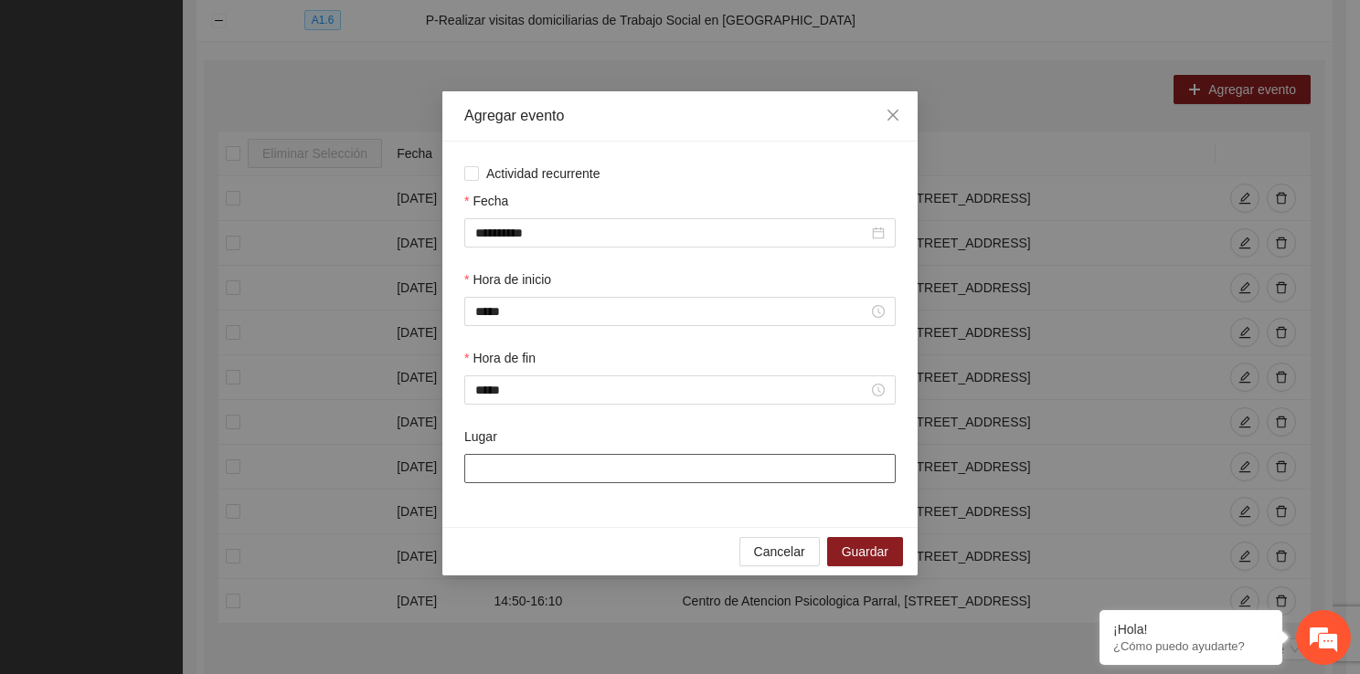
drag, startPoint x: 549, startPoint y: 472, endPoint x: 577, endPoint y: 525, distance: 58.9
click at [577, 525] on div "**********" at bounding box center [679, 335] width 475 height 386
click at [870, 553] on span "Guardar" at bounding box center [865, 552] width 47 height 20
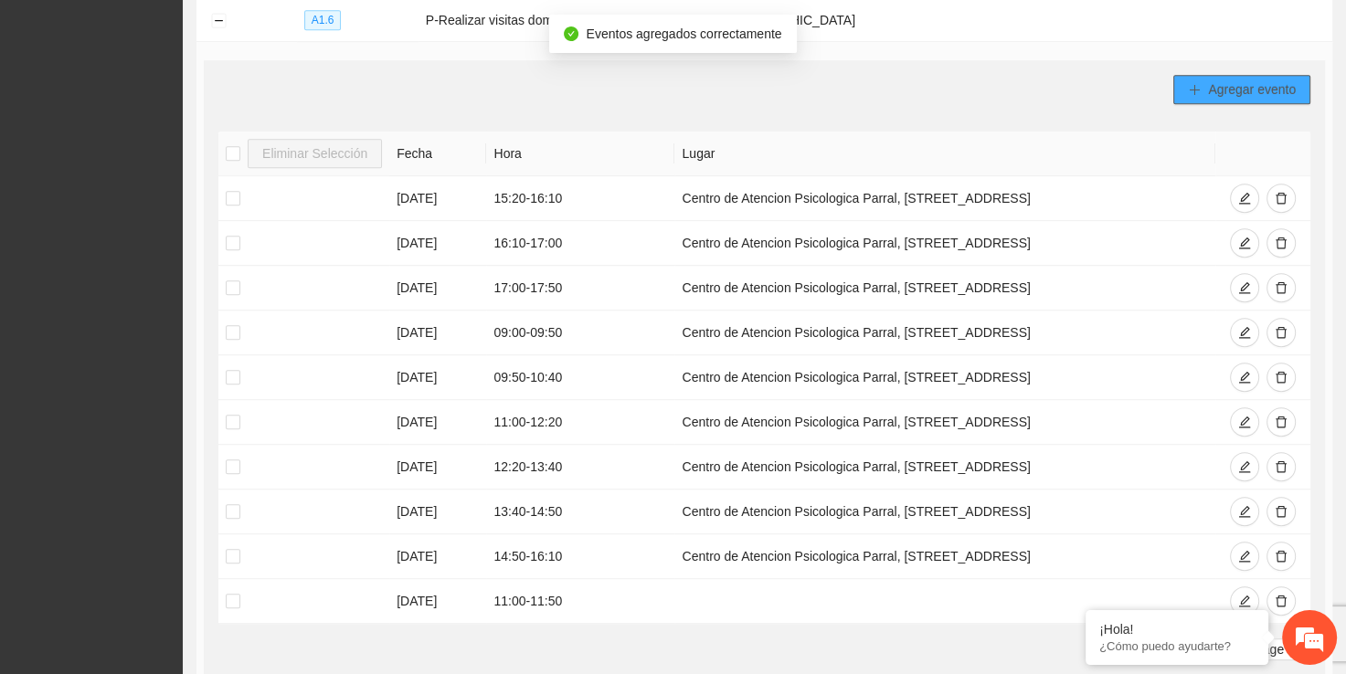
click at [1206, 77] on button "Agregar evento" at bounding box center [1241, 89] width 137 height 29
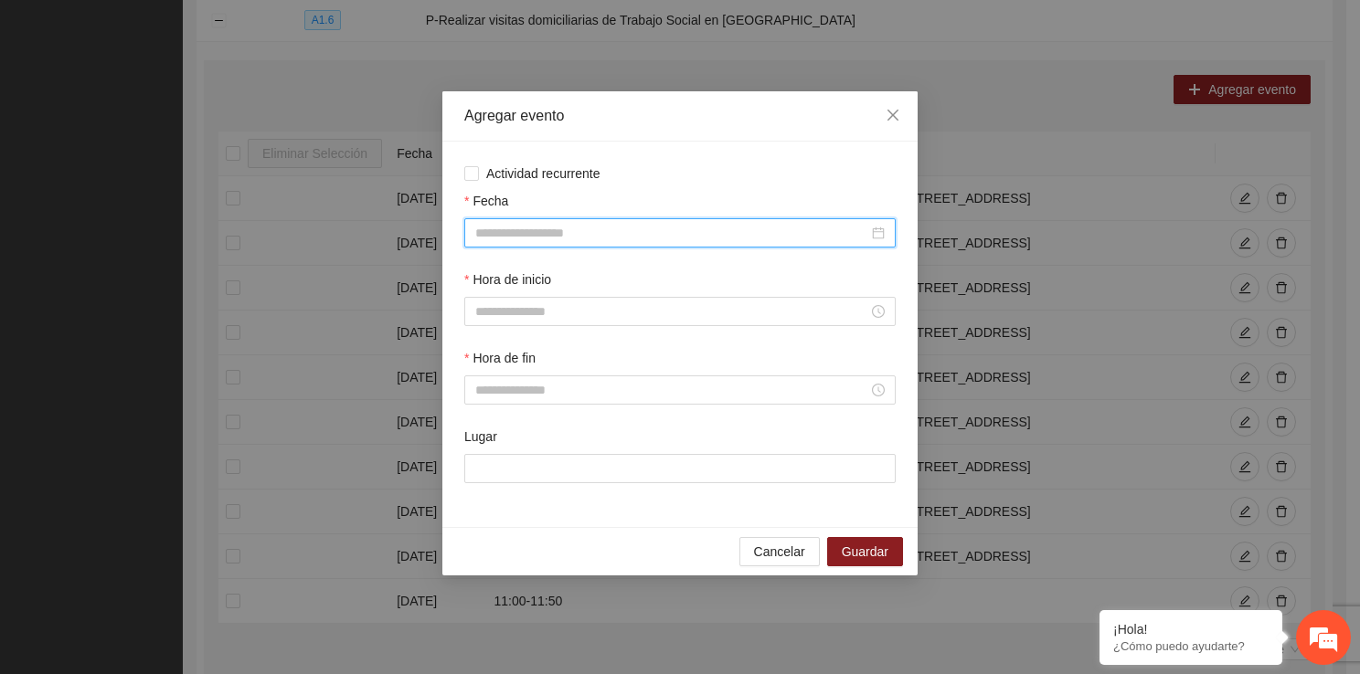
click at [581, 241] on input "Fecha" at bounding box center [671, 233] width 393 height 20
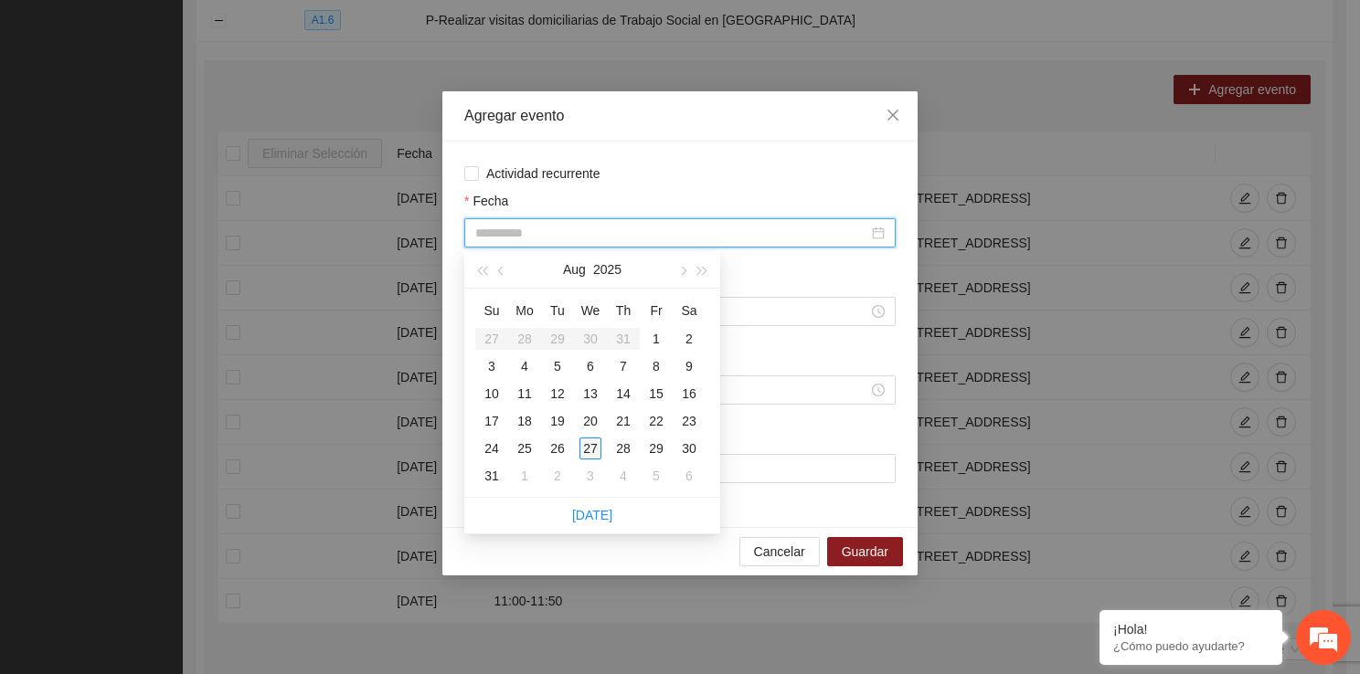
click at [596, 455] on div "27" at bounding box center [590, 449] width 22 height 22
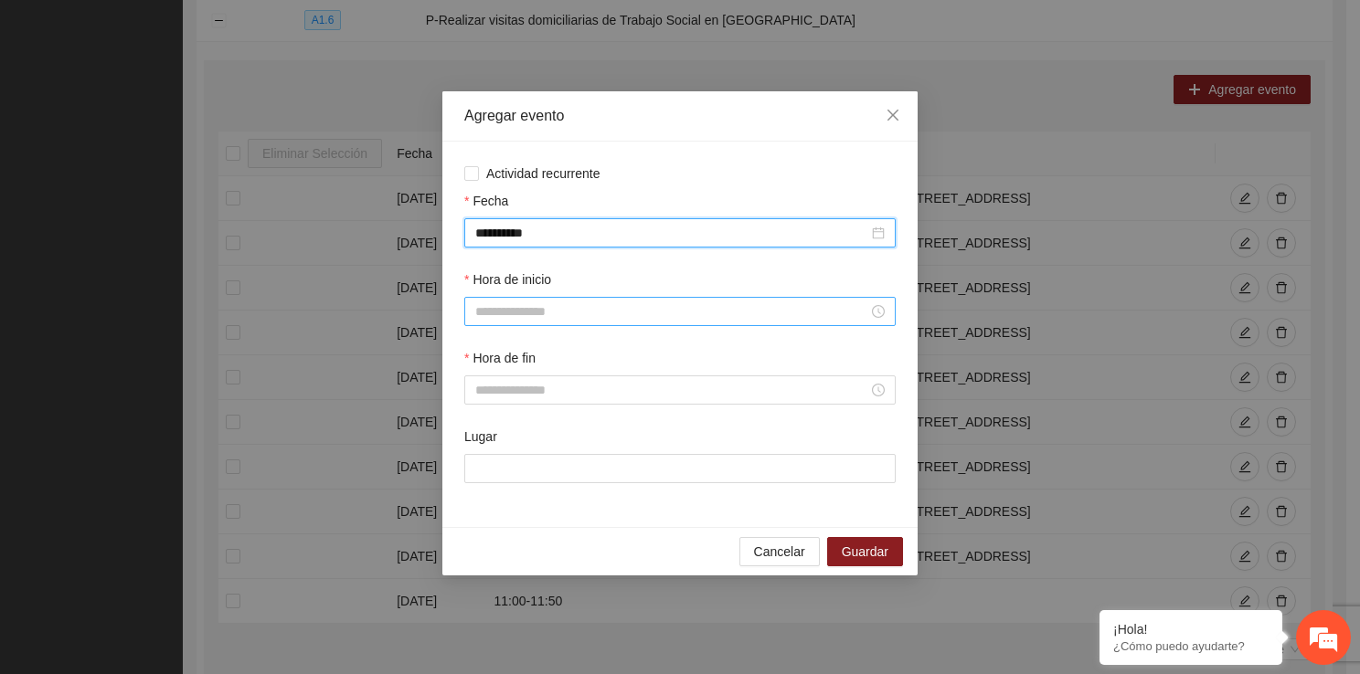
click at [546, 316] on input "Hora de inicio" at bounding box center [671, 312] width 393 height 20
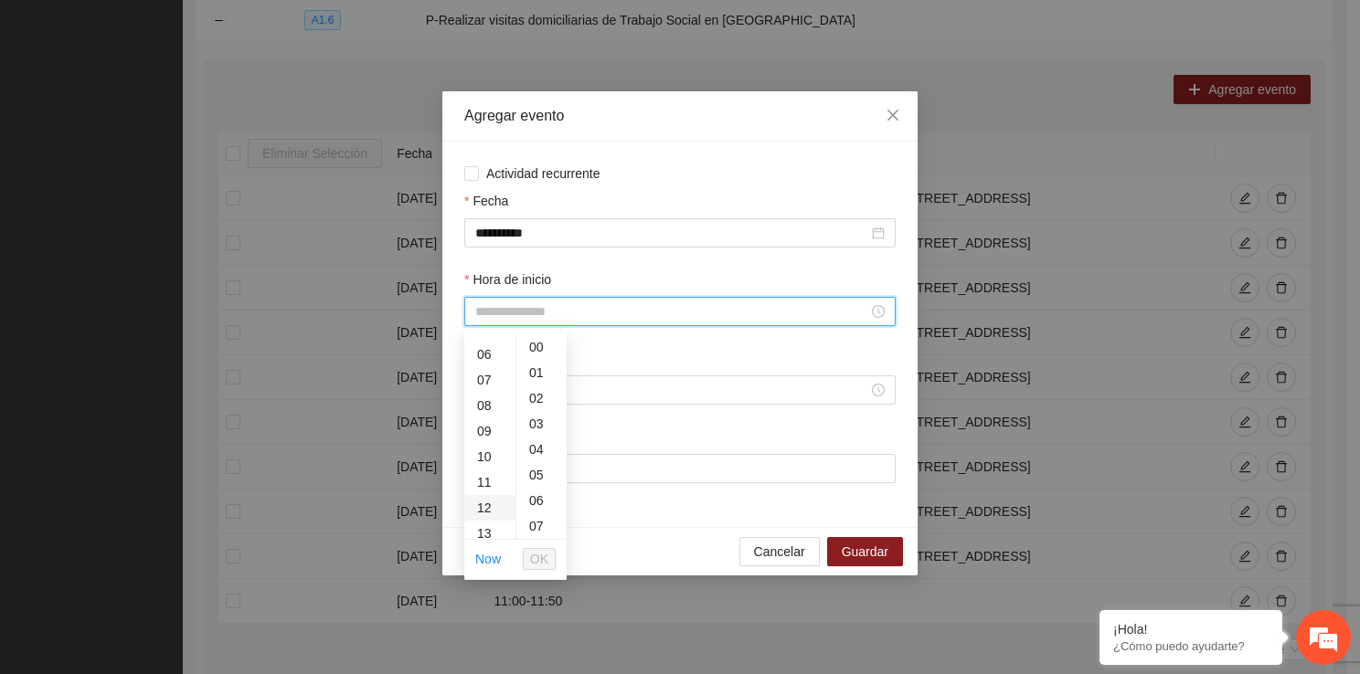
click at [500, 512] on div "12" at bounding box center [489, 508] width 51 height 26
click at [534, 401] on div "20" at bounding box center [541, 396] width 50 height 26
click at [539, 554] on span "OK" at bounding box center [539, 559] width 18 height 20
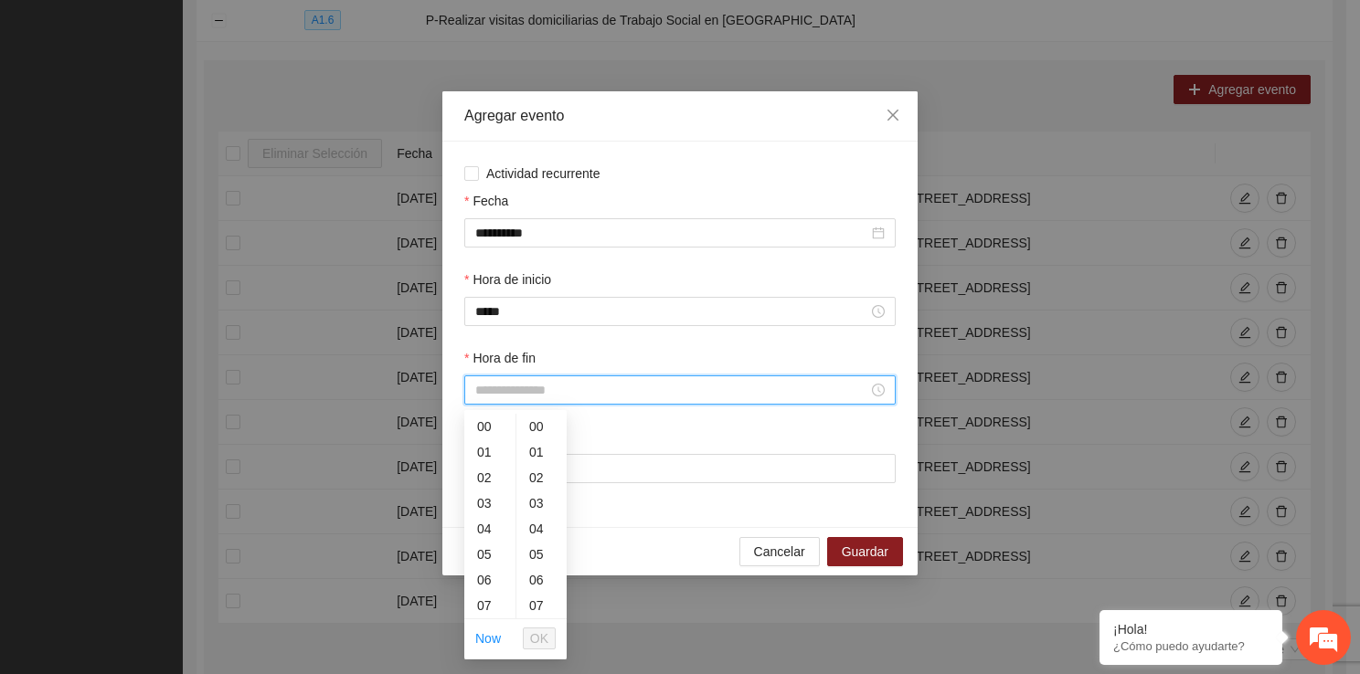
drag, startPoint x: 511, startPoint y: 397, endPoint x: 504, endPoint y: 596, distance: 199.3
click at [487, 542] on div "13" at bounding box center [489, 540] width 51 height 26
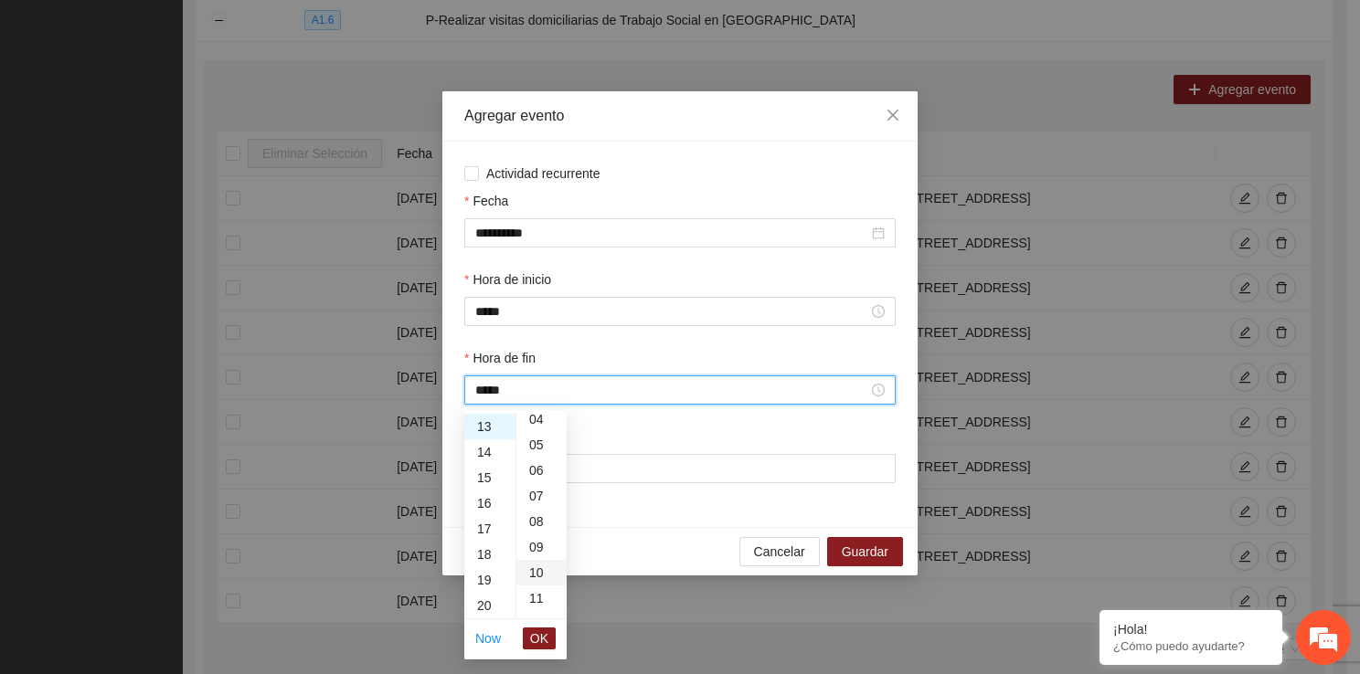
click at [534, 567] on div "10" at bounding box center [541, 573] width 50 height 26
click at [541, 641] on span "OK" at bounding box center [539, 639] width 18 height 20
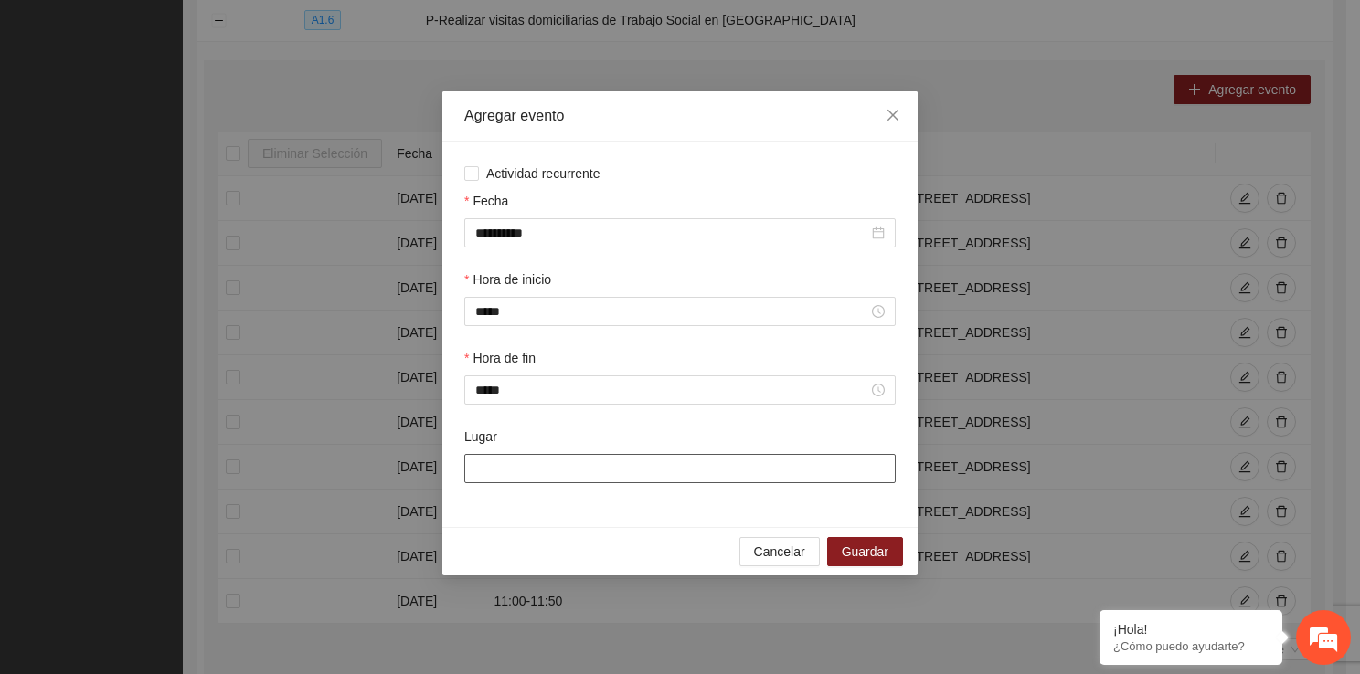
drag, startPoint x: 552, startPoint y: 470, endPoint x: 617, endPoint y: 466, distance: 65.0
click at [617, 466] on input "Lugar" at bounding box center [679, 468] width 431 height 29
click at [867, 561] on span "Guardar" at bounding box center [865, 552] width 47 height 20
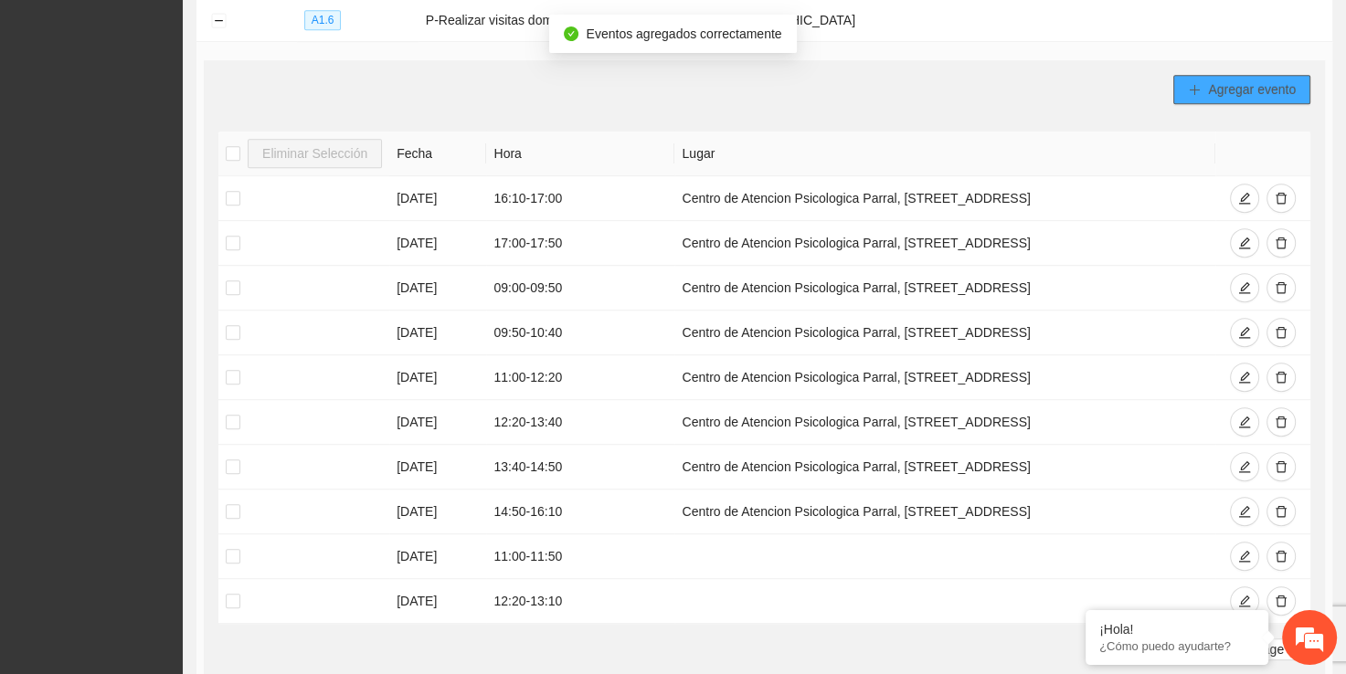
click at [1215, 94] on span "Agregar evento" at bounding box center [1252, 90] width 88 height 20
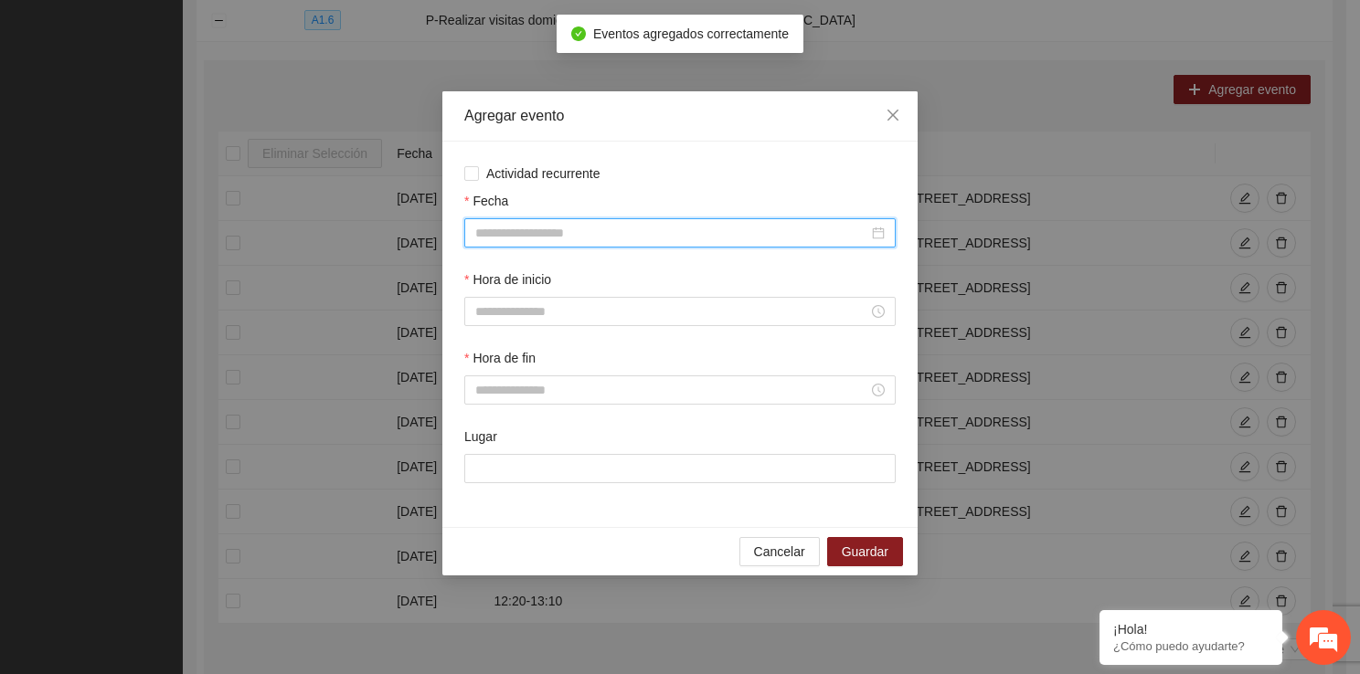
click at [646, 236] on input "Fecha" at bounding box center [671, 233] width 393 height 20
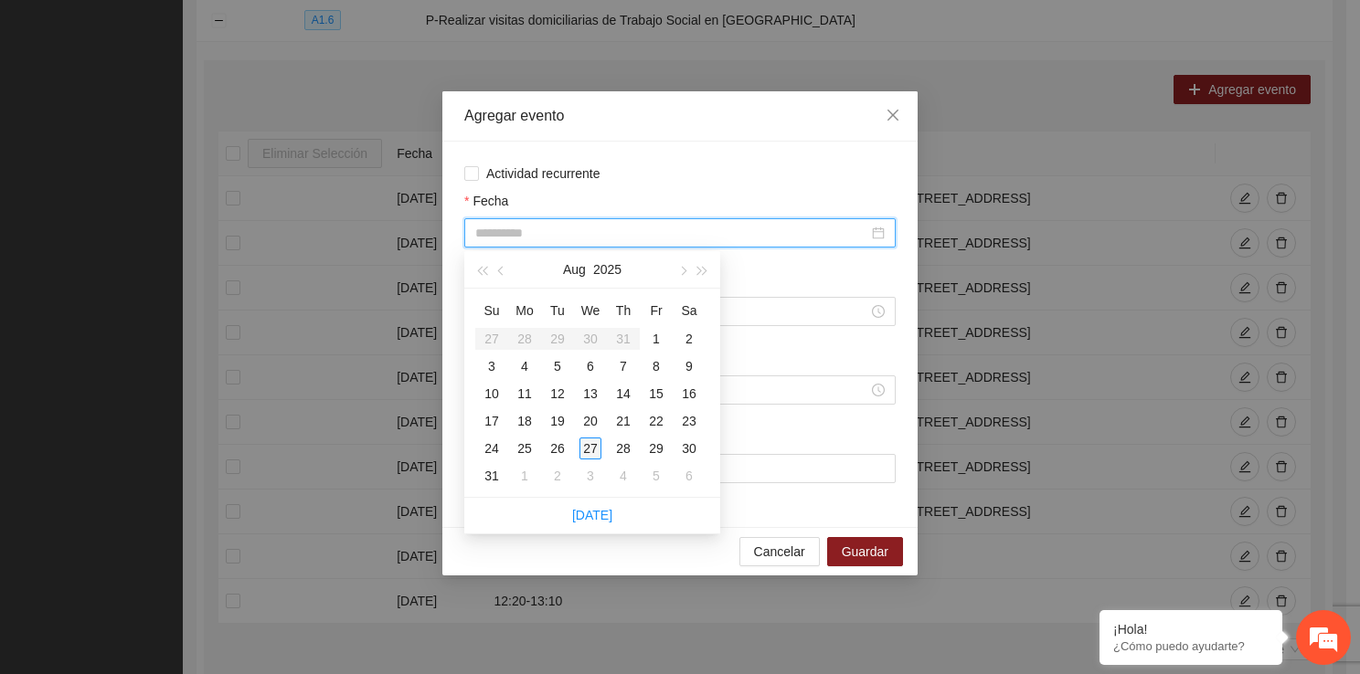
click at [593, 451] on div "27" at bounding box center [590, 449] width 22 height 22
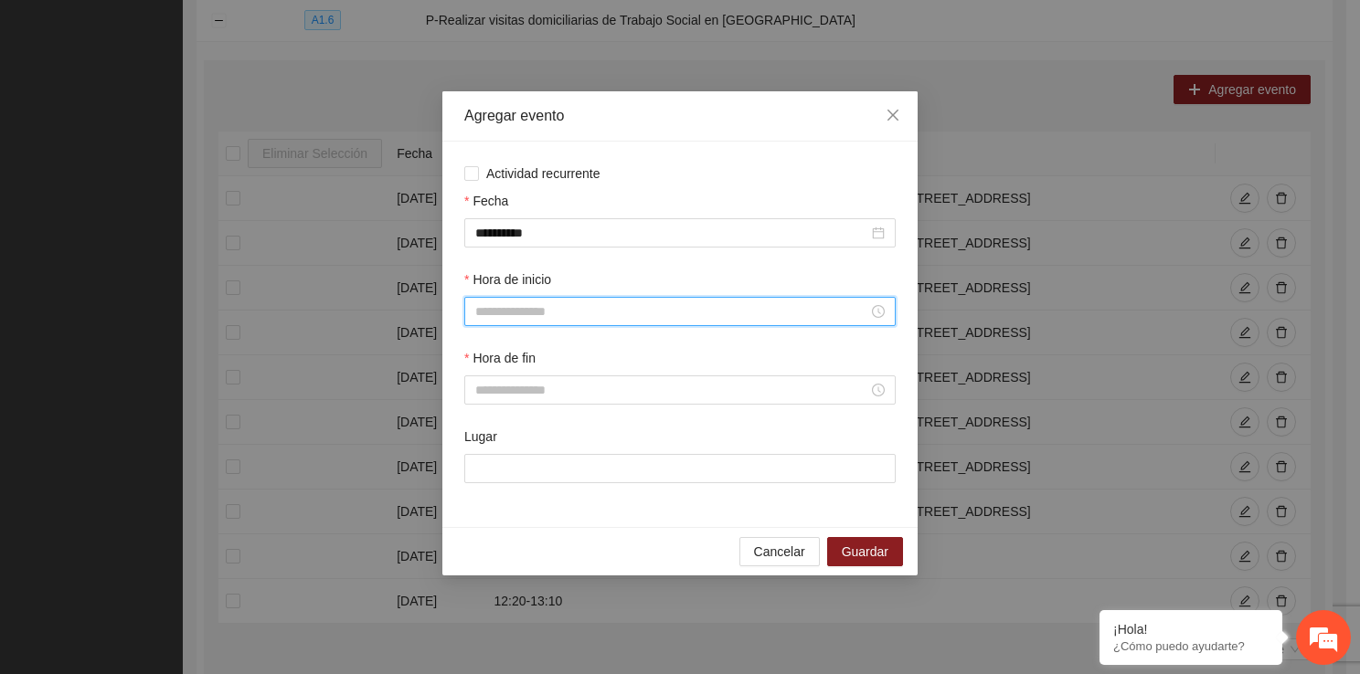
click at [578, 320] on input "Hora de inicio" at bounding box center [671, 312] width 393 height 20
click at [489, 525] on div "13" at bounding box center [489, 534] width 51 height 26
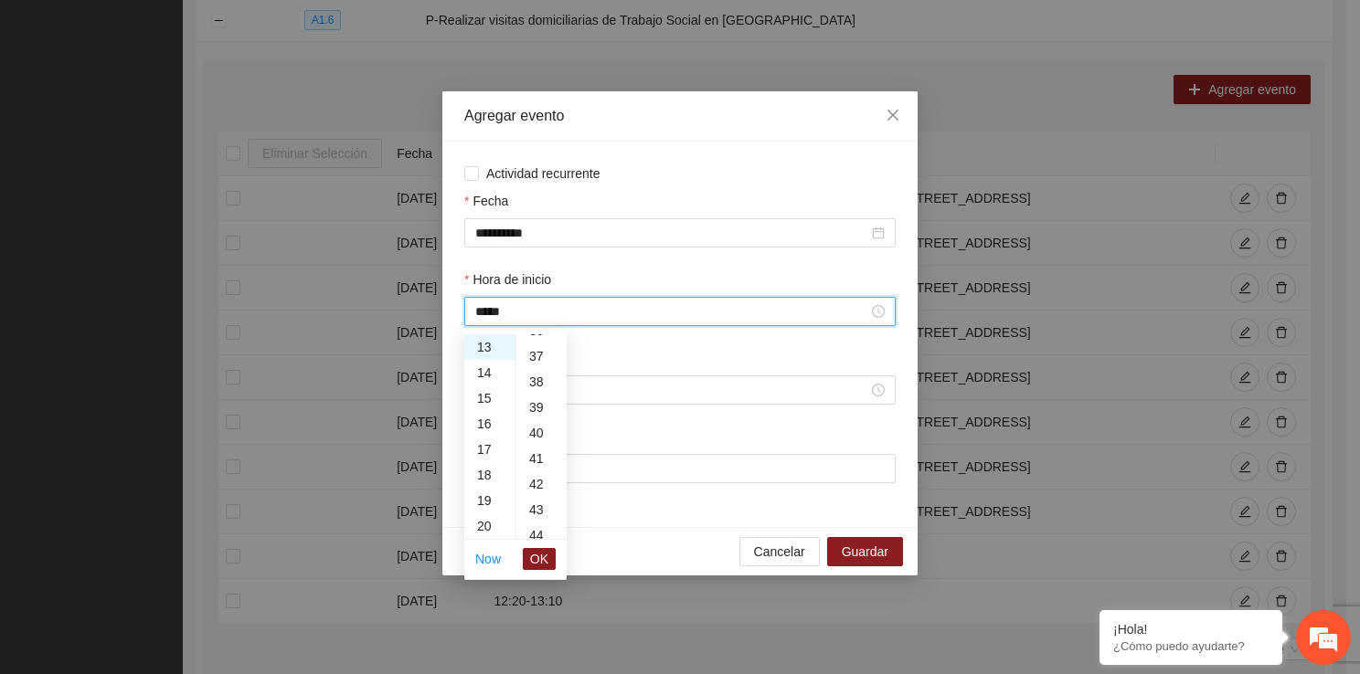
scroll to position [1035, 0]
click at [535, 340] on div "40" at bounding box center [541, 336] width 50 height 26
click at [551, 567] on button "OK" at bounding box center [539, 559] width 33 height 22
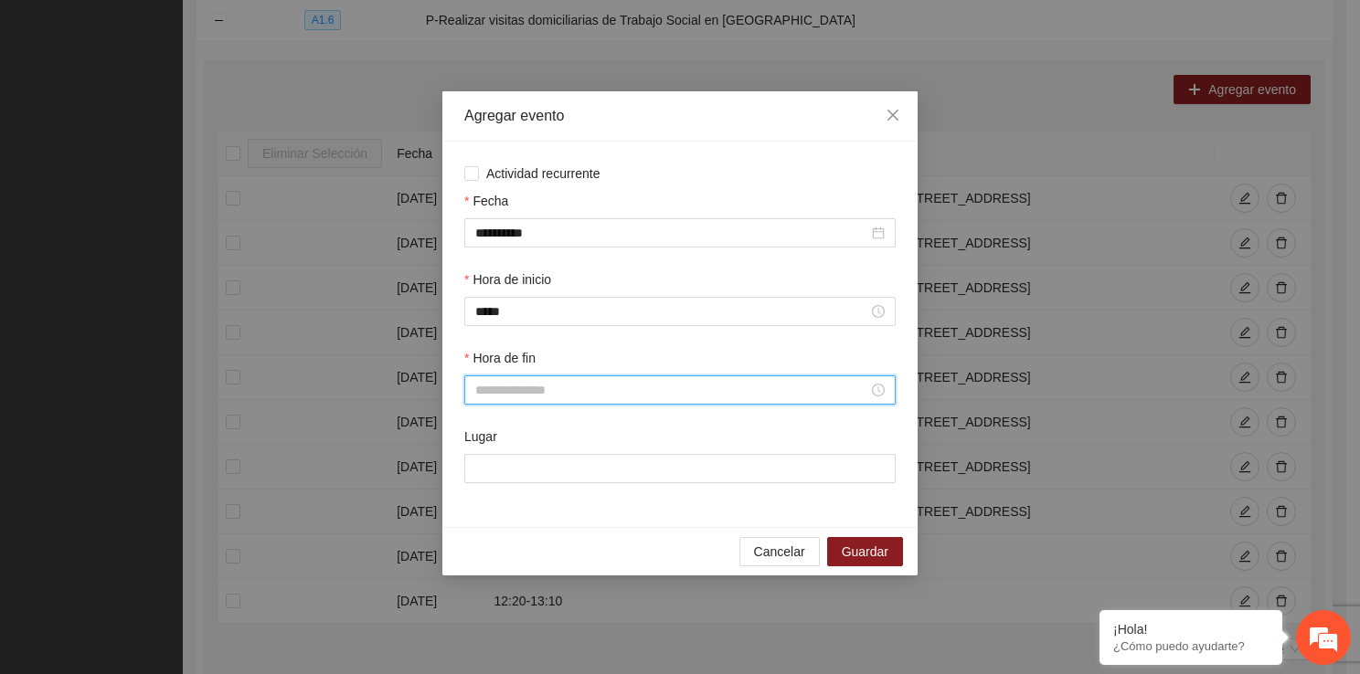
click at [505, 399] on input "Hora de fin" at bounding box center [671, 390] width 393 height 20
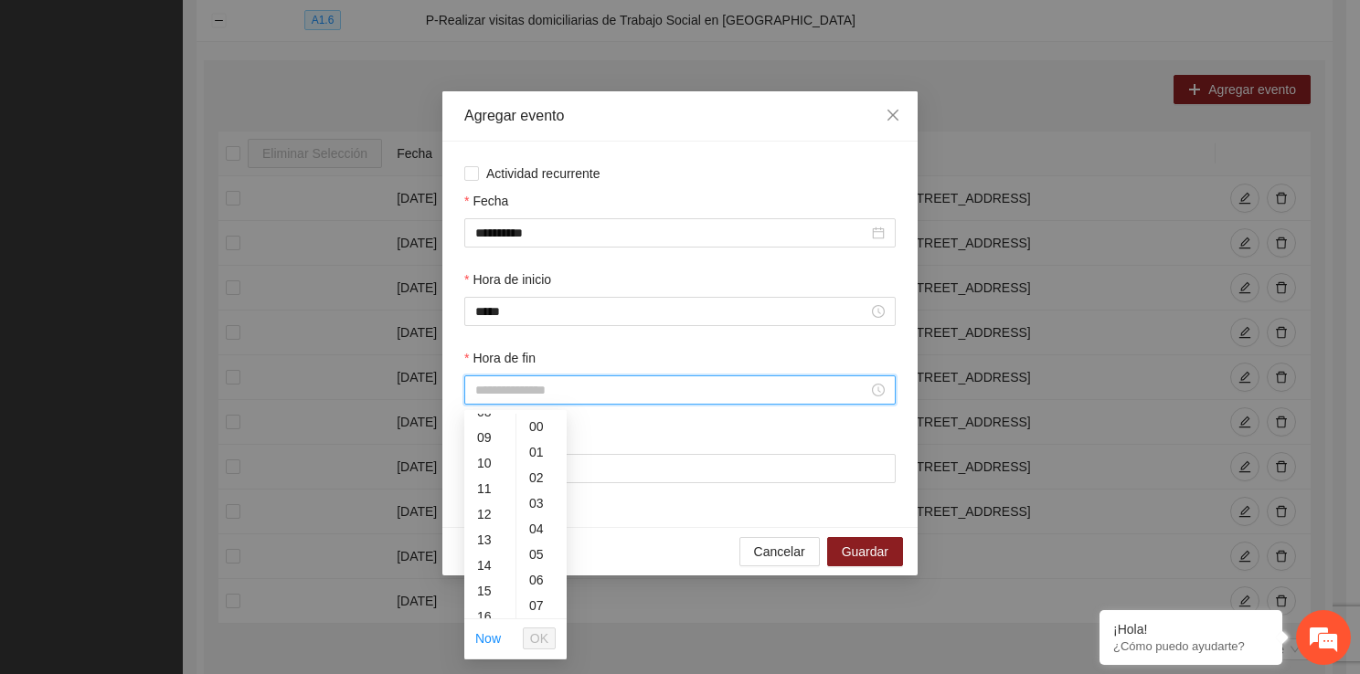
scroll to position [280, 0]
click at [483, 493] on div "14" at bounding box center [489, 506] width 51 height 26
click at [534, 459] on div "30" at bounding box center [541, 464] width 50 height 26
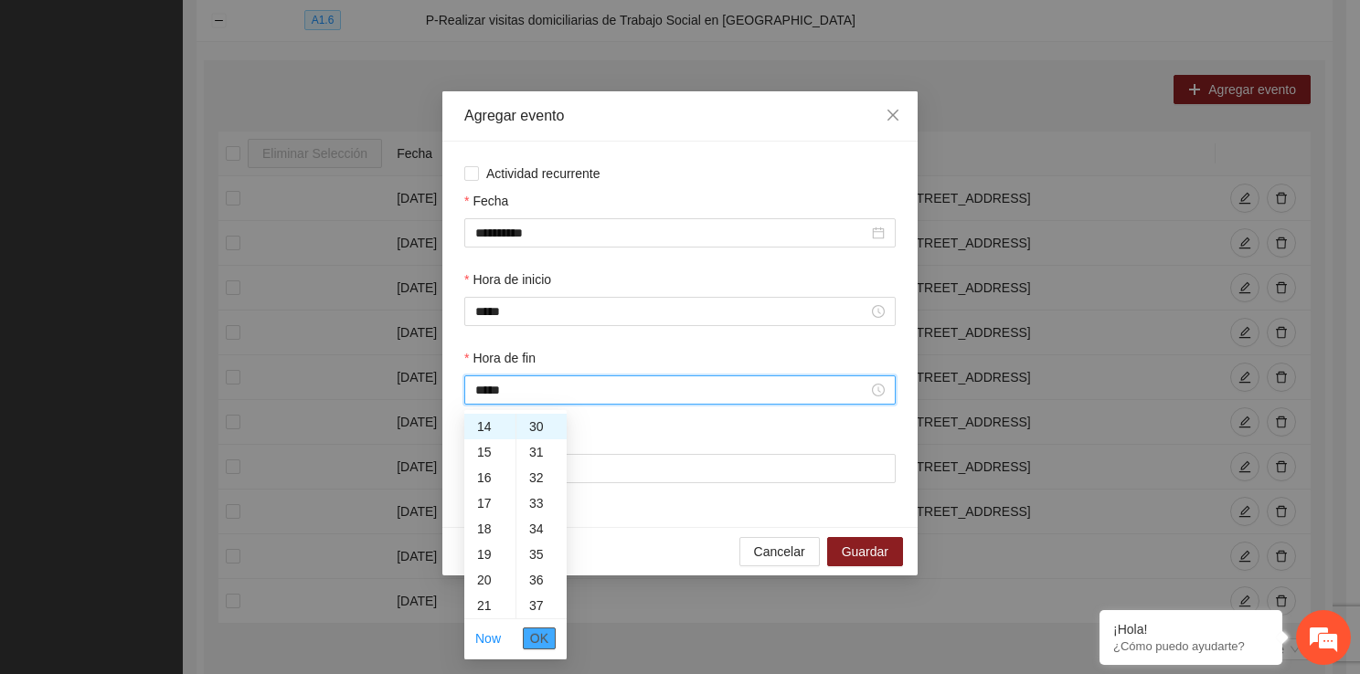
click at [548, 635] on button "OK" at bounding box center [539, 639] width 33 height 22
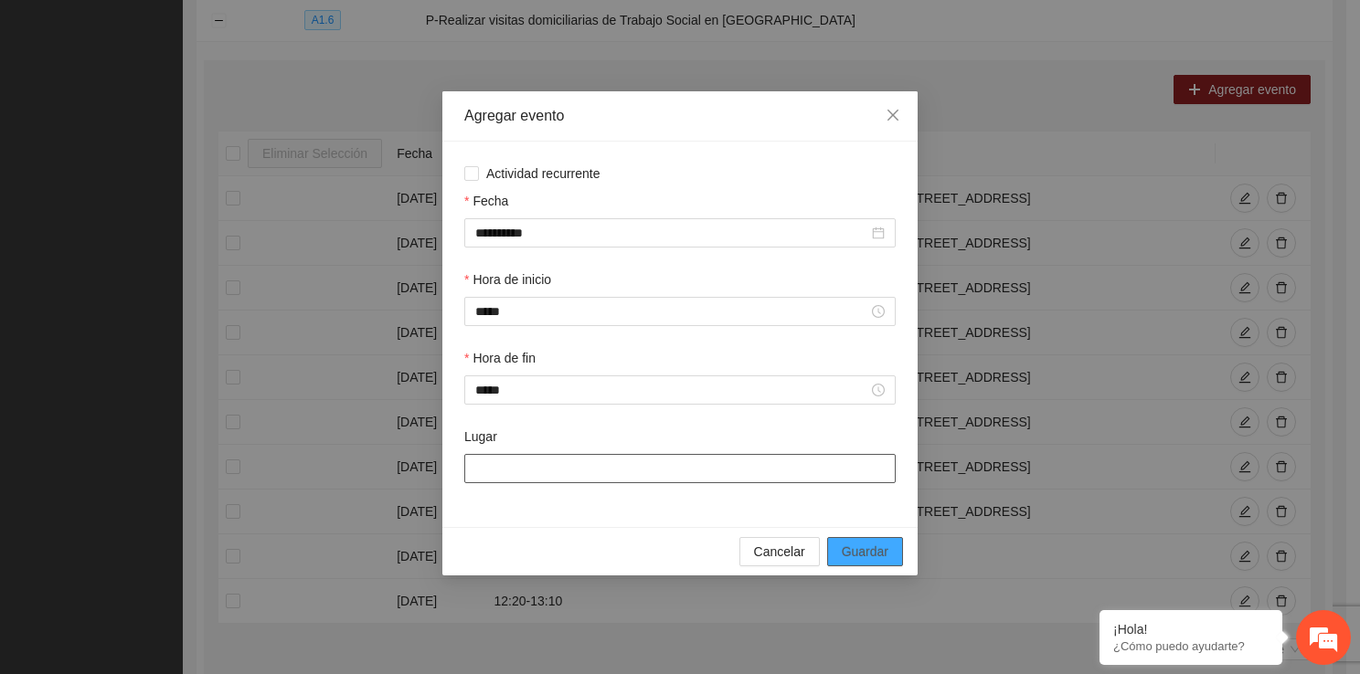
drag, startPoint x: 545, startPoint y: 480, endPoint x: 863, endPoint y: 554, distance: 326.5
click at [863, 554] on div "**********" at bounding box center [679, 333] width 475 height 484
click at [863, 554] on span "Guardar" at bounding box center [865, 552] width 47 height 20
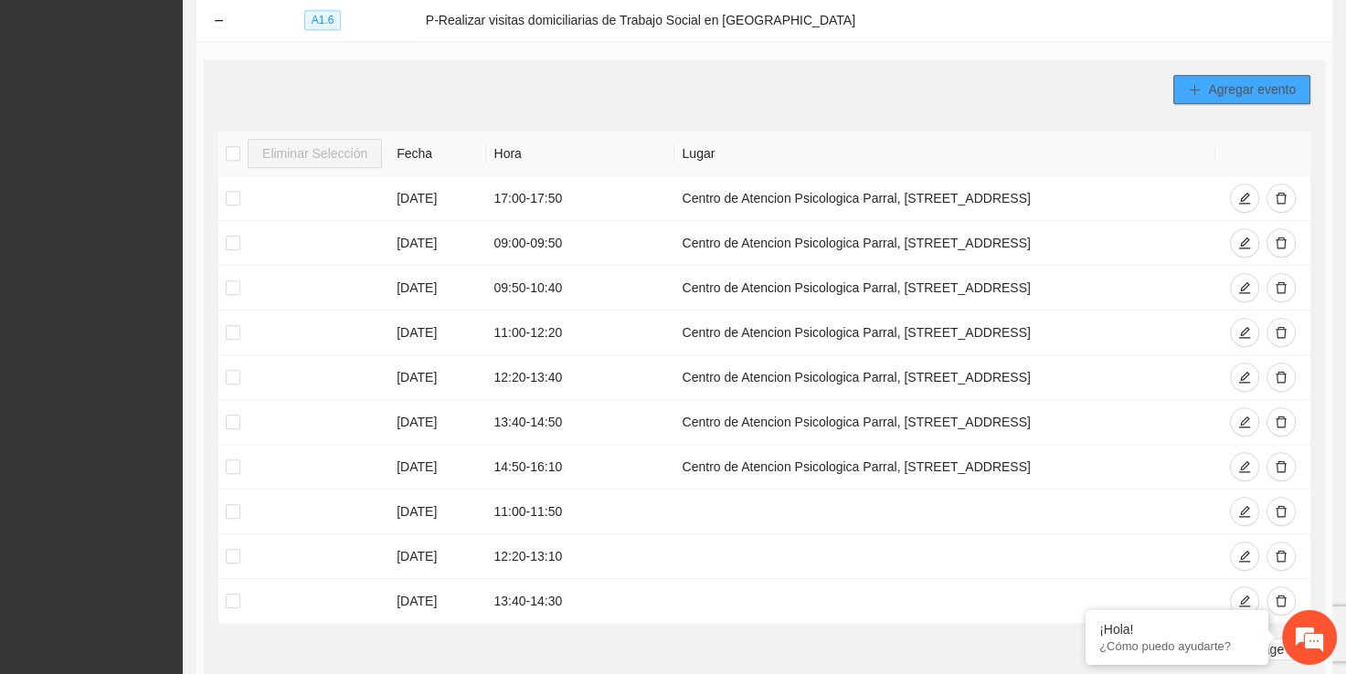
click at [1239, 75] on div "Agregar evento Eliminar Selección [PERSON_NAME] [DATE] 17:00 - 17:50 Centro de …" at bounding box center [764, 375] width 1121 height 630
click at [1239, 80] on span "Agregar evento" at bounding box center [1252, 90] width 88 height 20
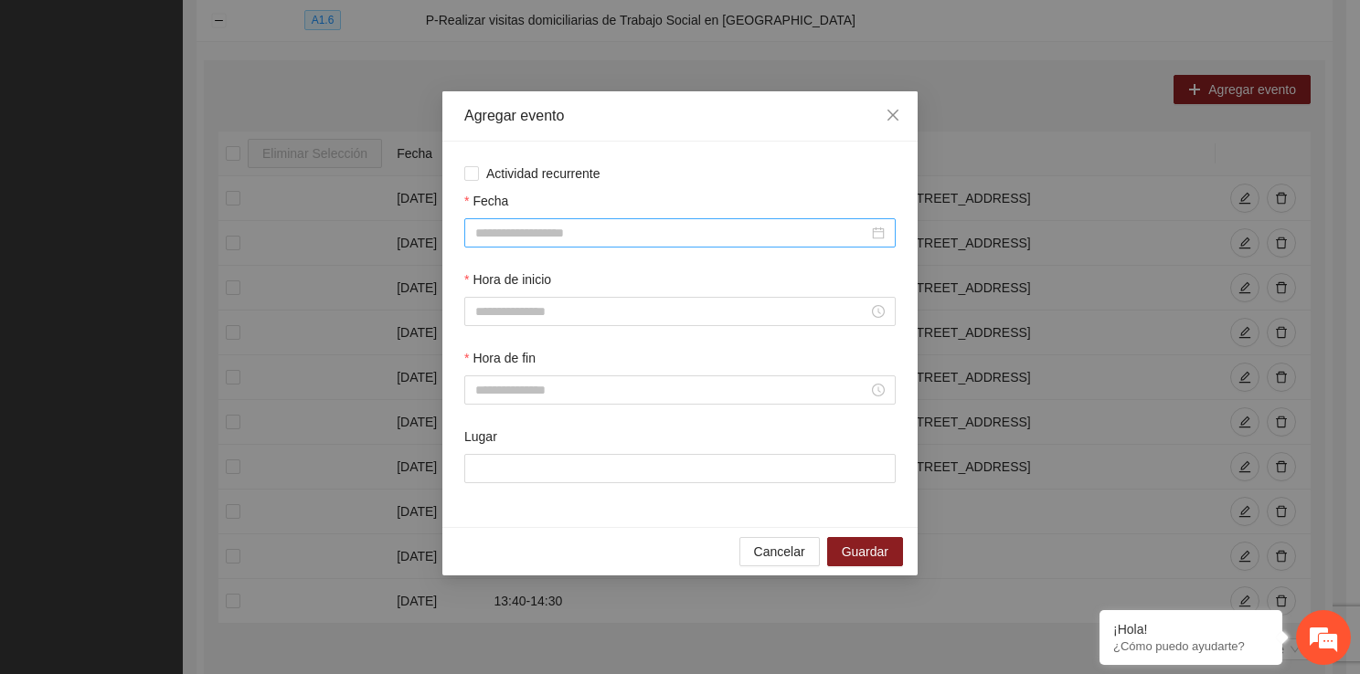
click at [497, 243] on div at bounding box center [679, 232] width 431 height 29
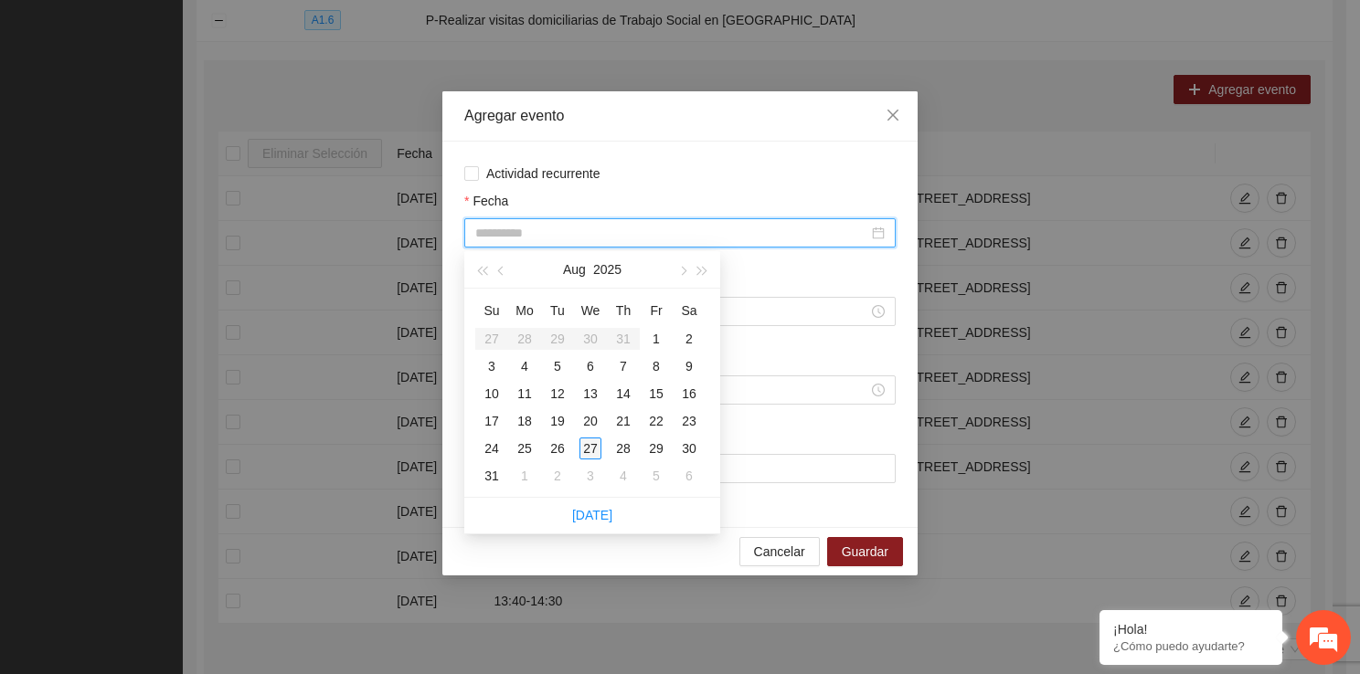
click at [594, 448] on div "27" at bounding box center [590, 449] width 22 height 22
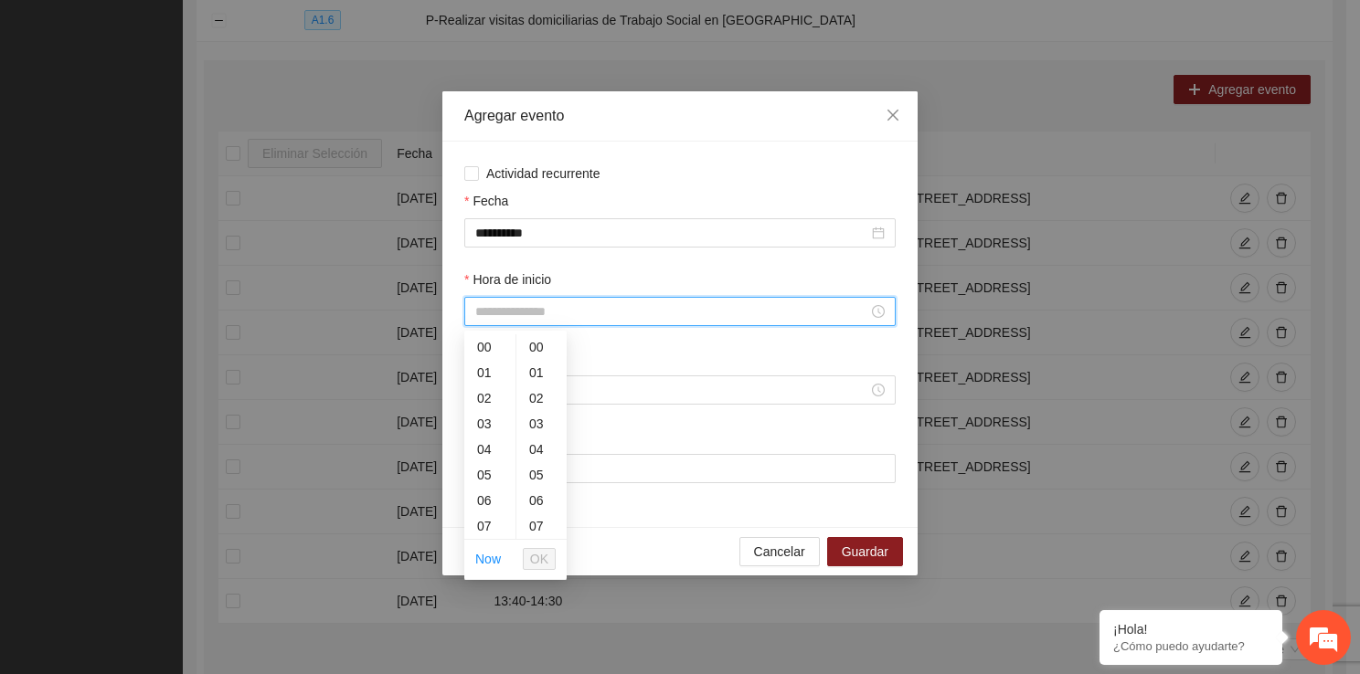
click at [548, 316] on input "Hora de inicio" at bounding box center [671, 312] width 393 height 20
click at [487, 484] on div "14" at bounding box center [489, 486] width 51 height 26
click at [541, 360] on div "50" at bounding box center [541, 359] width 50 height 26
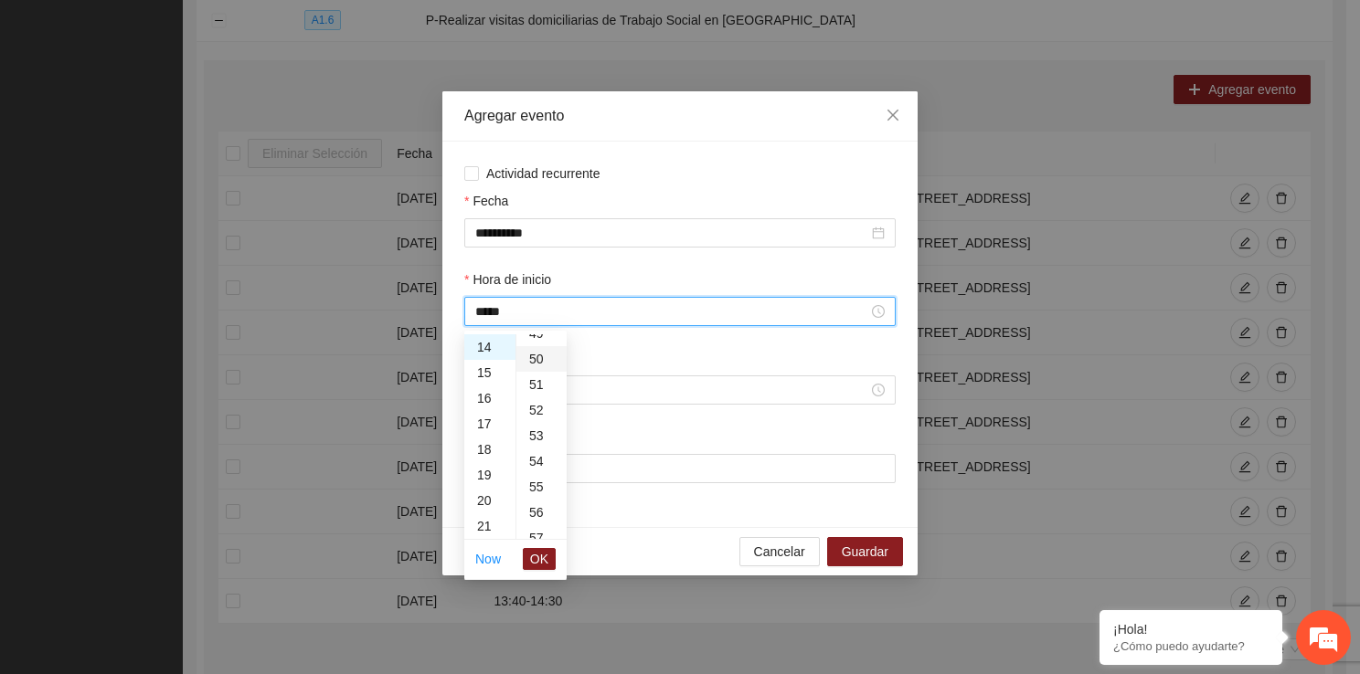
scroll to position [1279, 0]
click at [552, 556] on button "OK" at bounding box center [539, 559] width 33 height 22
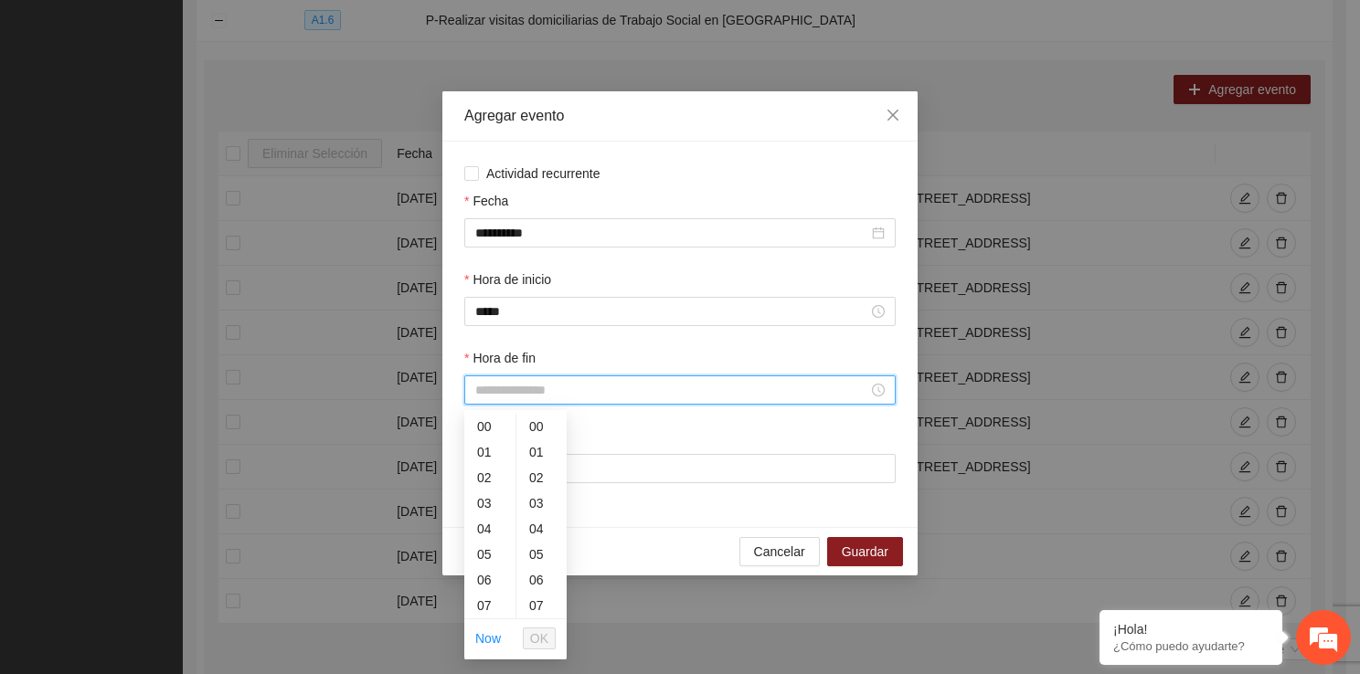
drag, startPoint x: 526, startPoint y: 389, endPoint x: 502, endPoint y: 528, distance: 141.1
click at [490, 535] on div "14" at bounding box center [489, 529] width 51 height 26
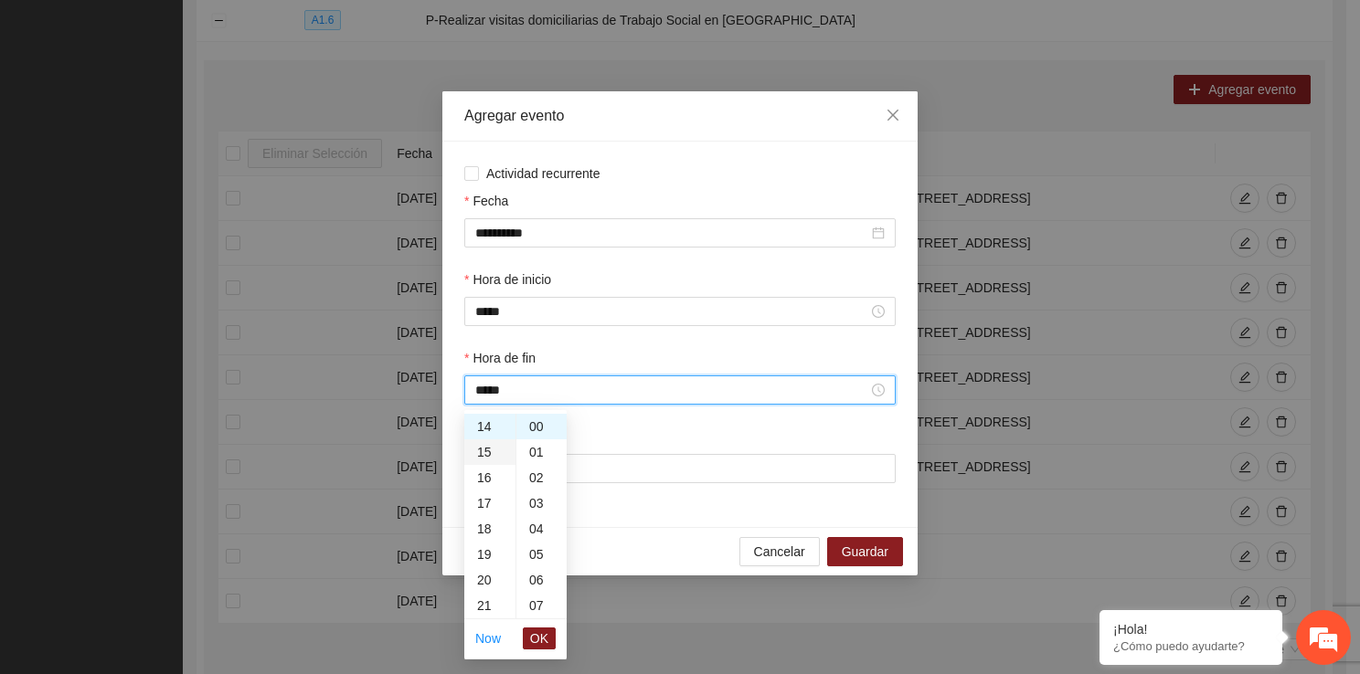
click at [487, 450] on div "15" at bounding box center [489, 453] width 51 height 26
click at [542, 573] on div "40" at bounding box center [541, 586] width 50 height 26
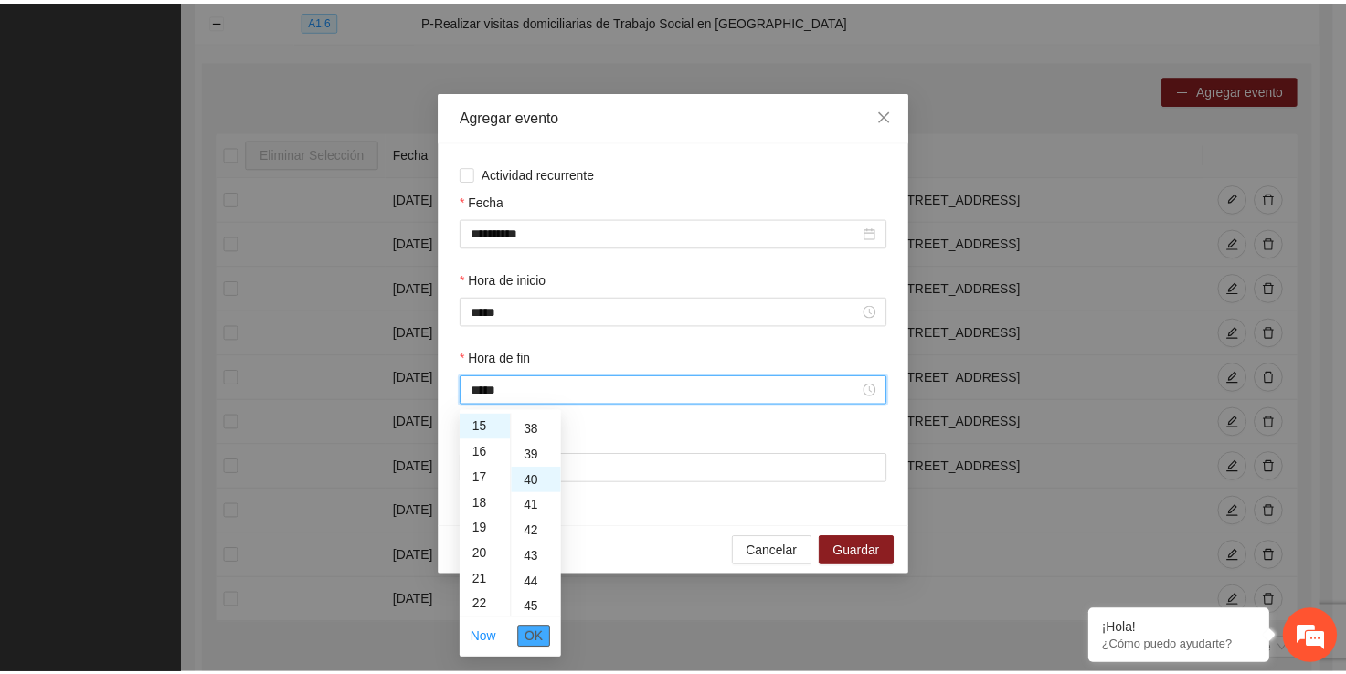
scroll to position [1023, 0]
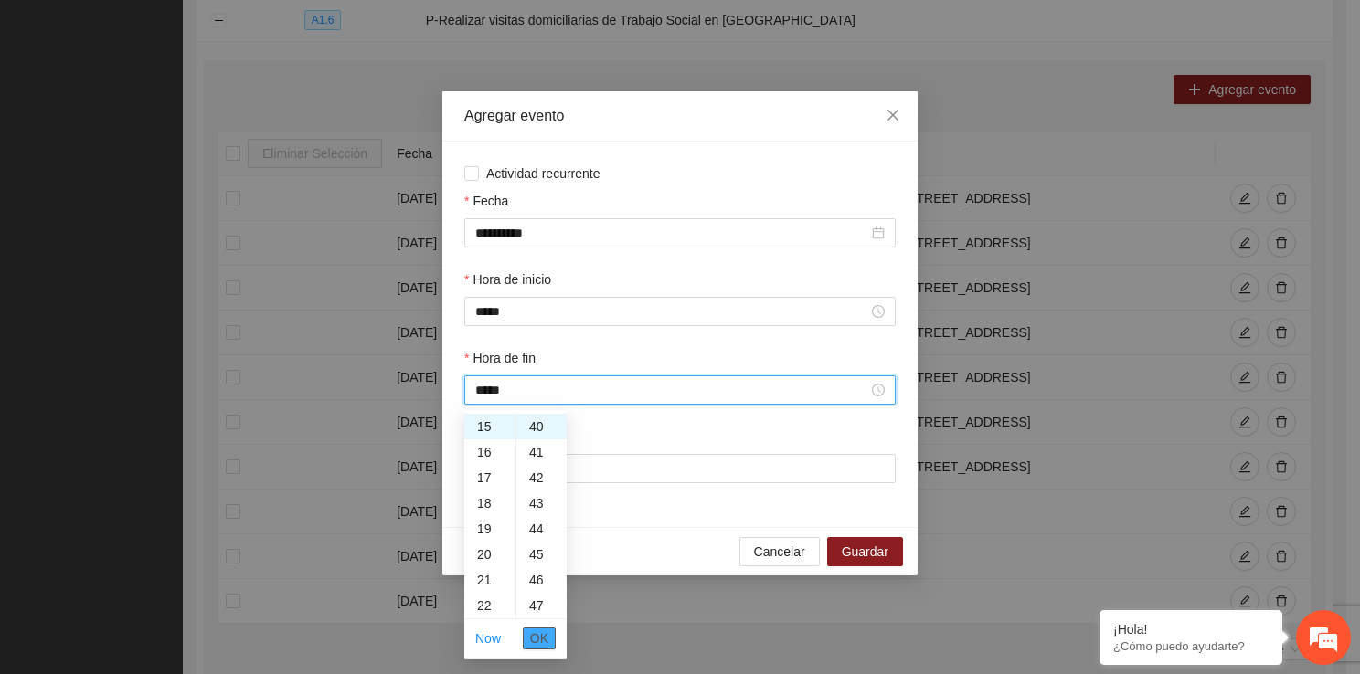
click at [543, 631] on span "OK" at bounding box center [539, 639] width 18 height 20
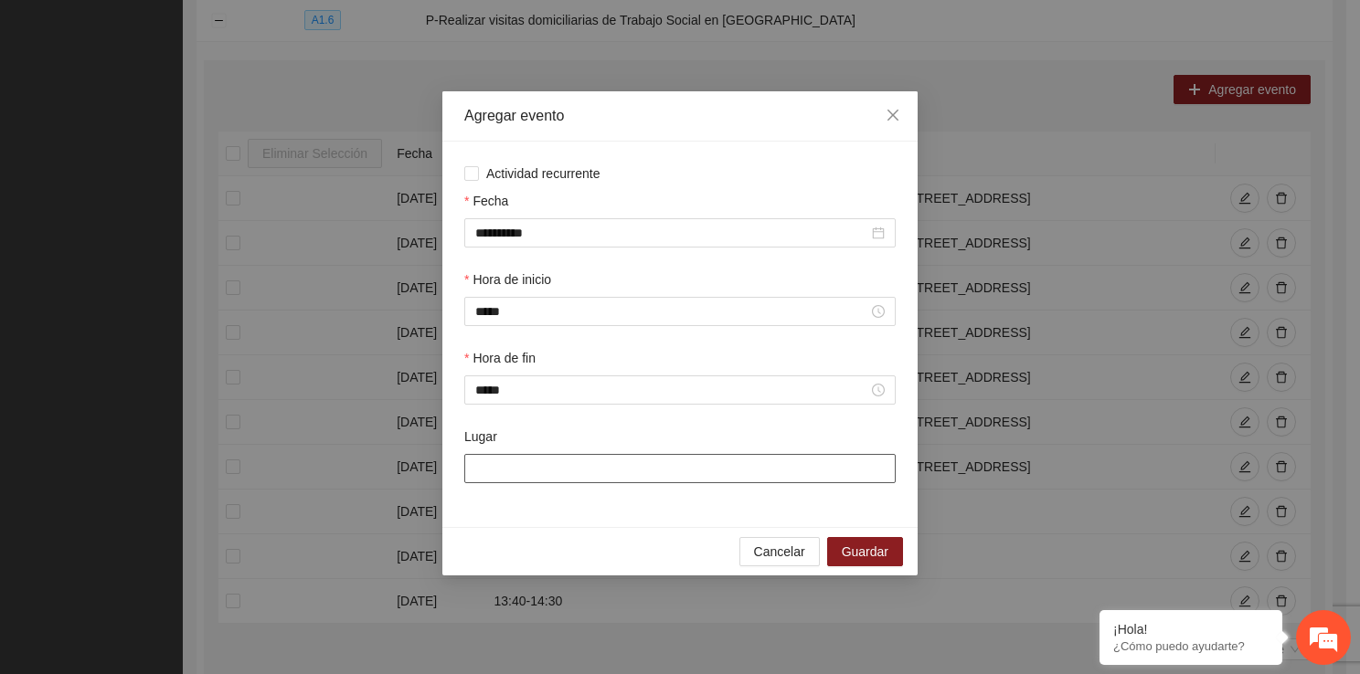
drag, startPoint x: 567, startPoint y: 470, endPoint x: 859, endPoint y: 537, distance: 300.1
click at [859, 537] on div "**********" at bounding box center [679, 333] width 475 height 484
click at [859, 561] on span "Guardar" at bounding box center [865, 552] width 47 height 20
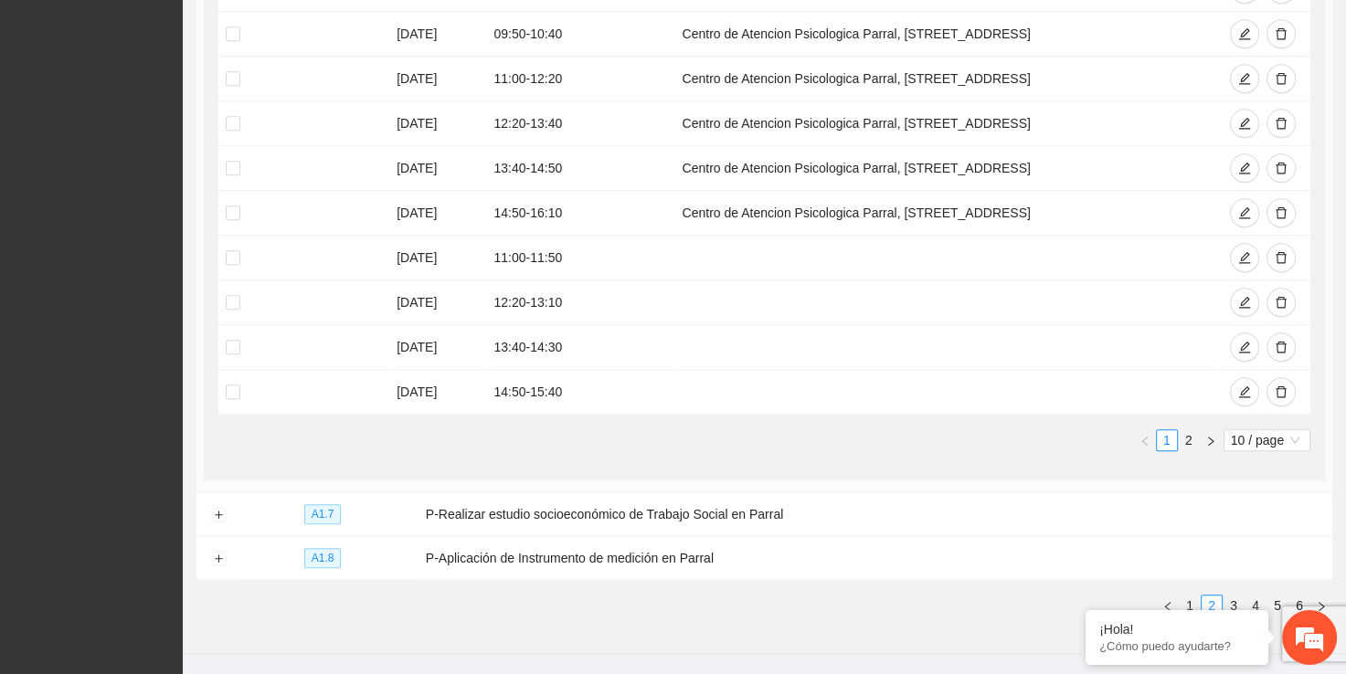
scroll to position [1243, 0]
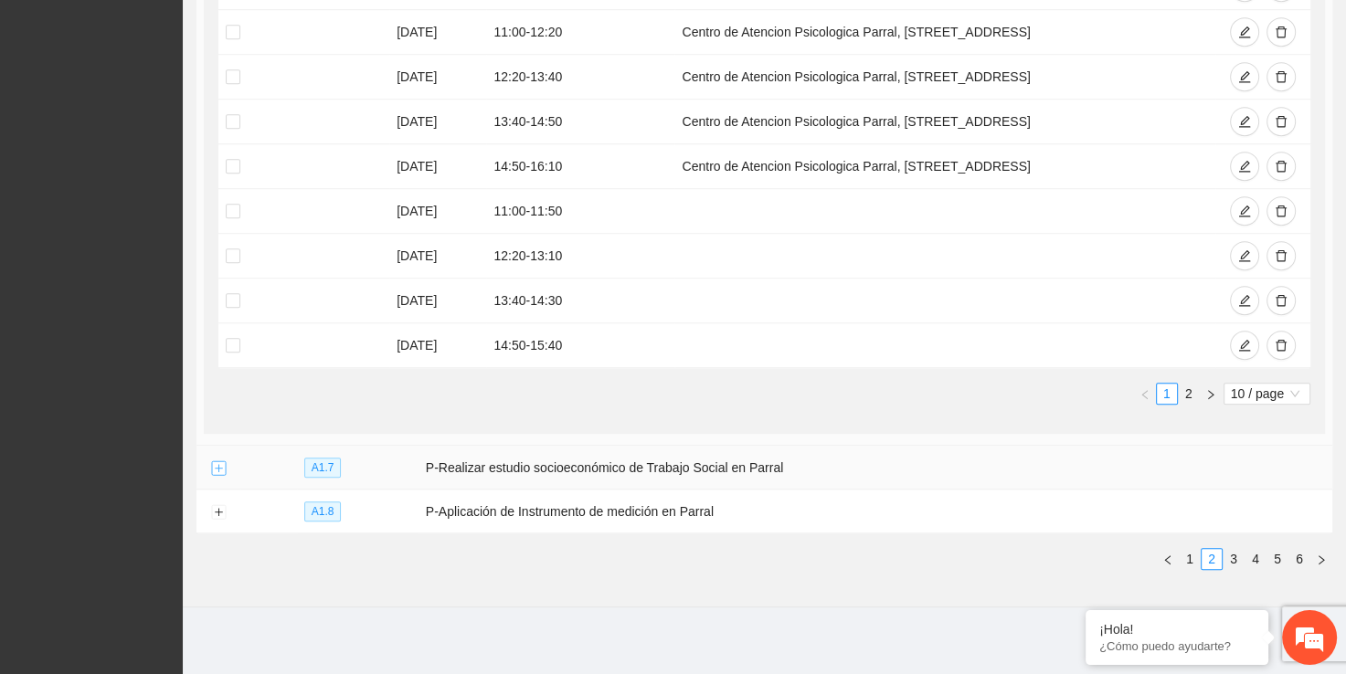
click at [220, 467] on button "Expand row" at bounding box center [218, 468] width 15 height 15
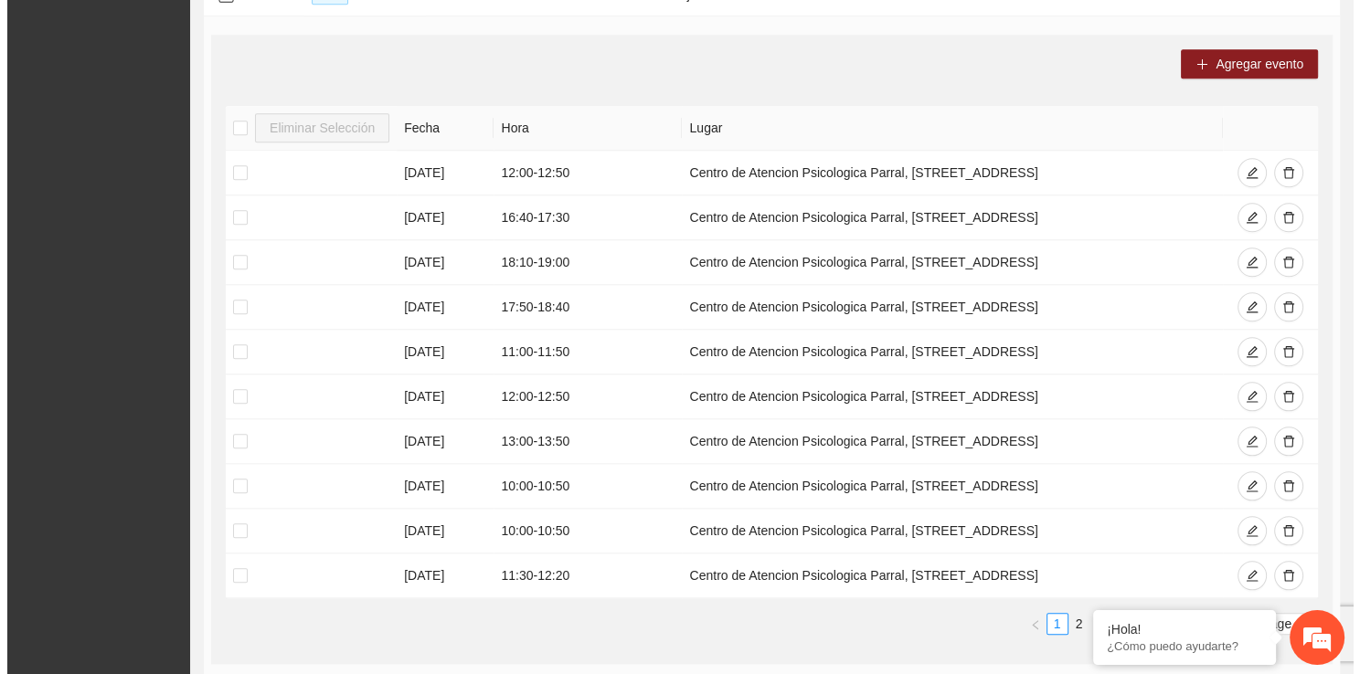
scroll to position [1719, 0]
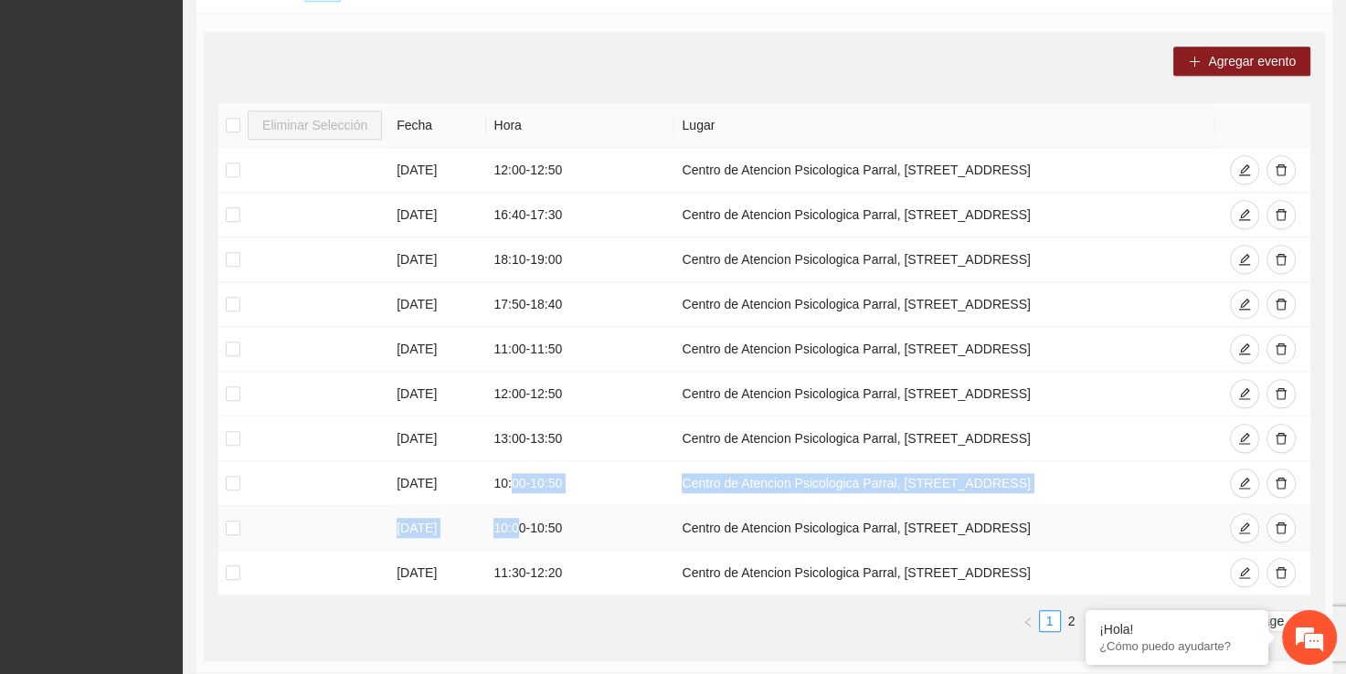
drag, startPoint x: 512, startPoint y: 481, endPoint x: 517, endPoint y: 521, distance: 40.6
click at [517, 521] on tbody "[DATE] 12:00 - 12:50 Centro de Atencion Psicologica Parral, [STREET_ADDRESS] [D…" at bounding box center [764, 372] width 1092 height 448
click at [517, 521] on td "10:00 - 10:50" at bounding box center [580, 528] width 188 height 45
click at [476, 517] on td "[DATE]" at bounding box center [437, 528] width 97 height 45
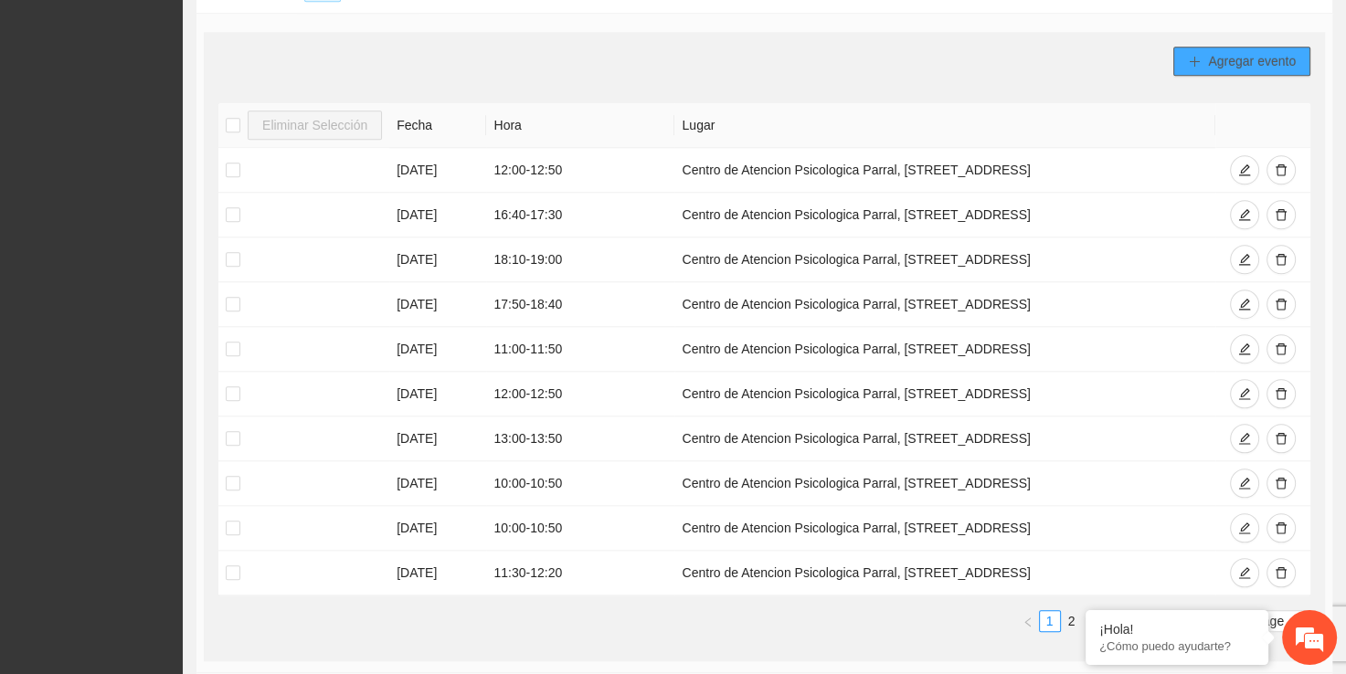
click at [1210, 68] on button "Agregar evento" at bounding box center [1241, 61] width 137 height 29
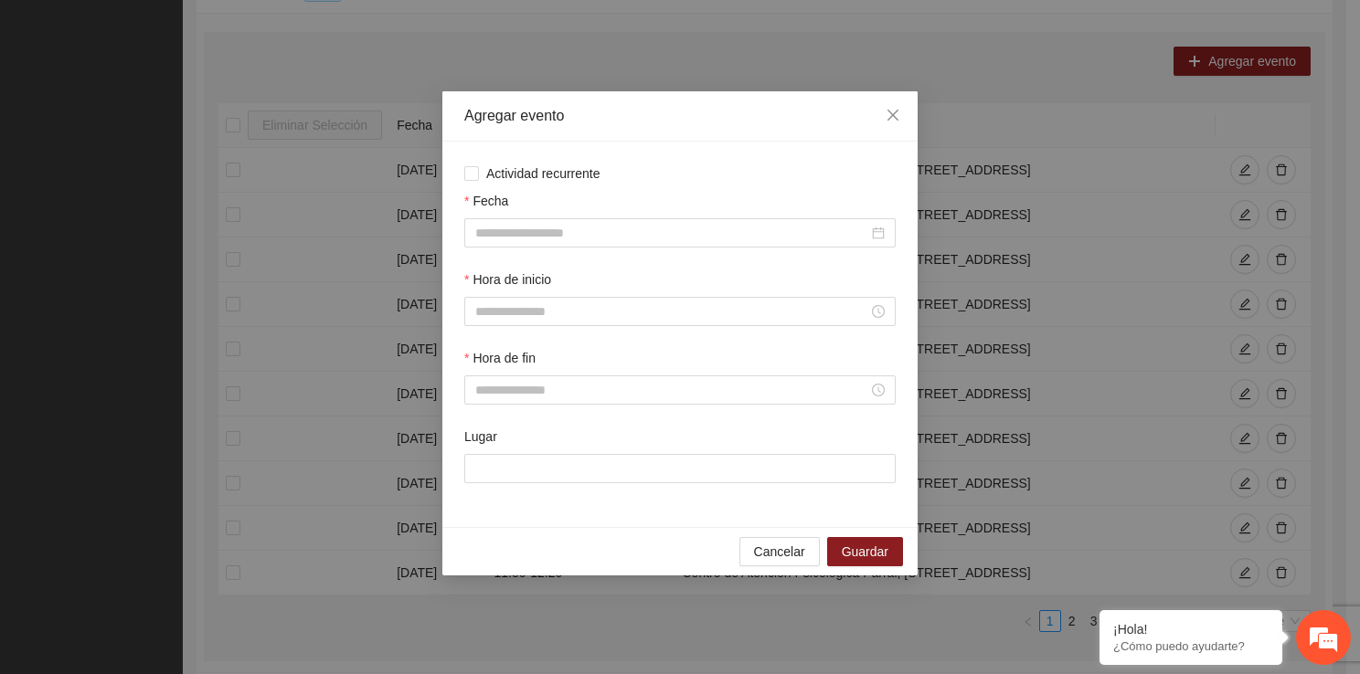
click at [524, 249] on div "Fecha" at bounding box center [680, 230] width 439 height 79
click at [524, 246] on div at bounding box center [679, 232] width 431 height 29
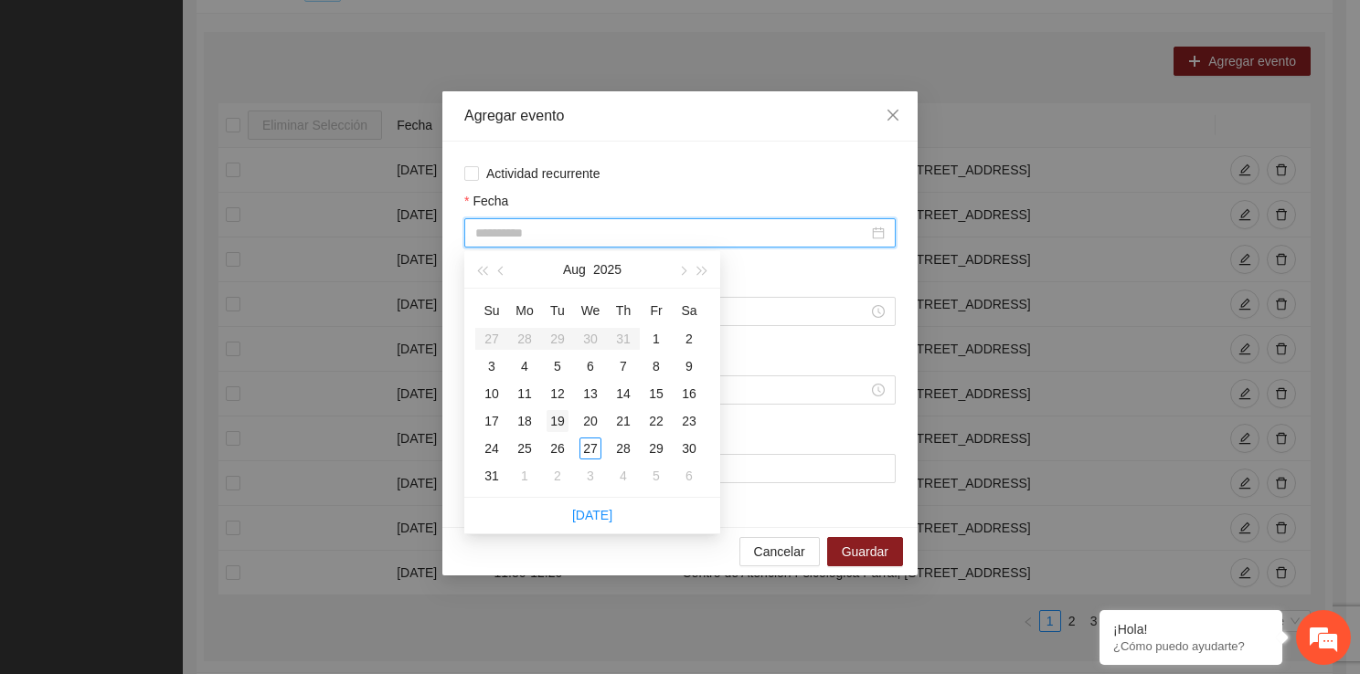
click at [559, 413] on div "19" at bounding box center [557, 421] width 22 height 22
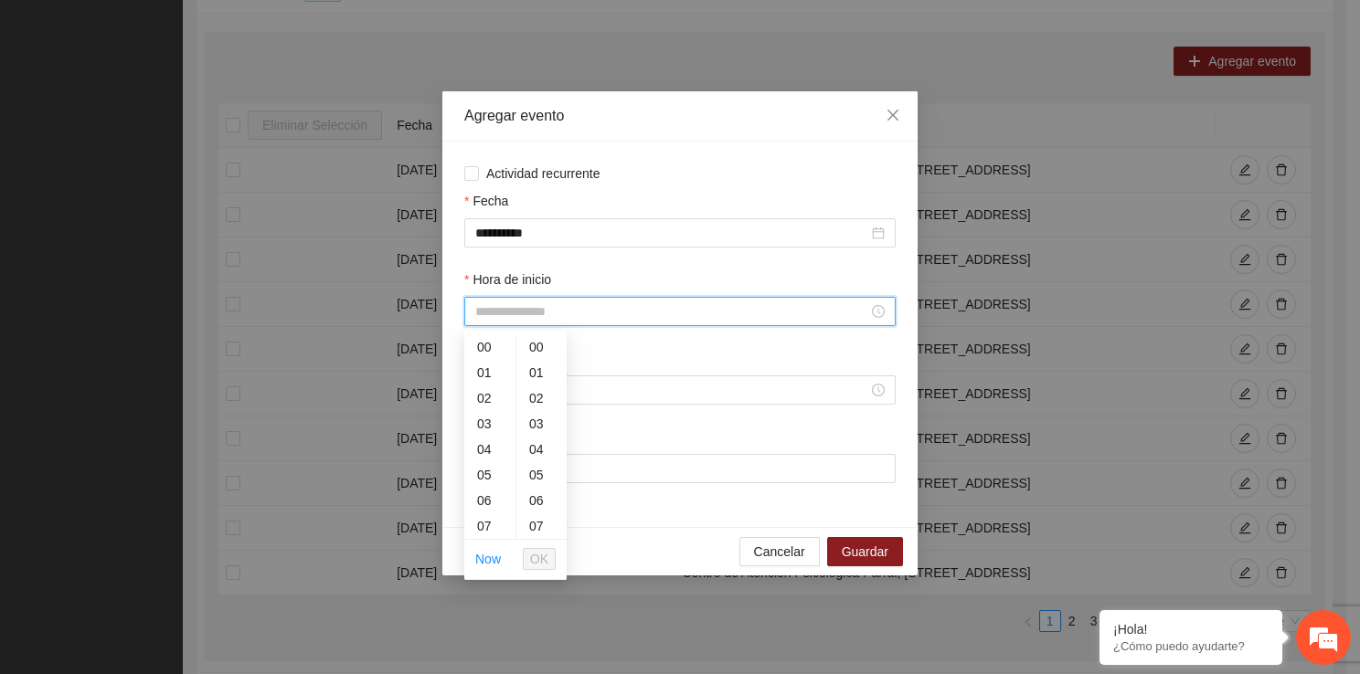
drag, startPoint x: 539, startPoint y: 321, endPoint x: 509, endPoint y: 526, distance: 207.8
click at [499, 521] on div "14" at bounding box center [489, 523] width 51 height 26
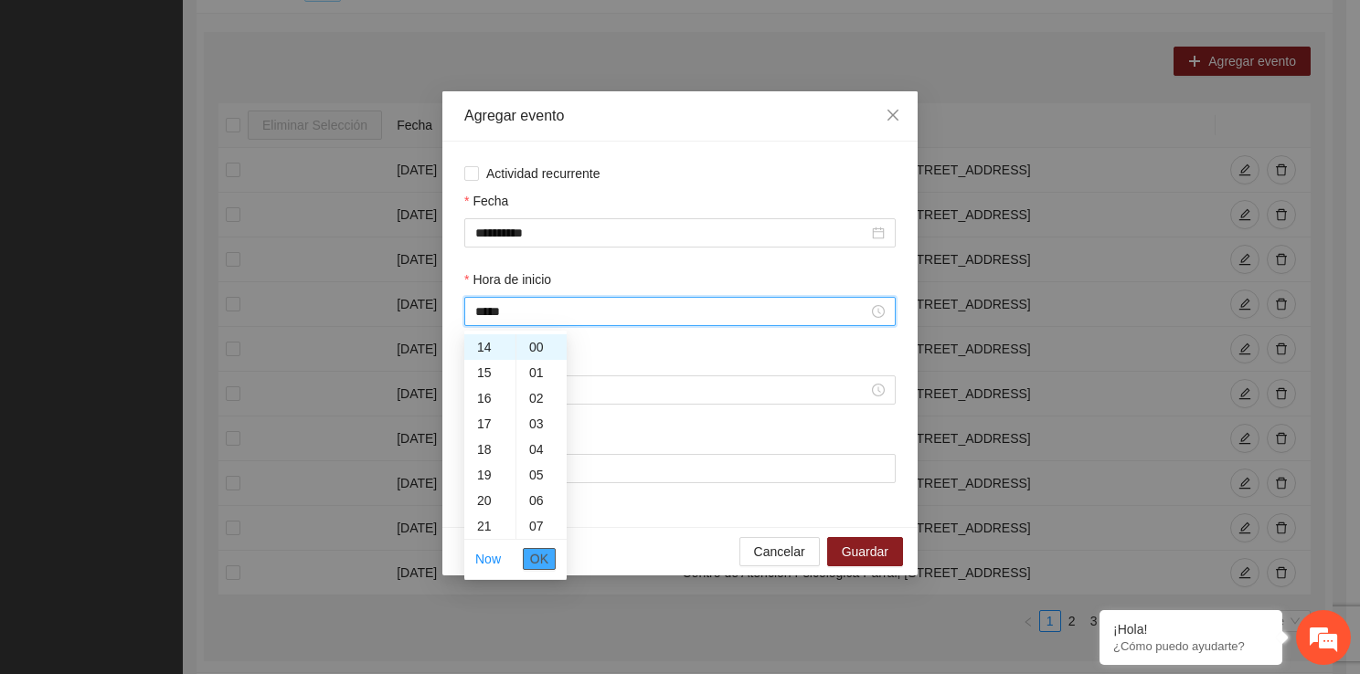
click at [546, 568] on span "OK" at bounding box center [539, 559] width 18 height 20
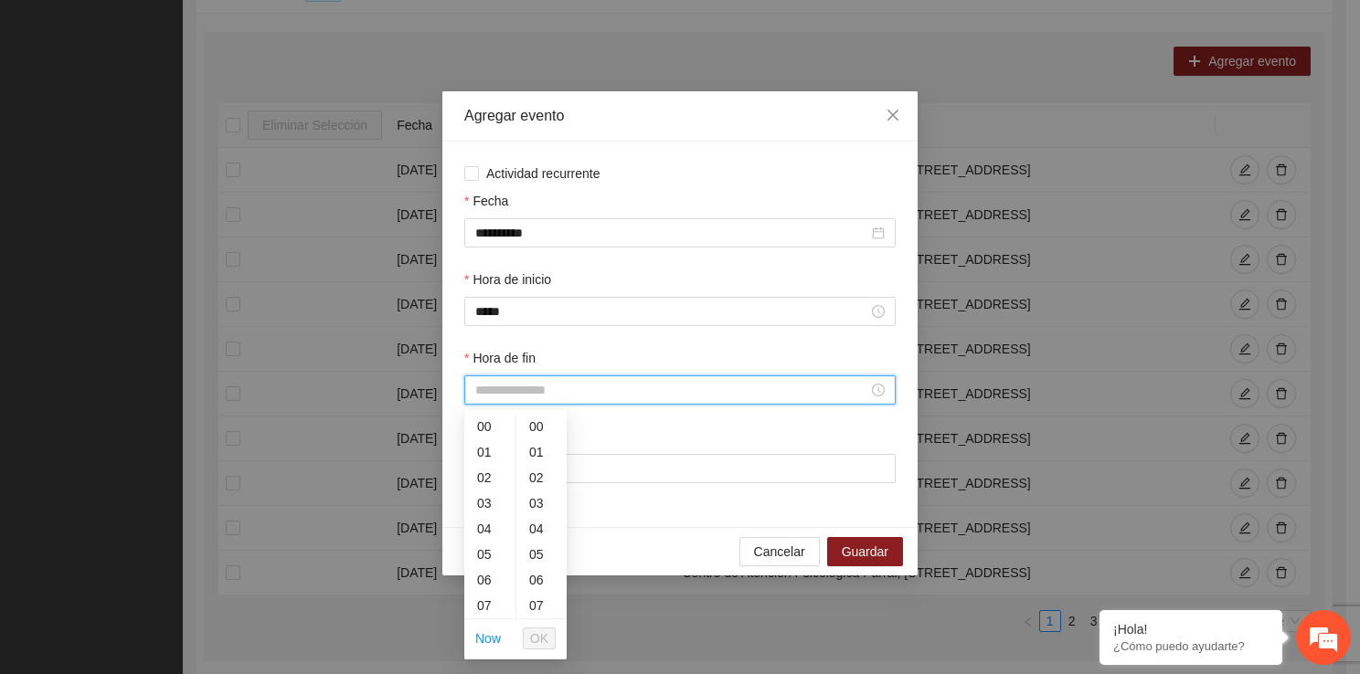
drag, startPoint x: 536, startPoint y: 399, endPoint x: 508, endPoint y: 609, distance: 211.2
click at [482, 569] on div "14" at bounding box center [489, 566] width 51 height 26
click at [523, 565] on div "50" at bounding box center [541, 573] width 50 height 26
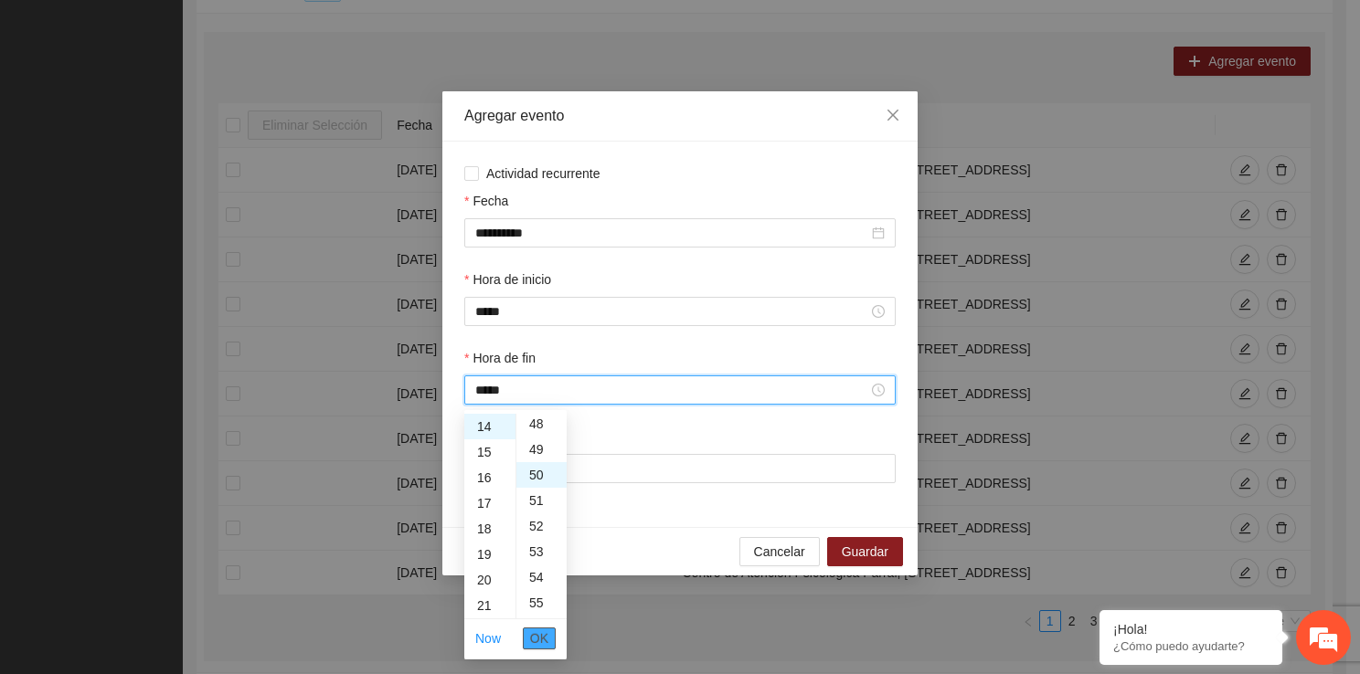
scroll to position [1279, 0]
click at [547, 641] on span "OK" at bounding box center [539, 639] width 18 height 20
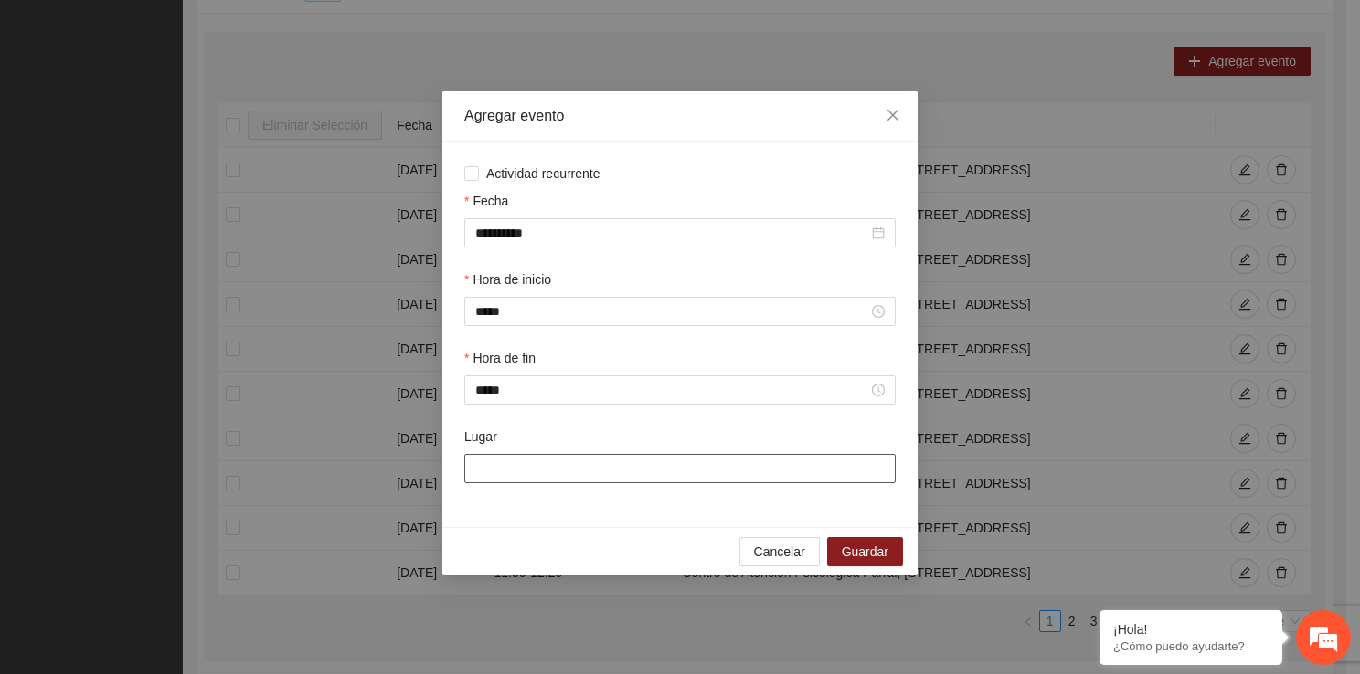
drag, startPoint x: 570, startPoint y: 472, endPoint x: 578, endPoint y: 530, distance: 58.2
click at [578, 530] on div "**********" at bounding box center [679, 333] width 475 height 484
click at [884, 543] on button "Guardar" at bounding box center [865, 551] width 76 height 29
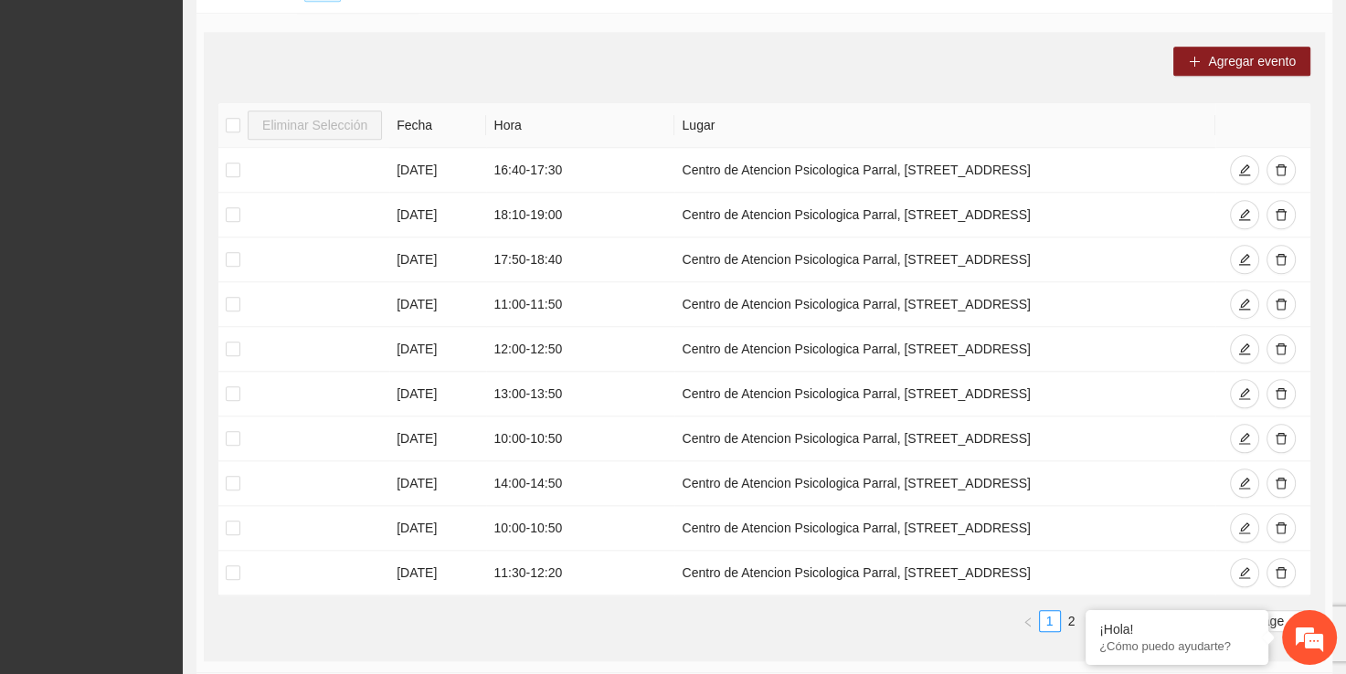
click at [1224, 69] on div "Agregar evento Eliminar Selección [PERSON_NAME] [DATE] 16:40 - 17:30 Centro de …" at bounding box center [764, 347] width 1121 height 630
click at [1222, 68] on button "Agregar evento" at bounding box center [1241, 61] width 137 height 29
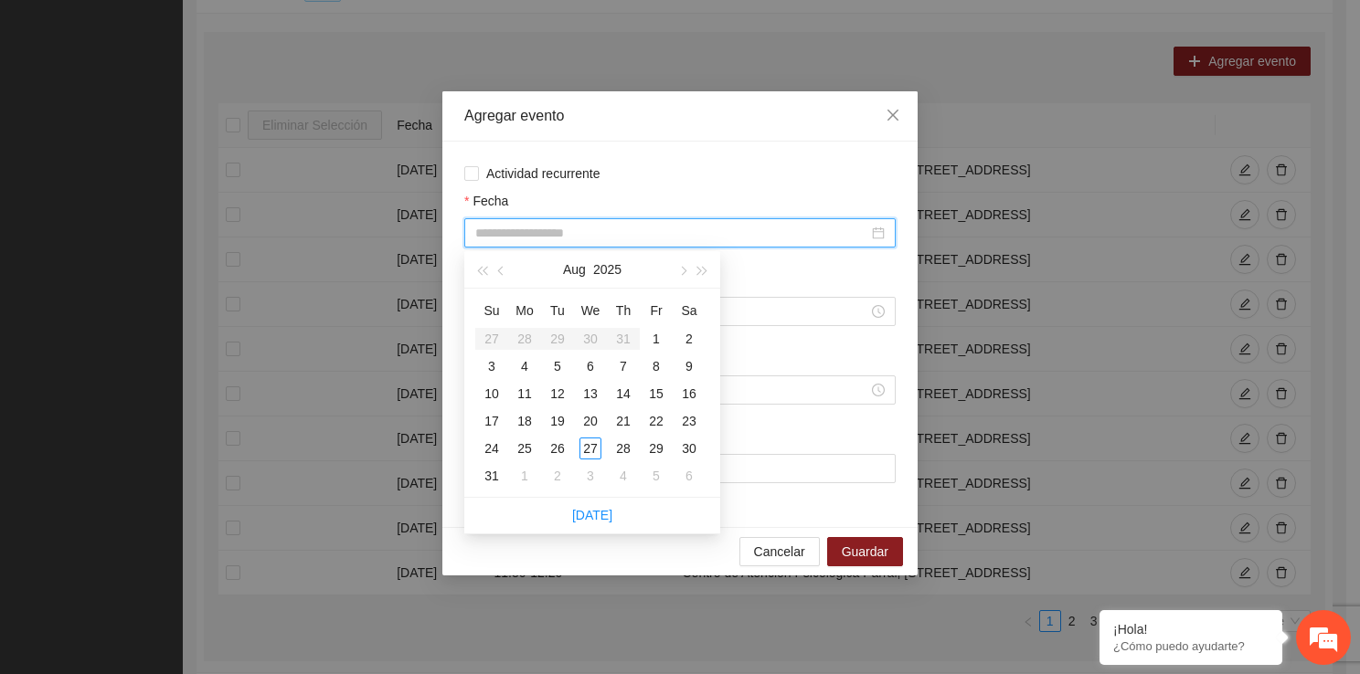
click at [605, 228] on input "Fecha" at bounding box center [671, 233] width 393 height 20
click at [584, 411] on div "20" at bounding box center [590, 421] width 22 height 22
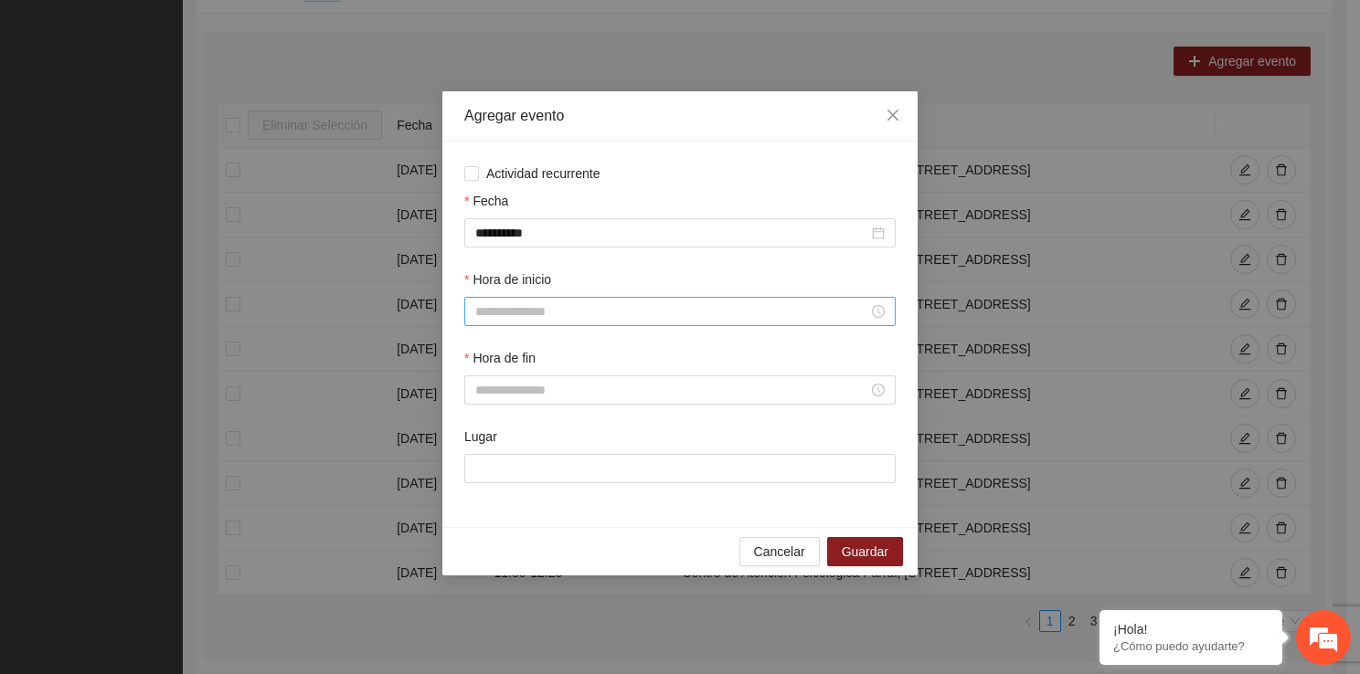
click at [547, 324] on div at bounding box center [679, 311] width 431 height 29
click at [494, 492] on div "12" at bounding box center [489, 496] width 51 height 26
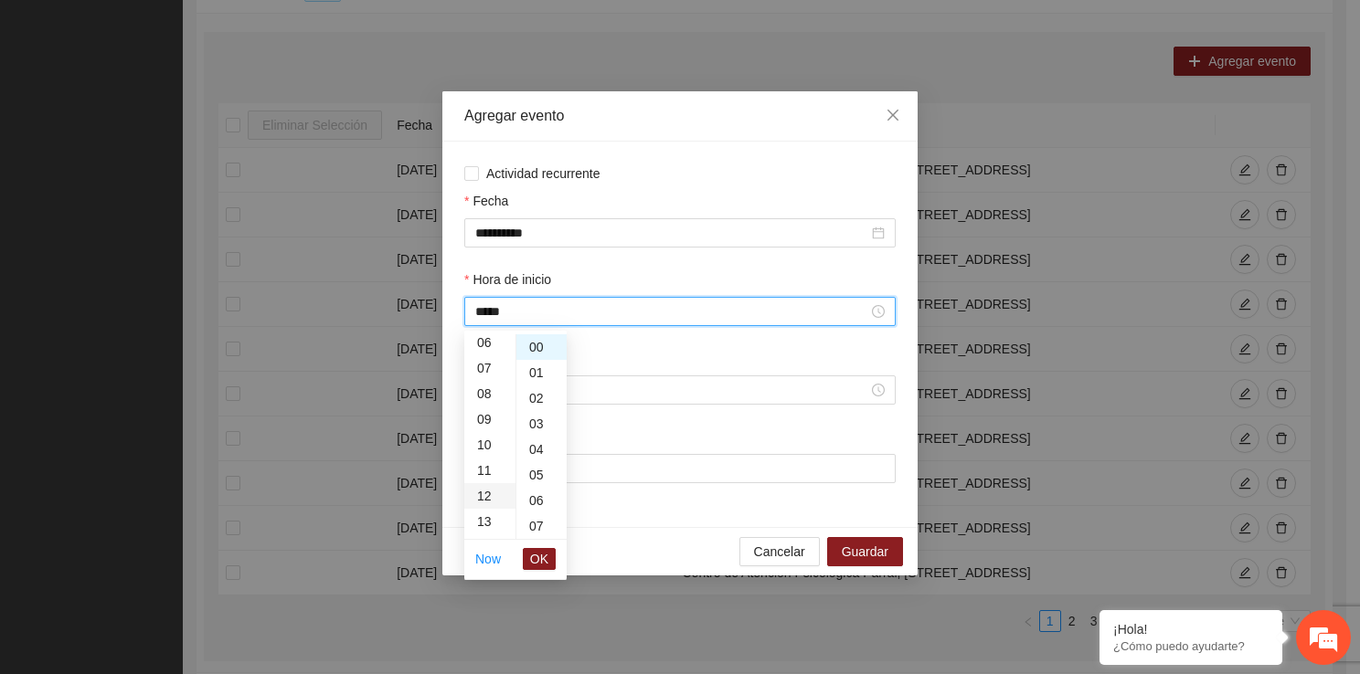
scroll to position [307, 0]
click at [536, 565] on span "OK" at bounding box center [539, 559] width 18 height 20
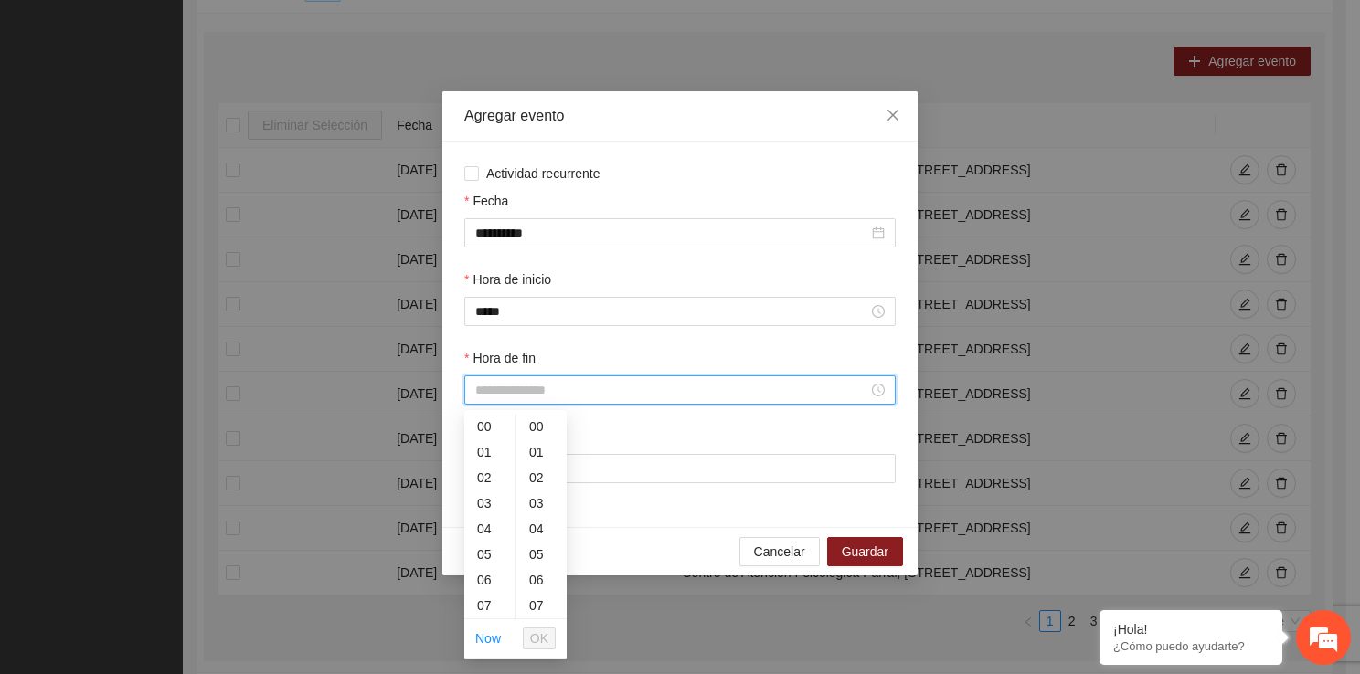
click at [525, 389] on input "Hora de fin" at bounding box center [671, 390] width 393 height 20
click at [475, 541] on div "12" at bounding box center [489, 551] width 51 height 26
click at [548, 603] on div "50" at bounding box center [541, 598] width 50 height 26
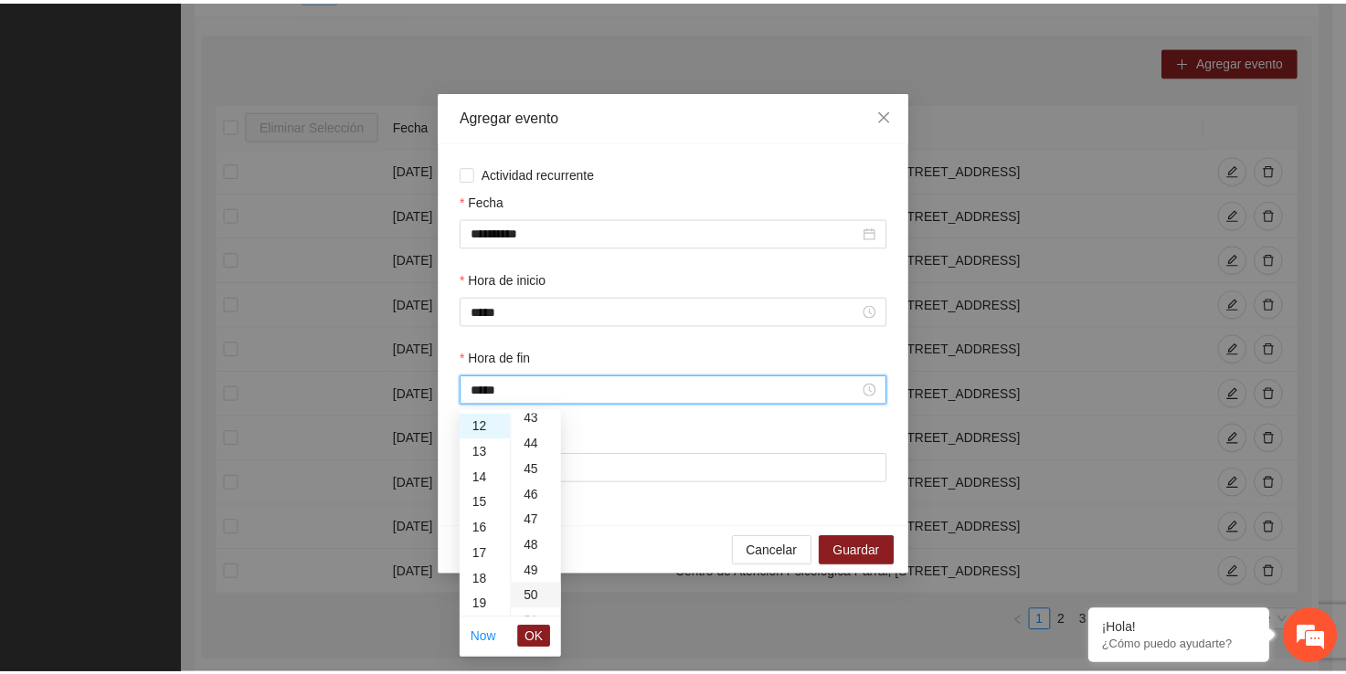
scroll to position [1279, 0]
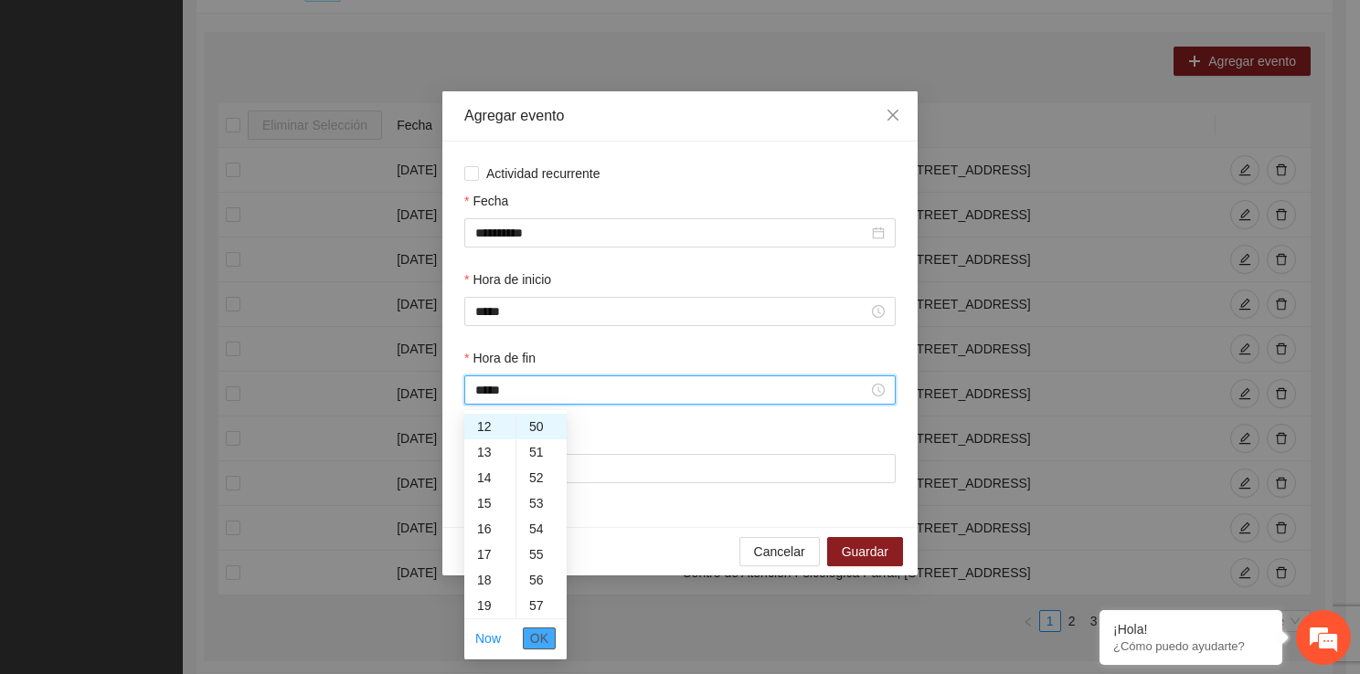
click at [549, 634] on button "OK" at bounding box center [539, 639] width 33 height 22
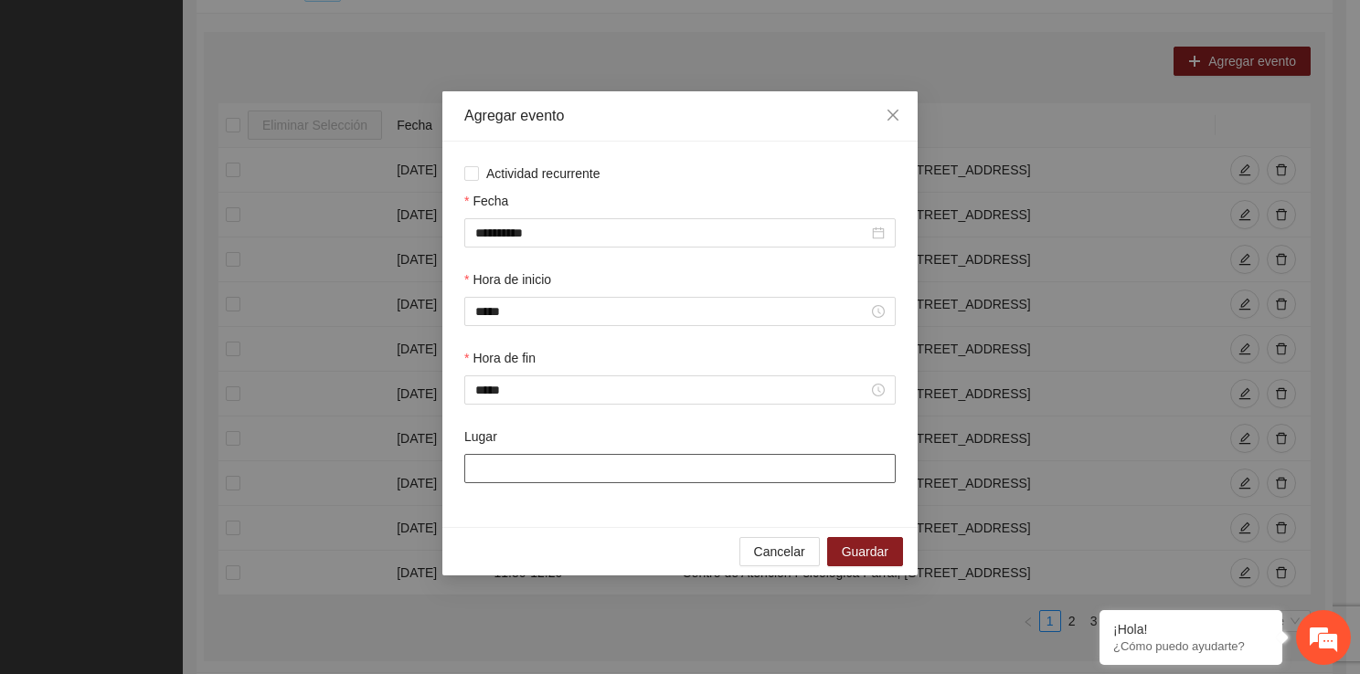
drag, startPoint x: 556, startPoint y: 462, endPoint x: 574, endPoint y: 533, distance: 72.7
click at [574, 533] on div "**********" at bounding box center [679, 333] width 475 height 484
click at [864, 556] on span "Guardar" at bounding box center [865, 552] width 47 height 20
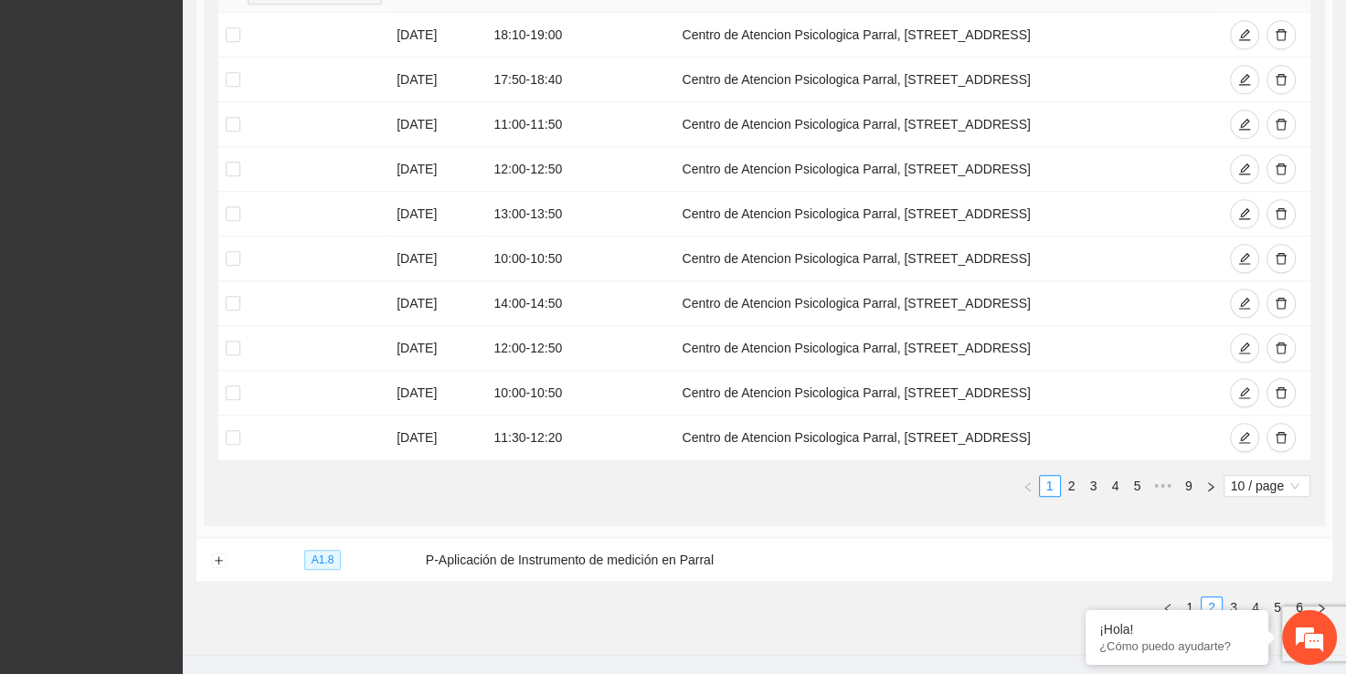
scroll to position [1901, 0]
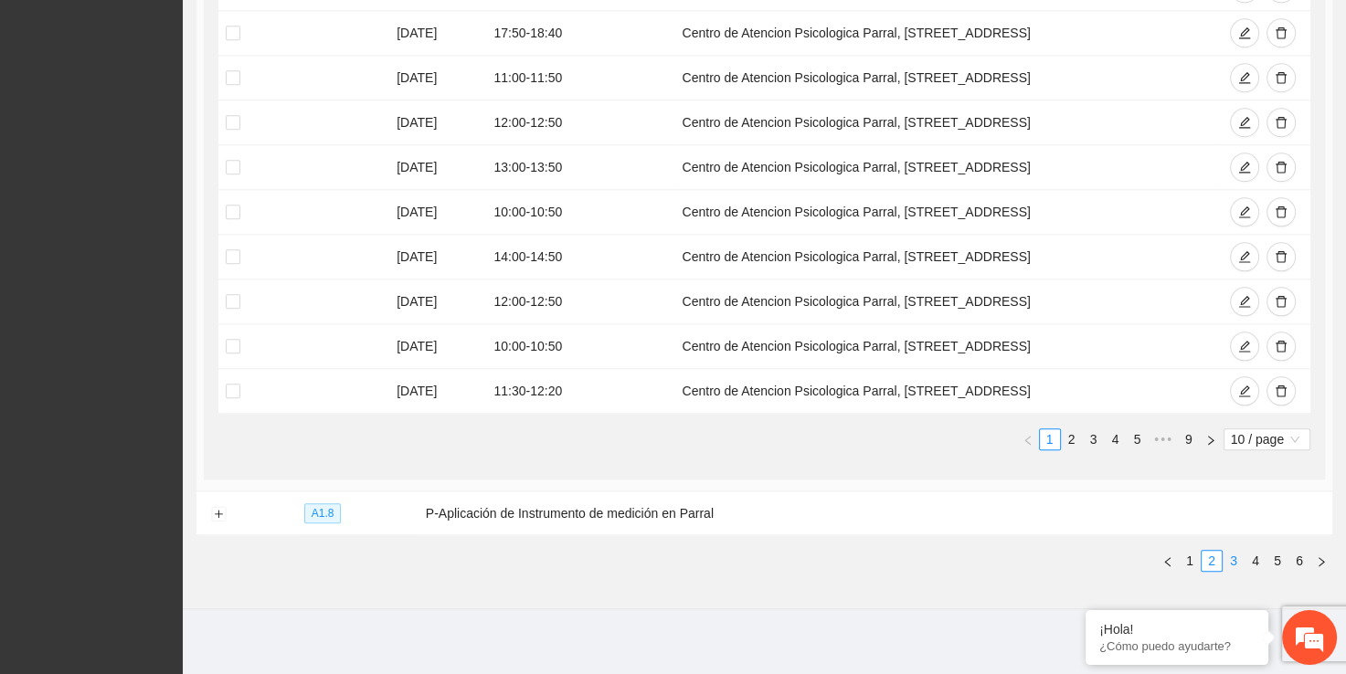
click at [1235, 551] on link "3" at bounding box center [1234, 561] width 20 height 20
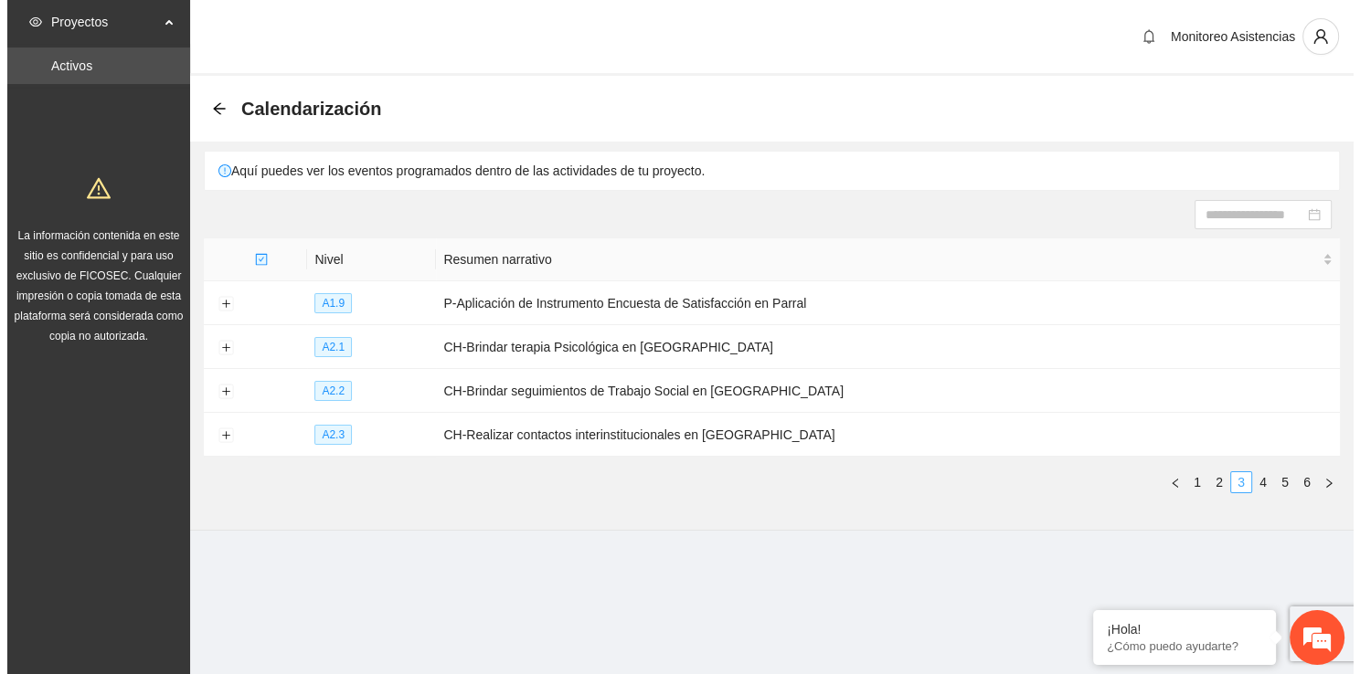
scroll to position [0, 0]
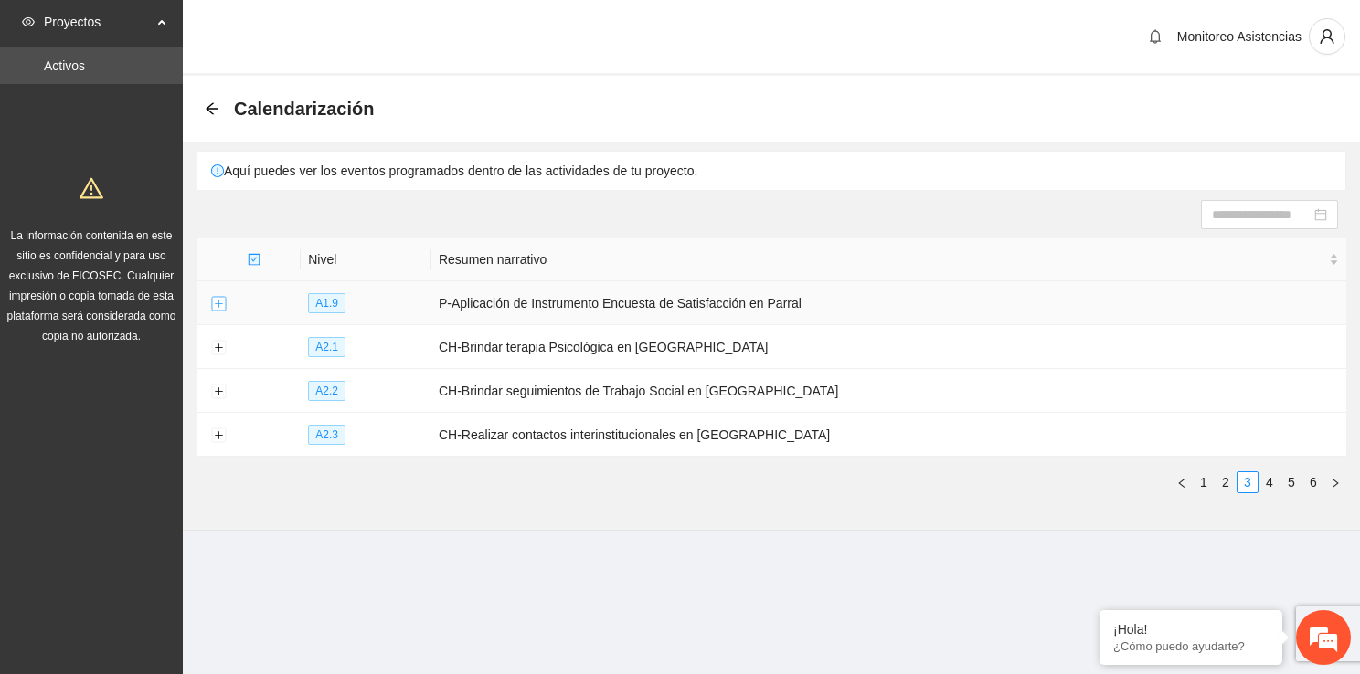
click at [214, 302] on button "Expand row" at bounding box center [218, 304] width 15 height 15
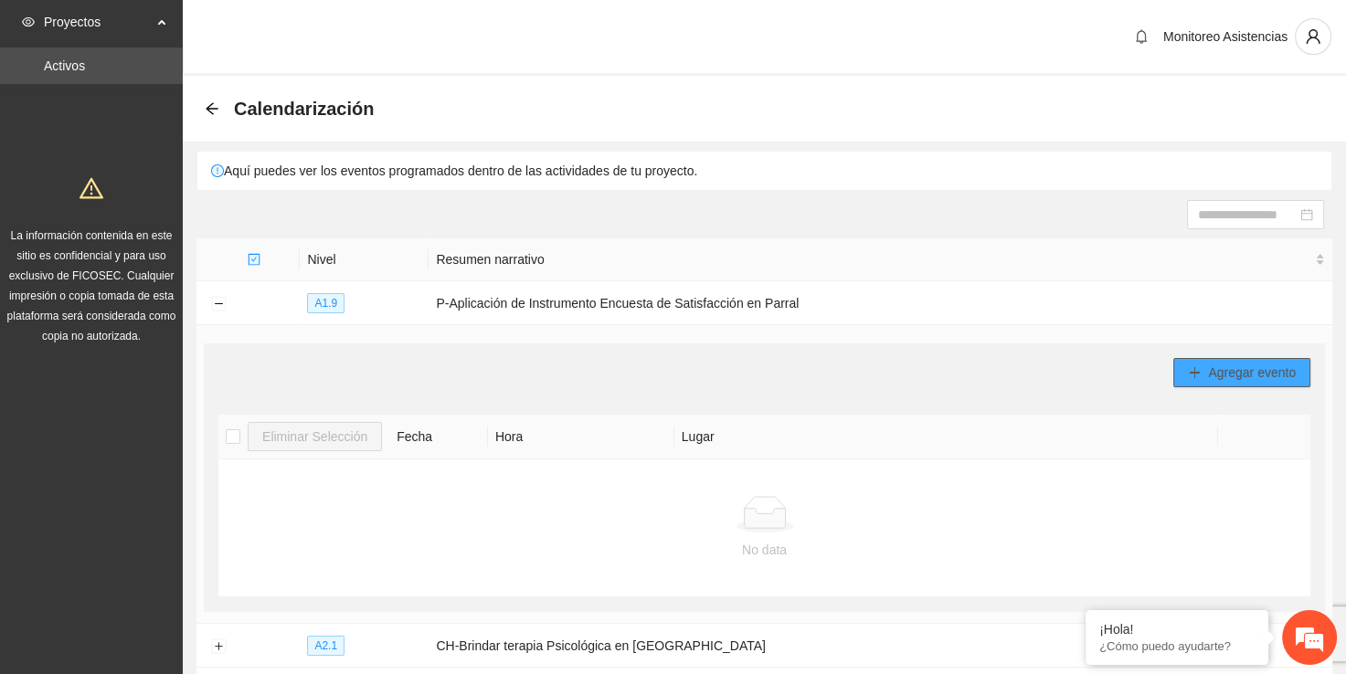
click at [1191, 372] on icon "plus" at bounding box center [1195, 372] width 10 height 1
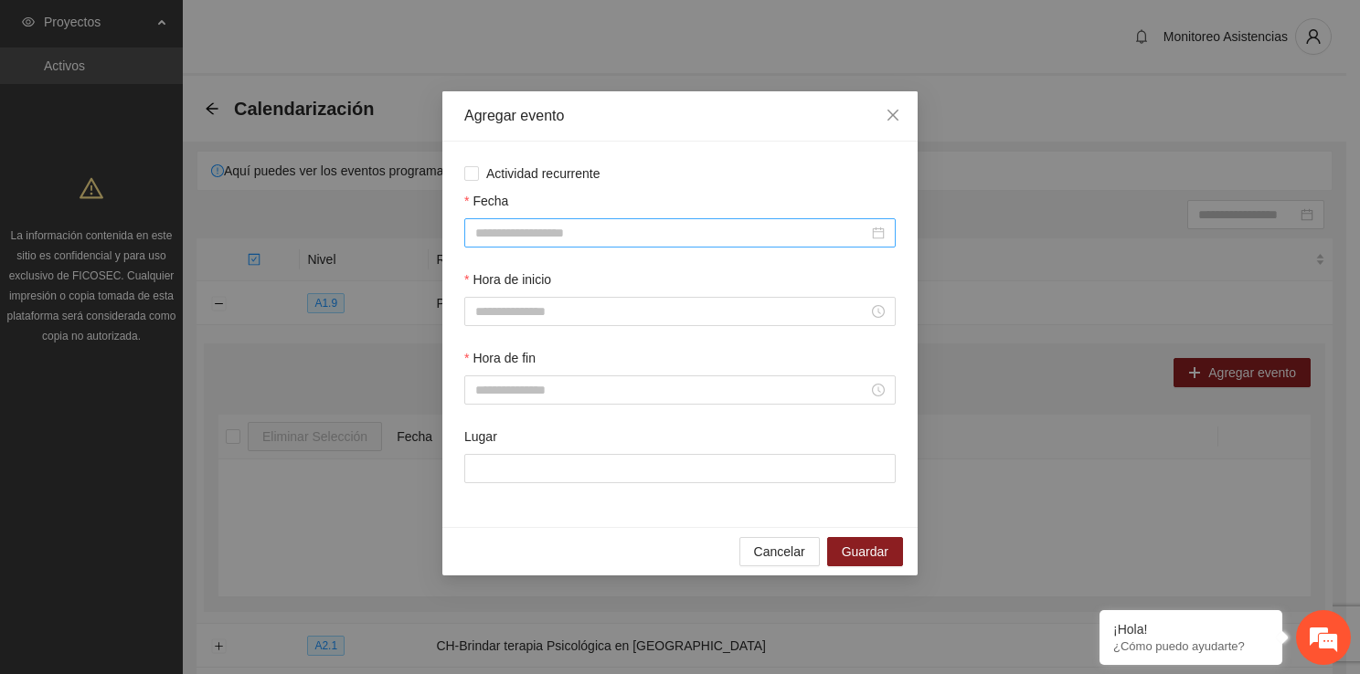
click at [557, 238] on input "Fecha" at bounding box center [671, 233] width 393 height 20
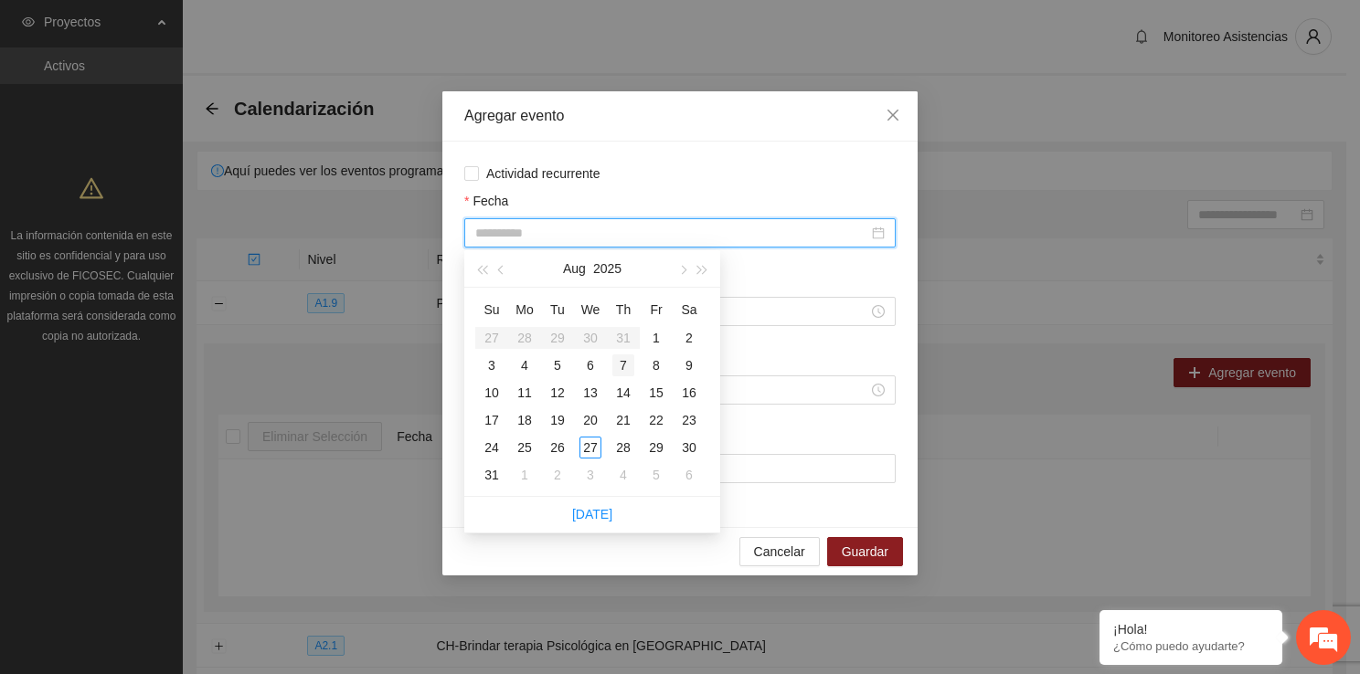
click at [618, 367] on div "7" at bounding box center [623, 366] width 22 height 22
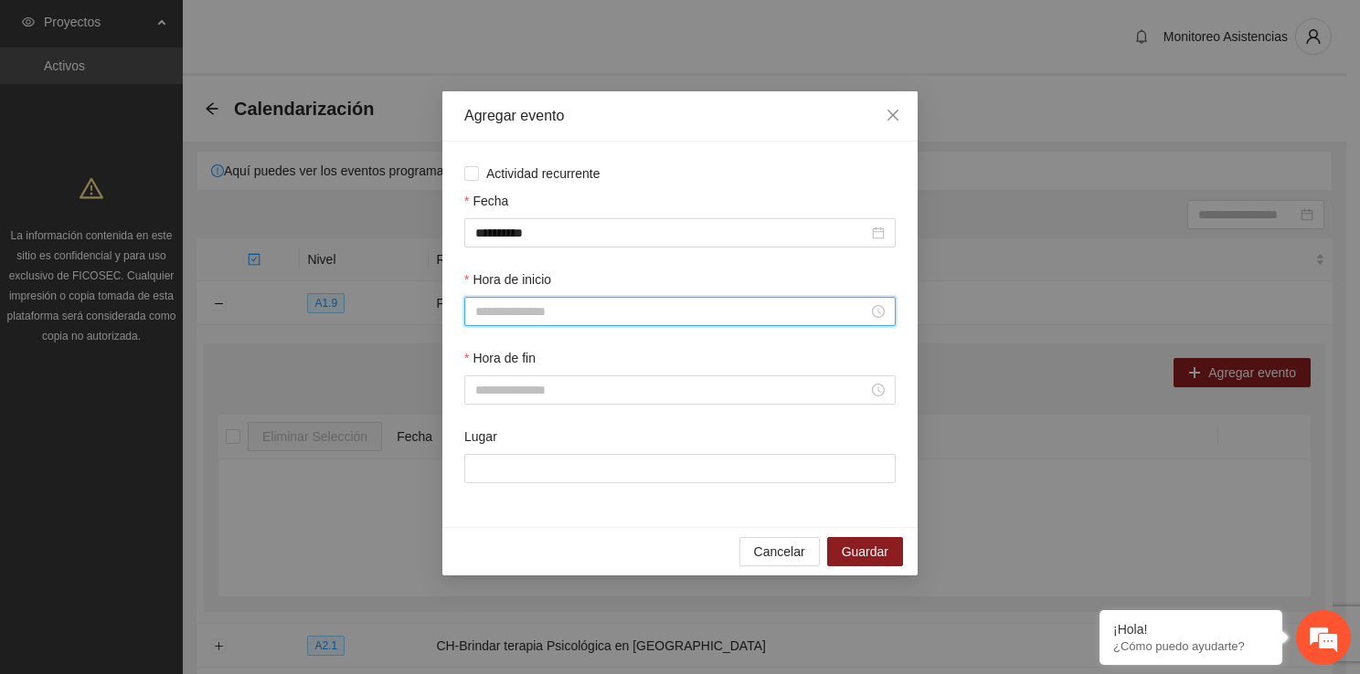
click at [621, 307] on input "Hora de inicio" at bounding box center [671, 312] width 393 height 20
click at [493, 504] on div "10" at bounding box center [489, 493] width 51 height 26
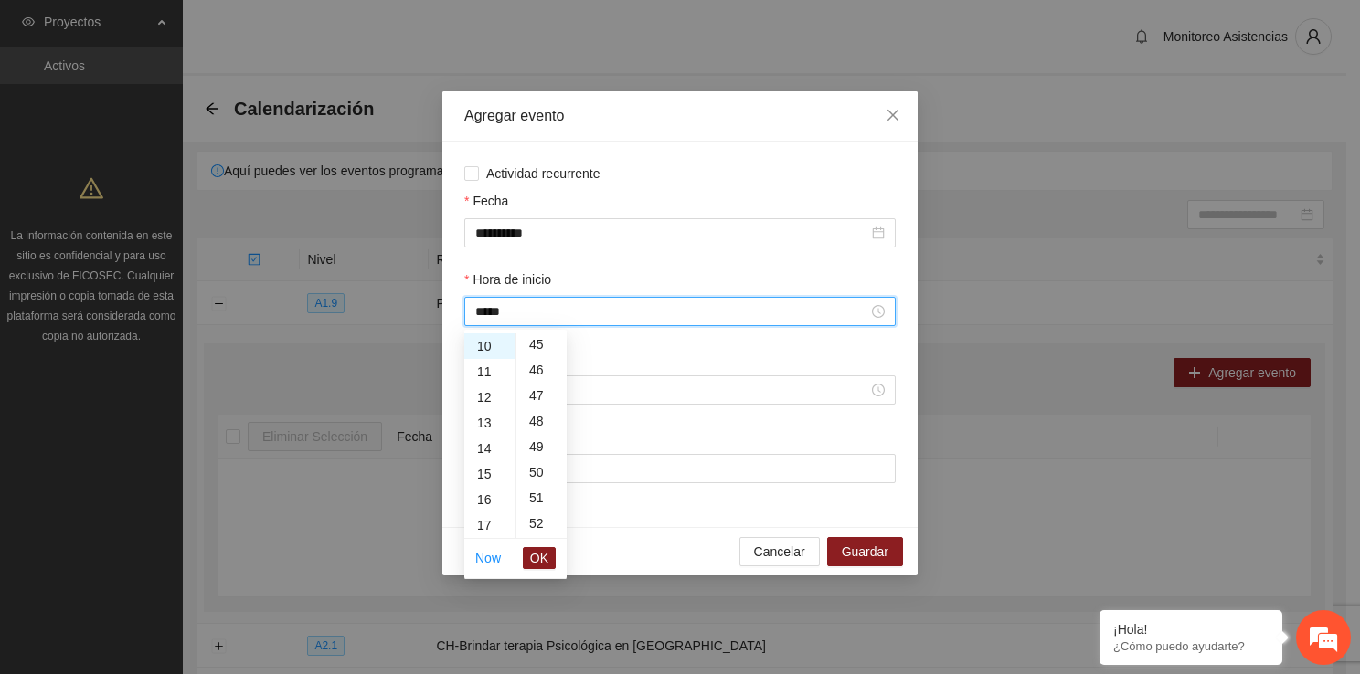
scroll to position [1170, 0]
click at [541, 461] on div "50" at bounding box center [541, 456] width 50 height 26
click at [540, 550] on span "OK" at bounding box center [539, 558] width 18 height 20
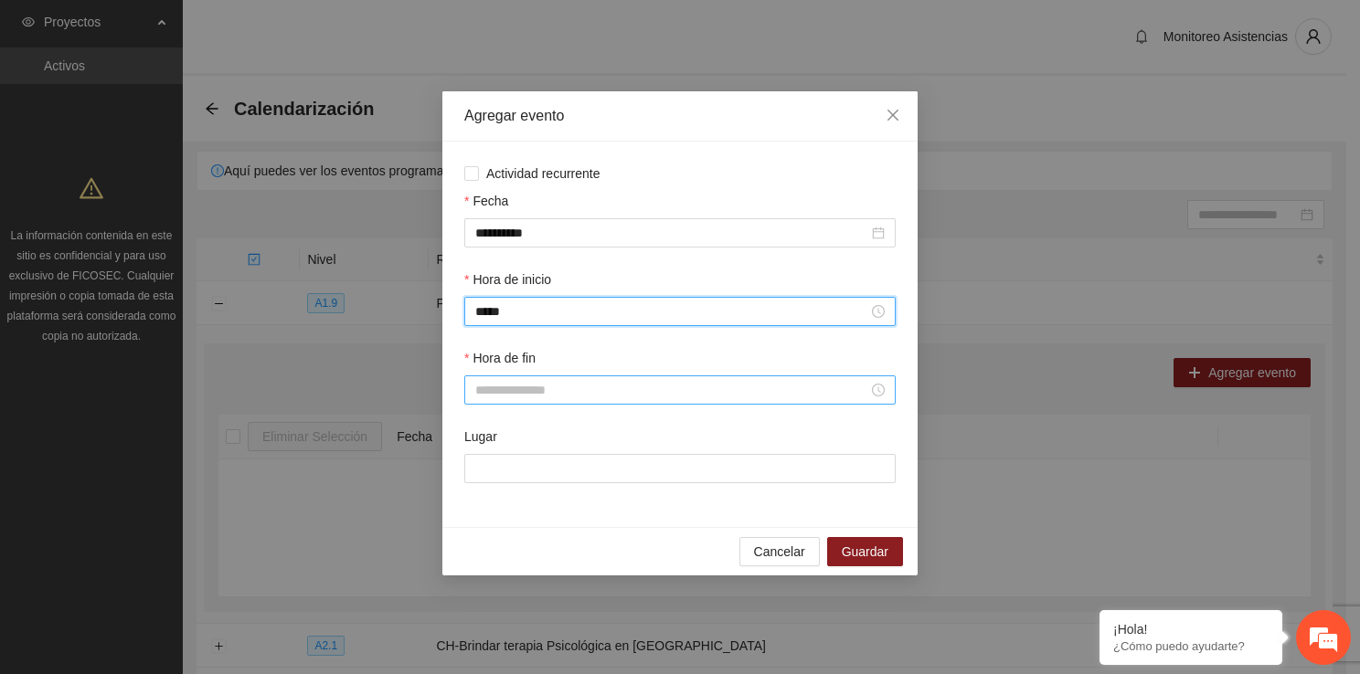
click at [537, 394] on input "Hora de fin" at bounding box center [671, 390] width 393 height 20
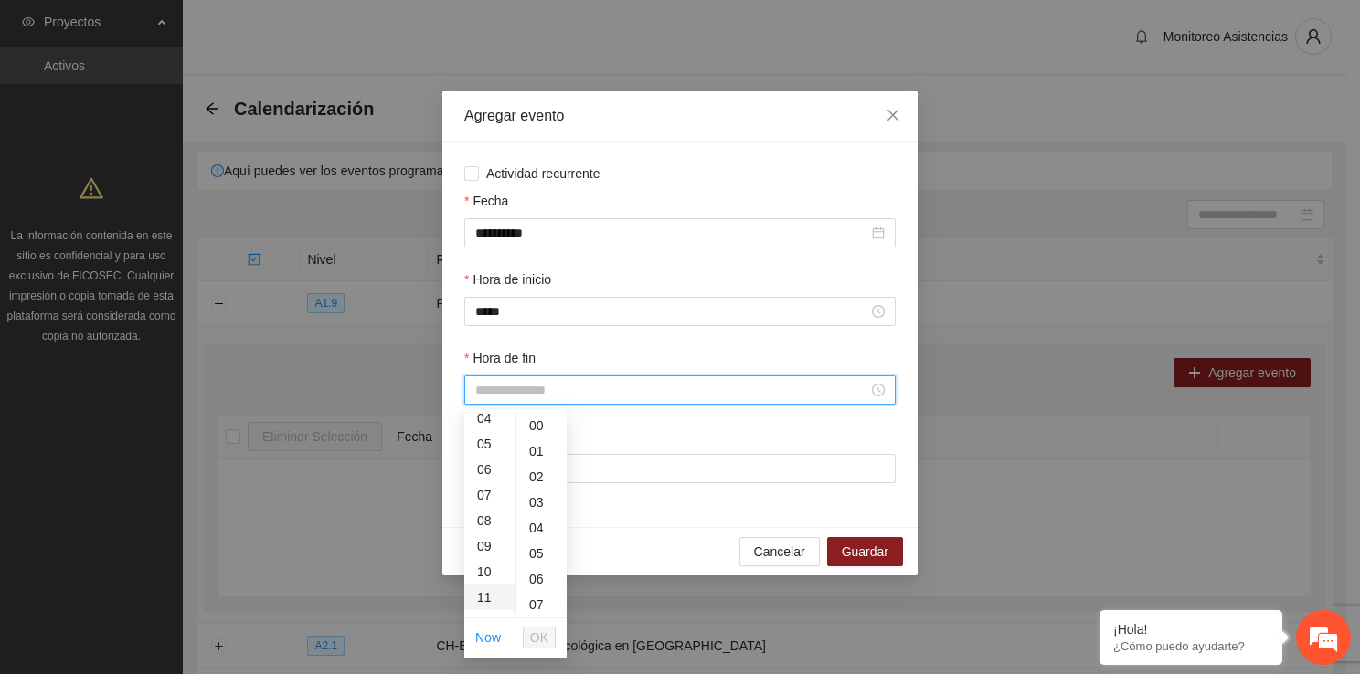
click at [492, 592] on div "11" at bounding box center [489, 598] width 51 height 26
click at [537, 474] on div "40" at bounding box center [541, 475] width 50 height 26
click at [548, 646] on span "OK" at bounding box center [539, 638] width 18 height 20
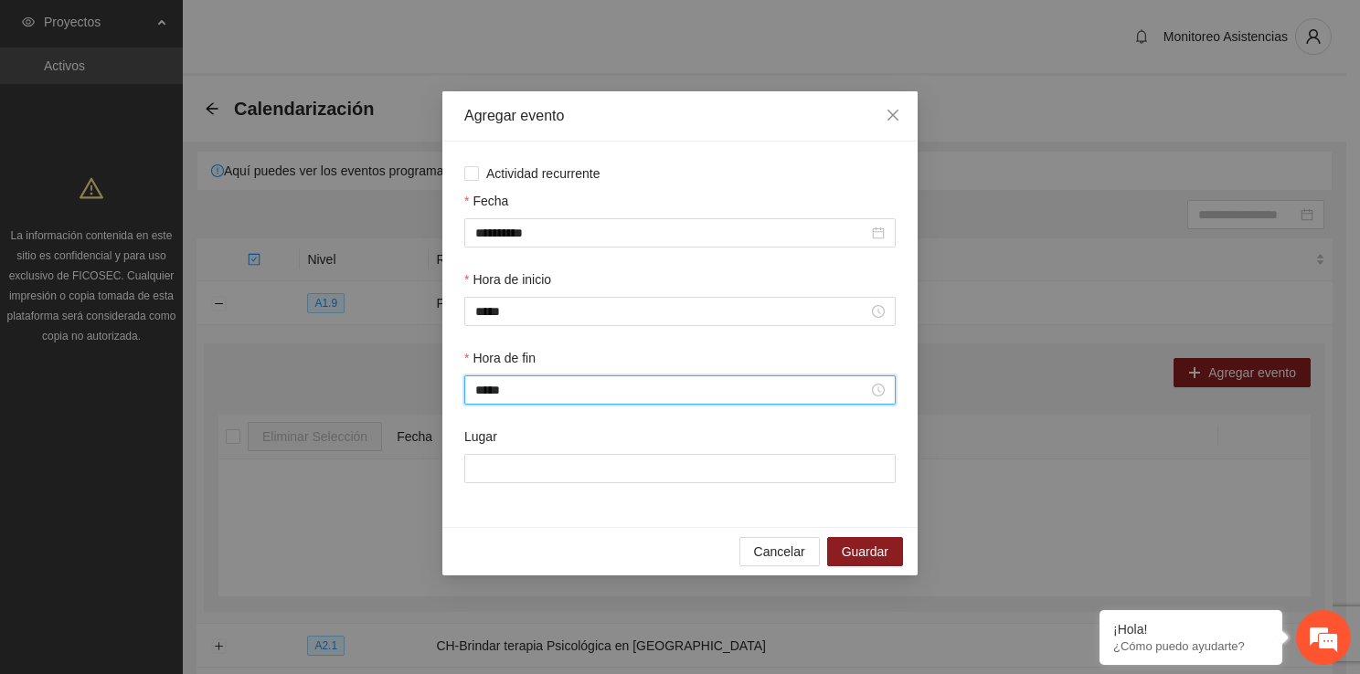
click at [530, 485] on div "Lugar" at bounding box center [680, 466] width 439 height 79
click at [530, 478] on input "Lugar" at bounding box center [679, 468] width 431 height 29
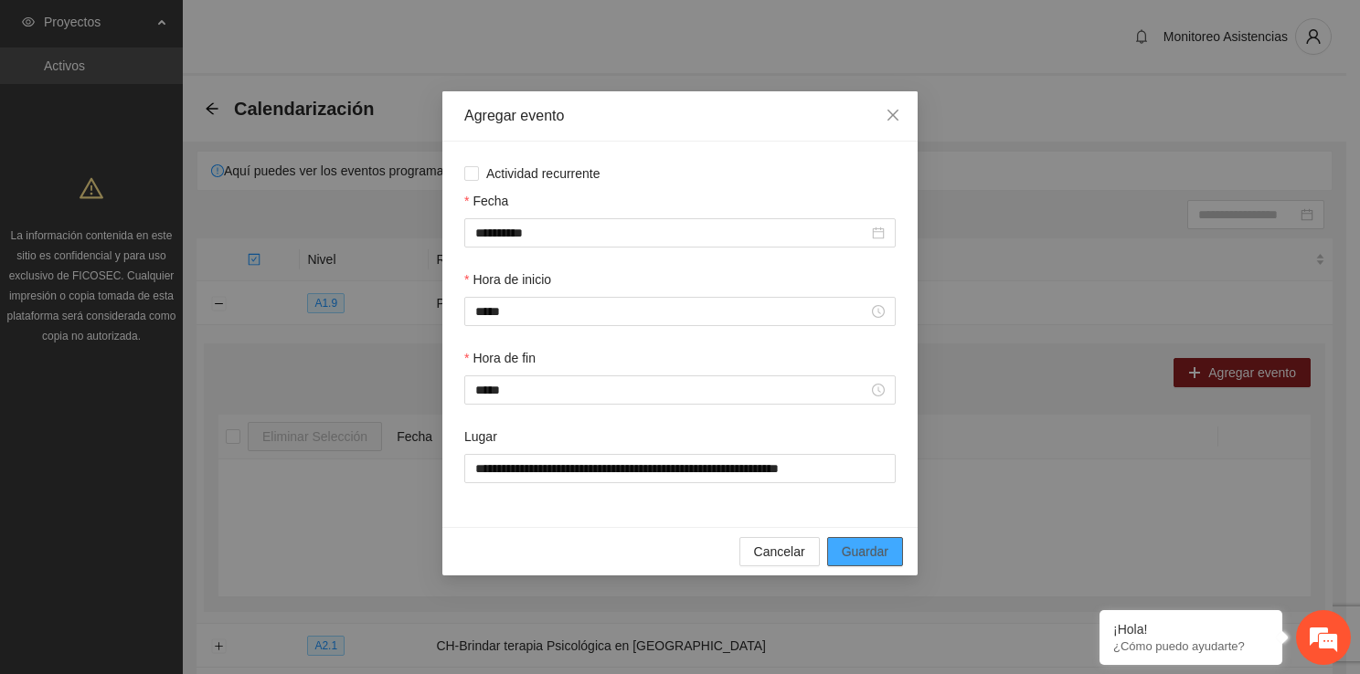
click at [862, 563] on div "Cancelar Guardar" at bounding box center [679, 551] width 475 height 48
click at [862, 562] on span "Guardar" at bounding box center [865, 552] width 47 height 20
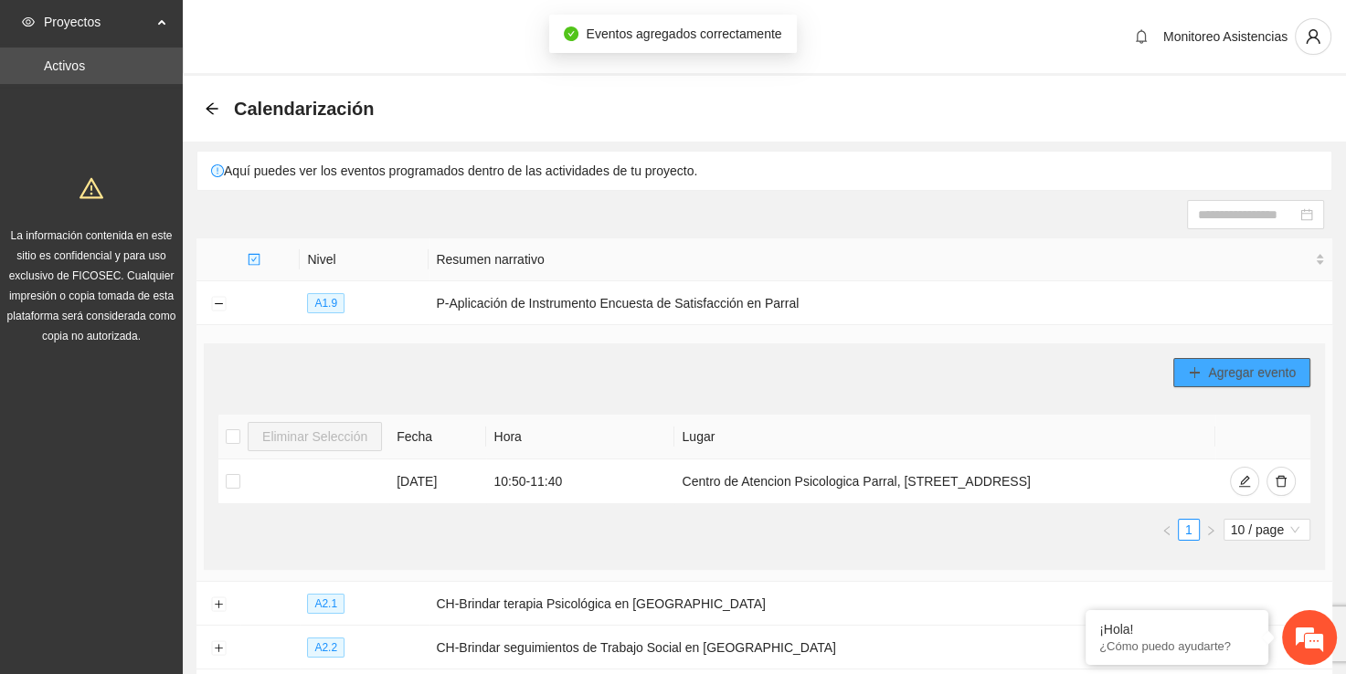
click at [1197, 379] on button "Agregar evento" at bounding box center [1241, 372] width 137 height 29
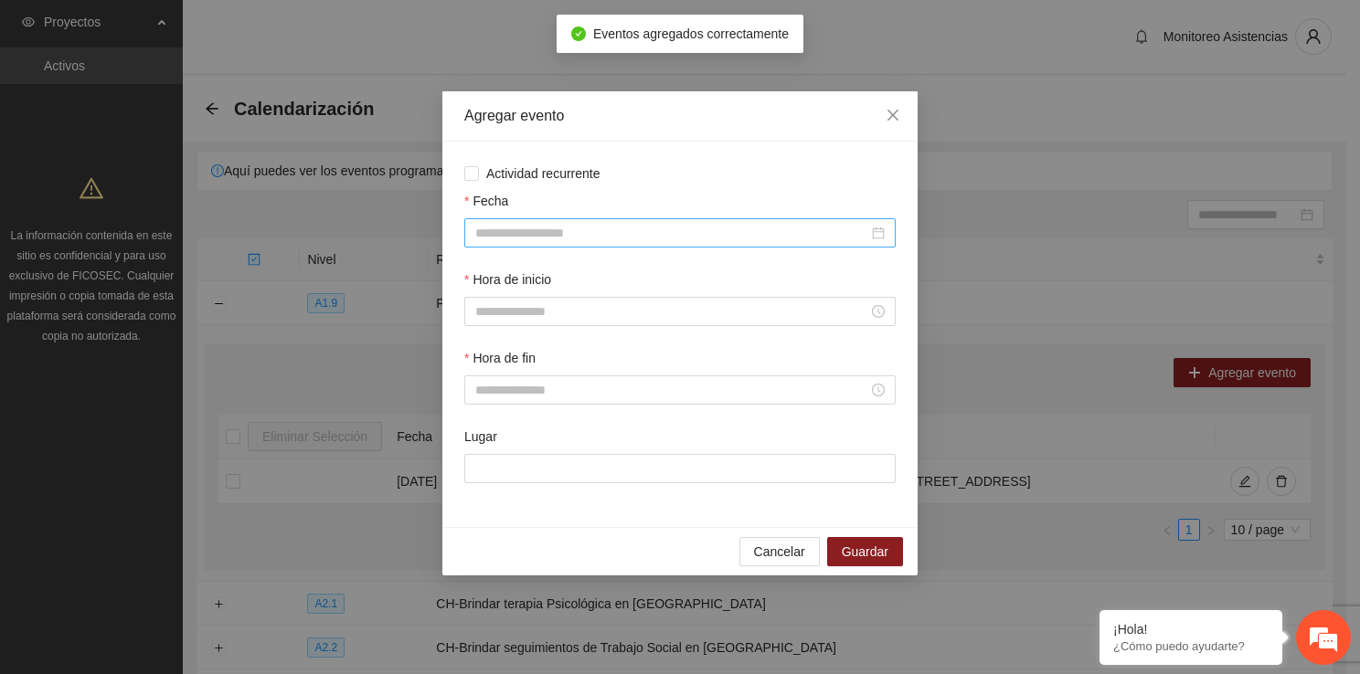
click at [529, 246] on div at bounding box center [679, 232] width 431 height 29
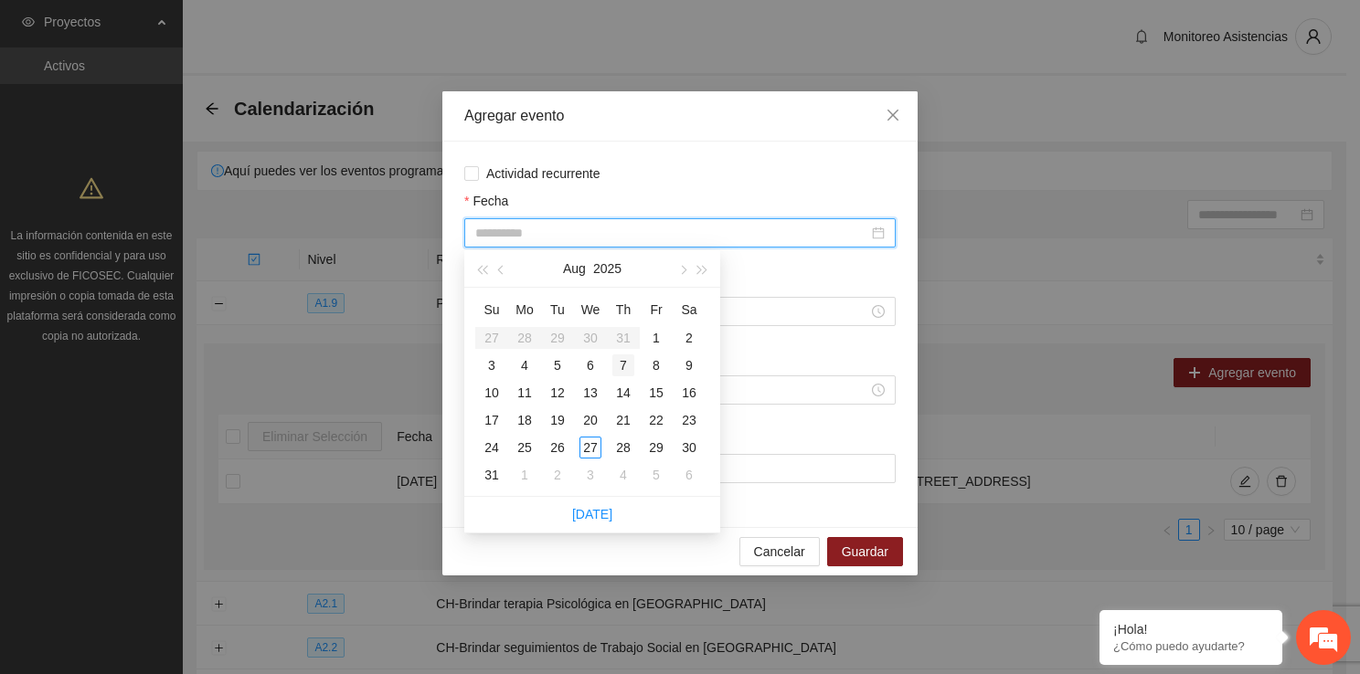
click at [620, 369] on div "7" at bounding box center [623, 366] width 22 height 22
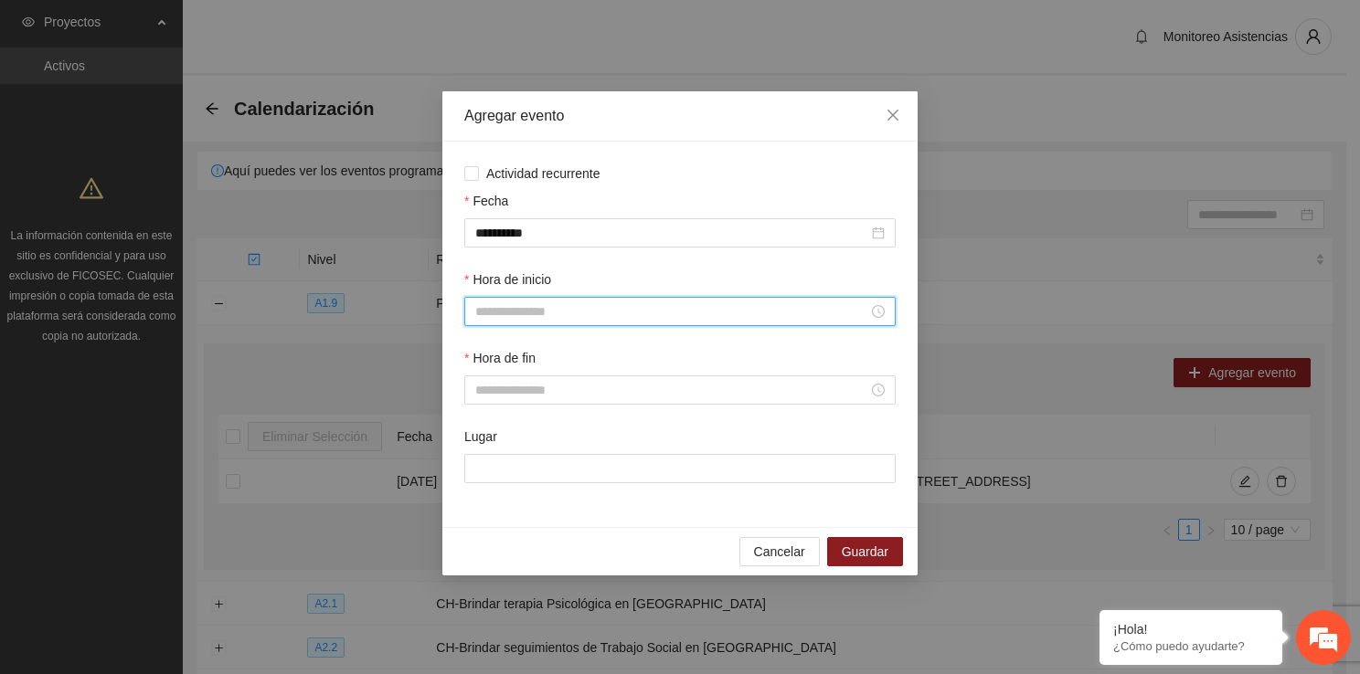
click at [561, 315] on input "Hora de inicio" at bounding box center [671, 312] width 393 height 20
click at [478, 451] on div "11" at bounding box center [489, 445] width 51 height 26
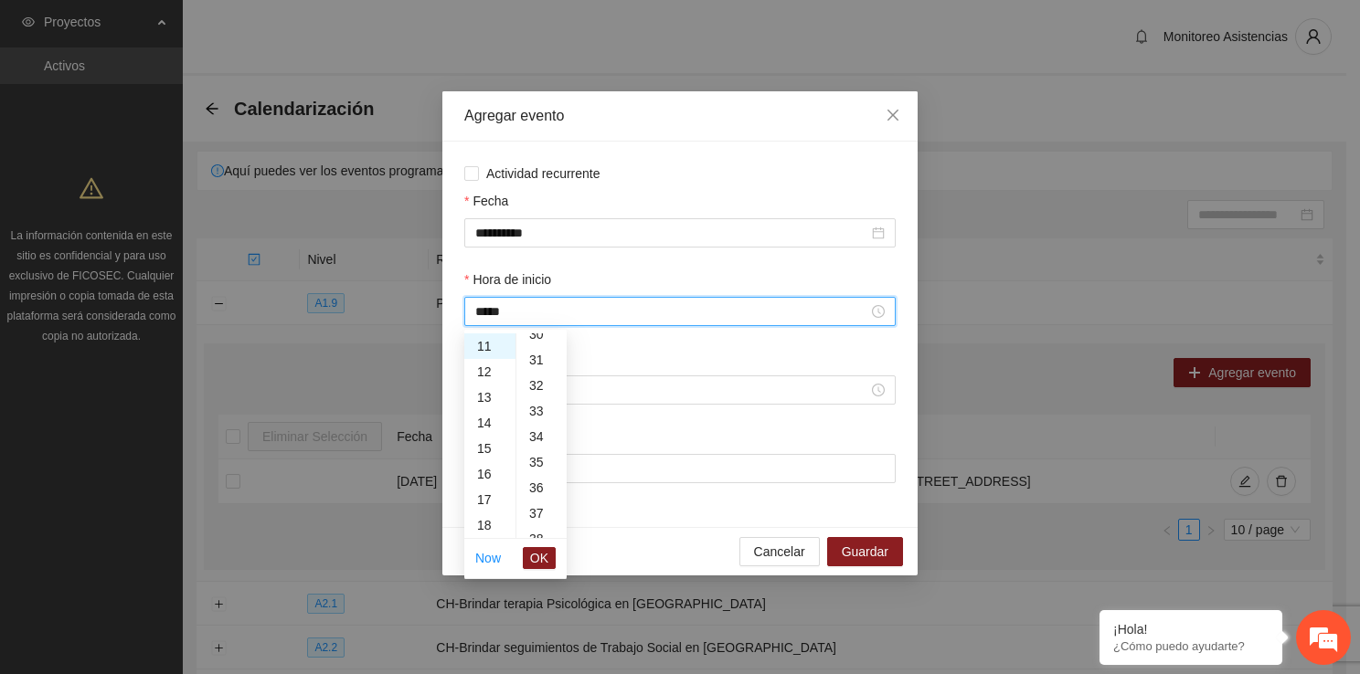
scroll to position [828, 0]
click at [540, 510] on div "40" at bounding box center [541, 506] width 50 height 26
click at [546, 567] on span "OK" at bounding box center [539, 558] width 18 height 20
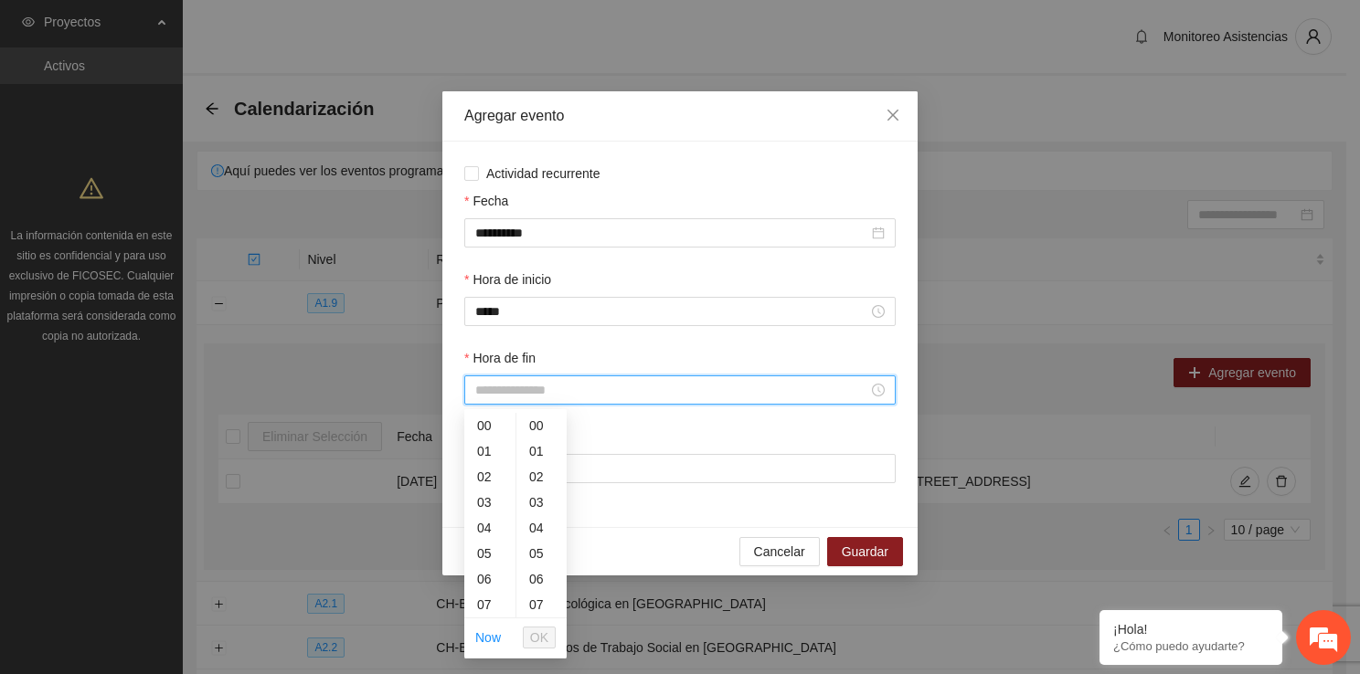
click at [527, 386] on input "Hora de fin" at bounding box center [671, 390] width 393 height 20
click at [487, 419] on div "12" at bounding box center [489, 417] width 51 height 26
click at [537, 494] on div "30" at bounding box center [541, 499] width 50 height 26
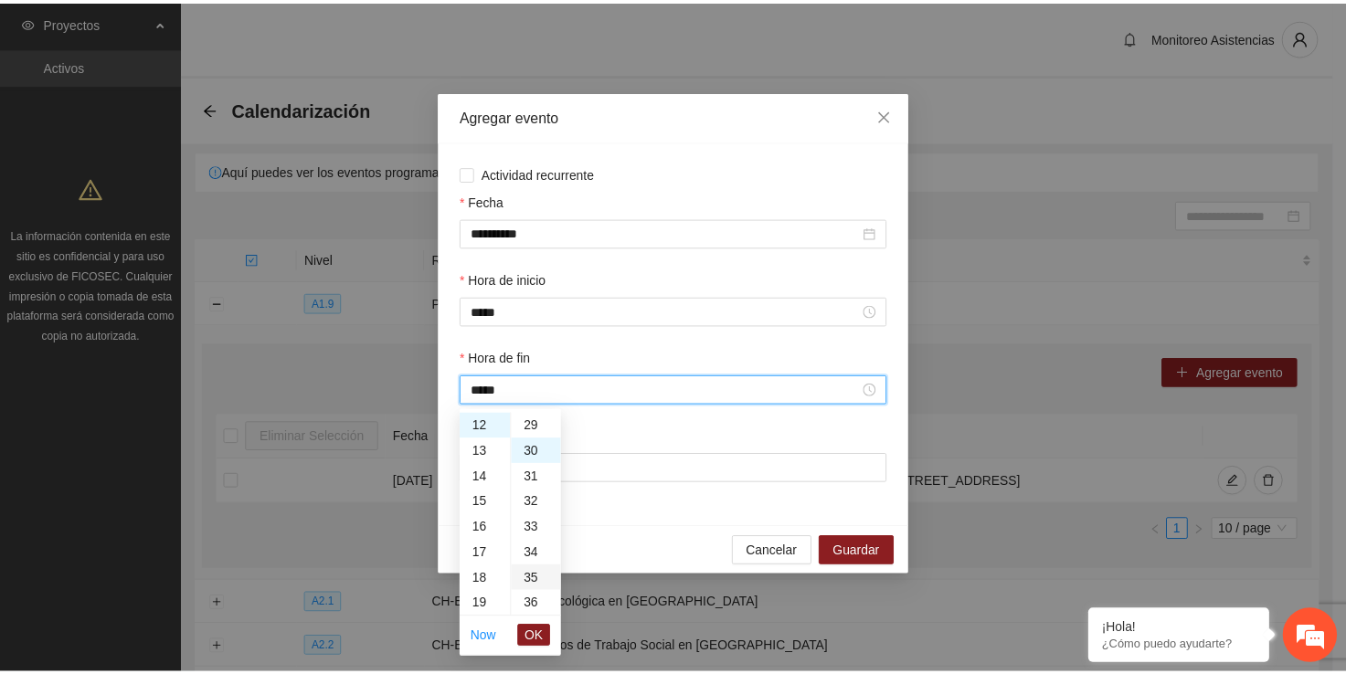
scroll to position [768, 0]
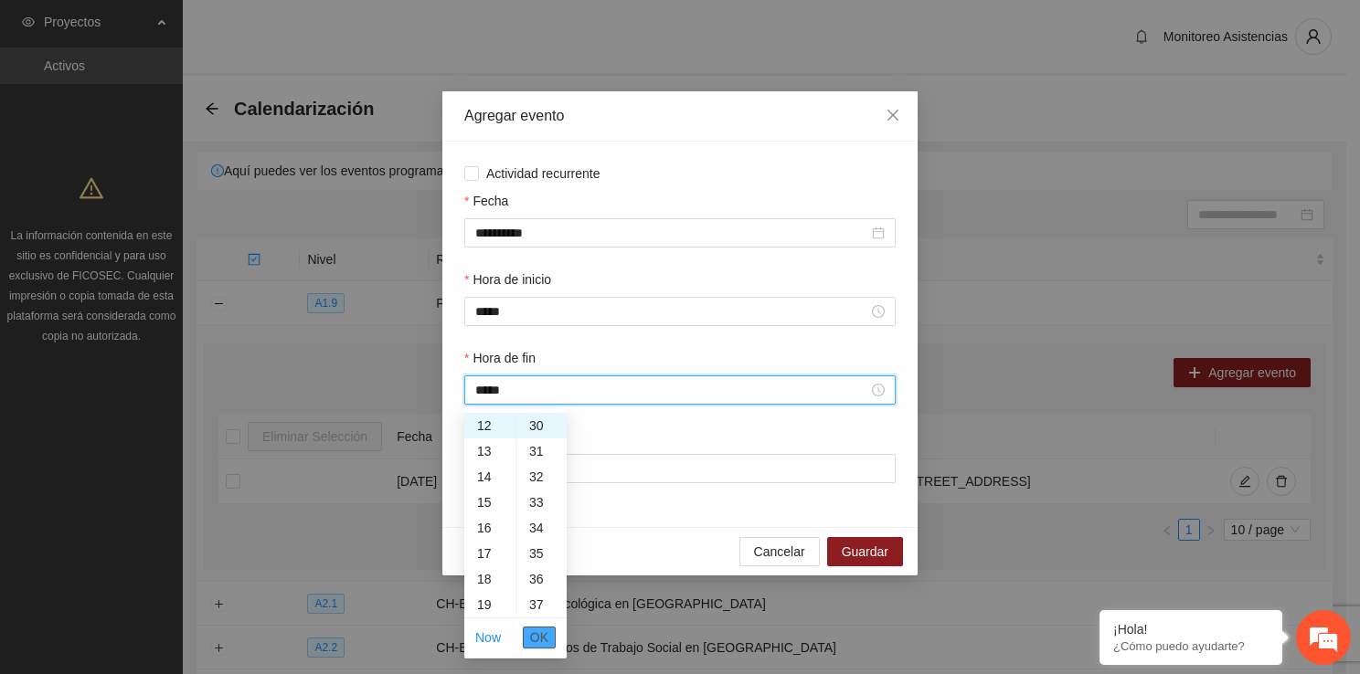
click at [536, 637] on span "OK" at bounding box center [539, 638] width 18 height 20
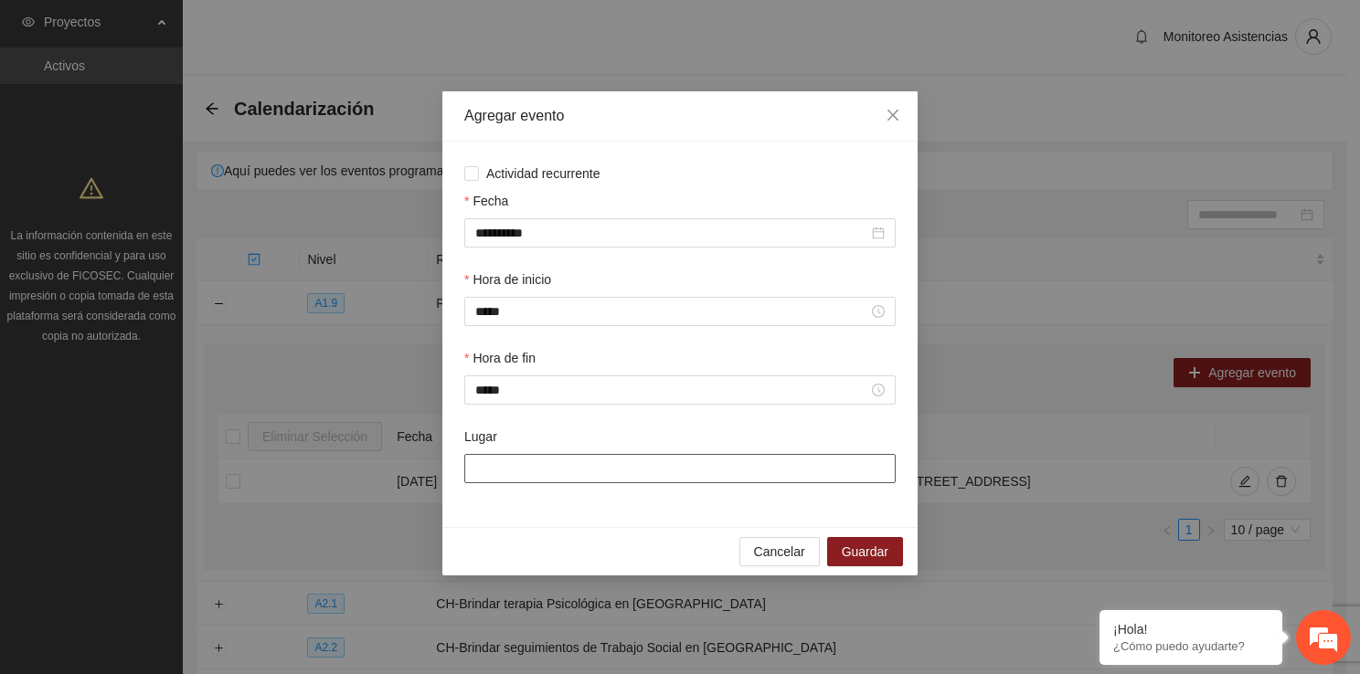
drag, startPoint x: 530, startPoint y: 473, endPoint x: 567, endPoint y: 535, distance: 72.6
click at [567, 535] on div "**********" at bounding box center [679, 333] width 475 height 484
click at [863, 546] on span "Guardar" at bounding box center [865, 552] width 47 height 20
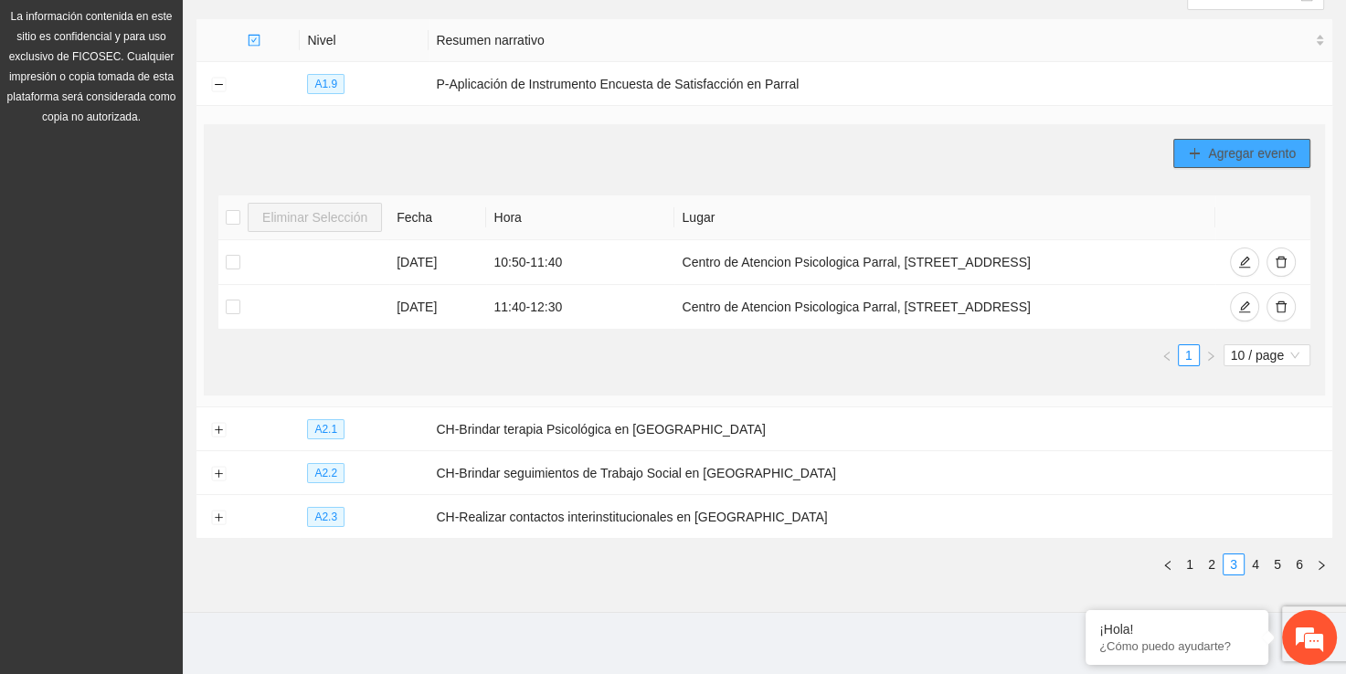
scroll to position [228, 0]
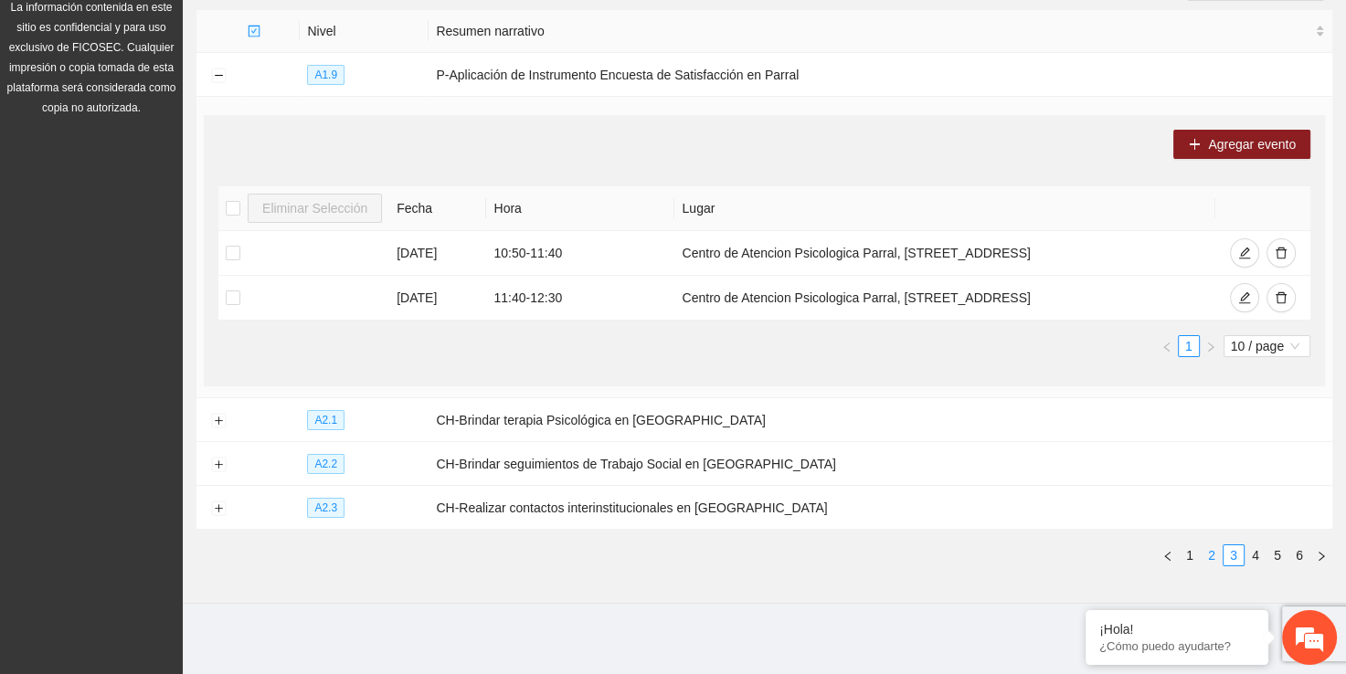
click at [1216, 557] on link "2" at bounding box center [1212, 556] width 20 height 20
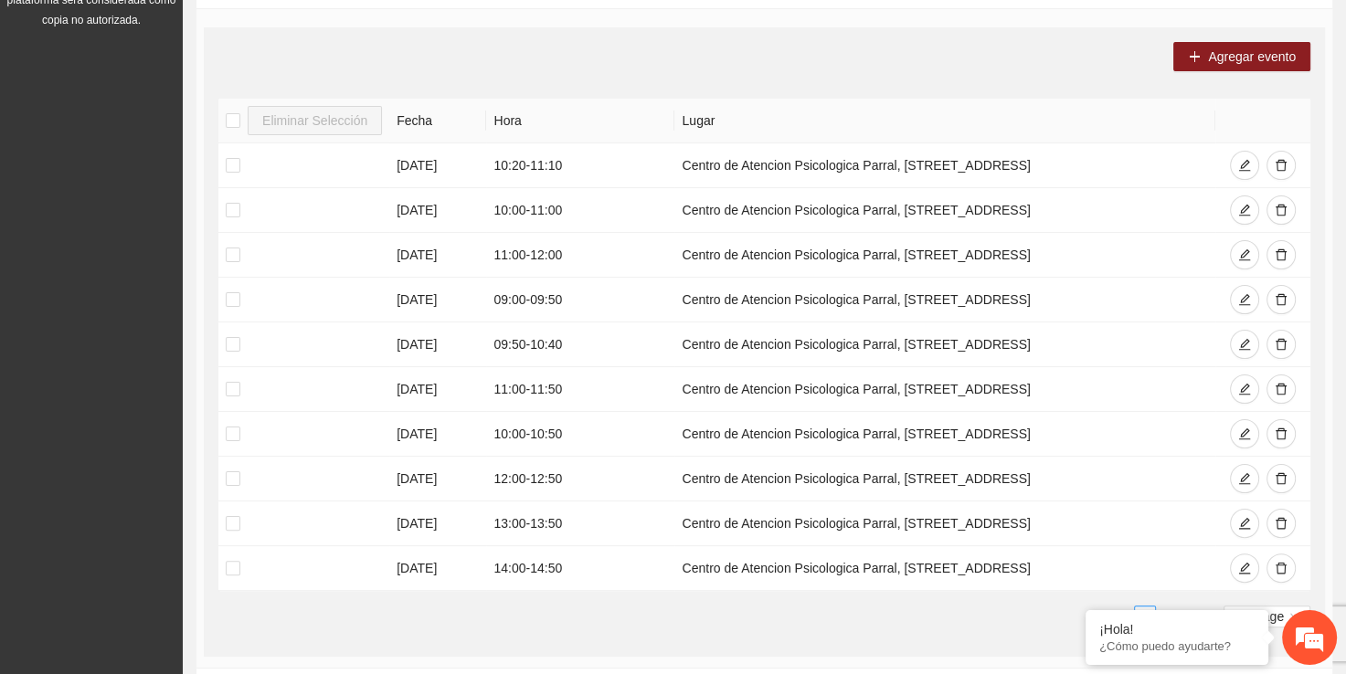
scroll to position [325, 0]
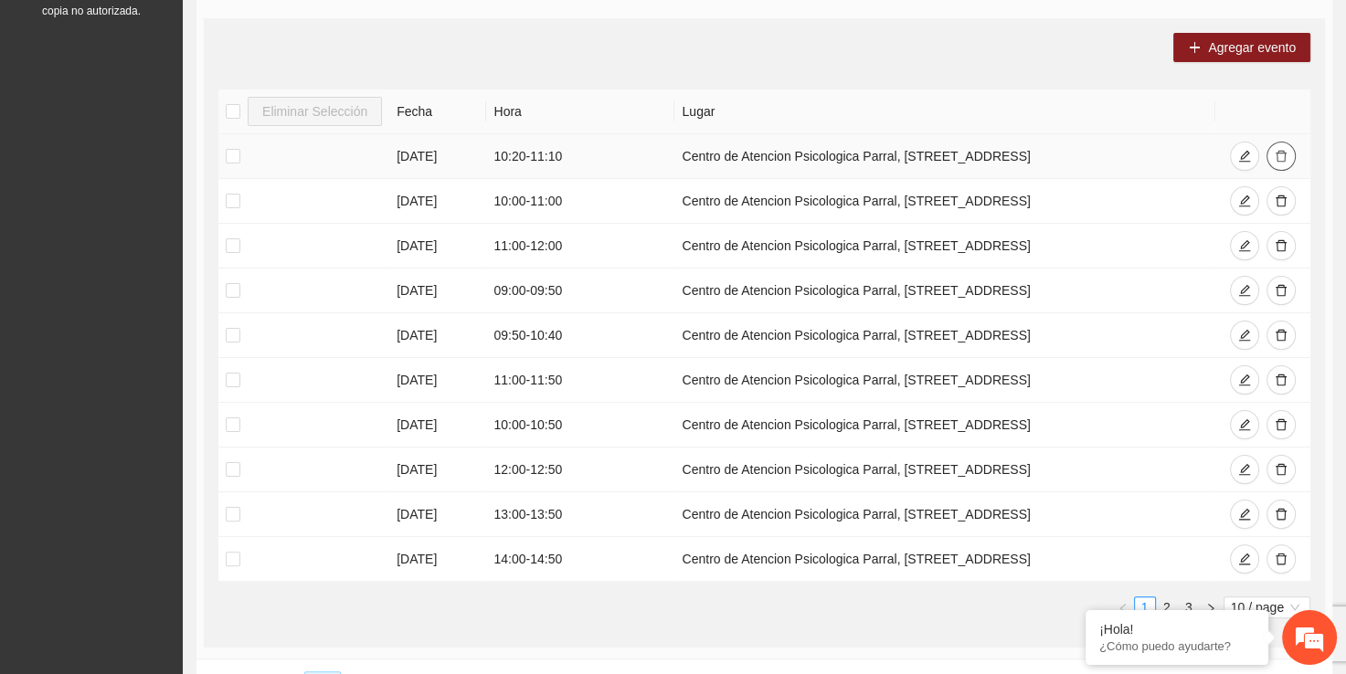
click at [1285, 155] on icon "delete" at bounding box center [1281, 156] width 13 height 13
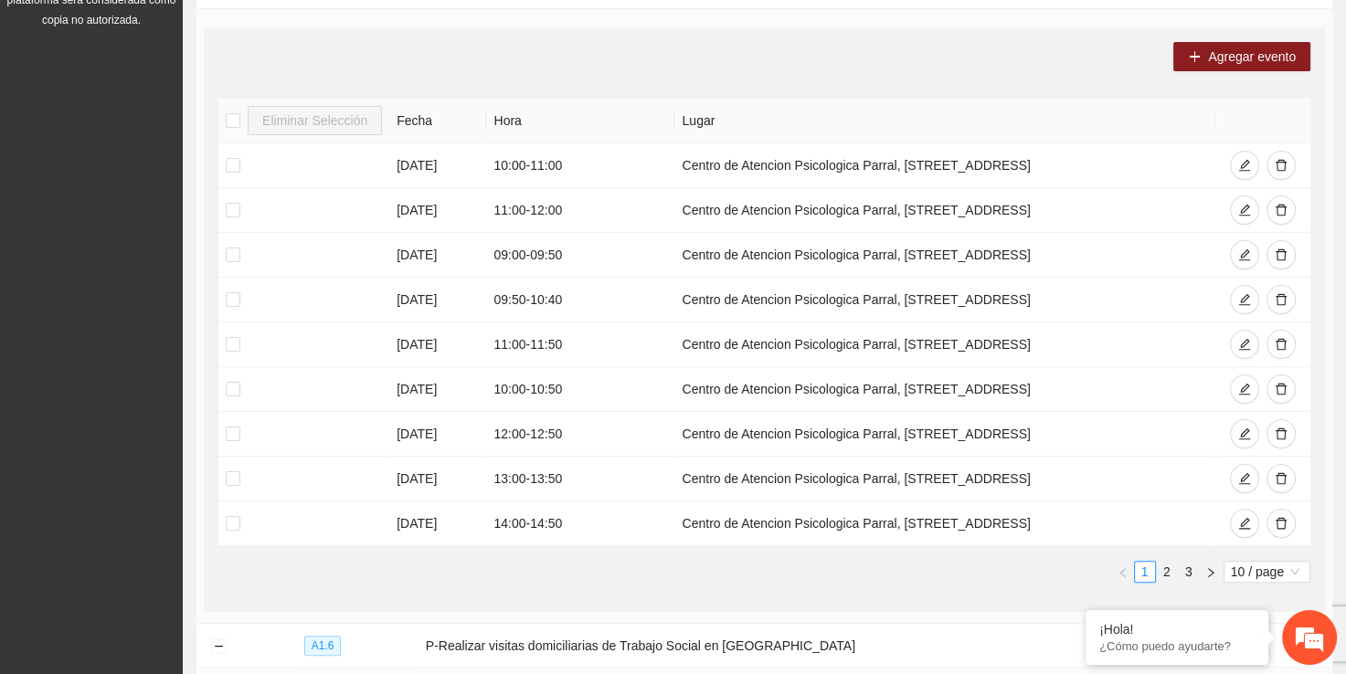
scroll to position [278, 0]
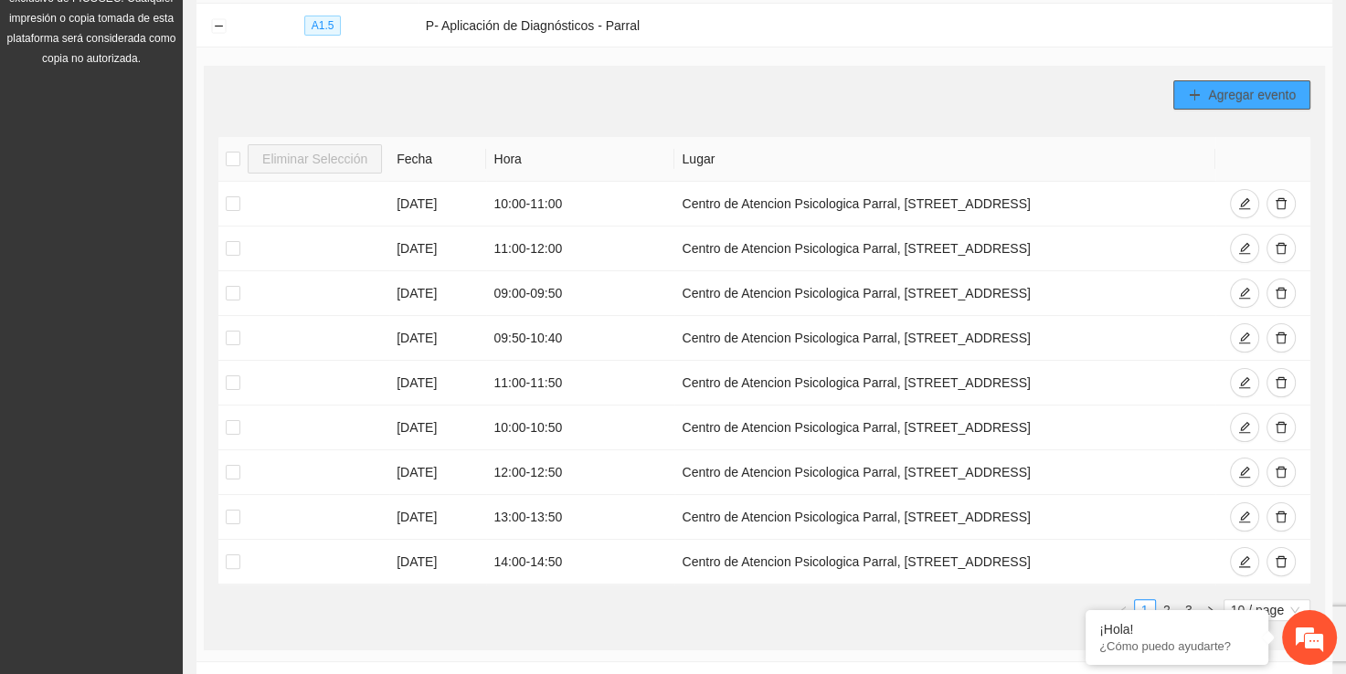
click at [1197, 94] on icon "plus" at bounding box center [1194, 95] width 13 height 13
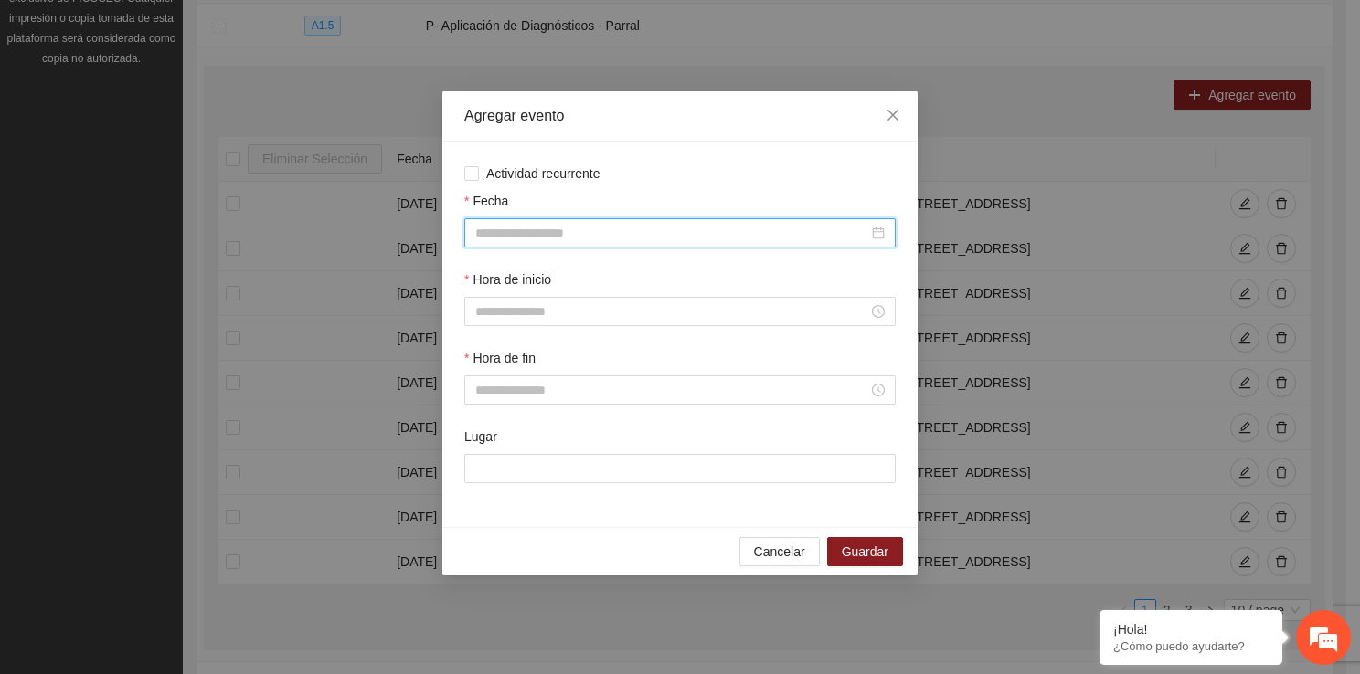
click at [526, 232] on input "Fecha" at bounding box center [671, 233] width 393 height 20
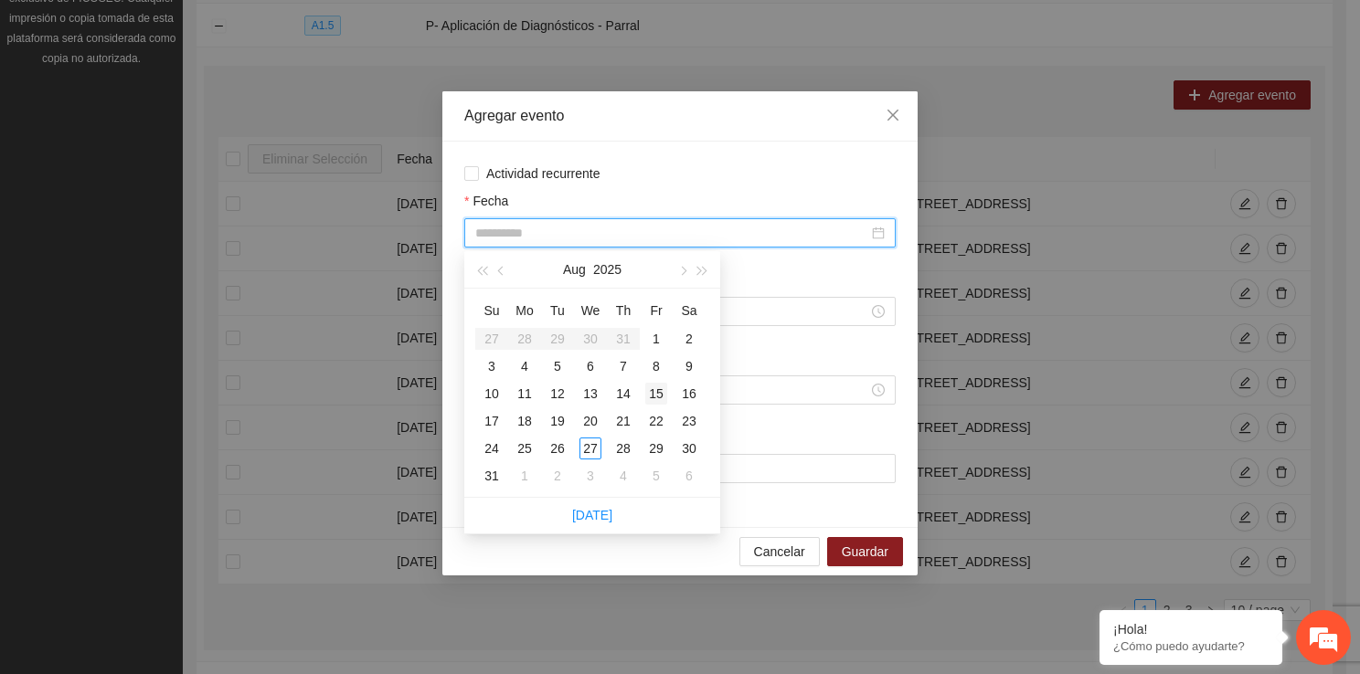
click at [645, 396] on div "15" at bounding box center [656, 394] width 22 height 22
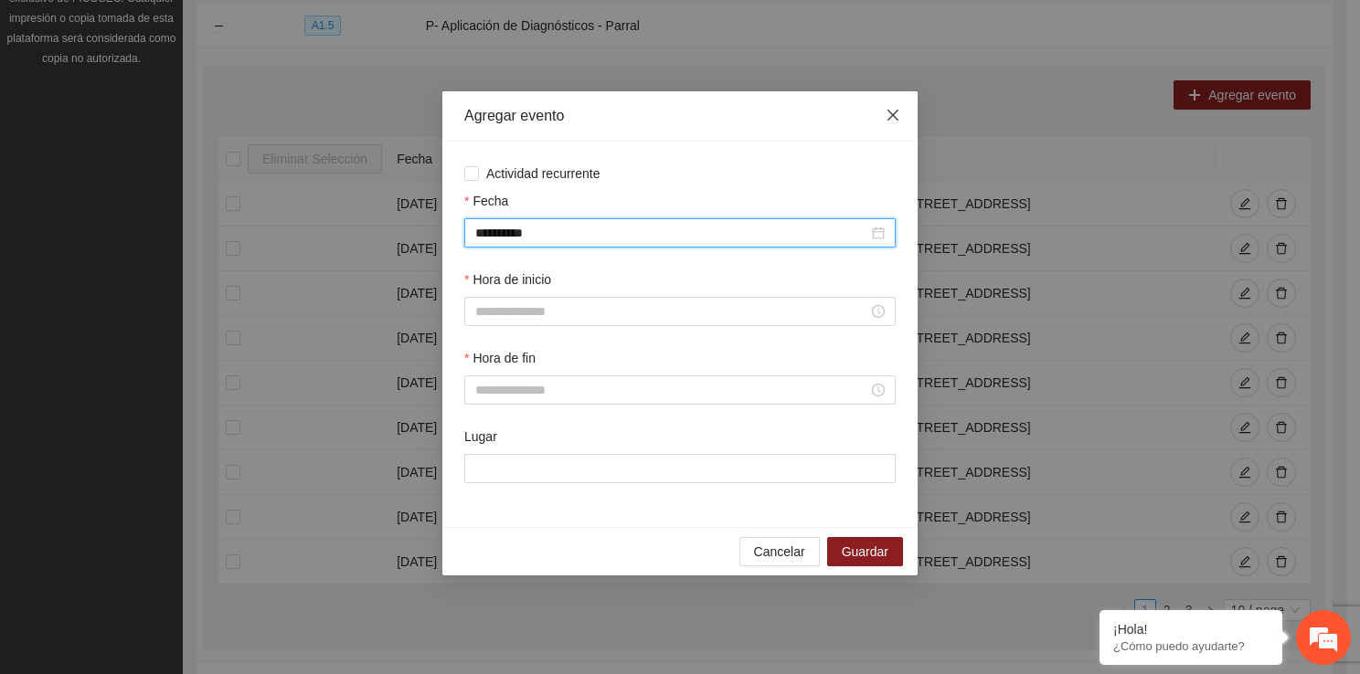
click at [896, 117] on icon "close" at bounding box center [892, 115] width 15 height 15
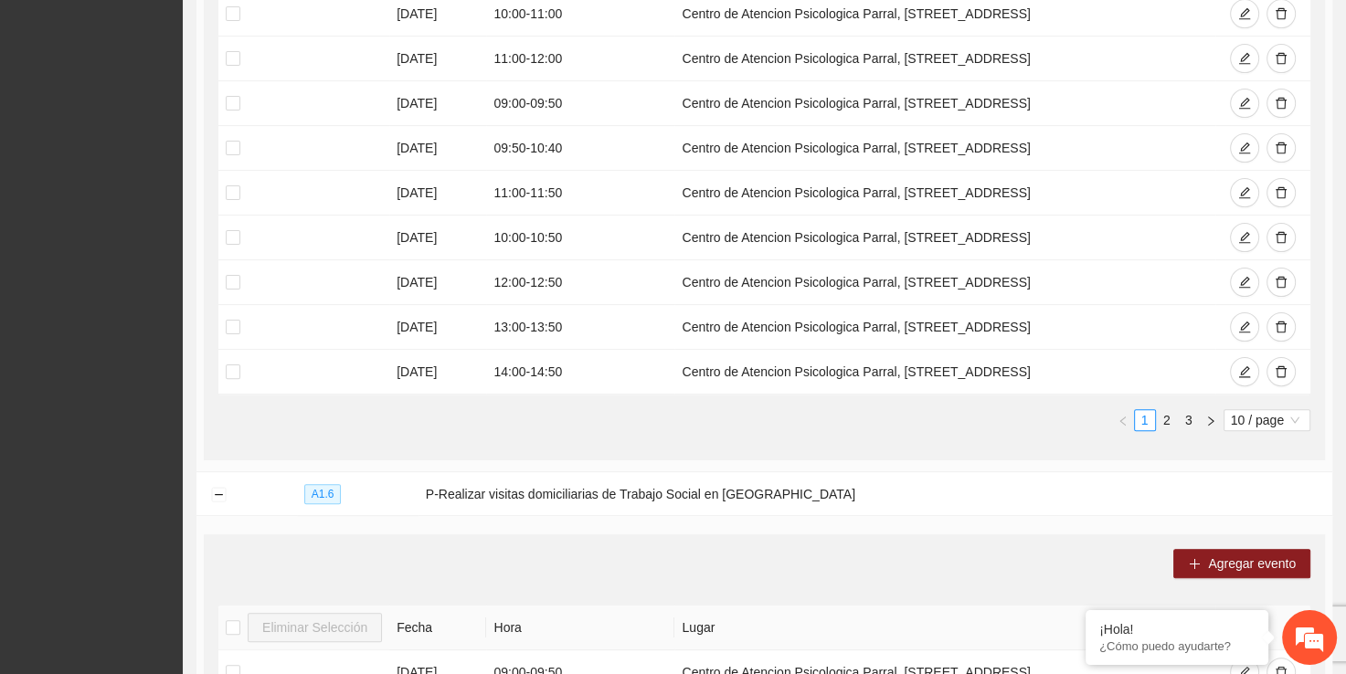
scroll to position [485, 0]
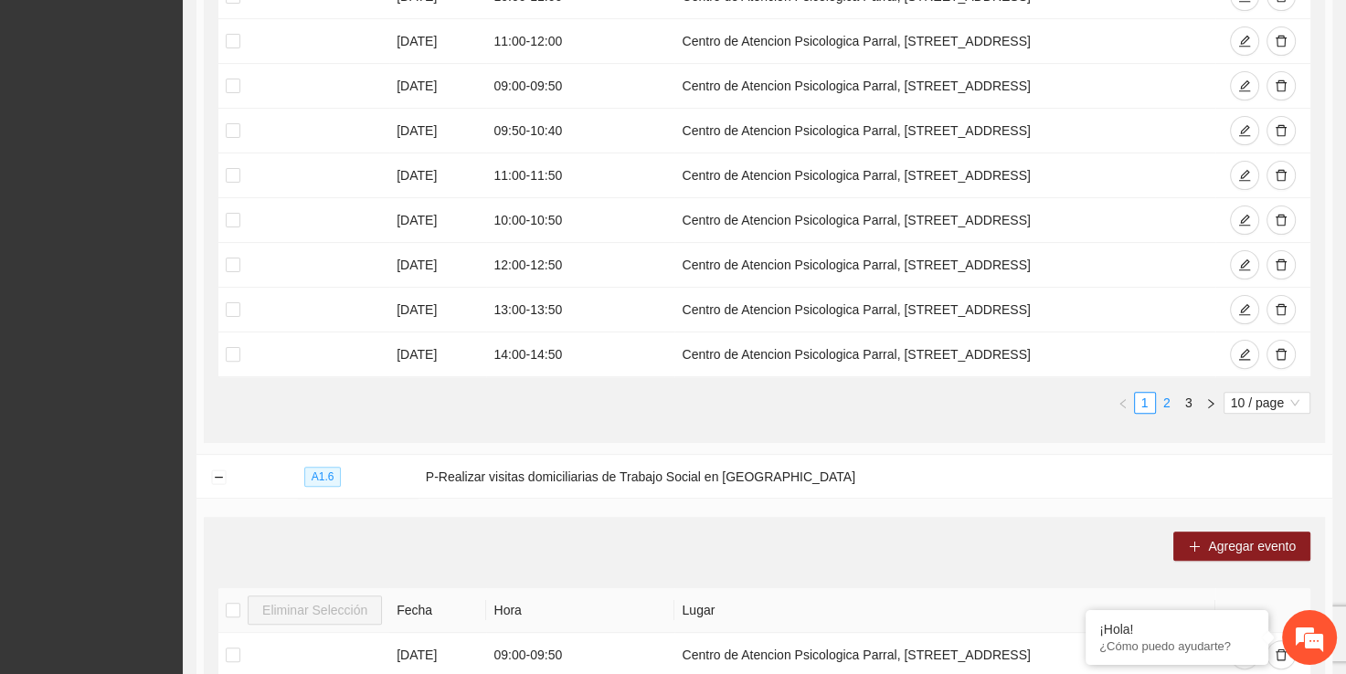
click at [1171, 407] on link "2" at bounding box center [1167, 403] width 20 height 20
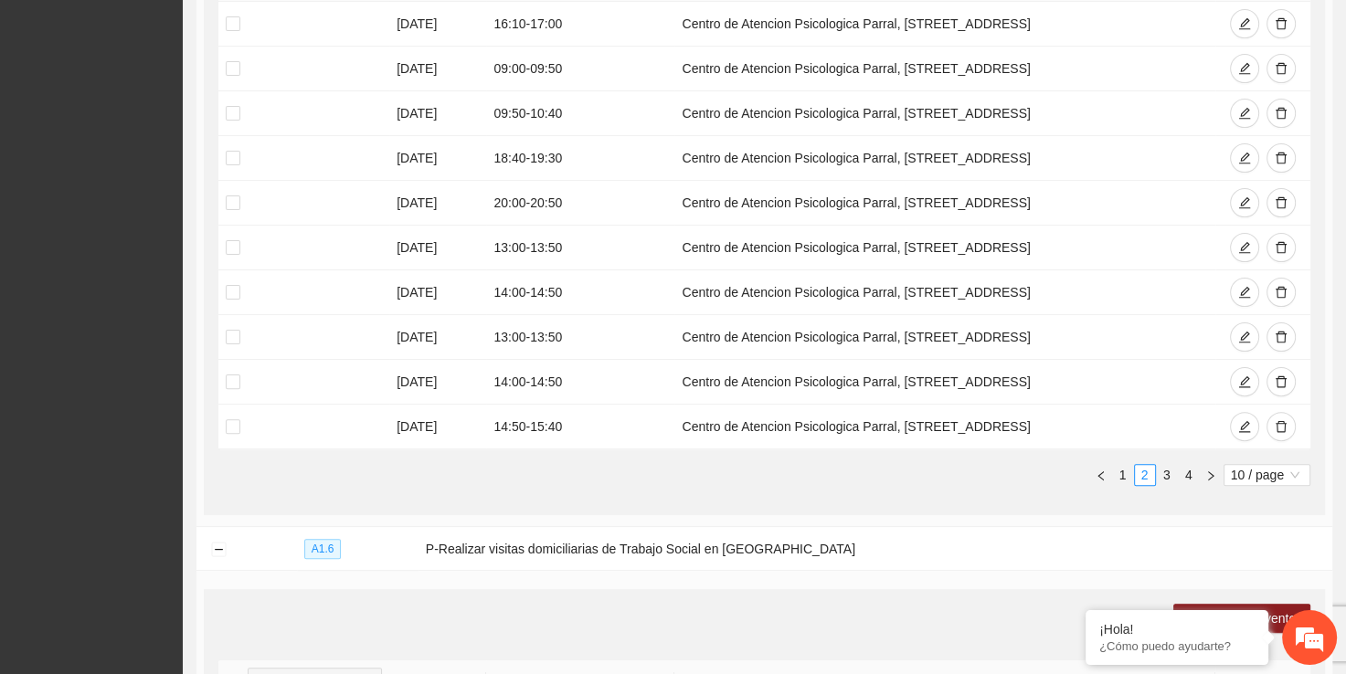
scroll to position [461, 0]
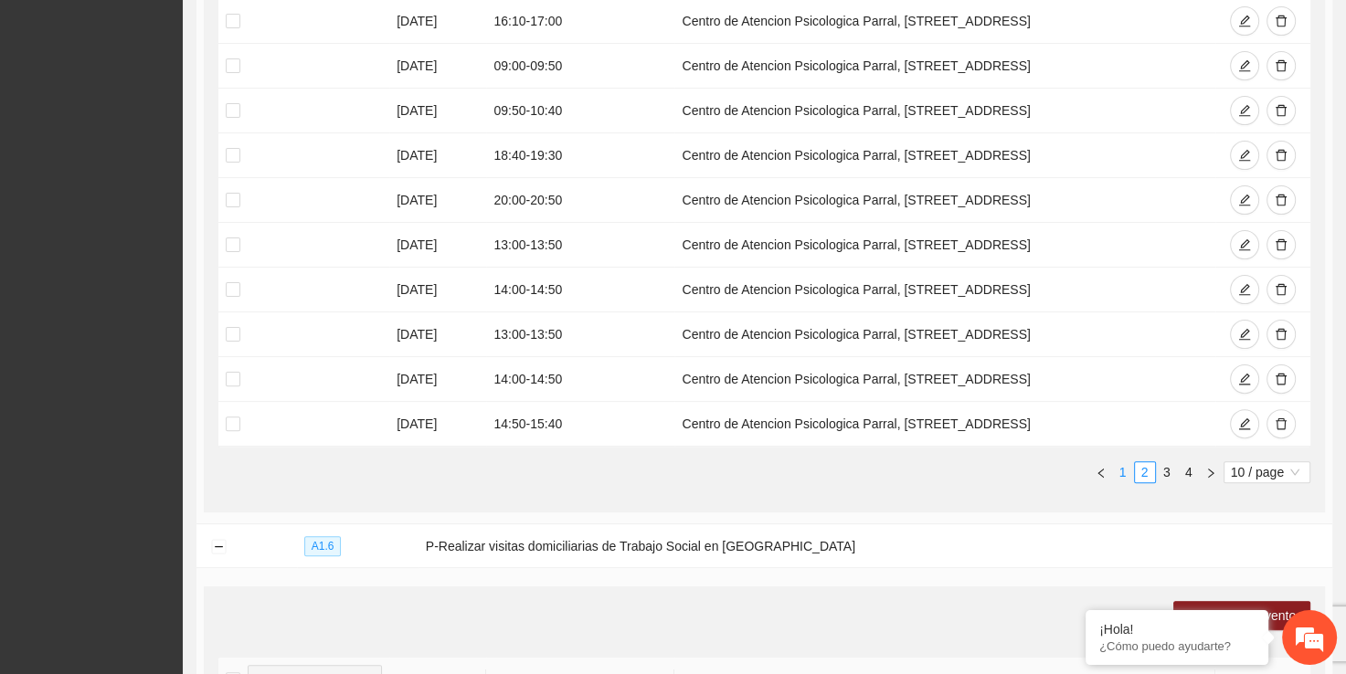
click at [1122, 472] on link "1" at bounding box center [1123, 472] width 20 height 20
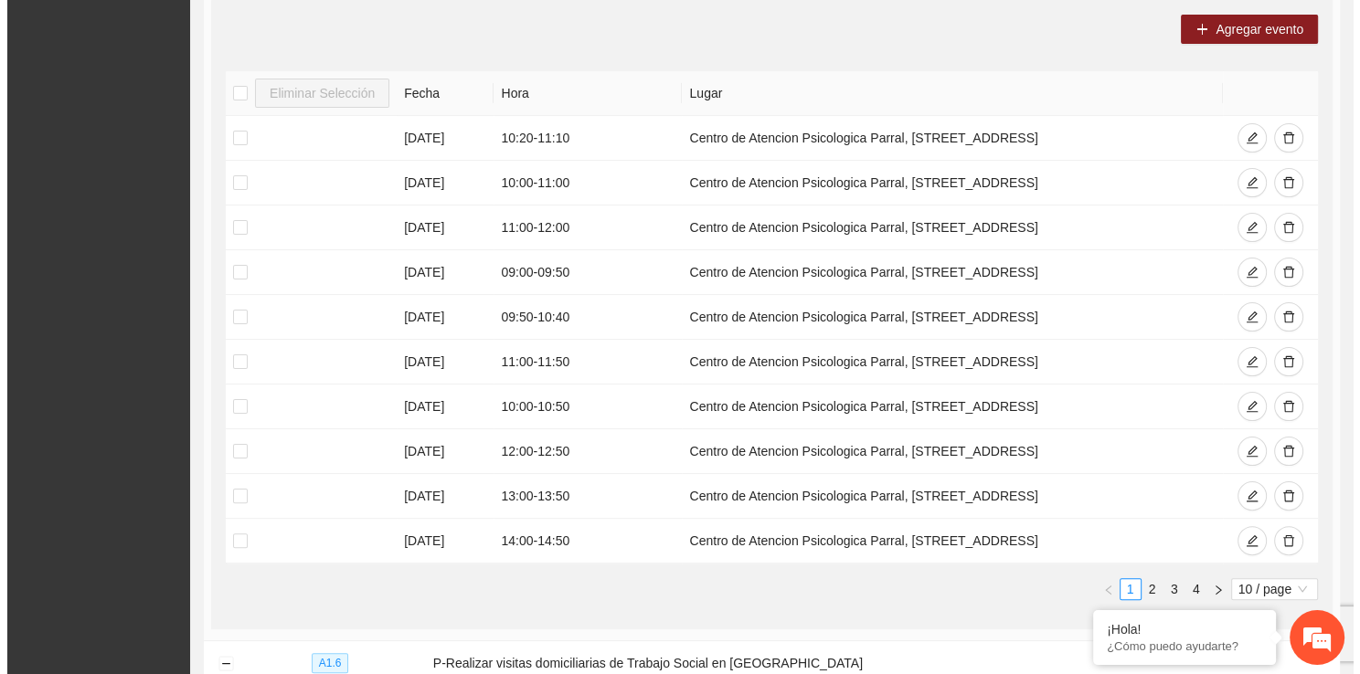
scroll to position [340, 0]
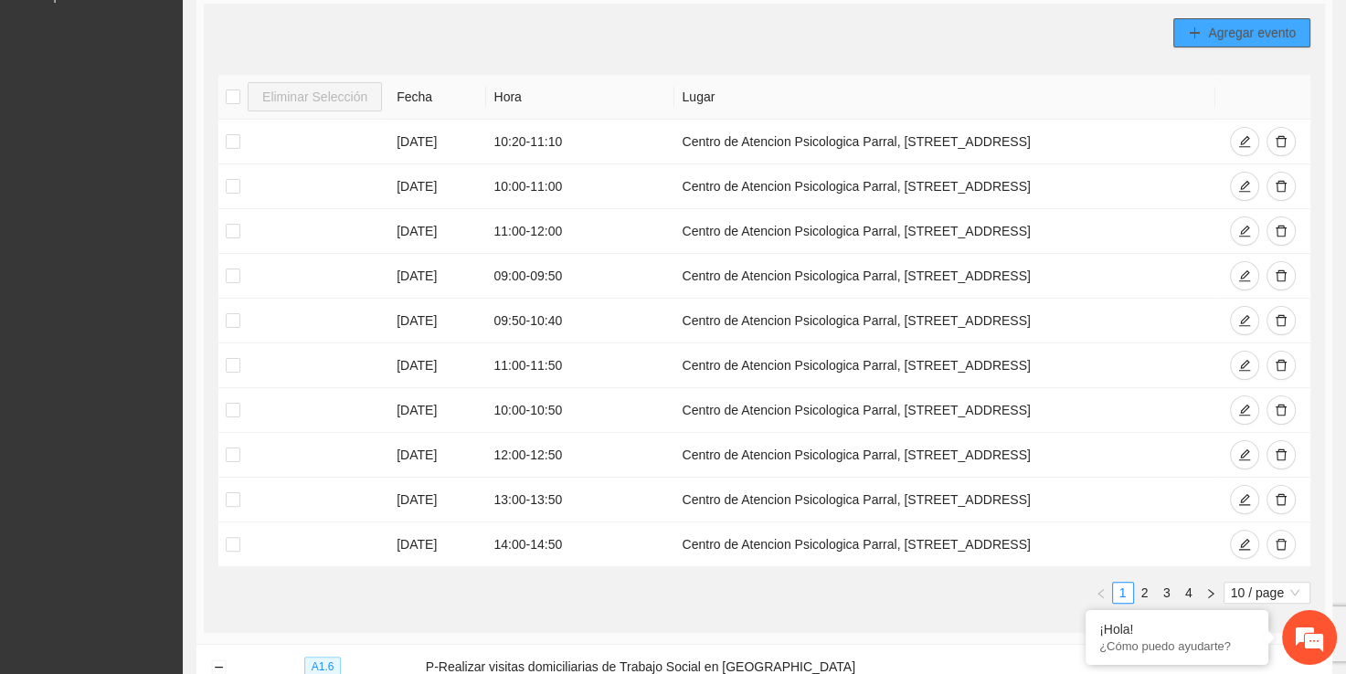
click at [1246, 31] on span "Agregar evento" at bounding box center [1252, 33] width 88 height 20
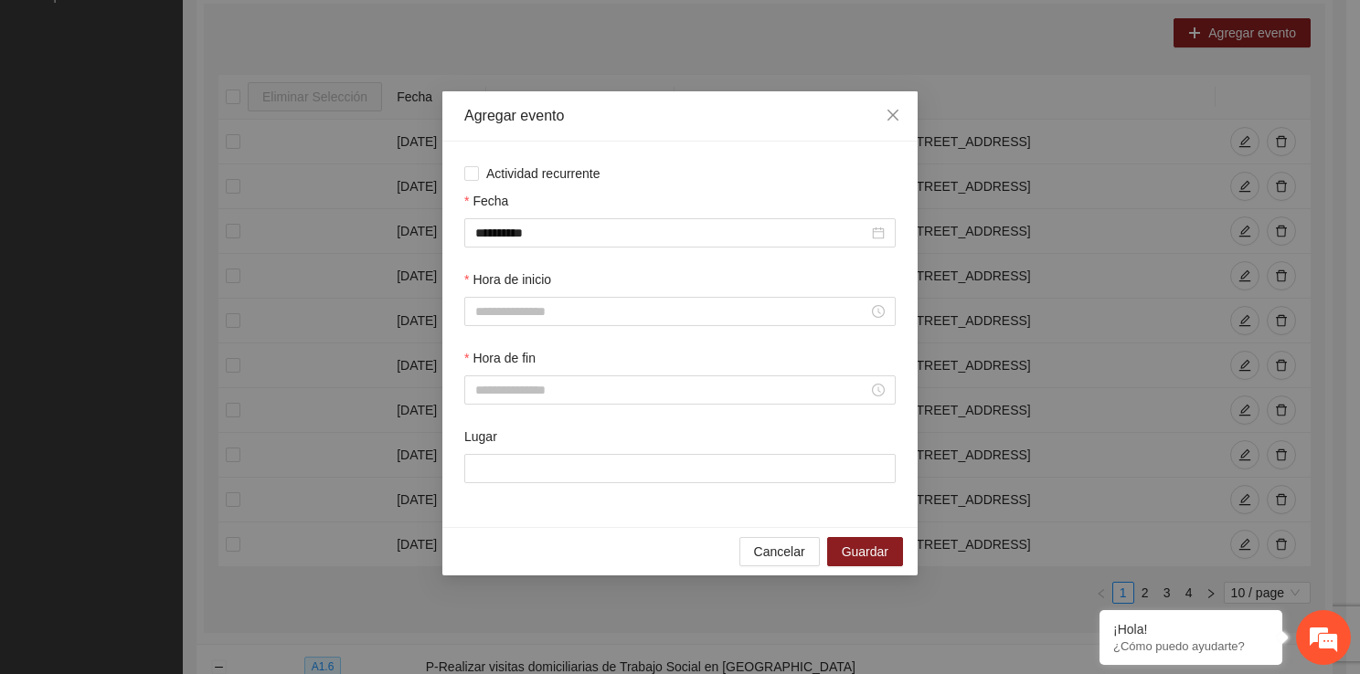
click at [529, 330] on div "Hora de inicio" at bounding box center [680, 309] width 439 height 79
click at [528, 314] on input "Hora de inicio" at bounding box center [671, 312] width 393 height 20
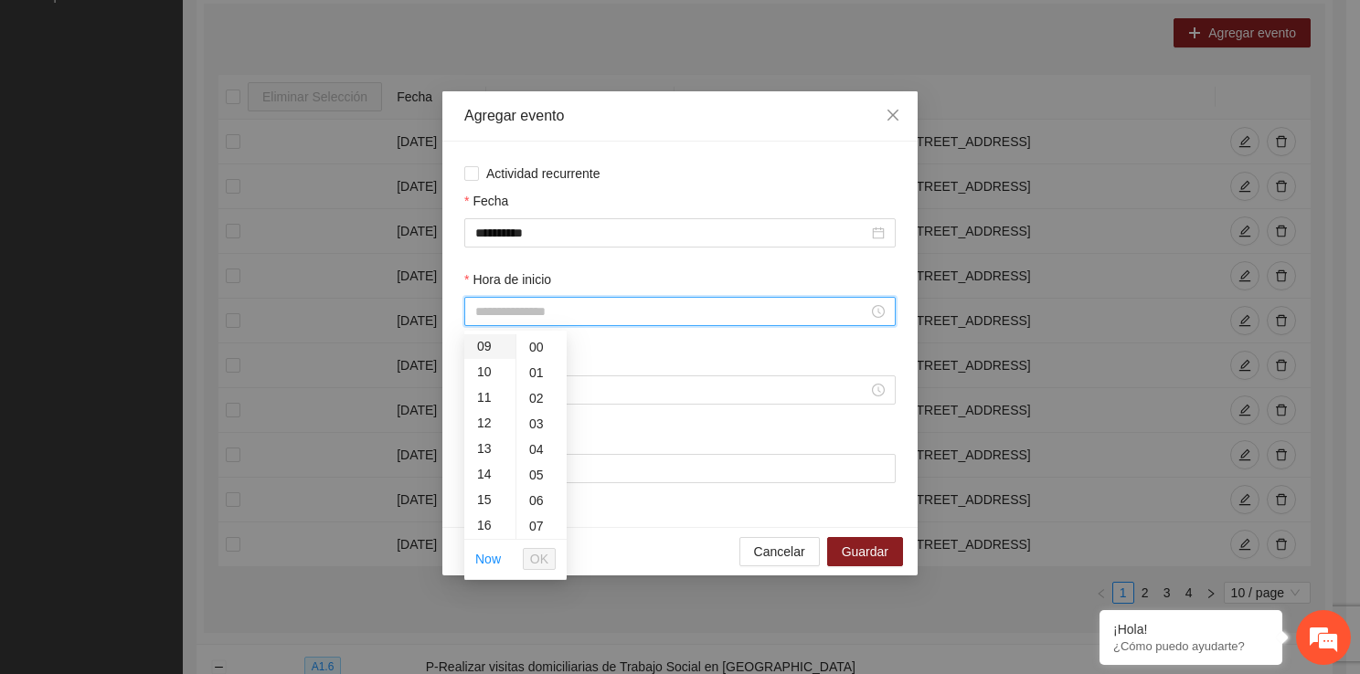
click at [482, 351] on div "09" at bounding box center [489, 347] width 51 height 26
click at [540, 549] on span "OK" at bounding box center [539, 559] width 18 height 20
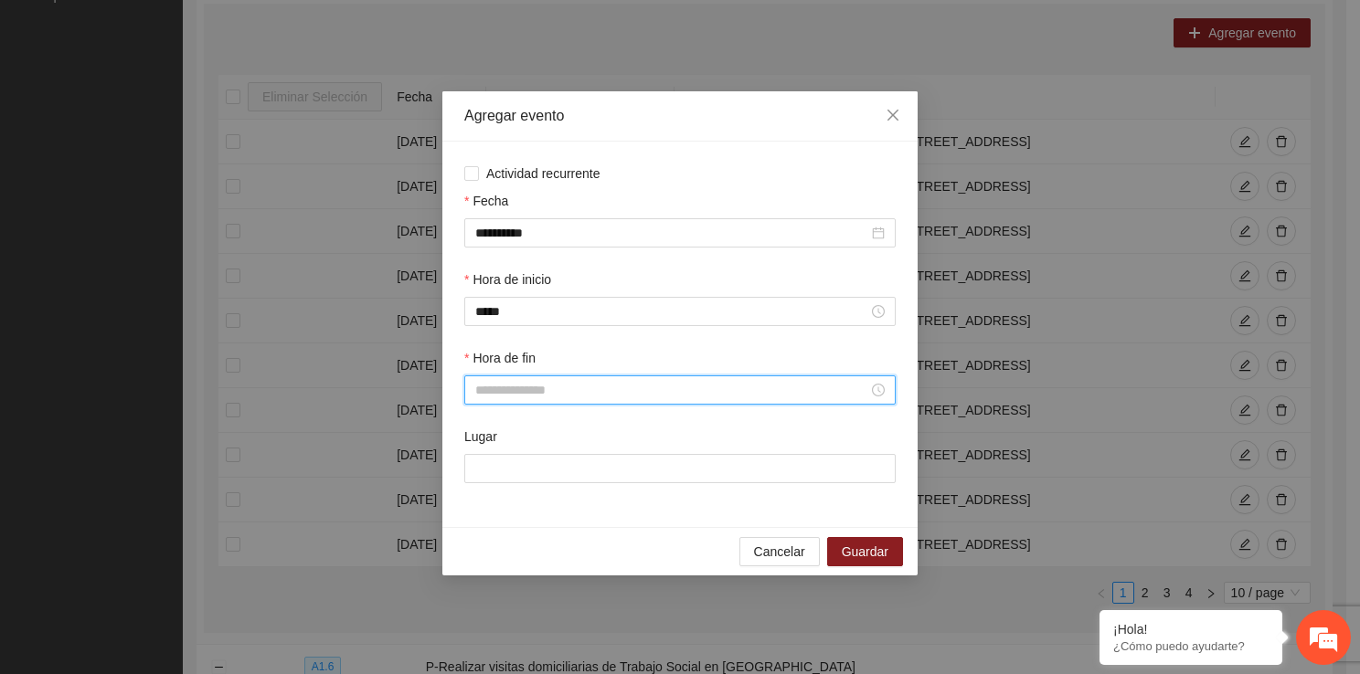
click at [537, 392] on input "Hora de fin" at bounding box center [671, 390] width 393 height 20
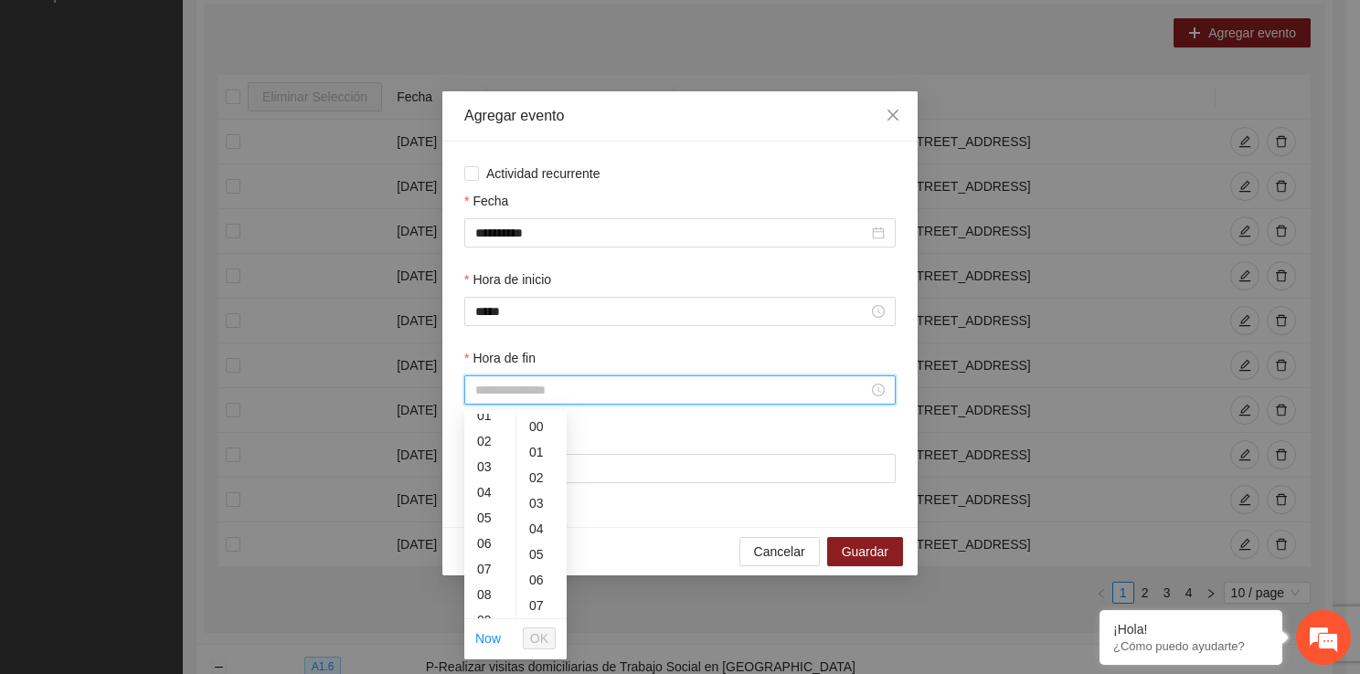
scroll to position [158, 0]
click at [486, 512] on div "10" at bounding box center [489, 525] width 51 height 26
click at [492, 433] on div "09" at bounding box center [489, 438] width 51 height 26
click at [546, 577] on div "50" at bounding box center [541, 573] width 50 height 26
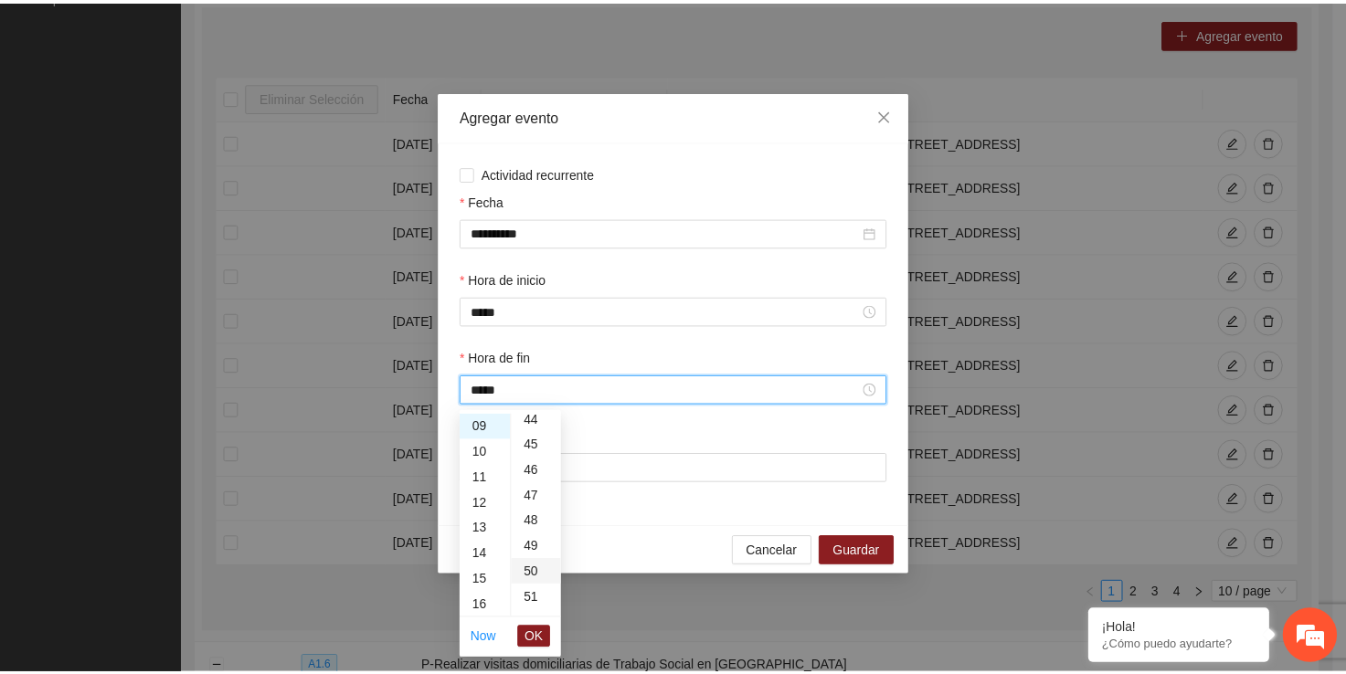
scroll to position [1279, 0]
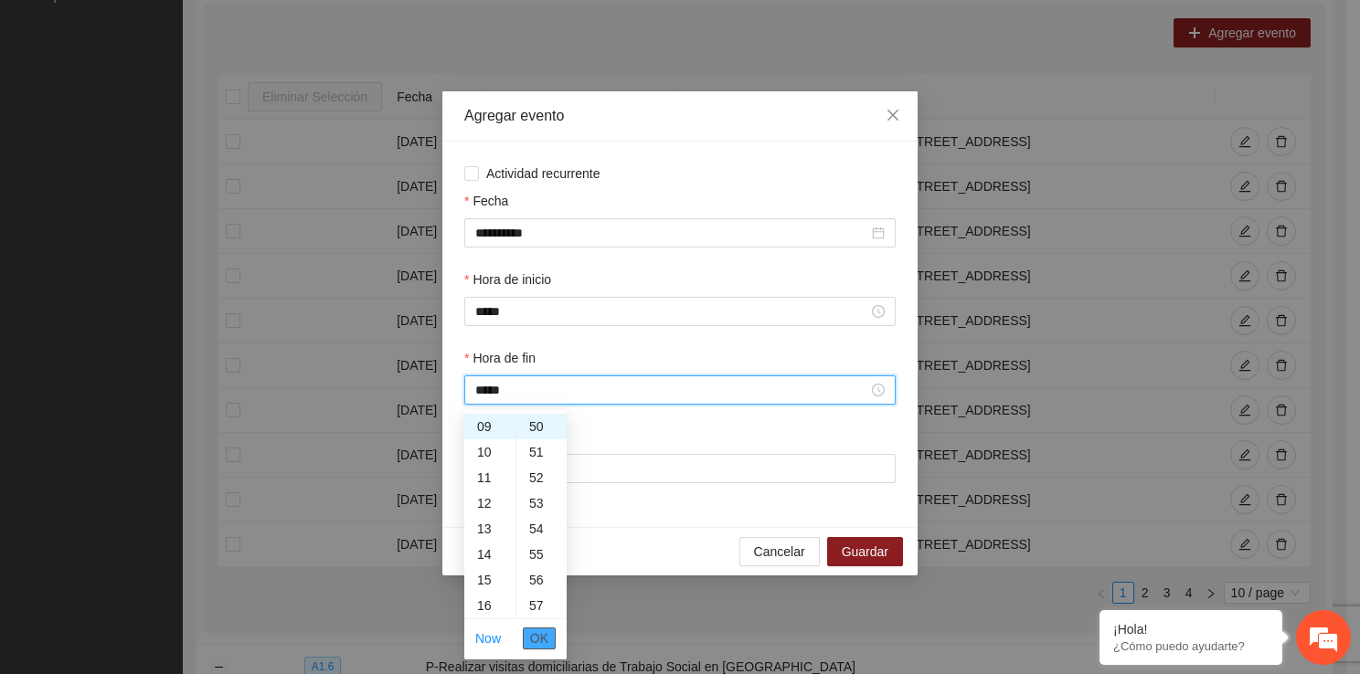
click at [544, 634] on span "OK" at bounding box center [539, 639] width 18 height 20
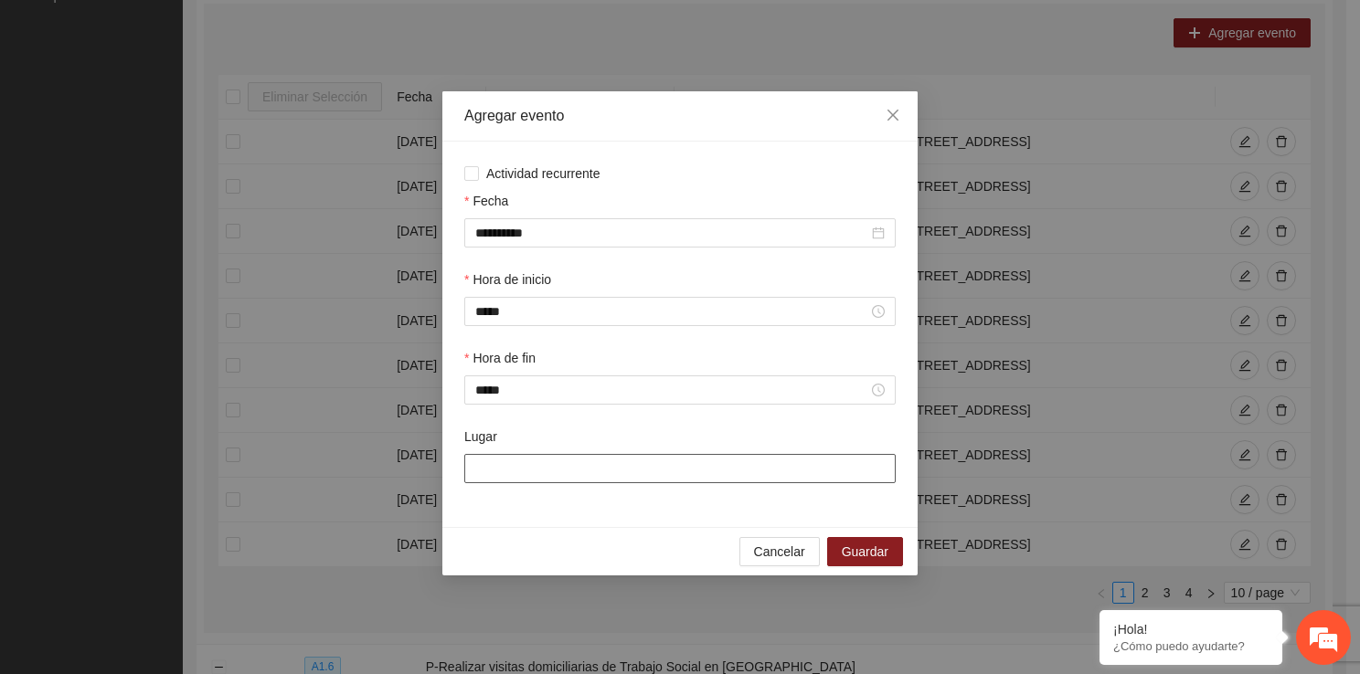
click at [619, 483] on input "Lugar" at bounding box center [679, 468] width 431 height 29
click at [850, 554] on span "Guardar" at bounding box center [865, 552] width 47 height 20
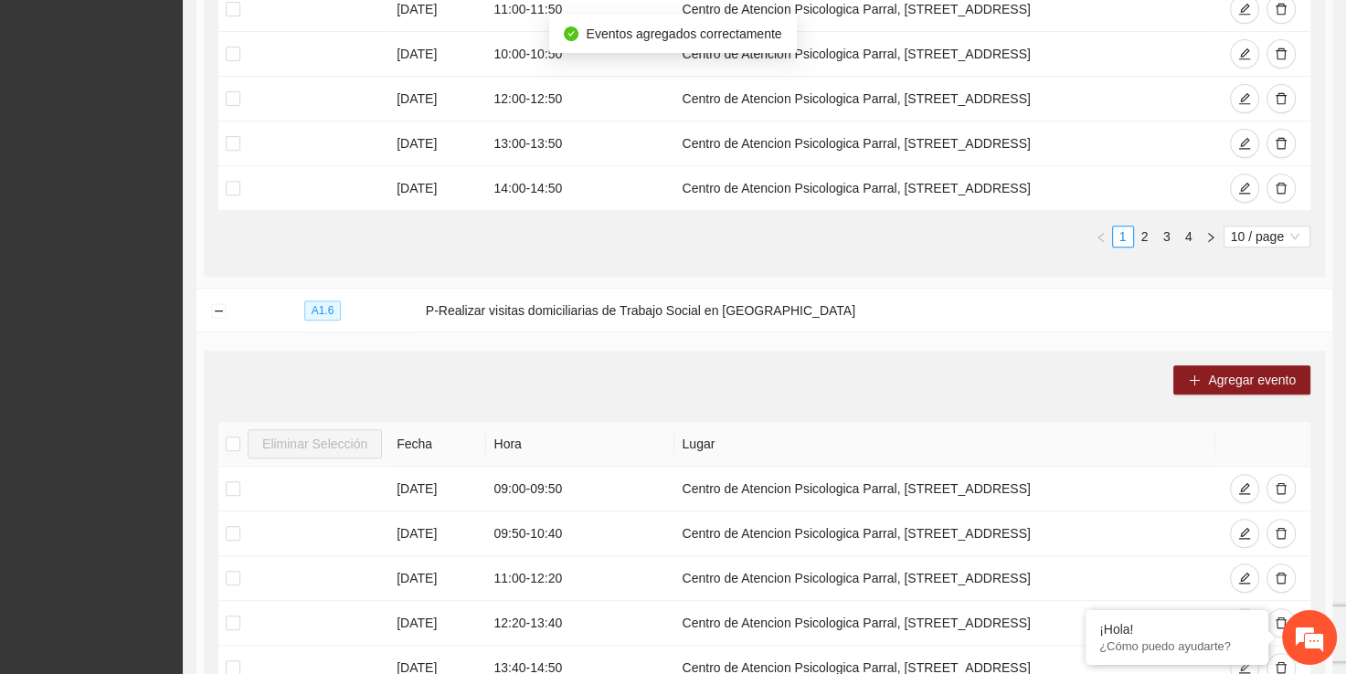
scroll to position [711, 0]
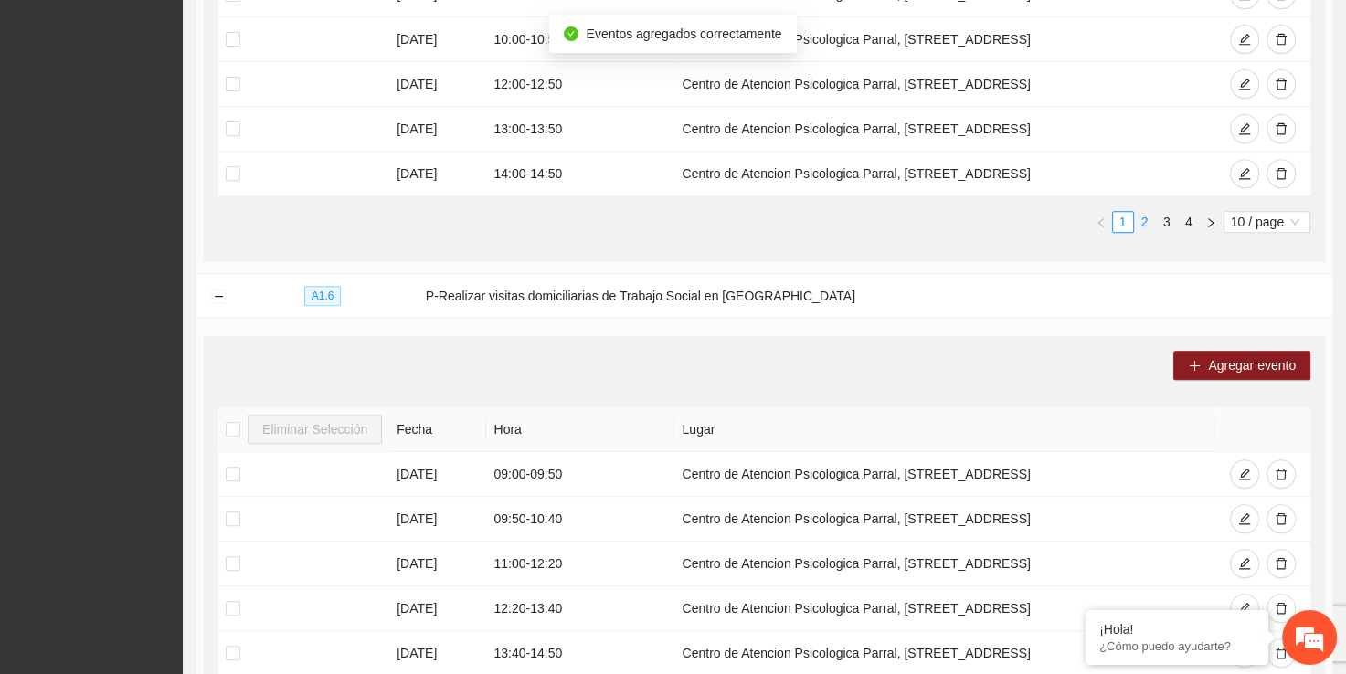
click at [1141, 214] on link "2" at bounding box center [1145, 222] width 20 height 20
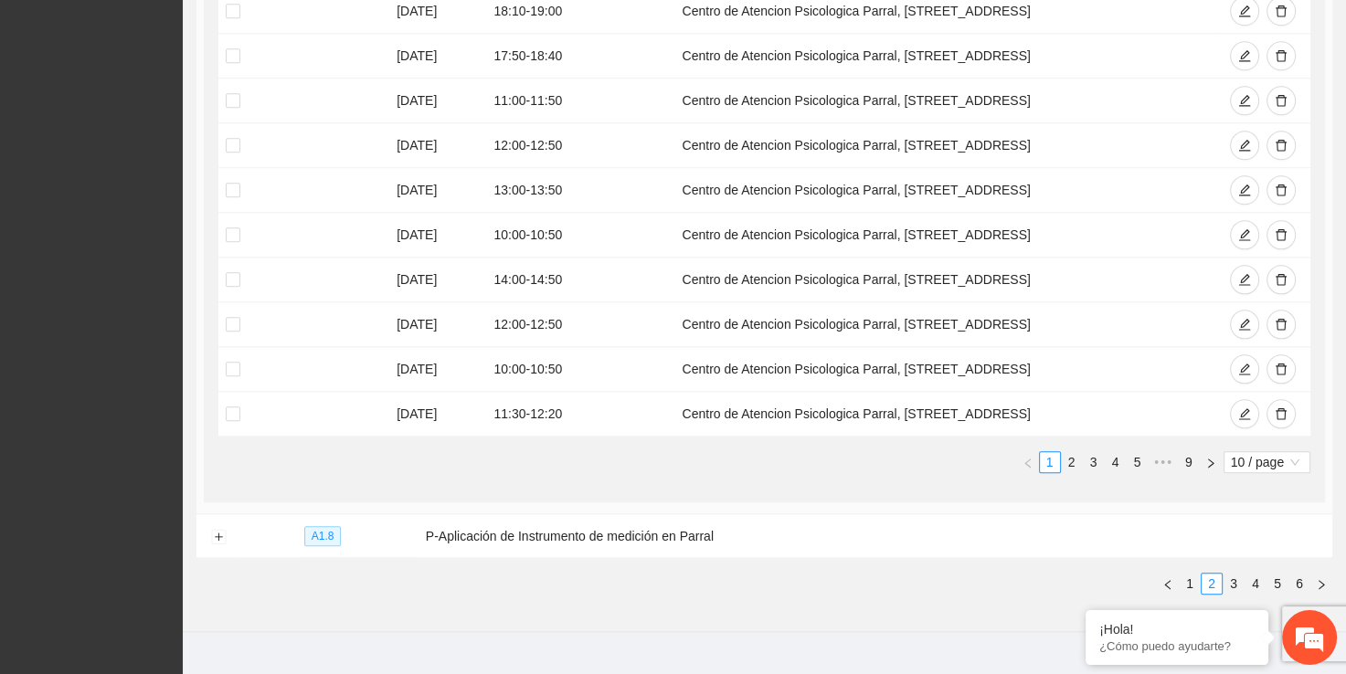
scroll to position [1901, 0]
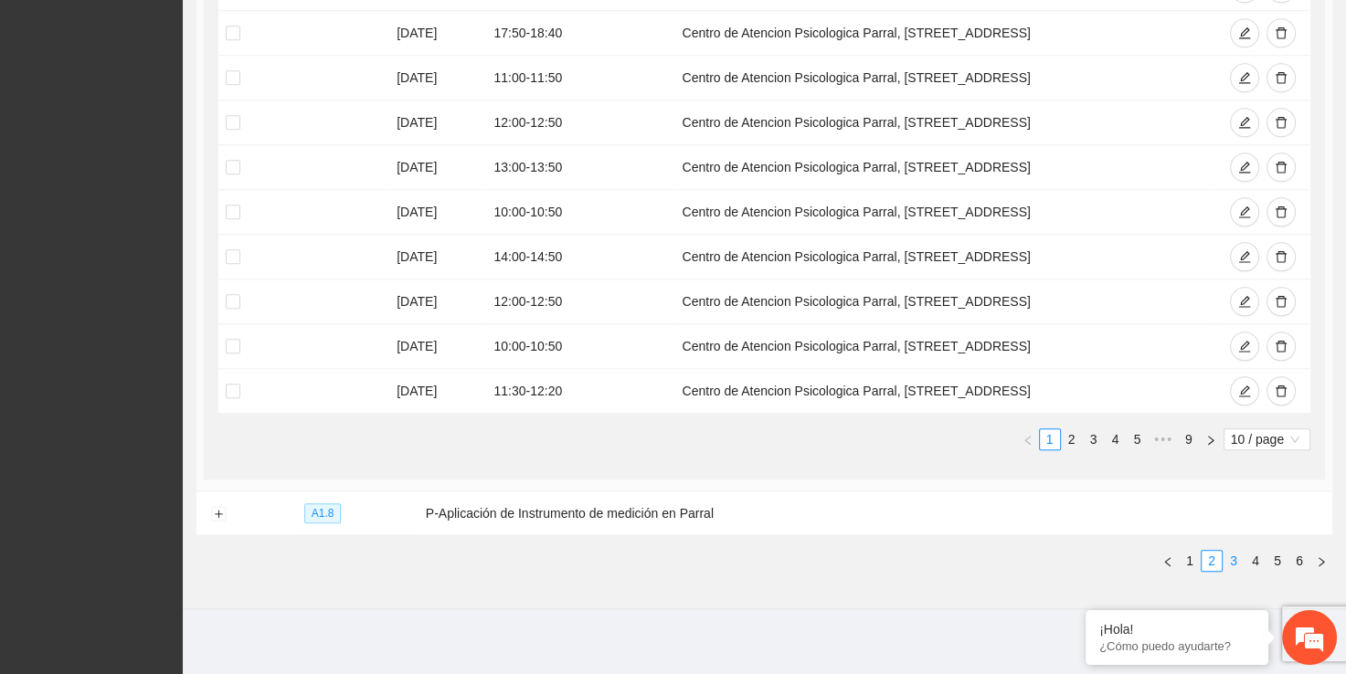
click at [1232, 551] on link "3" at bounding box center [1234, 561] width 20 height 20
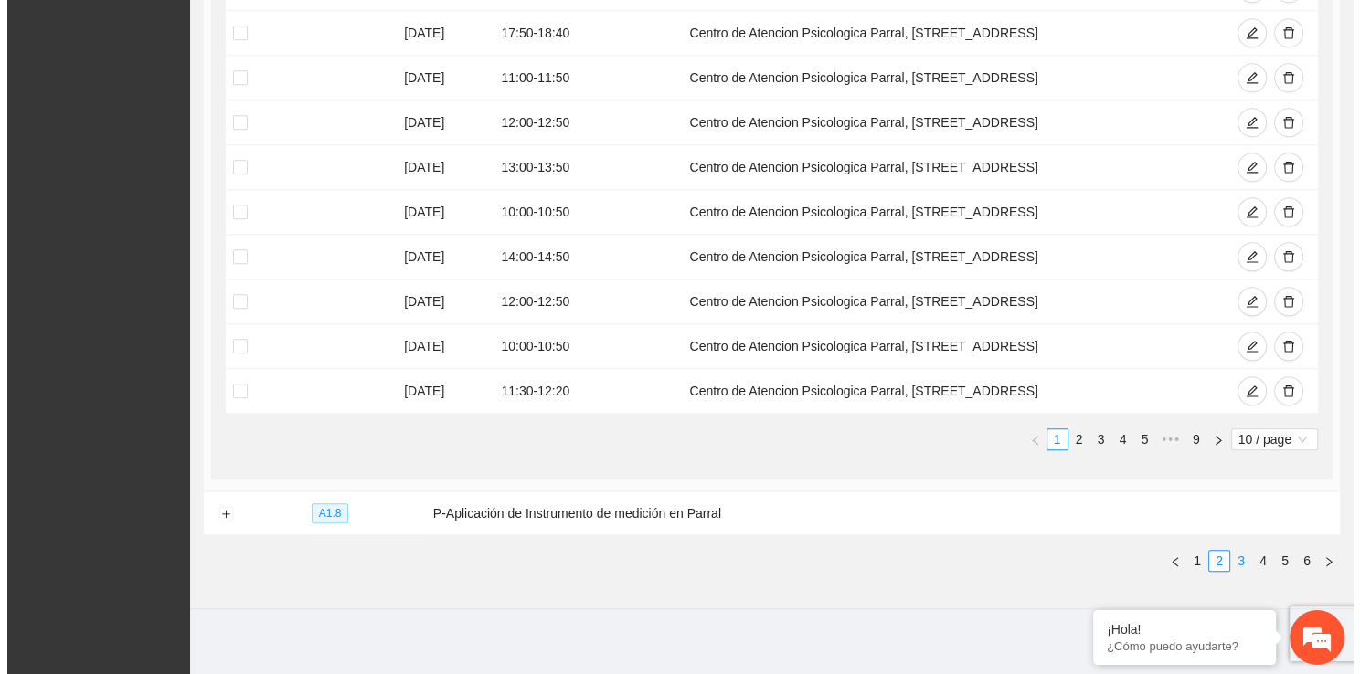
scroll to position [228, 0]
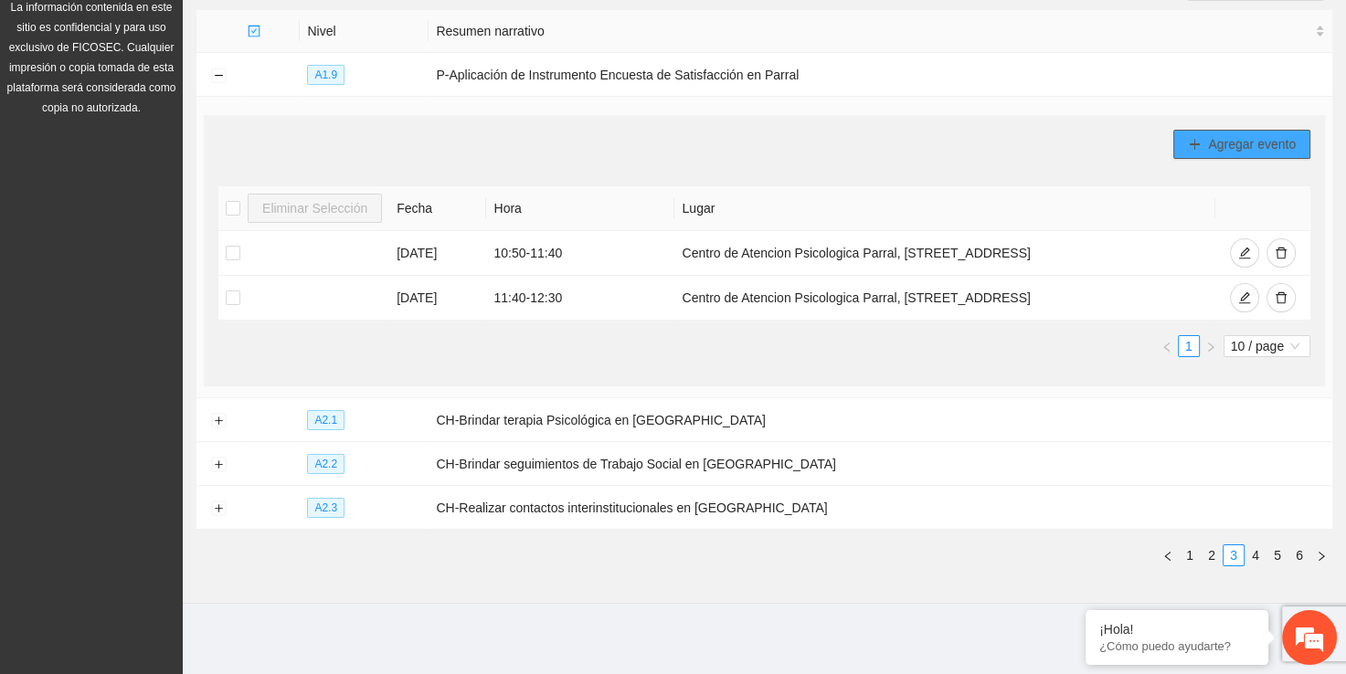
click at [1241, 141] on span "Agregar evento" at bounding box center [1252, 144] width 88 height 20
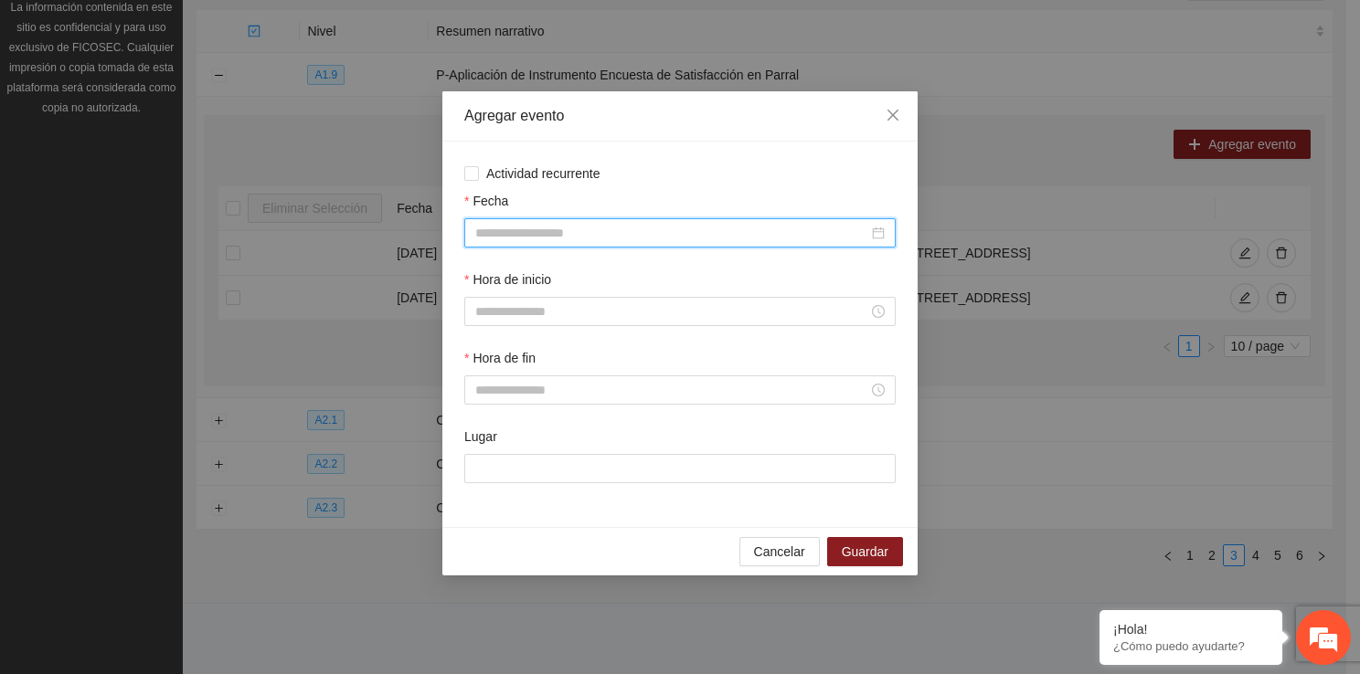
click at [671, 236] on input "Fecha" at bounding box center [671, 233] width 393 height 20
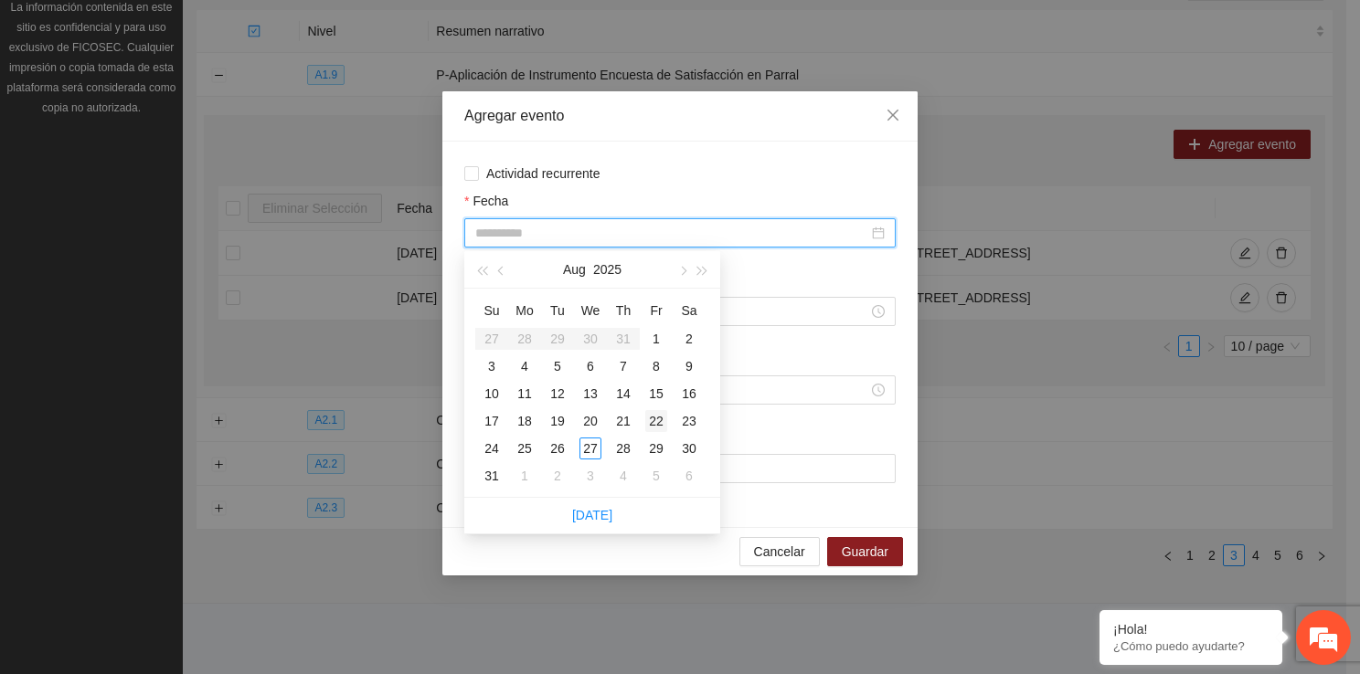
click at [645, 422] on div "22" at bounding box center [656, 421] width 22 height 22
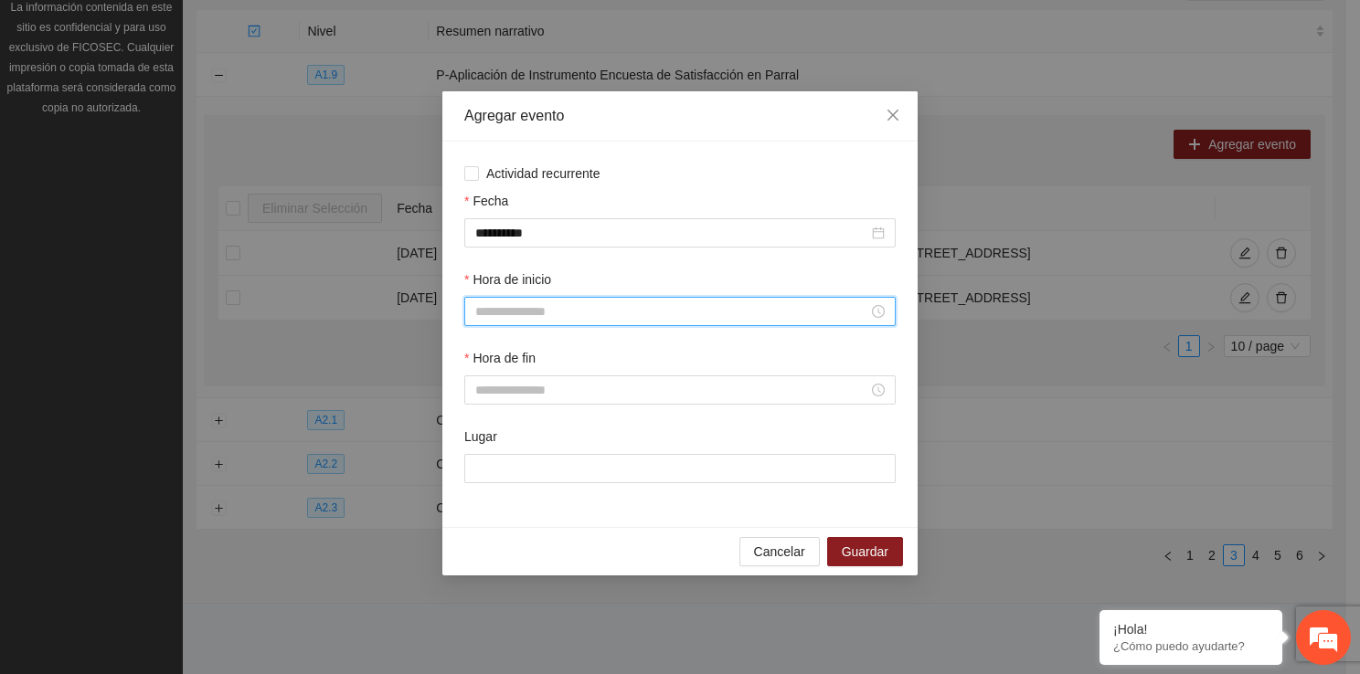
click at [553, 313] on input "Hora de inicio" at bounding box center [671, 312] width 393 height 20
click at [487, 426] on div "09" at bounding box center [489, 432] width 51 height 26
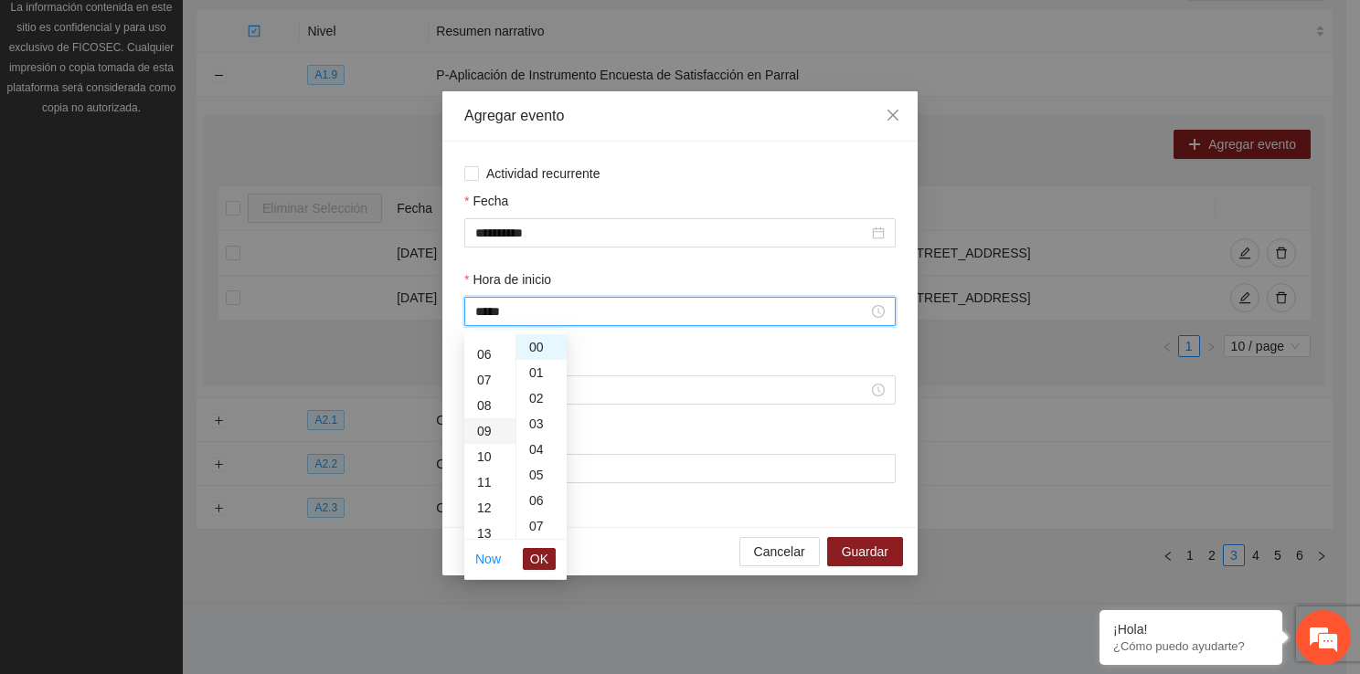
scroll to position [230, 0]
click at [544, 549] on span "OK" at bounding box center [539, 559] width 18 height 20
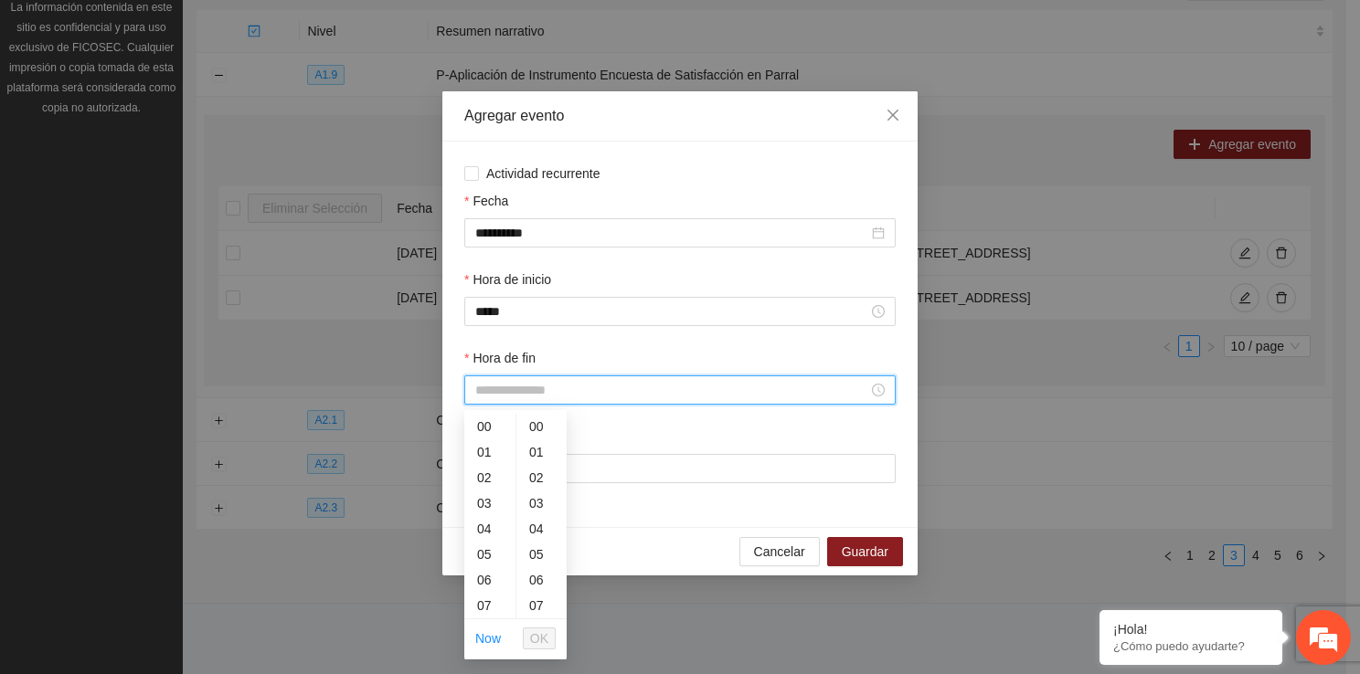
click at [504, 393] on input "Hora de fin" at bounding box center [671, 390] width 393 height 20
click at [479, 502] on div "09" at bounding box center [489, 511] width 51 height 26
click at [539, 544] on div "50" at bounding box center [541, 549] width 50 height 26
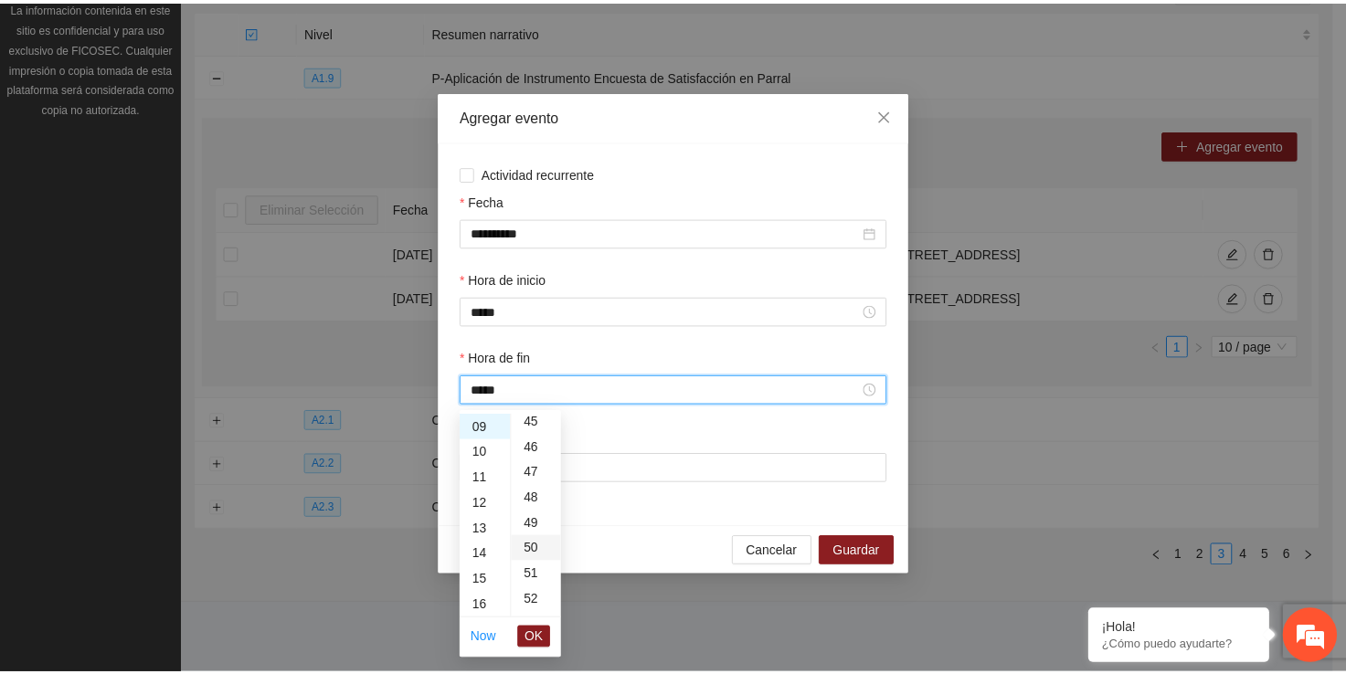
scroll to position [1279, 0]
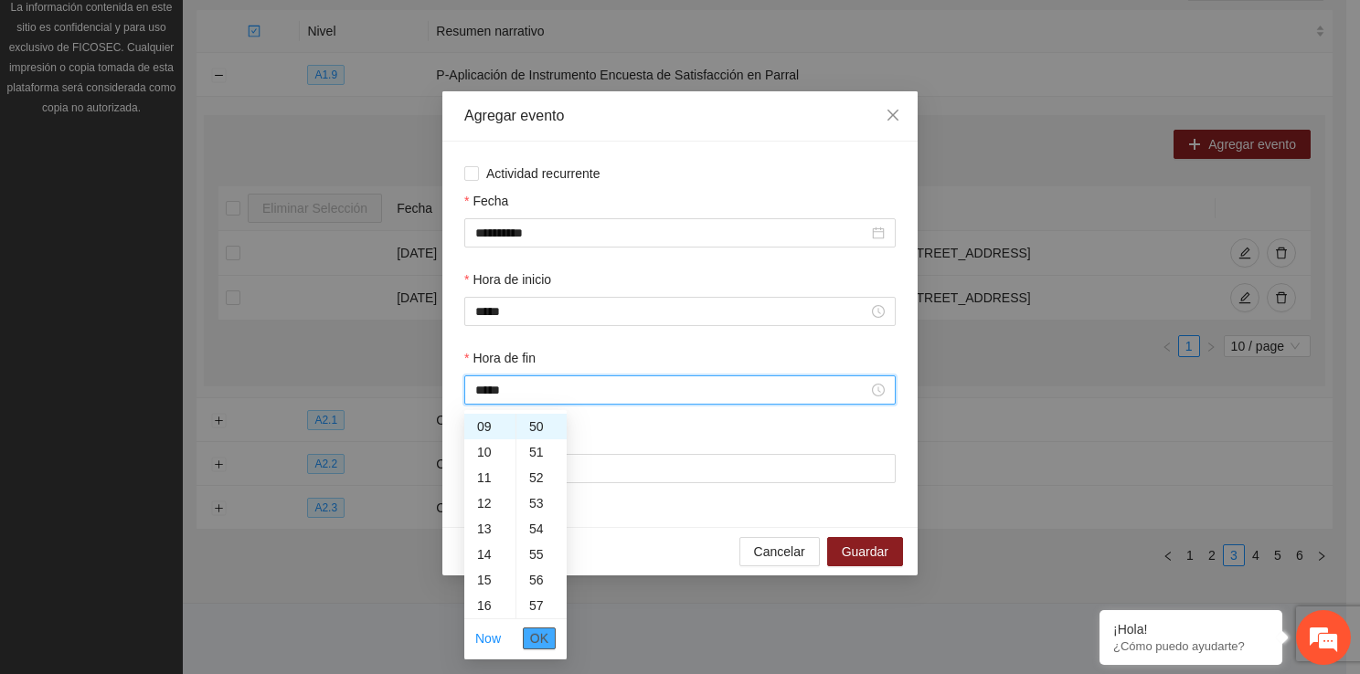
click at [539, 636] on span "OK" at bounding box center [539, 639] width 18 height 20
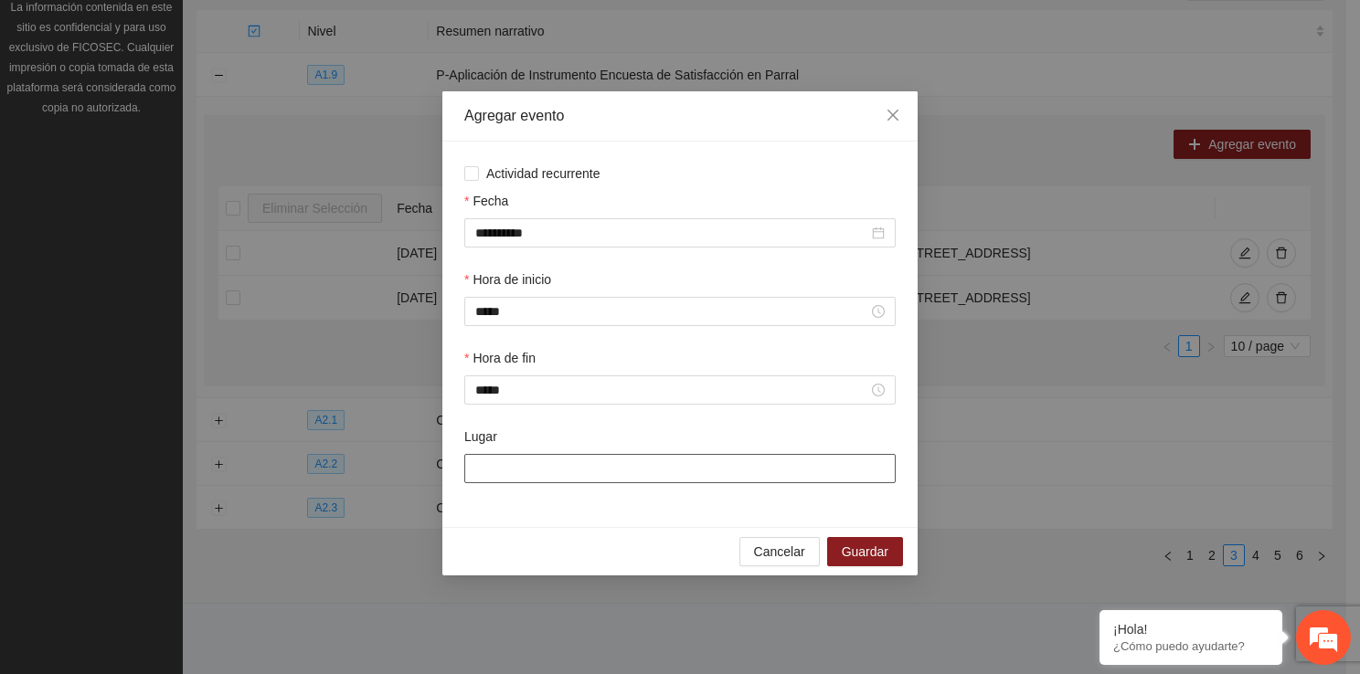
drag, startPoint x: 524, startPoint y: 486, endPoint x: 522, endPoint y: 476, distance: 10.2
click at [522, 476] on div "Lugar" at bounding box center [680, 466] width 439 height 79
click at [522, 476] on input "Lugar" at bounding box center [679, 468] width 431 height 29
click at [545, 466] on input "Lugar" at bounding box center [679, 468] width 431 height 29
click at [852, 561] on span "Guardar" at bounding box center [865, 552] width 47 height 20
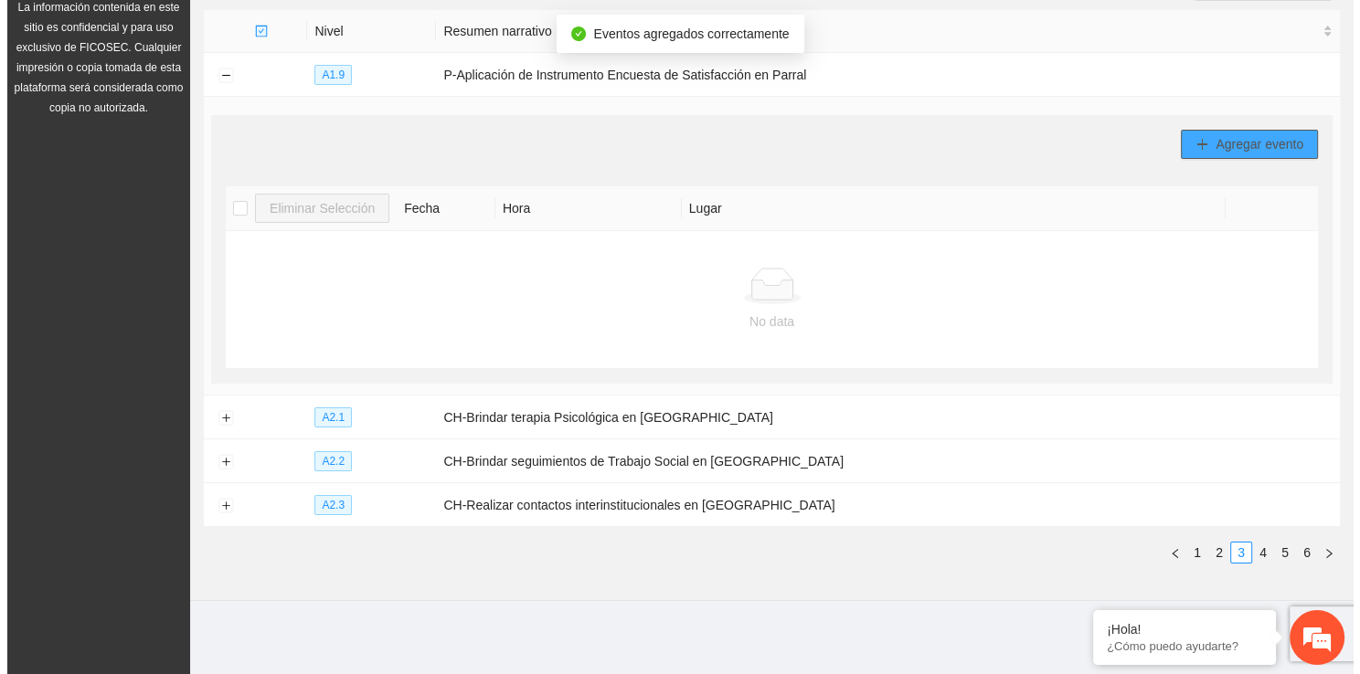
scroll to position [226, 0]
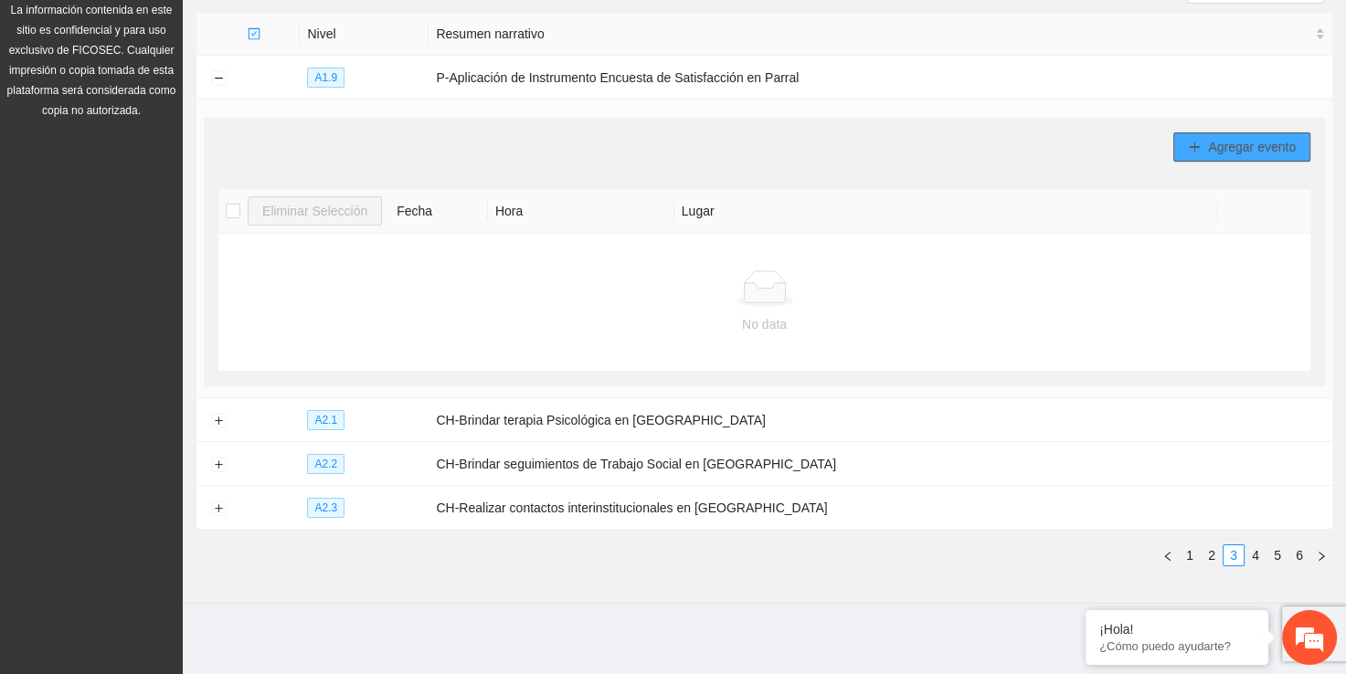
click at [1248, 153] on span "Agregar evento" at bounding box center [1252, 147] width 88 height 20
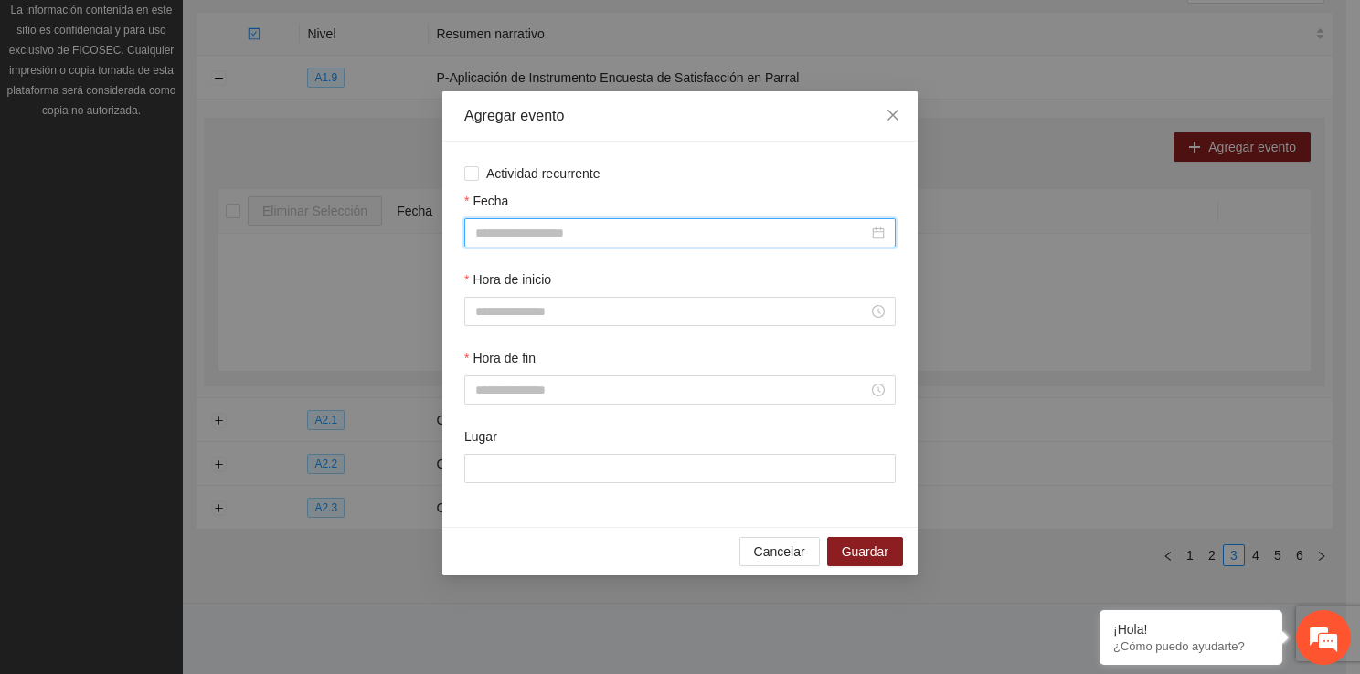
click at [596, 235] on input "Fecha" at bounding box center [671, 233] width 393 height 20
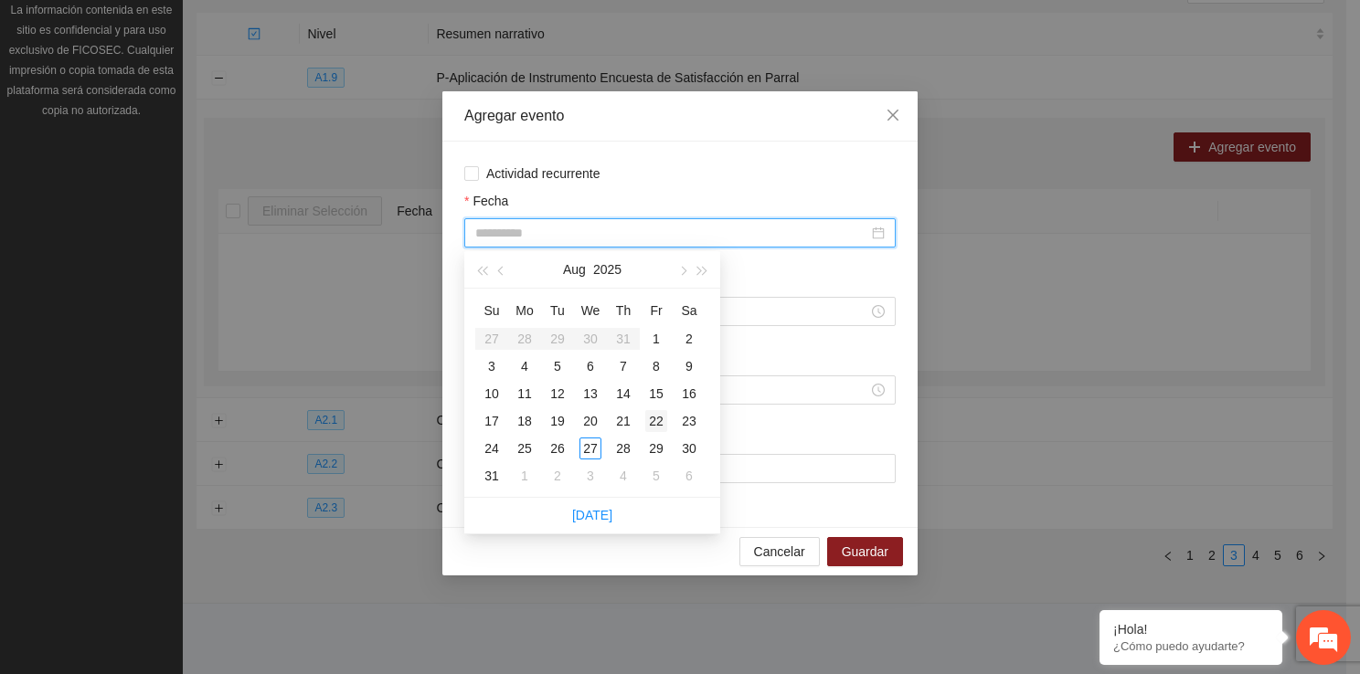
click at [651, 426] on div "22" at bounding box center [656, 421] width 22 height 22
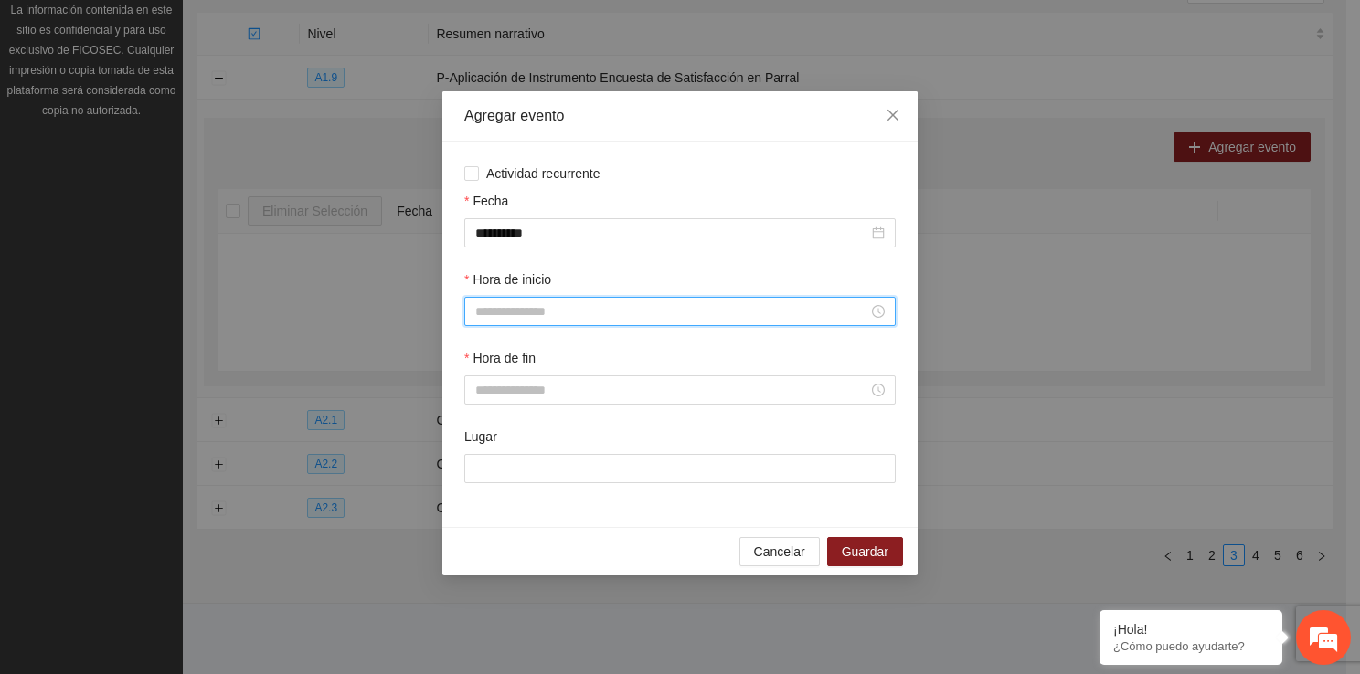
click at [539, 313] on input "Hora de inicio" at bounding box center [671, 312] width 393 height 20
click at [484, 441] on div "09" at bounding box center [489, 432] width 51 height 26
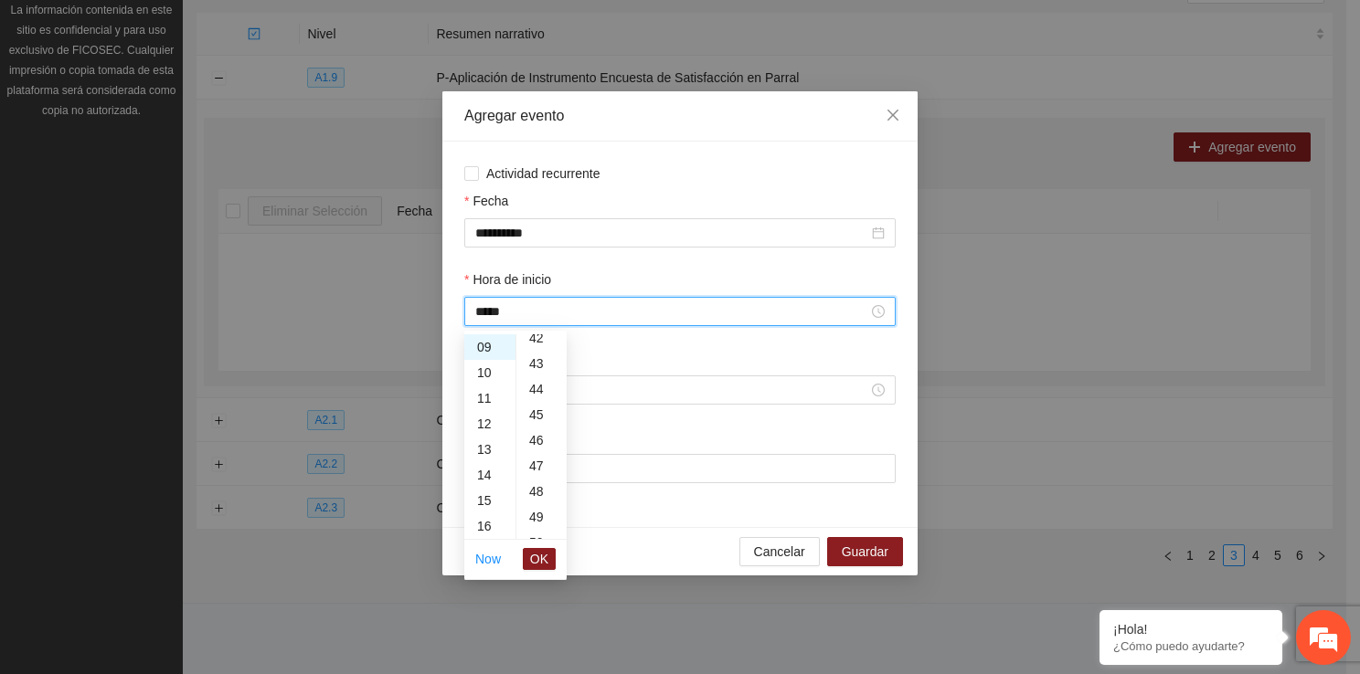
scroll to position [1145, 0]
click at [532, 488] on div "50" at bounding box center [541, 482] width 50 height 26
click at [538, 558] on span "OK" at bounding box center [539, 559] width 18 height 20
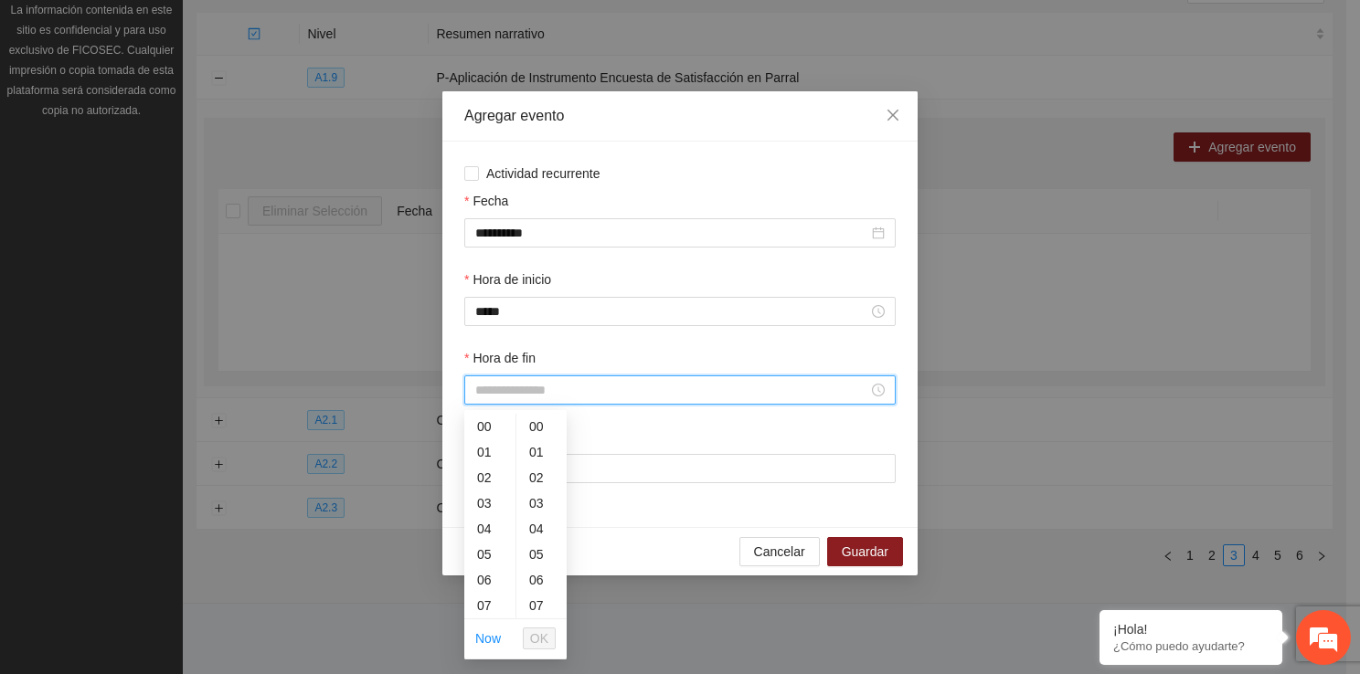
drag, startPoint x: 514, startPoint y: 397, endPoint x: 506, endPoint y: 610, distance: 213.1
click at [506, 449] on body "**********" at bounding box center [673, 111] width 1346 height 674
click at [484, 420] on div "10" at bounding box center [489, 415] width 51 height 26
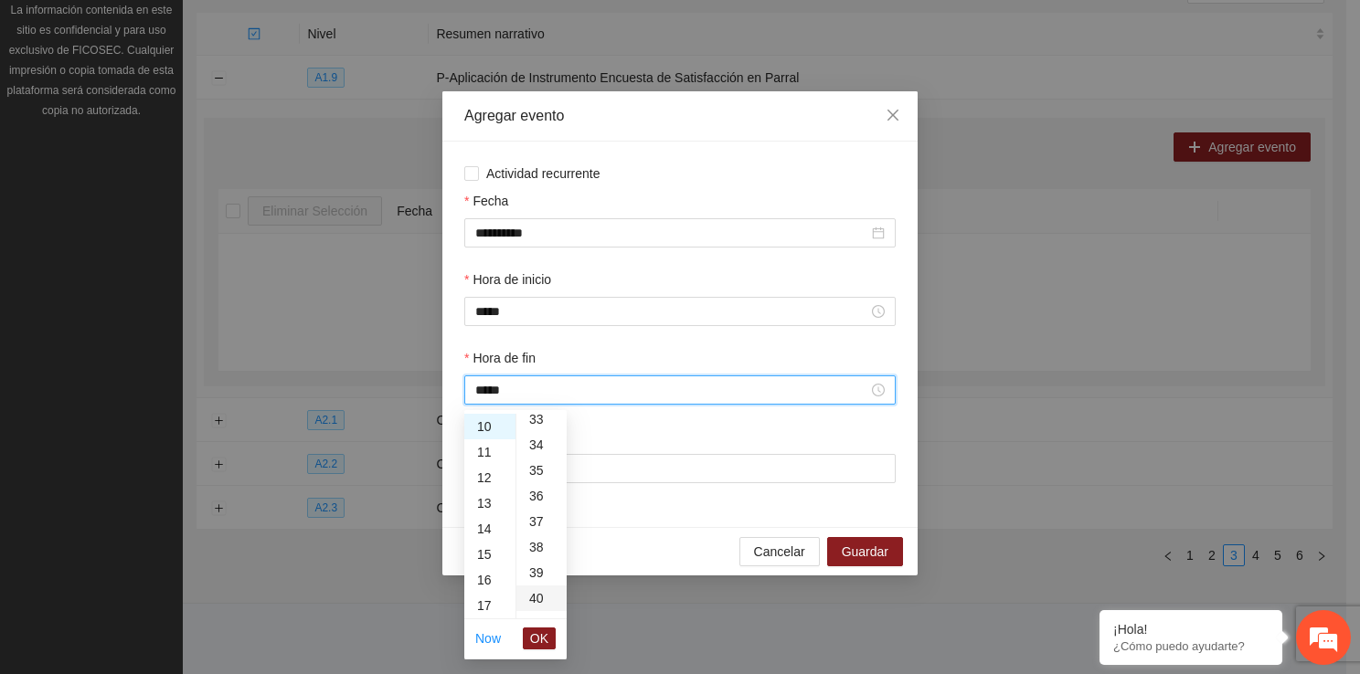
click at [546, 600] on div "40" at bounding box center [541, 599] width 50 height 26
click at [545, 637] on span "OK" at bounding box center [539, 639] width 18 height 20
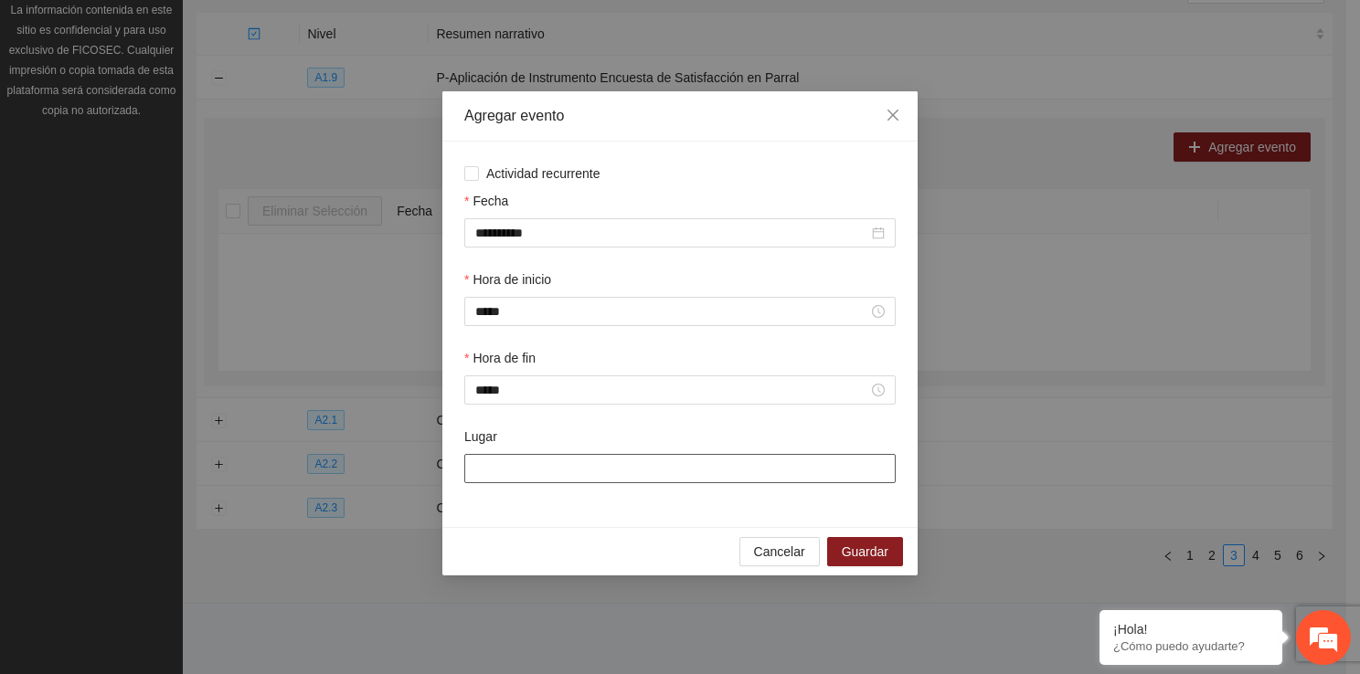
click at [533, 472] on input "Lugar" at bounding box center [679, 468] width 431 height 29
click at [868, 558] on span "Guardar" at bounding box center [865, 552] width 47 height 20
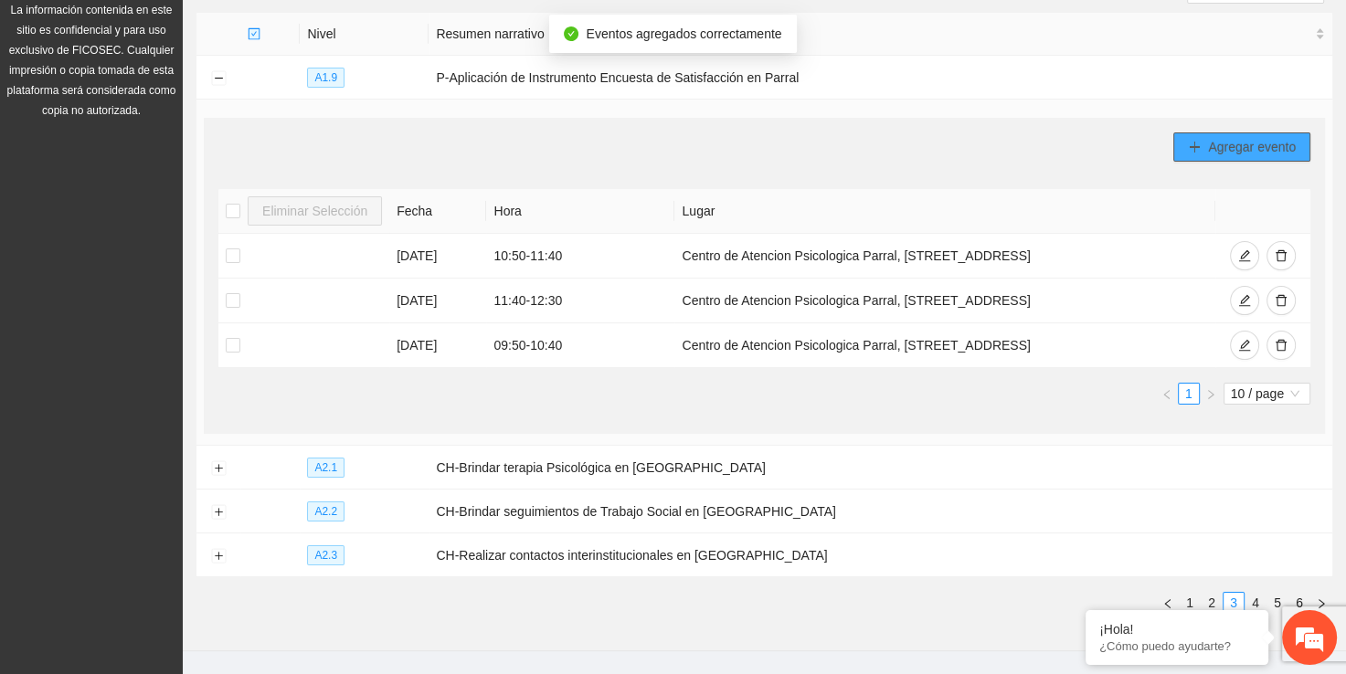
click at [1178, 141] on button "Agregar evento" at bounding box center [1241, 147] width 137 height 29
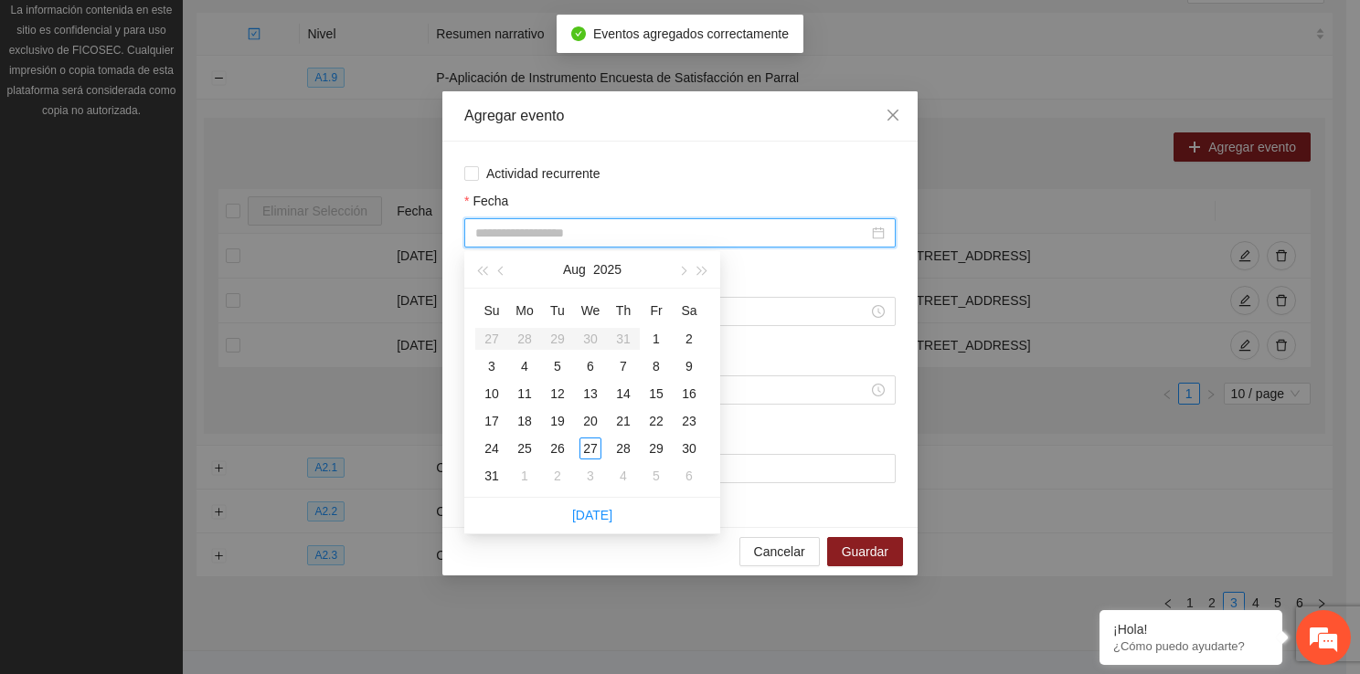
click at [525, 226] on input "Fecha" at bounding box center [671, 233] width 393 height 20
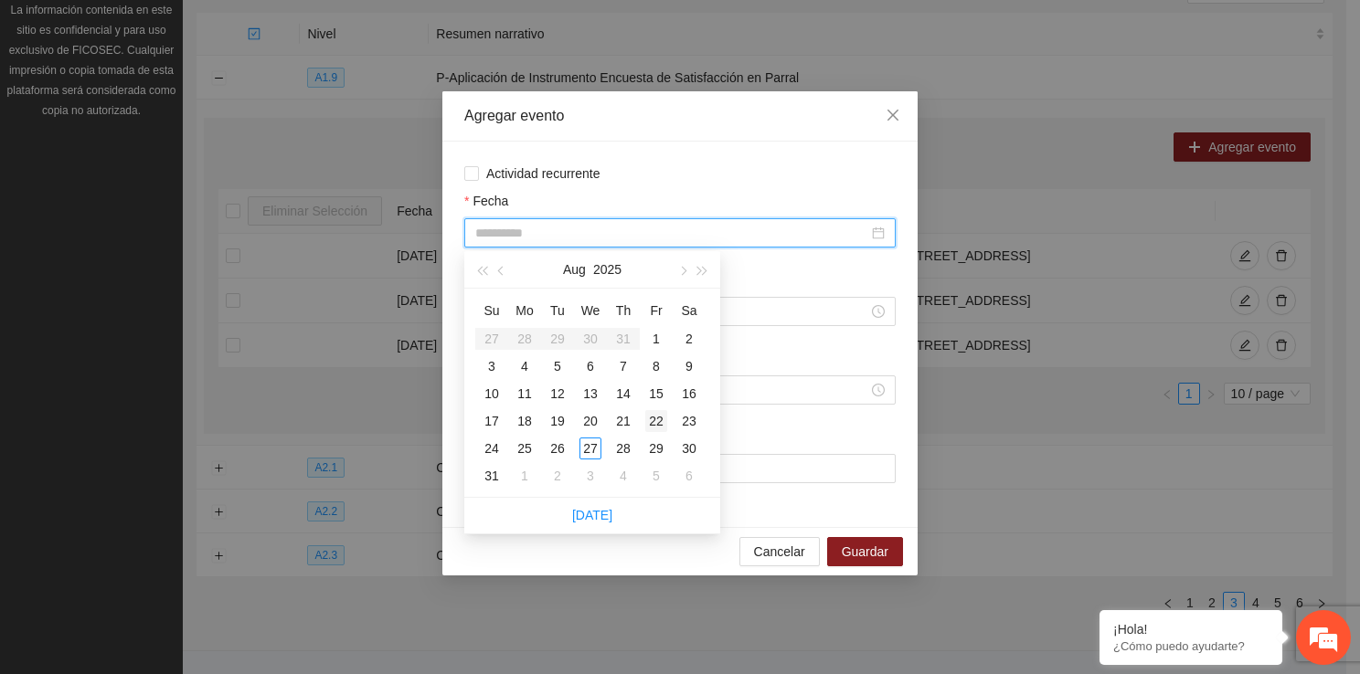
click at [658, 425] on div "22" at bounding box center [656, 421] width 22 height 22
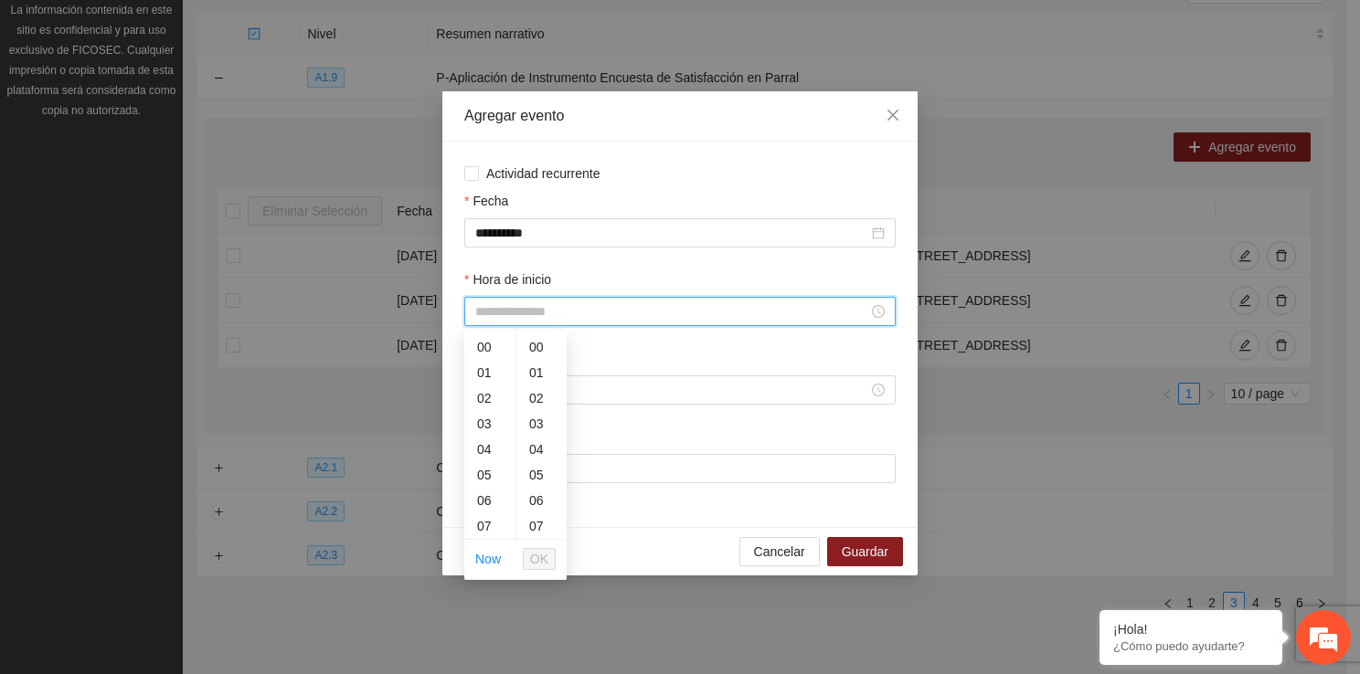
click at [475, 316] on input "Hora de inicio" at bounding box center [671, 312] width 393 height 20
click at [494, 376] on div "10" at bounding box center [489, 388] width 51 height 26
click at [541, 397] on div "41" at bounding box center [541, 410] width 50 height 26
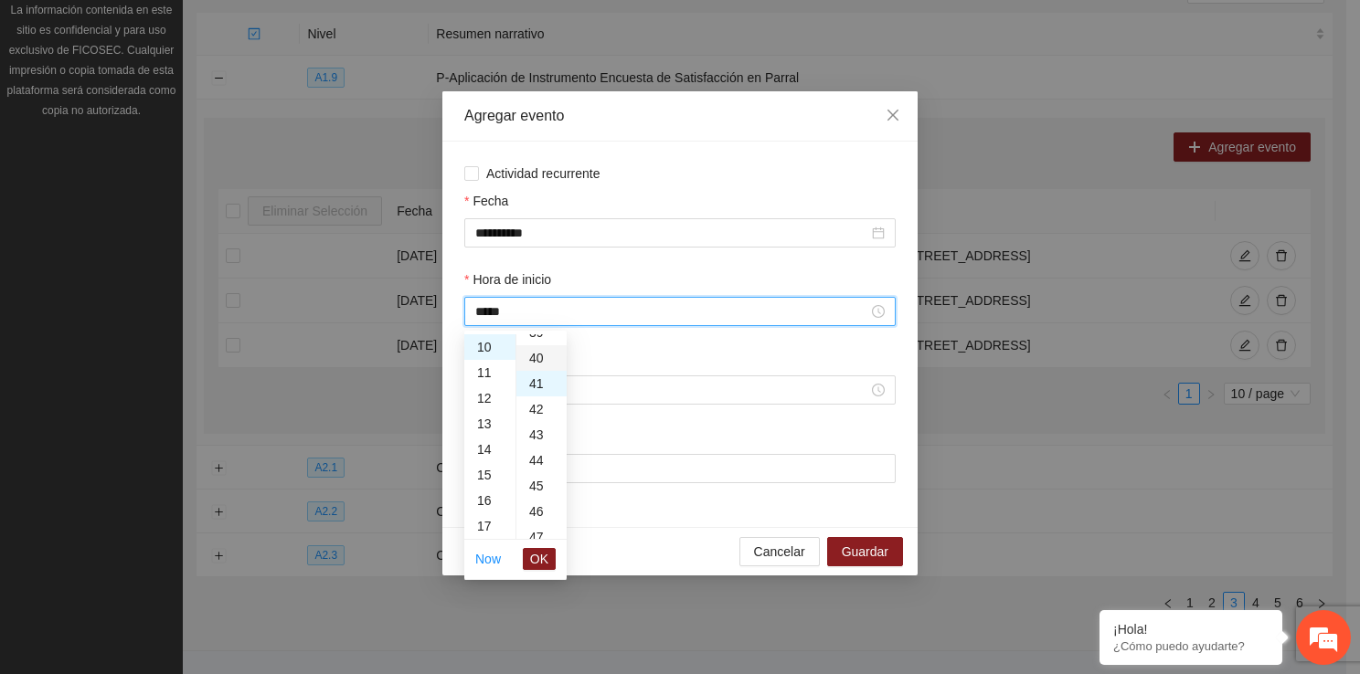
click at [548, 358] on div "40" at bounding box center [541, 358] width 50 height 26
click at [543, 554] on span "OK" at bounding box center [539, 559] width 18 height 20
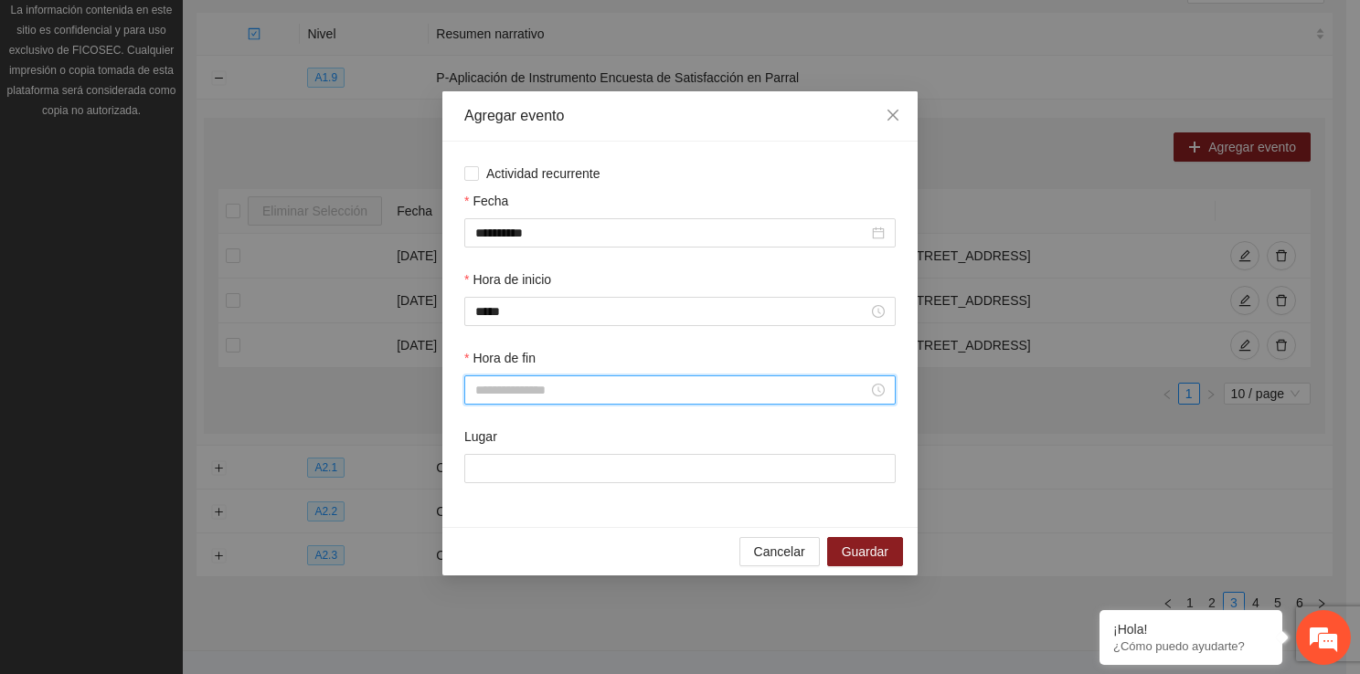
click at [545, 386] on input "Hora de fin" at bounding box center [671, 390] width 393 height 20
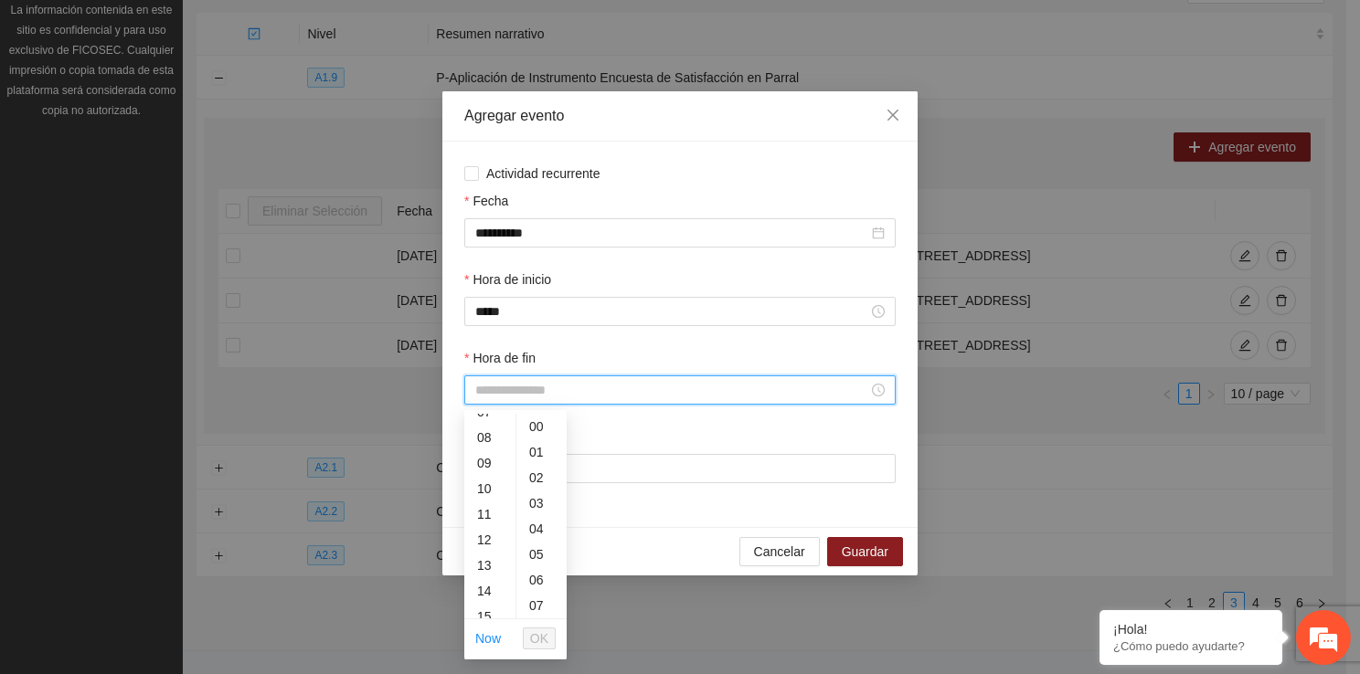
scroll to position [268, 0]
click at [479, 433] on div "11" at bounding box center [489, 441] width 51 height 26
click at [536, 478] on div "30" at bounding box center [541, 488] width 50 height 26
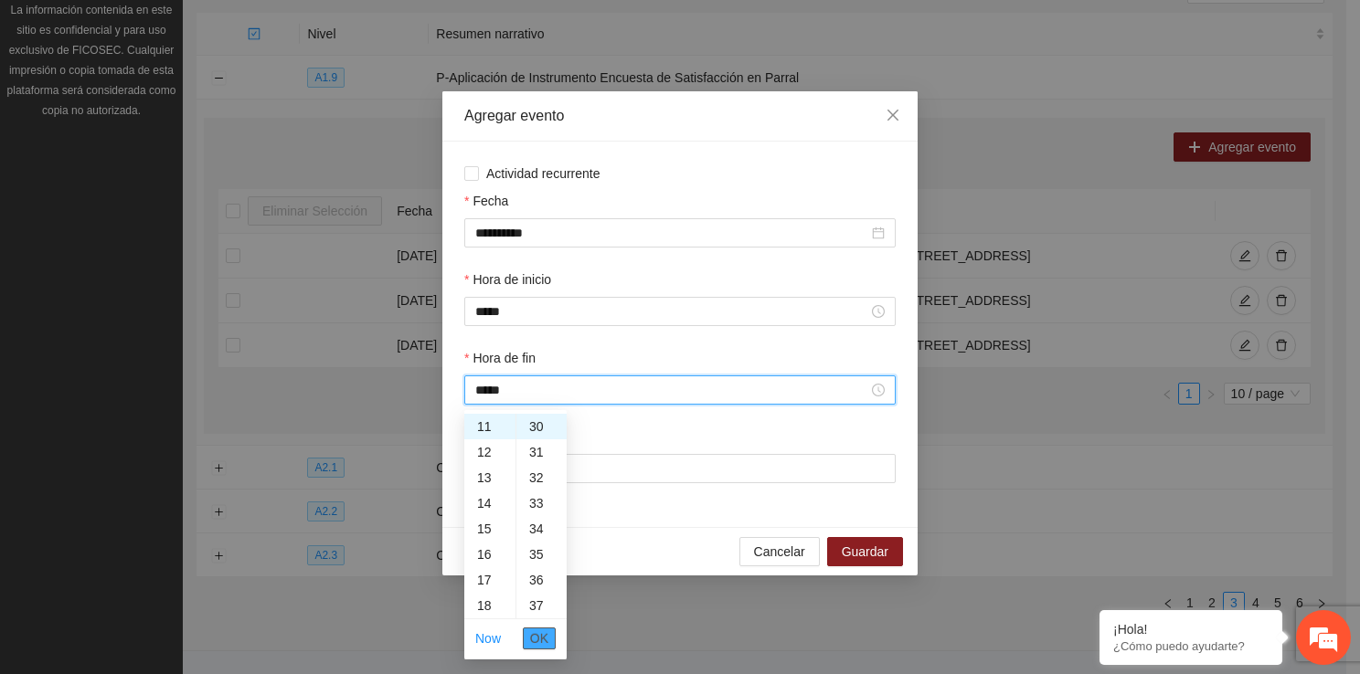
click at [545, 628] on button "OK" at bounding box center [539, 639] width 33 height 22
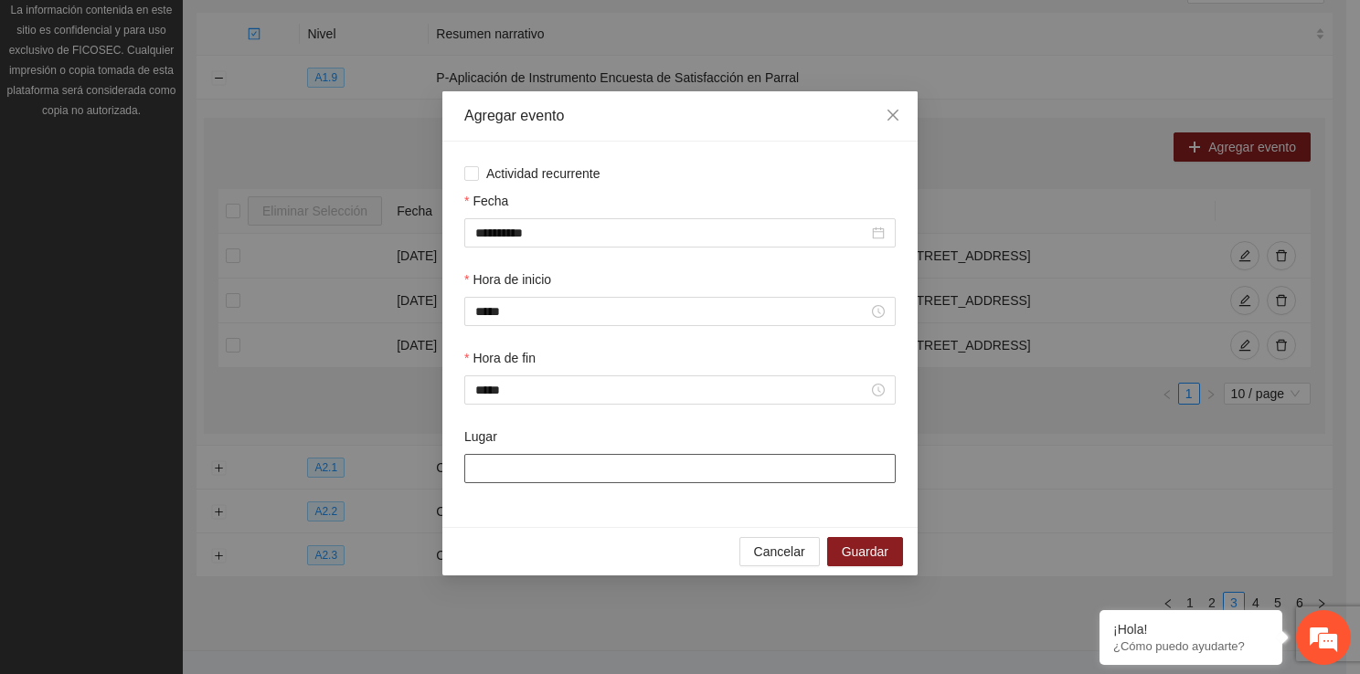
drag, startPoint x: 540, startPoint y: 480, endPoint x: 567, endPoint y: 528, distance: 55.7
click at [567, 528] on div "**********" at bounding box center [679, 333] width 475 height 484
click at [847, 546] on span "Guardar" at bounding box center [865, 552] width 47 height 20
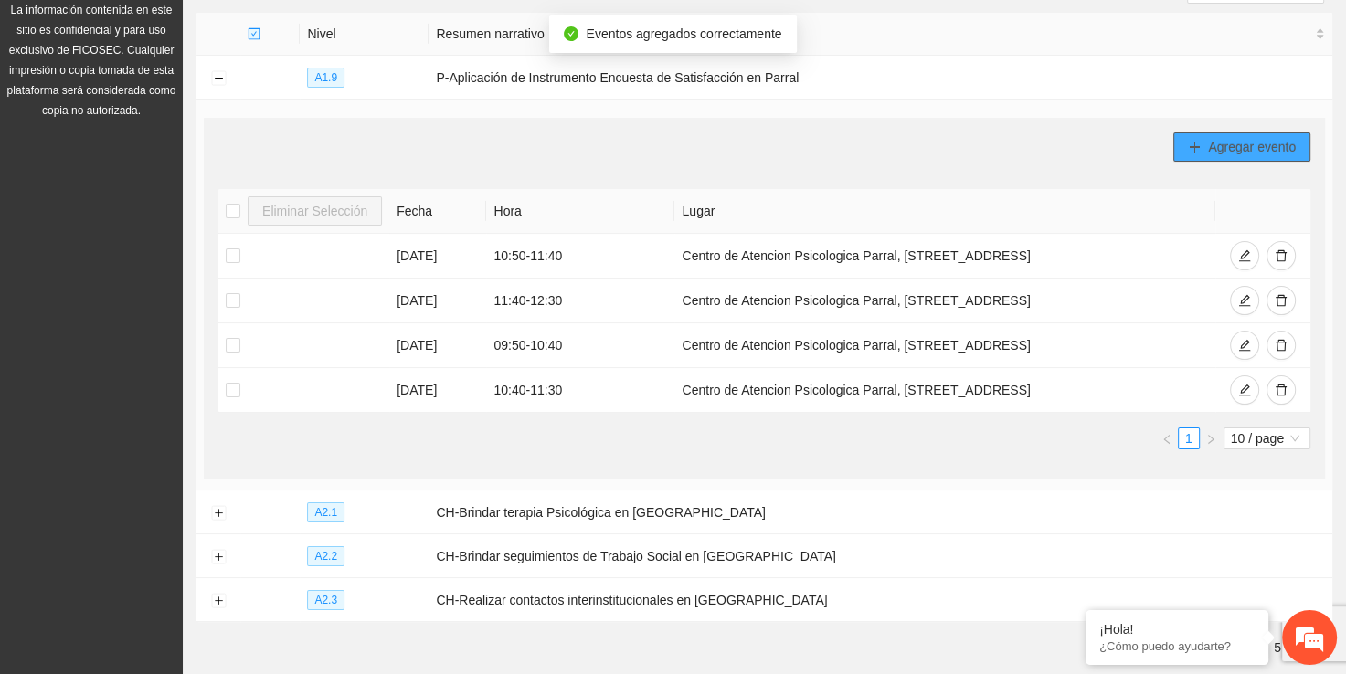
click at [1213, 144] on span "Agregar evento" at bounding box center [1252, 147] width 88 height 20
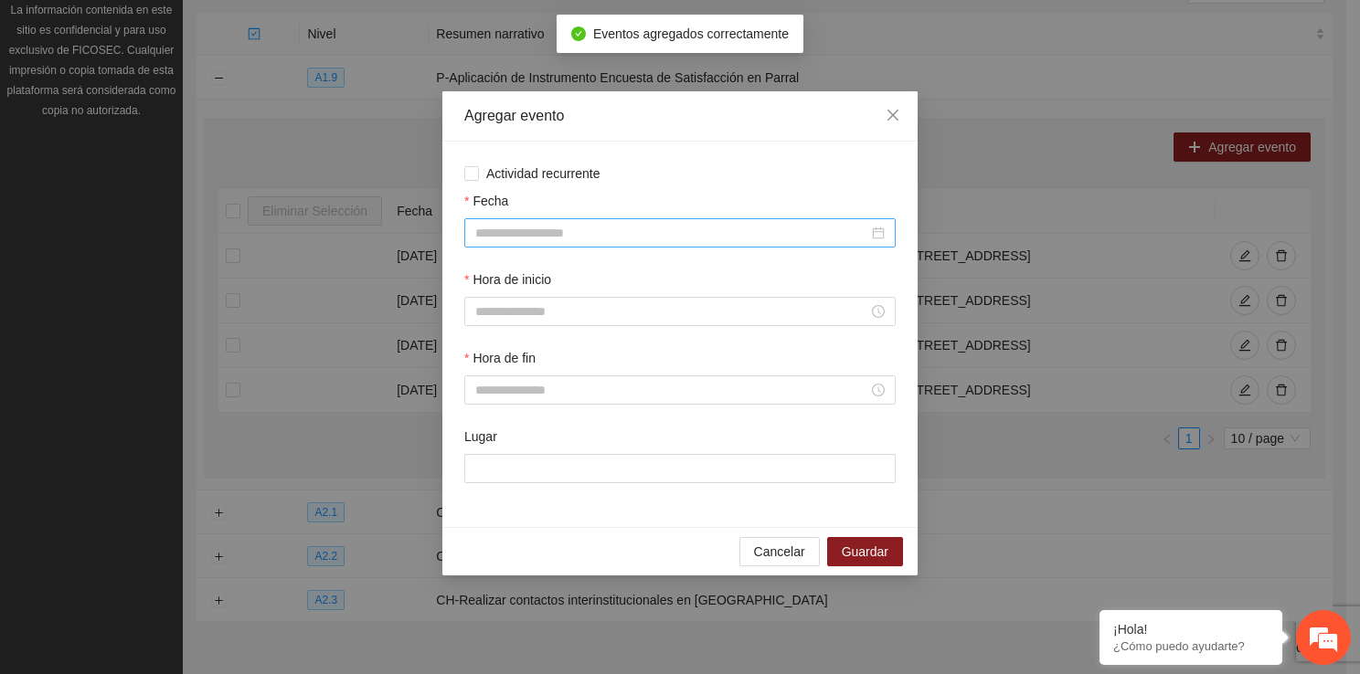
click at [691, 232] on input "Fecha" at bounding box center [671, 233] width 393 height 20
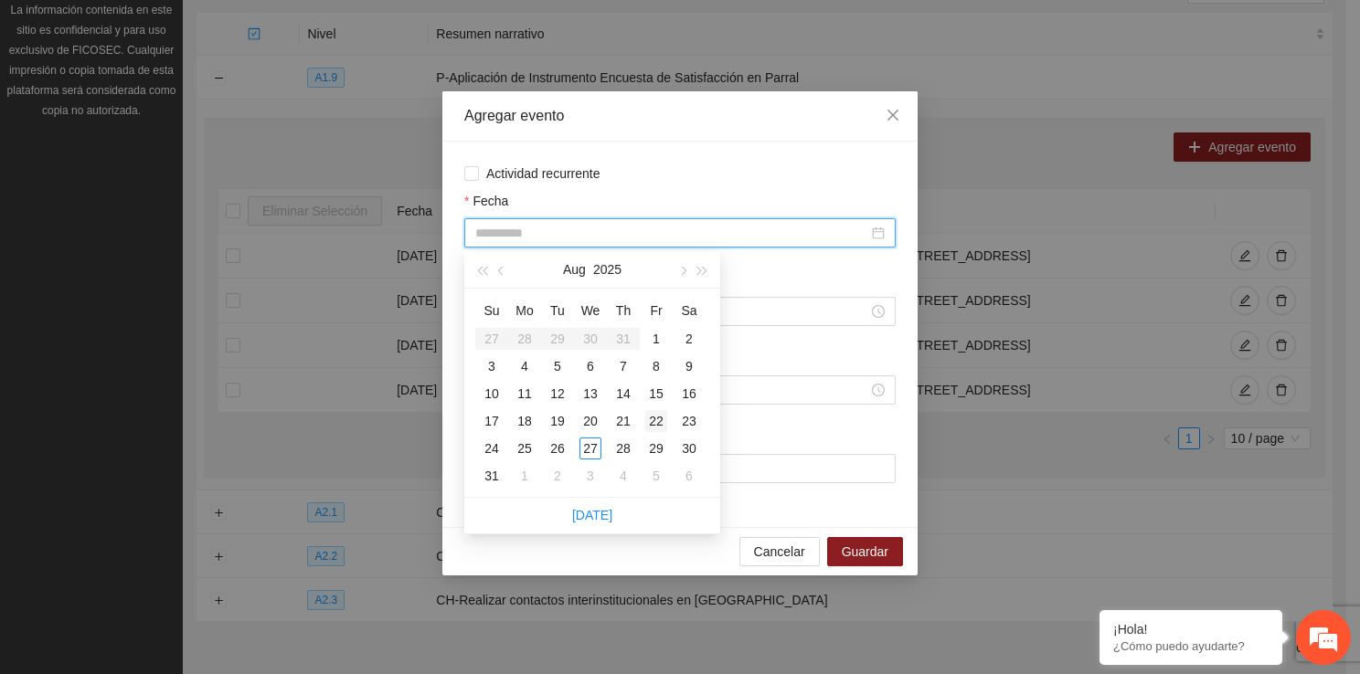
click at [654, 419] on div "22" at bounding box center [656, 421] width 22 height 22
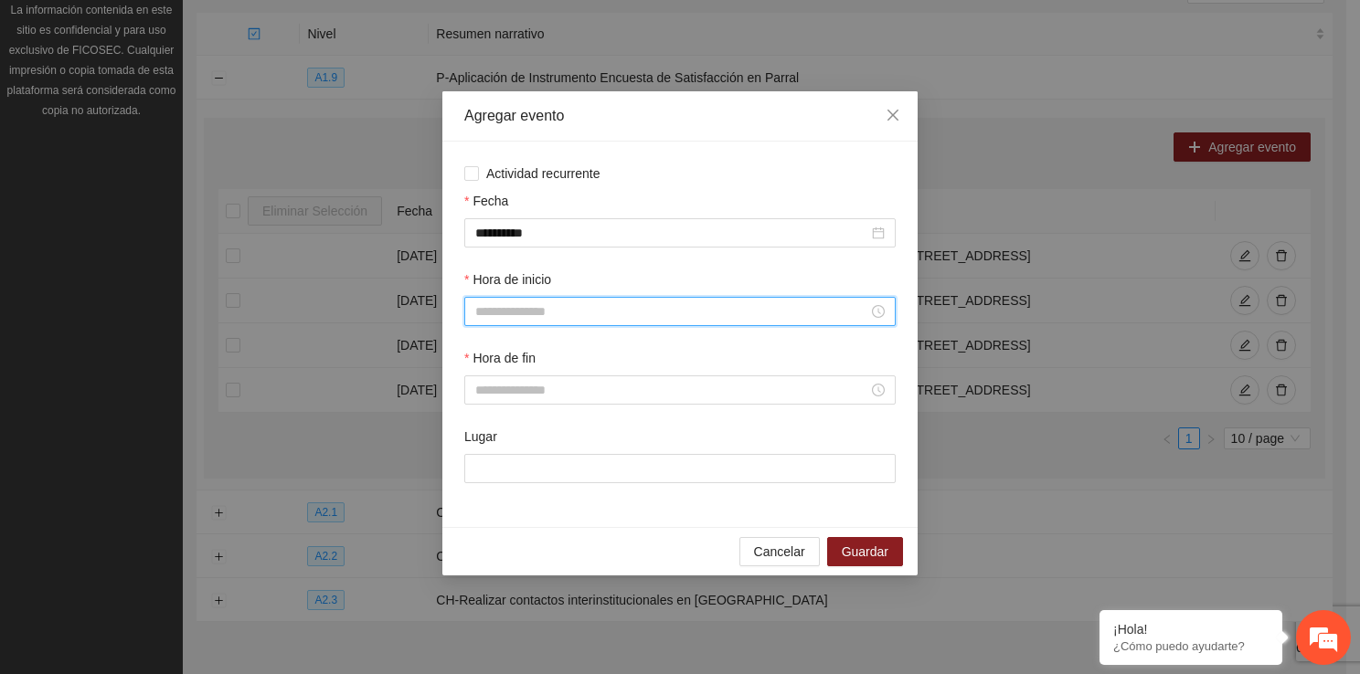
click at [520, 318] on input "Hora de inicio" at bounding box center [671, 312] width 393 height 20
click at [482, 360] on div "11" at bounding box center [489, 373] width 51 height 26
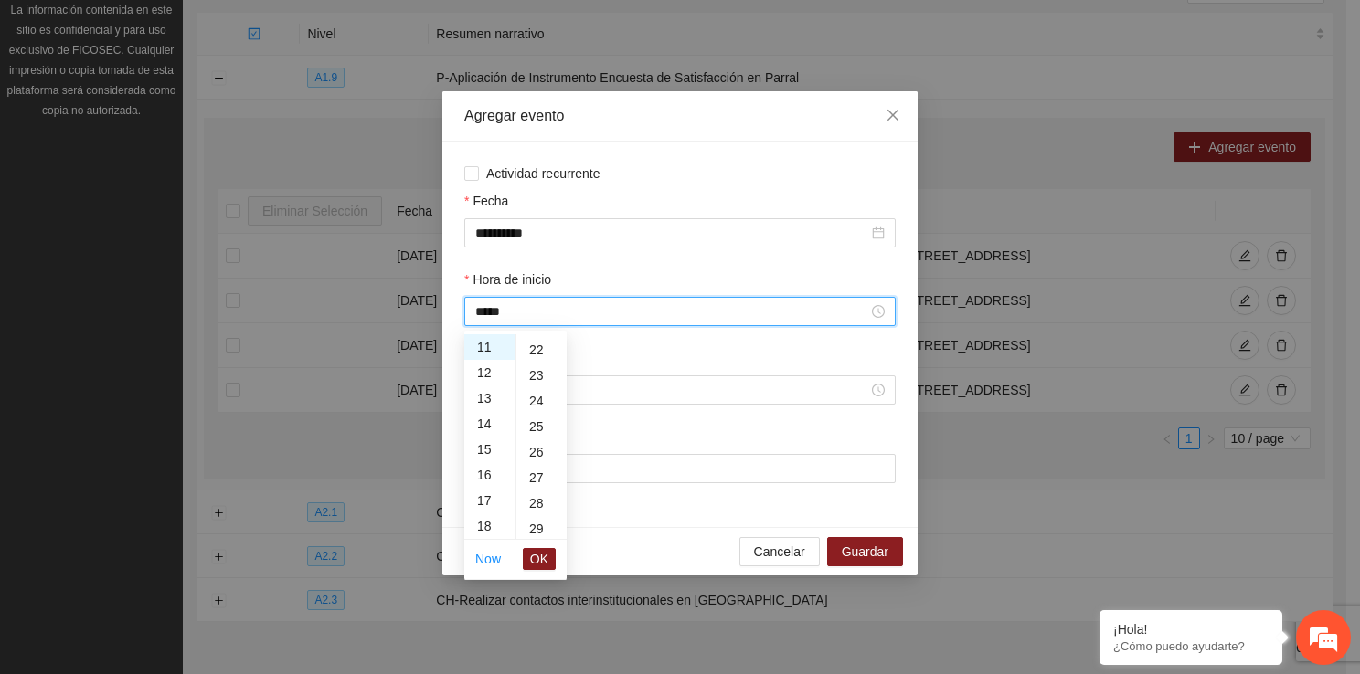
scroll to position [621, 0]
click at [533, 489] on div "30" at bounding box center [541, 494] width 50 height 26
click at [533, 552] on span "OK" at bounding box center [539, 559] width 18 height 20
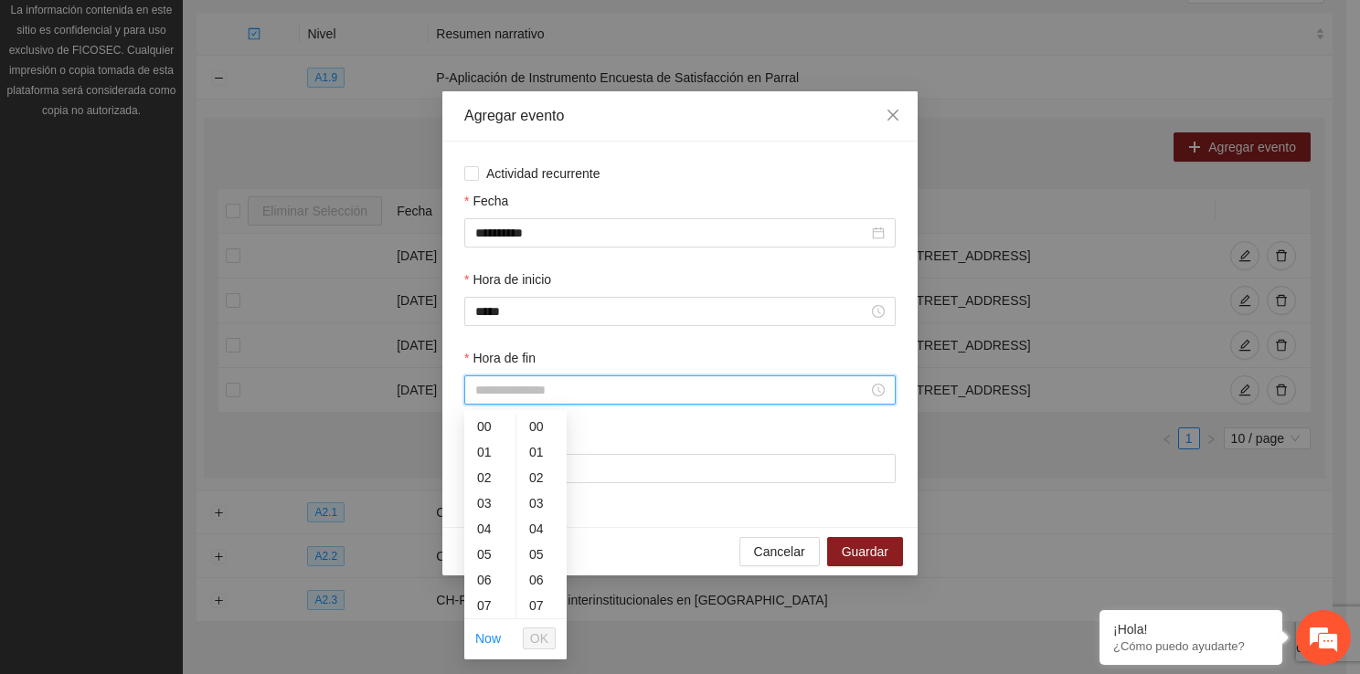
drag, startPoint x: 507, startPoint y: 394, endPoint x: 509, endPoint y: 605, distance: 211.1
click at [509, 449] on body "Proyectos Activos La información contenida en este sitio es confidencial y para…" at bounding box center [673, 111] width 1346 height 674
click at [491, 555] on div "12" at bounding box center [489, 551] width 51 height 26
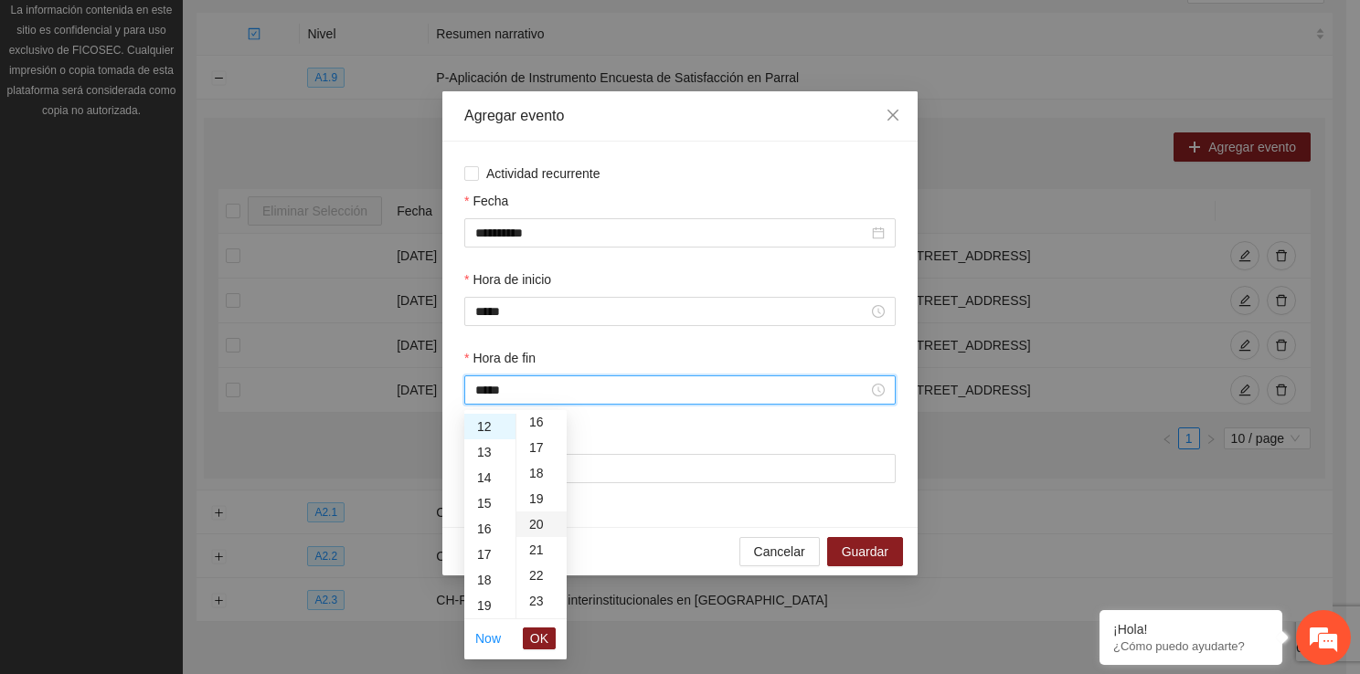
click at [537, 519] on div "20" at bounding box center [541, 525] width 50 height 26
click at [537, 642] on span "OK" at bounding box center [539, 639] width 18 height 20
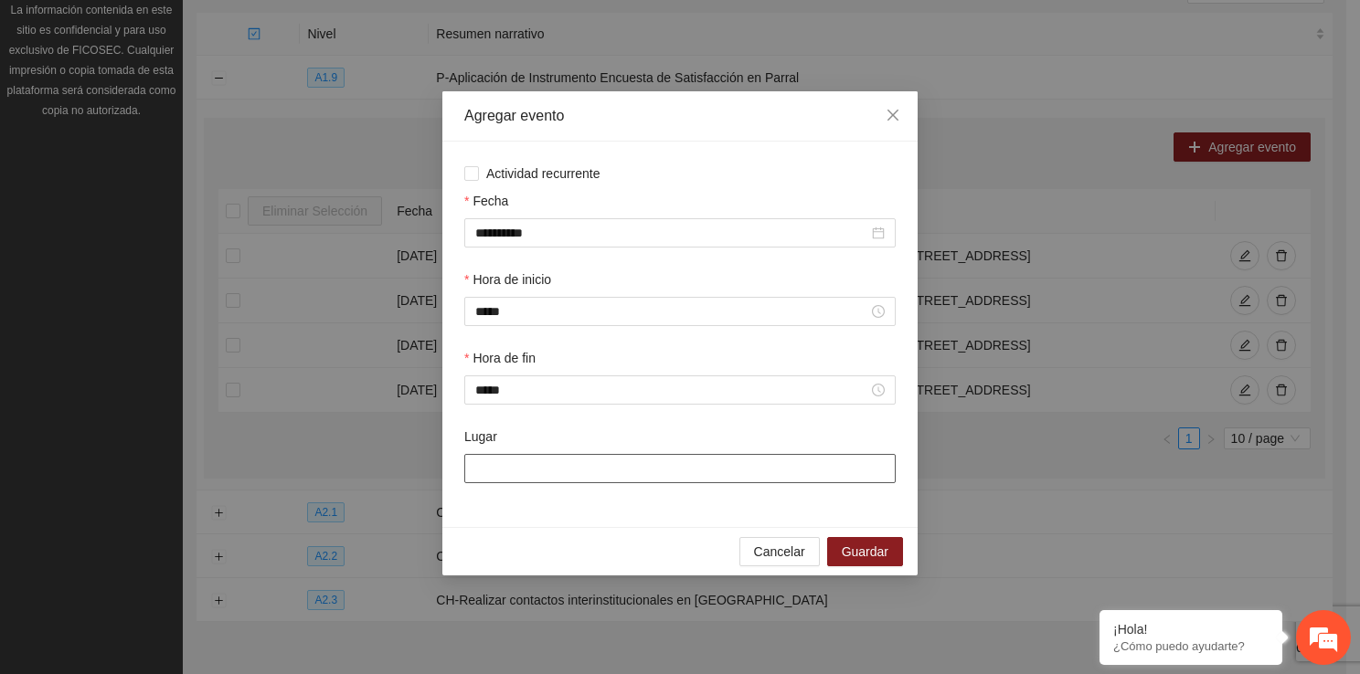
drag, startPoint x: 515, startPoint y: 476, endPoint x: 534, endPoint y: 534, distance: 60.4
click at [534, 534] on div "**********" at bounding box center [679, 333] width 475 height 484
click at [869, 543] on button "Guardar" at bounding box center [865, 551] width 76 height 29
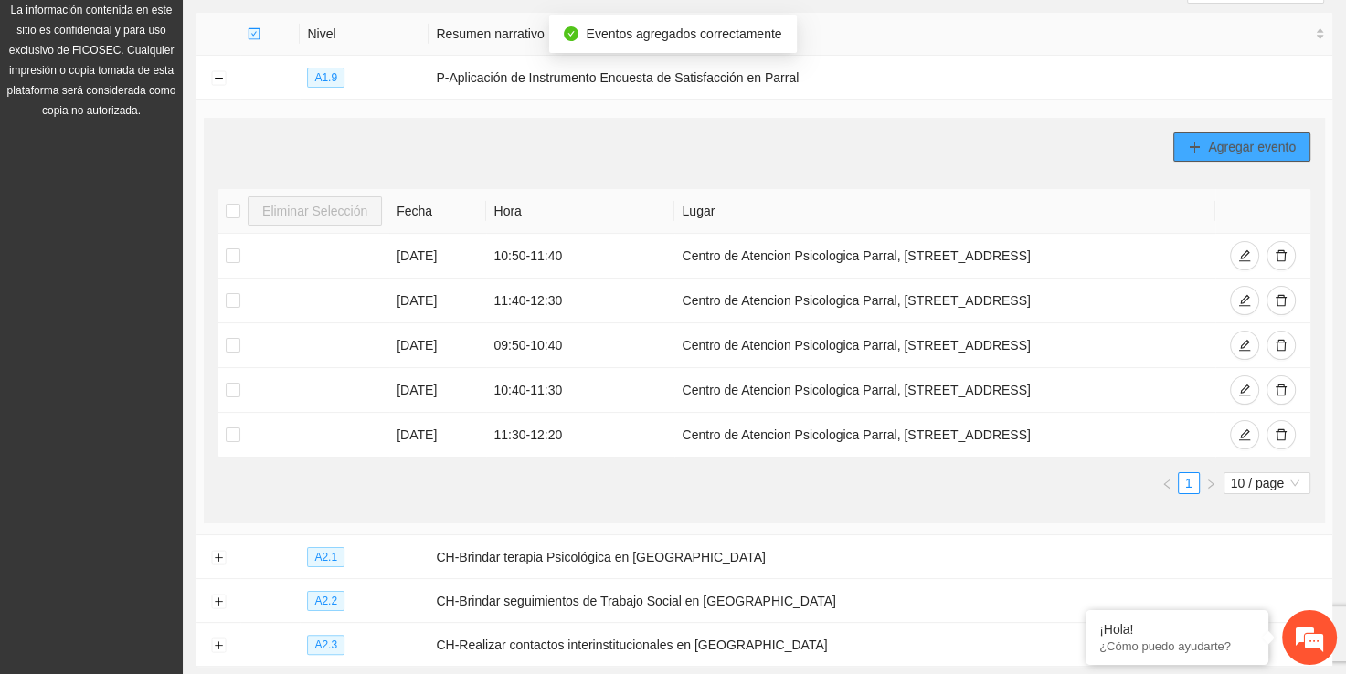
click at [1194, 153] on span "plus" at bounding box center [1194, 148] width 13 height 15
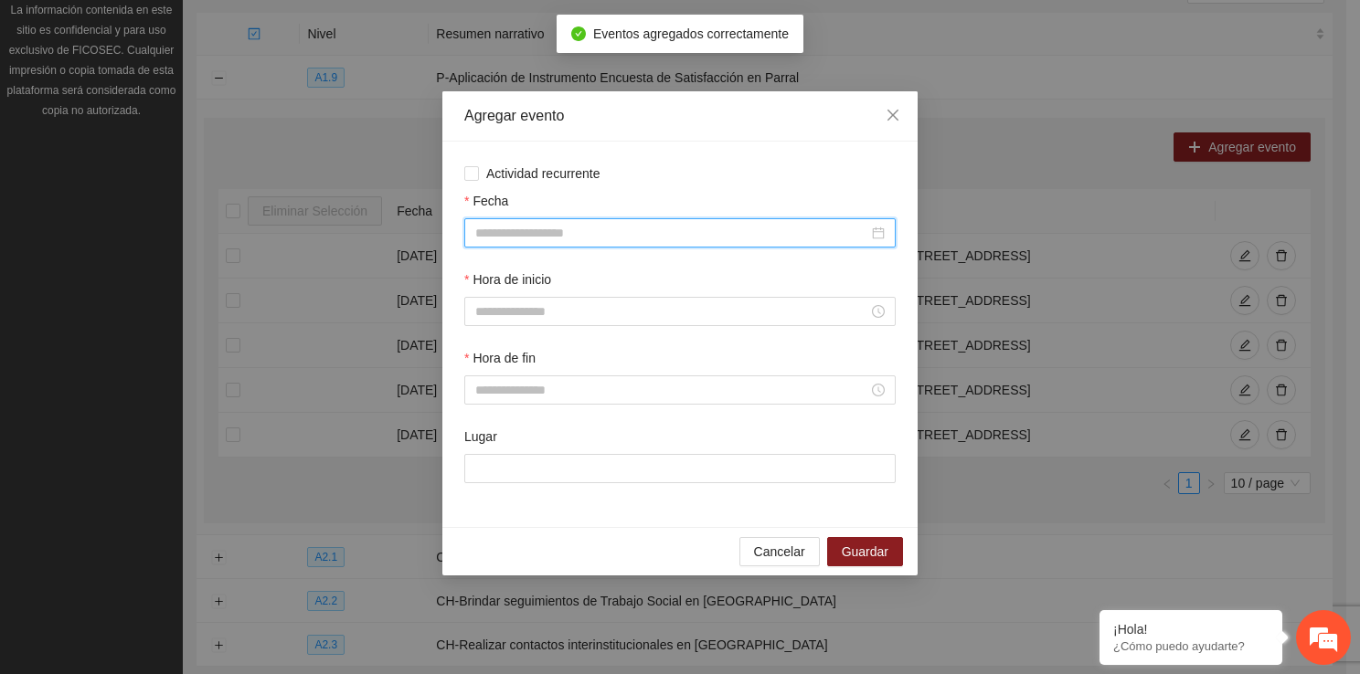
click at [563, 236] on input "Fecha" at bounding box center [671, 233] width 393 height 20
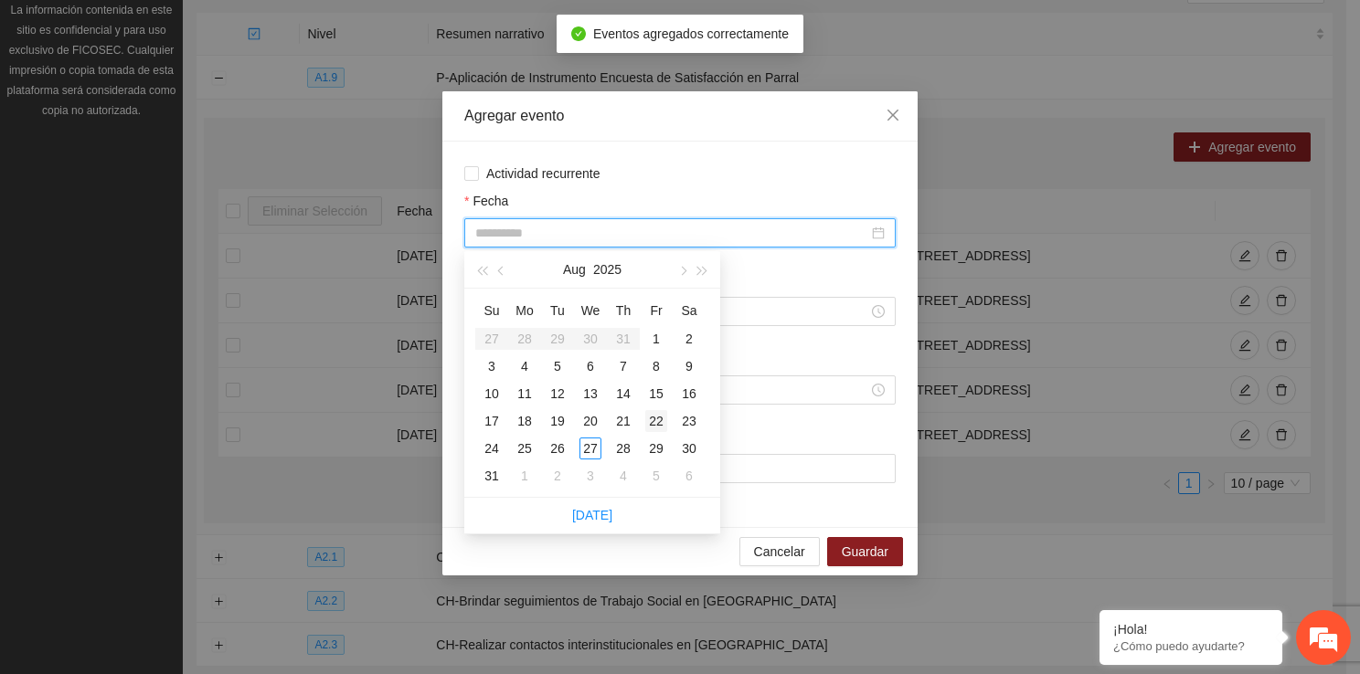
click at [655, 422] on div "22" at bounding box center [656, 421] width 22 height 22
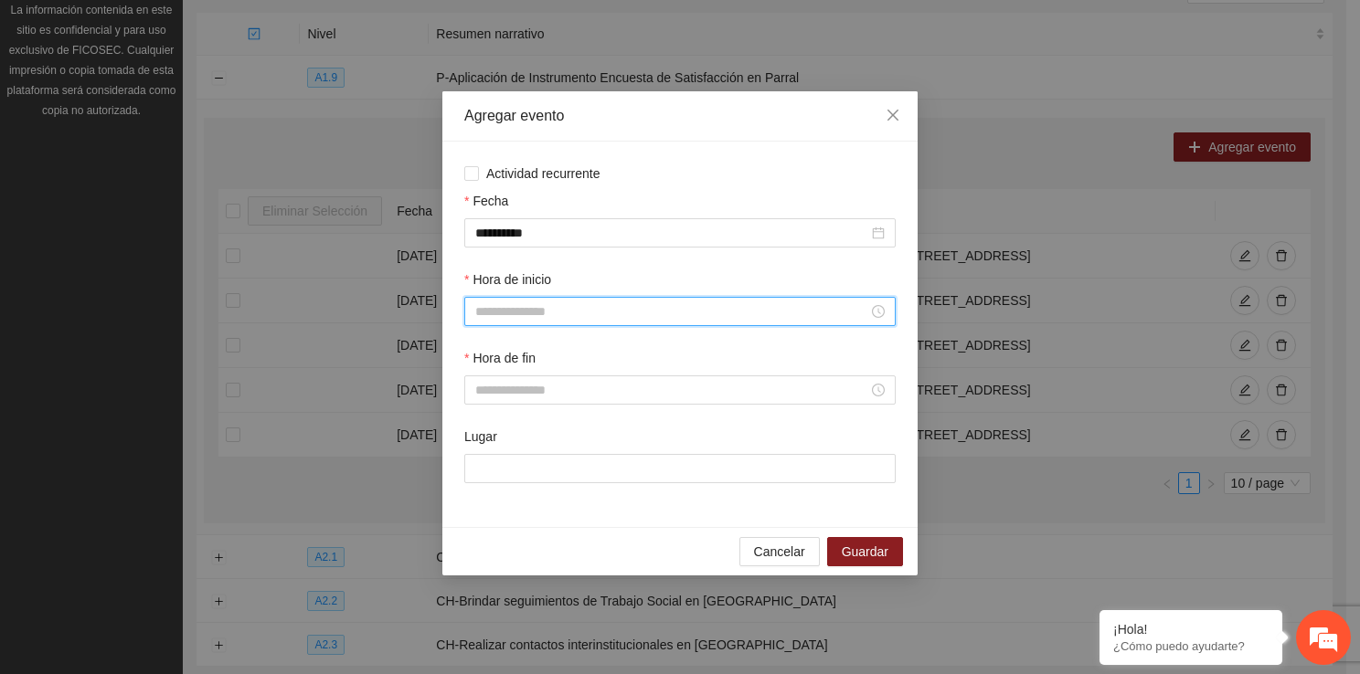
click at [552, 314] on input "Hora de inicio" at bounding box center [671, 312] width 393 height 20
click at [482, 504] on div "12" at bounding box center [489, 508] width 51 height 26
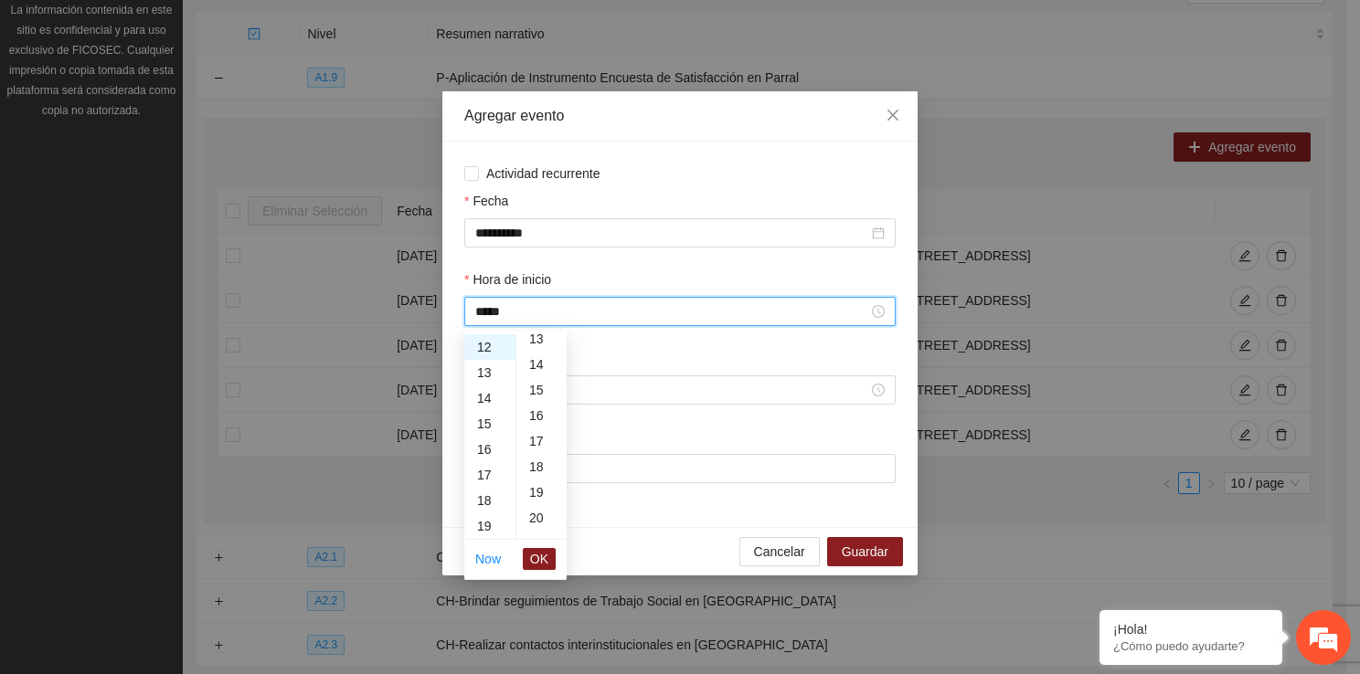
scroll to position [366, 0]
click at [542, 500] on div "20" at bounding box center [541, 494] width 50 height 26
click at [545, 557] on span "OK" at bounding box center [539, 559] width 18 height 20
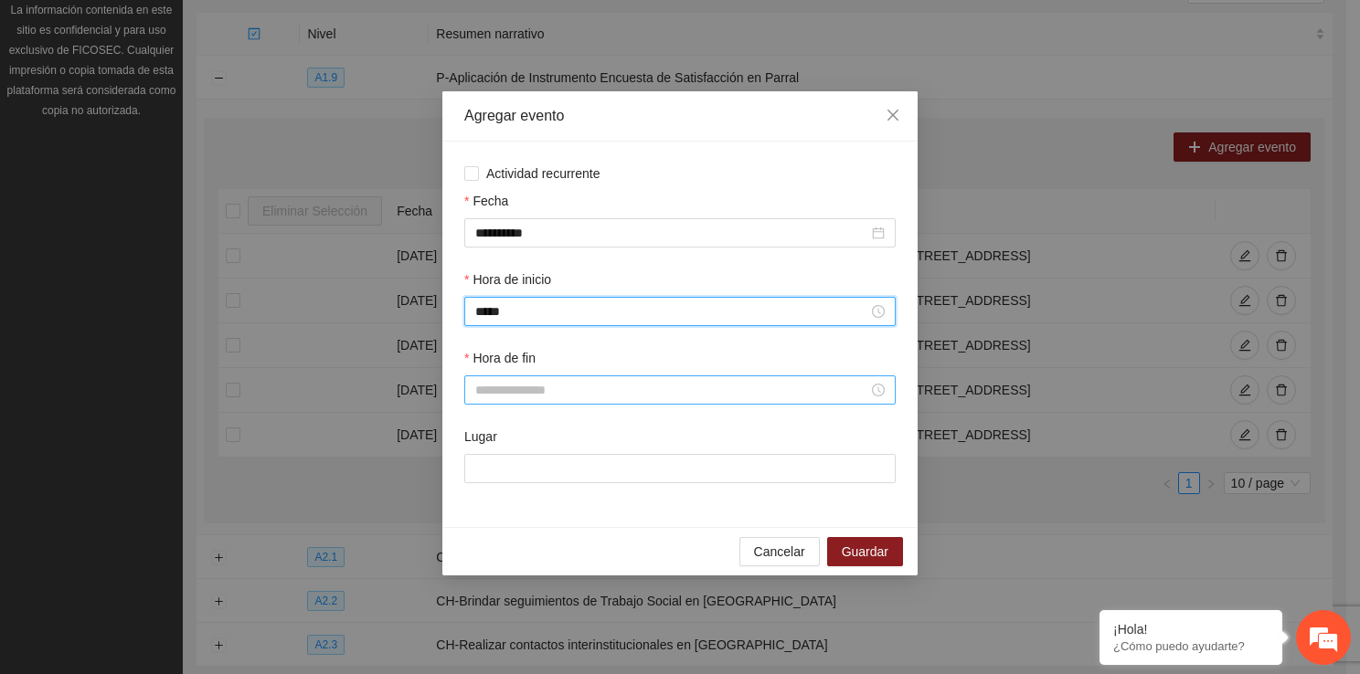
click at [506, 400] on input "Hora de fin" at bounding box center [671, 390] width 393 height 20
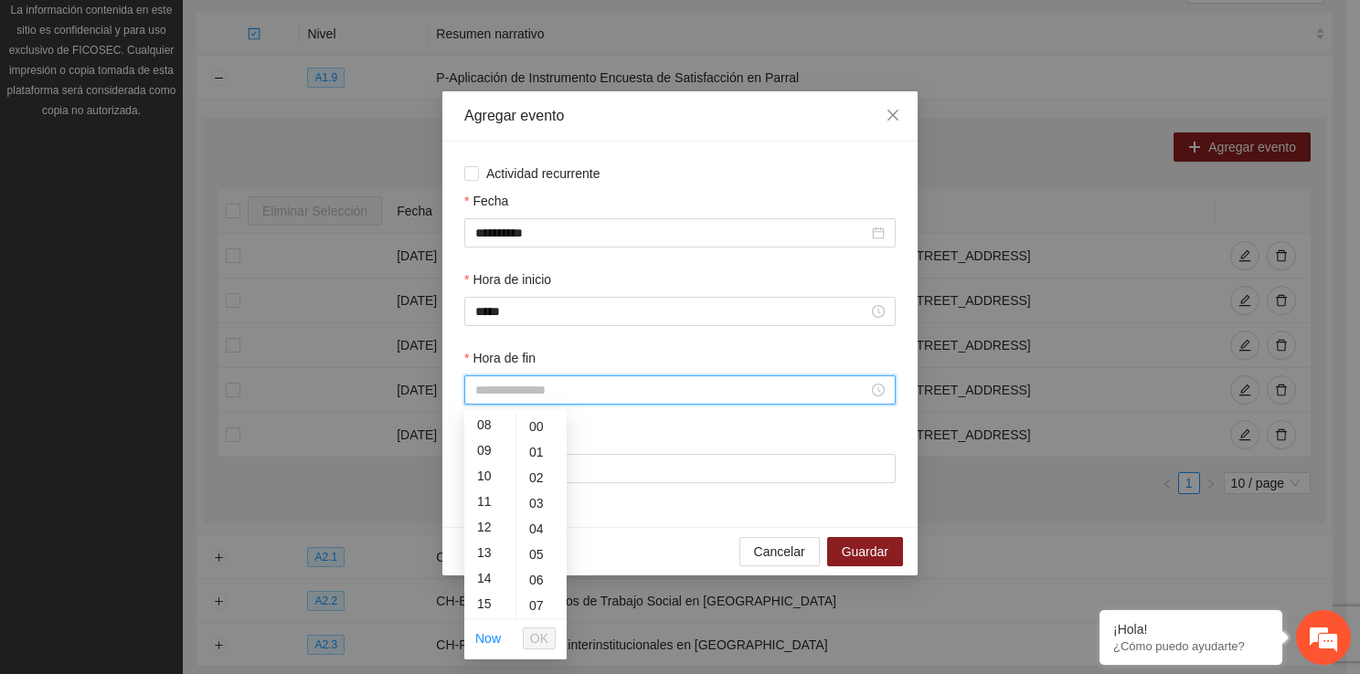
scroll to position [230, 0]
click at [483, 531] on div "13" at bounding box center [489, 529] width 51 height 26
click at [539, 539] on div "10" at bounding box center [541, 537] width 50 height 26
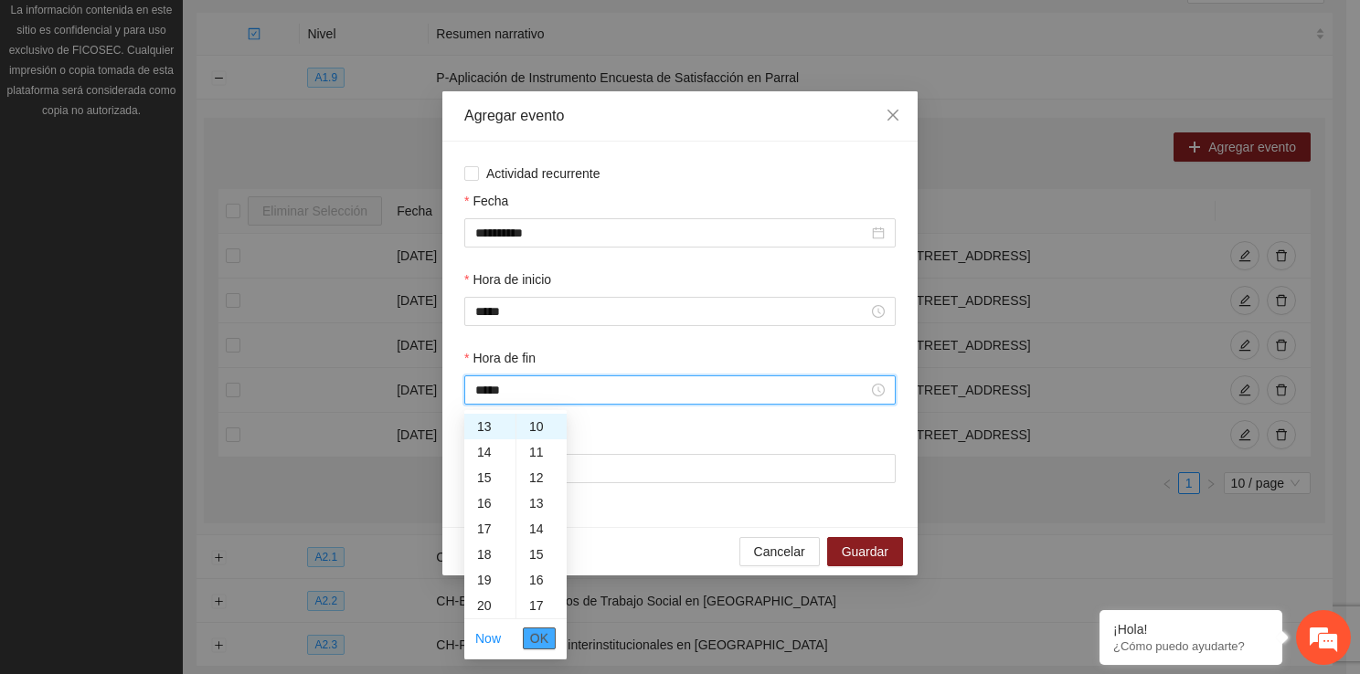
click at [542, 631] on span "OK" at bounding box center [539, 639] width 18 height 20
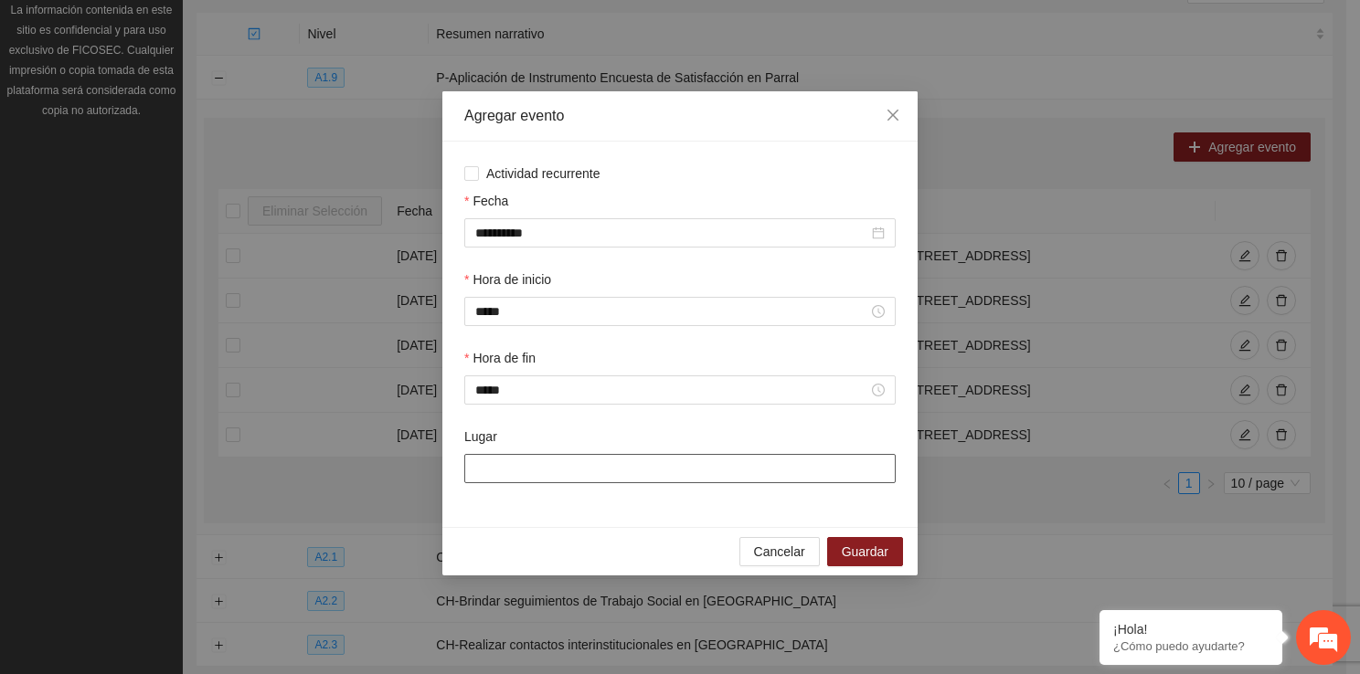
click at [582, 471] on input "Lugar" at bounding box center [679, 468] width 431 height 29
click at [845, 557] on span "Guardar" at bounding box center [865, 552] width 47 height 20
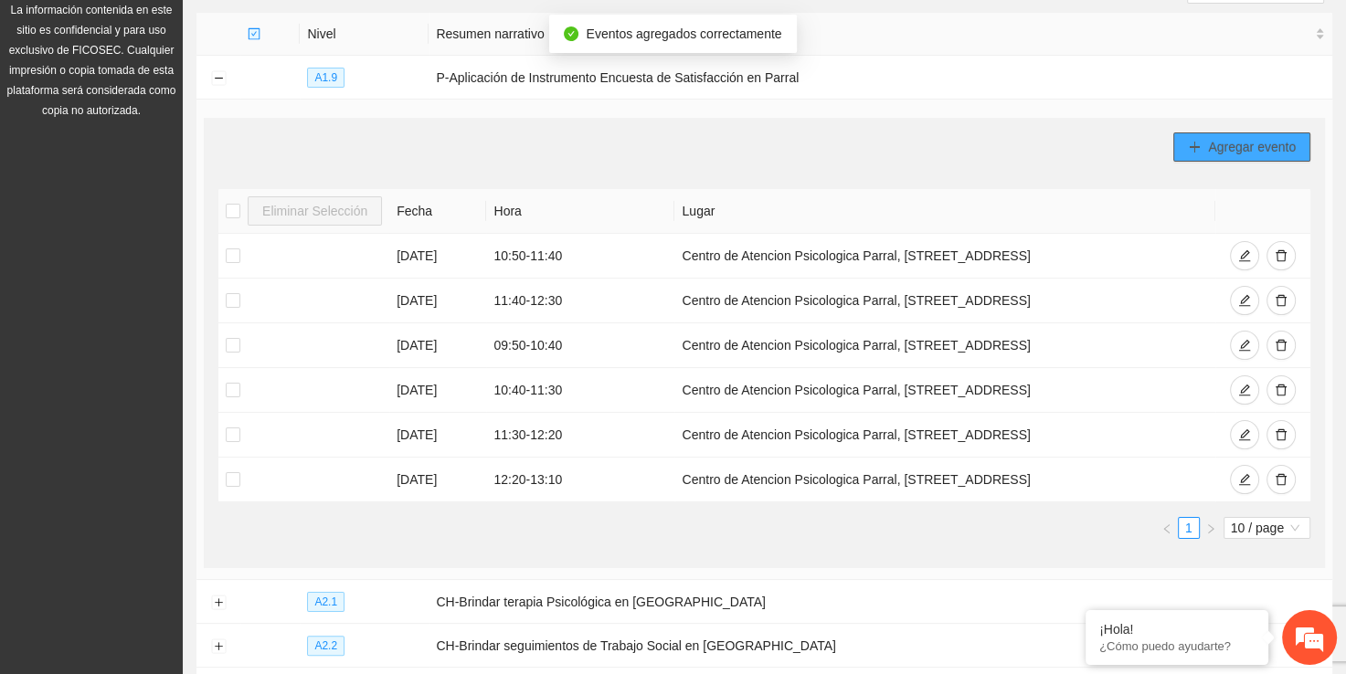
click at [1227, 133] on button "Agregar evento" at bounding box center [1241, 147] width 137 height 29
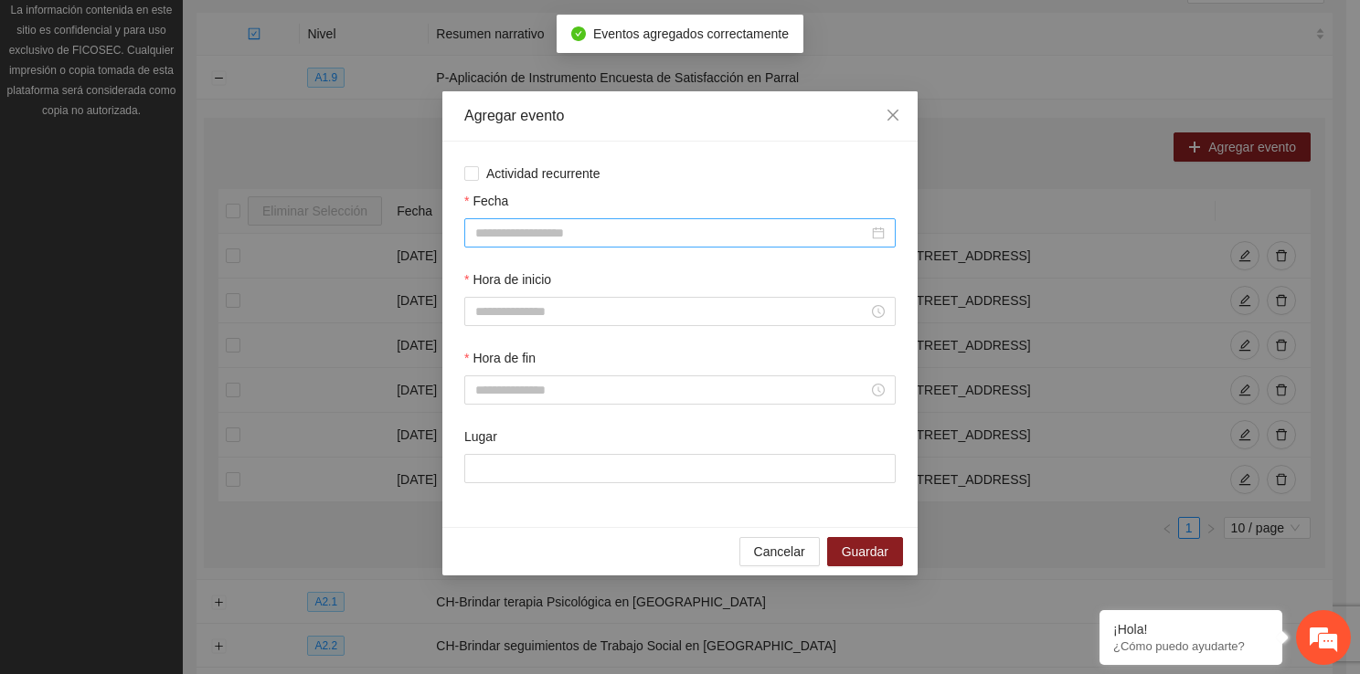
click at [523, 242] on input "Fecha" at bounding box center [671, 233] width 393 height 20
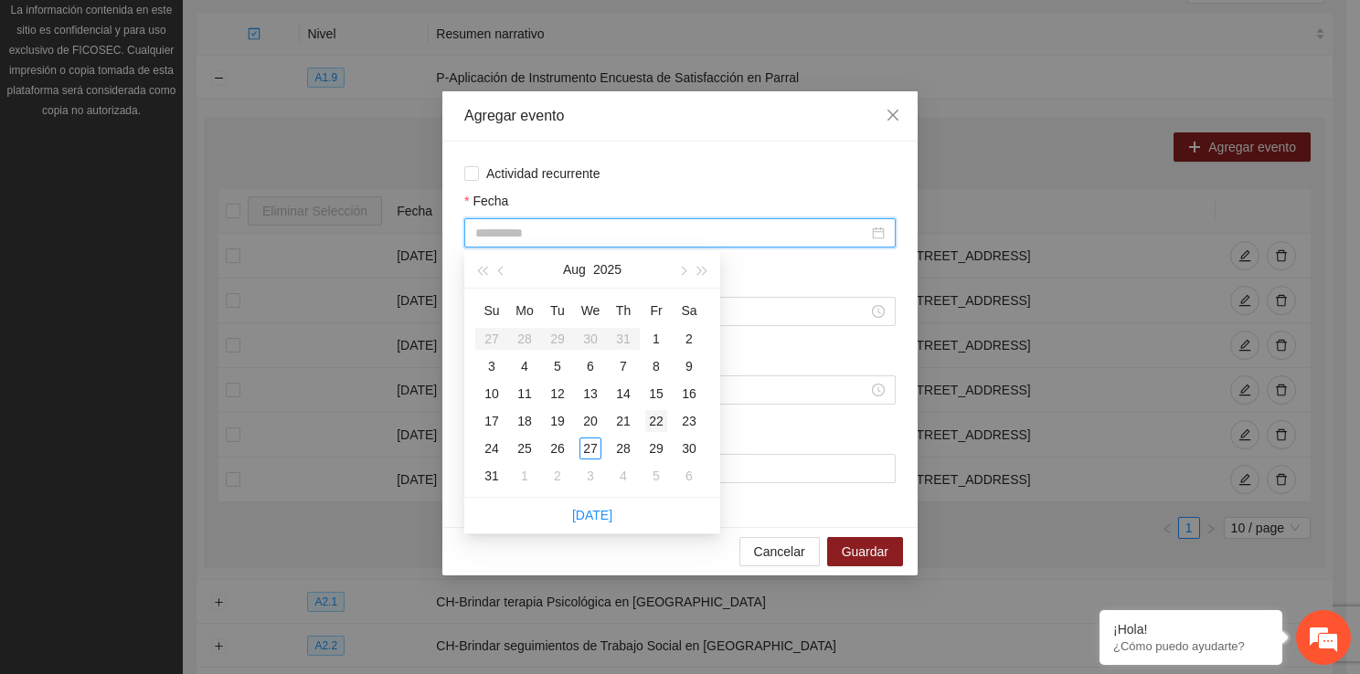
click at [647, 419] on div "22" at bounding box center [656, 421] width 22 height 22
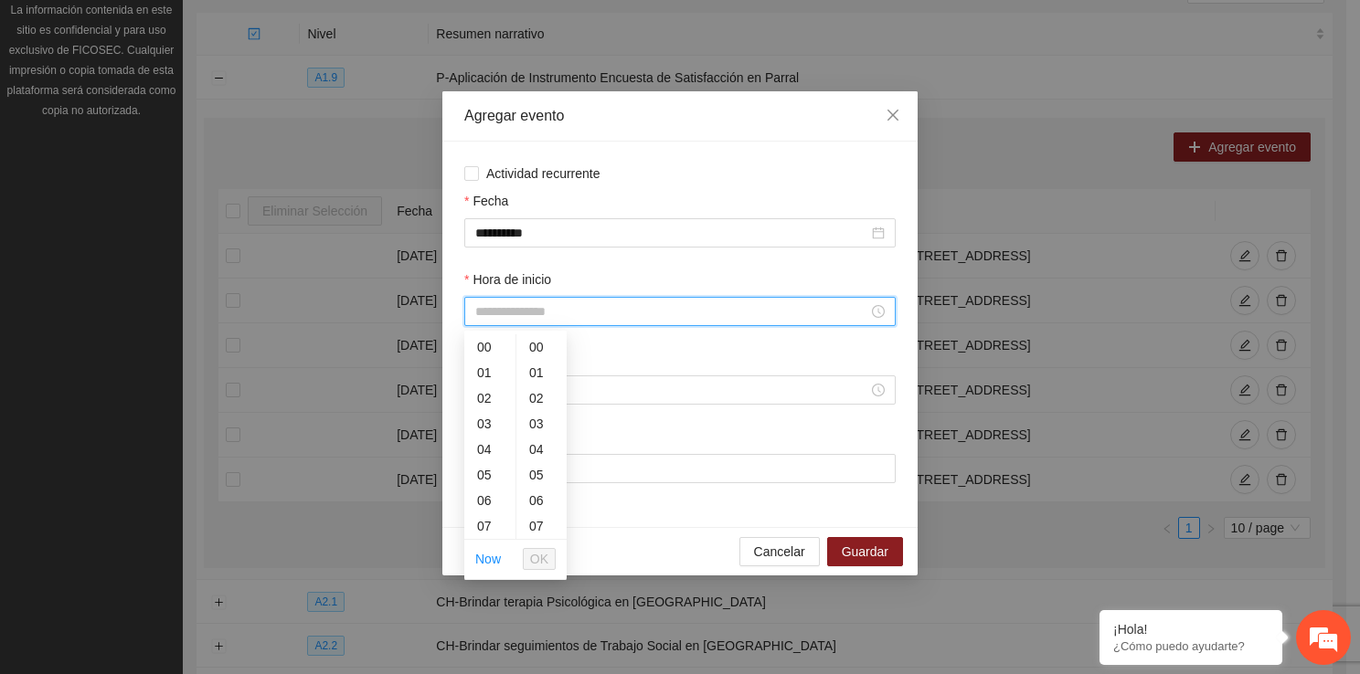
drag, startPoint x: 538, startPoint y: 320, endPoint x: 504, endPoint y: 532, distance: 214.7
click at [504, 449] on body "Proyectos Activos La información contenida en este sitio es confidencial y para…" at bounding box center [673, 111] width 1346 height 674
click at [493, 503] on div "13" at bounding box center [489, 497] width 51 height 26
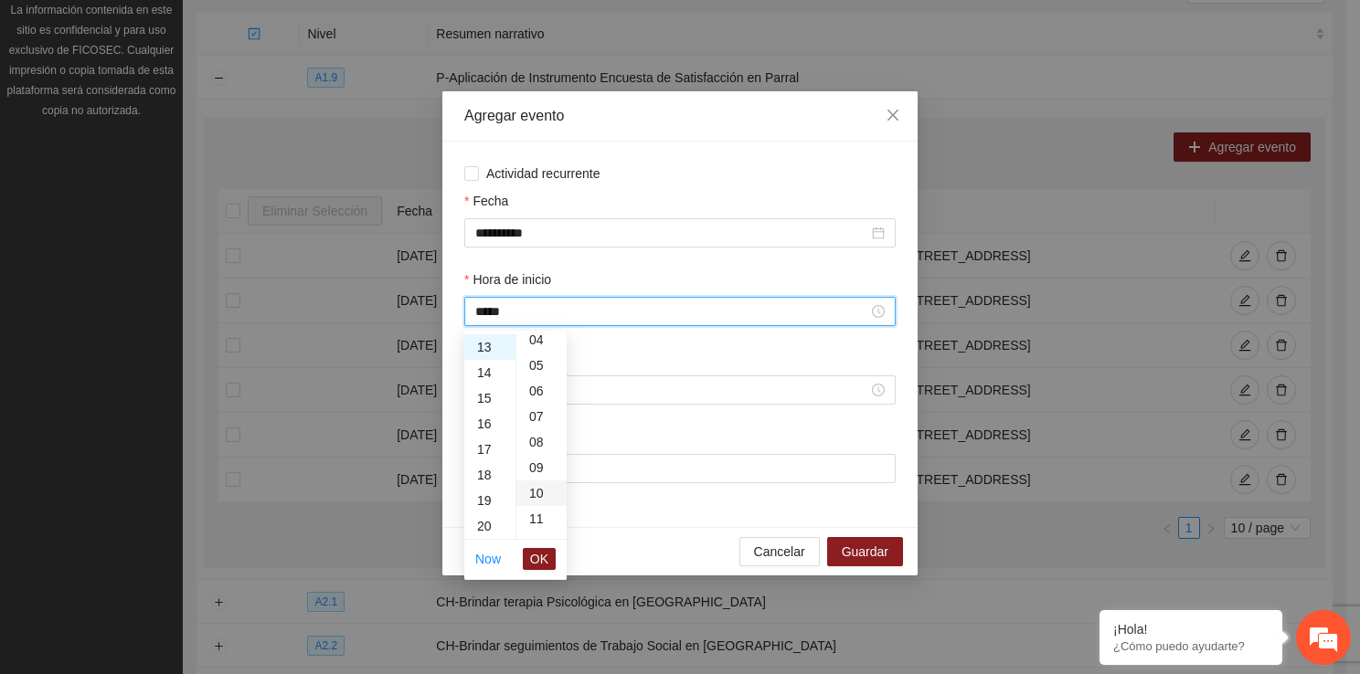
click at [541, 501] on div "10" at bounding box center [541, 494] width 50 height 26
click at [550, 559] on button "OK" at bounding box center [539, 559] width 33 height 22
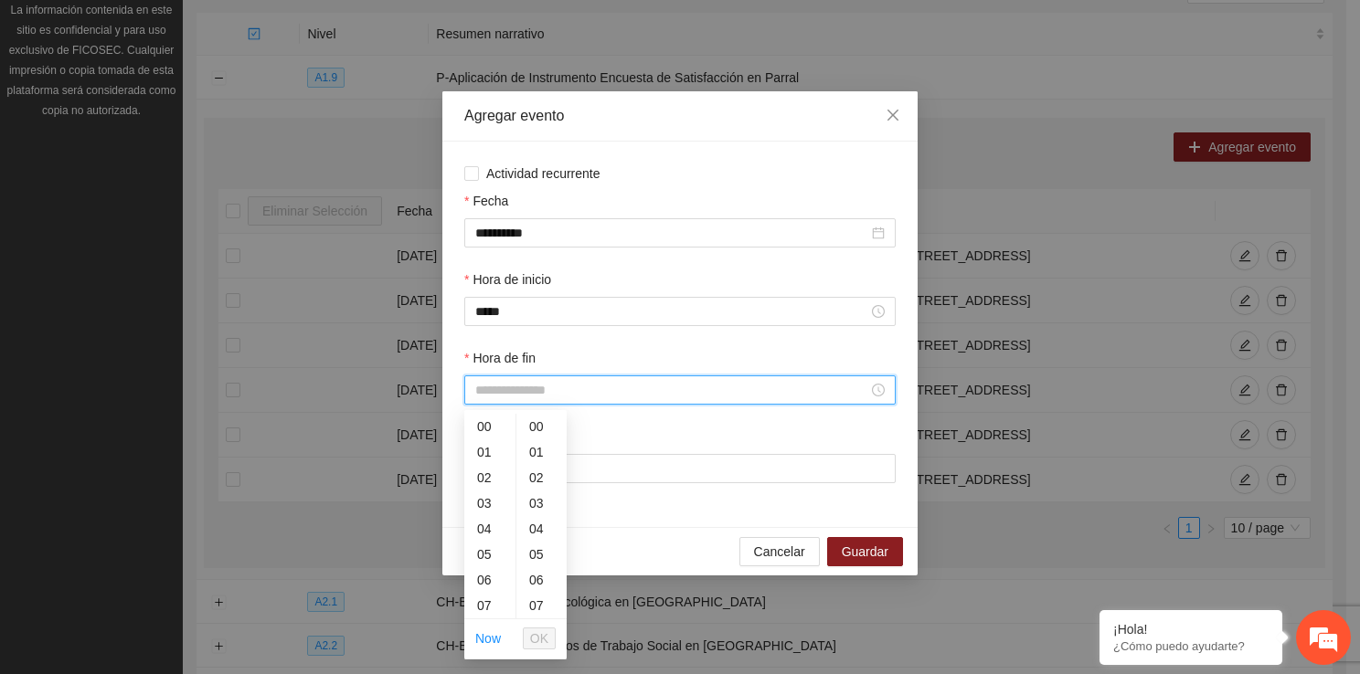
click at [534, 389] on input "Hora de fin" at bounding box center [671, 390] width 393 height 20
click at [486, 577] on div "13" at bounding box center [489, 577] width 51 height 26
click at [482, 454] on div "14" at bounding box center [489, 453] width 51 height 26
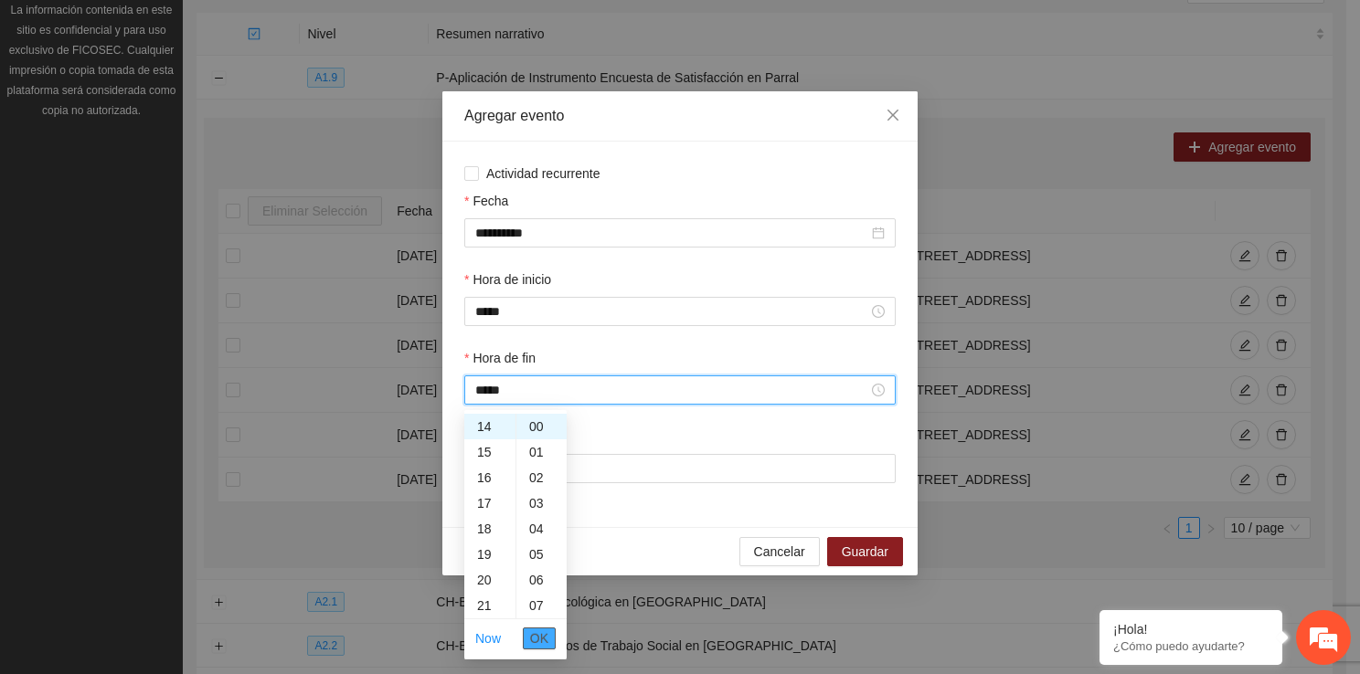
click at [538, 631] on span "OK" at bounding box center [539, 639] width 18 height 20
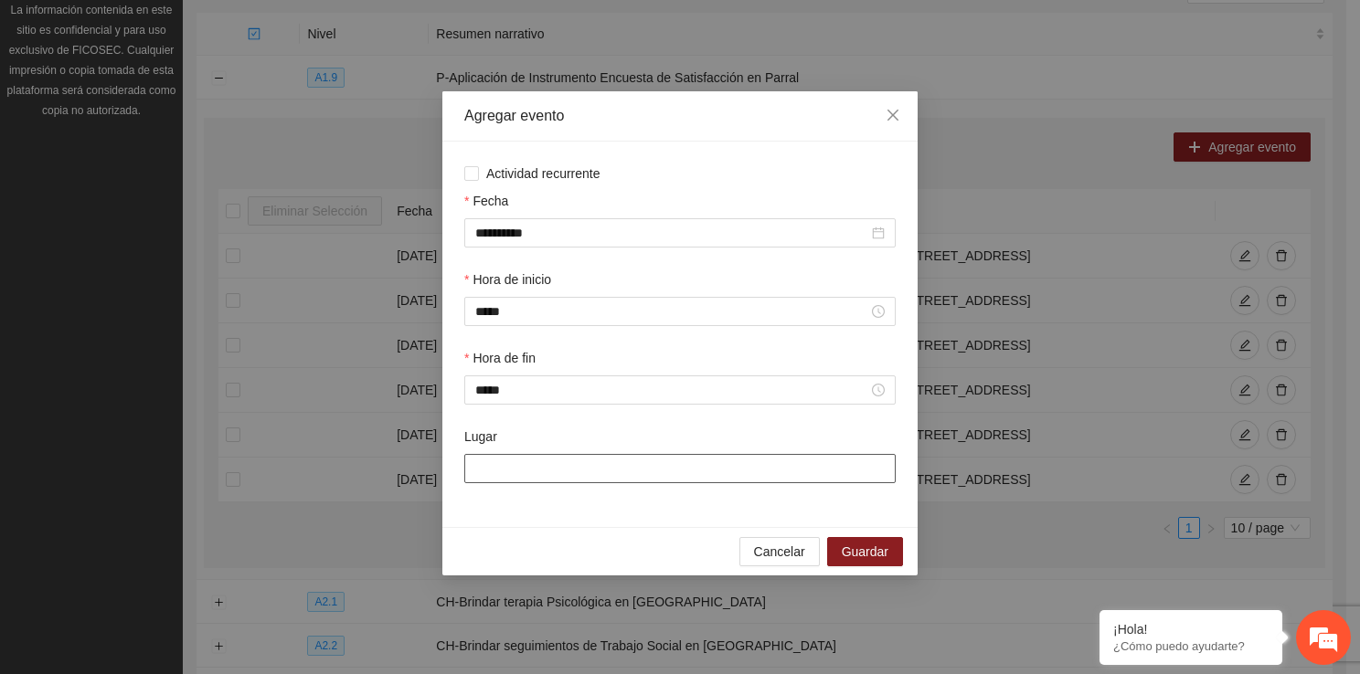
drag, startPoint x: 546, startPoint y: 462, endPoint x: 559, endPoint y: 527, distance: 66.1
click at [559, 527] on div "**********" at bounding box center [679, 335] width 475 height 386
click at [881, 559] on span "Guardar" at bounding box center [865, 552] width 47 height 20
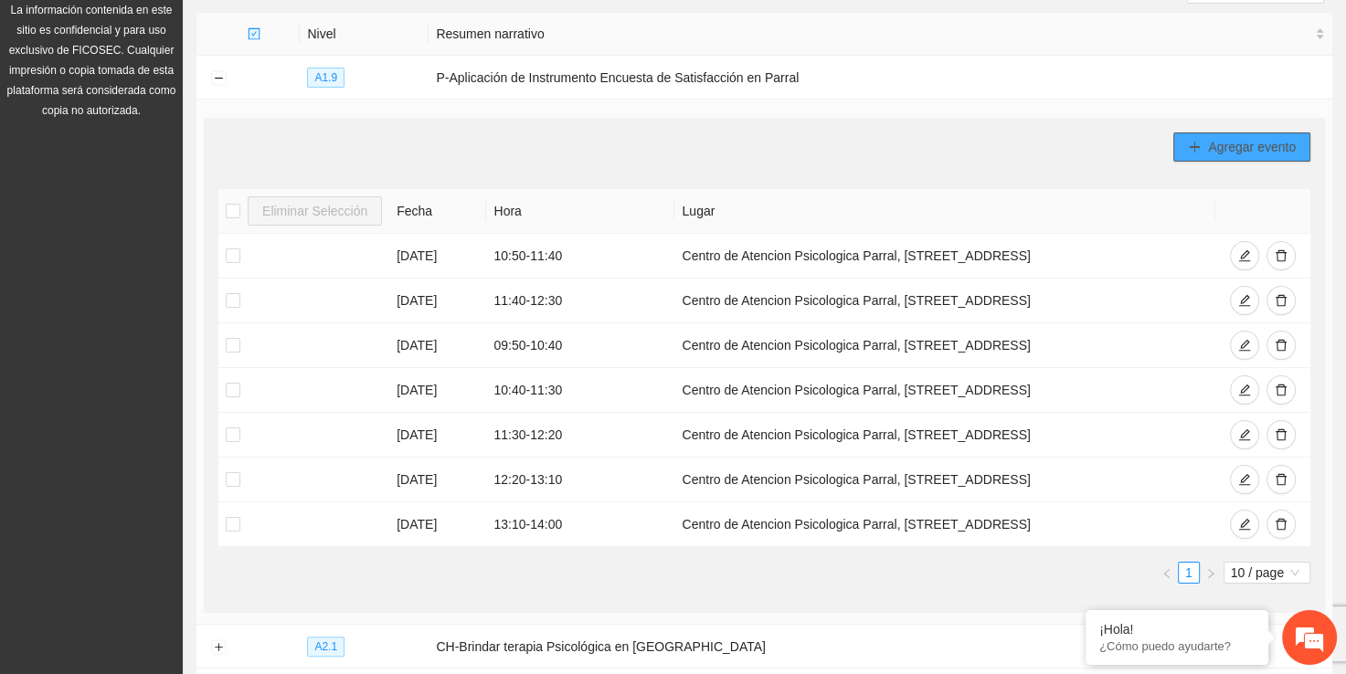
click at [1232, 133] on button "Agregar evento" at bounding box center [1241, 147] width 137 height 29
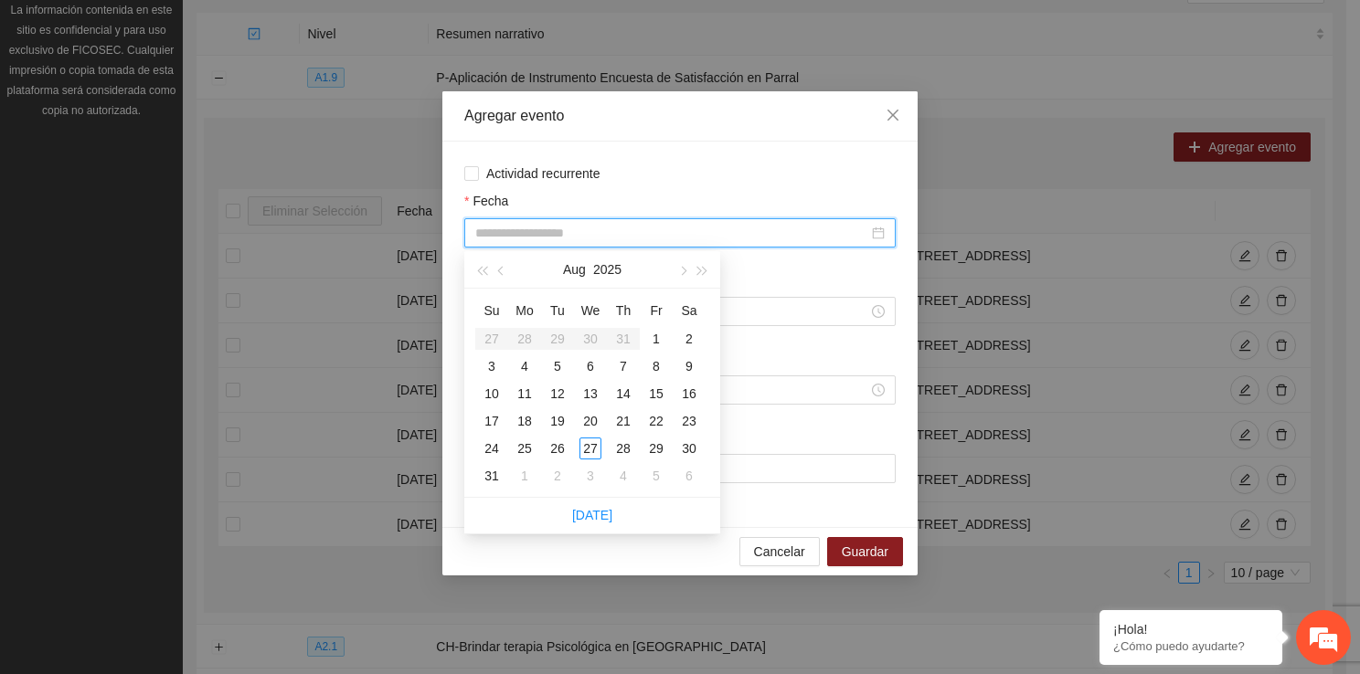
click at [617, 234] on input "Fecha" at bounding box center [671, 233] width 393 height 20
click at [525, 451] on div "25" at bounding box center [525, 449] width 22 height 22
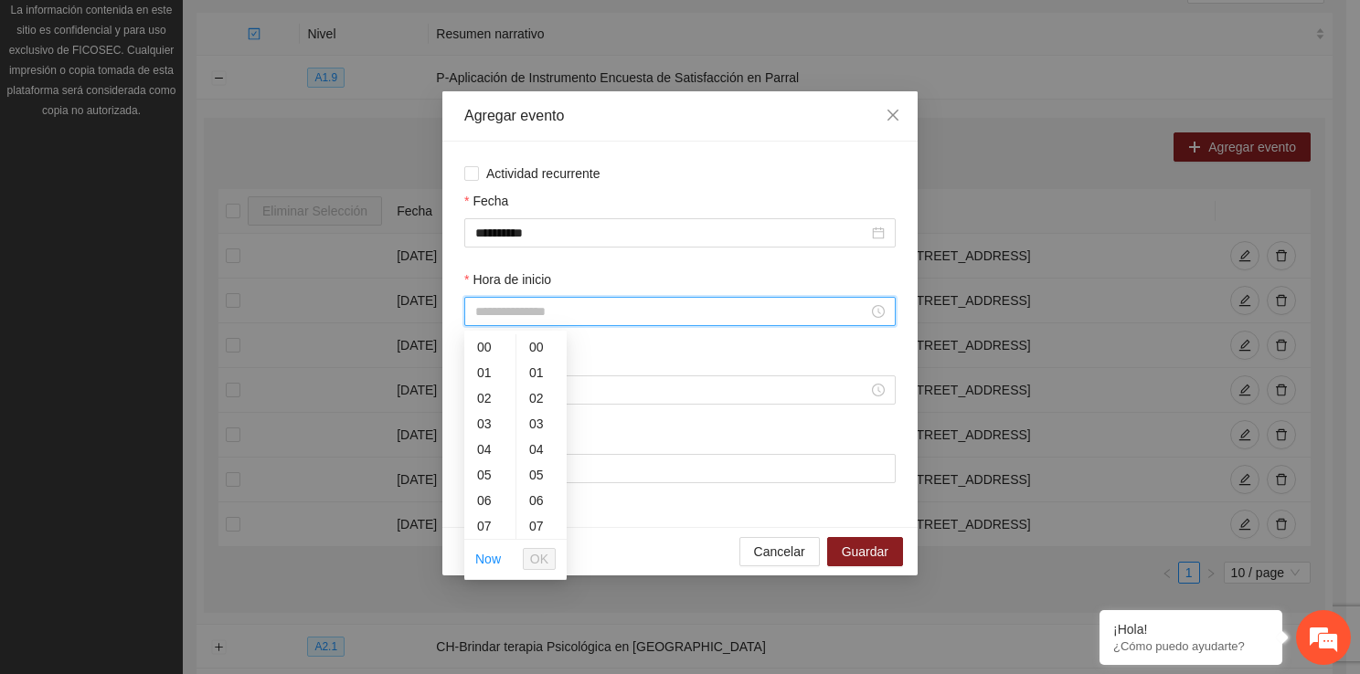
click at [521, 315] on input "Hora de inicio" at bounding box center [671, 312] width 393 height 20
click at [482, 488] on div "17" at bounding box center [489, 490] width 51 height 26
click at [542, 565] on span "OK" at bounding box center [539, 559] width 18 height 20
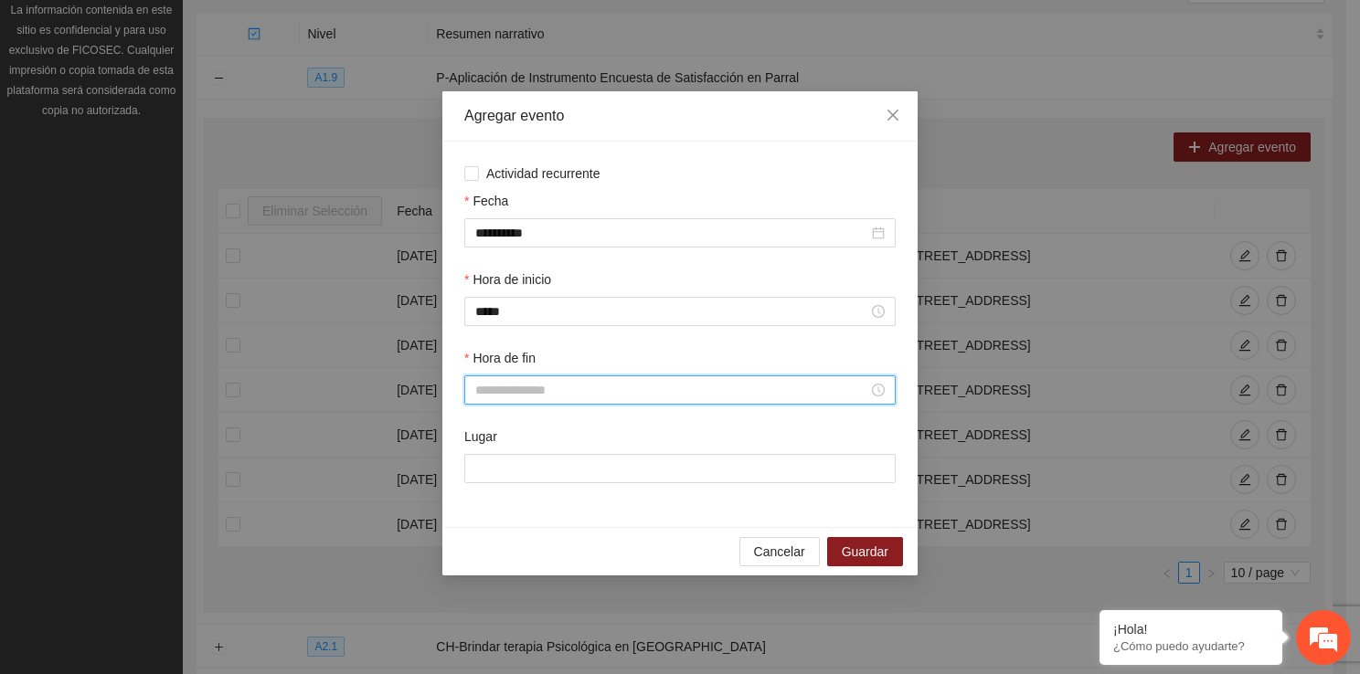
click at [534, 397] on input "Hora de fin" at bounding box center [671, 390] width 393 height 20
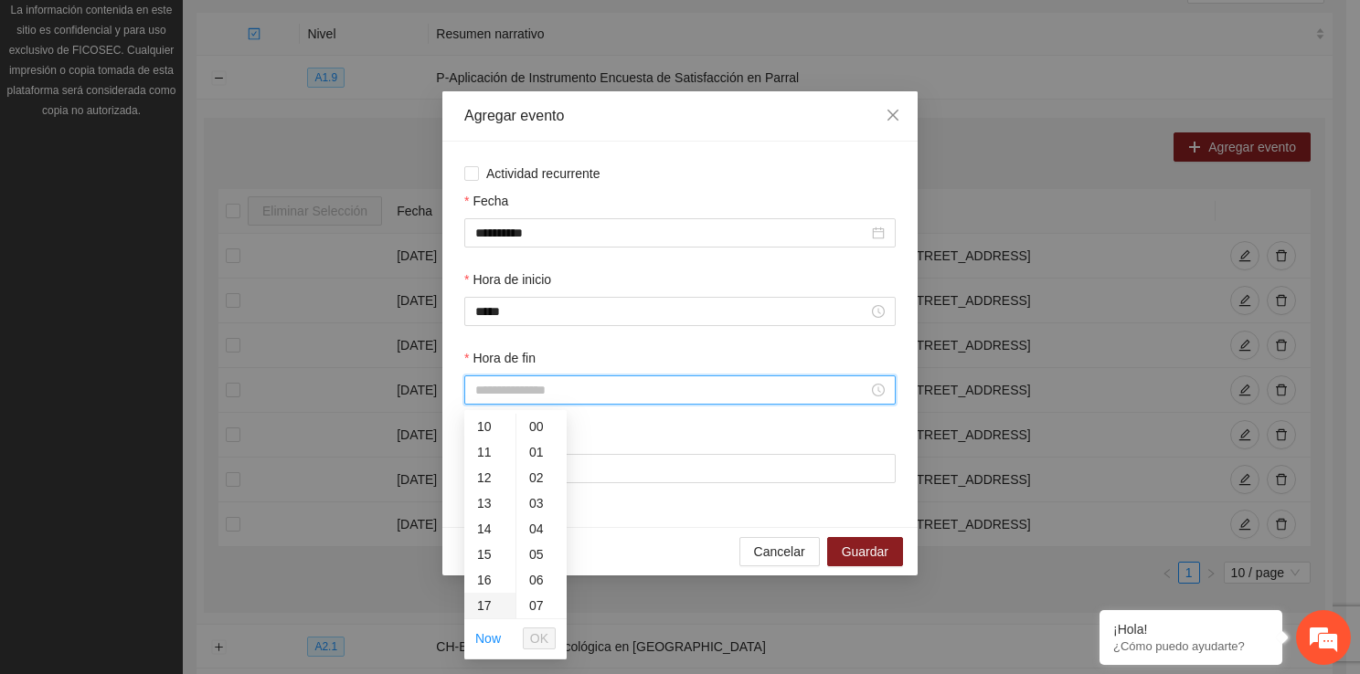
click at [495, 605] on div "17" at bounding box center [489, 606] width 51 height 26
click at [536, 582] on div "50" at bounding box center [541, 585] width 50 height 26
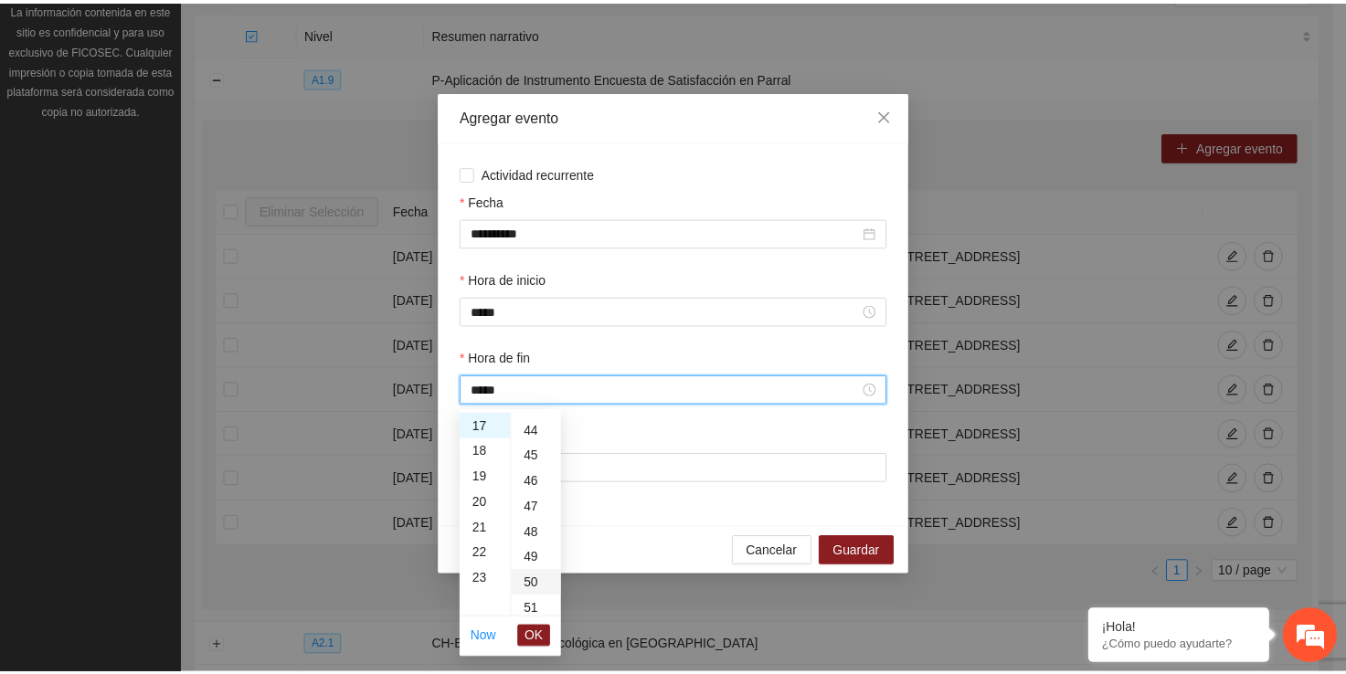
scroll to position [1279, 0]
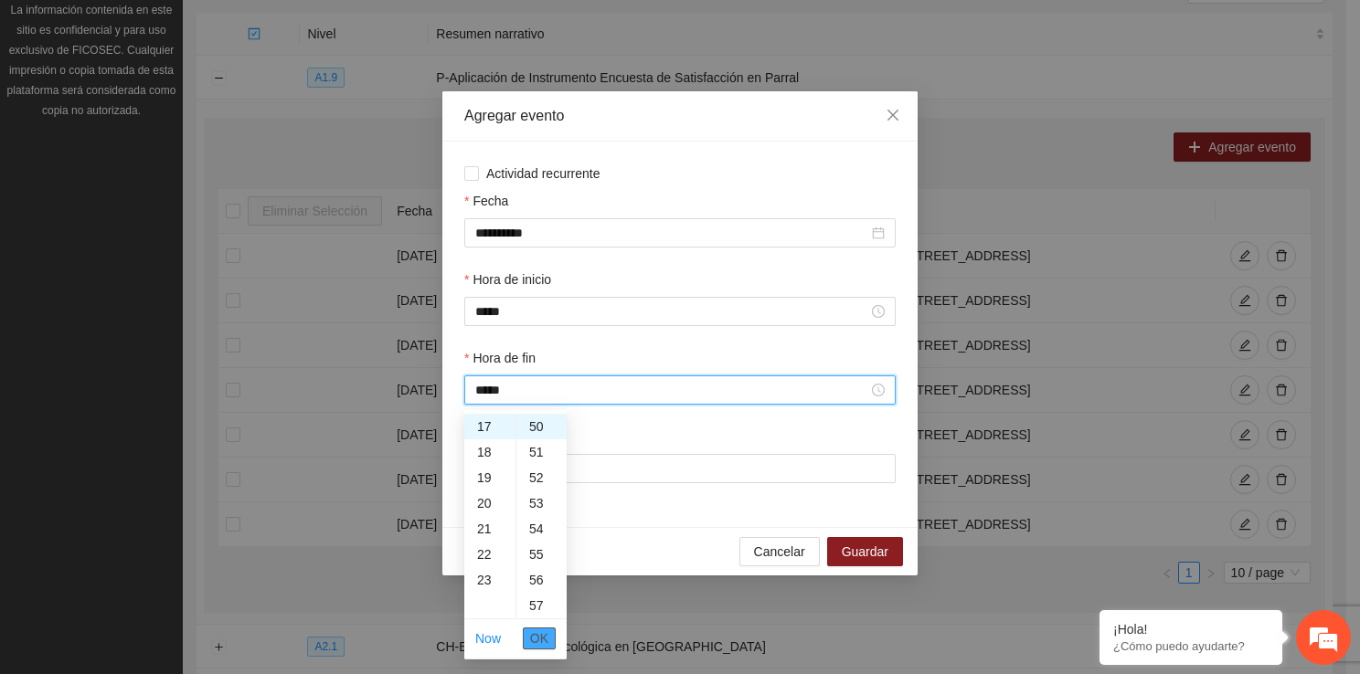
click at [536, 641] on span "OK" at bounding box center [539, 639] width 18 height 20
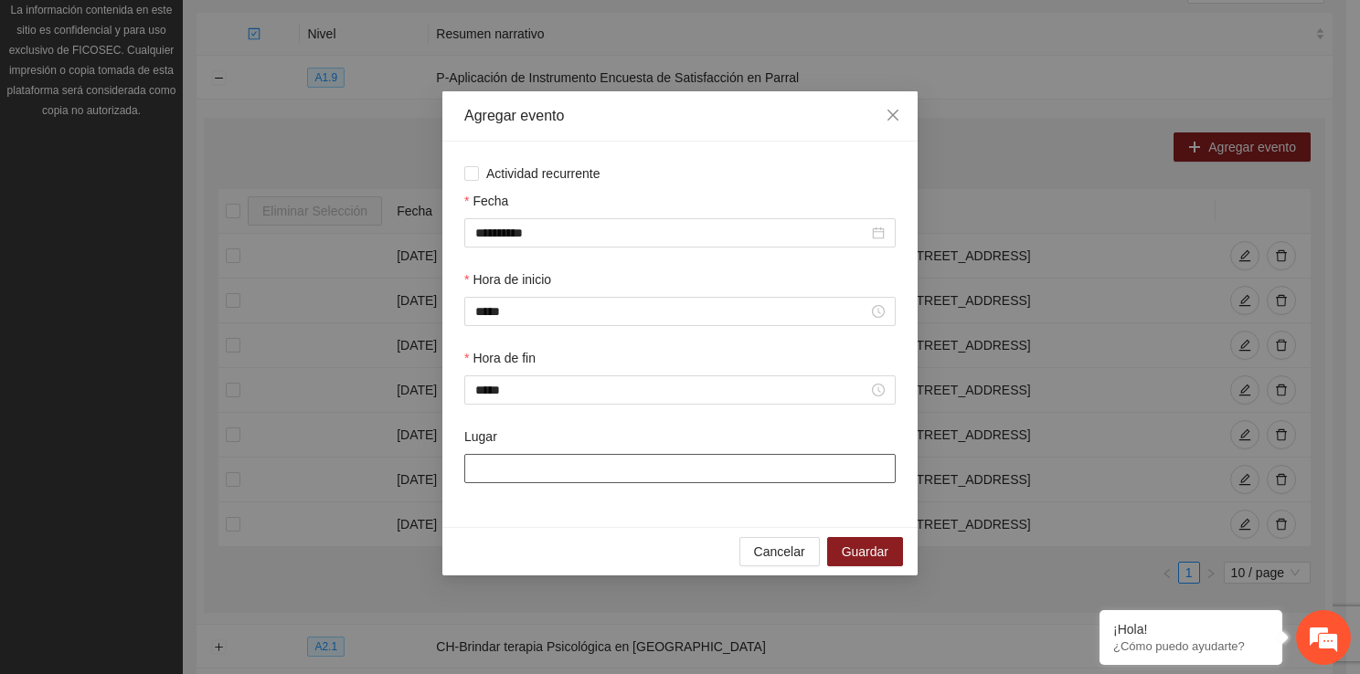
click at [523, 466] on input "Lugar" at bounding box center [679, 468] width 431 height 29
click at [882, 559] on span "Guardar" at bounding box center [865, 552] width 47 height 20
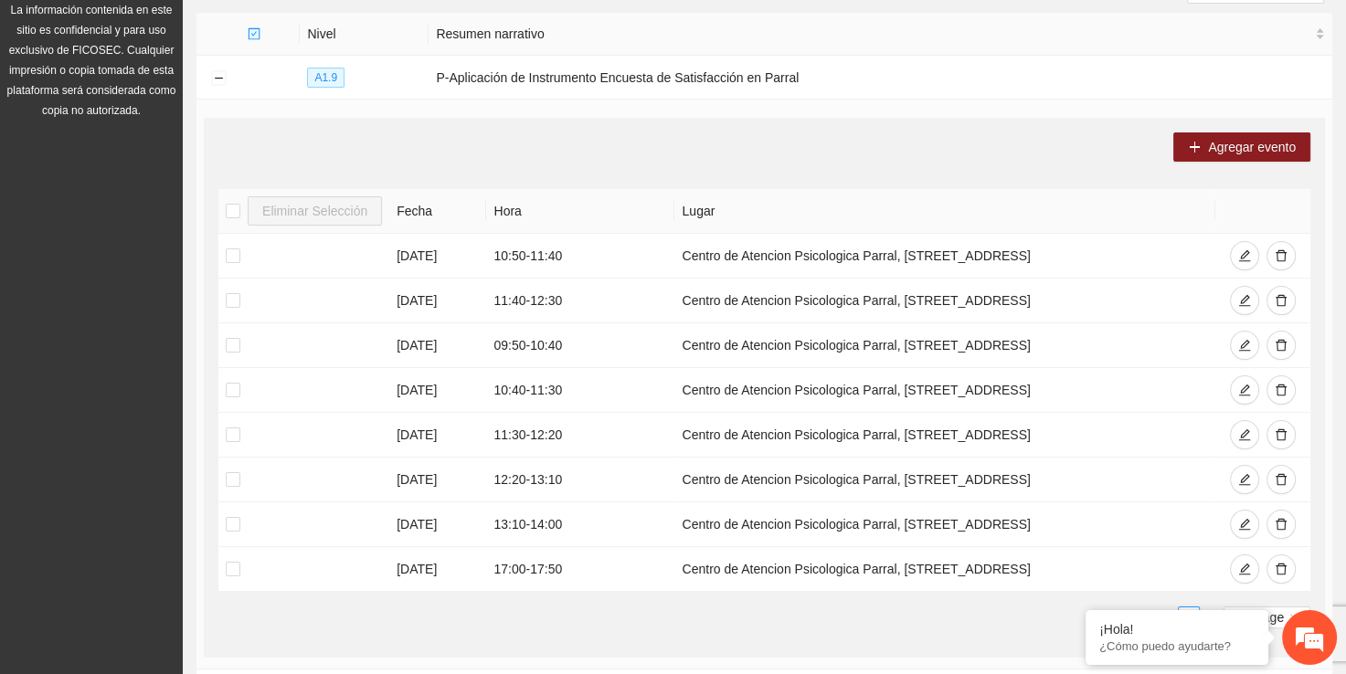
click at [393, 129] on div "Agregar evento Eliminar Selección Fecha Hora Lugar [DATE] 10:50 - 11:40 Centro …" at bounding box center [764, 388] width 1121 height 540
click at [189, 295] on section "Calendarización Aquí puedes ver los eventos programados dentro de las actividad…" at bounding box center [764, 362] width 1163 height 1025
click at [287, 133] on div "Agregar evento" at bounding box center [764, 147] width 1092 height 29
click at [212, 82] on button "Collapse row" at bounding box center [218, 78] width 15 height 15
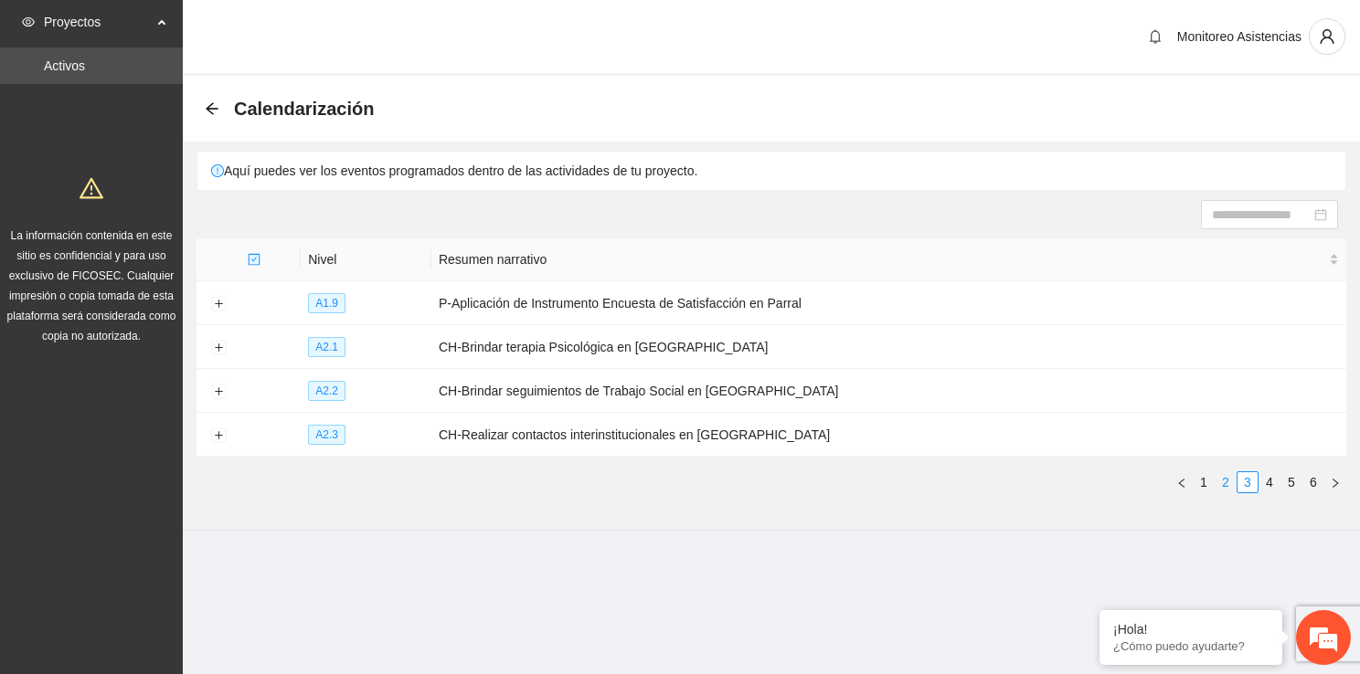
click at [1232, 486] on link "2" at bounding box center [1225, 482] width 20 height 20
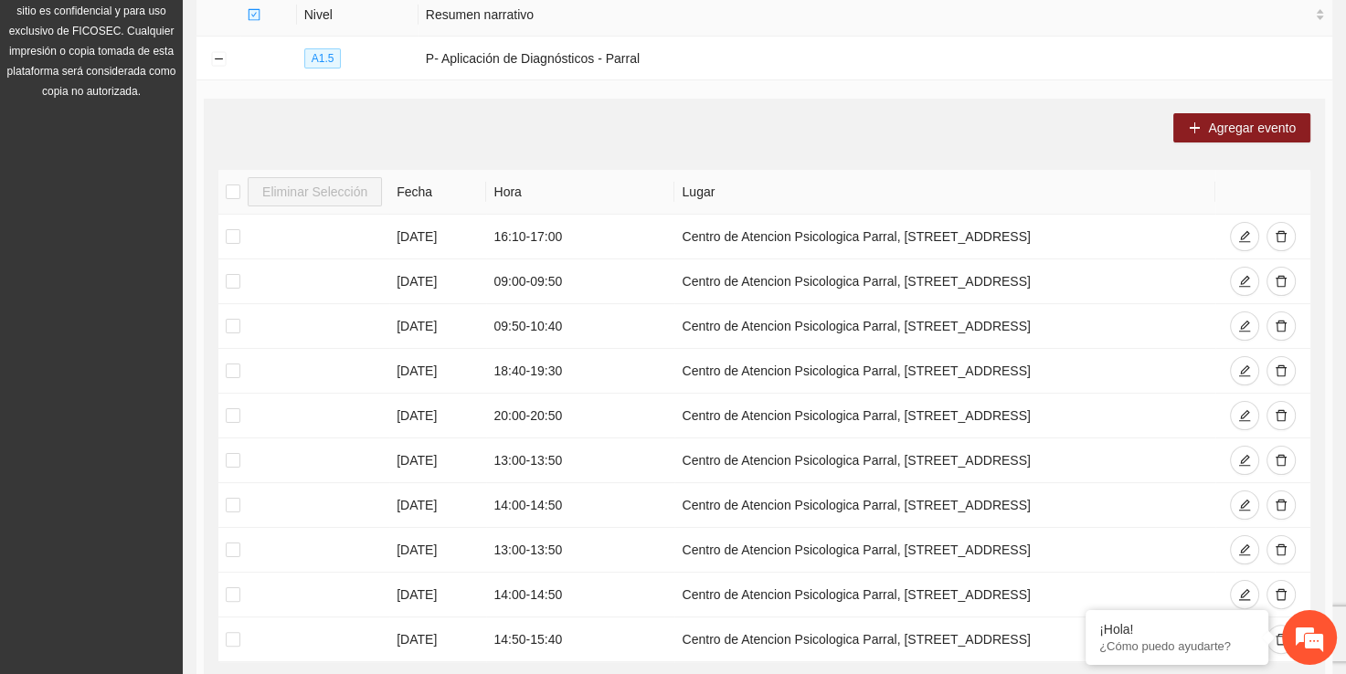
scroll to position [258, 0]
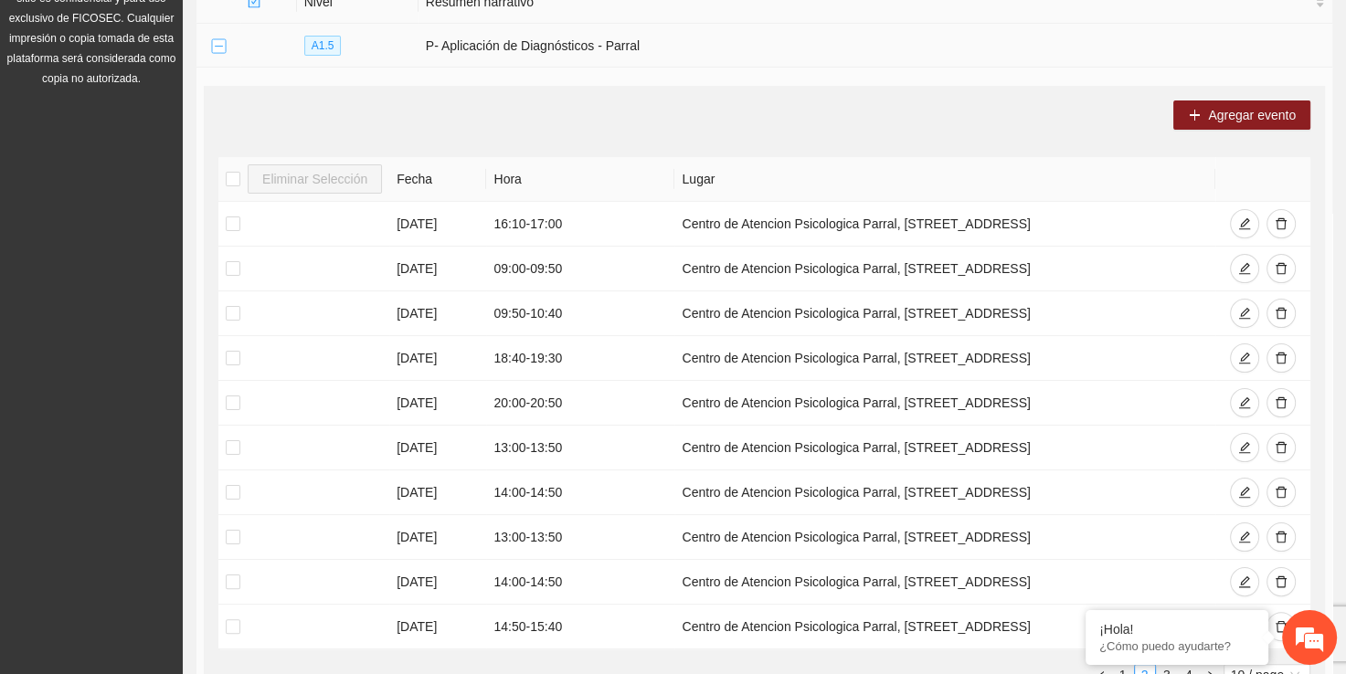
click at [222, 40] on button "Collapse row" at bounding box center [218, 46] width 15 height 15
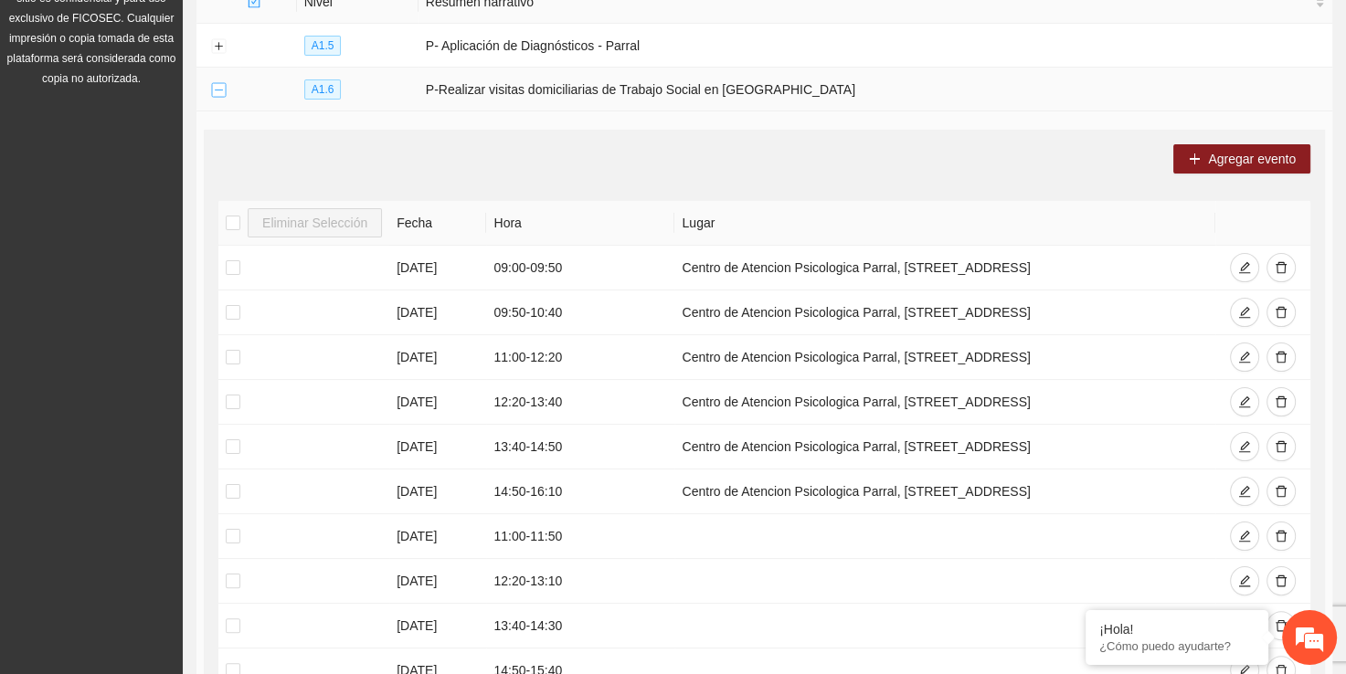
click at [217, 85] on button "Collapse row" at bounding box center [218, 90] width 15 height 15
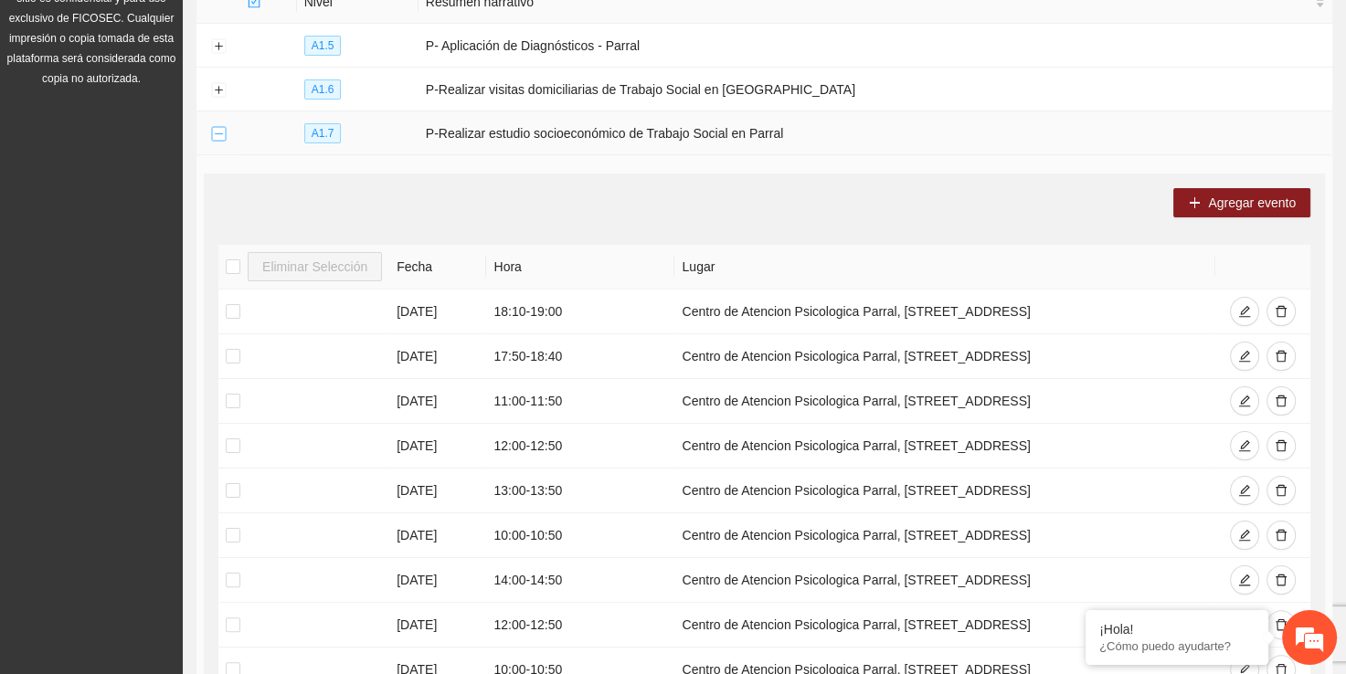
click at [215, 133] on button "Collapse row" at bounding box center [218, 134] width 15 height 15
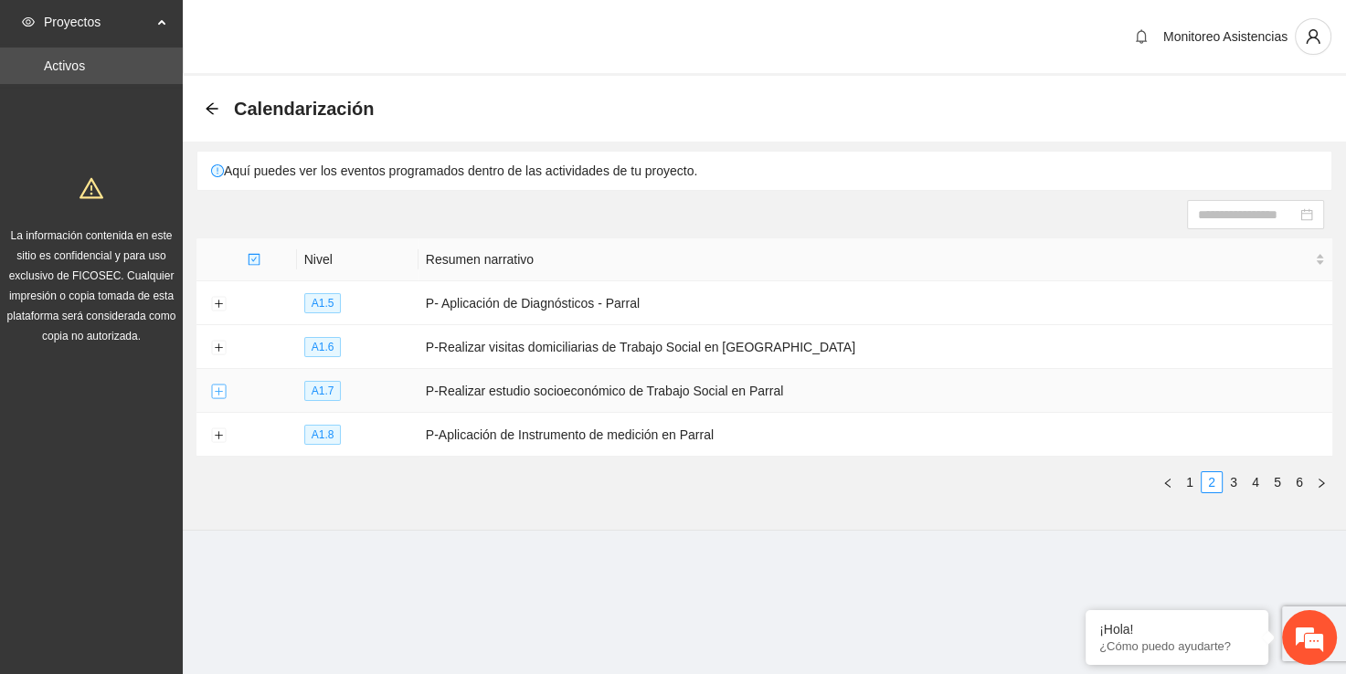
scroll to position [0, 0]
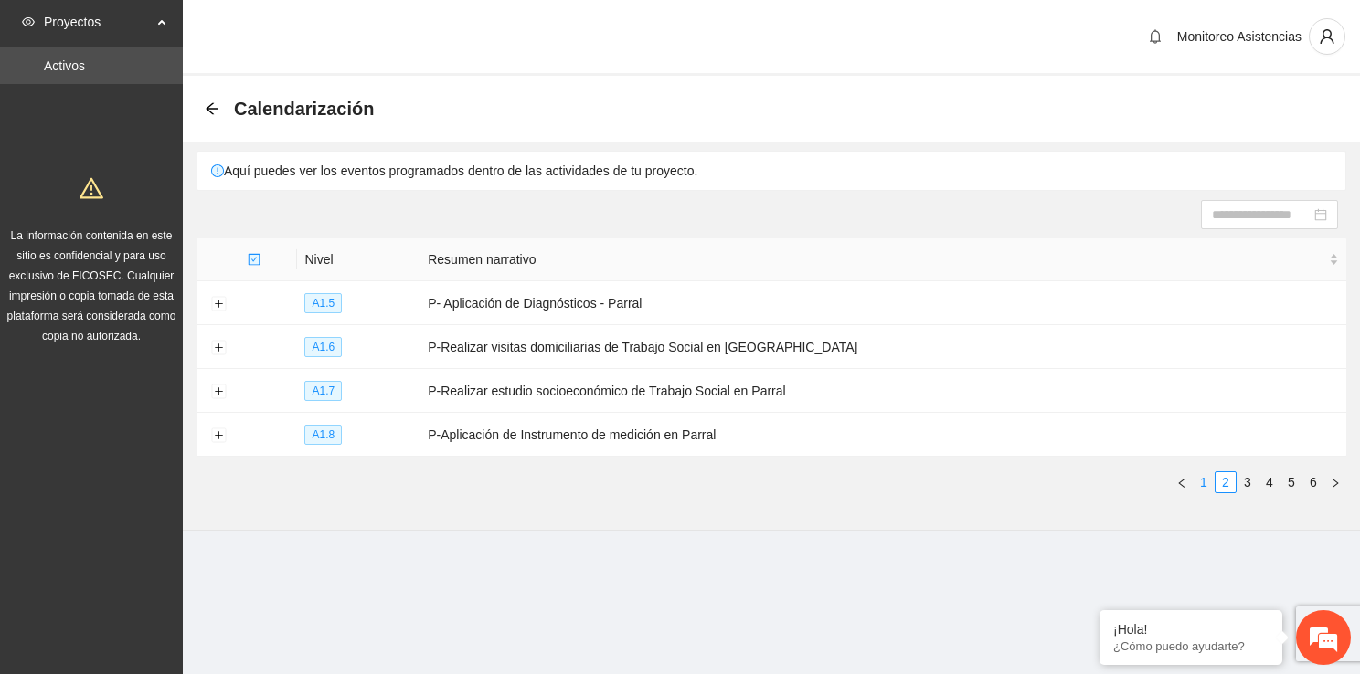
click at [1197, 482] on link "1" at bounding box center [1203, 482] width 20 height 20
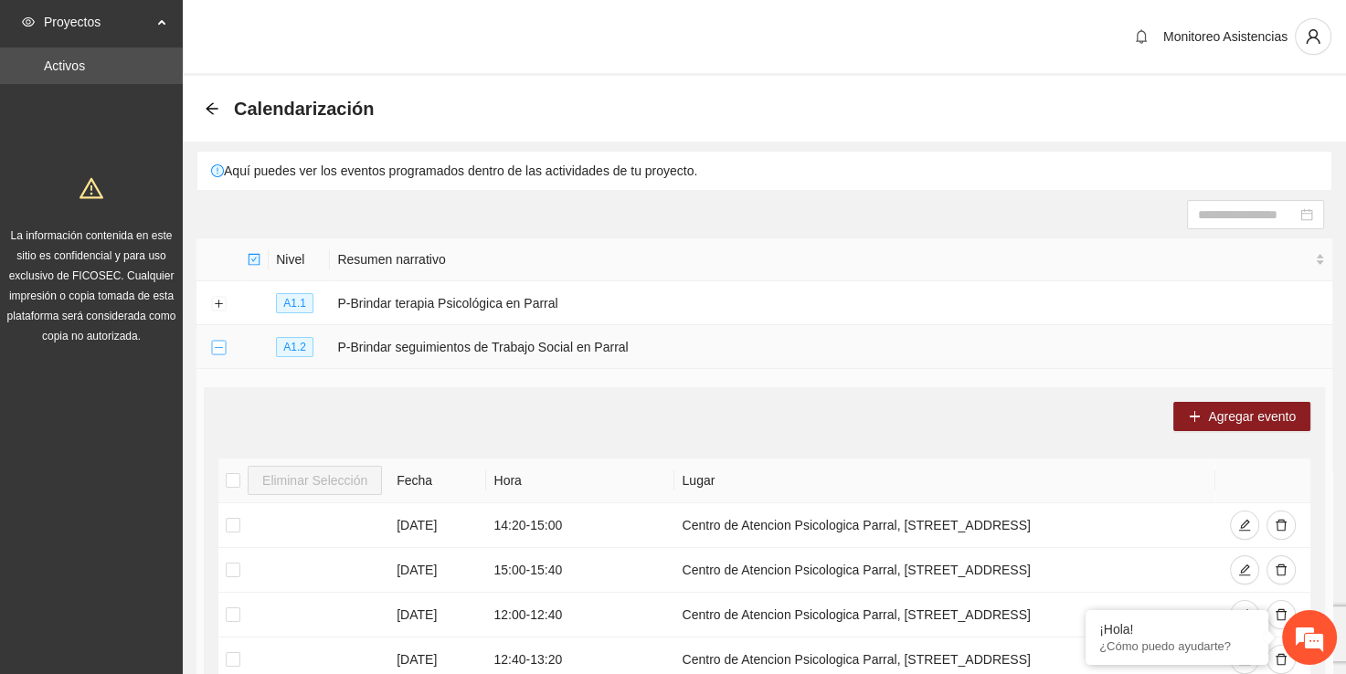
click at [223, 345] on button "Collapse row" at bounding box center [218, 348] width 15 height 15
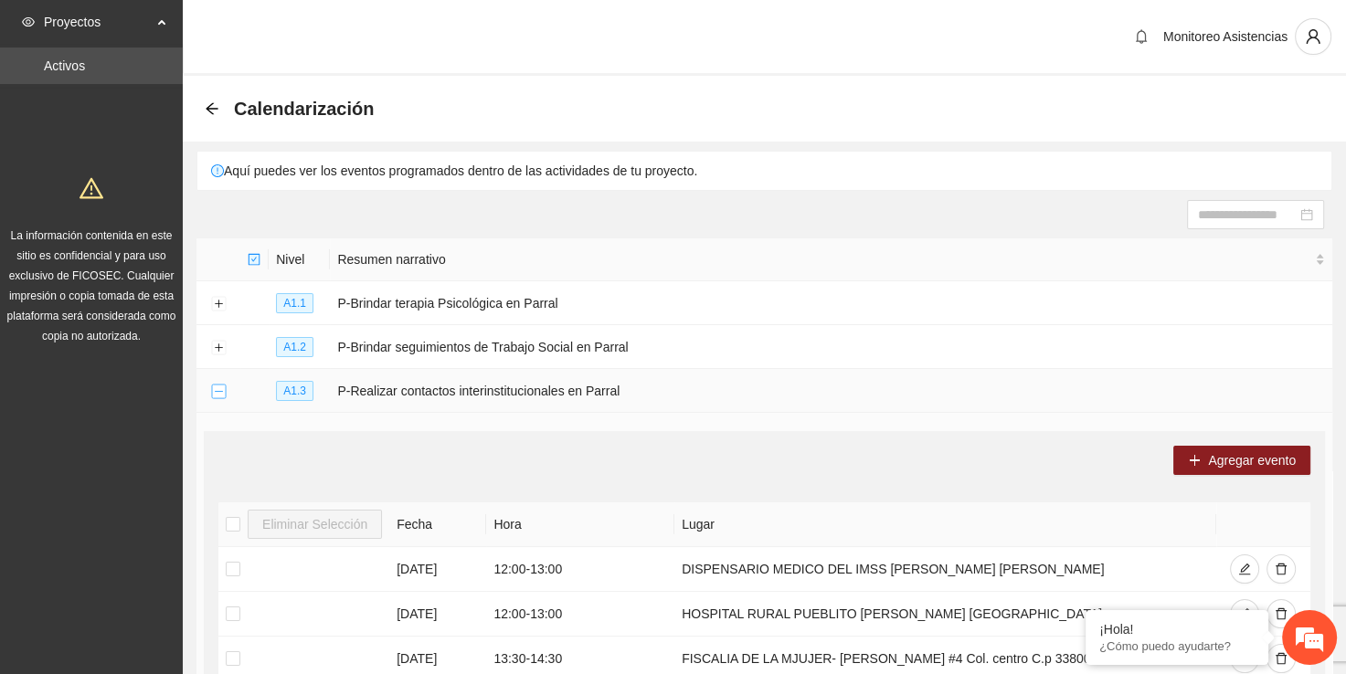
click at [211, 386] on button "Collapse row" at bounding box center [218, 392] width 15 height 15
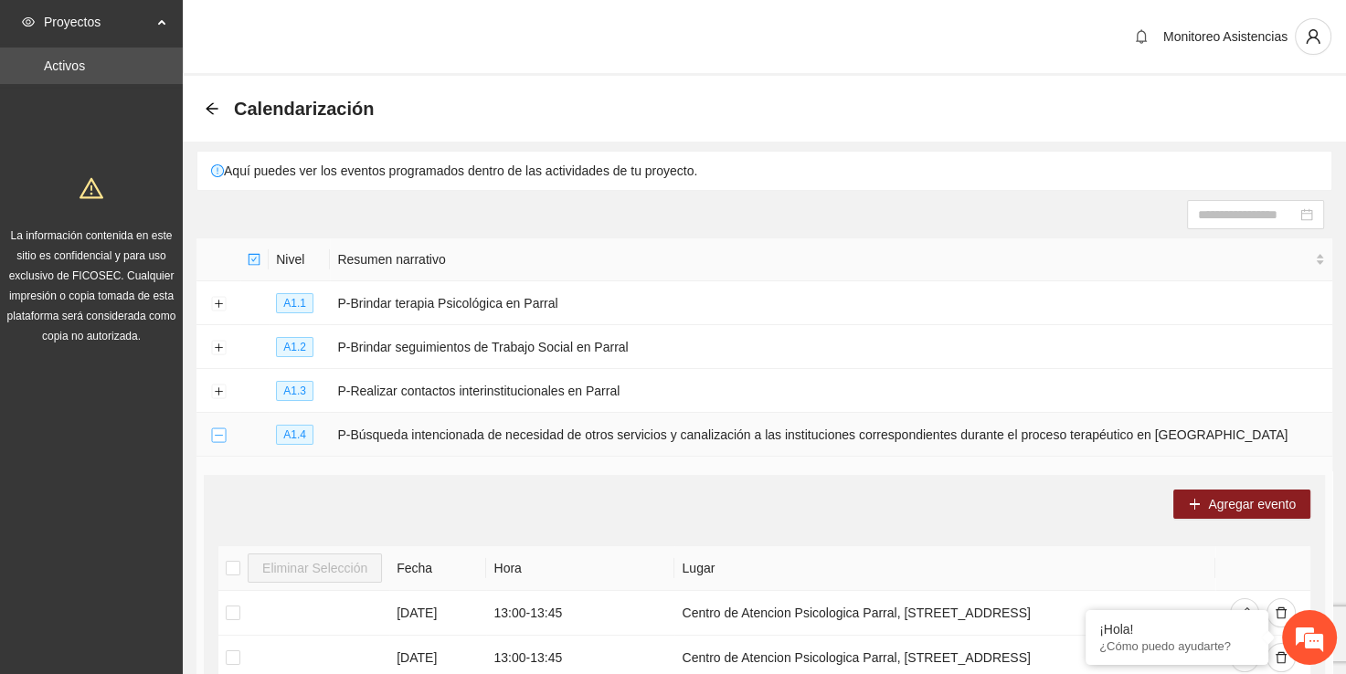
click at [219, 429] on button "Collapse row" at bounding box center [218, 436] width 15 height 15
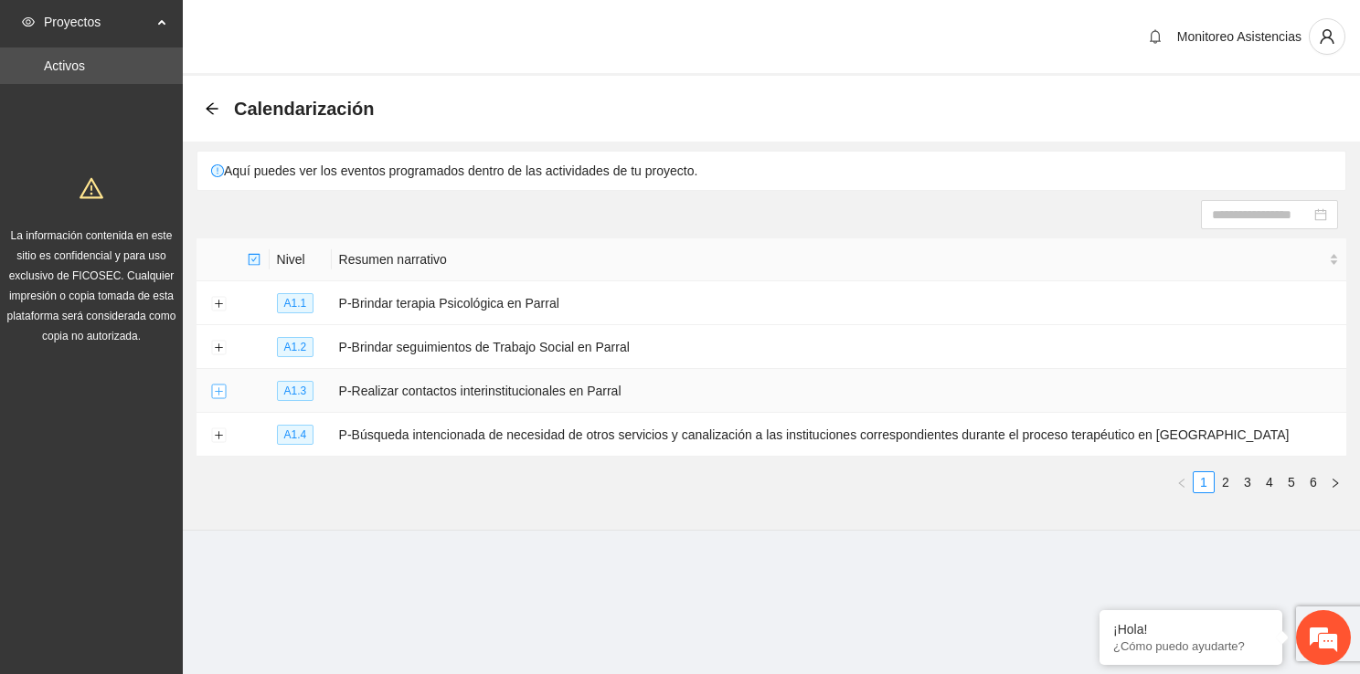
click at [217, 394] on button "Expand row" at bounding box center [218, 392] width 15 height 15
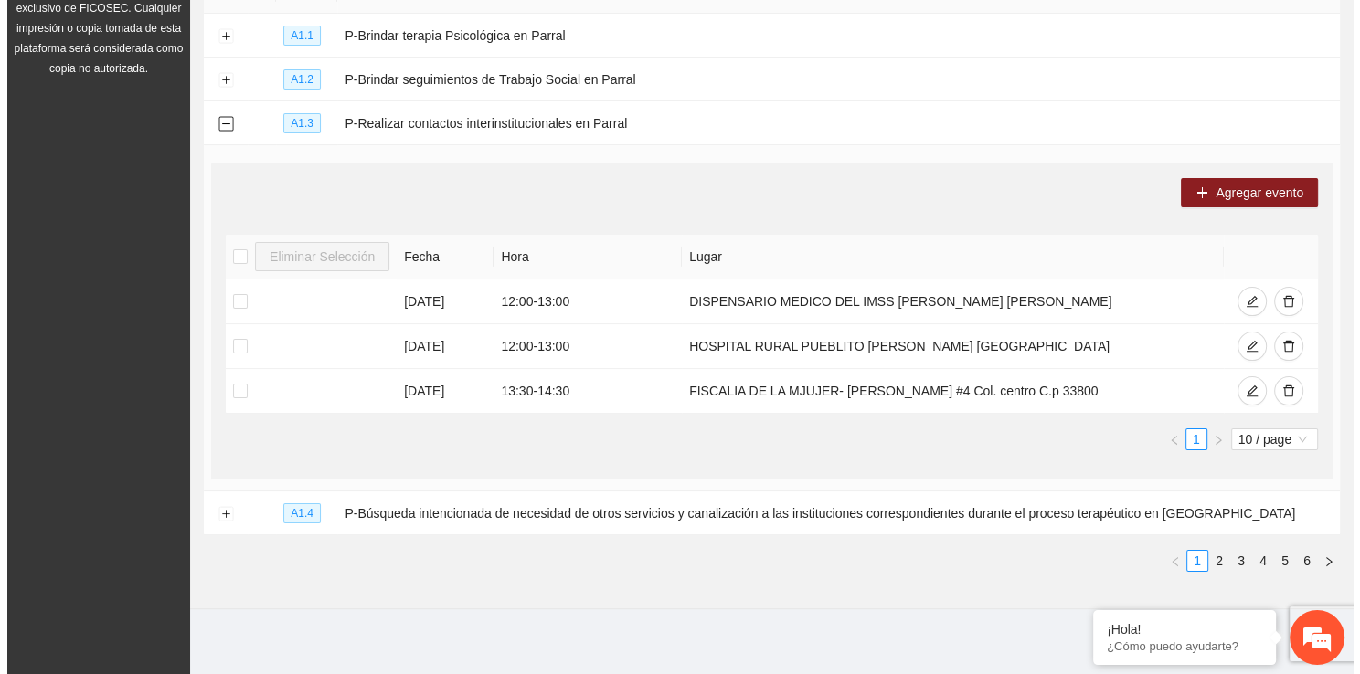
scroll to position [273, 0]
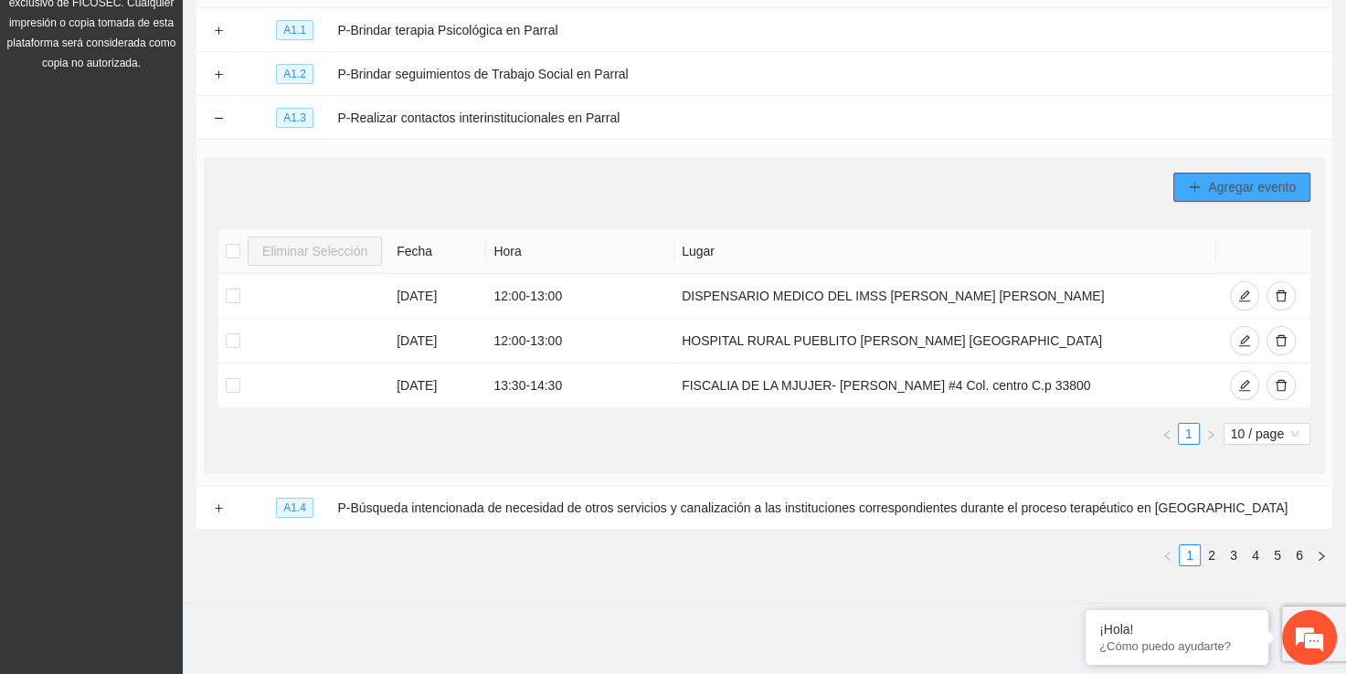
click at [1214, 197] on button "Agregar evento" at bounding box center [1241, 187] width 137 height 29
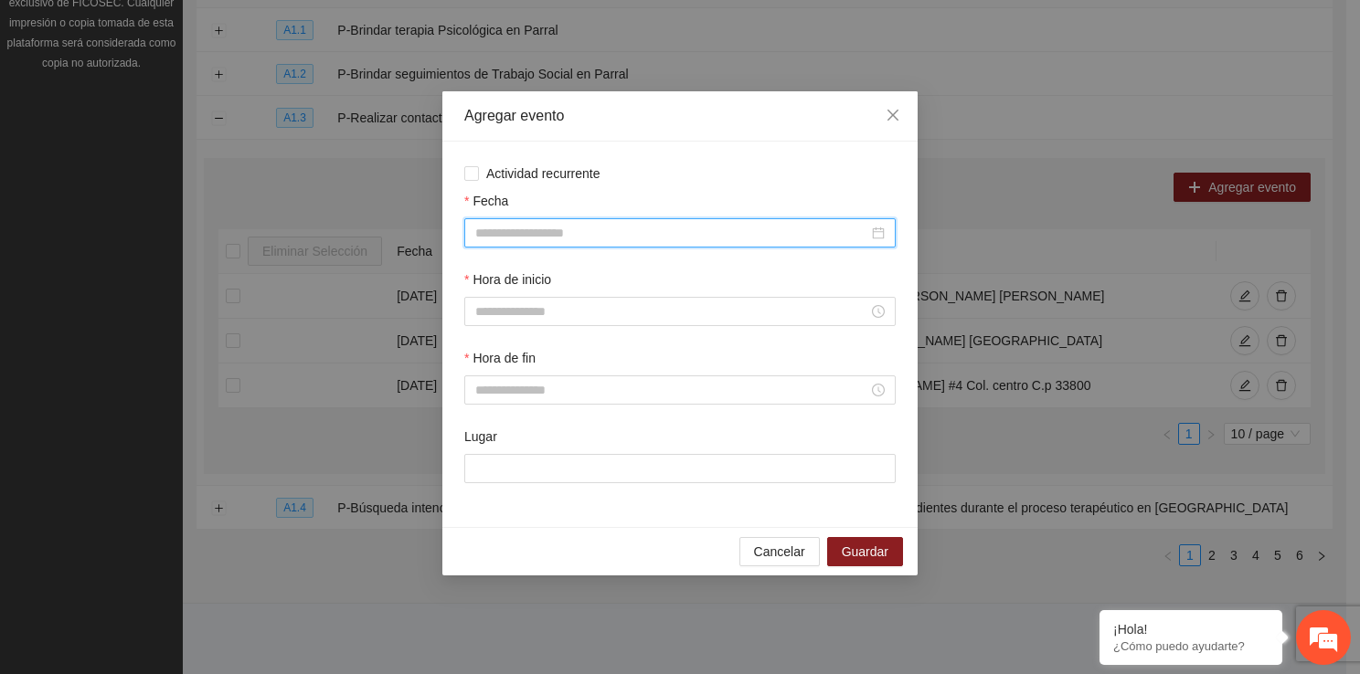
click at [517, 239] on input "Fecha" at bounding box center [671, 233] width 393 height 20
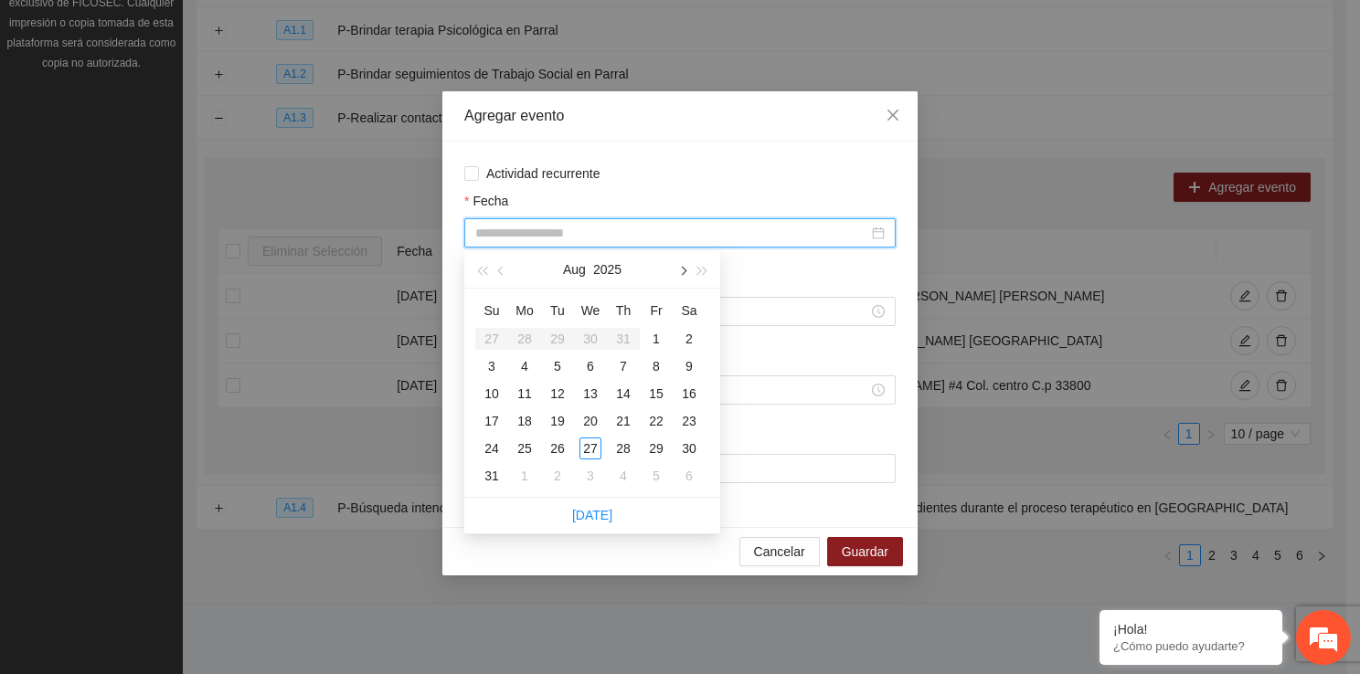
click at [684, 283] on button "button" at bounding box center [682, 269] width 20 height 37
click at [556, 338] on div "2" at bounding box center [557, 339] width 22 height 22
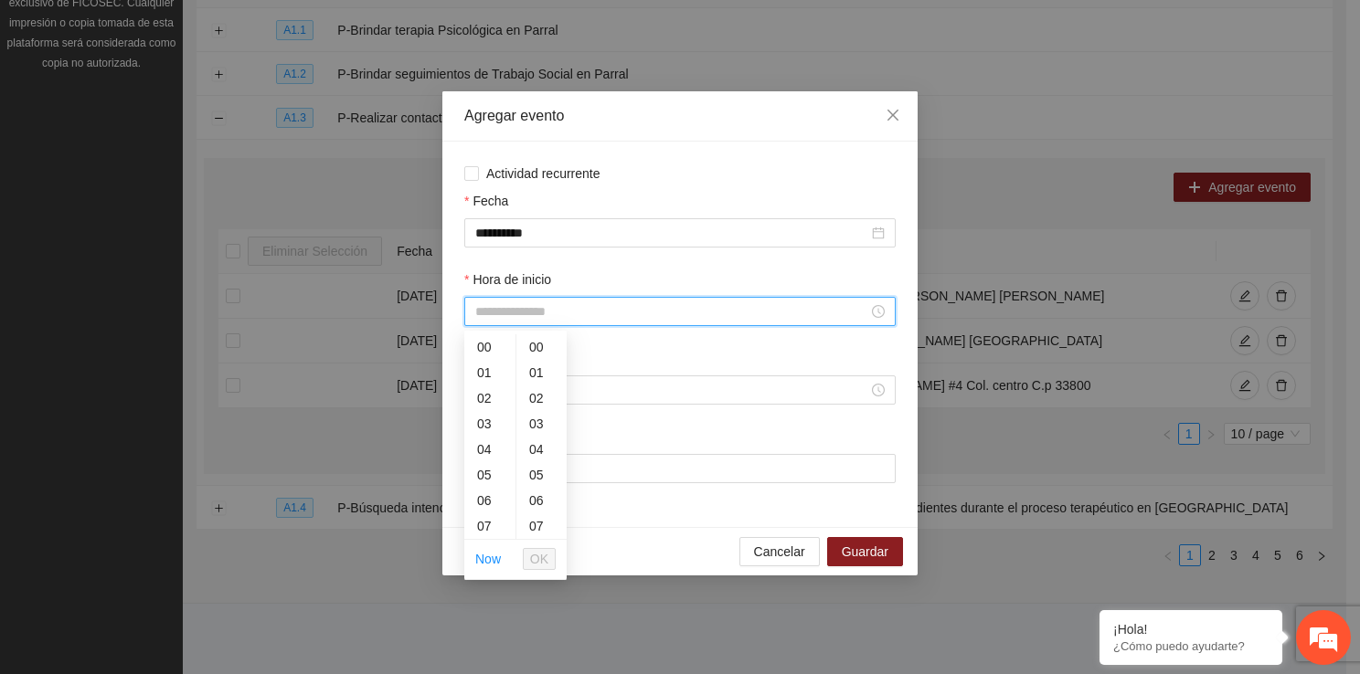
click at [535, 320] on input "Hora de inicio" at bounding box center [671, 312] width 393 height 20
click at [494, 518] on div "12" at bounding box center [489, 508] width 51 height 26
click at [545, 561] on span "OK" at bounding box center [539, 559] width 18 height 20
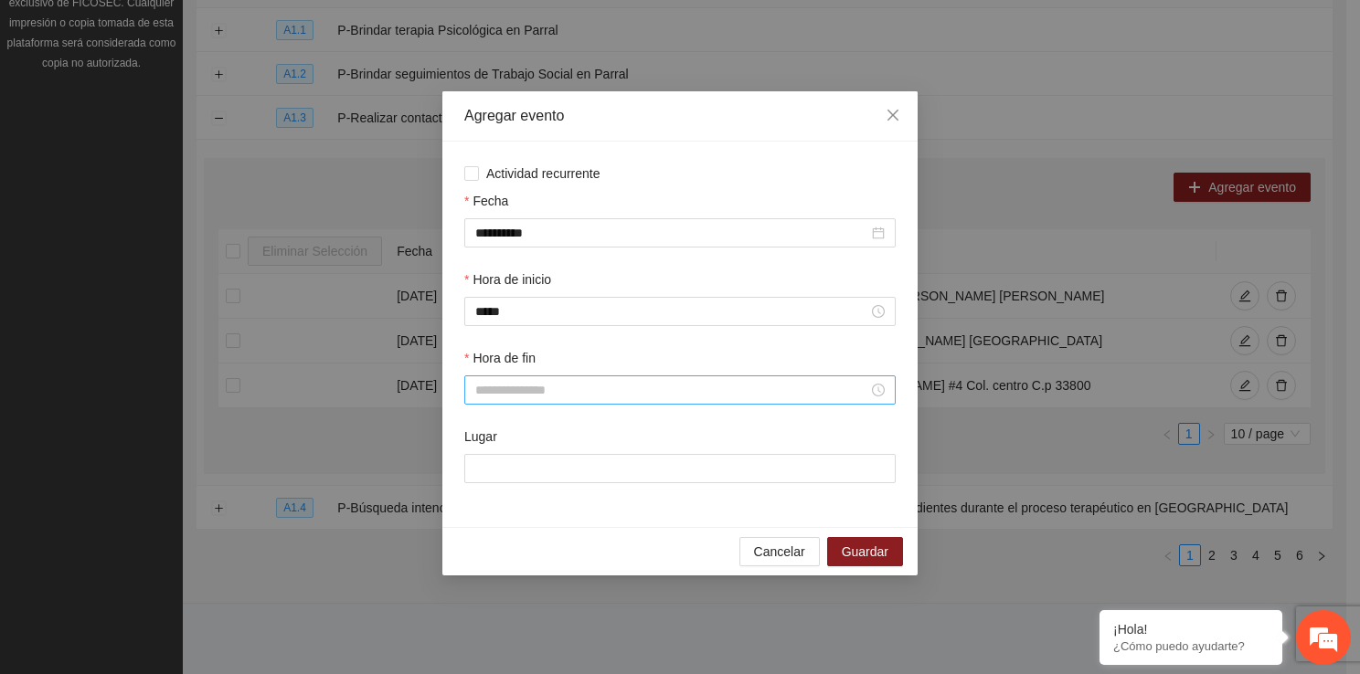
drag, startPoint x: 536, startPoint y: 402, endPoint x: 544, endPoint y: 394, distance: 11.0
click at [544, 394] on div at bounding box center [679, 390] width 431 height 29
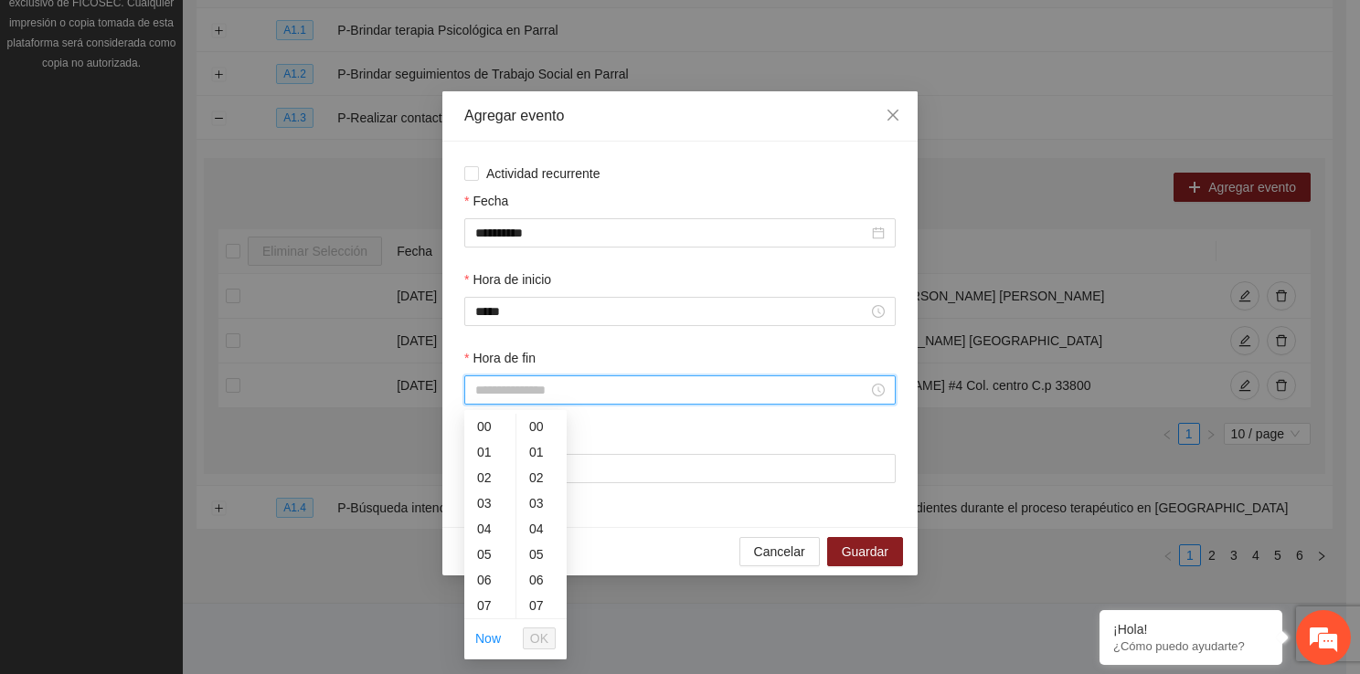
click at [544, 394] on input "Hora de fin" at bounding box center [671, 390] width 393 height 20
click at [482, 545] on div "13" at bounding box center [489, 540] width 51 height 26
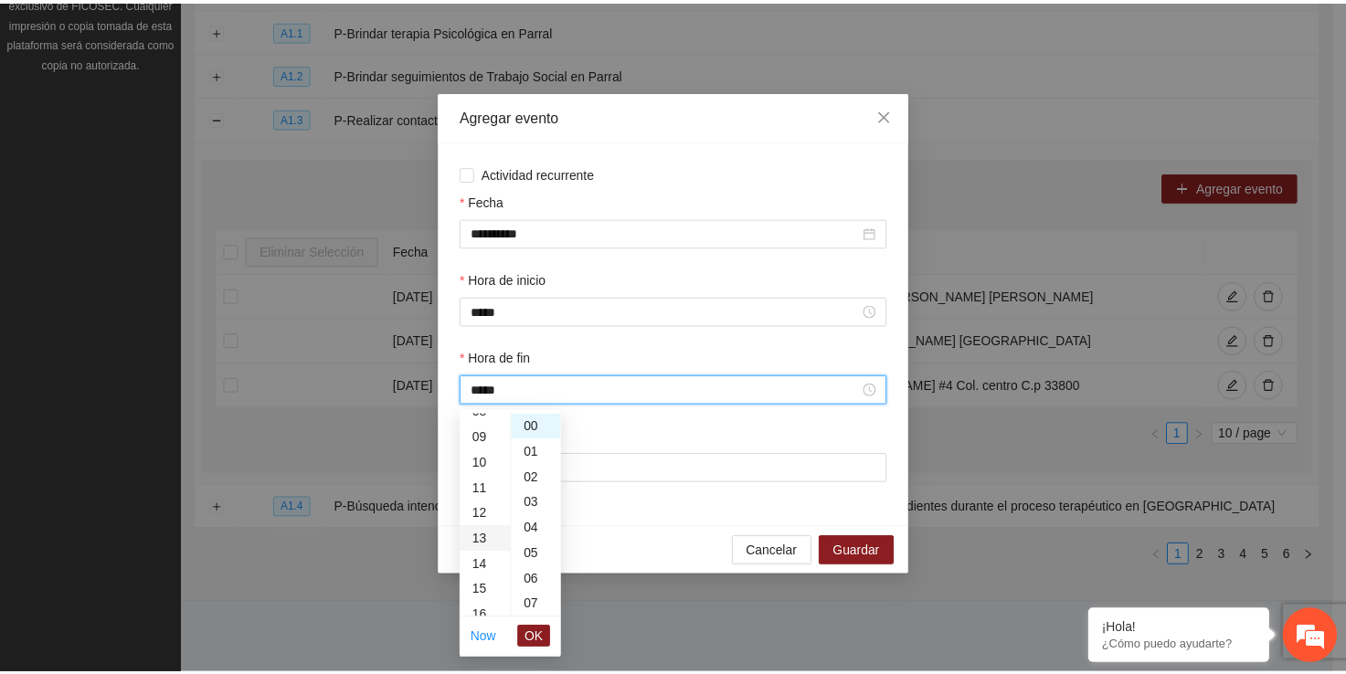
scroll to position [333, 0]
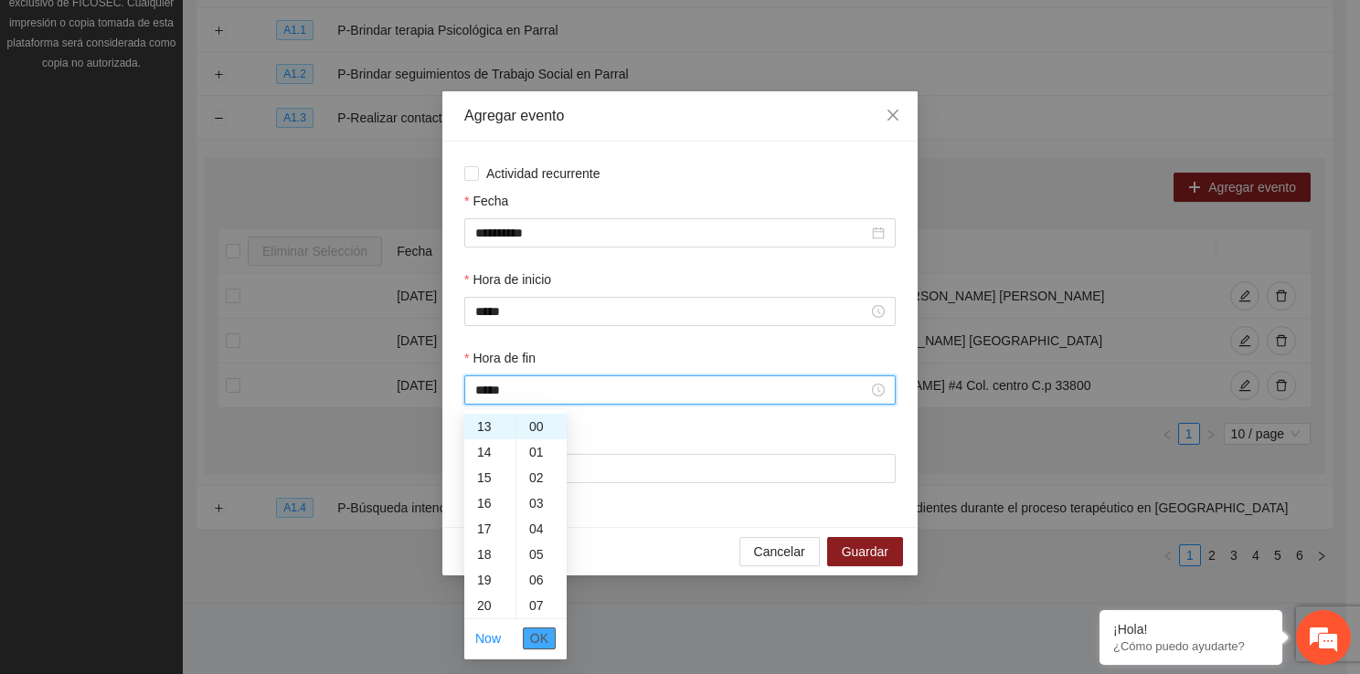
click at [537, 633] on span "OK" at bounding box center [539, 639] width 18 height 20
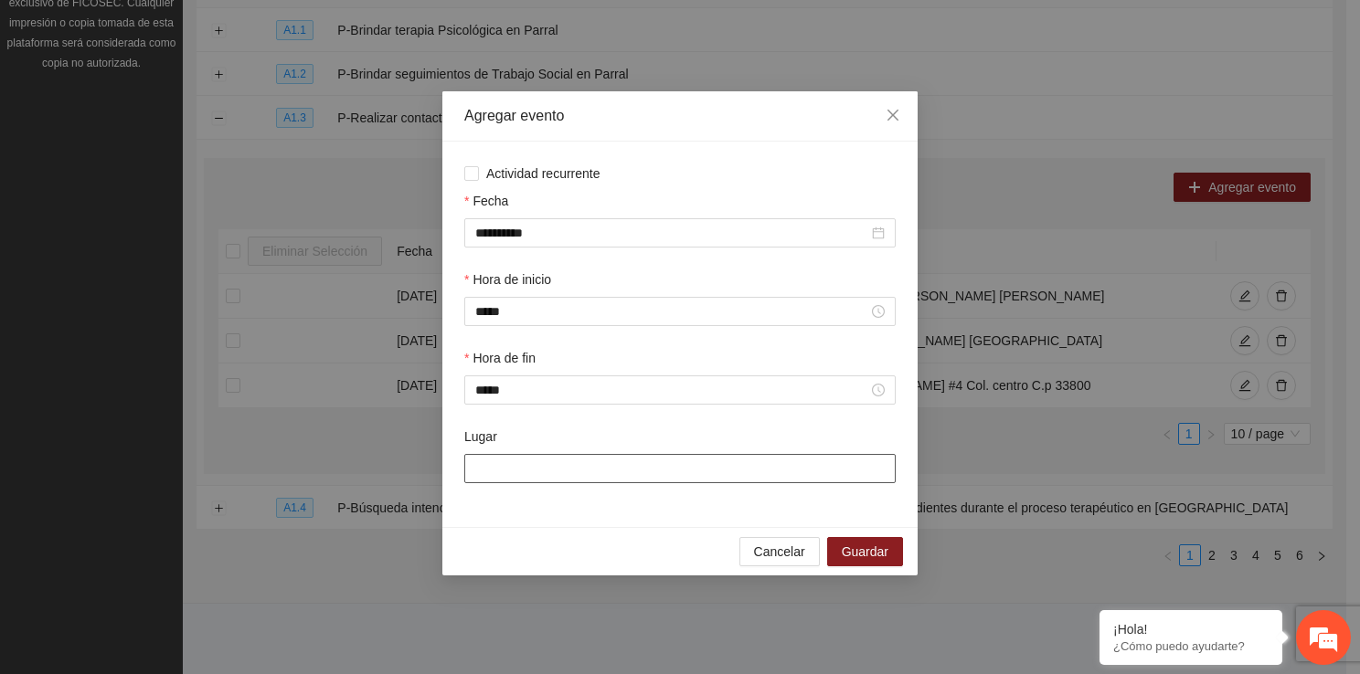
click at [577, 466] on input "Lugar" at bounding box center [679, 468] width 431 height 29
click at [855, 557] on span "Guardar" at bounding box center [865, 552] width 47 height 20
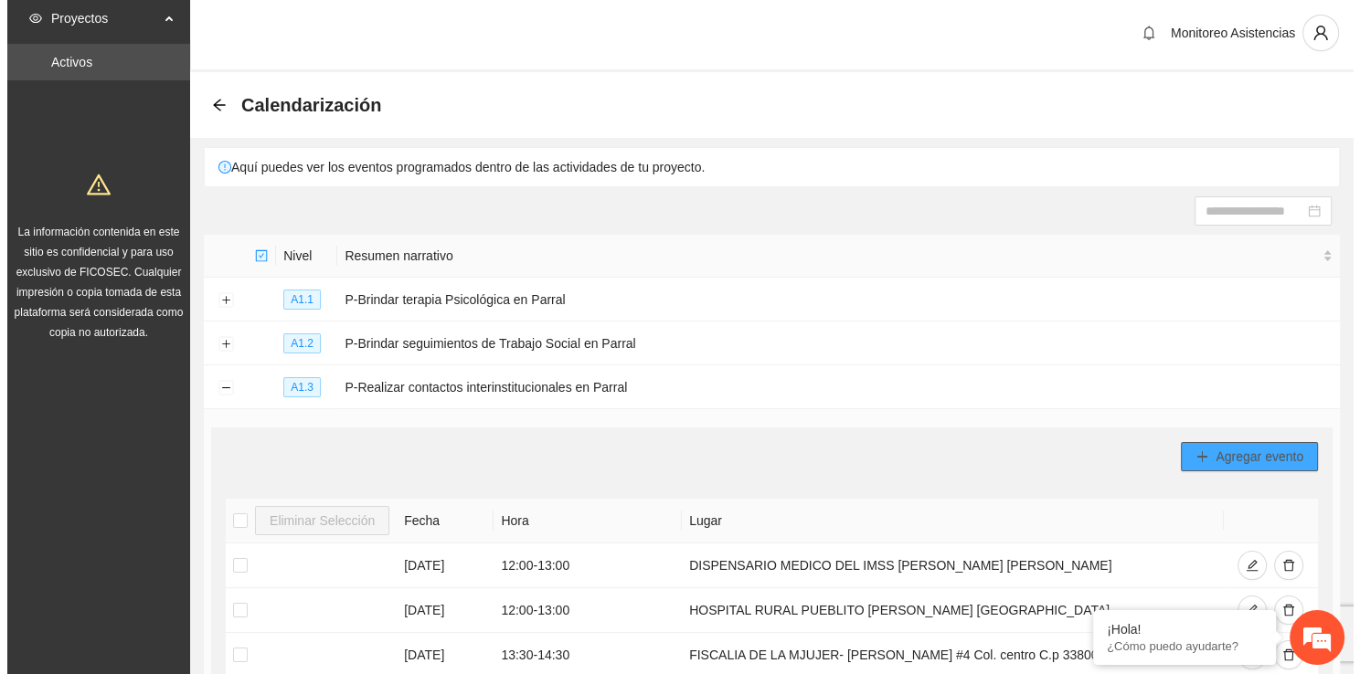
scroll to position [0, 0]
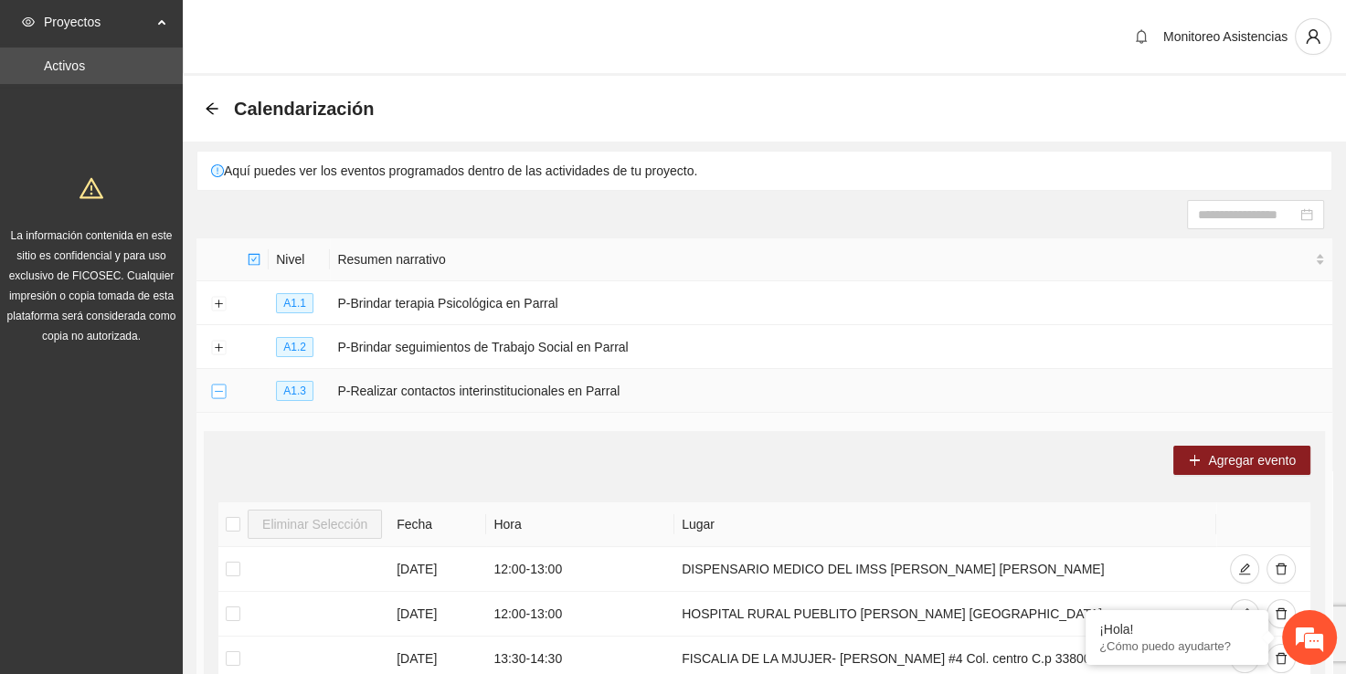
click at [215, 394] on button "Collapse row" at bounding box center [218, 392] width 15 height 15
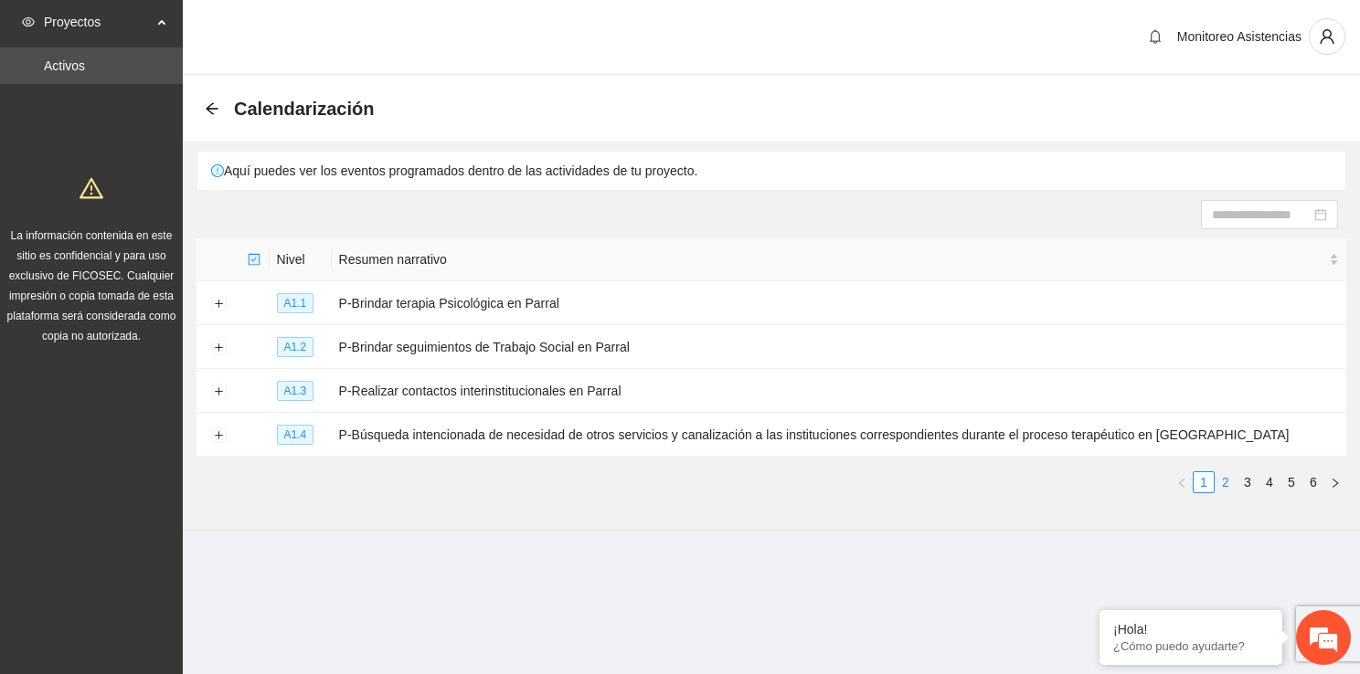
click at [1228, 481] on link "2" at bounding box center [1225, 482] width 20 height 20
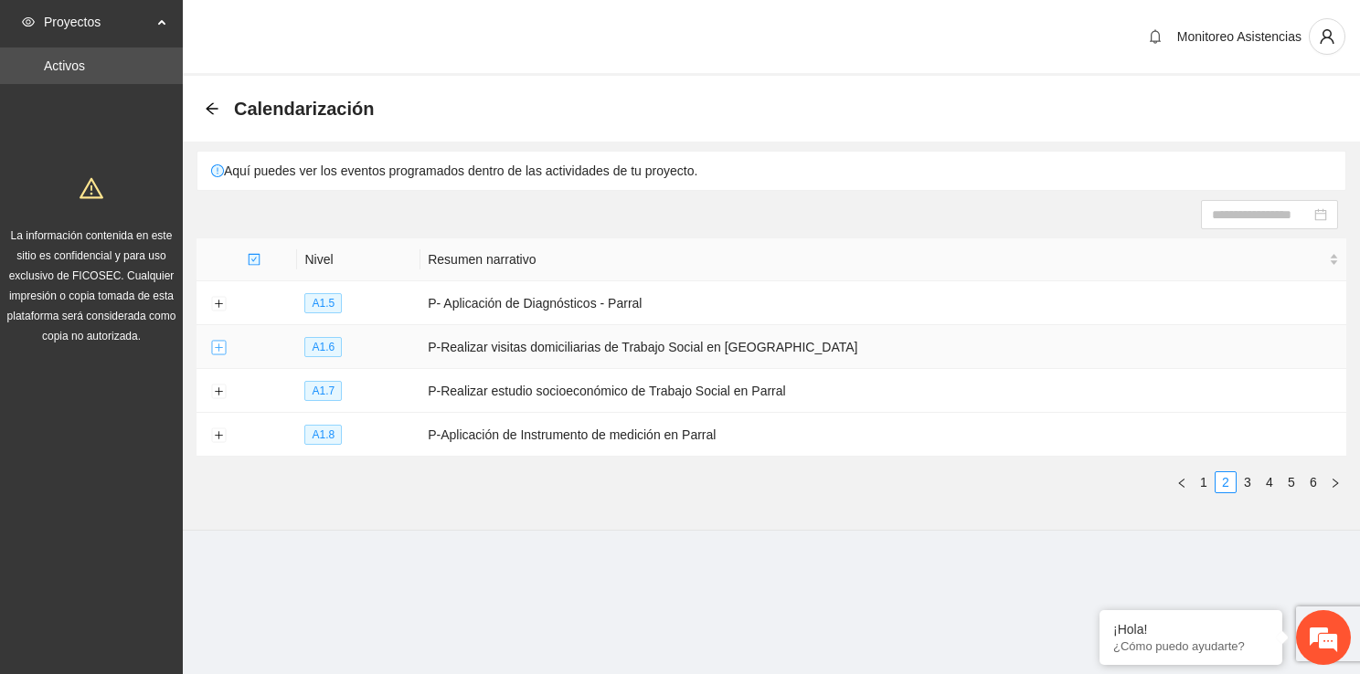
click at [216, 345] on button "Expand row" at bounding box center [218, 348] width 15 height 15
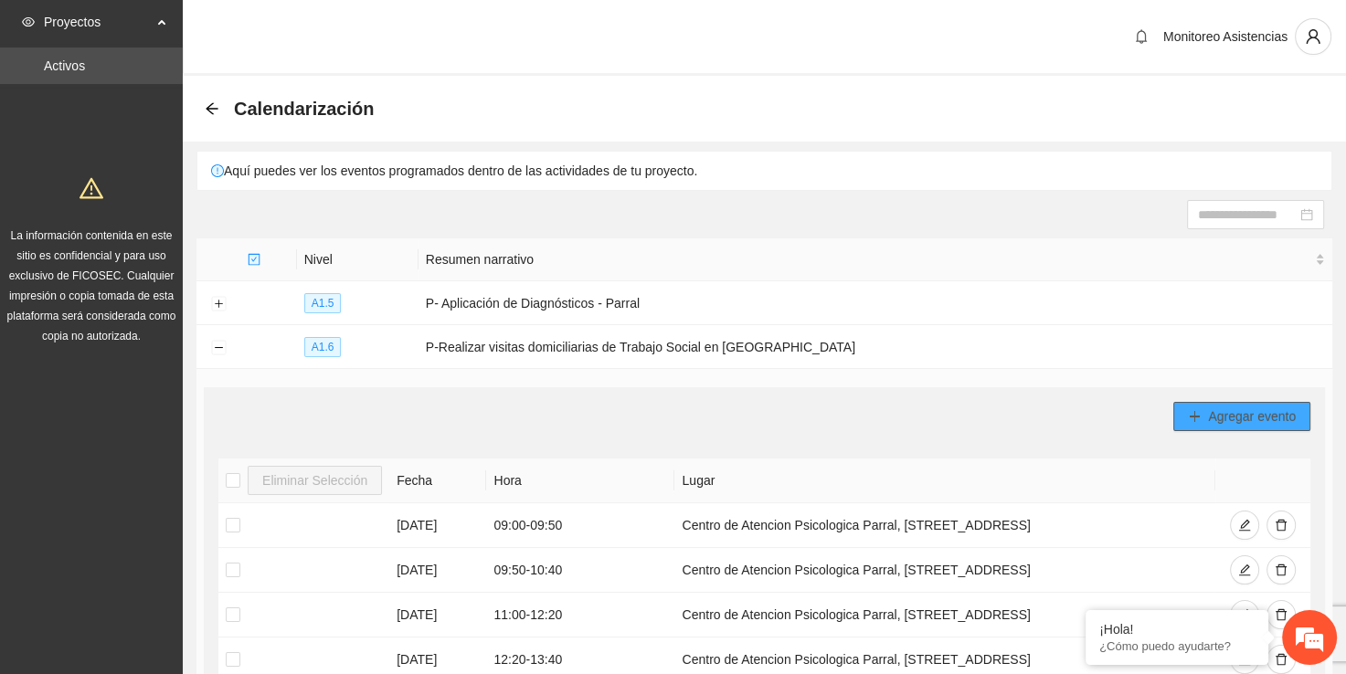
click at [1239, 416] on span "Agregar evento" at bounding box center [1252, 417] width 88 height 20
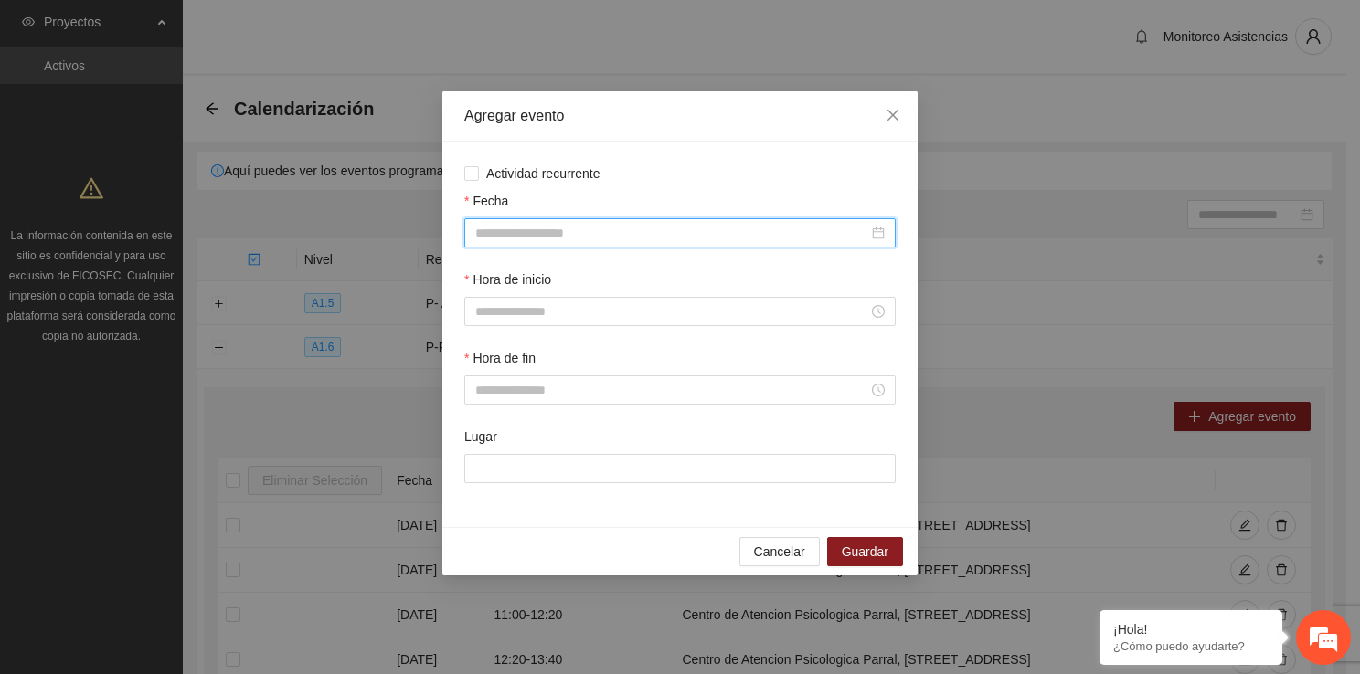
click at [643, 238] on input "Fecha" at bounding box center [671, 233] width 393 height 20
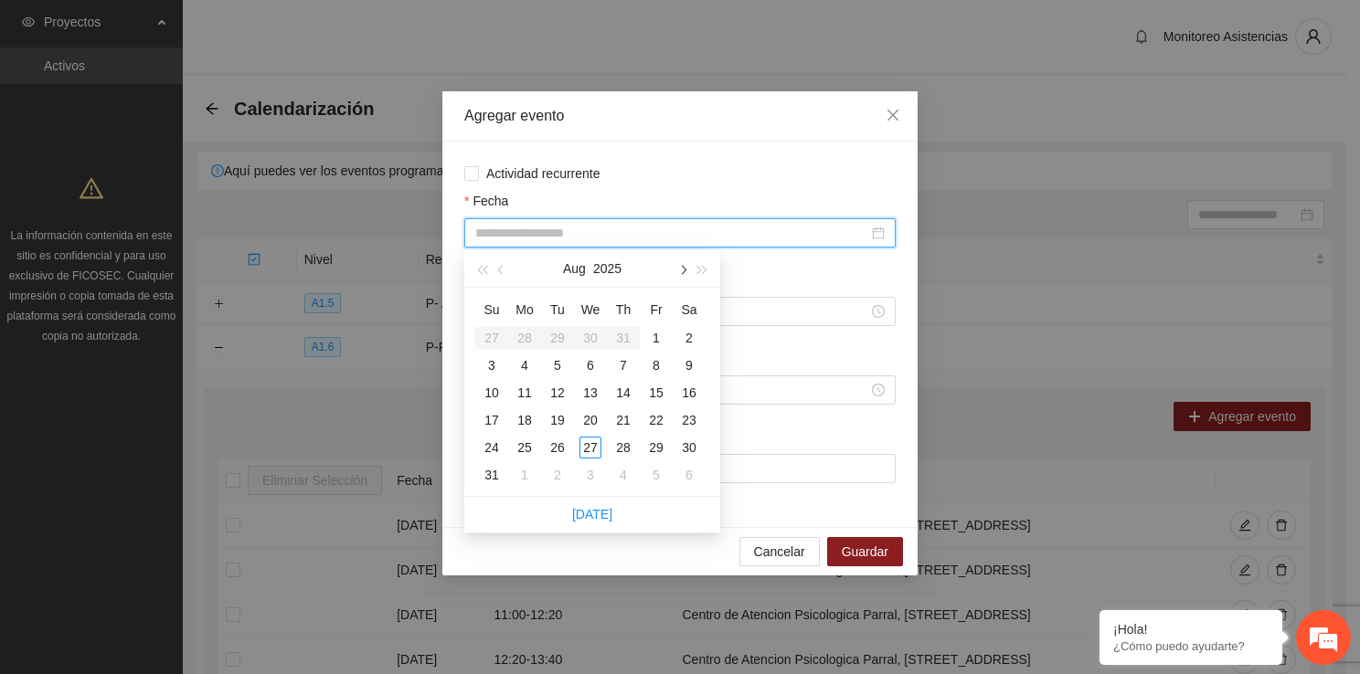
click at [687, 269] on button "button" at bounding box center [682, 268] width 20 height 37
click at [592, 365] on div "10" at bounding box center [590, 366] width 22 height 22
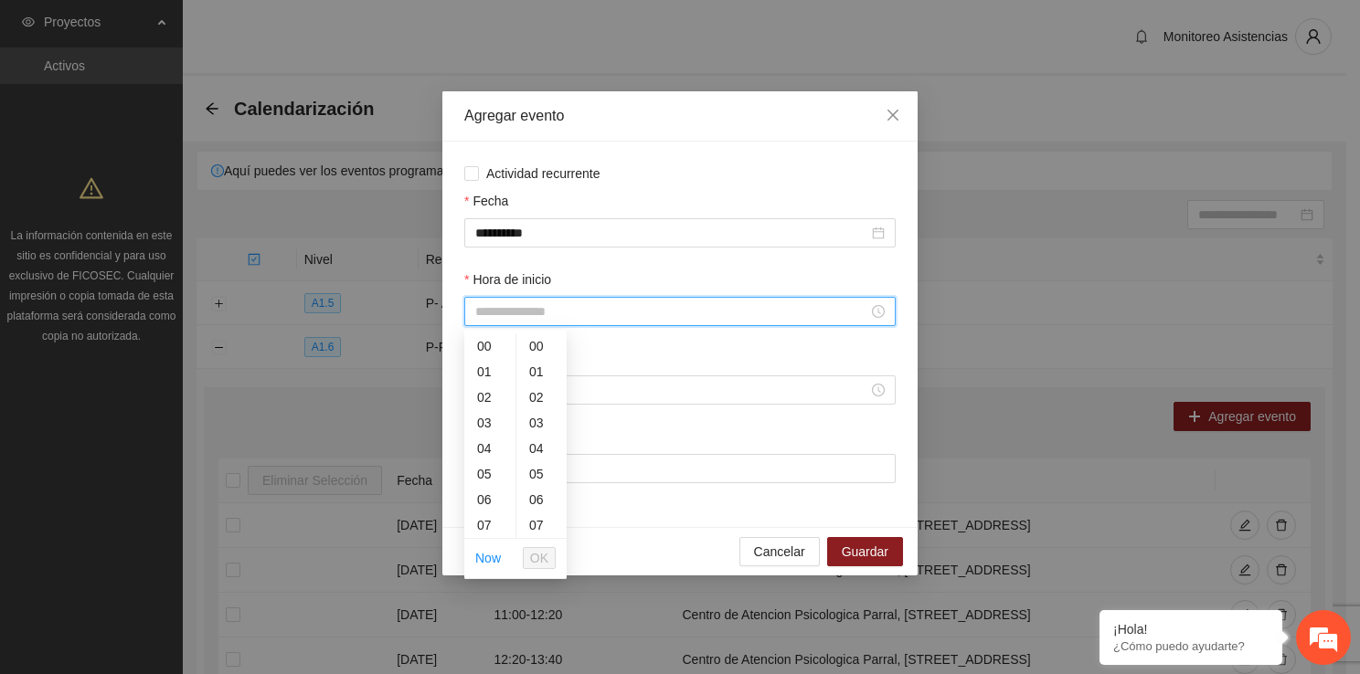
click at [547, 304] on input "Hora de inicio" at bounding box center [671, 312] width 393 height 20
click at [487, 441] on div "10" at bounding box center [489, 432] width 51 height 26
click at [538, 556] on span "OK" at bounding box center [539, 558] width 18 height 20
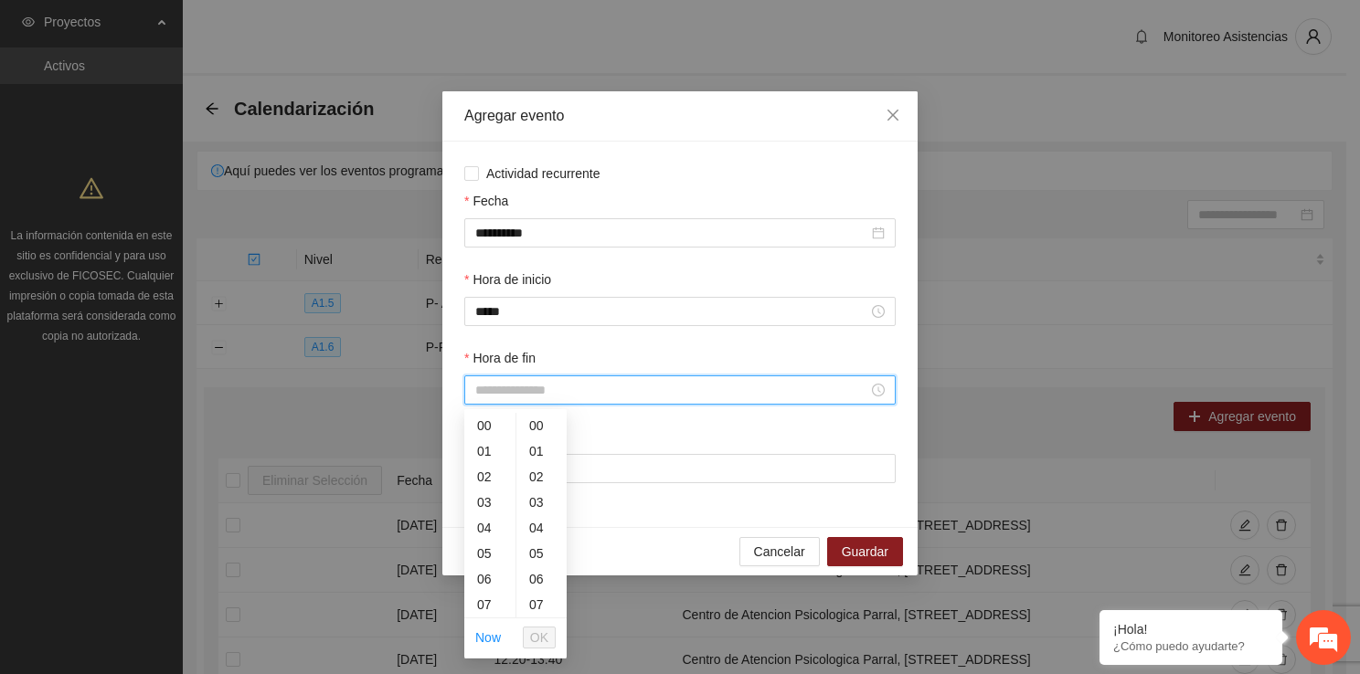
click at [530, 394] on input "Hora de fin" at bounding box center [671, 390] width 393 height 20
drag, startPoint x: 486, startPoint y: 514, endPoint x: 493, endPoint y: 501, distance: 15.5
click at [493, 501] on ul "00 01 02 03 04 05 06 07 08 09 10 11 12 13 14 15 16 17 18 19 20 21 22 23" at bounding box center [489, 515] width 51 height 205
click at [493, 501] on div "10" at bounding box center [489, 499] width 51 height 26
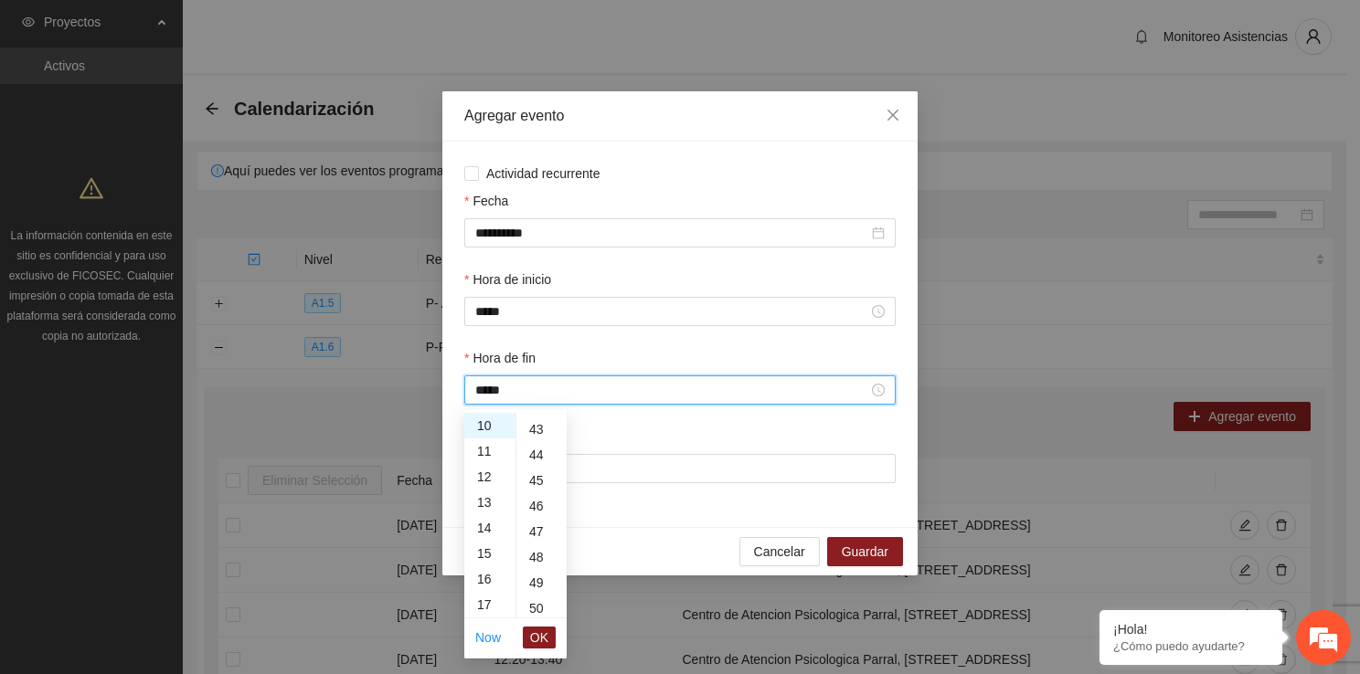
scroll to position [1158, 0]
click at [524, 550] on div "50" at bounding box center [541, 548] width 50 height 26
click at [541, 648] on button "OK" at bounding box center [539, 638] width 33 height 22
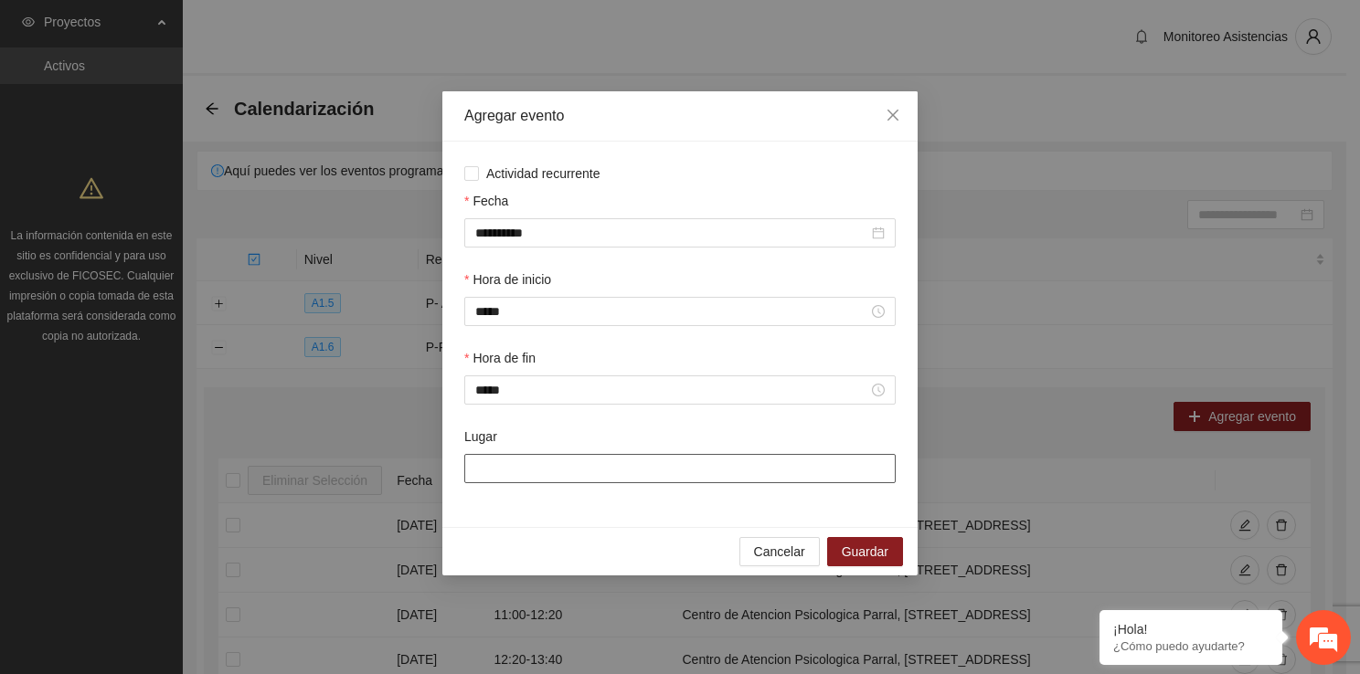
click at [528, 474] on input "Lugar" at bounding box center [679, 468] width 431 height 29
click at [849, 565] on button "Guardar" at bounding box center [865, 551] width 76 height 29
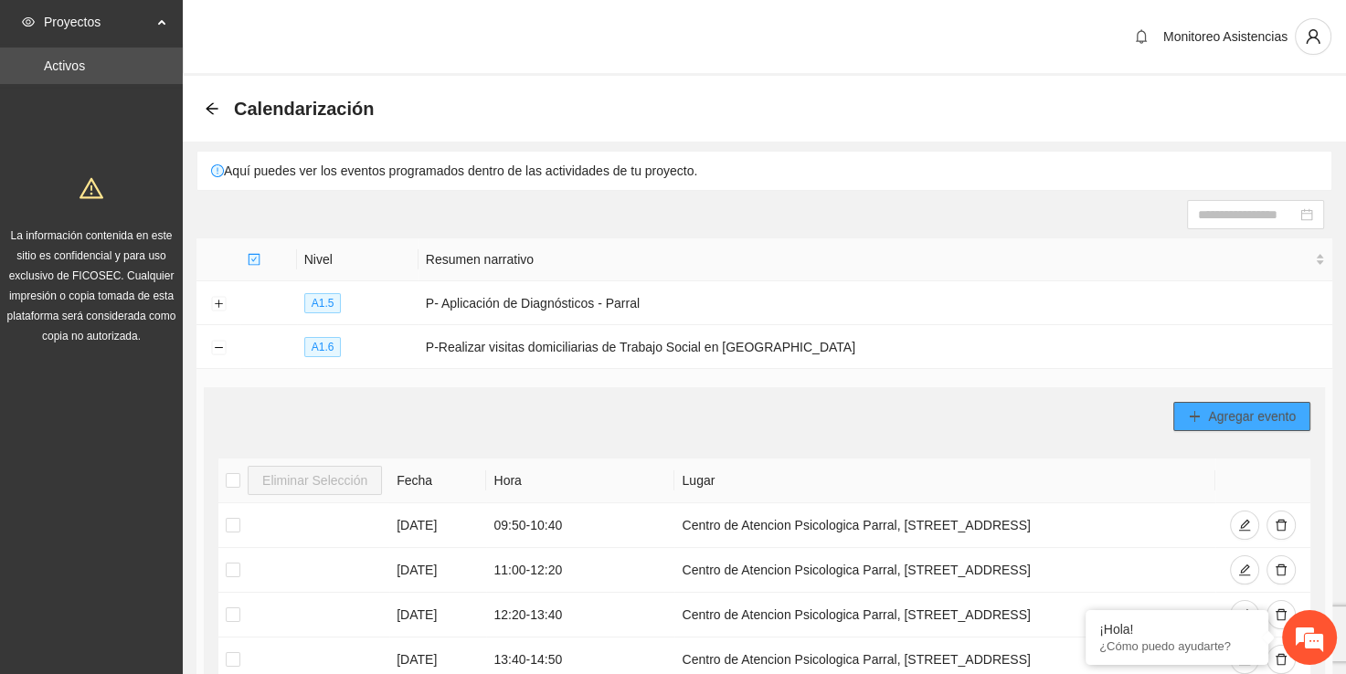
click at [1246, 402] on button "Agregar evento" at bounding box center [1241, 416] width 137 height 29
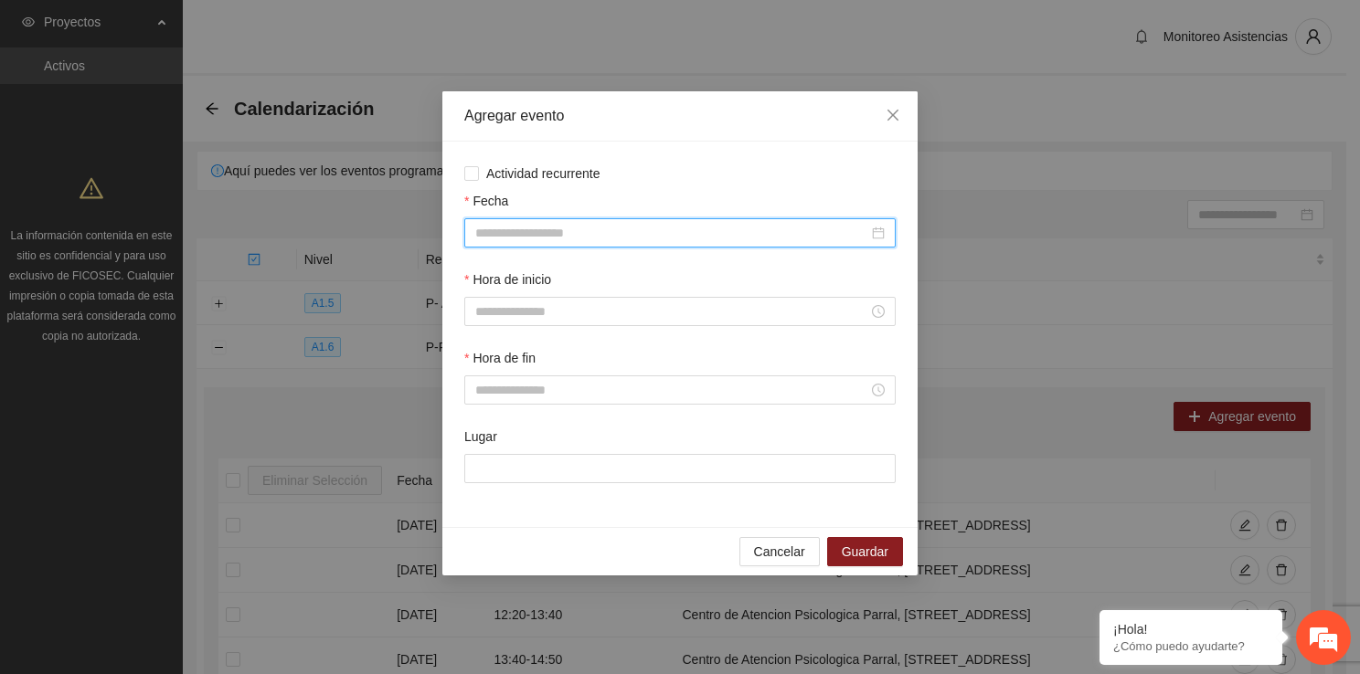
click at [615, 232] on input "Fecha" at bounding box center [671, 233] width 393 height 20
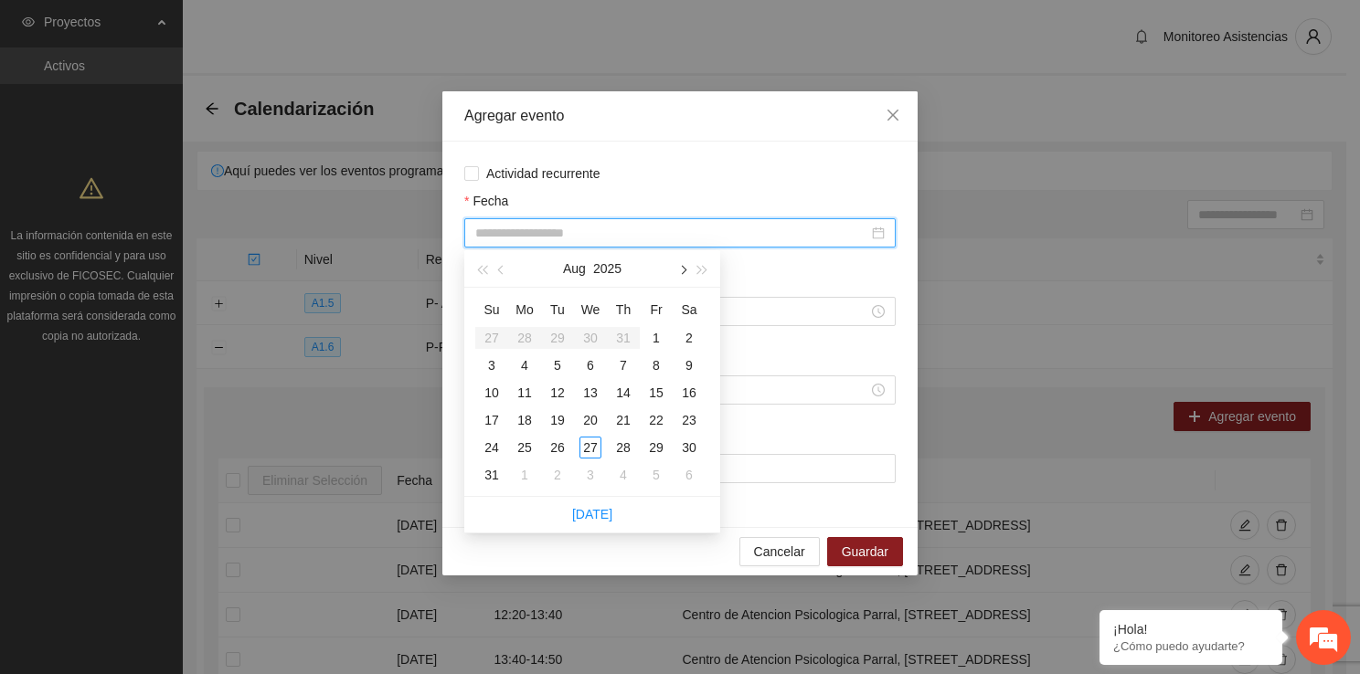
click at [678, 269] on span "button" at bounding box center [681, 270] width 9 height 9
click at [596, 367] on div "10" at bounding box center [590, 366] width 22 height 22
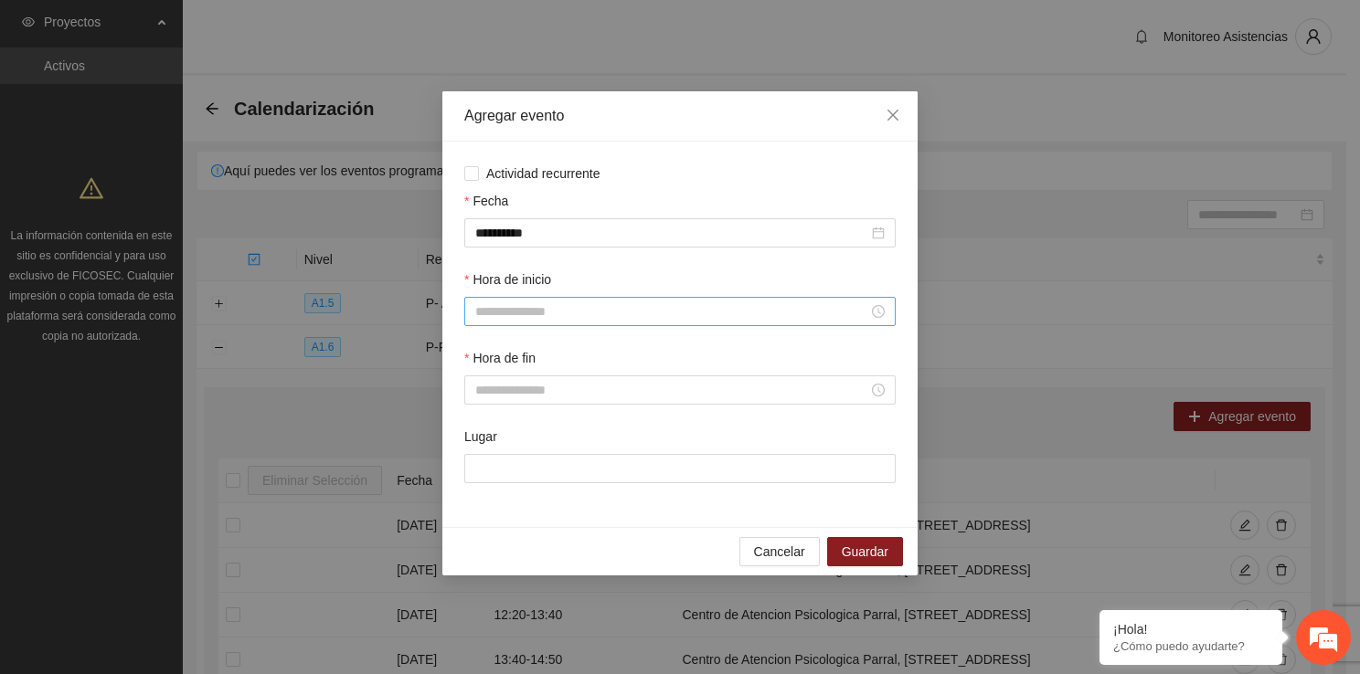
click at [563, 323] on div at bounding box center [679, 311] width 431 height 29
click at [491, 523] on div "11" at bounding box center [489, 518] width 51 height 26
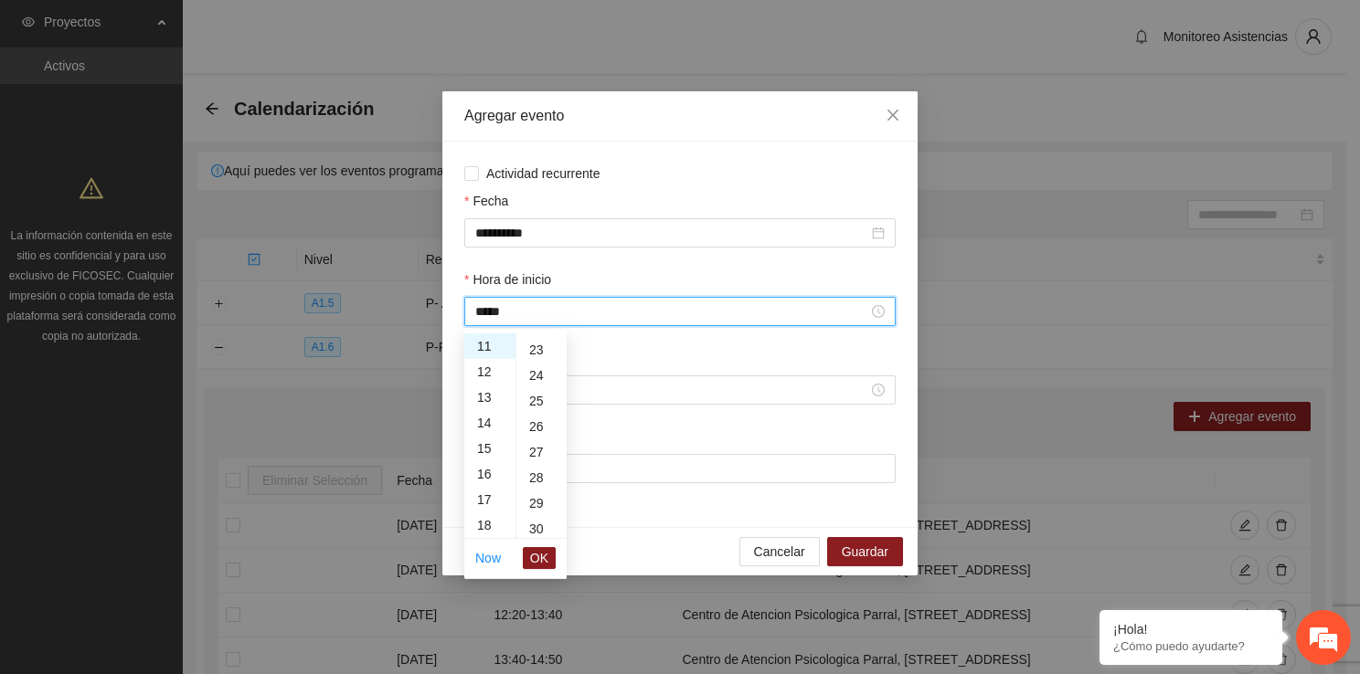
scroll to position [633, 0]
click at [537, 472] on div "30" at bounding box center [541, 481] width 50 height 26
click at [534, 551] on span "OK" at bounding box center [539, 558] width 18 height 20
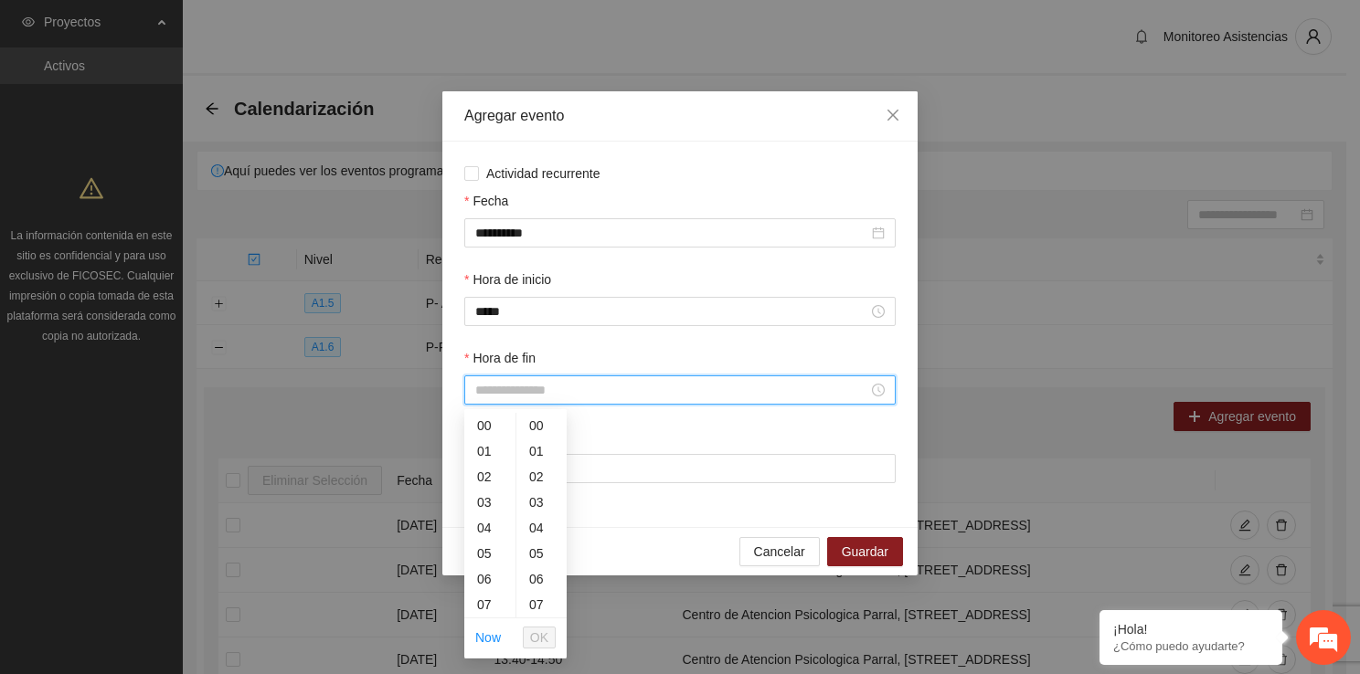
click at [503, 397] on input "Hora de fin" at bounding box center [671, 390] width 393 height 20
click at [493, 448] on div "12" at bounding box center [489, 452] width 51 height 26
click at [541, 579] on div "20" at bounding box center [541, 572] width 50 height 26
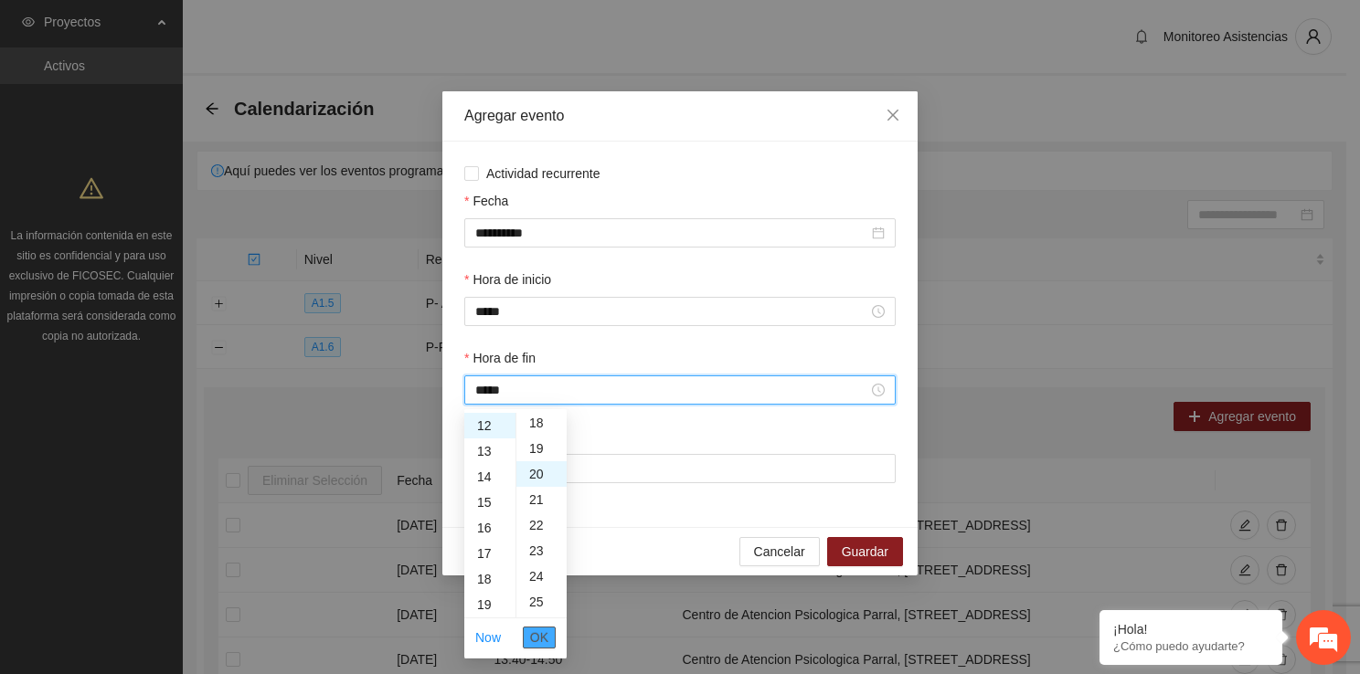
scroll to position [512, 0]
click at [546, 631] on span "OK" at bounding box center [539, 638] width 18 height 20
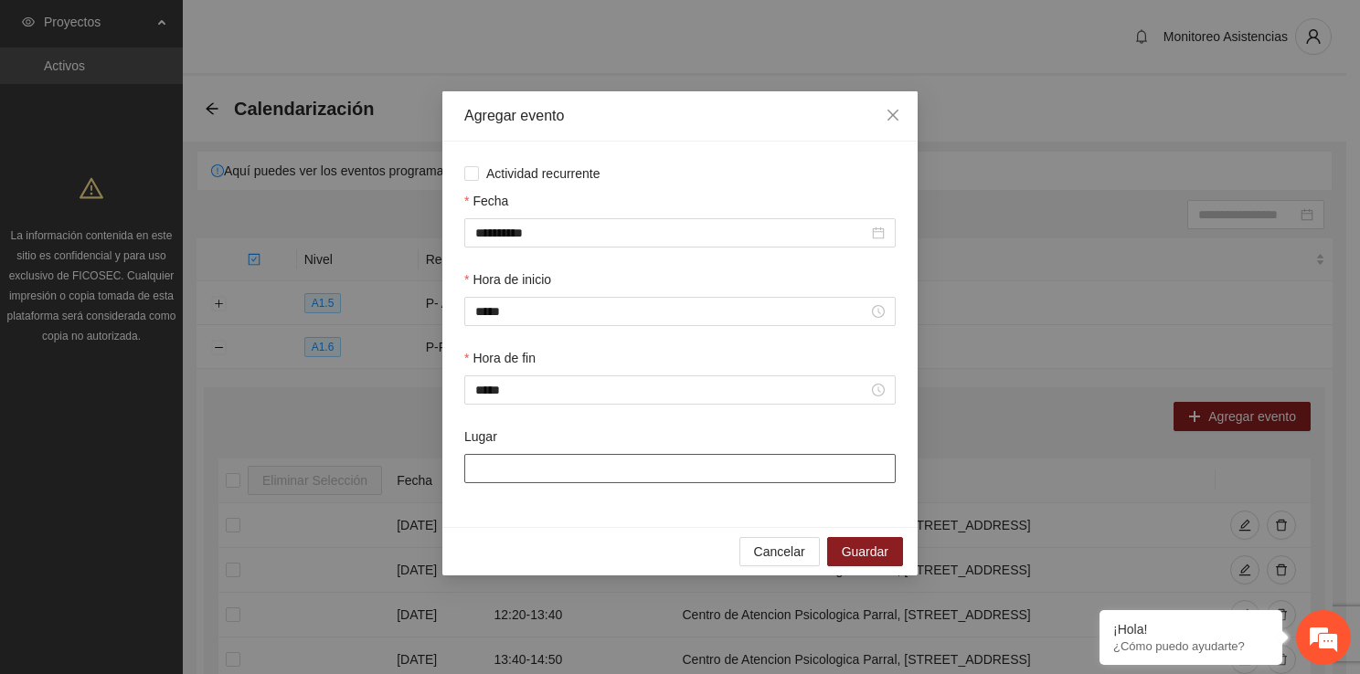
click at [528, 464] on input "Lugar" at bounding box center [679, 468] width 431 height 29
click at [871, 549] on span "Guardar" at bounding box center [865, 552] width 47 height 20
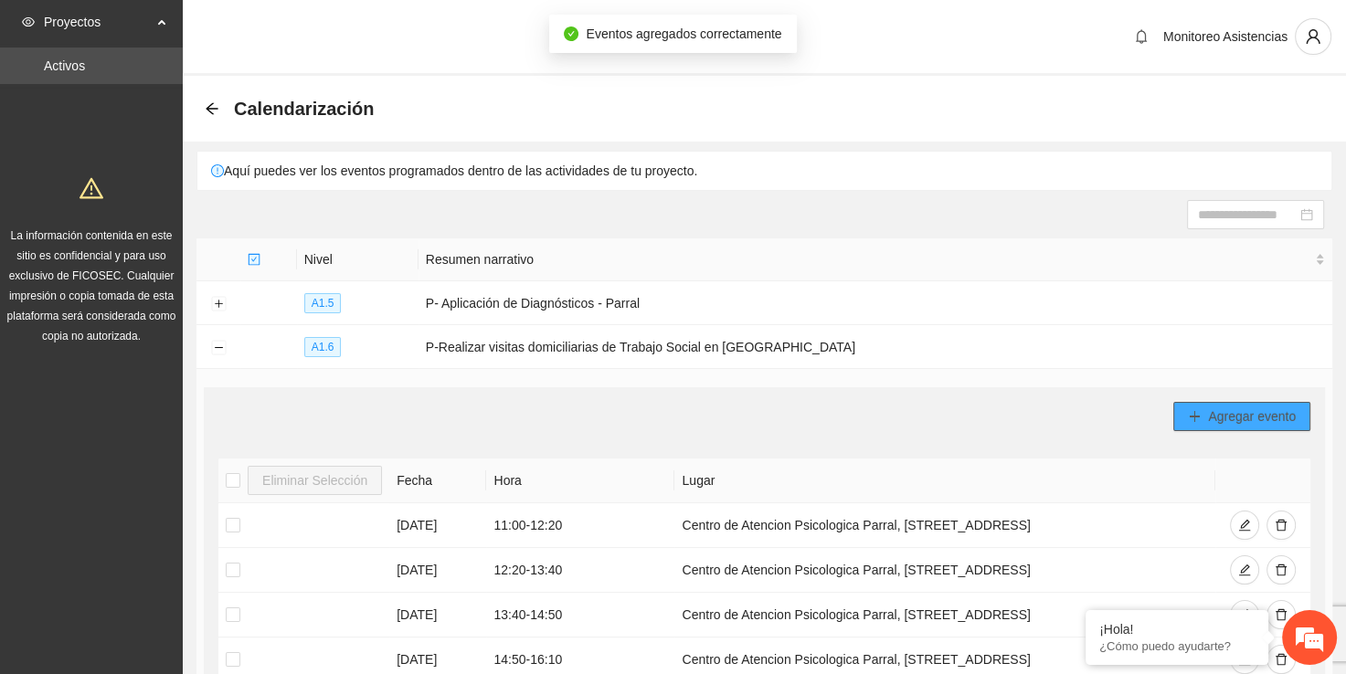
click at [1268, 426] on button "Agregar evento" at bounding box center [1241, 416] width 137 height 29
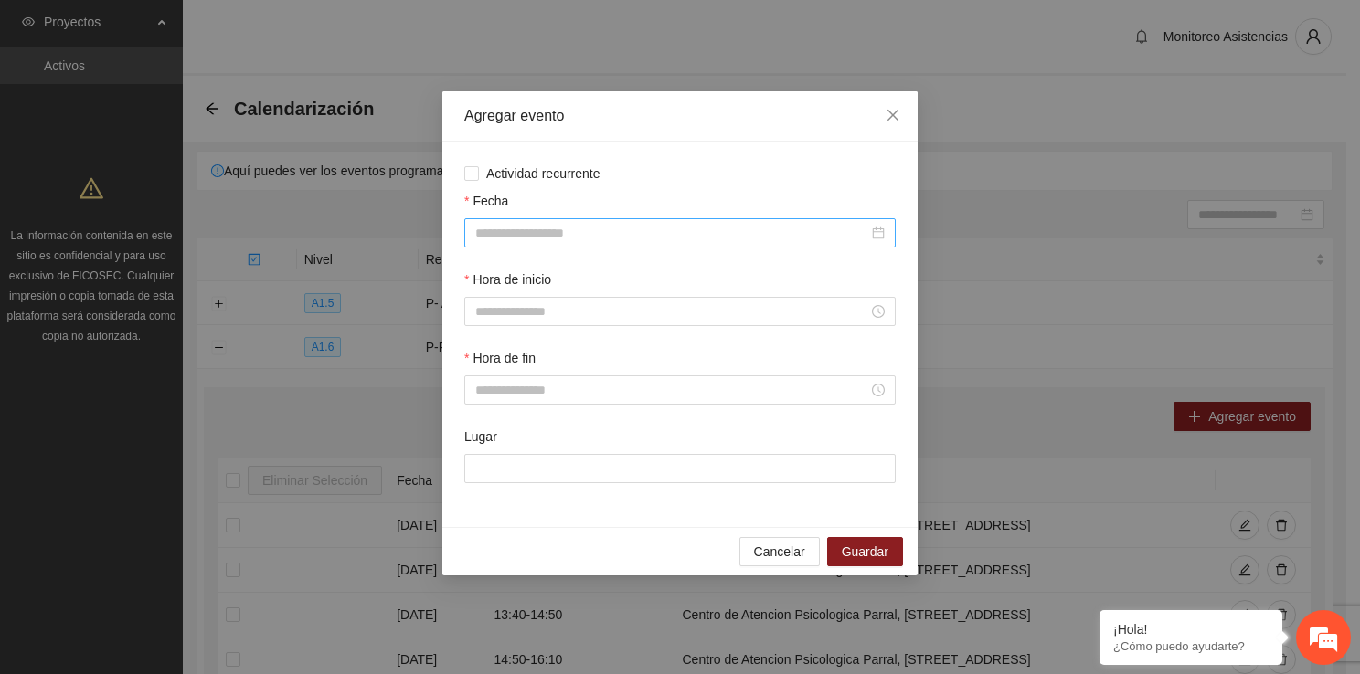
click at [643, 245] on div at bounding box center [679, 232] width 431 height 29
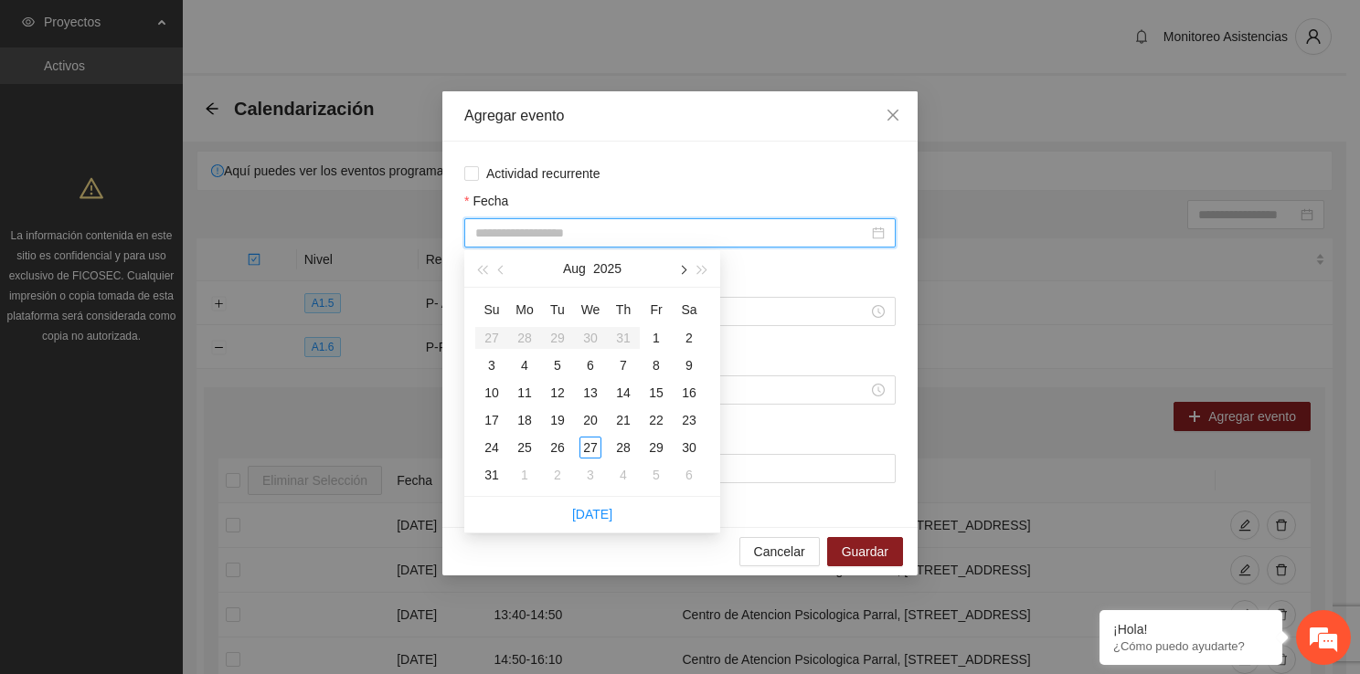
click at [681, 280] on button "button" at bounding box center [682, 268] width 20 height 37
click at [590, 363] on div "10" at bounding box center [590, 366] width 22 height 22
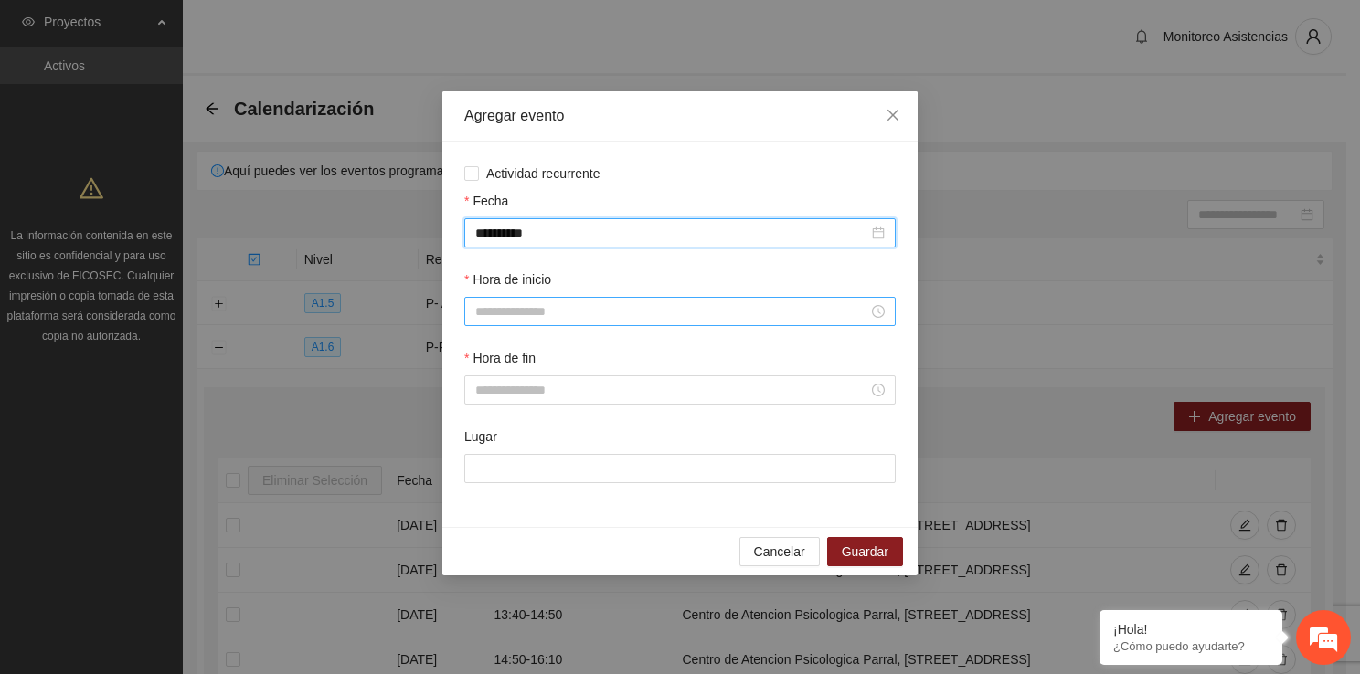
click at [535, 313] on input "Hora de inicio" at bounding box center [671, 312] width 393 height 20
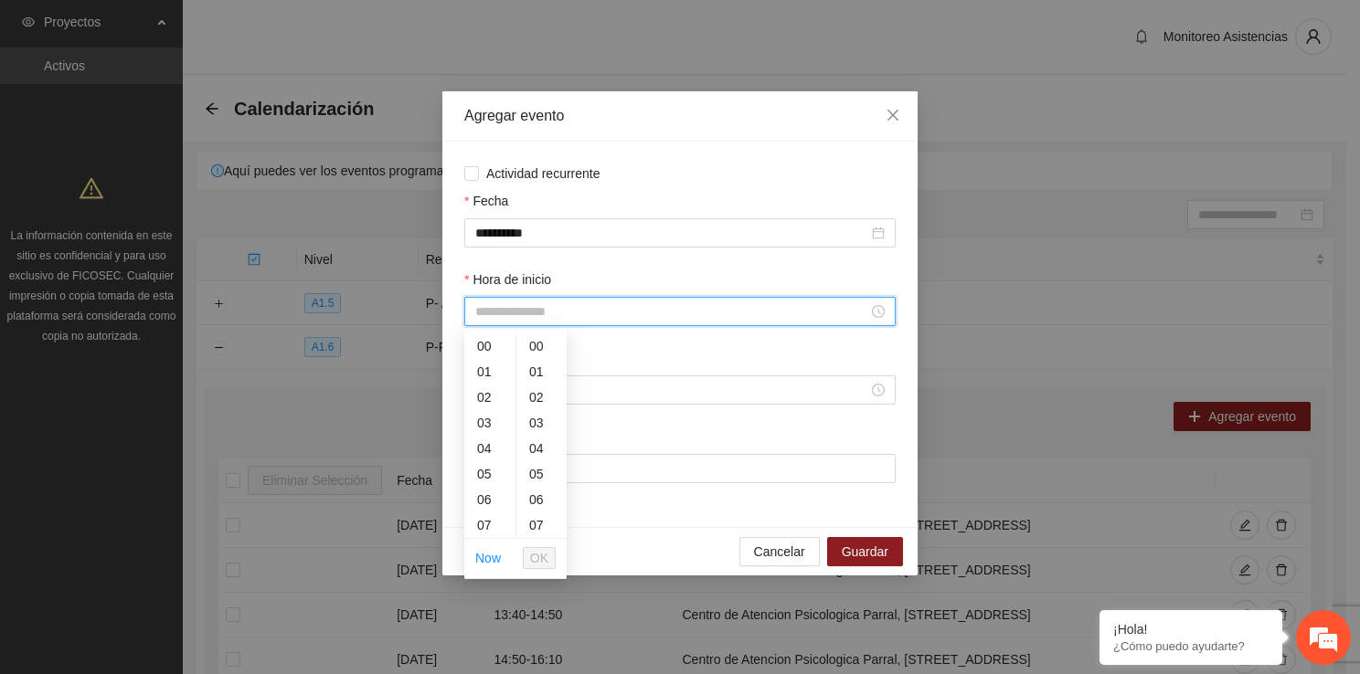
drag, startPoint x: 535, startPoint y: 313, endPoint x: 506, endPoint y: 529, distance: 218.5
click at [506, 529] on body "Proyectos Activos La información contenida en este sitio es confidencial y para…" at bounding box center [673, 337] width 1346 height 674
click at [491, 451] on div "13" at bounding box center [489, 460] width 51 height 26
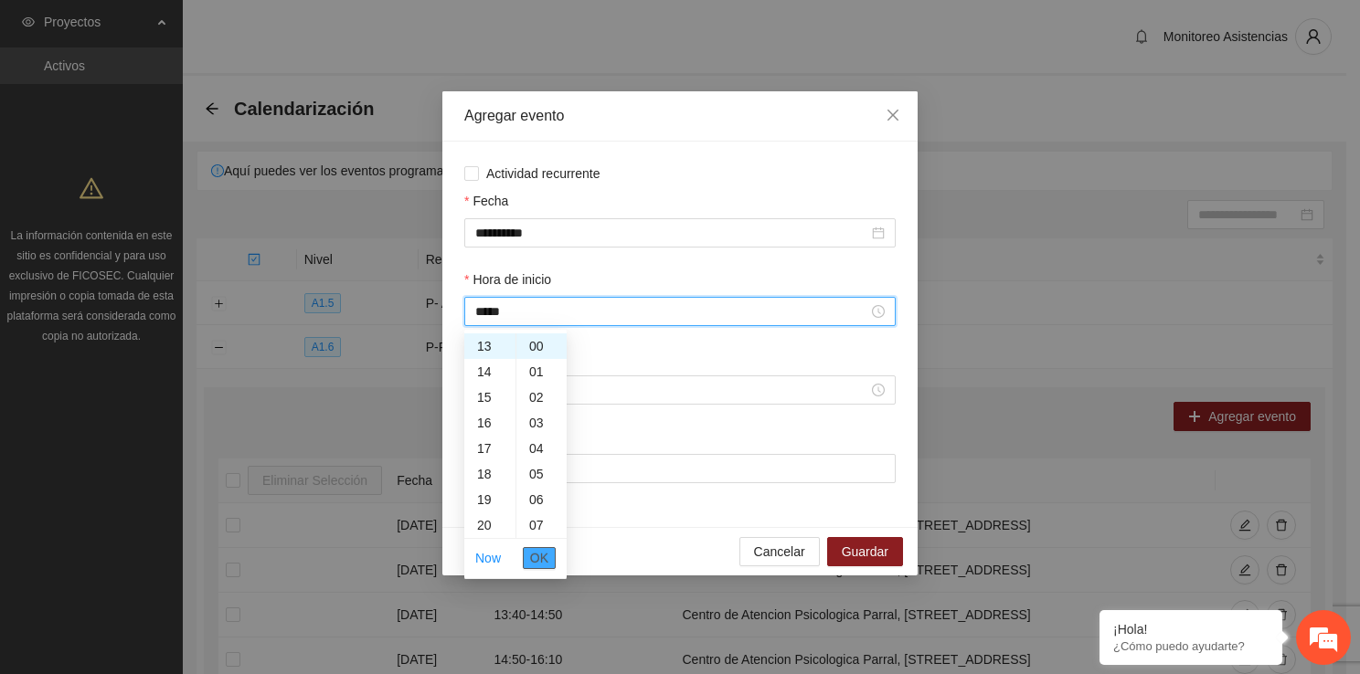
click at [548, 553] on span "OK" at bounding box center [539, 558] width 18 height 20
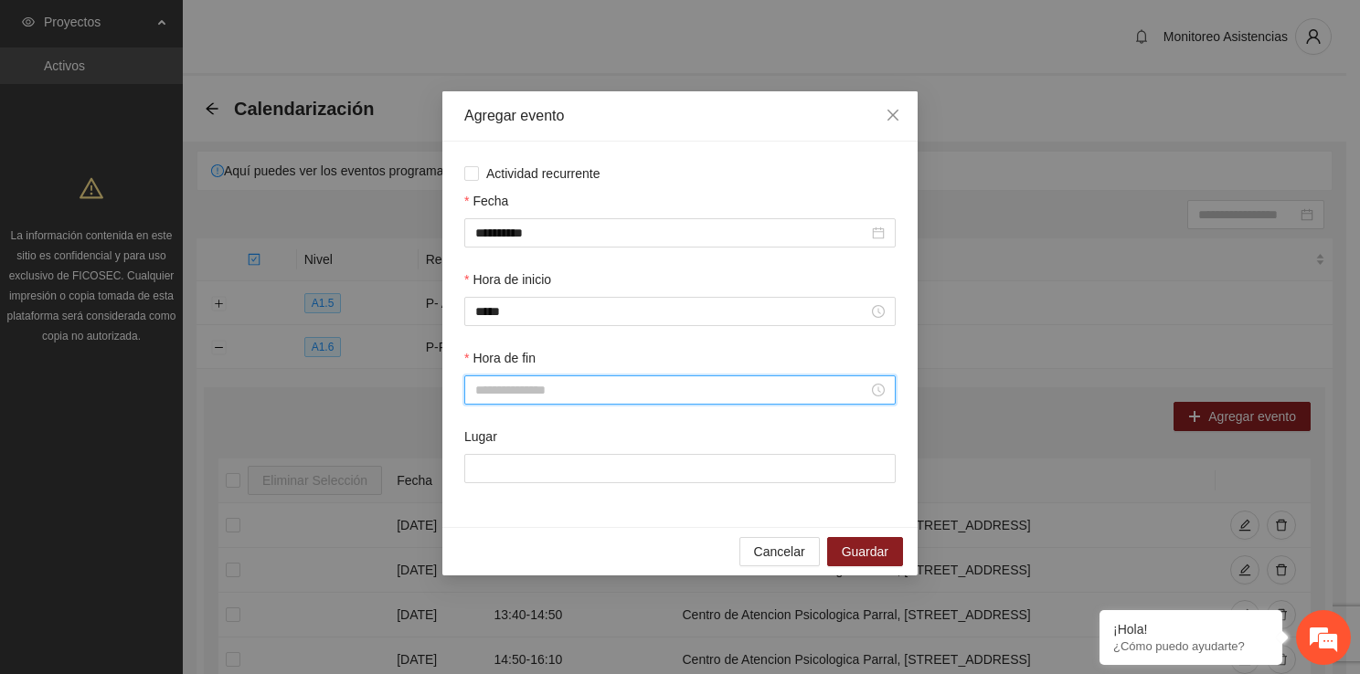
click at [541, 386] on input "Hora de fin" at bounding box center [671, 390] width 393 height 20
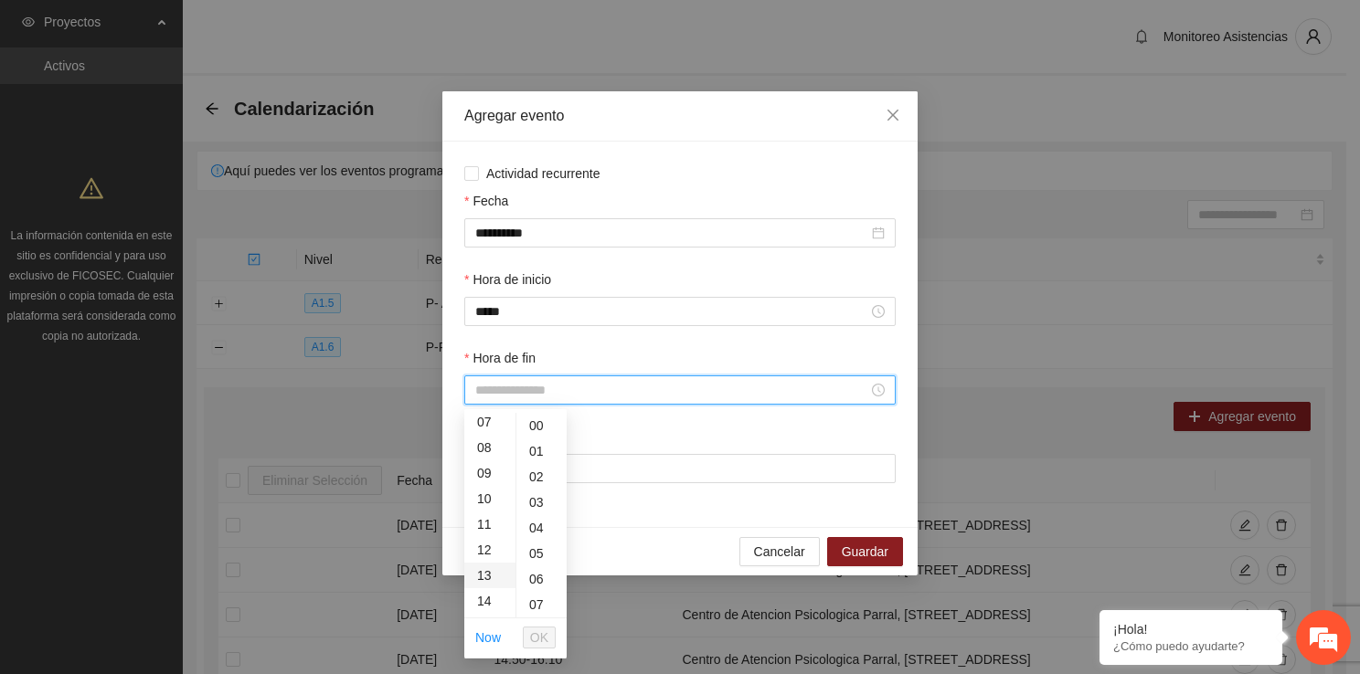
click at [485, 579] on div "13" at bounding box center [489, 576] width 51 height 26
click at [544, 609] on div "50" at bounding box center [541, 609] width 50 height 26
click at [550, 647] on button "OK" at bounding box center [539, 638] width 33 height 22
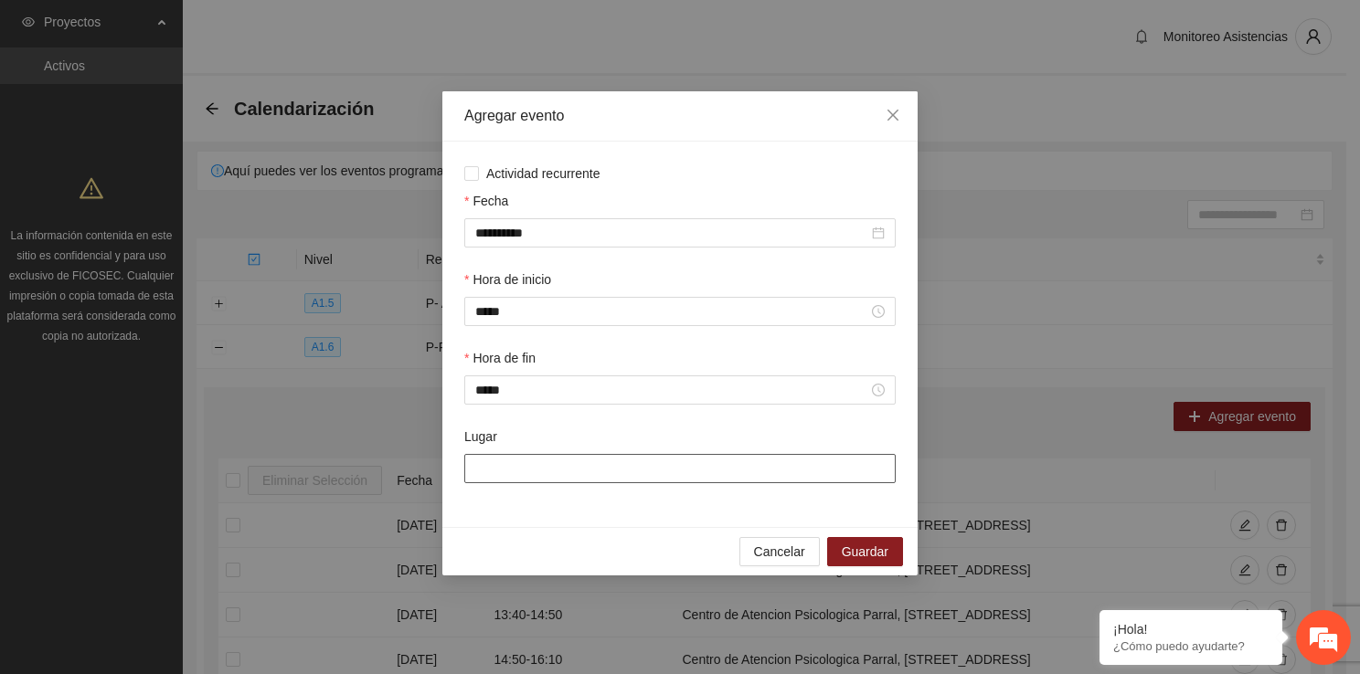
drag, startPoint x: 538, startPoint y: 477, endPoint x: 566, endPoint y: 535, distance: 63.8
click at [566, 535] on div "**********" at bounding box center [679, 333] width 475 height 484
click at [871, 554] on span "Guardar" at bounding box center [865, 552] width 47 height 20
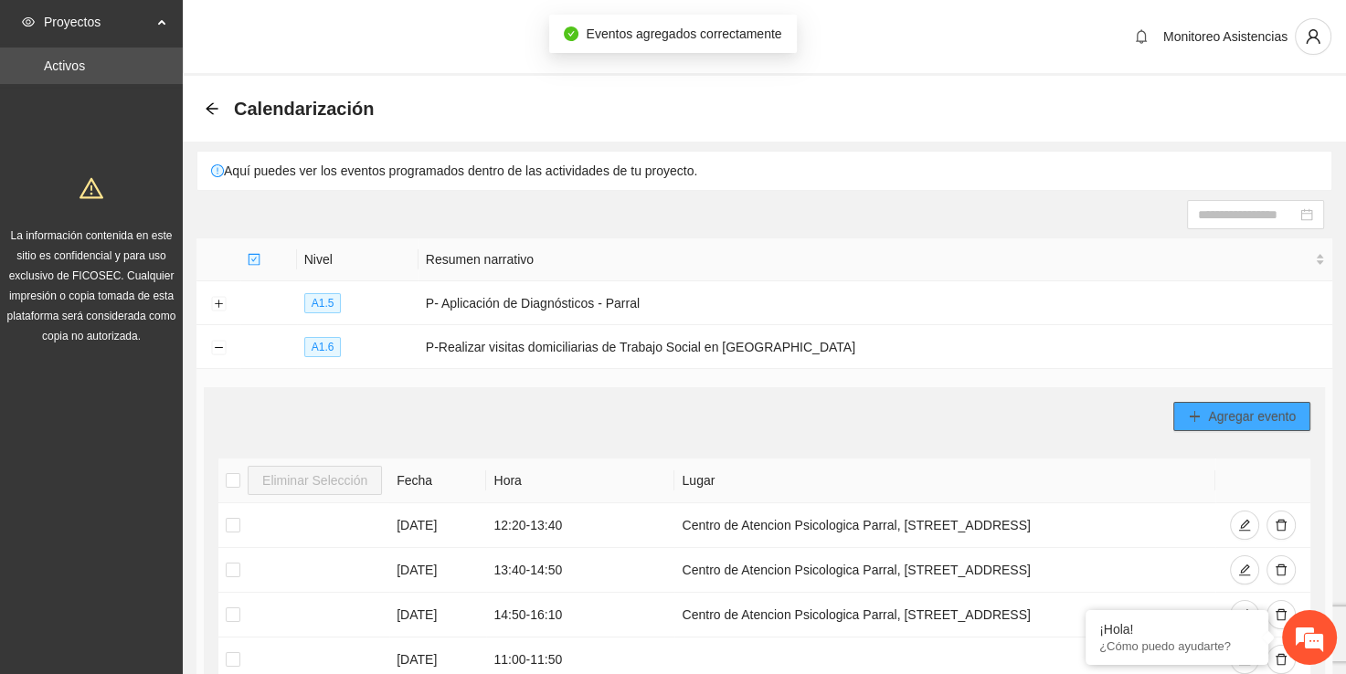
click at [1217, 409] on span "Agregar evento" at bounding box center [1252, 417] width 88 height 20
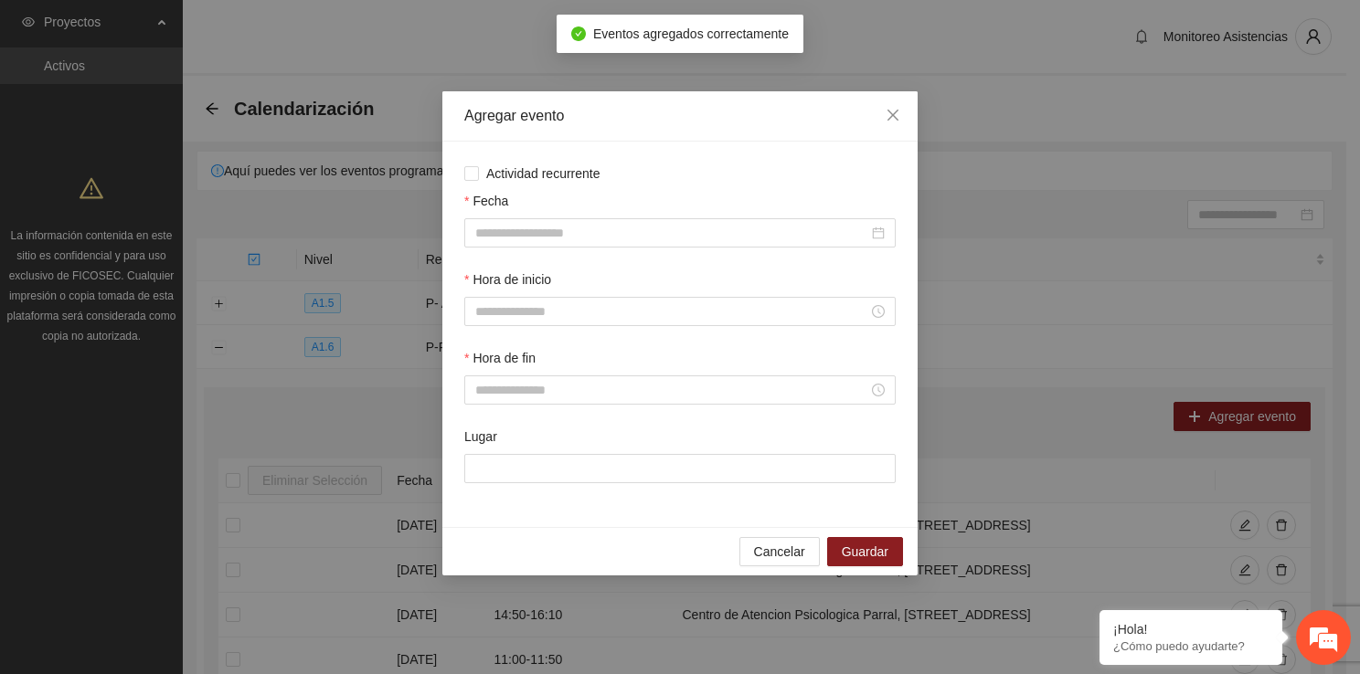
click at [631, 217] on div "Fecha" at bounding box center [679, 204] width 431 height 27
click at [626, 222] on div at bounding box center [679, 232] width 431 height 29
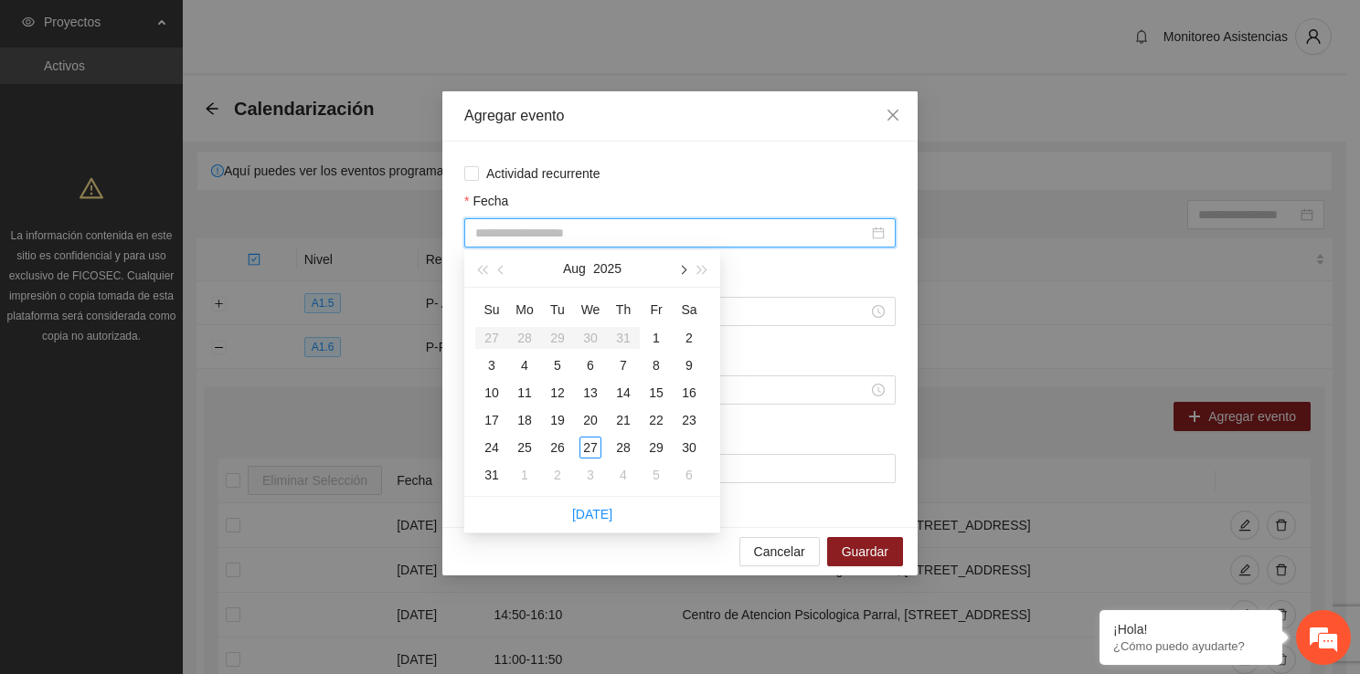
click at [677, 265] on button "button" at bounding box center [682, 268] width 20 height 37
click at [591, 358] on div "10" at bounding box center [590, 366] width 22 height 22
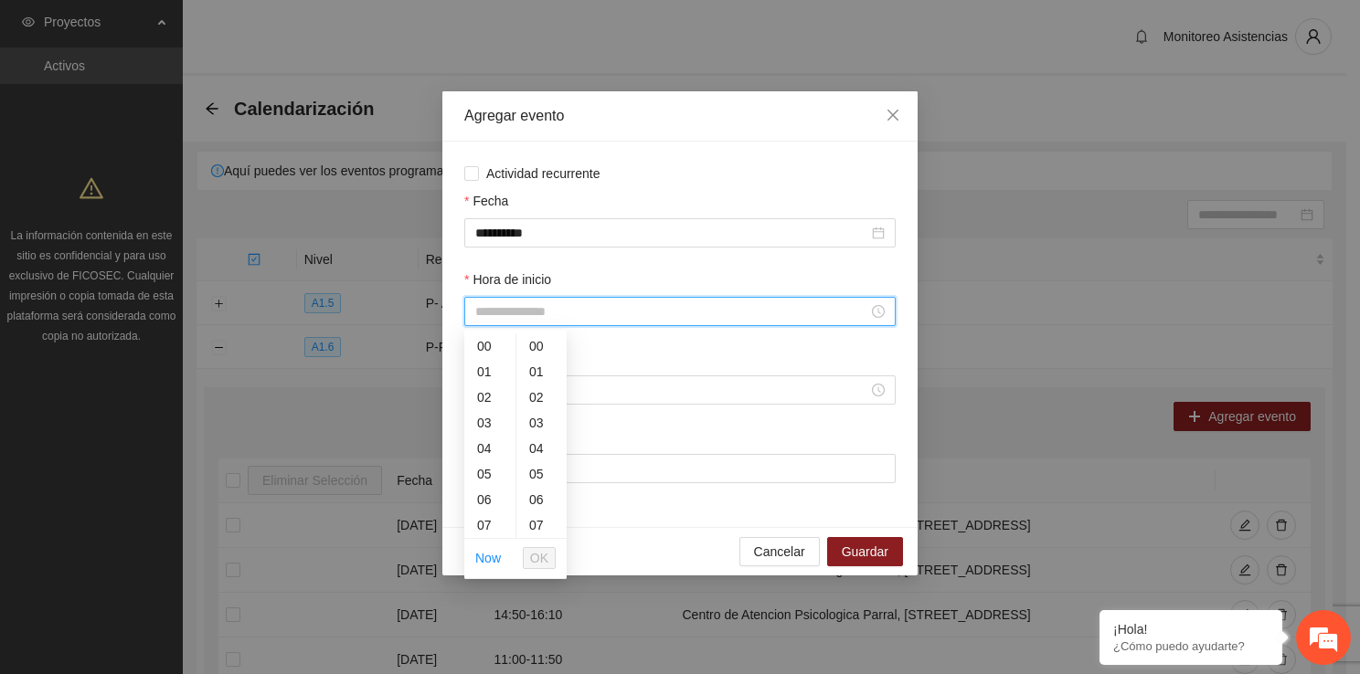
click at [518, 307] on input "Hora de inicio" at bounding box center [671, 312] width 393 height 20
click at [497, 523] on div "14" at bounding box center [489, 522] width 51 height 26
click at [534, 550] on span "OK" at bounding box center [539, 558] width 18 height 20
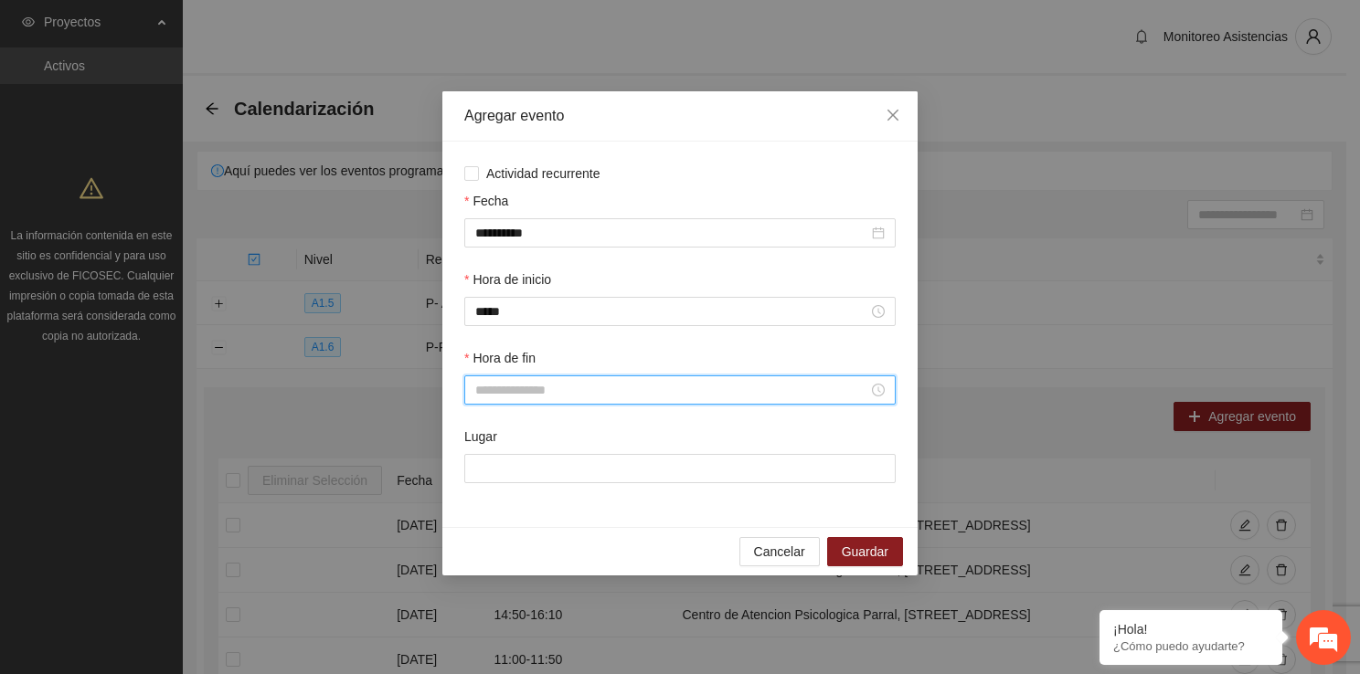
click at [539, 389] on input "Hora de fin" at bounding box center [671, 390] width 393 height 20
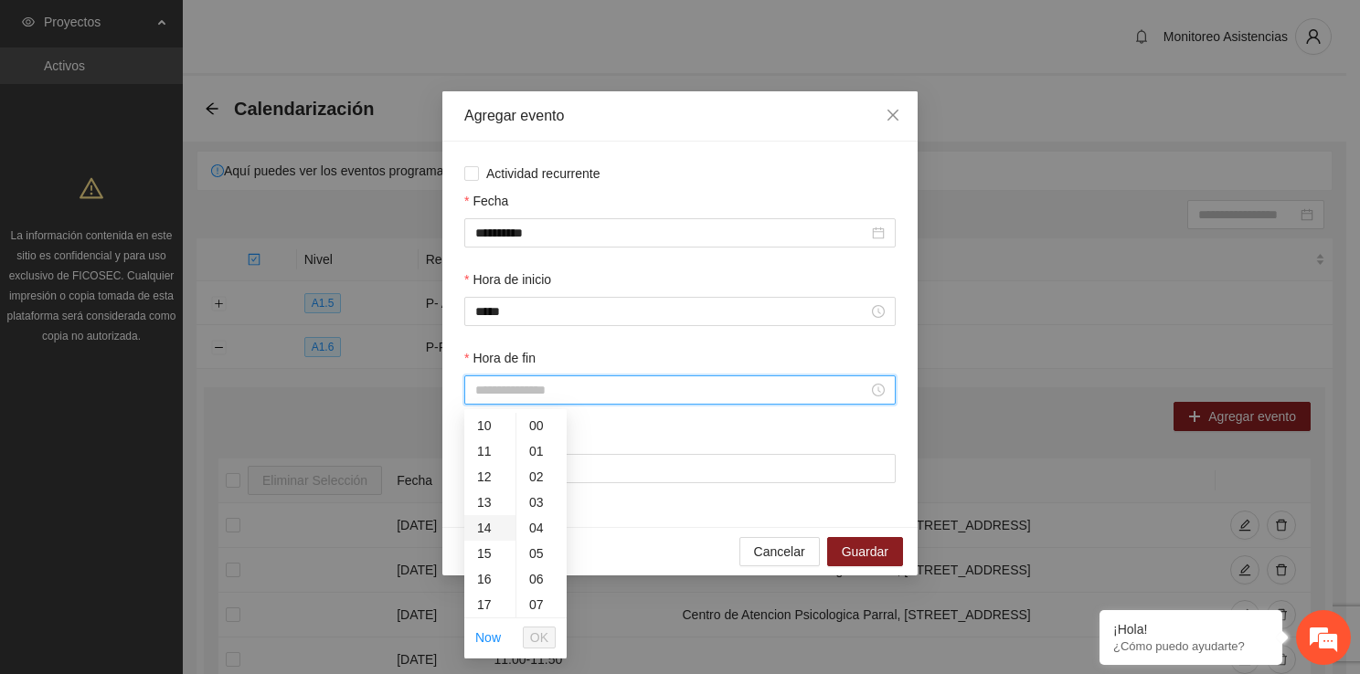
click at [480, 520] on div "14" at bounding box center [489, 528] width 51 height 26
click at [540, 589] on div "50" at bounding box center [541, 585] width 50 height 26
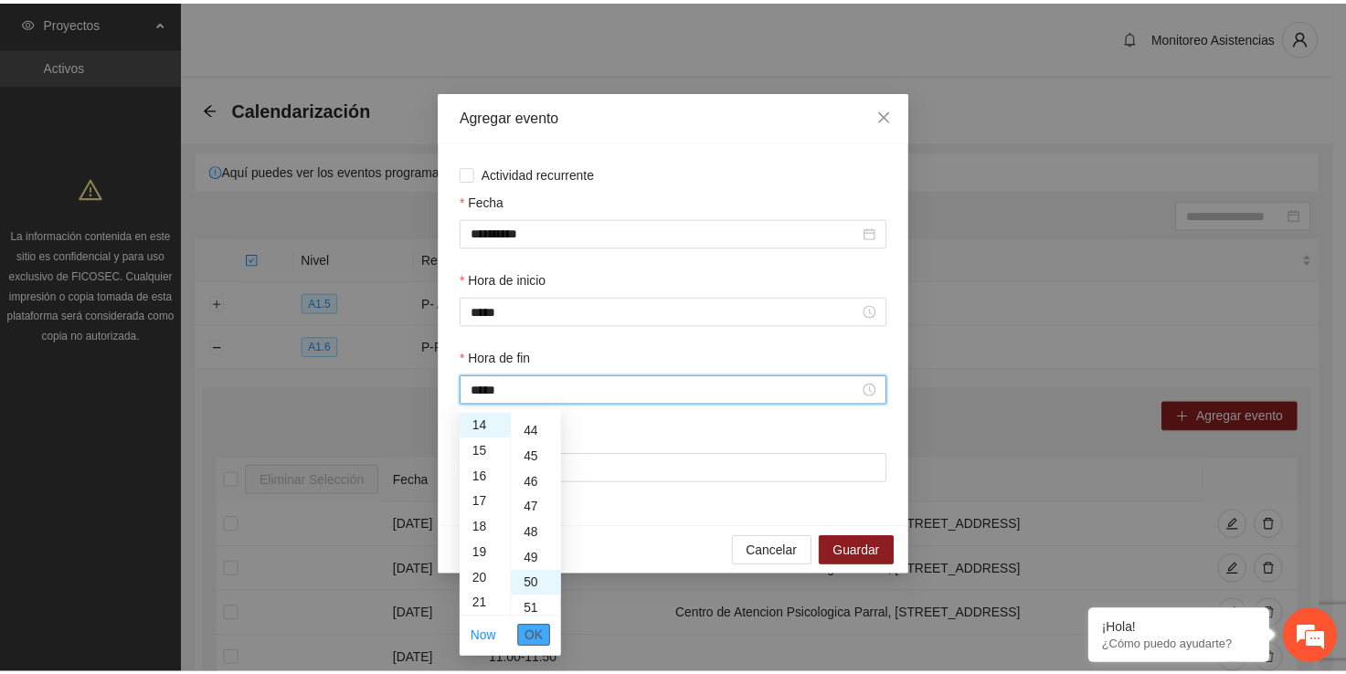
scroll to position [1279, 0]
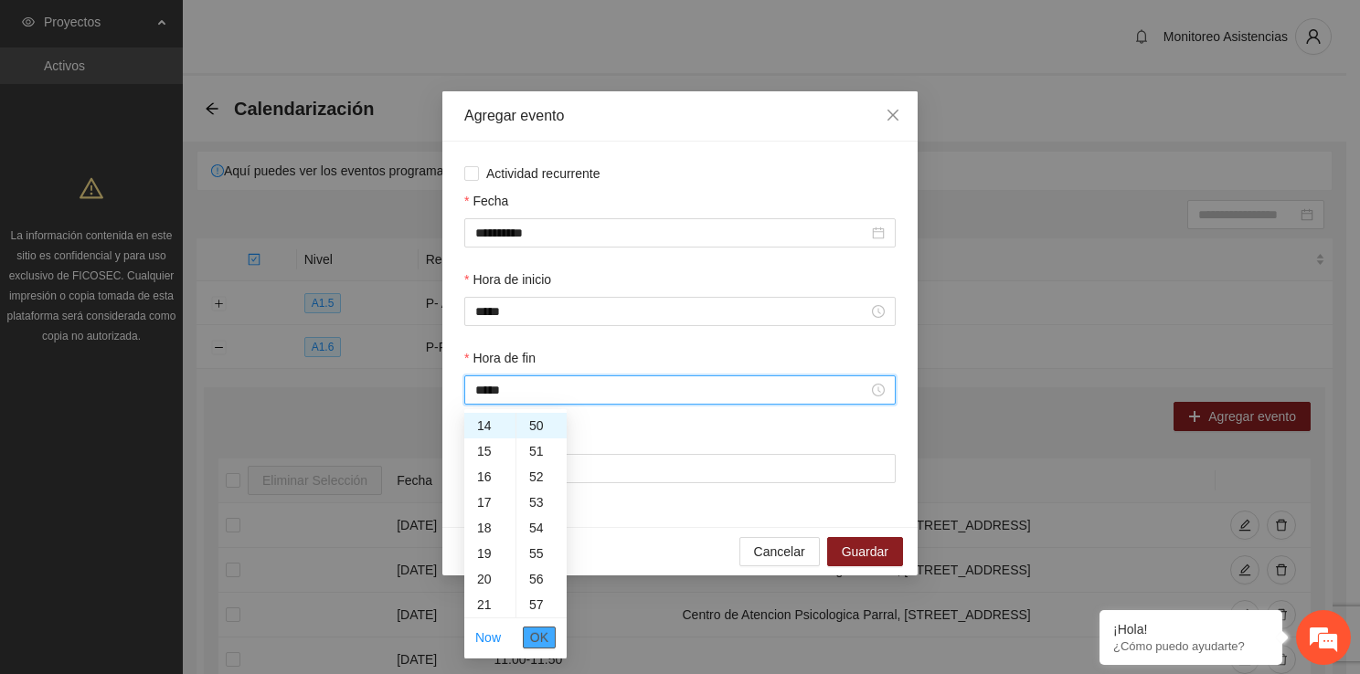
click at [545, 644] on span "OK" at bounding box center [539, 638] width 18 height 20
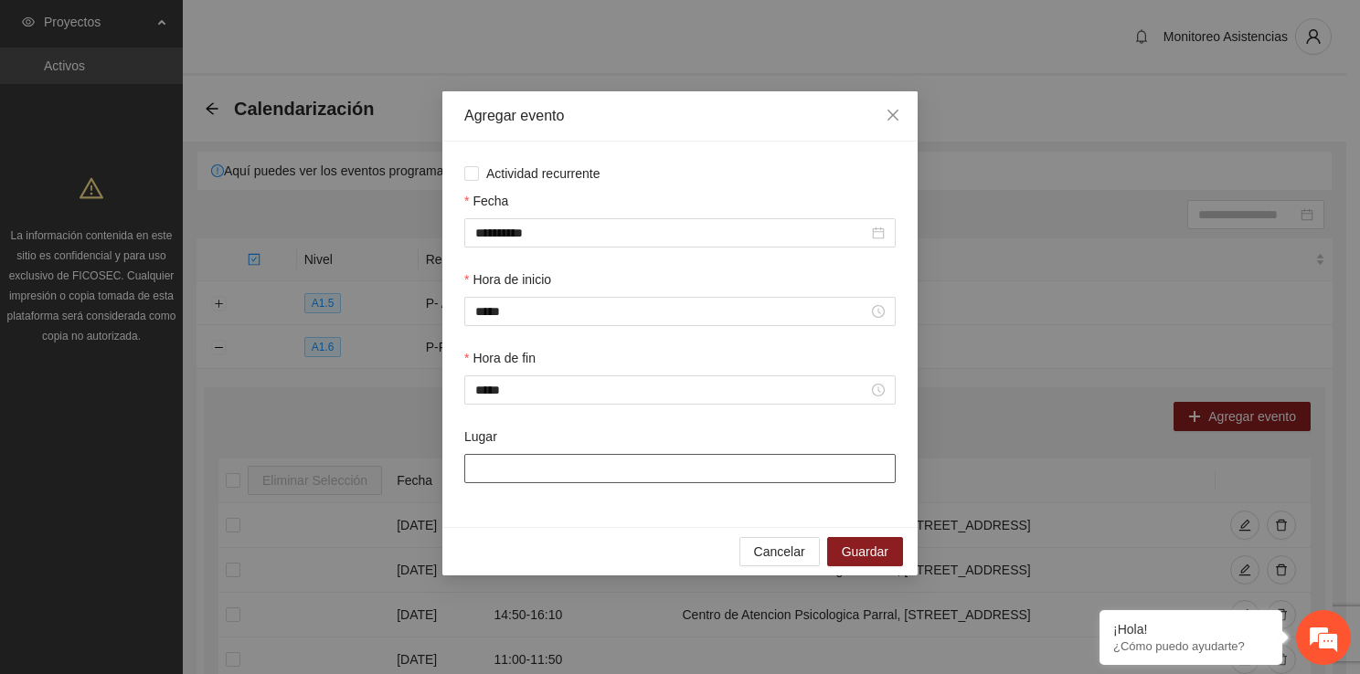
drag, startPoint x: 530, startPoint y: 487, endPoint x: 527, endPoint y: 473, distance: 14.0
click at [527, 473] on div "Lugar" at bounding box center [680, 466] width 439 height 79
click at [527, 473] on input "Lugar" at bounding box center [679, 468] width 431 height 29
drag, startPoint x: 551, startPoint y: 467, endPoint x: 580, endPoint y: 525, distance: 64.6
click at [580, 525] on div "**********" at bounding box center [679, 335] width 475 height 386
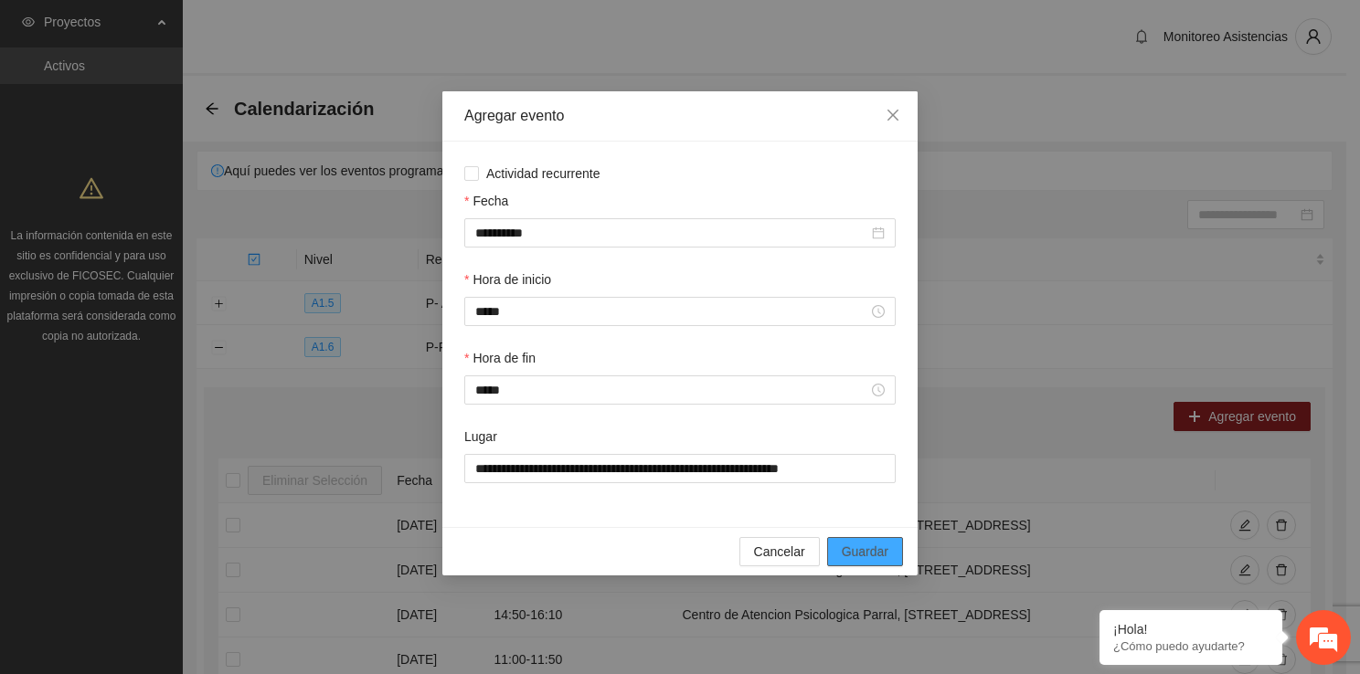
click at [861, 559] on span "Guardar" at bounding box center [865, 552] width 47 height 20
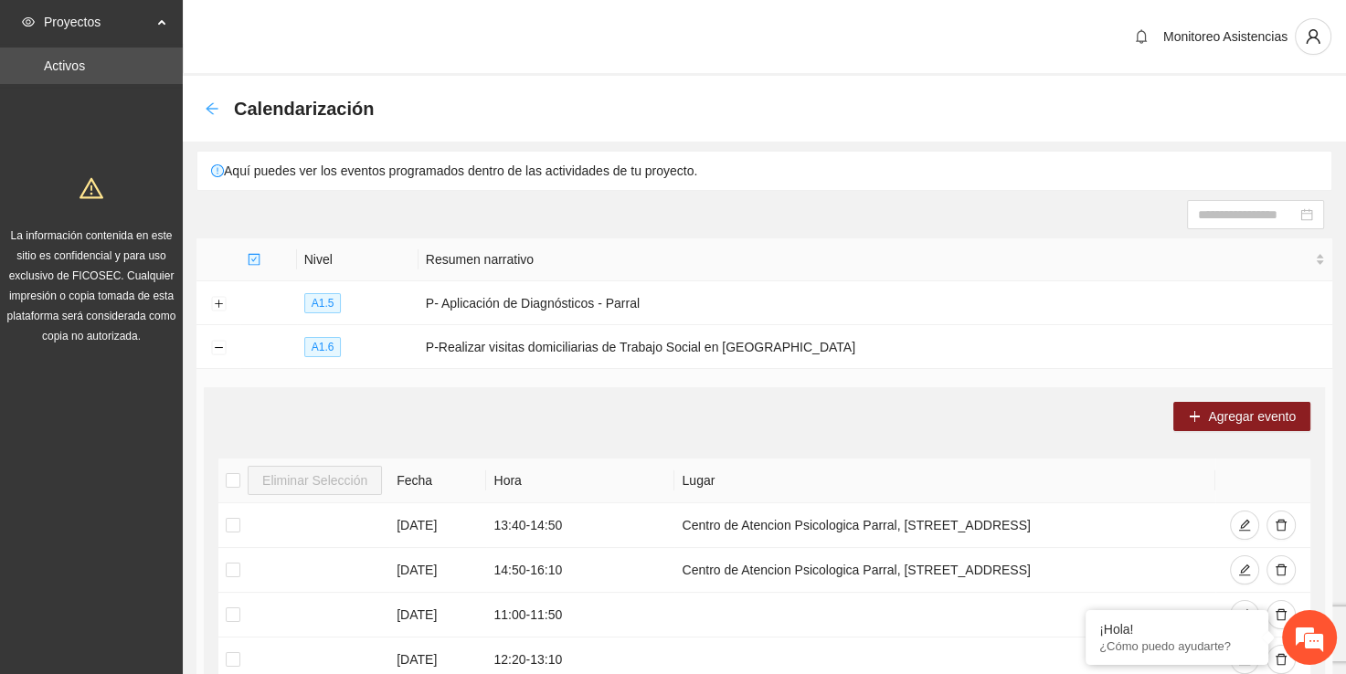
click at [217, 103] on icon "arrow-left" at bounding box center [212, 108] width 15 height 15
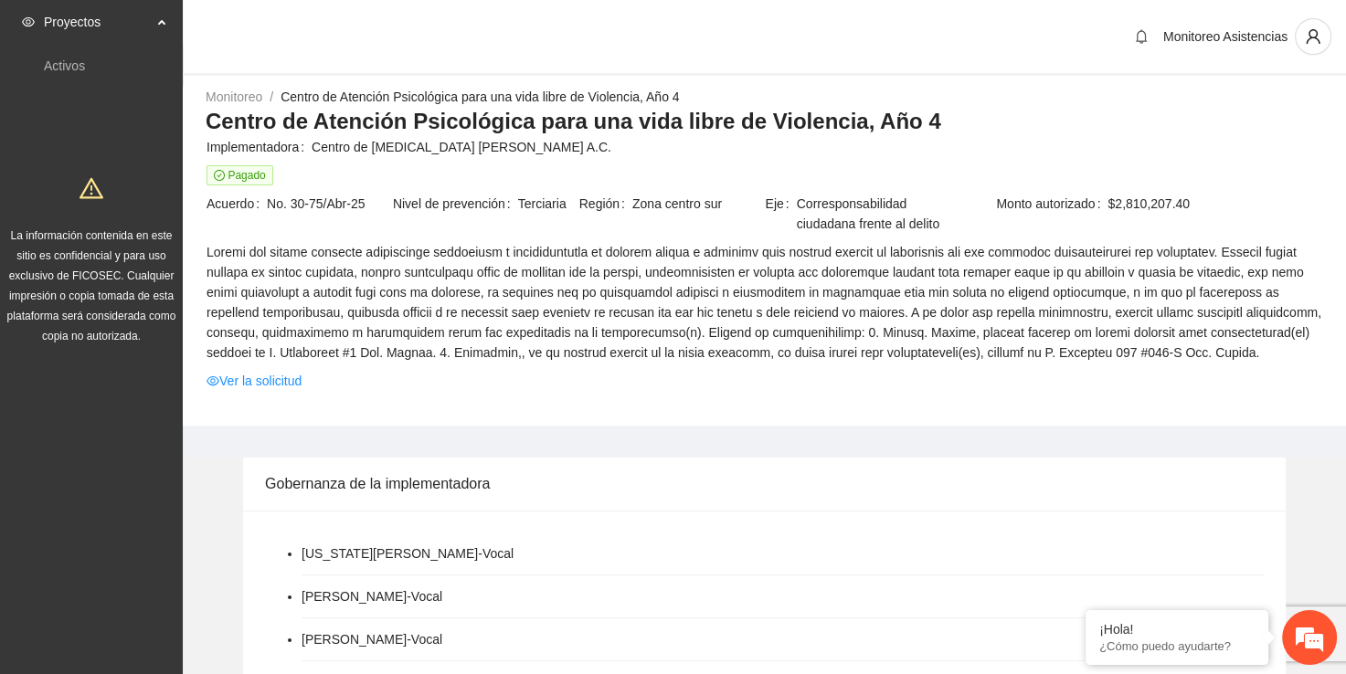
click at [893, 423] on div "Monitoreo / Centro de Atención Psicológica para una vida libre de Violencia, Añ…" at bounding box center [764, 256] width 1163 height 339
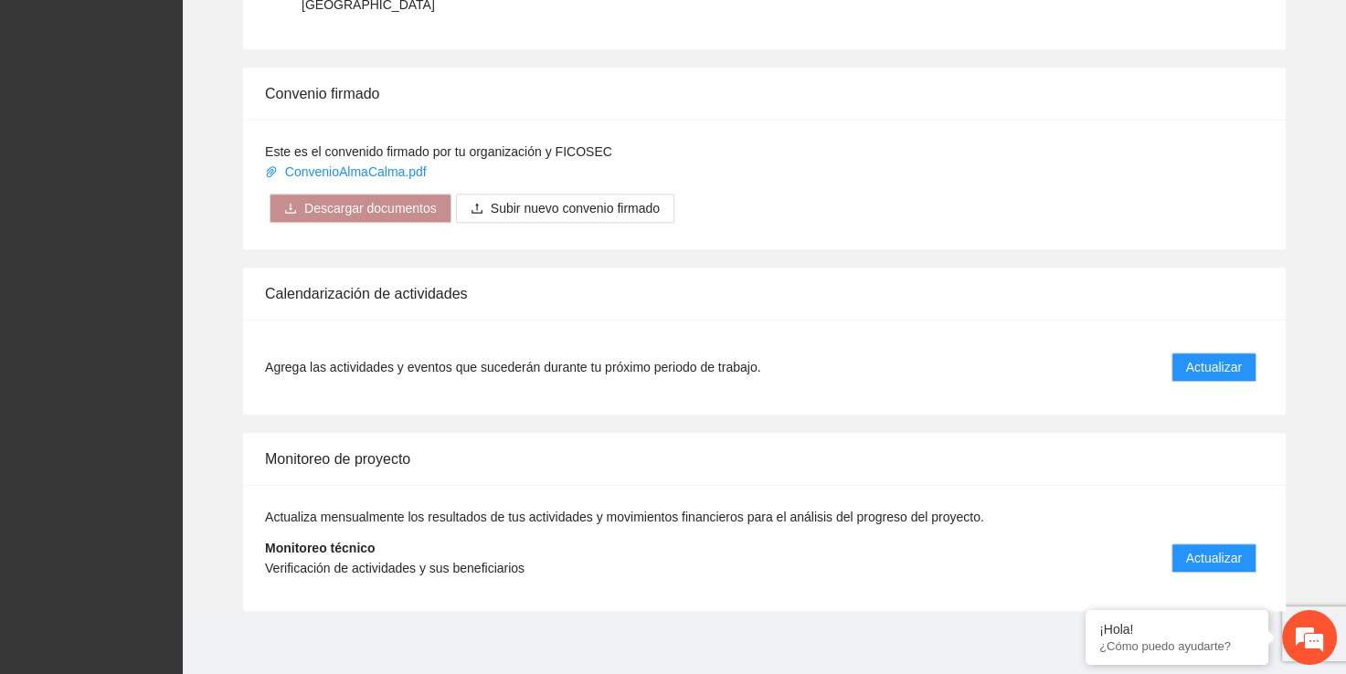
scroll to position [1100, 0]
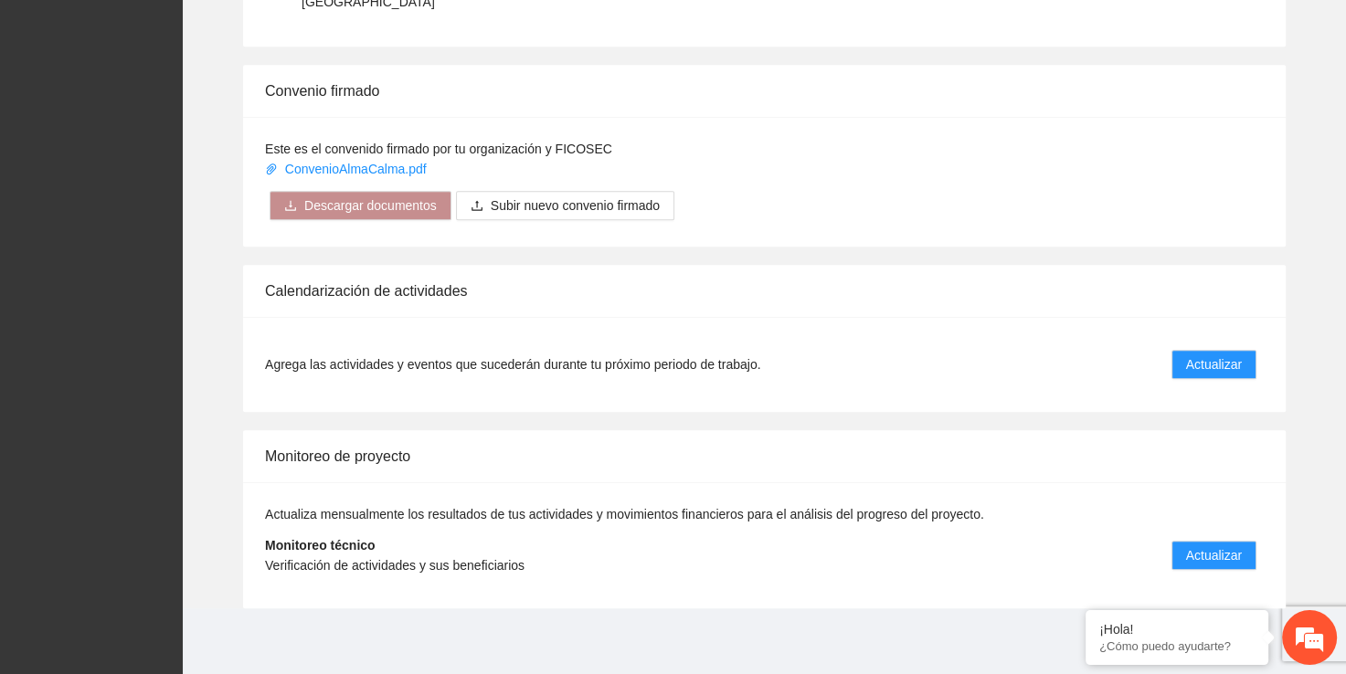
click at [1298, 493] on div "Monitoreo de proyecto Actualiza mensualmente los resultados de tus actividades …" at bounding box center [764, 519] width 1134 height 178
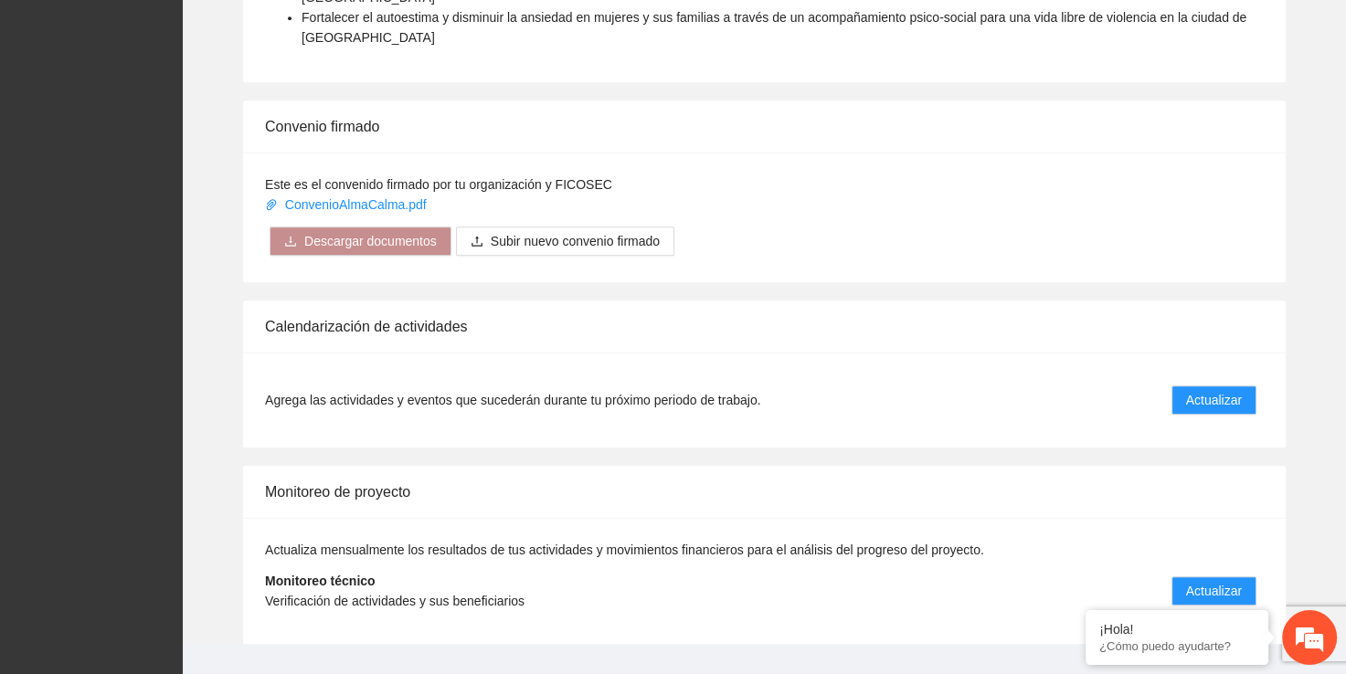
scroll to position [1063, 0]
click at [1183, 388] on button "Actualizar" at bounding box center [1213, 401] width 85 height 29
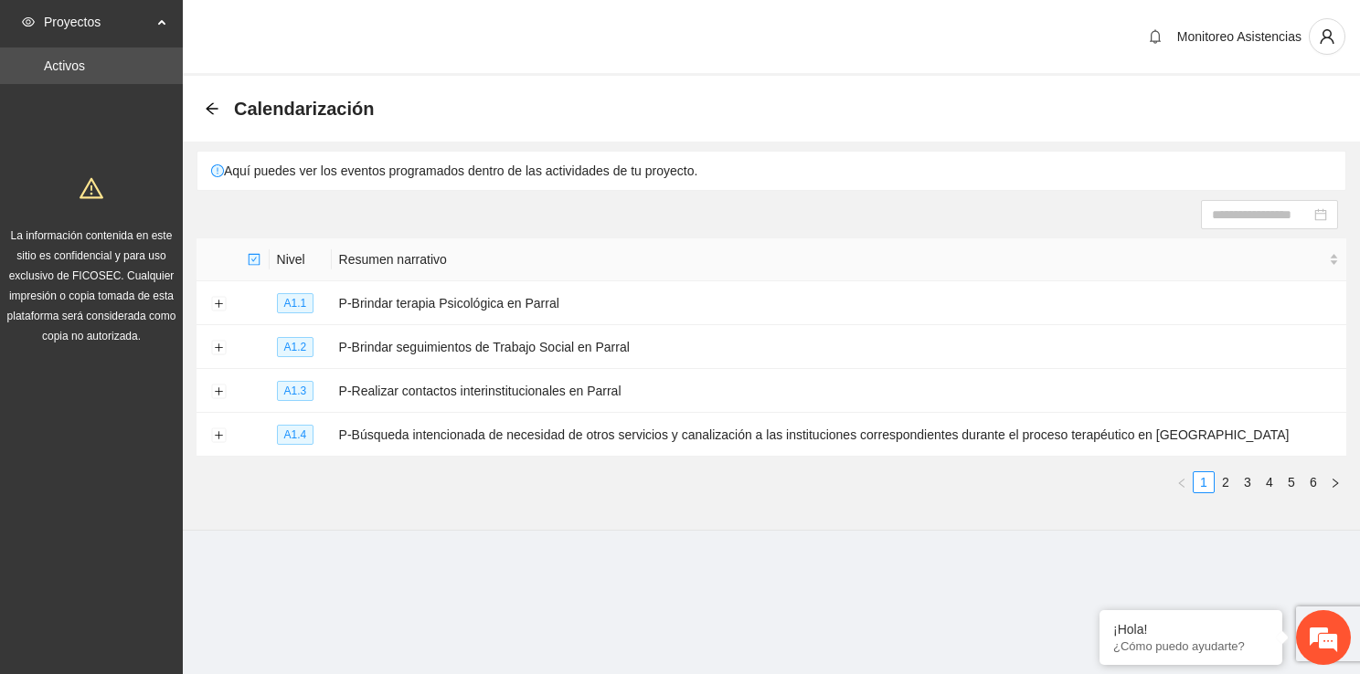
click at [636, 519] on section "Calendarización Aquí puedes ver los eventos programados dentro de las actividad…" at bounding box center [771, 303] width 1177 height 455
click at [726, 130] on div "Calendarización" at bounding box center [771, 109] width 1177 height 66
click at [216, 349] on button "Expand row" at bounding box center [218, 348] width 15 height 15
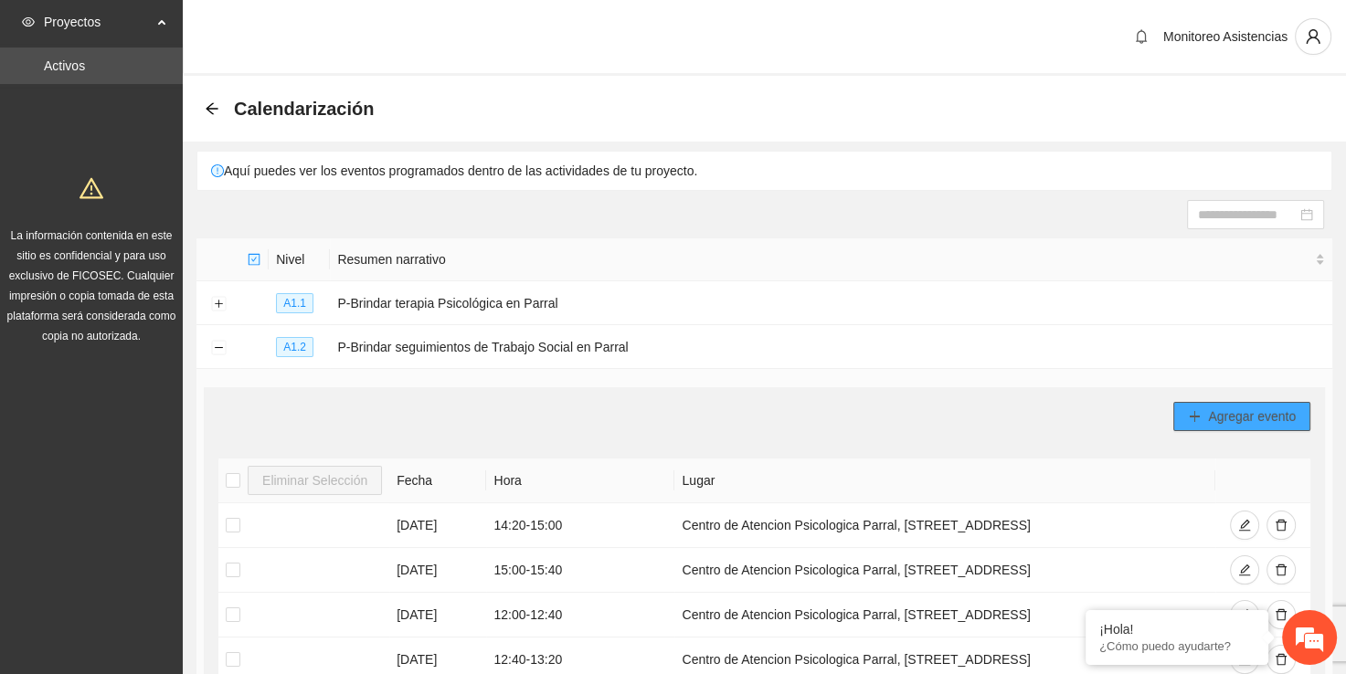
click at [1238, 423] on span "Agregar evento" at bounding box center [1252, 417] width 88 height 20
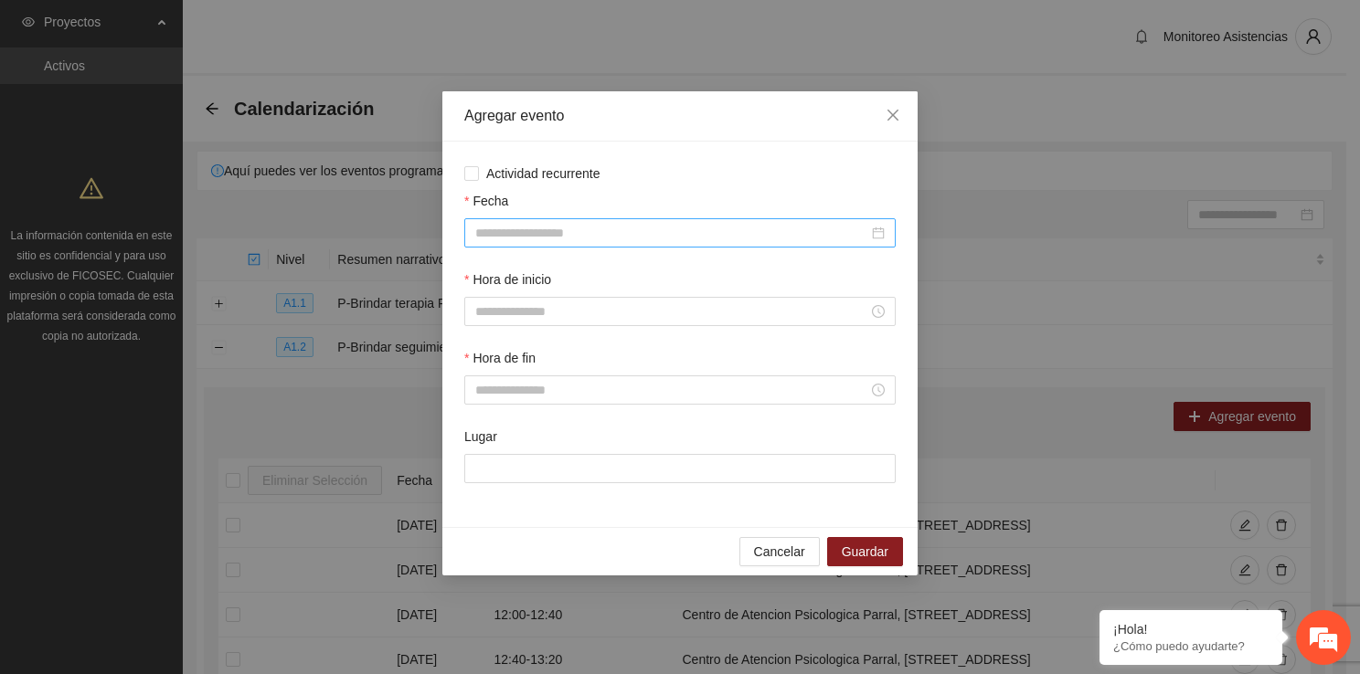
click at [735, 246] on div at bounding box center [679, 232] width 431 height 29
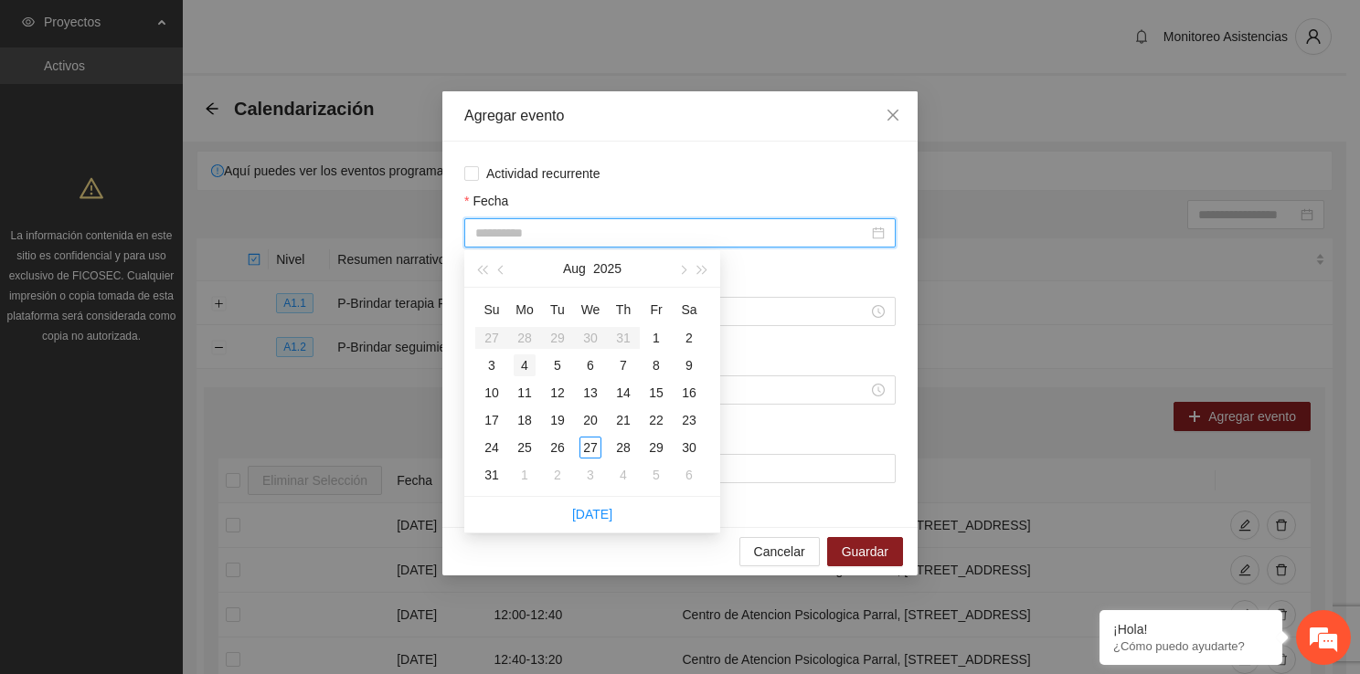
click at [530, 363] on div "4" at bounding box center [525, 366] width 22 height 22
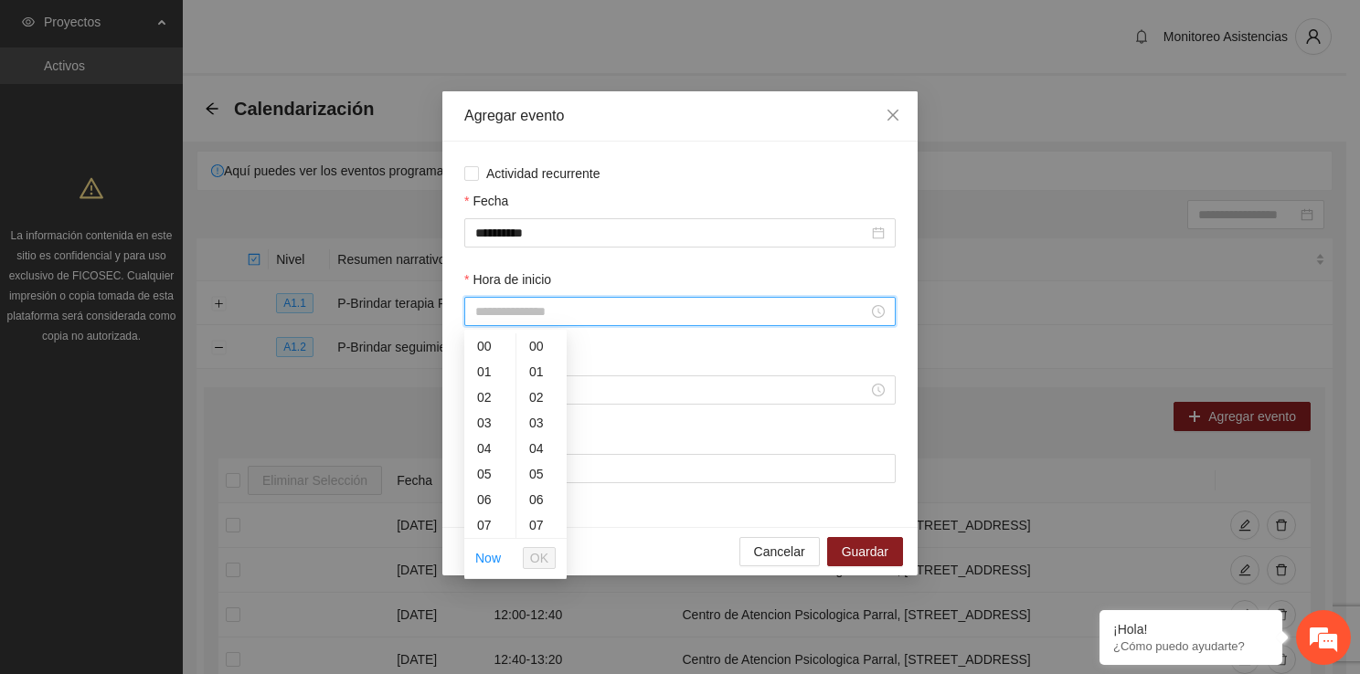
click at [524, 320] on input "Hora de inicio" at bounding box center [671, 312] width 393 height 20
click at [487, 511] on div "12" at bounding box center [489, 507] width 51 height 26
click at [544, 560] on span "OK" at bounding box center [539, 558] width 18 height 20
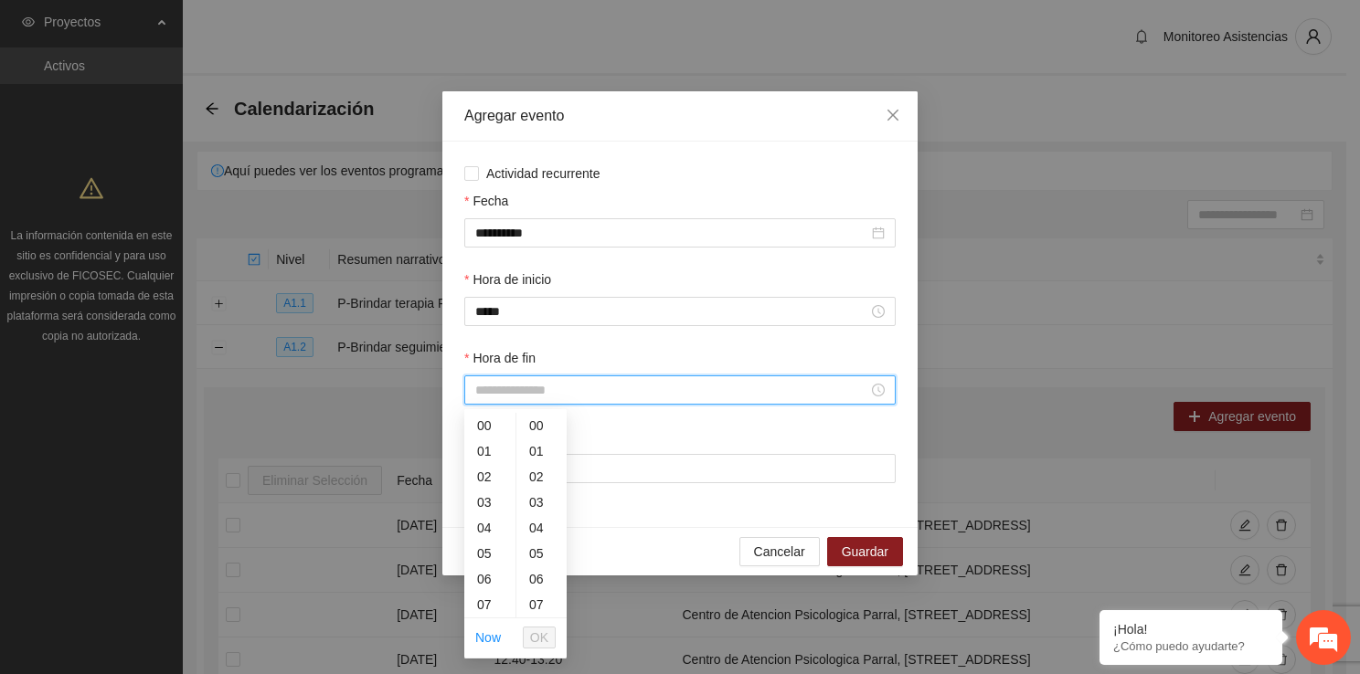
click at [535, 399] on input "Hora de fin" at bounding box center [671, 390] width 393 height 20
click at [486, 595] on div "12" at bounding box center [489, 587] width 51 height 26
click at [544, 537] on div "40" at bounding box center [541, 536] width 50 height 26
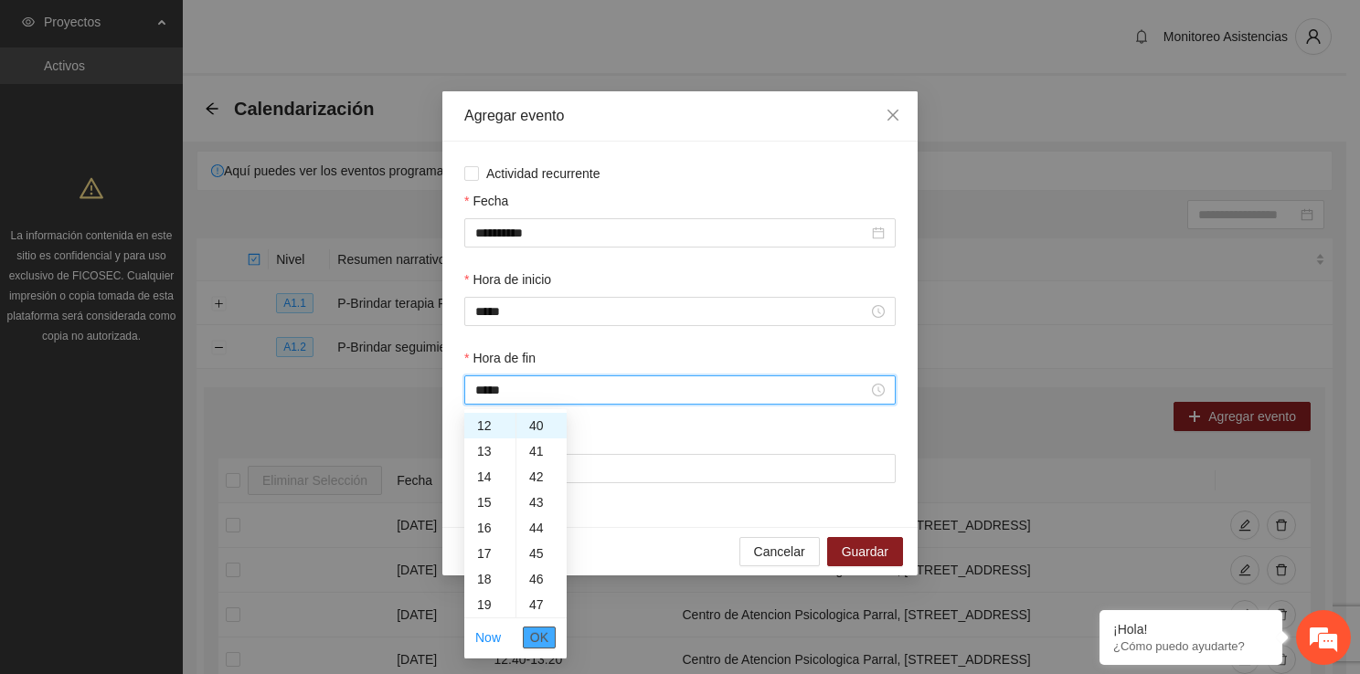
click at [540, 628] on span "OK" at bounding box center [539, 638] width 18 height 20
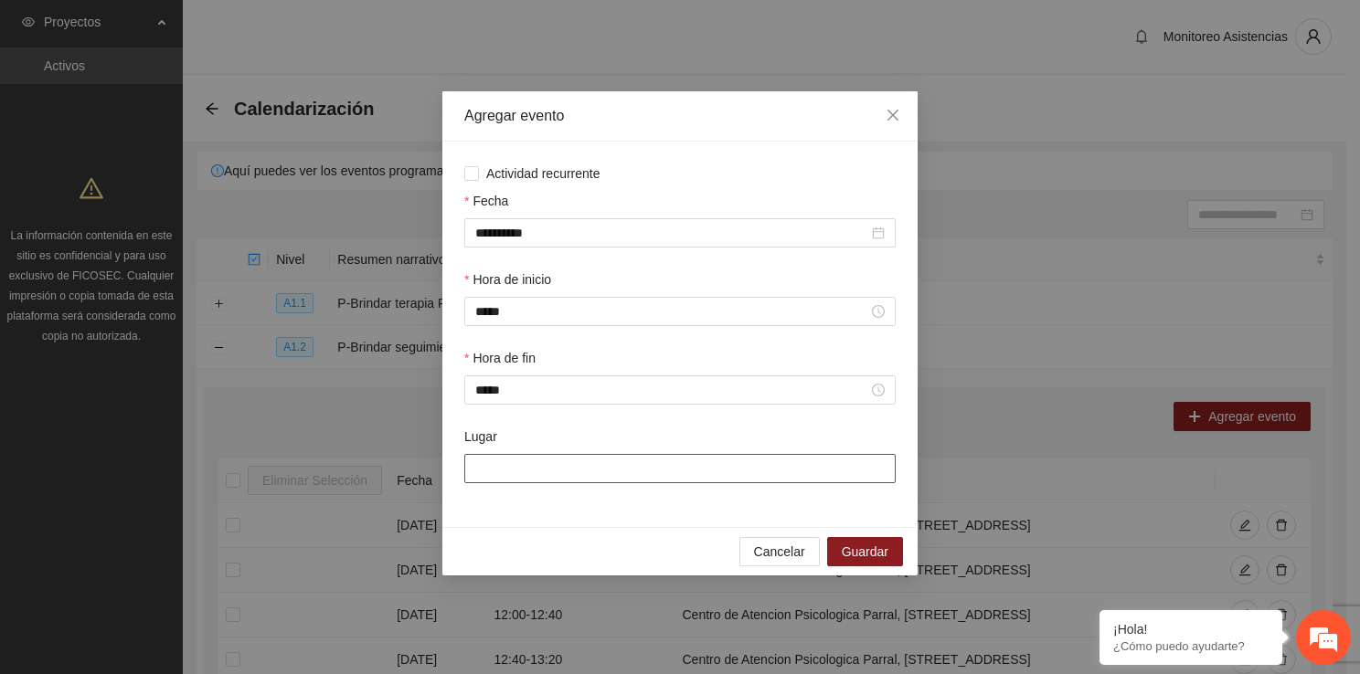
click at [526, 476] on input "Lugar" at bounding box center [679, 468] width 431 height 29
click at [870, 557] on span "Guardar" at bounding box center [865, 552] width 47 height 20
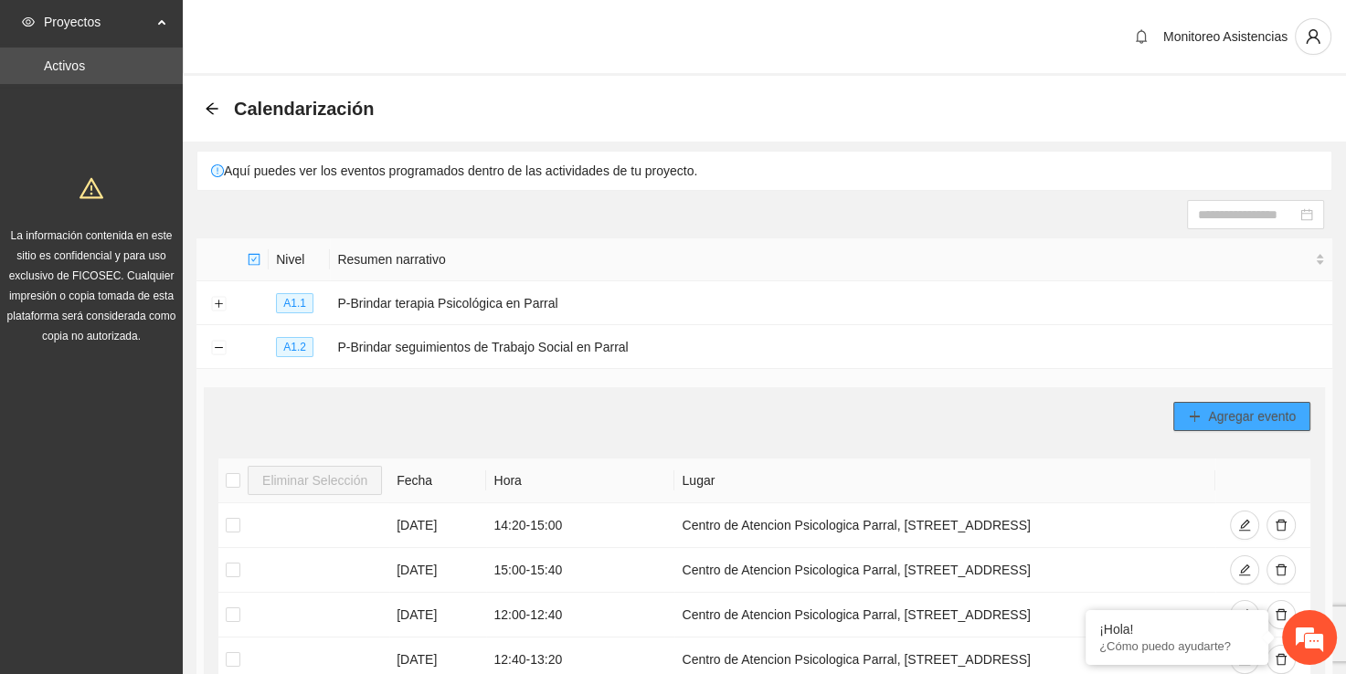
click at [1251, 412] on span "Agregar evento" at bounding box center [1252, 417] width 88 height 20
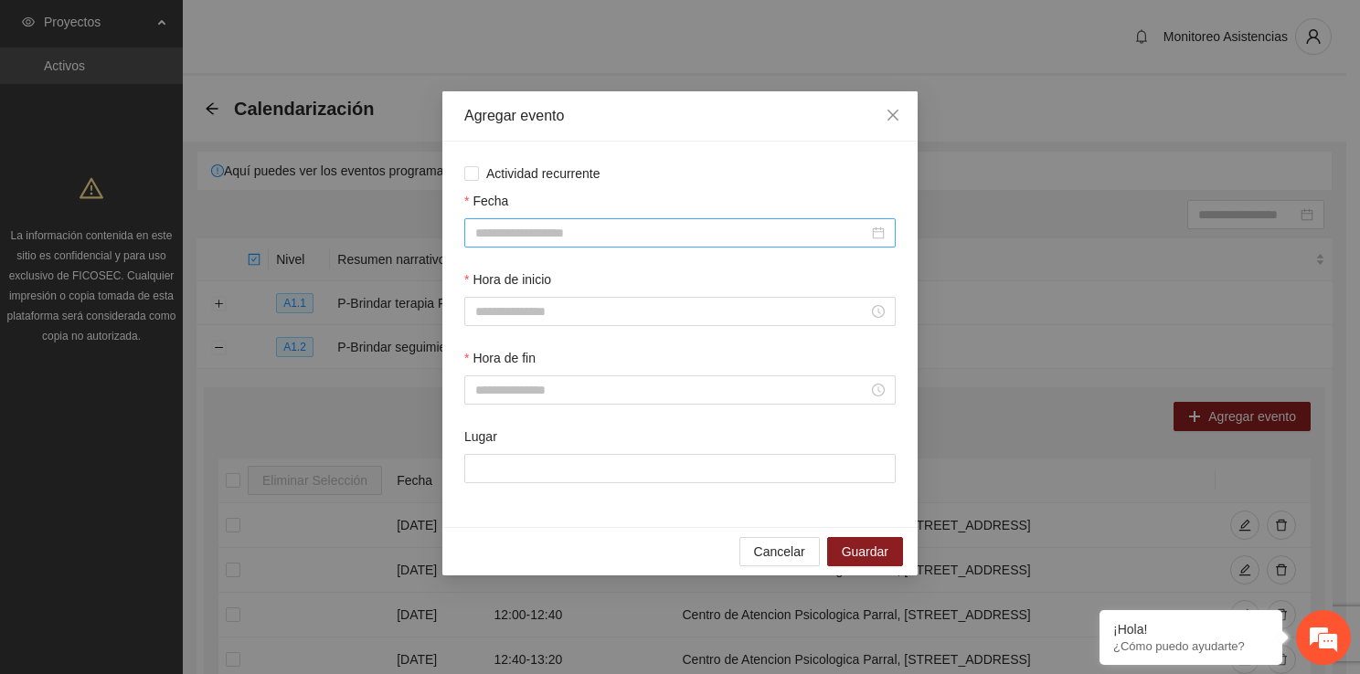
click at [700, 219] on div at bounding box center [679, 232] width 431 height 29
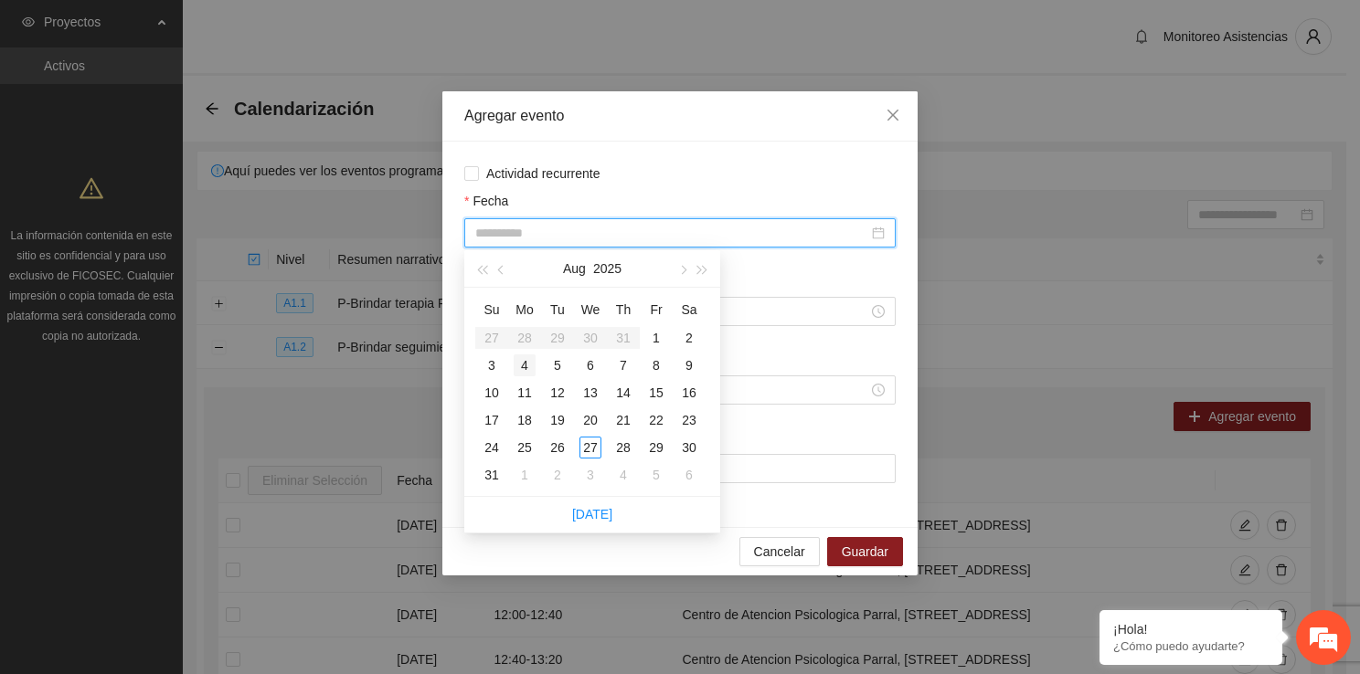
click at [516, 363] on div "4" at bounding box center [525, 366] width 22 height 22
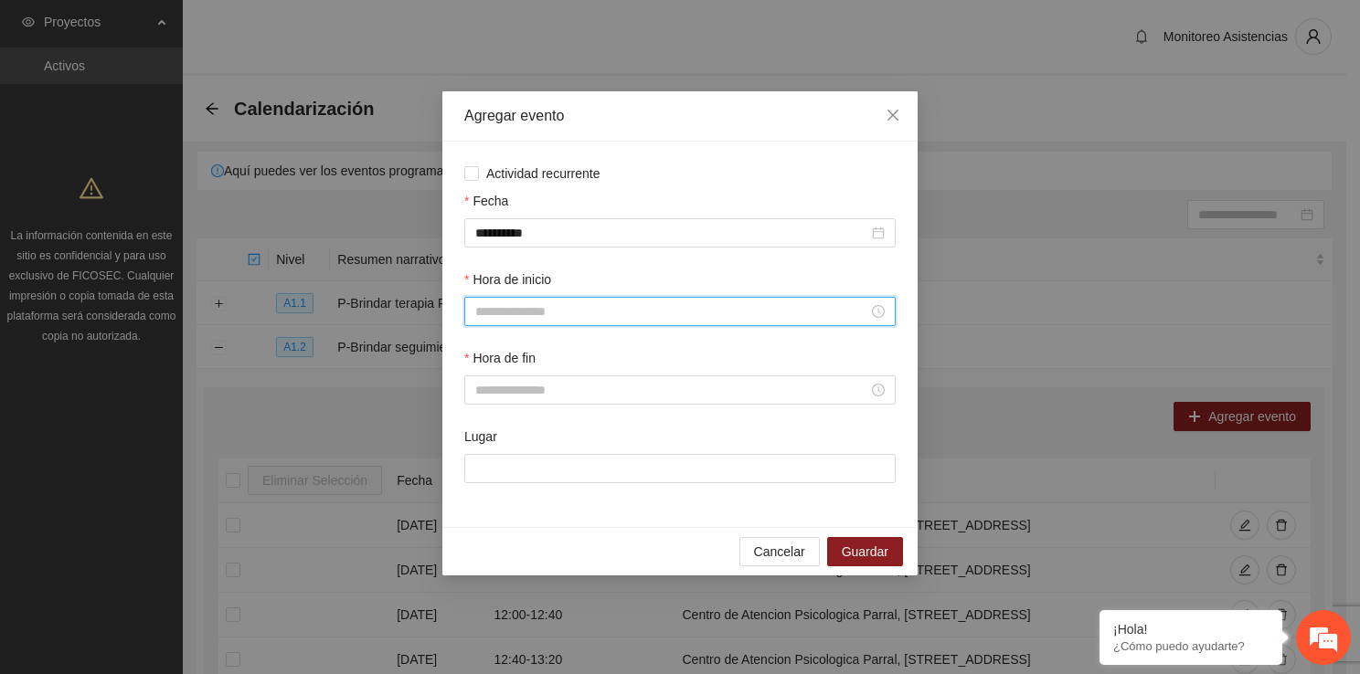
click at [545, 313] on input "Hora de inicio" at bounding box center [671, 312] width 393 height 20
click at [490, 419] on div "12" at bounding box center [489, 422] width 51 height 26
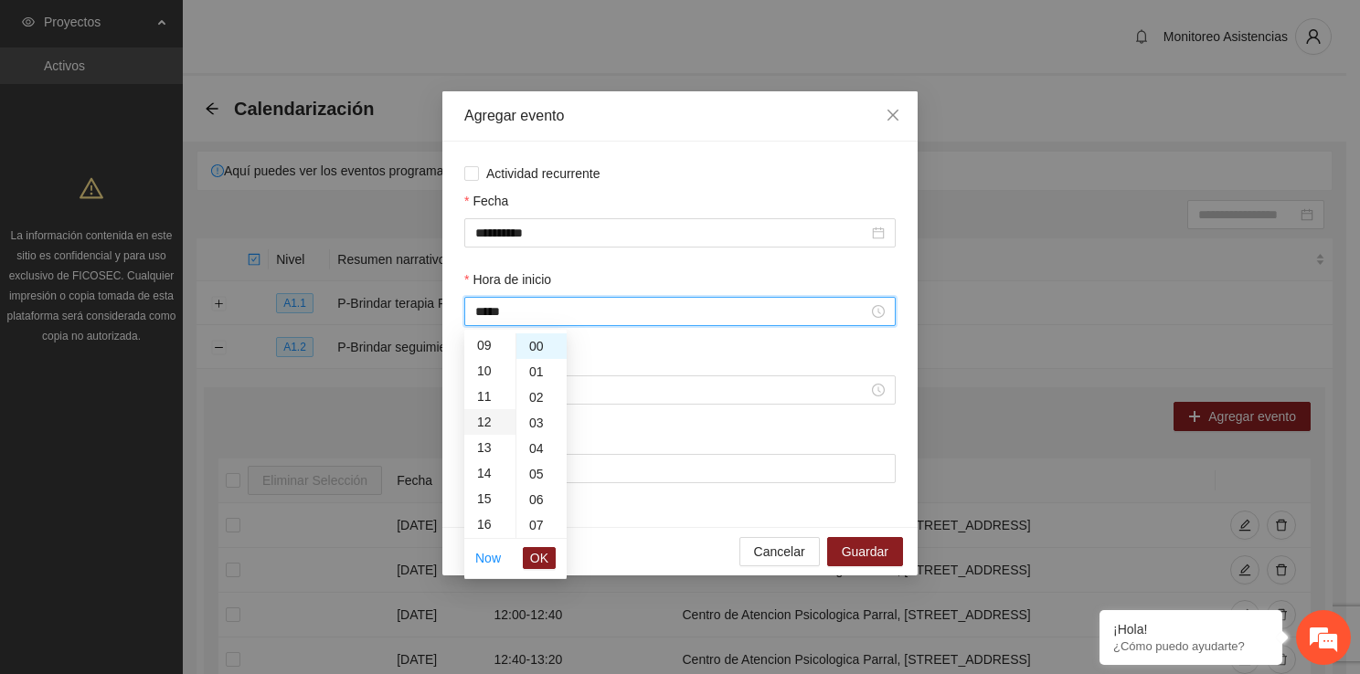
scroll to position [307, 0]
click at [537, 514] on div "40" at bounding box center [541, 506] width 50 height 26
click at [537, 553] on span "OK" at bounding box center [539, 558] width 18 height 20
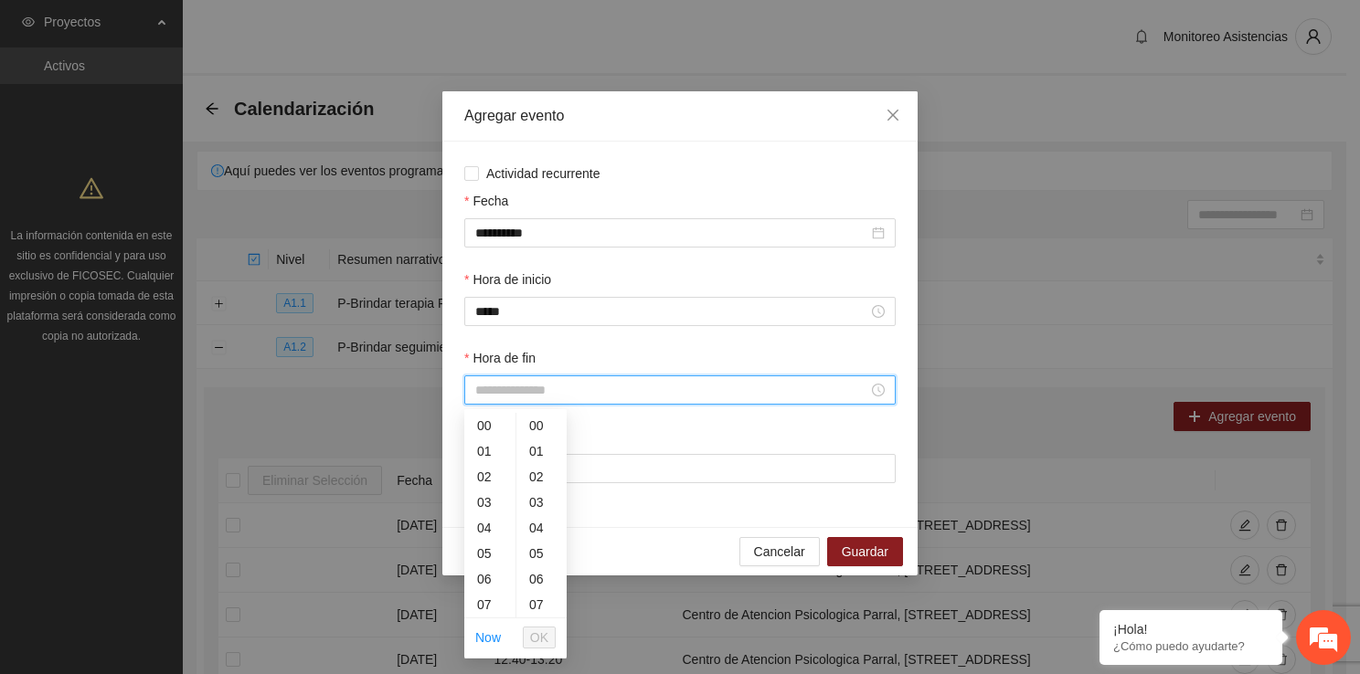
click at [482, 393] on input "Hora de fin" at bounding box center [671, 390] width 393 height 20
click at [491, 459] on div "01" at bounding box center [489, 452] width 51 height 26
click at [534, 544] on div "20" at bounding box center [541, 548] width 50 height 26
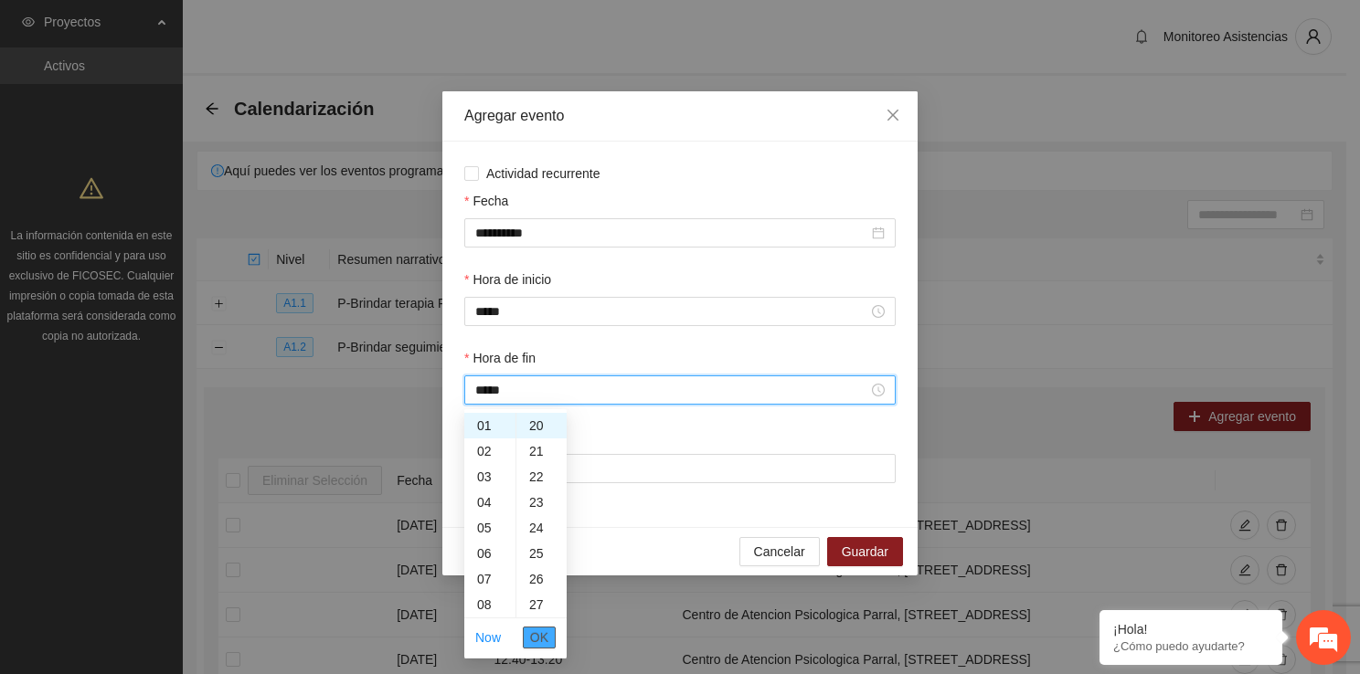
click at [537, 629] on span "OK" at bounding box center [539, 638] width 18 height 20
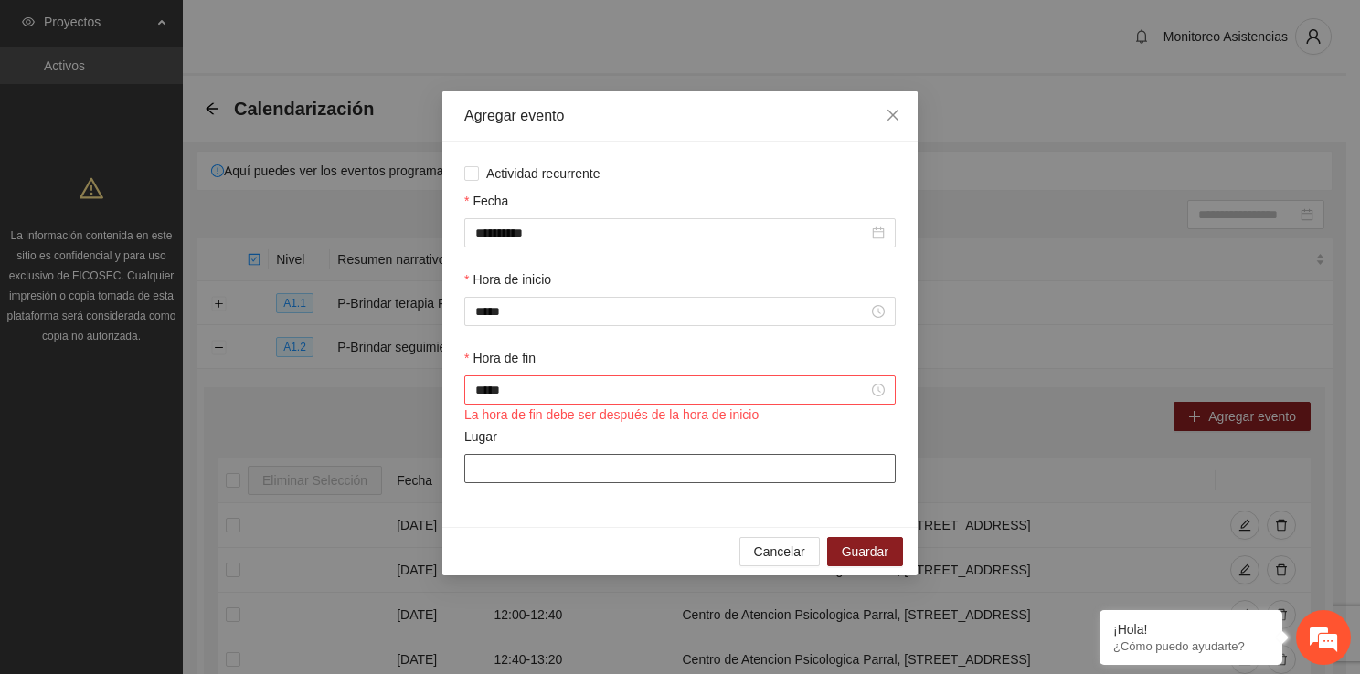
click at [527, 472] on input "Lugar" at bounding box center [679, 468] width 431 height 29
click at [492, 404] on div "*****" at bounding box center [679, 390] width 431 height 29
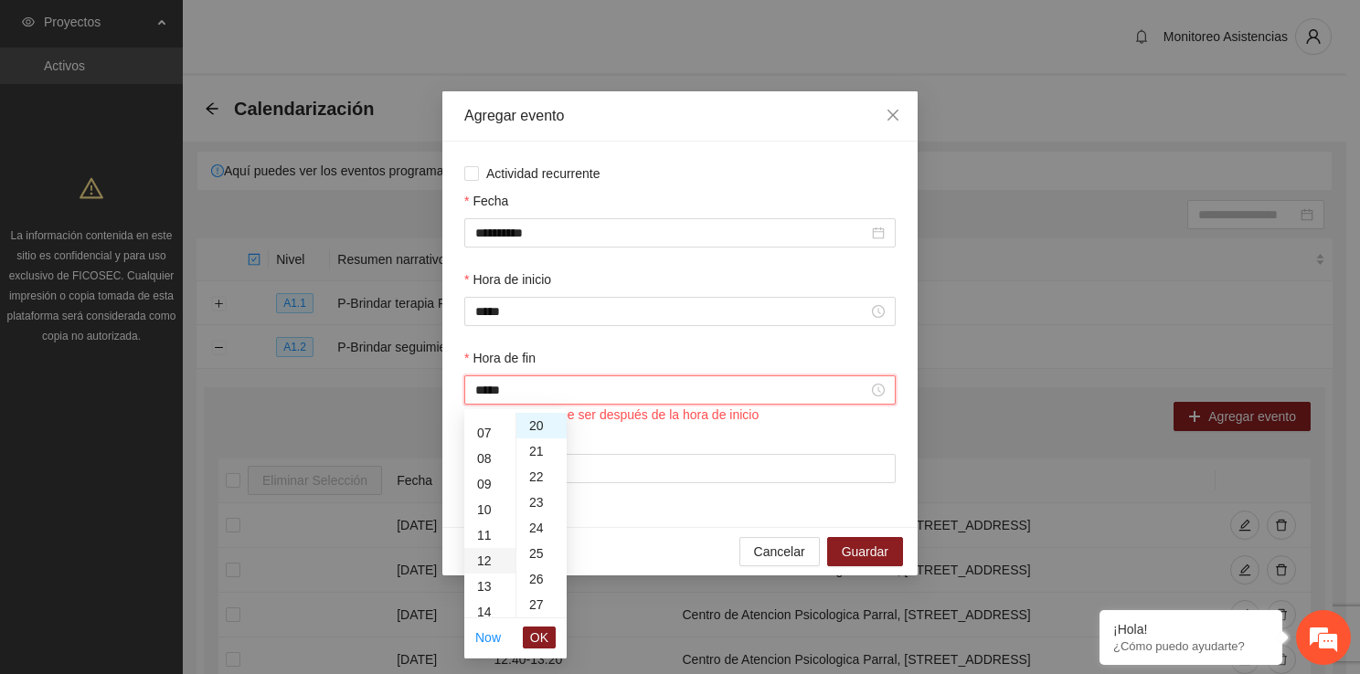
click at [484, 571] on div "12" at bounding box center [489, 561] width 51 height 26
click at [482, 462] on div "13" at bounding box center [489, 452] width 51 height 26
click at [535, 634] on span "OK" at bounding box center [539, 638] width 18 height 20
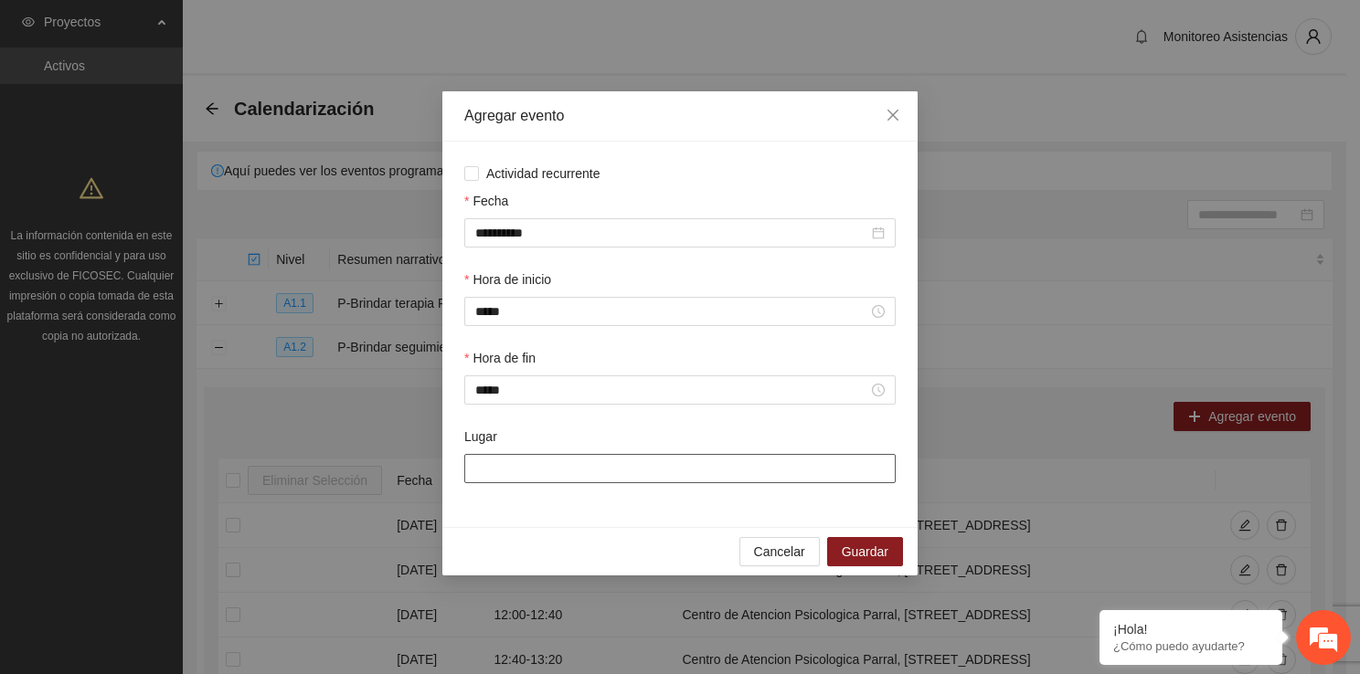
click at [519, 474] on input "Lugar" at bounding box center [679, 468] width 431 height 29
click at [869, 567] on button "Guardar" at bounding box center [865, 551] width 76 height 29
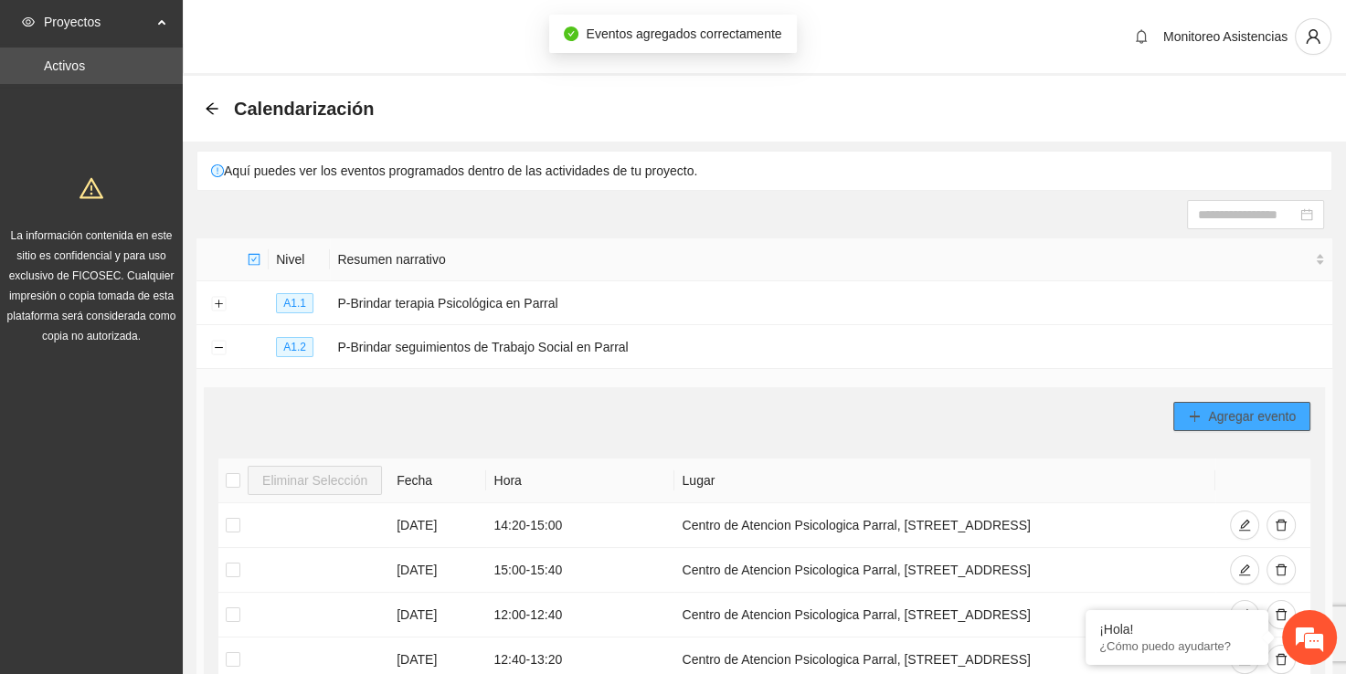
click at [1226, 422] on span "Agregar evento" at bounding box center [1252, 417] width 88 height 20
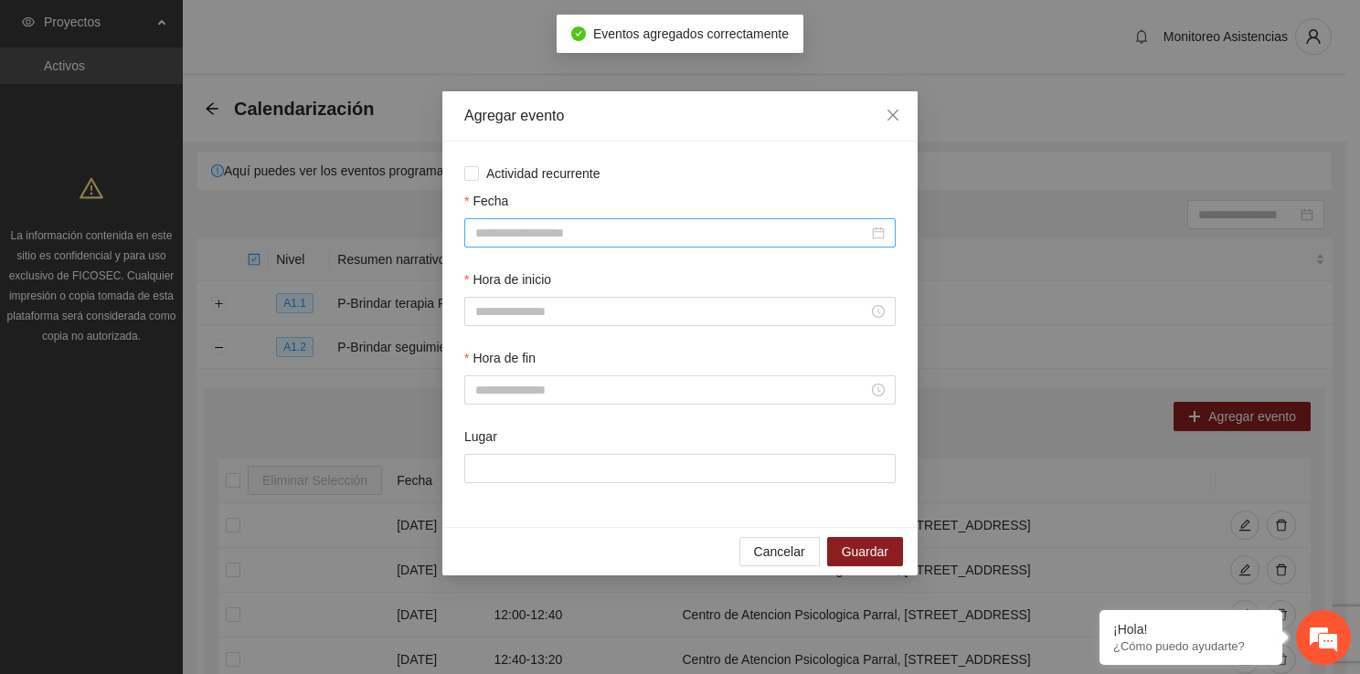
drag, startPoint x: 541, startPoint y: 221, endPoint x: 540, endPoint y: 237, distance: 15.6
click at [540, 237] on div at bounding box center [679, 232] width 431 height 29
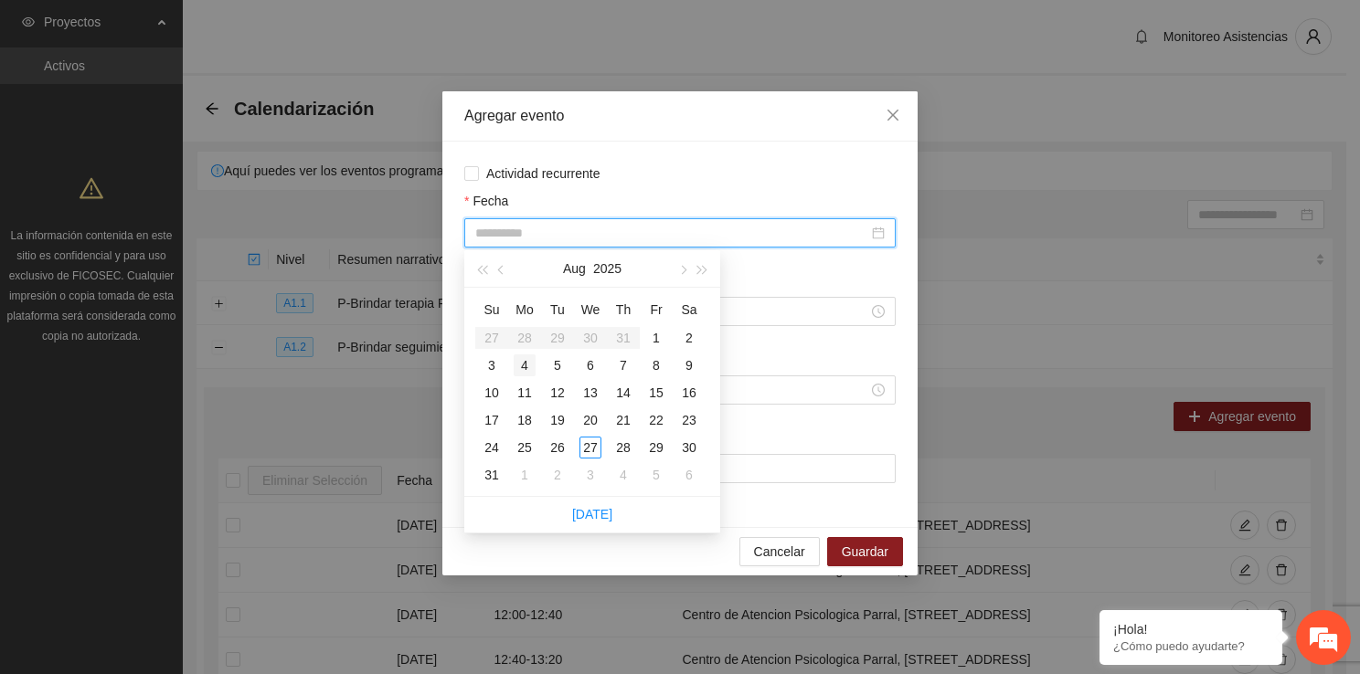
drag, startPoint x: 540, startPoint y: 237, endPoint x: 530, endPoint y: 365, distance: 128.3
click at [530, 365] on body "Proyectos Activos La información contenida en este sitio es confidencial y para…" at bounding box center [673, 337] width 1346 height 674
click at [530, 365] on div "4" at bounding box center [525, 366] width 22 height 22
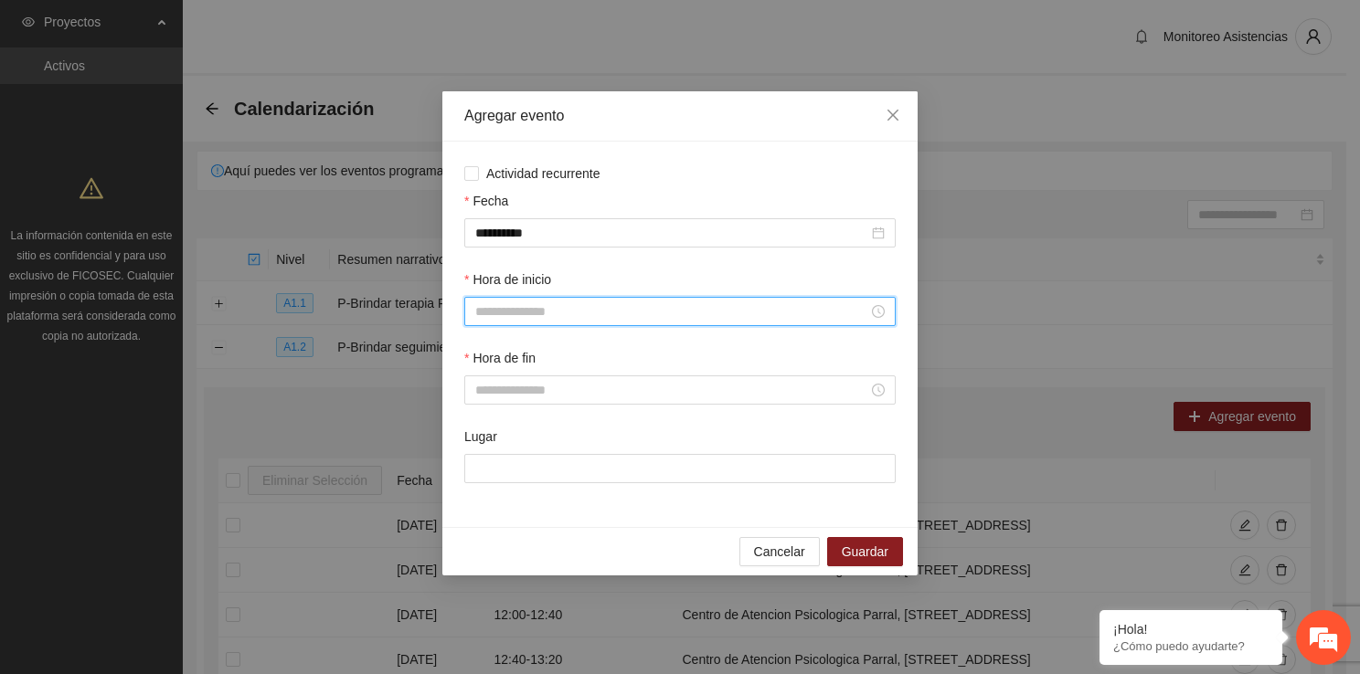
click at [592, 316] on input "Hora de inicio" at bounding box center [671, 312] width 393 height 20
click at [486, 440] on div "14" at bounding box center [489, 449] width 51 height 26
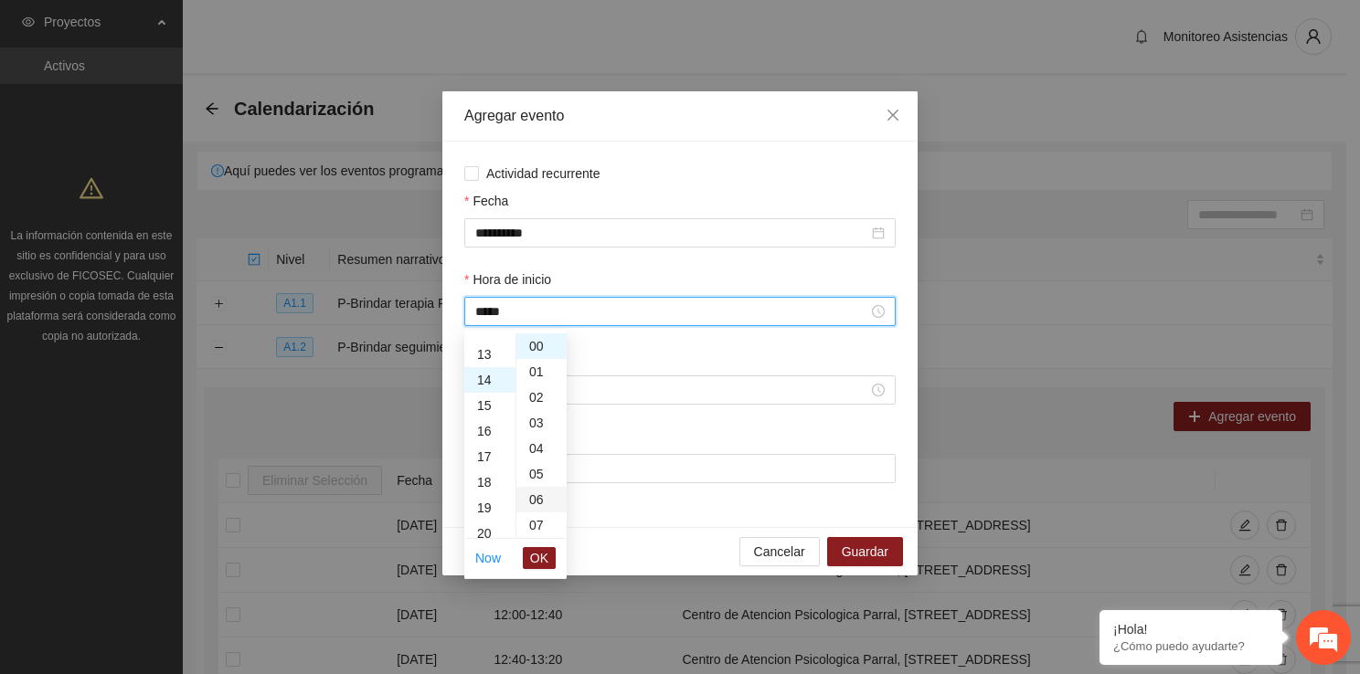
scroll to position [358, 0]
click at [551, 555] on button "OK" at bounding box center [539, 558] width 33 height 22
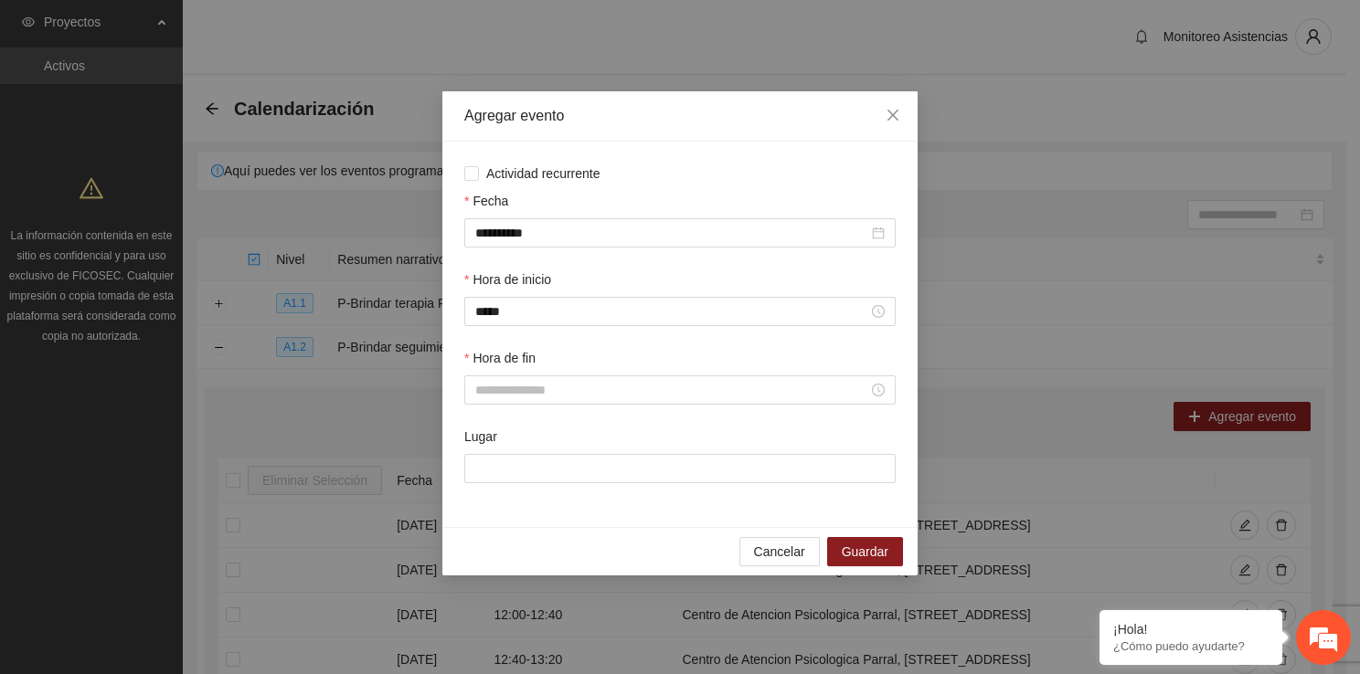
click at [520, 376] on div "Hora de fin" at bounding box center [679, 361] width 431 height 27
click at [519, 400] on input "Hora de fin" at bounding box center [671, 390] width 393 height 20
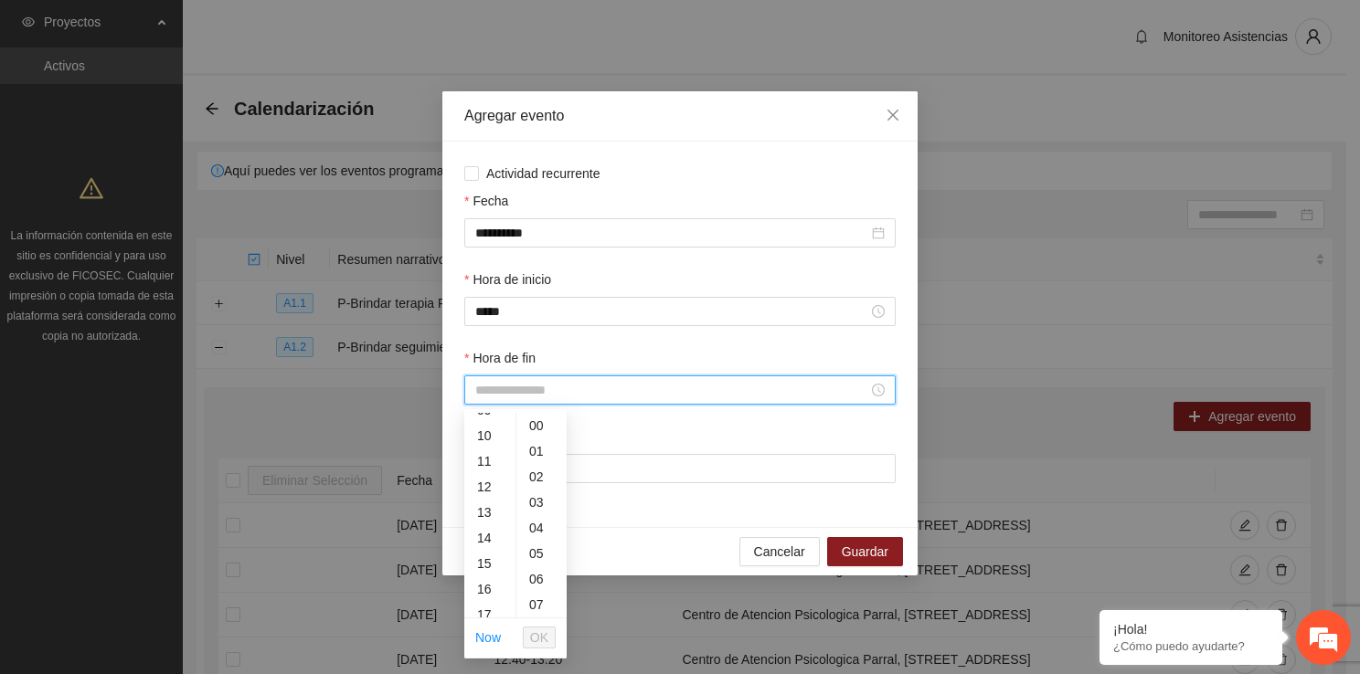
scroll to position [256, 0]
click at [482, 528] on div "14" at bounding box center [489, 528] width 51 height 26
click at [540, 420] on div "40" at bounding box center [541, 414] width 50 height 26
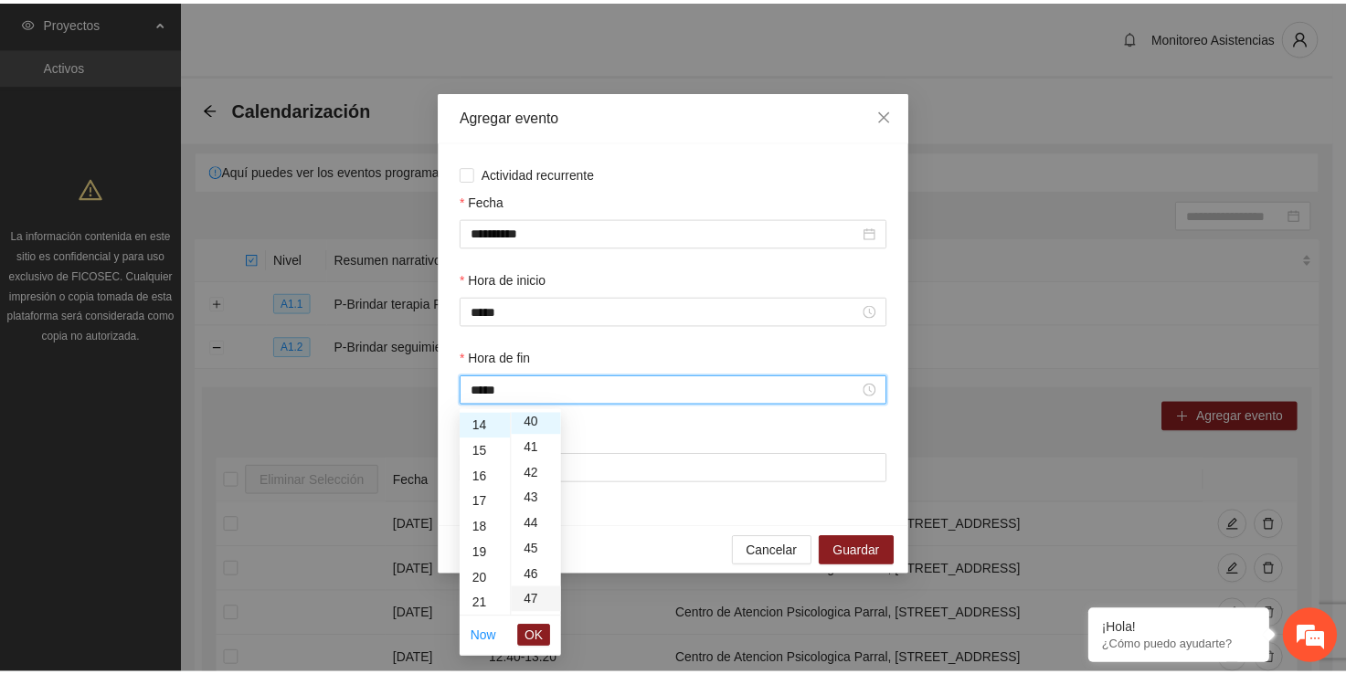
scroll to position [1023, 0]
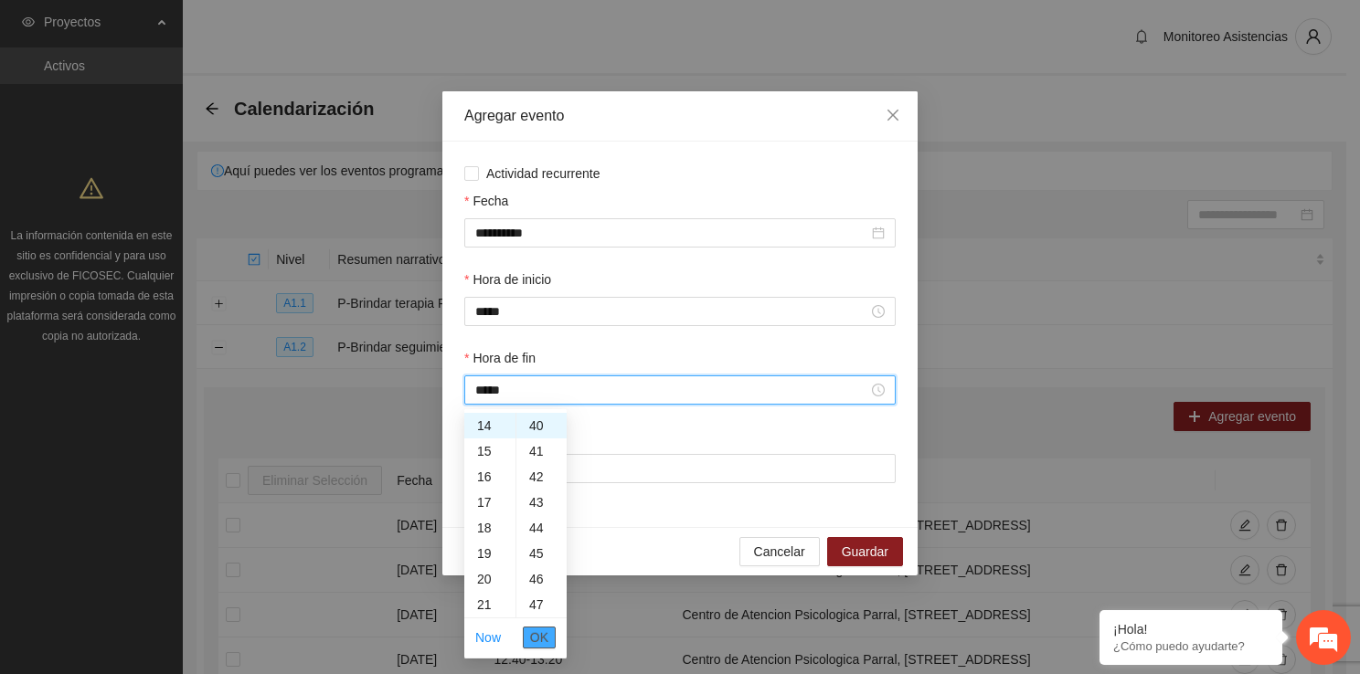
click at [545, 633] on span "OK" at bounding box center [539, 638] width 18 height 20
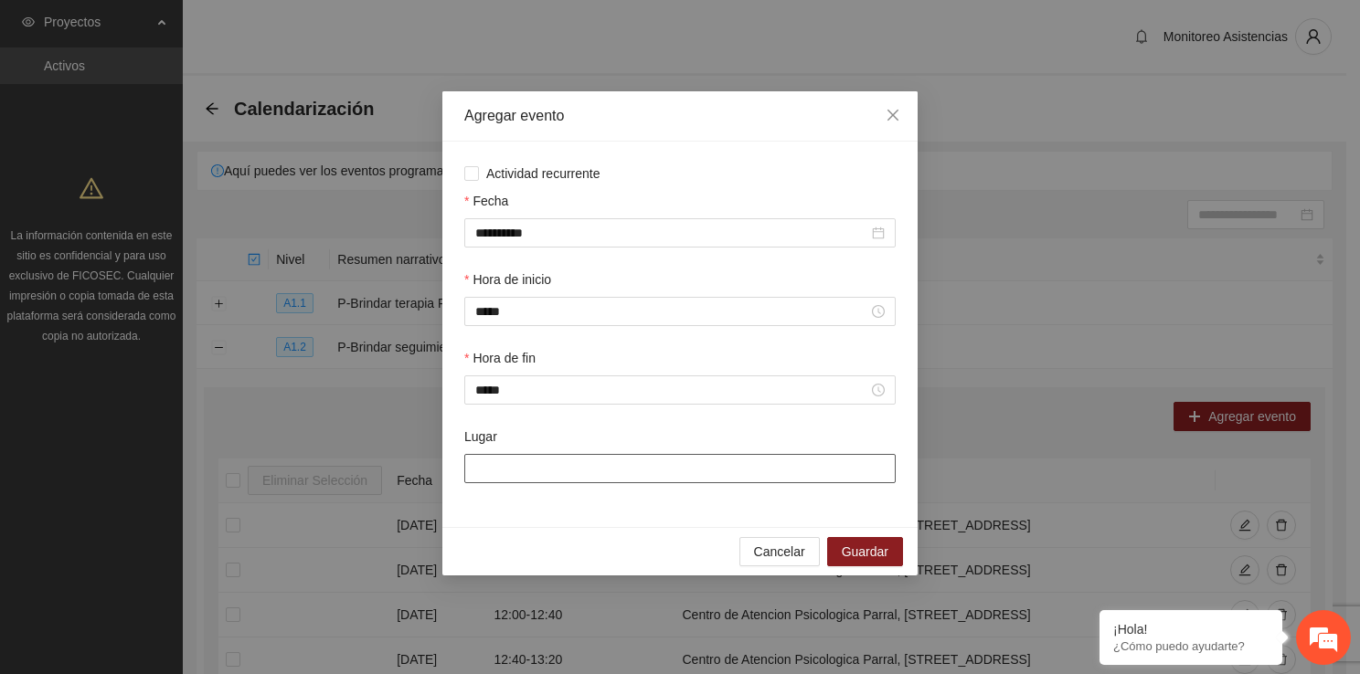
drag, startPoint x: 544, startPoint y: 471, endPoint x: 563, endPoint y: 527, distance: 59.8
click at [563, 527] on div "**********" at bounding box center [679, 335] width 475 height 386
click at [864, 557] on span "Guardar" at bounding box center [865, 552] width 47 height 20
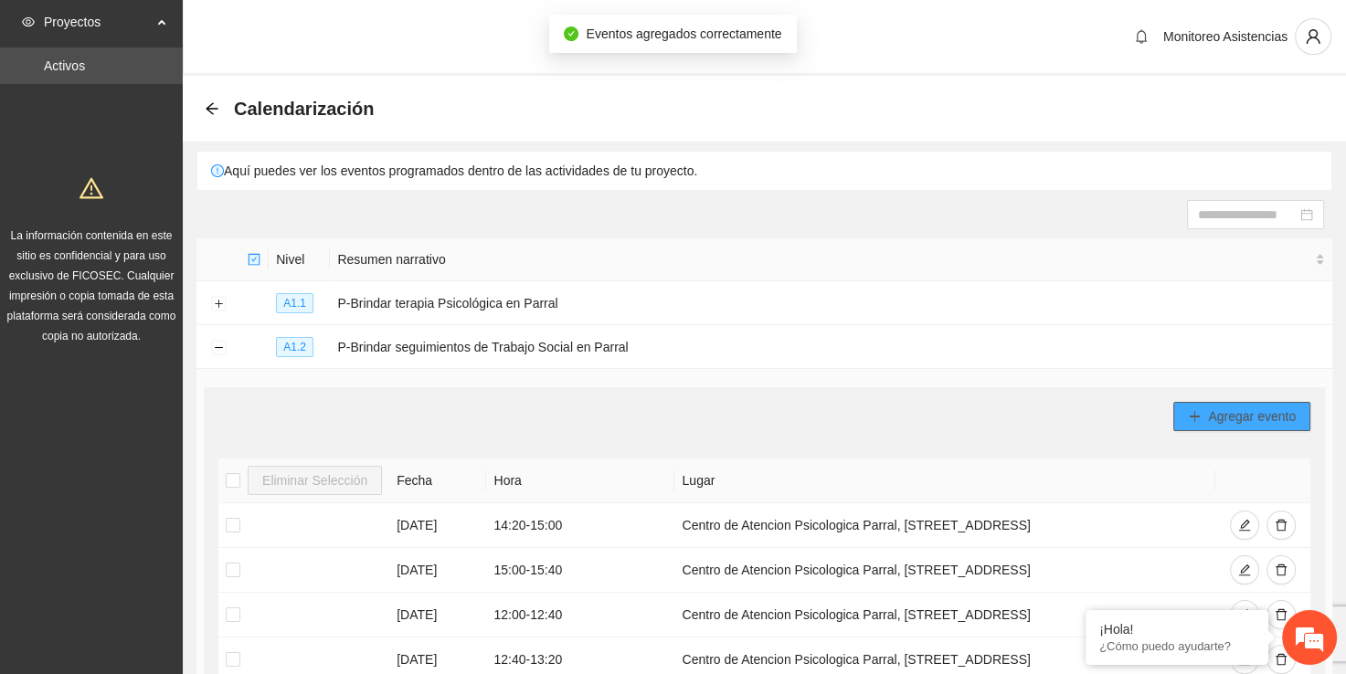
click at [1239, 420] on span "Agregar evento" at bounding box center [1252, 417] width 88 height 20
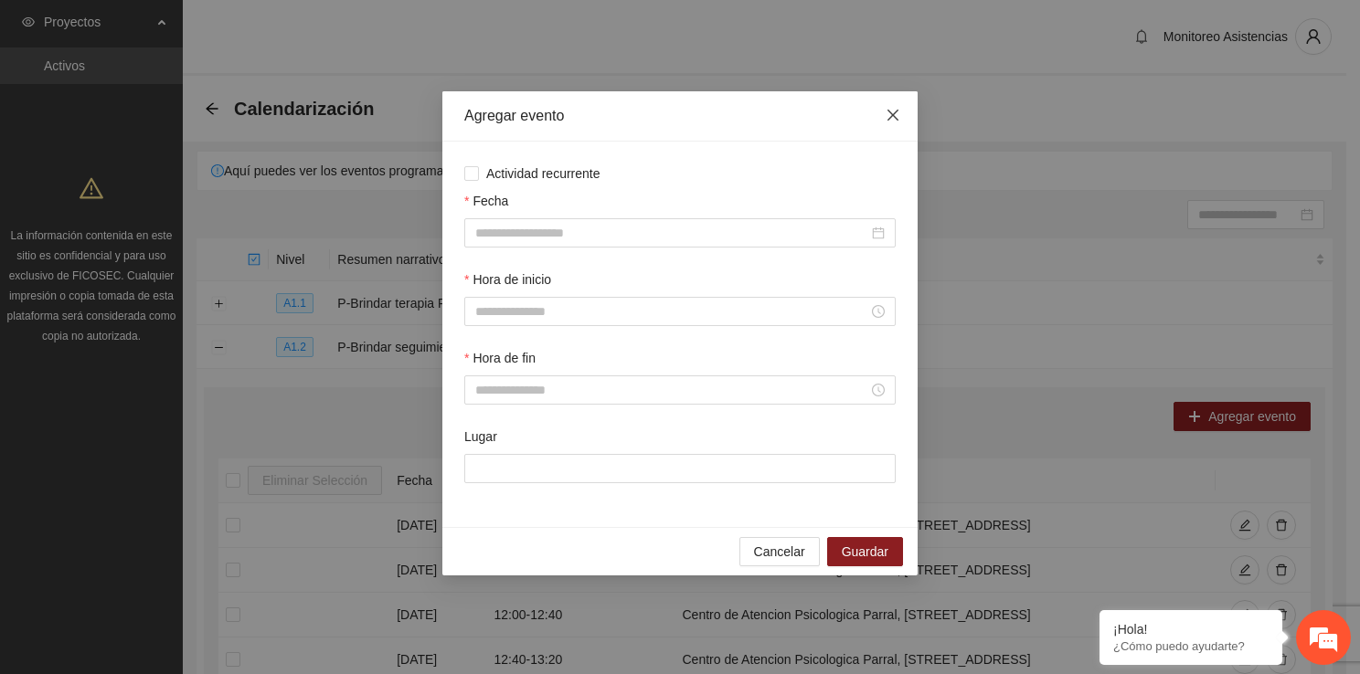
click at [888, 127] on span "Close" at bounding box center [892, 115] width 49 height 49
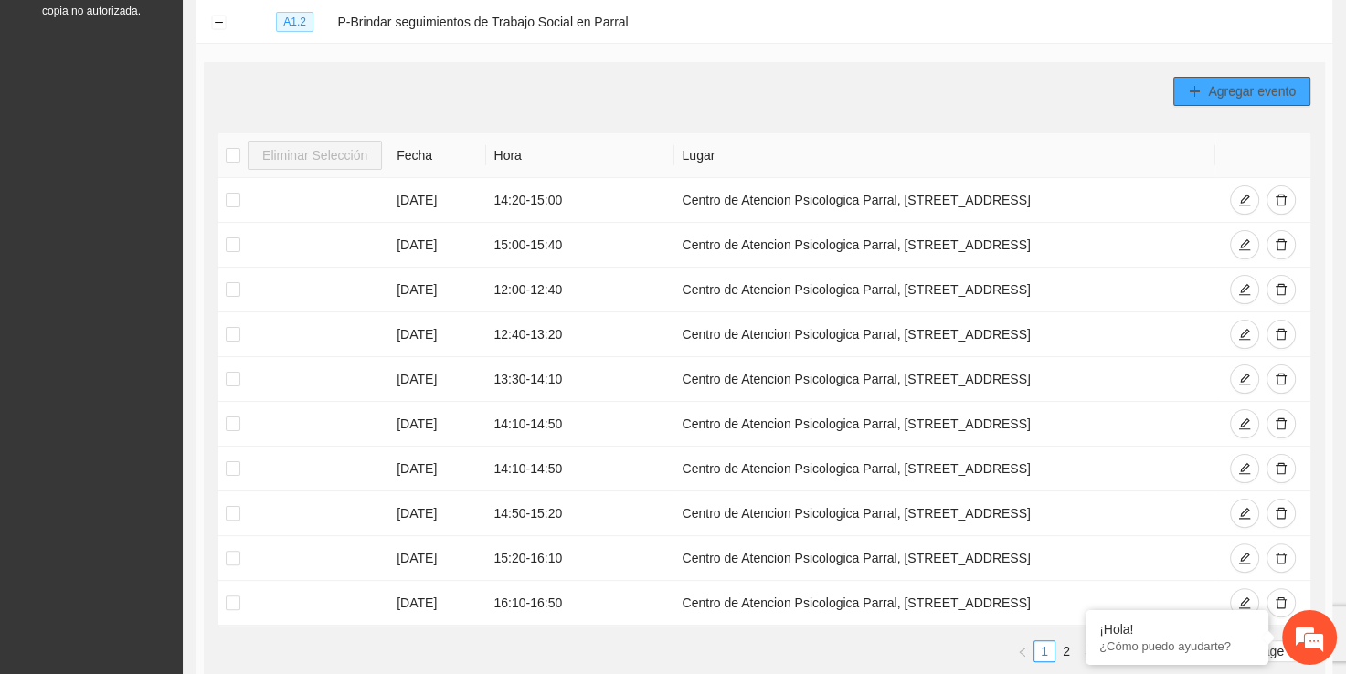
scroll to position [362, 0]
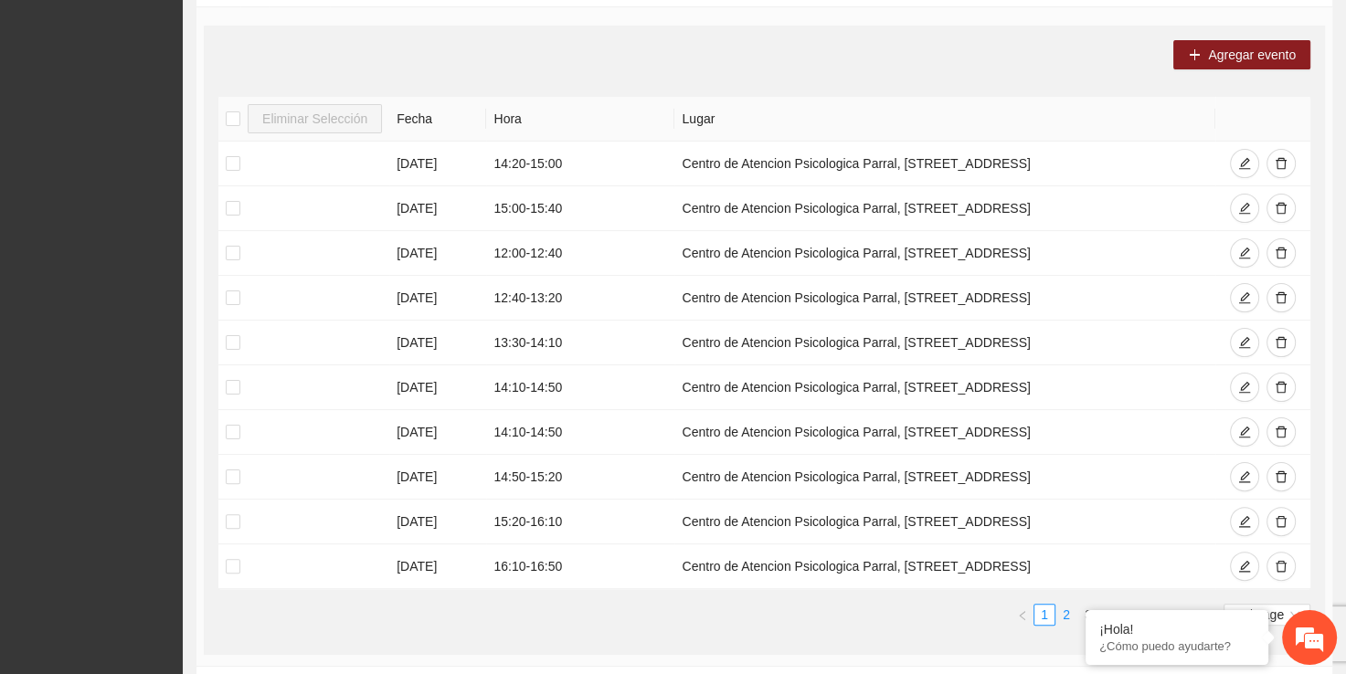
click at [1069, 620] on link "2" at bounding box center [1066, 615] width 20 height 20
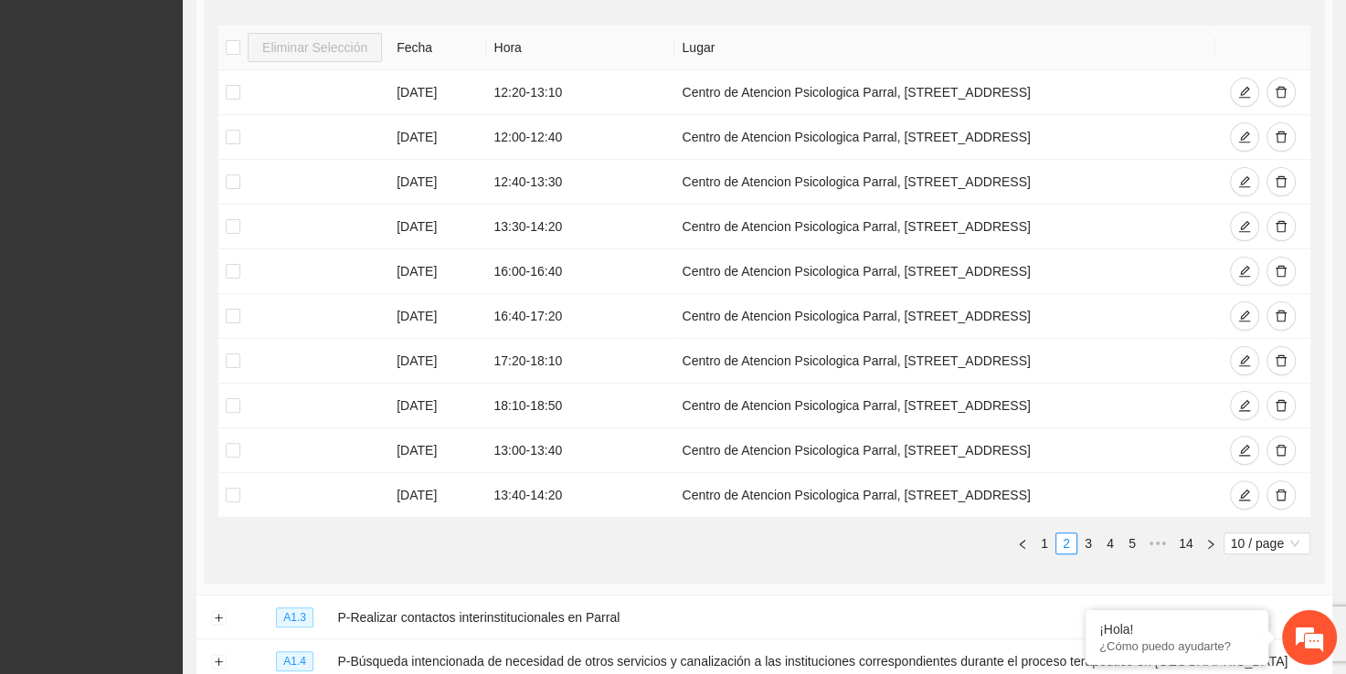
scroll to position [453, 0]
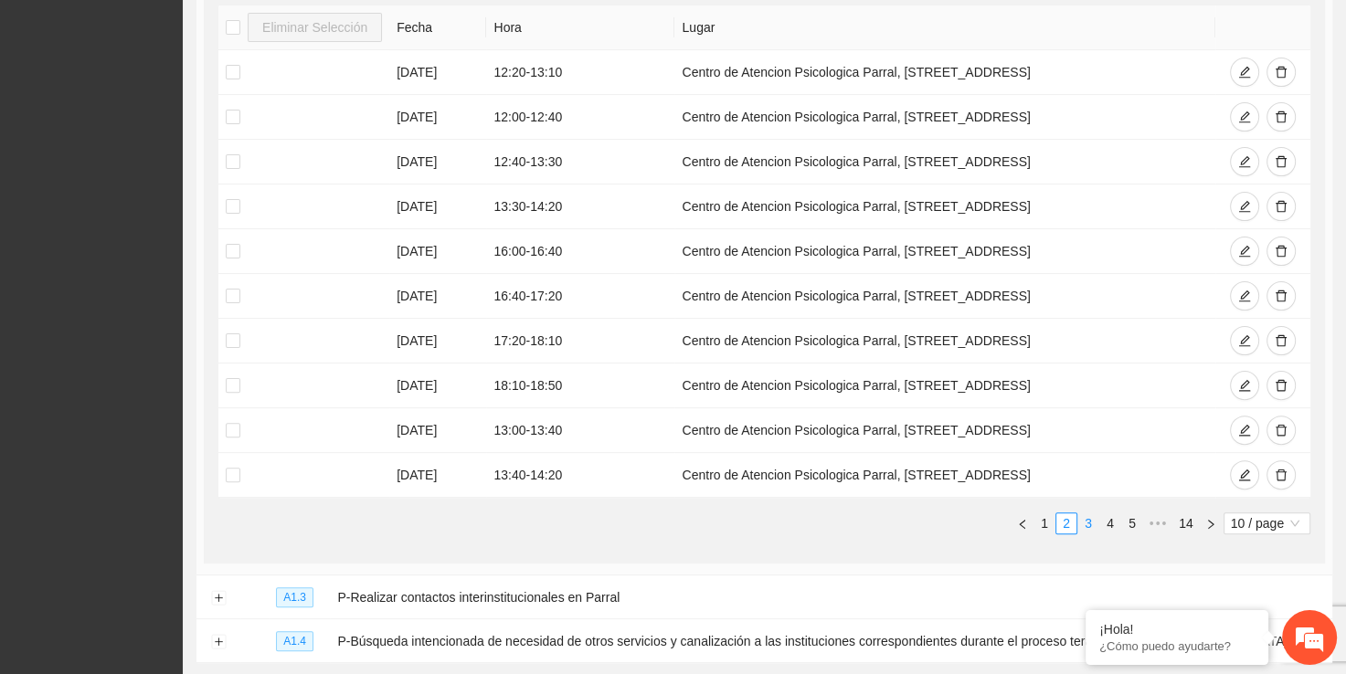
click at [1086, 518] on link "3" at bounding box center [1088, 524] width 20 height 20
click at [1118, 525] on link "4" at bounding box center [1110, 524] width 20 height 20
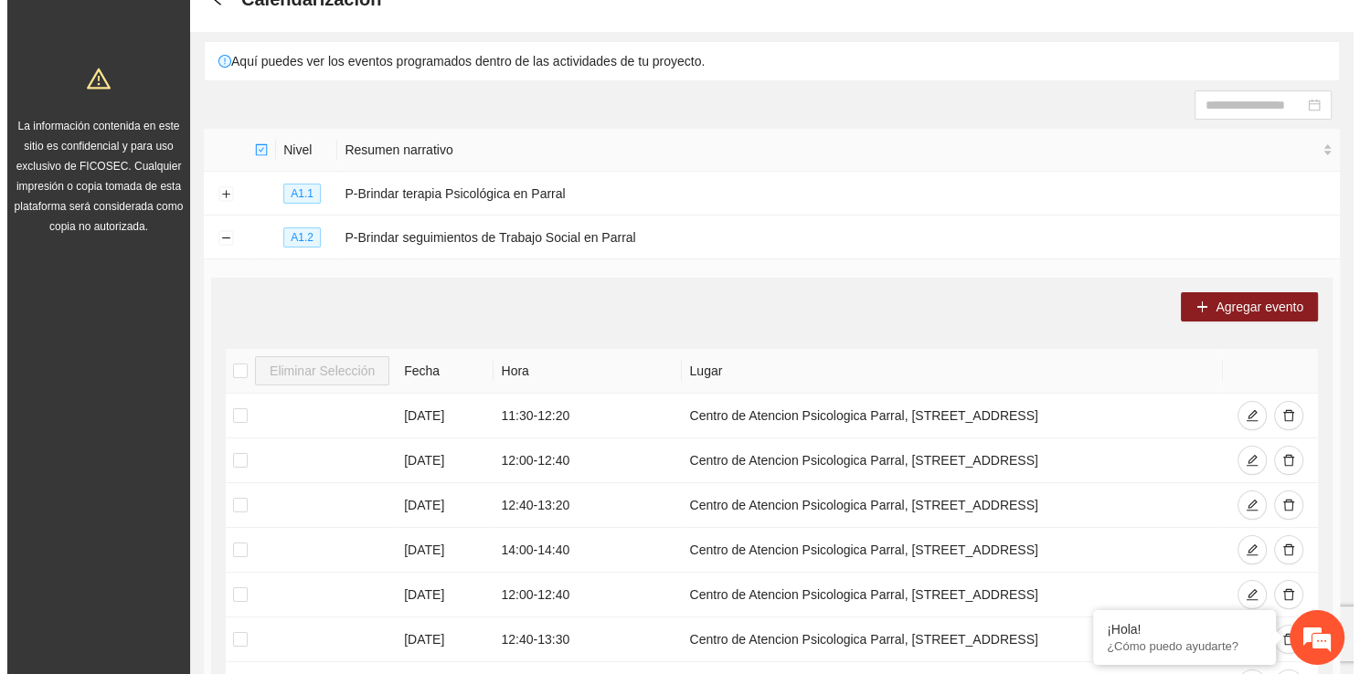
scroll to position [107, 0]
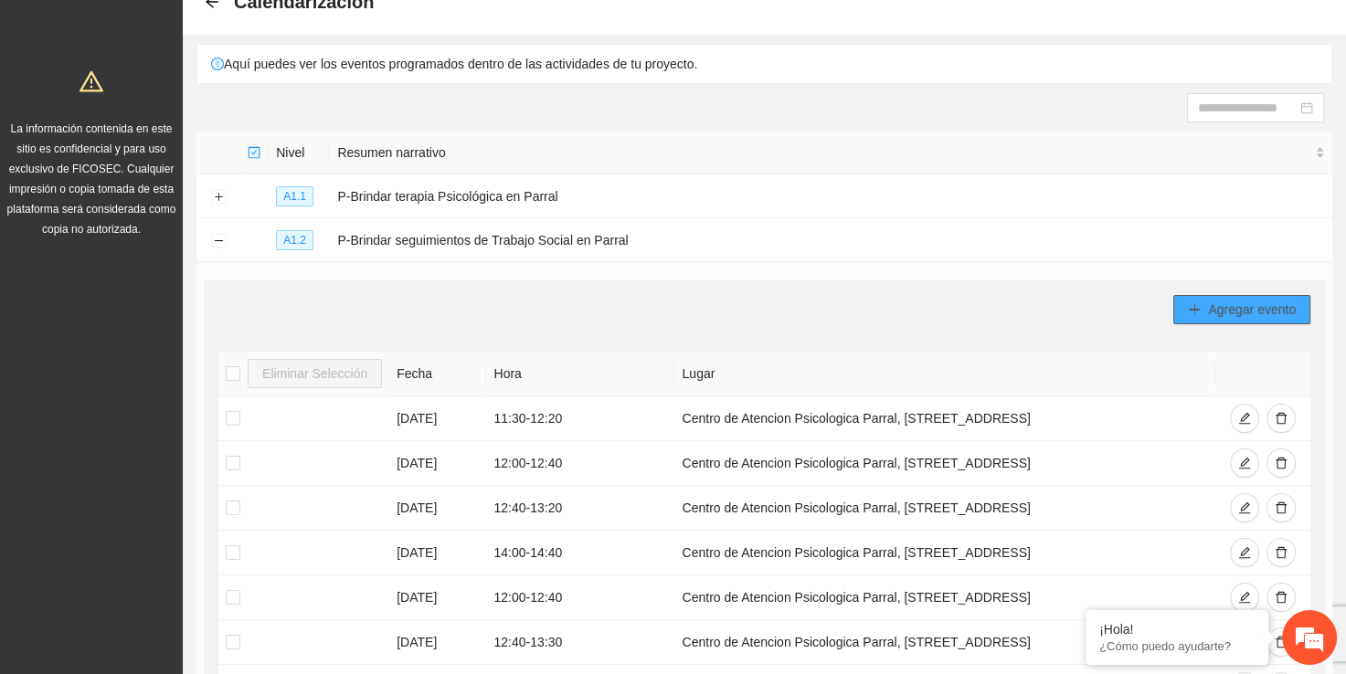
click at [1254, 300] on span "Agregar evento" at bounding box center [1252, 310] width 88 height 20
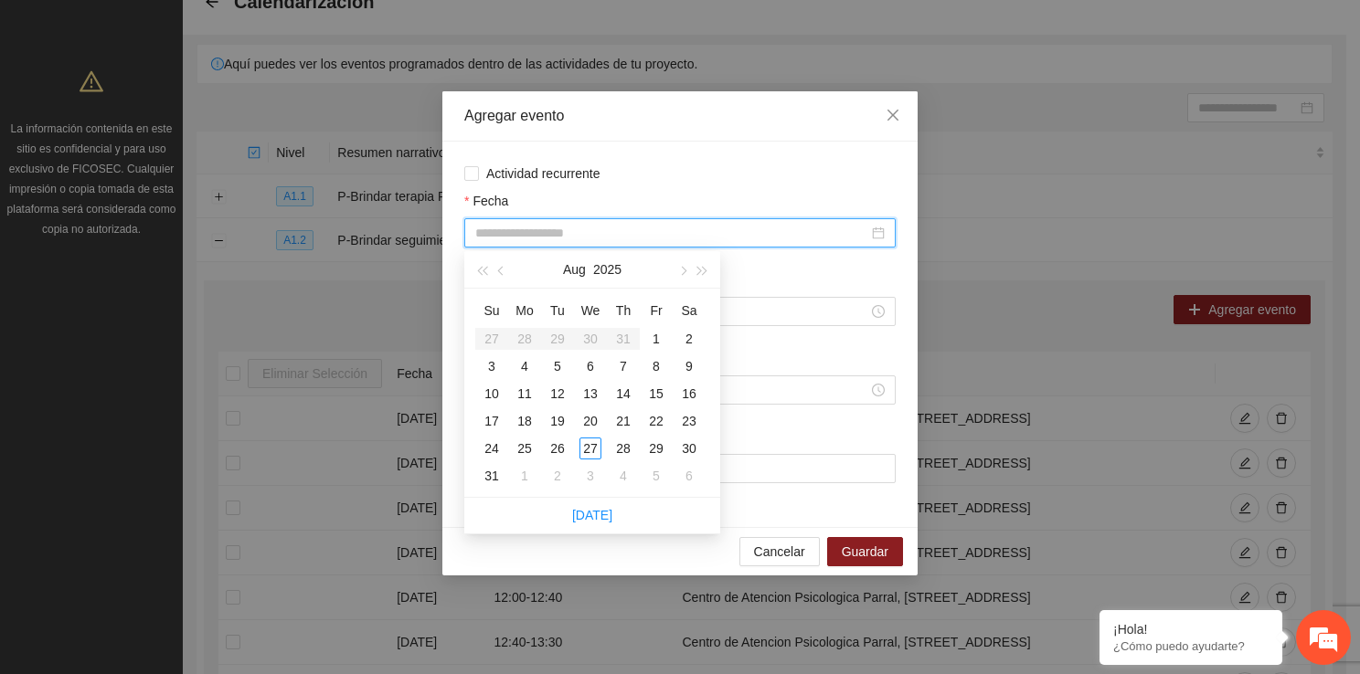
click at [537, 228] on input "Fecha" at bounding box center [671, 233] width 393 height 20
click at [530, 367] on div "4" at bounding box center [525, 366] width 22 height 22
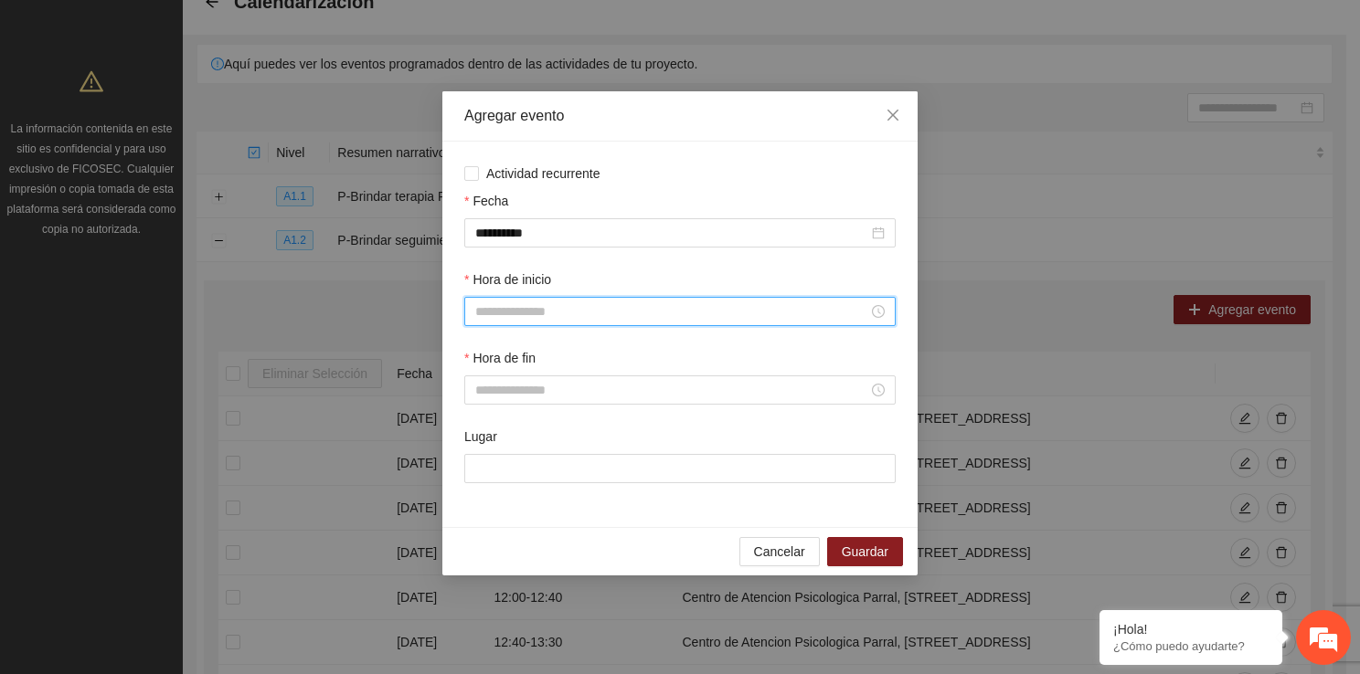
click at [589, 313] on input "Hora de inicio" at bounding box center [671, 312] width 393 height 20
click at [493, 514] on div "15" at bounding box center [489, 512] width 51 height 26
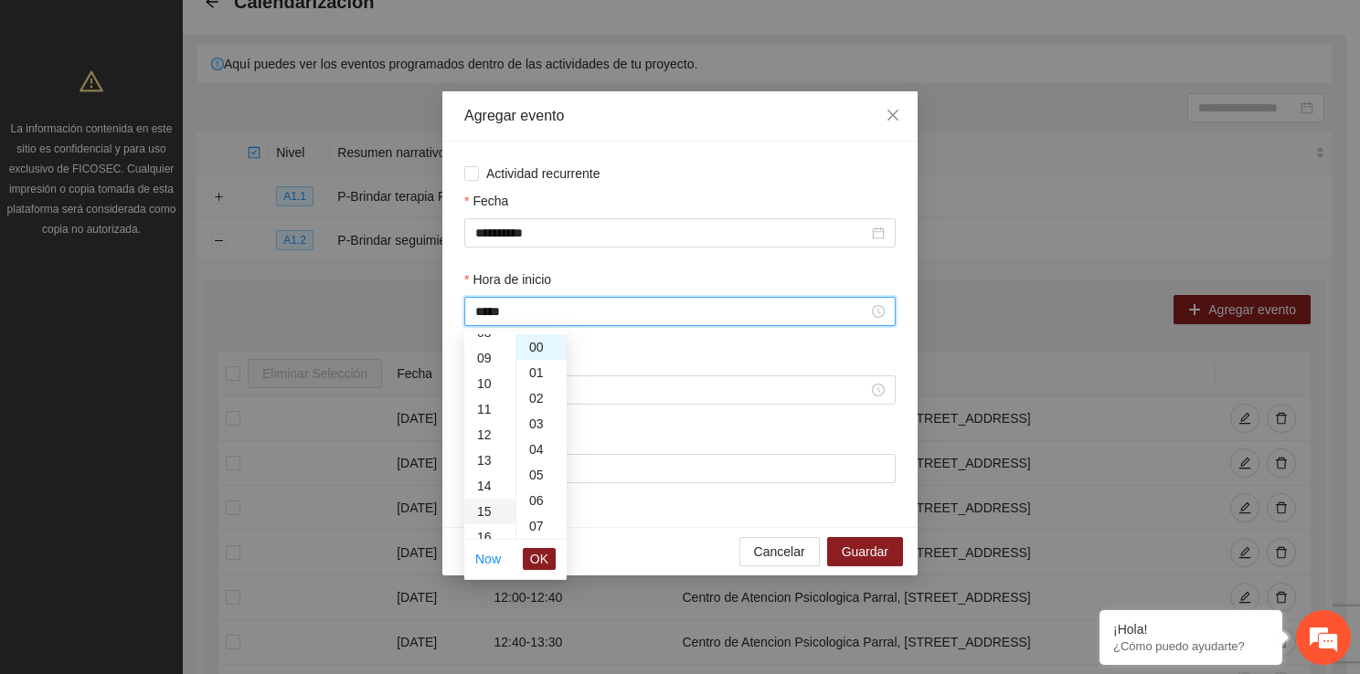
scroll to position [384, 0]
click at [538, 557] on span "OK" at bounding box center [539, 559] width 18 height 20
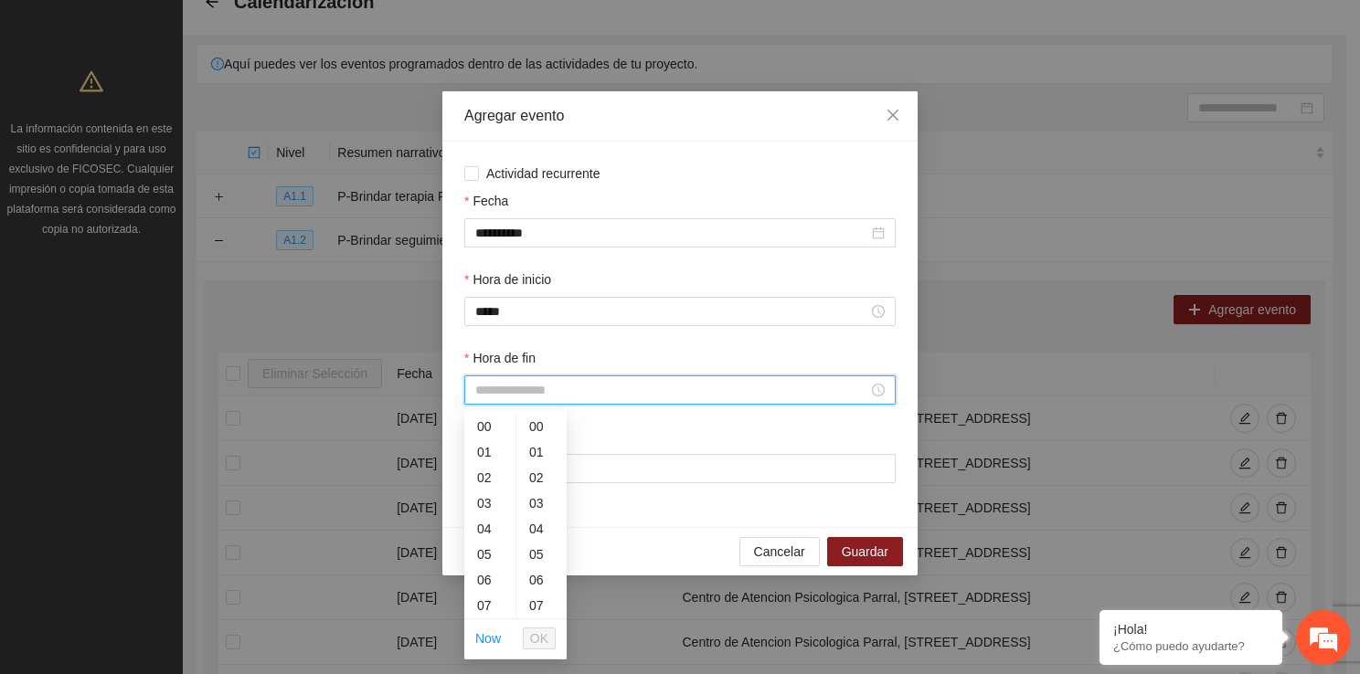
drag, startPoint x: 518, startPoint y: 397, endPoint x: 506, endPoint y: 600, distance: 204.1
click at [506, 567] on body "Proyectos Activos La información contenida en este sitio es confidencial y para…" at bounding box center [673, 230] width 1346 height 674
click at [487, 589] on div "15" at bounding box center [489, 591] width 51 height 26
click at [530, 506] on div "40" at bounding box center [541, 500] width 50 height 26
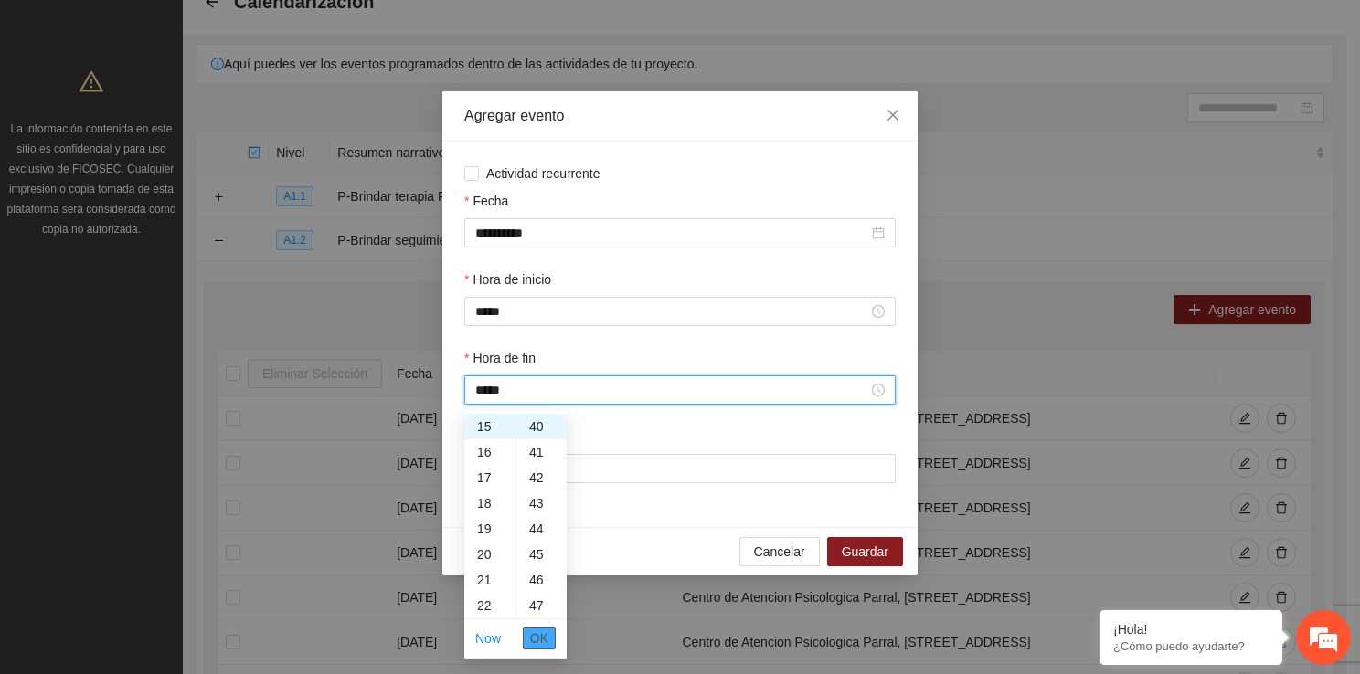
click at [548, 632] on button "OK" at bounding box center [539, 639] width 33 height 22
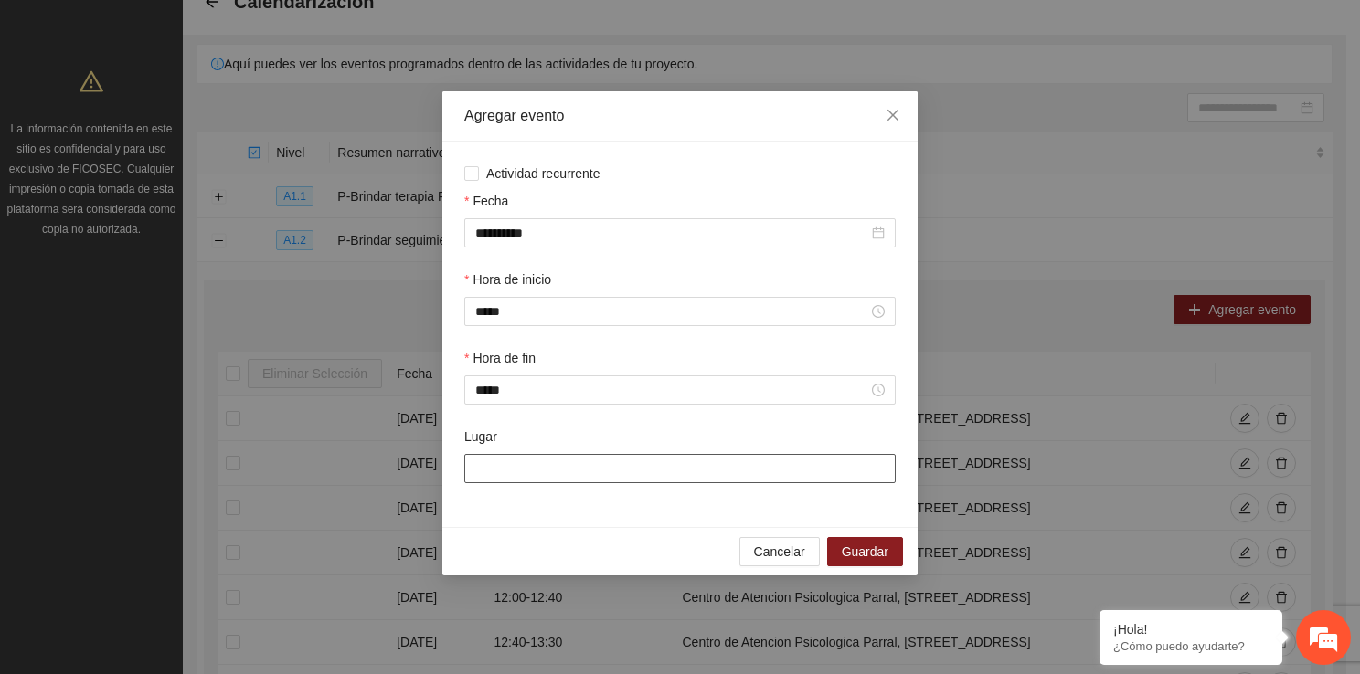
click at [504, 476] on input "Lugar" at bounding box center [679, 468] width 431 height 29
click at [863, 554] on span "Guardar" at bounding box center [865, 552] width 47 height 20
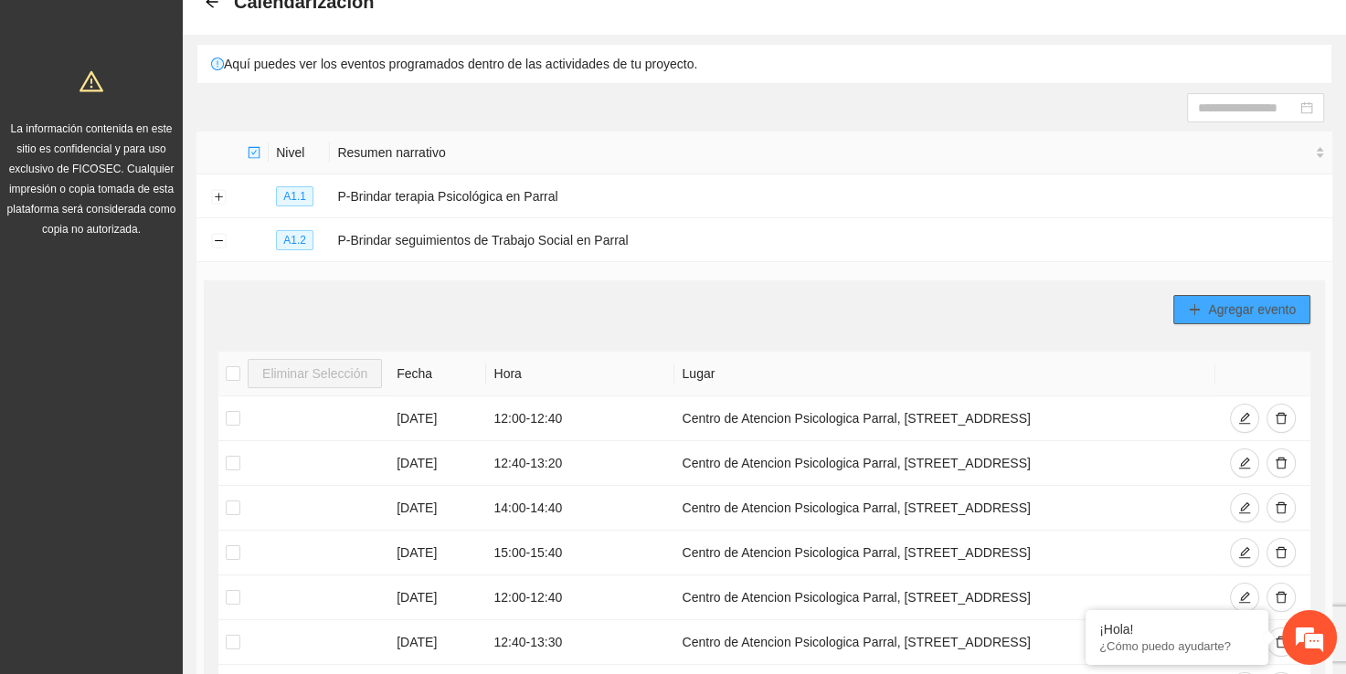
click at [1250, 302] on span "Agregar evento" at bounding box center [1252, 310] width 88 height 20
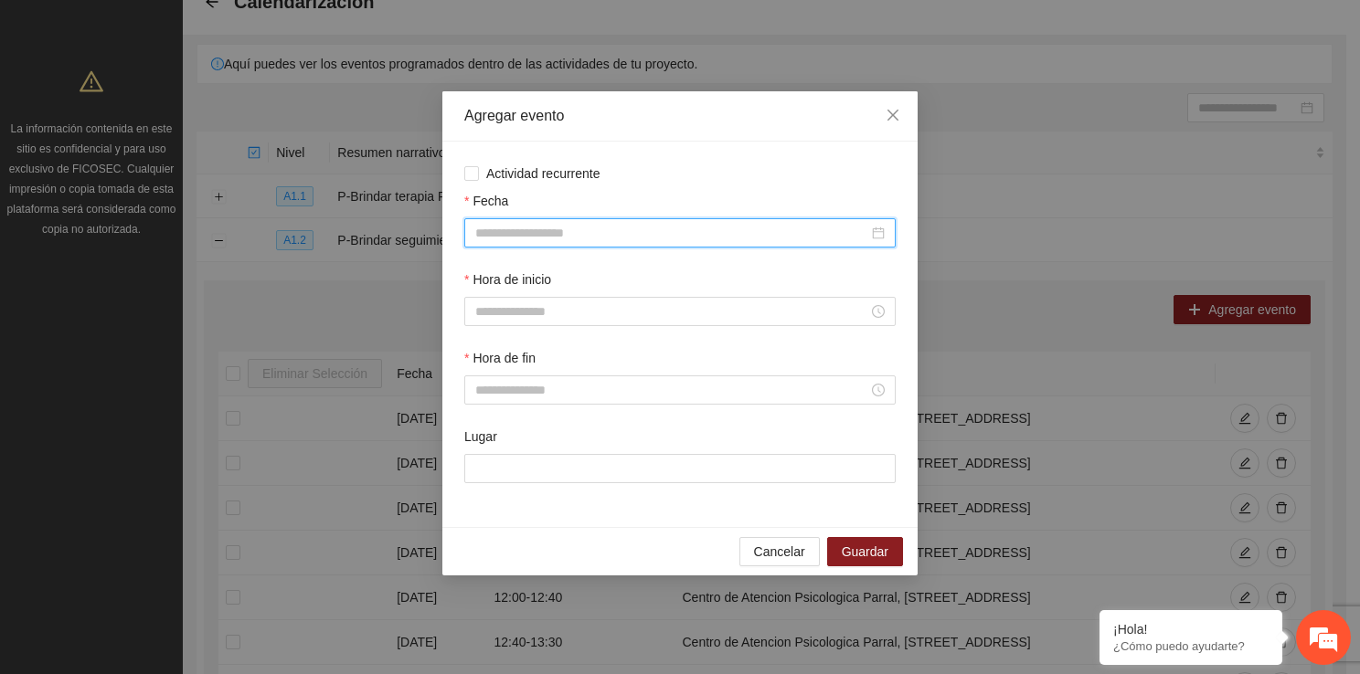
click at [560, 230] on input "Fecha" at bounding box center [671, 233] width 393 height 20
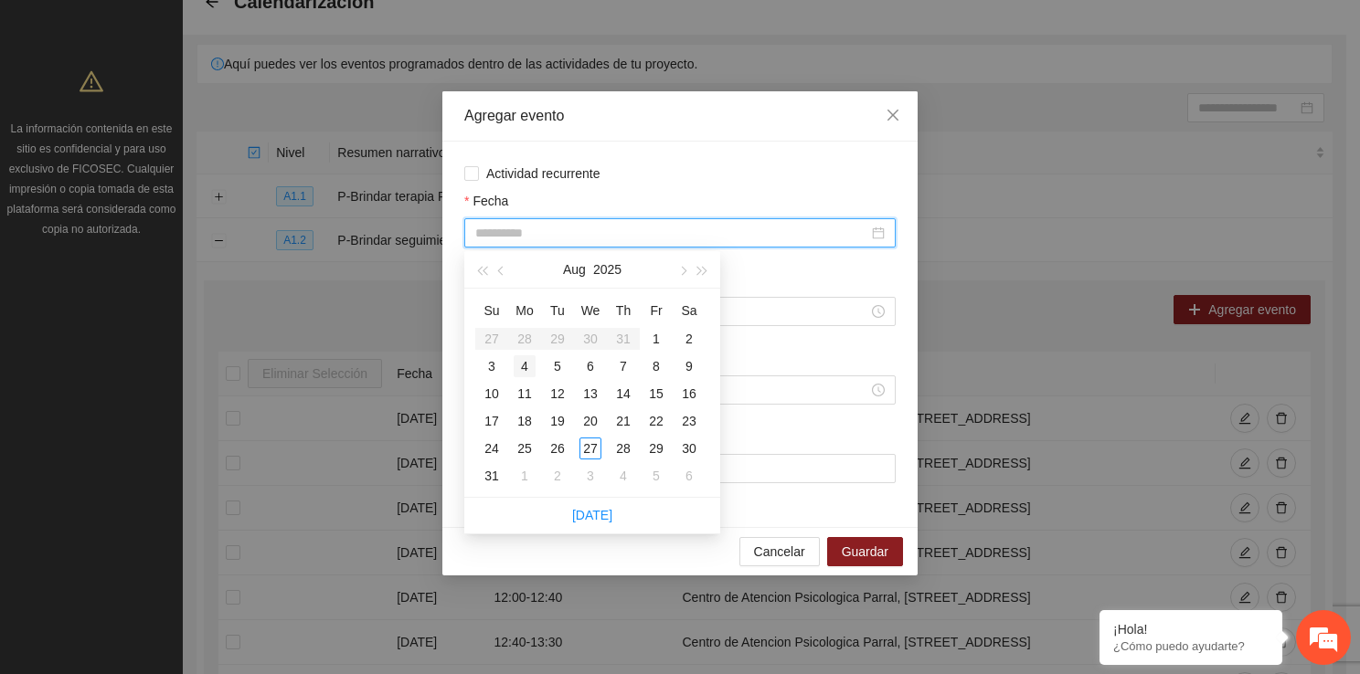
click at [514, 367] on div "4" at bounding box center [525, 366] width 22 height 22
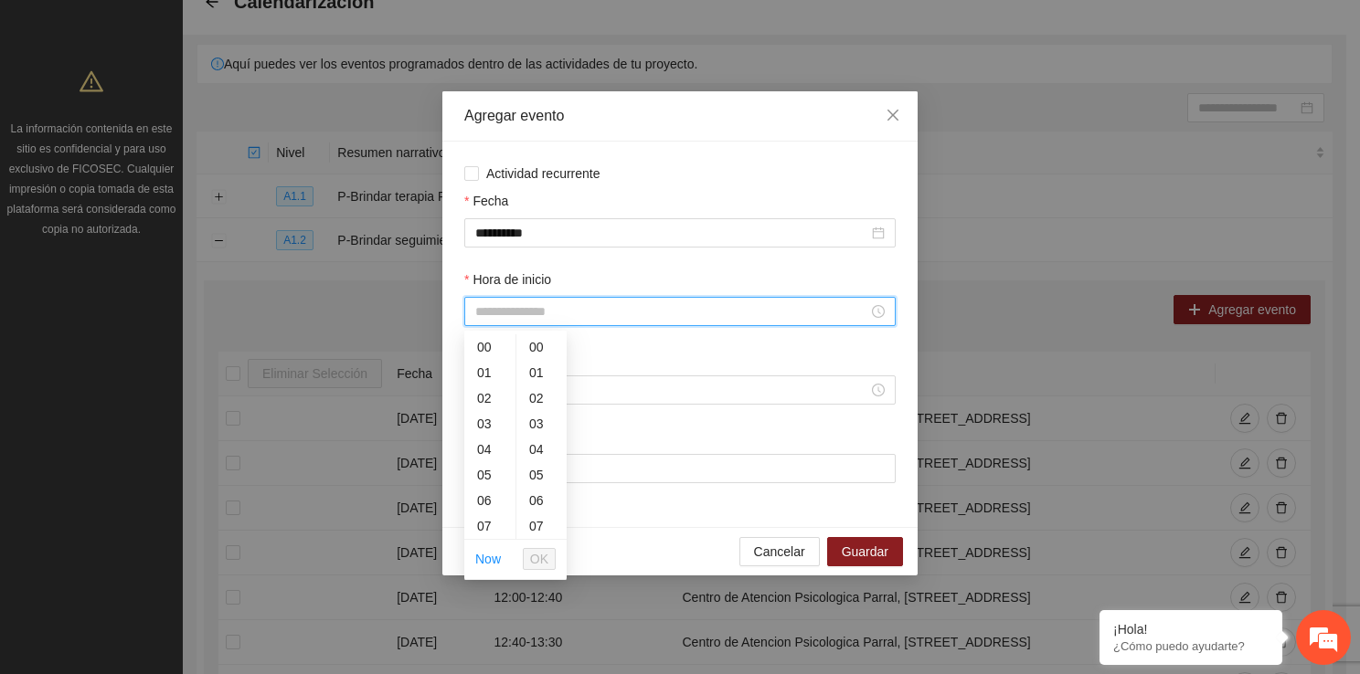
click at [492, 322] on input "Hora de inicio" at bounding box center [671, 312] width 393 height 20
click at [486, 461] on div "16" at bounding box center [489, 464] width 51 height 26
click at [540, 556] on span "OK" at bounding box center [539, 559] width 18 height 20
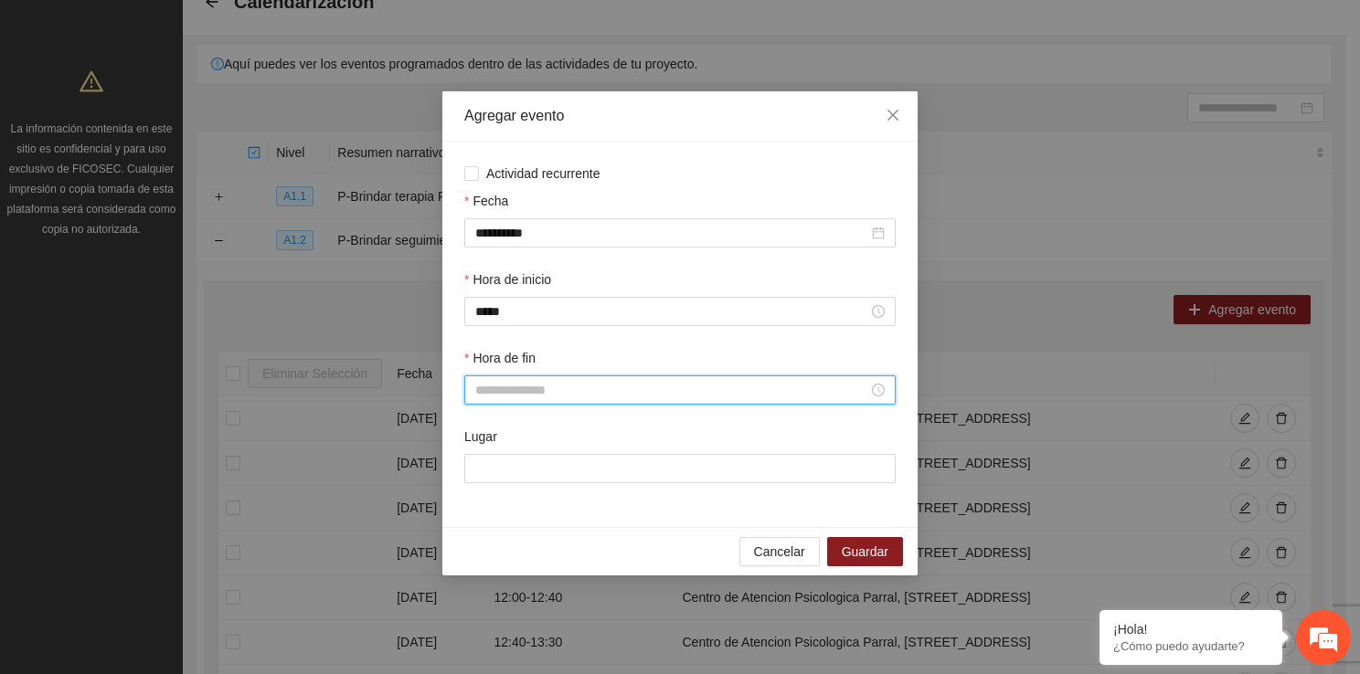
click at [477, 387] on input "Hora de fin" at bounding box center [671, 390] width 393 height 20
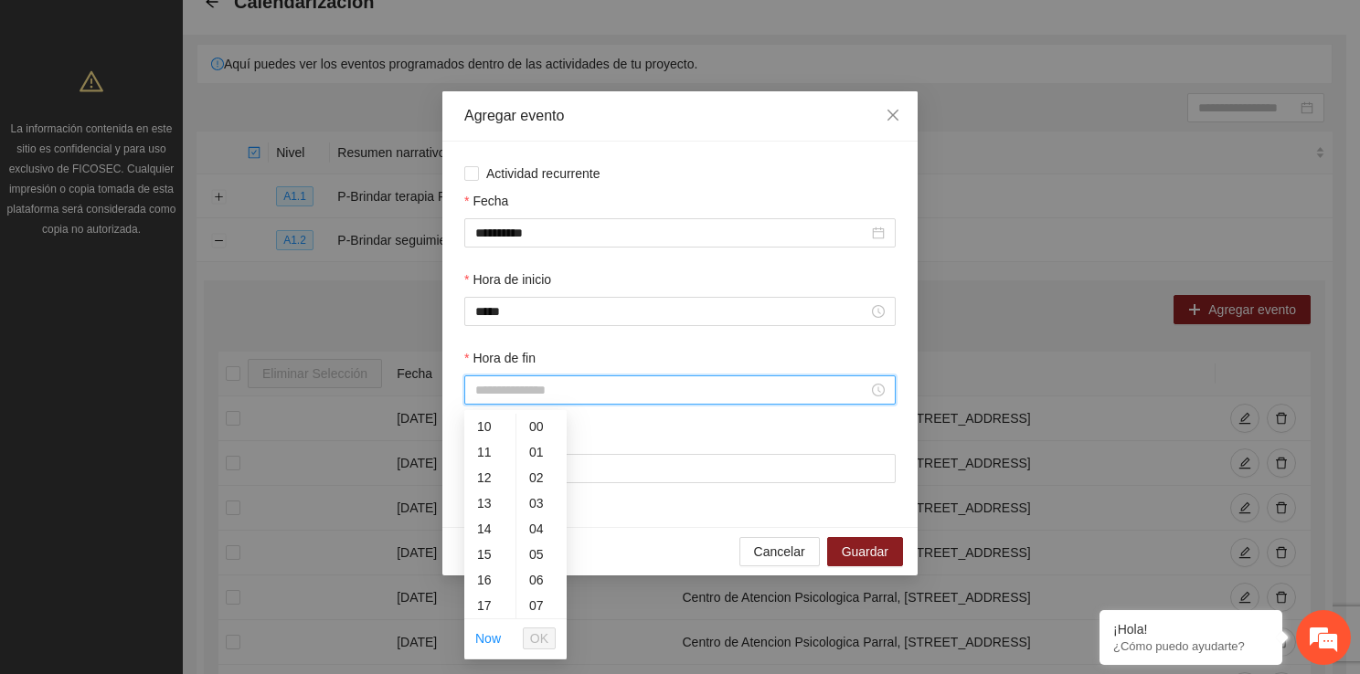
scroll to position [292, 0]
click at [489, 552] on div "16" at bounding box center [489, 544] width 51 height 26
click at [542, 598] on div "40" at bounding box center [541, 598] width 50 height 26
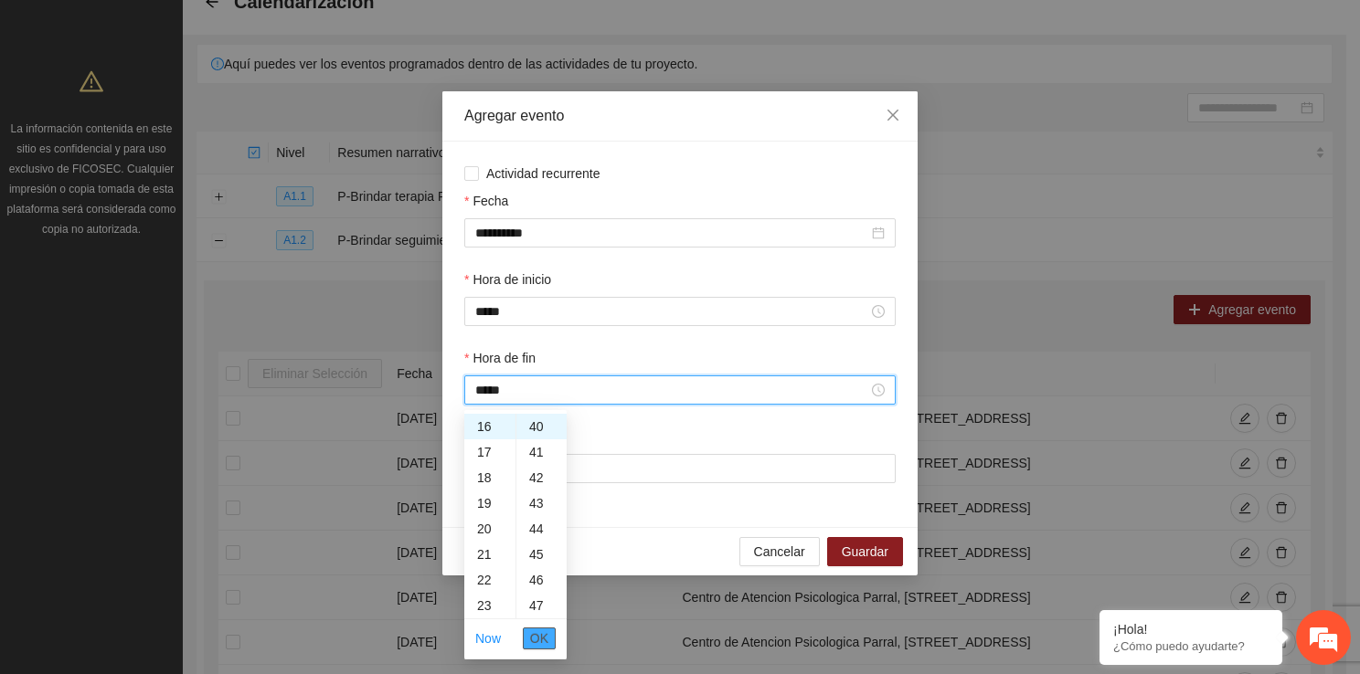
click at [544, 629] on span "OK" at bounding box center [539, 639] width 18 height 20
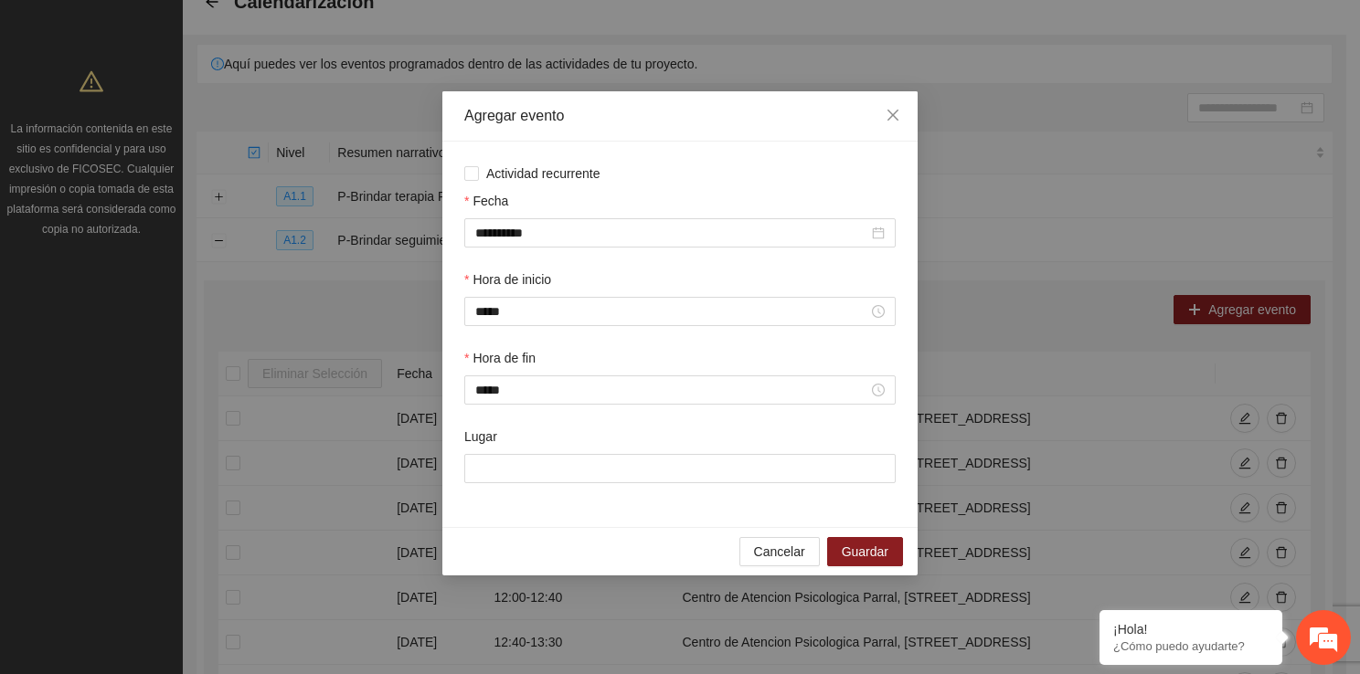
click at [544, 627] on div "**********" at bounding box center [680, 337] width 1360 height 674
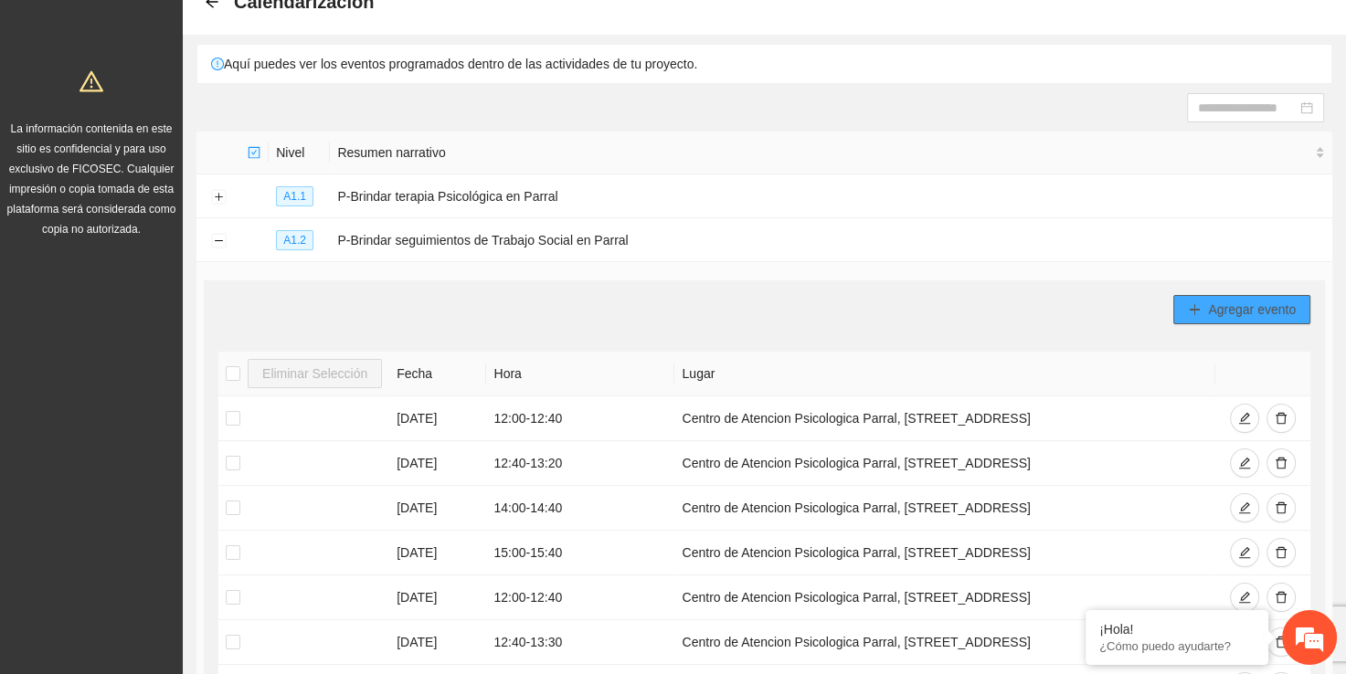
click at [1201, 319] on button "Agregar evento" at bounding box center [1241, 309] width 137 height 29
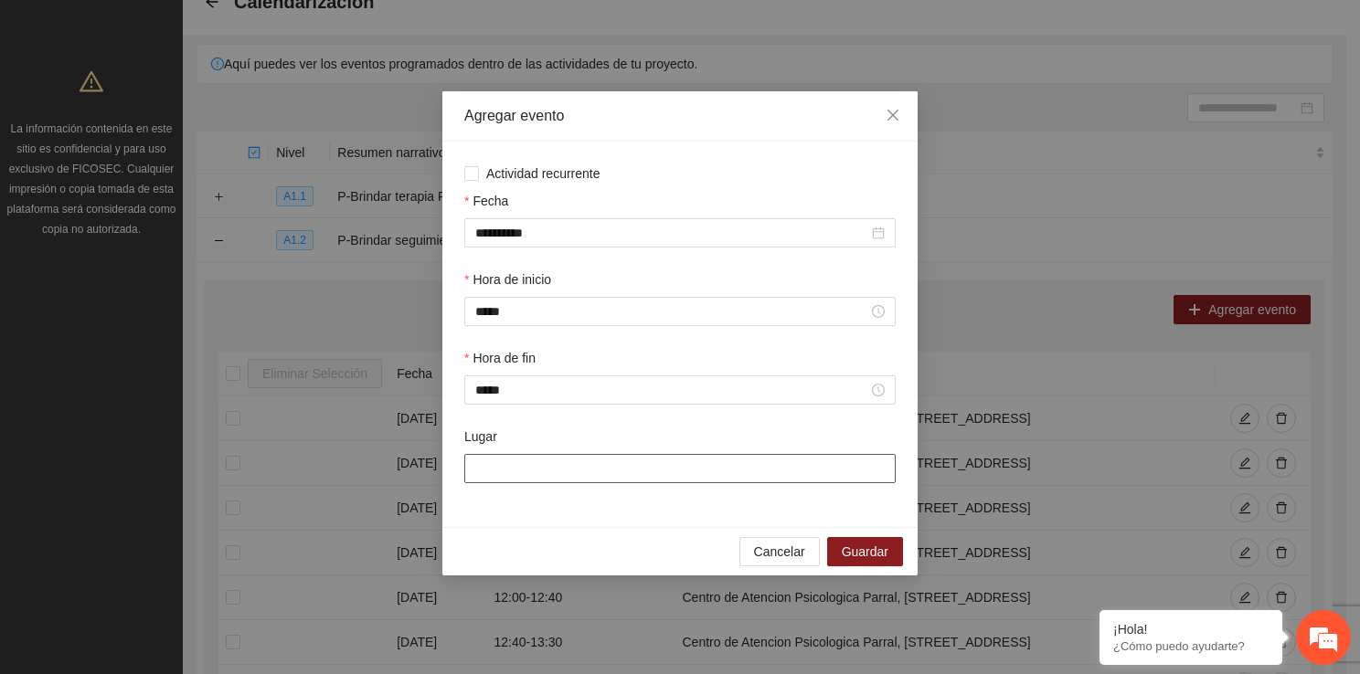
click at [479, 471] on input "Lugar" at bounding box center [679, 468] width 431 height 29
click at [864, 549] on span "Guardar" at bounding box center [865, 552] width 47 height 20
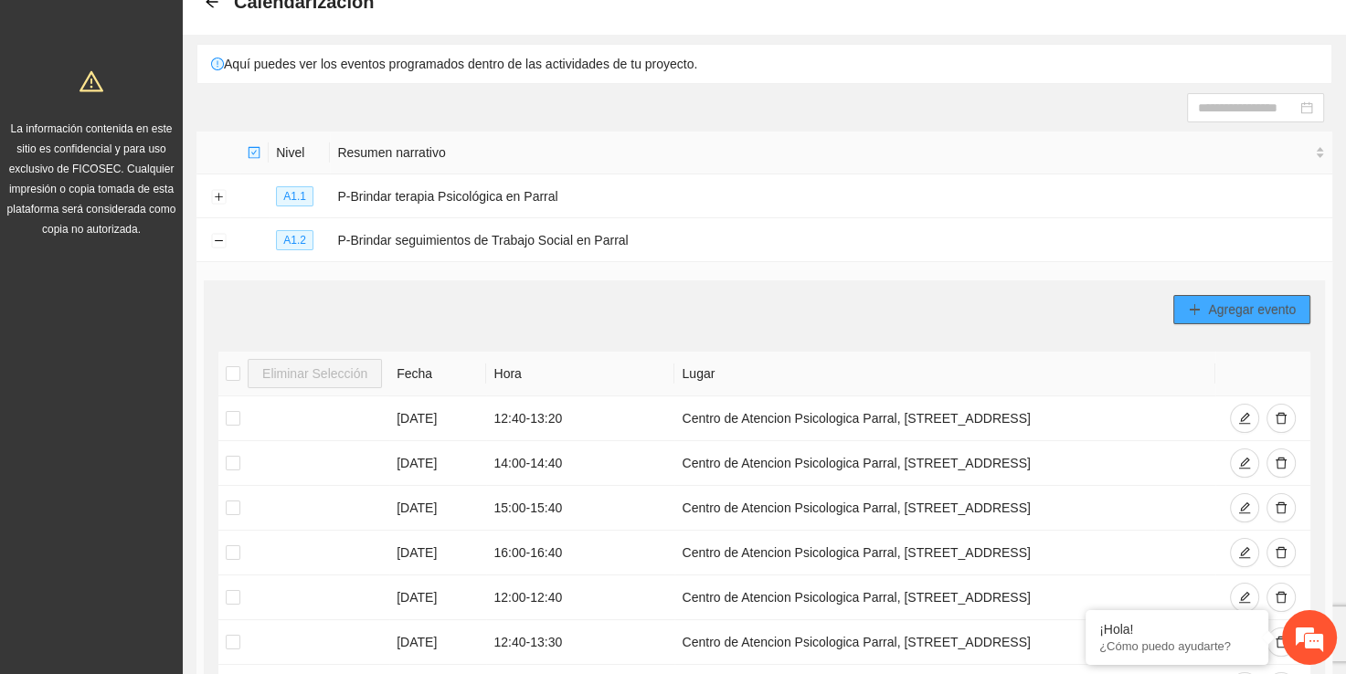
click at [1228, 313] on span "Agregar evento" at bounding box center [1252, 310] width 88 height 20
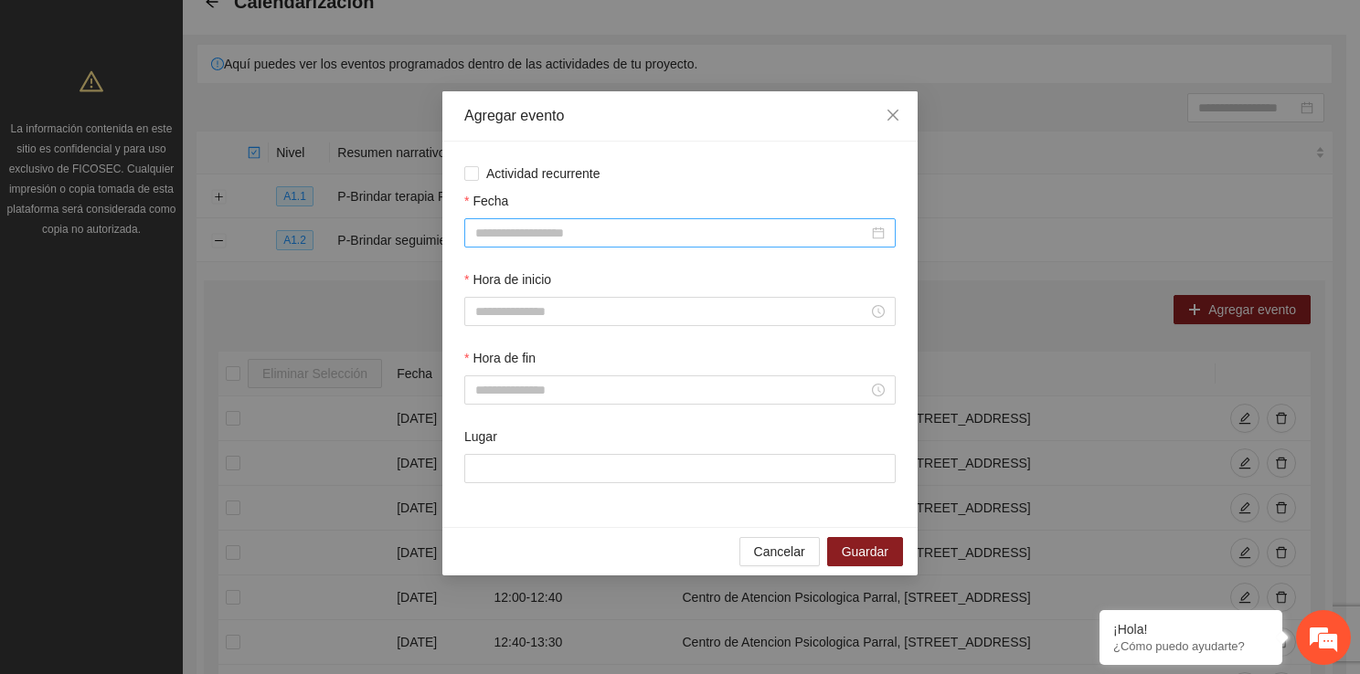
click at [521, 246] on div at bounding box center [679, 232] width 431 height 29
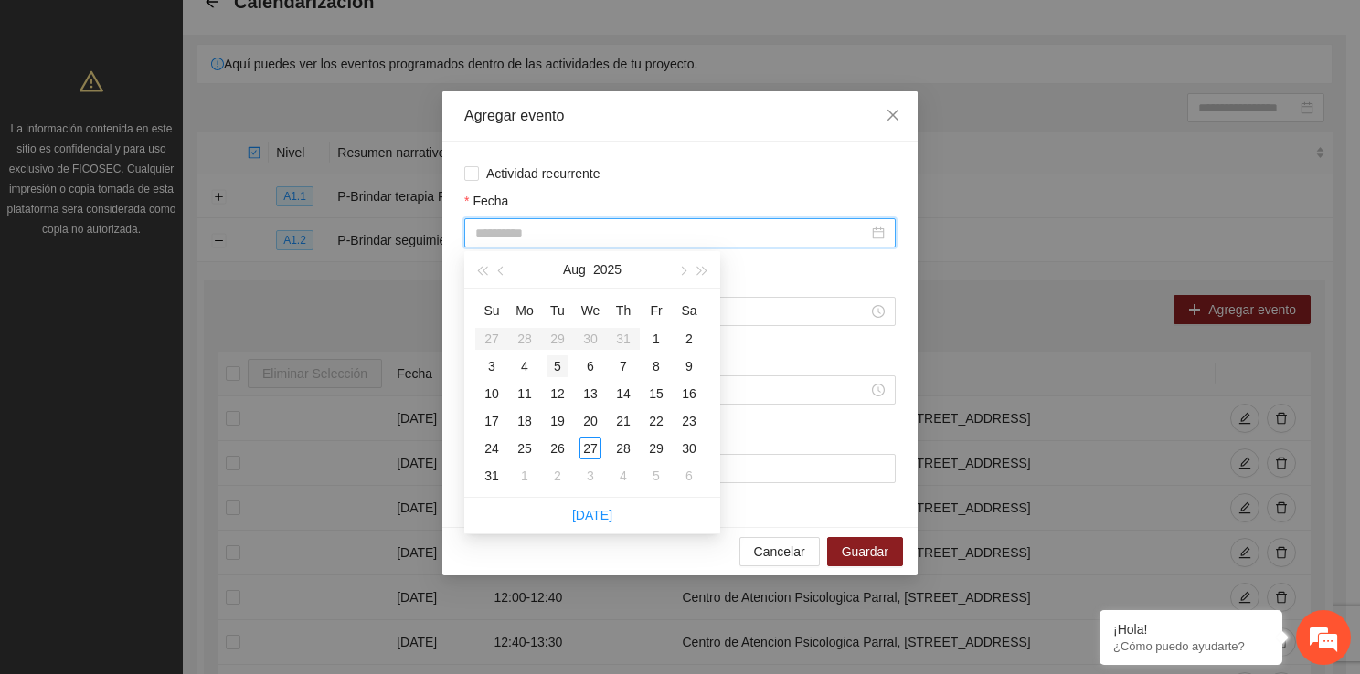
click at [563, 376] on div "5" at bounding box center [557, 366] width 22 height 22
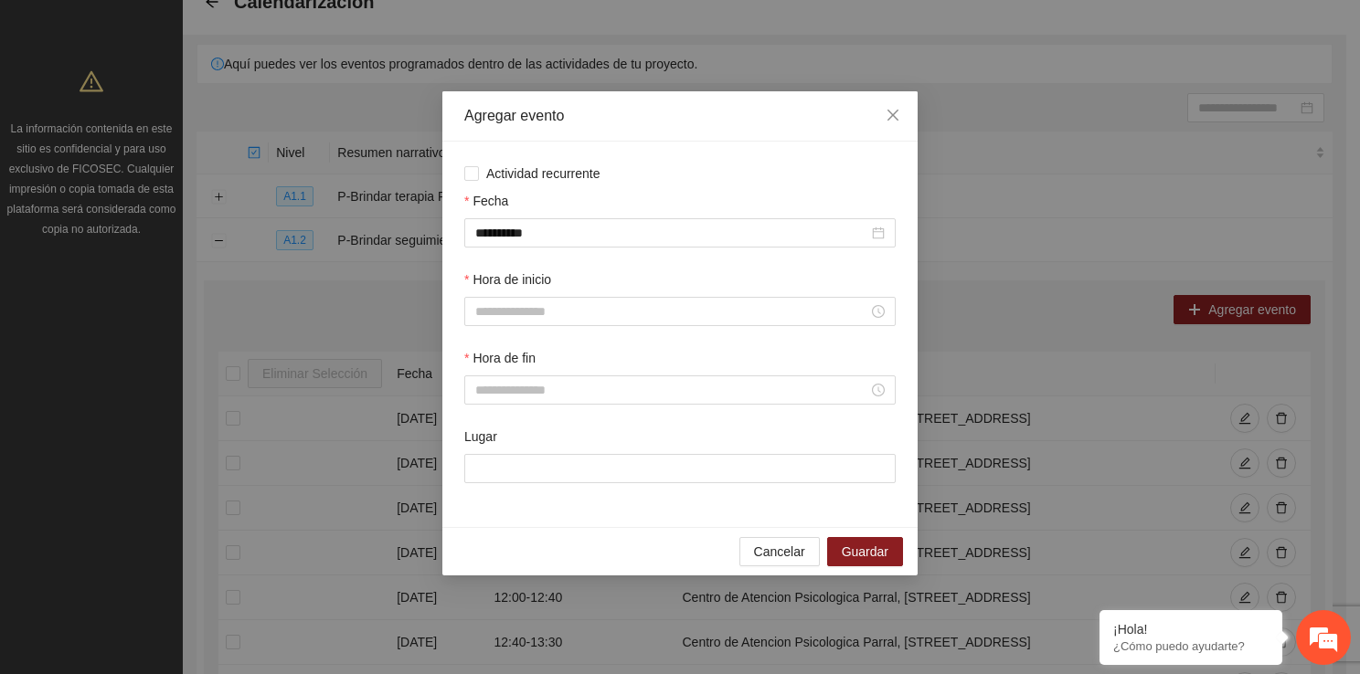
click at [561, 331] on div "Hora de inicio" at bounding box center [680, 309] width 439 height 79
click at [554, 311] on input "Hora de inicio" at bounding box center [671, 312] width 393 height 20
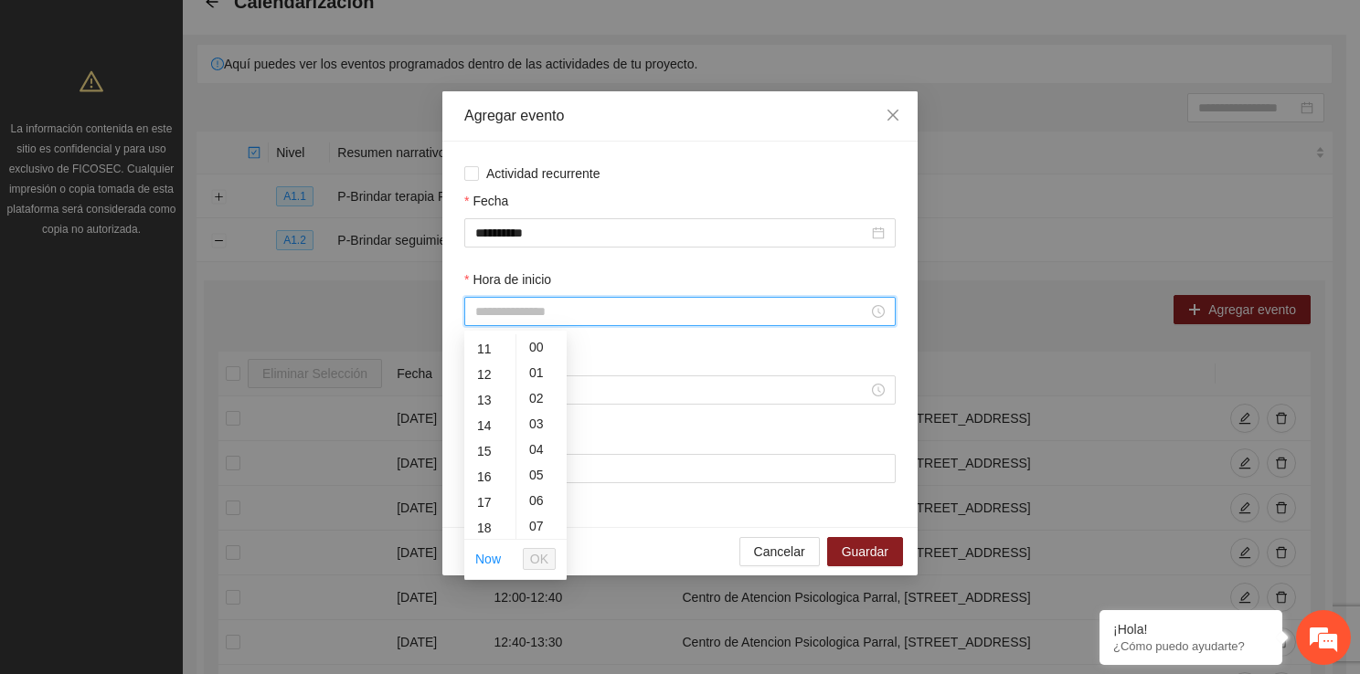
scroll to position [341, 0]
click at [484, 364] on div "14" at bounding box center [489, 365] width 51 height 26
click at [535, 549] on span "OK" at bounding box center [539, 559] width 18 height 20
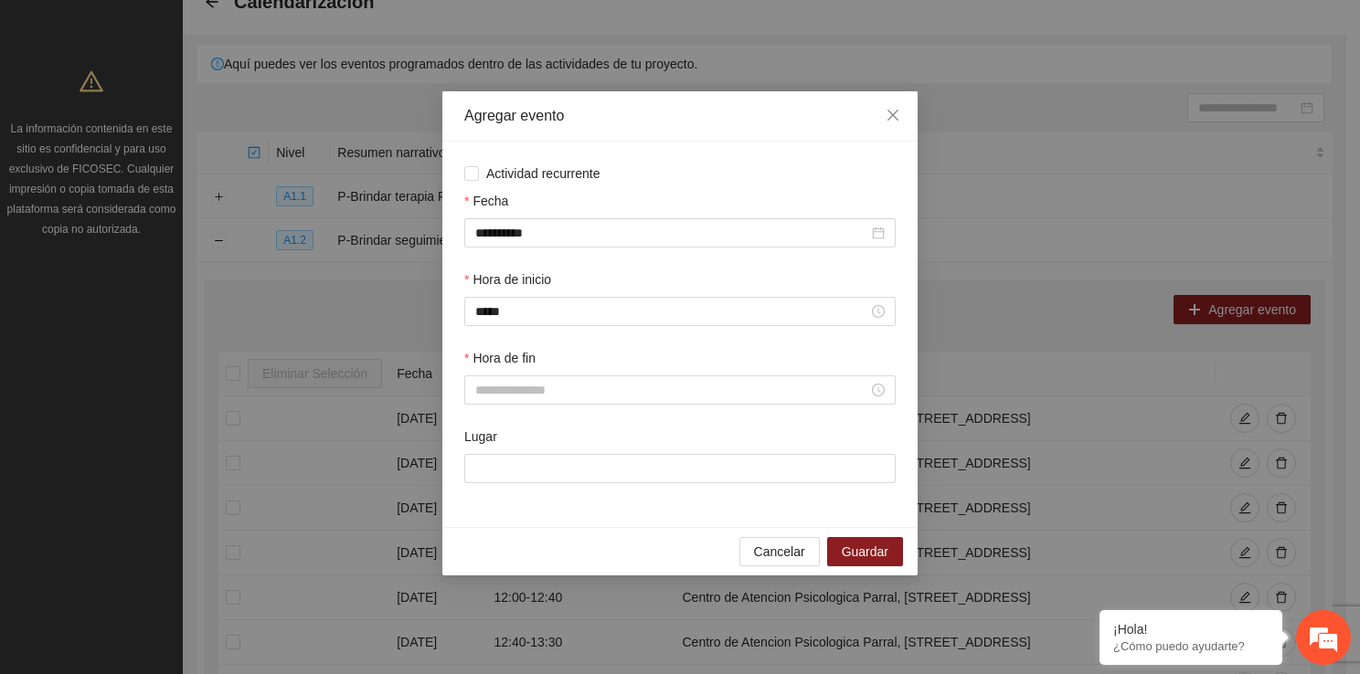
click at [517, 407] on div "Hora de fin" at bounding box center [680, 387] width 439 height 79
click at [517, 397] on input "Hora de fin" at bounding box center [671, 390] width 393 height 20
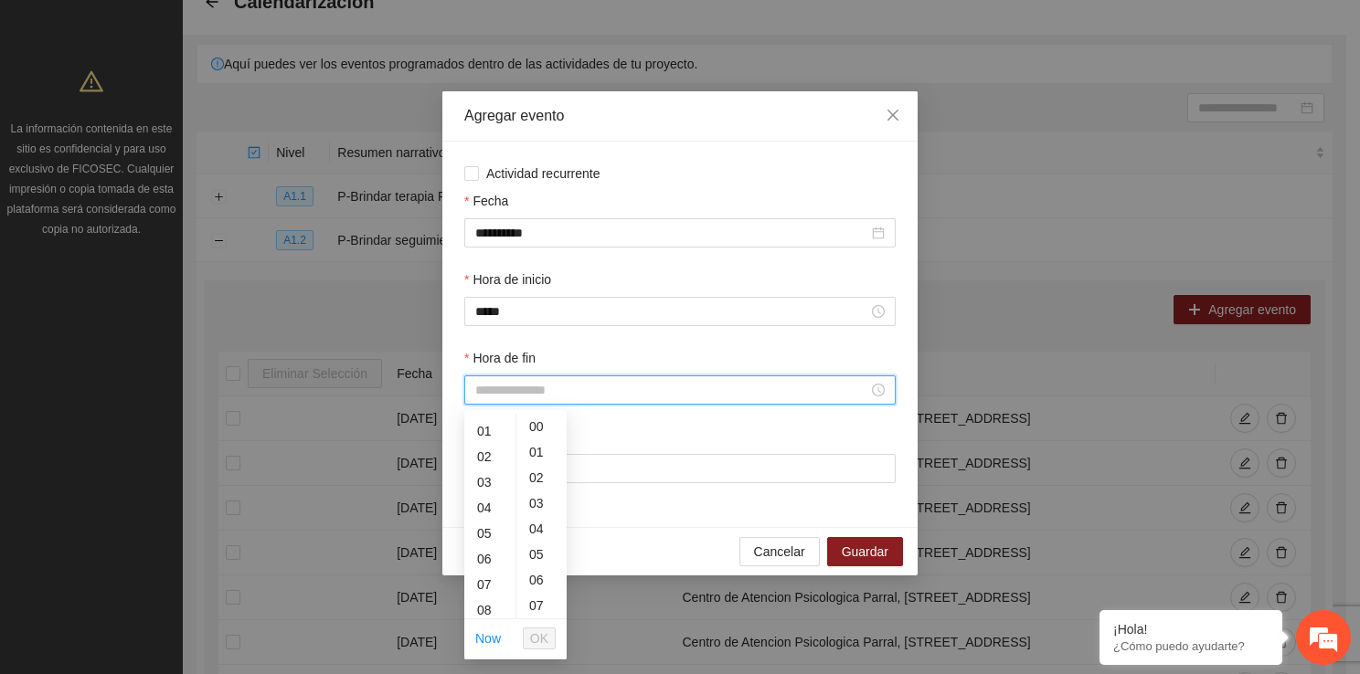
click at [501, 618] on ul "00 01 02 03 04 05 06 07 08 09 10 11 12 13 14 15 16 17 18 19 20 21 22 23" at bounding box center [489, 516] width 51 height 205
click at [493, 576] on div "14" at bounding box center [489, 579] width 51 height 26
click at [533, 548] on div "40" at bounding box center [541, 549] width 50 height 26
click at [539, 634] on span "OK" at bounding box center [539, 639] width 18 height 20
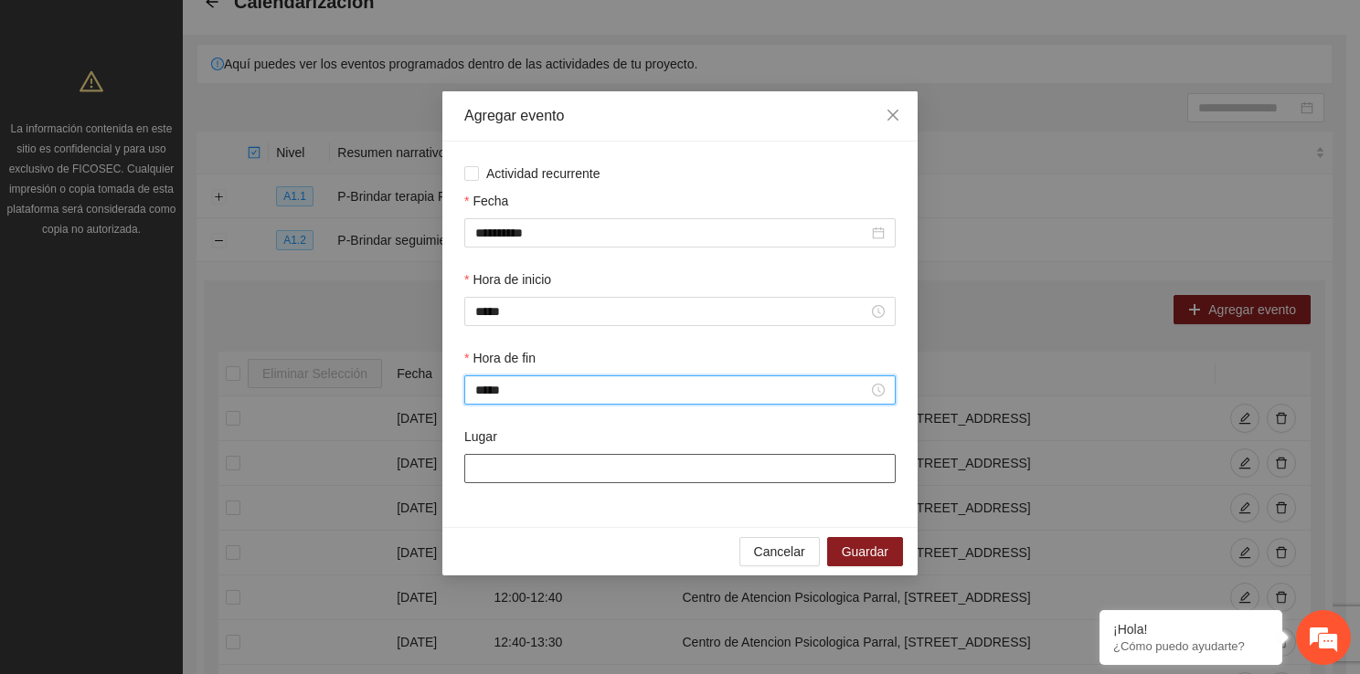
click at [524, 473] on input "Lugar" at bounding box center [679, 468] width 431 height 29
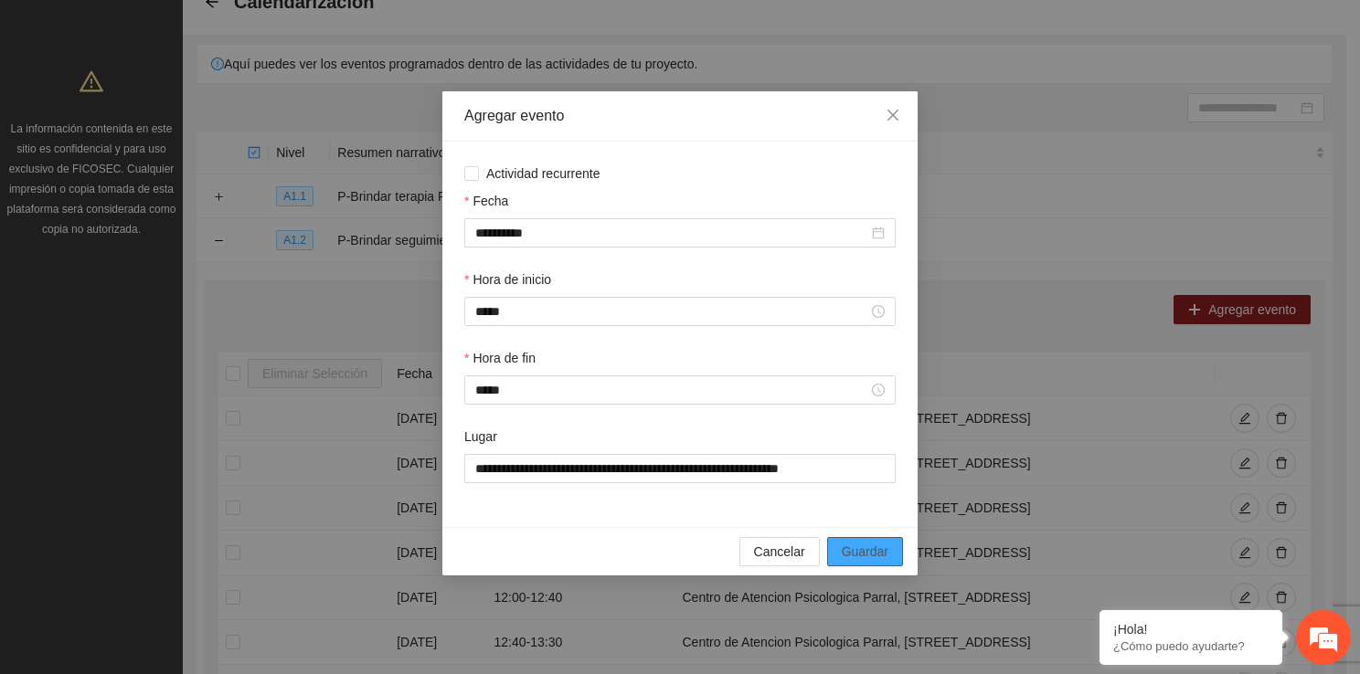
click at [859, 543] on span "Guardar" at bounding box center [865, 552] width 47 height 20
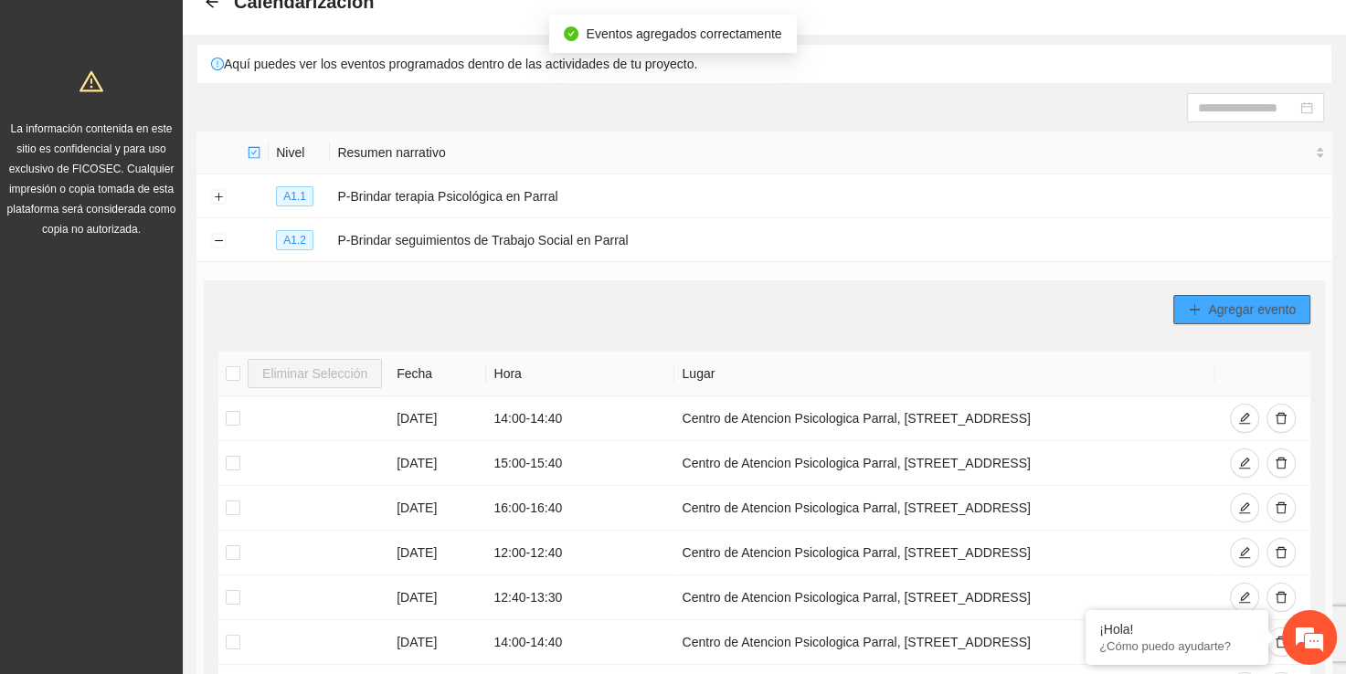
click at [1216, 300] on span "Agregar evento" at bounding box center [1252, 310] width 88 height 20
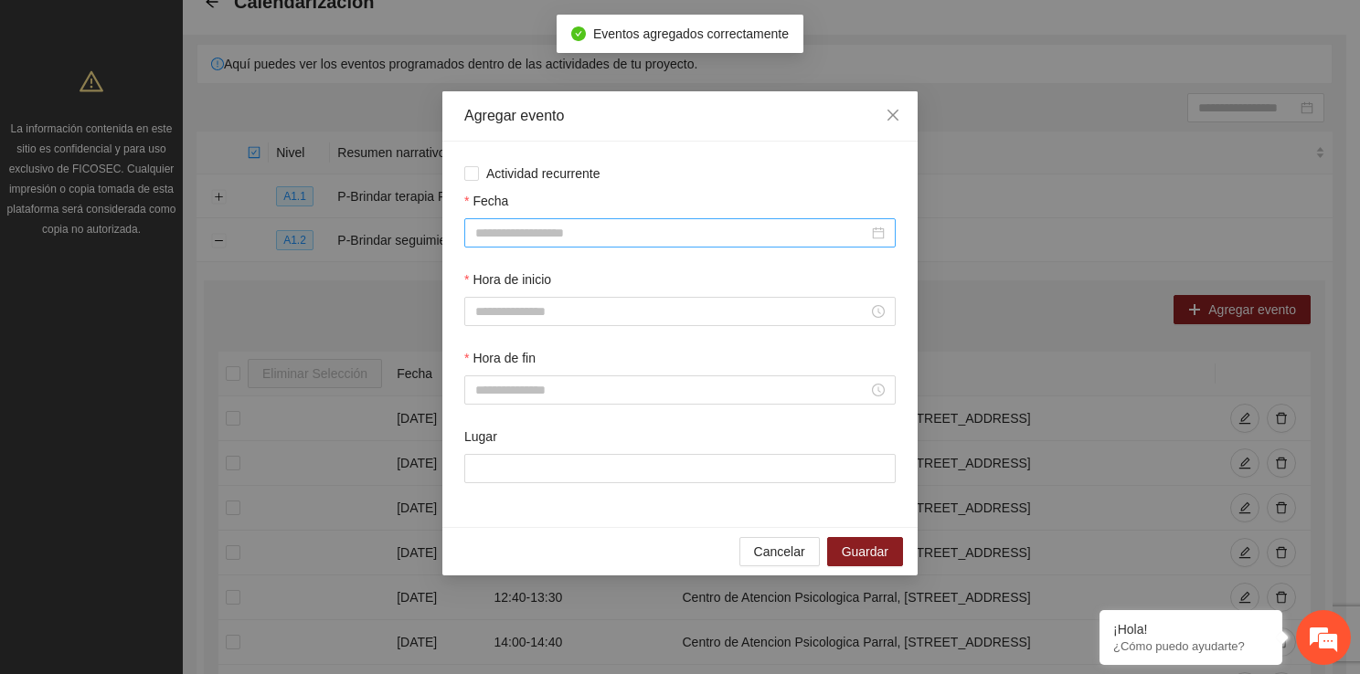
click at [561, 234] on input "Fecha" at bounding box center [671, 233] width 393 height 20
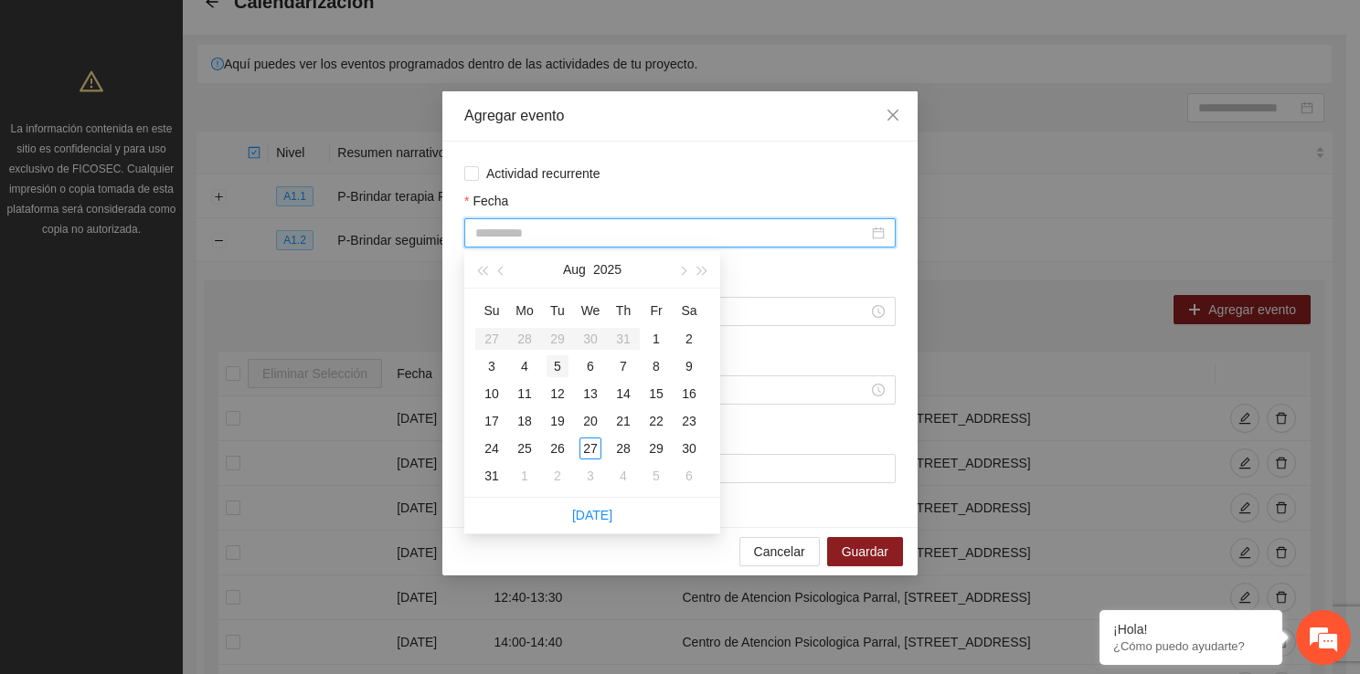
click at [550, 364] on div "5" at bounding box center [557, 366] width 22 height 22
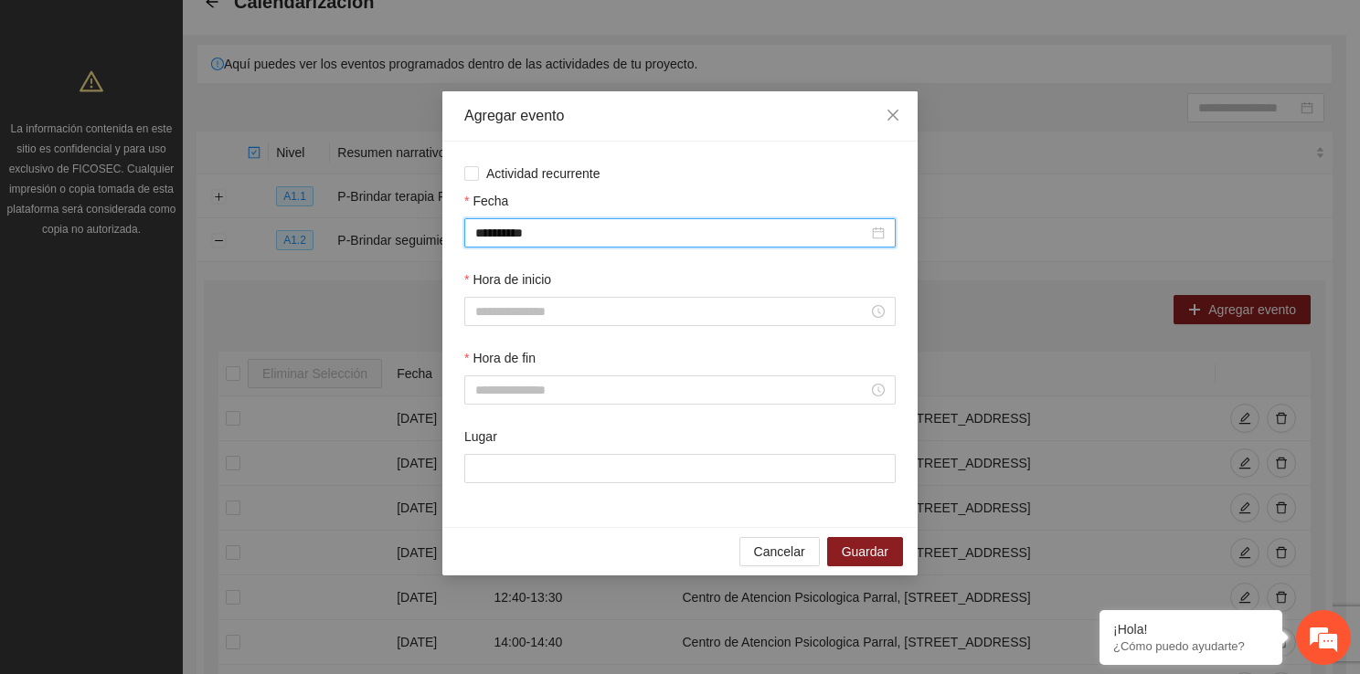
click at [528, 290] on label "Hora de inicio" at bounding box center [507, 280] width 87 height 20
click at [528, 302] on input "Hora de inicio" at bounding box center [671, 312] width 393 height 20
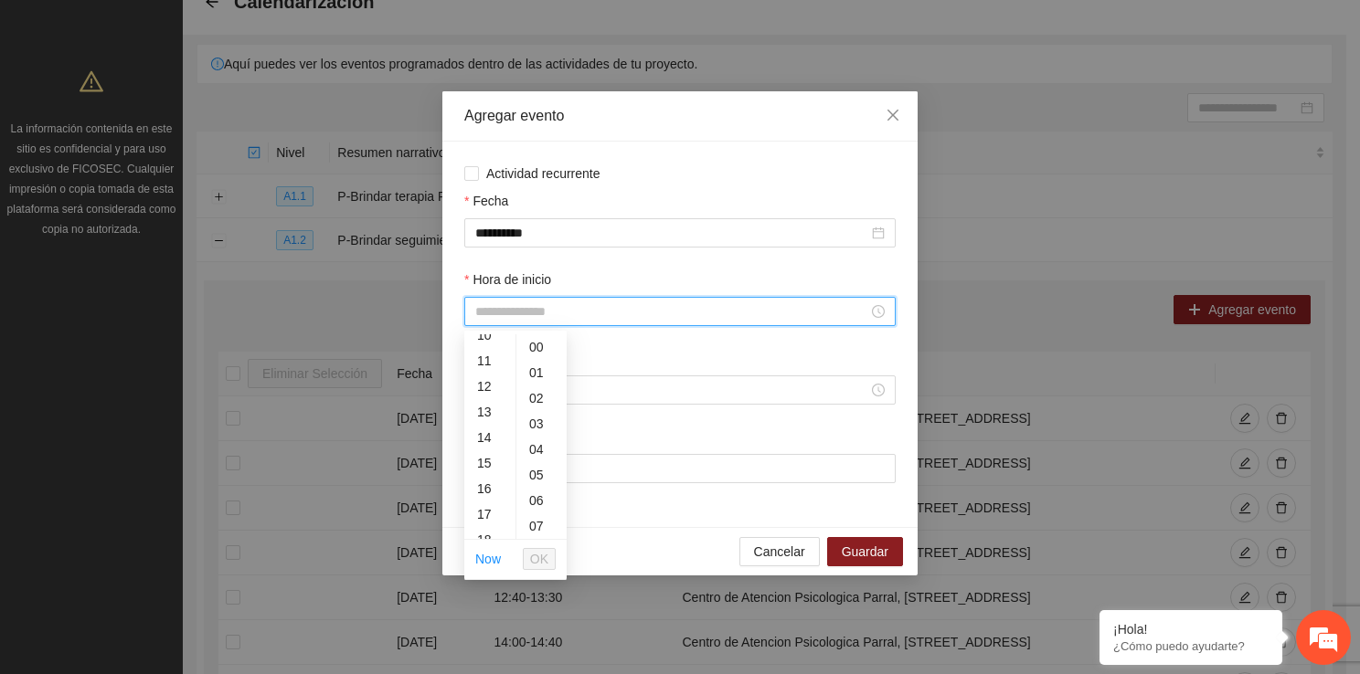
scroll to position [281, 0]
click at [485, 471] on div "16" at bounding box center [489, 476] width 51 height 26
click at [539, 557] on span "OK" at bounding box center [539, 559] width 18 height 20
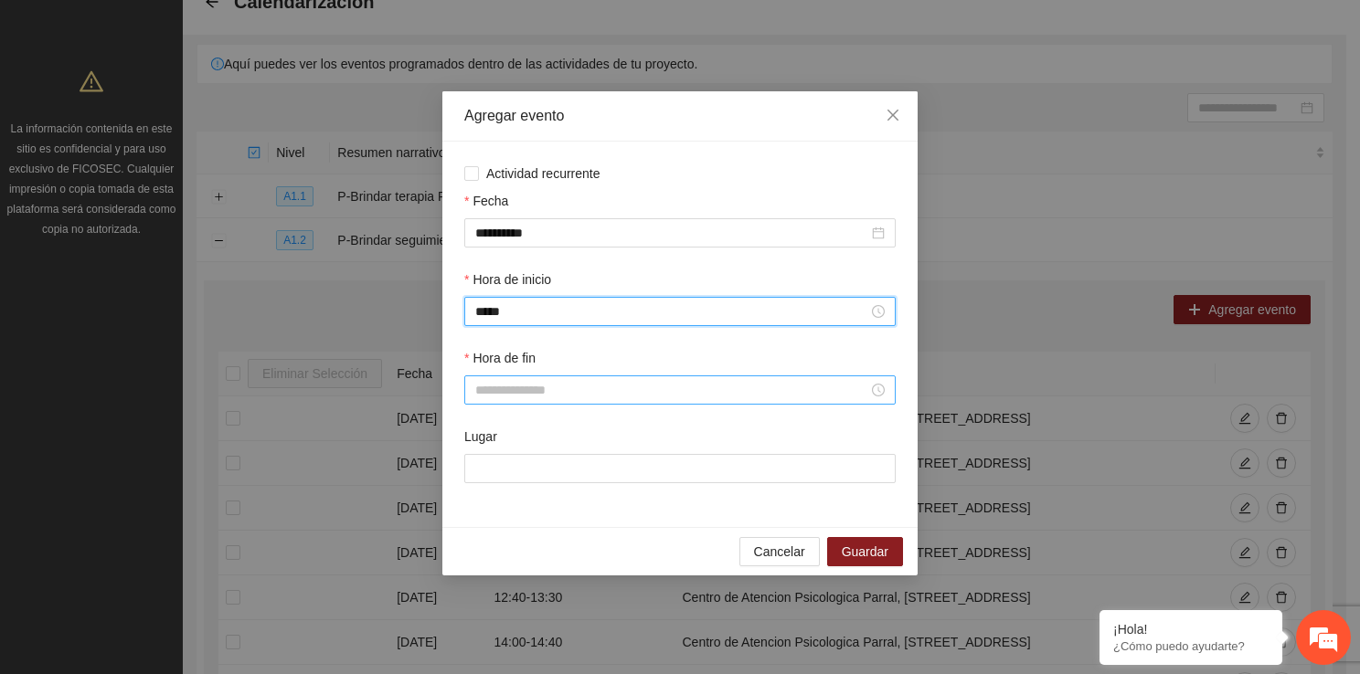
click at [498, 394] on input "Hora de fin" at bounding box center [671, 390] width 393 height 20
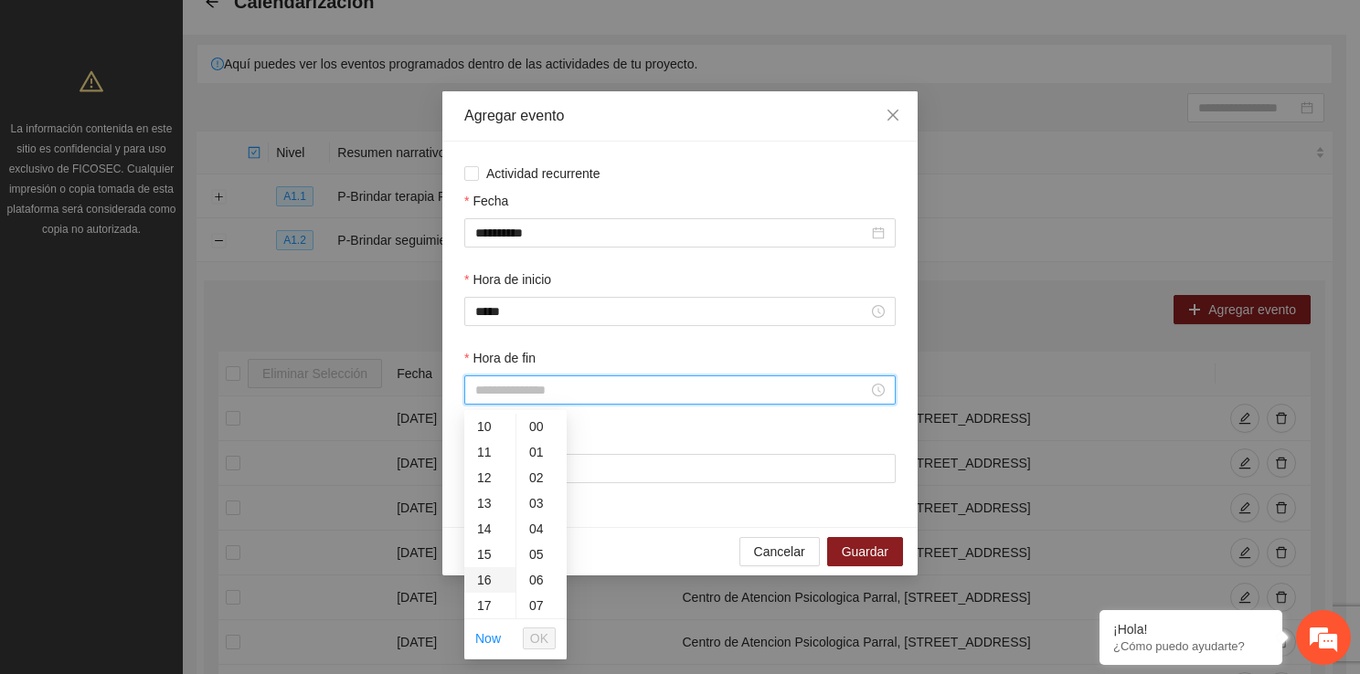
click at [487, 576] on div "16" at bounding box center [489, 580] width 51 height 26
click at [546, 576] on div "40" at bounding box center [541, 573] width 50 height 26
click at [545, 633] on span "OK" at bounding box center [539, 639] width 18 height 20
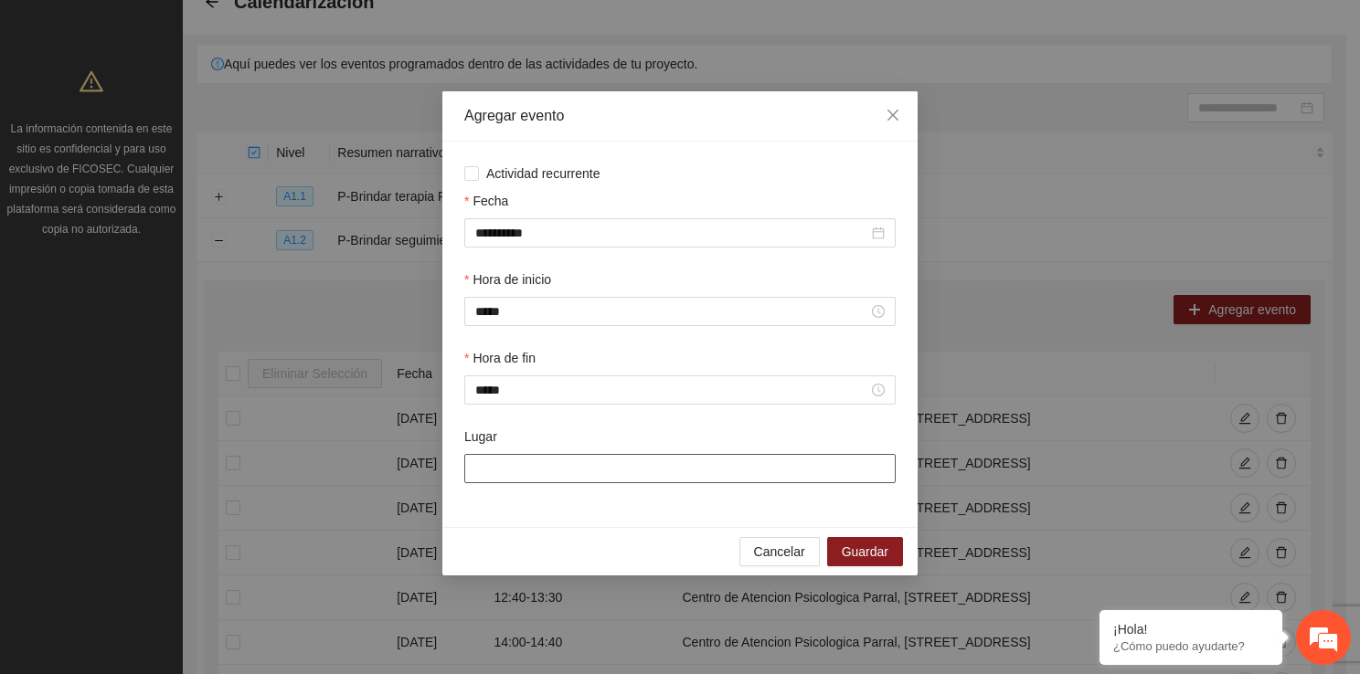
click at [537, 470] on input "Lugar" at bounding box center [679, 468] width 431 height 29
click at [864, 550] on span "Guardar" at bounding box center [865, 552] width 47 height 20
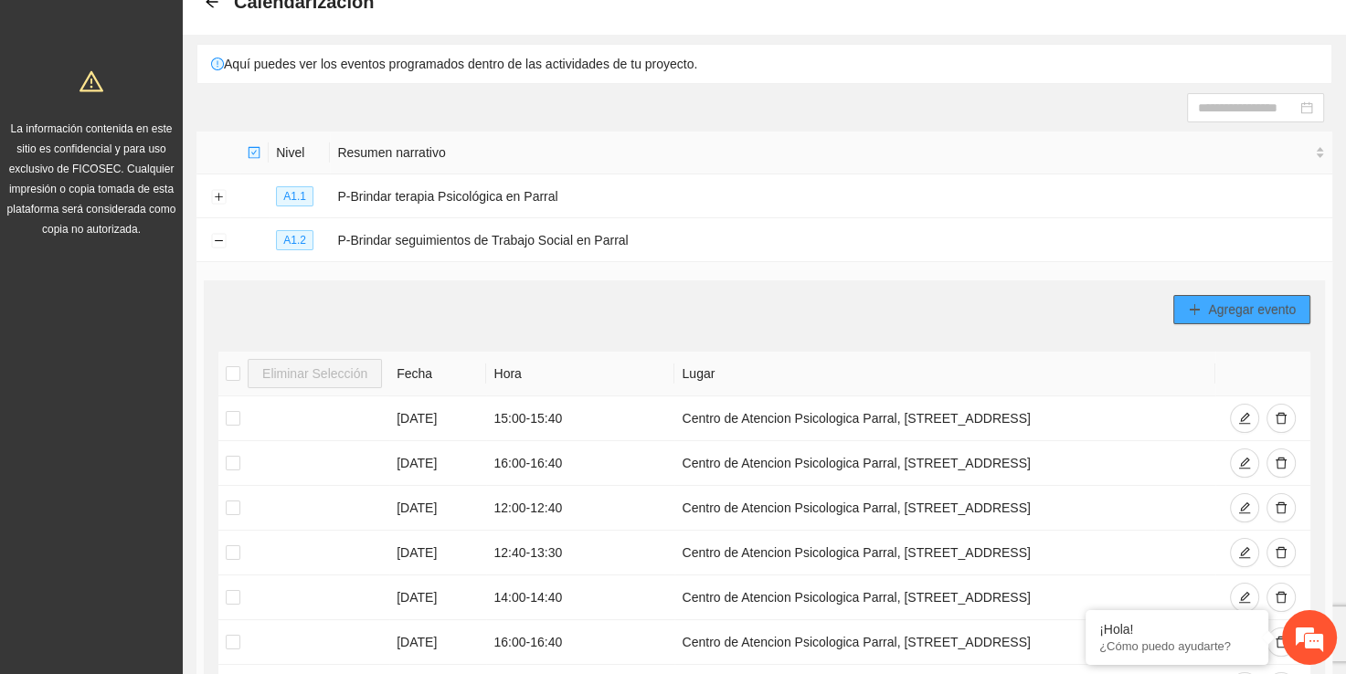
click at [1256, 302] on span "Agregar evento" at bounding box center [1252, 310] width 88 height 20
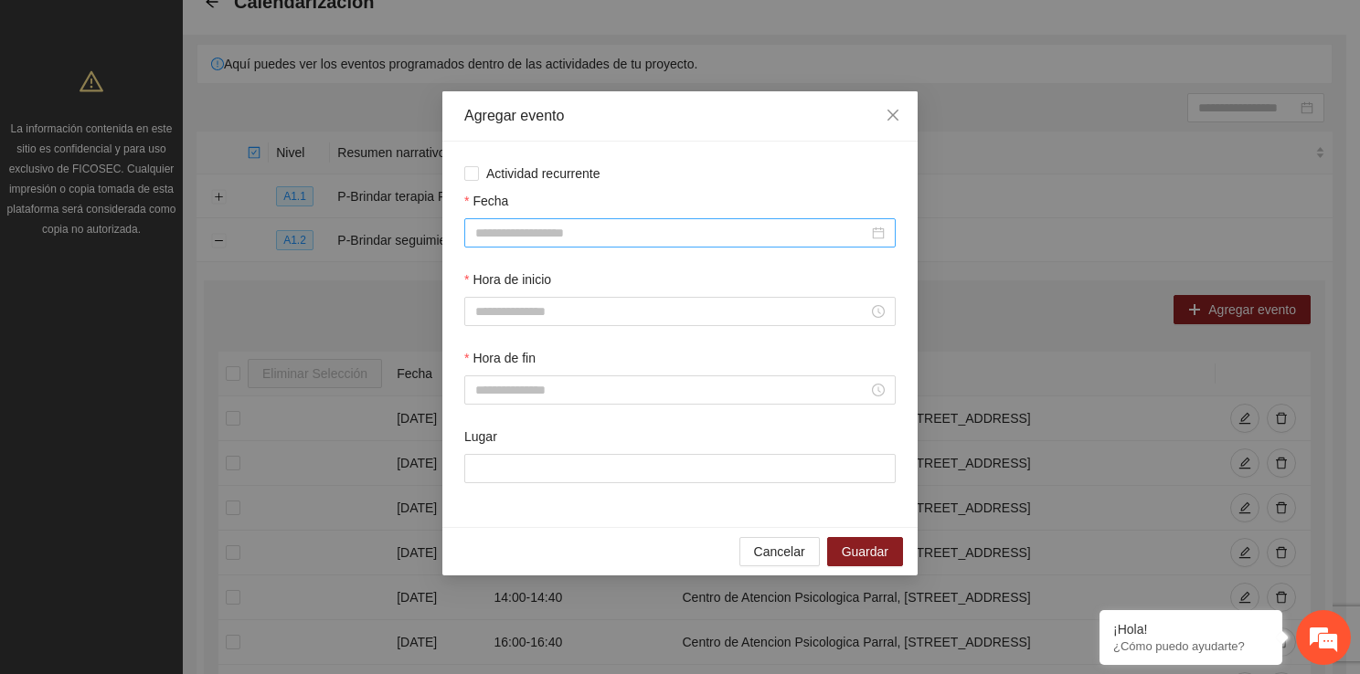
click at [563, 218] on div at bounding box center [679, 232] width 431 height 29
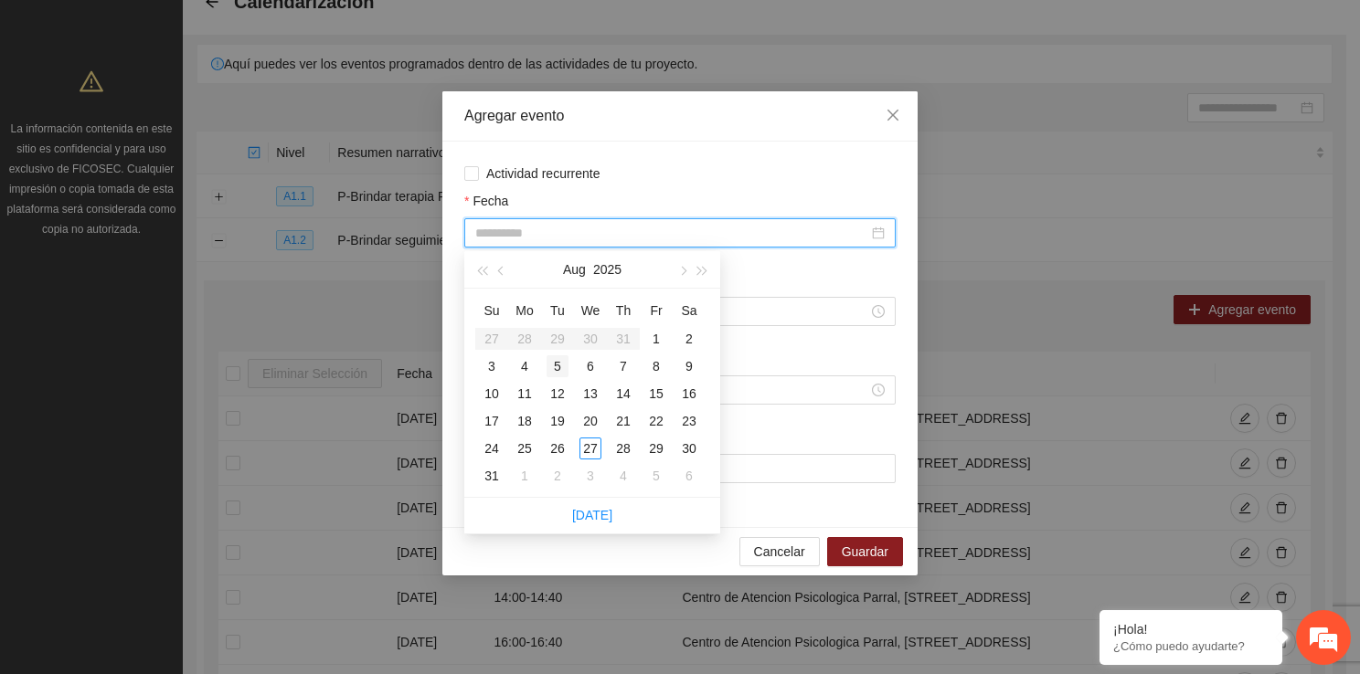
click at [562, 368] on div "5" at bounding box center [557, 366] width 22 height 22
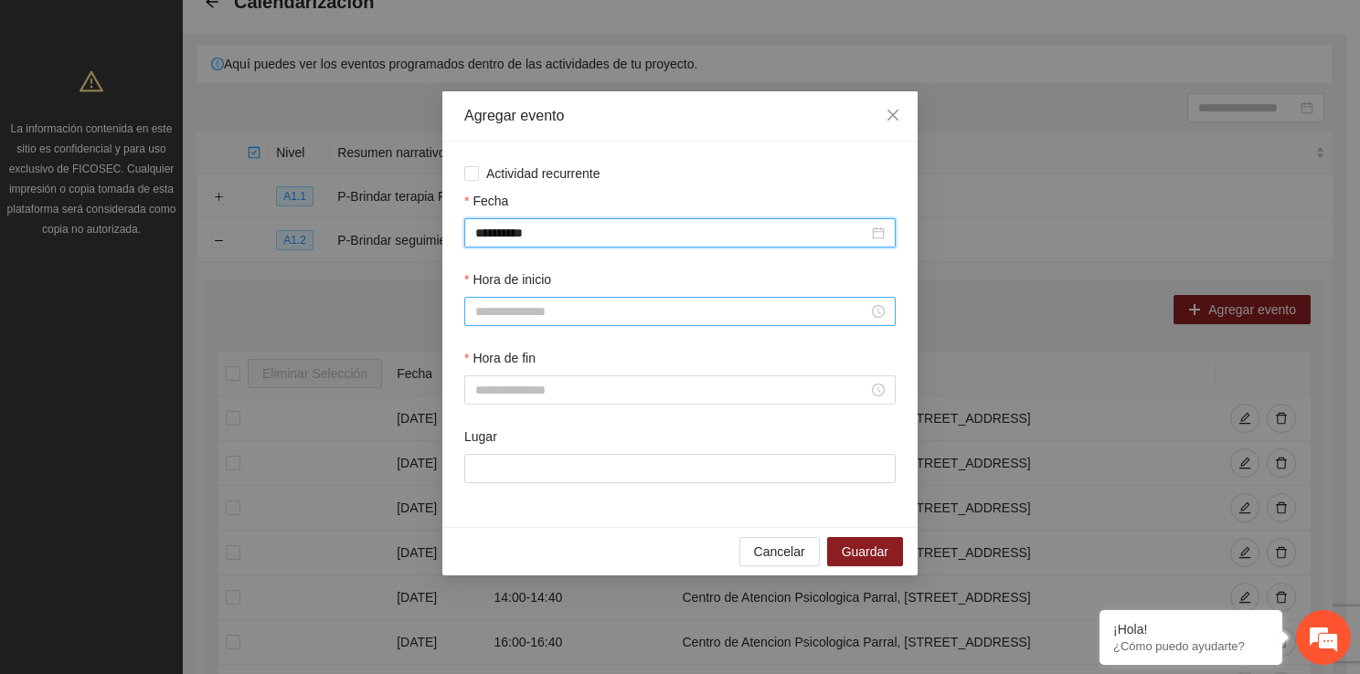
click at [541, 320] on input "Hora de inicio" at bounding box center [671, 312] width 393 height 20
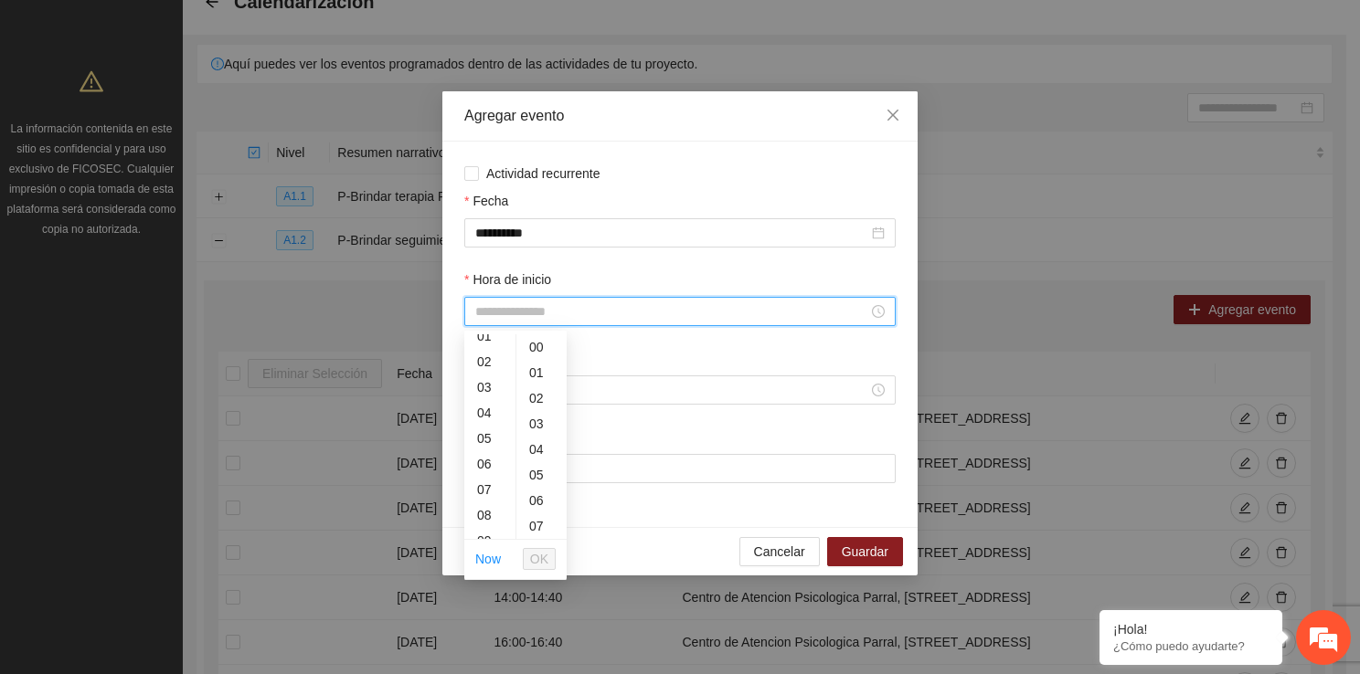
scroll to position [121, 0]
click at [492, 494] on div "16" at bounding box center [489, 501] width 51 height 26
click at [534, 395] on div "40" at bounding box center [541, 397] width 50 height 26
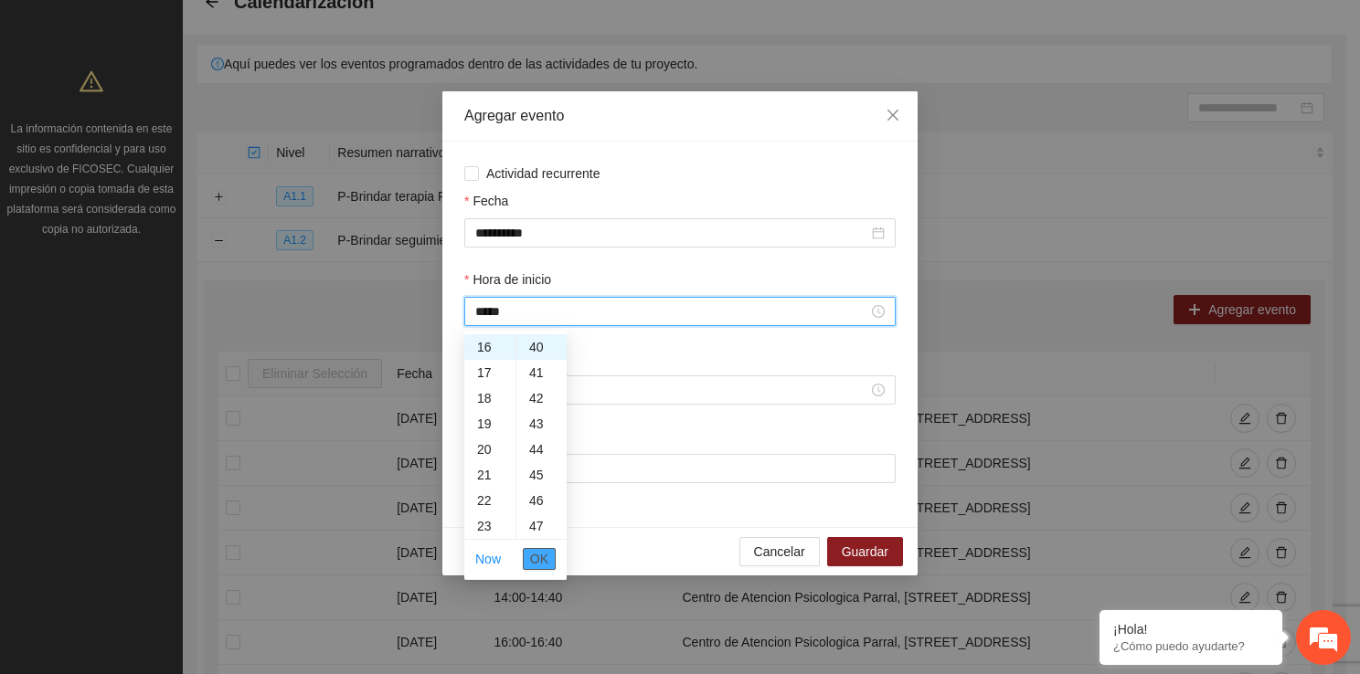
click at [539, 555] on span "OK" at bounding box center [539, 559] width 18 height 20
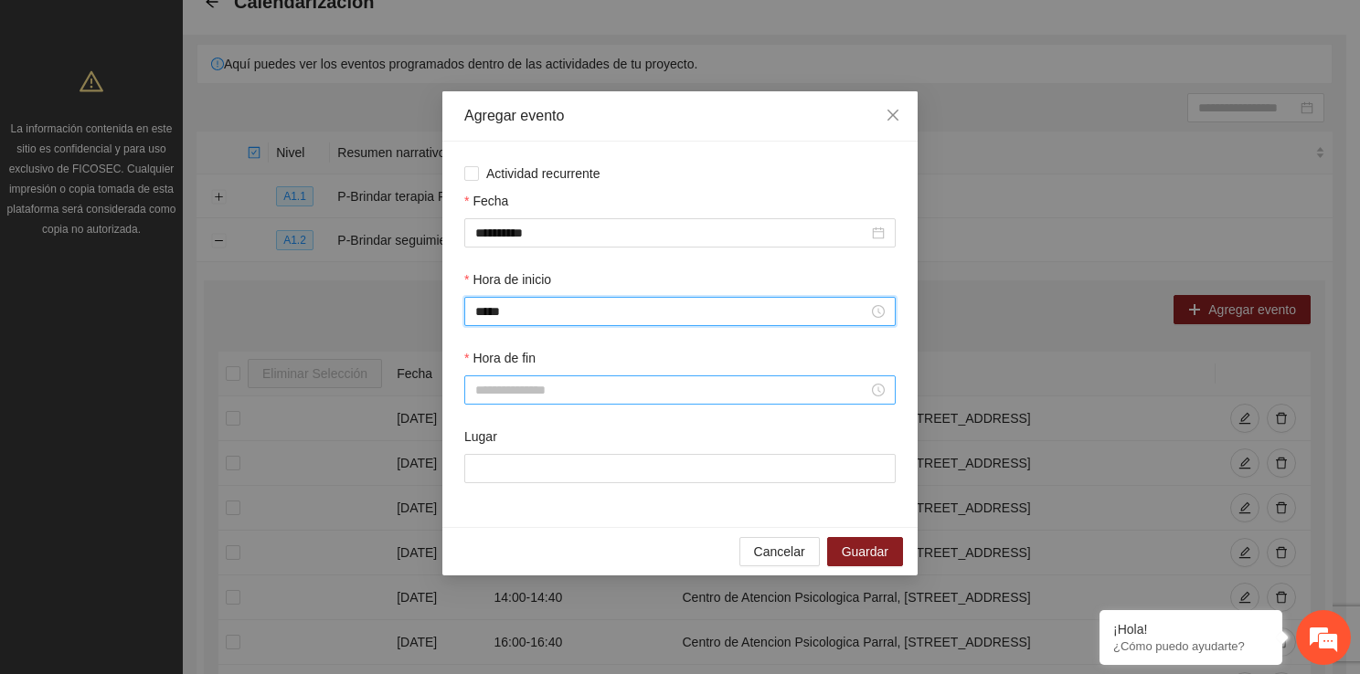
click at [495, 391] on input "Hora de fin" at bounding box center [671, 390] width 393 height 20
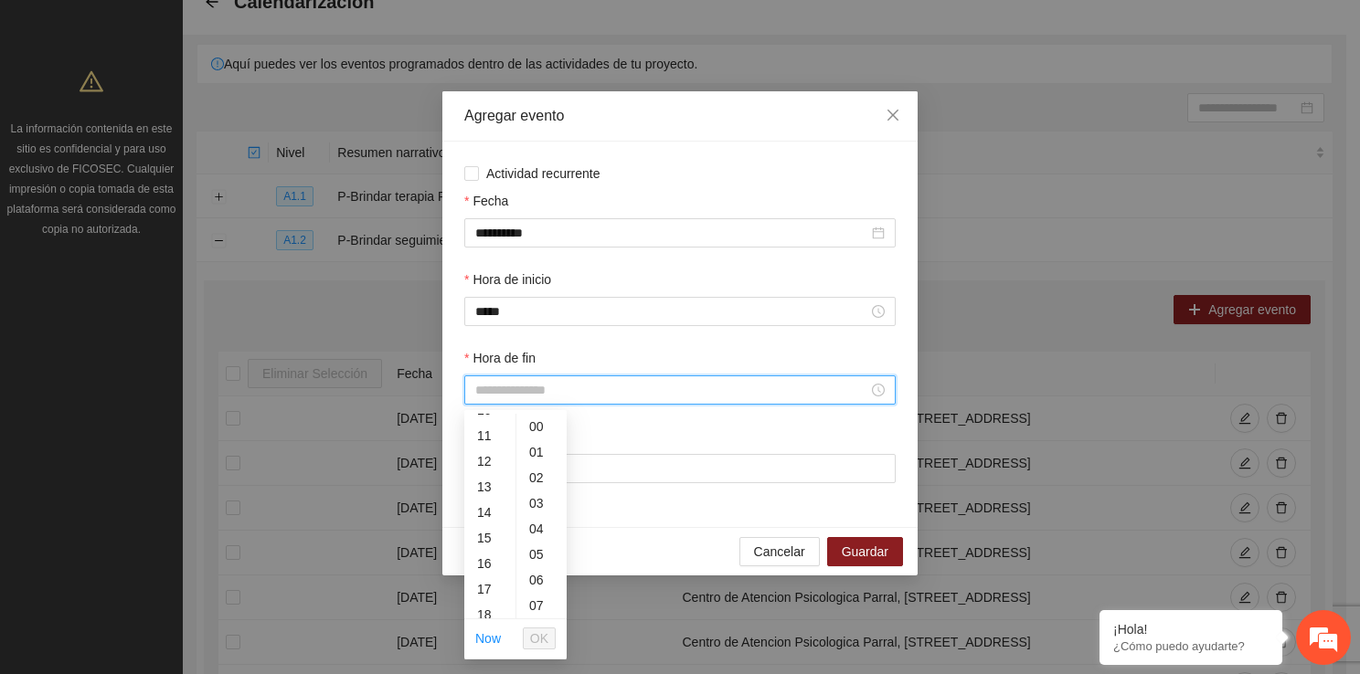
scroll to position [280, 0]
click at [490, 580] on div "17" at bounding box center [489, 582] width 51 height 26
click at [563, 623] on ul "Now OK" at bounding box center [515, 639] width 102 height 38
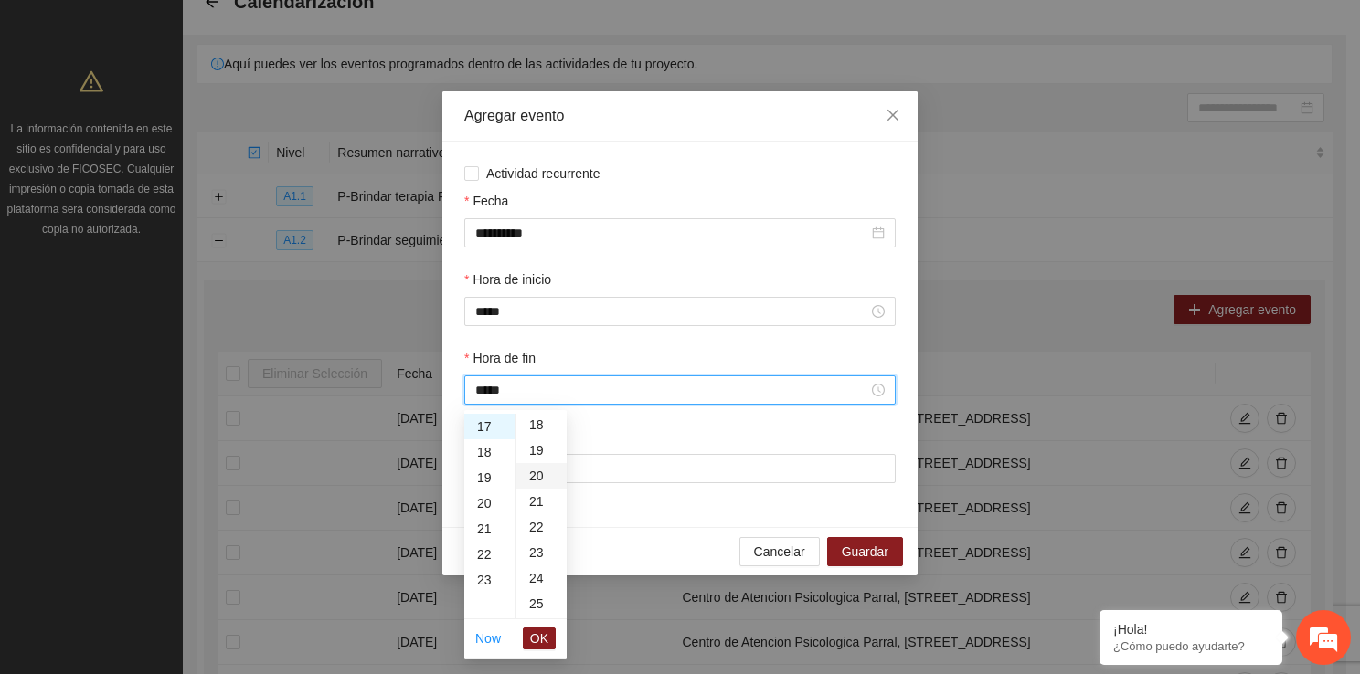
click at [541, 483] on div "20" at bounding box center [541, 476] width 50 height 26
click at [546, 630] on span "OK" at bounding box center [539, 639] width 18 height 20
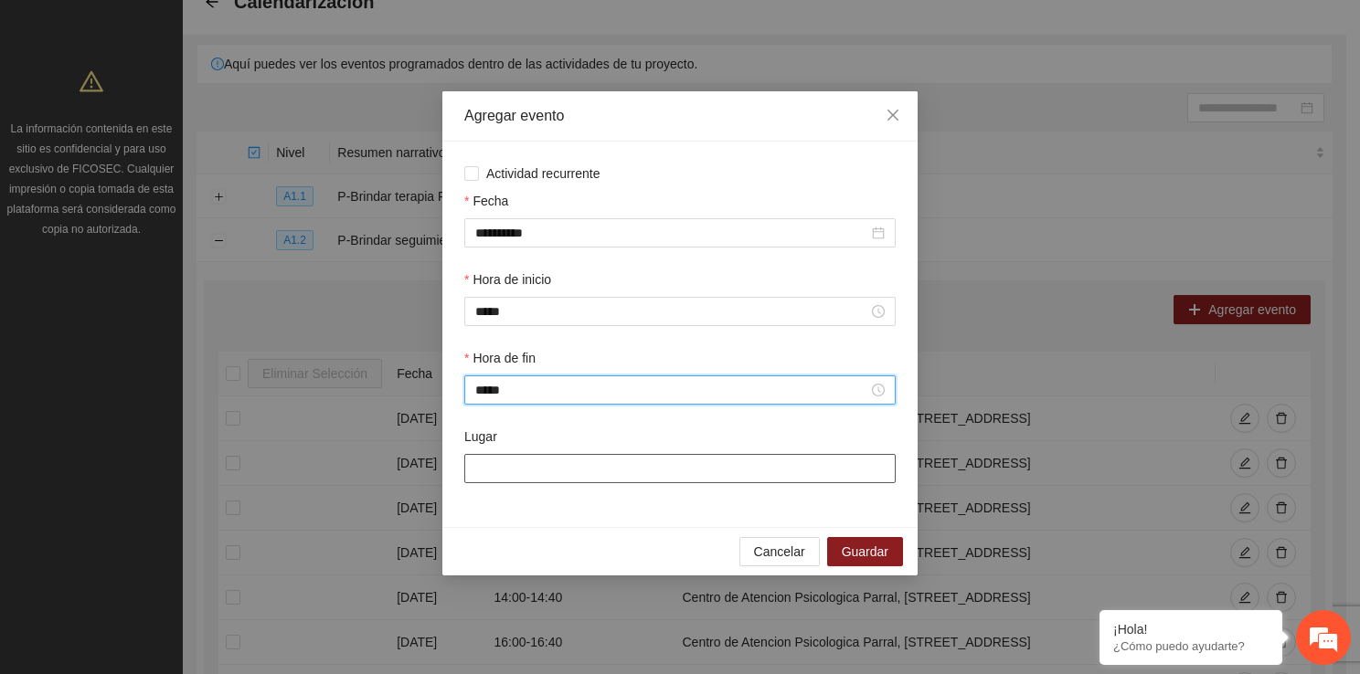
click at [535, 470] on input "Lugar" at bounding box center [679, 468] width 431 height 29
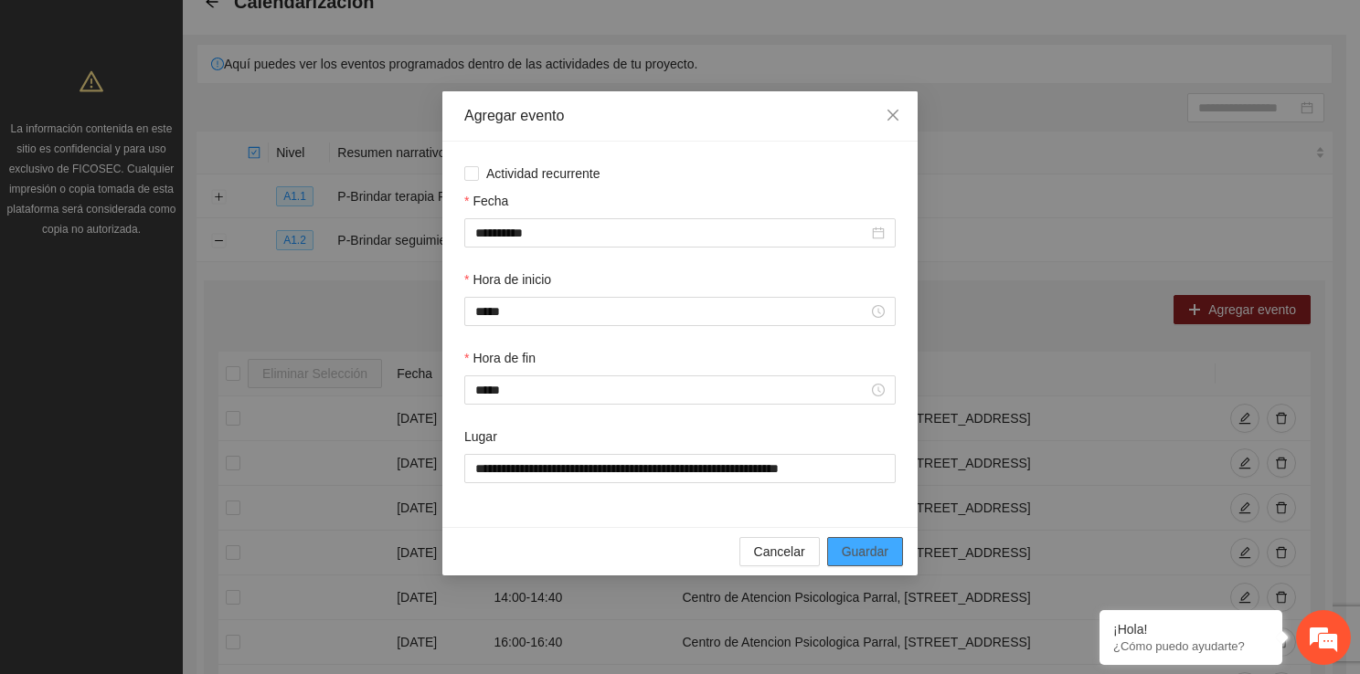
click at [852, 554] on span "Guardar" at bounding box center [865, 552] width 47 height 20
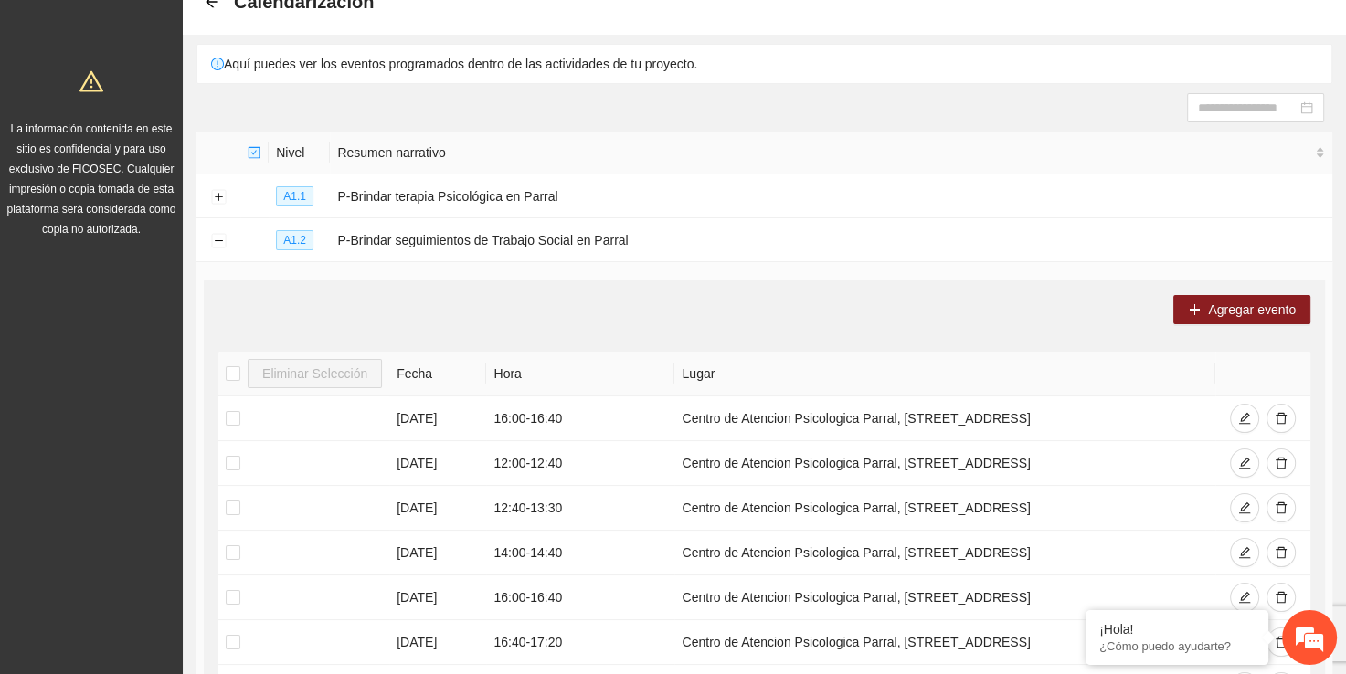
click at [1215, 327] on div "Agregar evento Eliminar Selección Fecha Hora Lugar [DATE] 16:00 - 16:40 Centro …" at bounding box center [764, 596] width 1121 height 630
click at [1214, 319] on button "Agregar evento" at bounding box center [1241, 309] width 137 height 29
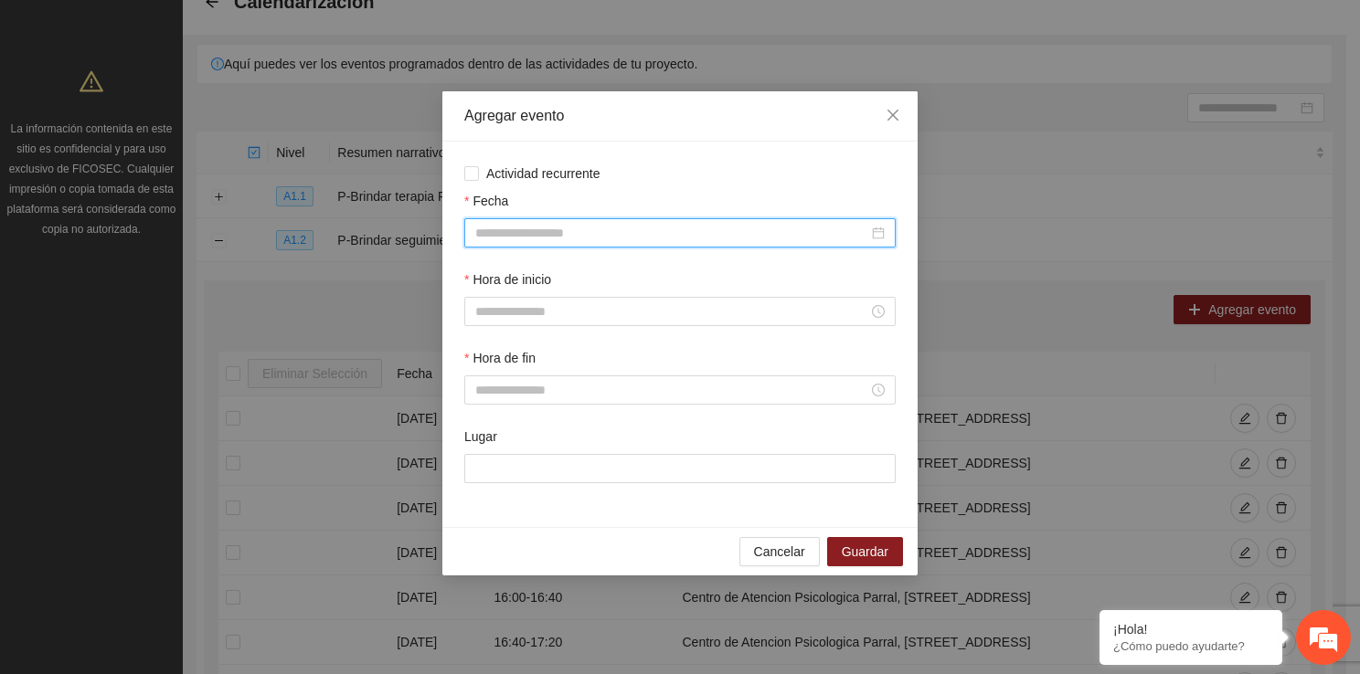
click at [529, 240] on input "Fecha" at bounding box center [671, 233] width 393 height 20
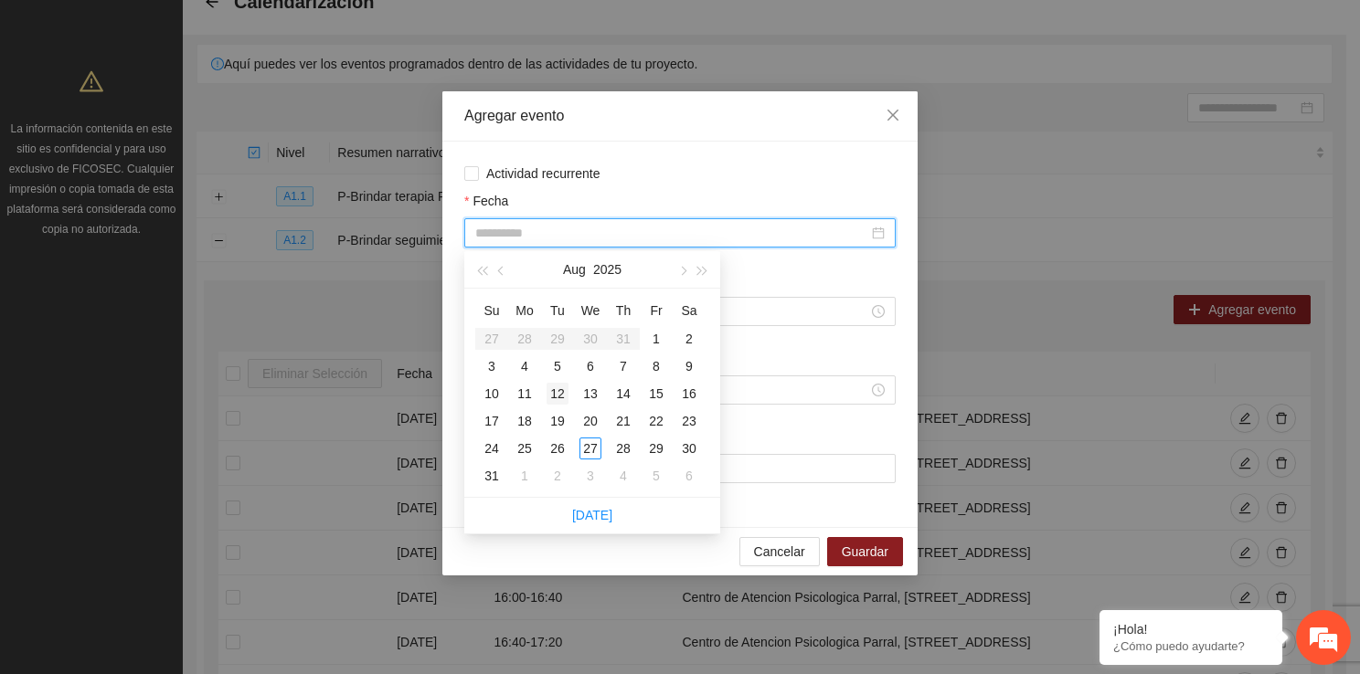
click at [563, 395] on div "12" at bounding box center [557, 394] width 22 height 22
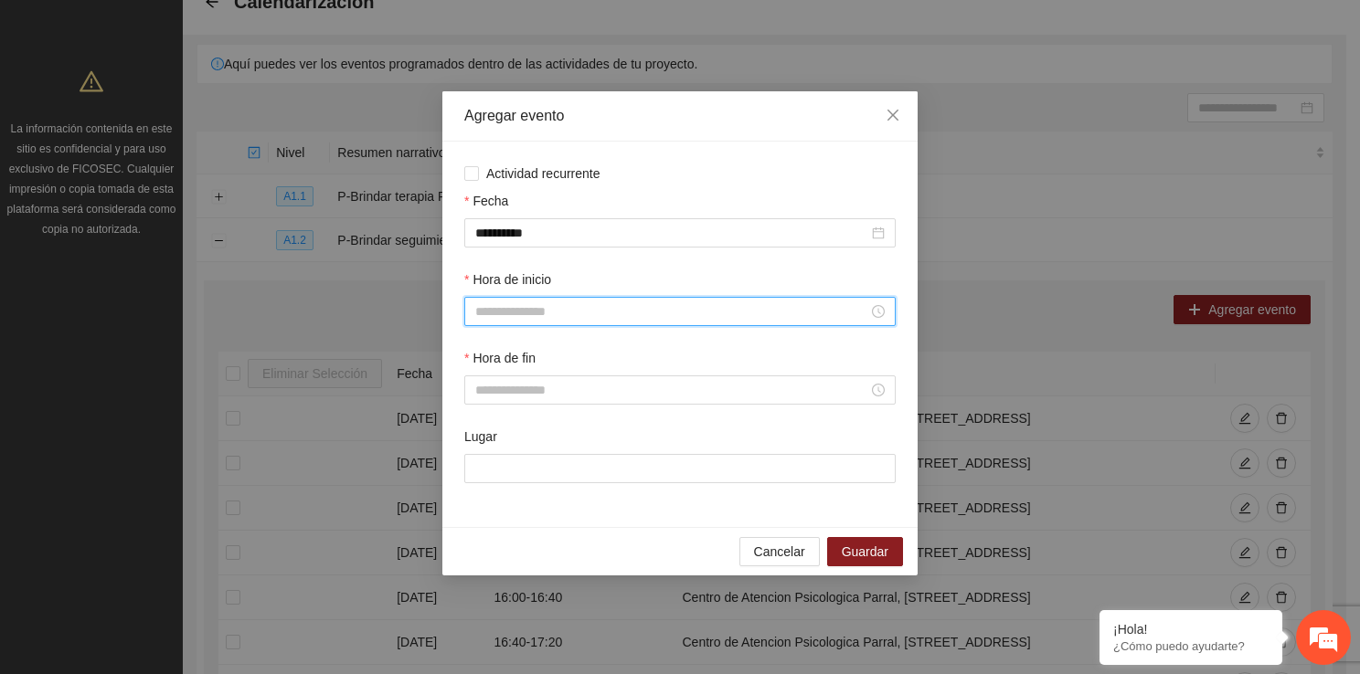
click at [547, 317] on input "Hora de inicio" at bounding box center [671, 312] width 393 height 20
click at [480, 469] on div "15" at bounding box center [489, 475] width 51 height 26
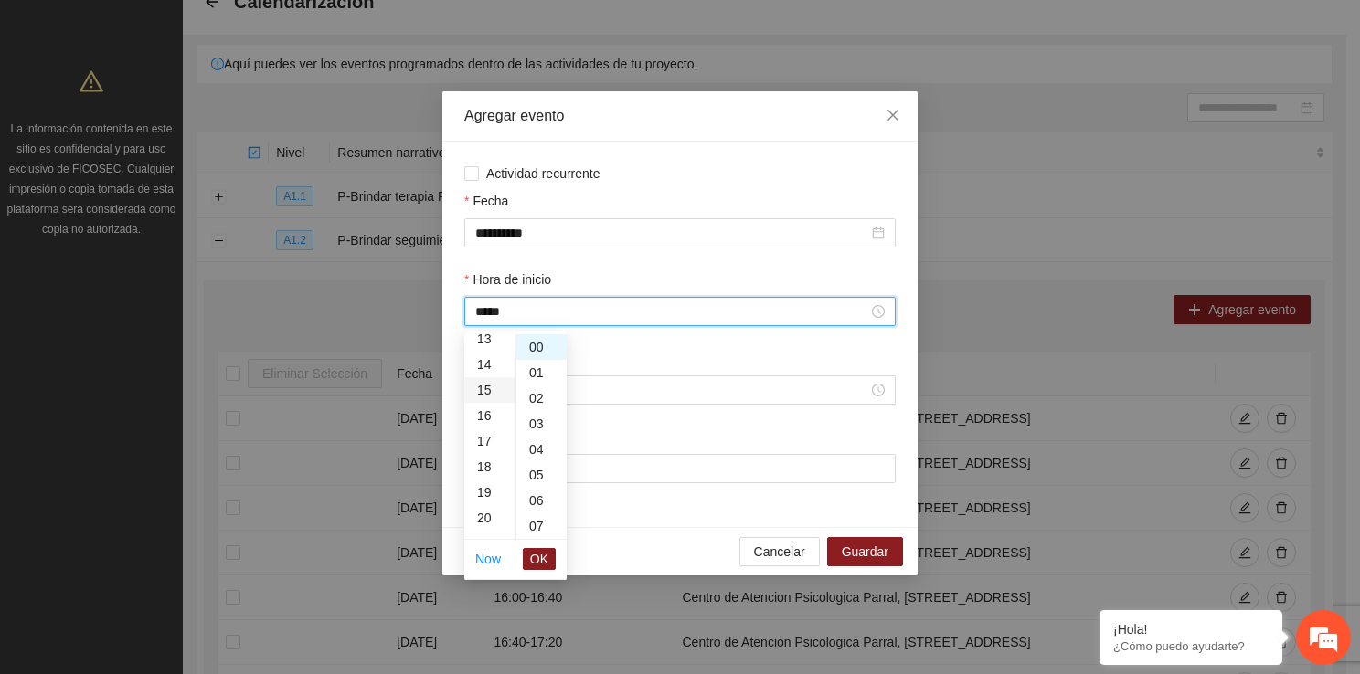
scroll to position [384, 0]
click at [546, 556] on span "OK" at bounding box center [539, 559] width 18 height 20
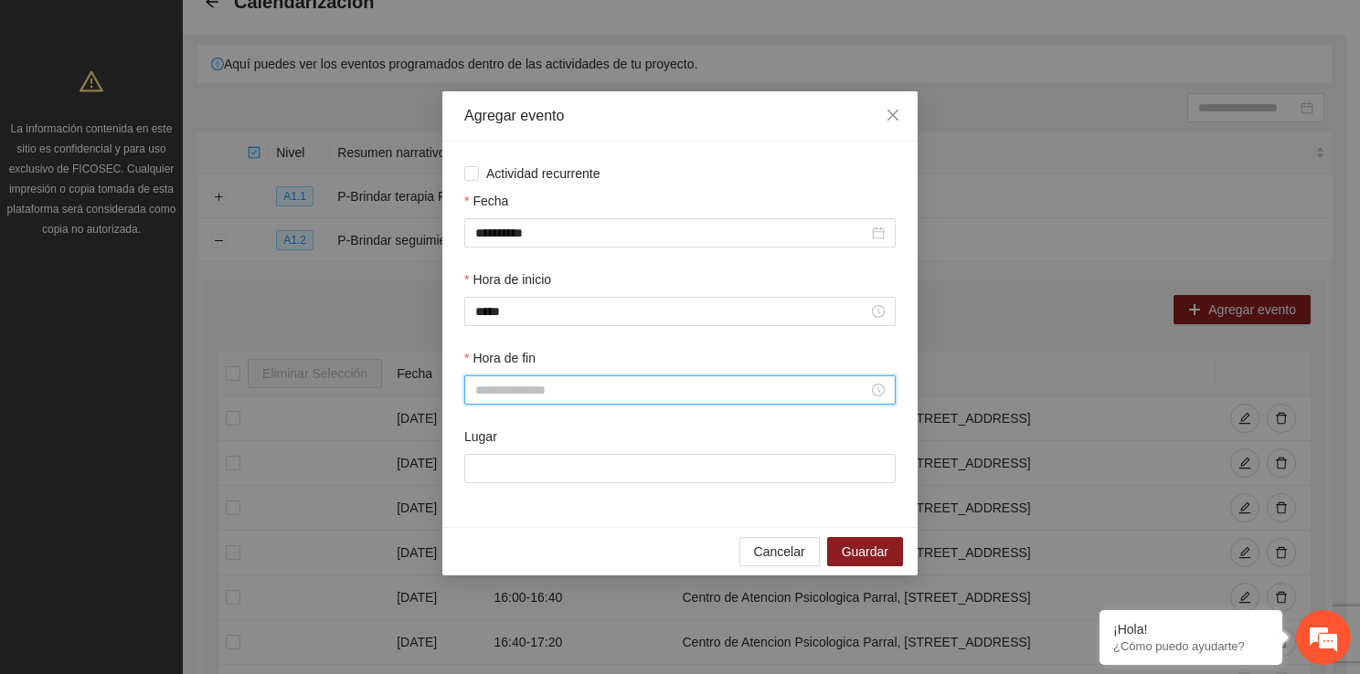
click at [530, 388] on input "Hora de fin" at bounding box center [671, 390] width 393 height 20
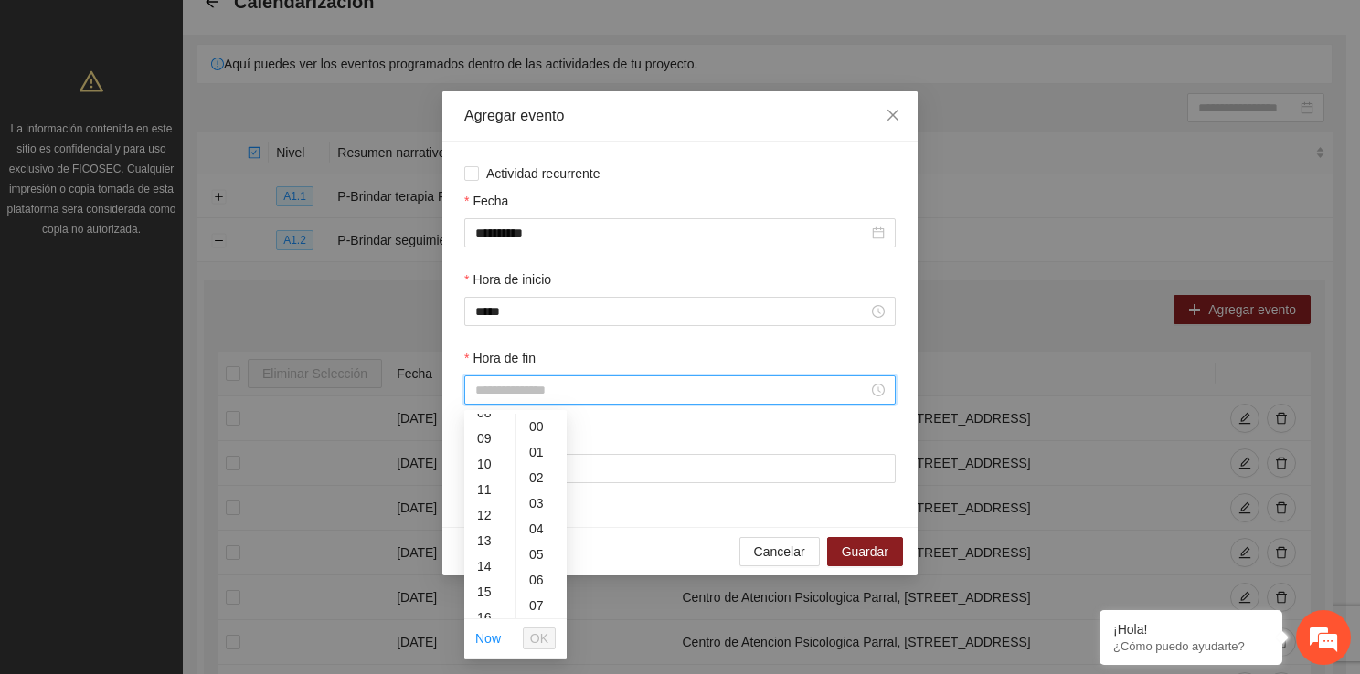
scroll to position [256, 0]
click at [486, 549] on div "15" at bounding box center [489, 555] width 51 height 26
click at [545, 609] on div "40" at bounding box center [541, 610] width 50 height 26
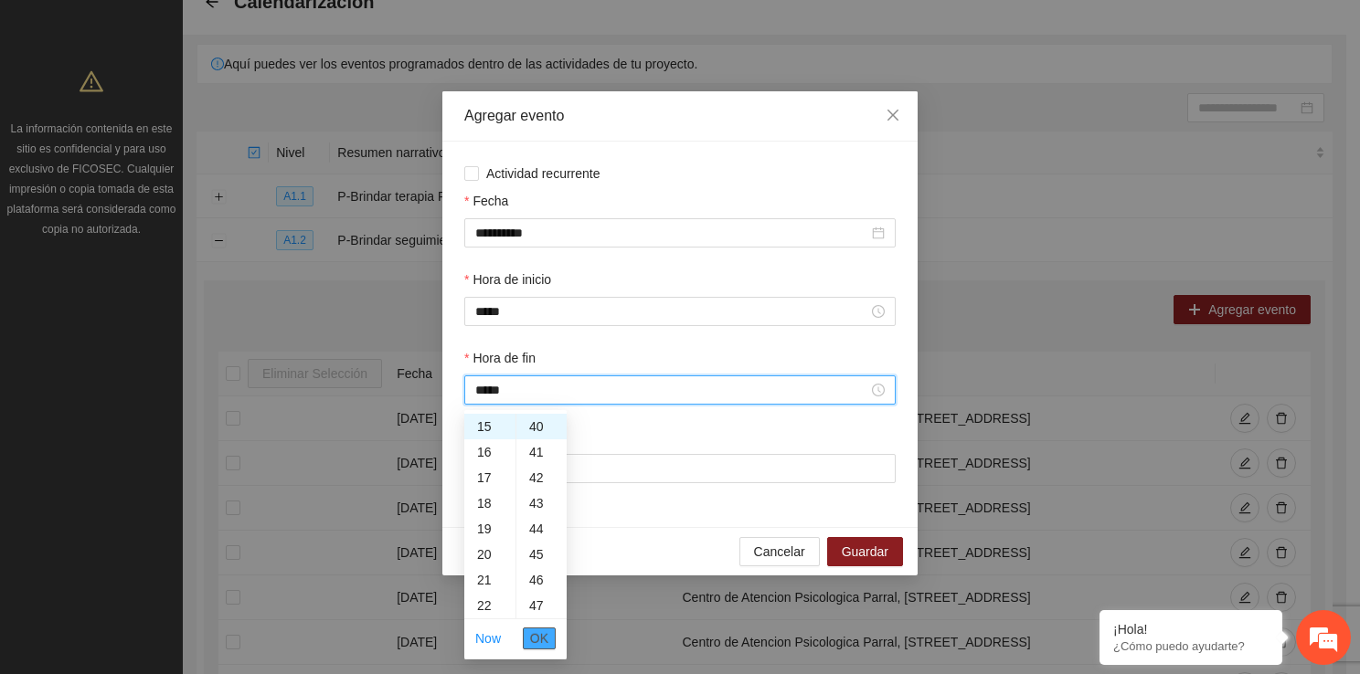
click at [544, 629] on span "OK" at bounding box center [539, 639] width 18 height 20
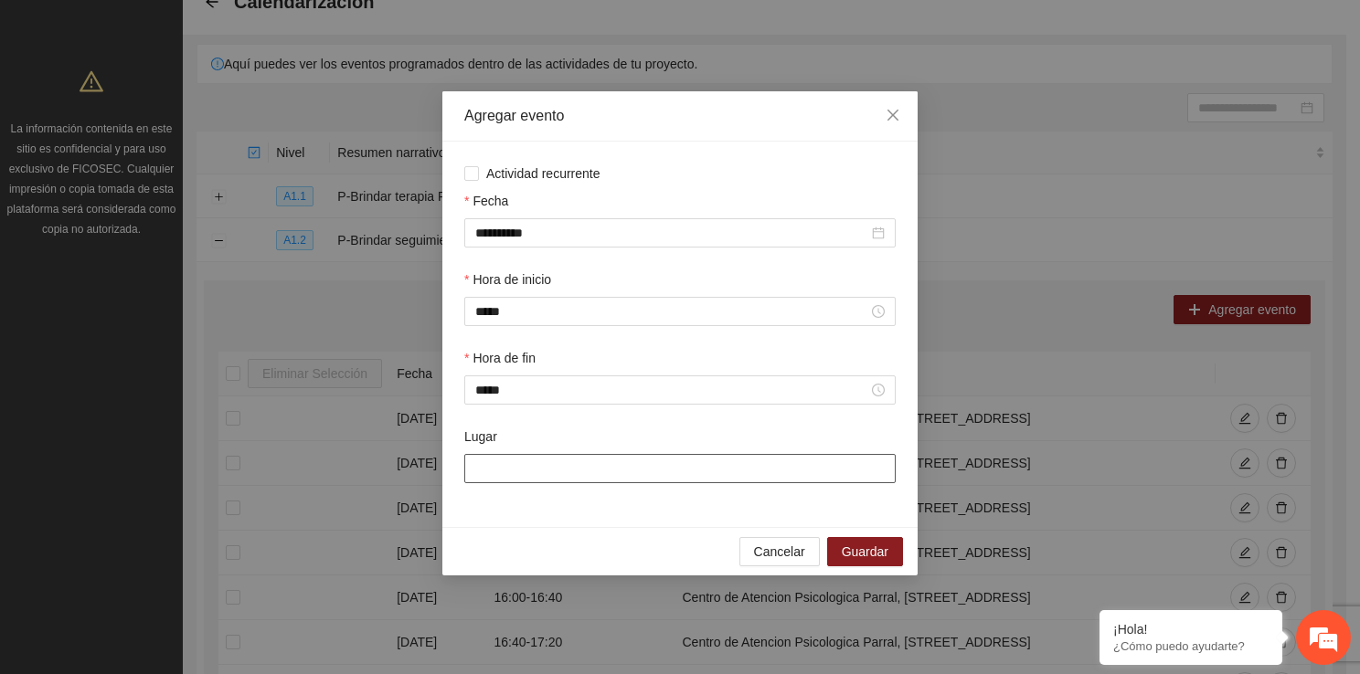
click at [507, 482] on input "Lugar" at bounding box center [679, 468] width 431 height 29
click at [875, 546] on span "Guardar" at bounding box center [865, 552] width 47 height 20
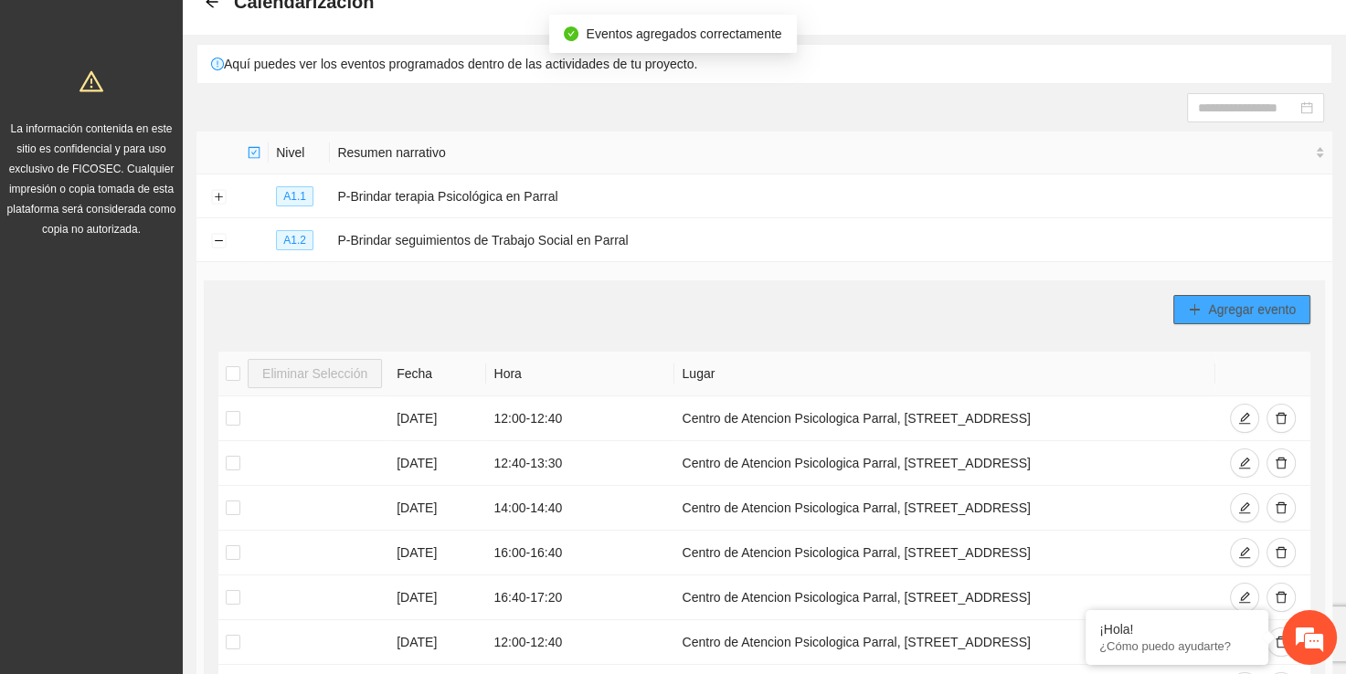
click at [1258, 302] on span "Agregar evento" at bounding box center [1252, 310] width 88 height 20
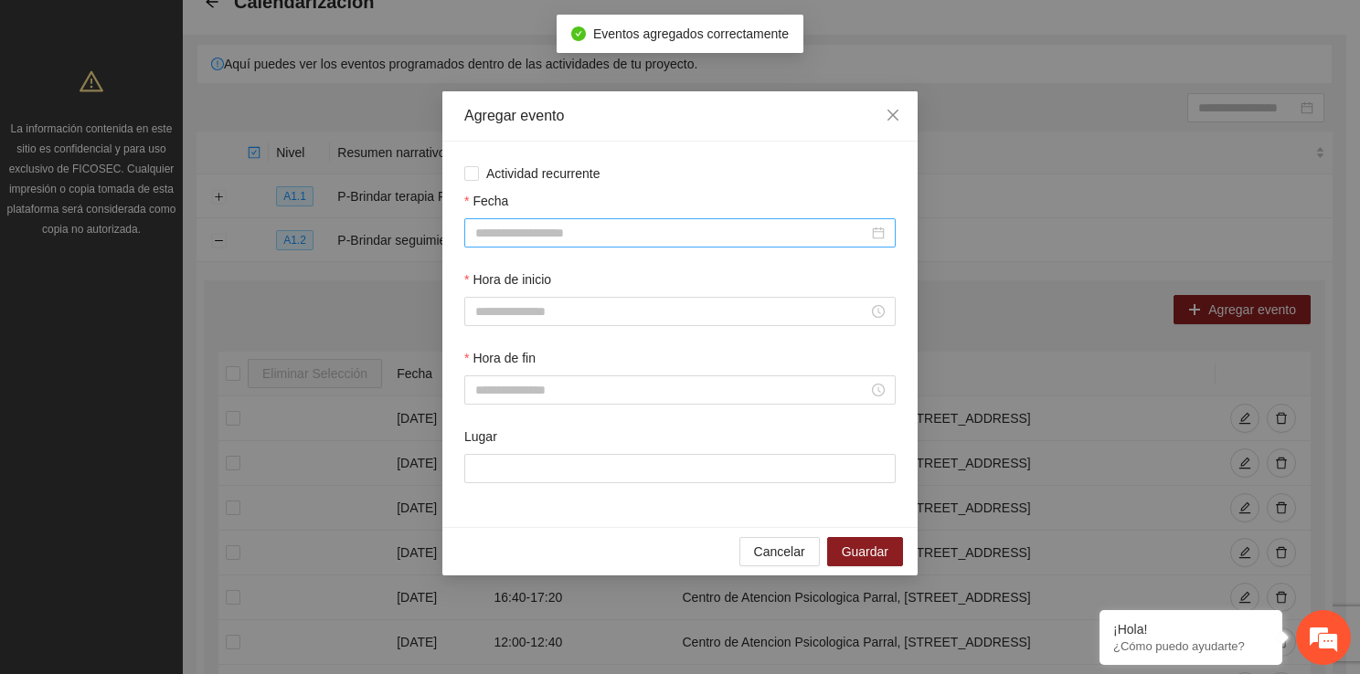
click at [680, 243] on div at bounding box center [679, 232] width 431 height 29
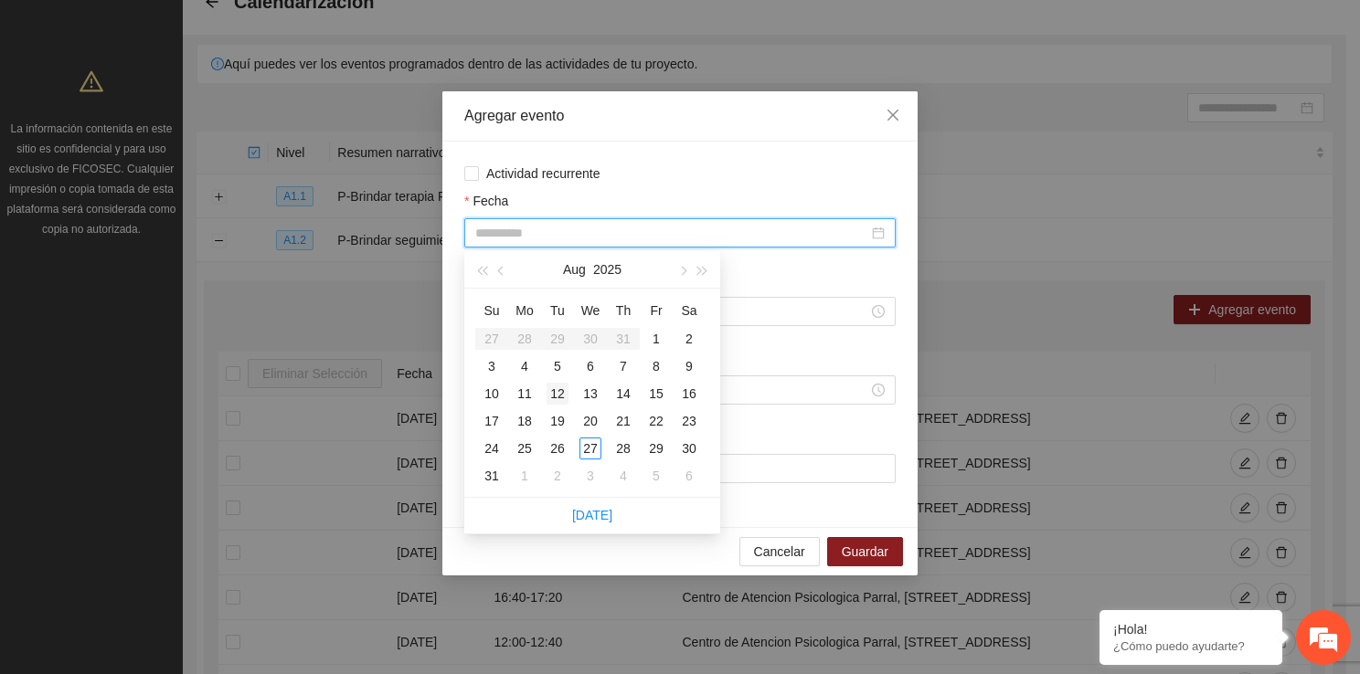
click at [558, 399] on div "12" at bounding box center [557, 394] width 22 height 22
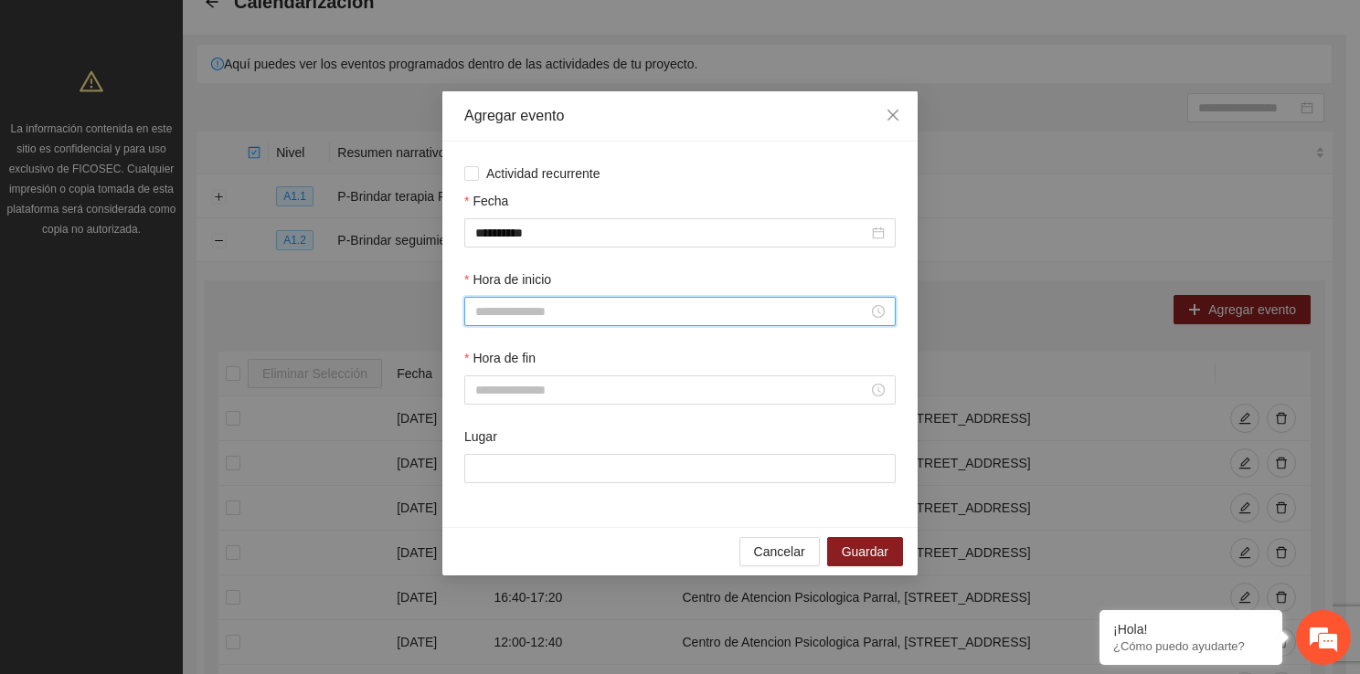
click at [504, 312] on input "Hora de inicio" at bounding box center [671, 312] width 393 height 20
click at [483, 495] on div "16" at bounding box center [489, 501] width 51 height 26
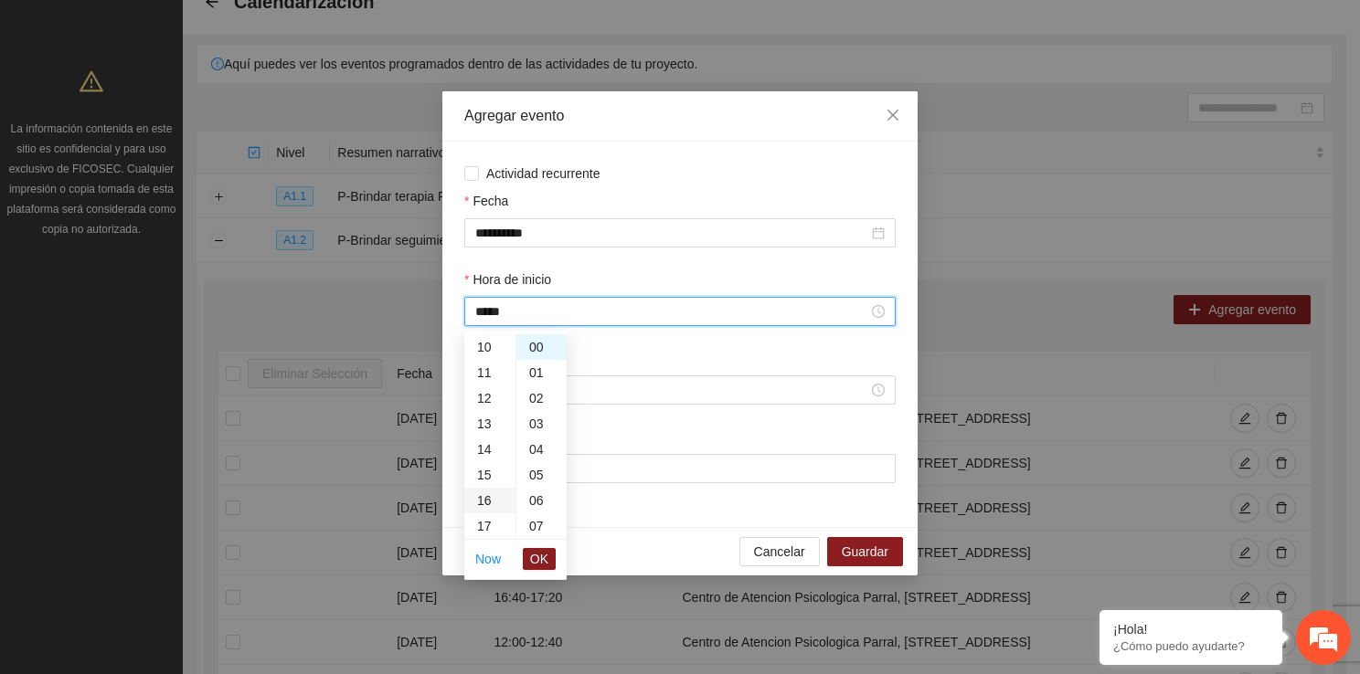
scroll to position [409, 0]
click at [533, 554] on span "OK" at bounding box center [539, 559] width 18 height 20
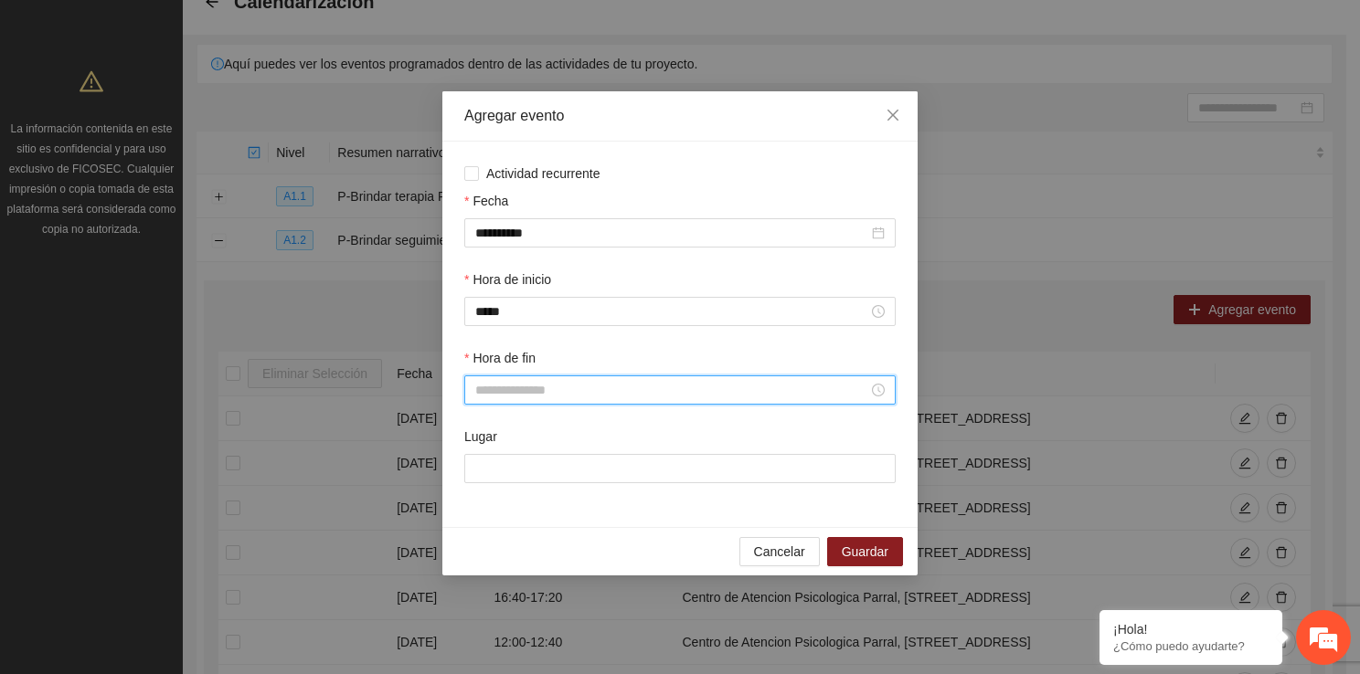
click at [525, 388] on input "Hora de fin" at bounding box center [671, 390] width 393 height 20
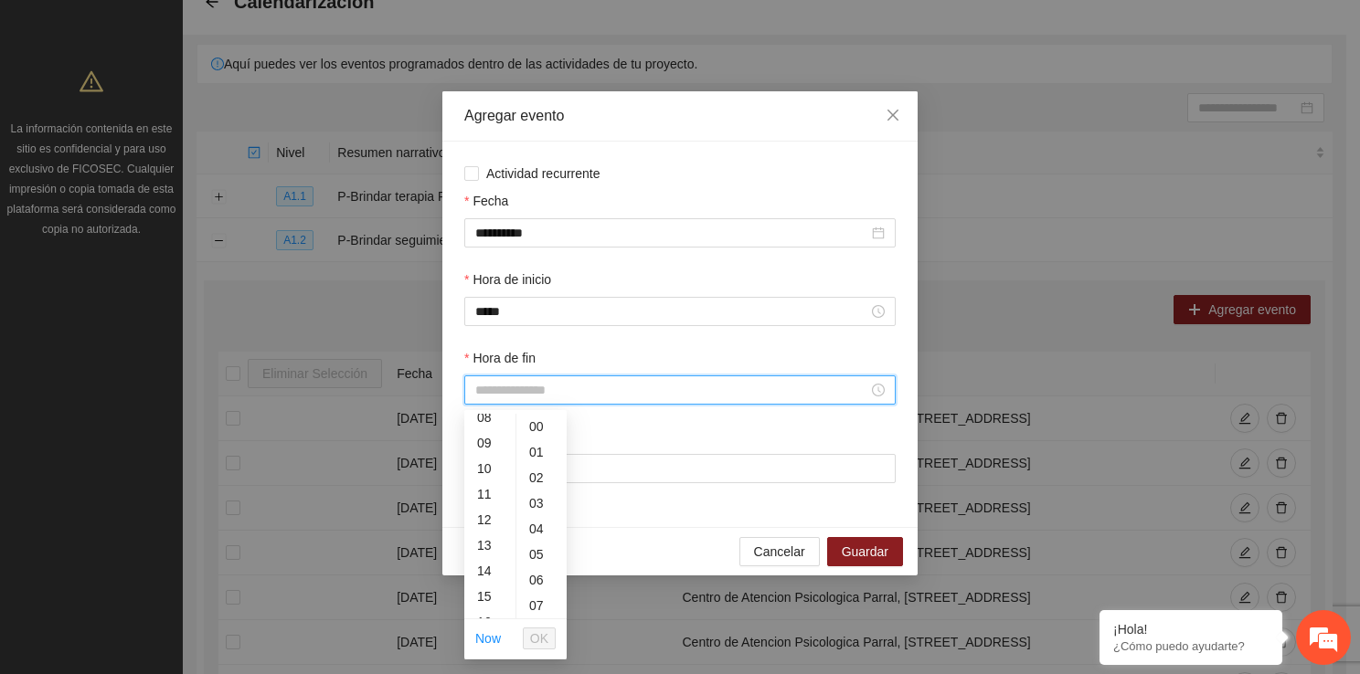
scroll to position [219, 0]
click at [493, 608] on div "16" at bounding box center [489, 617] width 51 height 26
click at [535, 595] on div "40" at bounding box center [541, 599] width 50 height 26
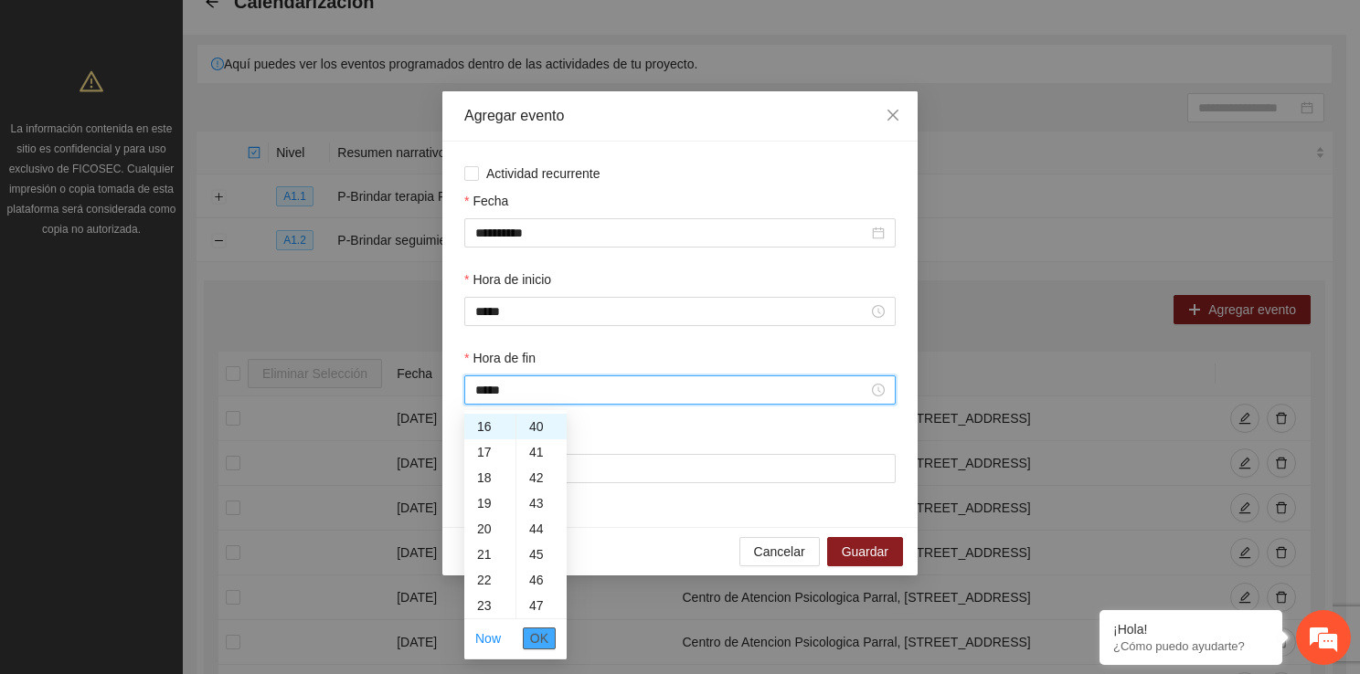
click at [538, 643] on span "OK" at bounding box center [539, 639] width 18 height 20
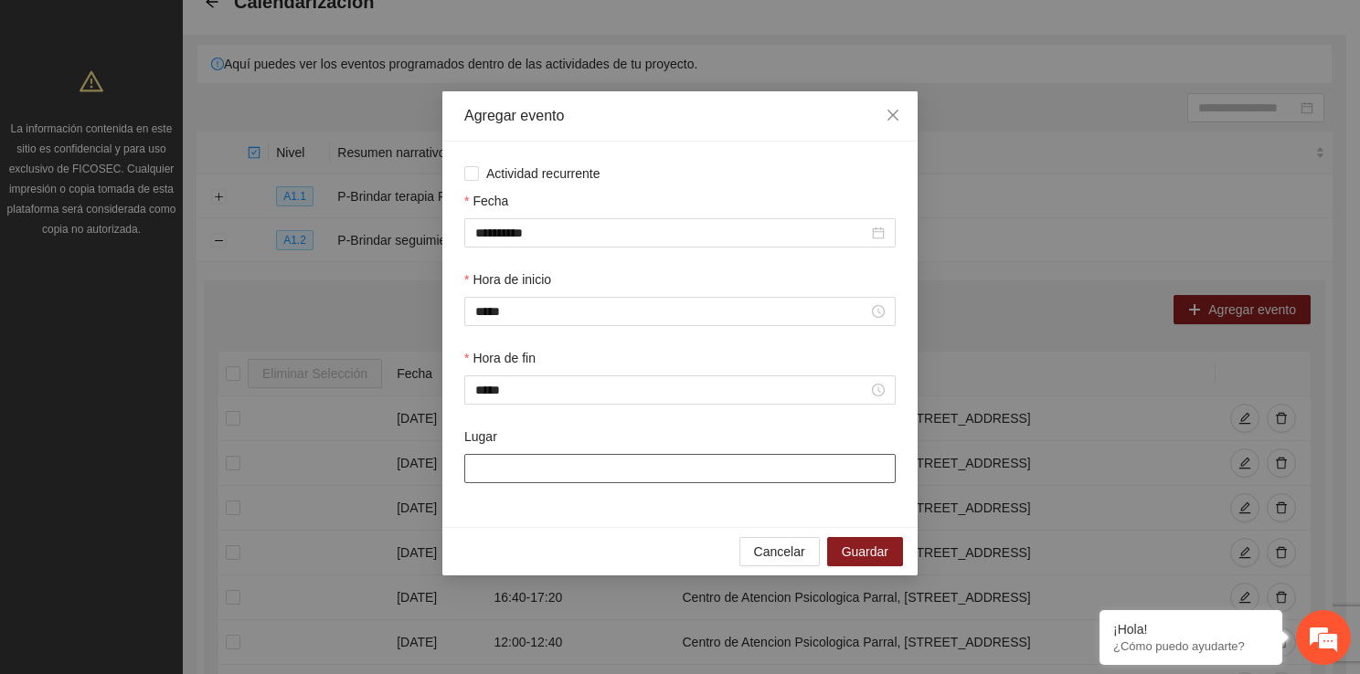
drag, startPoint x: 517, startPoint y: 457, endPoint x: 550, endPoint y: 534, distance: 83.5
click at [550, 534] on div "**********" at bounding box center [679, 333] width 475 height 484
click at [862, 550] on span "Guardar" at bounding box center [865, 552] width 47 height 20
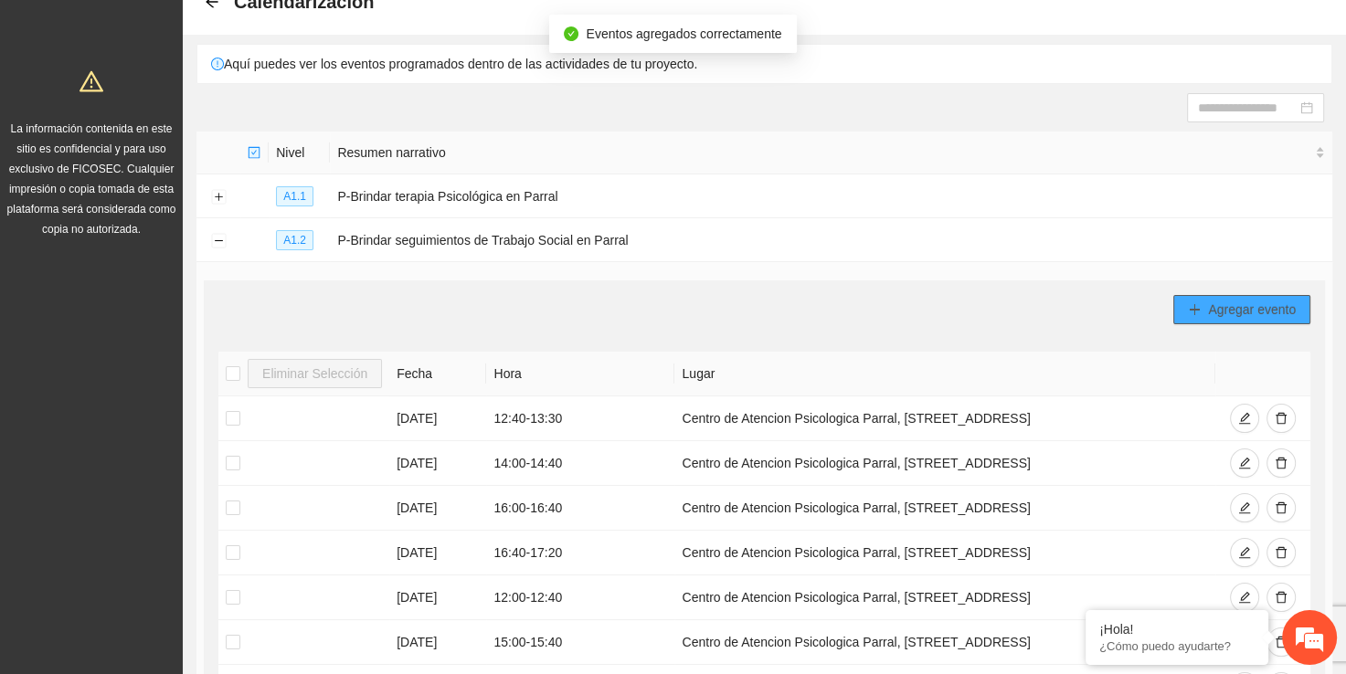
click at [1284, 311] on span "Agregar evento" at bounding box center [1252, 310] width 88 height 20
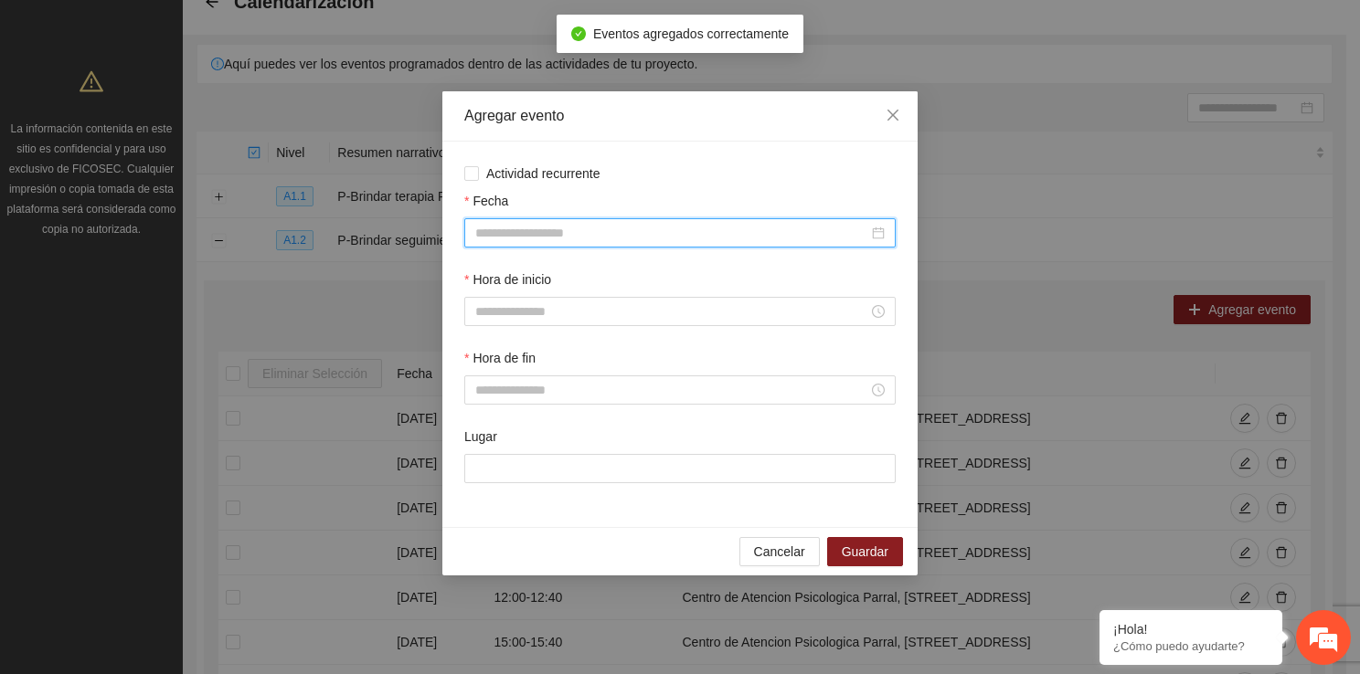
click at [592, 229] on input "Fecha" at bounding box center [671, 233] width 393 height 20
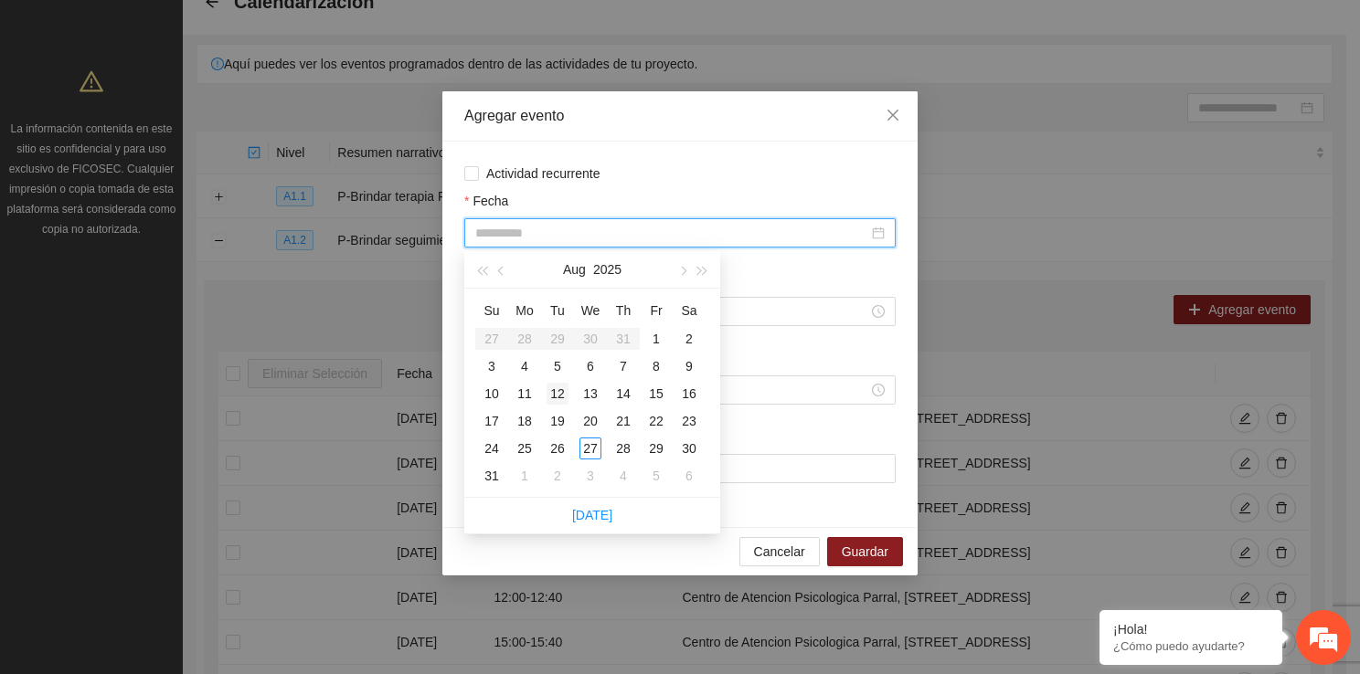
click at [556, 392] on div "12" at bounding box center [557, 394] width 22 height 22
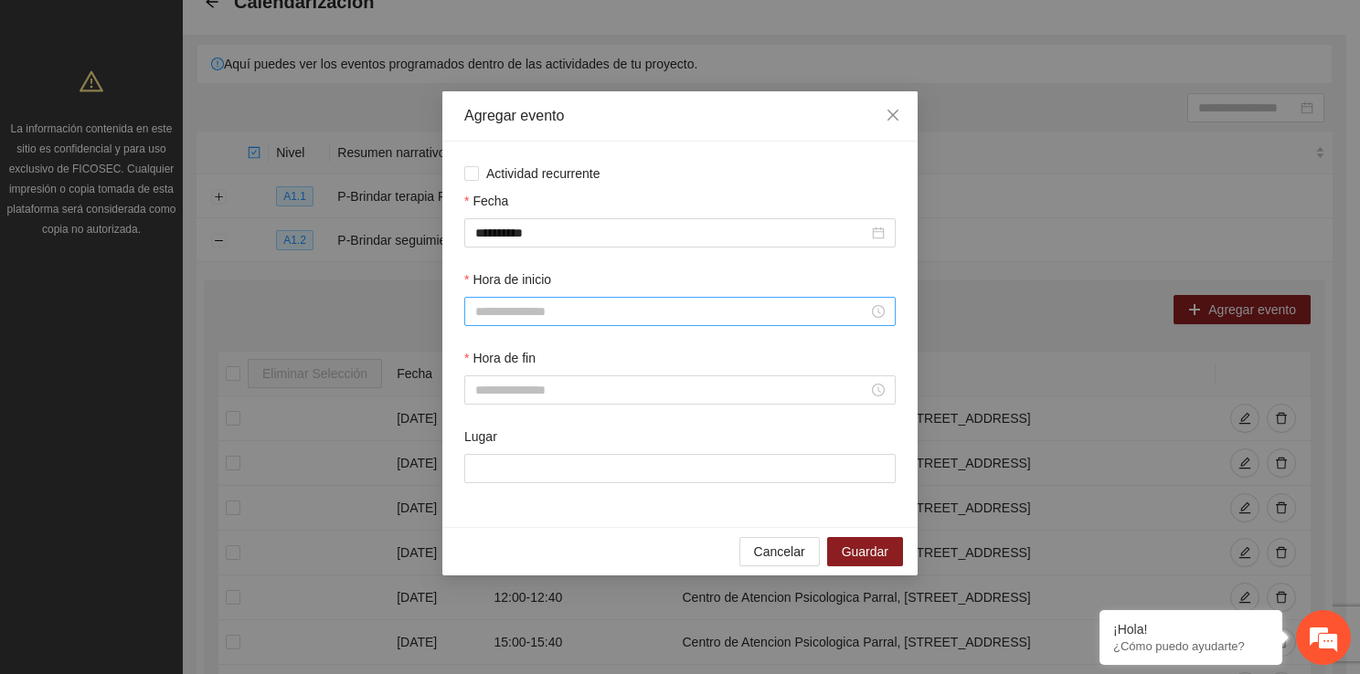
click at [536, 302] on div at bounding box center [679, 311] width 431 height 29
click at [536, 302] on input "Hora de inicio" at bounding box center [671, 312] width 393 height 20
click at [483, 484] on div "18" at bounding box center [489, 479] width 51 height 26
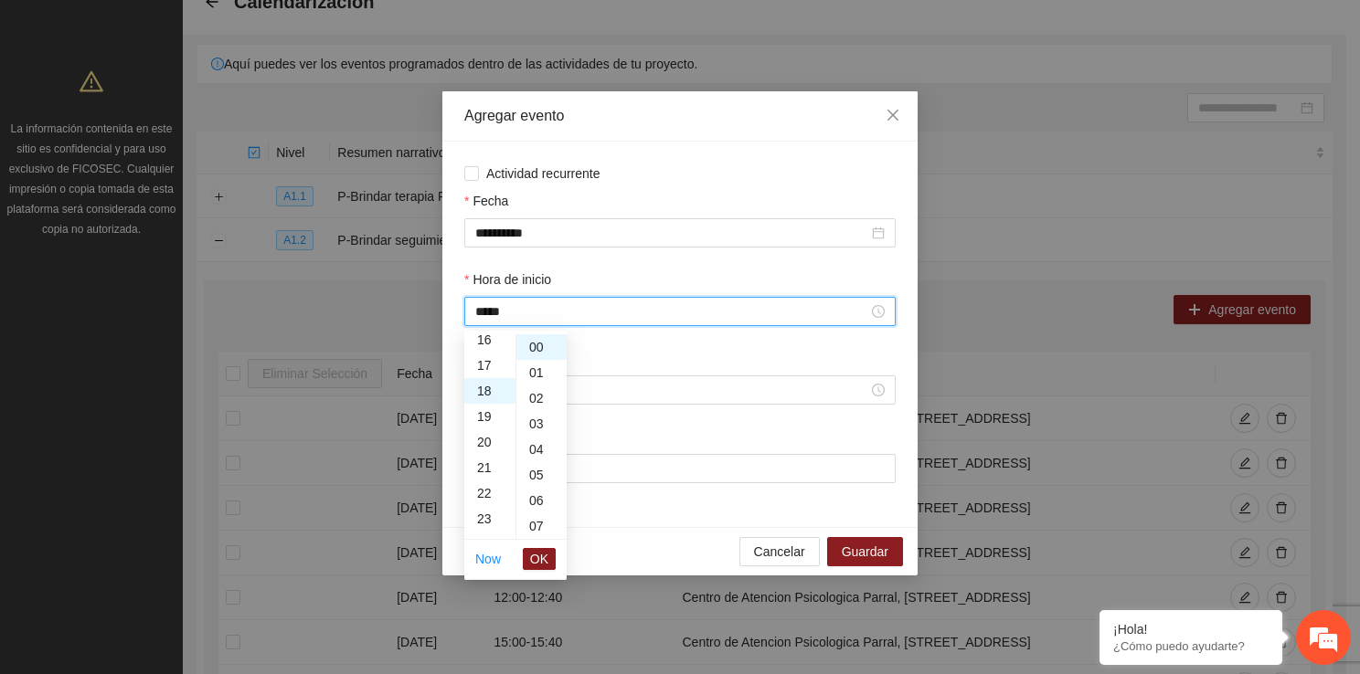
scroll to position [461, 0]
click at [526, 554] on button "OK" at bounding box center [539, 559] width 33 height 22
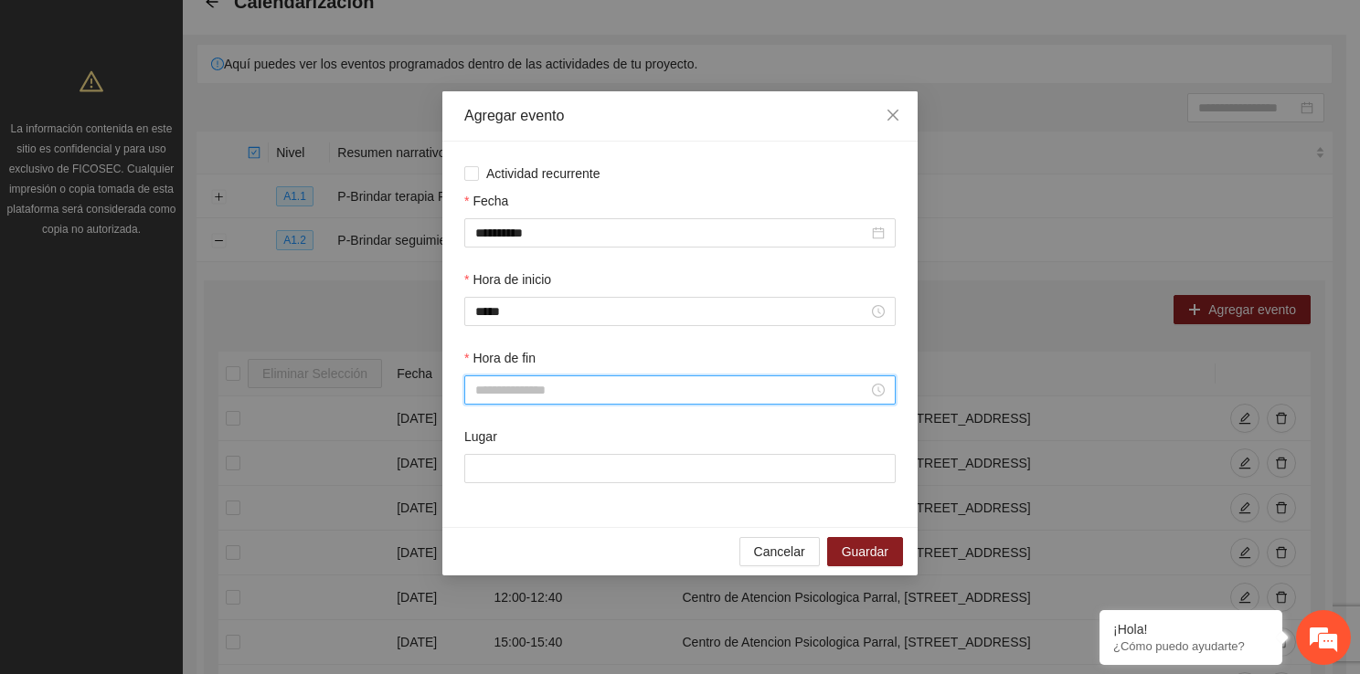
click at [513, 392] on input "Hora de fin" at bounding box center [671, 390] width 393 height 20
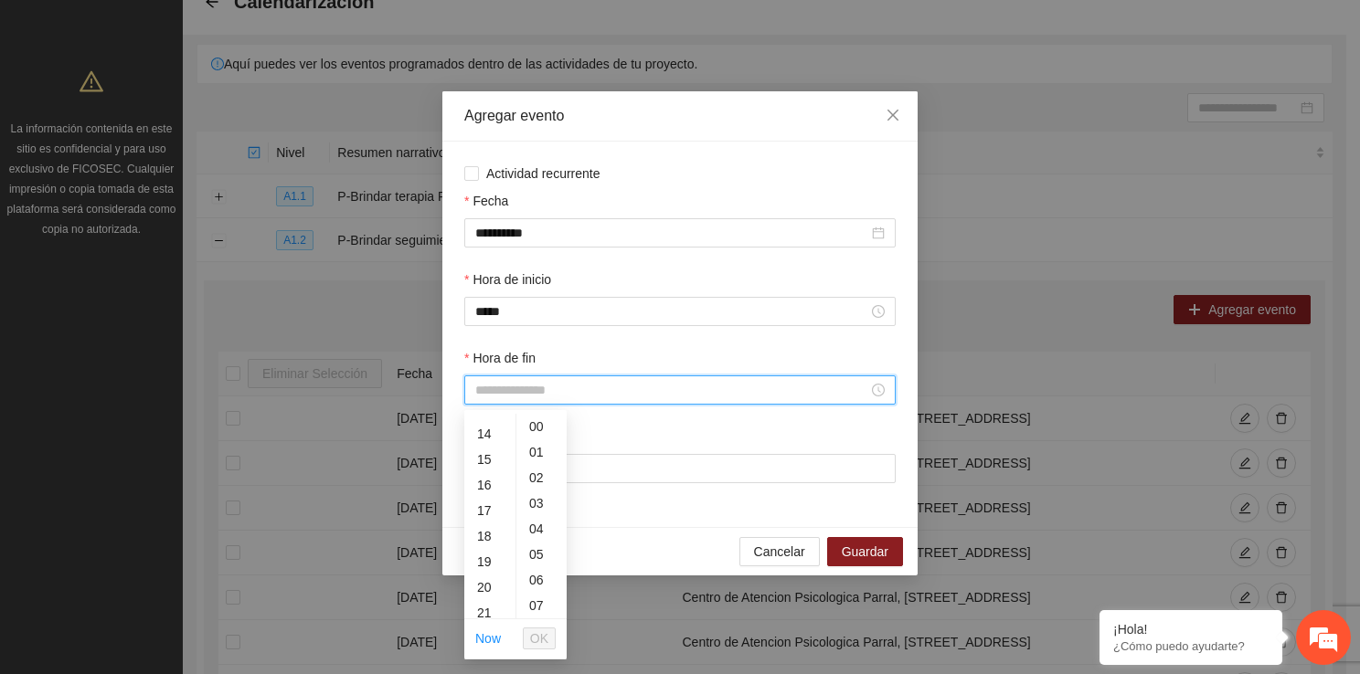
scroll to position [366, 0]
click at [489, 528] on div "18" at bounding box center [489, 522] width 51 height 26
click at [543, 550] on div "40" at bounding box center [541, 560] width 50 height 26
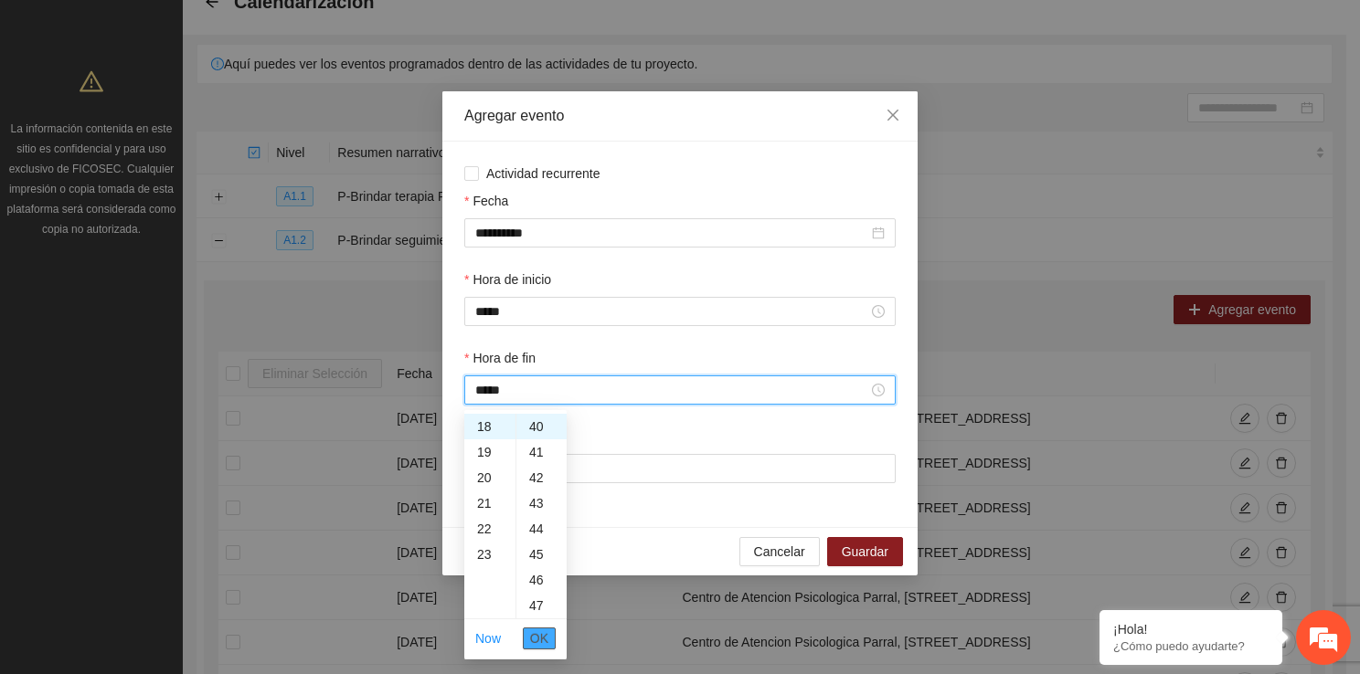
click at [537, 641] on span "OK" at bounding box center [539, 639] width 18 height 20
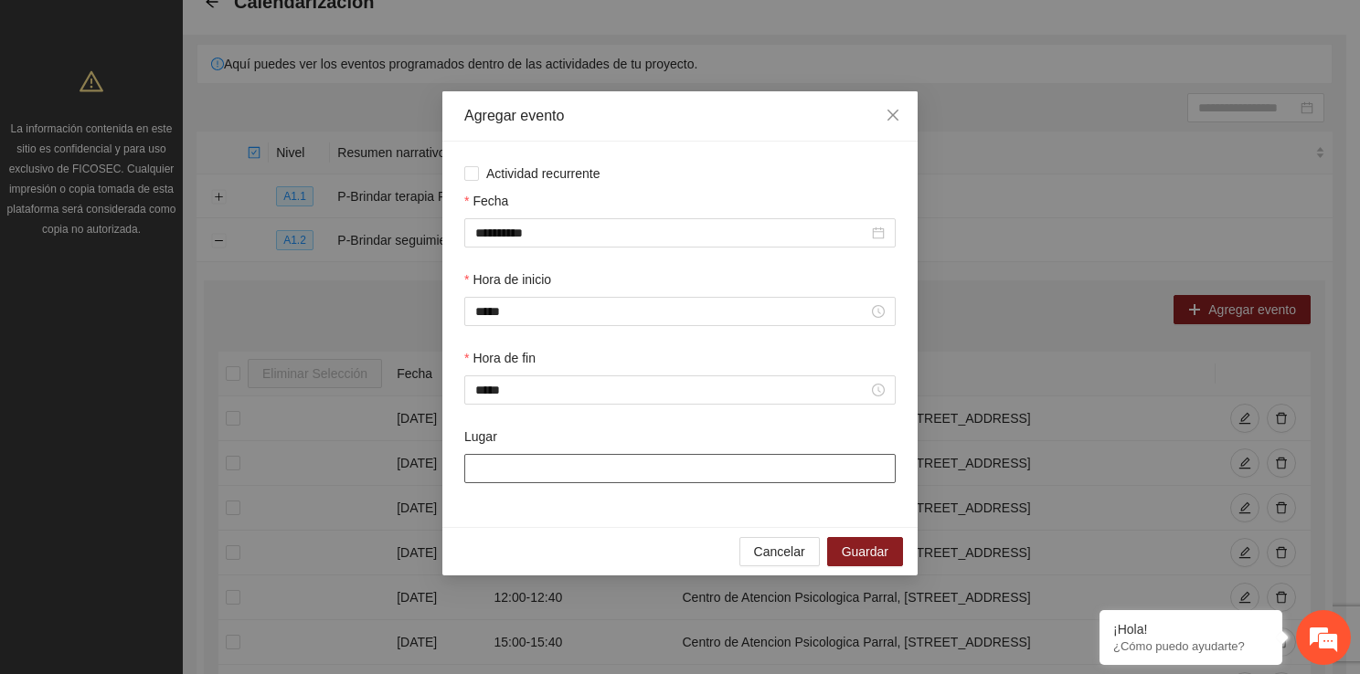
click at [522, 476] on input "Lugar" at bounding box center [679, 468] width 431 height 29
click at [864, 557] on span "Guardar" at bounding box center [865, 552] width 47 height 20
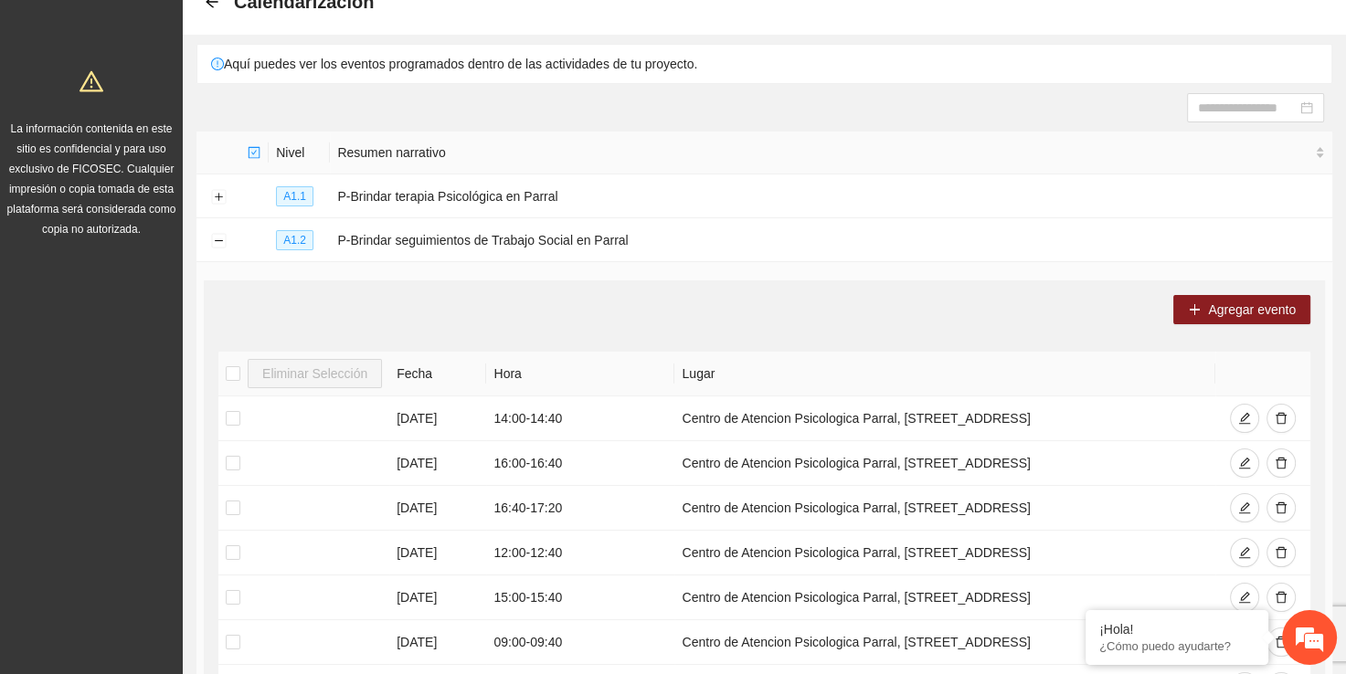
click at [779, 290] on div "Agregar evento Eliminar Selección Fecha Hora Lugar [DATE] 14:00 - 14:40 Centro …" at bounding box center [764, 596] width 1121 height 630
click at [1174, 295] on button "Agregar evento" at bounding box center [1241, 309] width 137 height 29
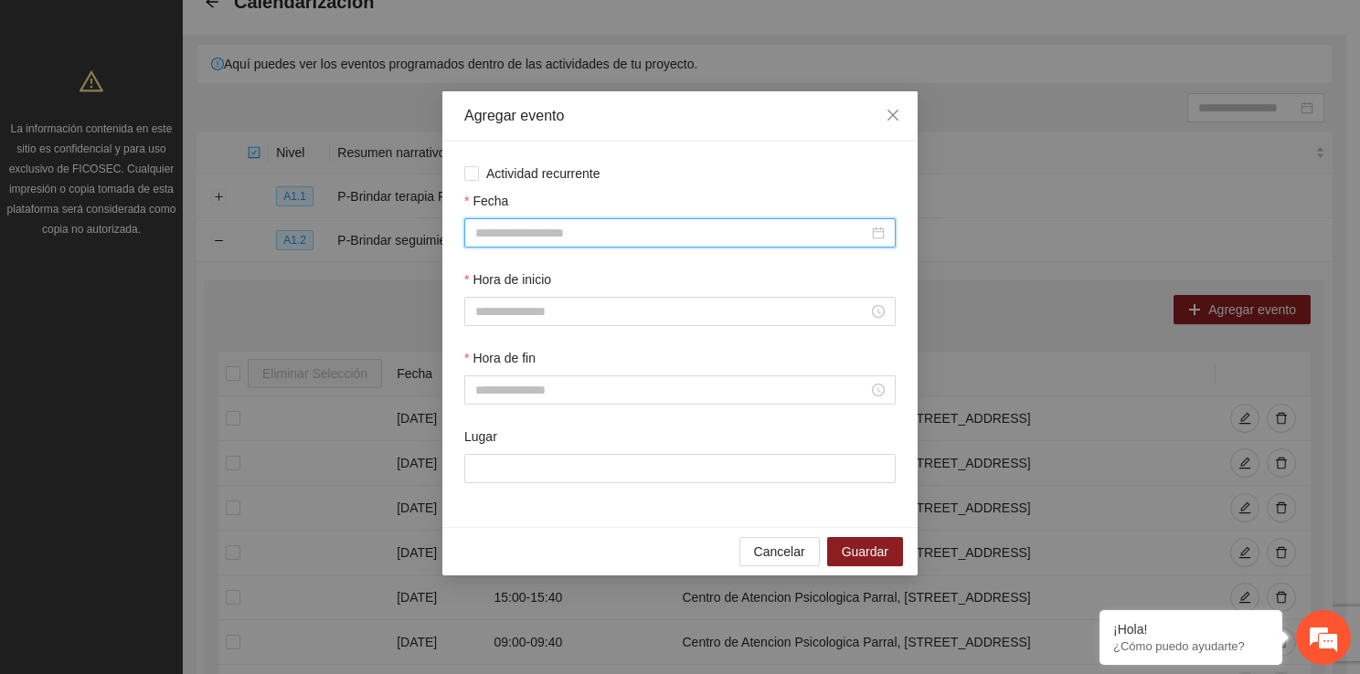
click at [587, 234] on input "Fecha" at bounding box center [671, 233] width 393 height 20
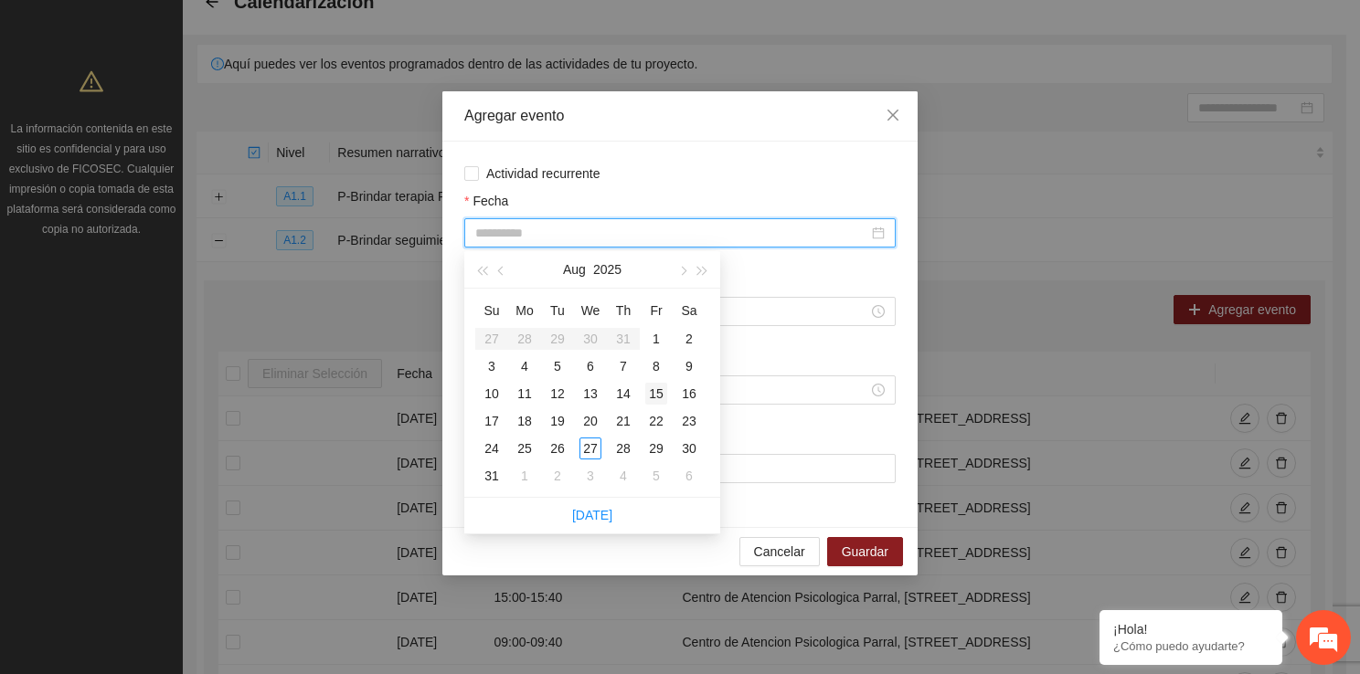
click at [654, 398] on div "15" at bounding box center [656, 394] width 22 height 22
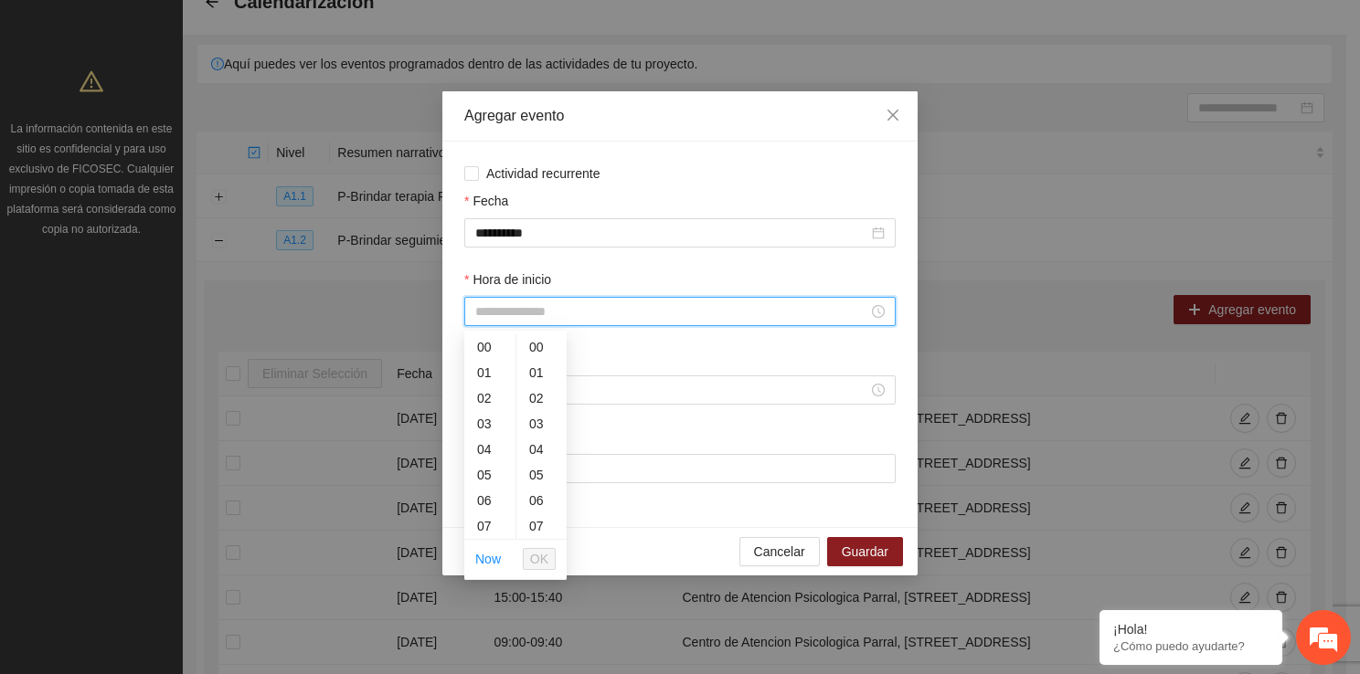
click at [585, 313] on input "Hora de inicio" at bounding box center [671, 312] width 393 height 20
click at [489, 507] on div "11" at bounding box center [489, 519] width 51 height 26
click at [542, 558] on span "OK" at bounding box center [539, 559] width 18 height 20
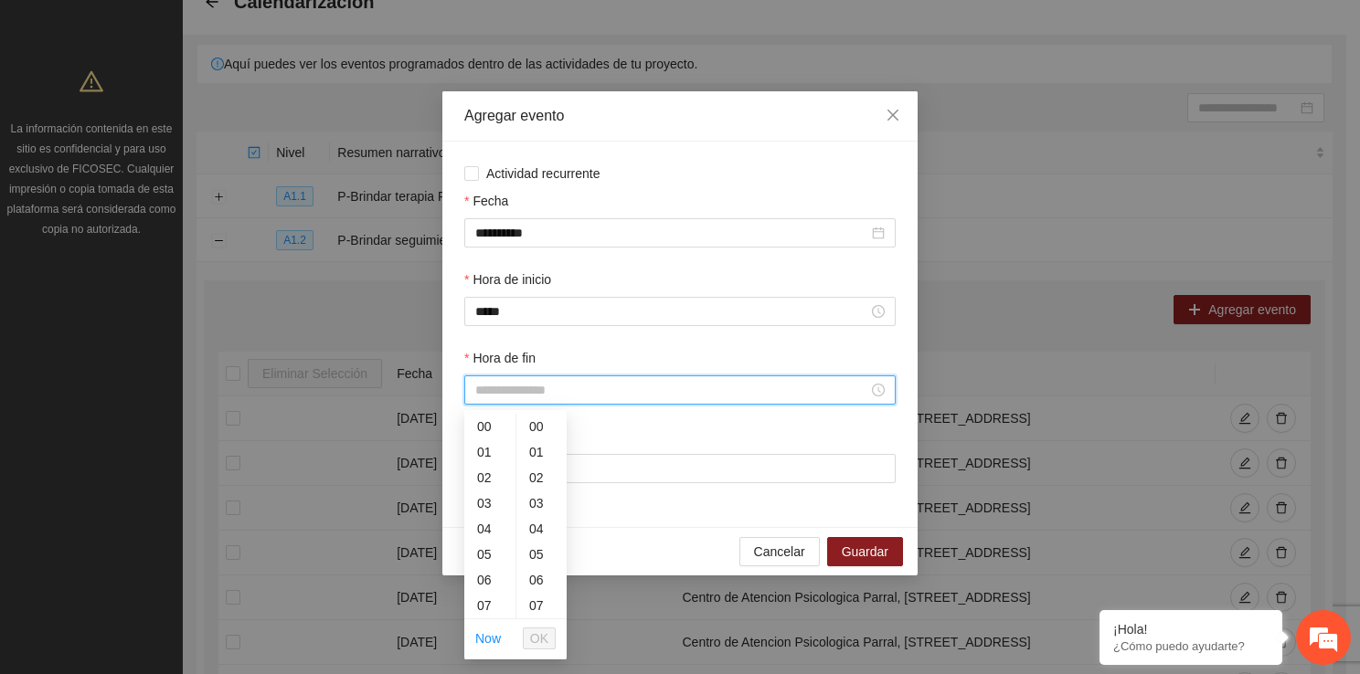
click at [519, 385] on input "Hora de fin" at bounding box center [671, 390] width 393 height 20
click at [486, 549] on div "11" at bounding box center [489, 562] width 51 height 26
click at [536, 550] on div "40" at bounding box center [541, 540] width 50 height 26
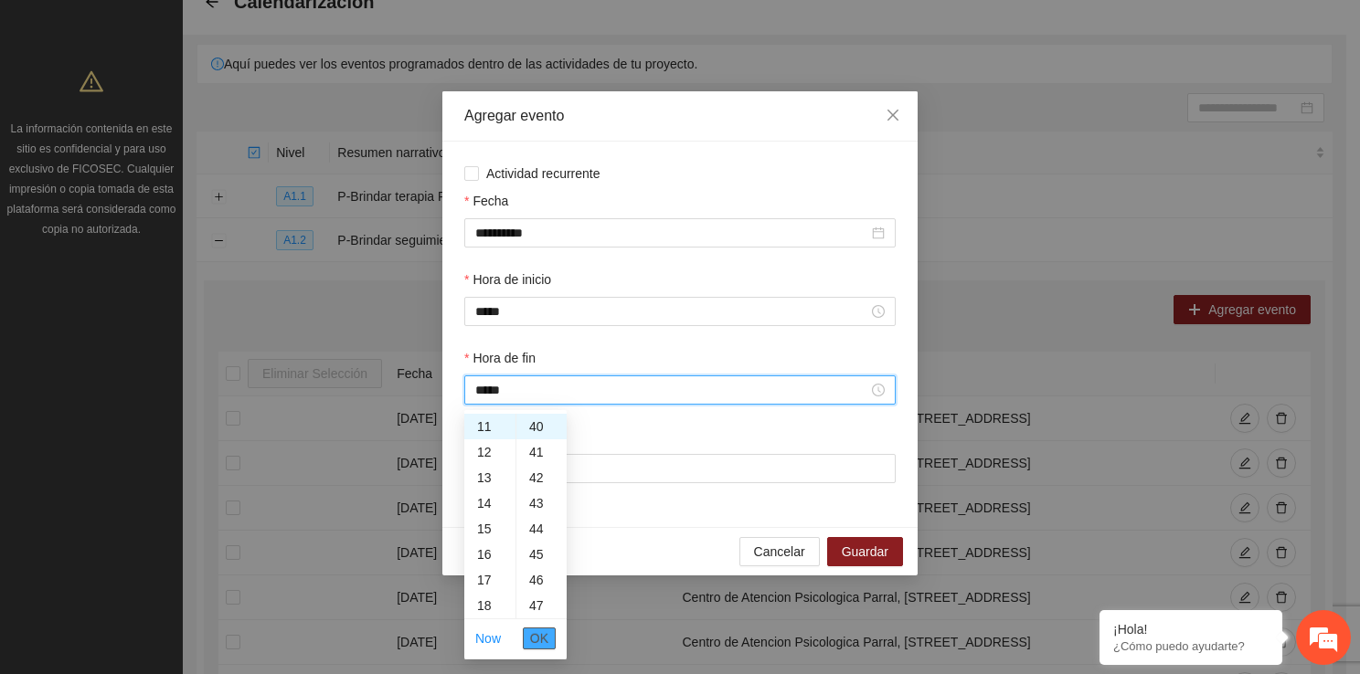
click at [543, 629] on span "OK" at bounding box center [539, 639] width 18 height 20
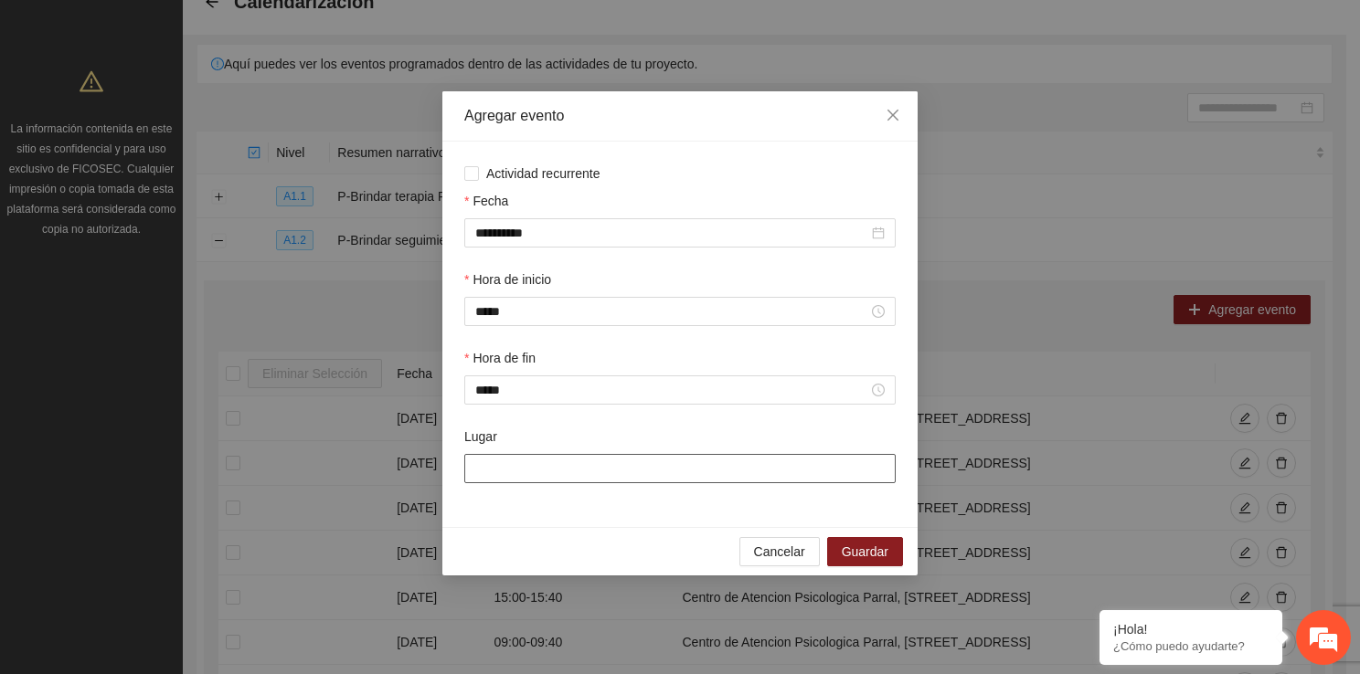
click at [554, 482] on input "Lugar" at bounding box center [679, 468] width 431 height 29
click at [841, 556] on button "Guardar" at bounding box center [865, 551] width 76 height 29
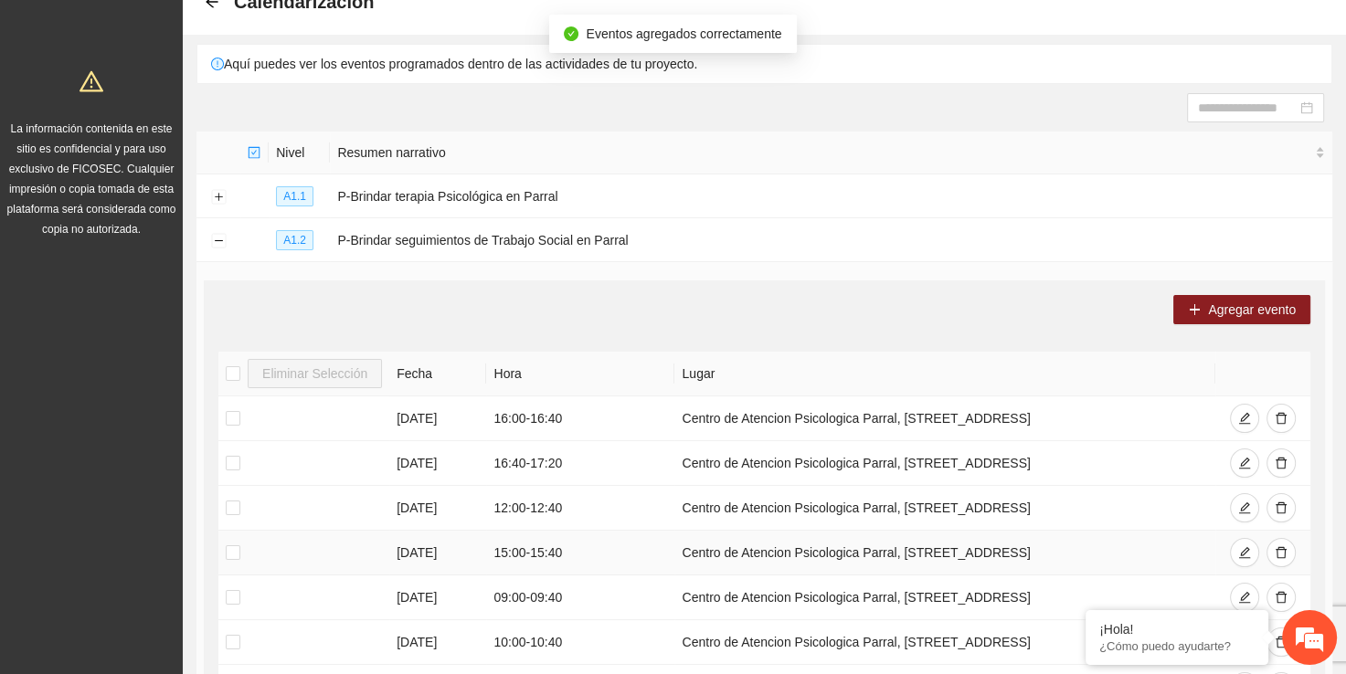
click at [841, 556] on td "Centro de Atencion Psicologica Parral, [STREET_ADDRESS]" at bounding box center [944, 553] width 541 height 45
click at [1246, 313] on span "Agregar evento" at bounding box center [1252, 310] width 88 height 20
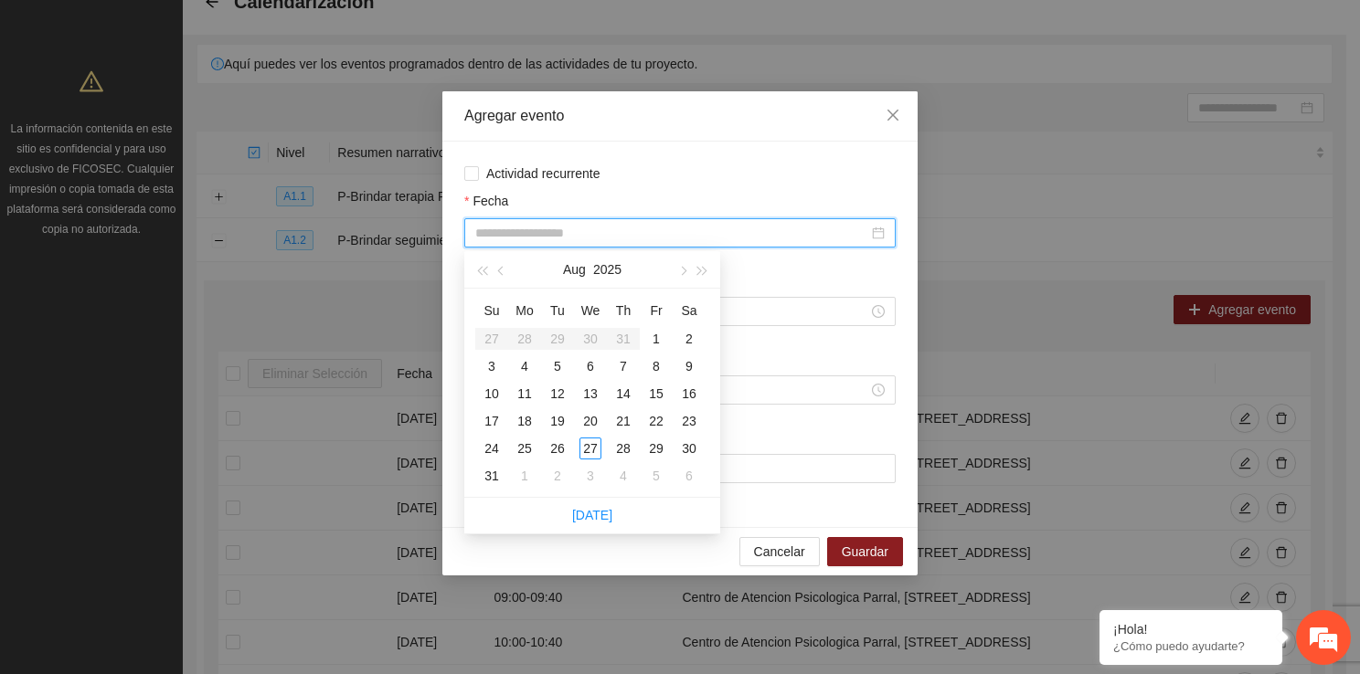
click at [657, 239] on input "Fecha" at bounding box center [671, 233] width 393 height 20
click at [652, 400] on div "15" at bounding box center [656, 394] width 22 height 22
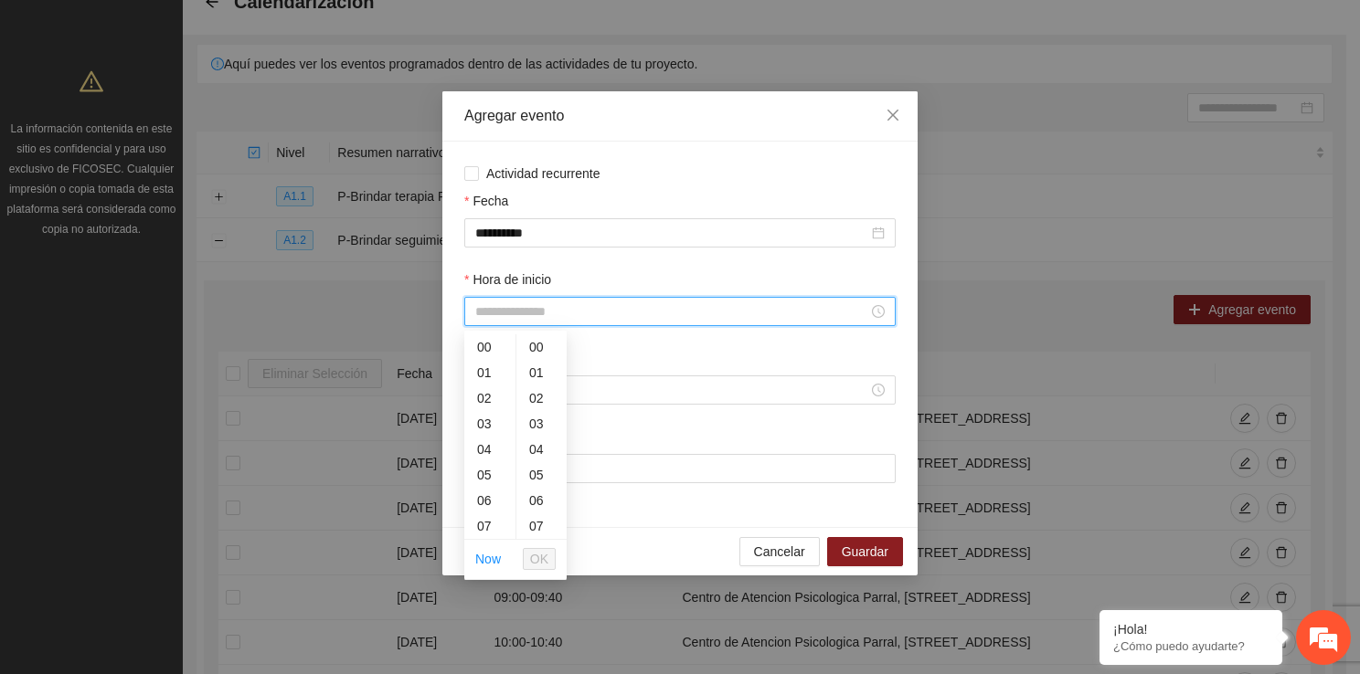
click at [592, 315] on input "Hora de inicio" at bounding box center [671, 312] width 393 height 20
click at [493, 515] on div "12" at bounding box center [489, 508] width 51 height 26
click at [542, 549] on span "OK" at bounding box center [539, 559] width 18 height 20
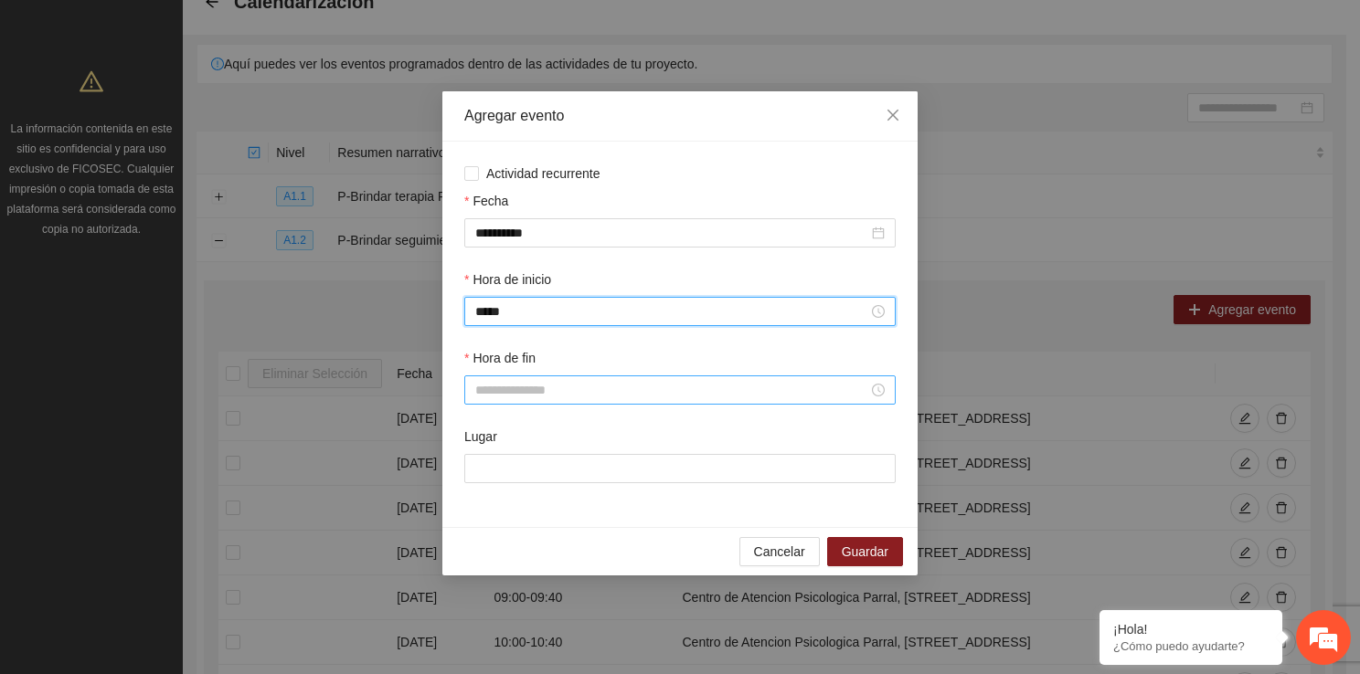
click at [515, 393] on input "Hora de fin" at bounding box center [671, 390] width 393 height 20
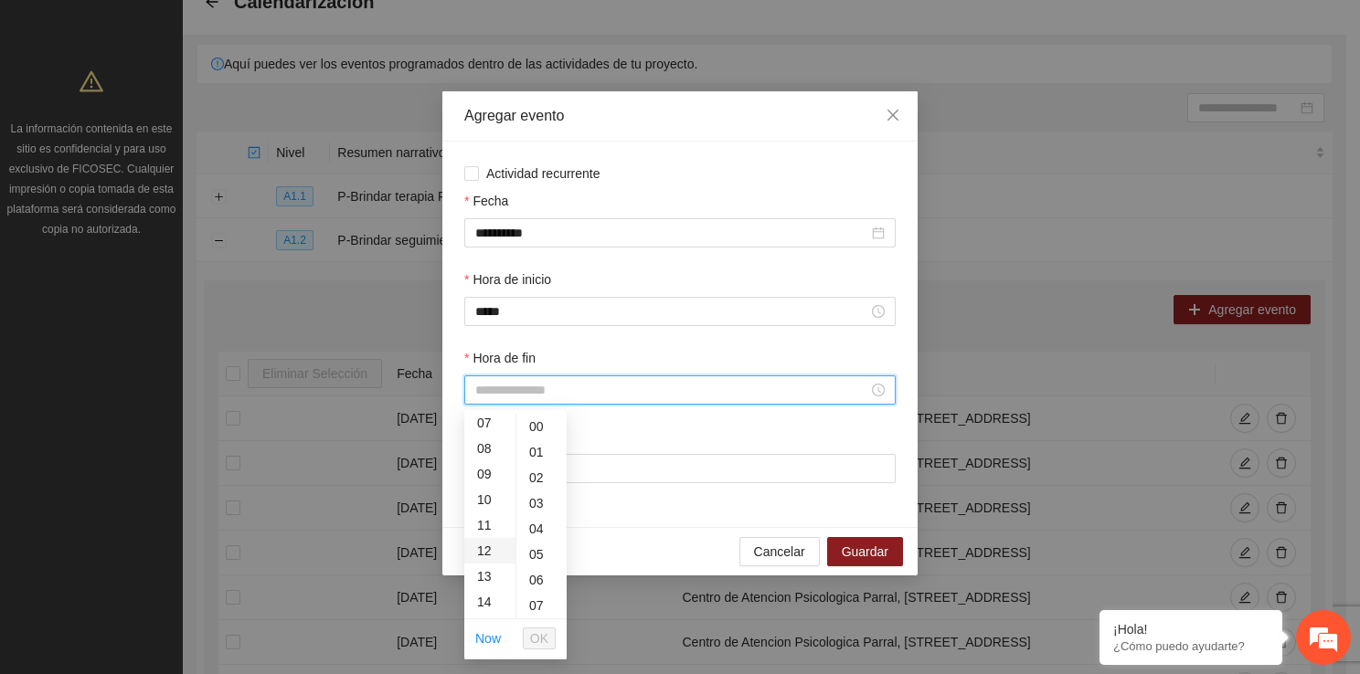
click at [486, 558] on div "12" at bounding box center [489, 551] width 51 height 26
click at [535, 594] on div "40" at bounding box center [541, 586] width 50 height 26
click at [541, 641] on span "OK" at bounding box center [539, 639] width 18 height 20
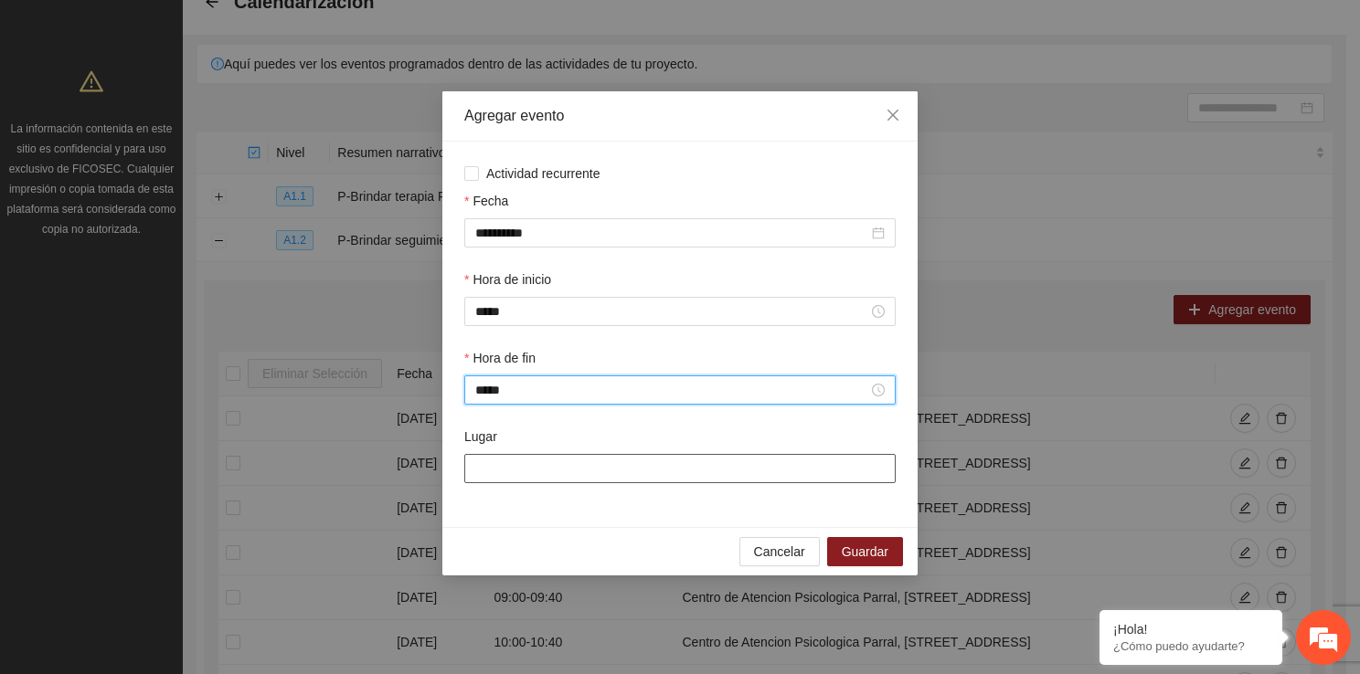
click at [527, 476] on input "Lugar" at bounding box center [679, 468] width 431 height 29
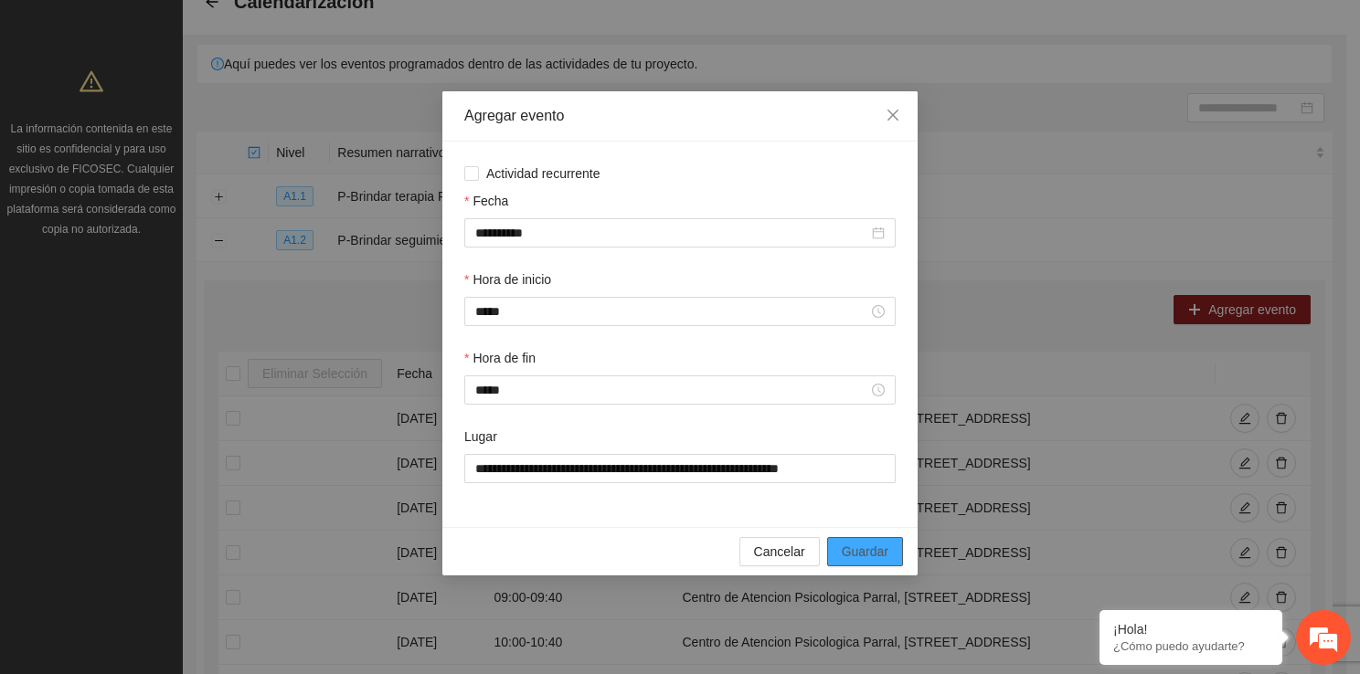
click at [843, 550] on span "Guardar" at bounding box center [865, 552] width 47 height 20
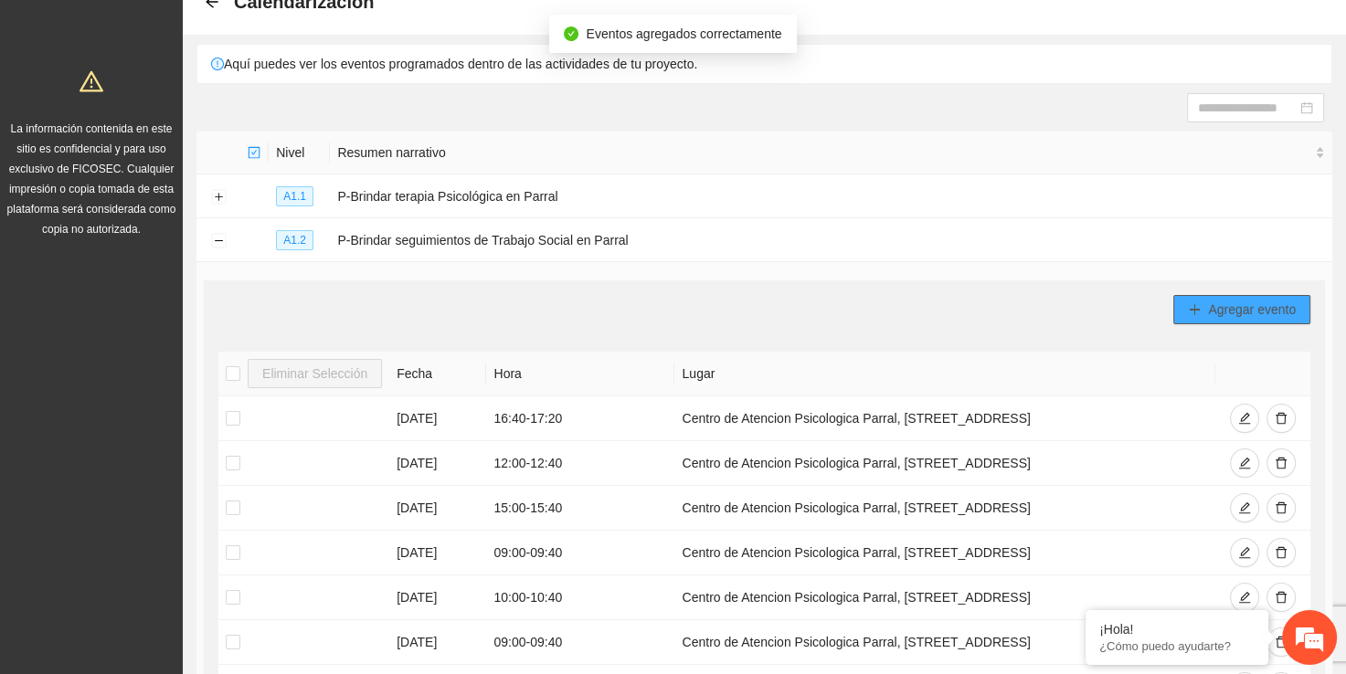
click at [1237, 316] on span "Agregar evento" at bounding box center [1252, 310] width 88 height 20
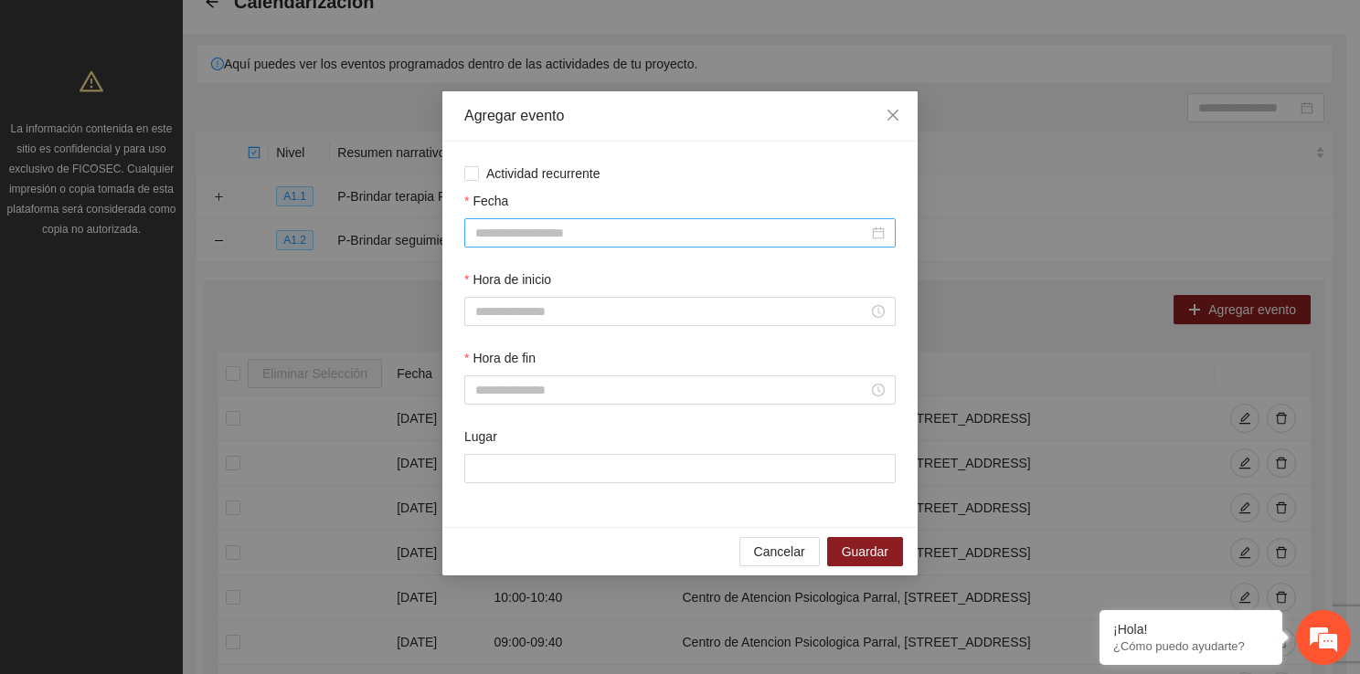
click at [625, 243] on div at bounding box center [679, 232] width 431 height 29
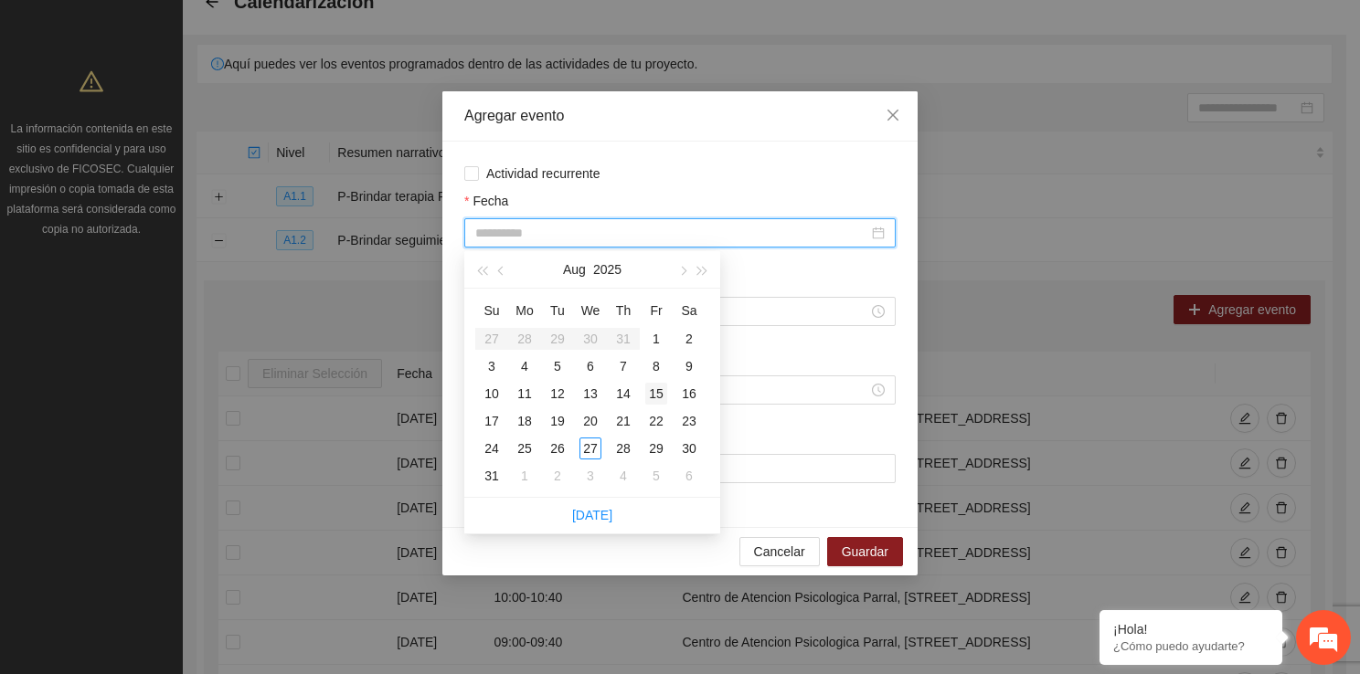
click at [659, 390] on div "15" at bounding box center [656, 394] width 22 height 22
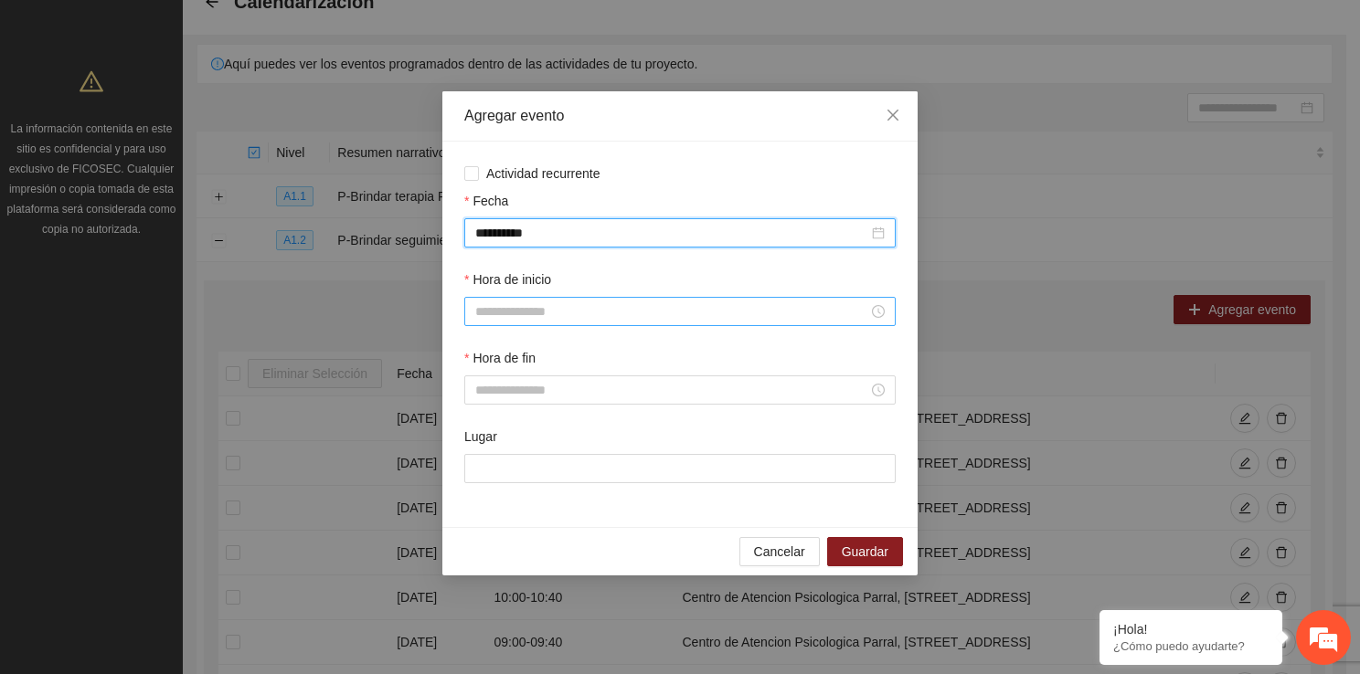
click at [519, 306] on input "Hora de inicio" at bounding box center [671, 312] width 393 height 20
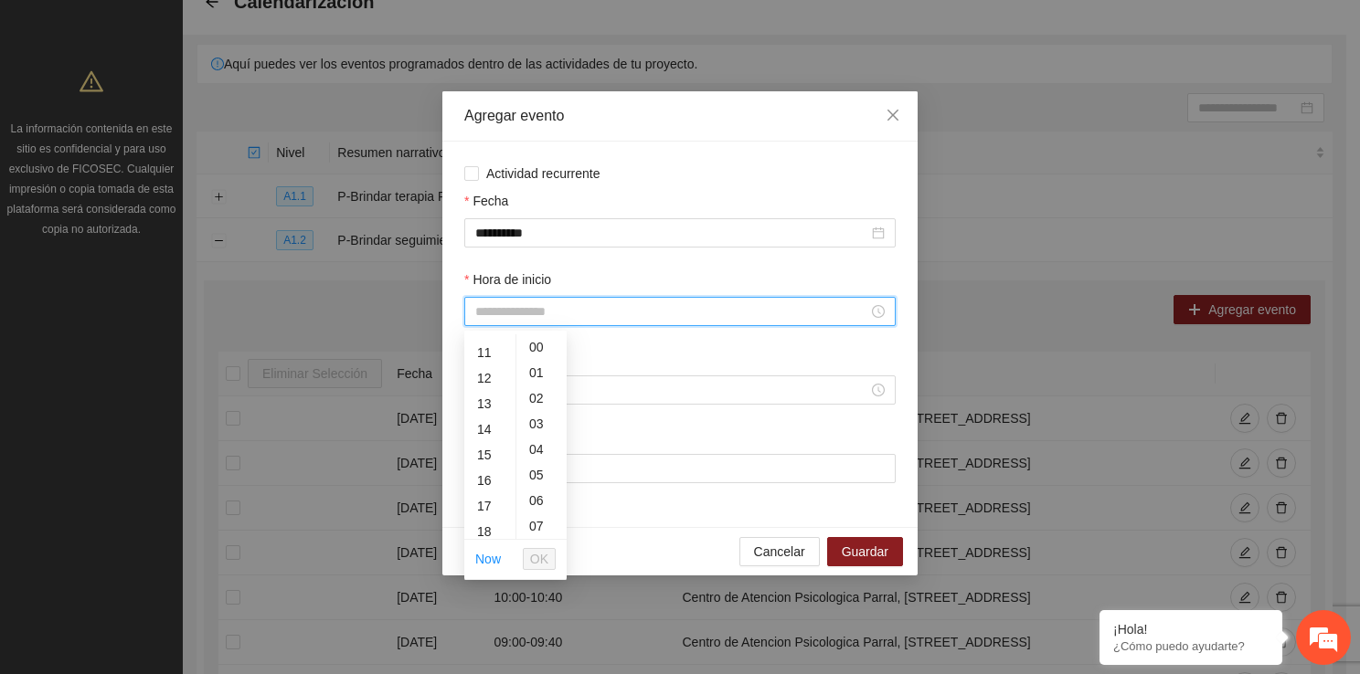
scroll to position [292, 0]
click at [489, 419] on div "14" at bounding box center [489, 413] width 51 height 26
click at [541, 557] on span "OK" at bounding box center [539, 559] width 18 height 20
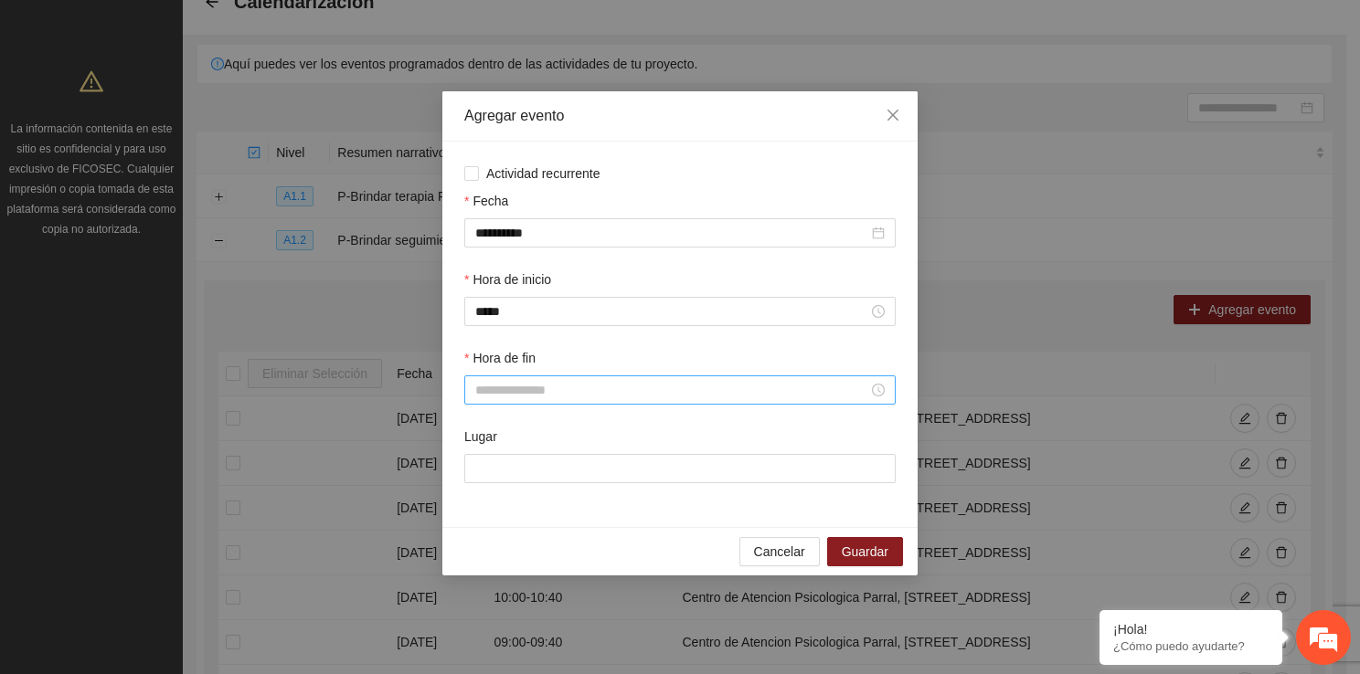
drag, startPoint x: 499, startPoint y: 378, endPoint x: 503, endPoint y: 399, distance: 21.3
click at [503, 399] on div at bounding box center [679, 390] width 431 height 29
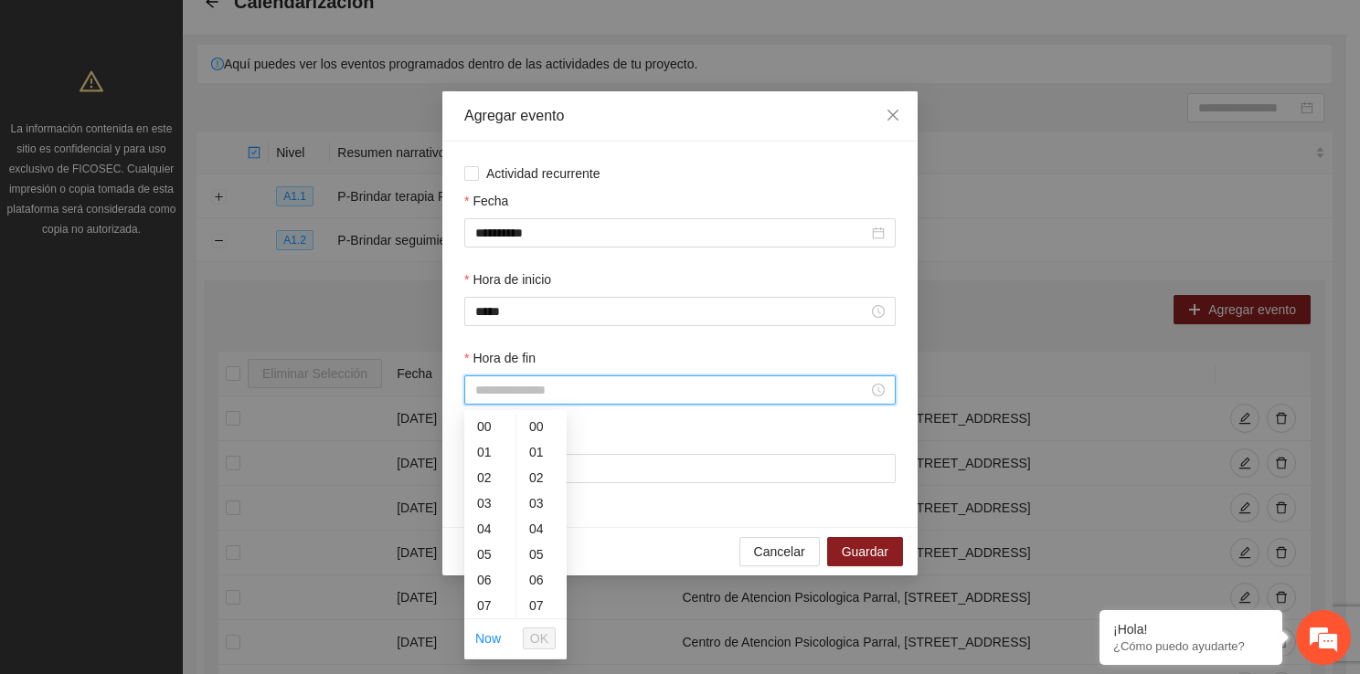
click at [503, 399] on input "Hora de fin" at bounding box center [671, 390] width 393 height 20
click at [480, 542] on div "15" at bounding box center [489, 555] width 51 height 26
click at [484, 442] on div "14" at bounding box center [489, 438] width 51 height 26
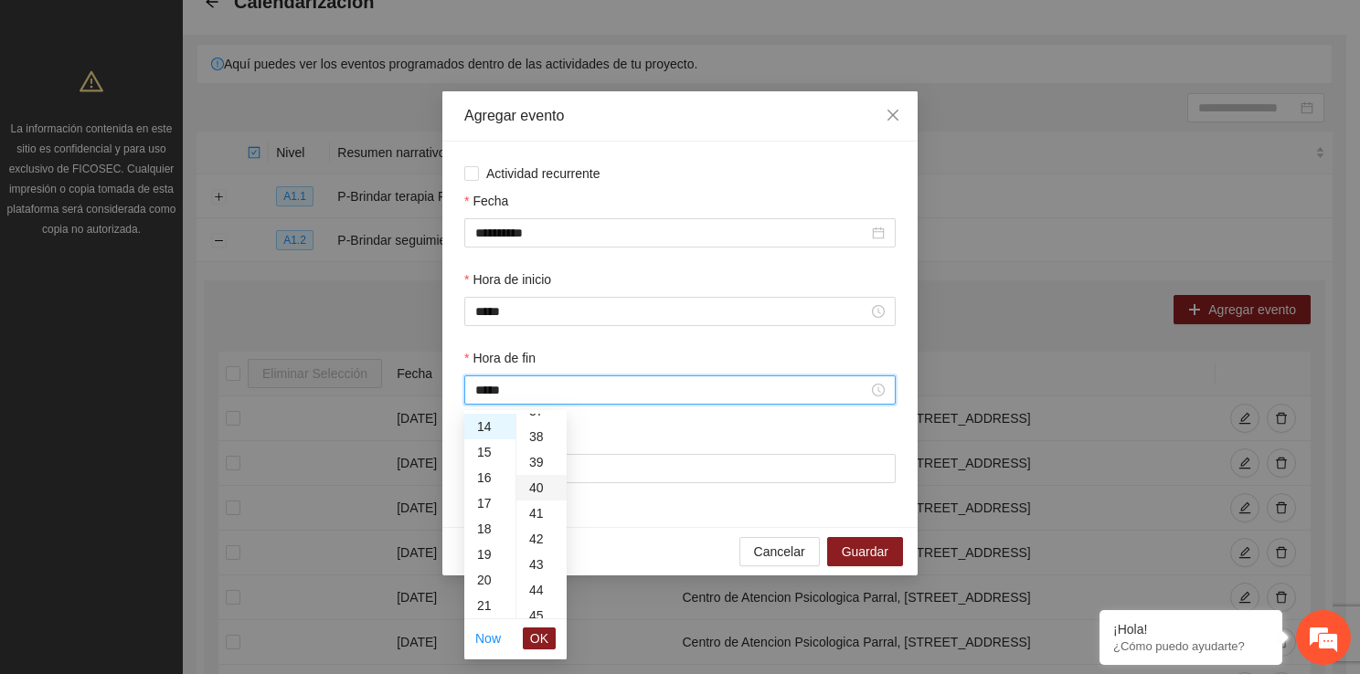
click at [534, 481] on div "40" at bounding box center [541, 488] width 50 height 26
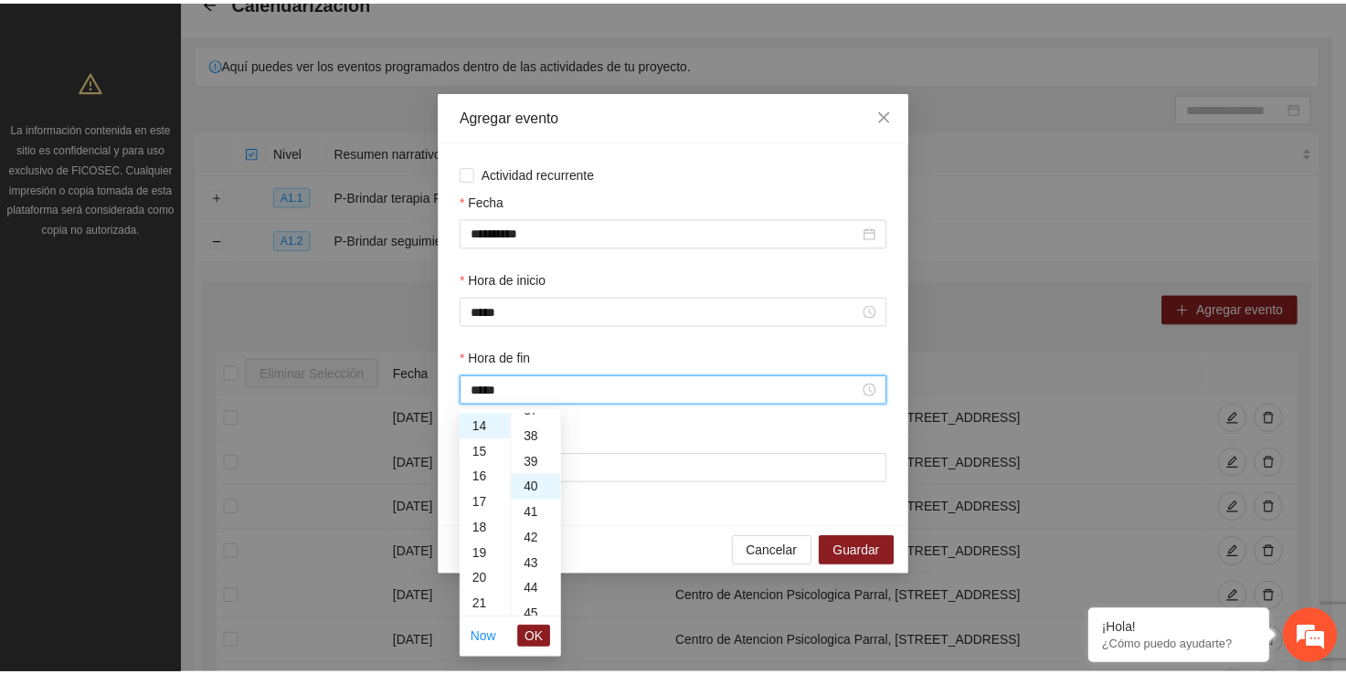
scroll to position [1023, 0]
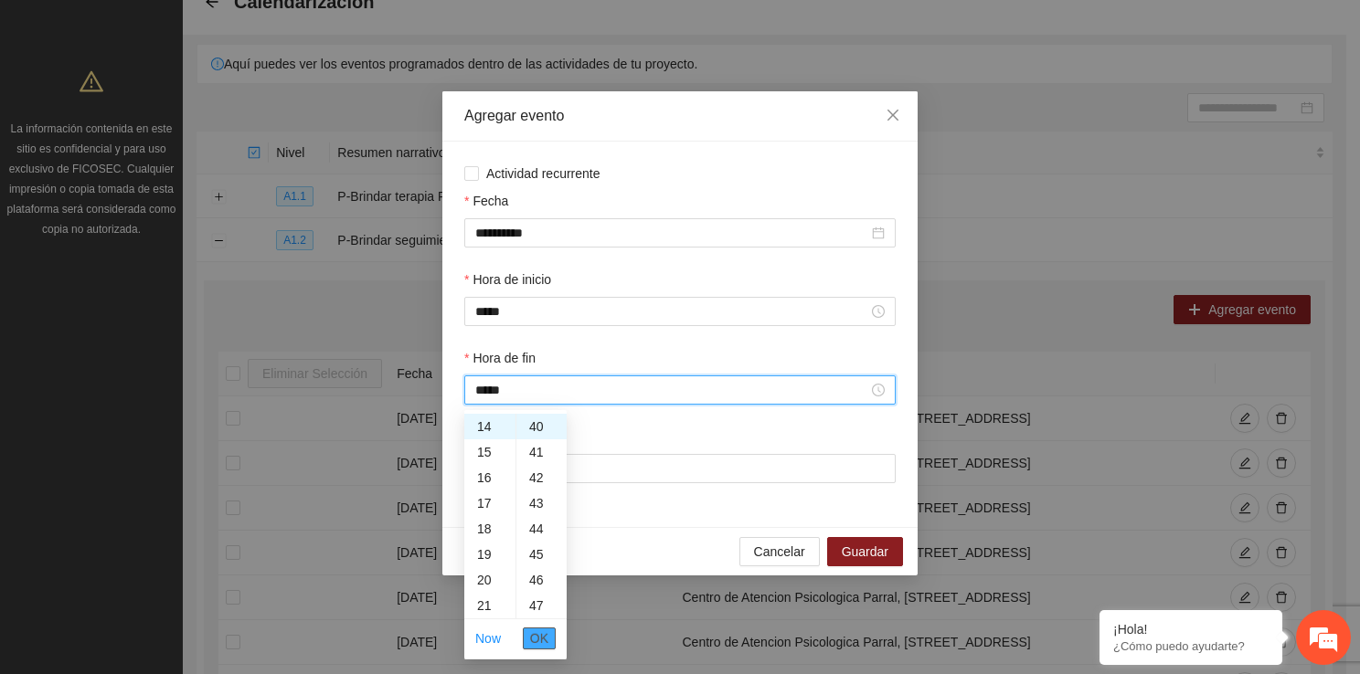
click at [533, 635] on span "OK" at bounding box center [539, 639] width 18 height 20
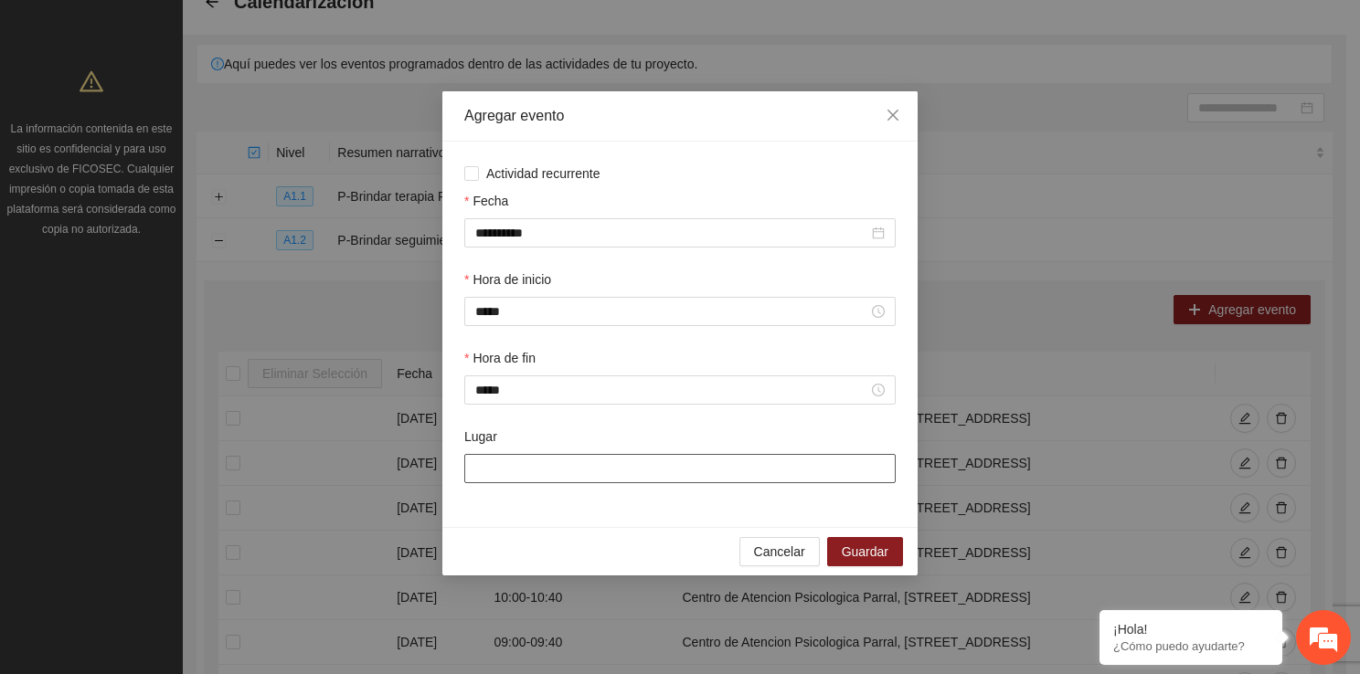
click at [501, 483] on input "Lugar" at bounding box center [679, 468] width 431 height 29
click at [860, 560] on span "Guardar" at bounding box center [865, 552] width 47 height 20
